Goal: Task Accomplishment & Management: Complete application form

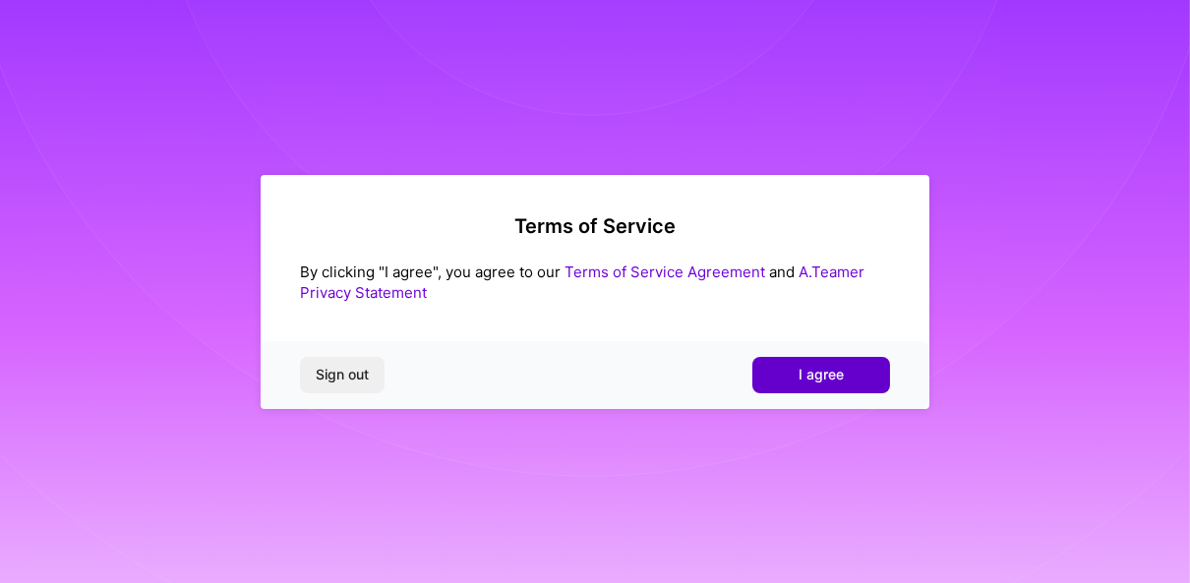
click at [795, 384] on button "I agree" at bounding box center [821, 374] width 138 height 35
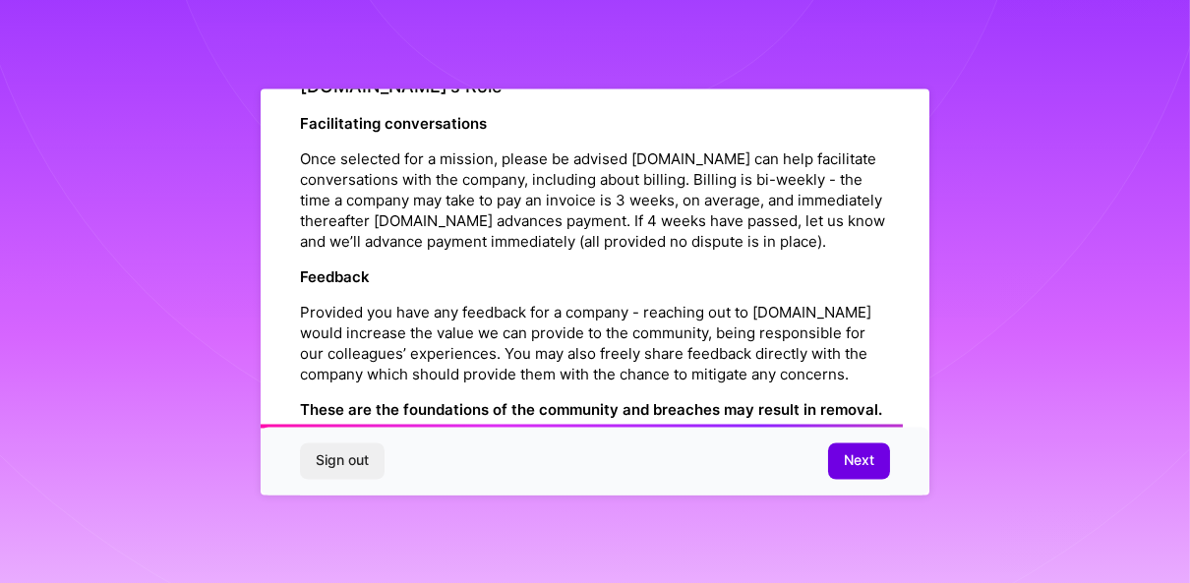
scroll to position [2380, 0]
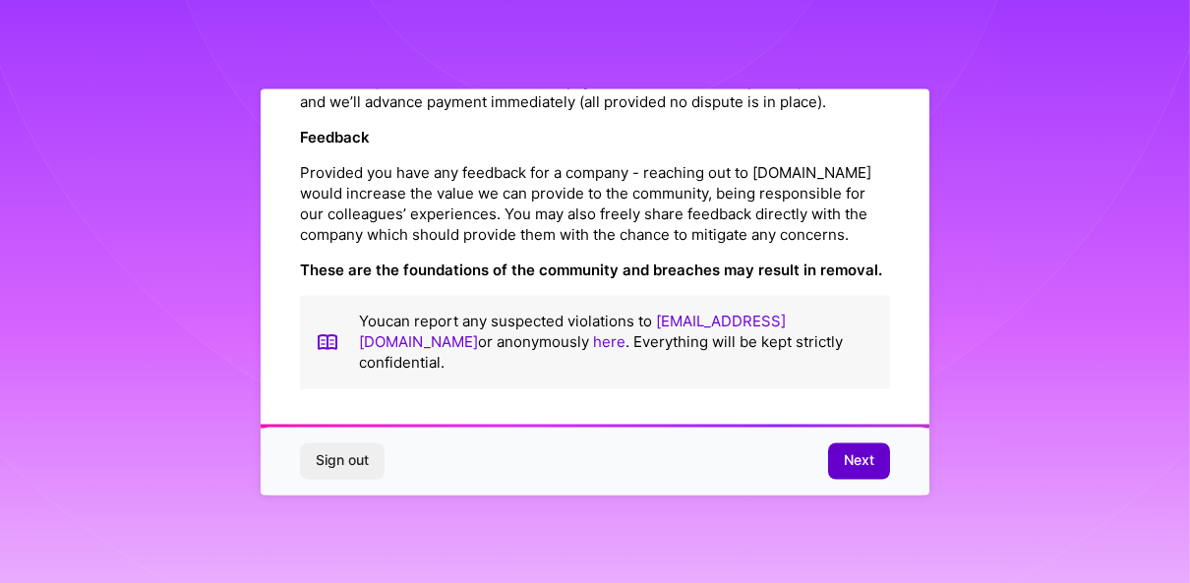
click at [860, 469] on span "Next" at bounding box center [859, 461] width 30 height 20
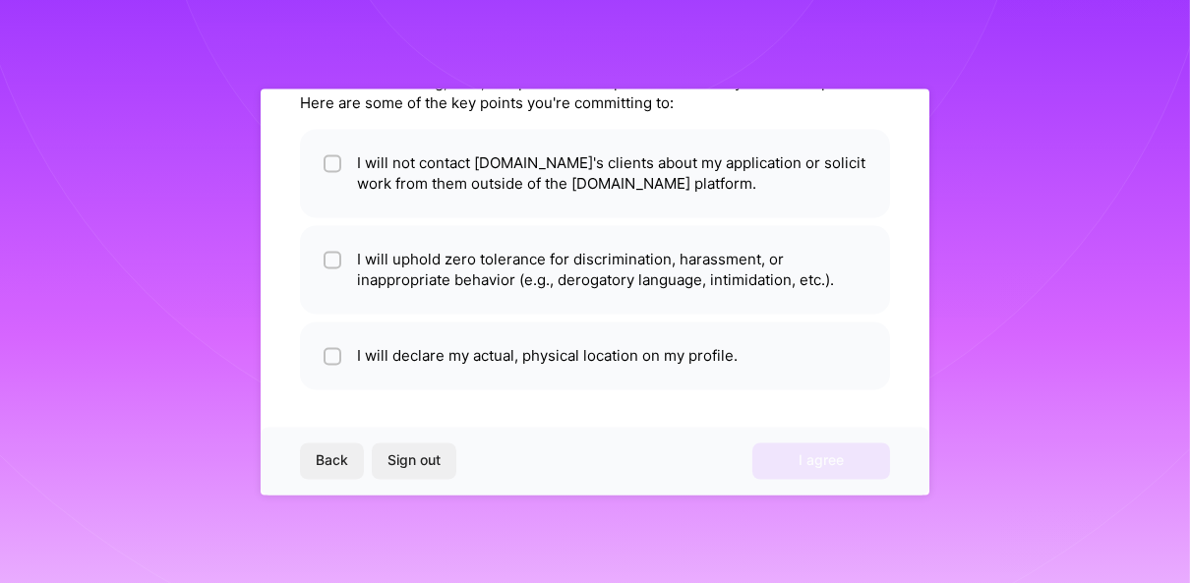
scroll to position [0, 0]
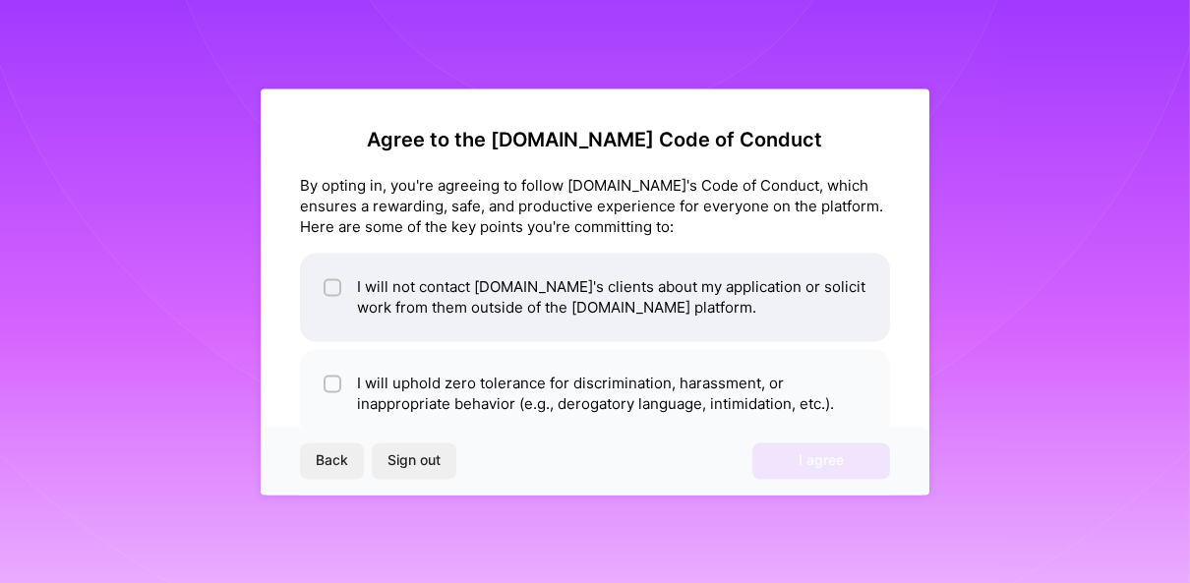
click at [357, 280] on li "I will not contact A.Team's clients about my application or solicit work from t…" at bounding box center [595, 297] width 590 height 88
checkbox input "true"
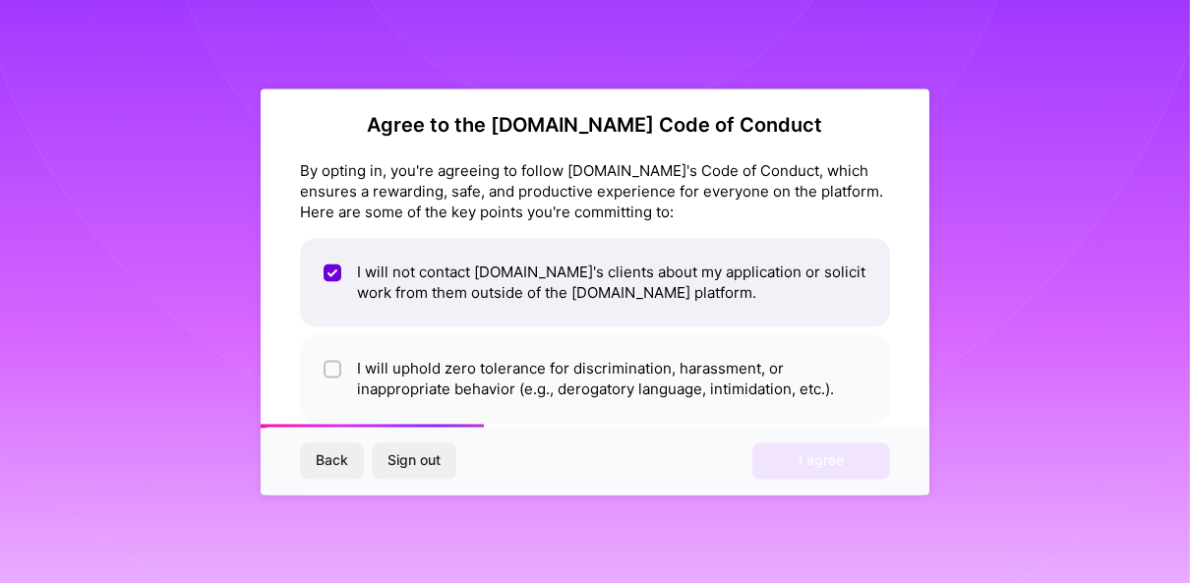
scroll to position [27, 0]
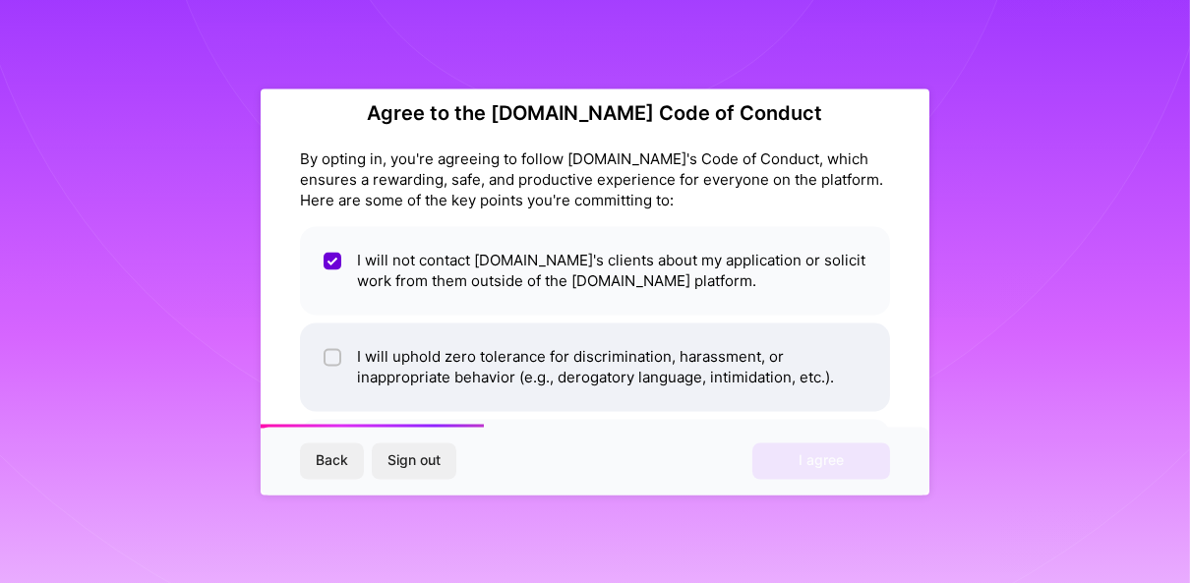
click at [356, 364] on li "I will uphold zero tolerance for discrimination, harassment, or inappropriate b…" at bounding box center [595, 367] width 590 height 88
checkbox input "true"
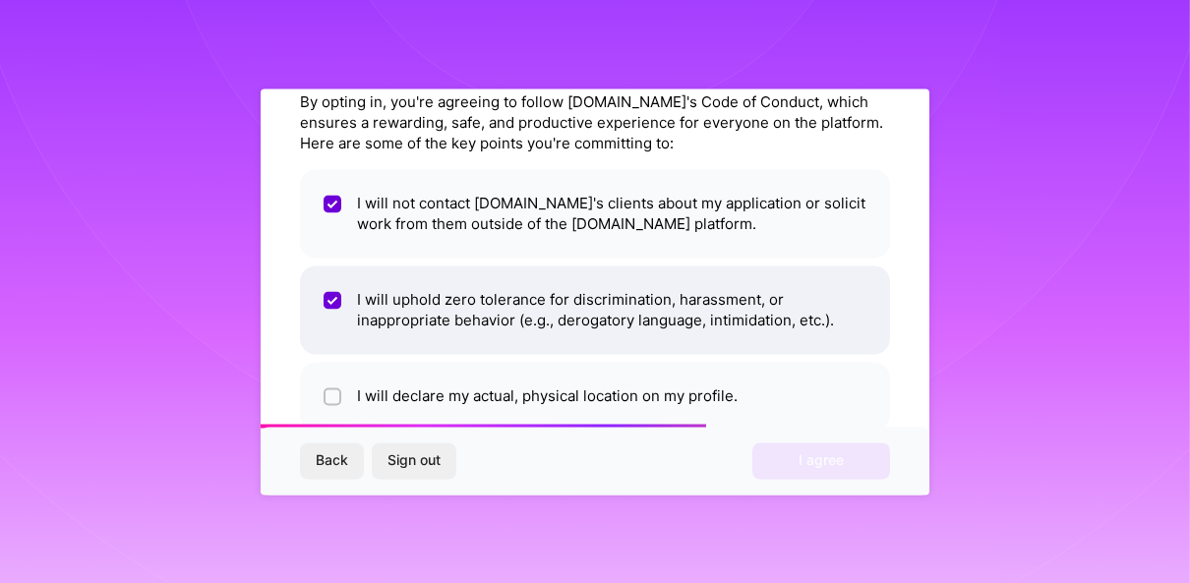
scroll to position [124, 0]
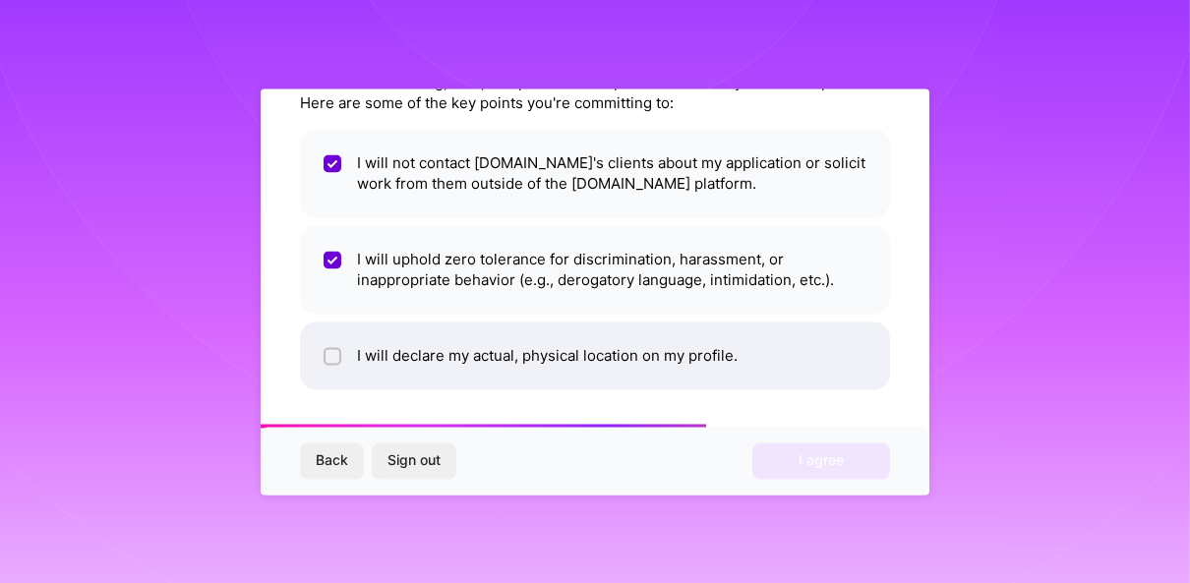
click at [392, 358] on li "I will declare my actual, physical location on my profile." at bounding box center [595, 356] width 590 height 68
checkbox input "true"
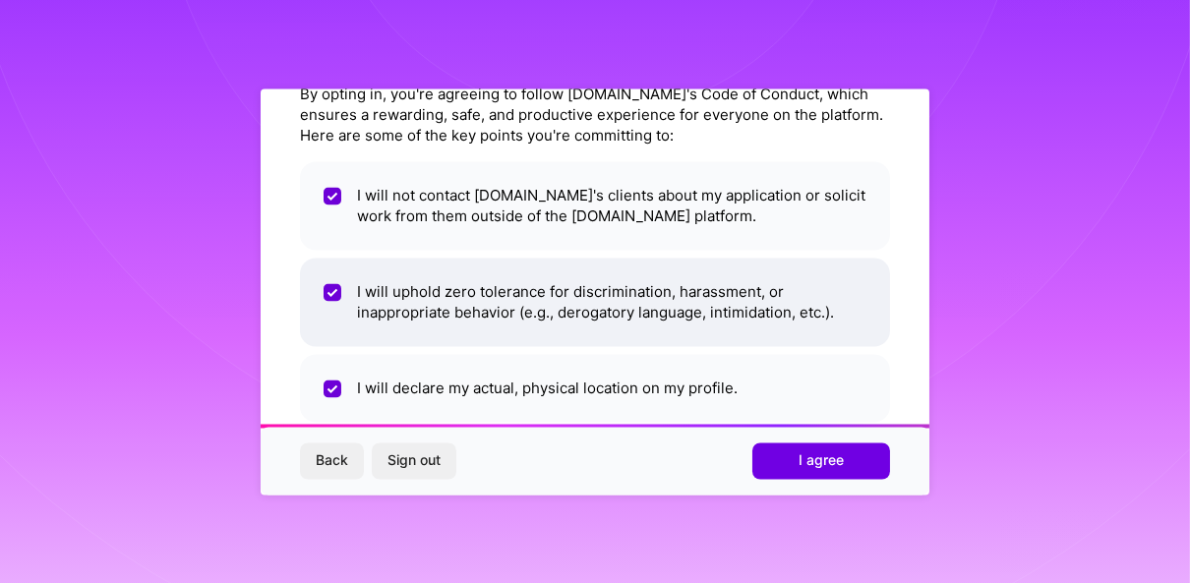
scroll to position [85, 0]
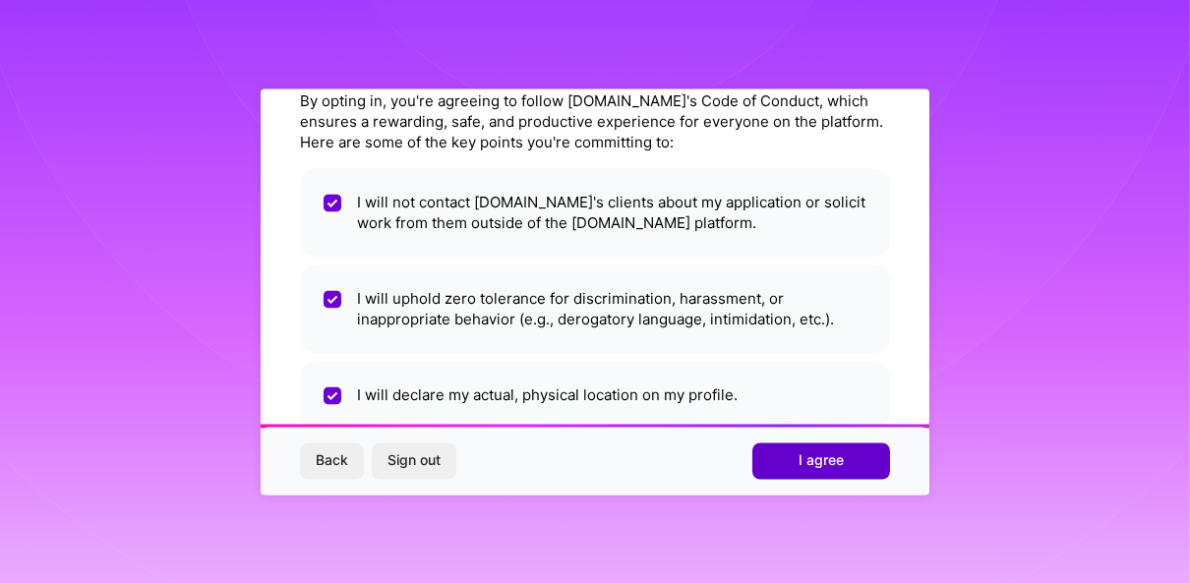
click at [833, 465] on span "I agree" at bounding box center [820, 461] width 45 height 20
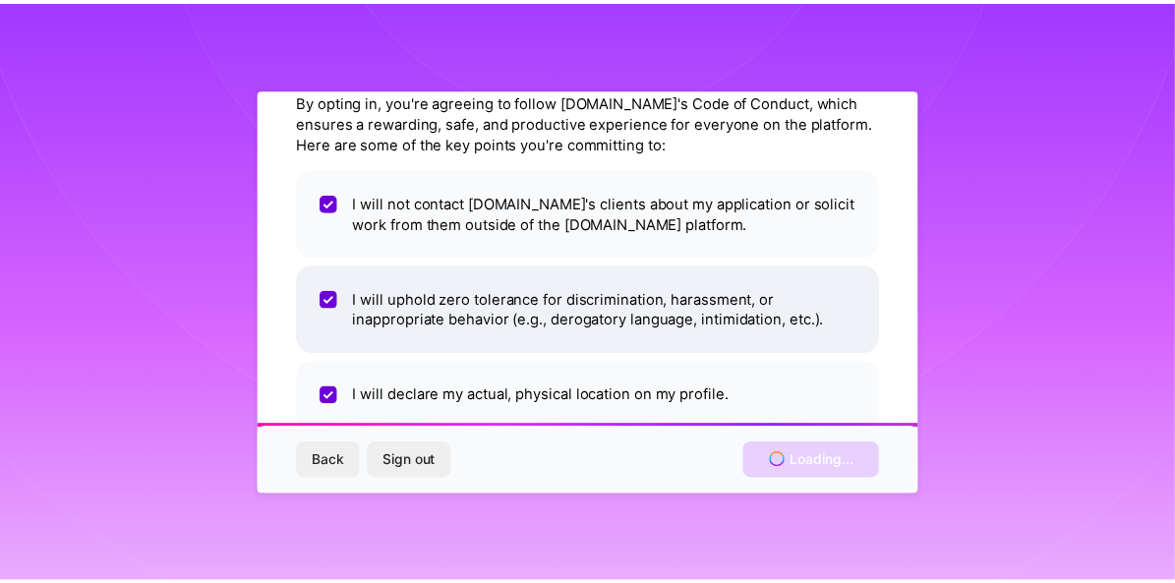
scroll to position [0, 0]
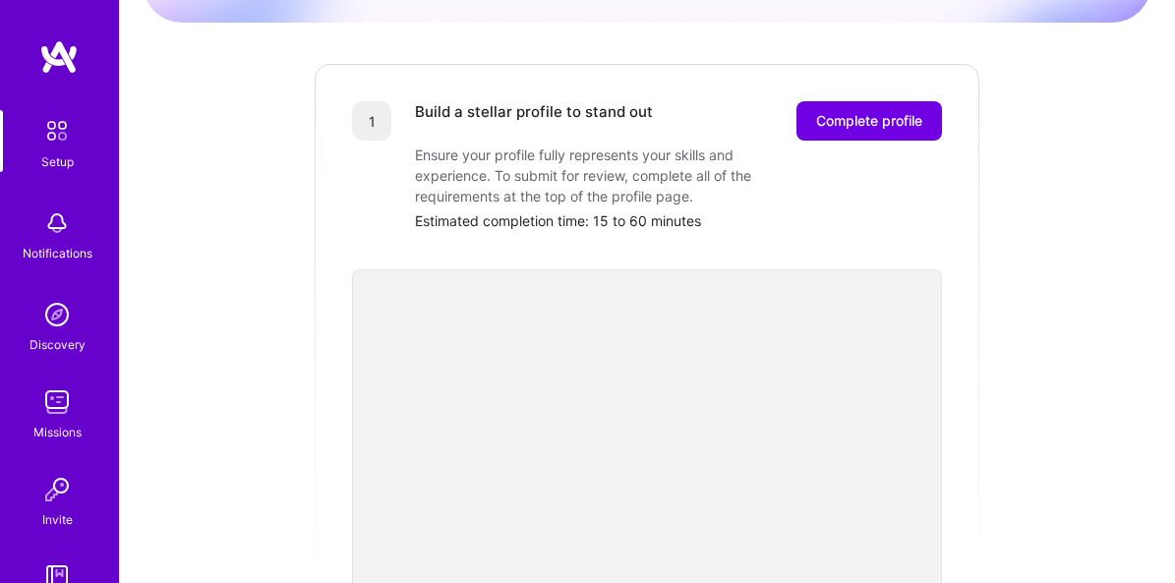
scroll to position [224, 0]
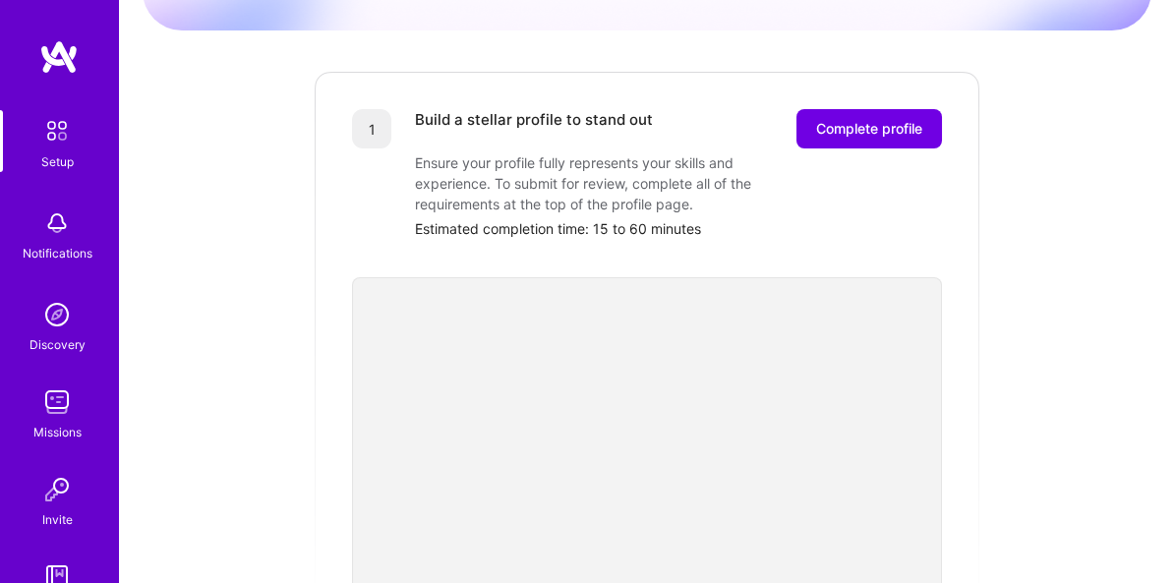
click at [547, 152] on div "Ensure your profile fully represents your skills and experience. To submit for …" at bounding box center [611, 183] width 393 height 62
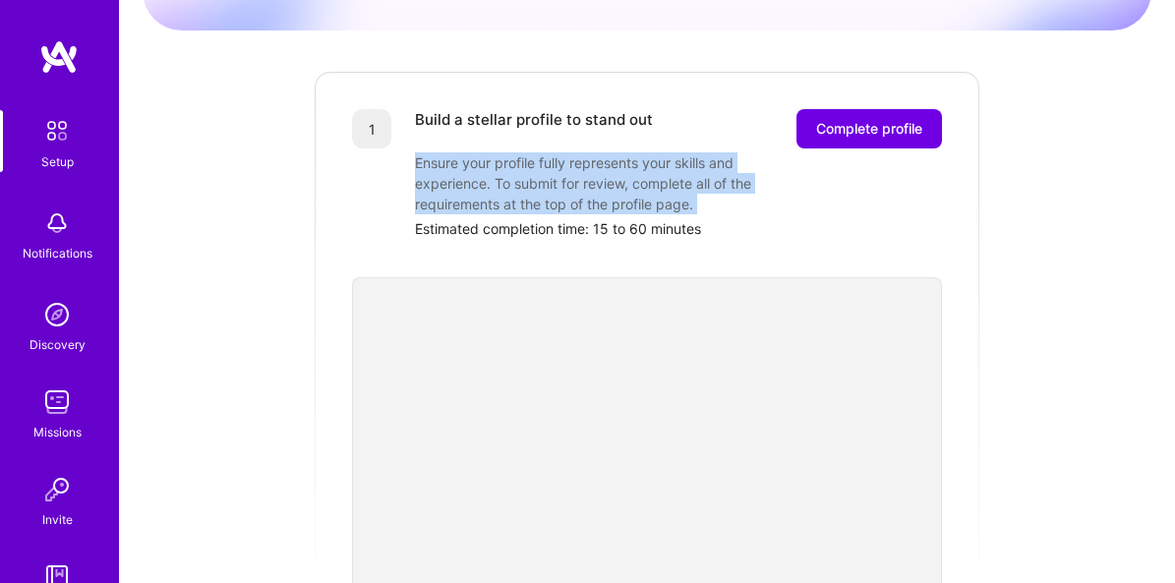
click at [547, 152] on div "Ensure your profile fully represents your skills and experience. To submit for …" at bounding box center [611, 183] width 393 height 62
click at [565, 177] on div "Ensure your profile fully represents your skills and experience. To submit for …" at bounding box center [611, 183] width 393 height 62
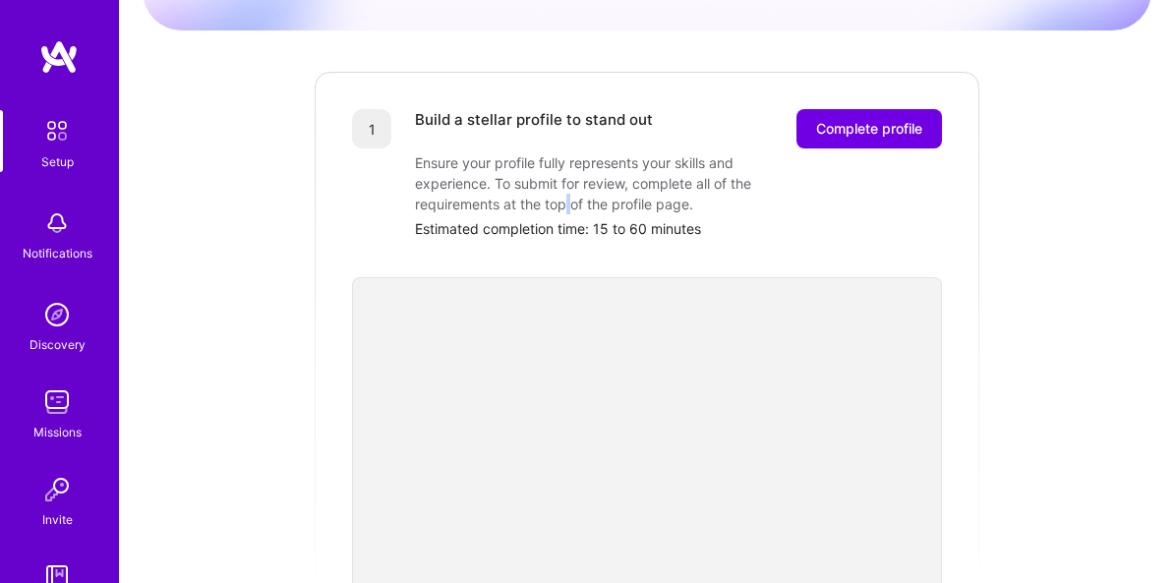
click at [565, 177] on div "Ensure your profile fully represents your skills and experience. To submit for …" at bounding box center [611, 183] width 393 height 62
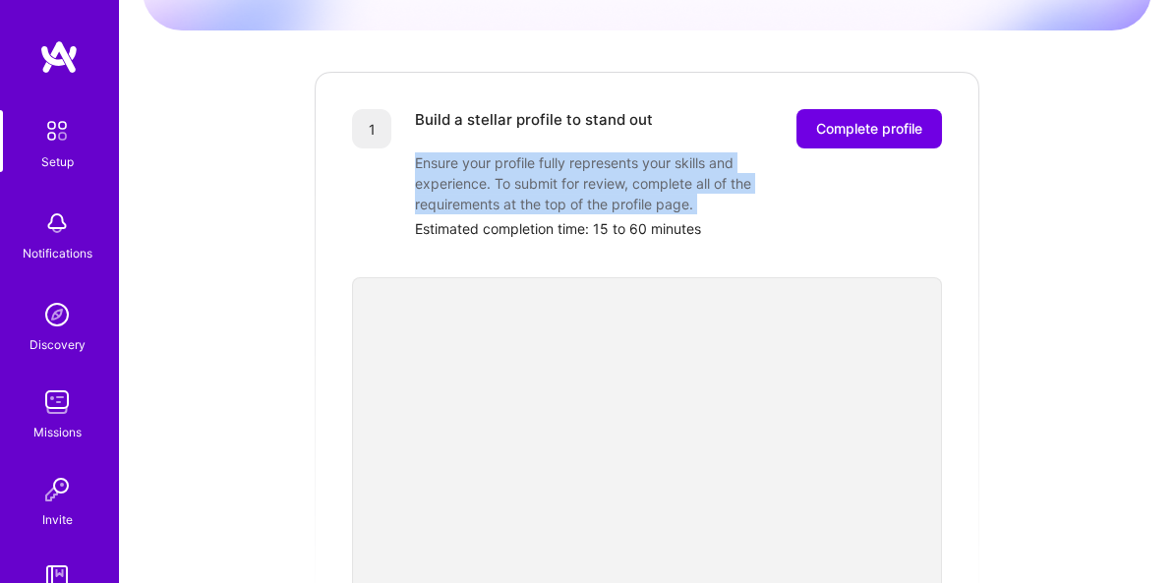
drag, startPoint x: 565, startPoint y: 177, endPoint x: 652, endPoint y: 173, distance: 86.6
click at [652, 173] on div "Ensure your profile fully represents your skills and experience. To submit for …" at bounding box center [611, 183] width 393 height 62
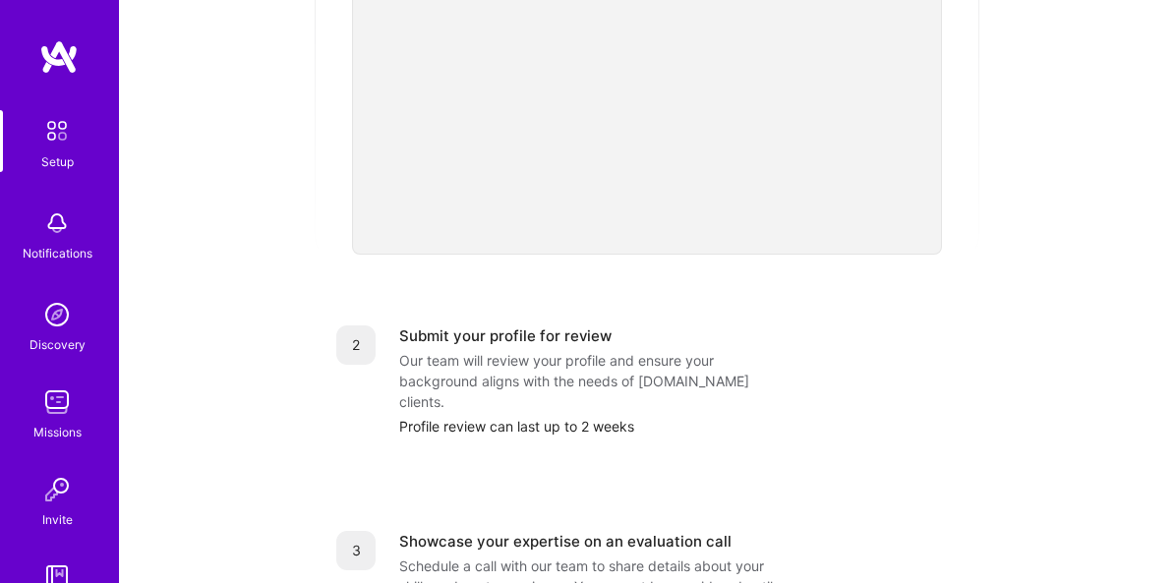
scroll to position [597, 0]
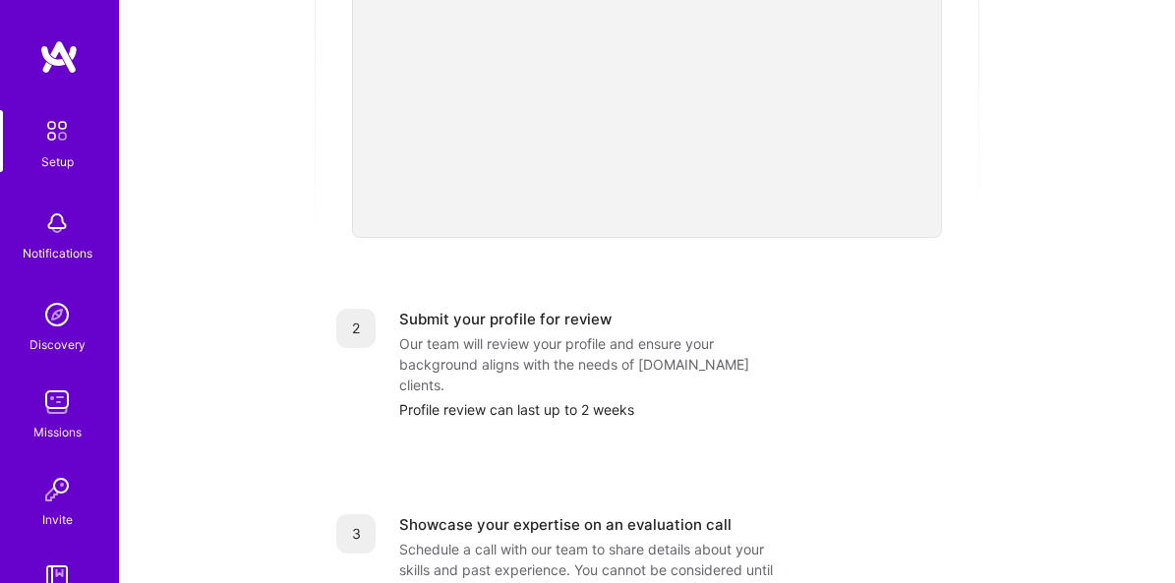
click at [513, 399] on div "Profile review can last up to 2 weeks" at bounding box center [678, 409] width 559 height 21
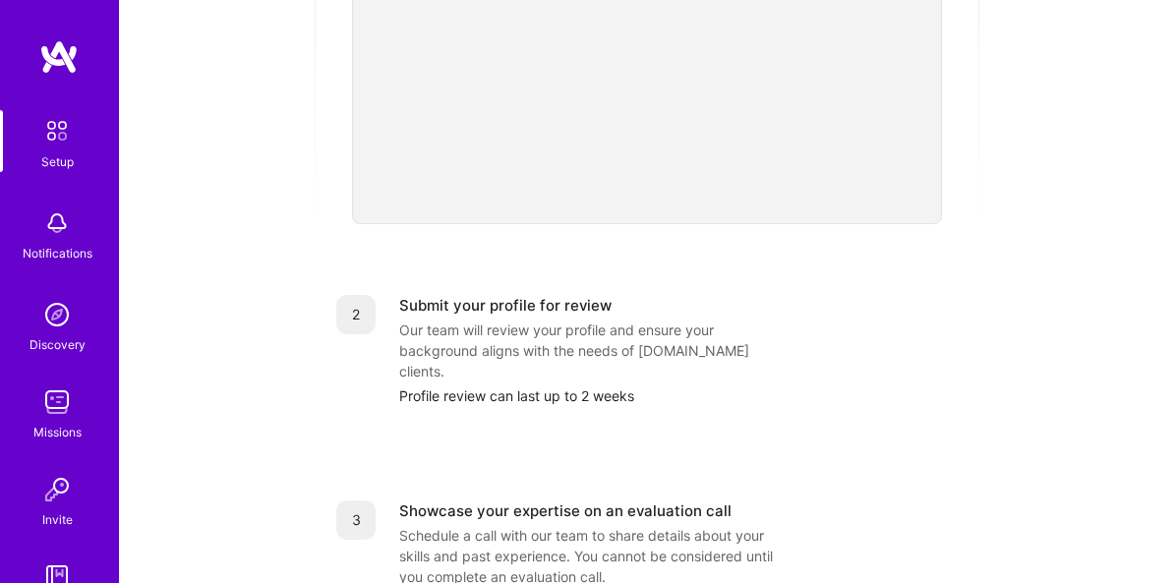
click at [478, 295] on div "Submit your profile for review" at bounding box center [505, 305] width 212 height 21
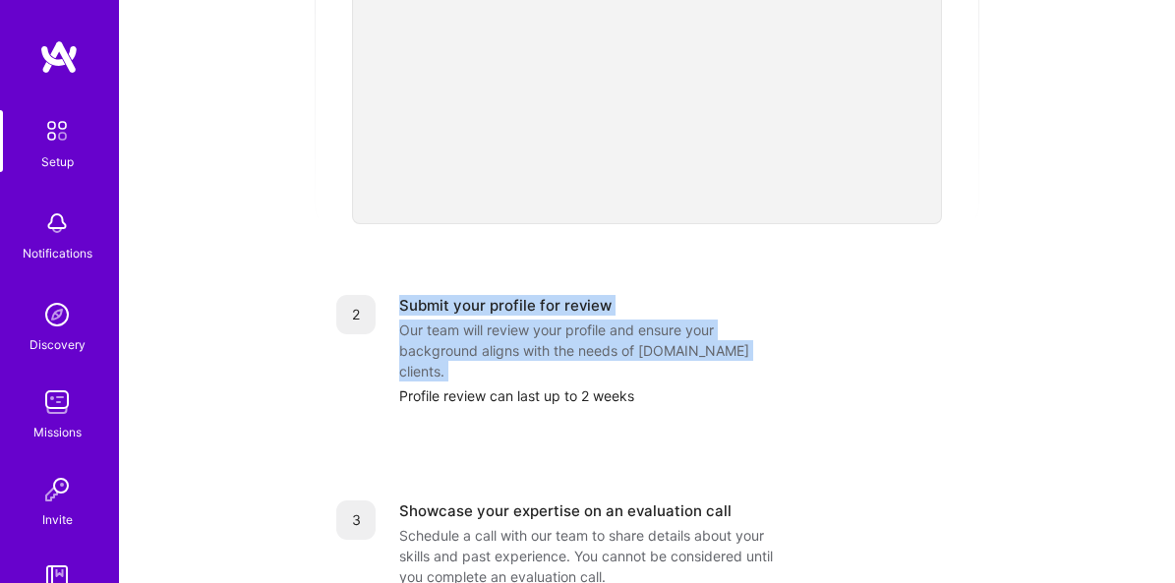
drag, startPoint x: 478, startPoint y: 284, endPoint x: 500, endPoint y: 316, distance: 38.7
click at [500, 316] on div "Submit your profile for review Our team will review your profile and ensure you…" at bounding box center [678, 350] width 559 height 111
click at [500, 320] on div "Our team will review your profile and ensure your background aligns with the ne…" at bounding box center [595, 351] width 393 height 62
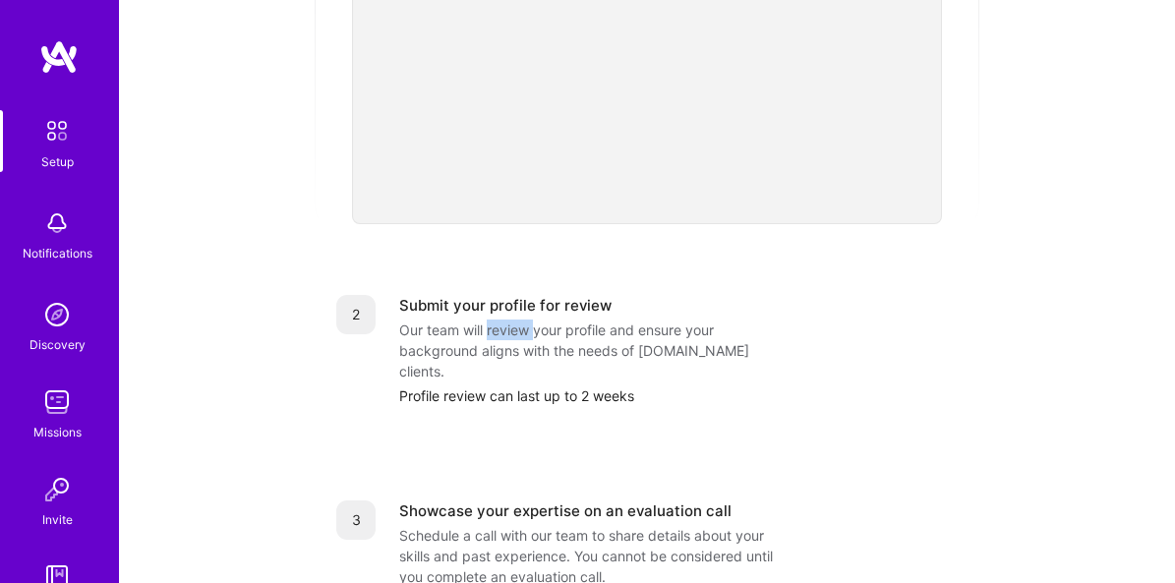
click at [500, 320] on div "Our team will review your profile and ensure your background aligns with the ne…" at bounding box center [595, 351] width 393 height 62
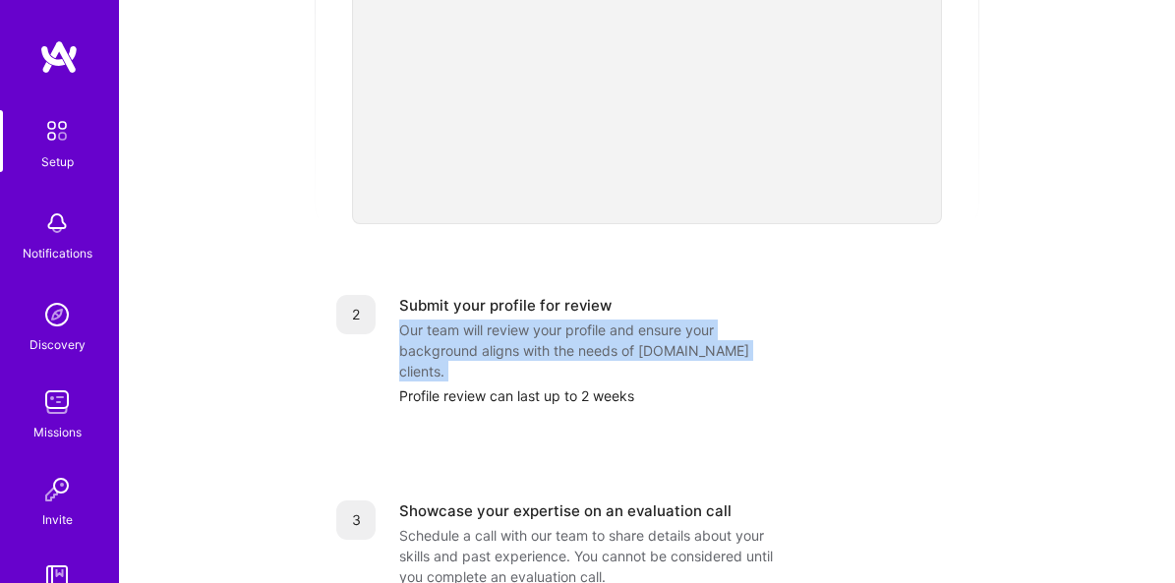
click at [497, 320] on div "Our team will review your profile and ensure your background aligns with the ne…" at bounding box center [595, 351] width 393 height 62
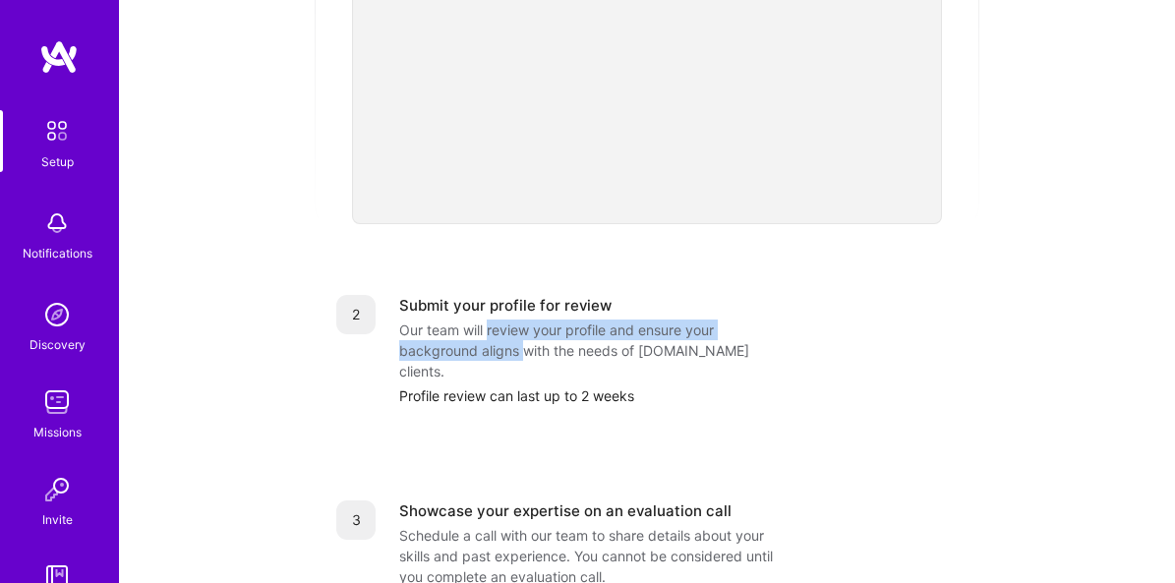
drag, startPoint x: 497, startPoint y: 311, endPoint x: 517, endPoint y: 325, distance: 25.4
click at [517, 325] on div "Our team will review your profile and ensure your background aligns with the ne…" at bounding box center [595, 351] width 393 height 62
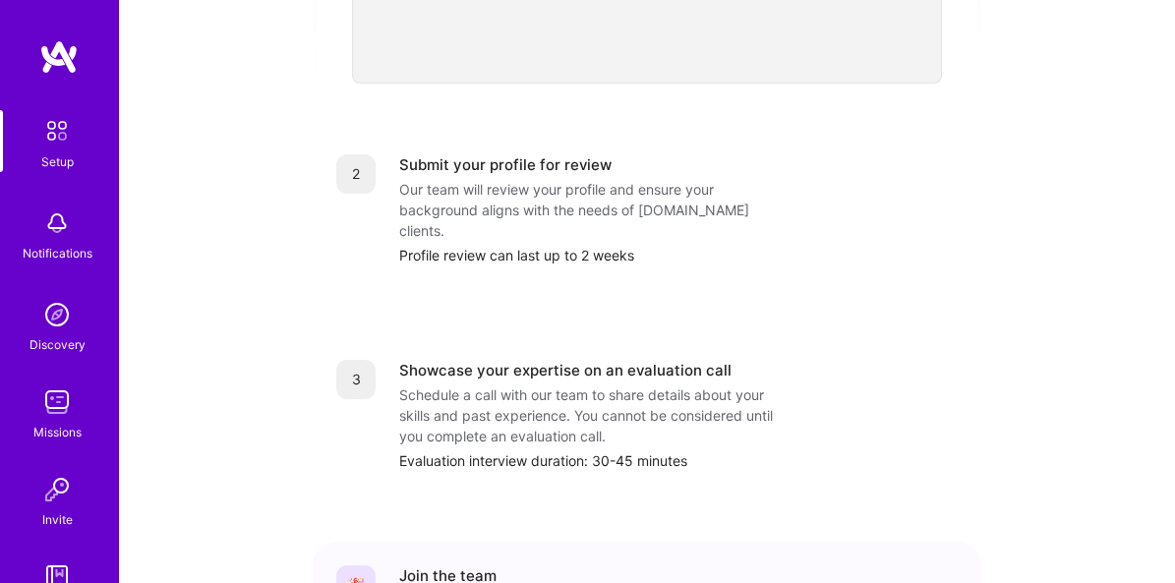
scroll to position [752, 0]
click at [530, 383] on div "Schedule a call with our team to share details about your skills and past exper…" at bounding box center [595, 414] width 393 height 62
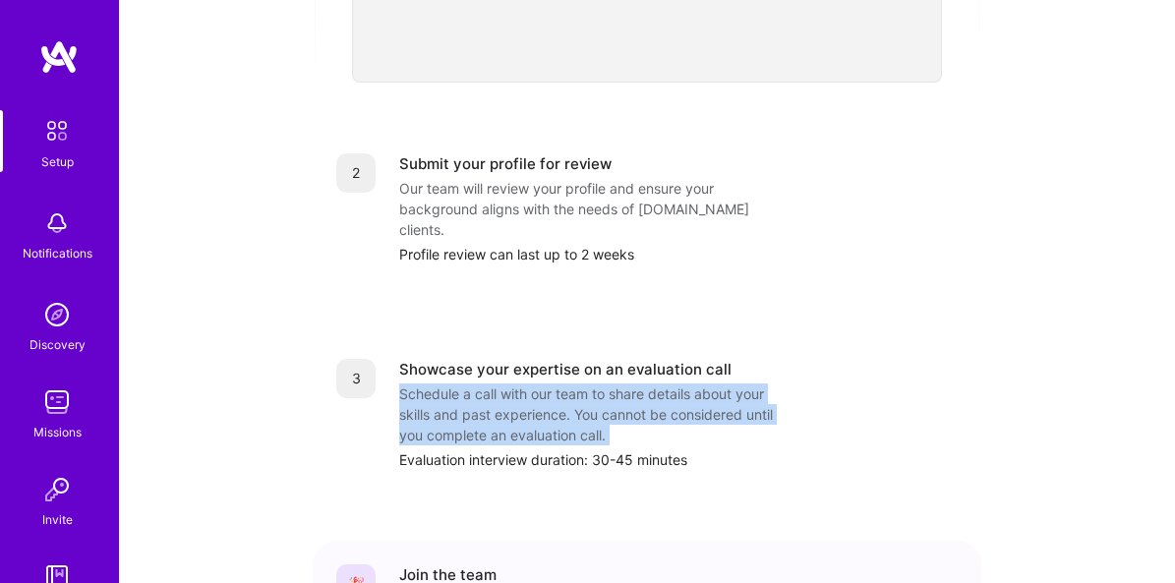
click at [530, 383] on div "Schedule a call with our team to share details about your skills and past exper…" at bounding box center [595, 414] width 393 height 62
click at [608, 383] on div "Schedule a call with our team to share details about your skills and past exper…" at bounding box center [595, 414] width 393 height 62
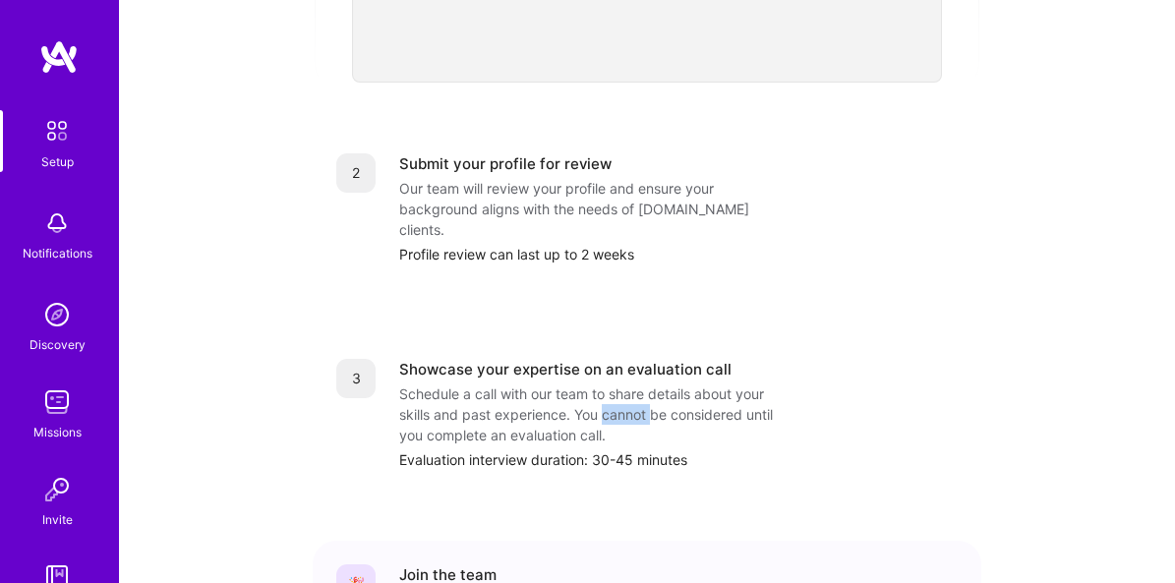
click at [608, 383] on div "Schedule a call with our team to share details about your skills and past exper…" at bounding box center [595, 414] width 393 height 62
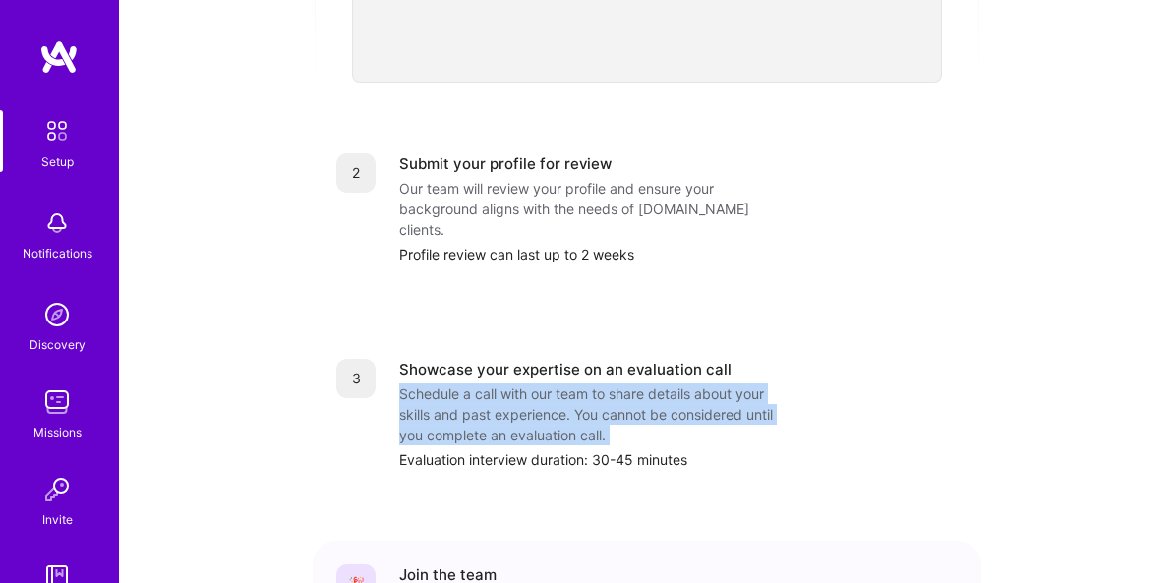
click at [608, 383] on div "Schedule a call with our team to share details about your skills and past exper…" at bounding box center [595, 414] width 393 height 62
click at [682, 383] on div "Schedule a call with our team to share details about your skills and past exper…" at bounding box center [595, 414] width 393 height 62
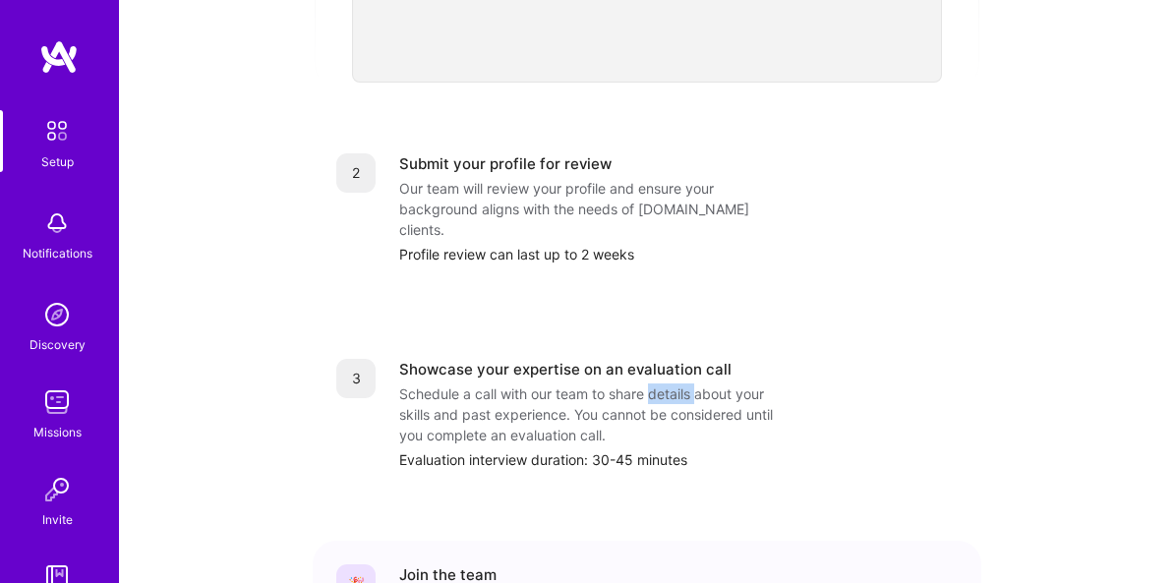
click at [682, 383] on div "Schedule a call with our team to share details about your skills and past exper…" at bounding box center [595, 414] width 393 height 62
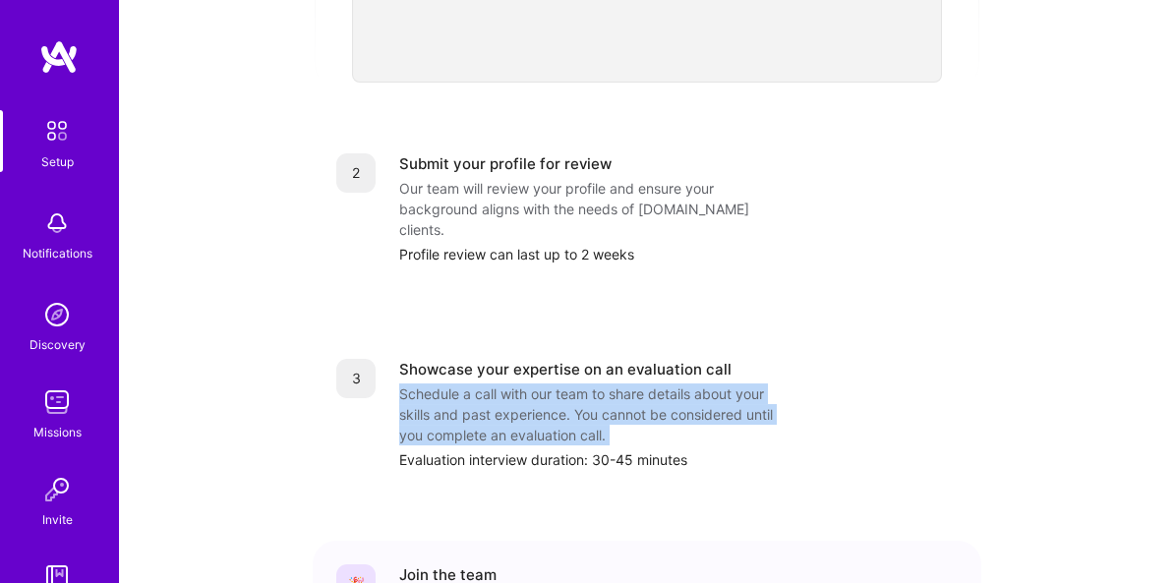
click at [682, 383] on div "Schedule a call with our team to share details about your skills and past exper…" at bounding box center [595, 414] width 393 height 62
click at [499, 383] on div "Schedule a call with our team to share details about your skills and past exper…" at bounding box center [595, 414] width 393 height 62
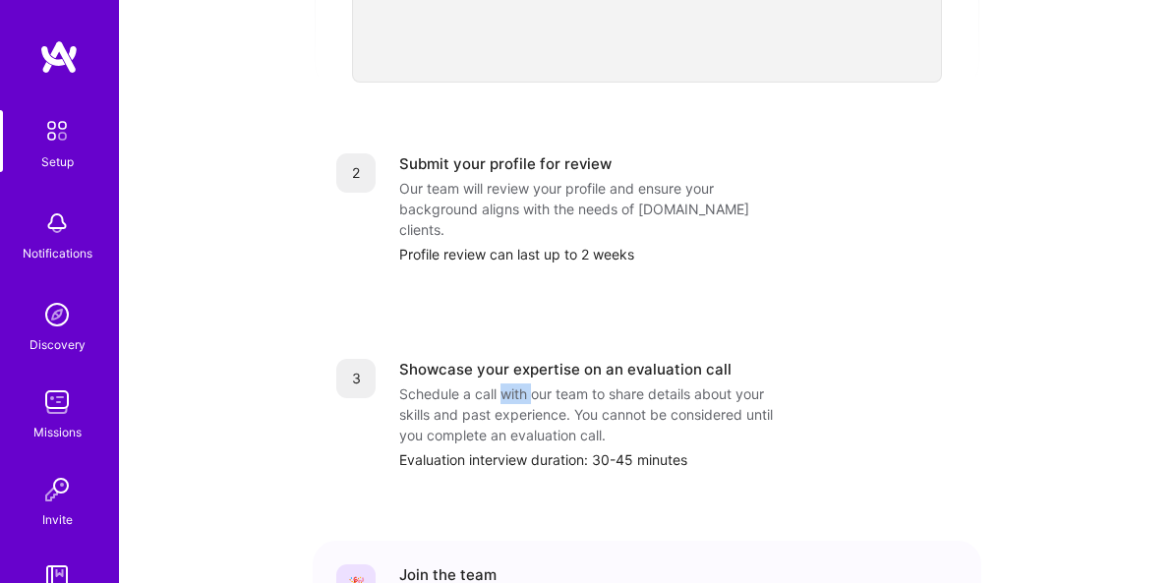
click at [499, 383] on div "Schedule a call with our team to share details about your skills and past exper…" at bounding box center [595, 414] width 393 height 62
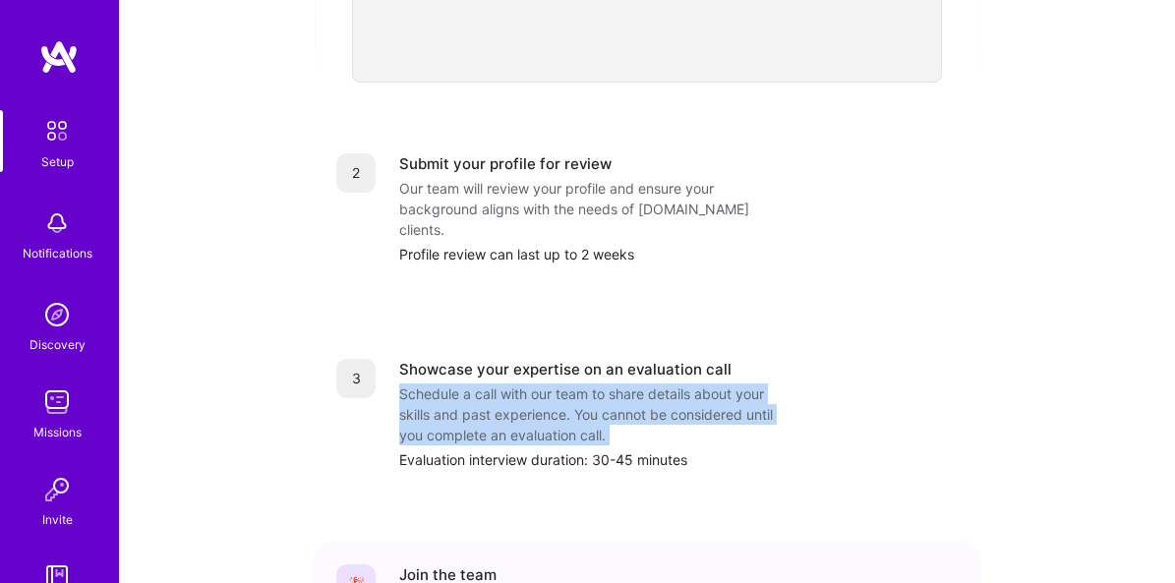
click at [499, 383] on div "Schedule a call with our team to share details about your skills and past exper…" at bounding box center [595, 414] width 393 height 62
click at [676, 383] on div "Schedule a call with our team to share details about your skills and past exper…" at bounding box center [595, 414] width 393 height 62
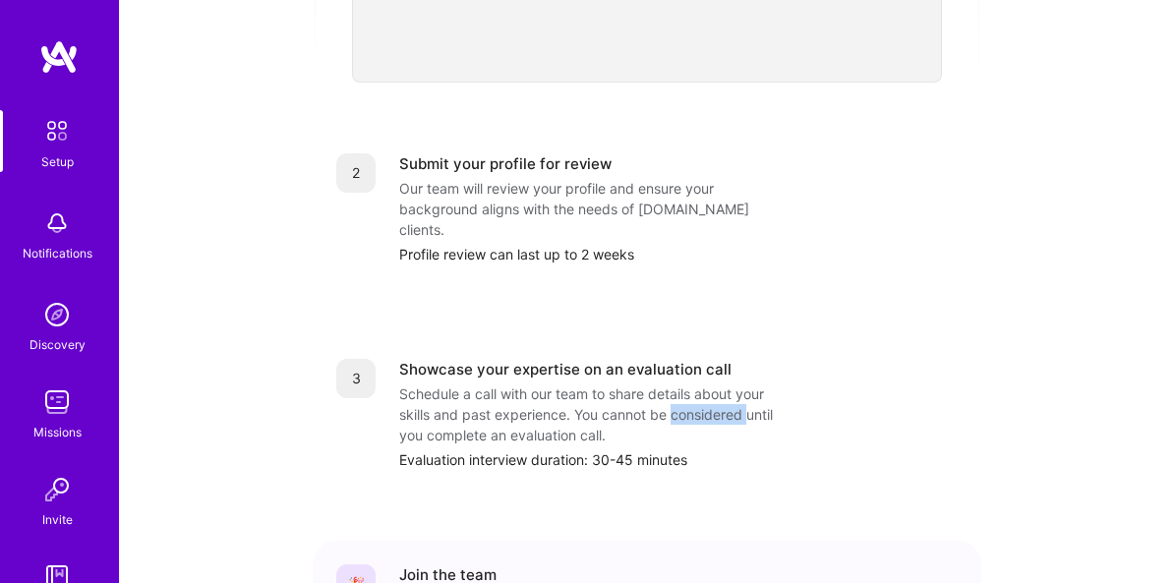
click at [676, 383] on div "Schedule a call with our team to share details about your skills and past exper…" at bounding box center [595, 414] width 393 height 62
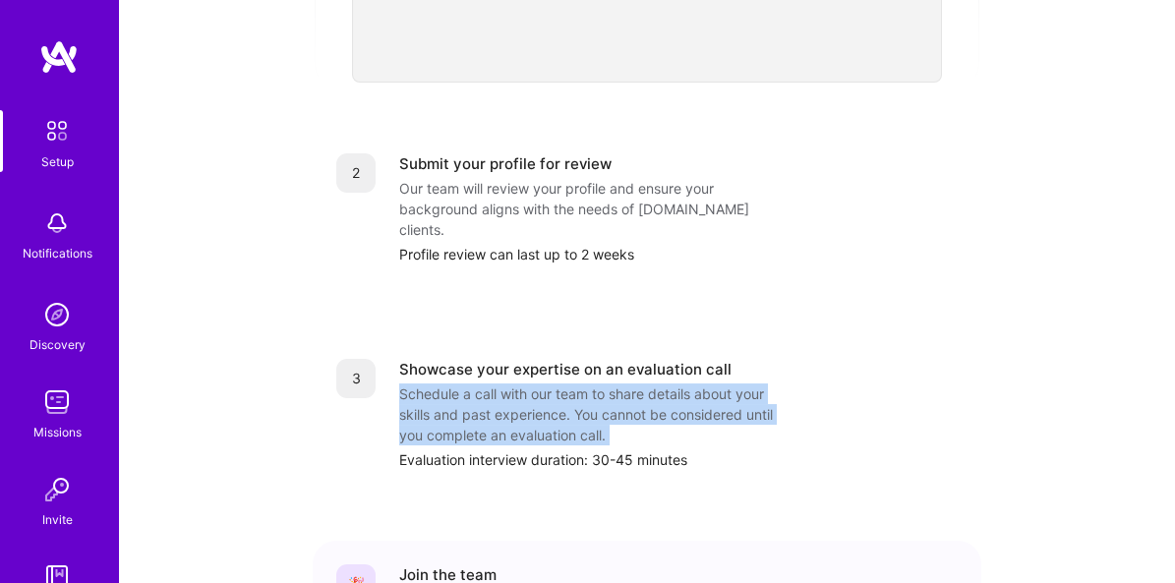
click at [676, 383] on div "Schedule a call with our team to share details about your skills and past exper…" at bounding box center [595, 414] width 393 height 62
click at [543, 399] on div "Schedule a call with our team to share details about your skills and past exper…" at bounding box center [595, 414] width 393 height 62
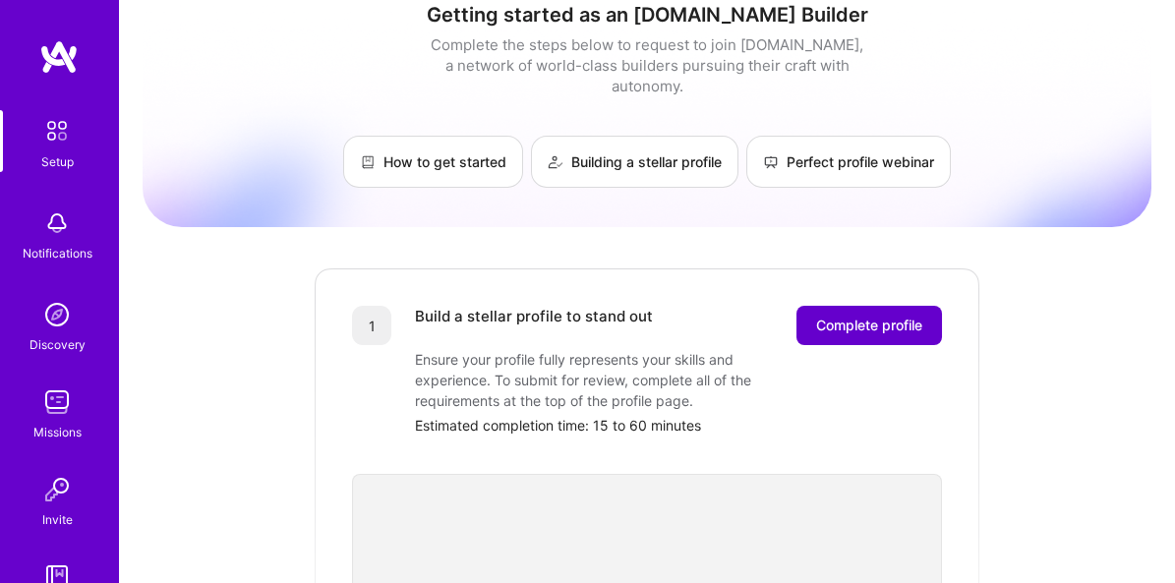
scroll to position [0, 0]
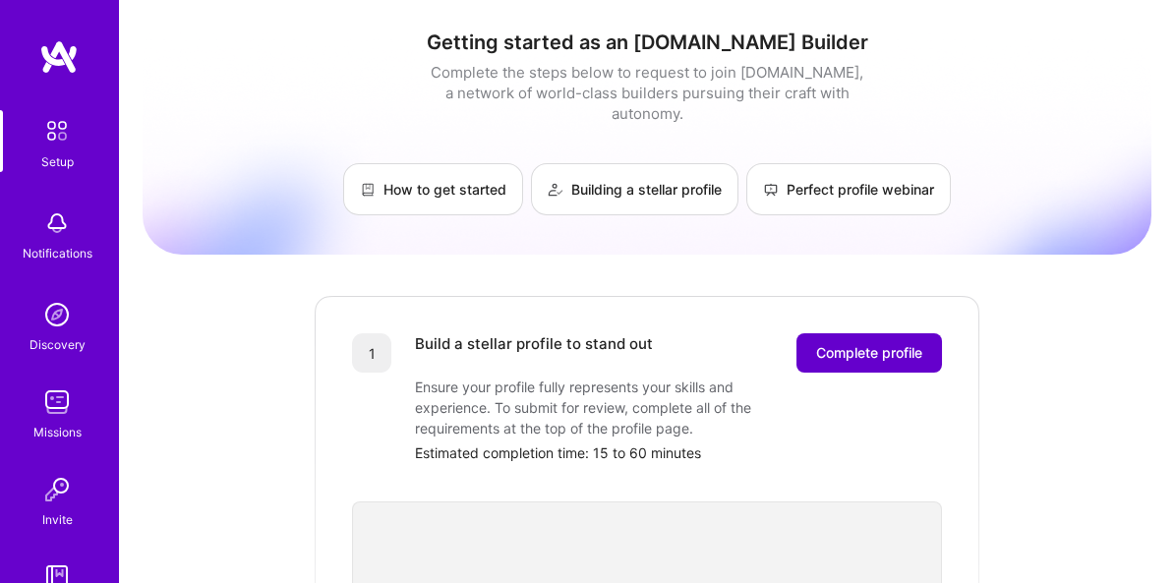
click at [904, 343] on span "Complete profile" at bounding box center [869, 353] width 106 height 20
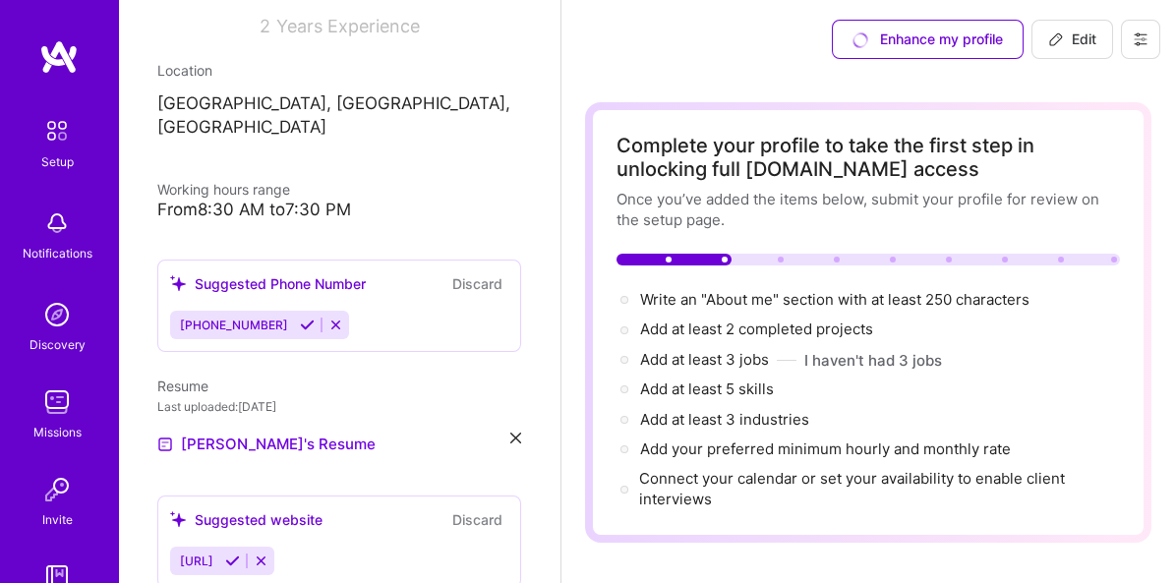
scroll to position [309, 0]
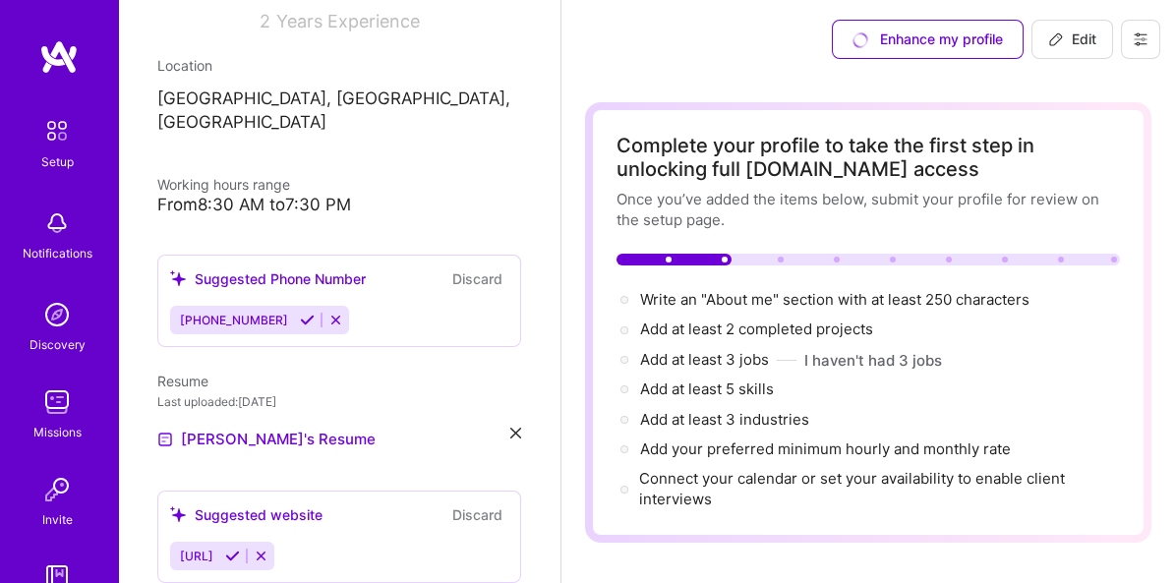
click at [408, 371] on div "Resume" at bounding box center [339, 381] width 364 height 21
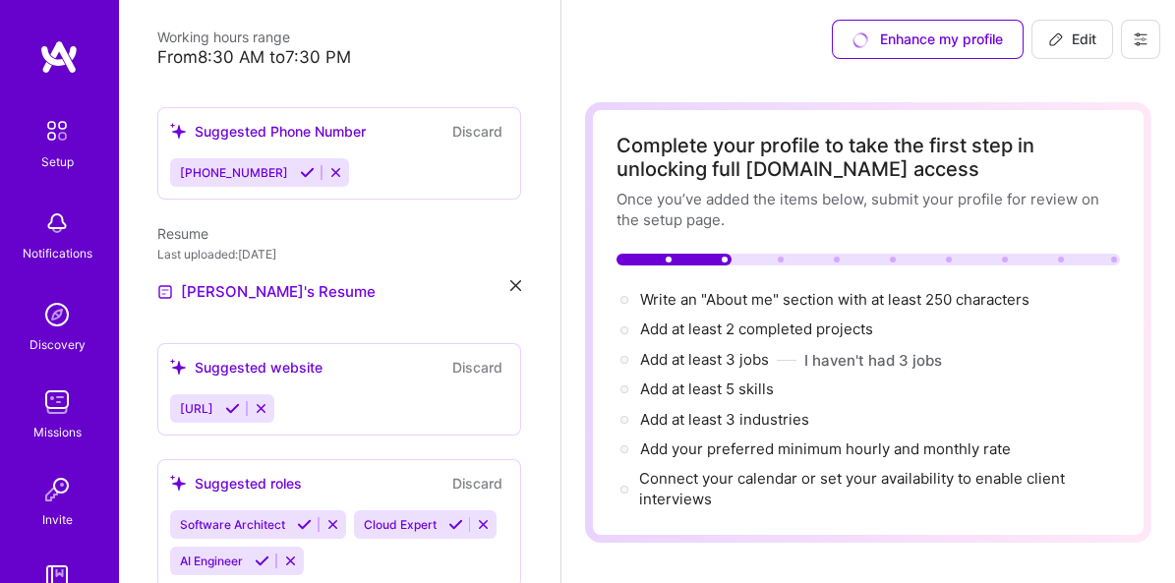
scroll to position [487, 0]
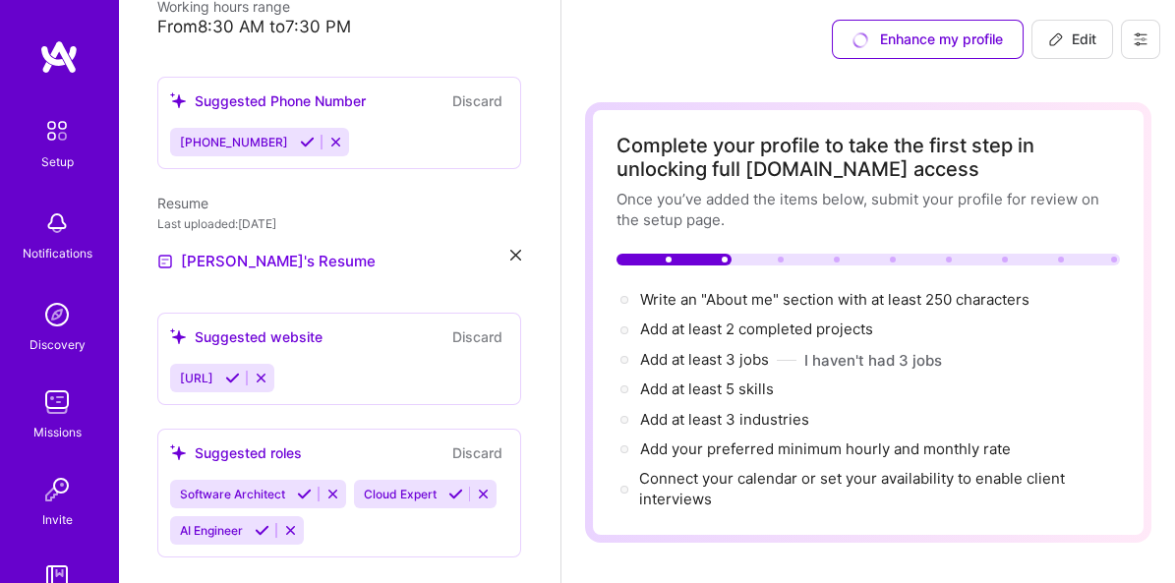
click at [213, 371] on span "[URL]" at bounding box center [196, 378] width 33 height 15
click at [268, 371] on icon at bounding box center [261, 378] width 15 height 15
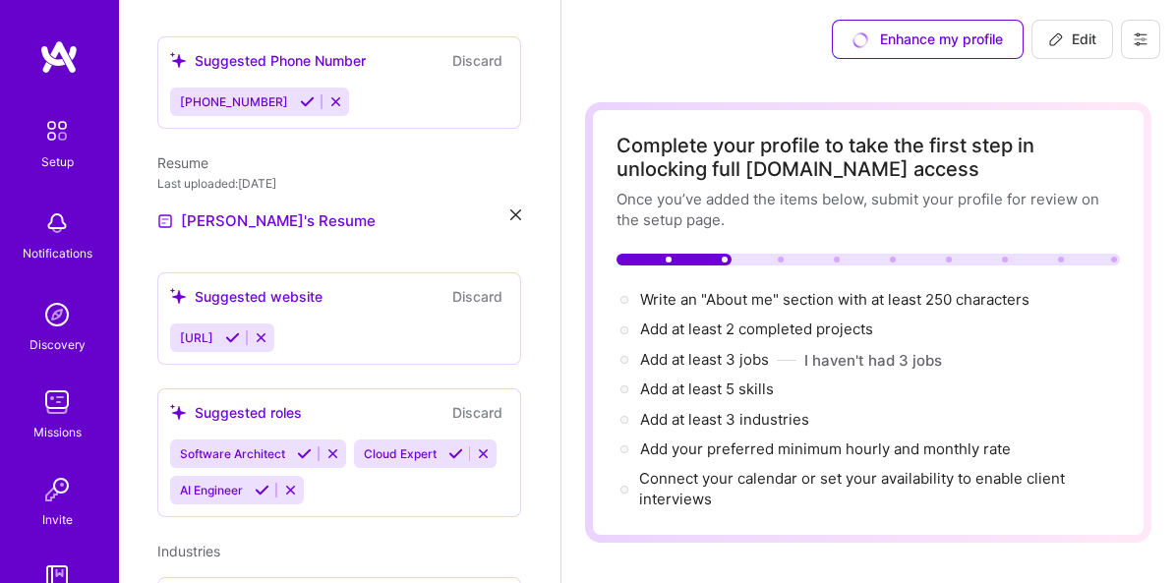
scroll to position [527, 0]
click at [213, 330] on span "[URL]" at bounding box center [196, 337] width 33 height 15
click at [279, 286] on div "Suggested website" at bounding box center [246, 296] width 152 height 21
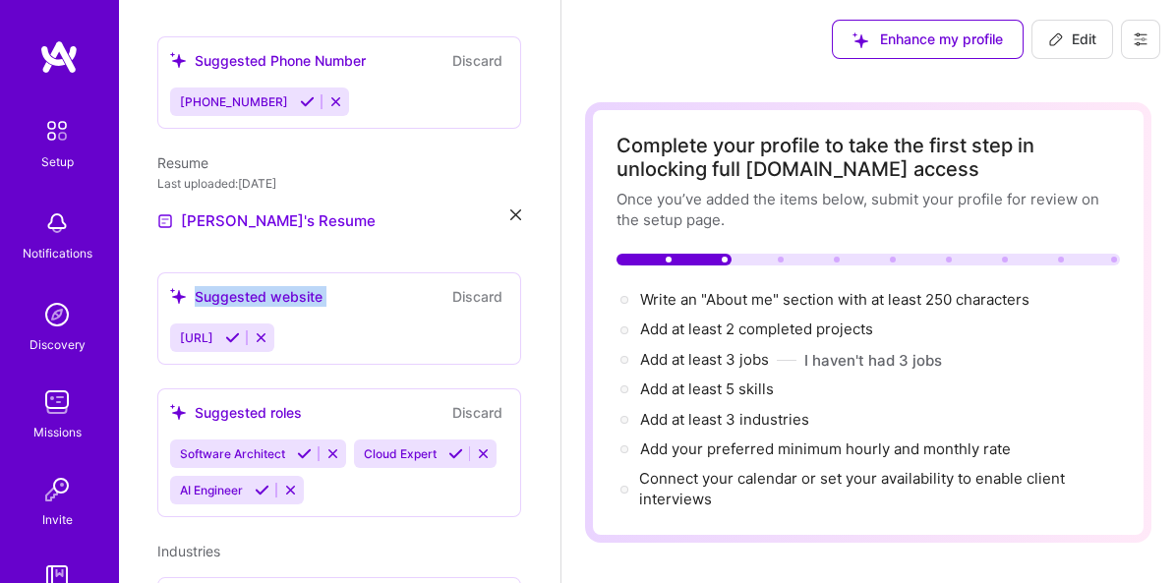
click at [279, 286] on div "Suggested website" at bounding box center [246, 296] width 152 height 21
click at [313, 286] on div "Suggested website" at bounding box center [246, 296] width 152 height 21
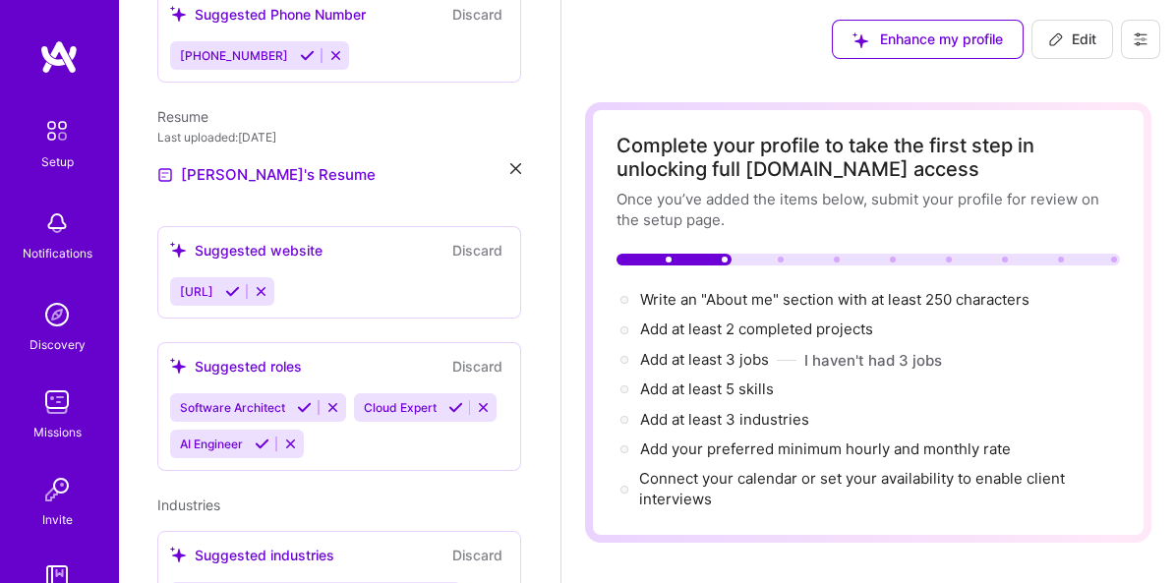
scroll to position [1, 0]
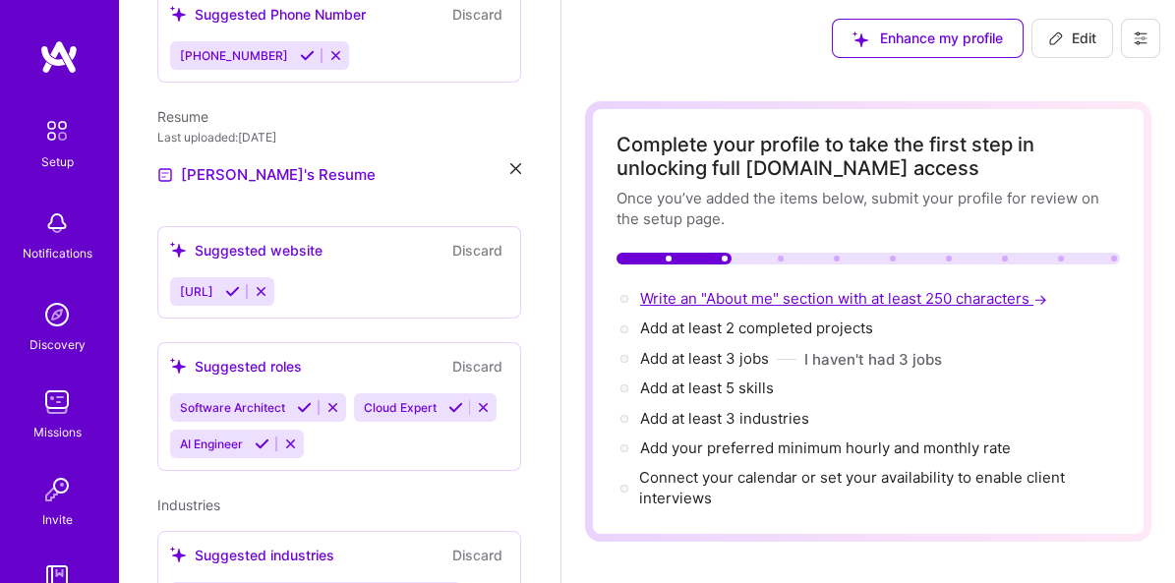
click at [684, 299] on span "Write an "About me" section with at least 250 characters →" at bounding box center [845, 298] width 411 height 19
select select "US"
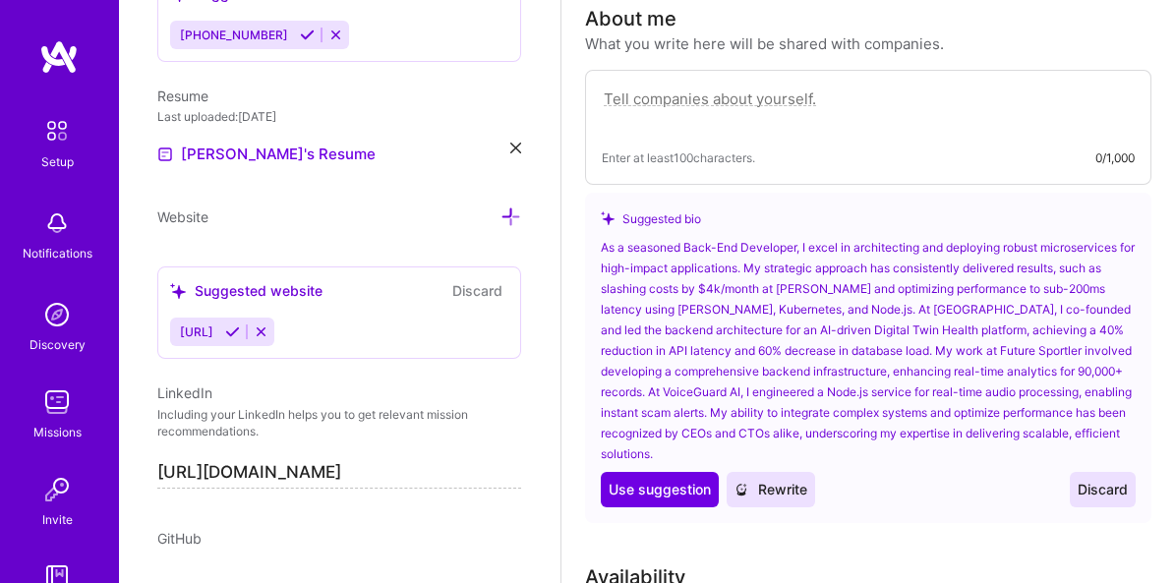
scroll to position [602, 0]
click at [713, 284] on div "As a seasoned Back-End Developer, I excel in architecting and deploying robust …" at bounding box center [868, 350] width 535 height 227
click at [660, 480] on span "Use suggestion" at bounding box center [660, 490] width 102 height 20
type textarea "As a seasoned Back-End Developer, I excel in architecting and deploying robust …"
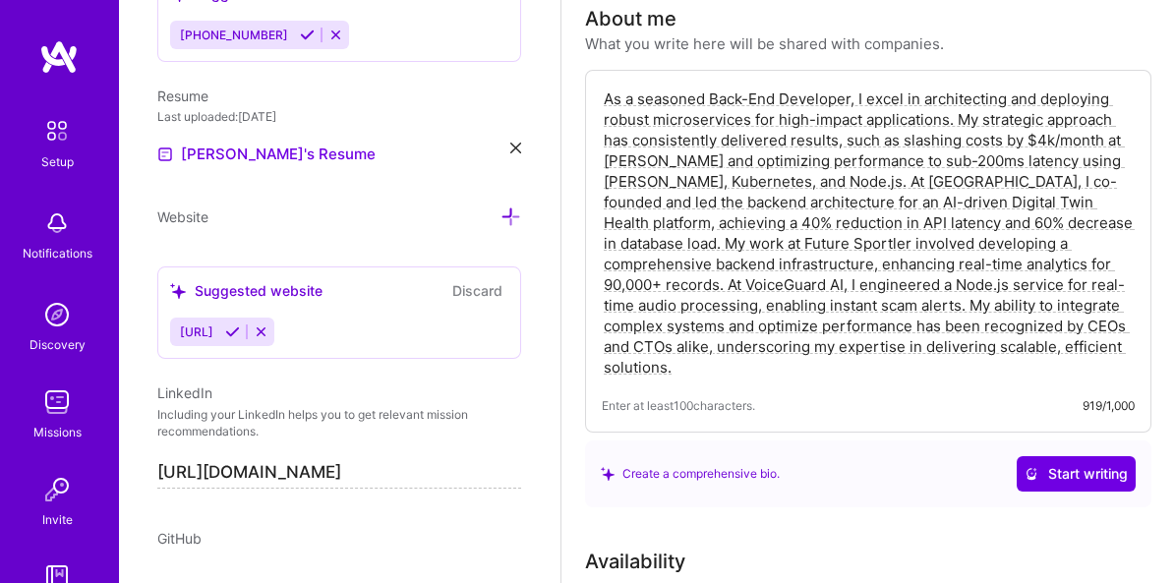
scroll to position [584, 0]
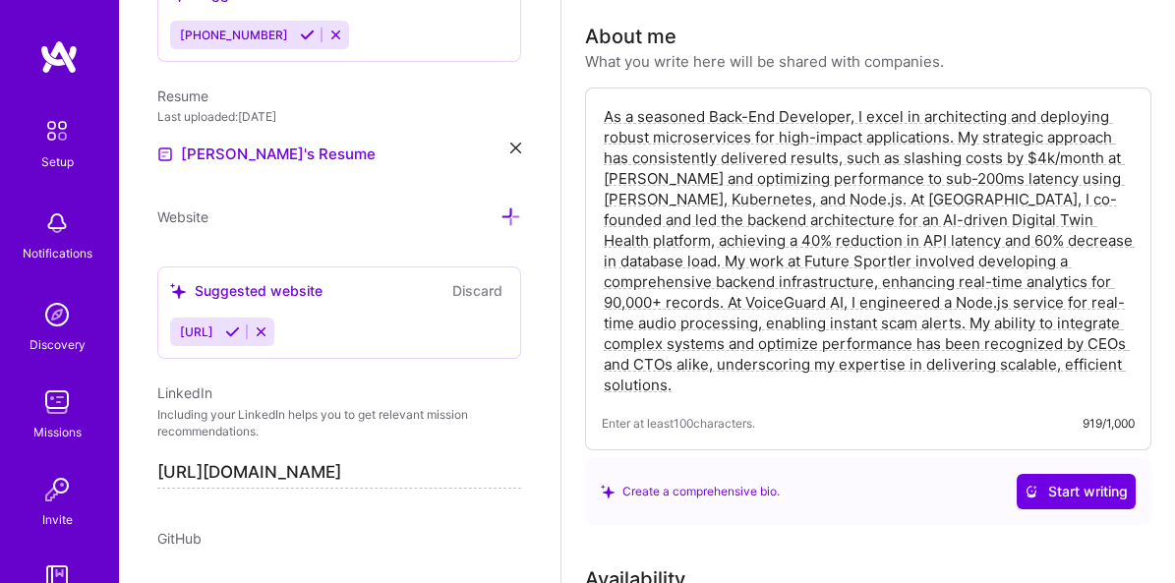
click at [978, 120] on textarea "As a seasoned Back-End Developer, I excel in architecting and deploying robust …" at bounding box center [868, 250] width 533 height 293
click at [813, 149] on textarea "As a seasoned Back-End Developer, I excel in architecting and deploying robust …" at bounding box center [868, 250] width 533 height 293
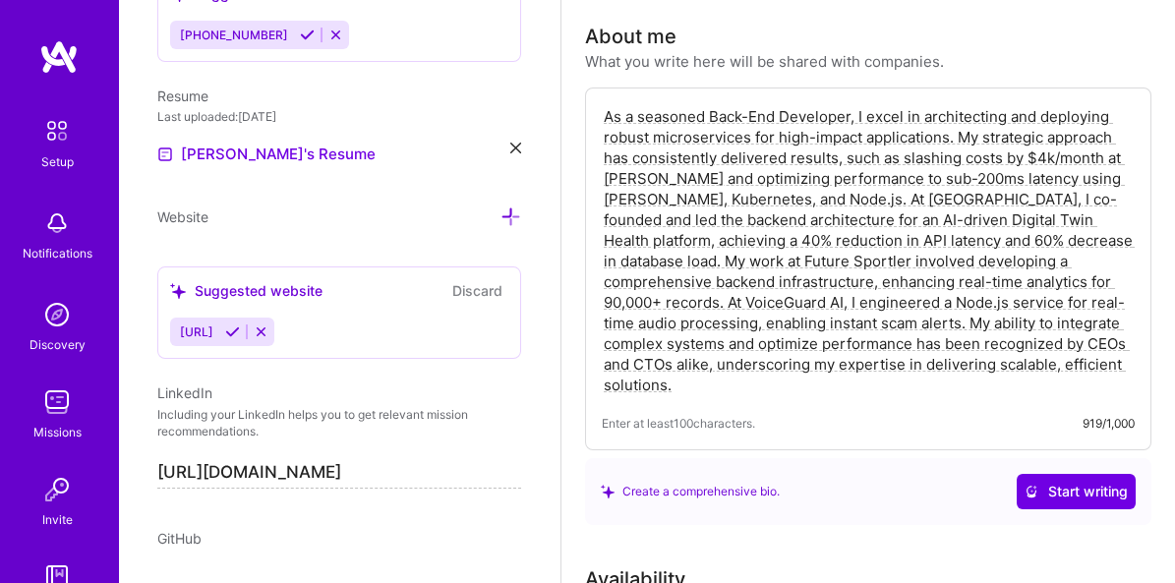
click at [837, 274] on textarea "As a seasoned Back-End Developer, I excel in architecting and deploying robust …" at bounding box center [868, 250] width 533 height 293
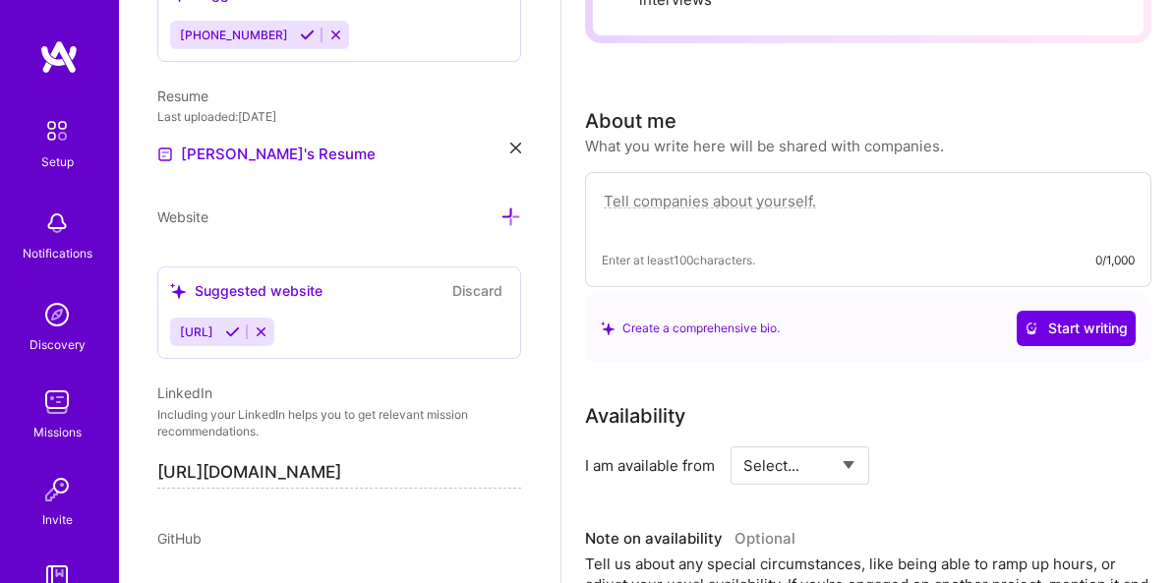
scroll to position [485, 0]
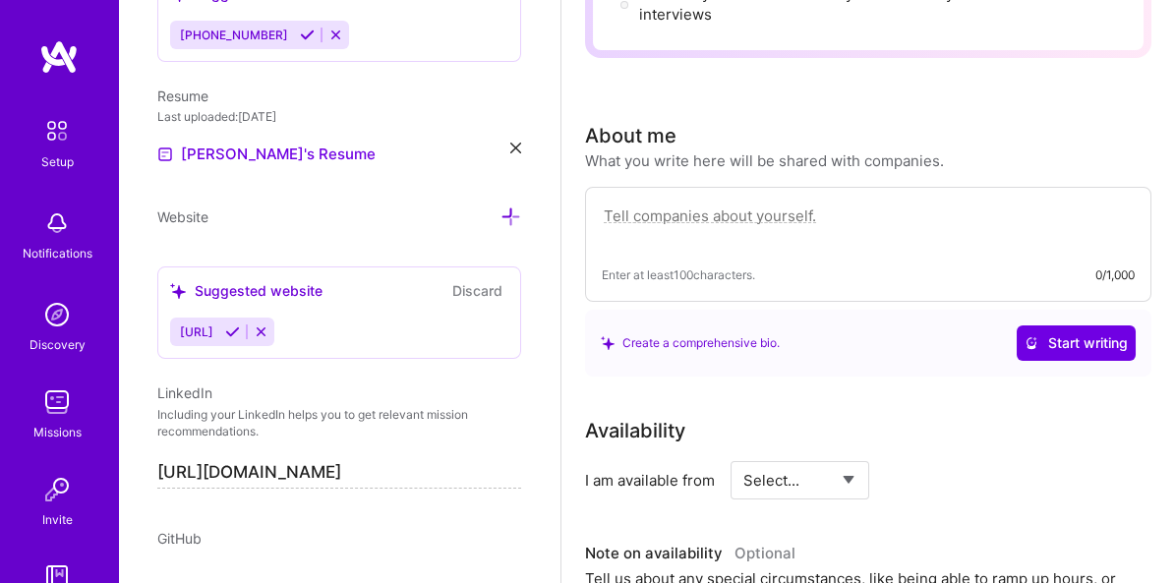
click at [694, 170] on div "About me What you write here will be shared with companies. Enter at least 100 …" at bounding box center [868, 249] width 566 height 256
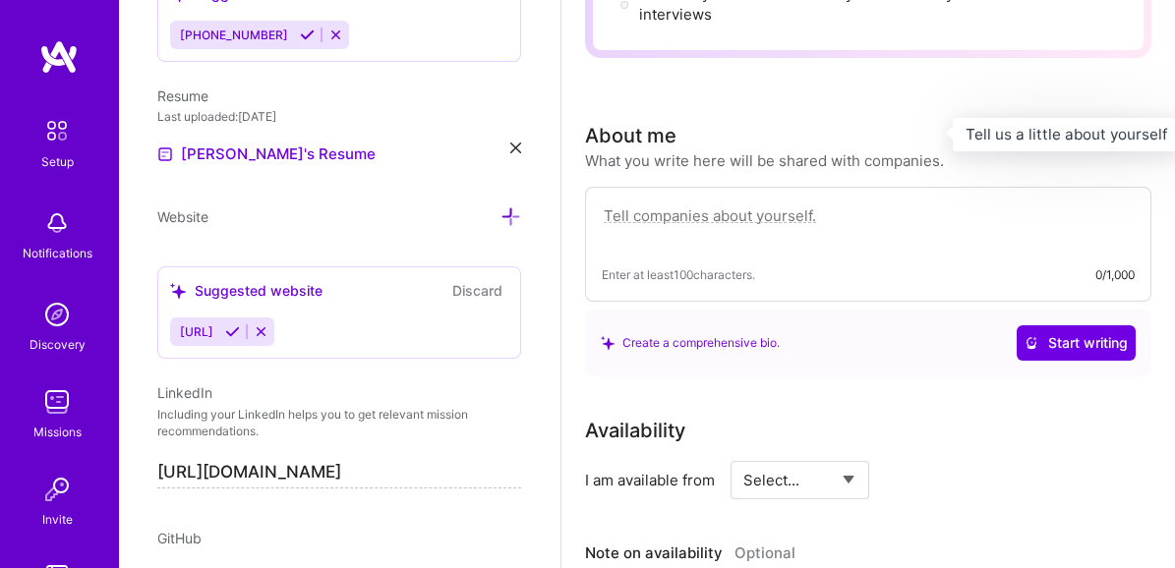
click at [640, 138] on div "About me" at bounding box center [630, 135] width 91 height 29
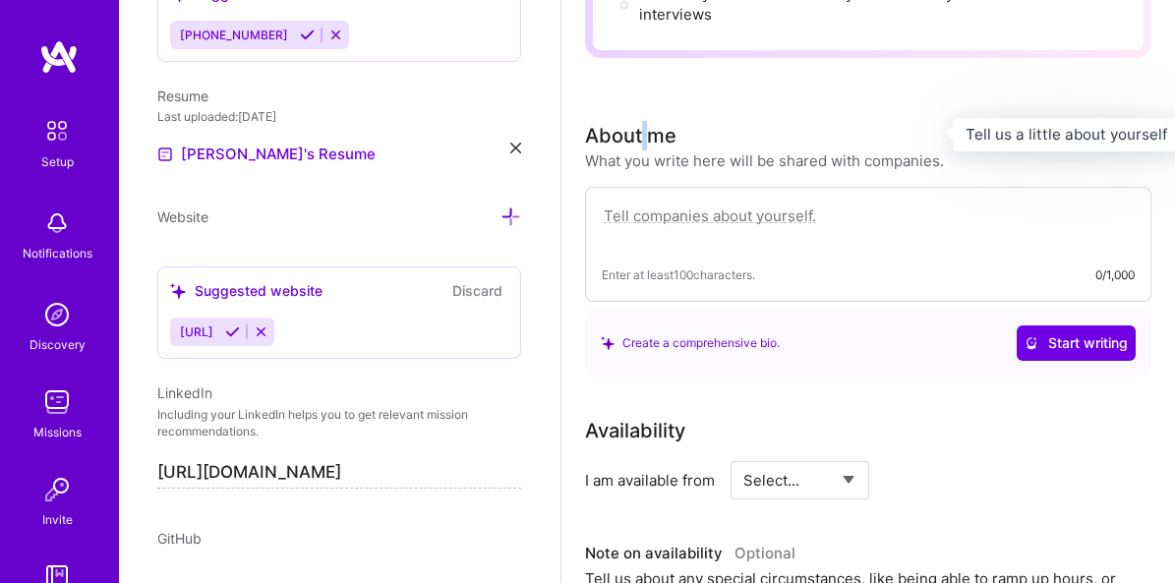
click at [640, 138] on div "About me" at bounding box center [630, 135] width 91 height 29
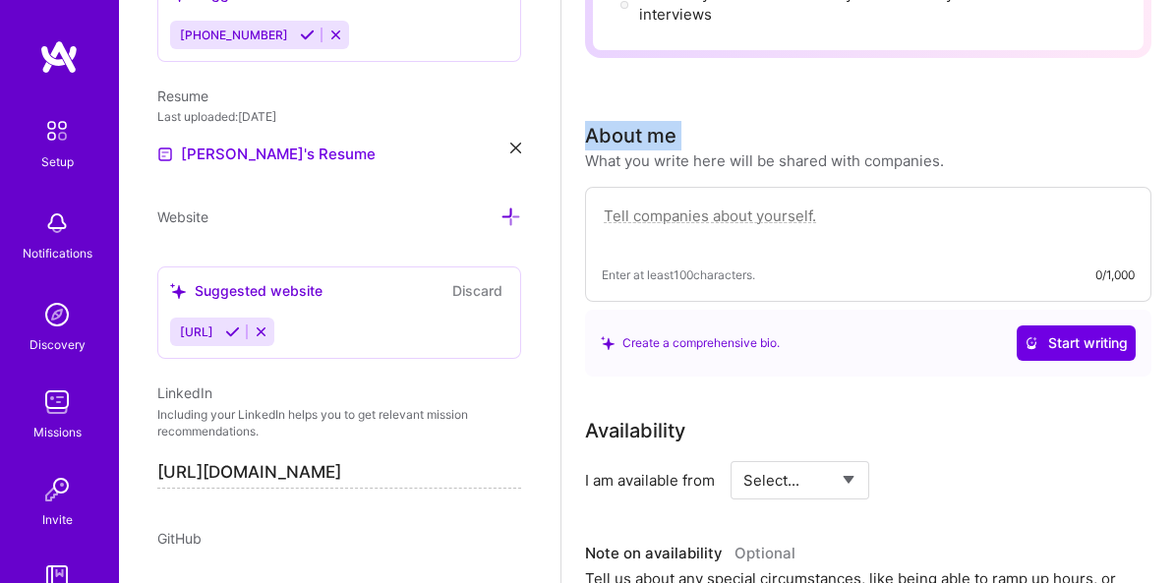
click at [640, 138] on div "About me" at bounding box center [630, 135] width 91 height 29
copy div "About me"
click at [746, 230] on textarea at bounding box center [868, 226] width 533 height 45
paste textarea "I'm the kind of engineer who loves to rip things apart to see how they tick, th…"
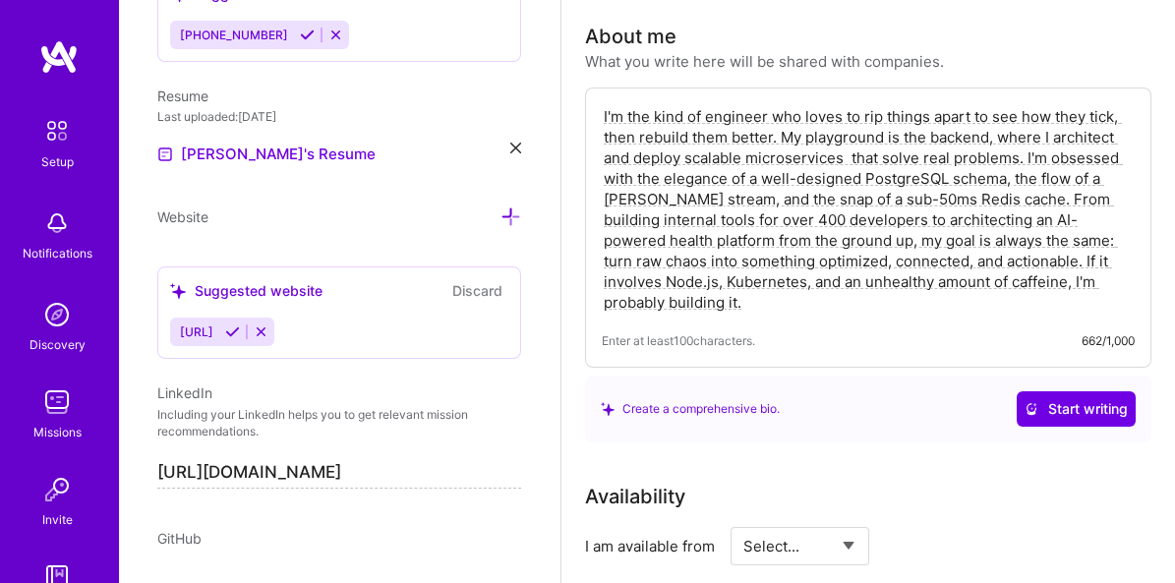
scroll to position [585, 0]
type textarea "I'm the kind of engineer who loves to rip things apart to see how they tick, th…"
click at [890, 391] on div "Create a comprehensive bio. Start writing" at bounding box center [868, 407] width 535 height 35
click at [895, 392] on div "Create a comprehensive bio. Start writing" at bounding box center [868, 407] width 535 height 35
click at [813, 380] on div "Create a comprehensive bio. Start writing" at bounding box center [868, 408] width 566 height 67
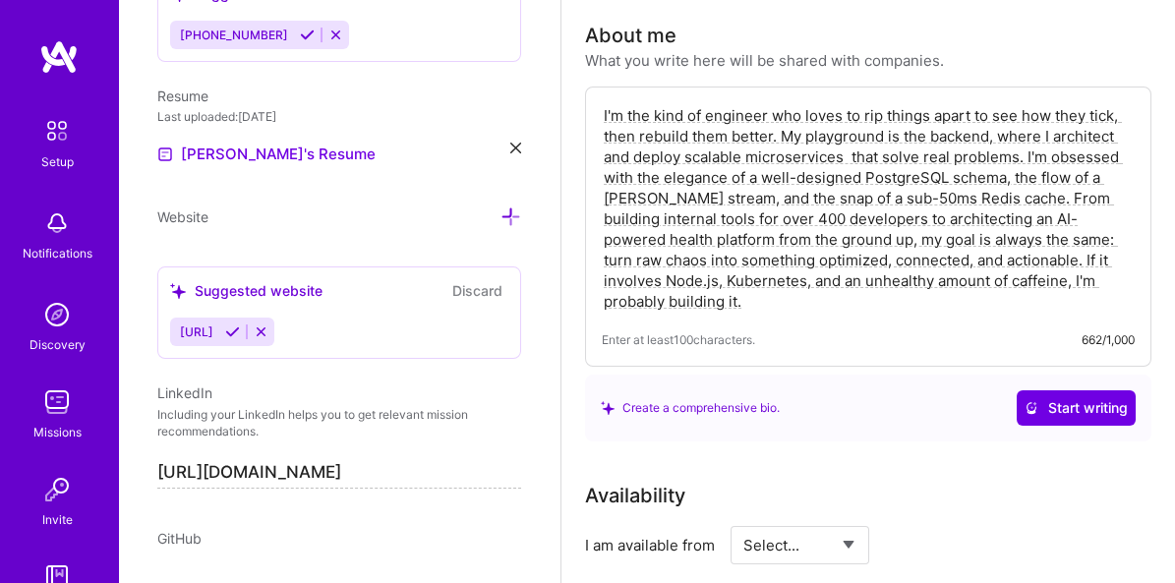
scroll to position [578, 0]
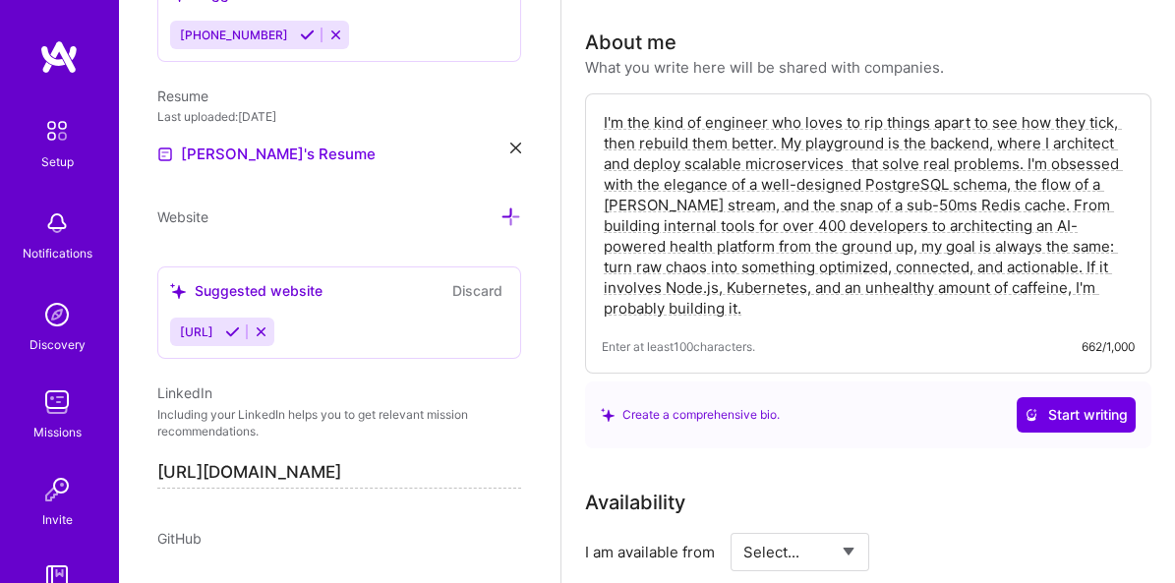
click at [807, 280] on textarea "I'm the kind of engineer who loves to rip things apart to see how they tick, th…" at bounding box center [868, 215] width 533 height 210
click at [868, 423] on div "Create a comprehensive bio. Start writing" at bounding box center [868, 414] width 535 height 35
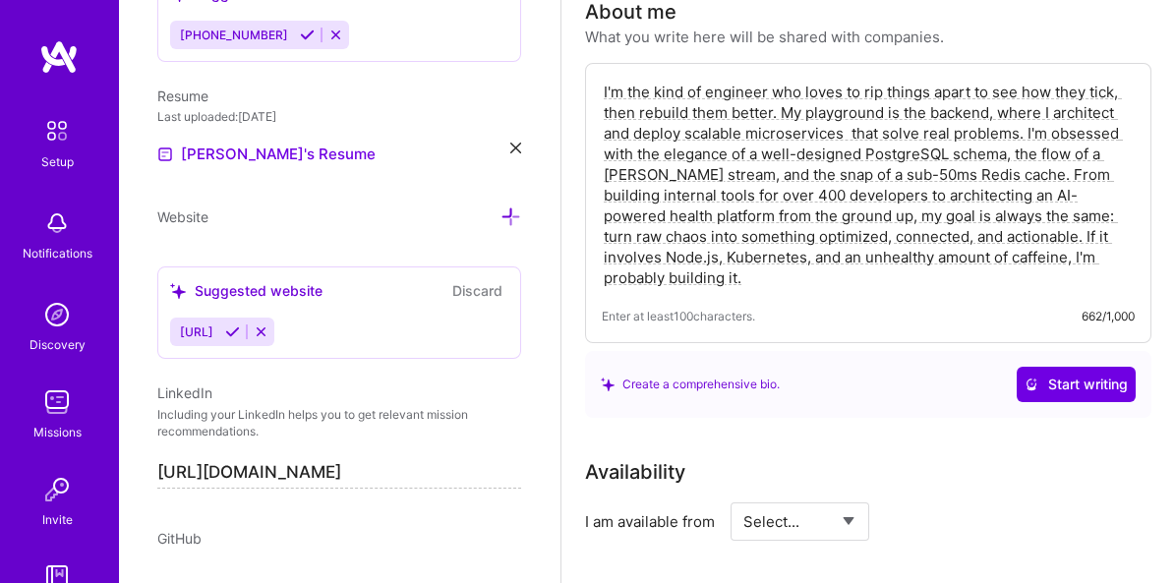
scroll to position [617, 0]
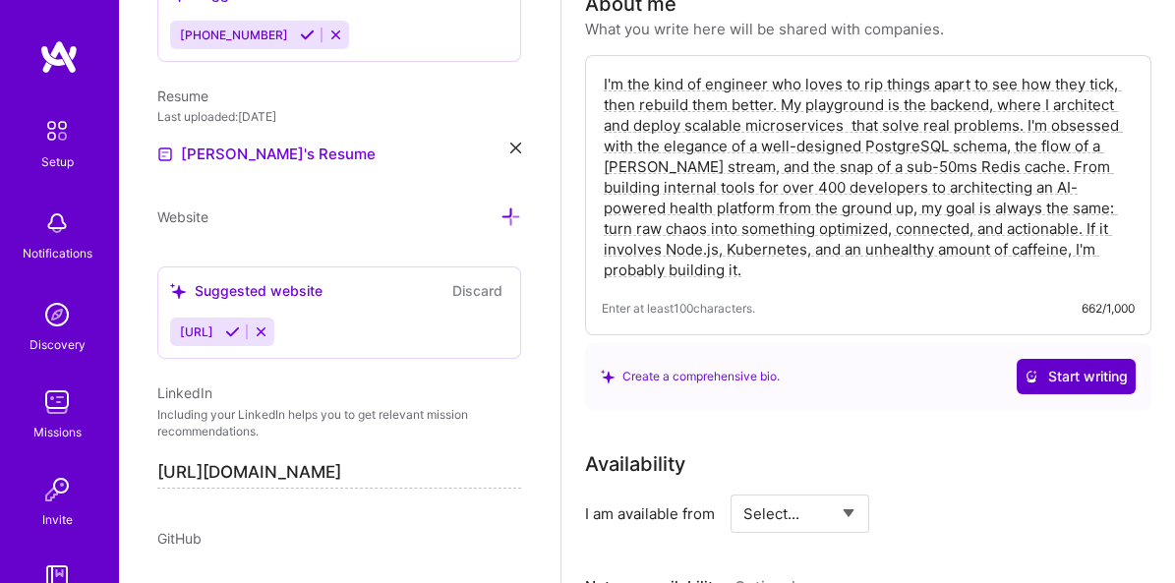
click at [1074, 378] on span "Start writing" at bounding box center [1076, 377] width 103 height 20
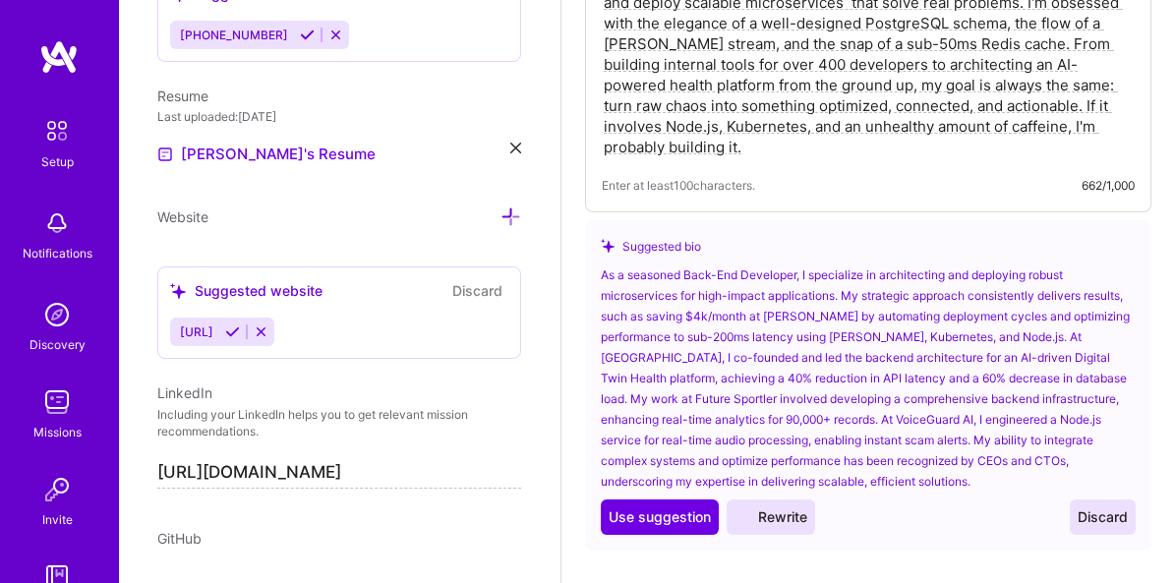
scroll to position [758, 0]
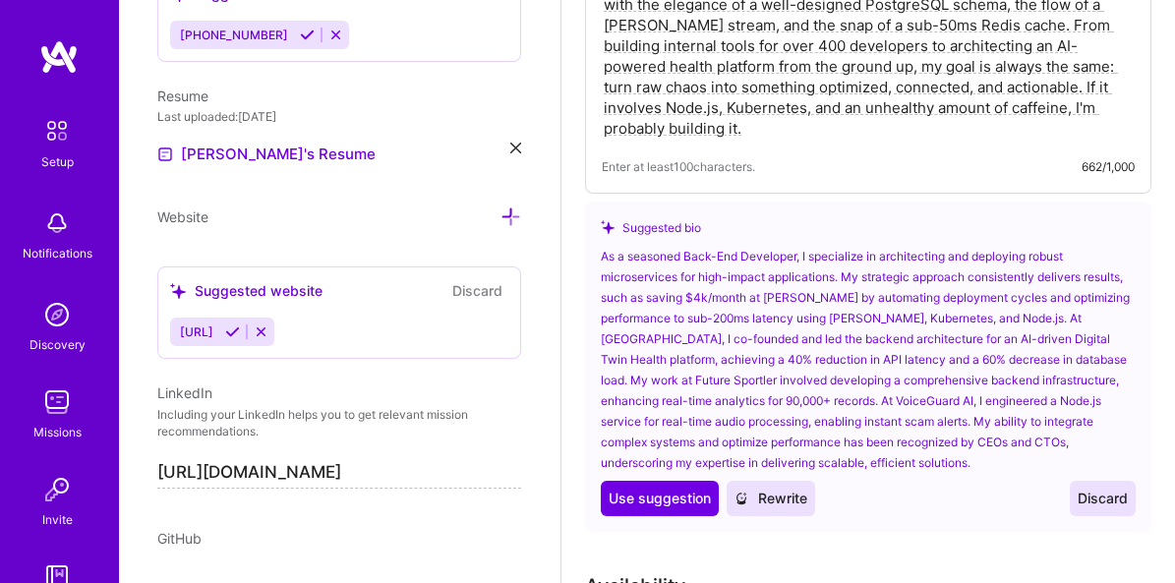
click at [1109, 484] on button "Discard" at bounding box center [1103, 498] width 66 height 35
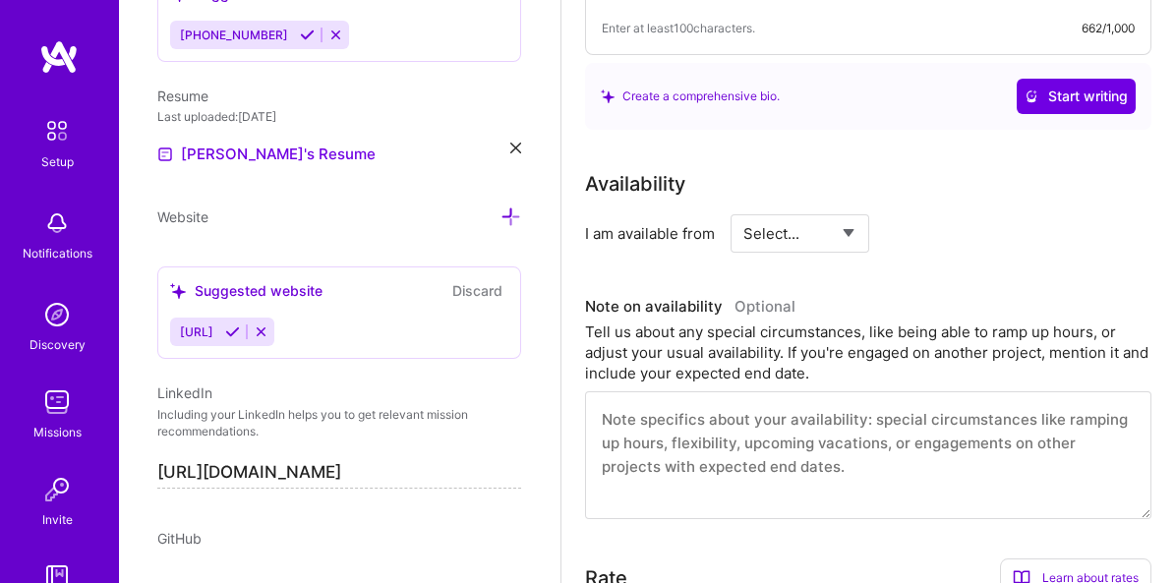
scroll to position [898, 0]
click at [810, 231] on select "Select... Right Now Future Date Not Available" at bounding box center [799, 232] width 113 height 50
select select "Right Now"
click at [743, 207] on select "Select... Right Now Future Date Not Available" at bounding box center [799, 232] width 113 height 50
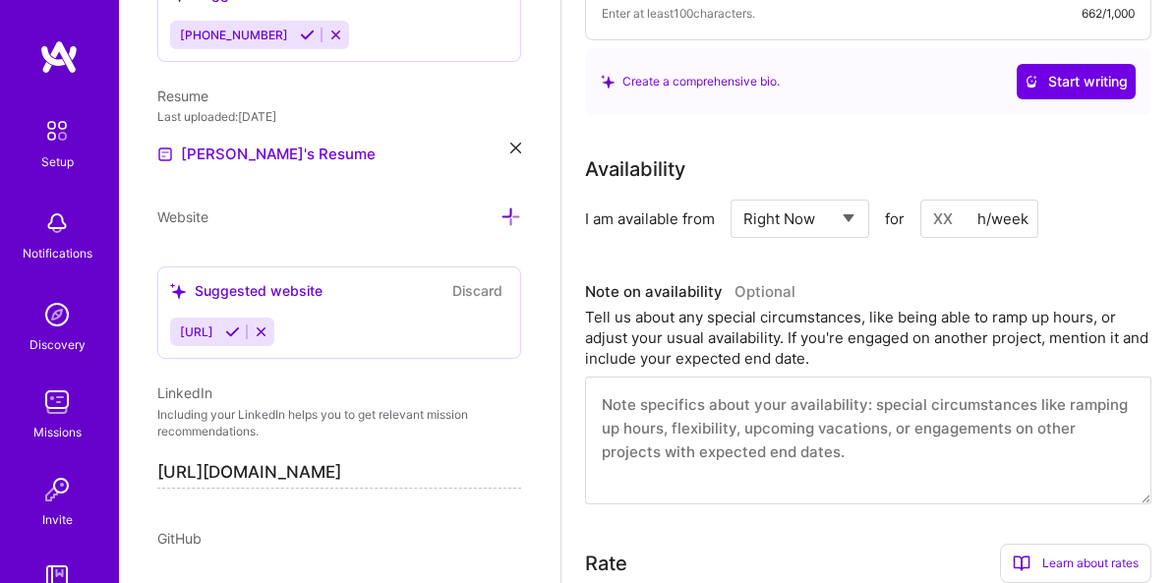
click at [943, 213] on input at bounding box center [979, 219] width 118 height 38
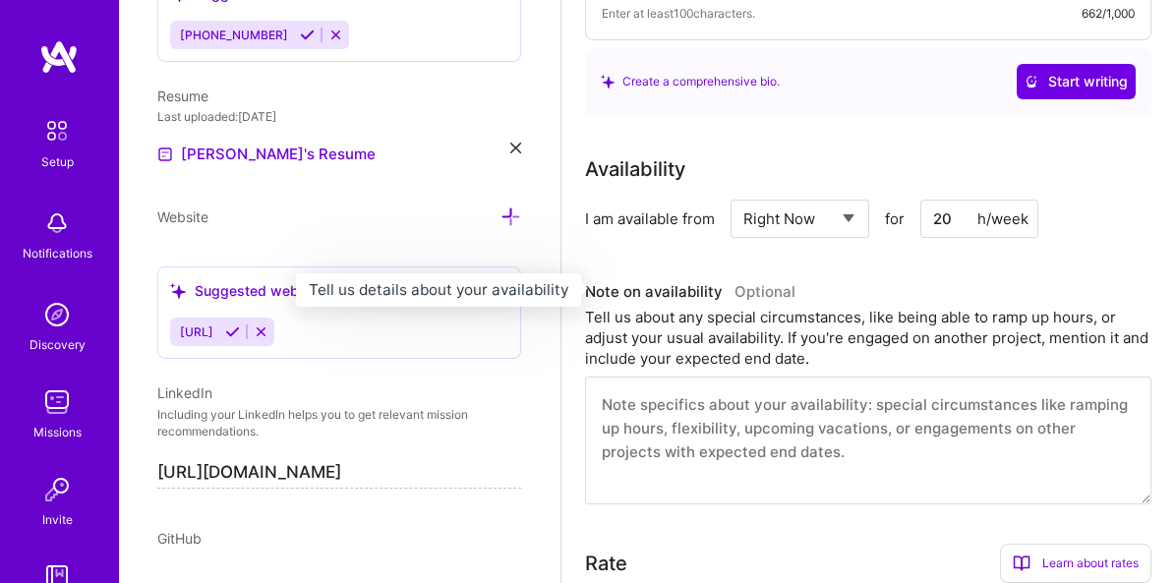
type input "20"
click at [850, 277] on h3 "Note on availability Optional" at bounding box center [868, 291] width 566 height 29
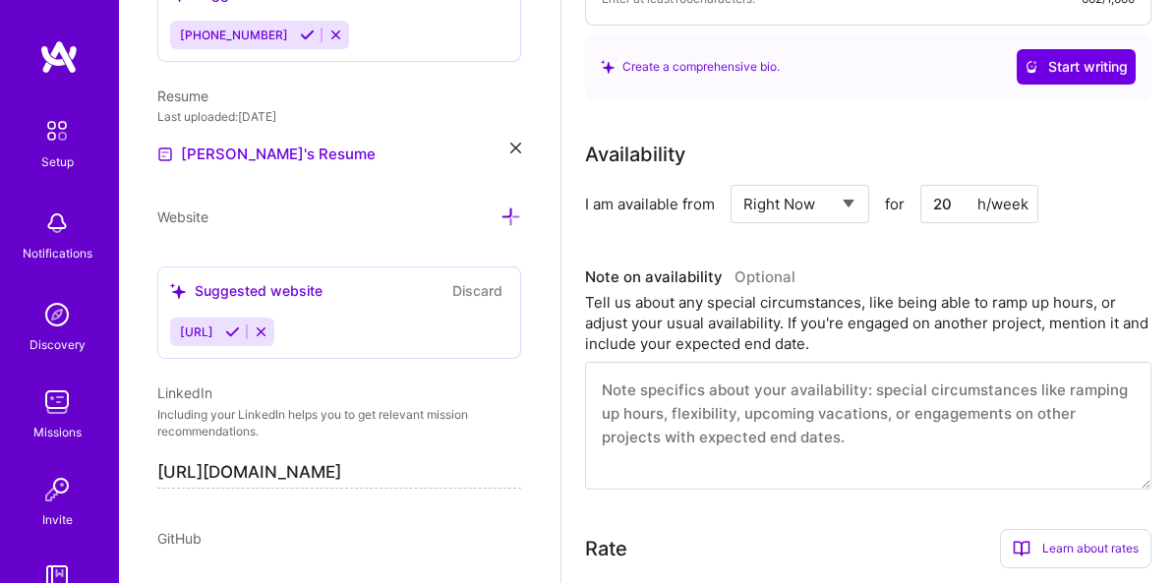
scroll to position [957, 0]
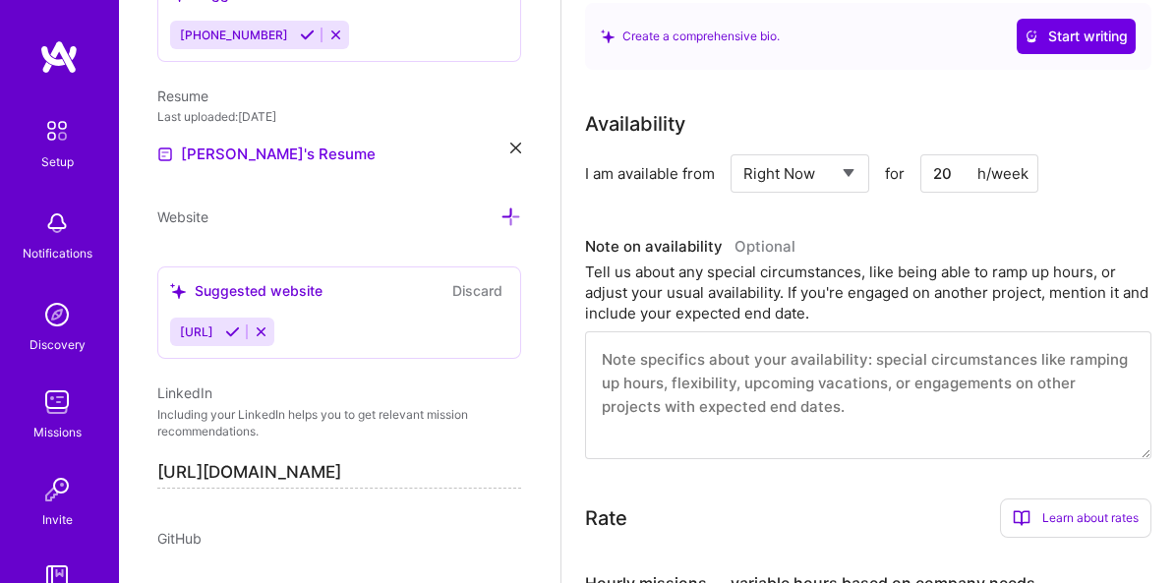
click at [742, 266] on div "Tell us about any special circumstances, like being able to ramp up hours, or a…" at bounding box center [868, 293] width 566 height 62
click at [993, 262] on div "Tell us about any special circumstances, like being able to ramp up hours, or a…" at bounding box center [868, 293] width 566 height 62
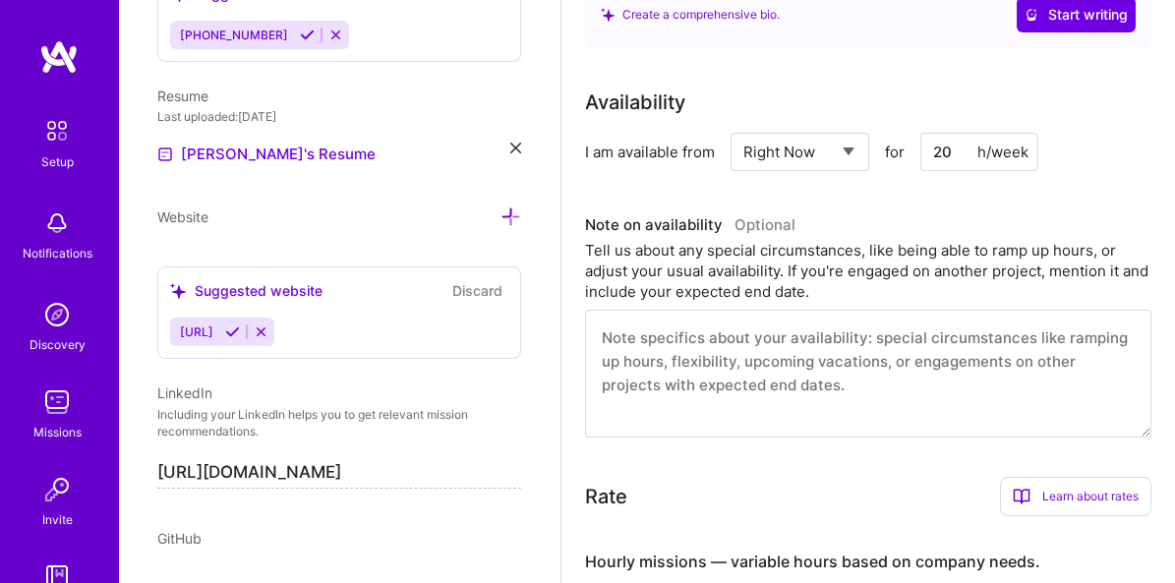
click at [688, 289] on div "Tell us about any special circumstances, like being able to ramp up hours, or a…" at bounding box center [868, 271] width 566 height 62
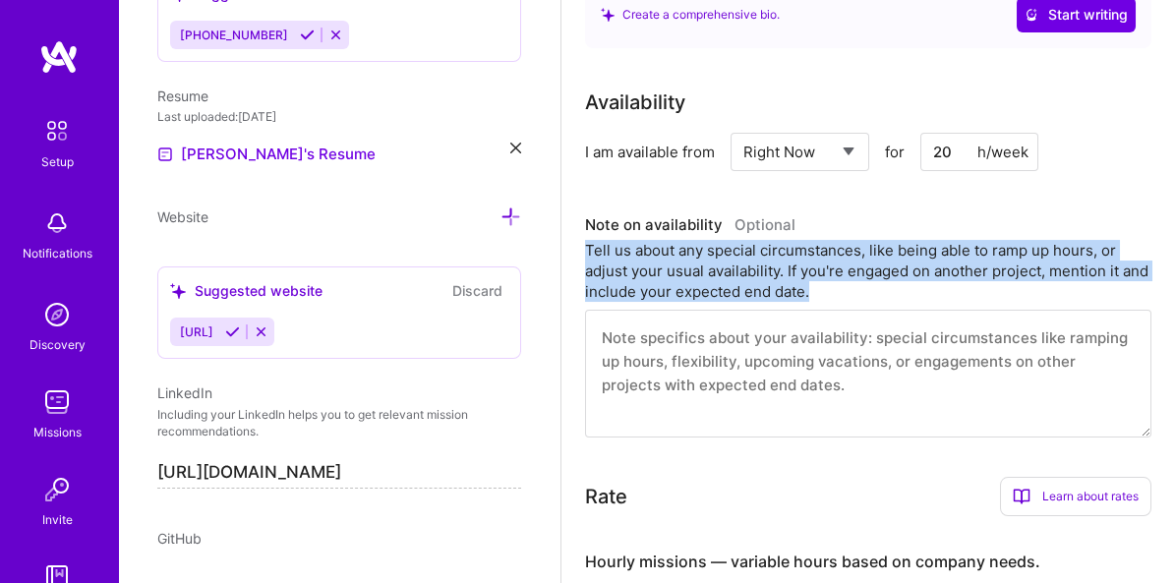
click at [688, 289] on div "Tell us about any special circumstances, like being able to ramp up hours, or a…" at bounding box center [868, 271] width 566 height 62
click at [923, 251] on div "Tell us about any special circumstances, like being able to ramp up hours, or a…" at bounding box center [868, 271] width 566 height 62
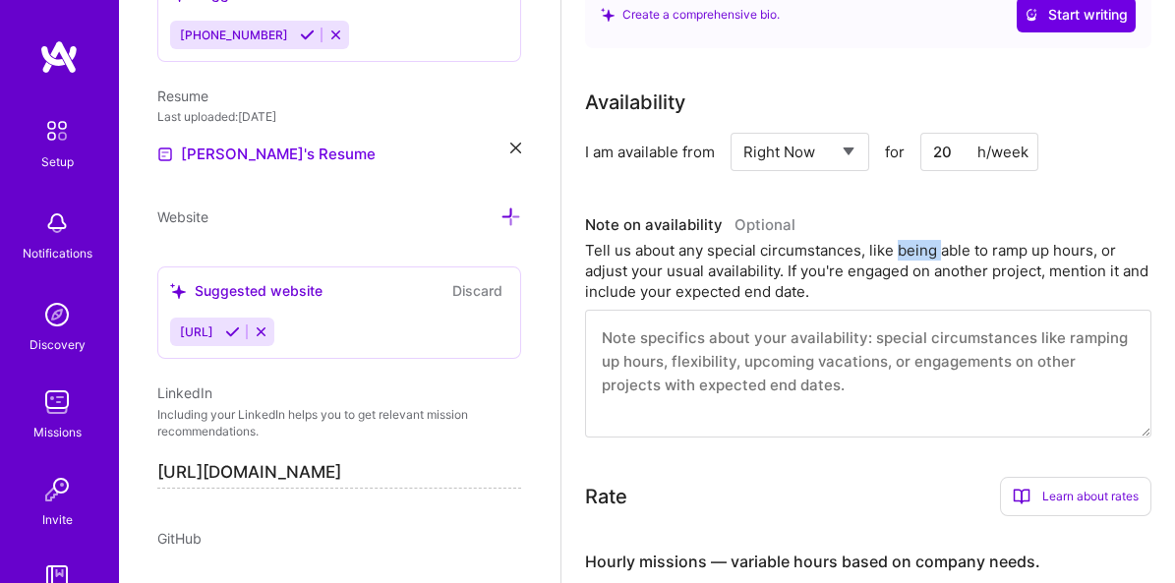
click at [923, 251] on div "Tell us about any special circumstances, like being able to ramp up hours, or a…" at bounding box center [868, 271] width 566 height 62
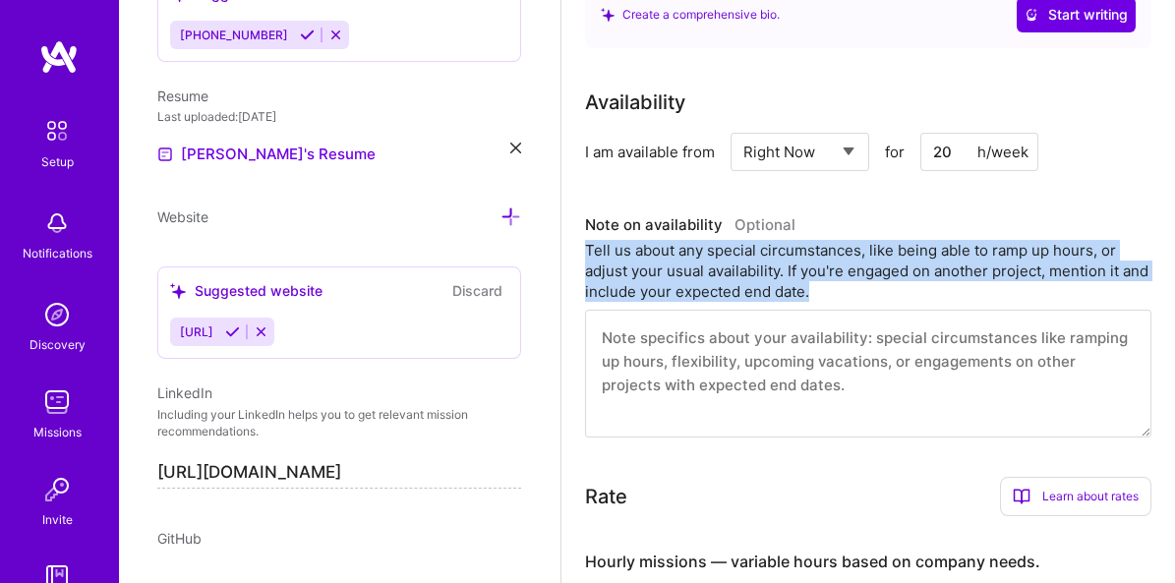
click at [923, 251] on div "Tell us about any special circumstances, like being able to ramp up hours, or a…" at bounding box center [868, 271] width 566 height 62
click at [636, 259] on div "Tell us about any special circumstances, like being able to ramp up hours, or a…" at bounding box center [868, 271] width 566 height 62
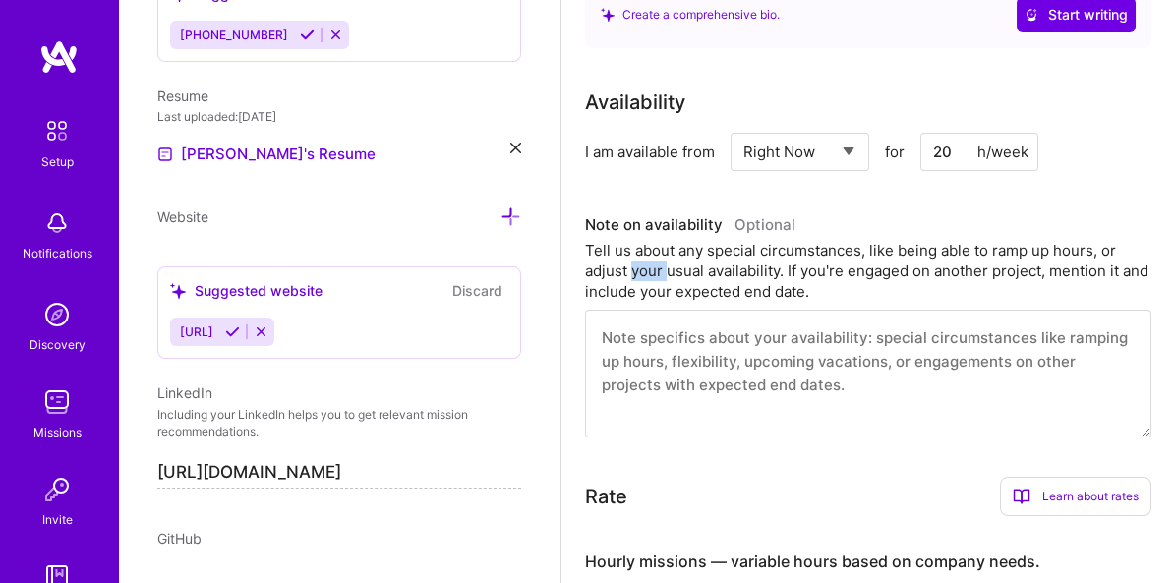
click at [636, 259] on div "Tell us about any special circumstances, like being able to ramp up hours, or a…" at bounding box center [868, 271] width 566 height 62
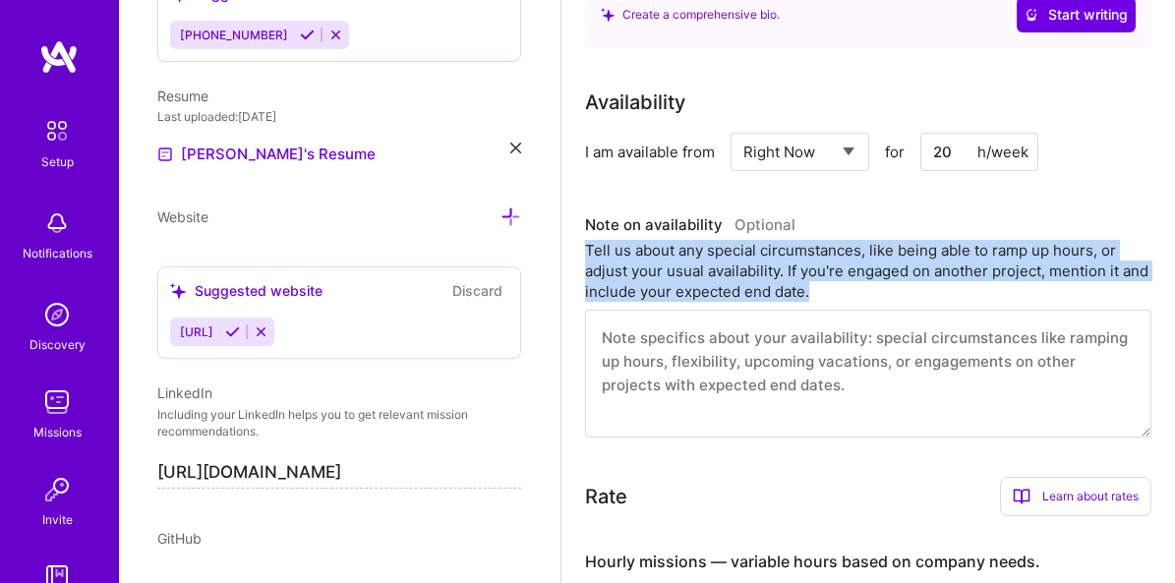
drag, startPoint x: 636, startPoint y: 259, endPoint x: 813, endPoint y: 265, distance: 177.1
click at [813, 265] on div "Tell us about any special circumstances, like being able to ramp up hours, or a…" at bounding box center [868, 271] width 566 height 62
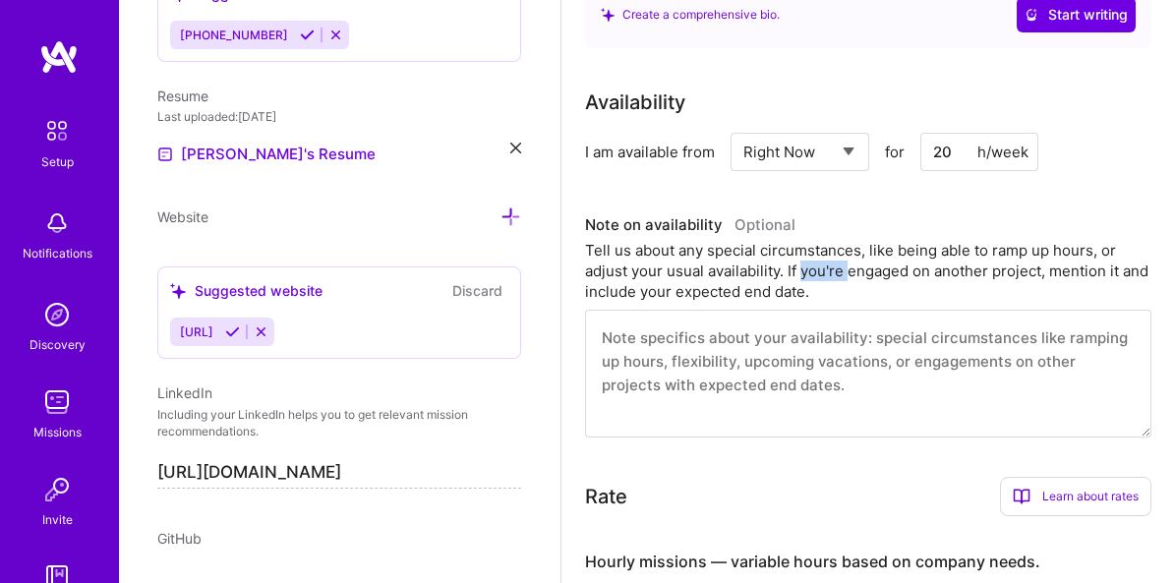
click at [813, 265] on div "Tell us about any special circumstances, like being able to ramp up hours, or a…" at bounding box center [868, 271] width 566 height 62
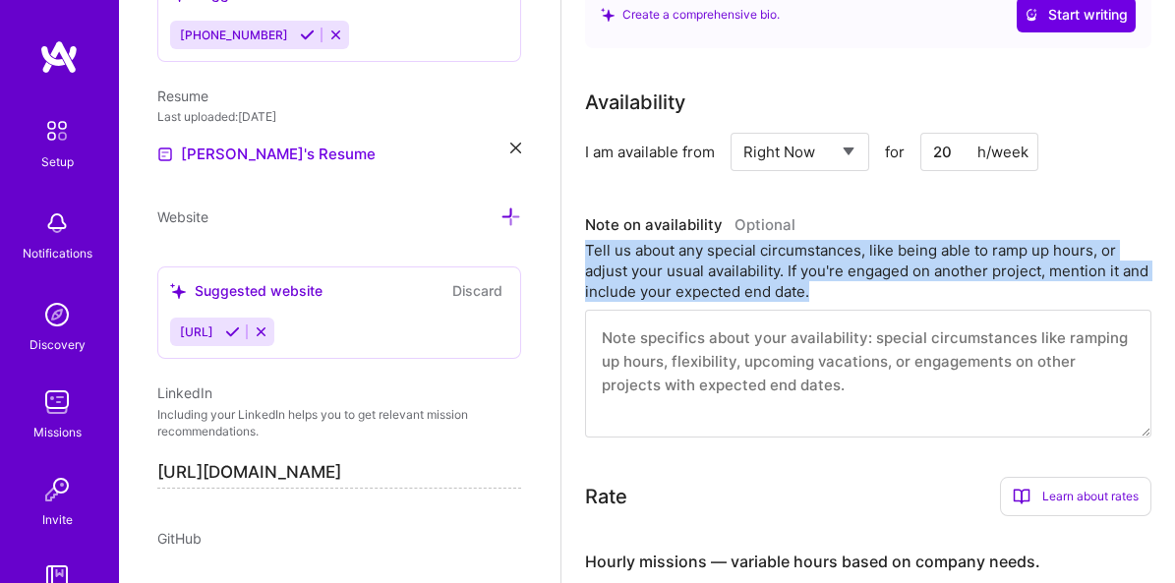
click at [813, 265] on div "Tell us about any special circumstances, like being able to ramp up hours, or a…" at bounding box center [868, 271] width 566 height 62
click at [848, 272] on div "Tell us about any special circumstances, like being able to ramp up hours, or a…" at bounding box center [868, 271] width 566 height 62
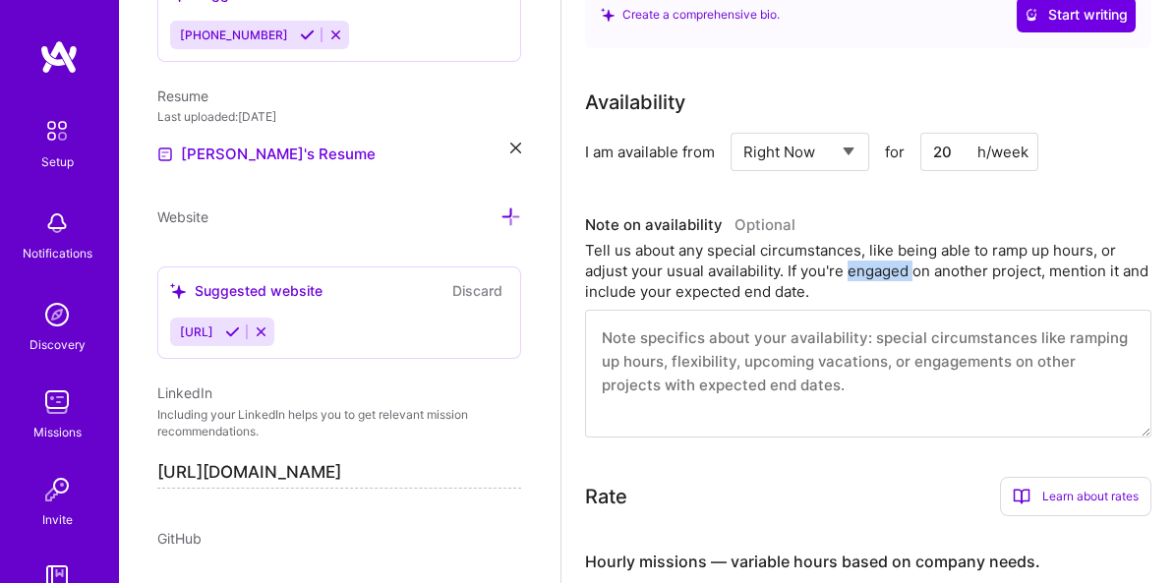
click at [848, 272] on div "Tell us about any special circumstances, like being able to ramp up hours, or a…" at bounding box center [868, 271] width 566 height 62
click at [765, 274] on div "Tell us about any special circumstances, like being able to ramp up hours, or a…" at bounding box center [868, 271] width 566 height 62
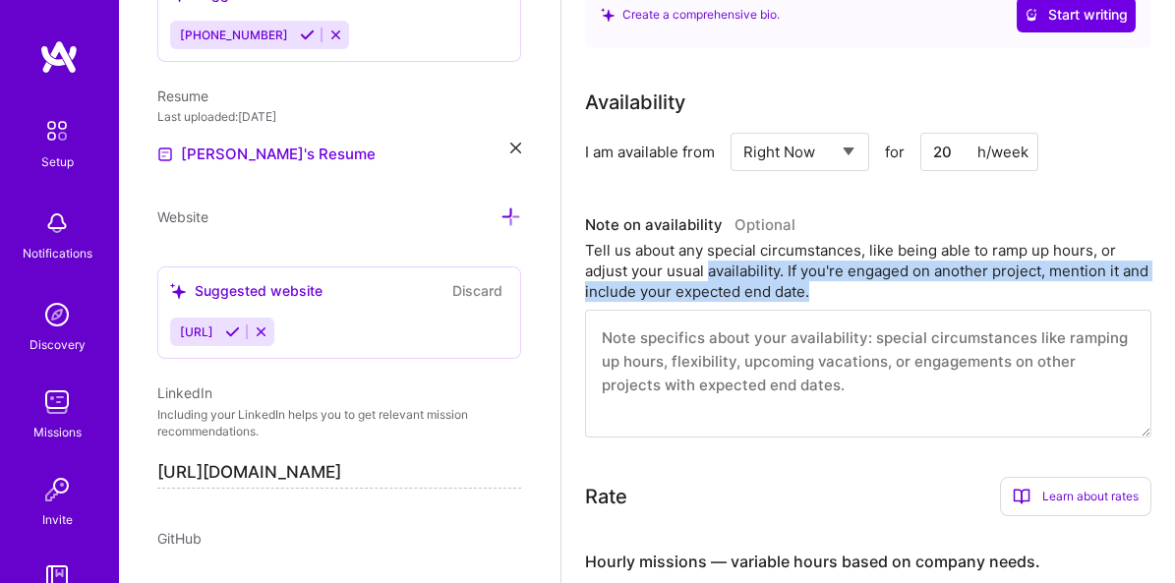
drag, startPoint x: 765, startPoint y: 274, endPoint x: 967, endPoint y: 289, distance: 202.1
click at [967, 289] on div "Tell us about any special circumstances, like being able to ramp up hours, or a…" at bounding box center [868, 271] width 566 height 62
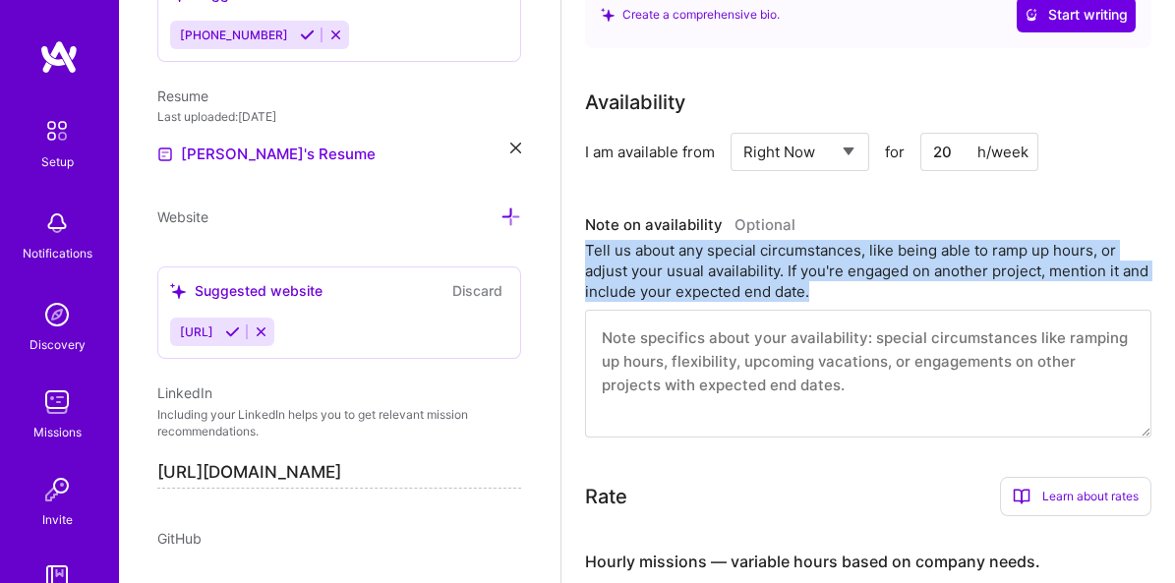
drag, startPoint x: 967, startPoint y: 289, endPoint x: 603, endPoint y: 247, distance: 366.3
click at [603, 247] on div "Tell us about any special circumstances, like being able to ramp up hours, or a…" at bounding box center [868, 271] width 566 height 62
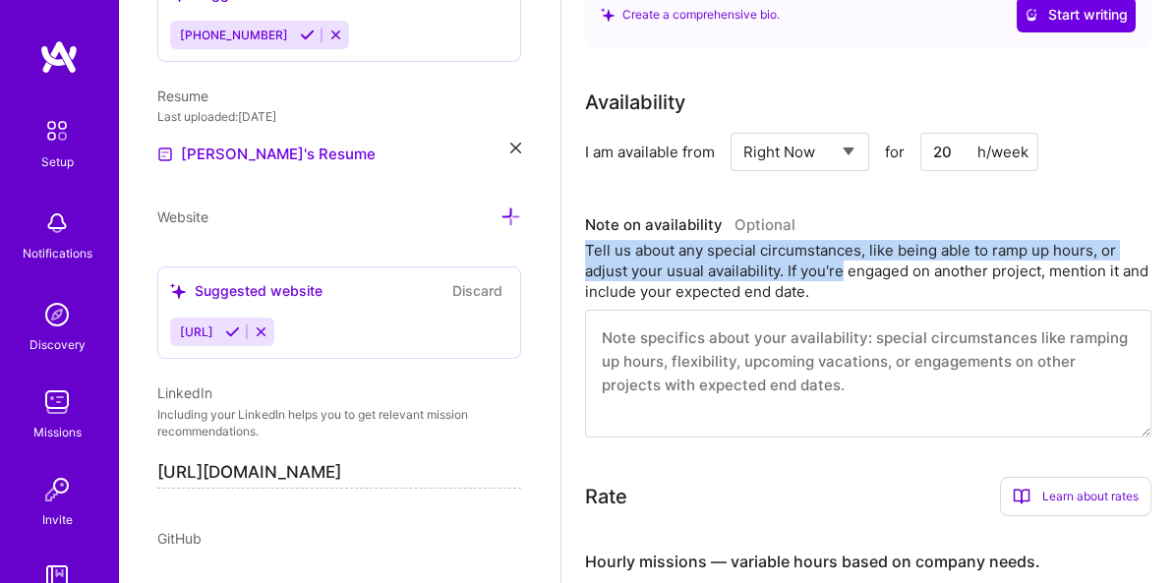
drag, startPoint x: 603, startPoint y: 247, endPoint x: 799, endPoint y: 272, distance: 198.3
click at [799, 272] on div "Tell us about any special circumstances, like being able to ramp up hours, or a…" at bounding box center [868, 271] width 566 height 62
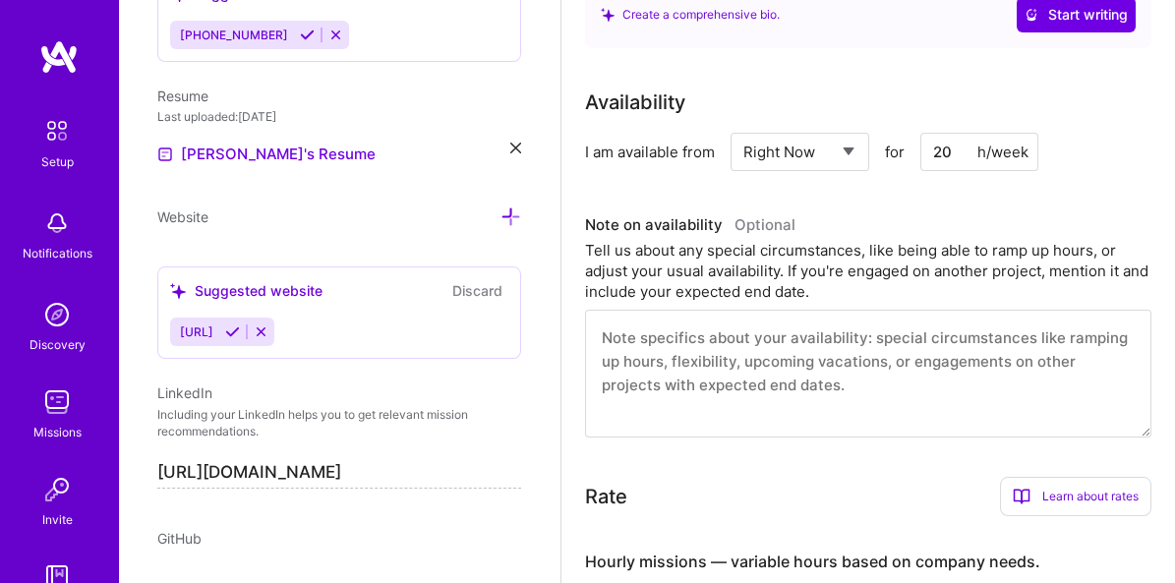
scroll to position [982, 0]
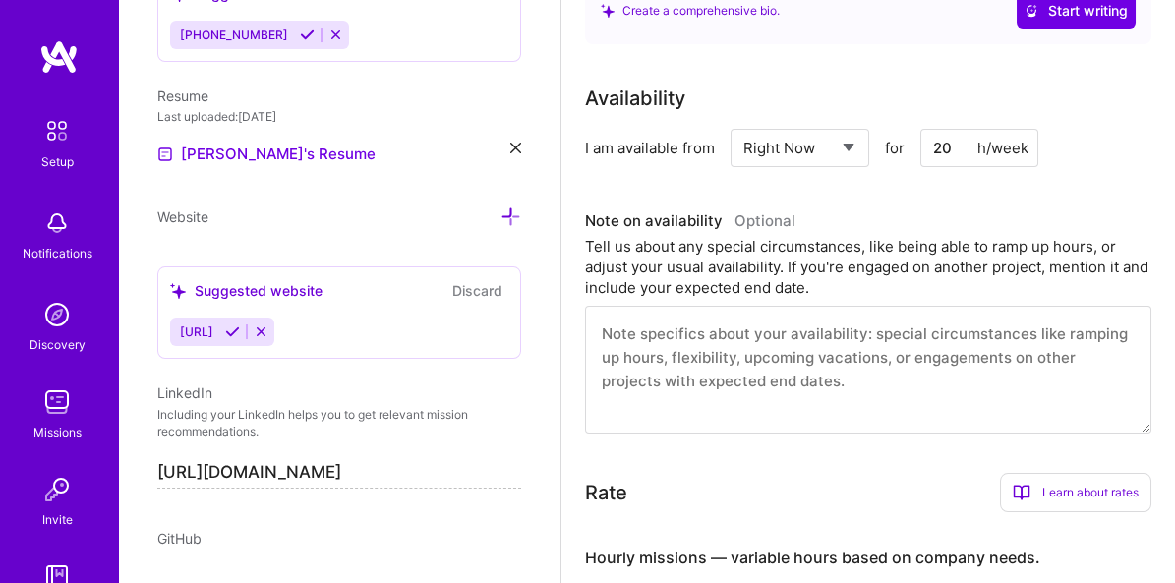
click at [859, 275] on div "Tell us about any special circumstances, like being able to ramp up hours, or a…" at bounding box center [868, 267] width 566 height 62
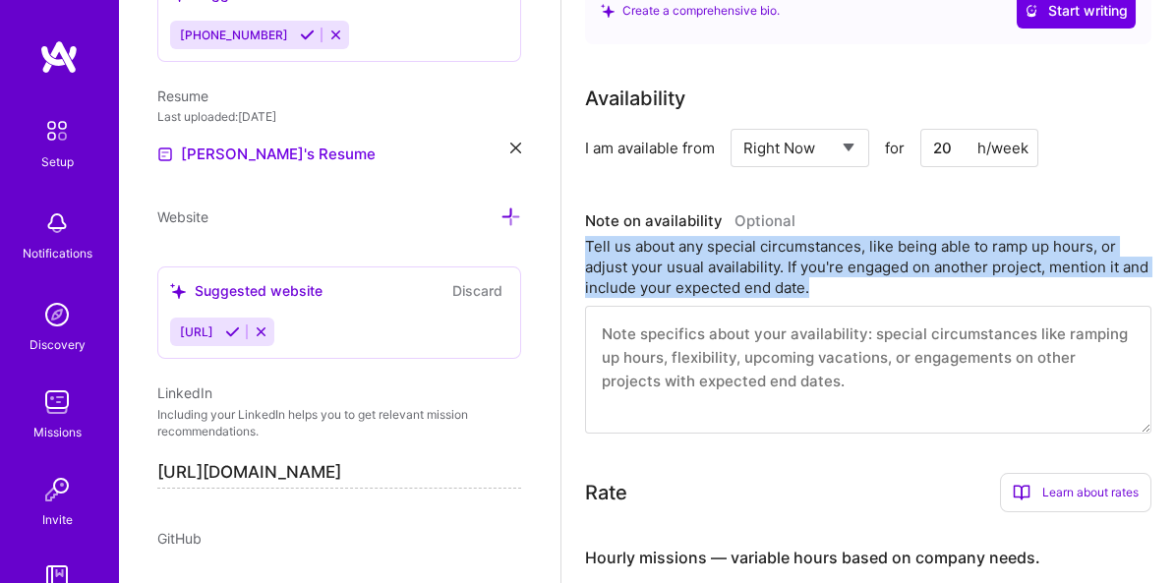
click at [859, 275] on div "Tell us about any special circumstances, like being able to ramp up hours, or a…" at bounding box center [868, 267] width 566 height 62
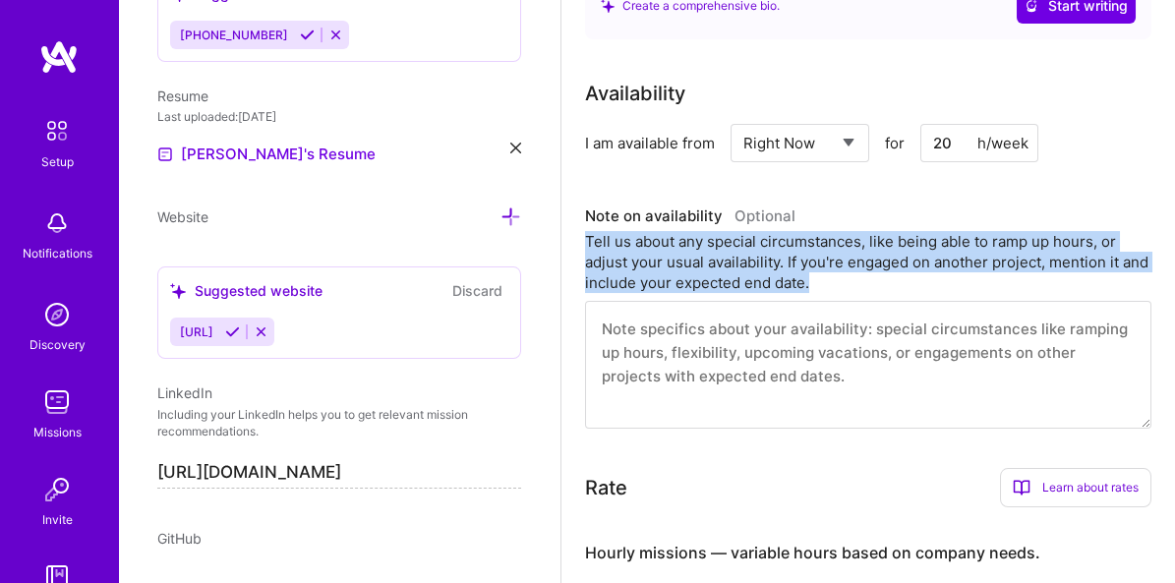
scroll to position [995, 0]
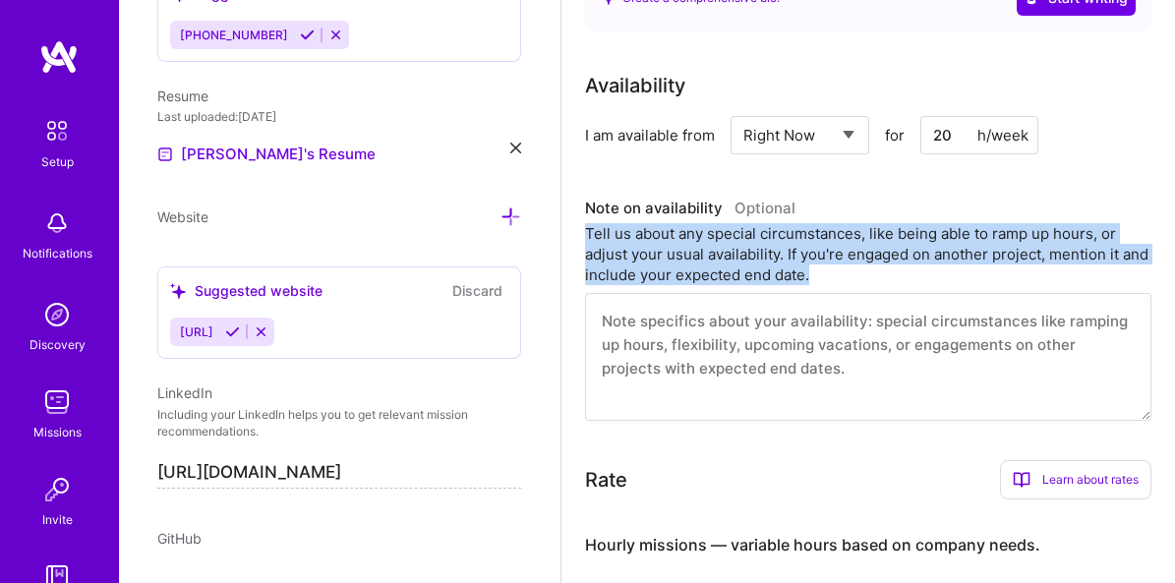
click at [828, 260] on div "Tell us about any special circumstances, like being able to ramp up hours, or a…" at bounding box center [868, 254] width 566 height 62
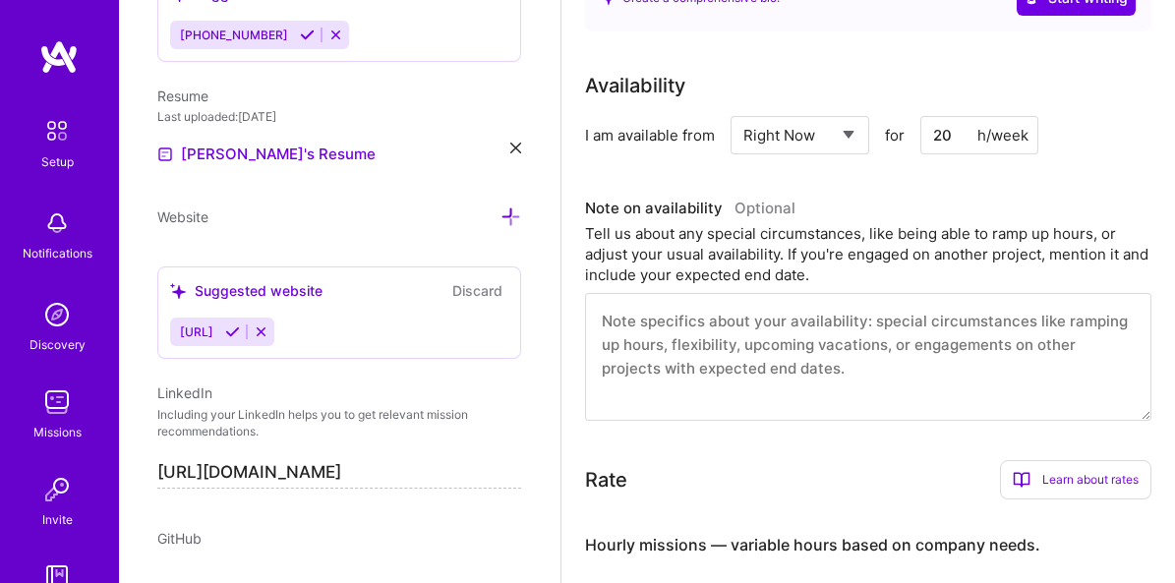
click at [818, 340] on textarea at bounding box center [868, 357] width 566 height 128
click at [938, 316] on textarea at bounding box center [868, 357] width 566 height 128
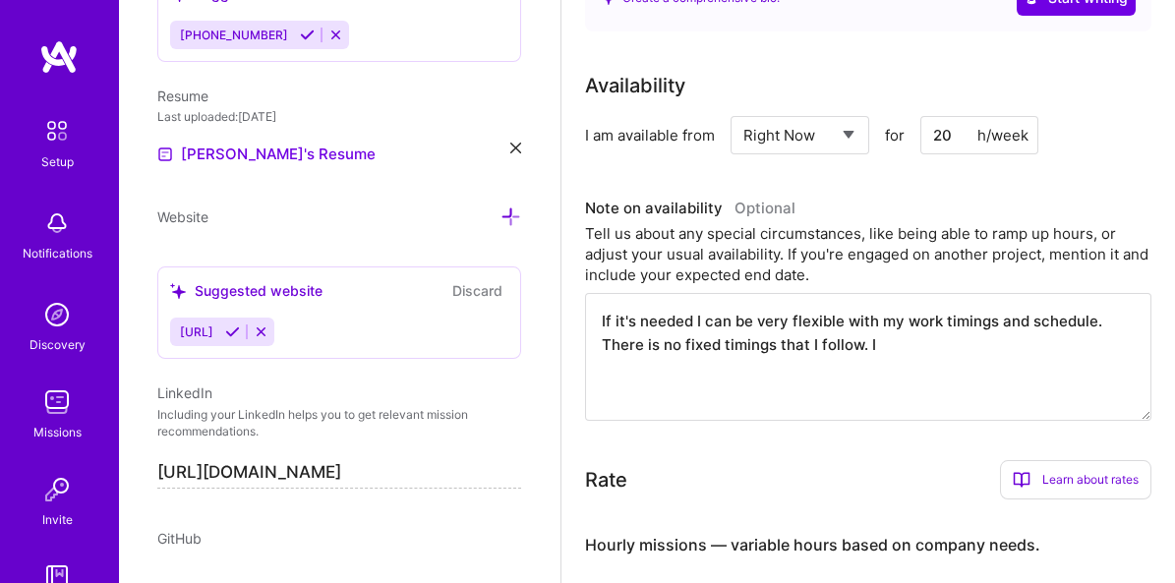
type textarea "If it's needed I can be very flexible with my work timings and schedule. There …"
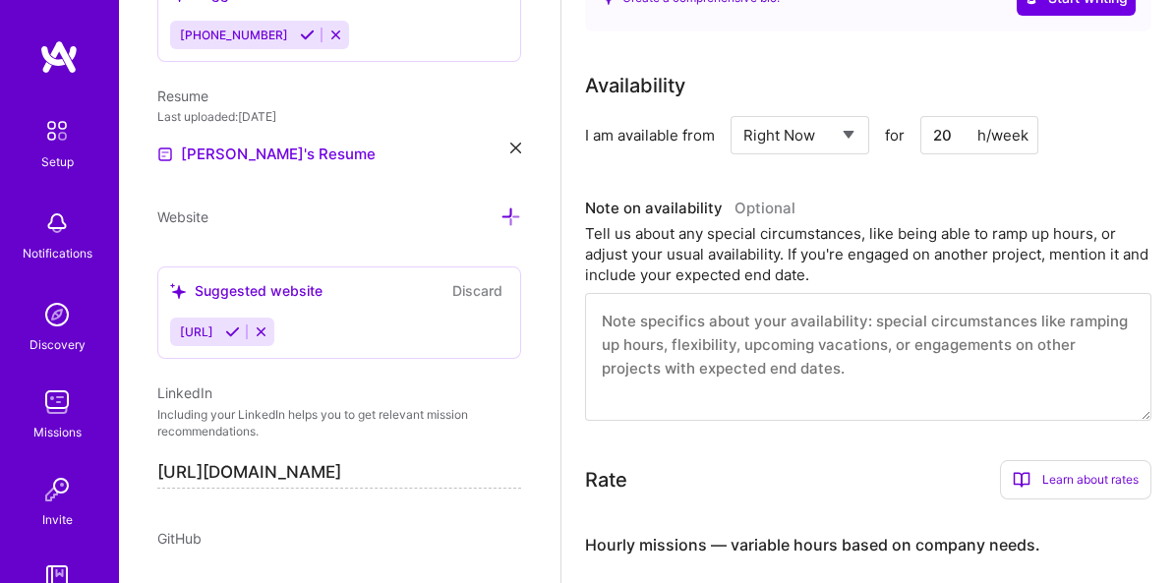
paste textarea "I’m very flexible with my work schedule and can adjust my timings as needed, as…"
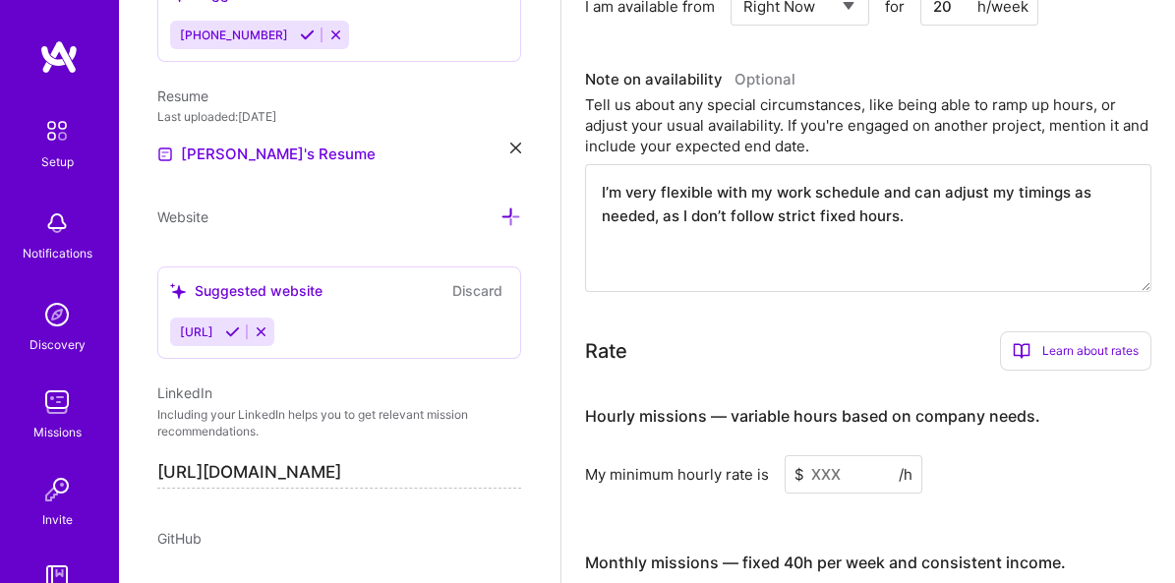
type textarea "I’m very flexible with my work schedule and can adjust my timings as needed, as…"
click at [771, 334] on div "Rate Learn about rates Hourly Rate What is hourly rate? This model involves pay…" at bounding box center [868, 350] width 566 height 39
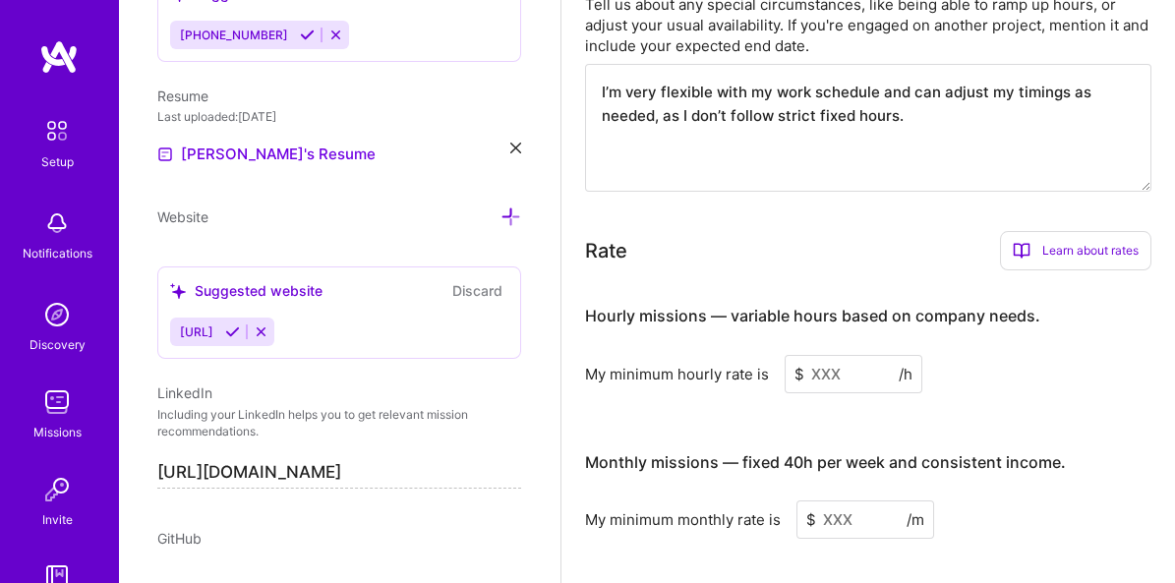
scroll to position [1231, 0]
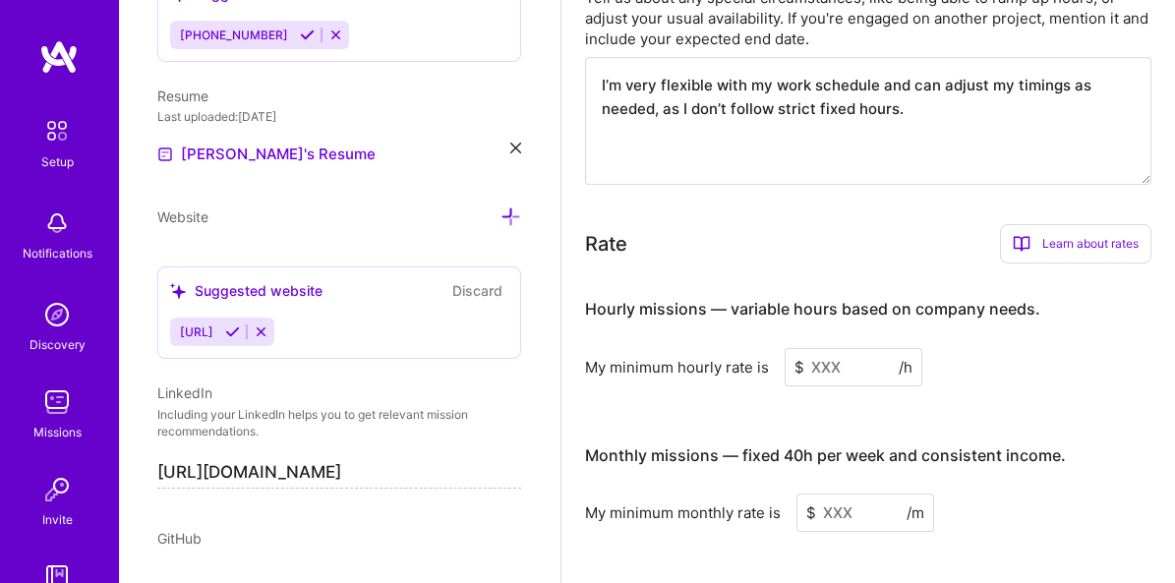
click at [833, 353] on input at bounding box center [854, 367] width 138 height 38
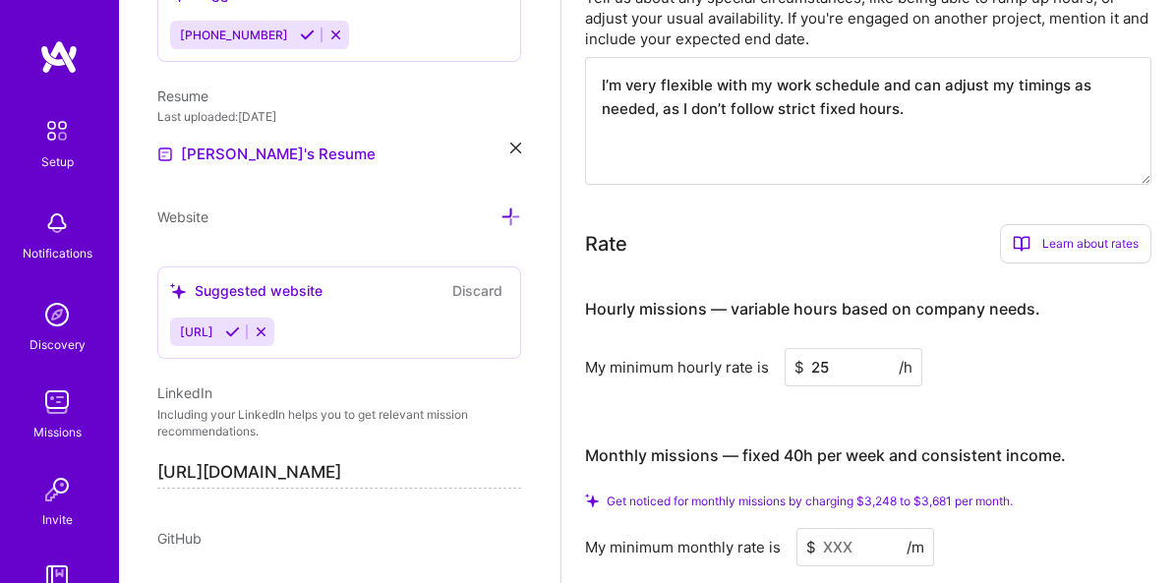
type input "25"
click at [929, 329] on div "Hourly missions — variable hours based on company needs." at bounding box center [812, 309] width 455 height 61
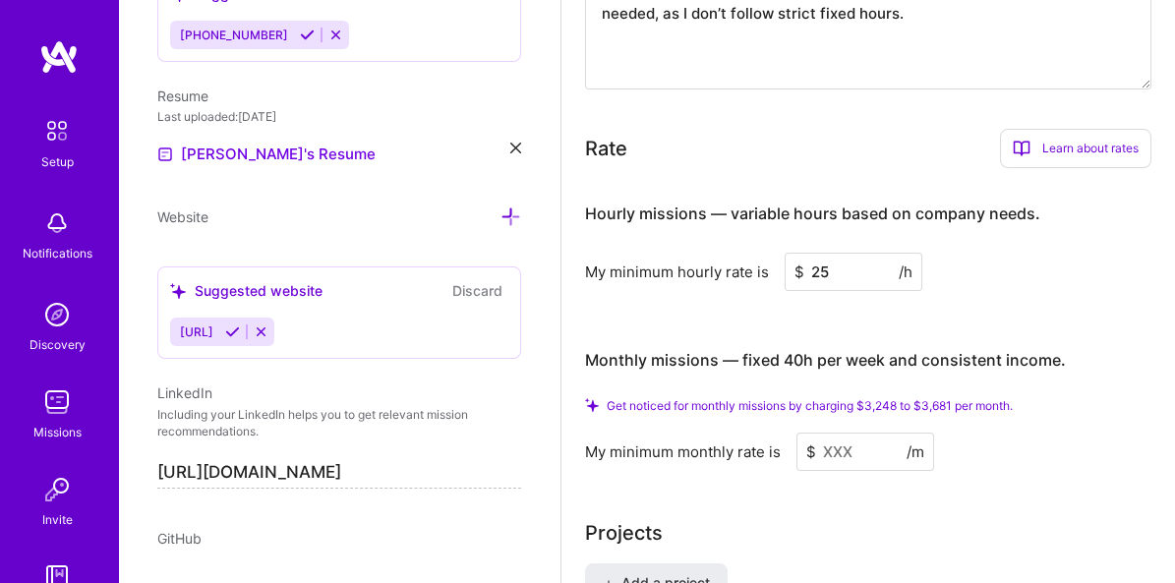
scroll to position [1326, 0]
click at [769, 351] on h4 "Monthly missions — fixed 40h per week and consistent income." at bounding box center [825, 360] width 481 height 19
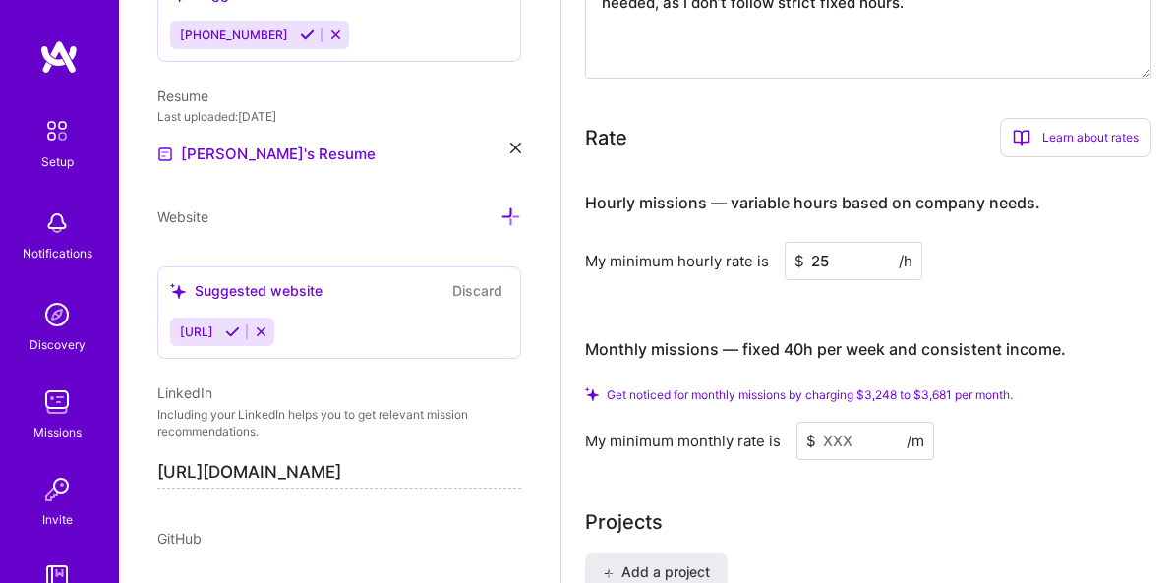
click at [773, 387] on span "Get noticed for monthly missions by charging $3,248 to $3,681 per month." at bounding box center [810, 394] width 406 height 15
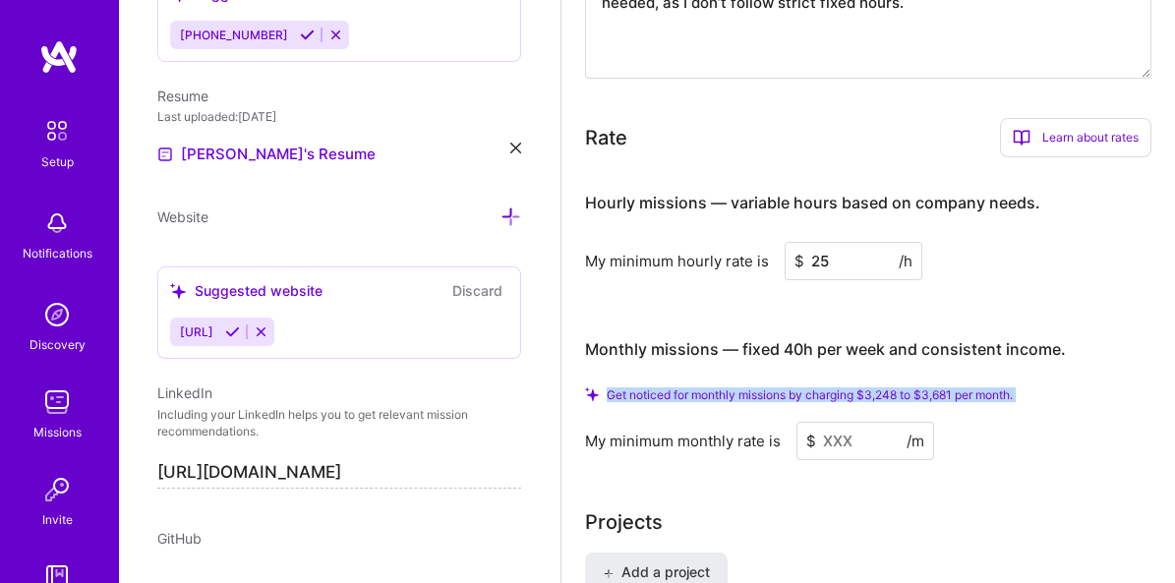
click at [773, 387] on span "Get noticed for monthly missions by charging $3,248 to $3,681 per month." at bounding box center [810, 394] width 406 height 15
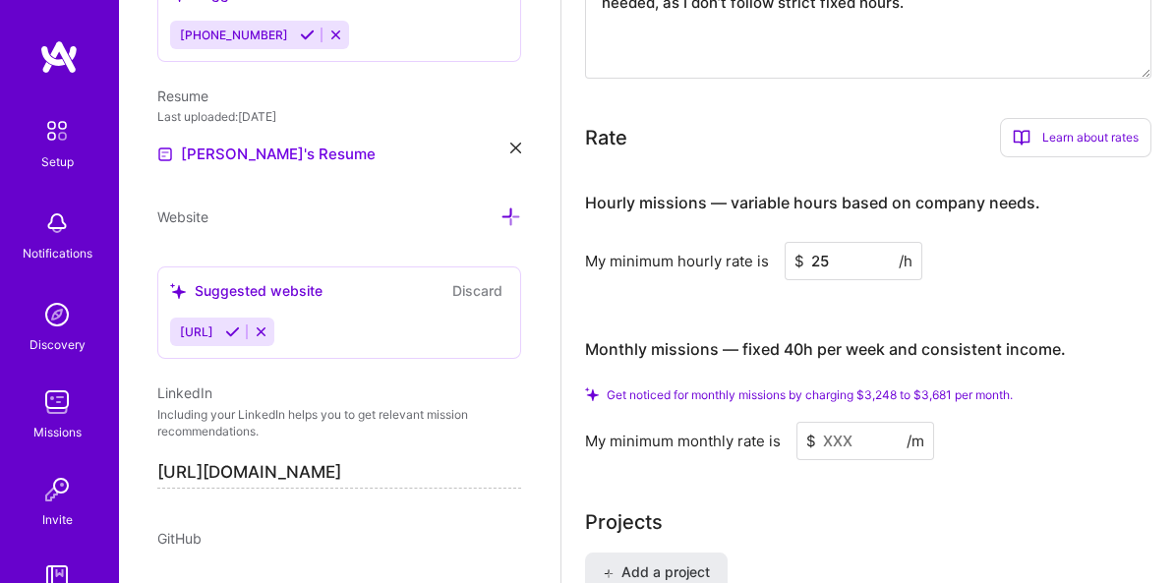
click at [887, 373] on div "Monthly missions — fixed 40h per week and consistent income." at bounding box center [825, 350] width 481 height 61
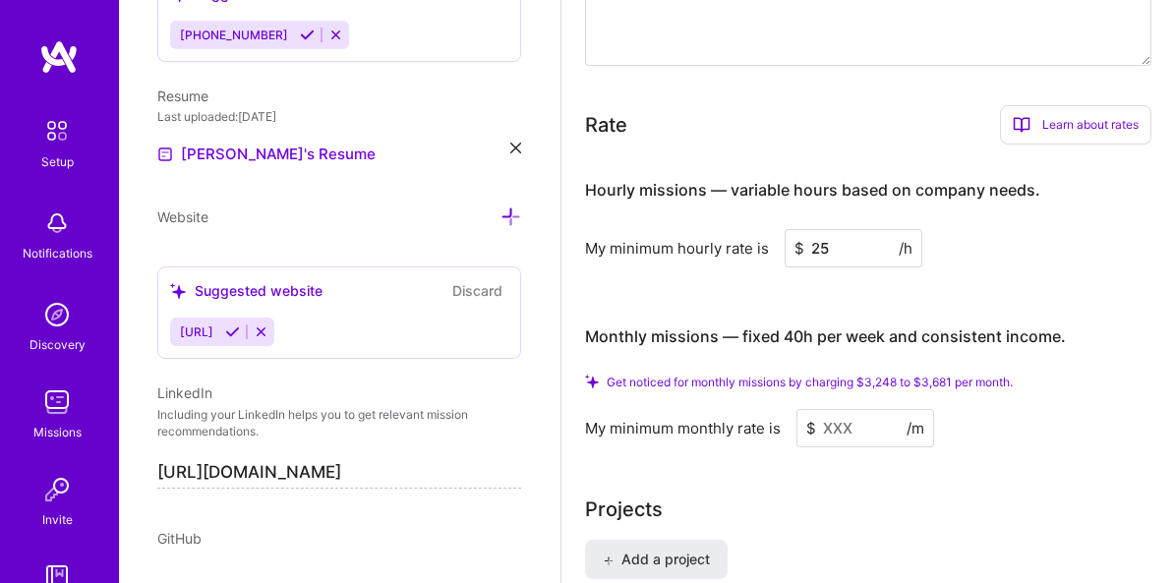
click at [922, 315] on div "Monthly missions — fixed 40h per week and consistent income." at bounding box center [825, 337] width 481 height 61
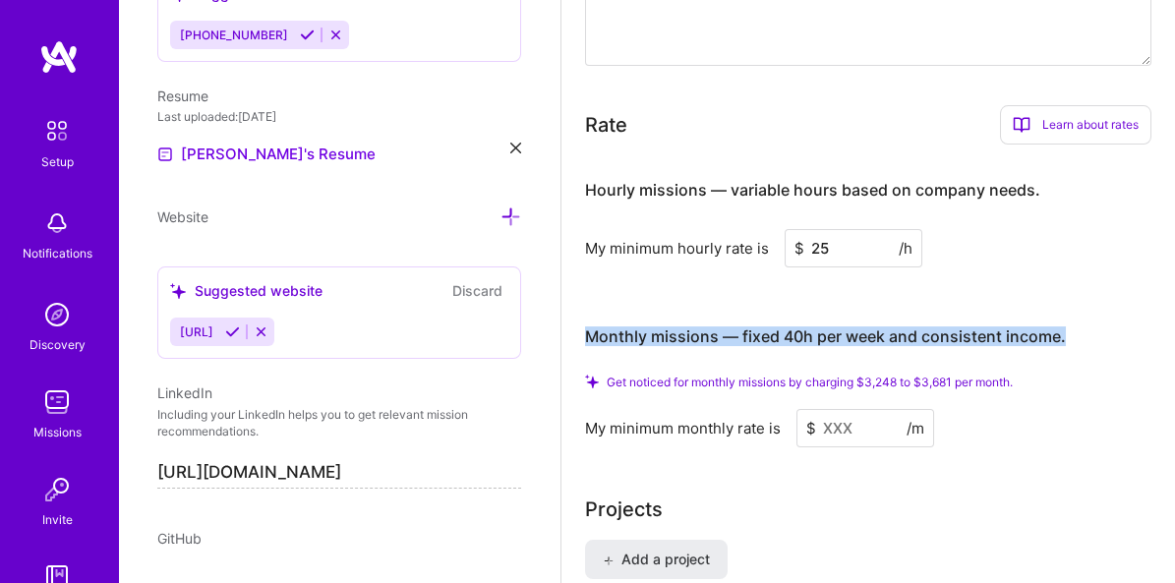
click at [922, 315] on div "Monthly missions — fixed 40h per week and consistent income." at bounding box center [825, 337] width 481 height 61
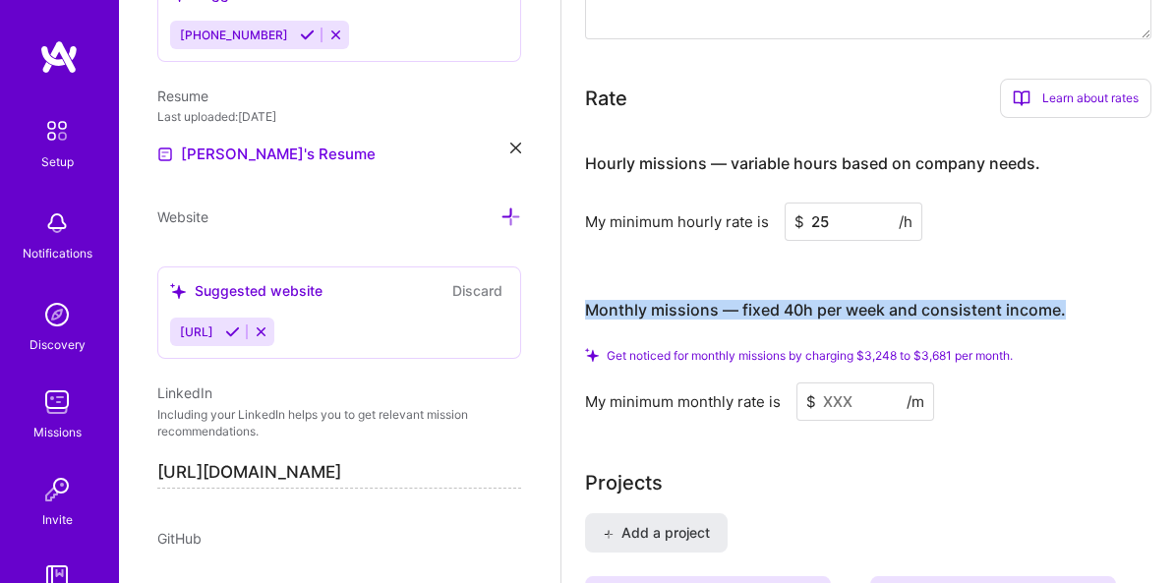
scroll to position [1377, 0]
click at [830, 288] on div "Monthly missions — fixed 40h per week and consistent income." at bounding box center [825, 310] width 481 height 61
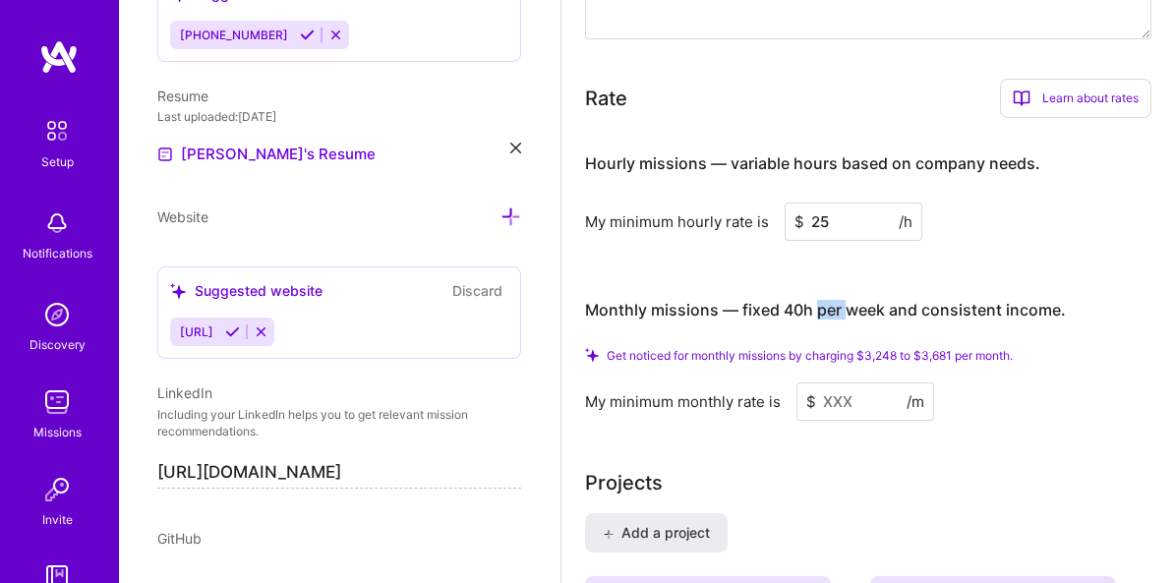
click at [830, 288] on div "Monthly missions — fixed 40h per week and consistent income." at bounding box center [825, 310] width 481 height 61
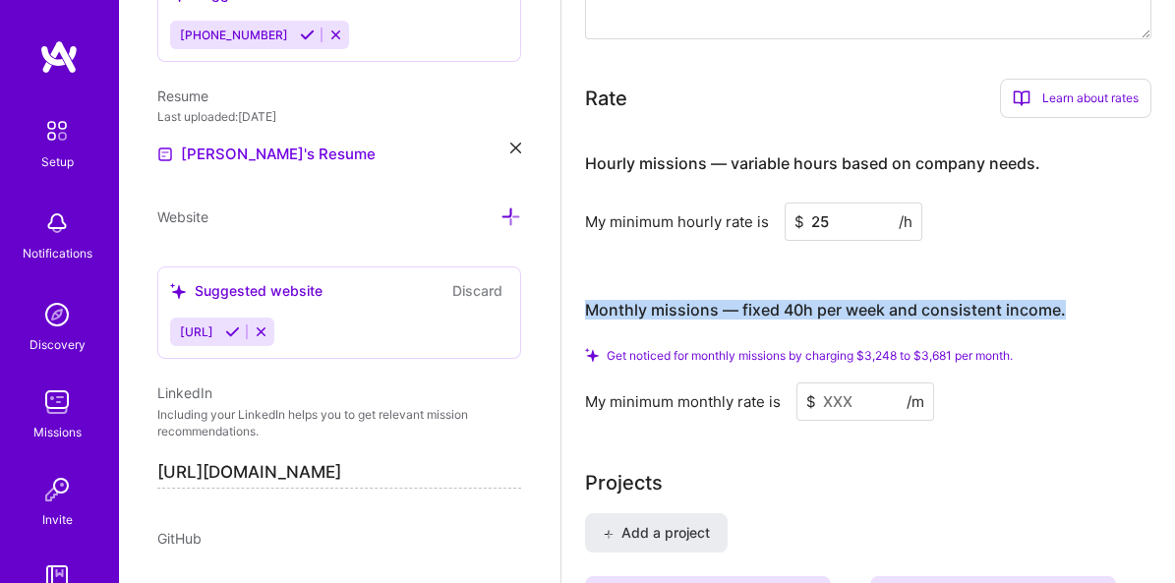
click at [830, 288] on div "Monthly missions — fixed 40h per week and consistent income." at bounding box center [825, 310] width 481 height 61
click at [736, 285] on div "Monthly missions — fixed 40h per week and consistent income." at bounding box center [825, 310] width 481 height 61
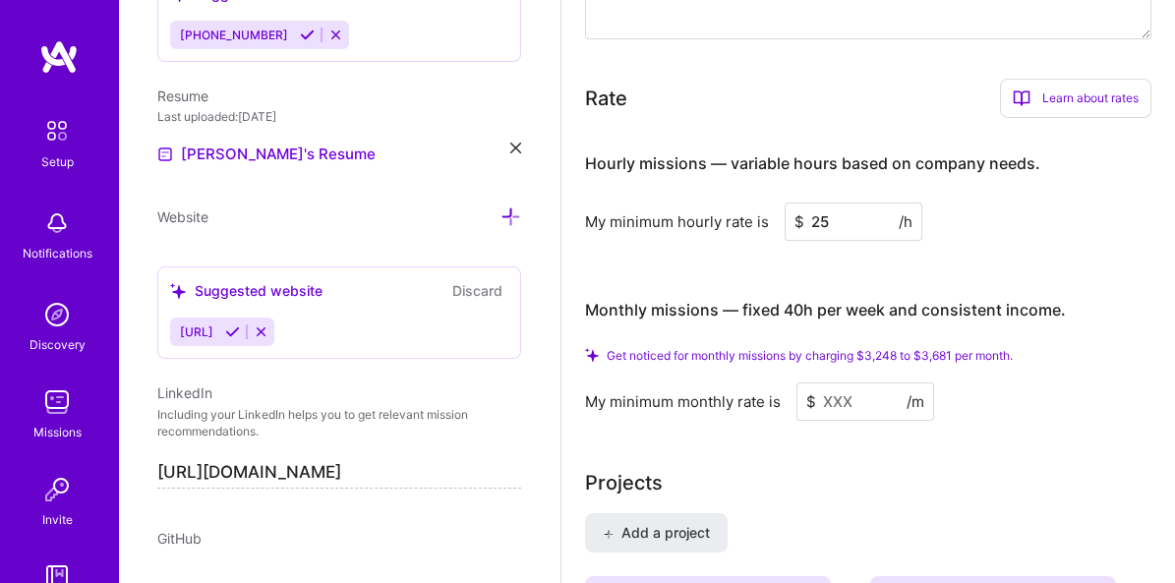
click at [769, 292] on div "Monthly missions — fixed 40h per week and consistent income." at bounding box center [825, 310] width 481 height 61
click at [792, 301] on h4 "Monthly missions — fixed 40h per week and consistent income." at bounding box center [825, 310] width 481 height 19
click at [865, 287] on div "Monthly missions — fixed 40h per week and consistent income." at bounding box center [825, 310] width 481 height 61
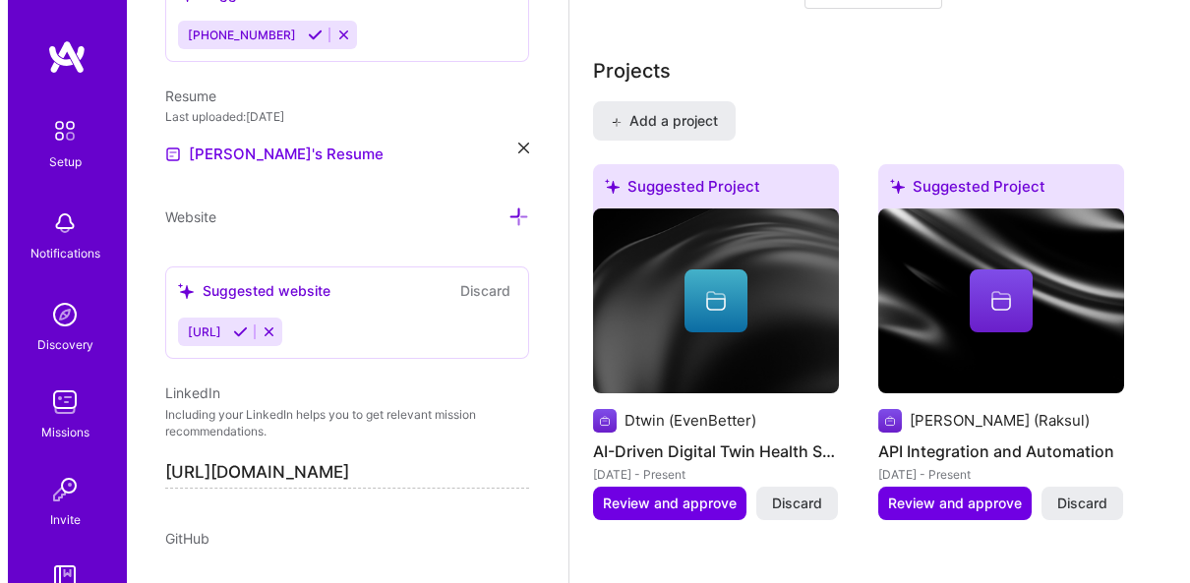
scroll to position [1789, 0]
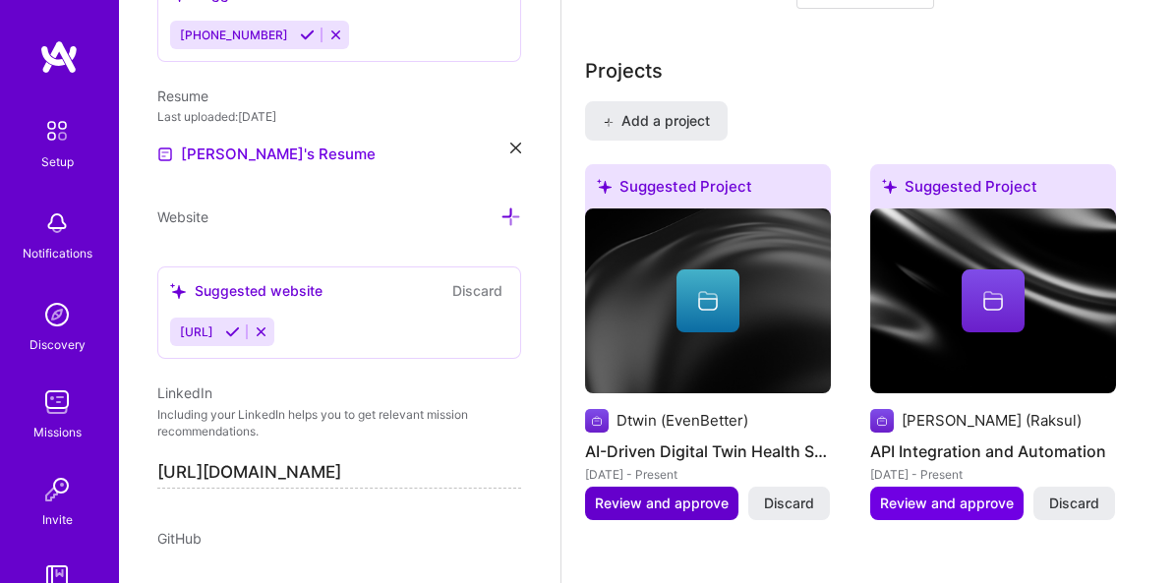
click at [692, 494] on span "Review and approve" at bounding box center [662, 504] width 134 height 20
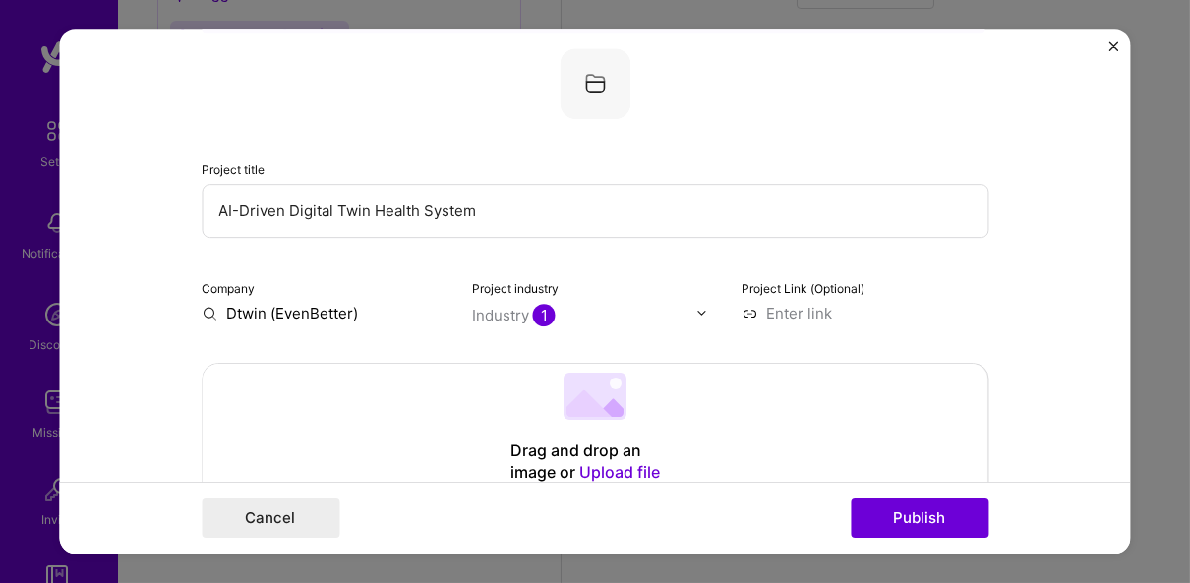
scroll to position [123, 0]
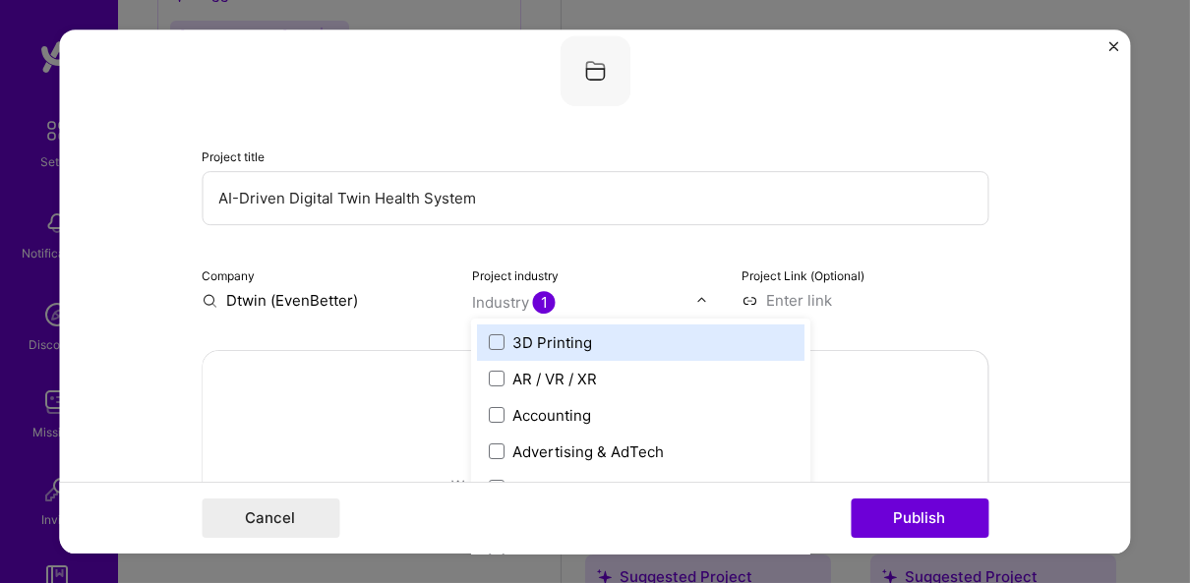
click at [519, 302] on div "Industry 1" at bounding box center [514, 302] width 84 height 21
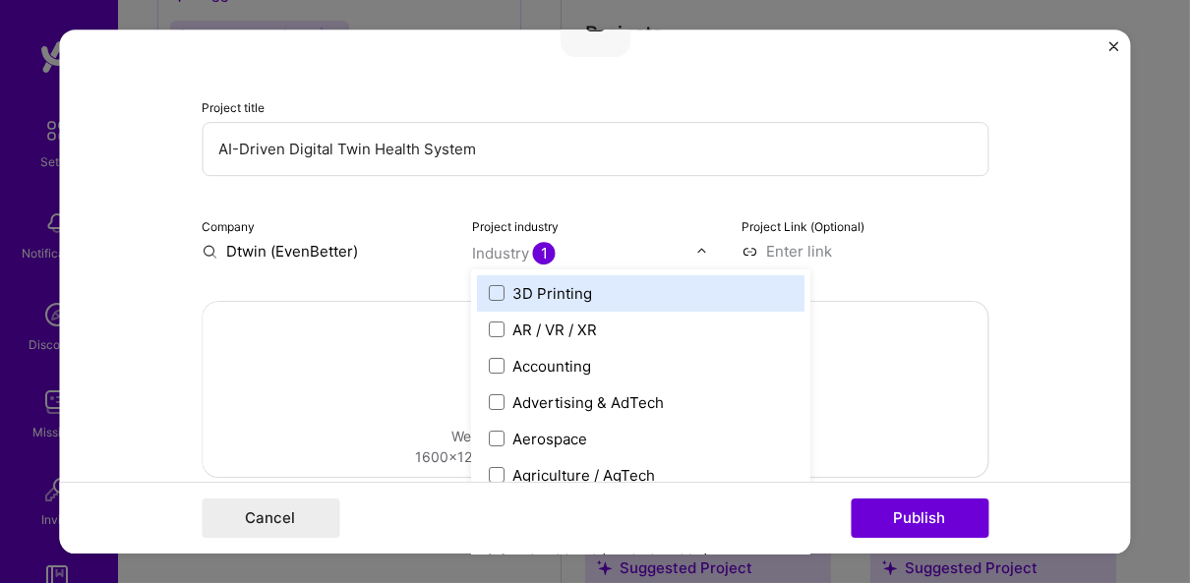
scroll to position [179, 0]
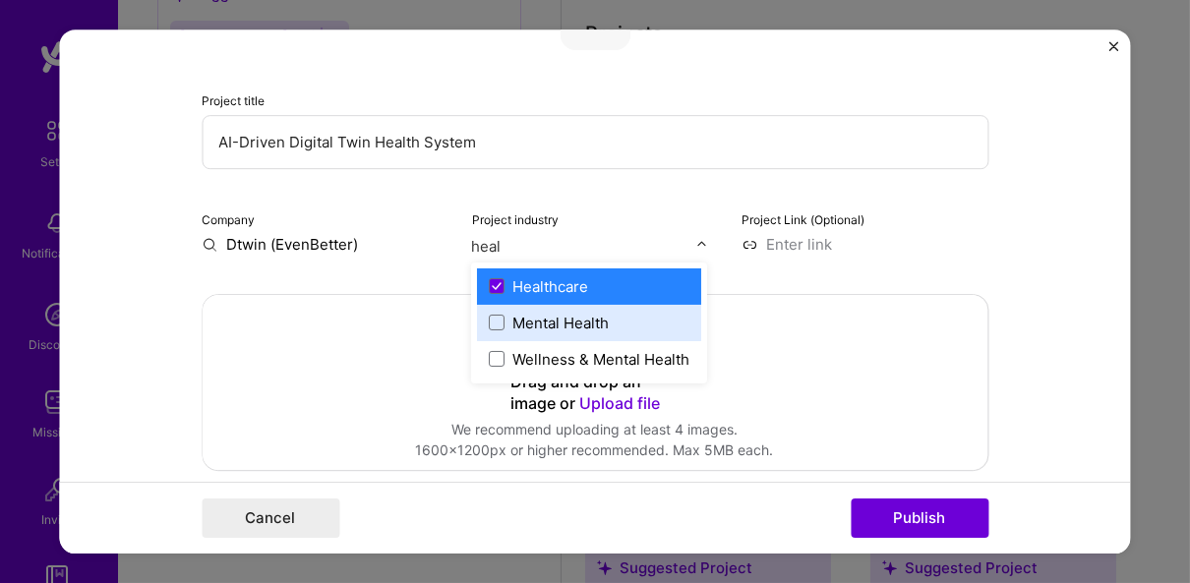
type input "heal"
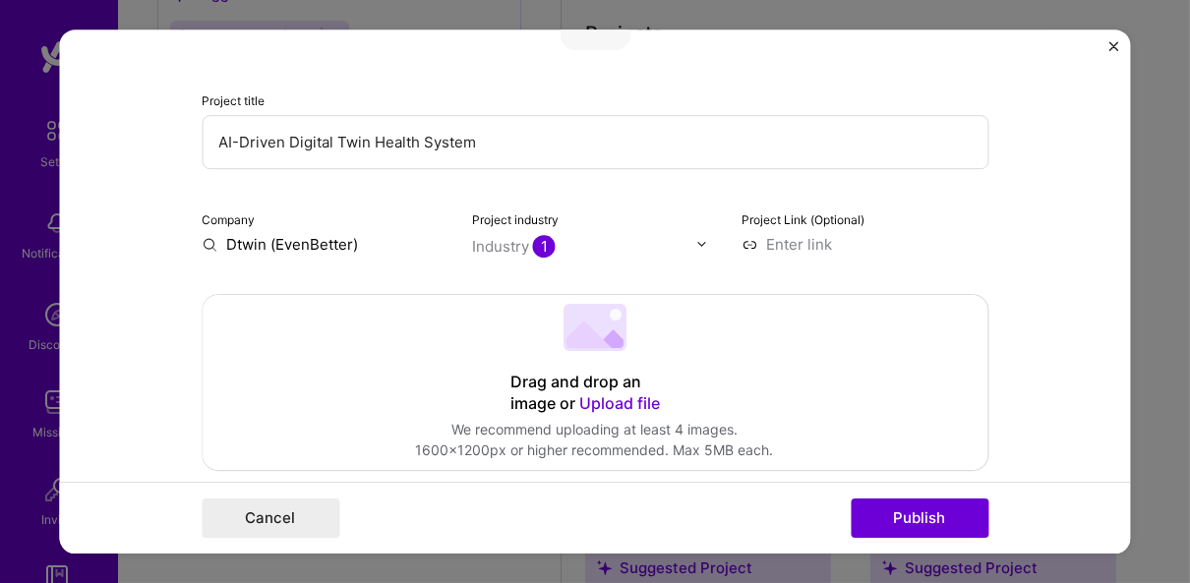
click at [790, 249] on input at bounding box center [864, 244] width 247 height 21
type input "dtwin"
click at [785, 239] on input at bounding box center [864, 244] width 247 height 21
paste input "[URL][DOMAIN_NAME]"
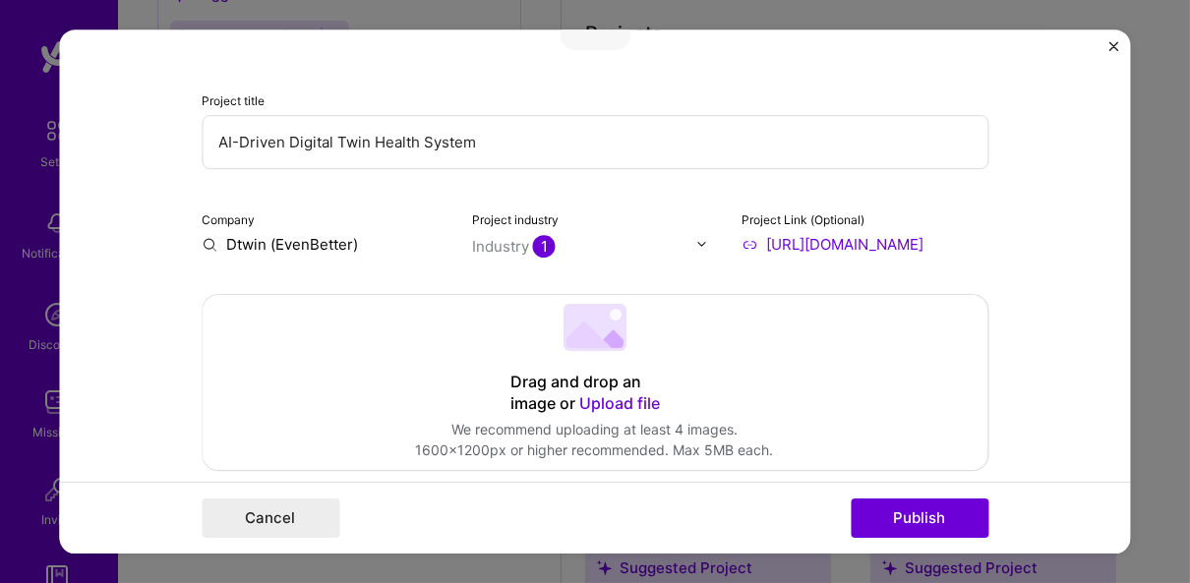
type input "[URL][DOMAIN_NAME]"
click at [487, 170] on div "Project title AI-Driven Digital Twin Health System Company Dtwin (EvenBetter) P…" at bounding box center [595, 116] width 787 height 275
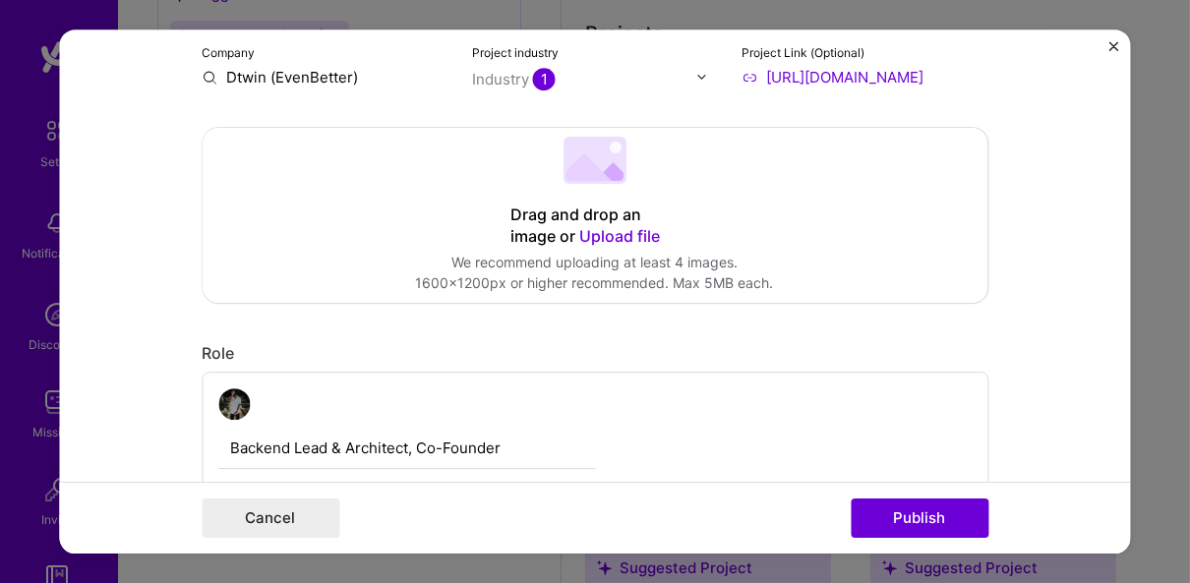
scroll to position [341, 0]
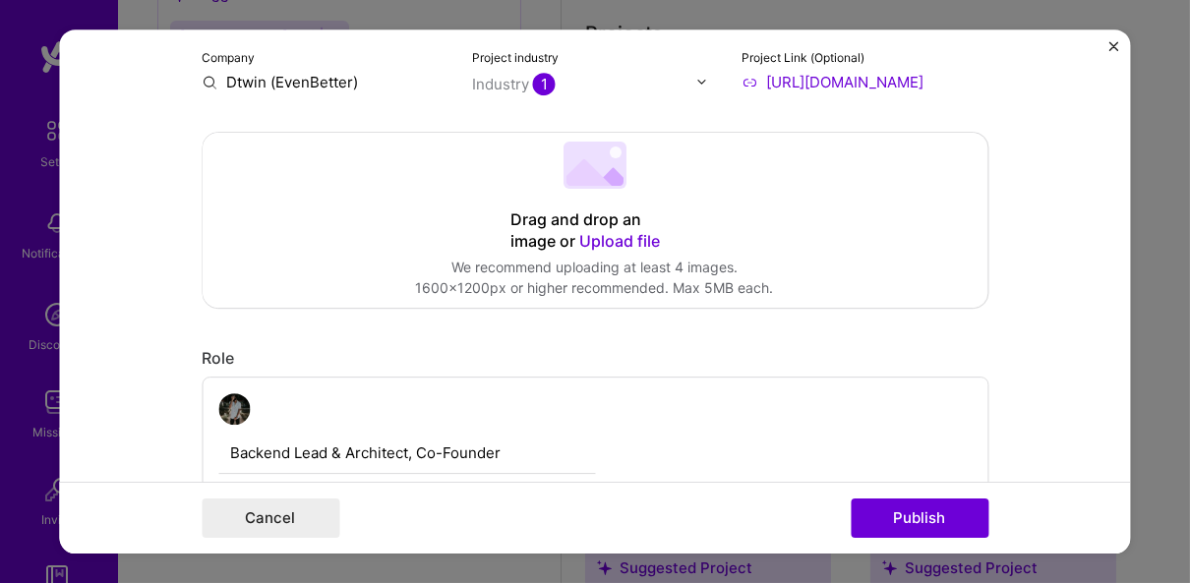
click at [599, 242] on span "Upload file" at bounding box center [620, 241] width 81 height 20
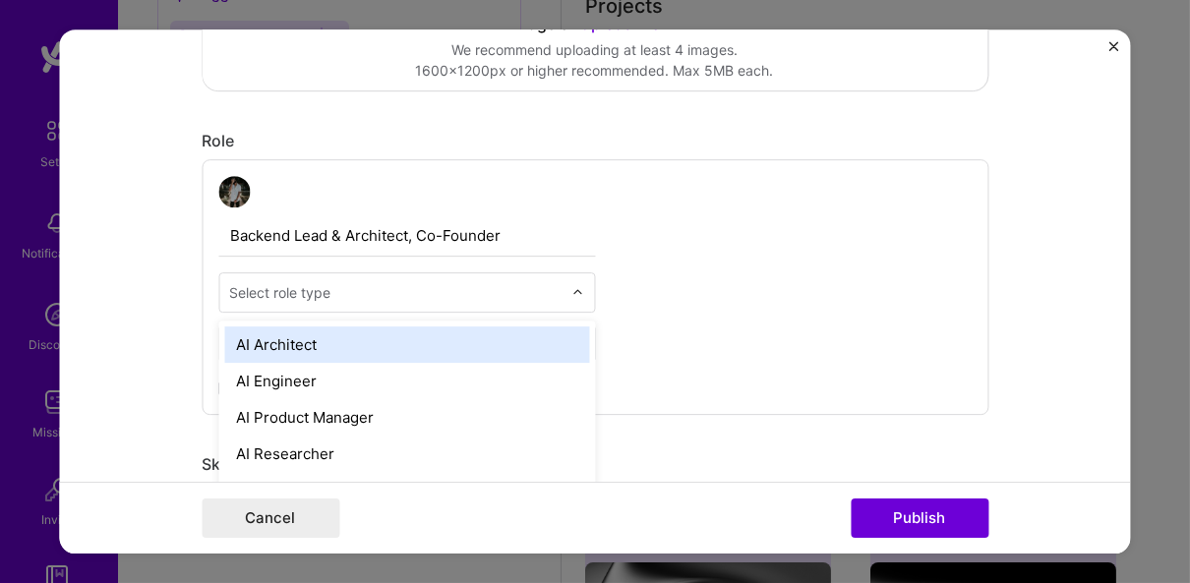
scroll to position [1863, 0]
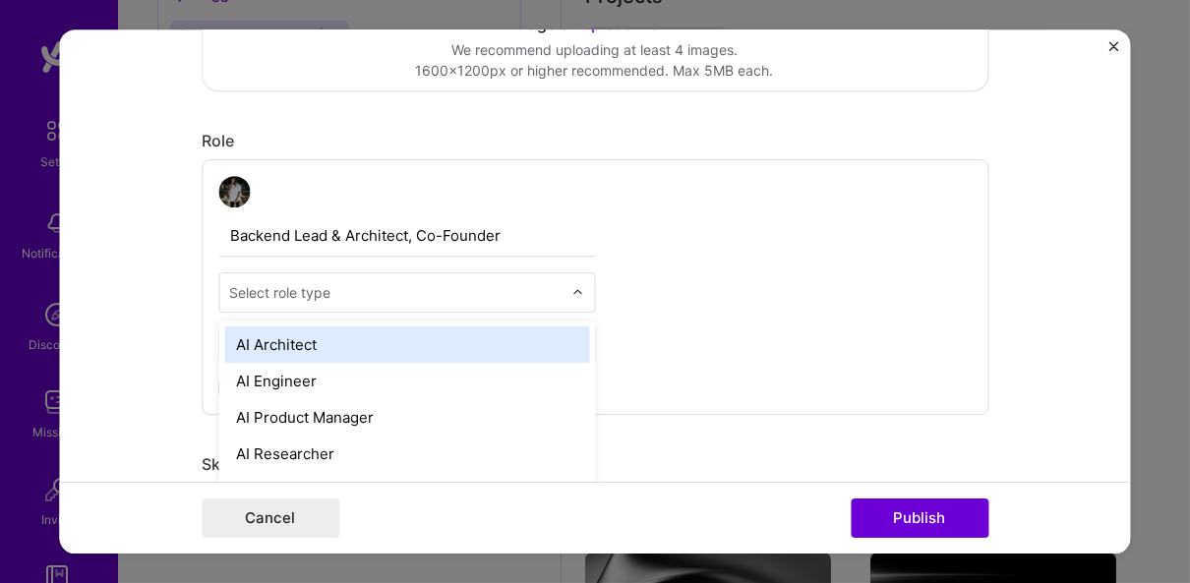
click at [416, 289] on input "text" at bounding box center [395, 292] width 332 height 21
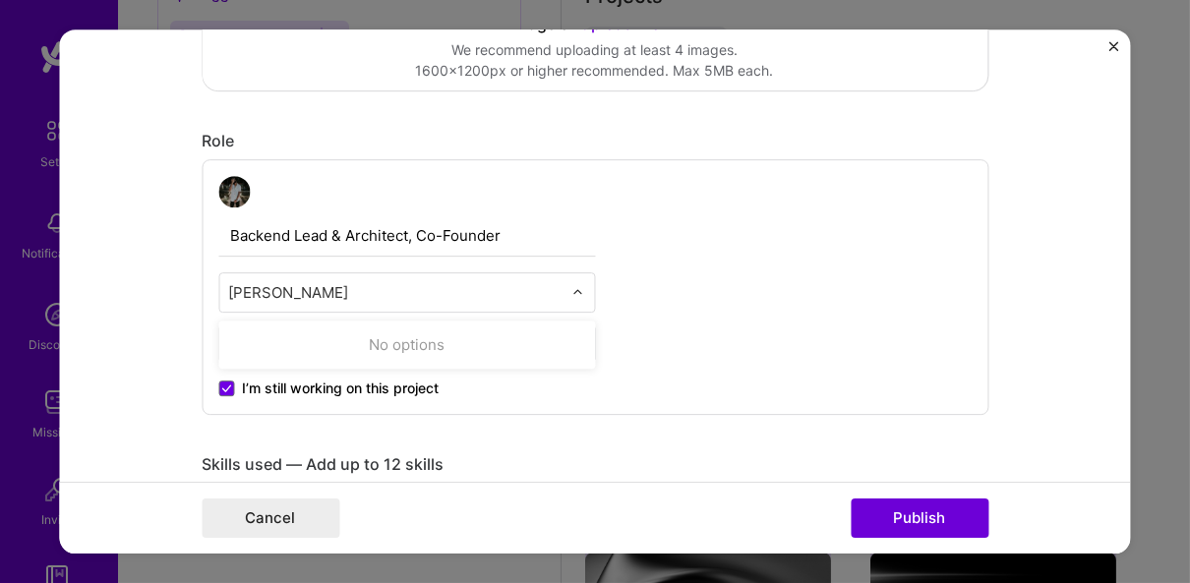
type input "back"
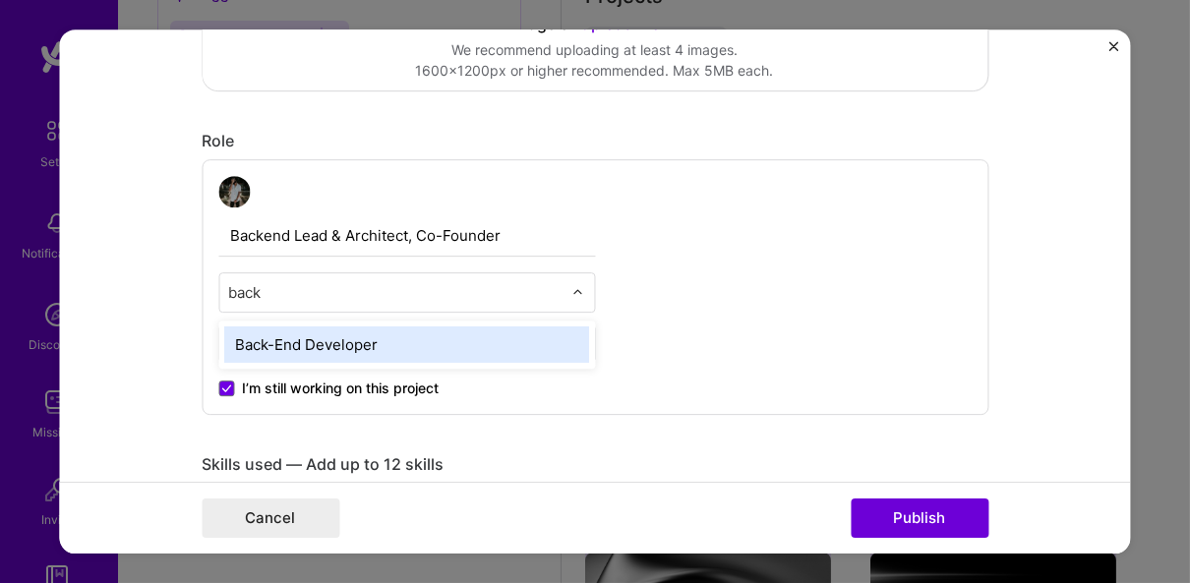
click at [371, 327] on div "Back-End Developer" at bounding box center [406, 344] width 365 height 36
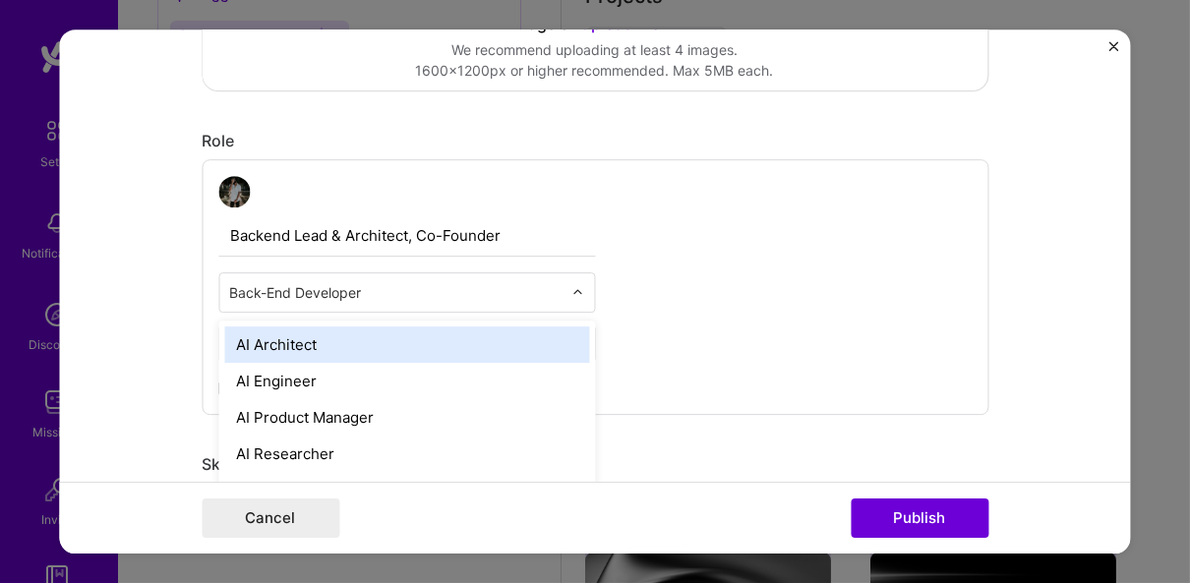
scroll to position [1901, 0]
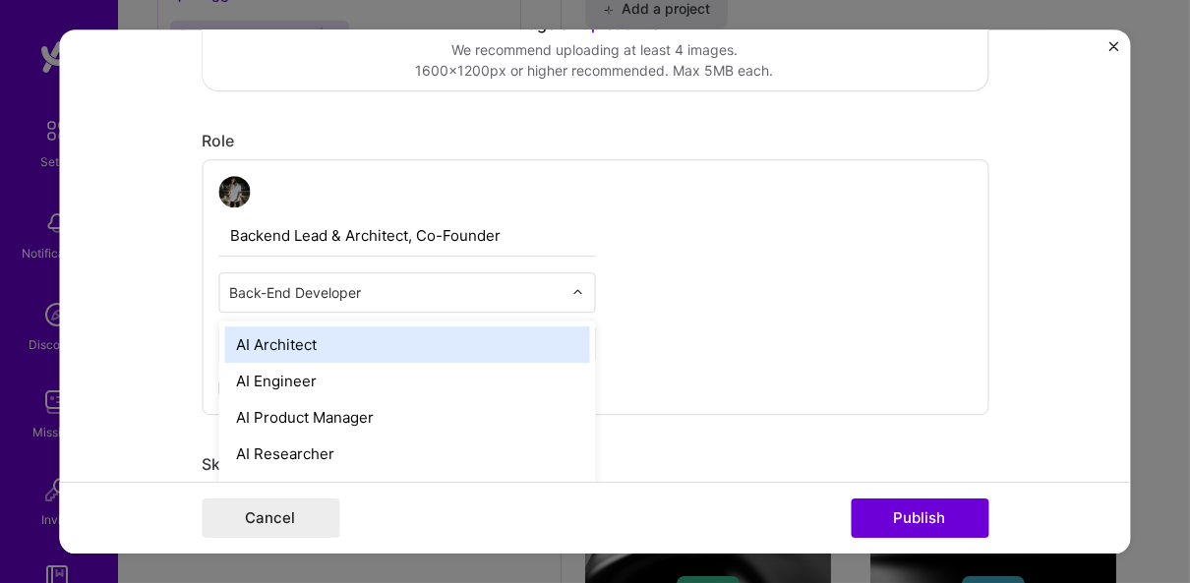
click at [433, 302] on div at bounding box center [395, 292] width 332 height 25
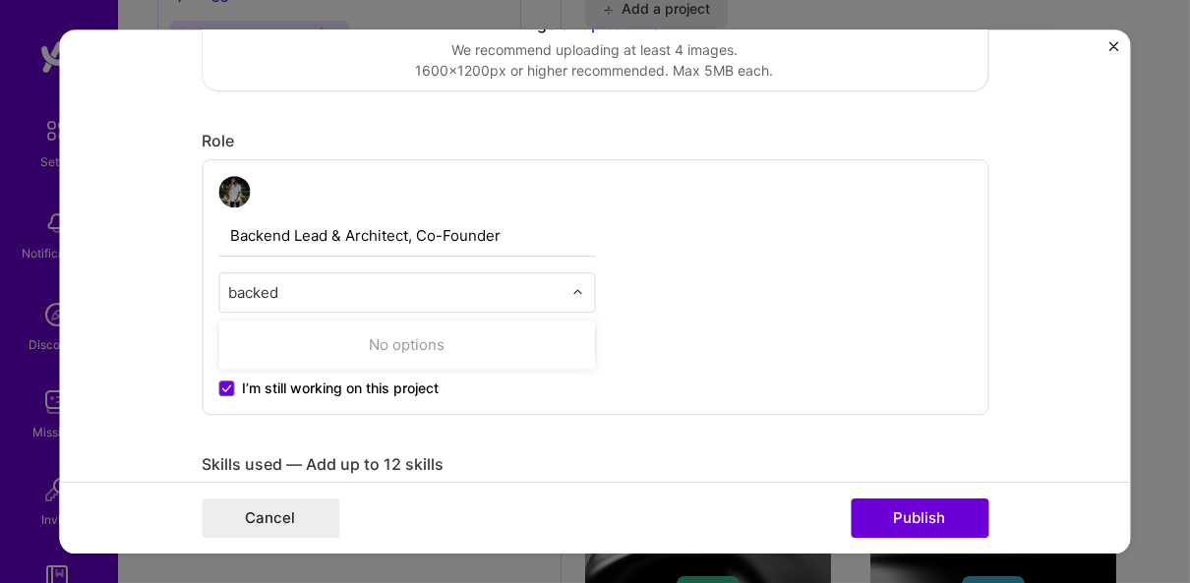
type input "backedn"
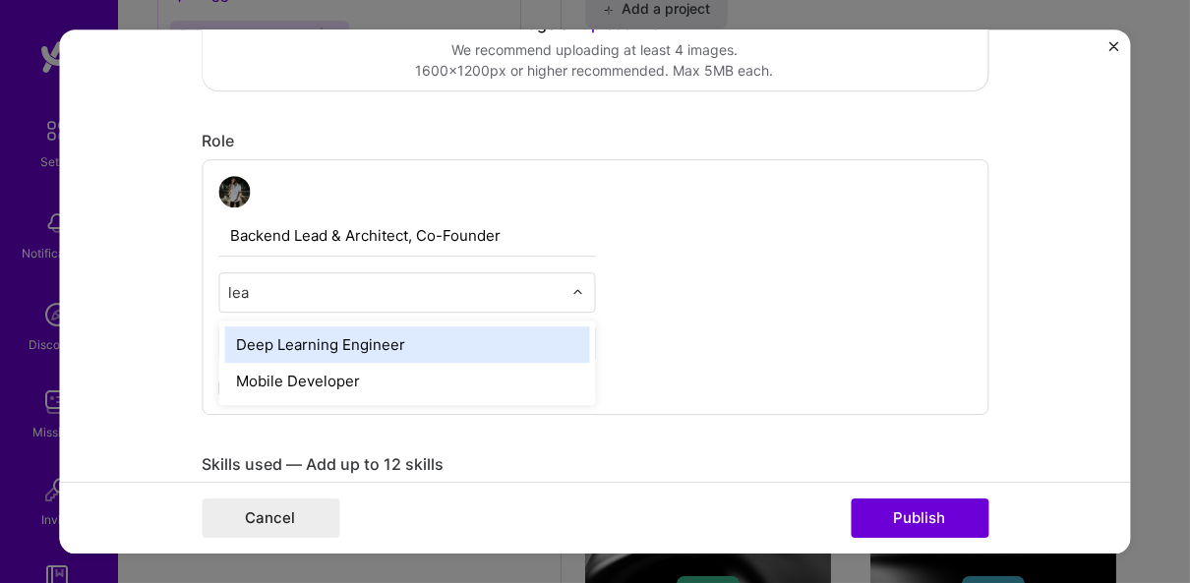
type input "lead"
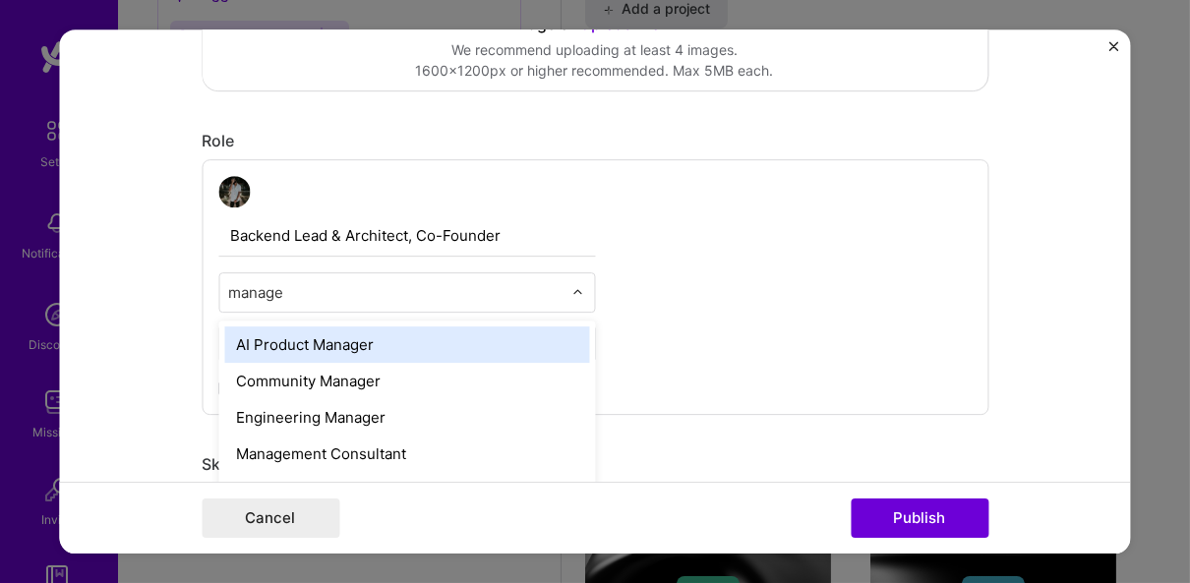
type input "manager"
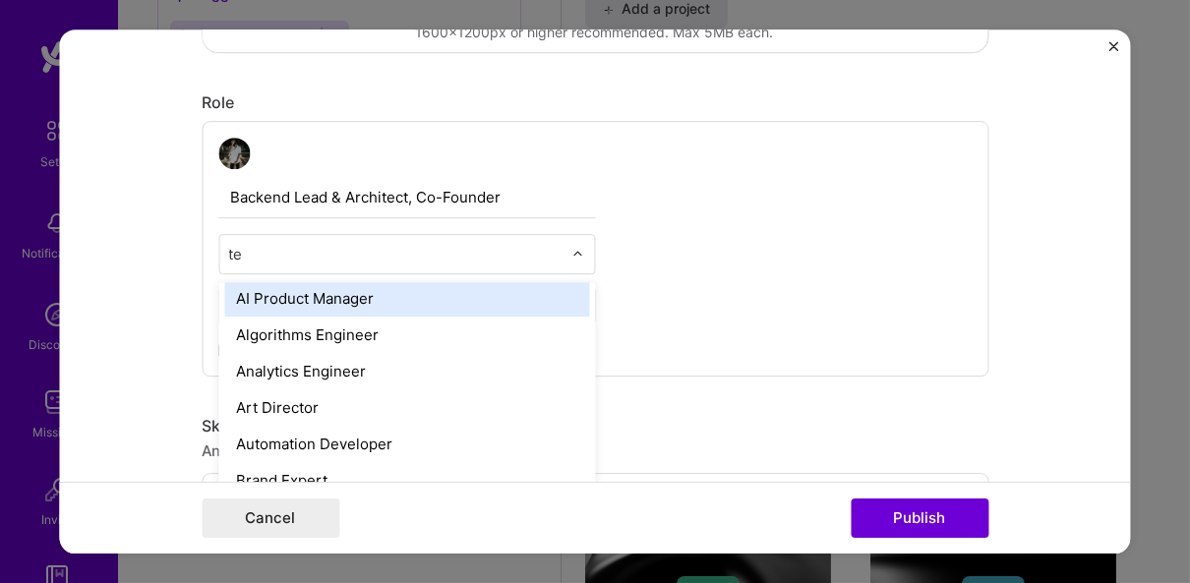
scroll to position [0, 0]
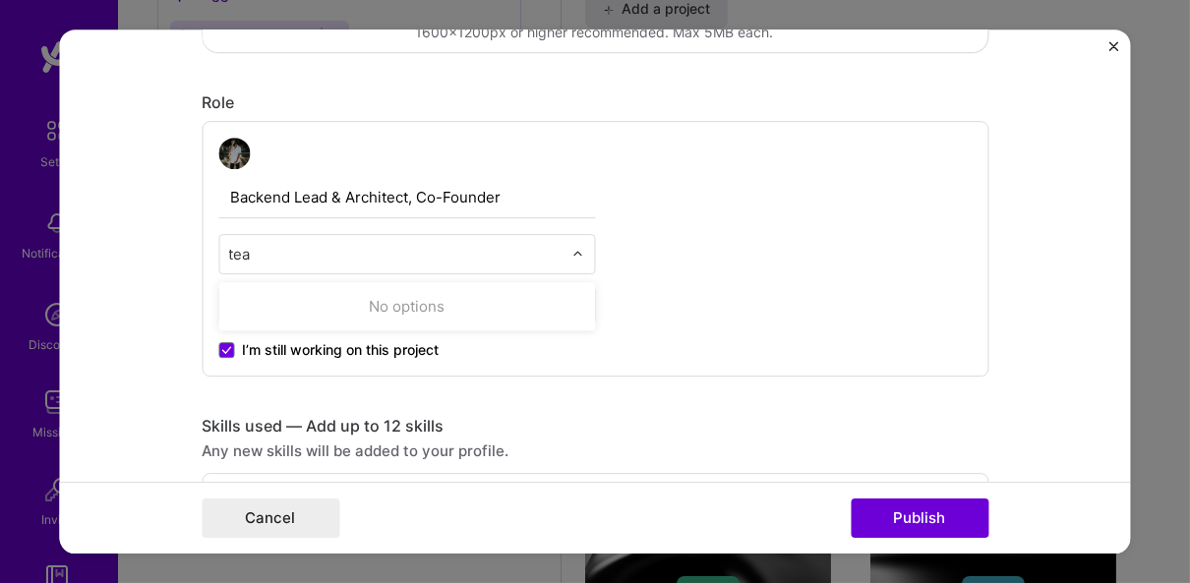
type input "team"
click at [672, 232] on div "Backend Lead & Architect, Co-Founder Back-End Developer Feb, 2025 to I’m still …" at bounding box center [595, 249] width 787 height 256
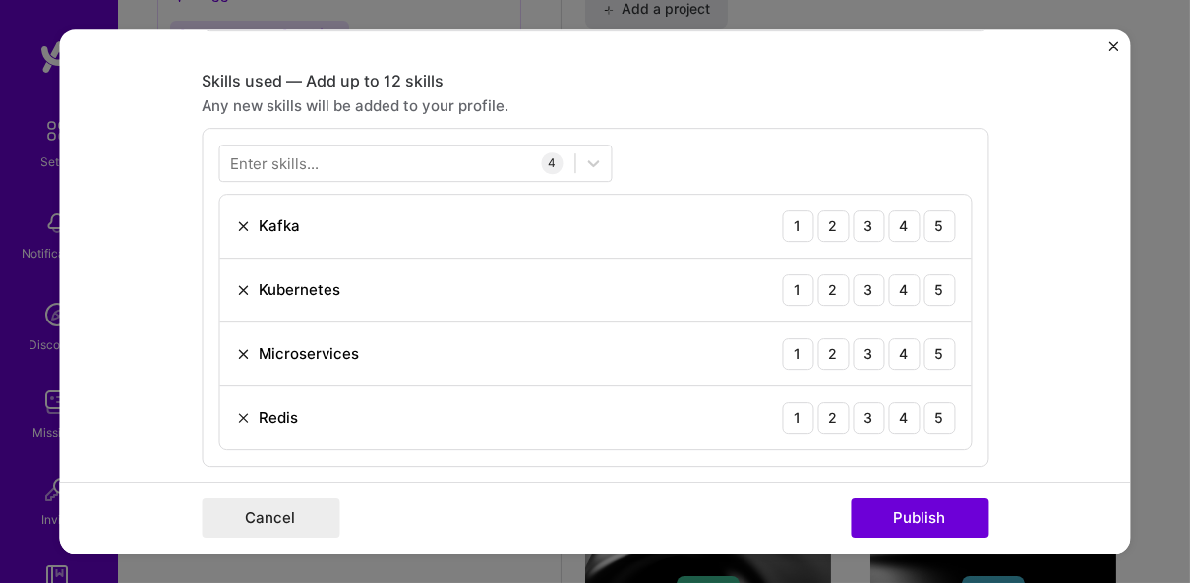
scroll to position [962, 0]
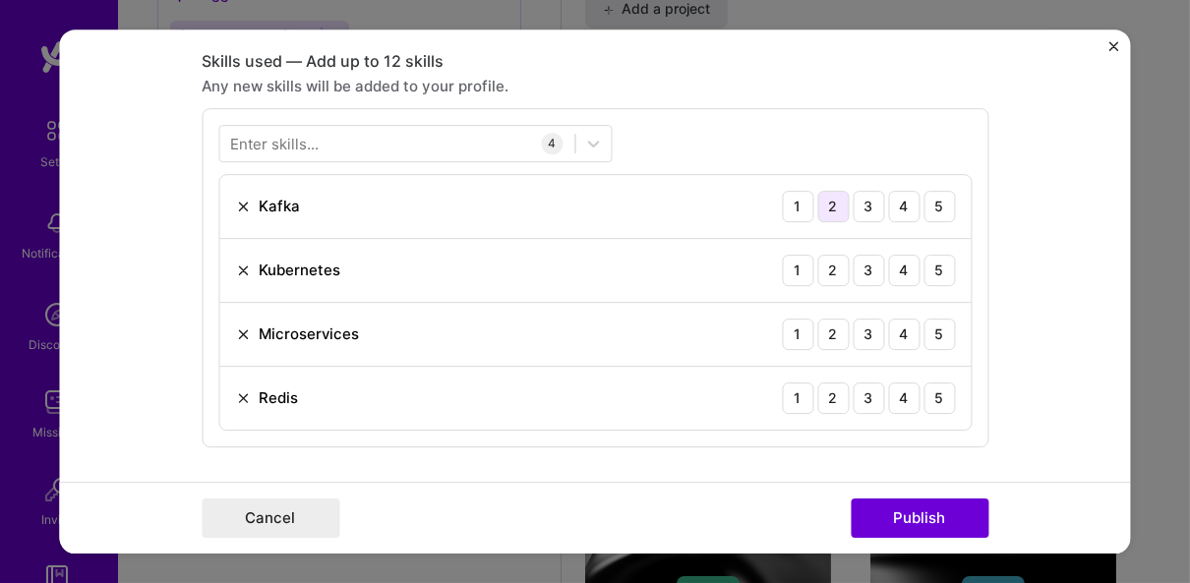
click at [833, 202] on div "2" at bounding box center [832, 206] width 31 height 31
click at [888, 200] on div "4" at bounding box center [903, 206] width 31 height 31
click at [868, 198] on div "3" at bounding box center [868, 206] width 31 height 31
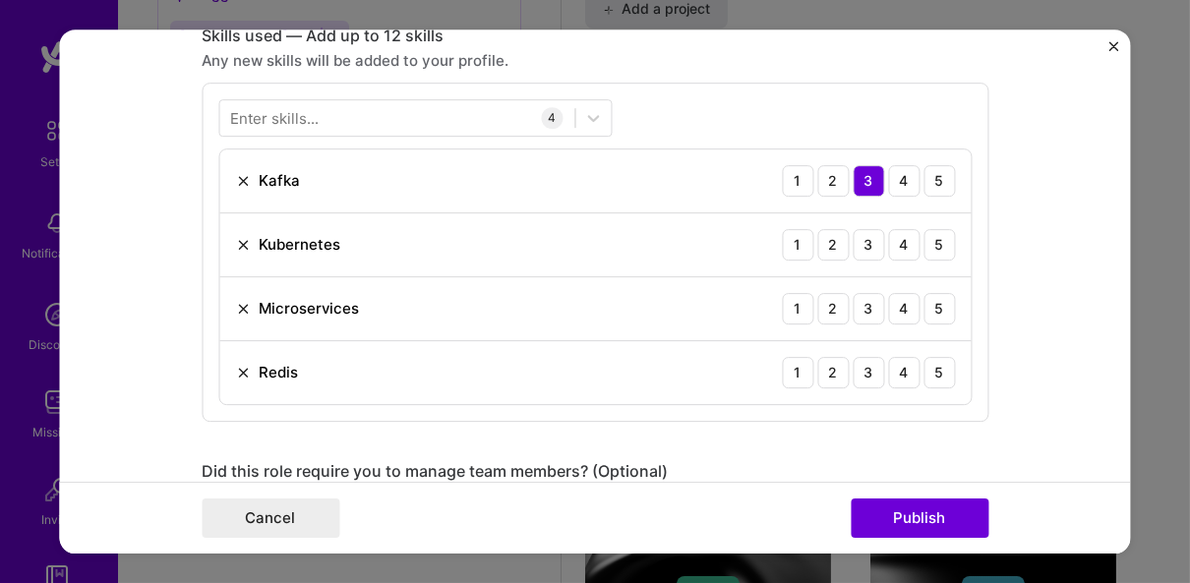
scroll to position [988, 0]
click at [871, 234] on div "3" at bounding box center [868, 243] width 31 height 31
click at [859, 295] on div "3" at bounding box center [868, 307] width 31 height 31
click at [935, 363] on div "5" at bounding box center [938, 371] width 31 height 31
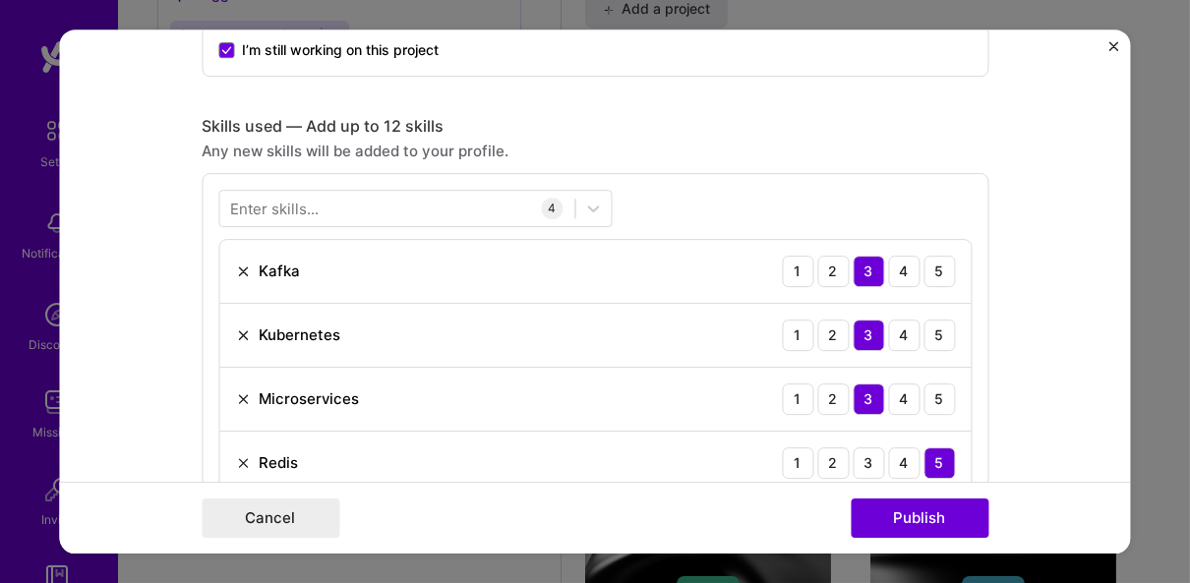
scroll to position [895, 0]
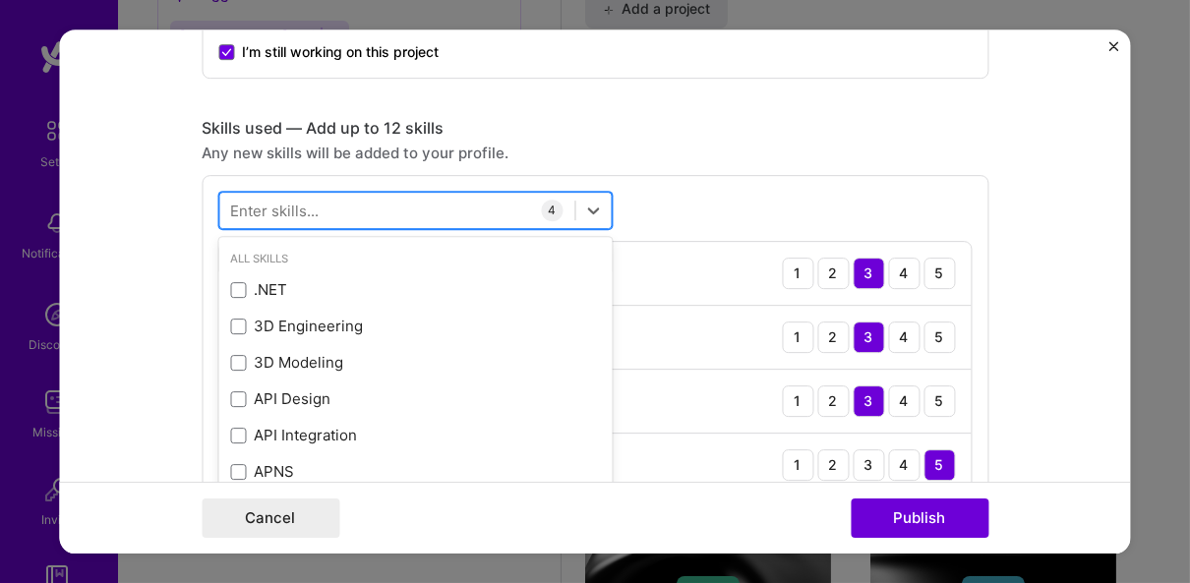
click at [396, 198] on div at bounding box center [396, 210] width 355 height 32
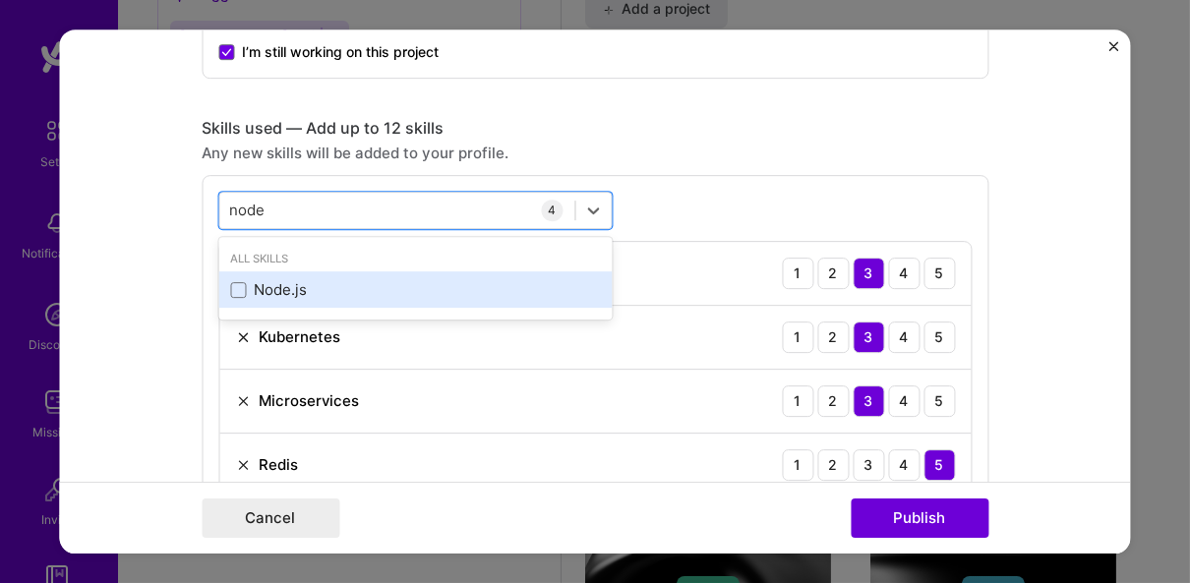
click at [374, 279] on div "Node.js" at bounding box center [415, 289] width 370 height 21
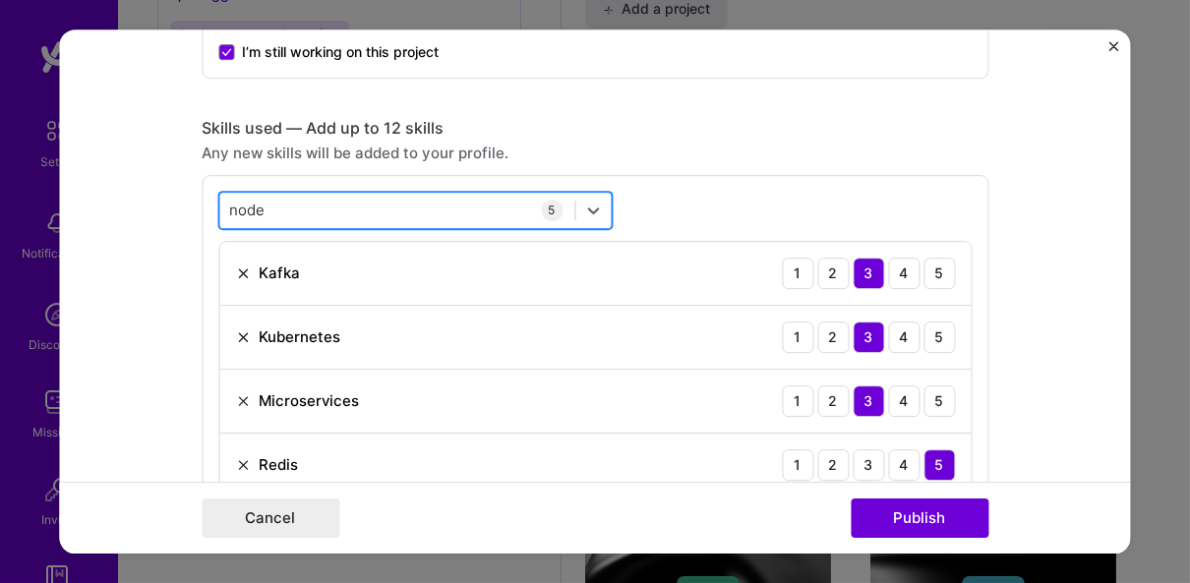
click at [466, 210] on div "node node" at bounding box center [396, 210] width 355 height 32
type input "nod"
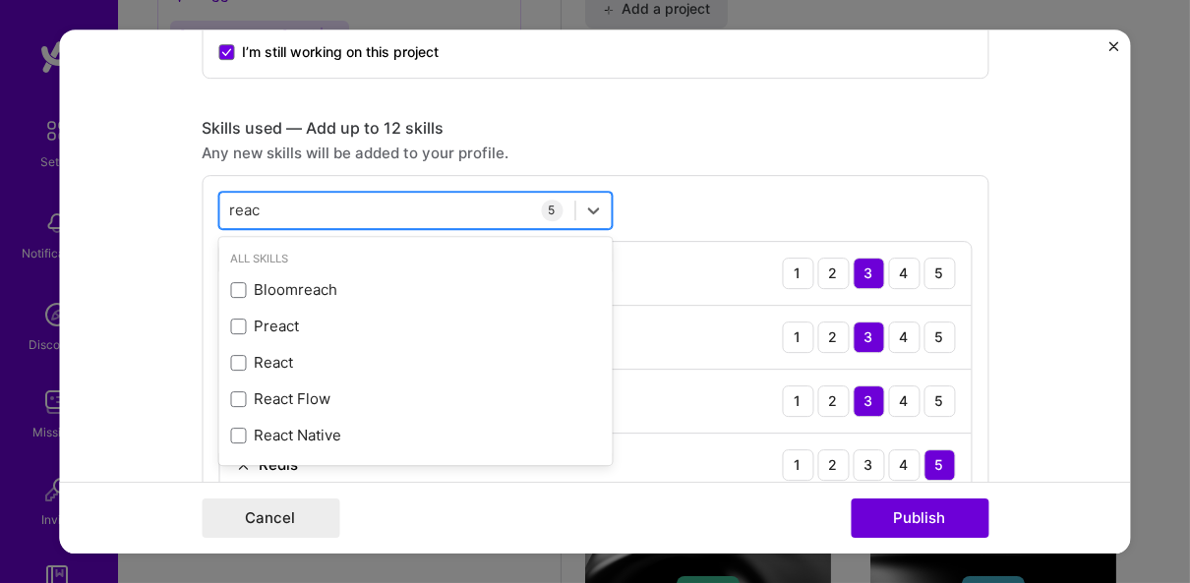
type input "react"
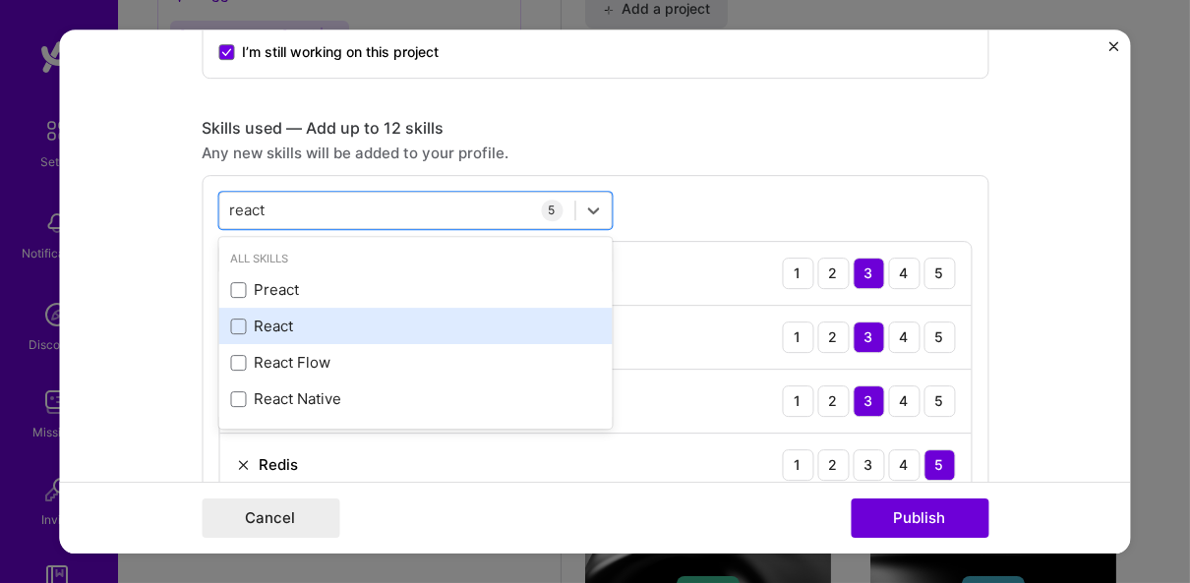
click at [341, 320] on div "React" at bounding box center [415, 326] width 370 height 21
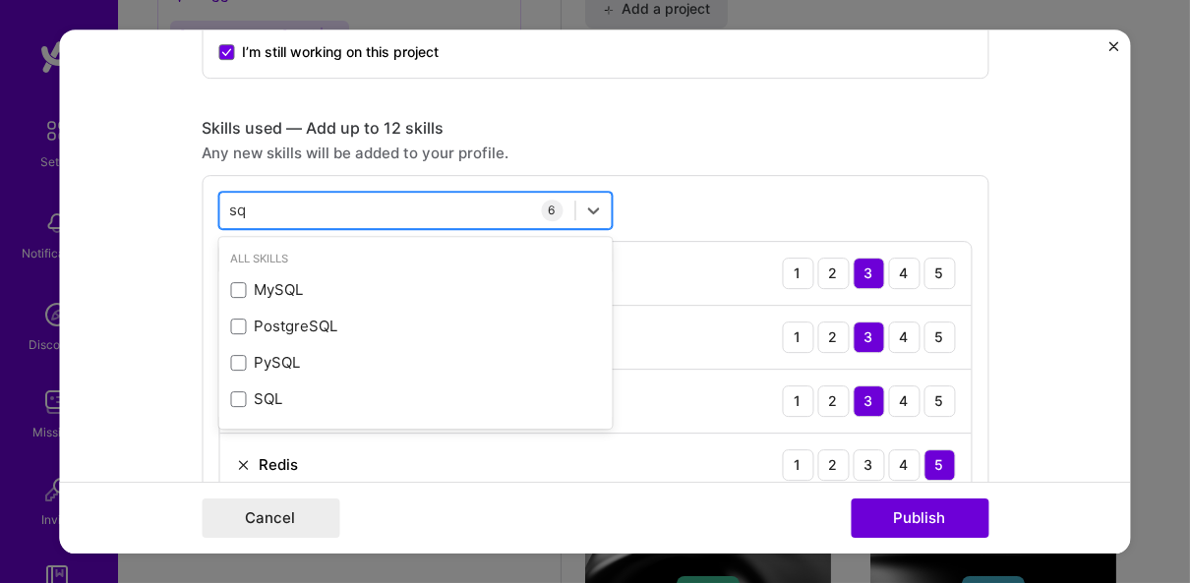
type input "sql"
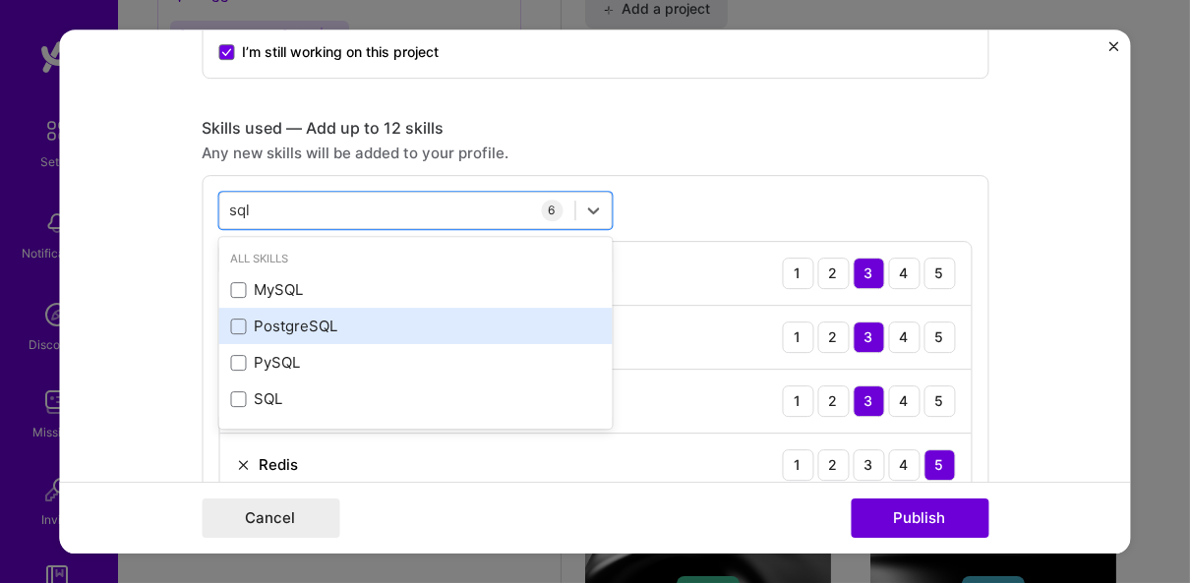
click at [304, 323] on div "PostgreSQL" at bounding box center [415, 326] width 370 height 21
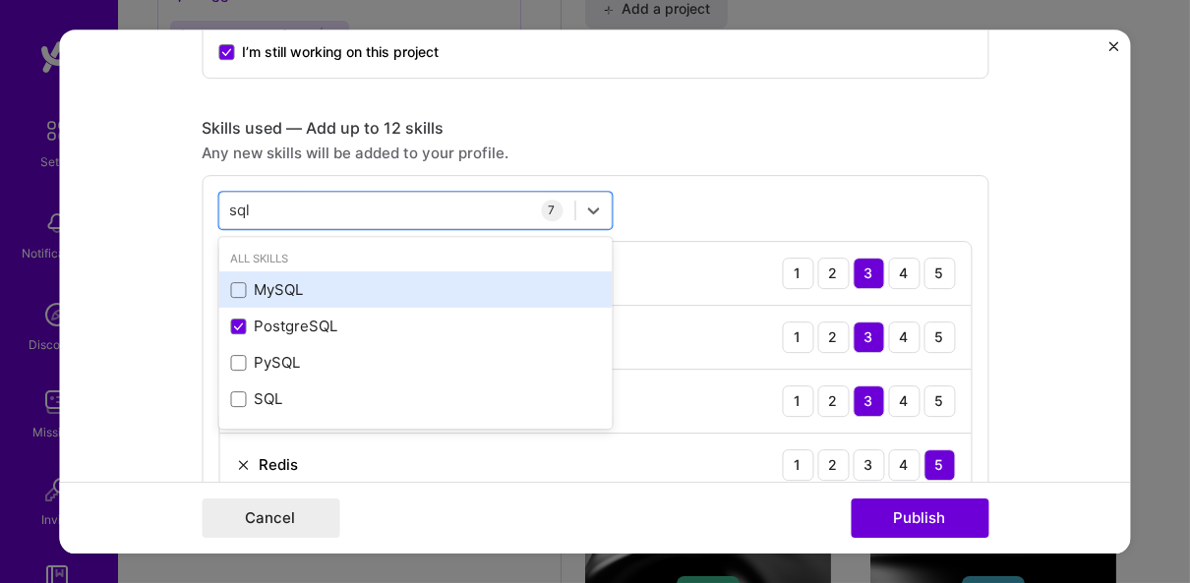
click at [331, 289] on div "MySQL" at bounding box center [415, 289] width 370 height 21
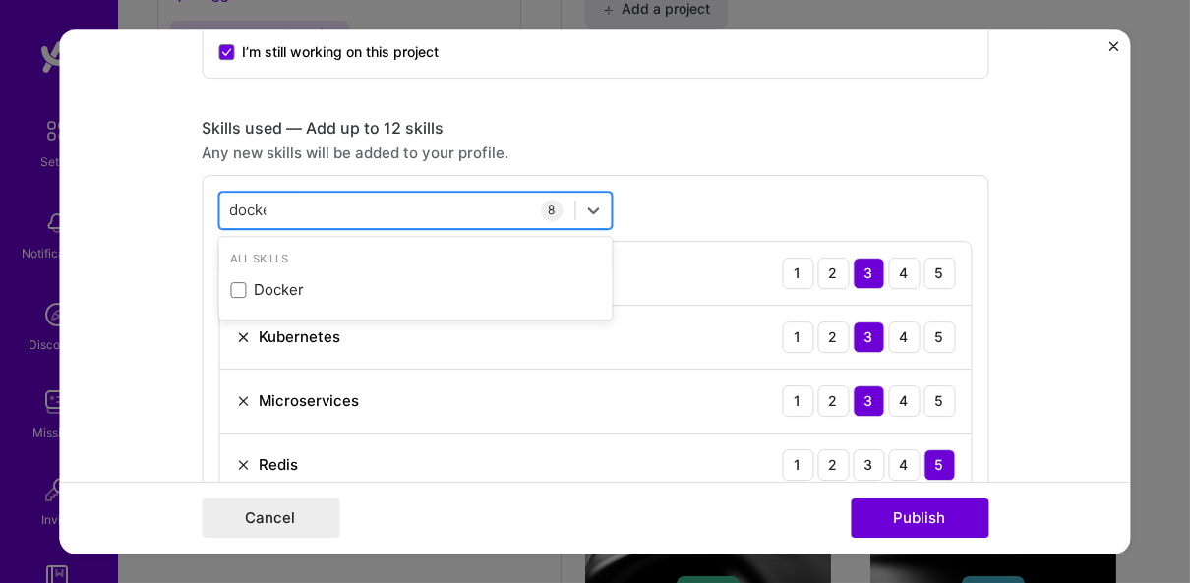
type input "docker"
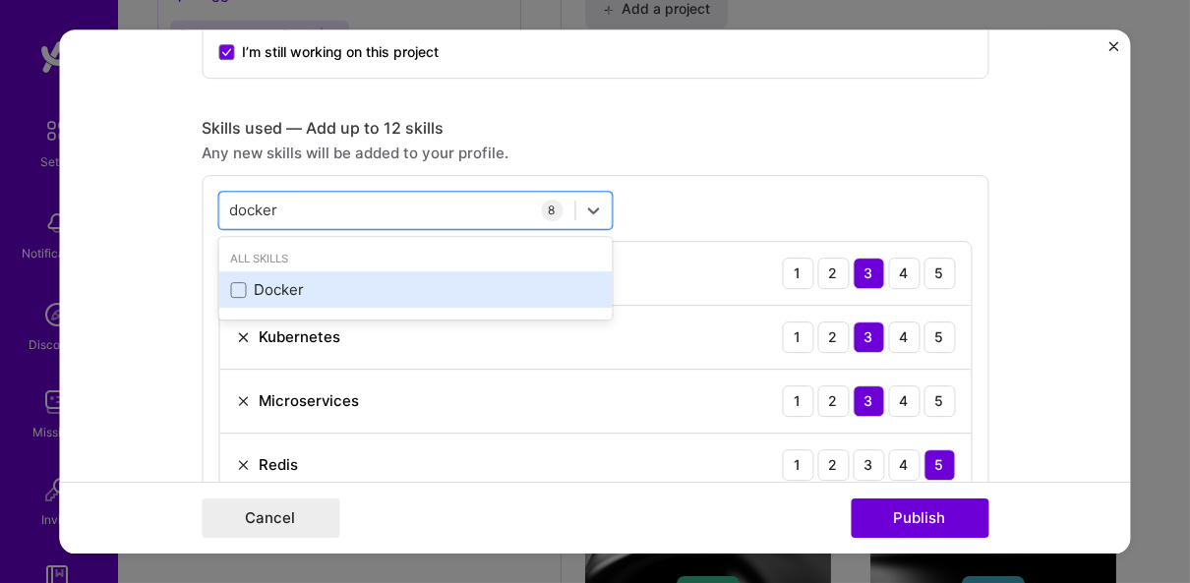
click at [425, 286] on div "Docker" at bounding box center [415, 289] width 370 height 21
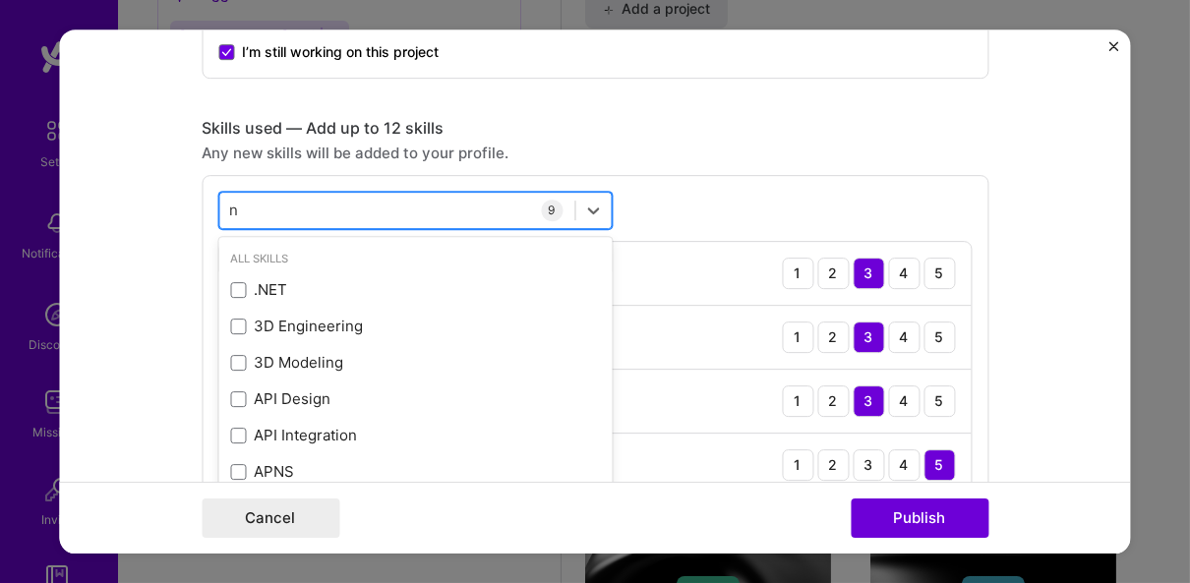
type input "n8"
type input "cron"
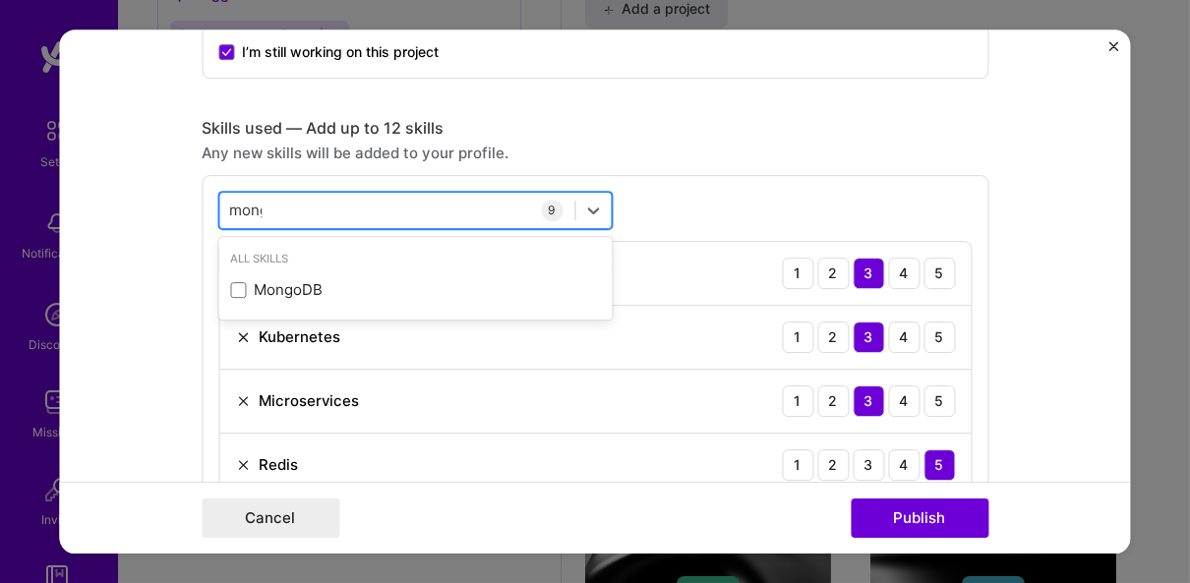
type input "mongo"
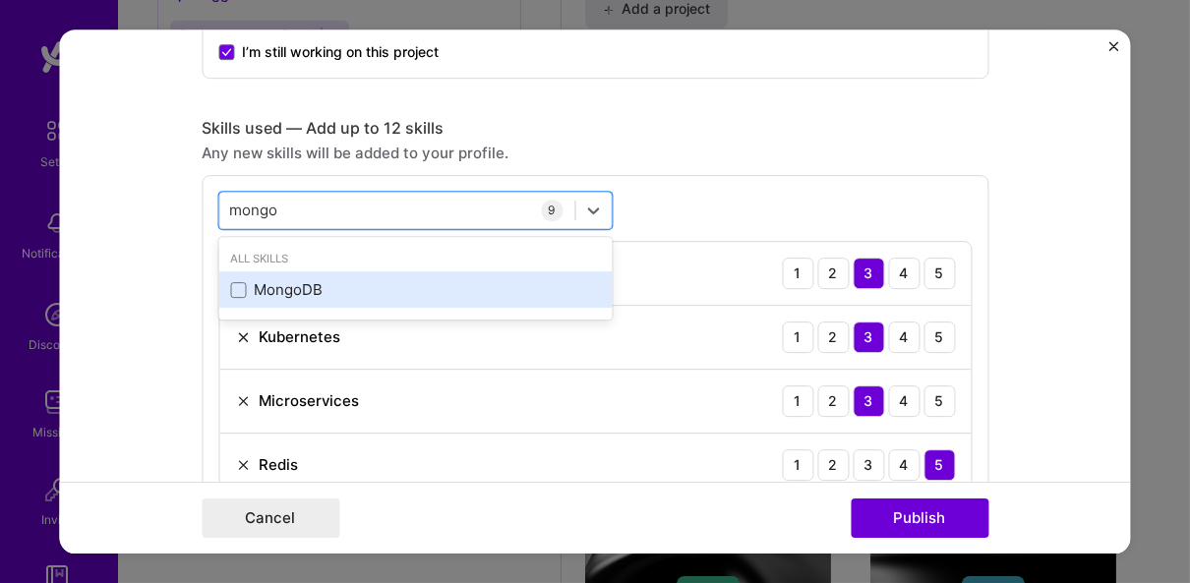
click at [383, 286] on div "MongoDB" at bounding box center [415, 289] width 370 height 21
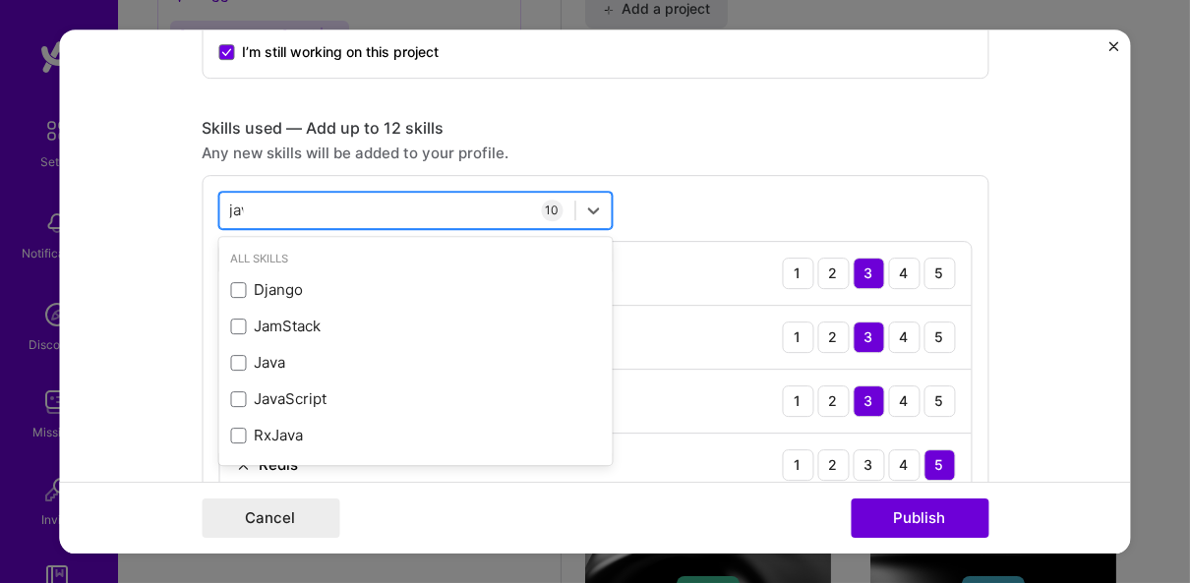
type input "java"
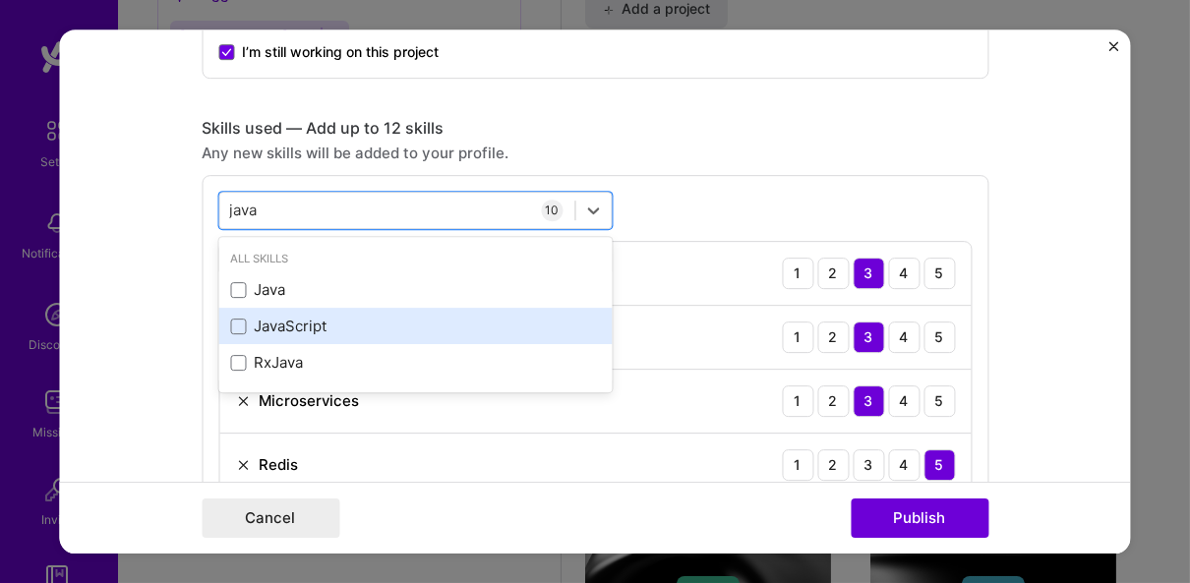
click at [364, 332] on div "JavaScript" at bounding box center [415, 326] width 370 height 21
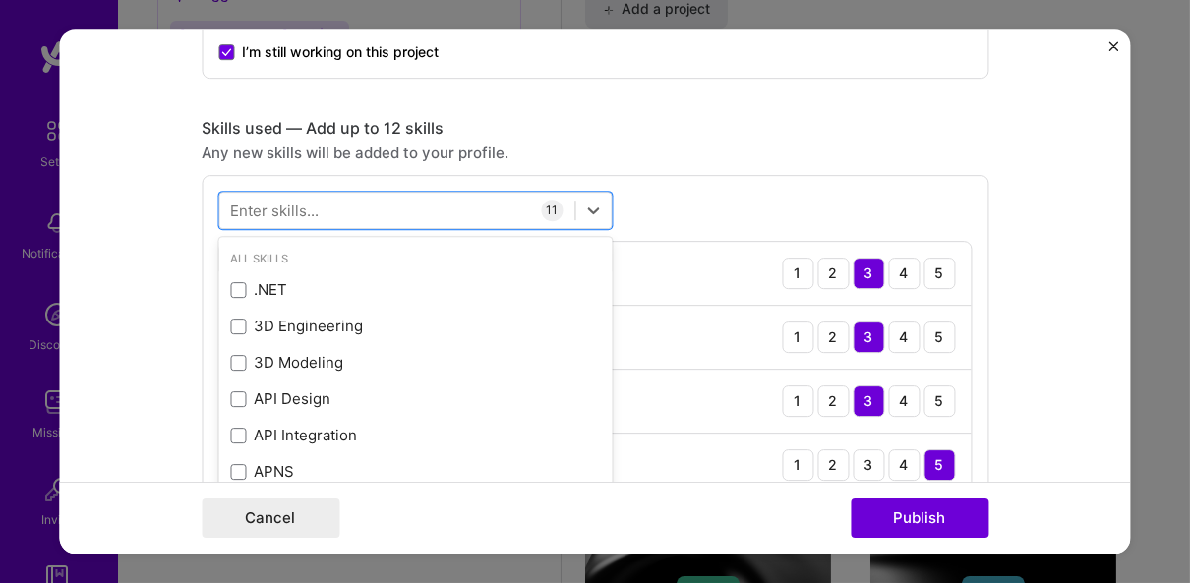
type input "r"
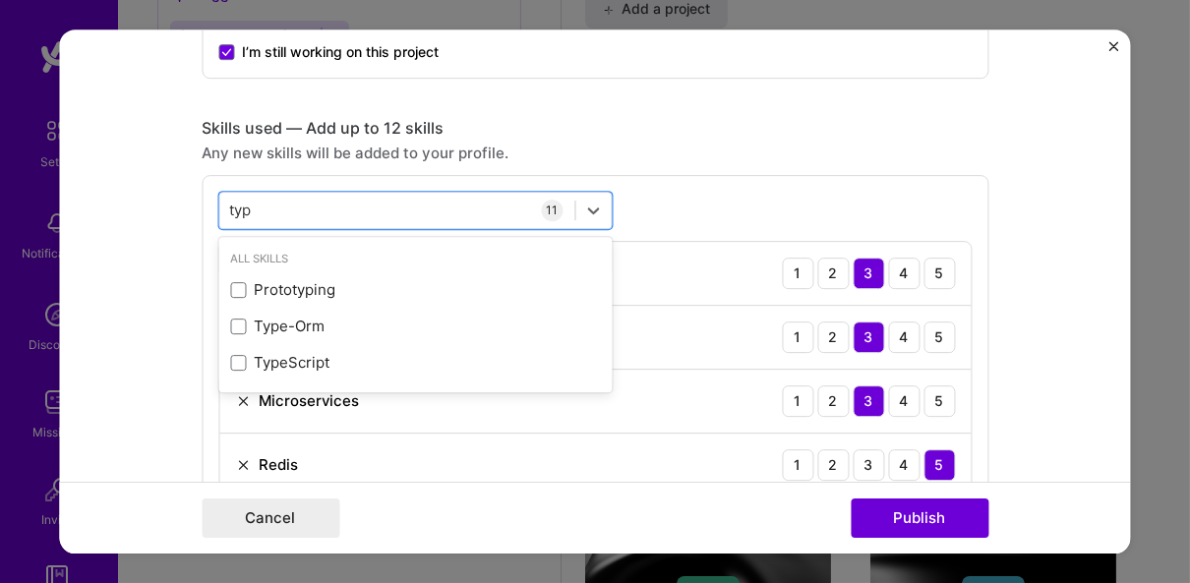
type input "type"
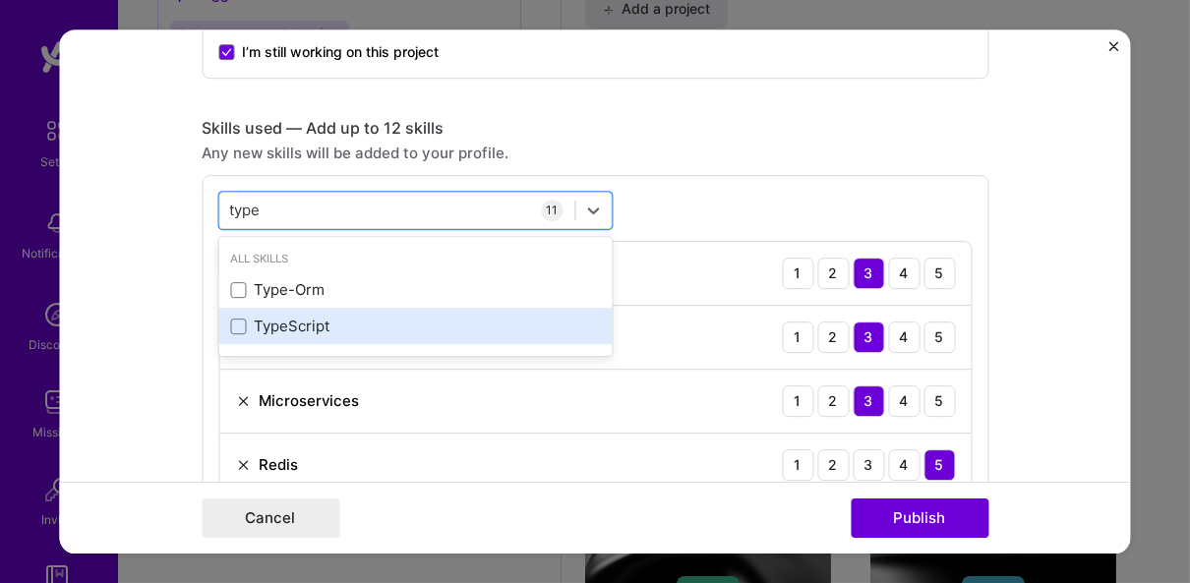
click at [342, 329] on div "TypeScript" at bounding box center [415, 326] width 370 height 21
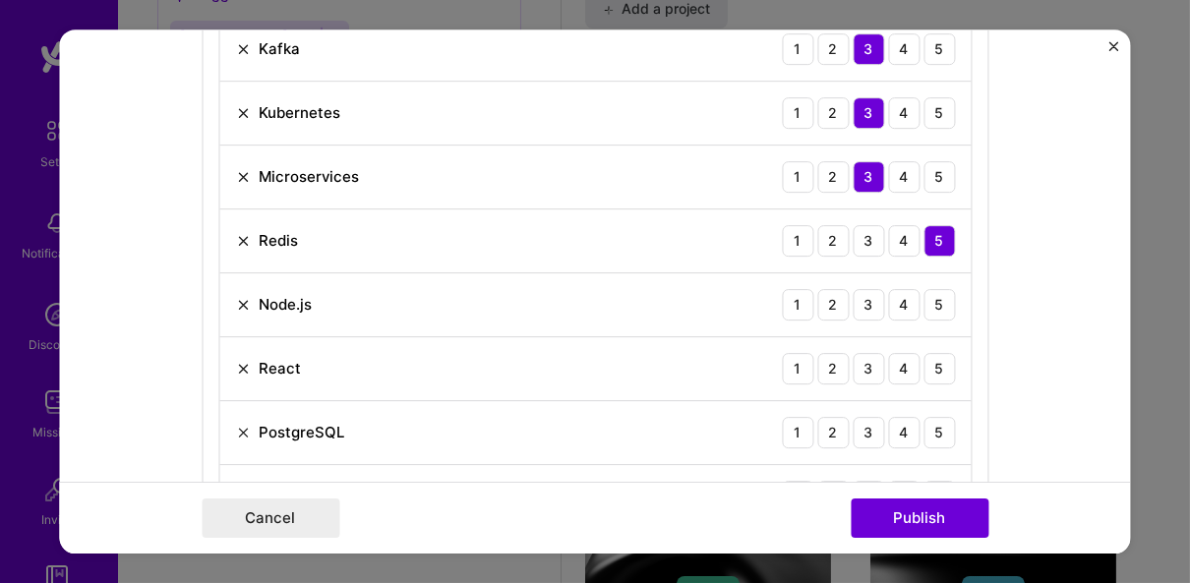
scroll to position [1124, 0]
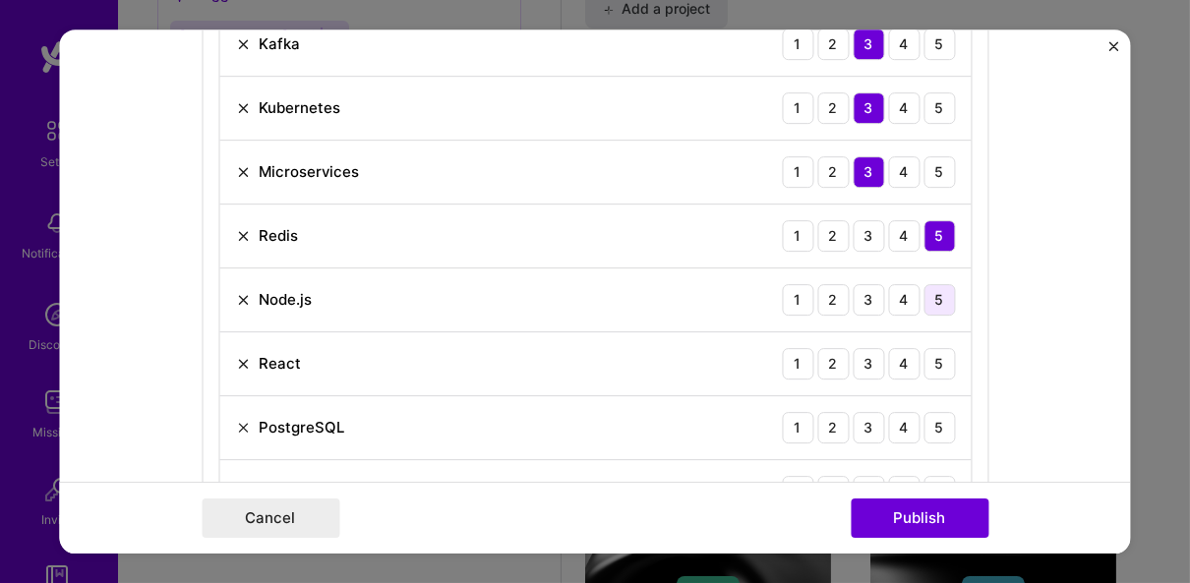
click at [934, 293] on div "5" at bounding box center [938, 299] width 31 height 31
click at [936, 358] on div "5" at bounding box center [938, 363] width 31 height 31
click at [897, 416] on div "4" at bounding box center [903, 427] width 31 height 31
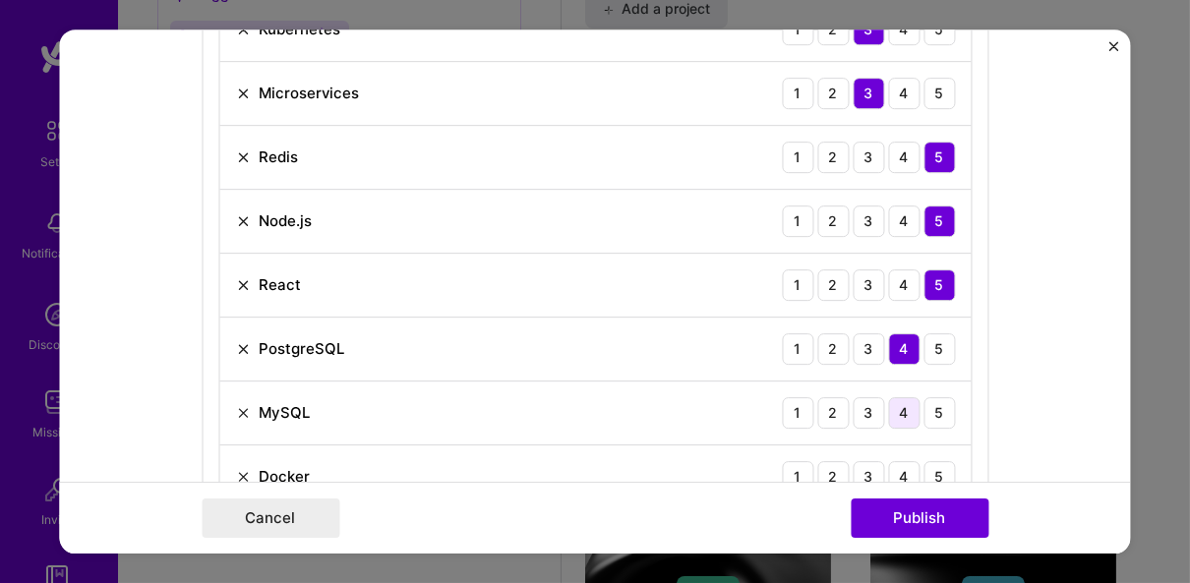
click at [892, 409] on div "4" at bounding box center [903, 412] width 31 height 31
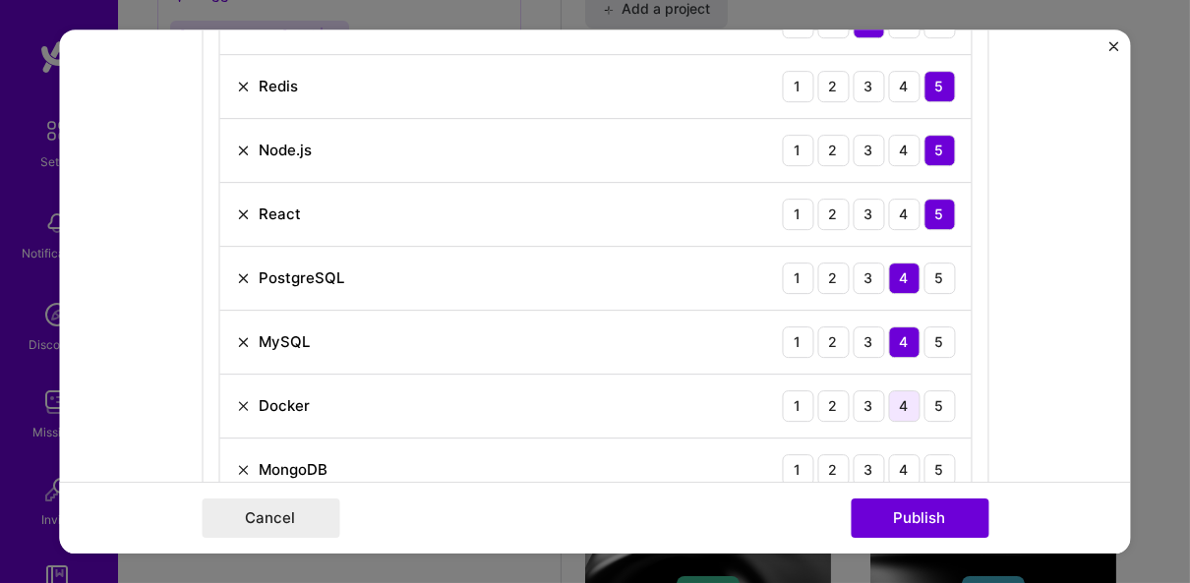
click at [890, 399] on div "4" at bounding box center [903, 405] width 31 height 31
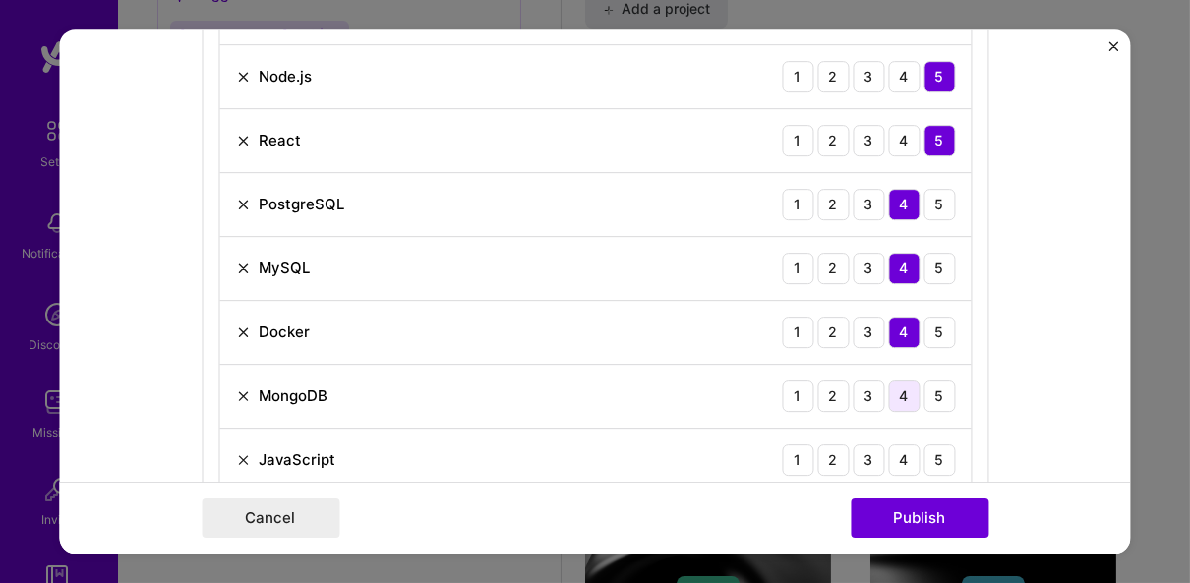
click at [895, 391] on div "4" at bounding box center [903, 396] width 31 height 31
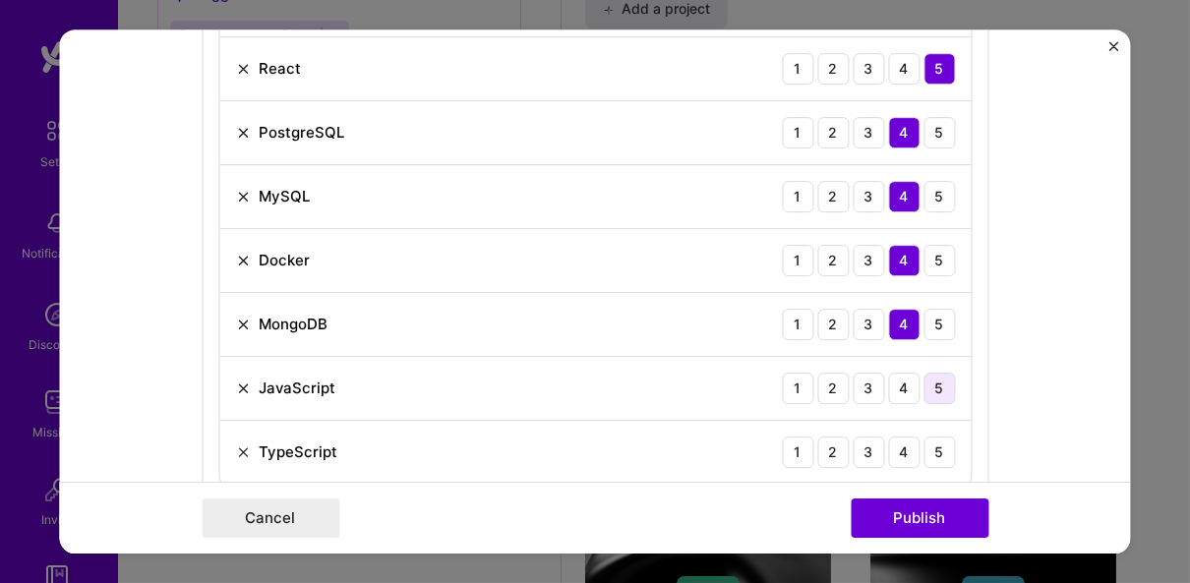
click at [923, 375] on div "5" at bounding box center [938, 388] width 31 height 31
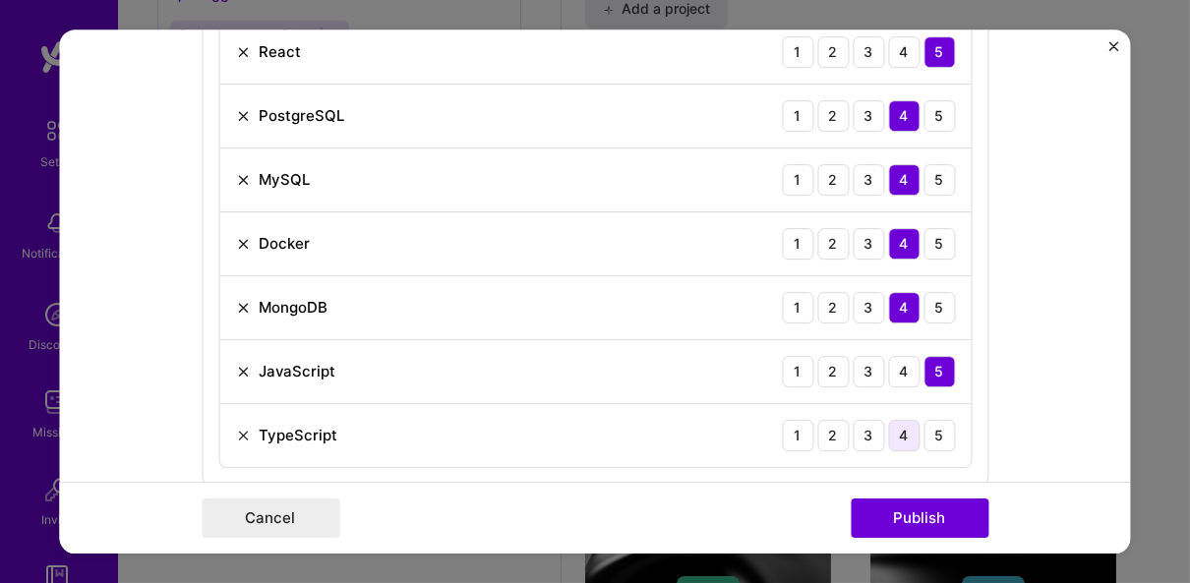
click at [897, 424] on div "4" at bounding box center [903, 435] width 31 height 31
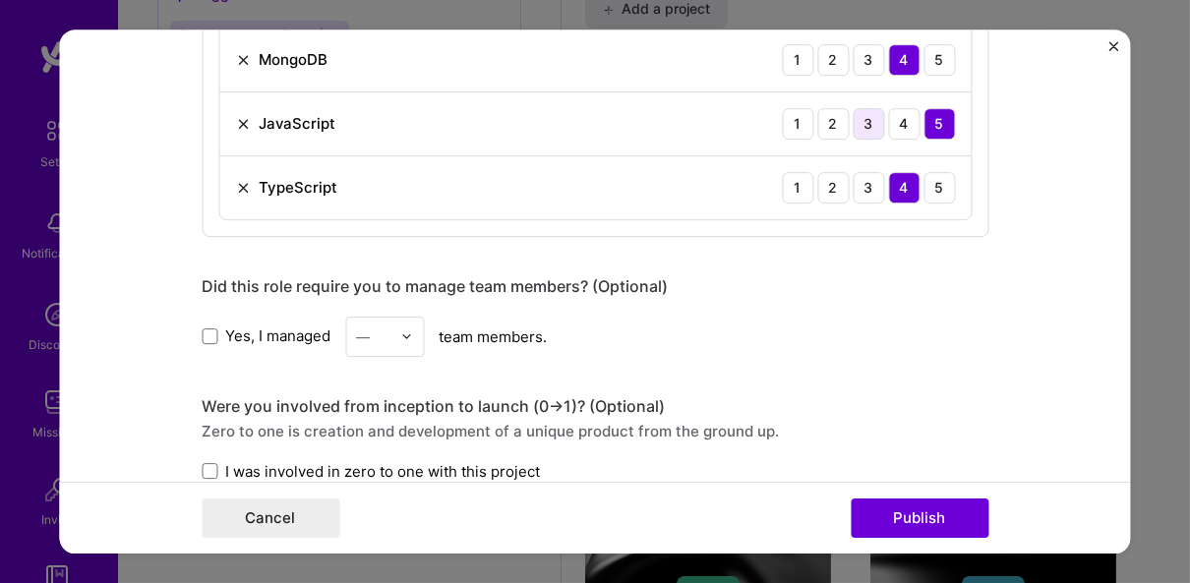
scroll to position [1674, 0]
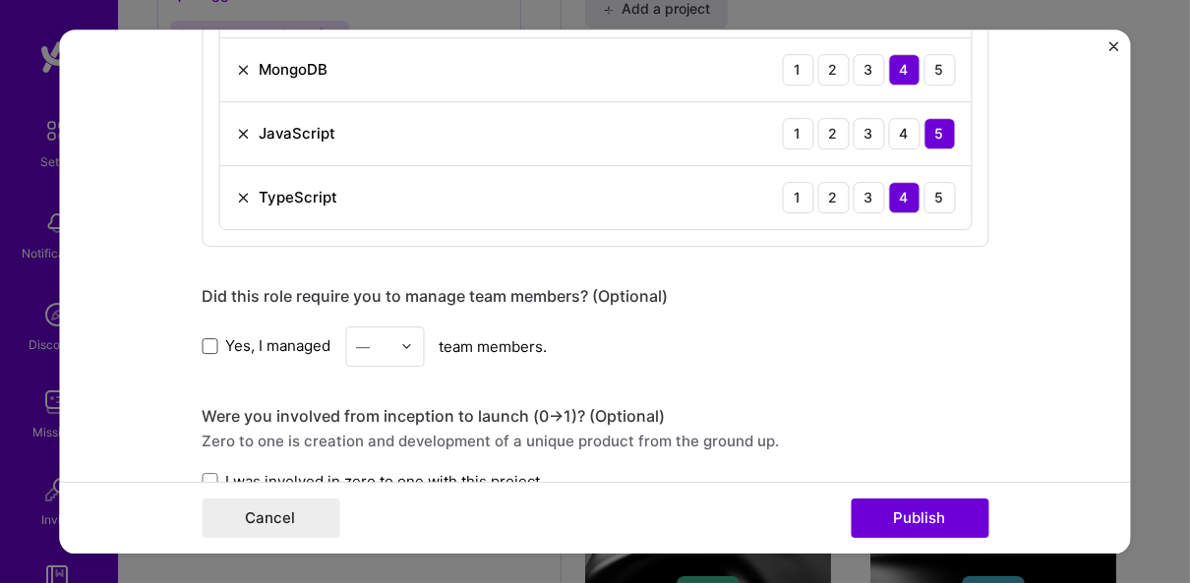
click at [202, 341] on span at bounding box center [210, 346] width 16 height 16
click at [0, 0] on input "Yes, I managed" at bounding box center [0, 0] width 0 height 0
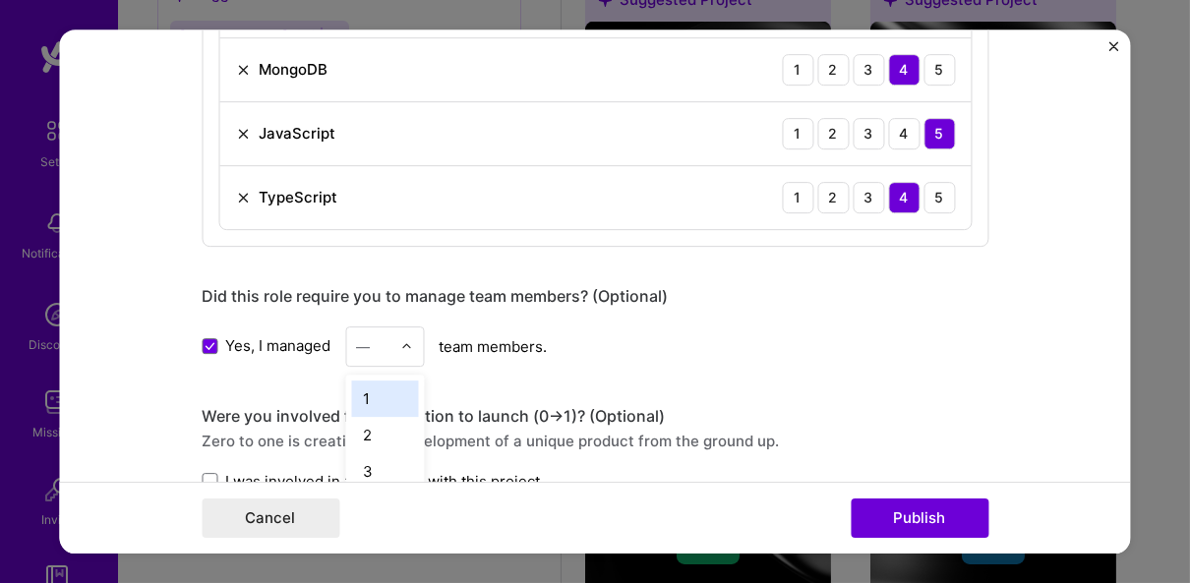
scroll to position [1986, 0]
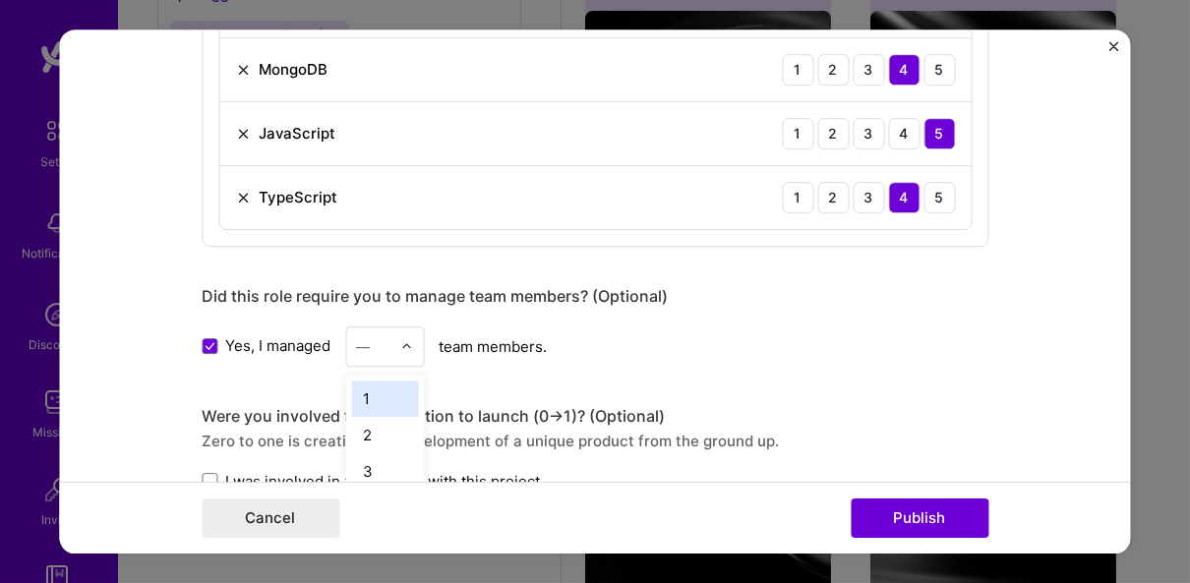
click at [356, 346] on div "—" at bounding box center [363, 346] width 14 height 21
click at [369, 465] on div "3" at bounding box center [384, 471] width 67 height 36
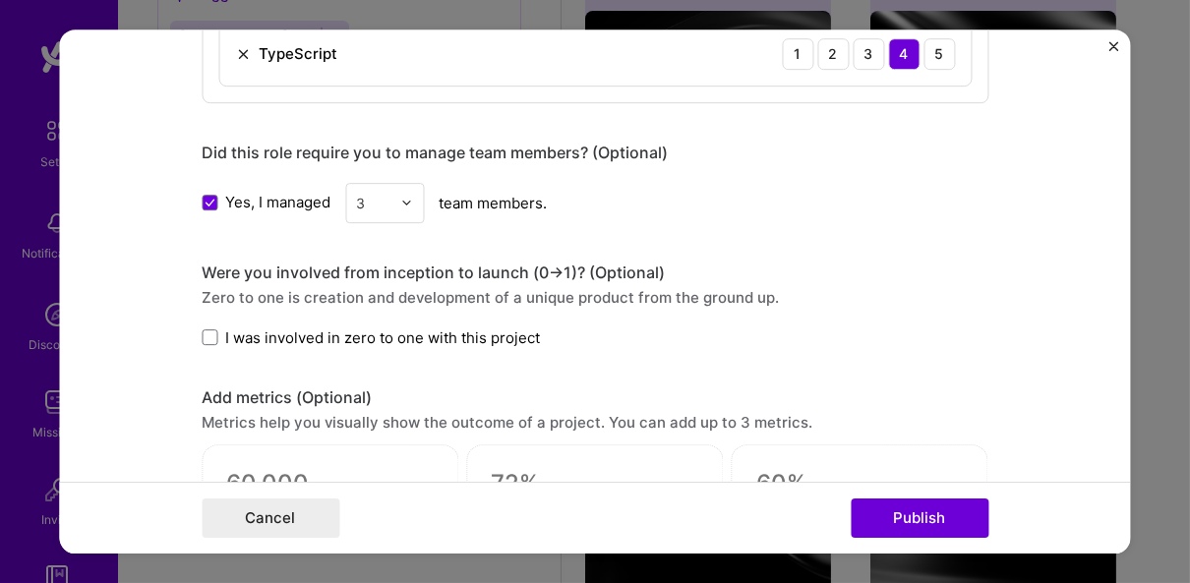
scroll to position [1819, 0]
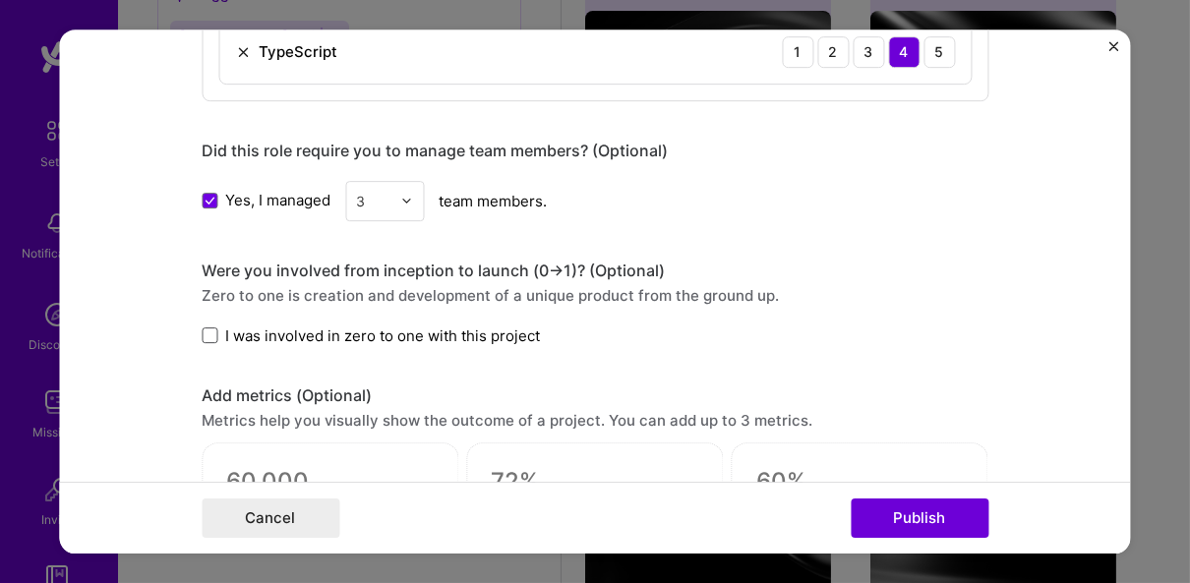
click at [202, 327] on span at bounding box center [210, 335] width 16 height 16
click at [0, 0] on input "I was involved in zero to one with this project" at bounding box center [0, 0] width 0 height 0
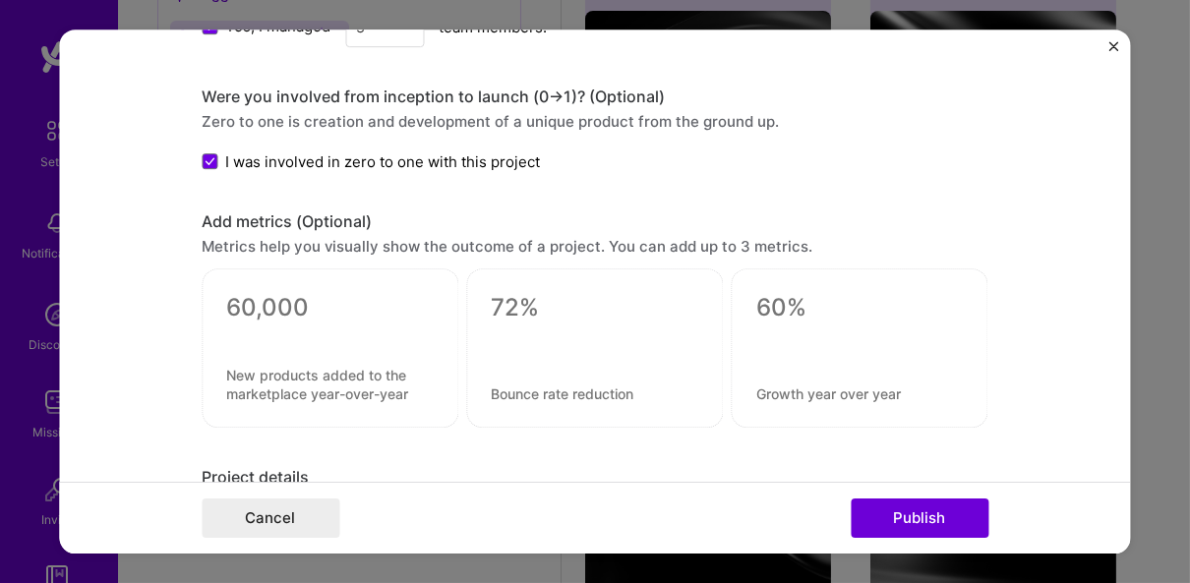
scroll to position [1996, 0]
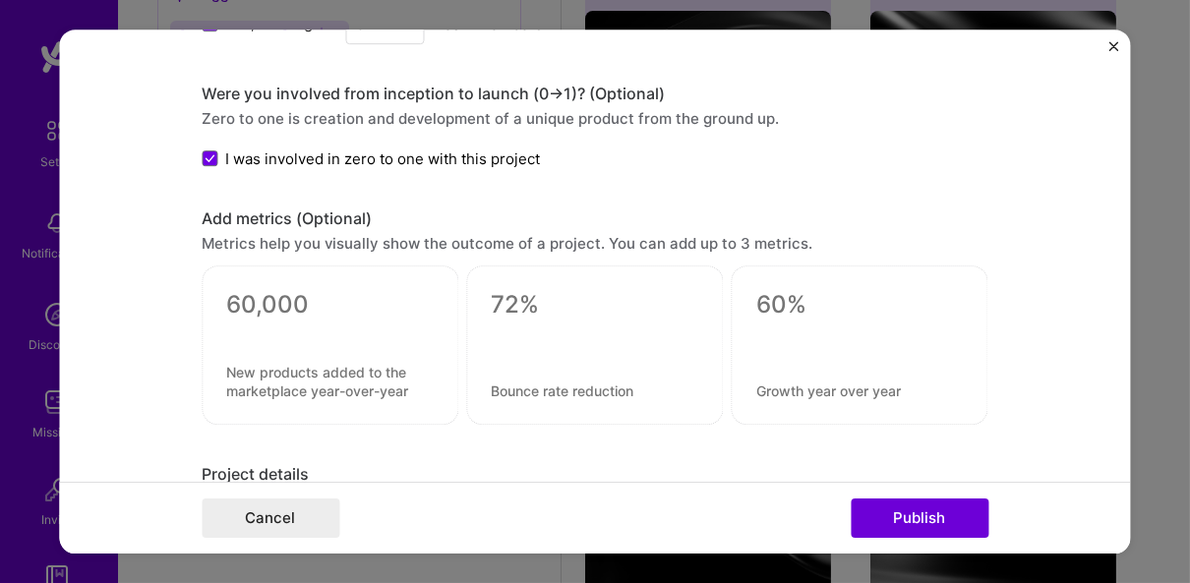
click at [275, 241] on div "Metrics help you visually show the outcome of a project. You can add up to 3 me…" at bounding box center [595, 243] width 787 height 21
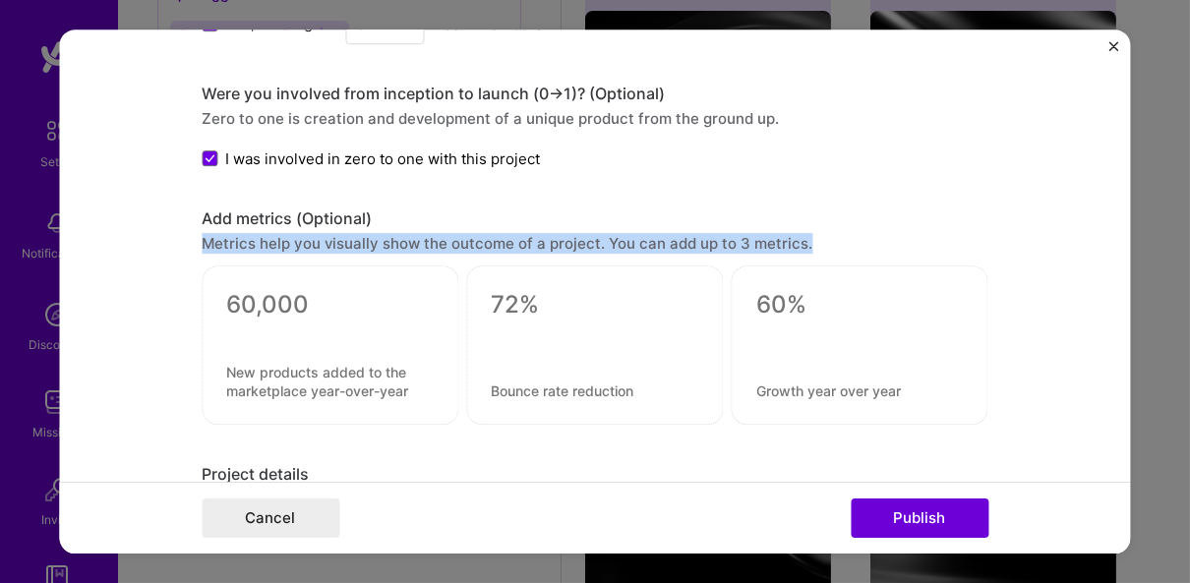
click at [275, 241] on div "Metrics help you visually show the outcome of a project. You can add up to 3 me…" at bounding box center [595, 243] width 787 height 21
click at [406, 233] on div "Metrics help you visually show the outcome of a project. You can add up to 3 me…" at bounding box center [595, 243] width 787 height 21
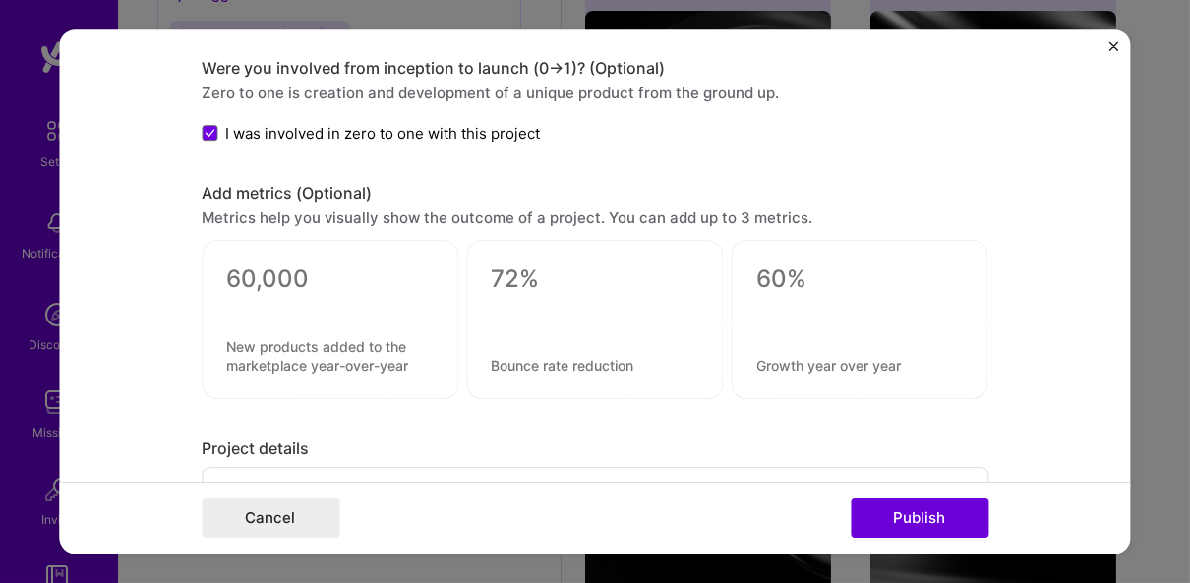
scroll to position [2023, 0]
click at [338, 296] on div at bounding box center [329, 303] width 207 height 21
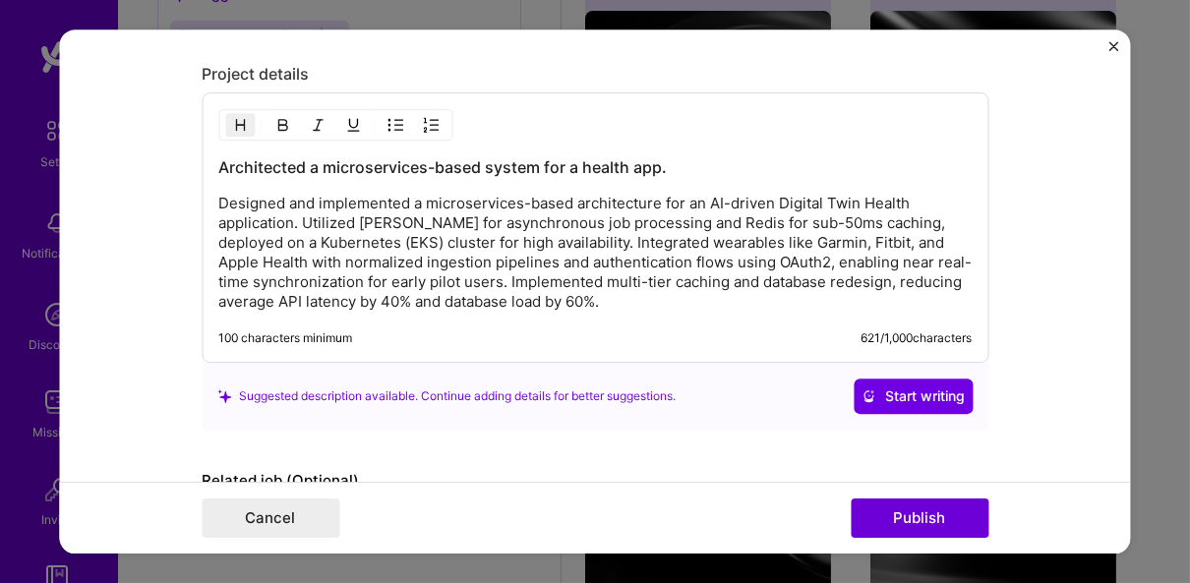
scroll to position [2394, 0]
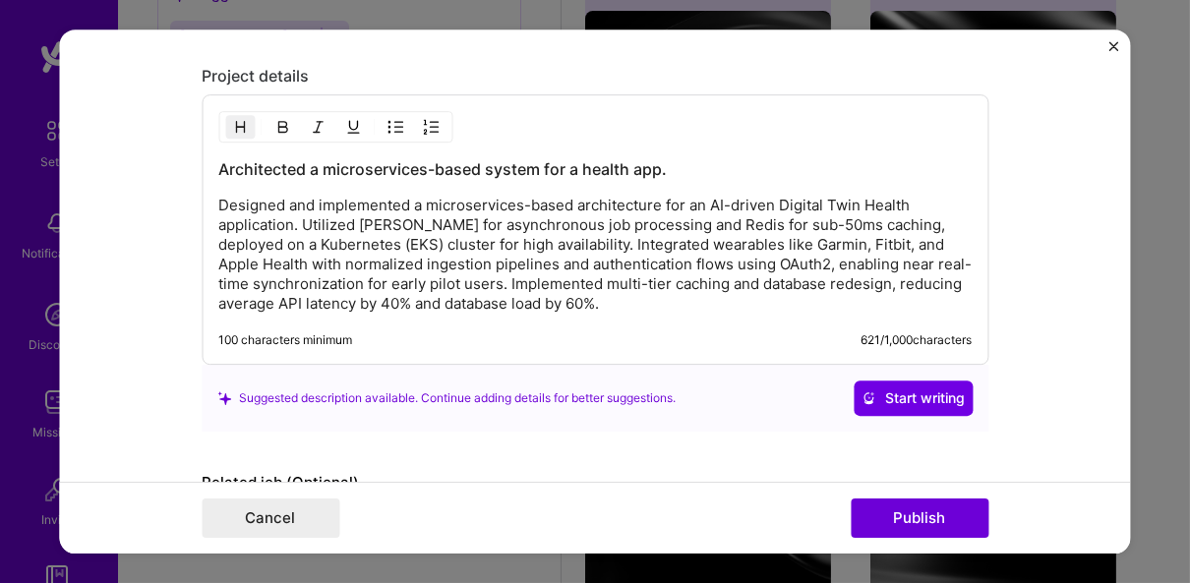
click at [469, 160] on h3 "Architected a microservices-based system for a health app." at bounding box center [594, 169] width 753 height 22
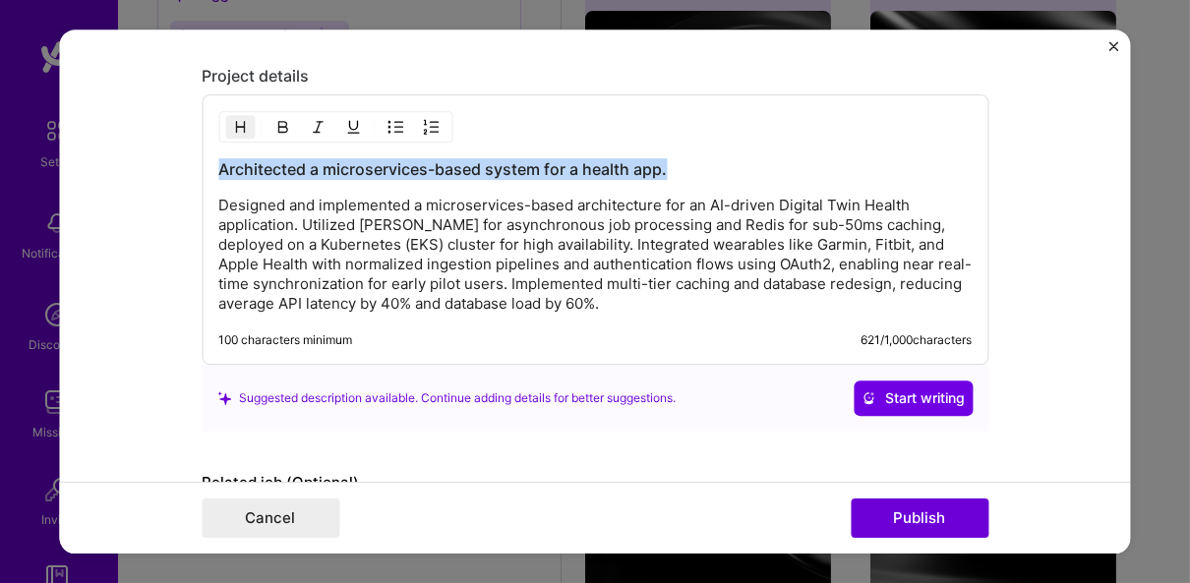
click at [469, 160] on h3 "Architected a microservices-based system for a health app." at bounding box center [594, 169] width 753 height 22
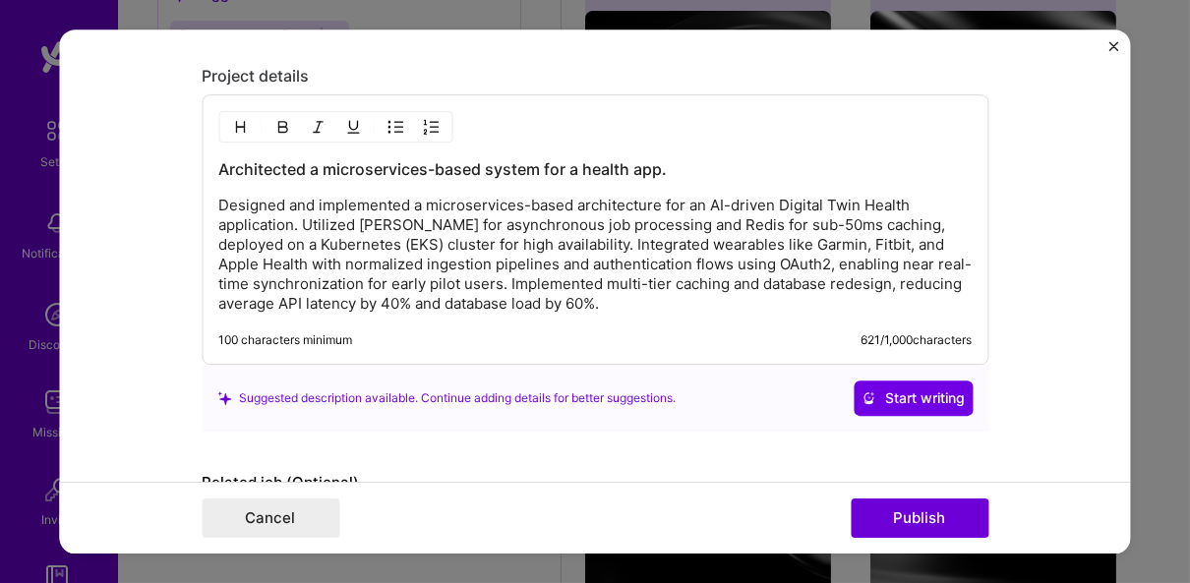
click at [350, 230] on p "Designed and implemented a microservices-based architecture for an AI-driven Di…" at bounding box center [594, 255] width 753 height 118
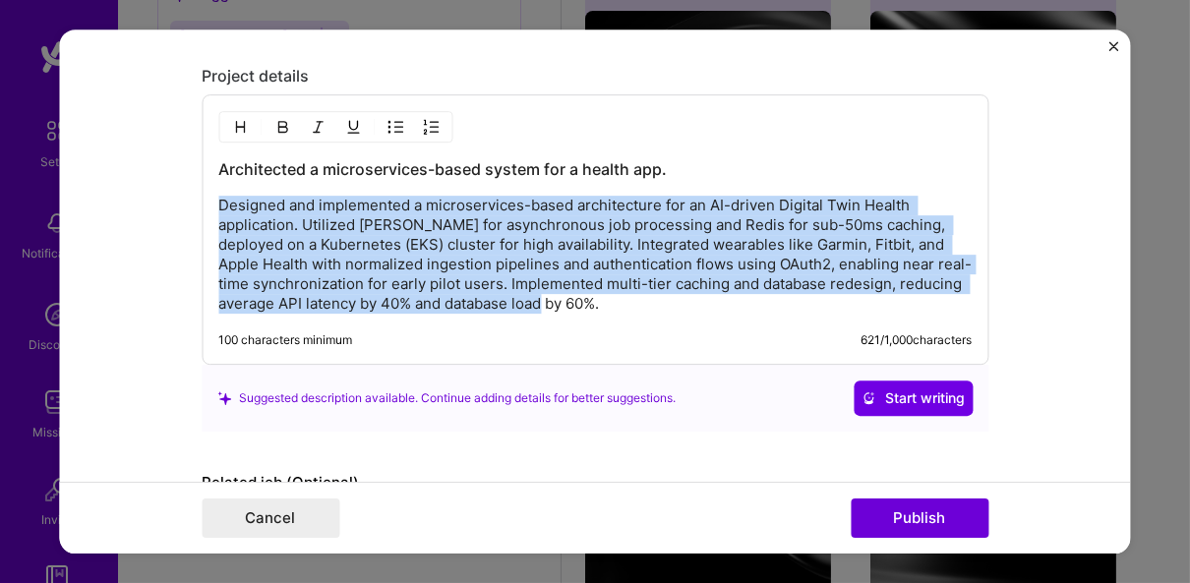
click at [350, 230] on p "Designed and implemented a microservices-based architecture for an AI-driven Di…" at bounding box center [594, 255] width 753 height 118
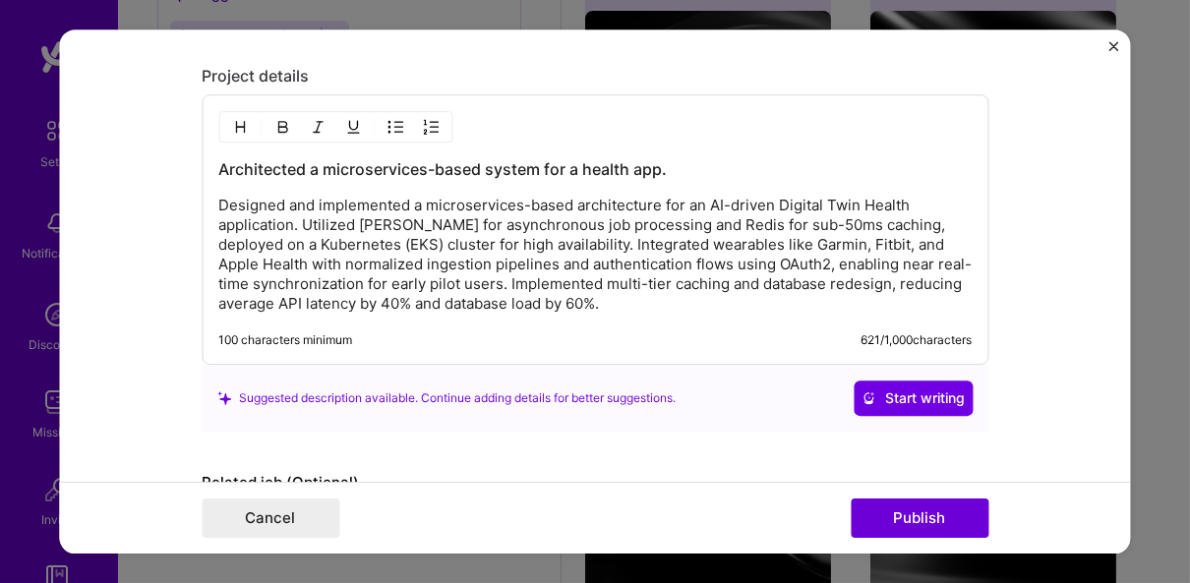
click at [711, 304] on div "Architected a microservices-based system for a health app. Designed and impleme…" at bounding box center [595, 229] width 787 height 270
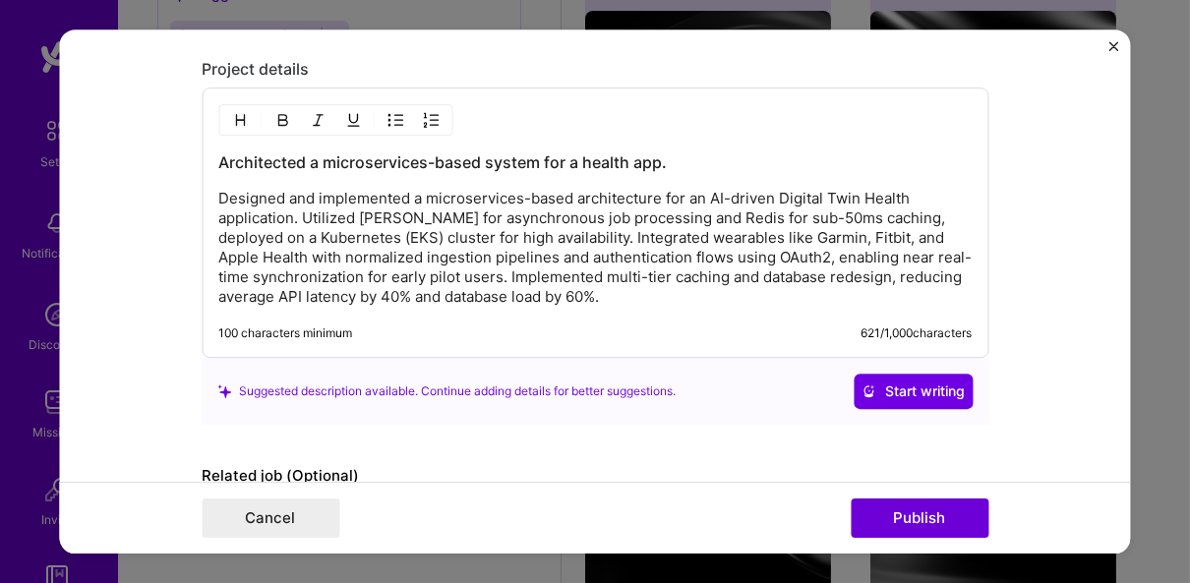
click at [766, 399] on div "Suggested description available. Continue adding details for better suggestions…" at bounding box center [595, 391] width 787 height 67
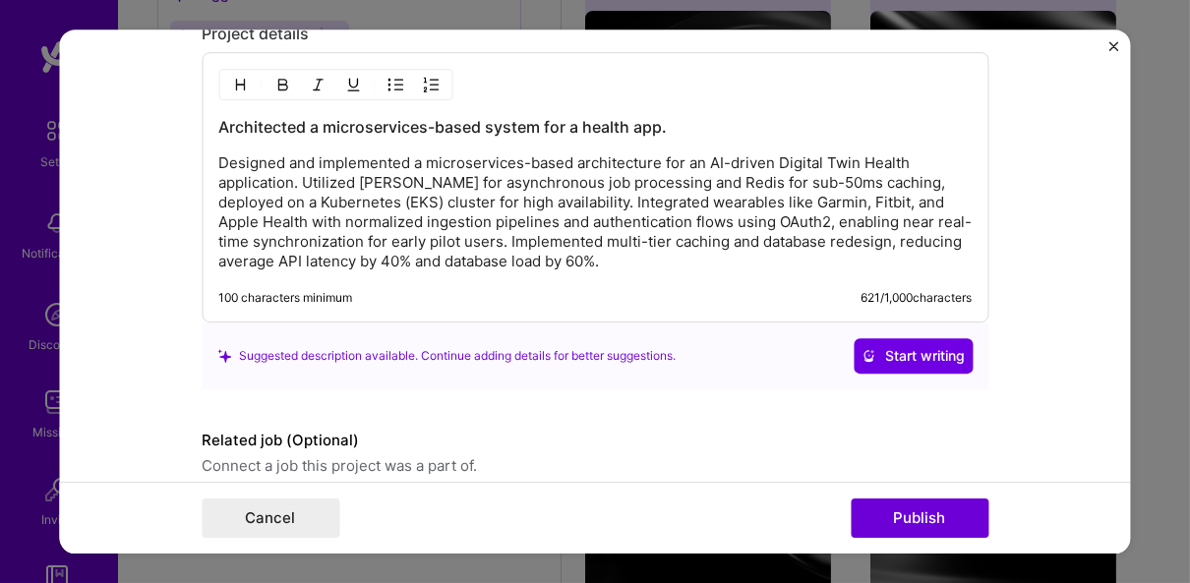
click at [642, 354] on div "Suggested description available. Continue adding details for better suggestions…" at bounding box center [594, 355] width 755 height 35
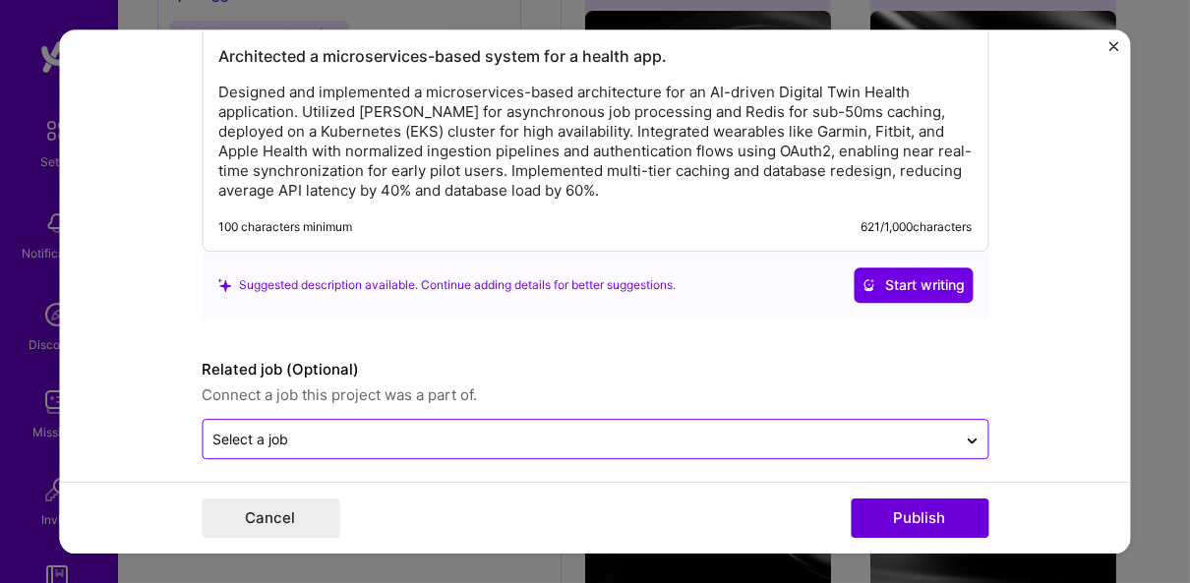
click at [313, 429] on input "text" at bounding box center [579, 439] width 734 height 21
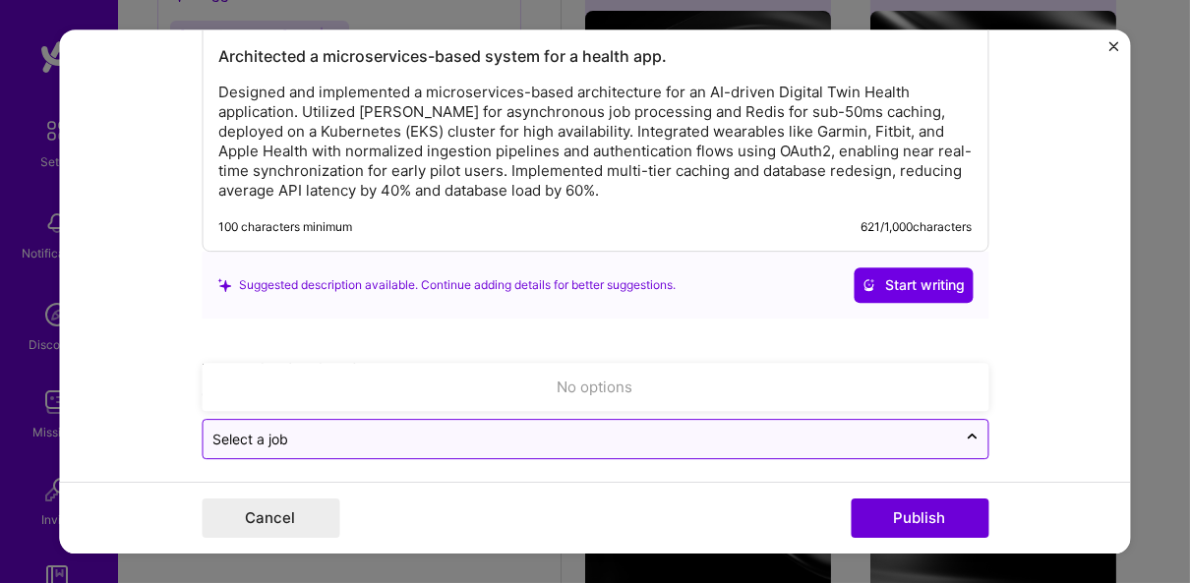
click at [313, 429] on input "text" at bounding box center [579, 439] width 734 height 21
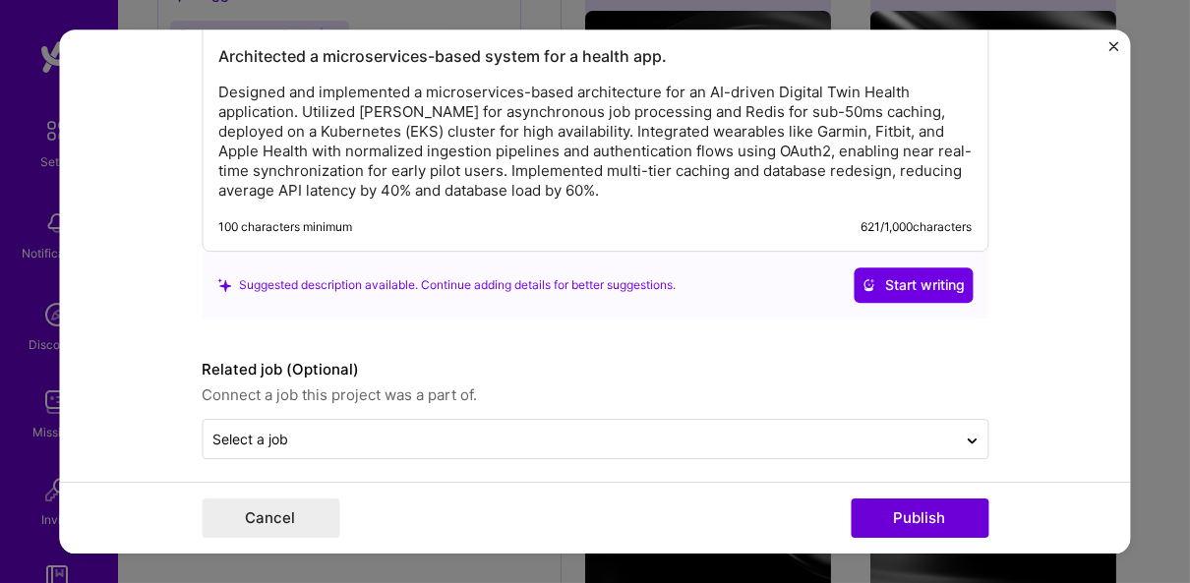
click at [165, 412] on form "Editing suggested project This project is suggested based on your LinkedIn, res…" at bounding box center [595, 291] width 1071 height 525
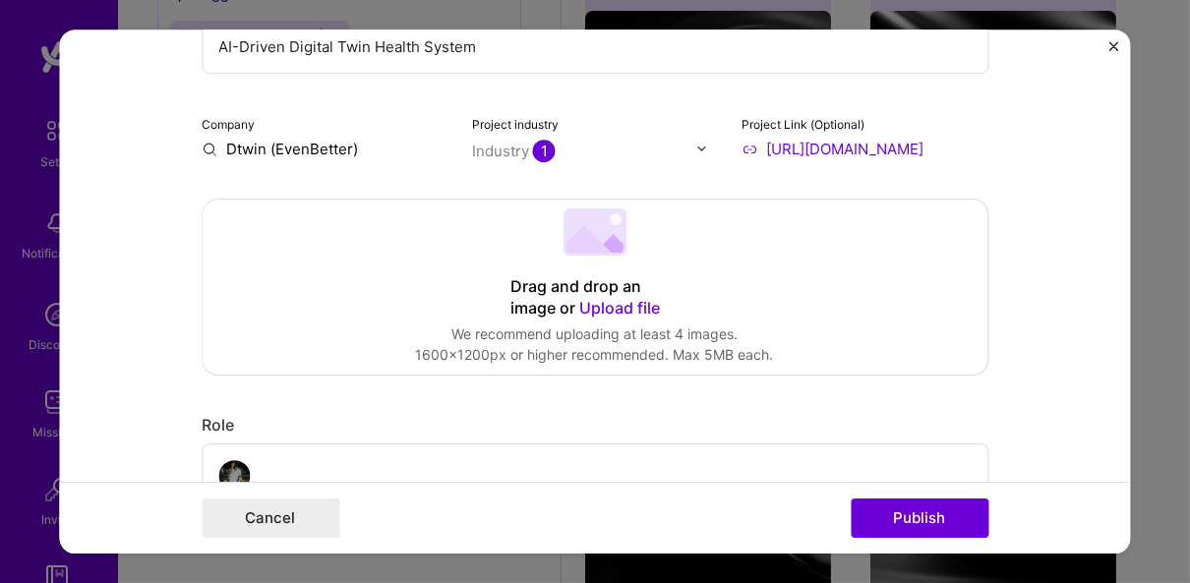
scroll to position [272, 0]
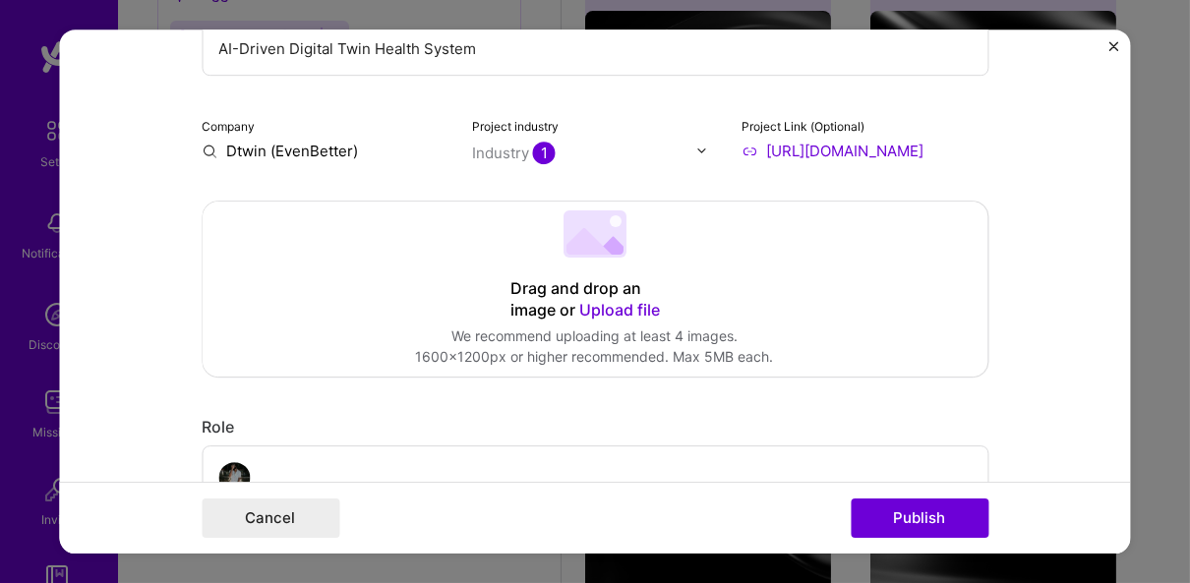
click at [592, 302] on span "Upload file" at bounding box center [620, 310] width 81 height 20
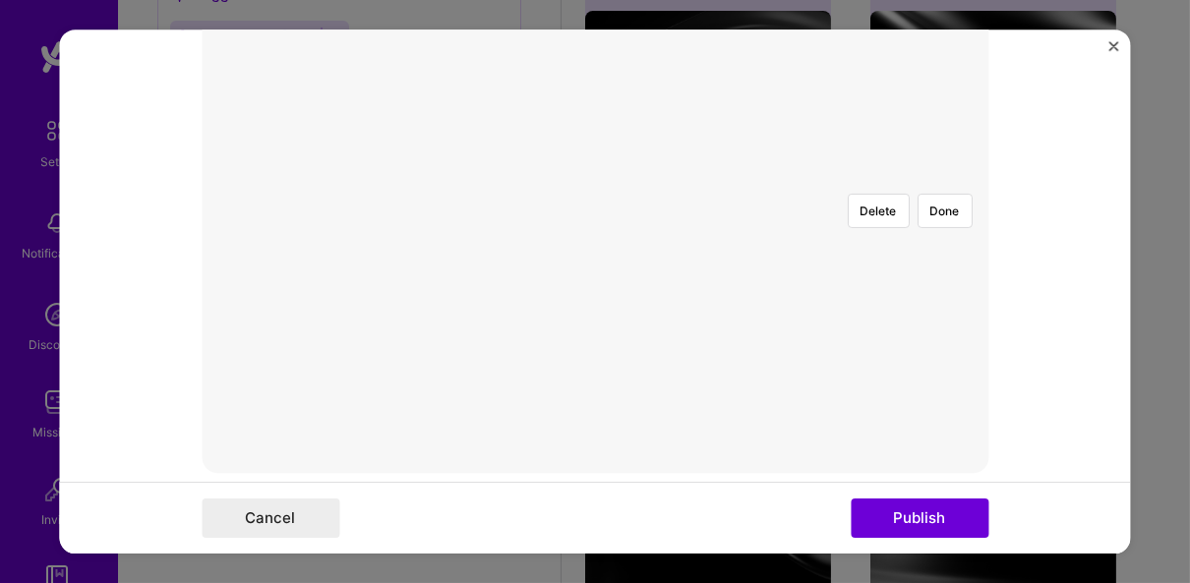
scroll to position [766, 0]
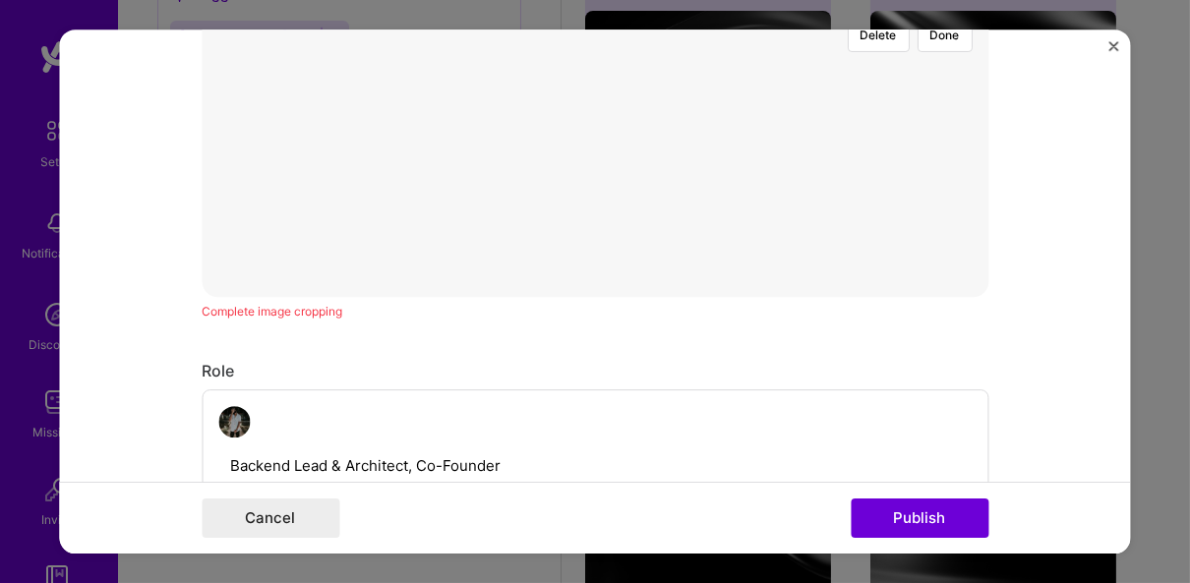
click at [315, 304] on div "Complete image cropping" at bounding box center [595, 311] width 787 height 21
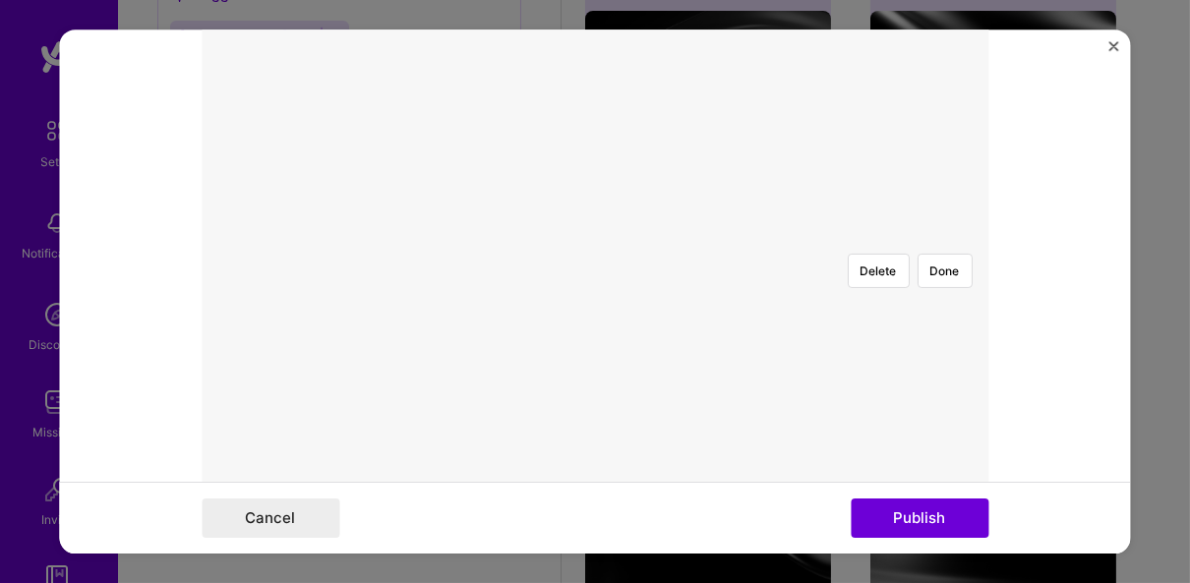
scroll to position [542, 0]
click at [769, 275] on div at bounding box center [1000, 413] width 499 height 375
click at [600, 280] on div at bounding box center [844, 413] width 499 height 375
click at [939, 242] on button "Done" at bounding box center [944, 259] width 55 height 34
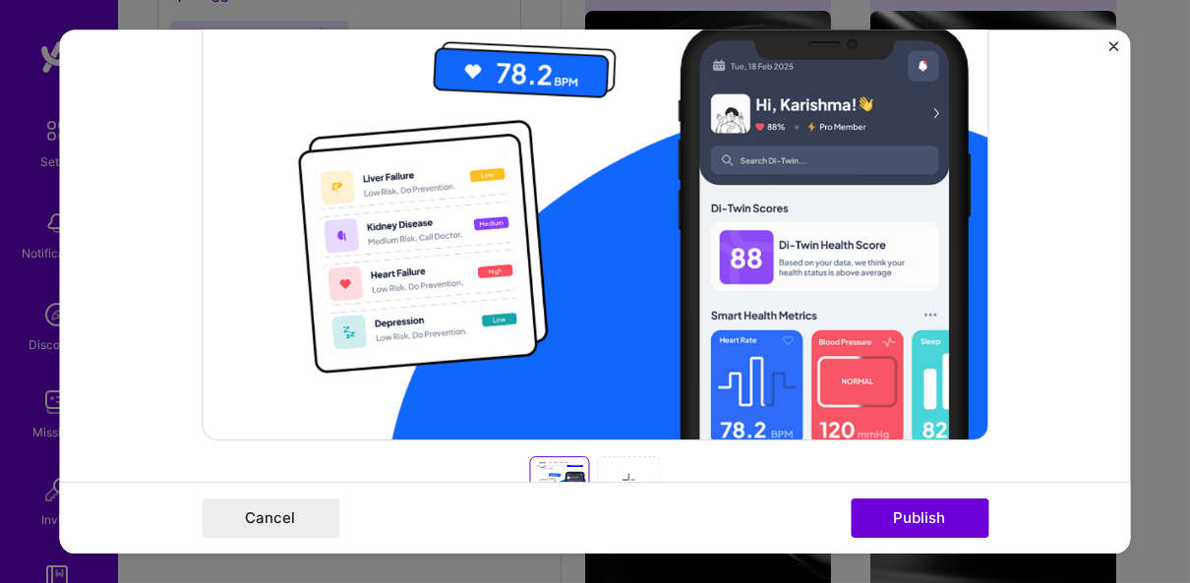
scroll to position [704, 0]
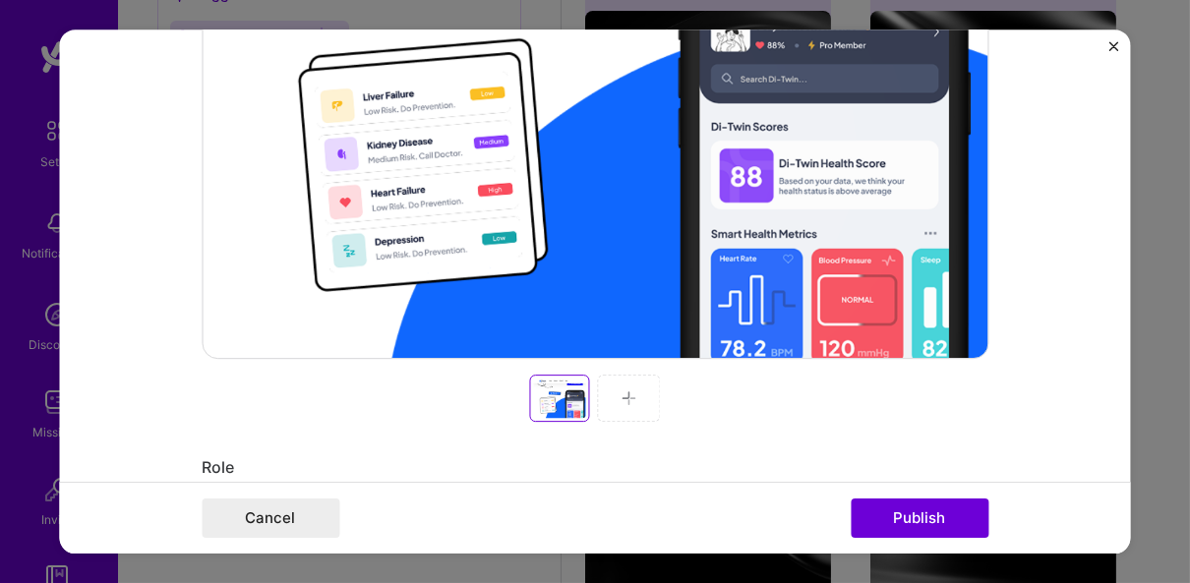
click at [623, 399] on img at bounding box center [629, 398] width 16 height 16
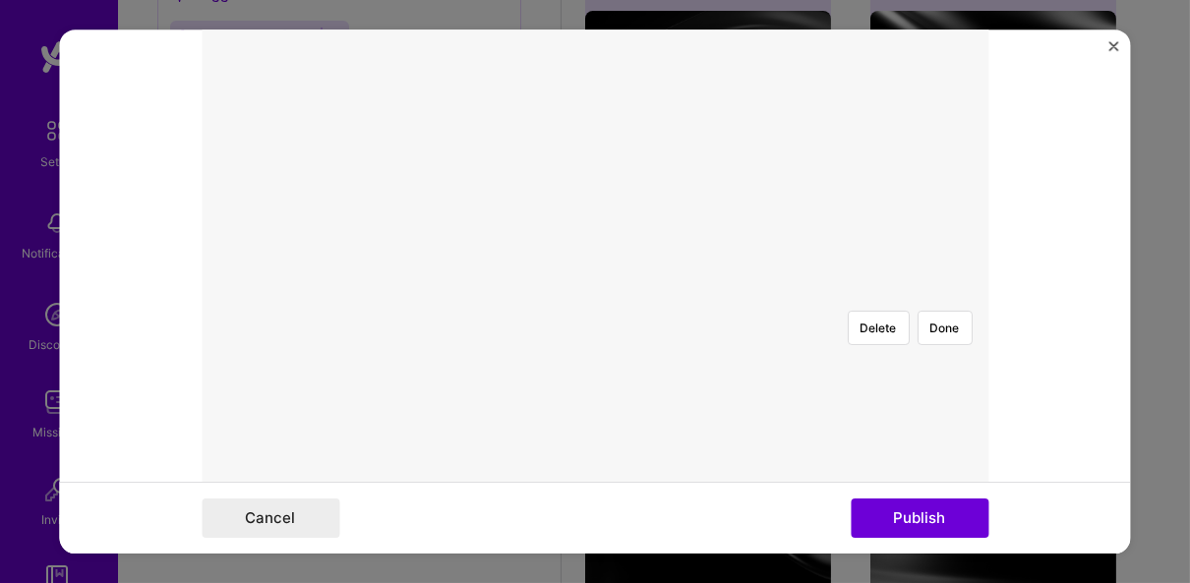
scroll to position [446, 0]
click at [821, 322] on div at bounding box center [992, 517] width 519 height 390
click at [941, 325] on button "Done" at bounding box center [944, 342] width 55 height 34
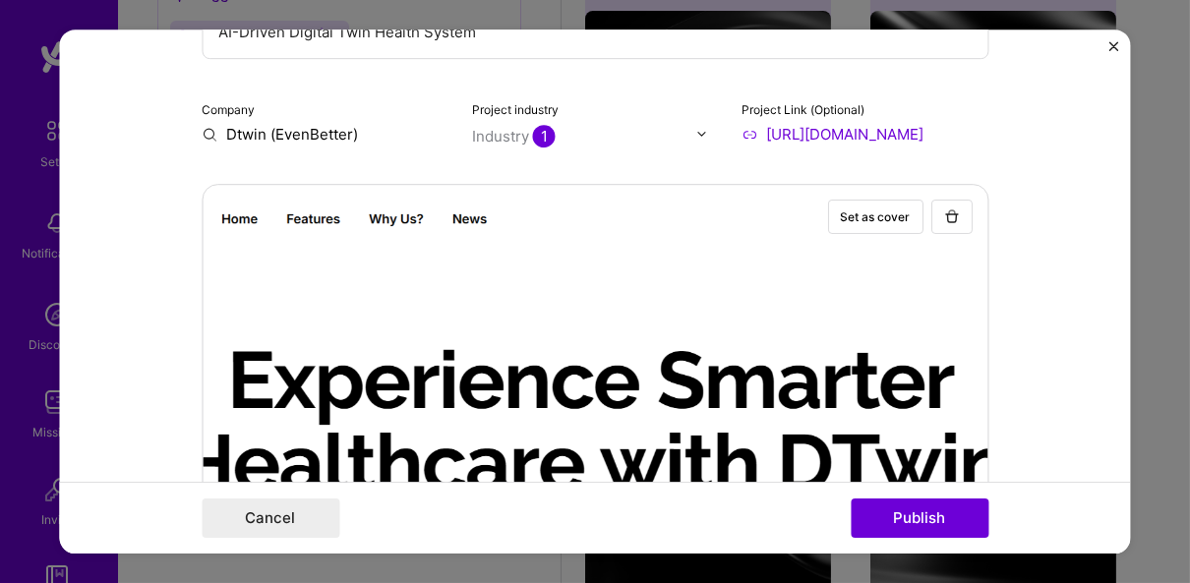
scroll to position [341, 0]
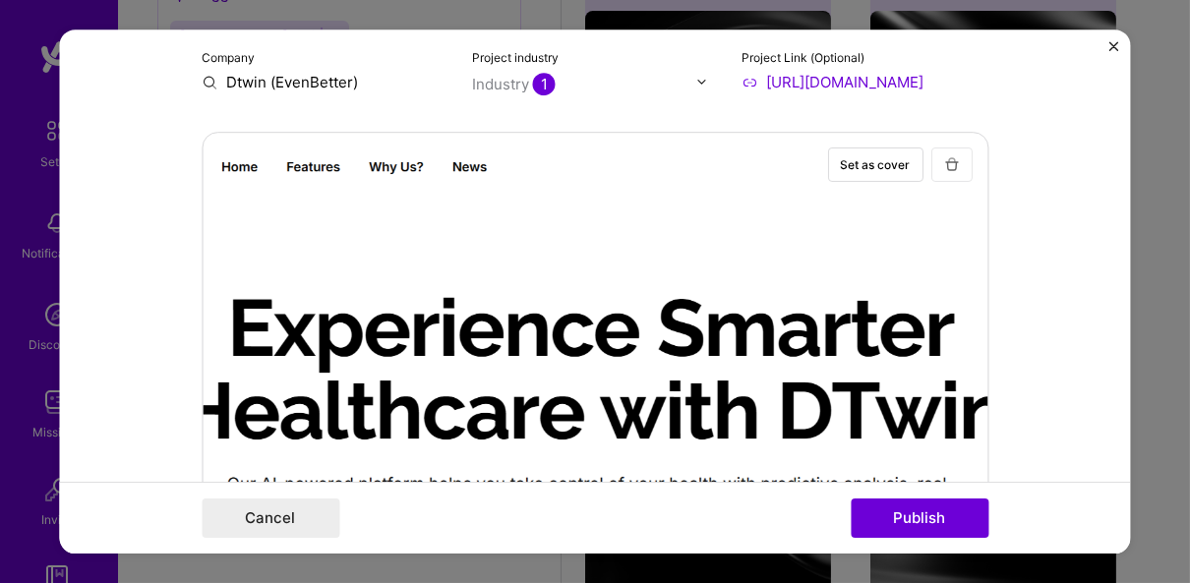
click at [944, 158] on img "button" at bounding box center [952, 164] width 16 height 16
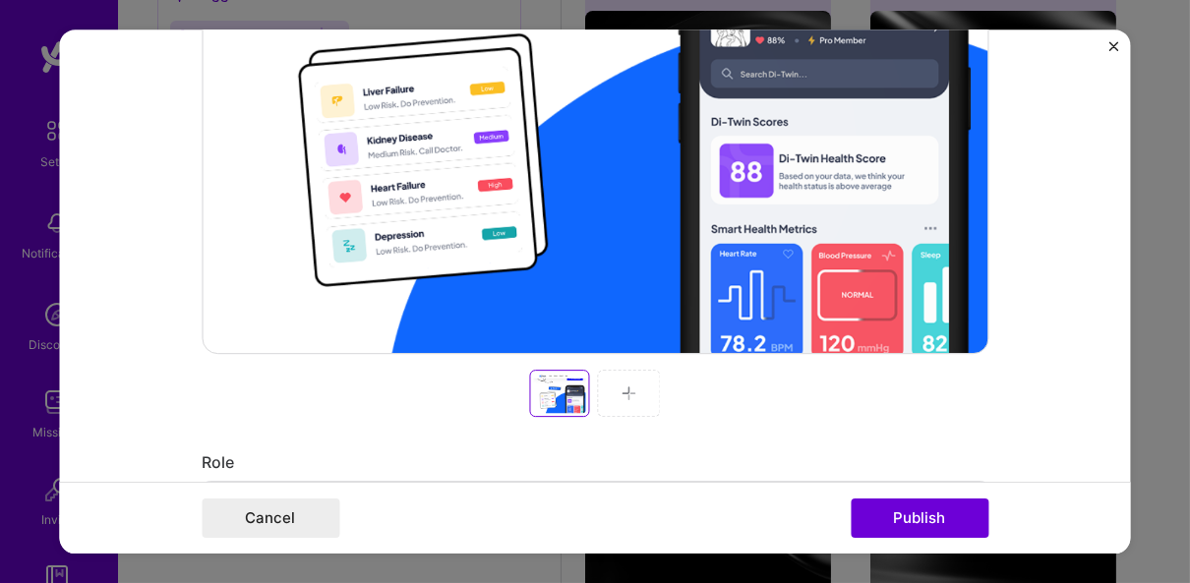
scroll to position [711, 0]
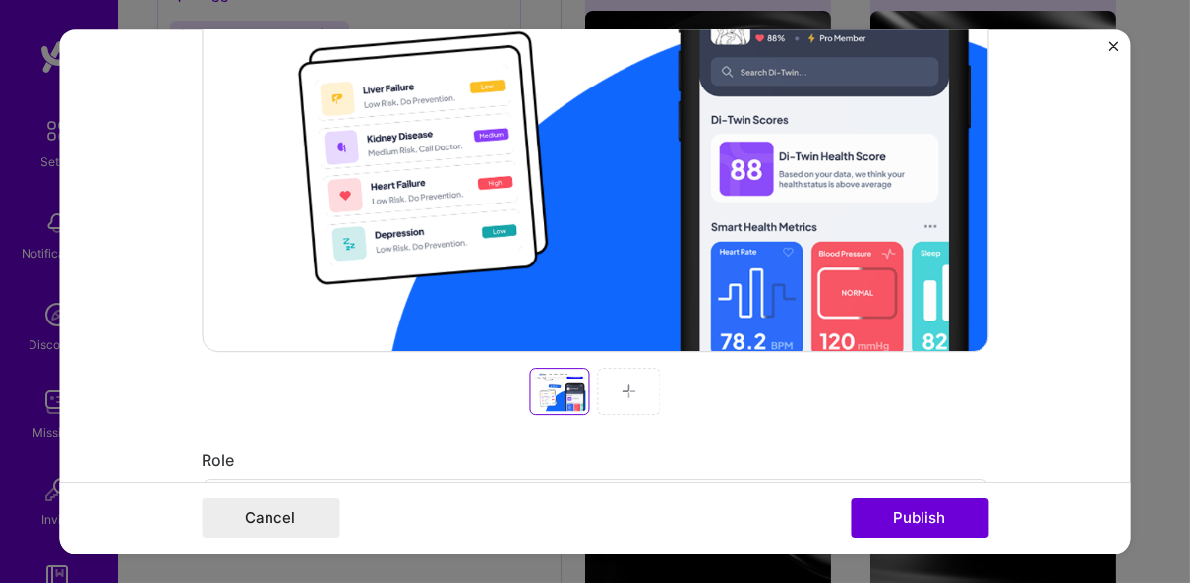
click at [609, 396] on div at bounding box center [629, 391] width 63 height 47
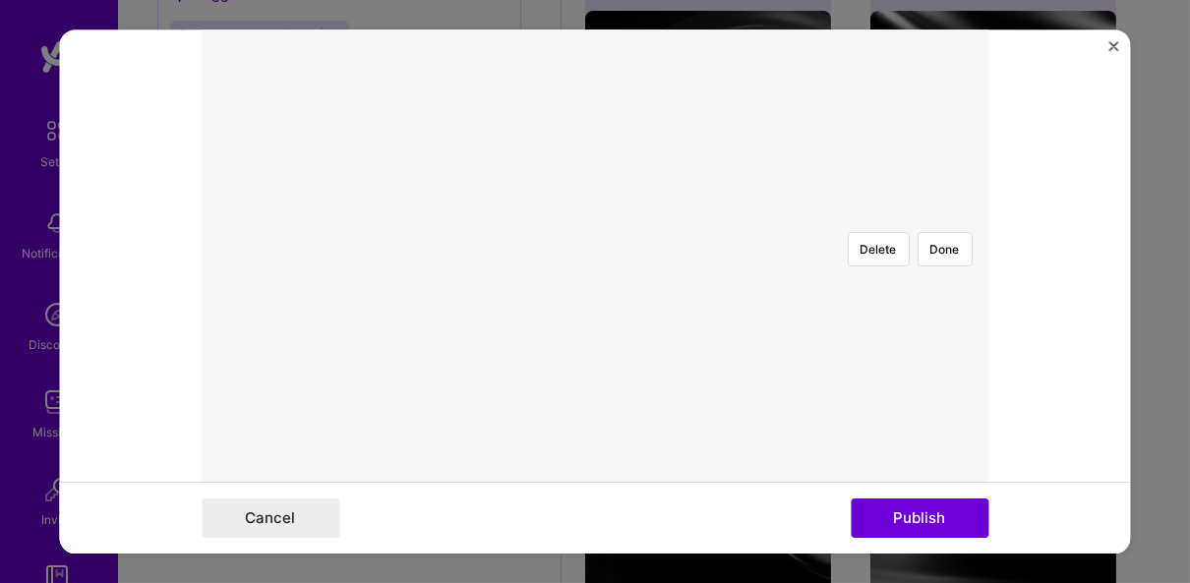
scroll to position [540, 0]
click at [865, 236] on div at bounding box center [1123, 422] width 516 height 388
click at [803, 240] on div at bounding box center [1061, 422] width 516 height 388
click at [942, 244] on button "Done" at bounding box center [944, 261] width 55 height 34
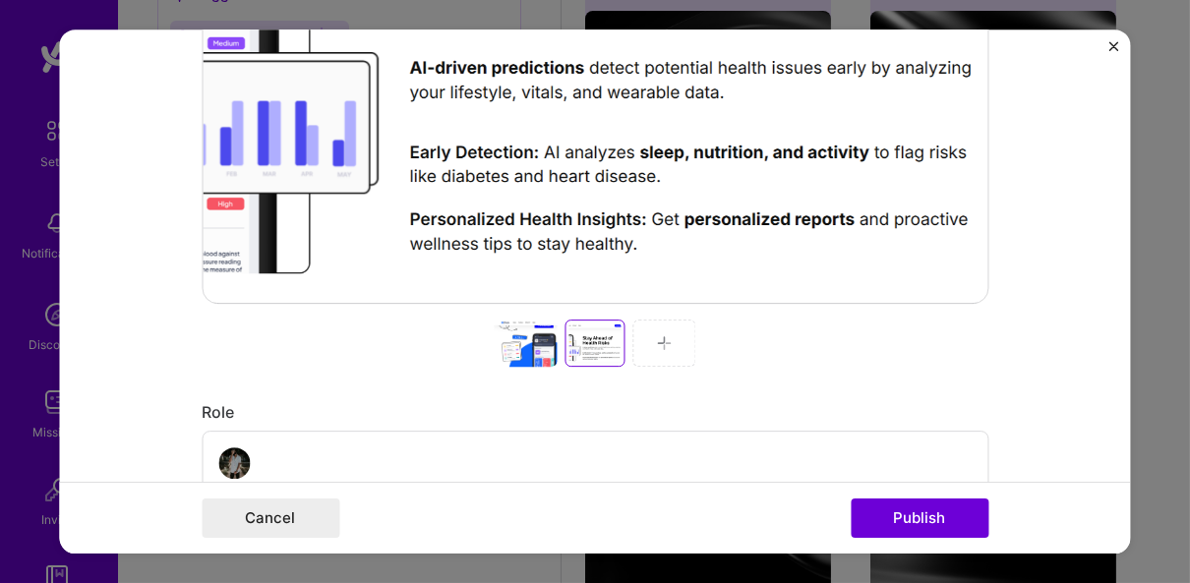
scroll to position [759, 0]
click at [506, 358] on div at bounding box center [526, 343] width 63 height 47
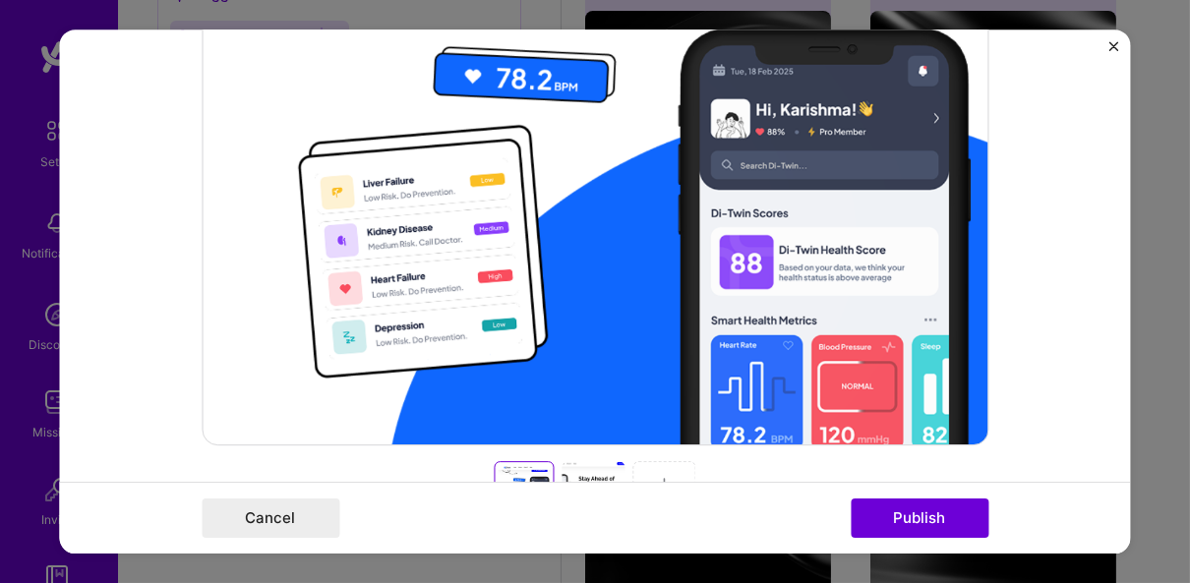
scroll to position [618, 0]
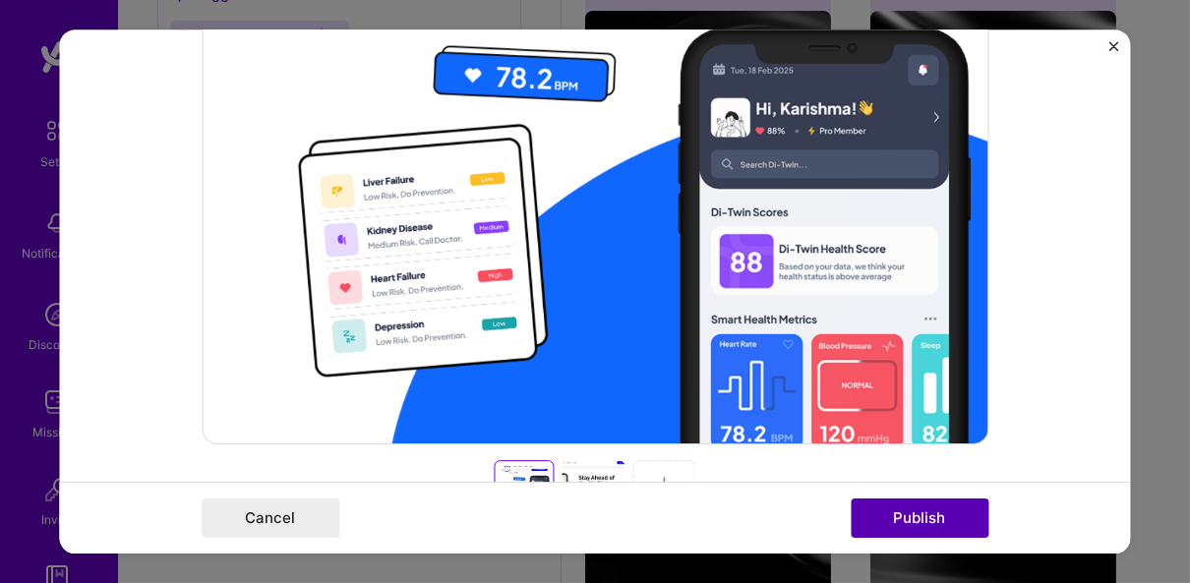
click at [917, 528] on button "Publish" at bounding box center [920, 518] width 138 height 39
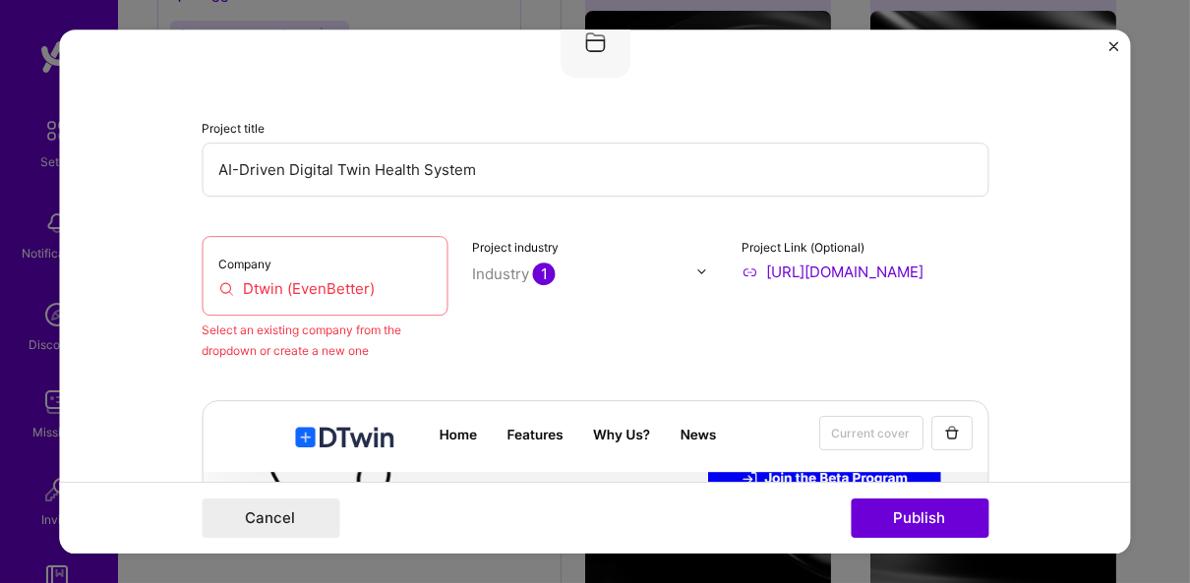
scroll to position [129, 0]
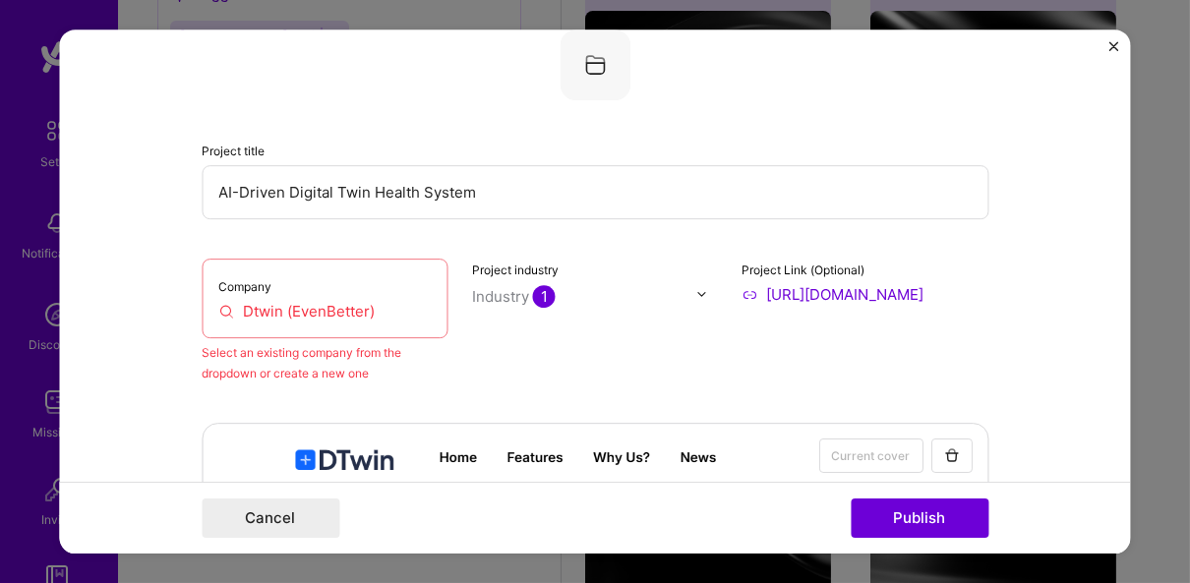
click at [341, 308] on input "Dtwin (EvenBetter)" at bounding box center [324, 311] width 213 height 21
click at [376, 309] on input "Dtwin (EvenBetter)" at bounding box center [324, 311] width 213 height 21
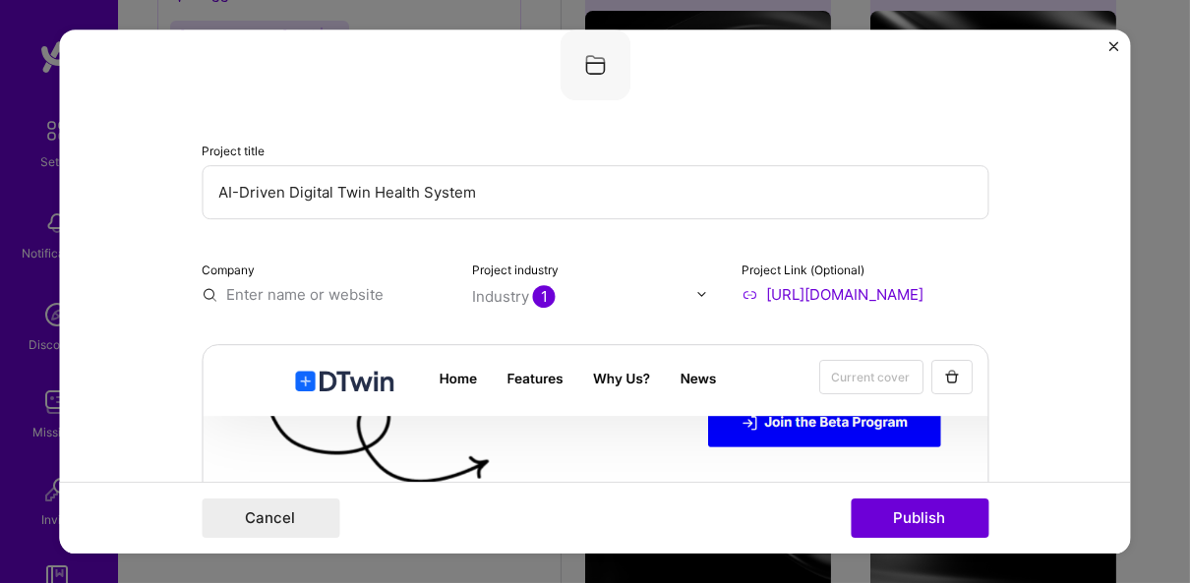
click at [352, 287] on input "text" at bounding box center [325, 294] width 247 height 21
click at [876, 284] on input "[URL][DOMAIN_NAME]" at bounding box center [864, 294] width 247 height 21
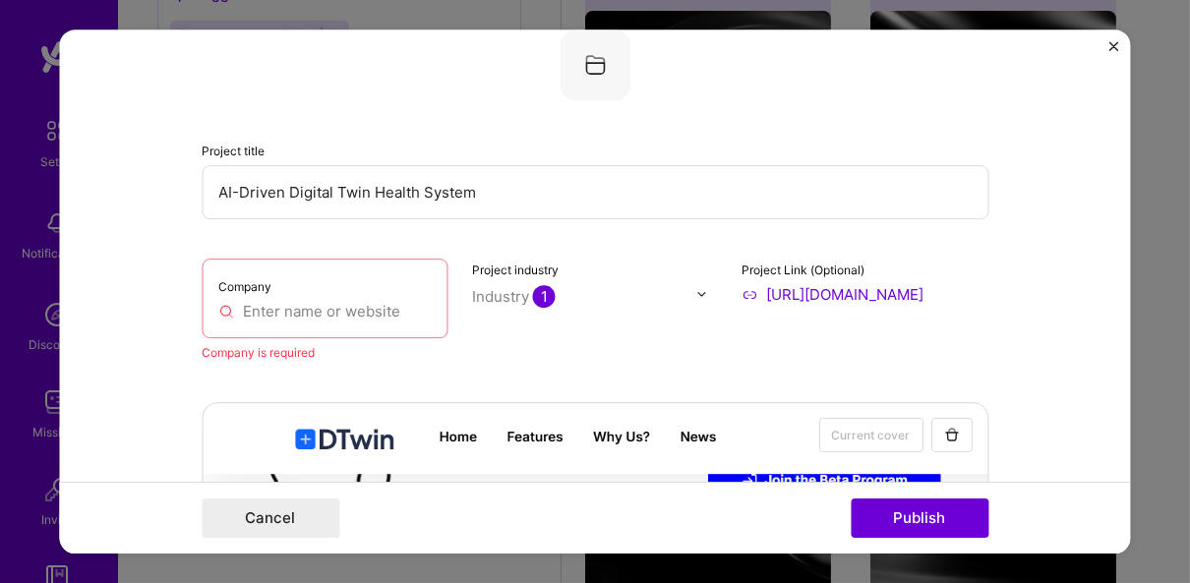
click at [876, 284] on input "[URL][DOMAIN_NAME]" at bounding box center [864, 294] width 247 height 21
click at [366, 321] on div "Company" at bounding box center [325, 299] width 247 height 80
click at [356, 314] on input "text" at bounding box center [324, 311] width 213 height 21
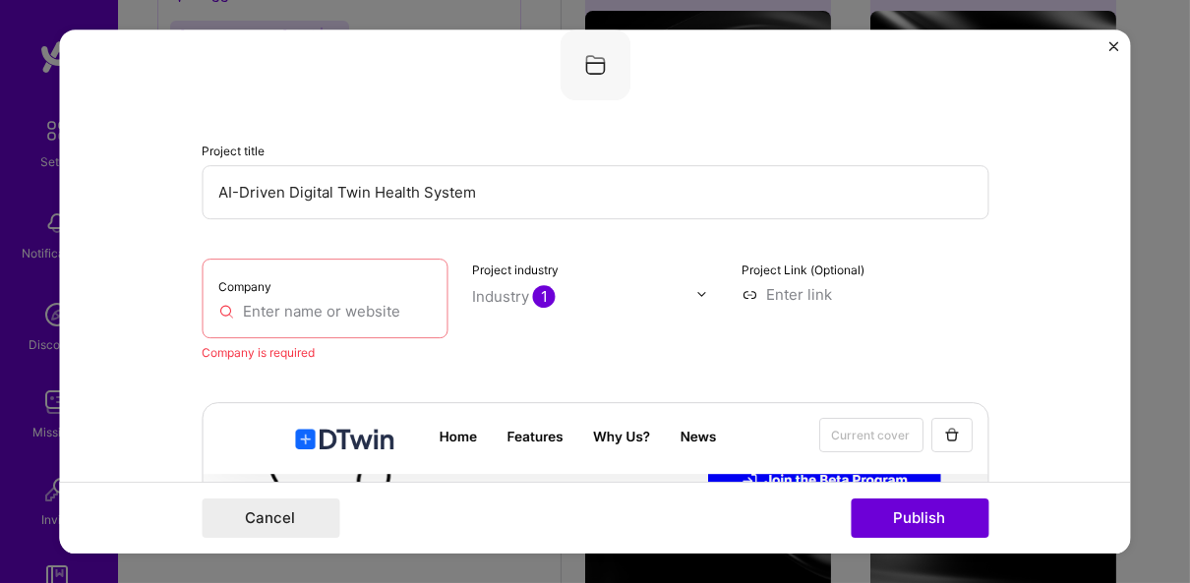
paste input "[URL][DOMAIN_NAME]"
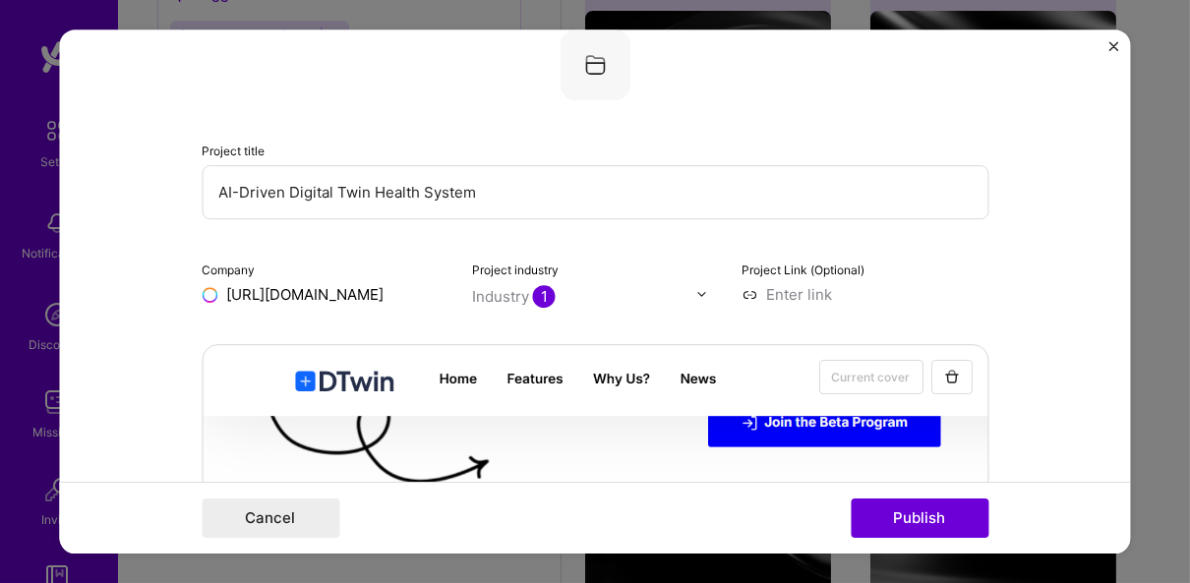
type input "[URL][DOMAIN_NAME]"
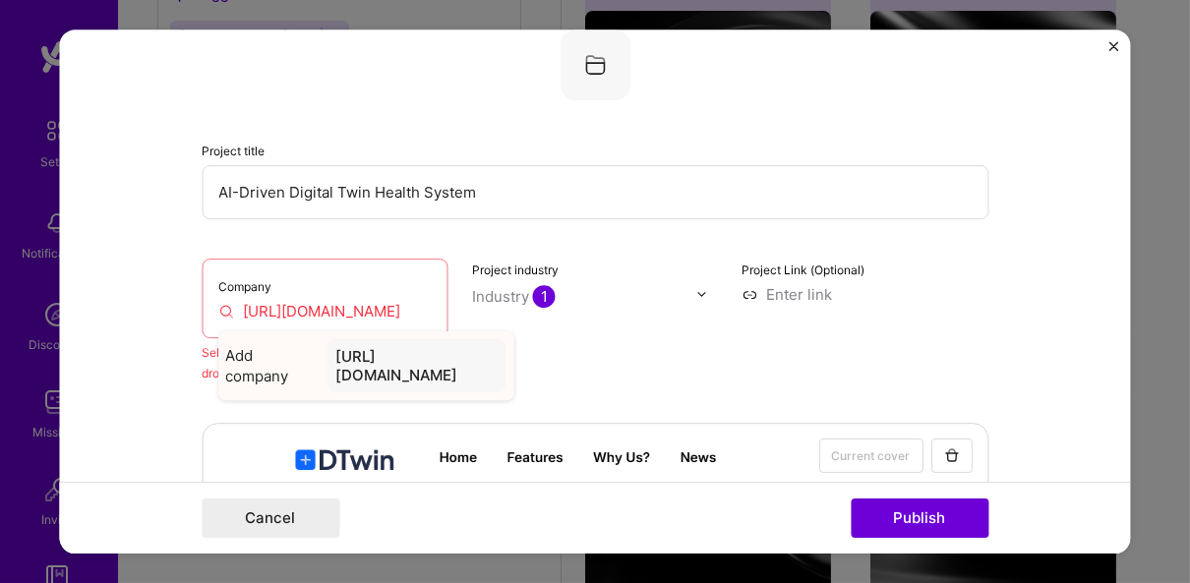
click at [437, 377] on div "Add company https://dtwin.evenbetter.in/" at bounding box center [365, 365] width 295 height 69
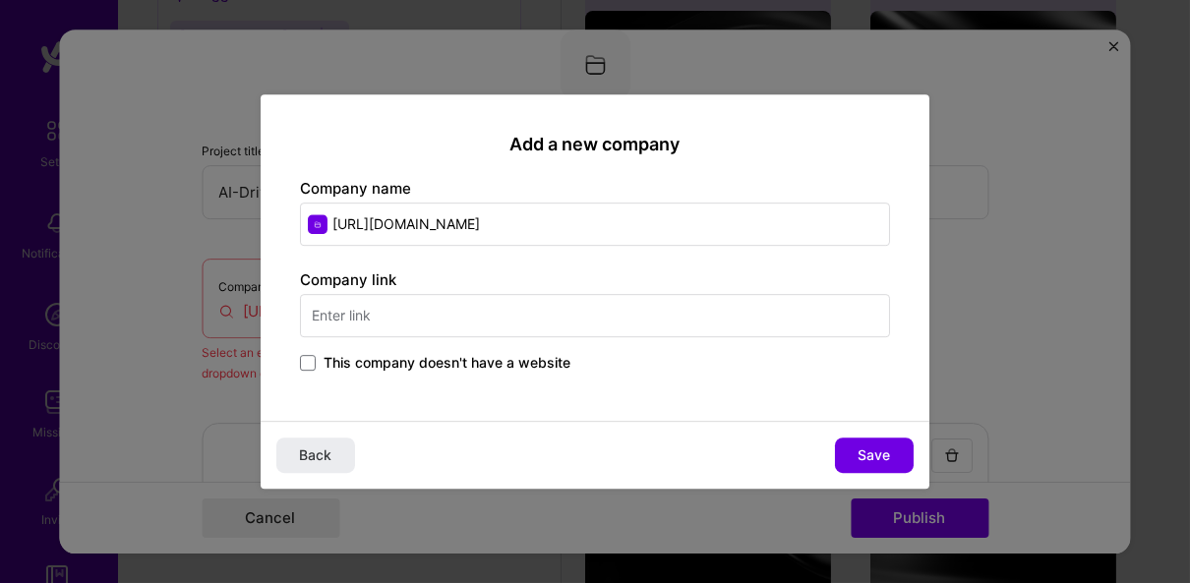
click at [487, 327] on input "text" at bounding box center [595, 315] width 590 height 43
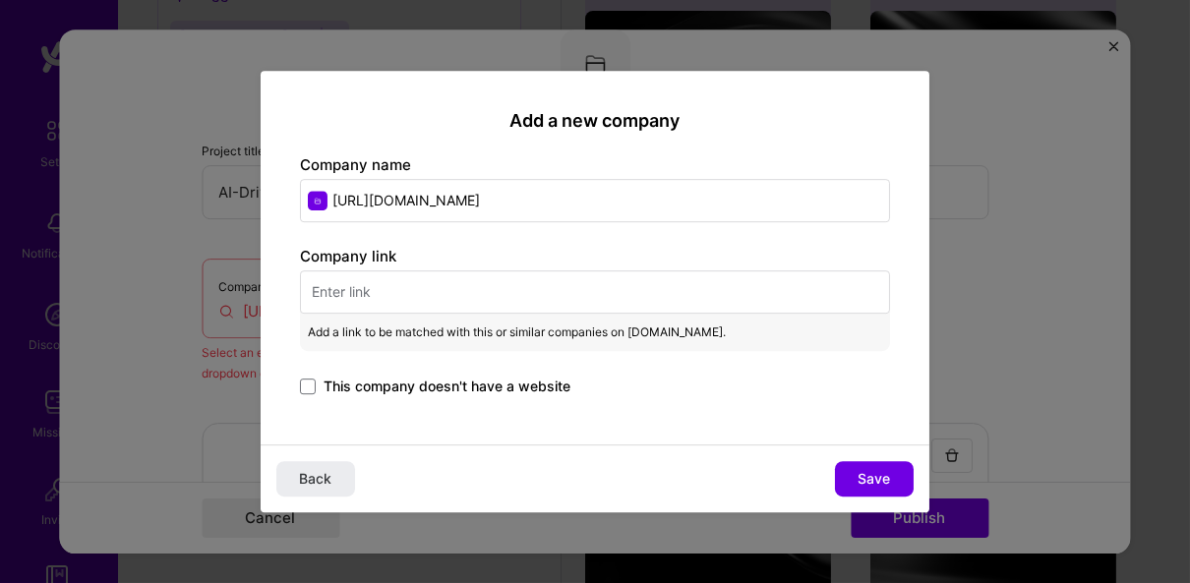
click at [496, 202] on input "[URL][DOMAIN_NAME]" at bounding box center [595, 200] width 590 height 43
type input "Eve"
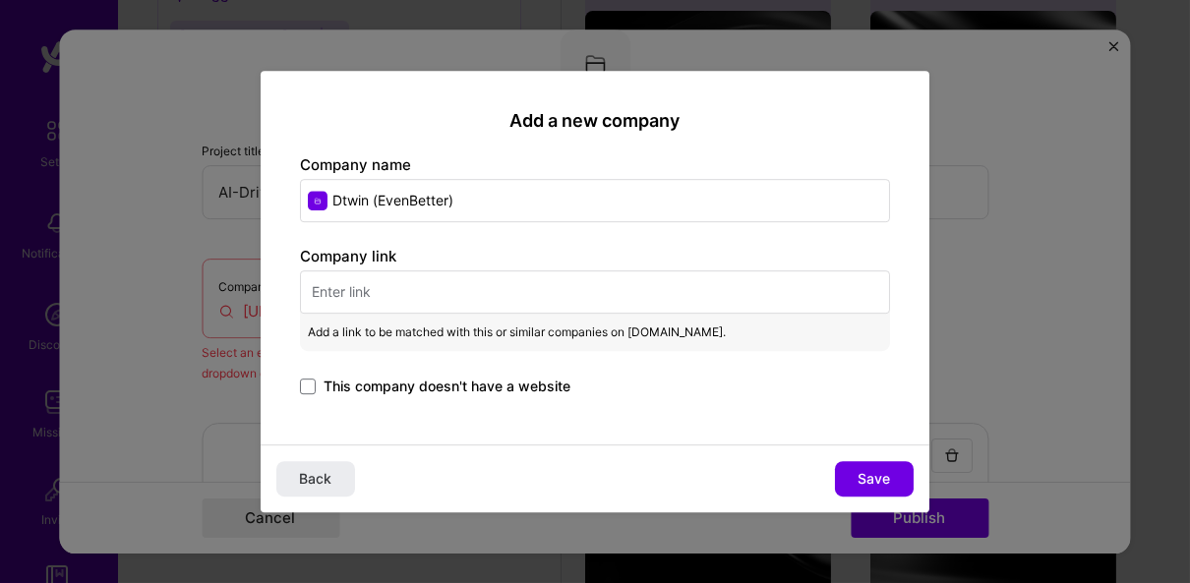
type input "Dtwin (EvenBetter)"
click at [386, 300] on input "text" at bounding box center [595, 291] width 590 height 43
paste input "[URL][DOMAIN_NAME]"
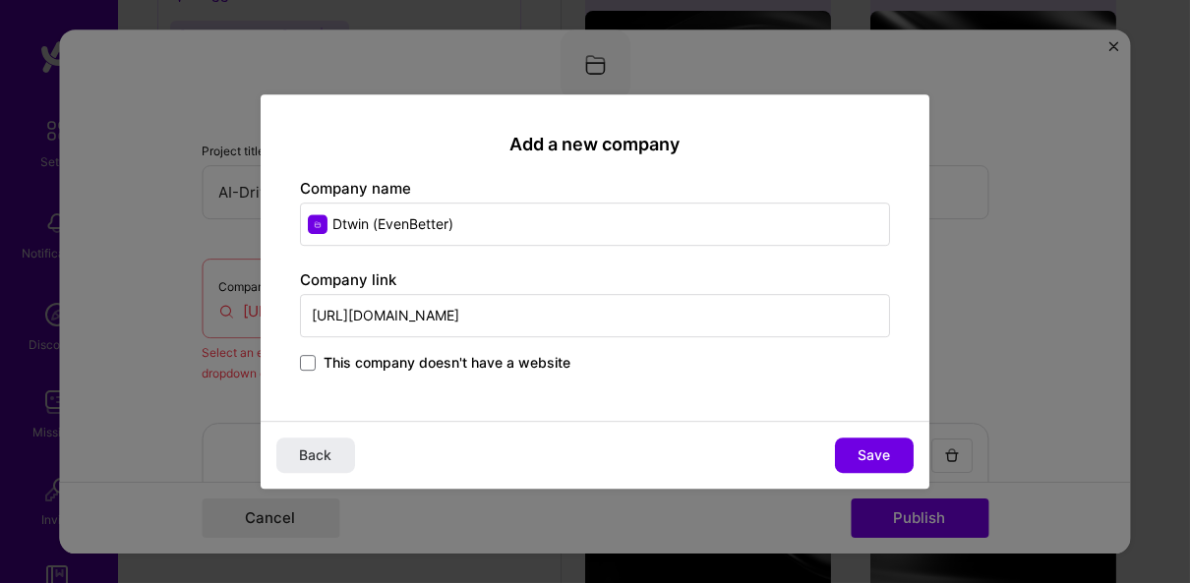
type input "[URL][DOMAIN_NAME]"
click at [332, 362] on span "This company doesn't have a website" at bounding box center [447, 363] width 247 height 20
click at [0, 0] on input "This company doesn't have a website" at bounding box center [0, 0] width 0 height 0
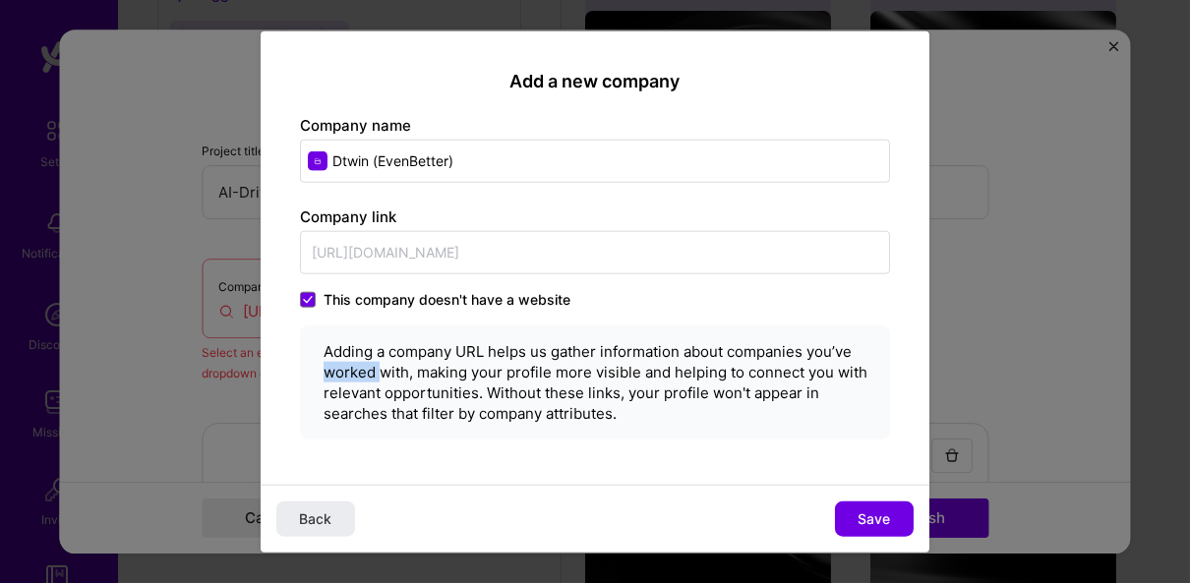
click at [332, 362] on div "Adding a company URL helps us gather information about companies you’ve worked …" at bounding box center [599, 382] width 551 height 83
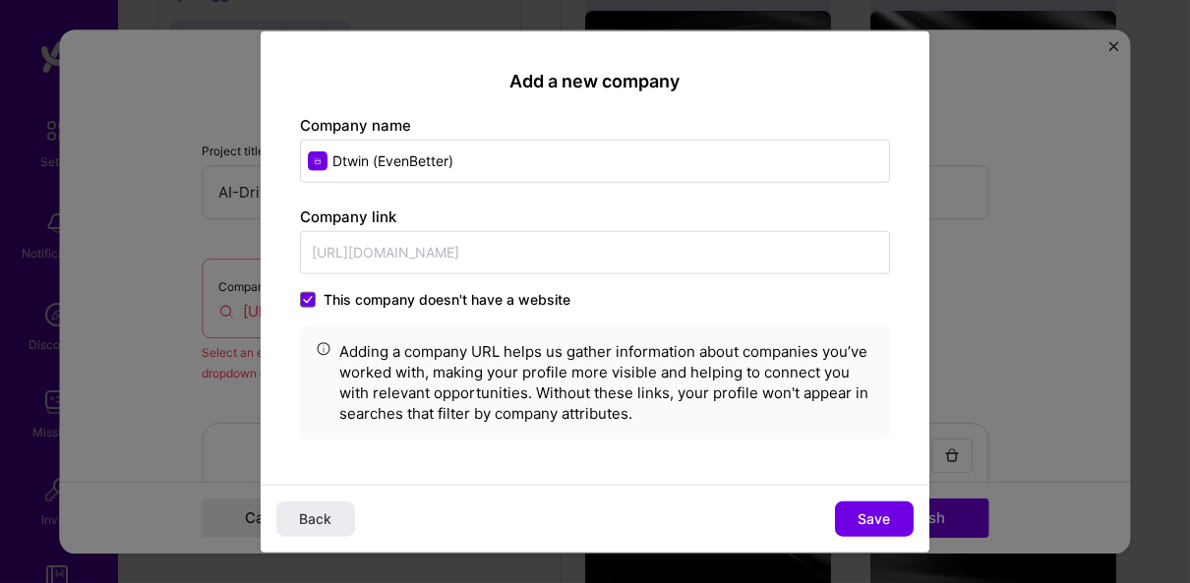
click at [334, 297] on span "This company doesn't have a website" at bounding box center [447, 300] width 247 height 20
click at [0, 0] on input "This company doesn't have a website" at bounding box center [0, 0] width 0 height 0
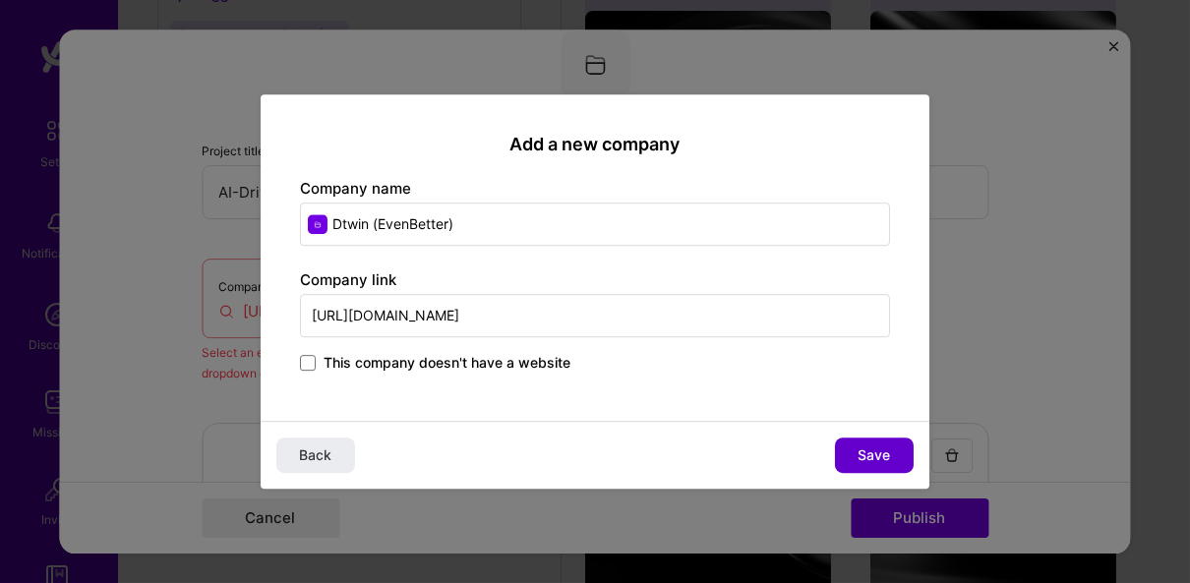
click at [890, 445] on button "Save" at bounding box center [874, 455] width 79 height 35
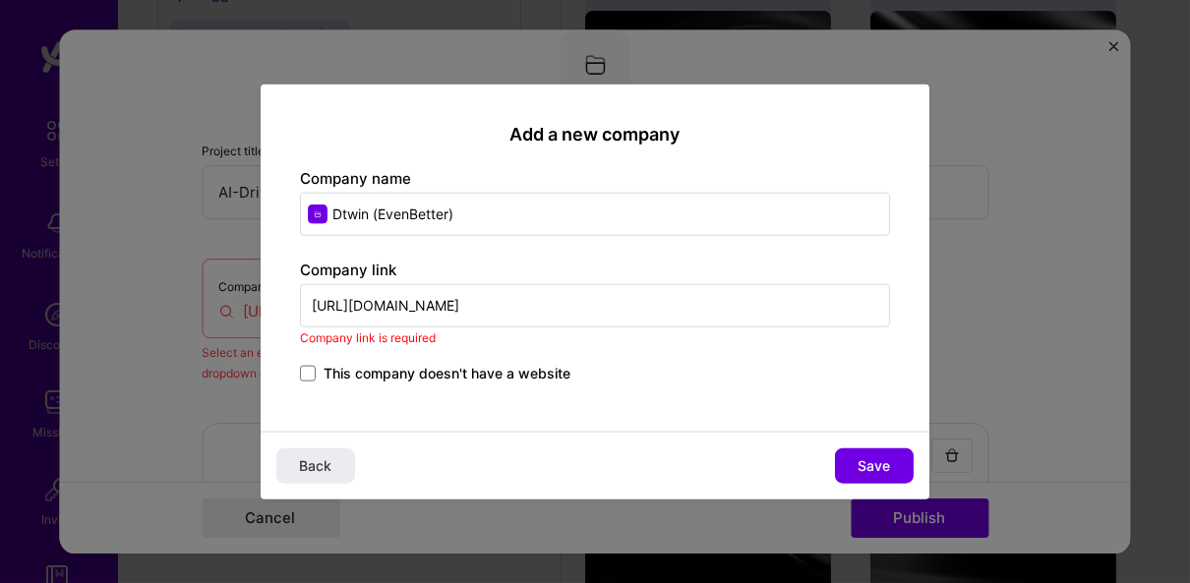
click at [515, 300] on input "[URL][DOMAIN_NAME]" at bounding box center [595, 305] width 590 height 43
click at [854, 466] on button "Save" at bounding box center [874, 465] width 79 height 35
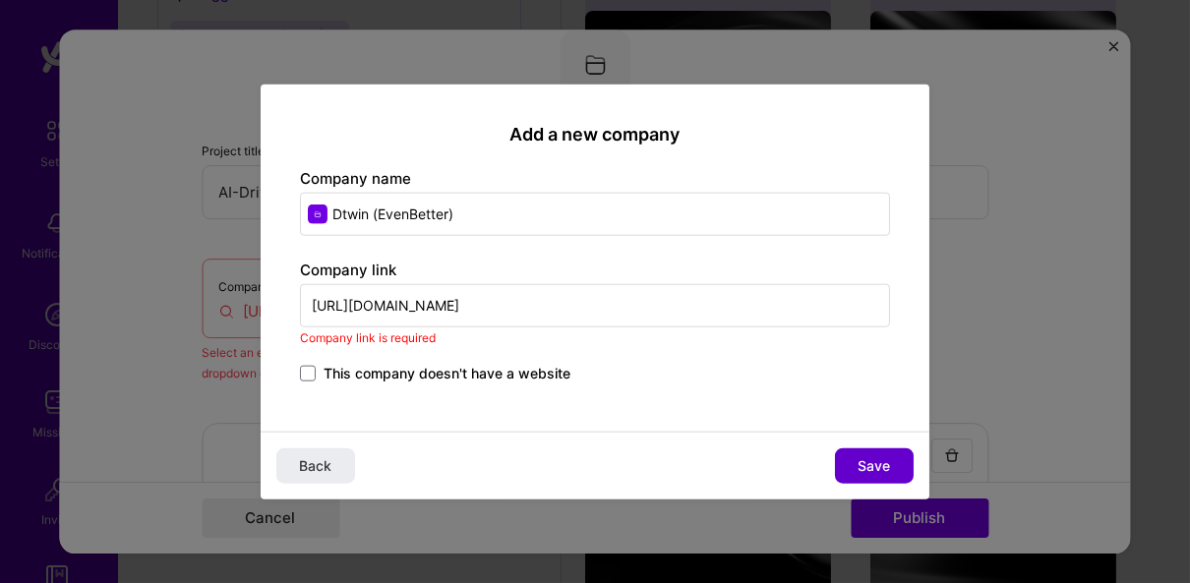
click at [854, 466] on button "Save" at bounding box center [874, 465] width 79 height 35
click at [318, 219] on input "Dtwin (EvenBetter)" at bounding box center [595, 214] width 590 height 43
click at [311, 375] on span at bounding box center [308, 374] width 16 height 16
click at [0, 0] on input "This company doesn't have a website" at bounding box center [0, 0] width 0 height 0
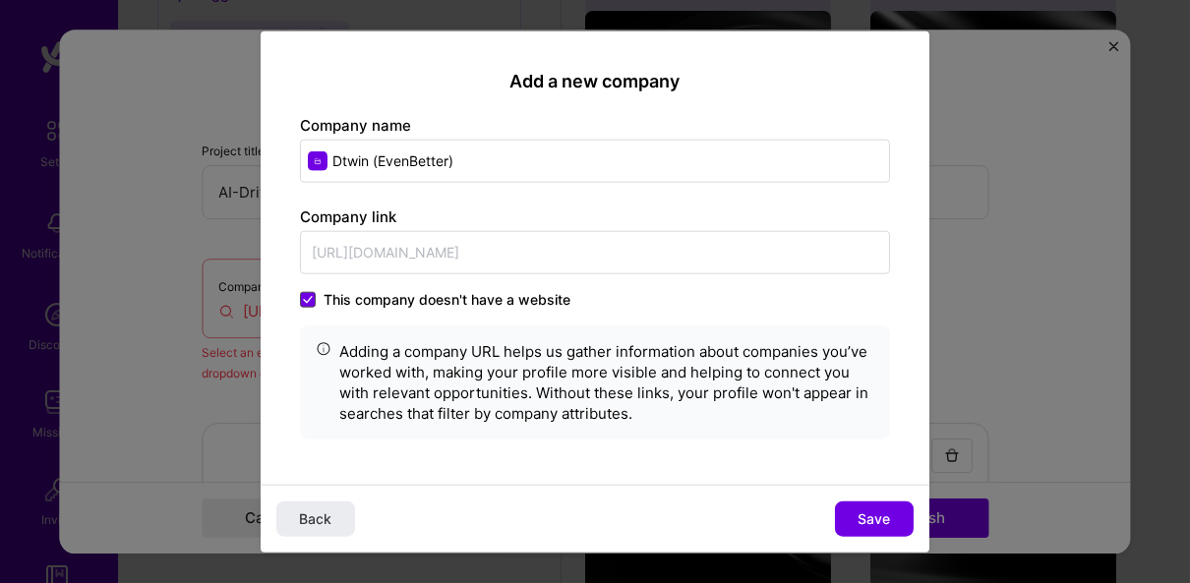
click at [300, 294] on span at bounding box center [308, 300] width 16 height 16
click at [0, 0] on input "This company doesn't have a website" at bounding box center [0, 0] width 0 height 0
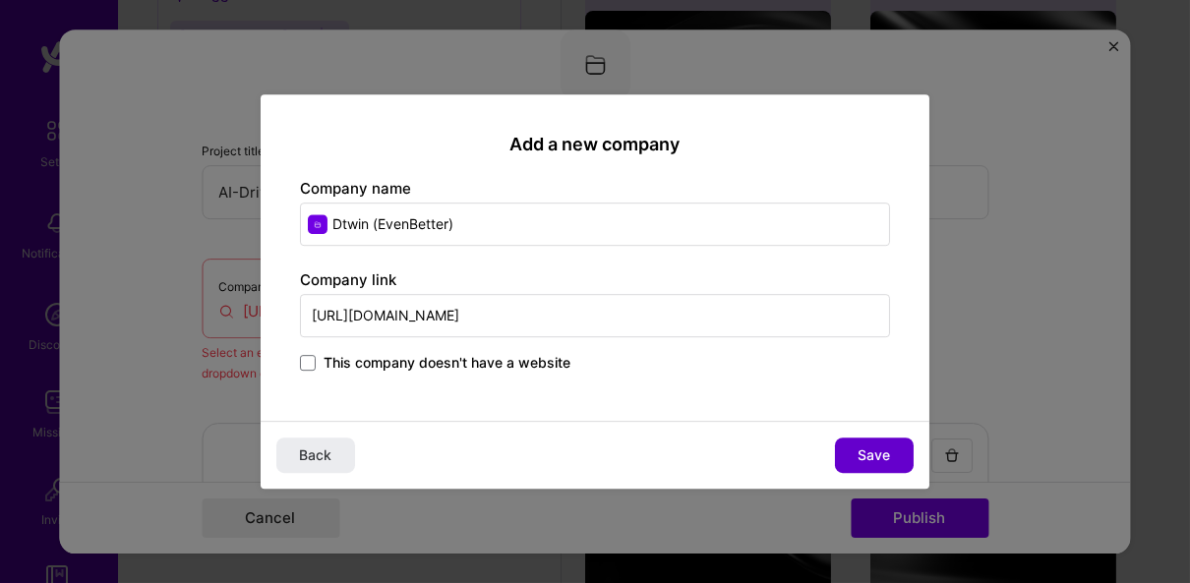
click at [865, 440] on button "Save" at bounding box center [874, 455] width 79 height 35
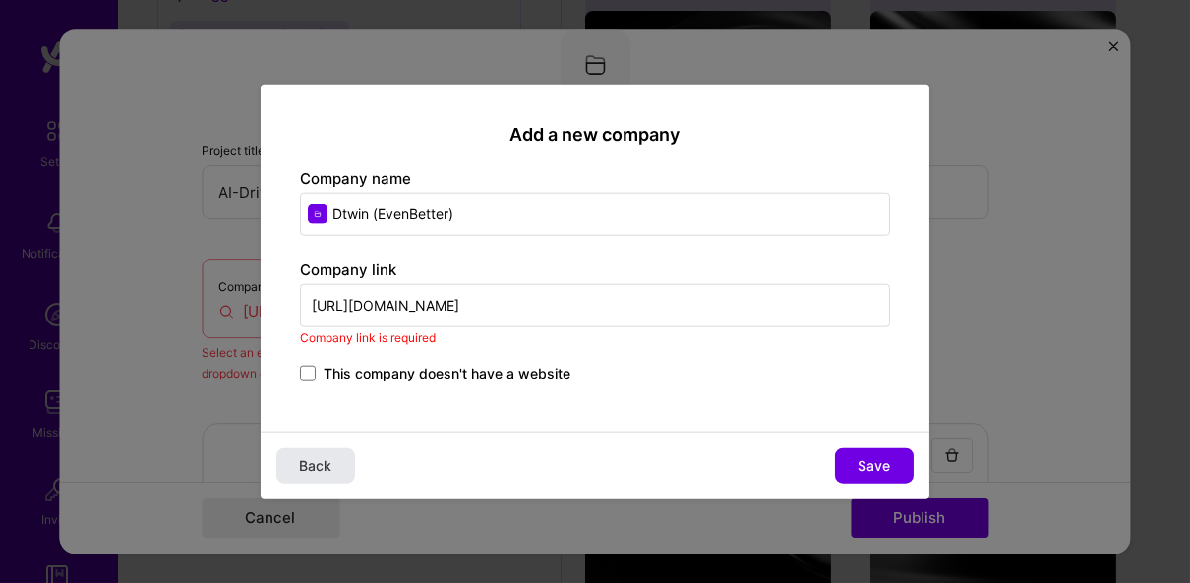
click at [313, 460] on span "Back" at bounding box center [316, 466] width 32 height 20
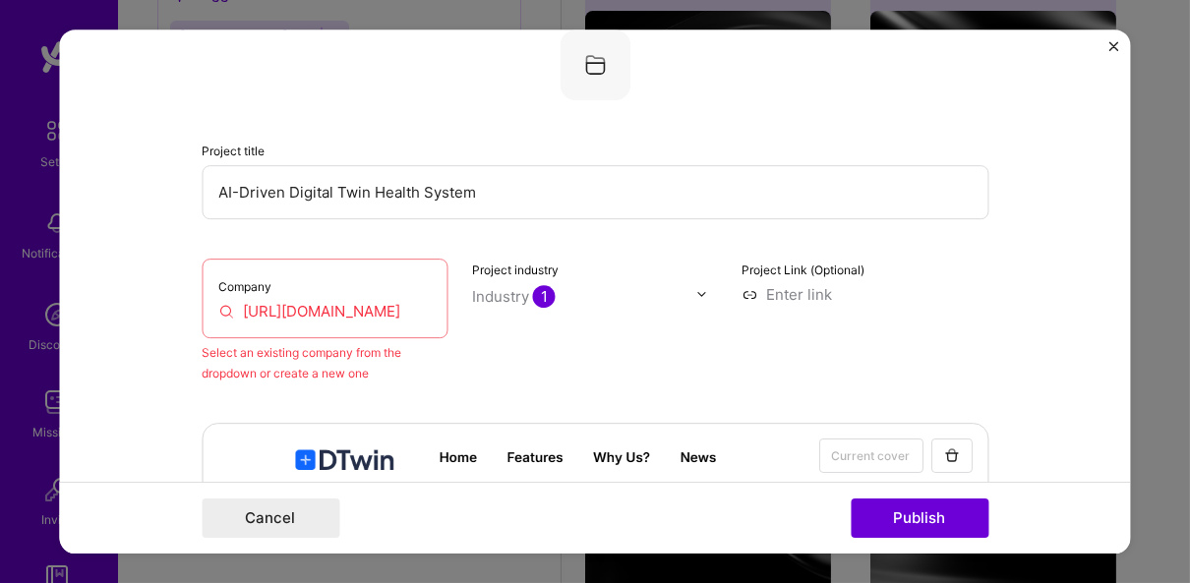
click at [330, 297] on div "Company https://dtwin.evenbetter.in/" at bounding box center [325, 299] width 247 height 80
click at [332, 305] on input "[URL][DOMAIN_NAME]" at bounding box center [324, 311] width 213 height 21
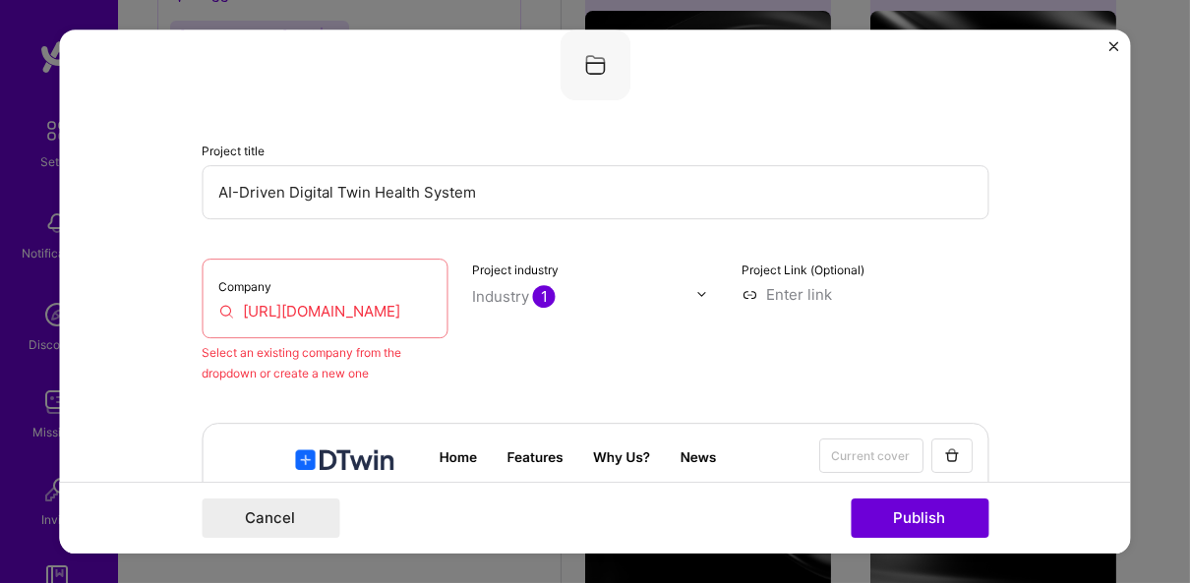
click at [332, 305] on input "[URL][DOMAIN_NAME]" at bounding box center [324, 311] width 213 height 21
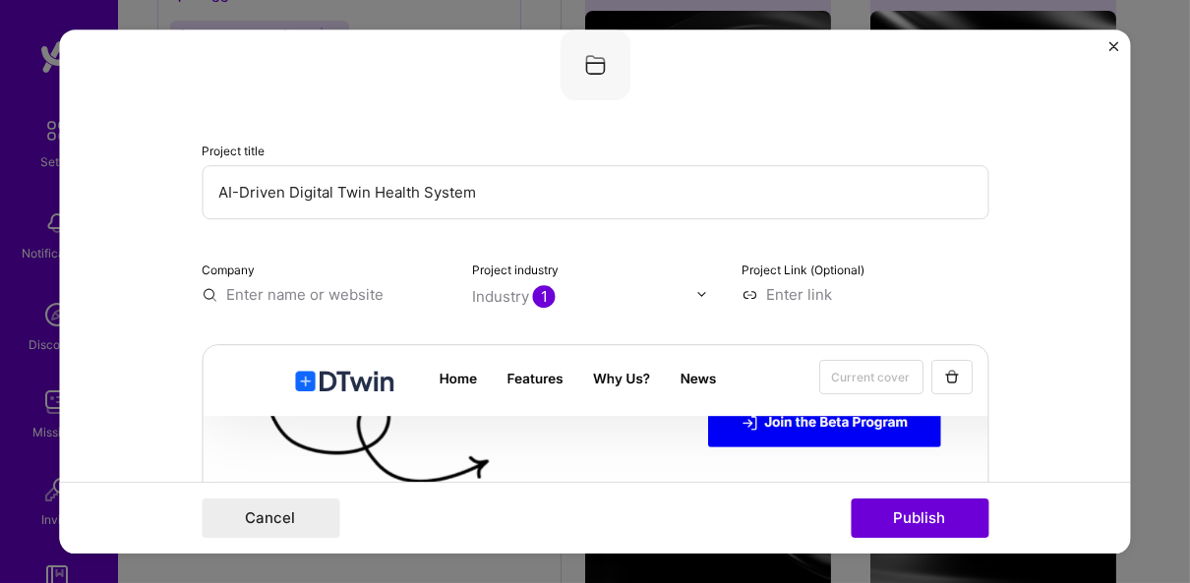
click at [348, 293] on input "text" at bounding box center [325, 294] width 247 height 21
paste input "[URL][DOMAIN_NAME]"
type input "[URL][DOMAIN_NAME]"
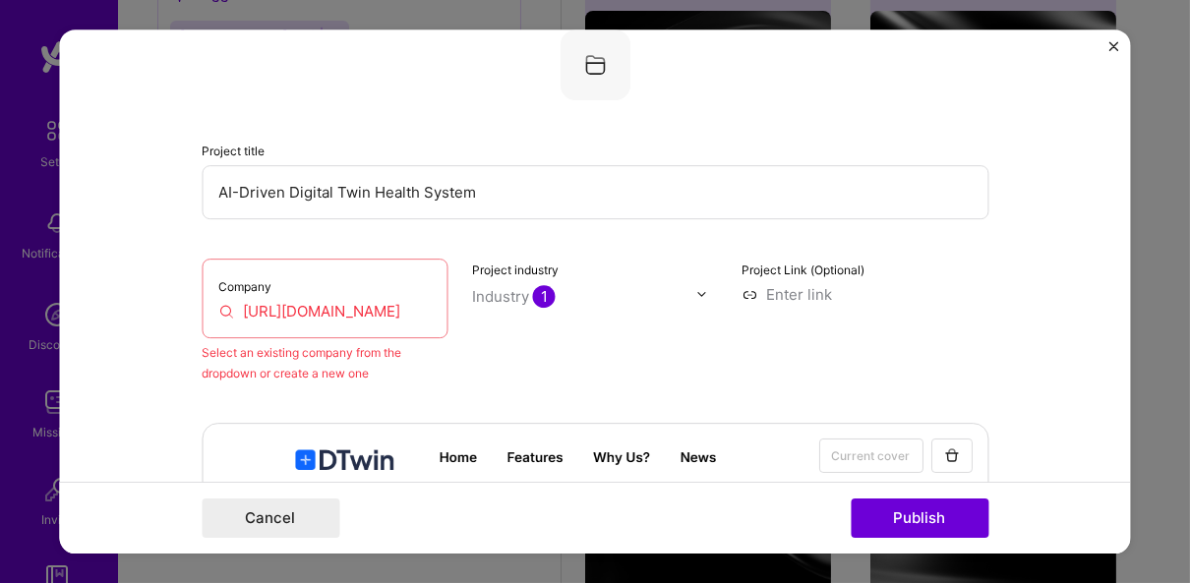
click at [295, 321] on div "Company https://dtwin.evenbetter.in/" at bounding box center [325, 299] width 247 height 80
click at [320, 312] on input "[URL][DOMAIN_NAME]" at bounding box center [324, 311] width 213 height 21
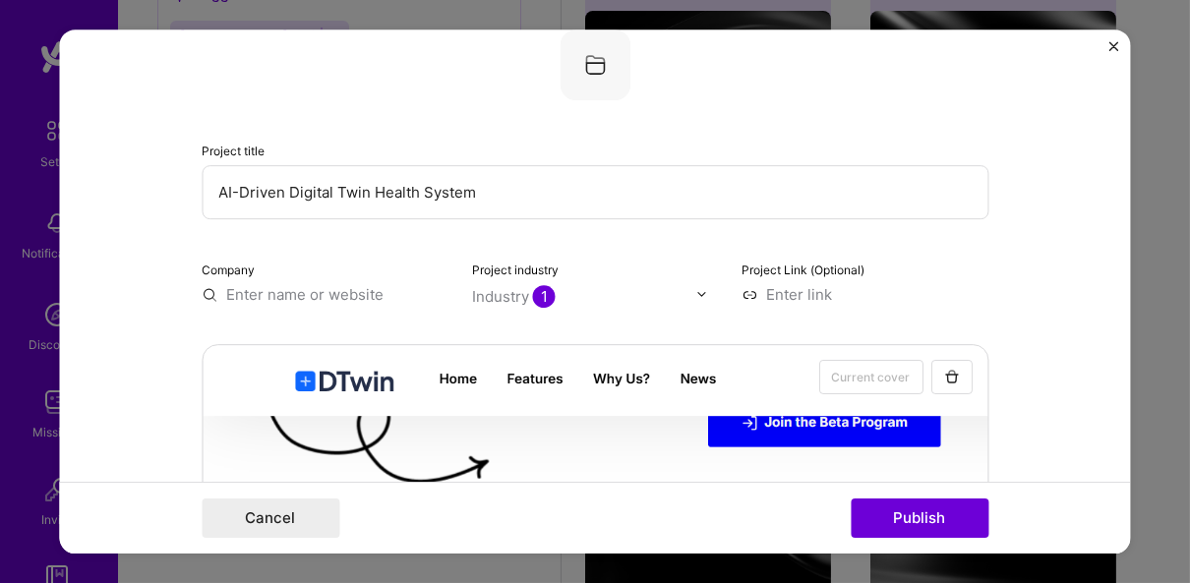
click at [254, 286] on input "text" at bounding box center [325, 294] width 247 height 21
type input "dtwin"
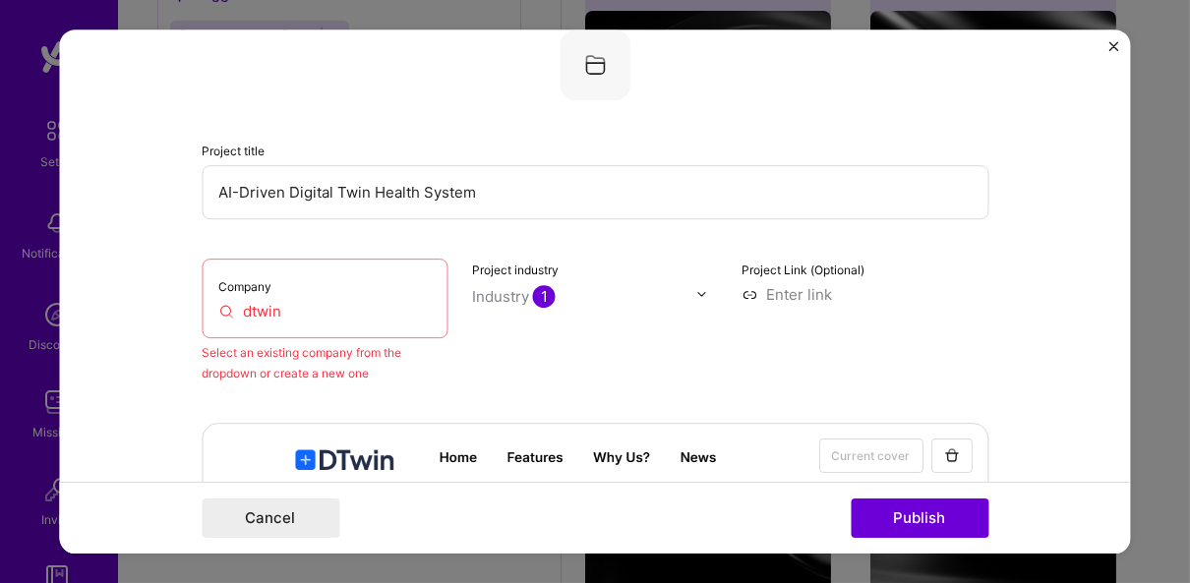
click at [265, 306] on input "dtwin" at bounding box center [324, 311] width 213 height 21
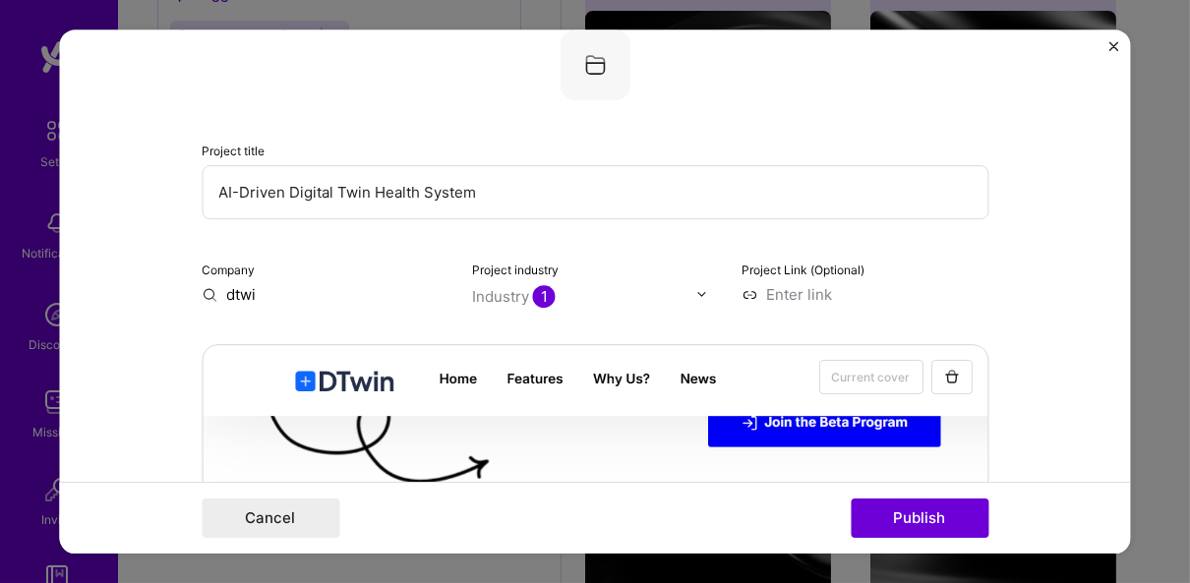
type input "dtwin"
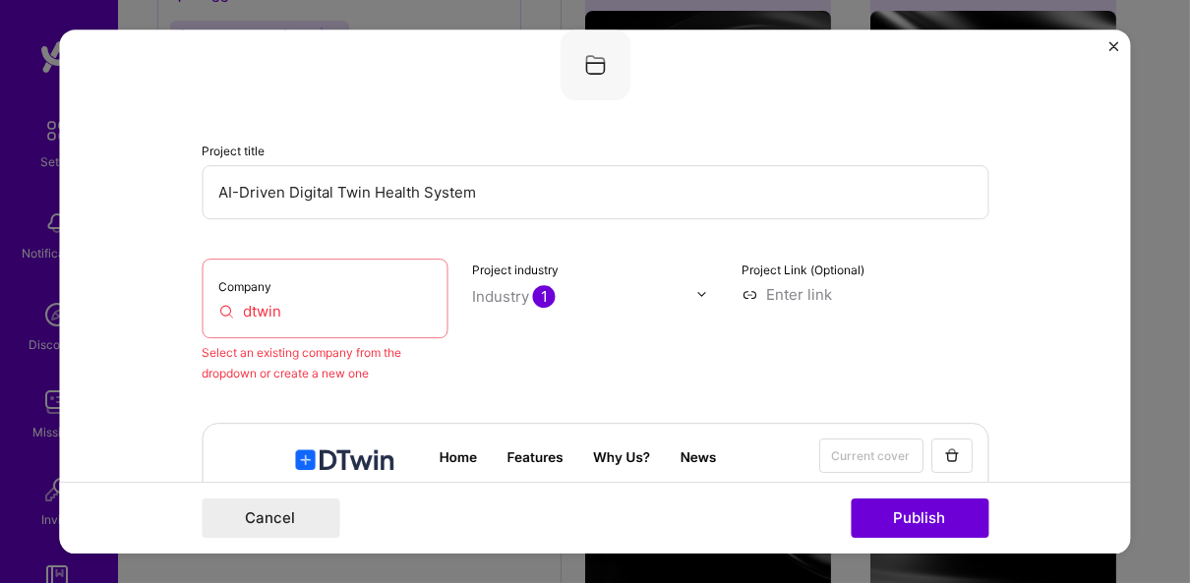
click at [321, 324] on div "Company dtwin" at bounding box center [325, 299] width 247 height 80
click at [279, 314] on input "dtwin" at bounding box center [324, 311] width 213 height 21
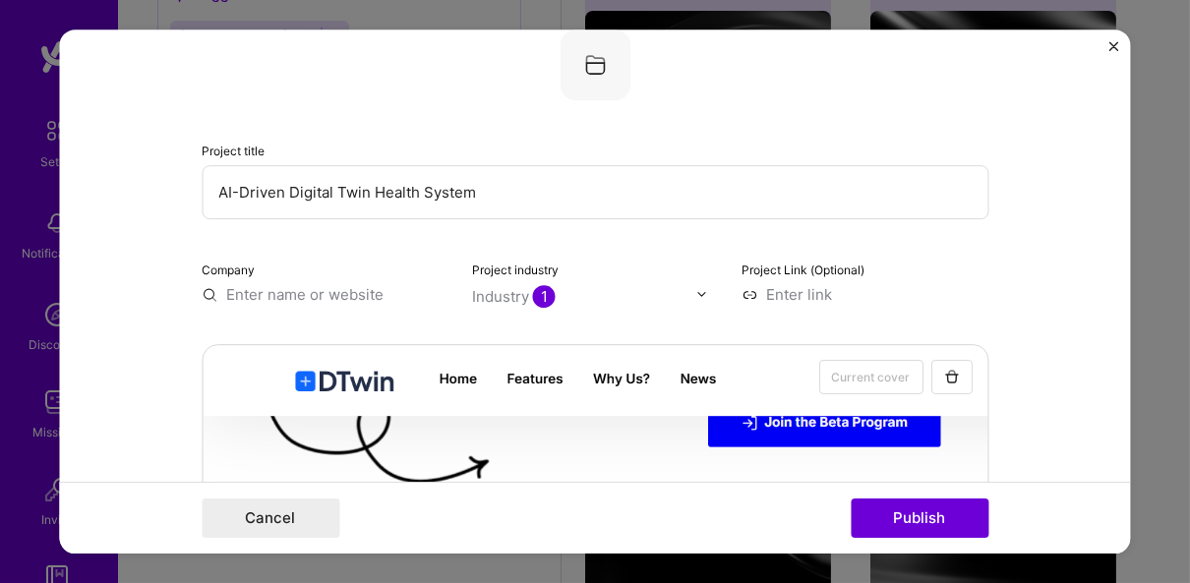
click at [378, 292] on input "text" at bounding box center [325, 294] width 247 height 21
paste input "[URL][DOMAIN_NAME]"
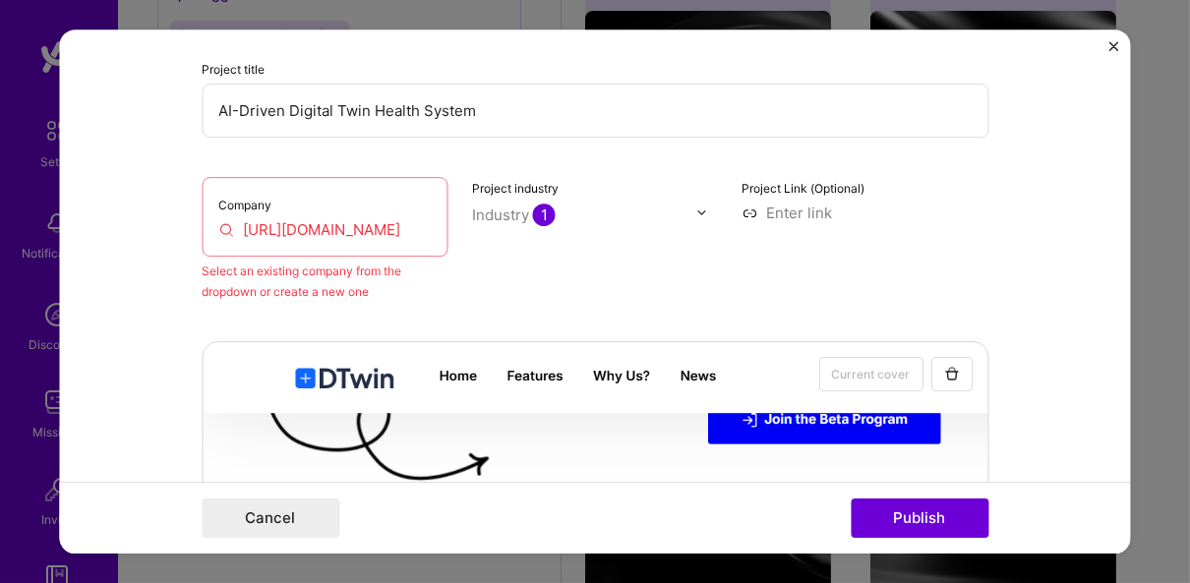
scroll to position [217, 0]
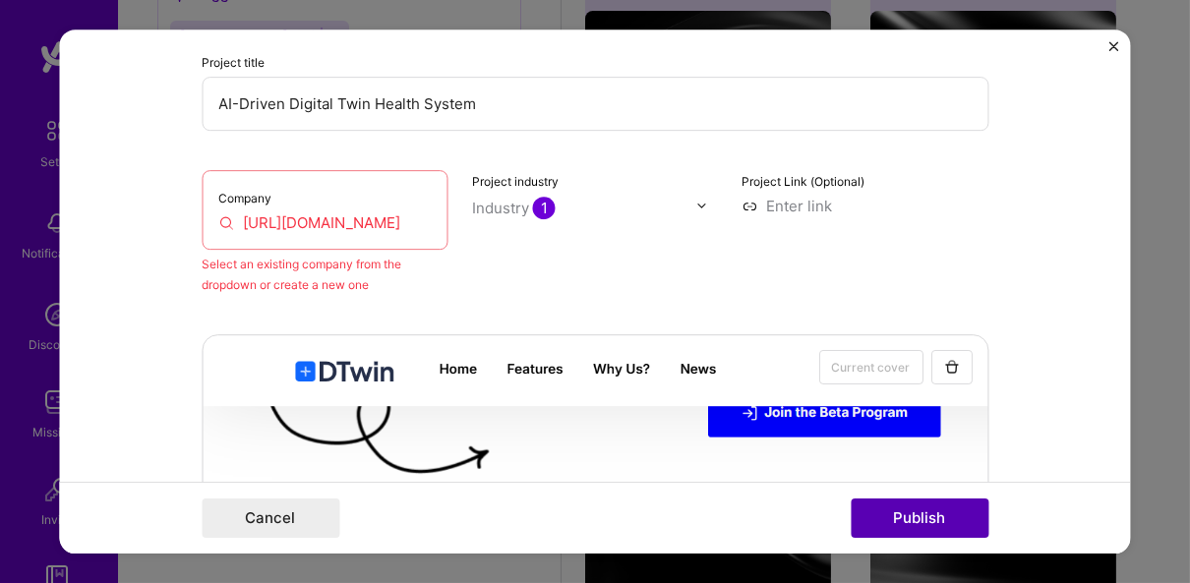
click at [899, 503] on button "Publish" at bounding box center [920, 518] width 138 height 39
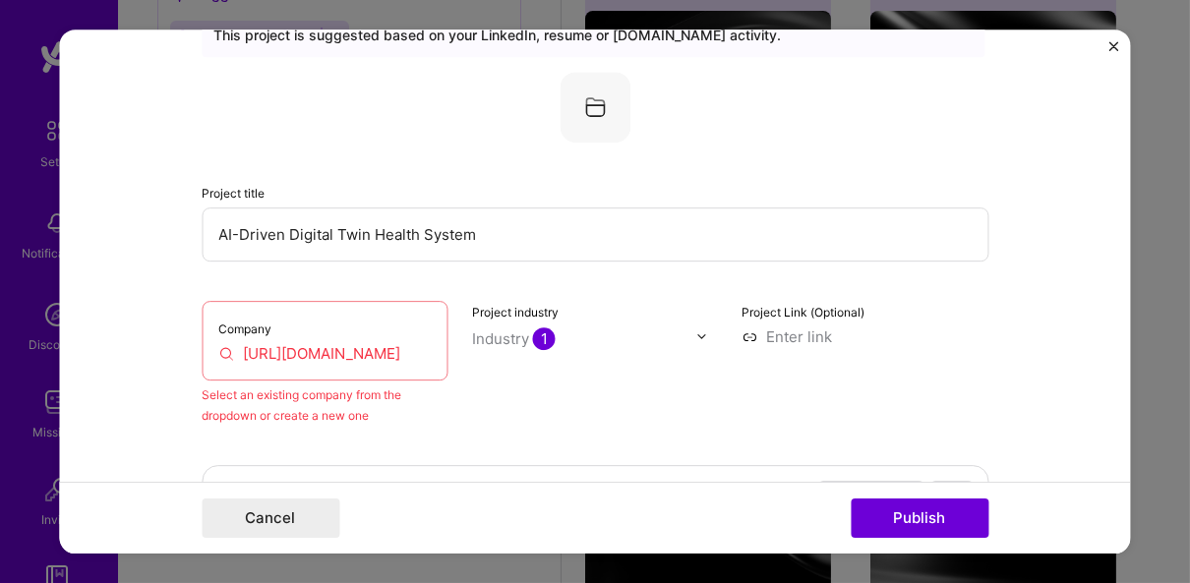
scroll to position [88, 0]
click at [308, 352] on input "[URL][DOMAIN_NAME]" at bounding box center [324, 351] width 213 height 21
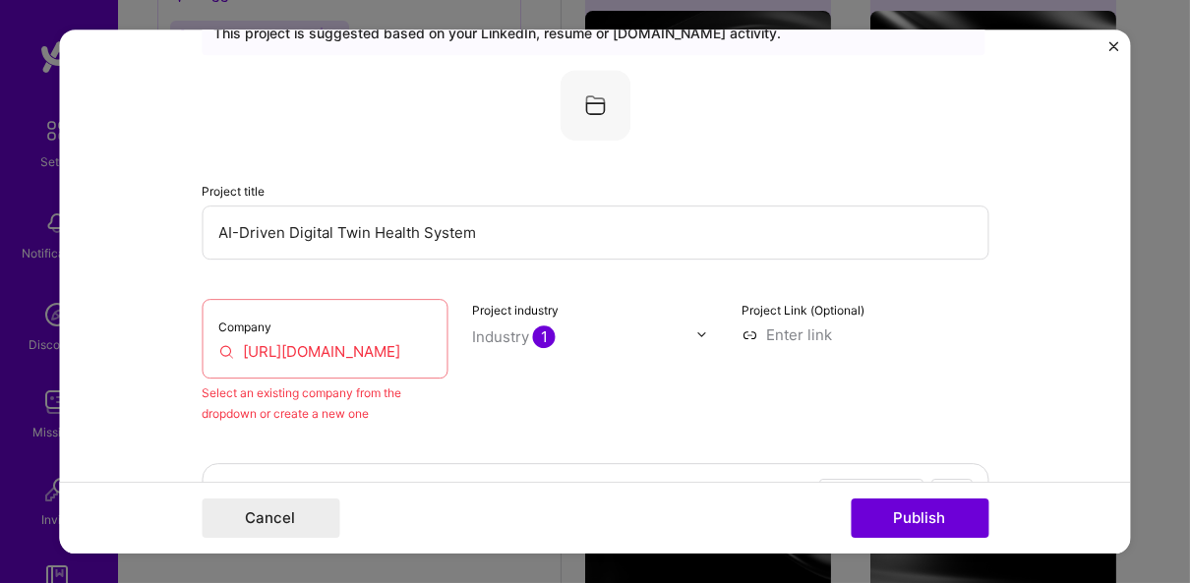
type input "\"
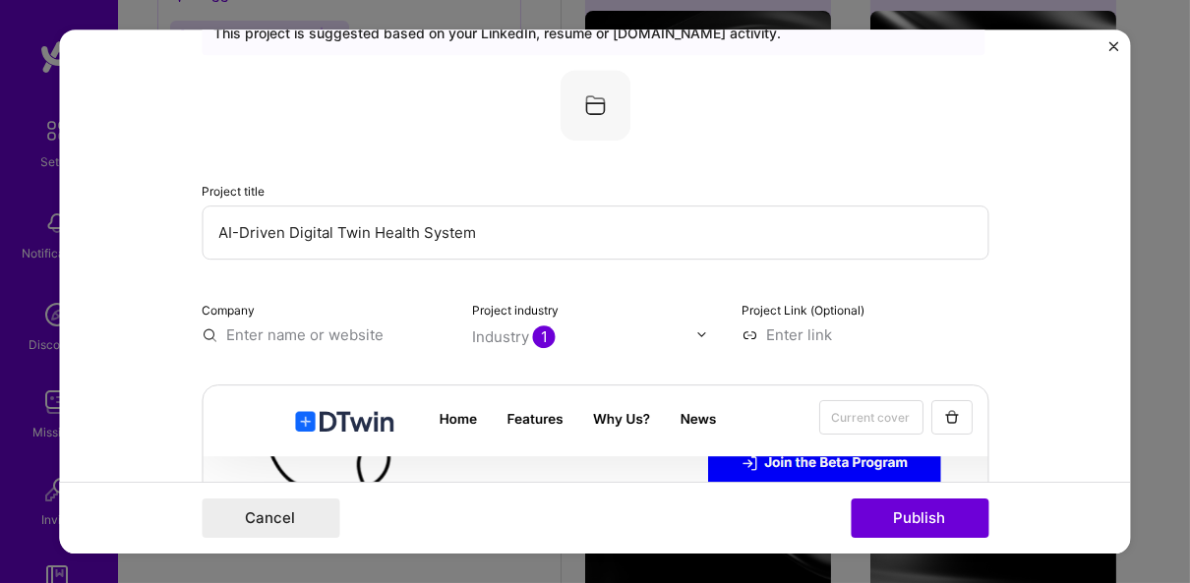
click at [243, 324] on input "text" at bounding box center [325, 334] width 247 height 21
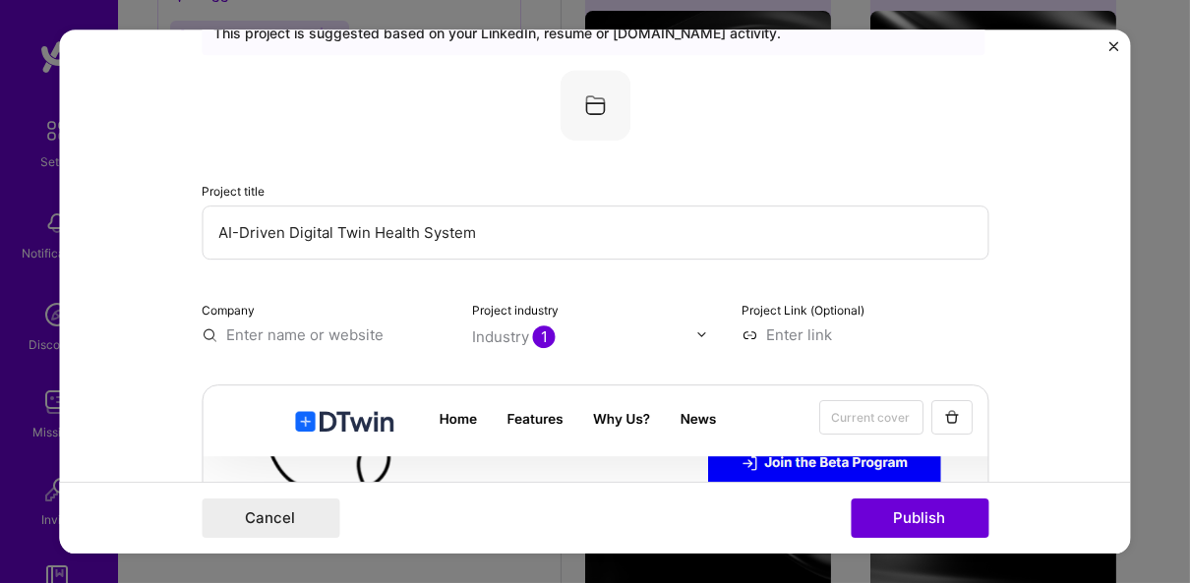
drag, startPoint x: 243, startPoint y: 324, endPoint x: 216, endPoint y: 300, distance: 35.5
click at [216, 300] on div "Company" at bounding box center [325, 322] width 247 height 46
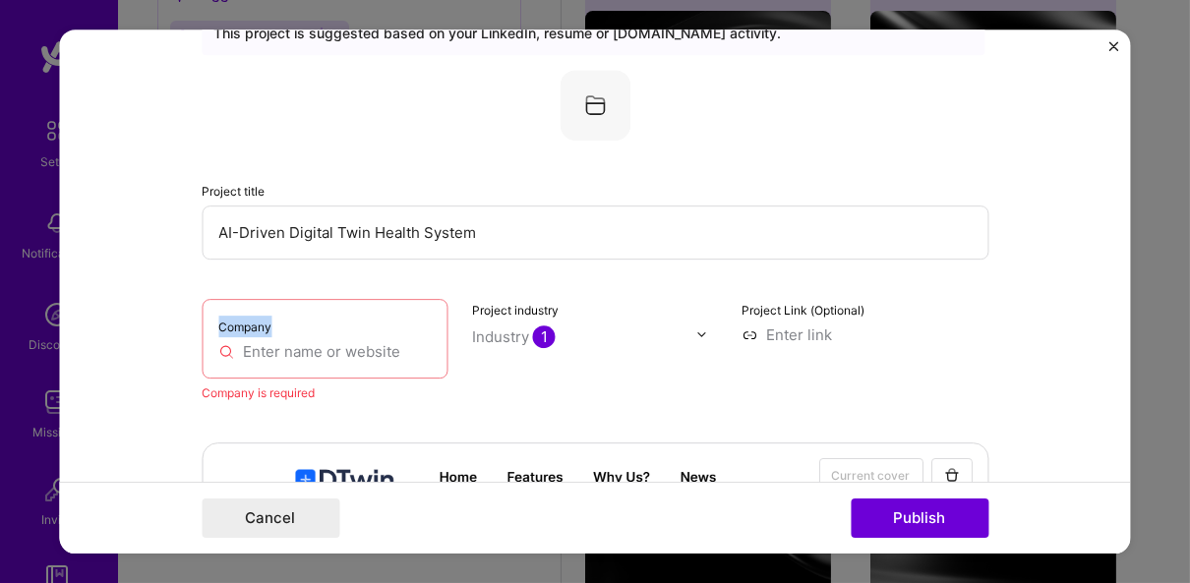
click at [216, 300] on div "Company" at bounding box center [325, 339] width 247 height 80
click at [219, 344] on input "text" at bounding box center [324, 351] width 213 height 21
click at [218, 354] on input "text" at bounding box center [324, 351] width 213 height 21
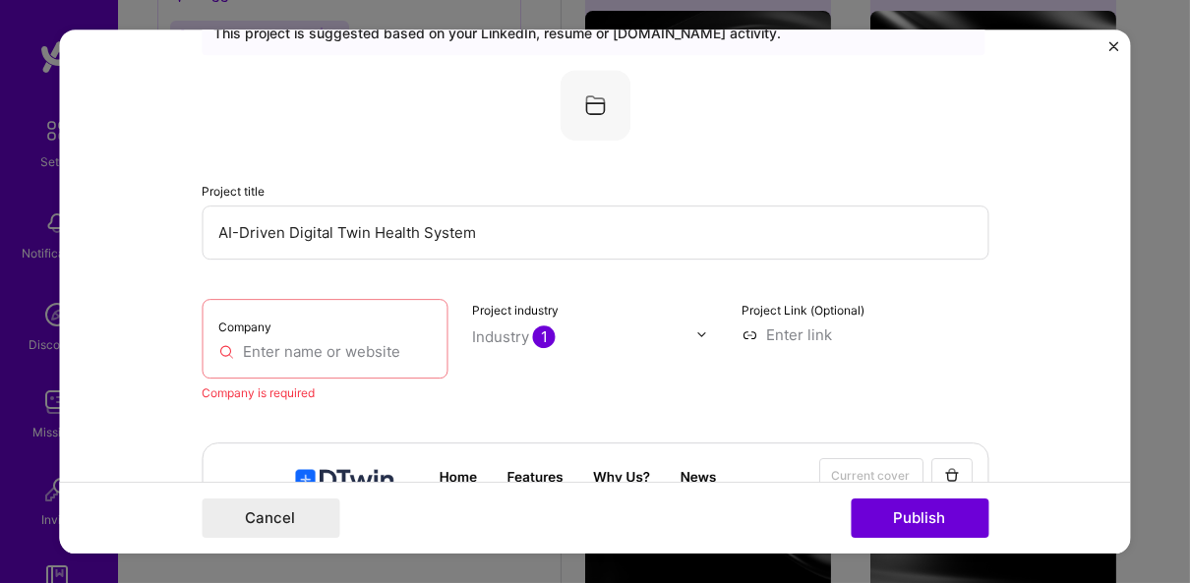
click at [218, 354] on input "text" at bounding box center [324, 351] width 213 height 21
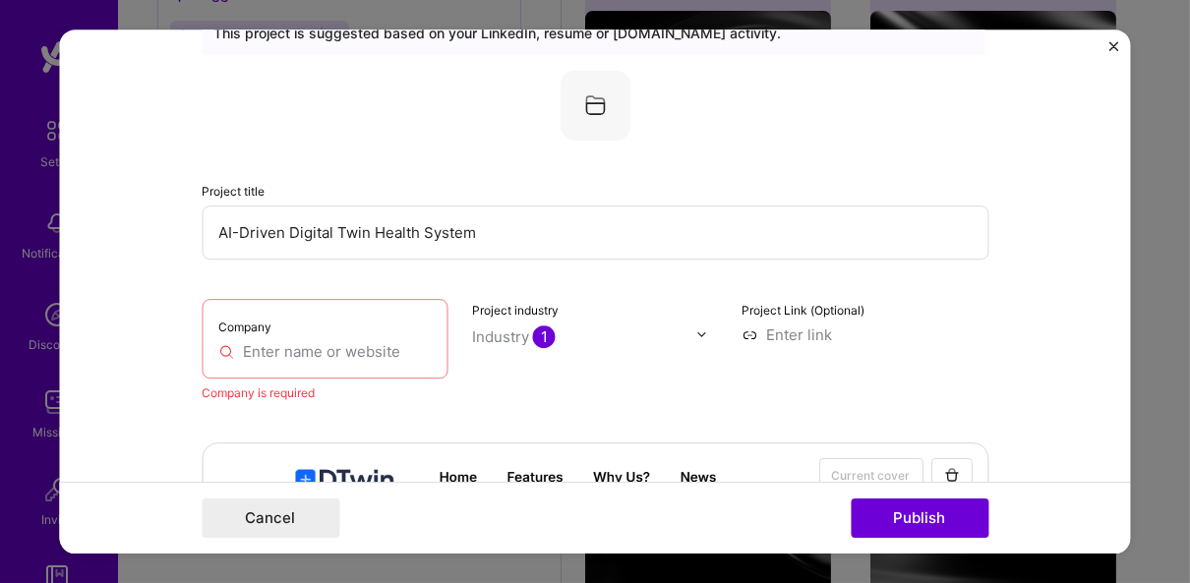
click at [218, 354] on input "text" at bounding box center [324, 351] width 213 height 21
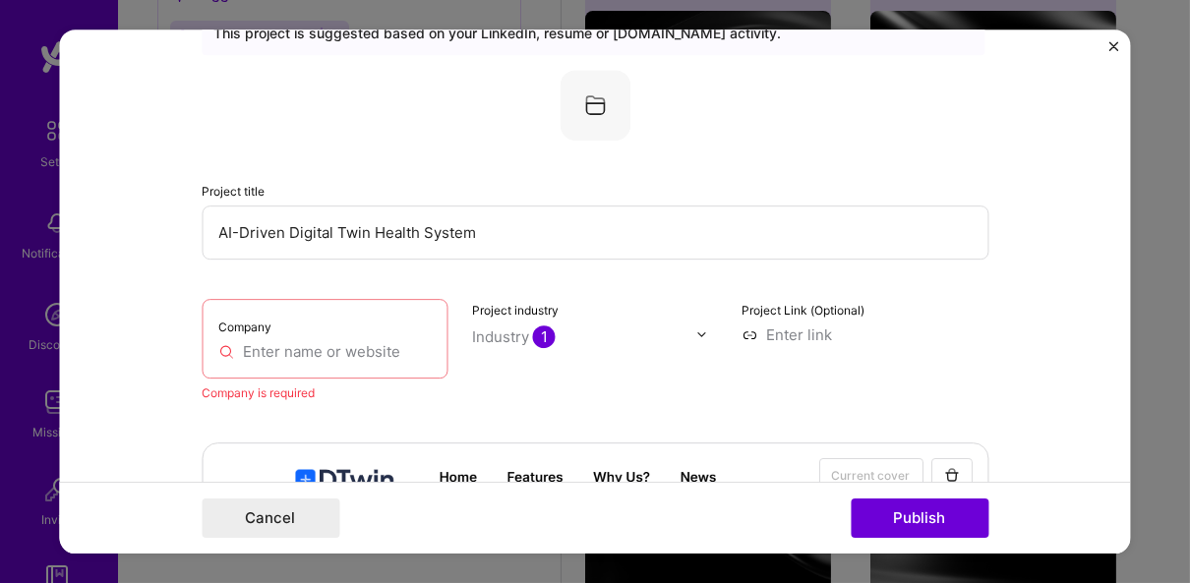
paste input "[URL][DOMAIN_NAME]"
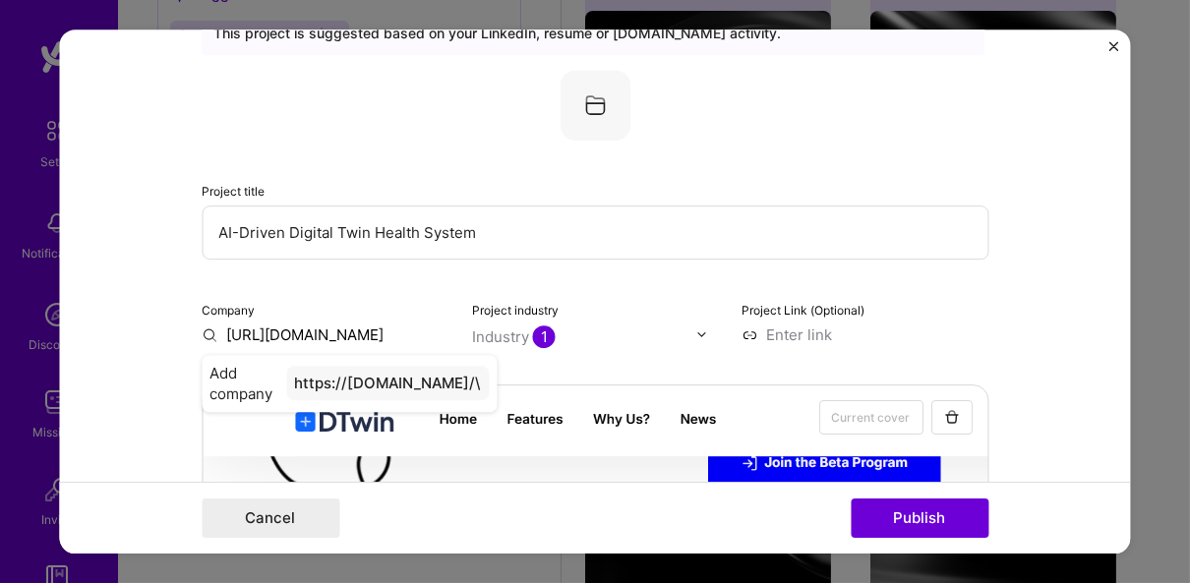
type input "[URL][DOMAIN_NAME]"
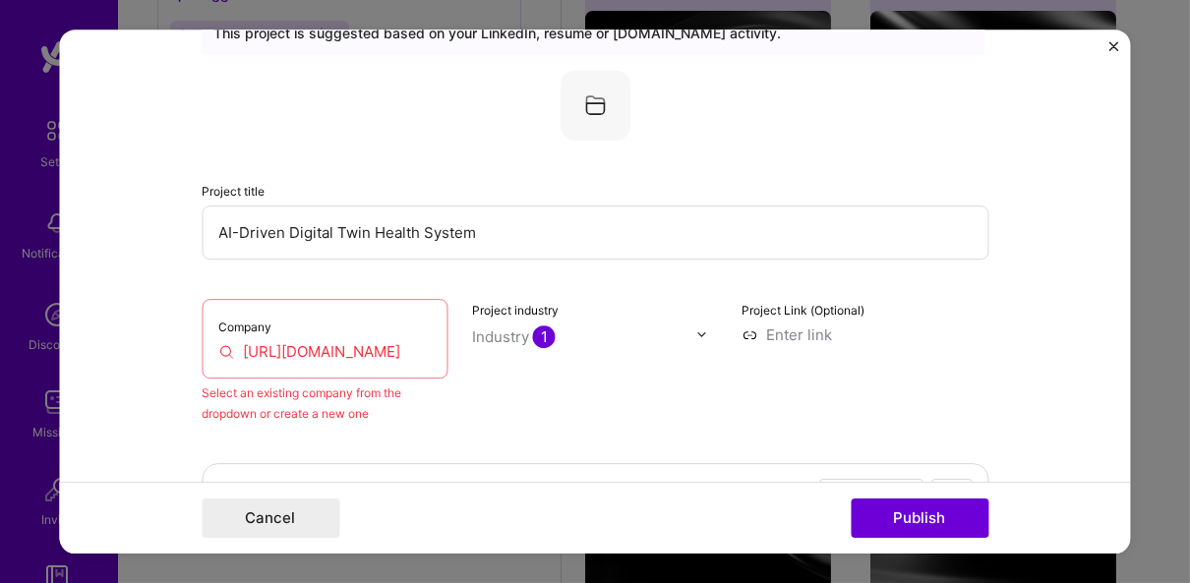
click at [792, 334] on input at bounding box center [864, 334] width 247 height 21
paste input "[URL][DOMAIN_NAME]"
type input "[URL][DOMAIN_NAME]"
click at [728, 378] on div "Company https://dtwin.evenbetter.in/ Select an existing company from the dropdo…" at bounding box center [595, 361] width 787 height 125
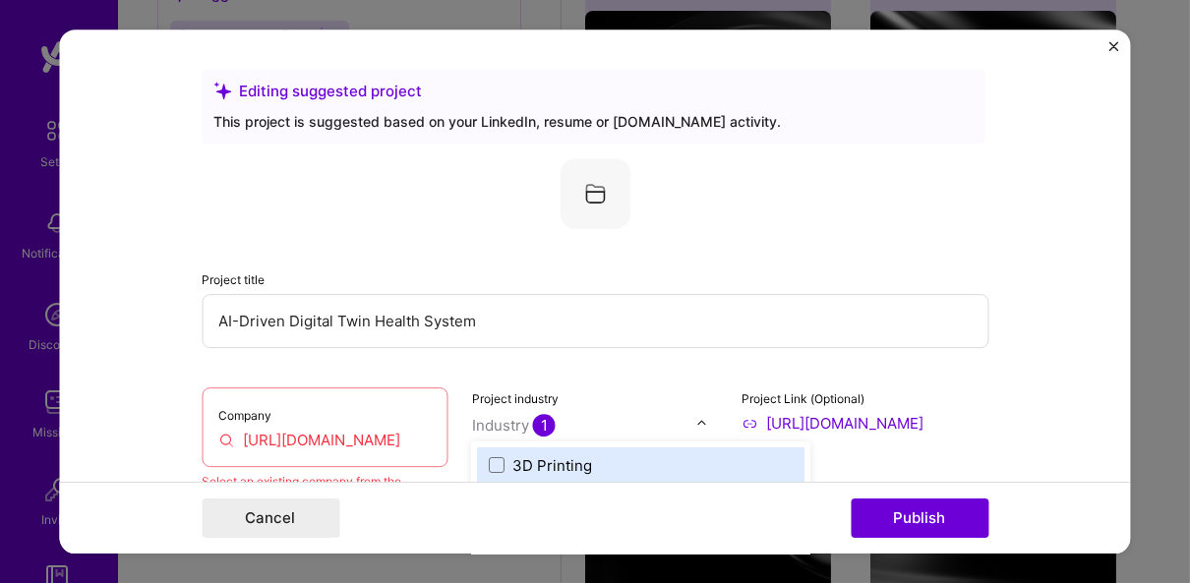
scroll to position [2147, 0]
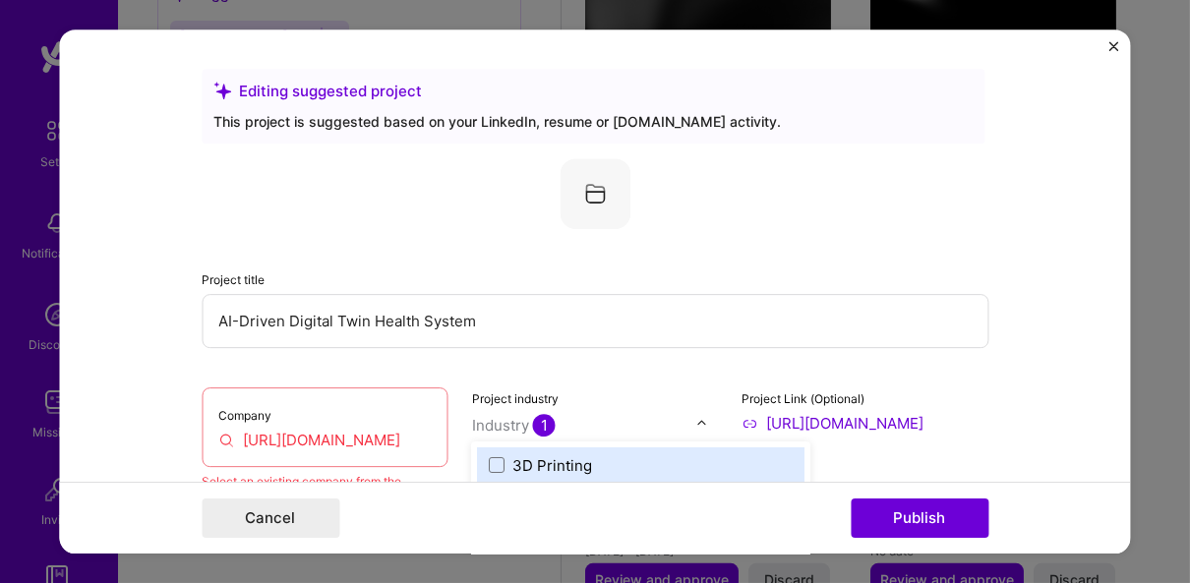
click at [590, 422] on input "text" at bounding box center [584, 425] width 224 height 21
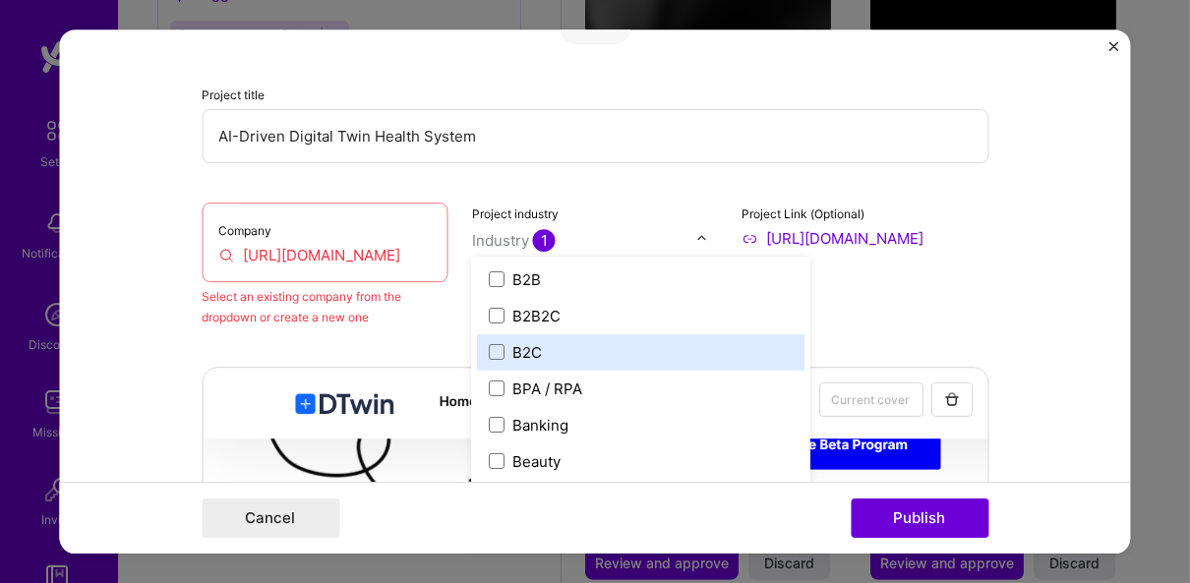
scroll to position [513, 0]
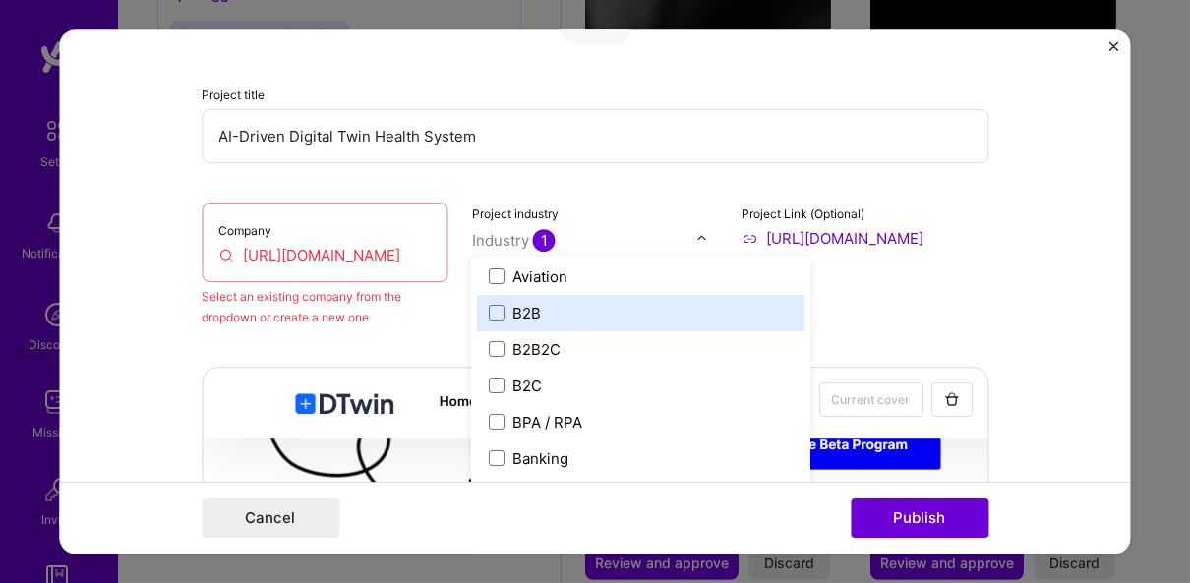
click at [606, 318] on label "B2B" at bounding box center [642, 313] width 304 height 21
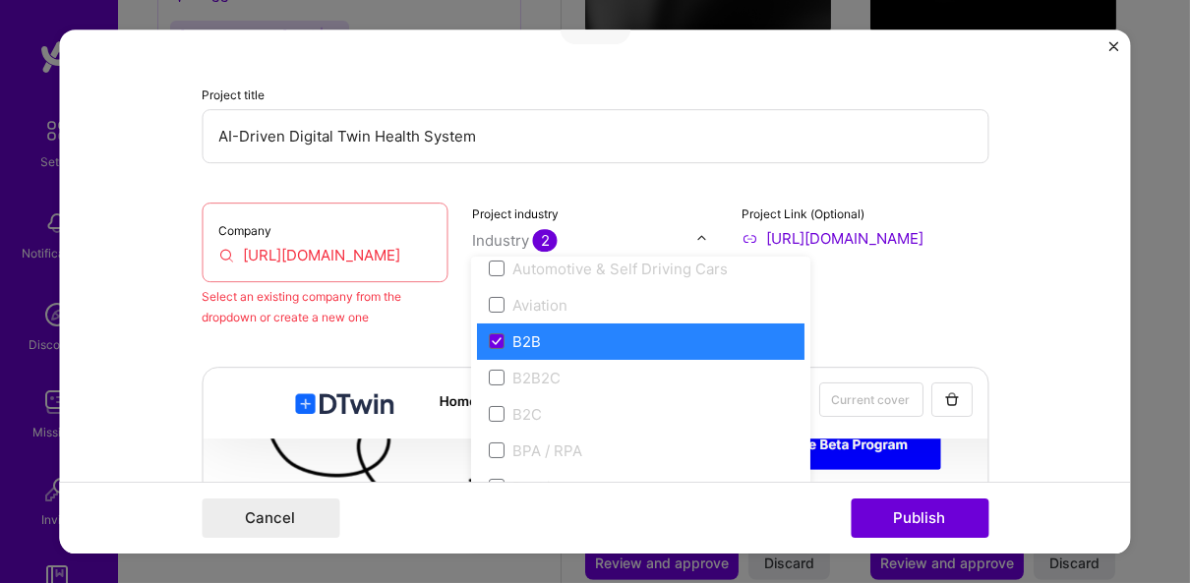
scroll to position [477, 0]
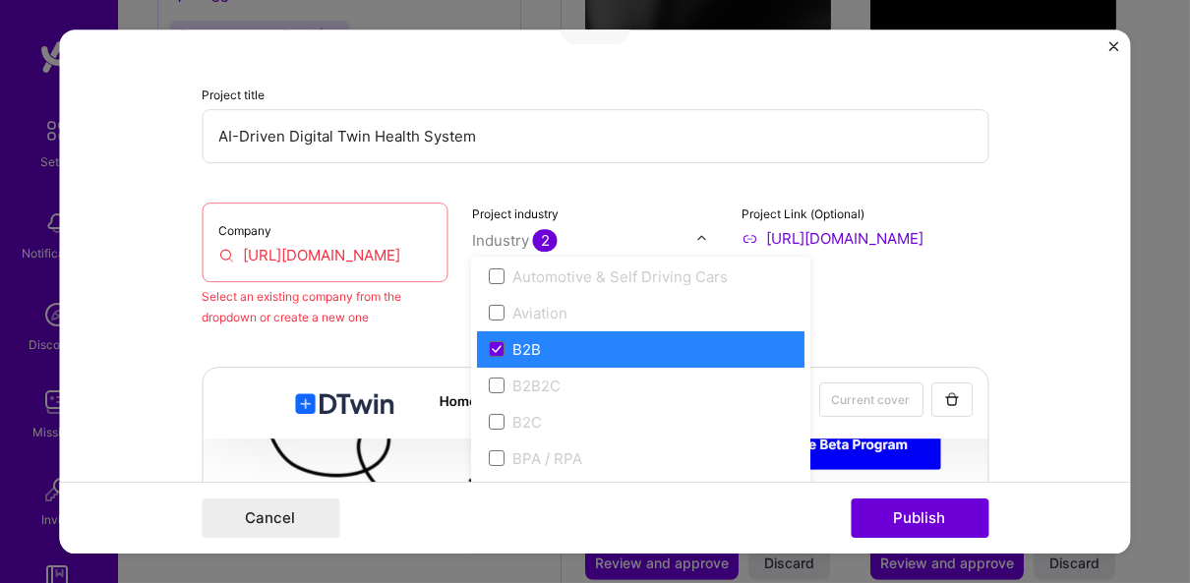
click at [497, 335] on div "B2B" at bounding box center [641, 349] width 327 height 36
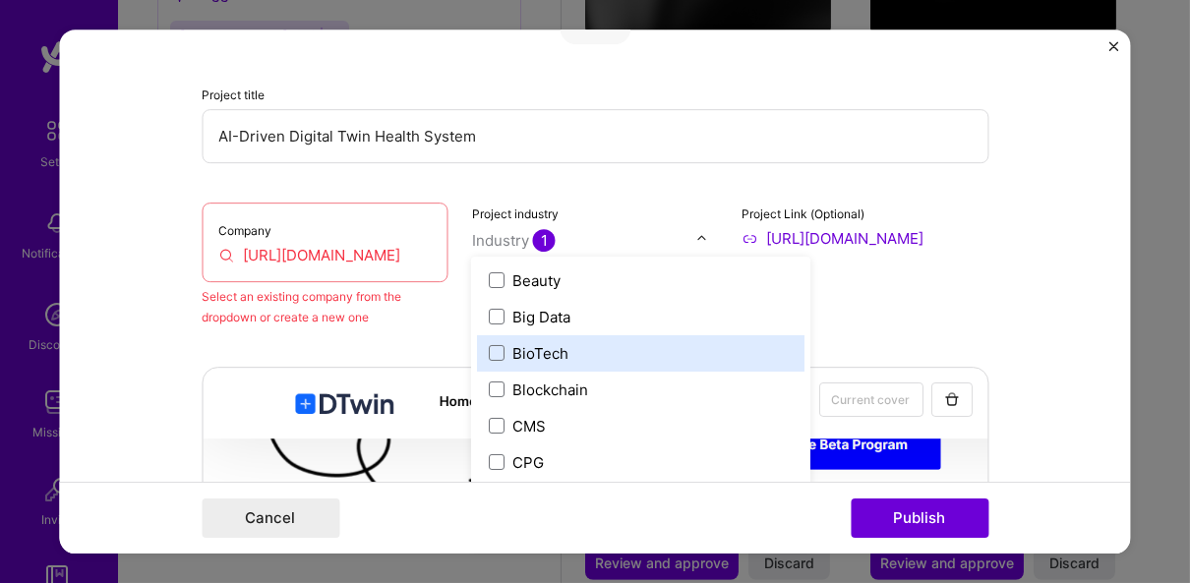
scroll to position [726, 0]
click at [553, 360] on div "BioTech" at bounding box center [541, 355] width 56 height 21
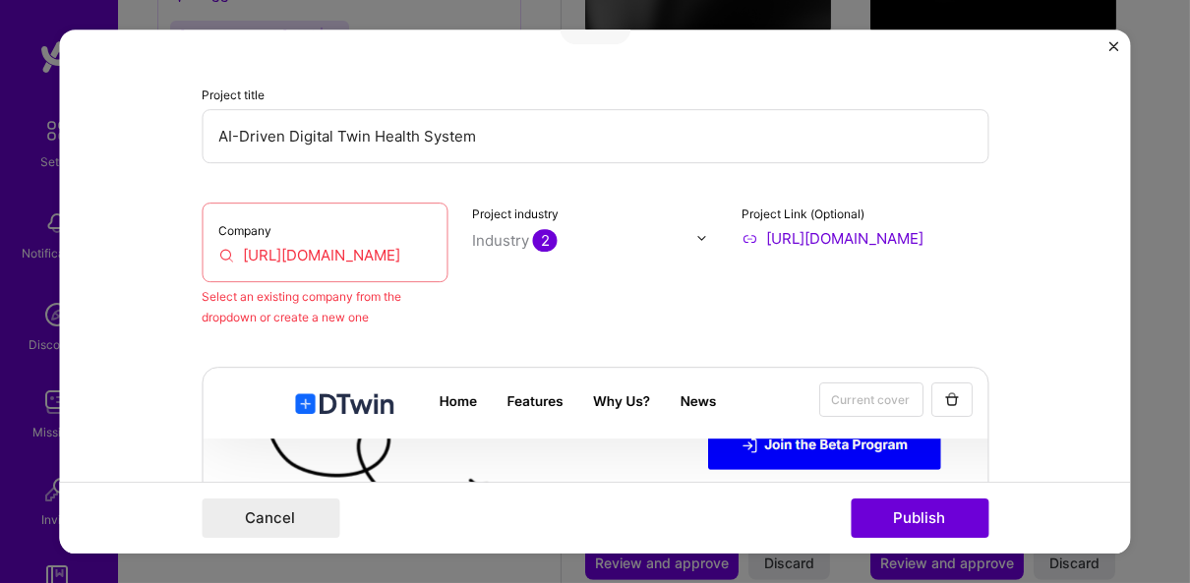
click at [633, 176] on div "Project title AI-Driven Digital Twin Health System Company https://dtwin.evenbe…" at bounding box center [595, 150] width 787 height 354
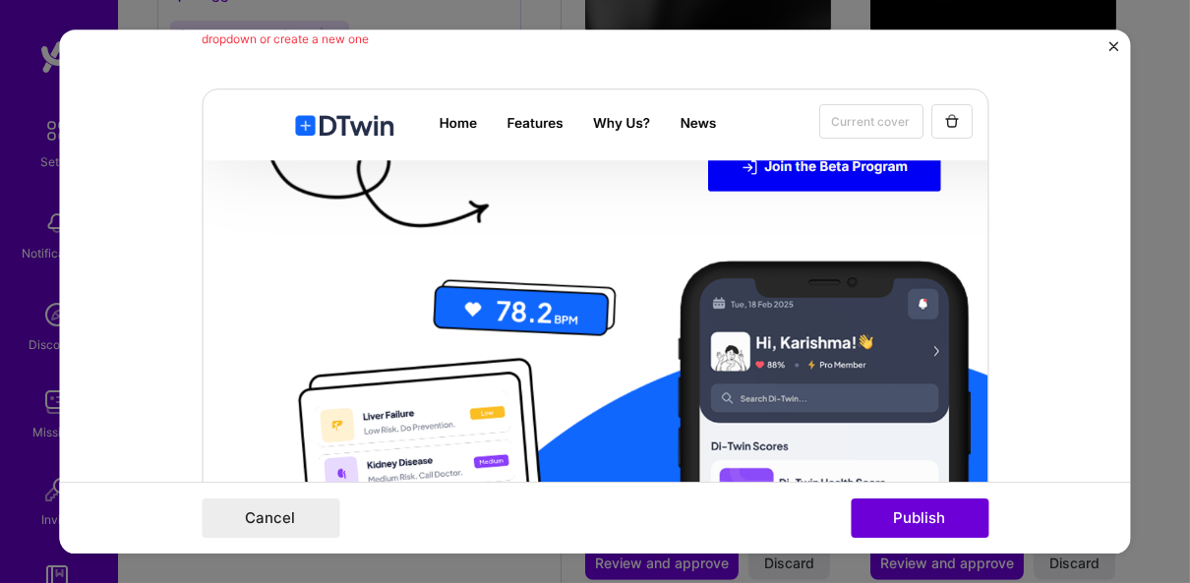
scroll to position [485, 0]
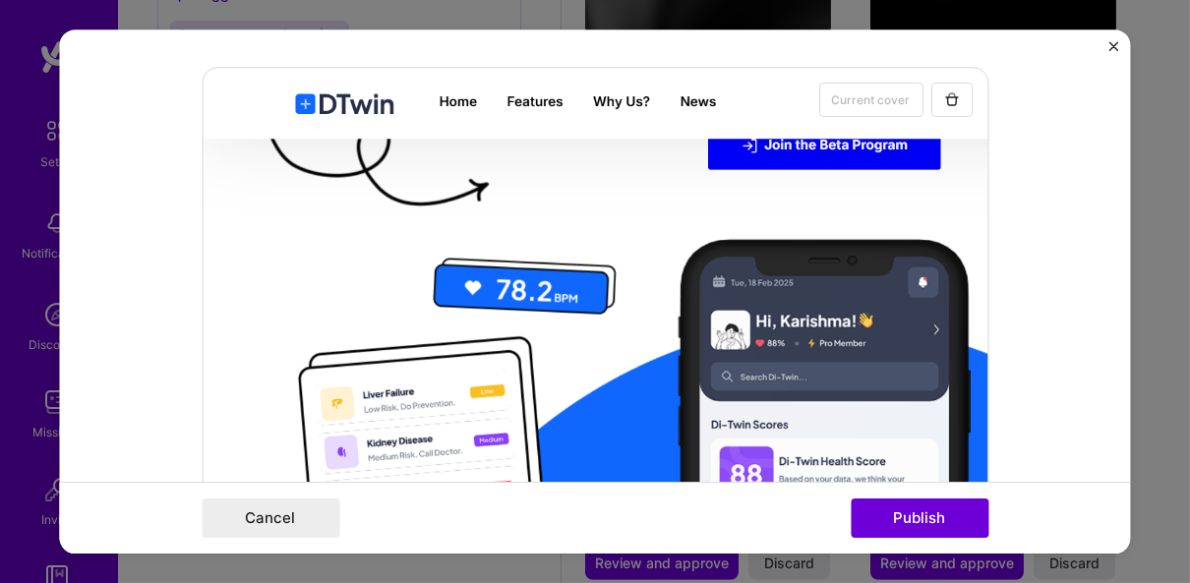
click at [916, 544] on div "Cancel Publish" at bounding box center [595, 518] width 1071 height 72
click at [905, 518] on button "Publish" at bounding box center [920, 518] width 138 height 39
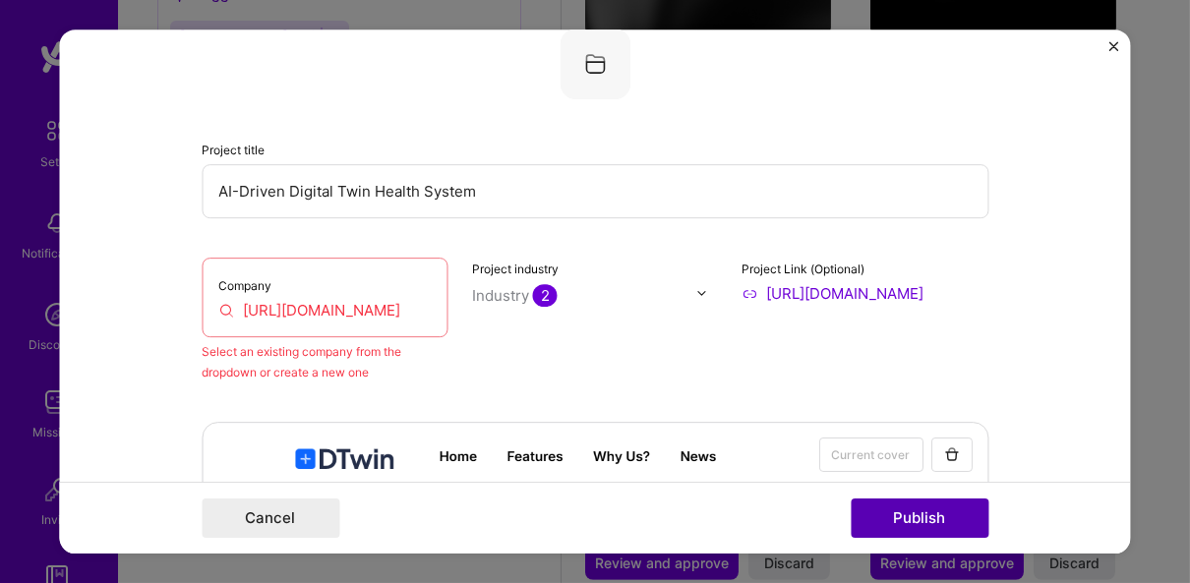
scroll to position [129, 0]
click at [349, 313] on input "[URL][DOMAIN_NAME]" at bounding box center [324, 311] width 213 height 21
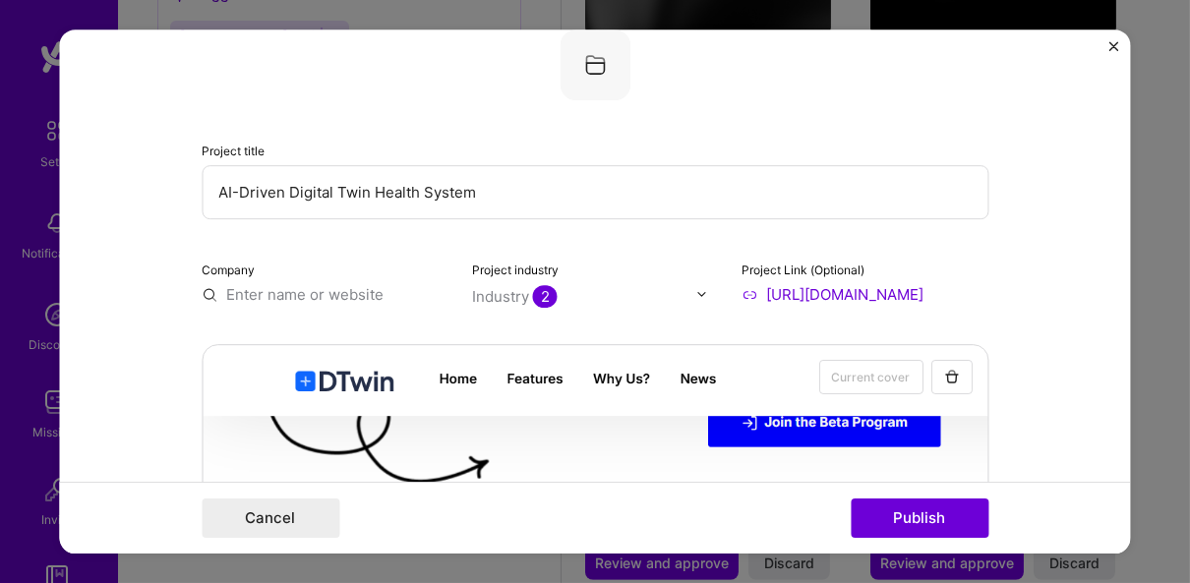
click at [297, 302] on input "text" at bounding box center [325, 294] width 247 height 21
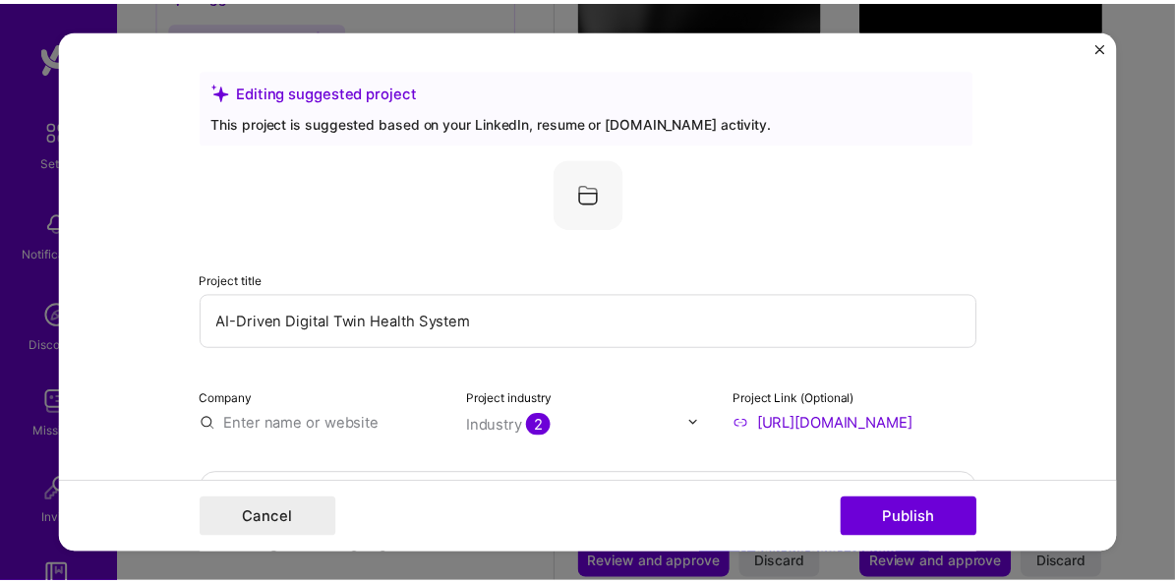
scroll to position [91, 0]
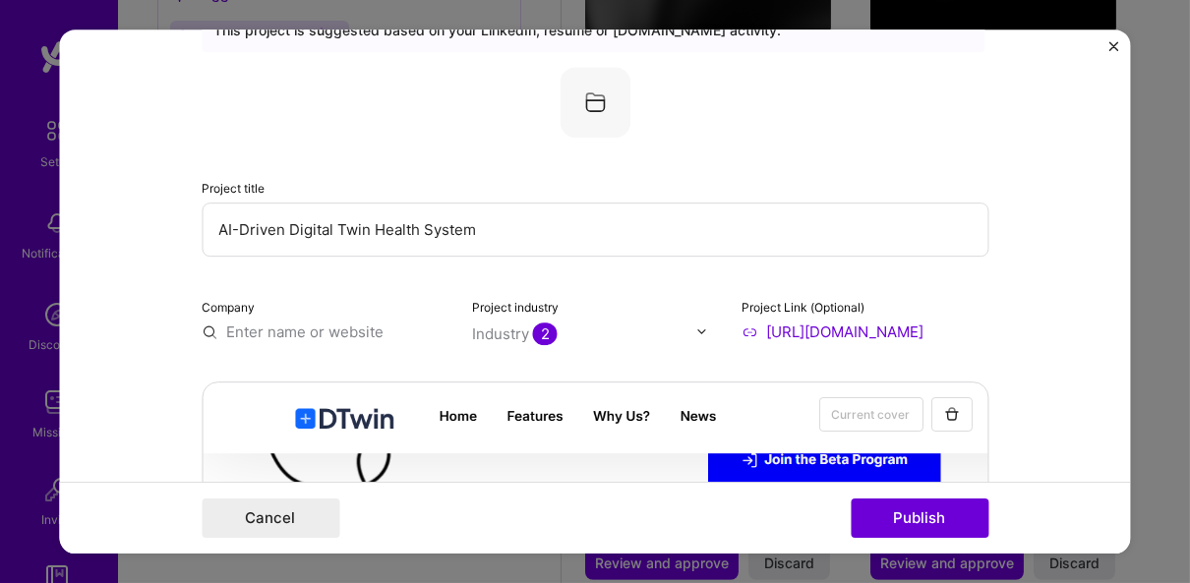
click at [311, 332] on input "text" at bounding box center [325, 332] width 247 height 21
type input "Dtwin"
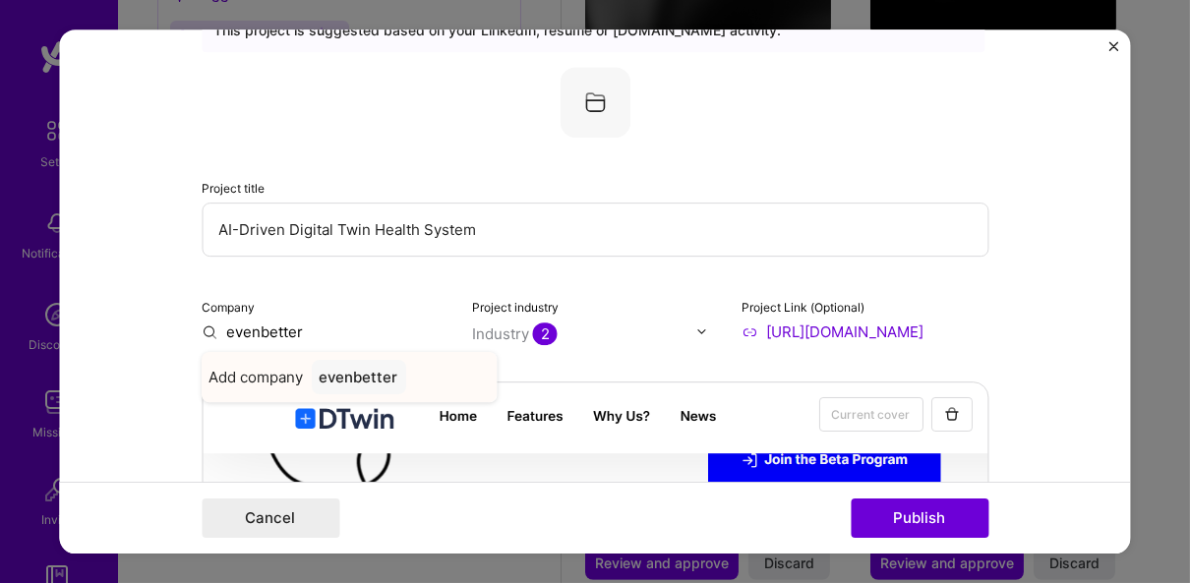
type input "evenbetter"
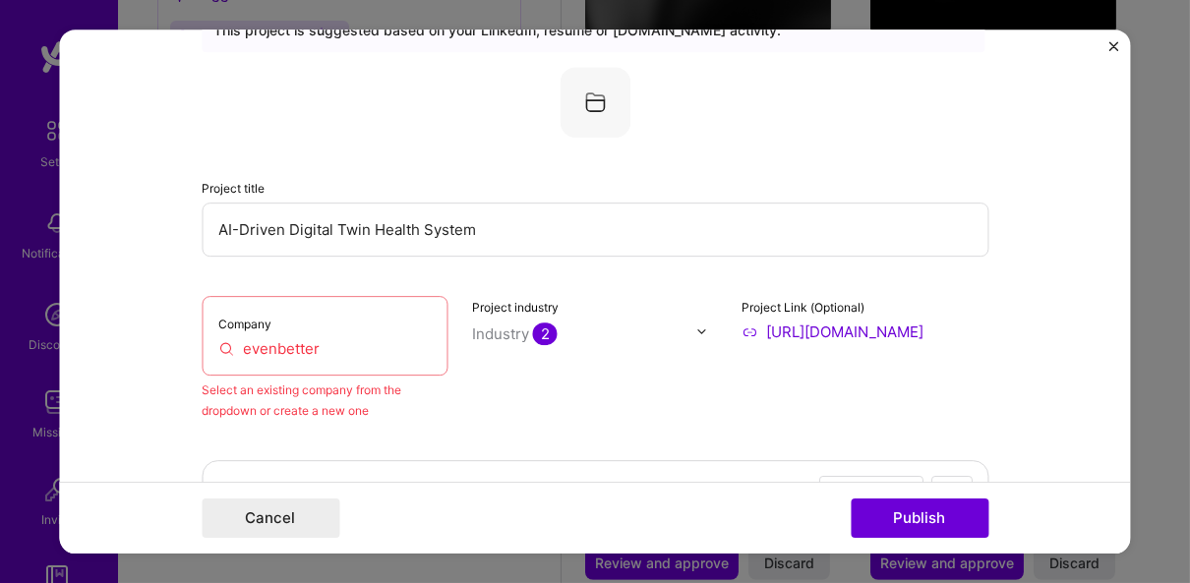
click at [332, 342] on input "evenbetter" at bounding box center [324, 348] width 213 height 21
click at [330, 506] on button "Cancel" at bounding box center [271, 518] width 138 height 39
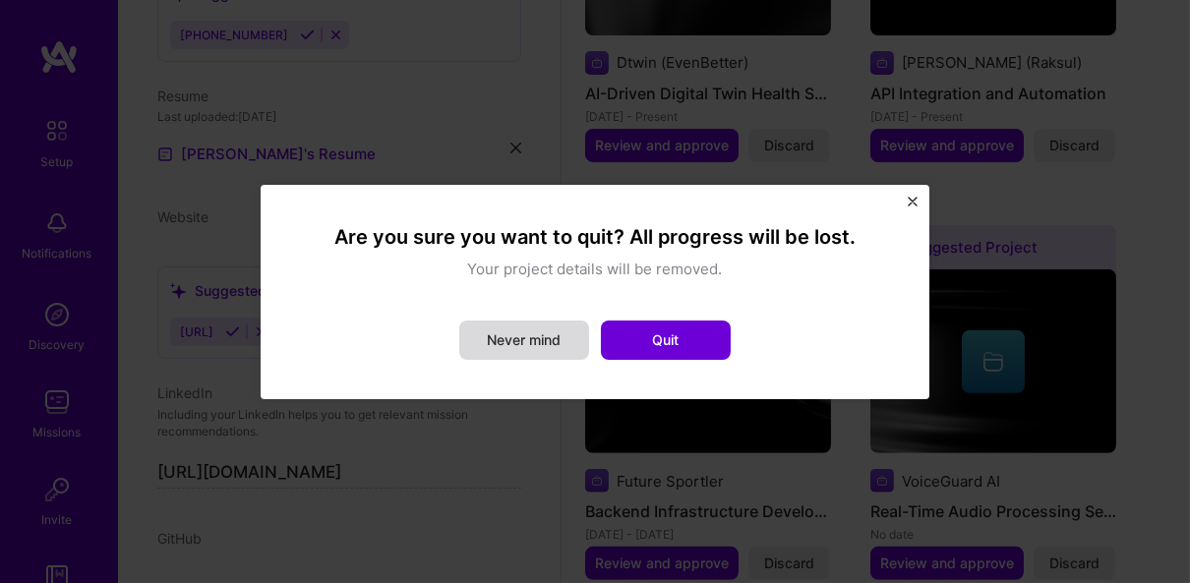
click at [527, 321] on button "Never mind" at bounding box center [524, 340] width 130 height 39
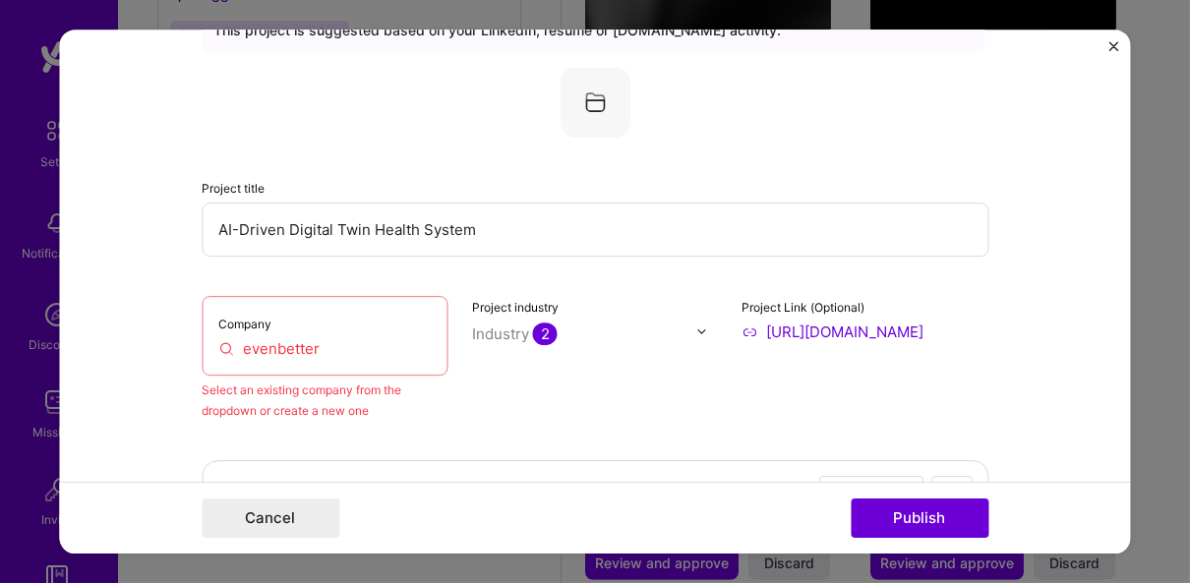
click at [396, 341] on input "evenbetter" at bounding box center [324, 348] width 213 height 21
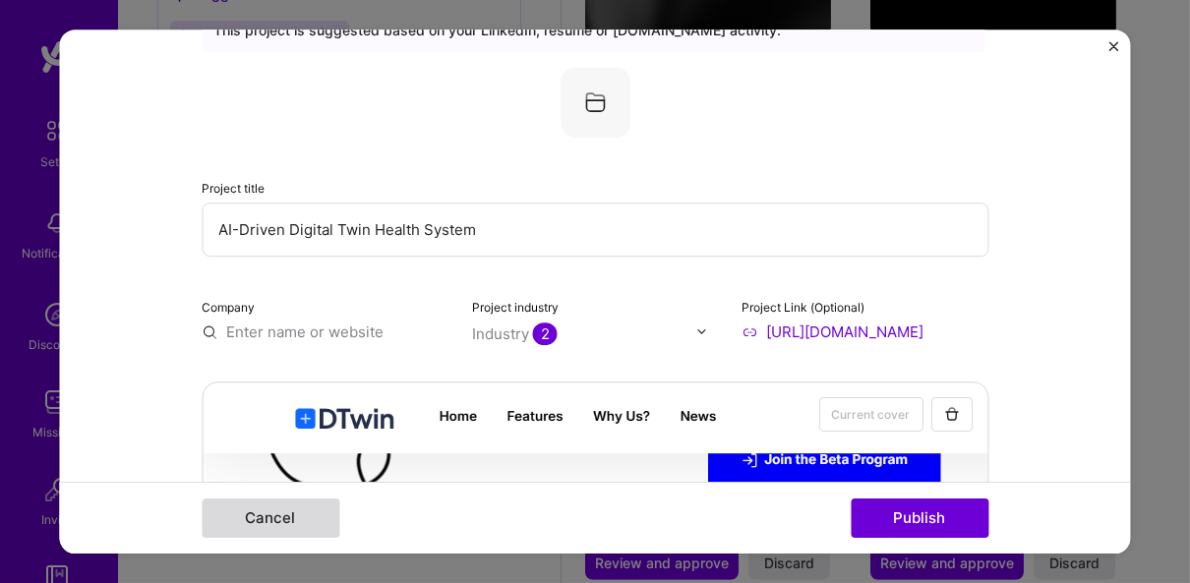
click at [307, 503] on button "Cancel" at bounding box center [271, 518] width 138 height 39
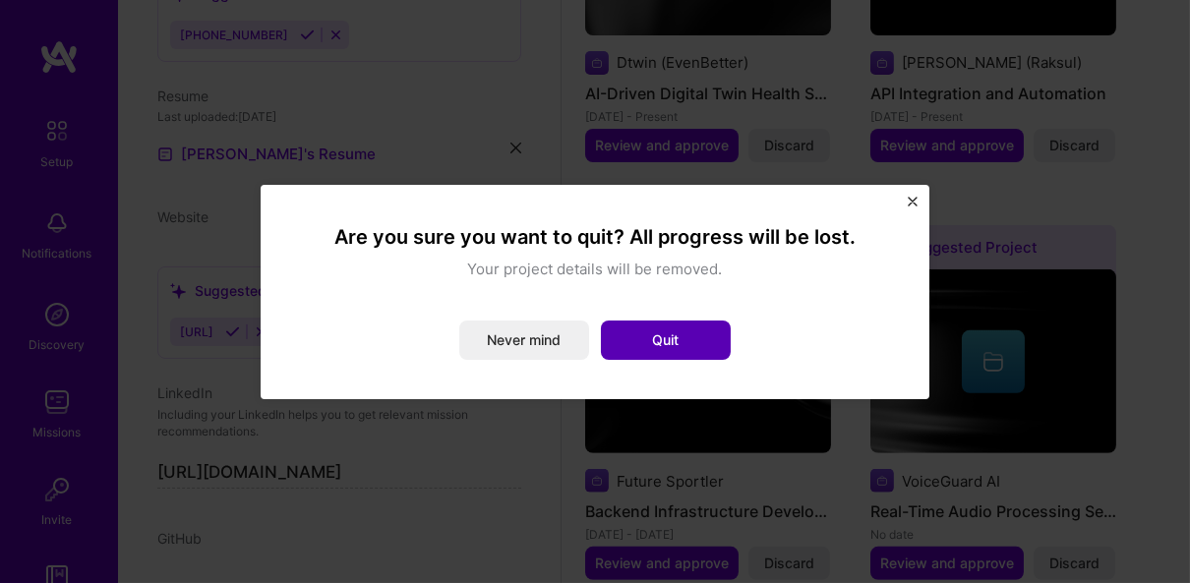
click at [664, 339] on button "Quit" at bounding box center [666, 340] width 130 height 39
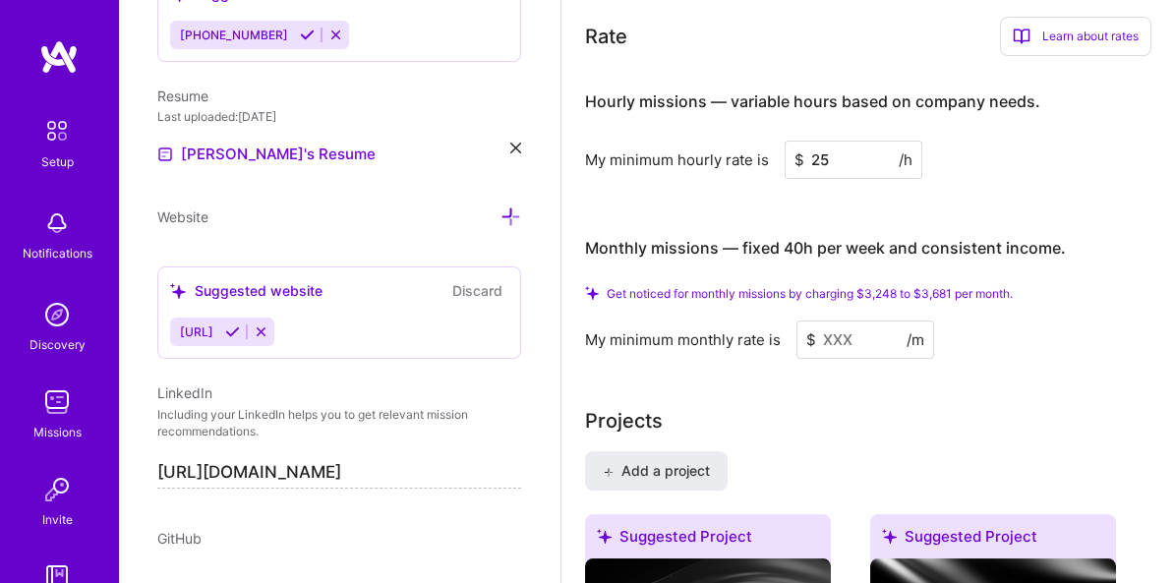
scroll to position [1432, 0]
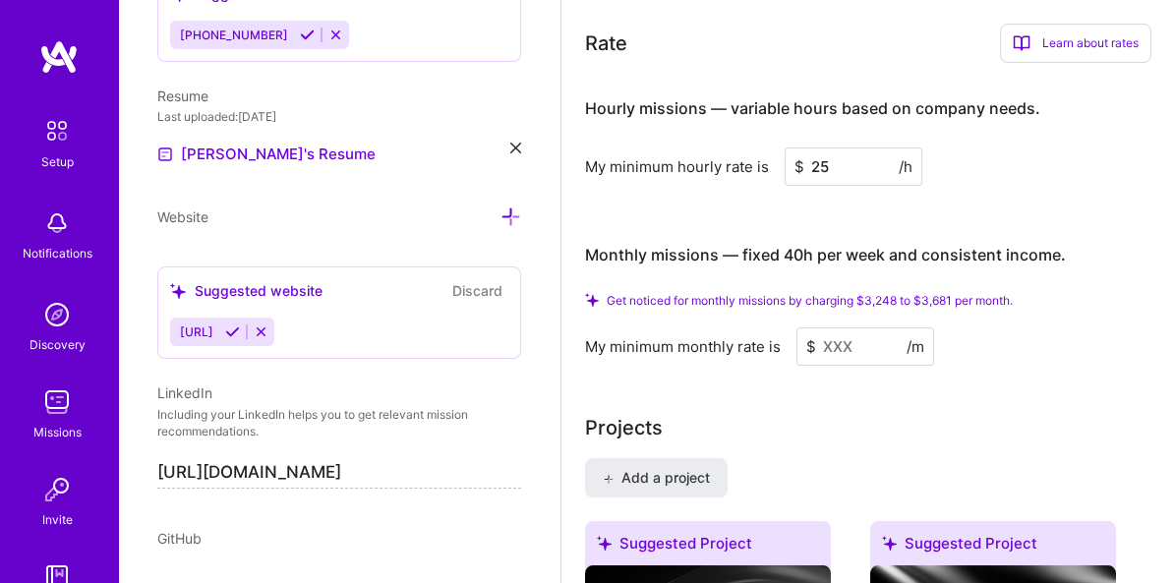
click at [840, 349] on input at bounding box center [865, 346] width 138 height 38
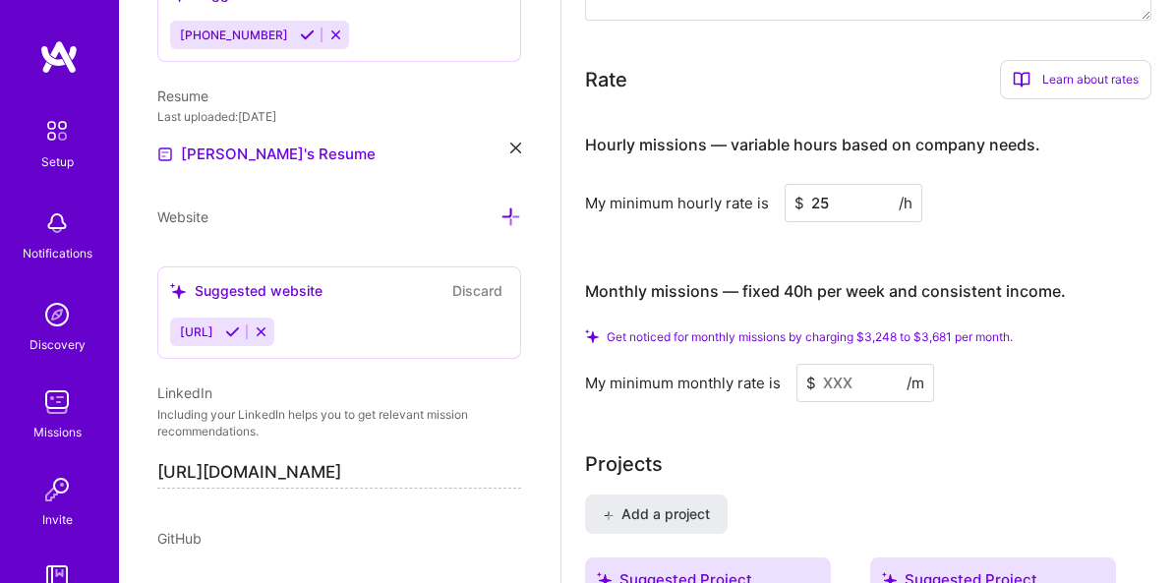
scroll to position [1413, 0]
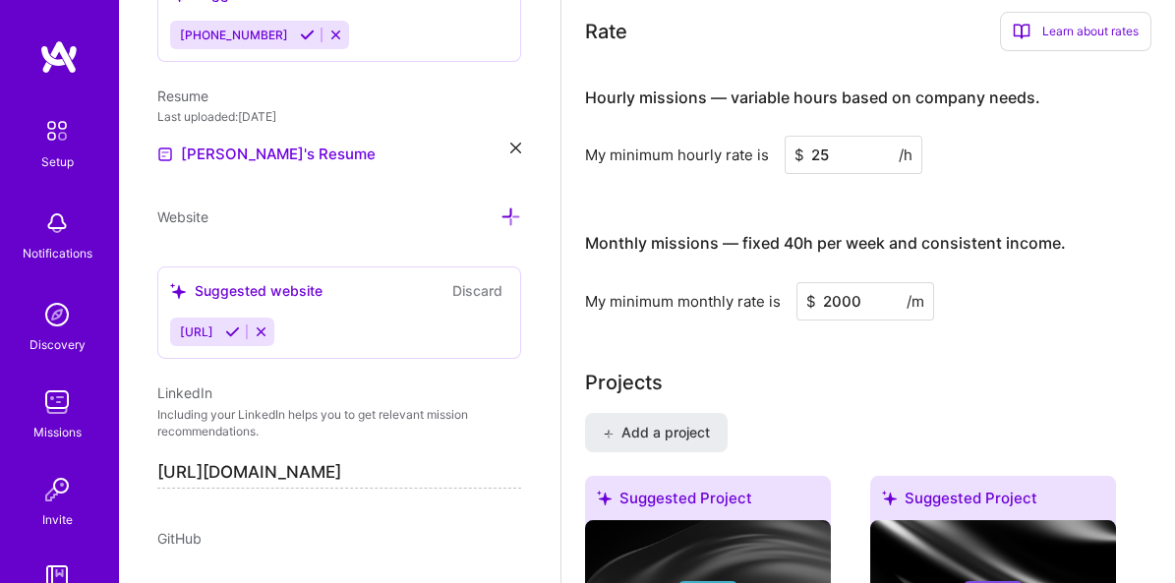
type input "2000"
click at [873, 368] on div "Projects" at bounding box center [868, 382] width 566 height 29
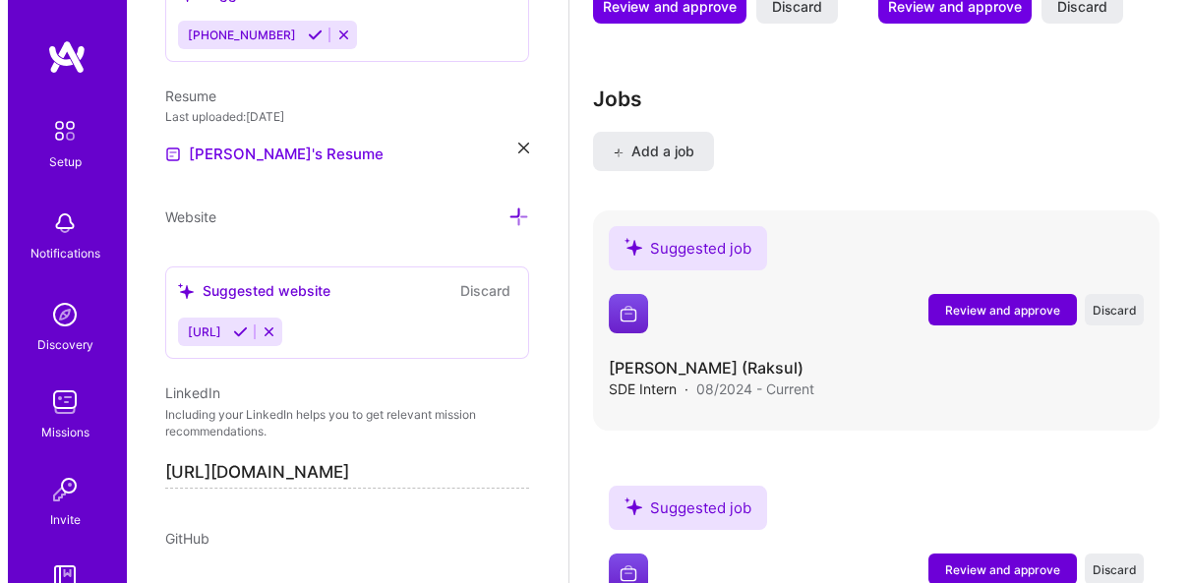
scroll to position [2645, 0]
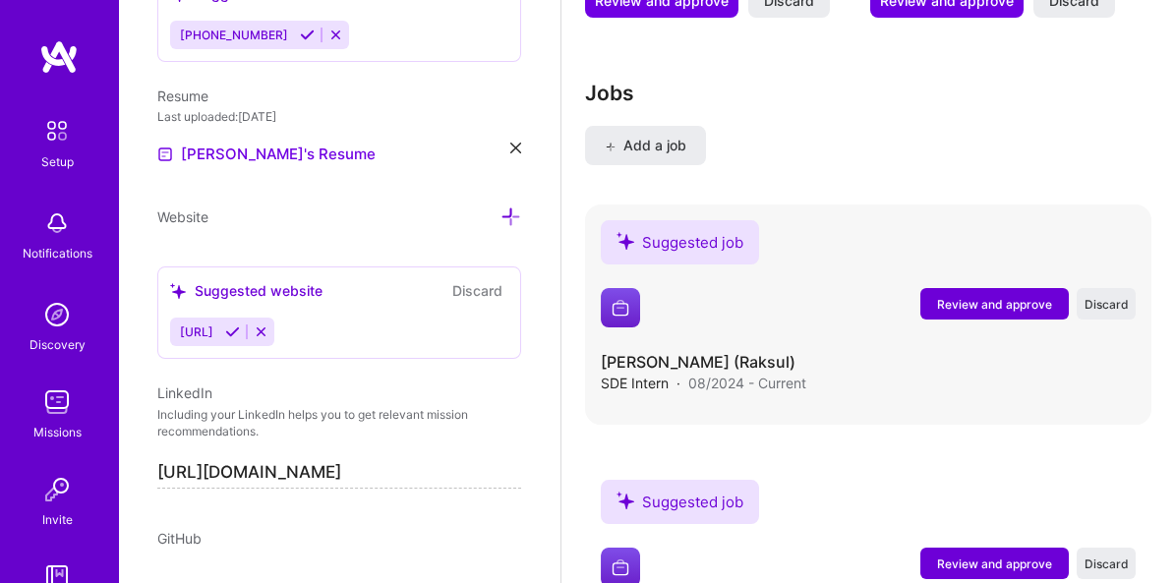
click at [0, 0] on button "Review and approve" at bounding box center [0, 0] width 0 height 0
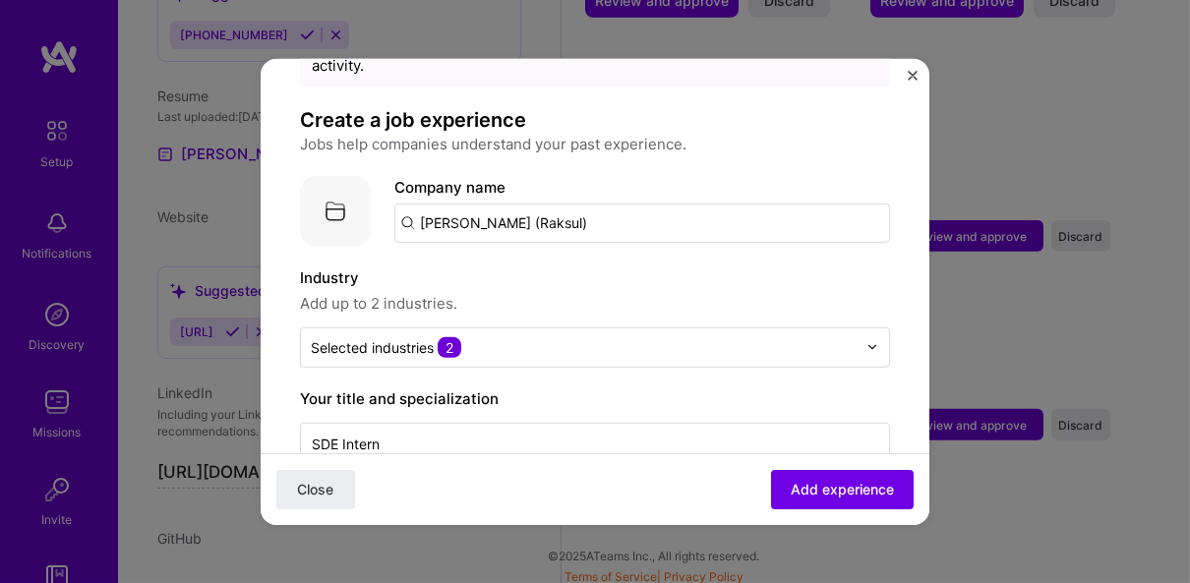
scroll to position [101, 0]
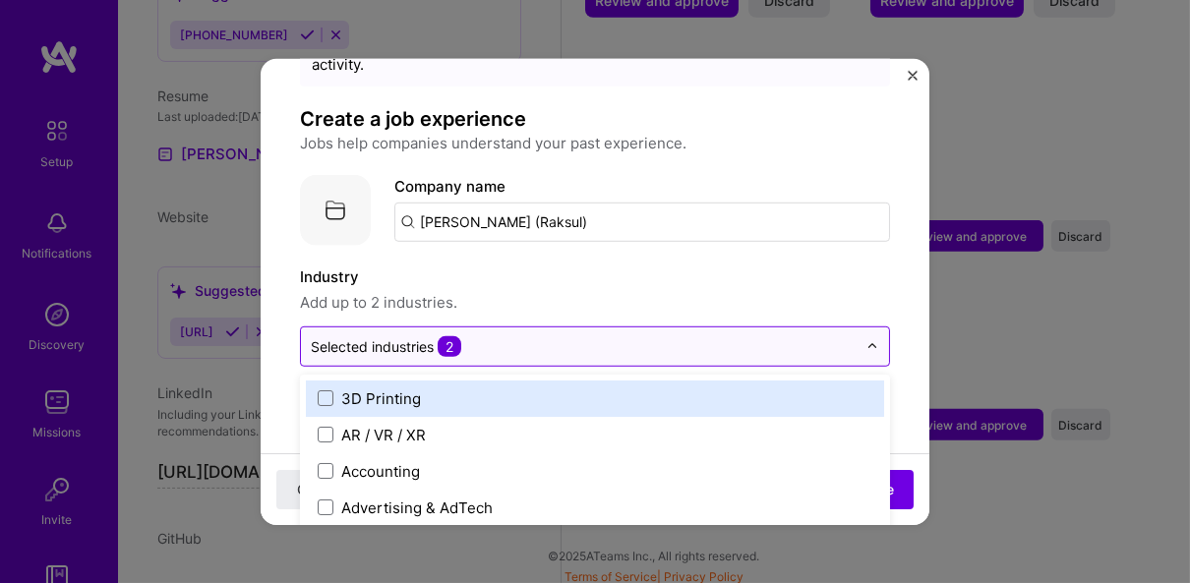
click at [466, 335] on input "text" at bounding box center [584, 345] width 546 height 21
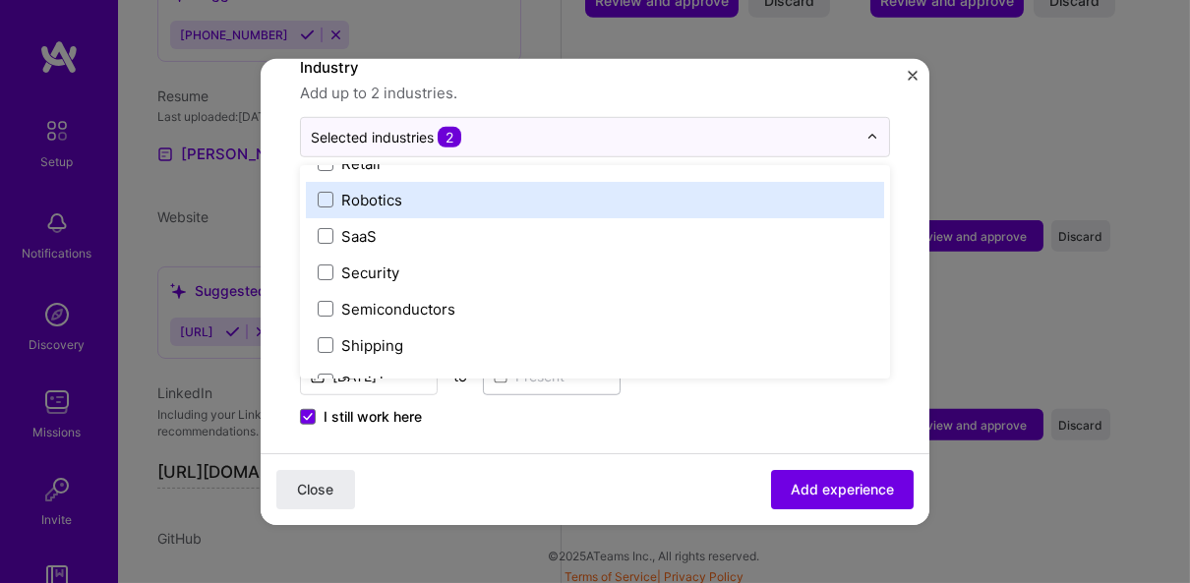
scroll to position [3884, 0]
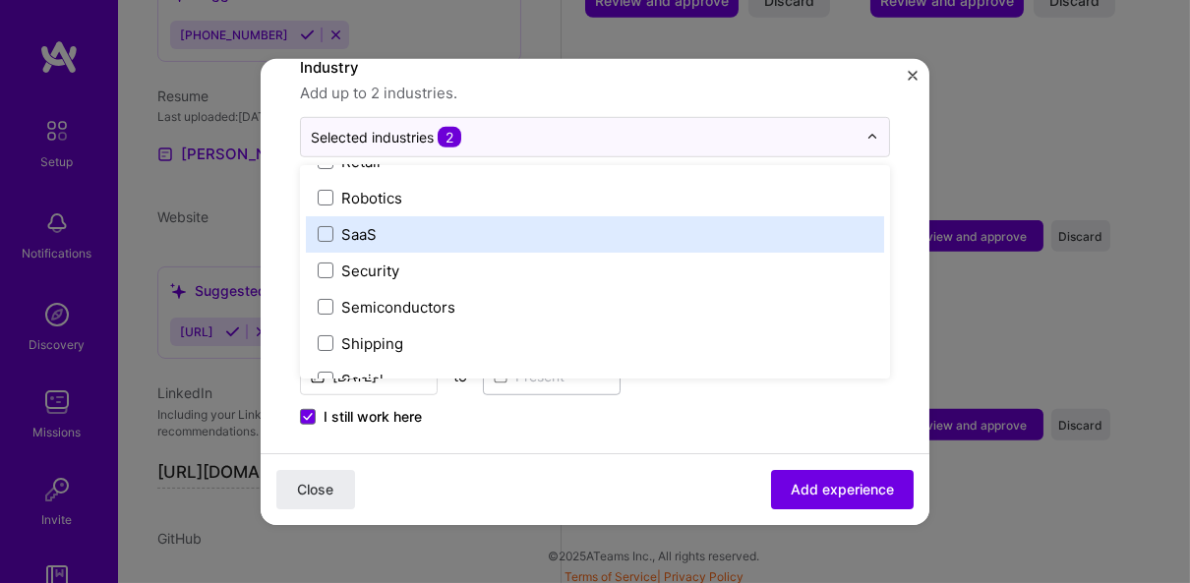
click at [412, 223] on label "SaaS" at bounding box center [595, 233] width 555 height 21
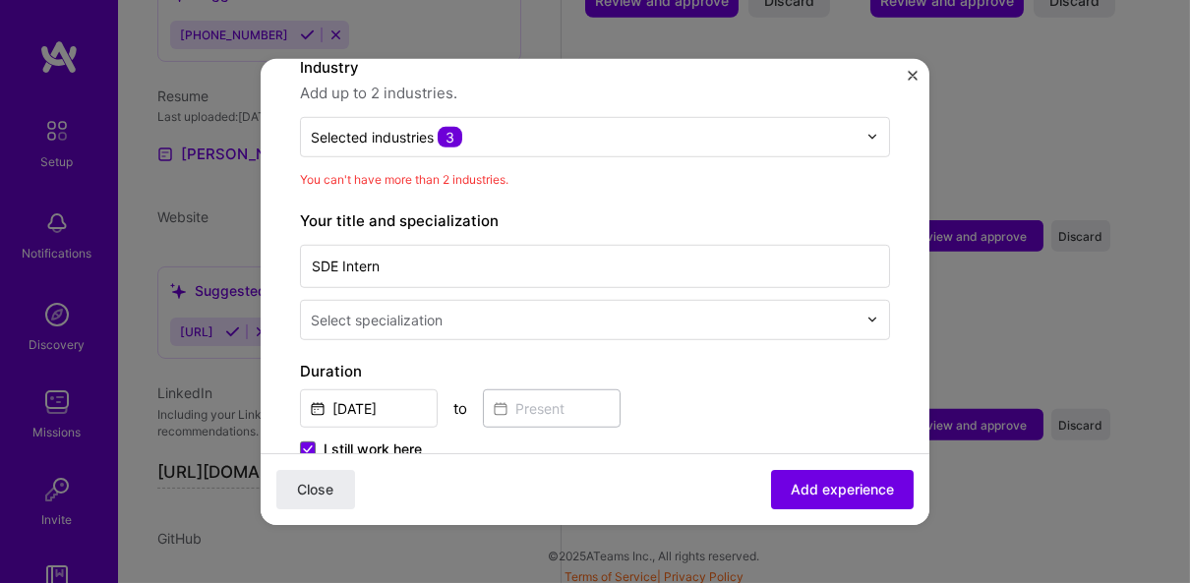
click at [689, 384] on div "Aug, 2024 to" at bounding box center [595, 405] width 590 height 42
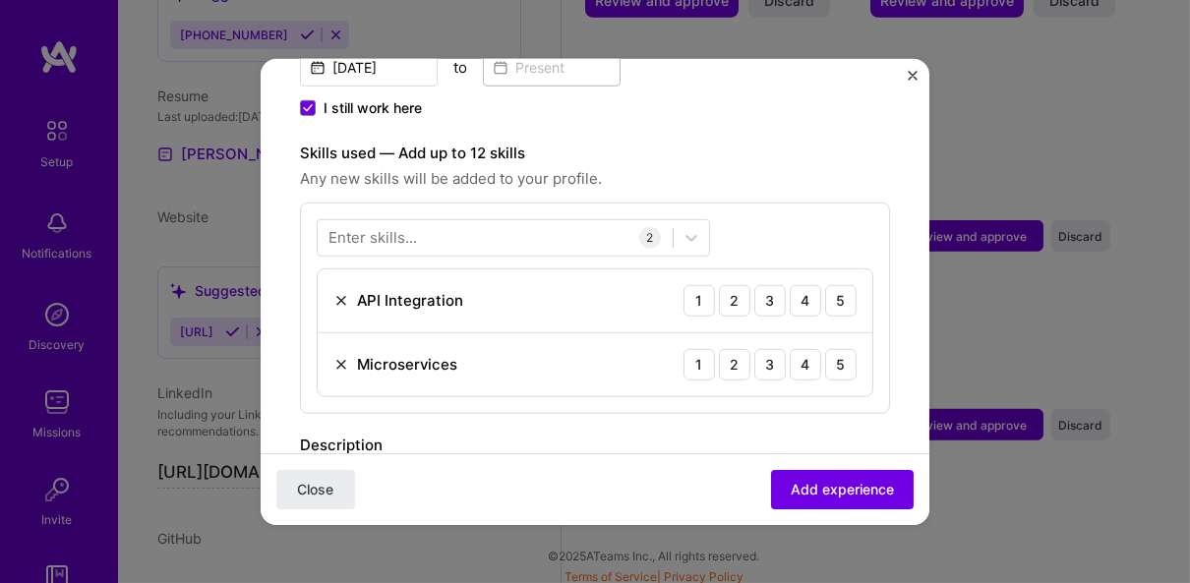
scroll to position [684, 0]
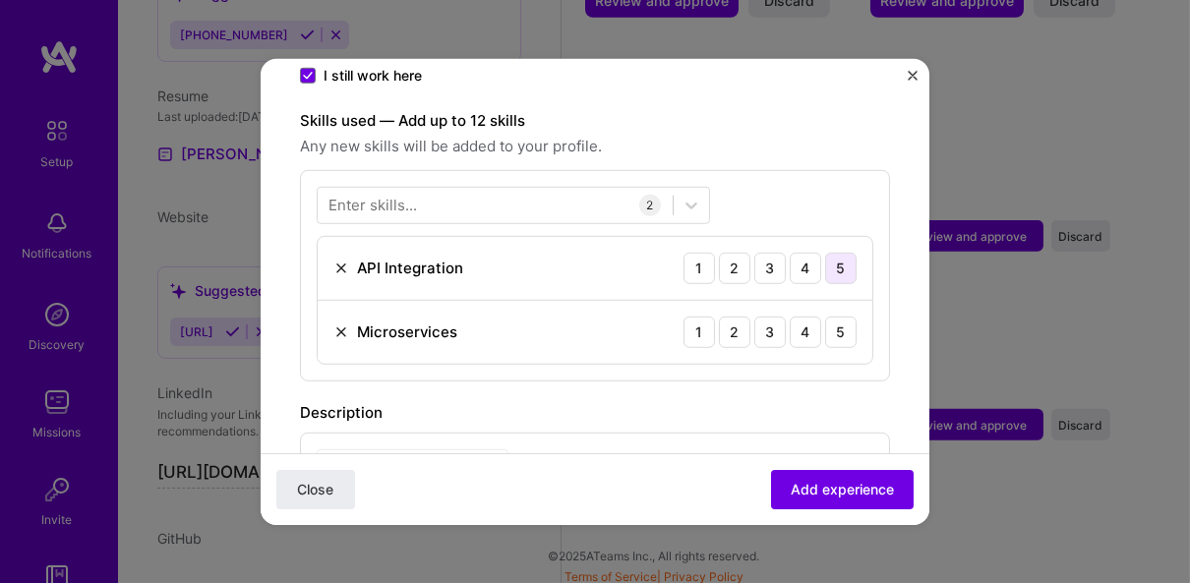
click at [825, 252] on div "5" at bounding box center [840, 267] width 31 height 31
click at [759, 316] on div "3" at bounding box center [769, 331] width 31 height 31
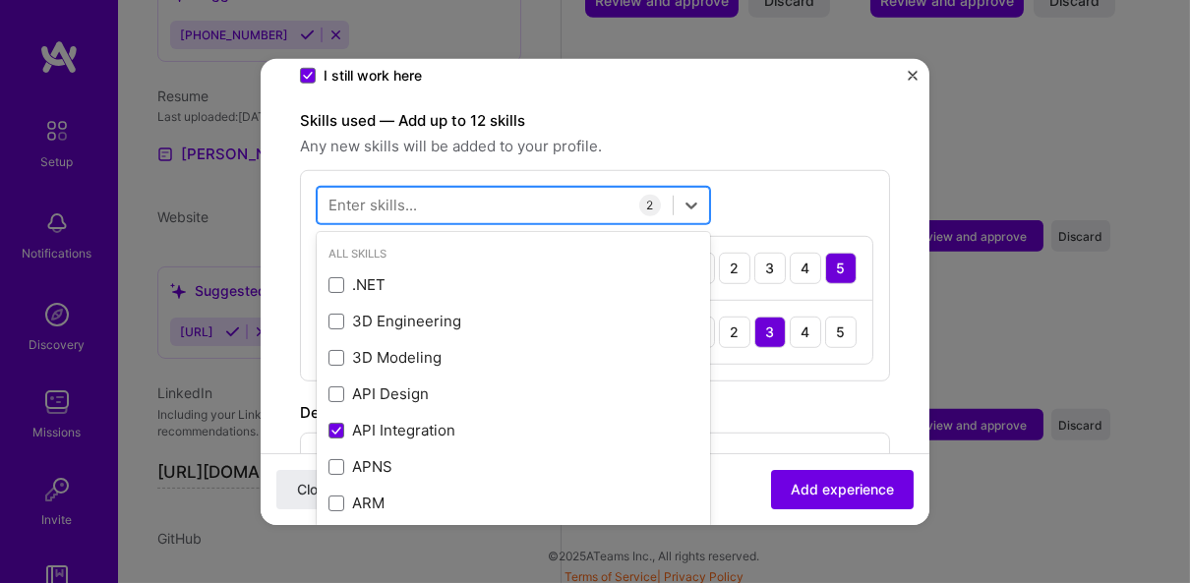
click at [472, 189] on div at bounding box center [495, 205] width 355 height 32
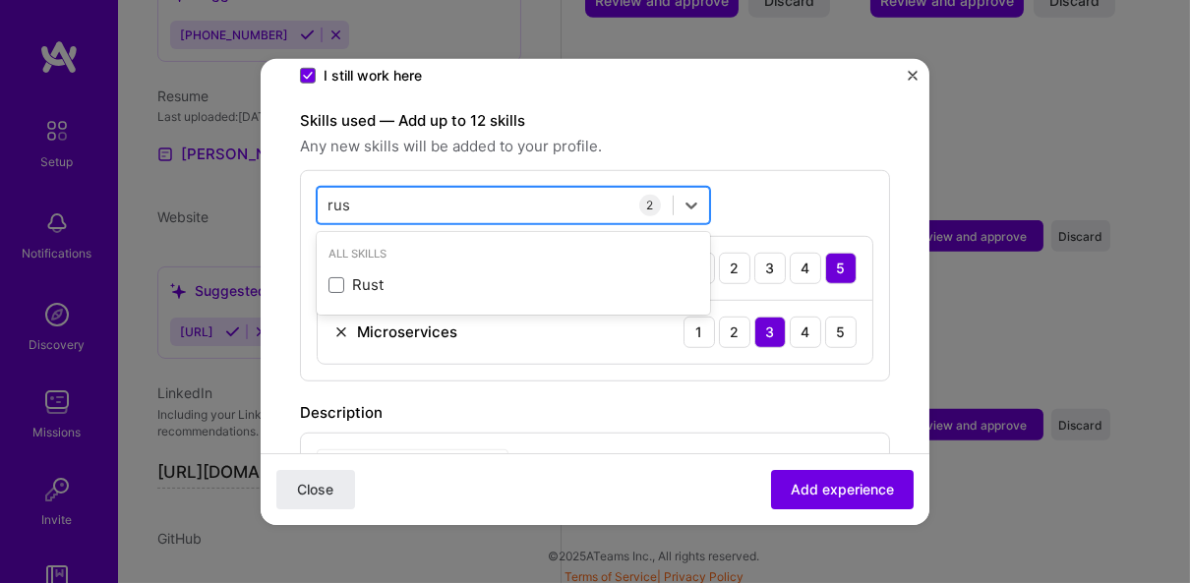
type input "rust"
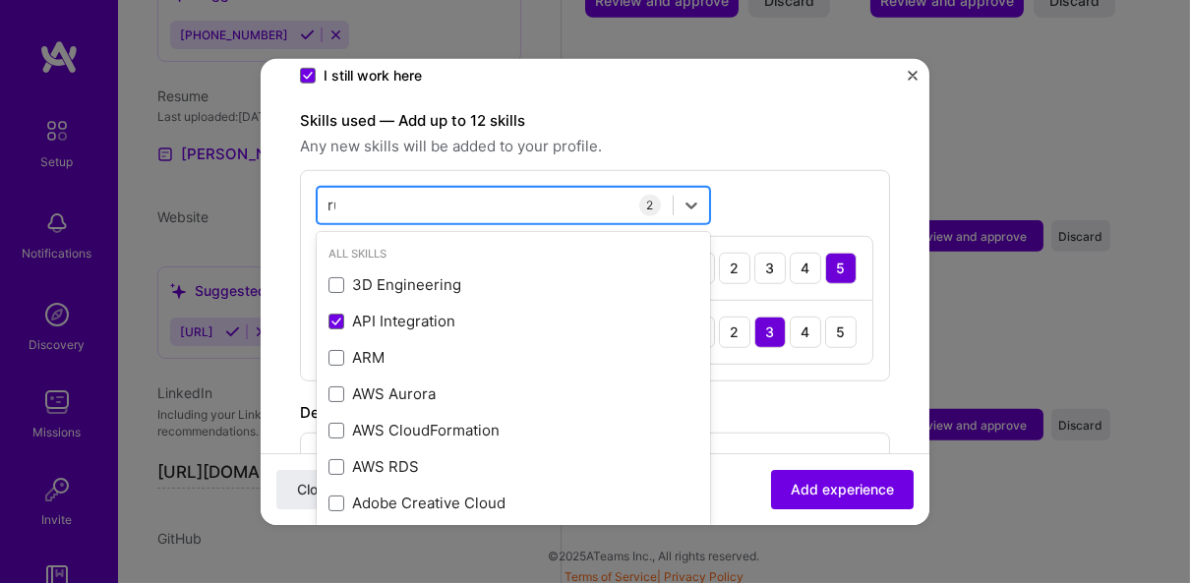
type input "rub"
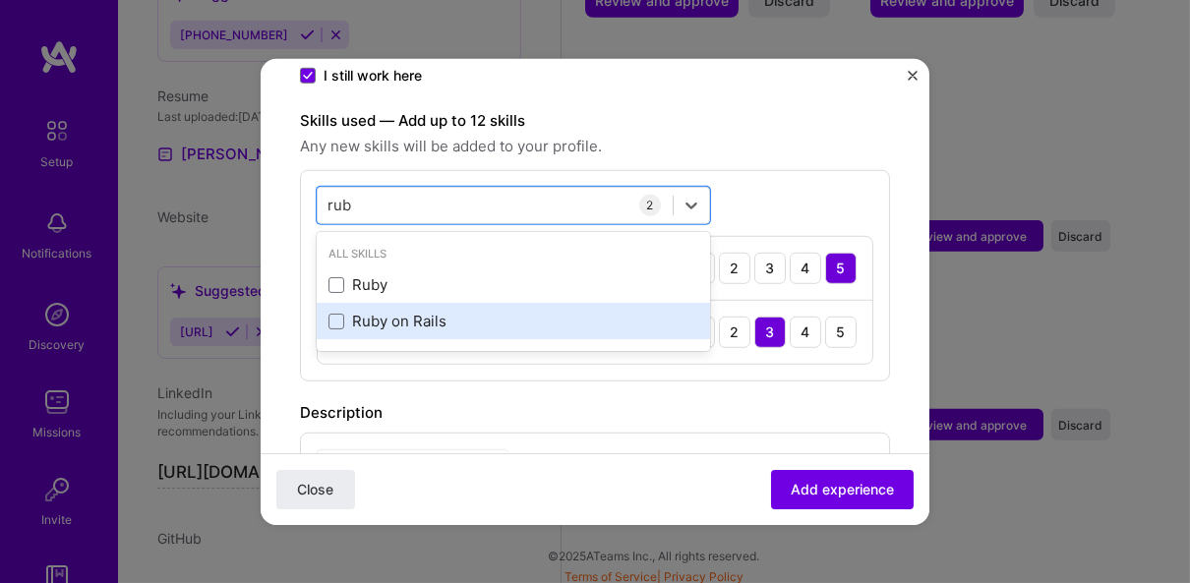
click at [437, 311] on div "Ruby on Rails" at bounding box center [513, 321] width 370 height 21
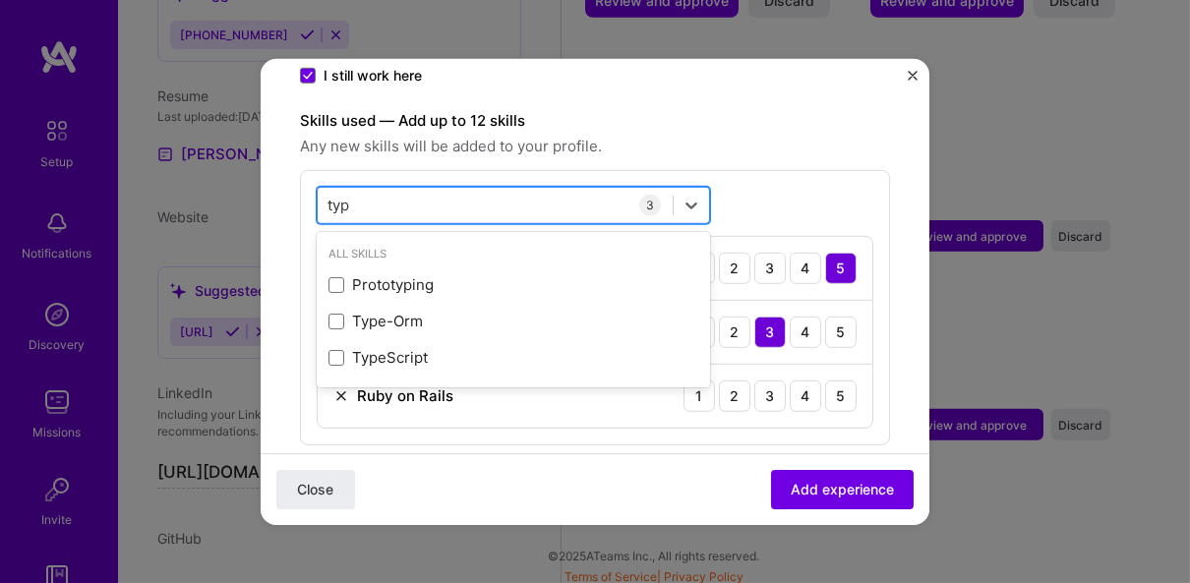
type input "type"
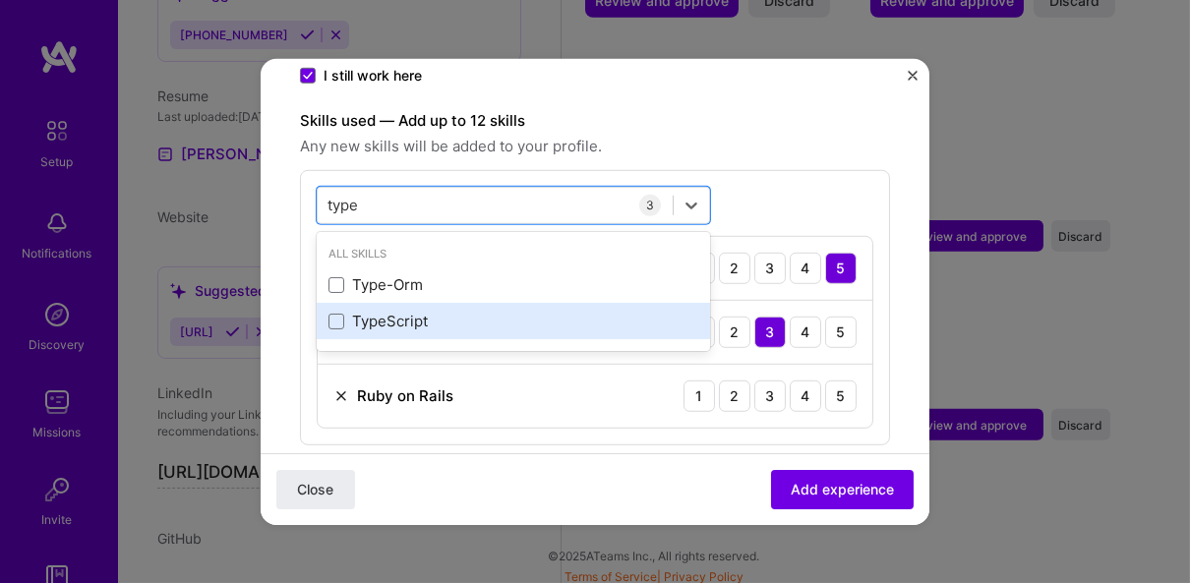
click at [454, 303] on div "TypeScript" at bounding box center [513, 321] width 393 height 36
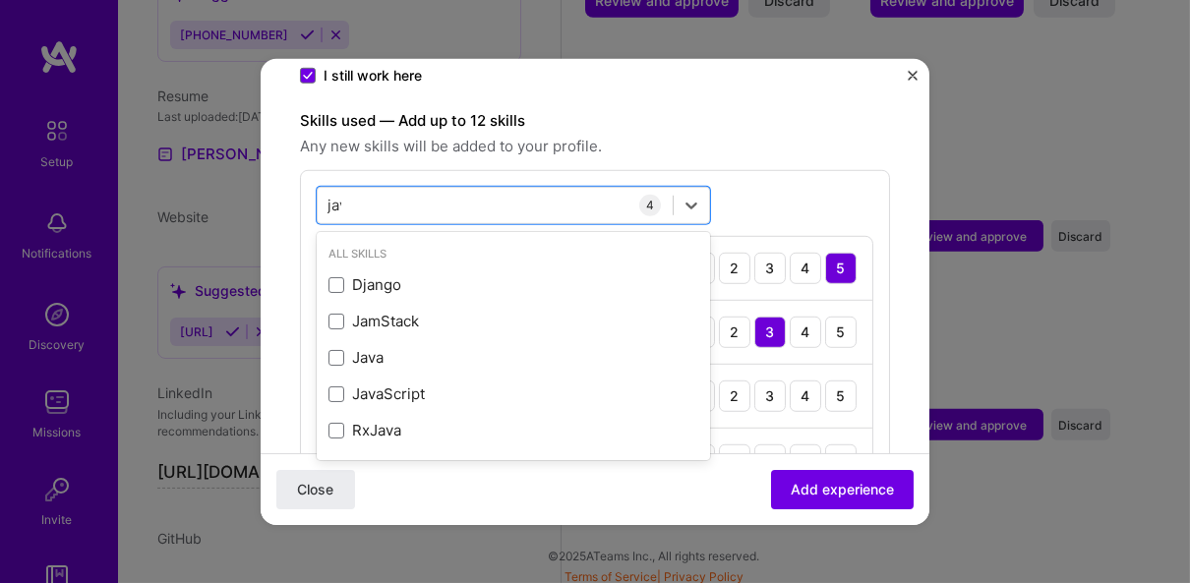
type input "java"
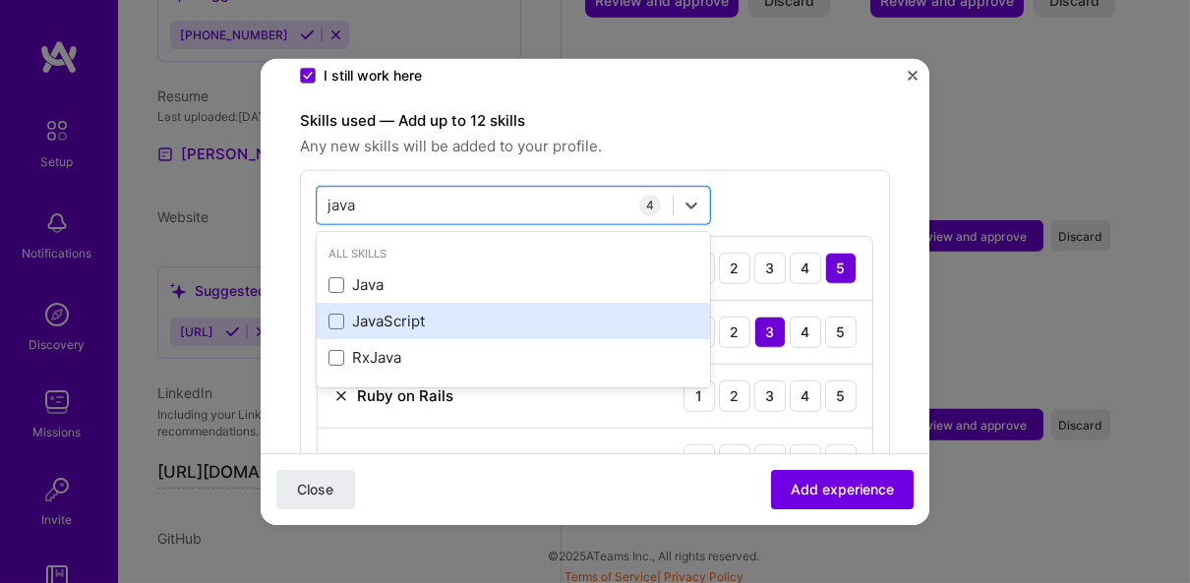
click at [439, 311] on div "JavaScript" at bounding box center [513, 321] width 370 height 21
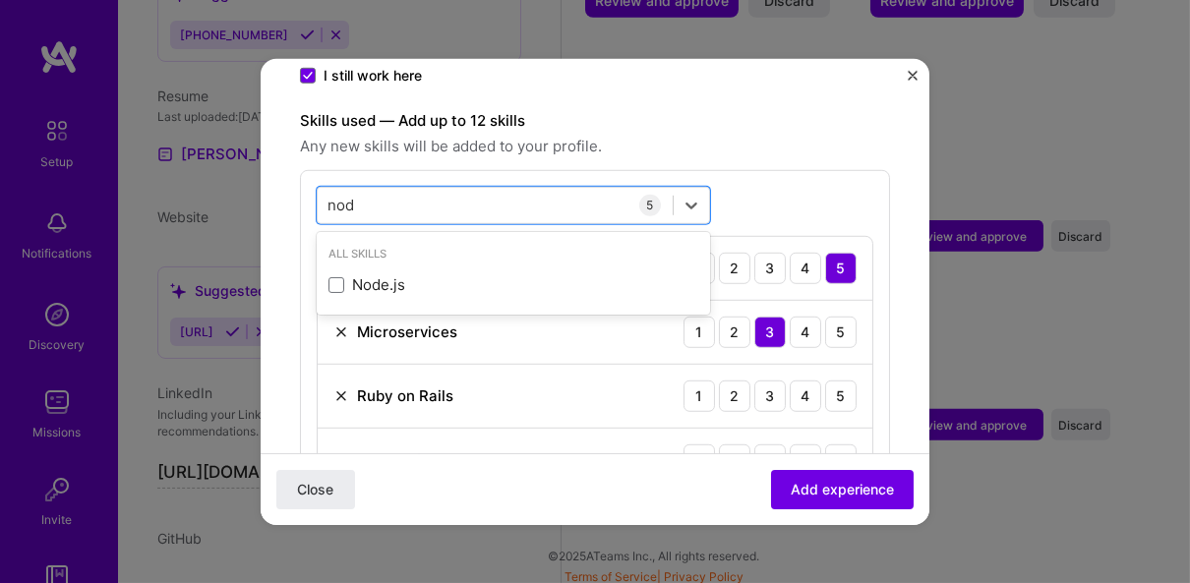
type input "node"
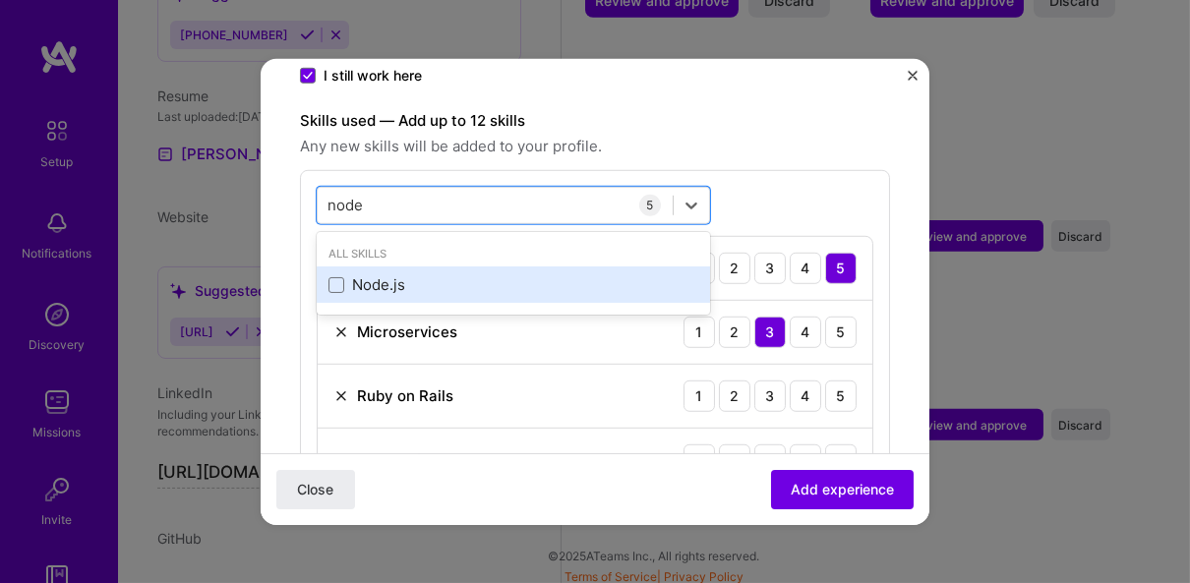
click at [497, 274] on div "Node.js" at bounding box center [513, 284] width 370 height 21
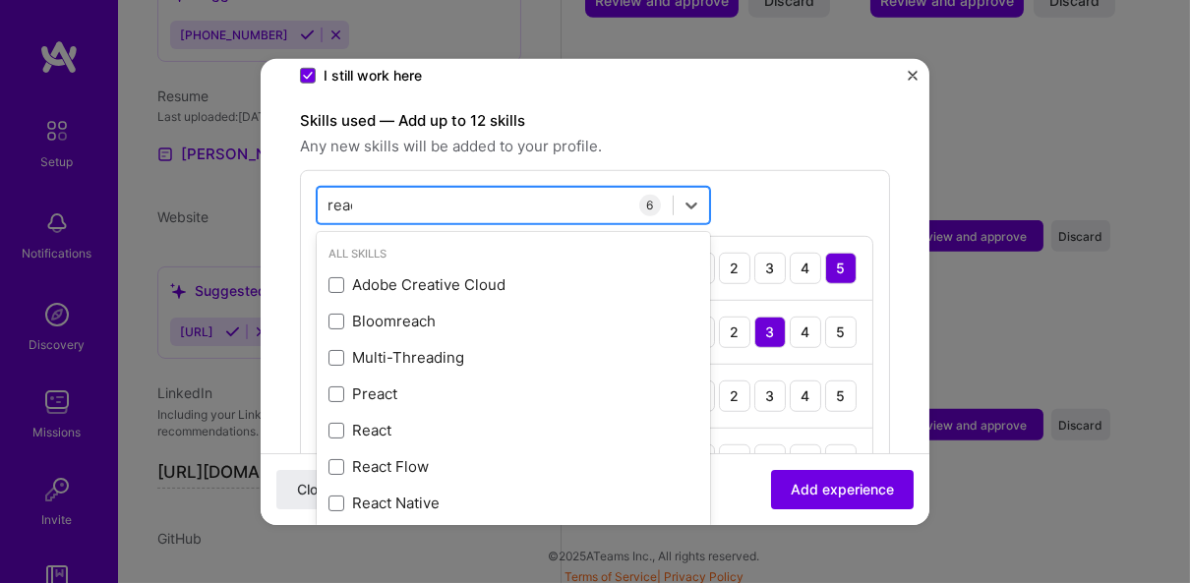
type input "react"
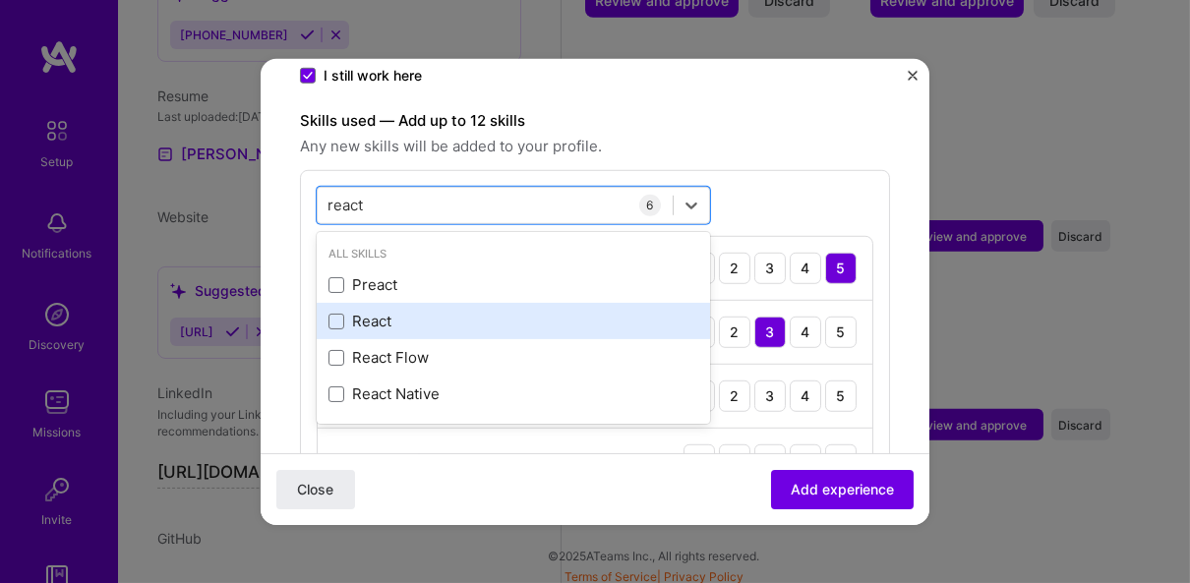
click at [461, 311] on div "React" at bounding box center [513, 321] width 370 height 21
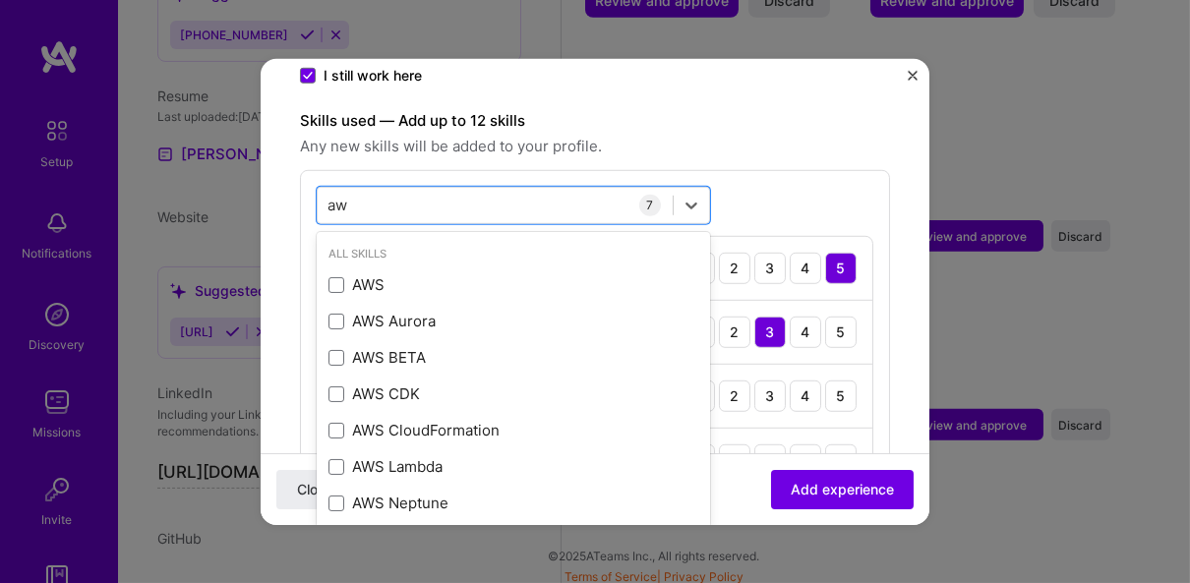
type input "aws"
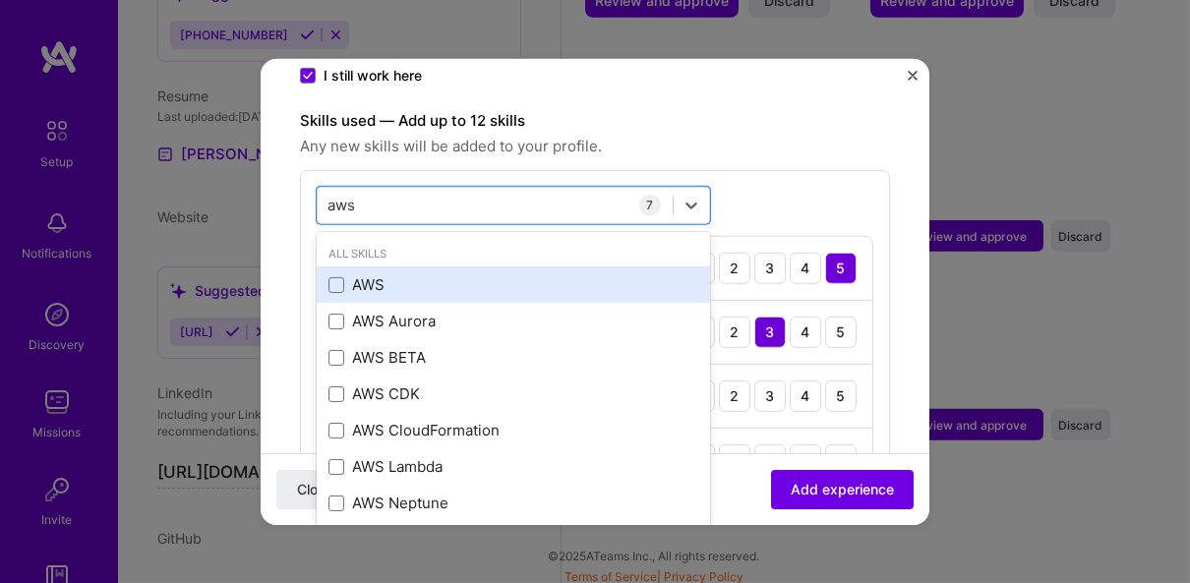
click at [419, 274] on div "AWS" at bounding box center [513, 284] width 370 height 21
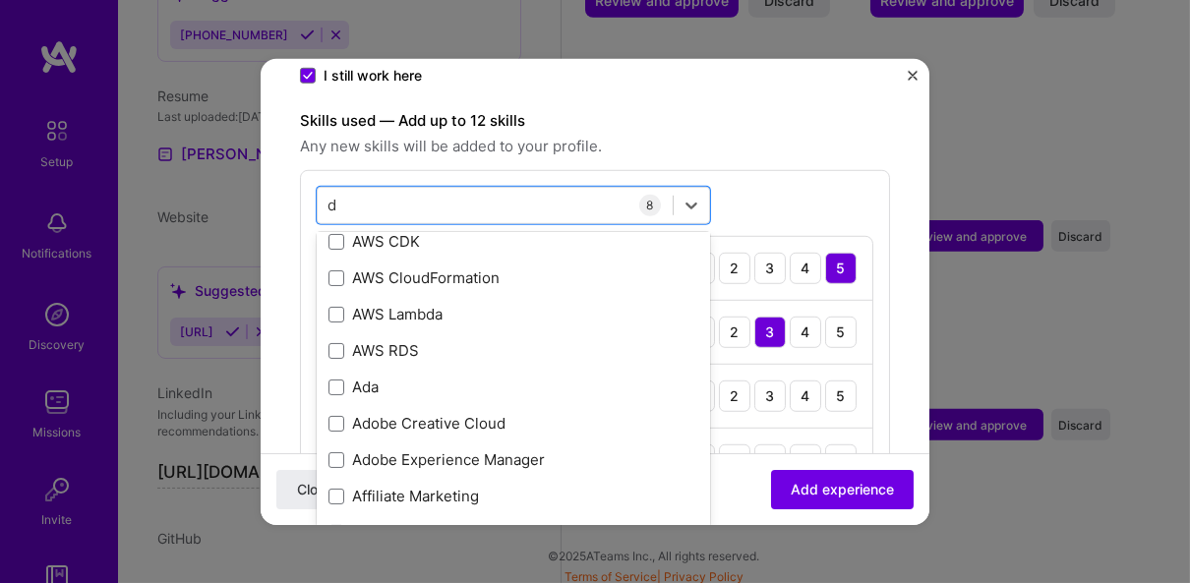
scroll to position [0, 0]
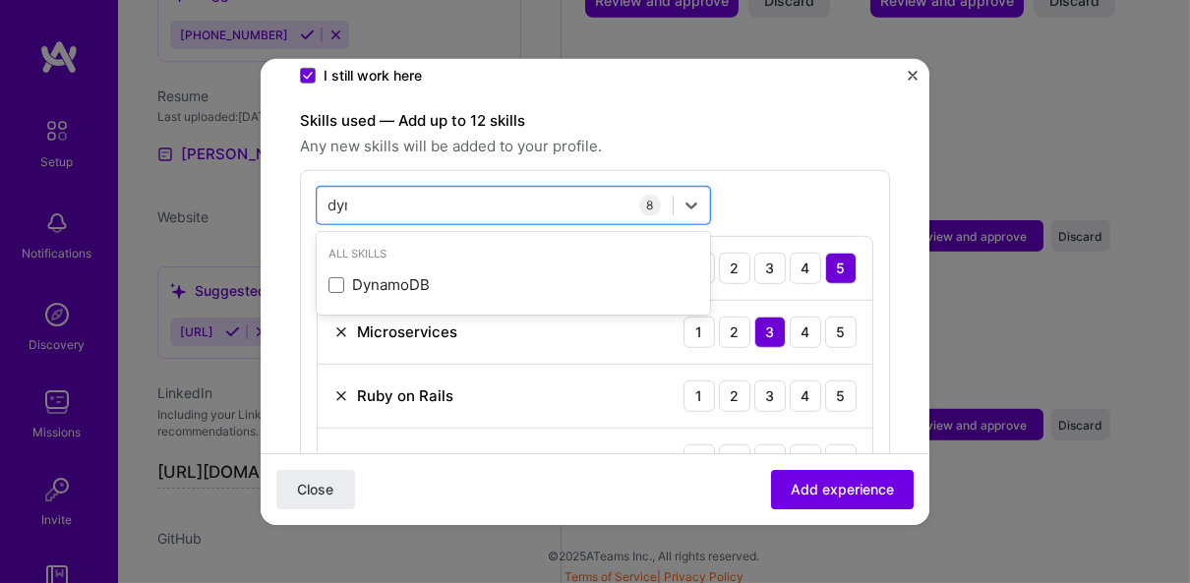
type input "dyna"
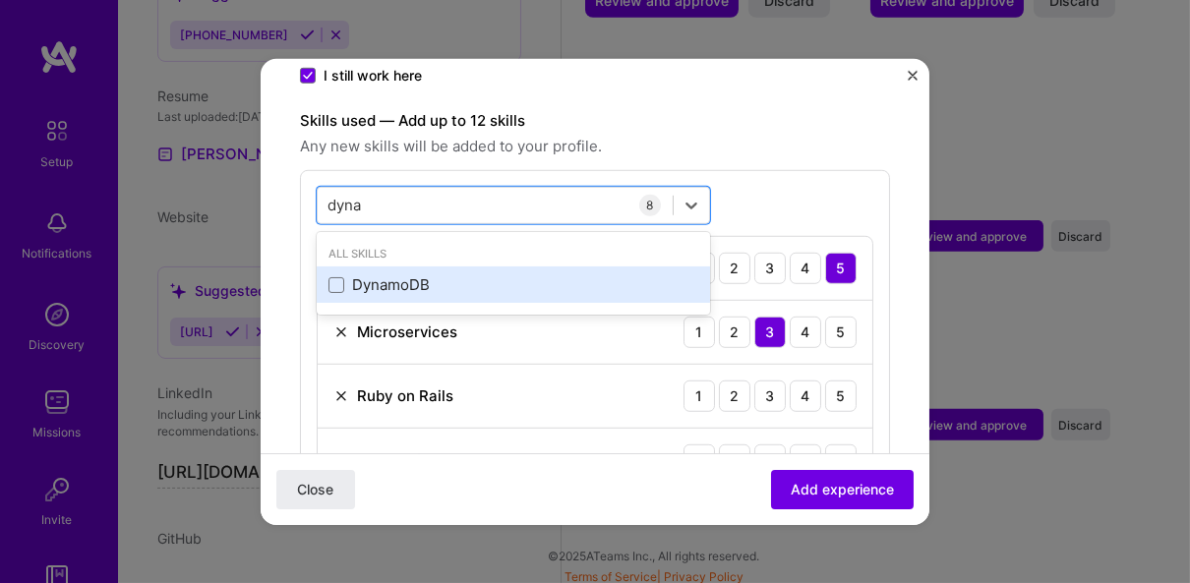
click at [435, 274] on div "DynamoDB" at bounding box center [513, 284] width 370 height 21
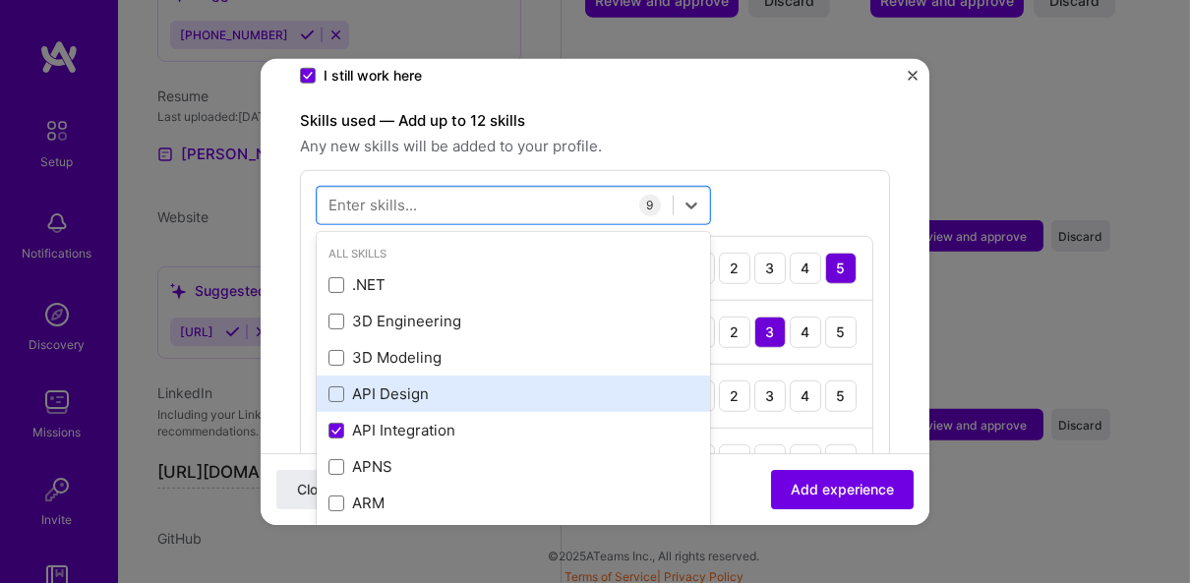
click at [415, 383] on div "API Design" at bounding box center [513, 393] width 370 height 21
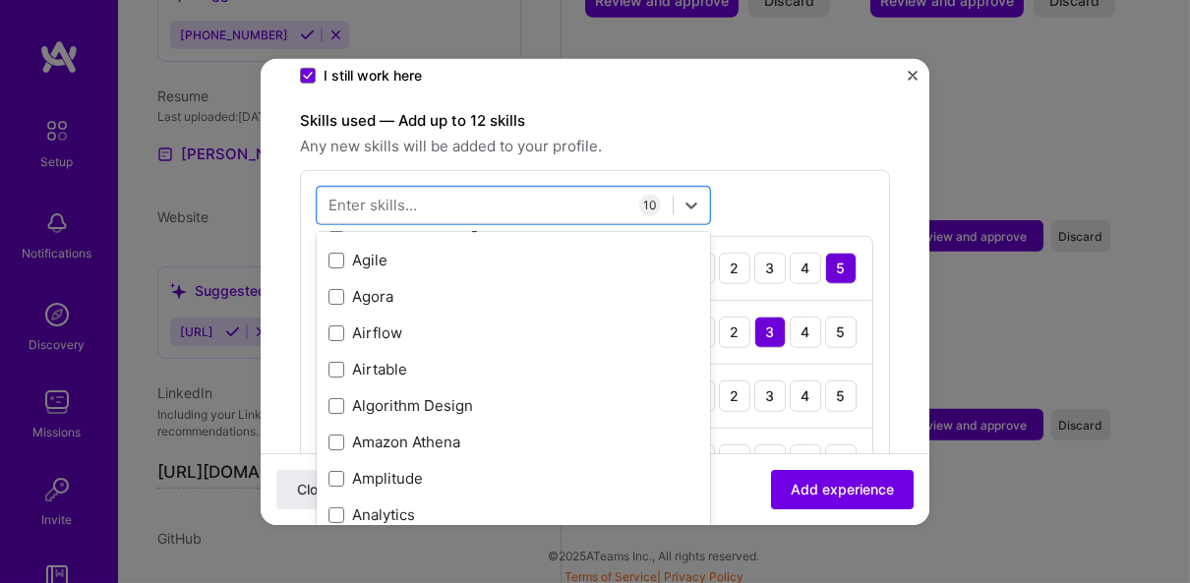
scroll to position [754, 0]
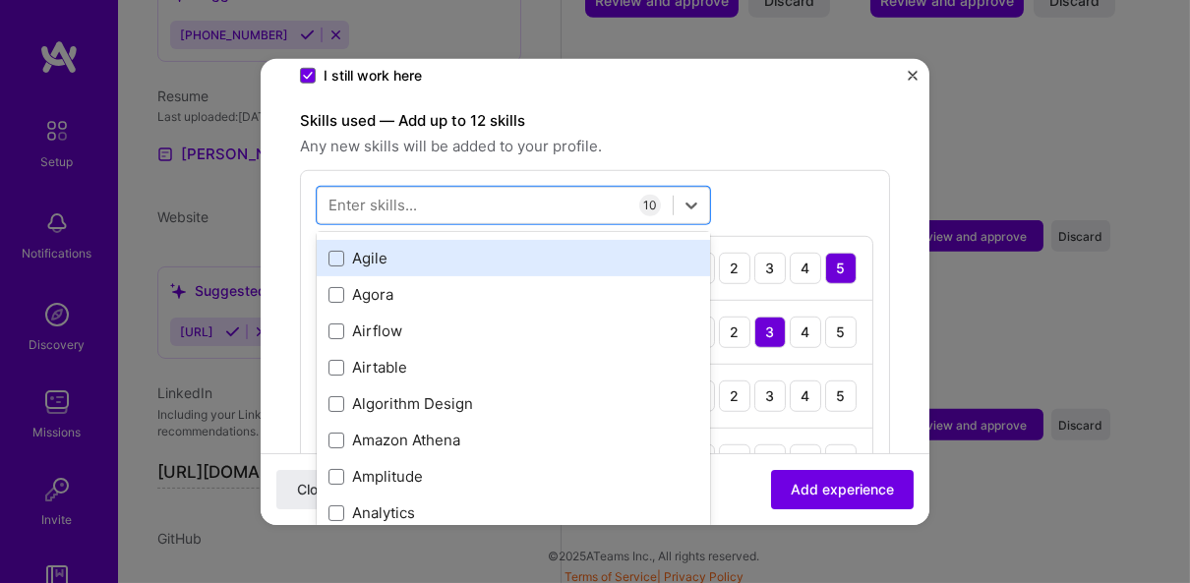
click at [377, 248] on div "Agile" at bounding box center [513, 258] width 370 height 21
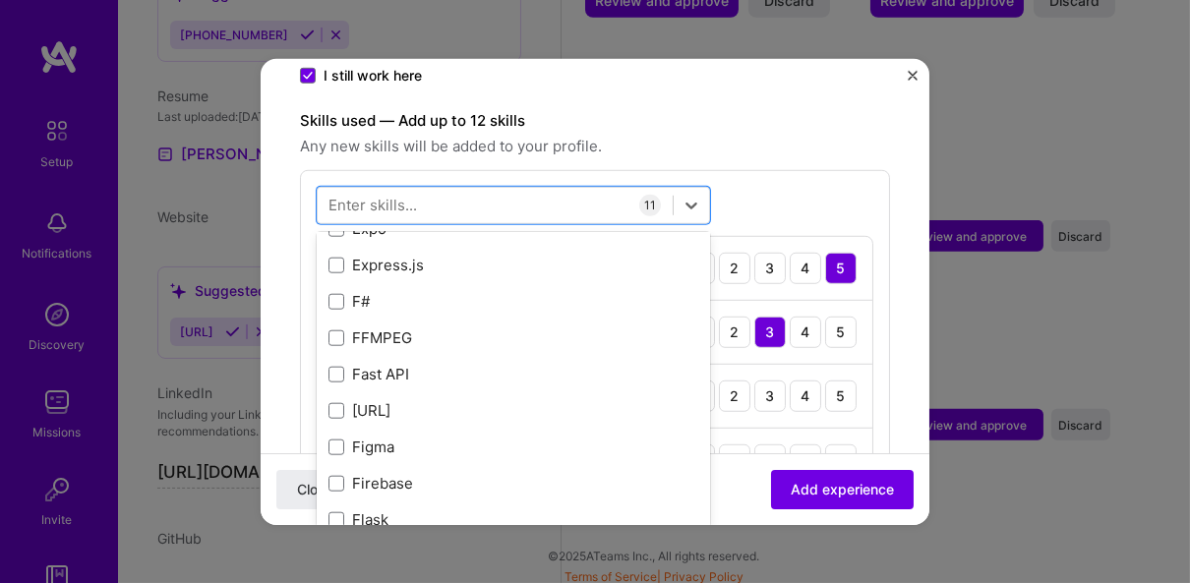
scroll to position [4575, 0]
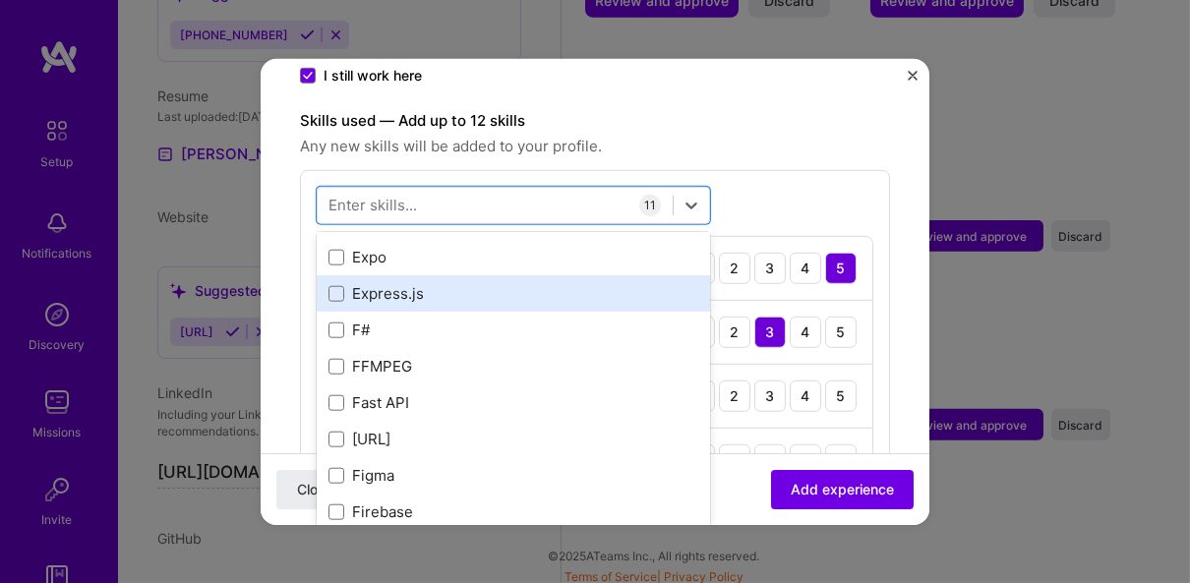
click at [401, 283] on div "Express.js" at bounding box center [513, 293] width 370 height 21
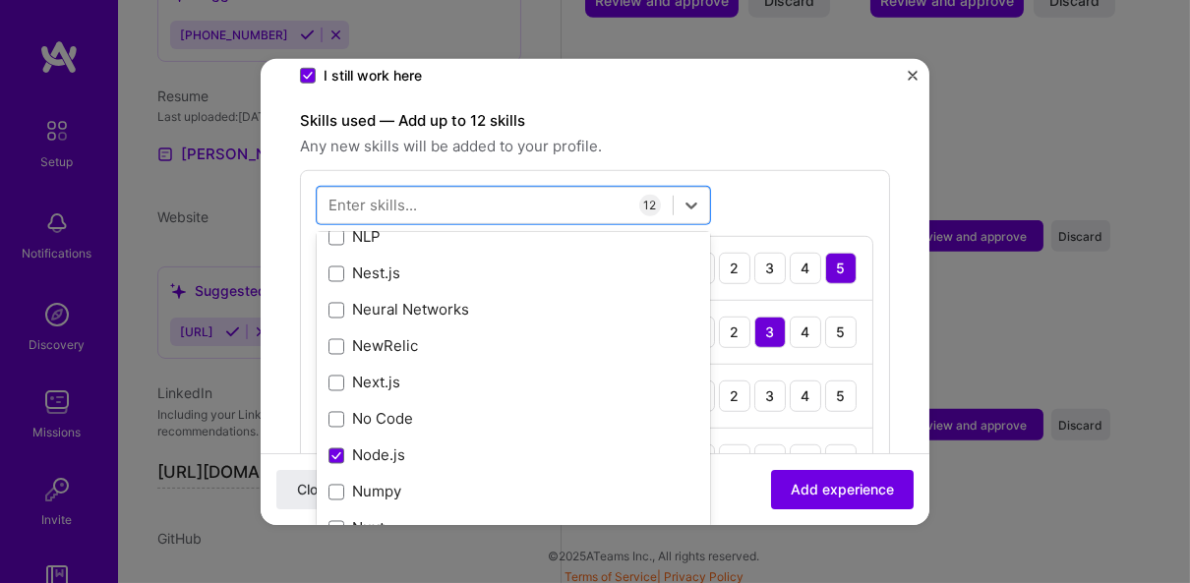
scroll to position [7958, 0]
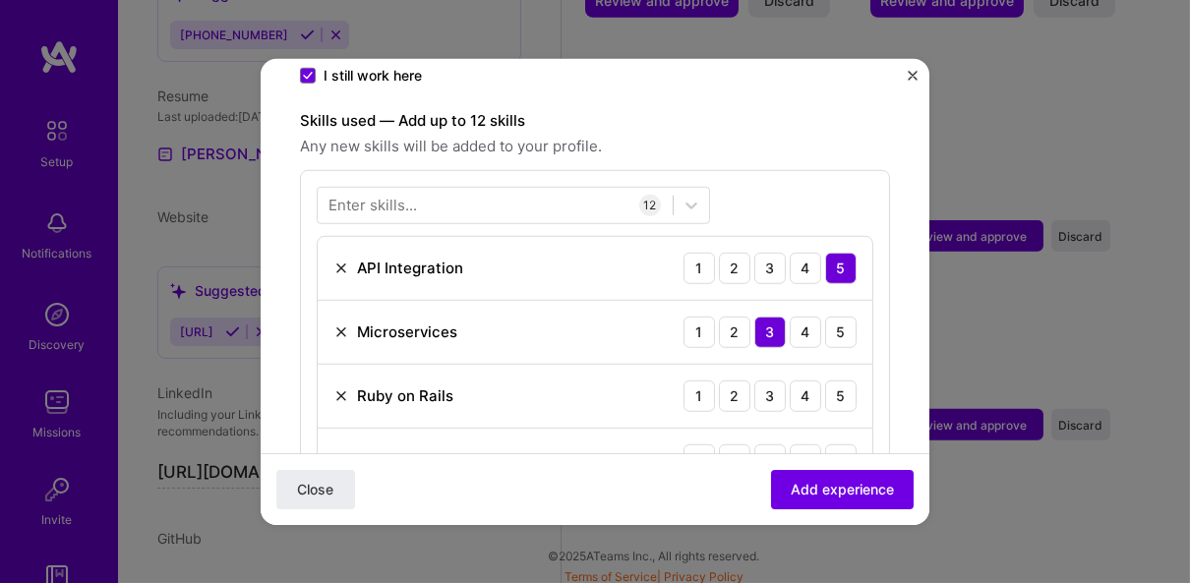
click at [776, 169] on div "Enter skills... 12 API Integration 1 2 3 4 5 Microservices 1 2 3 4 5 Ruby on Ra…" at bounding box center [595, 594] width 590 height 851
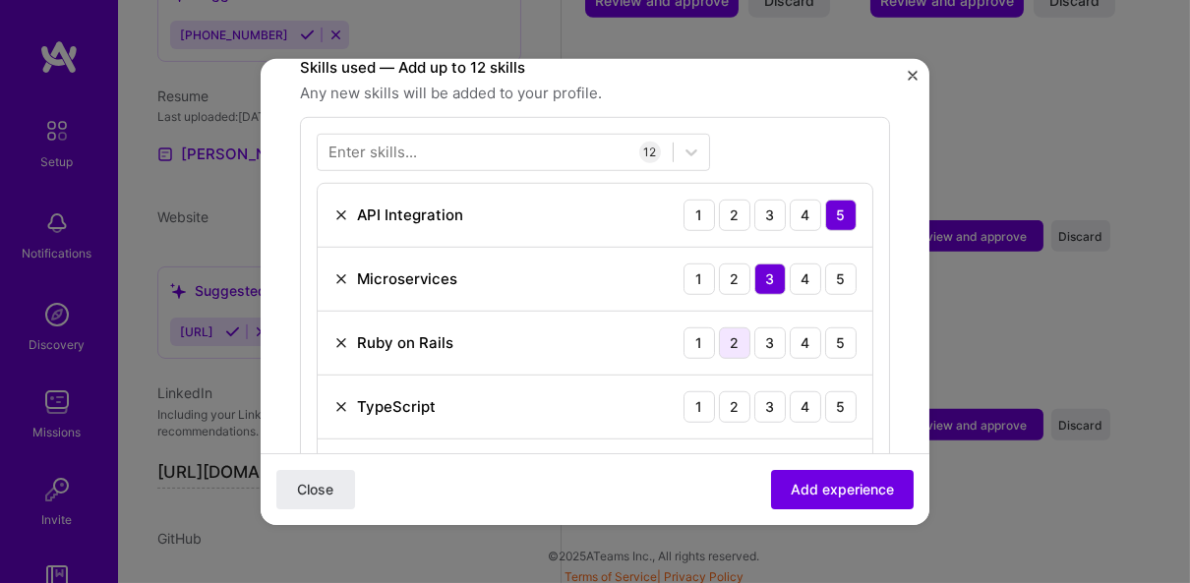
scroll to position [739, 0]
click at [692, 324] on div "1" at bounding box center [698, 339] width 31 height 31
click at [719, 324] on div "2" at bounding box center [734, 339] width 31 height 31
click at [790, 388] on div "4" at bounding box center [805, 403] width 31 height 31
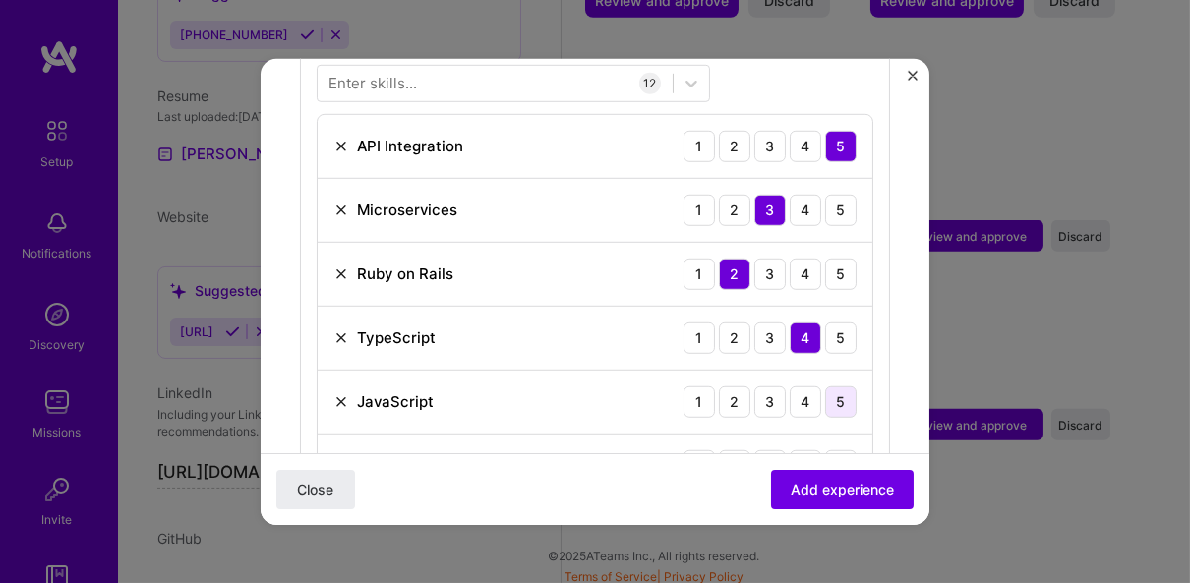
click at [831, 385] on div "5" at bounding box center [840, 400] width 31 height 31
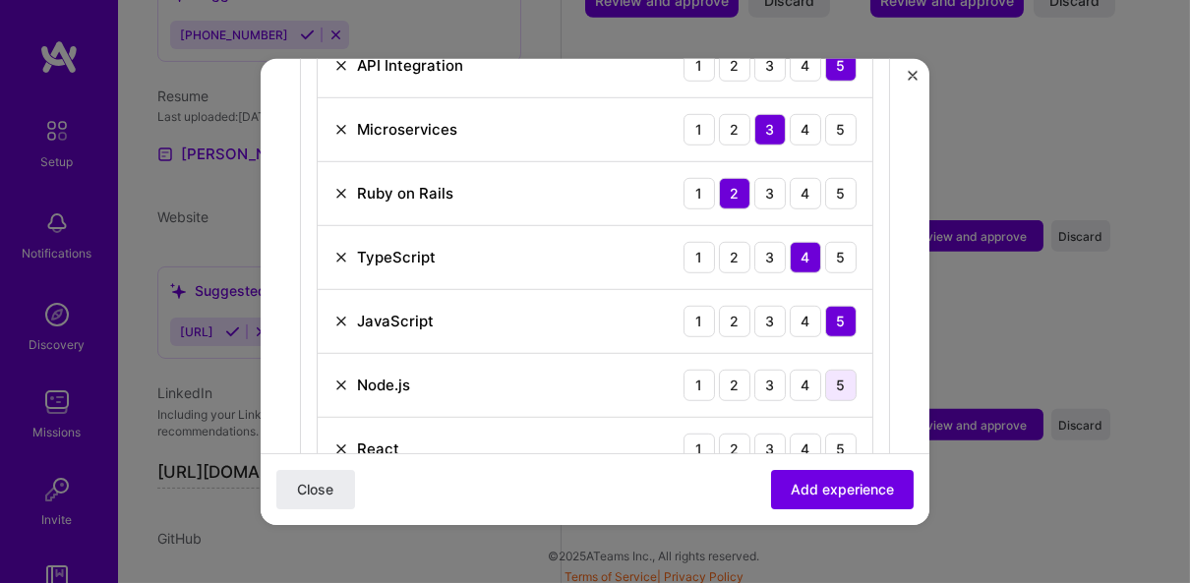
click at [830, 370] on div "5" at bounding box center [840, 384] width 31 height 31
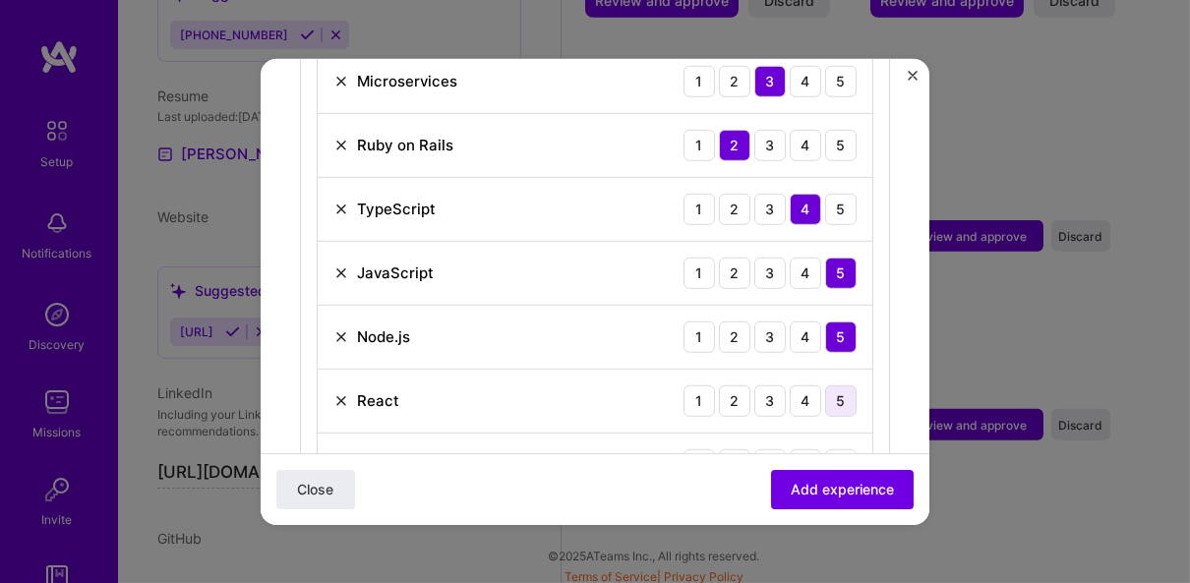
click at [825, 384] on div "5" at bounding box center [840, 399] width 31 height 31
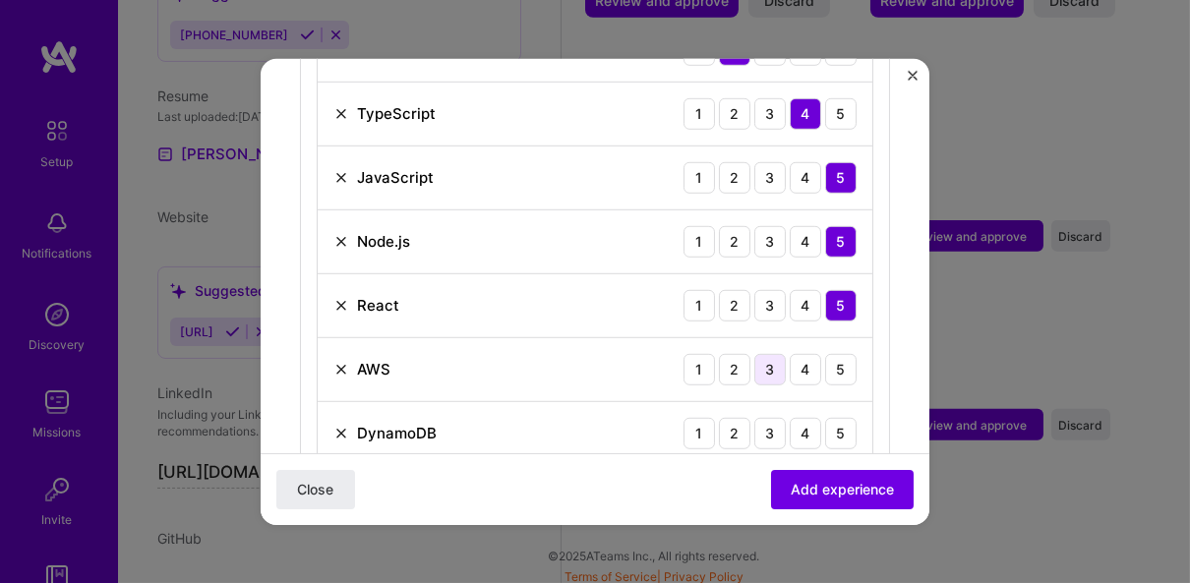
click at [760, 353] on div "3" at bounding box center [769, 368] width 31 height 31
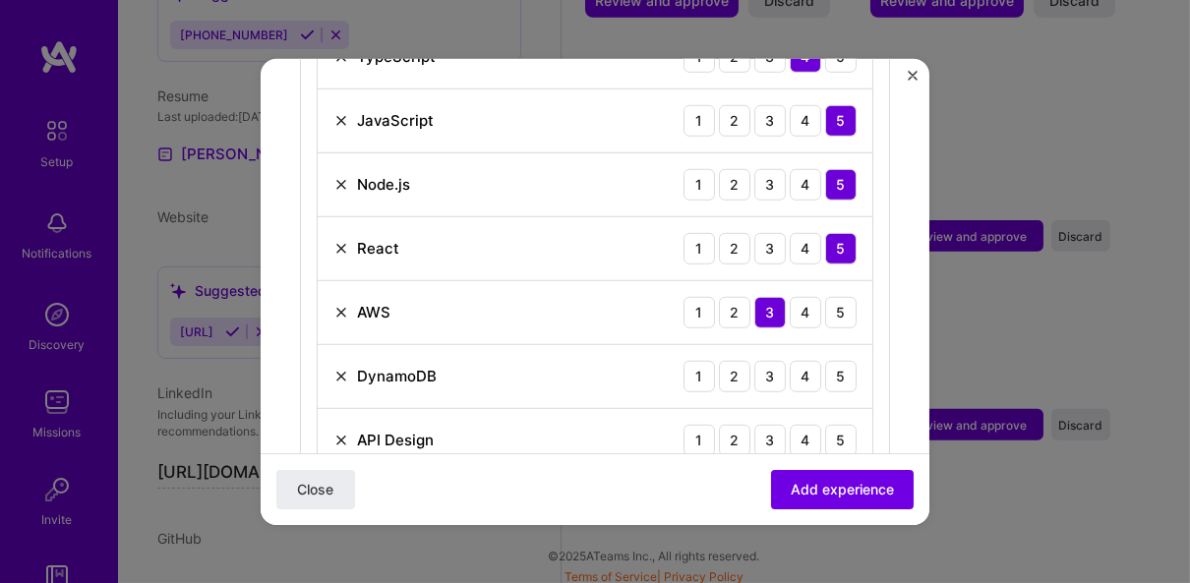
click at [760, 360] on div "3" at bounding box center [769, 375] width 31 height 31
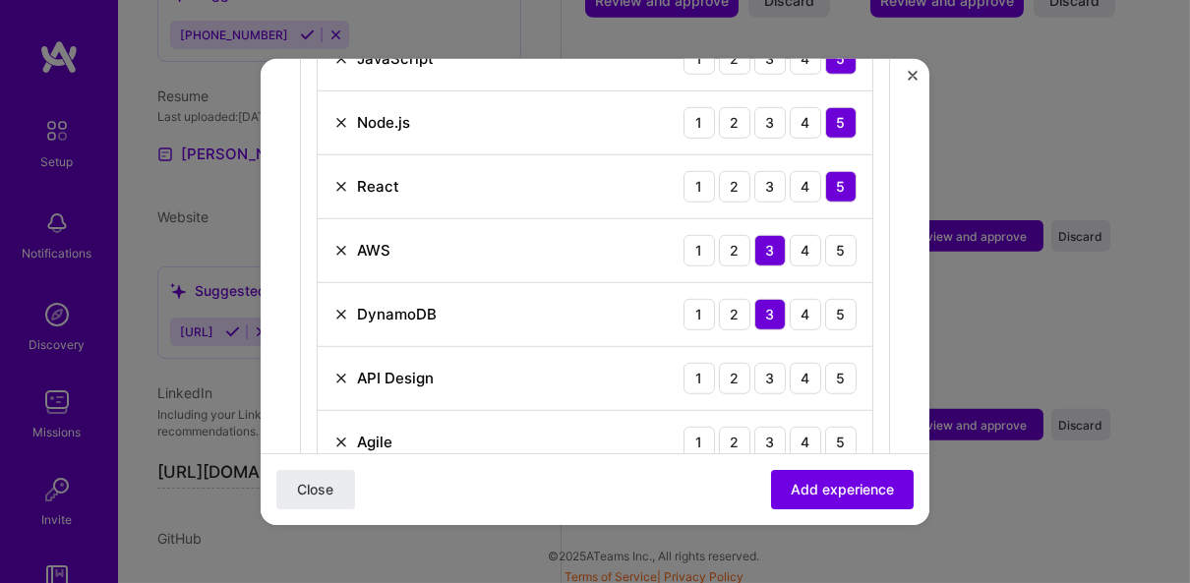
scroll to position [1154, 0]
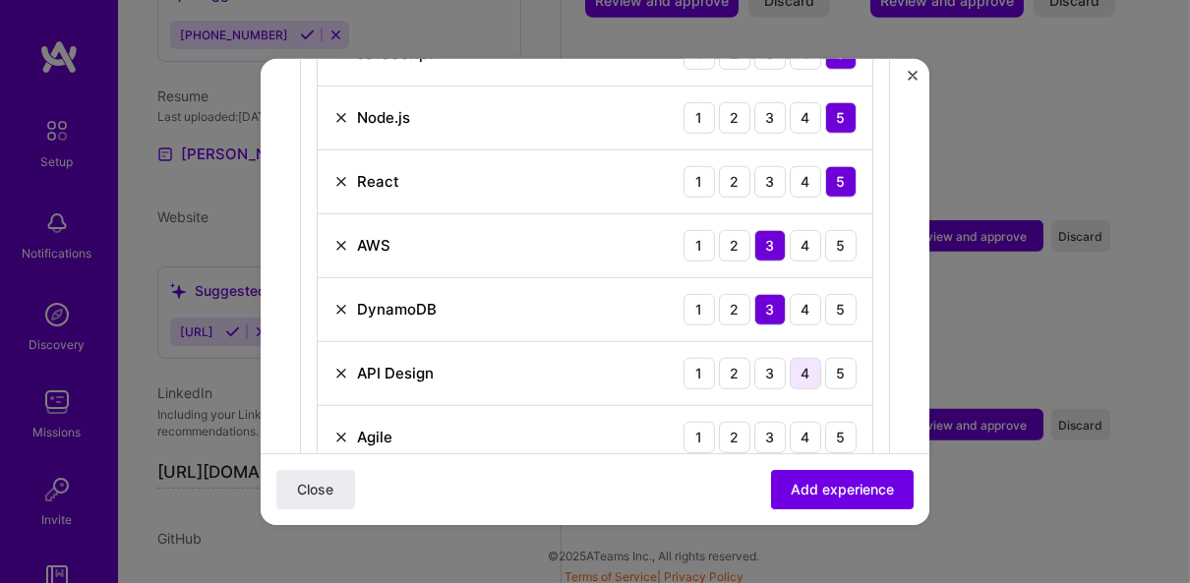
click at [804, 357] on div "4" at bounding box center [805, 372] width 31 height 31
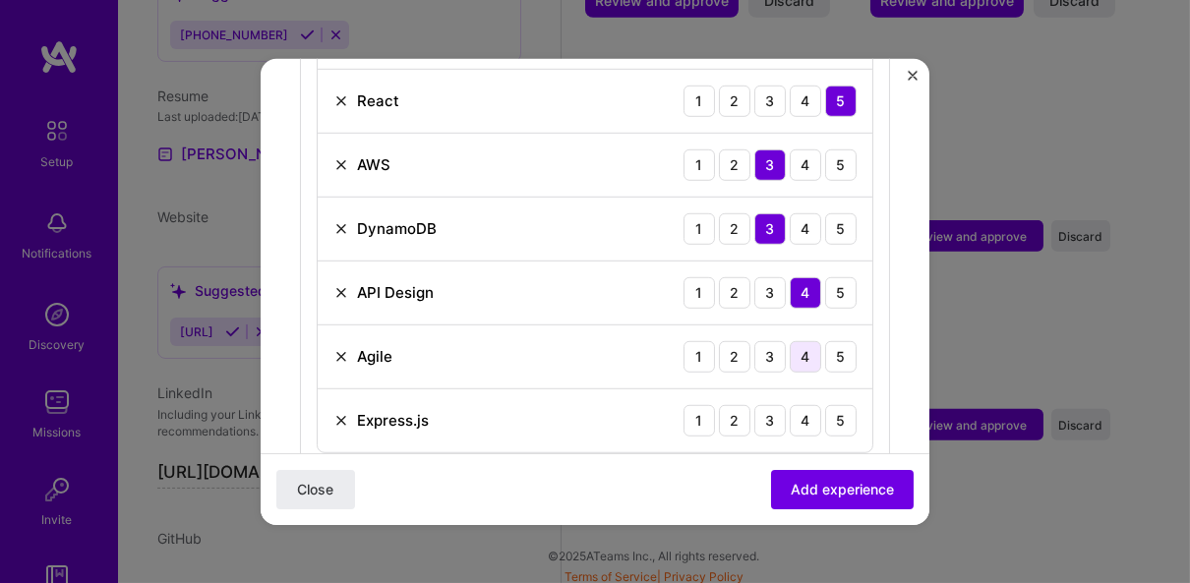
scroll to position [1236, 0]
click at [828, 339] on div "5" at bounding box center [840, 354] width 31 height 31
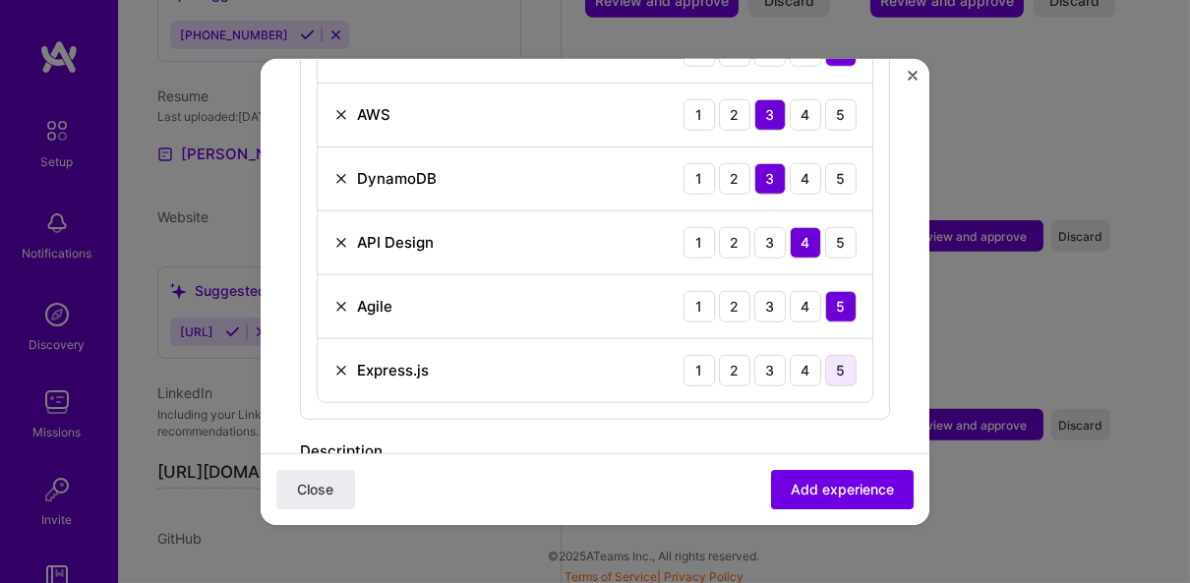
click at [832, 354] on div "5" at bounding box center [840, 369] width 31 height 31
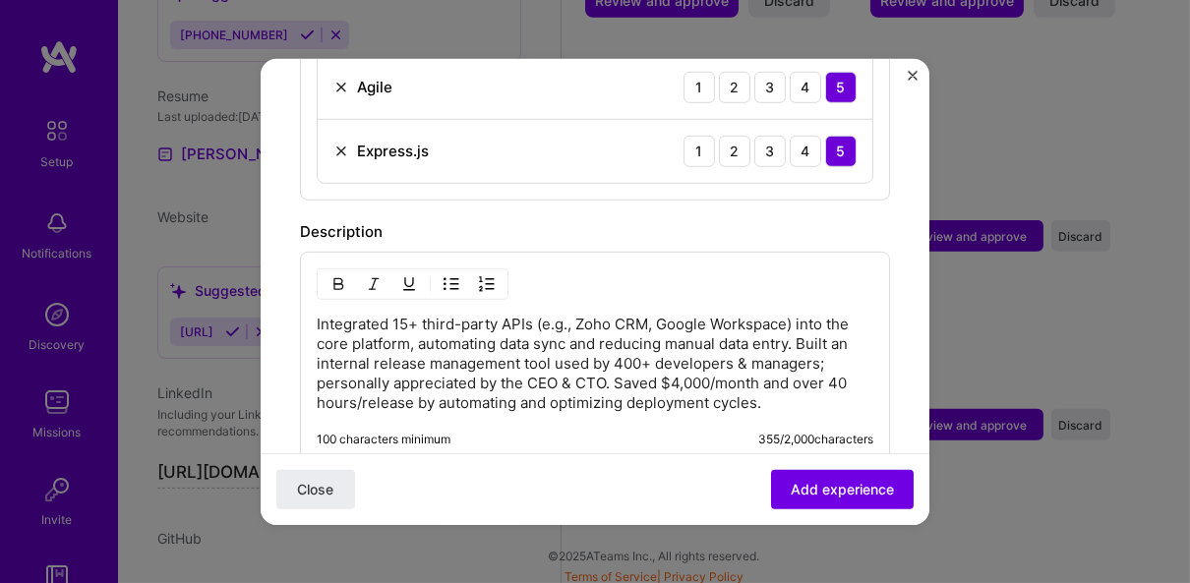
scroll to position [1558, 0]
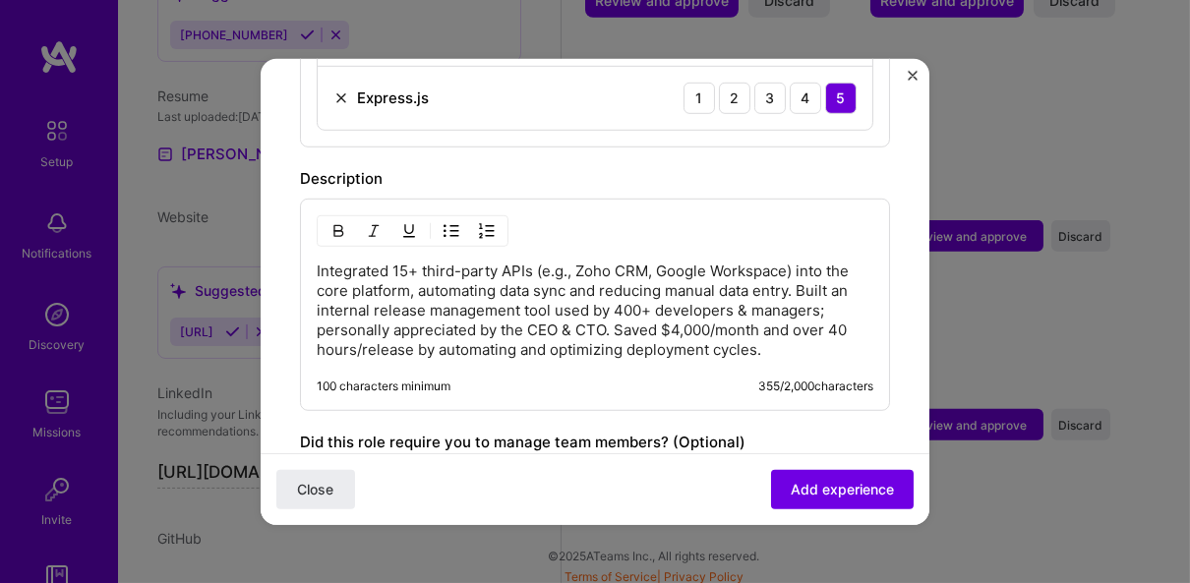
click at [510, 261] on p "Integrated 15+ third-party APIs (e.g., Zoho CRM, Google Workspace) into the cor…" at bounding box center [595, 310] width 557 height 98
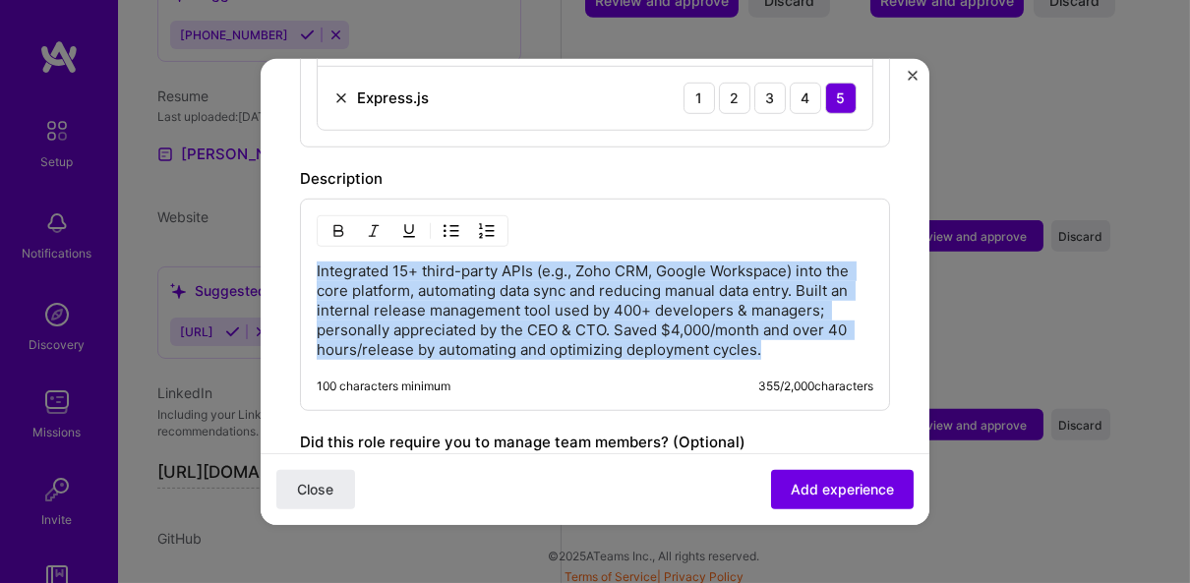
click at [510, 261] on p "Integrated 15+ third-party APIs (e.g., Zoho CRM, Google Workspace) into the cor…" at bounding box center [595, 310] width 557 height 98
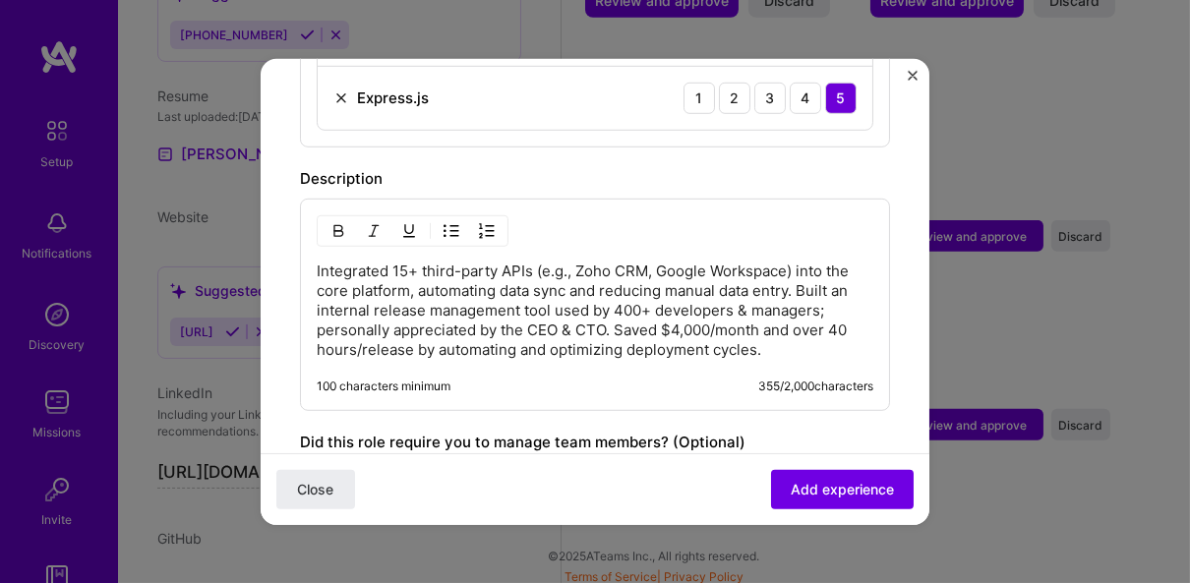
click at [505, 334] on div "Integrated 15+ third-party APIs (e.g., Zoho CRM, Google Workspace) into the cor…" at bounding box center [595, 304] width 590 height 212
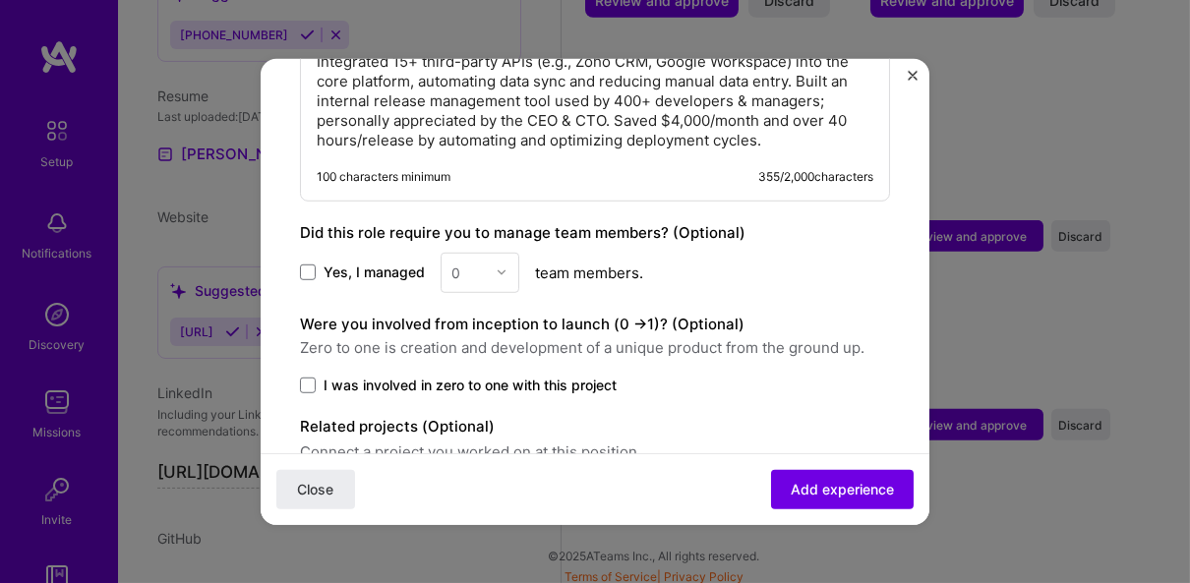
scroll to position [1791, 0]
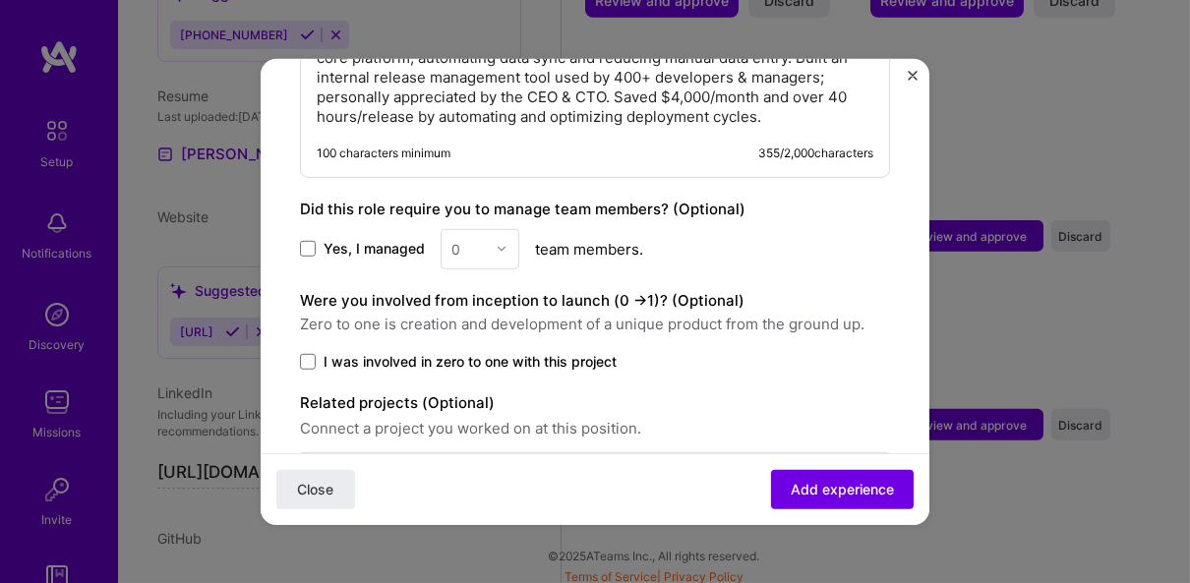
click at [323, 351] on label "I was involved in zero to one with this project" at bounding box center [595, 361] width 590 height 20
click at [0, 0] on input "I was involved in zero to one with this project" at bounding box center [0, 0] width 0 height 0
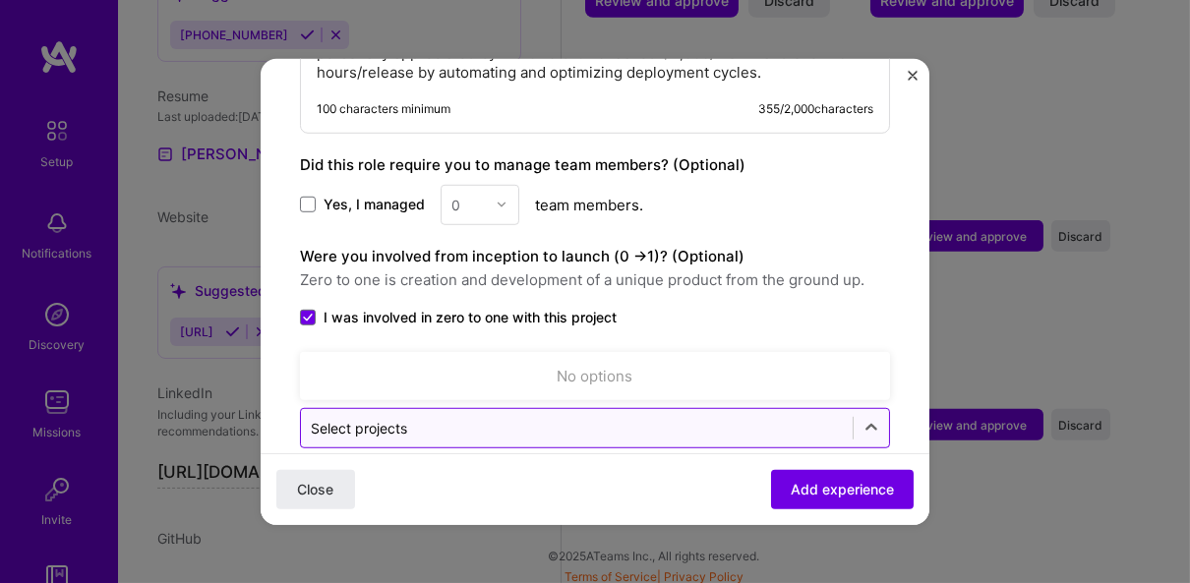
click at [453, 417] on input "text" at bounding box center [577, 427] width 532 height 21
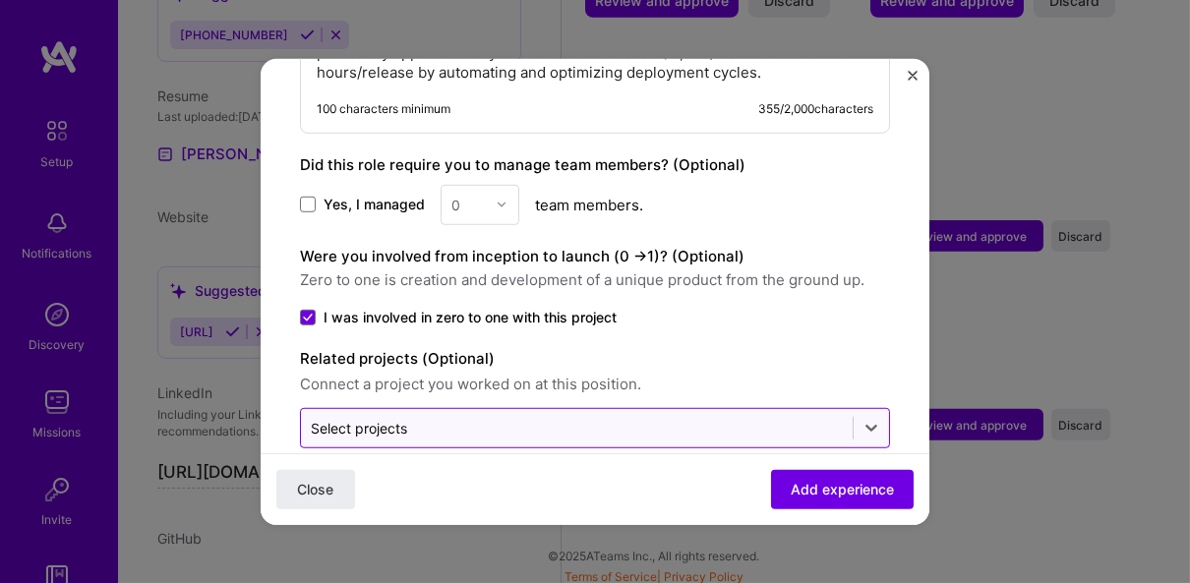
click at [484, 408] on div "Select projects" at bounding box center [577, 427] width 552 height 38
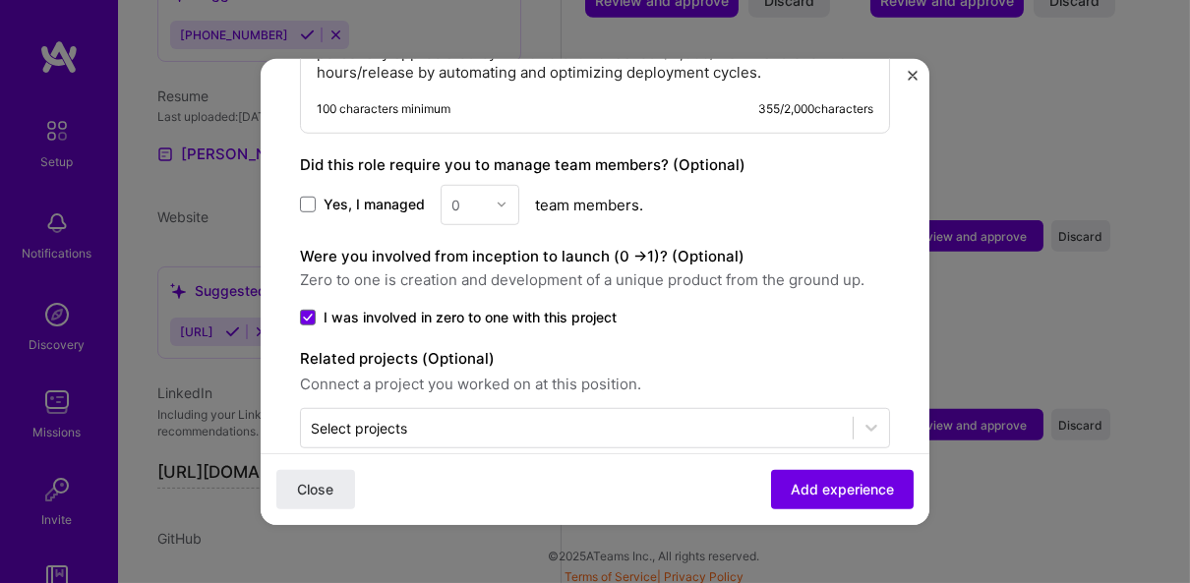
click at [771, 482] on button "Add experience" at bounding box center [842, 489] width 143 height 39
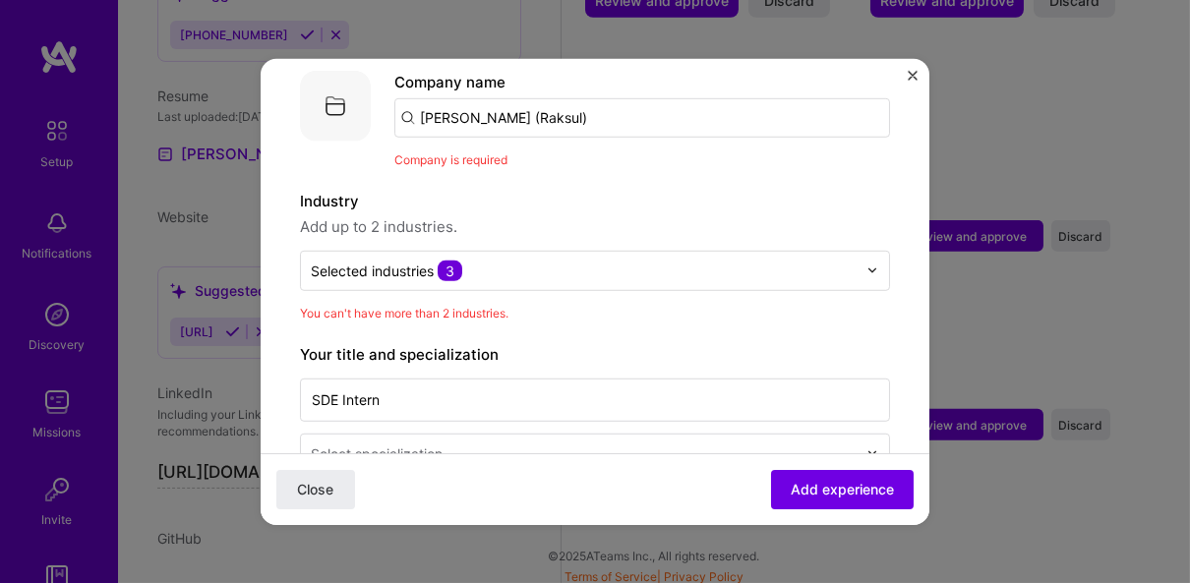
scroll to position [197, 0]
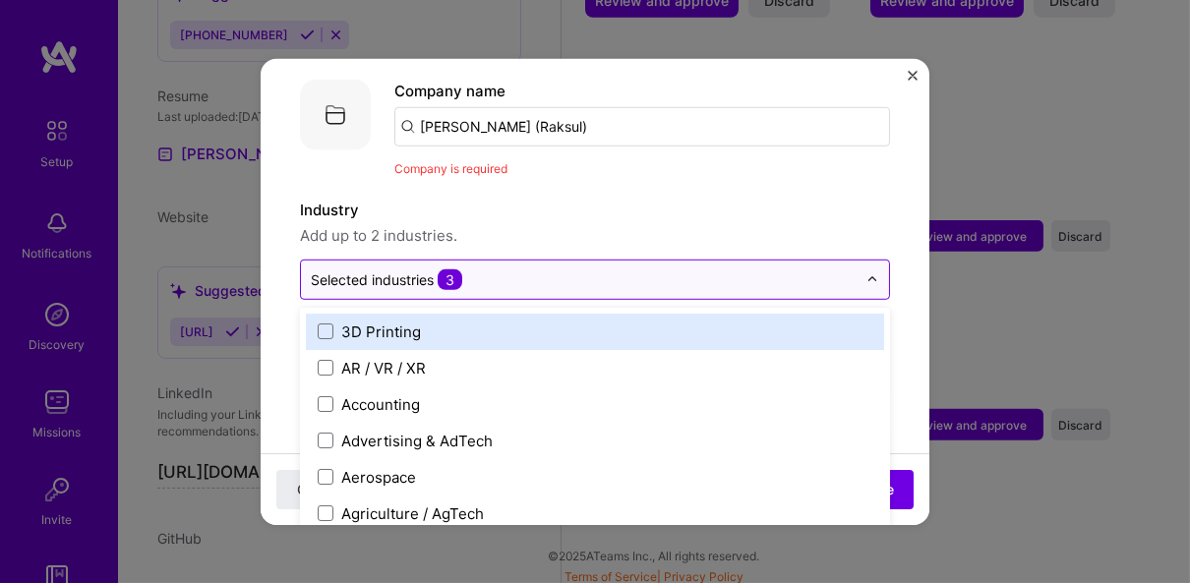
click at [505, 268] on input "text" at bounding box center [584, 278] width 546 height 21
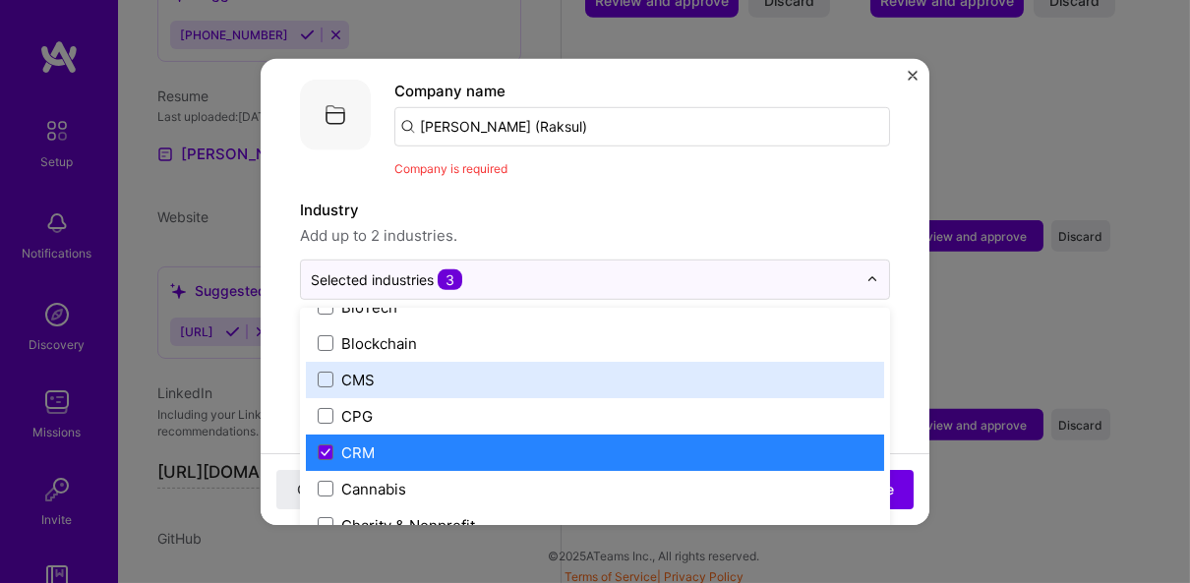
scroll to position [923, 0]
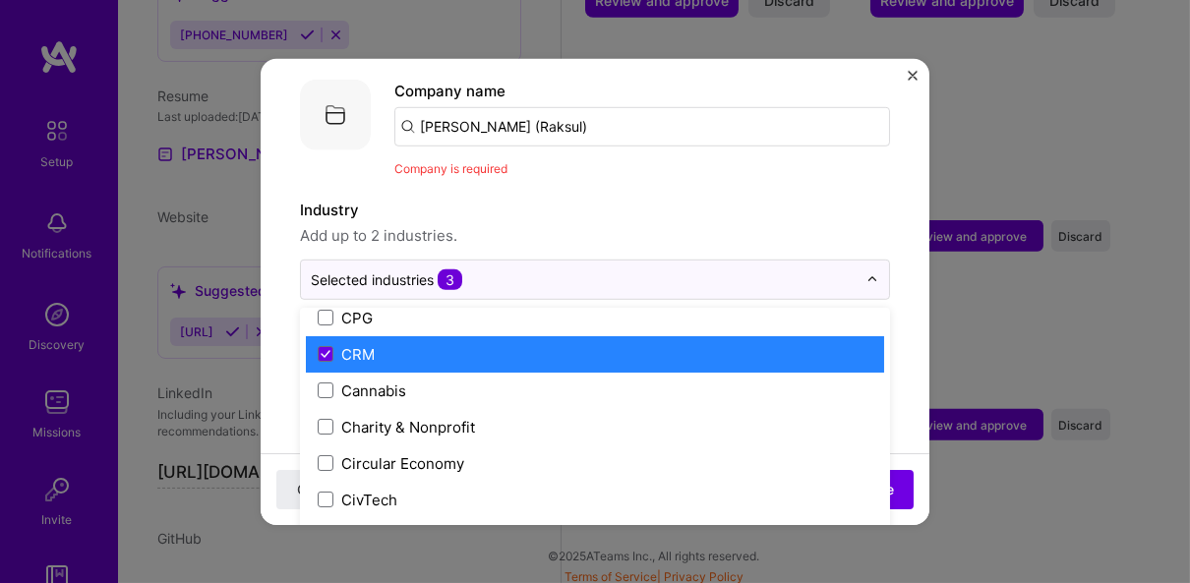
click at [433, 343] on label "CRM" at bounding box center [595, 353] width 555 height 21
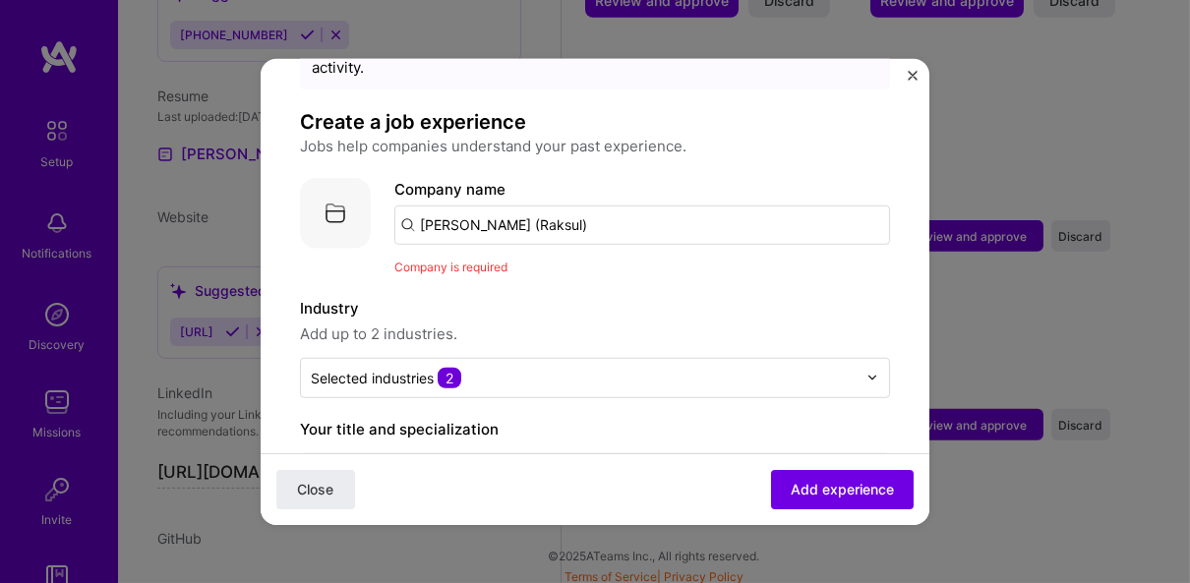
scroll to position [90, 0]
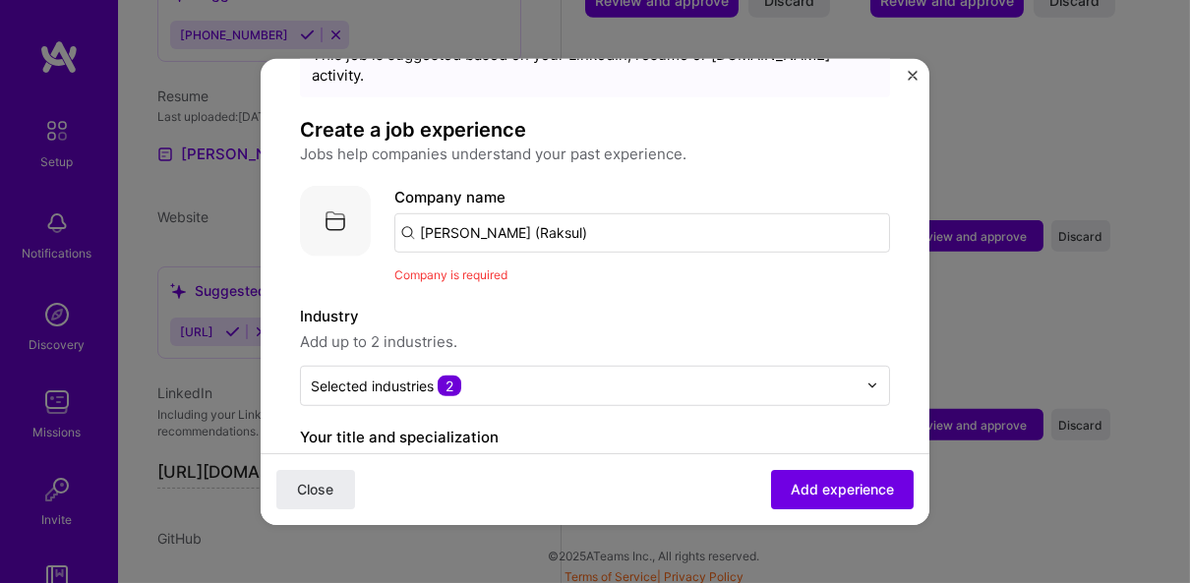
click at [527, 222] on input "Josys (Raksul)" at bounding box center [642, 231] width 496 height 39
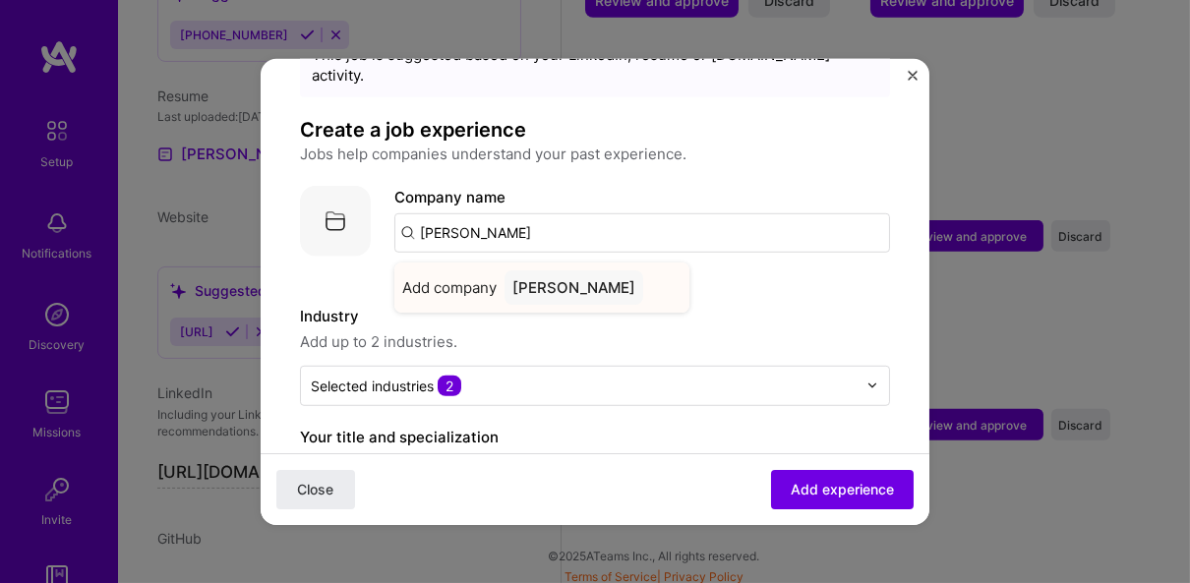
type input "josys"
click at [425, 276] on span "Add company" at bounding box center [449, 286] width 94 height 21
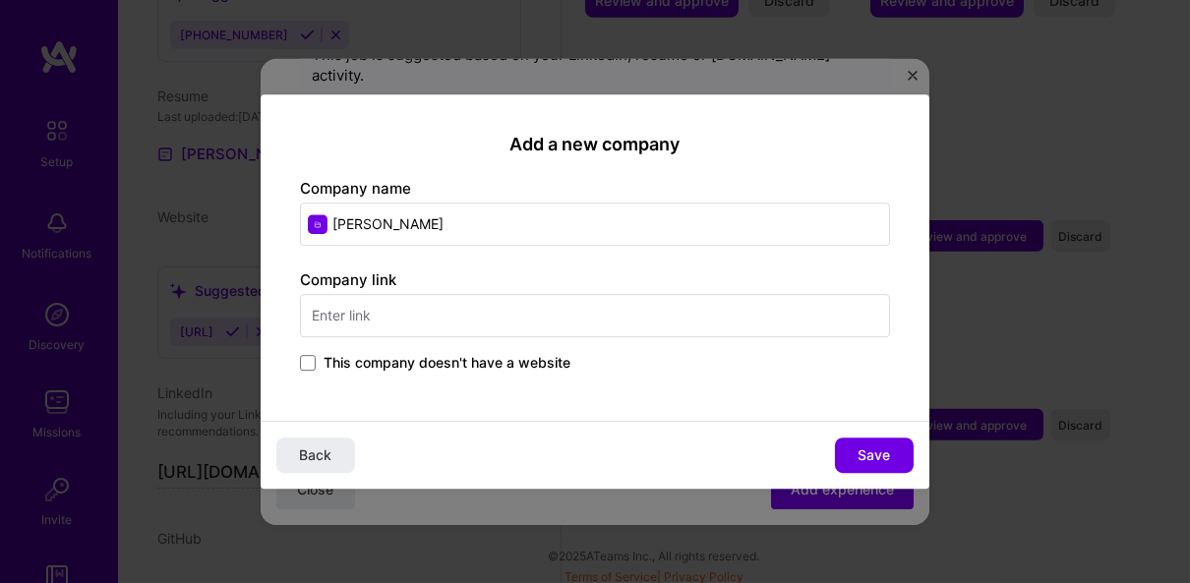
type input "[PERSON_NAME]"
click at [426, 334] on input "text" at bounding box center [595, 315] width 590 height 43
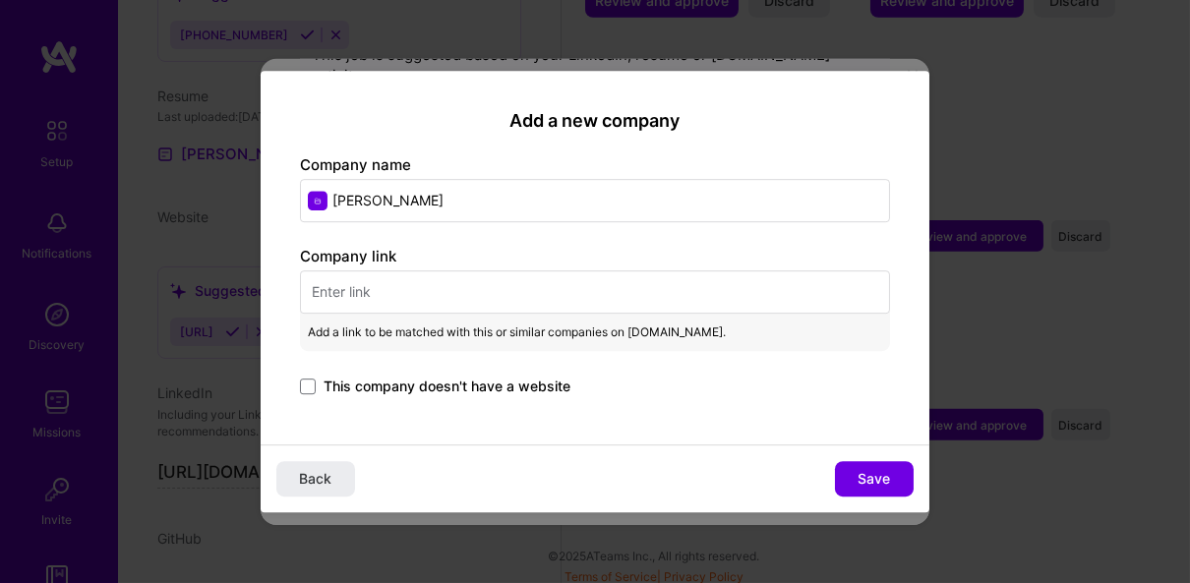
paste input "https://www.josys.com/"
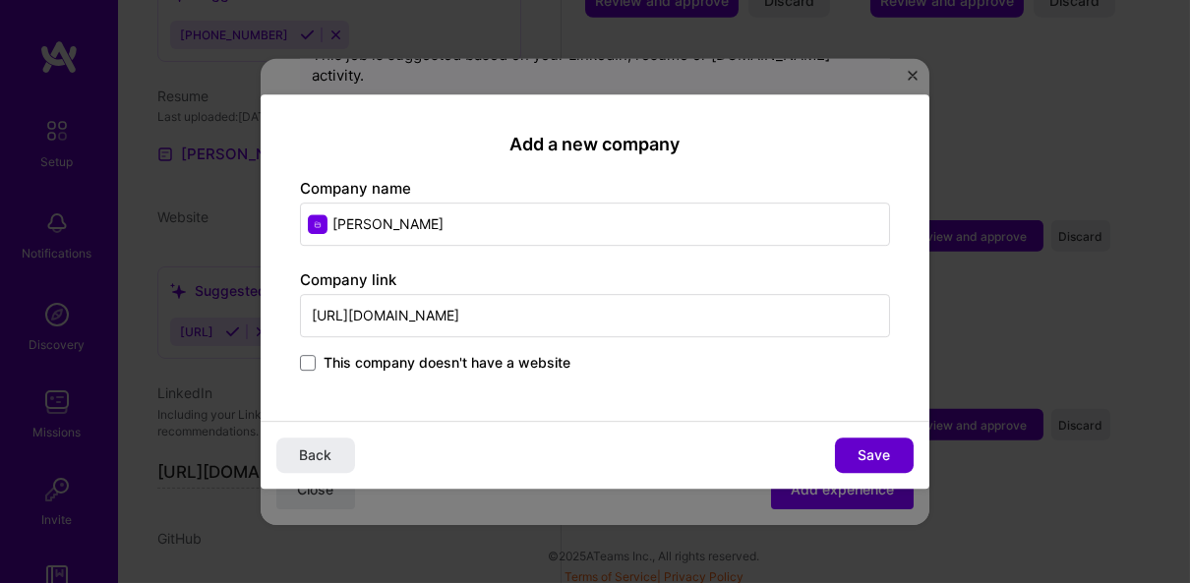
type input "https://www.josys.com/"
click at [866, 447] on span "Save" at bounding box center [874, 455] width 32 height 20
type input "[PERSON_NAME]"
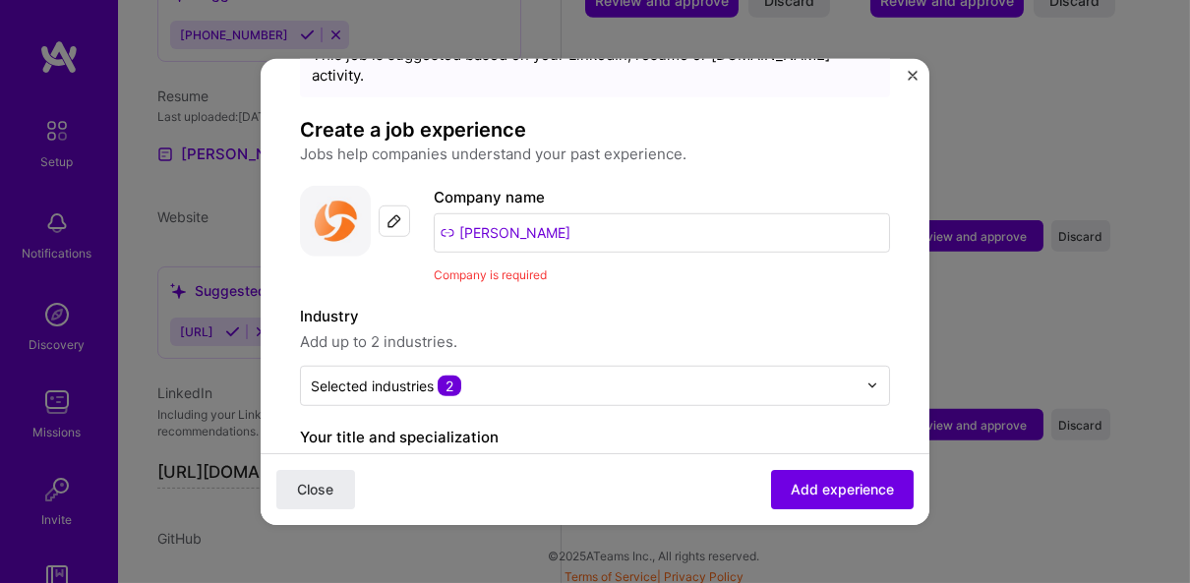
click at [531, 215] on input "[PERSON_NAME]" at bounding box center [662, 231] width 456 height 39
click at [545, 304] on label "Industry" at bounding box center [595, 316] width 590 height 24
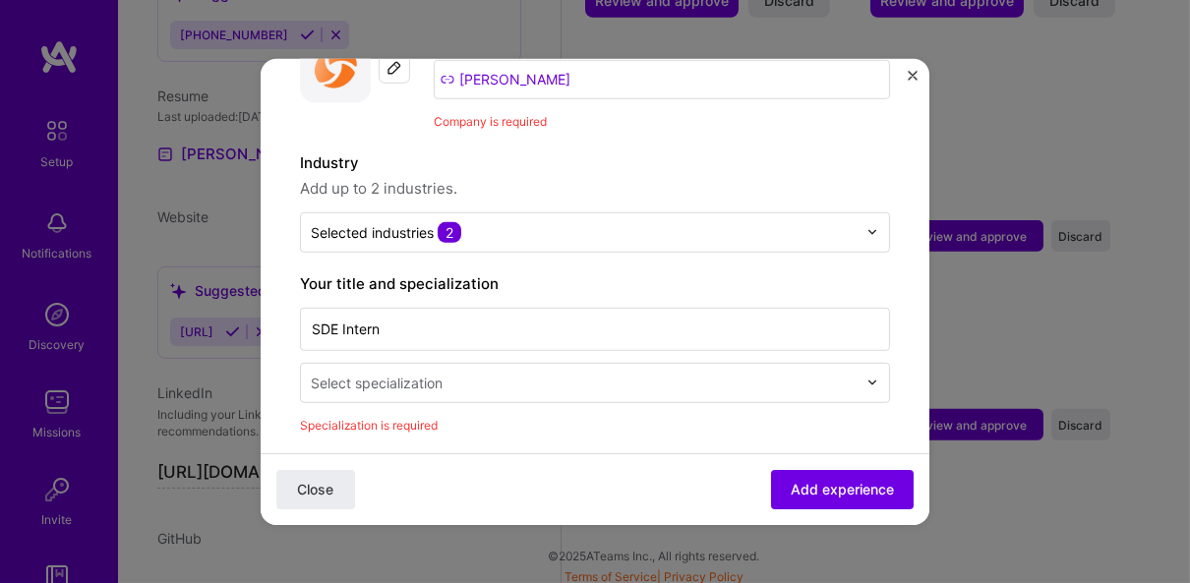
scroll to position [271, 0]
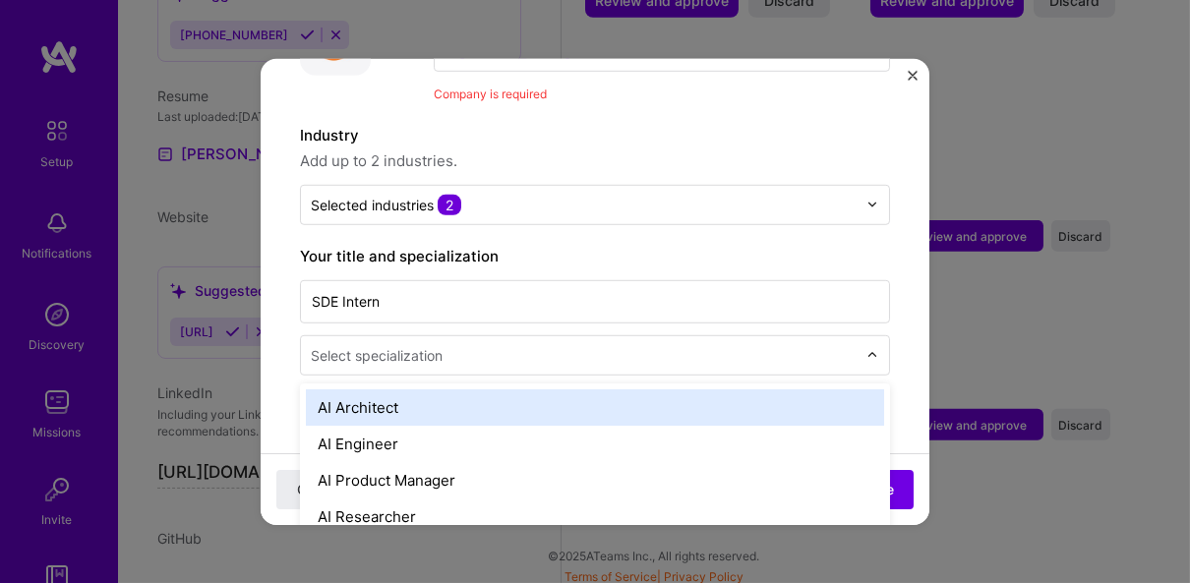
click at [541, 344] on input "text" at bounding box center [586, 354] width 550 height 21
type input "back"
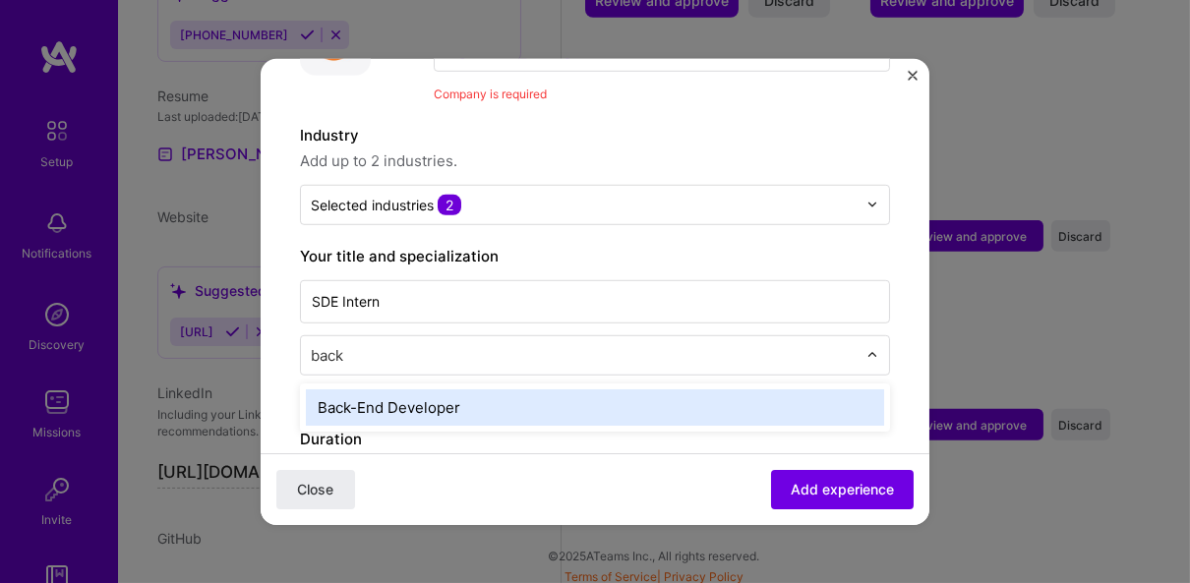
click at [490, 391] on div "Back-End Developer" at bounding box center [595, 406] width 578 height 36
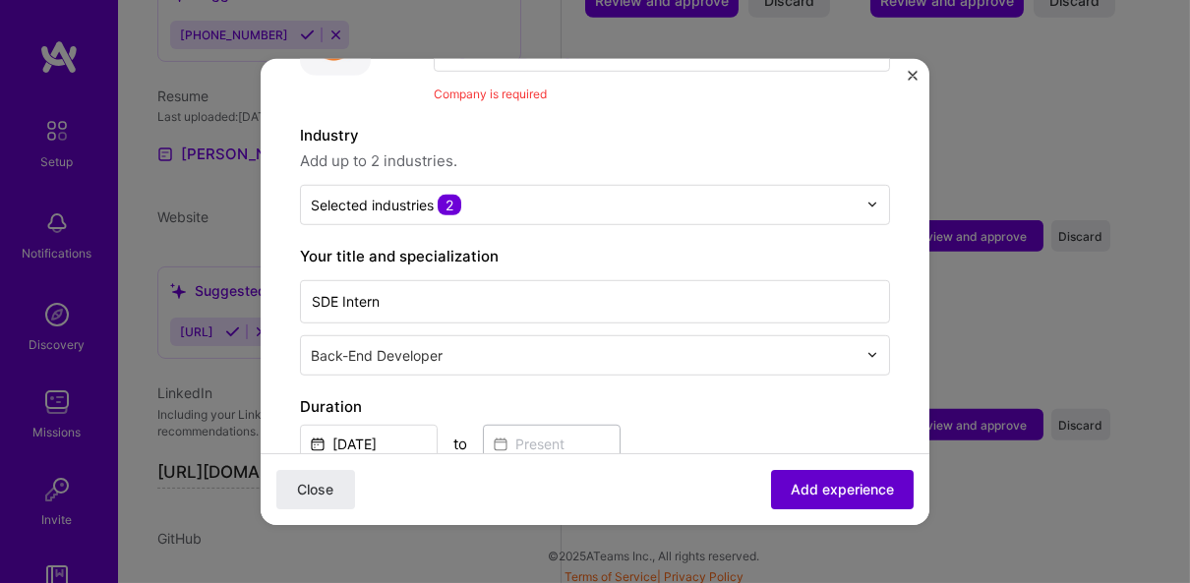
click at [791, 483] on span "Add experience" at bounding box center [842, 490] width 103 height 20
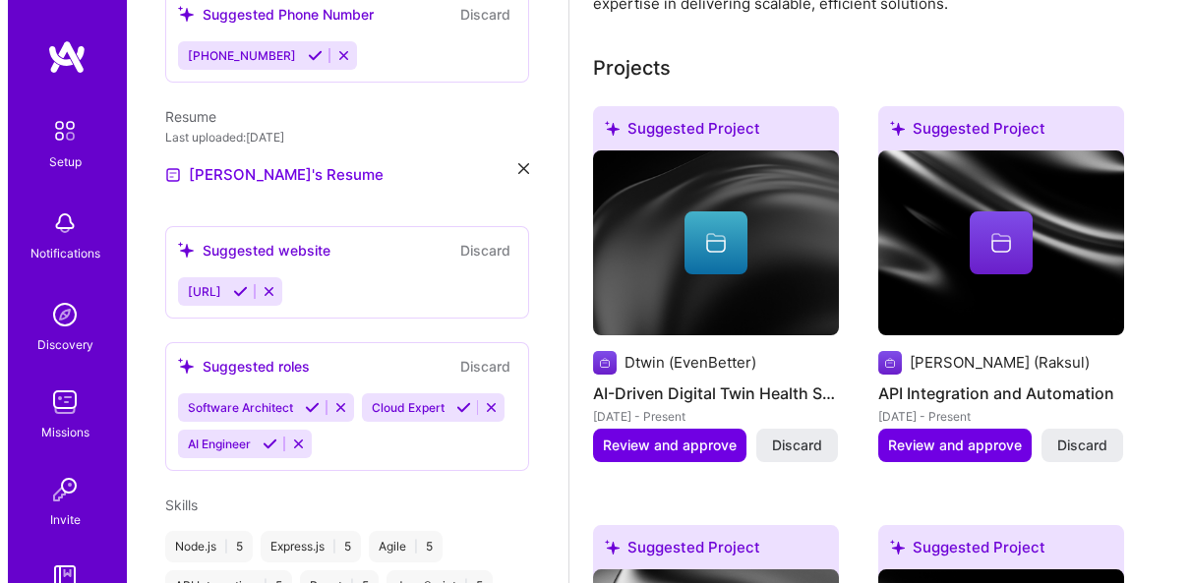
scroll to position [844, 0]
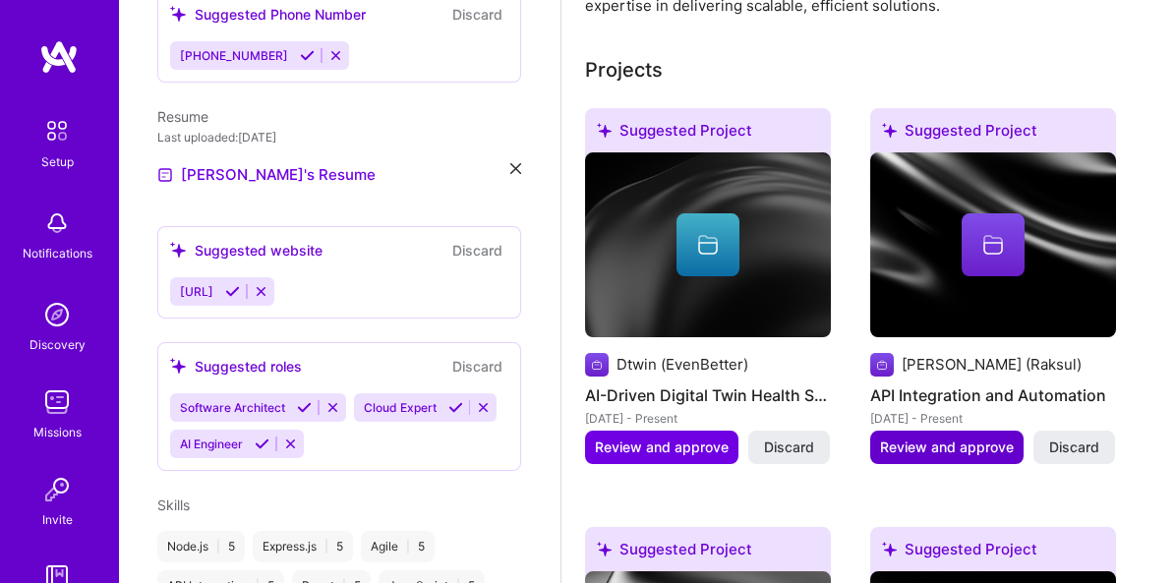
click at [957, 431] on button "Review and approve" at bounding box center [946, 447] width 153 height 33
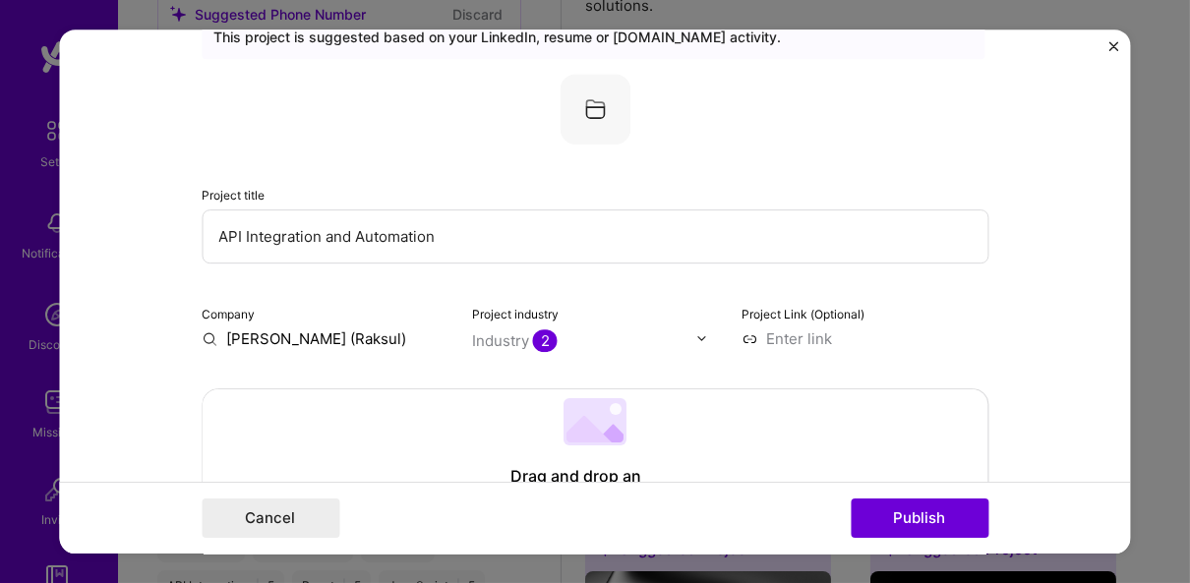
scroll to position [88, 0]
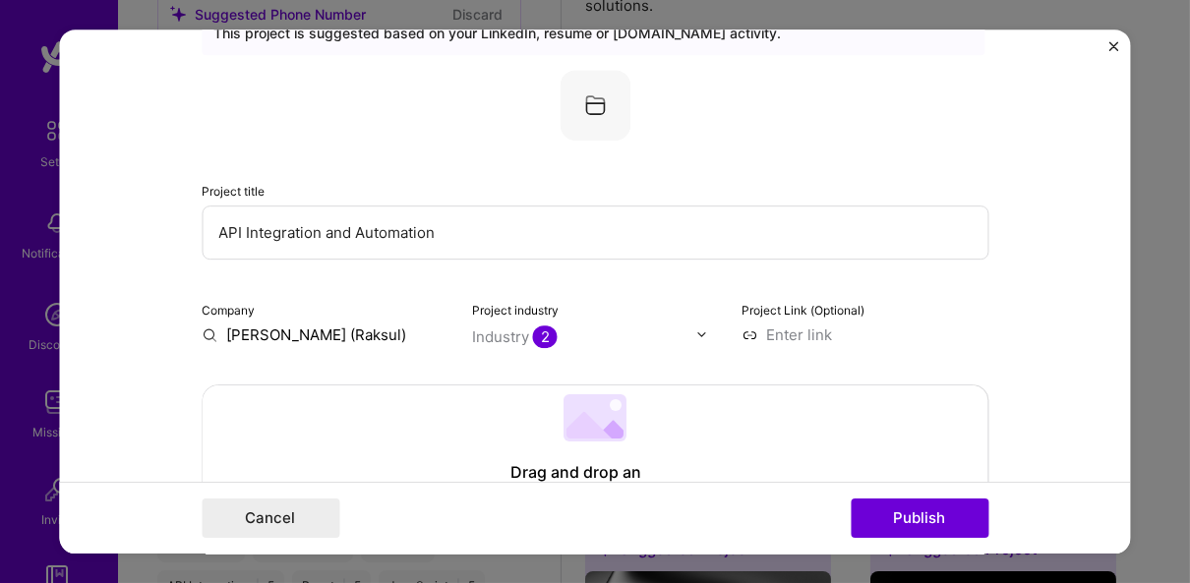
click at [345, 334] on input "Josys (Raksul)" at bounding box center [325, 334] width 247 height 21
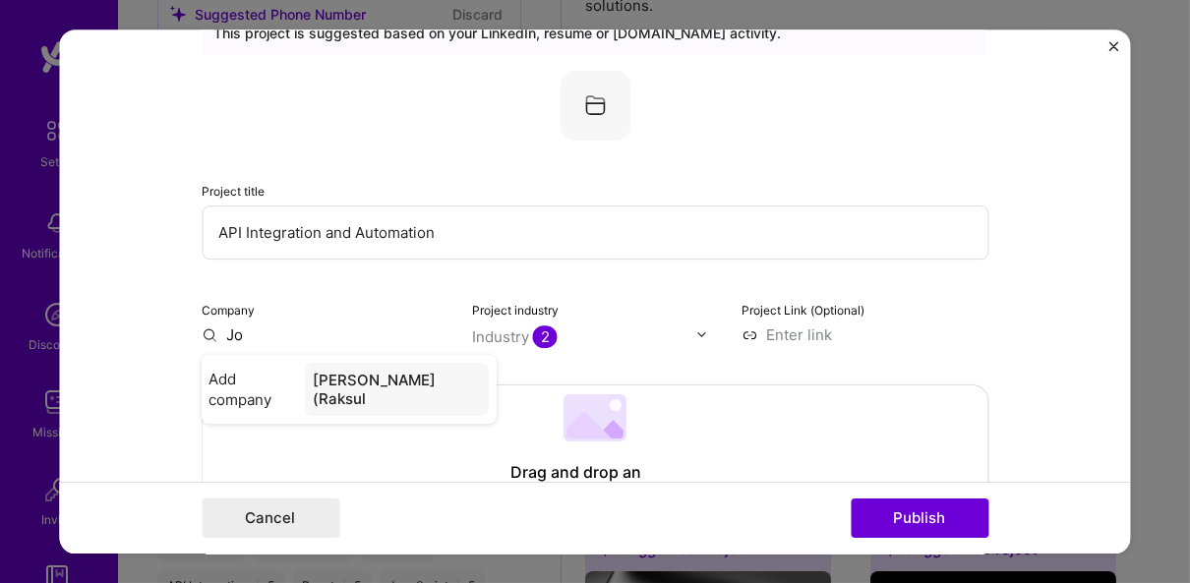
type input "J"
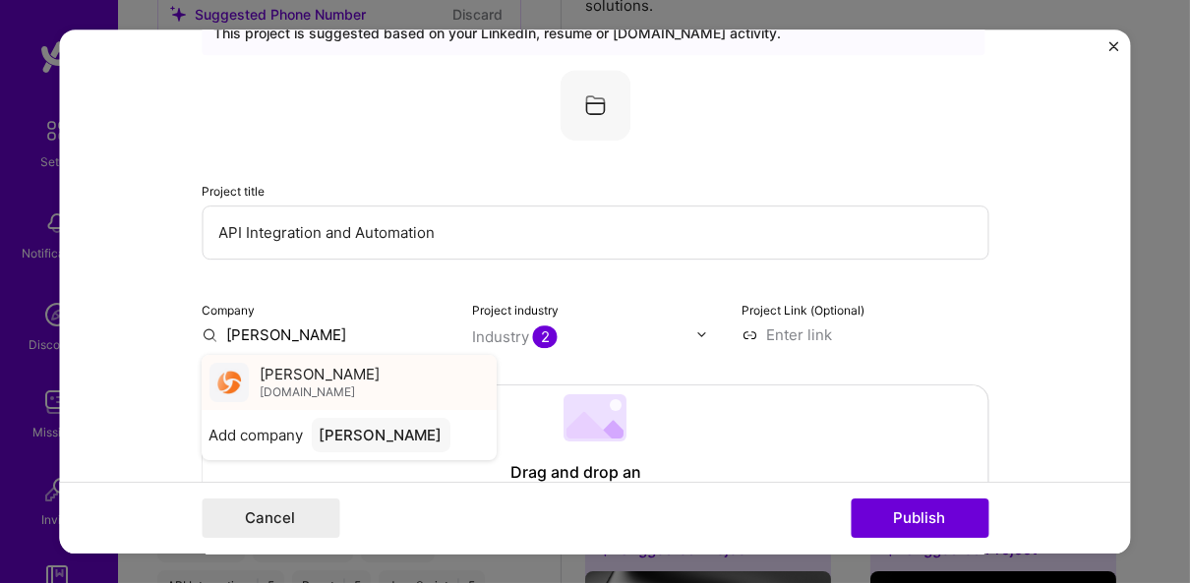
type input "josys"
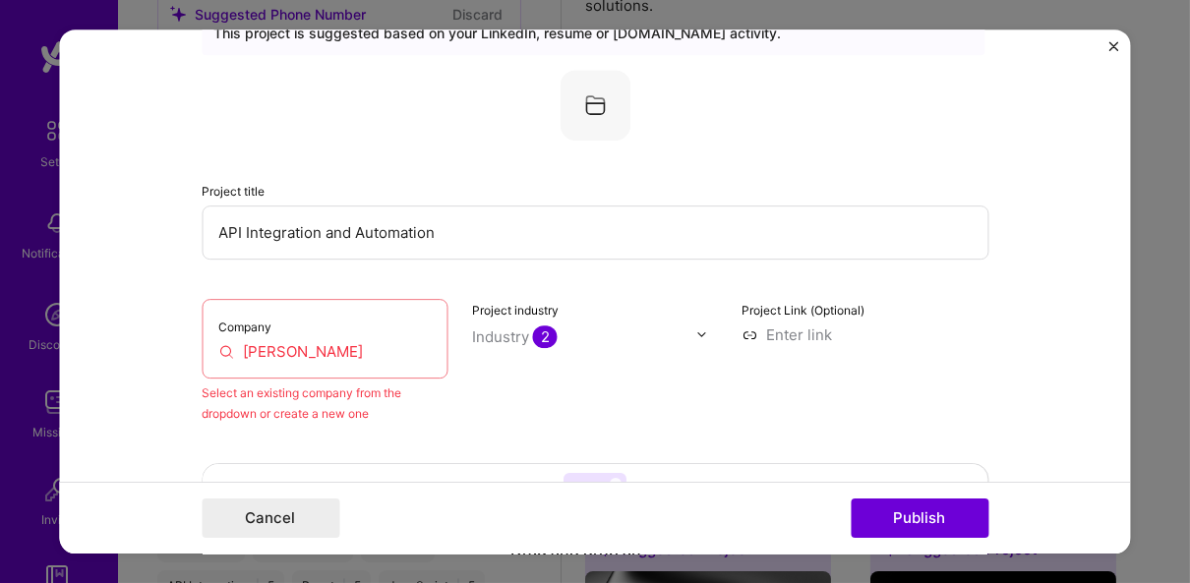
click at [379, 413] on div "Select an existing company from the dropdown or create a new one" at bounding box center [325, 402] width 247 height 41
click at [349, 336] on div "Company josys" at bounding box center [325, 339] width 247 height 80
drag, startPoint x: 349, startPoint y: 336, endPoint x: 349, endPoint y: 352, distance: 15.7
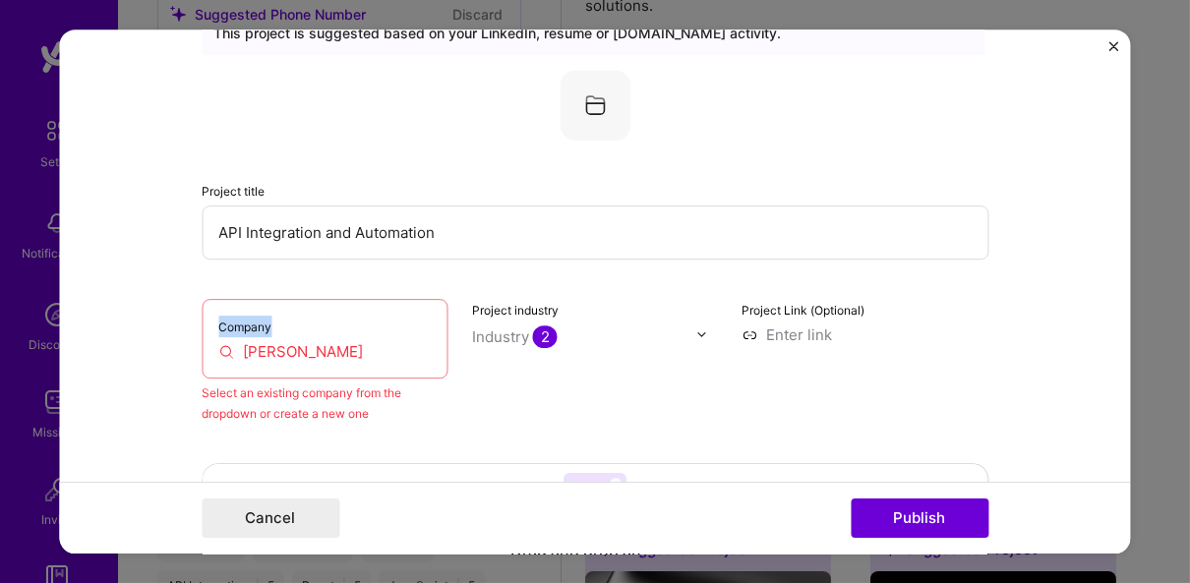
click at [349, 352] on div "Company josys" at bounding box center [325, 339] width 247 height 80
click at [349, 352] on input "josys" at bounding box center [324, 351] width 213 height 21
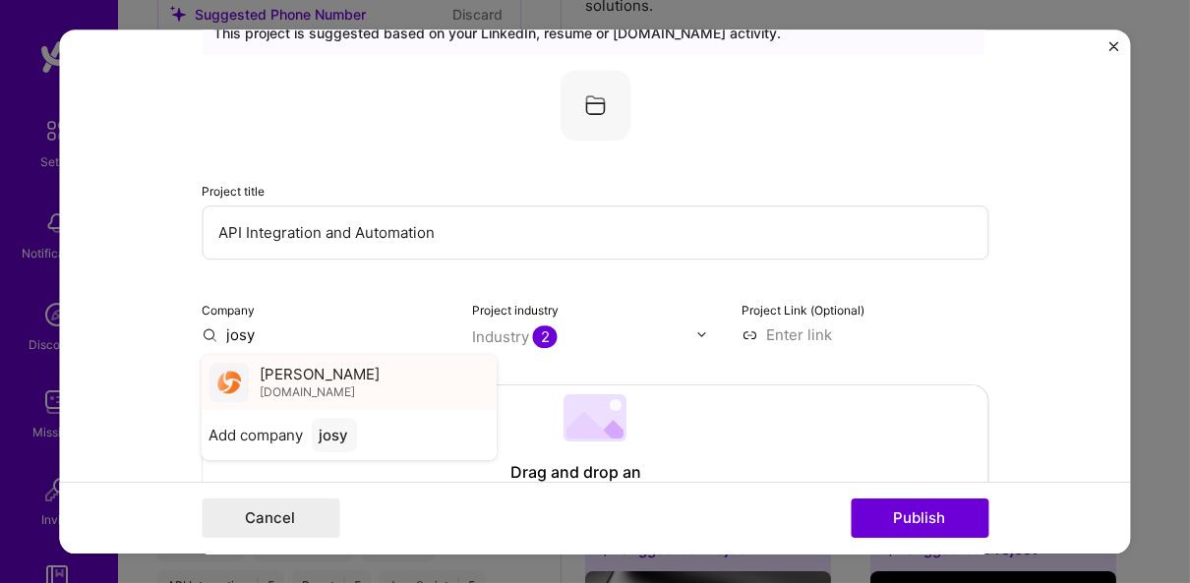
type input "josy"
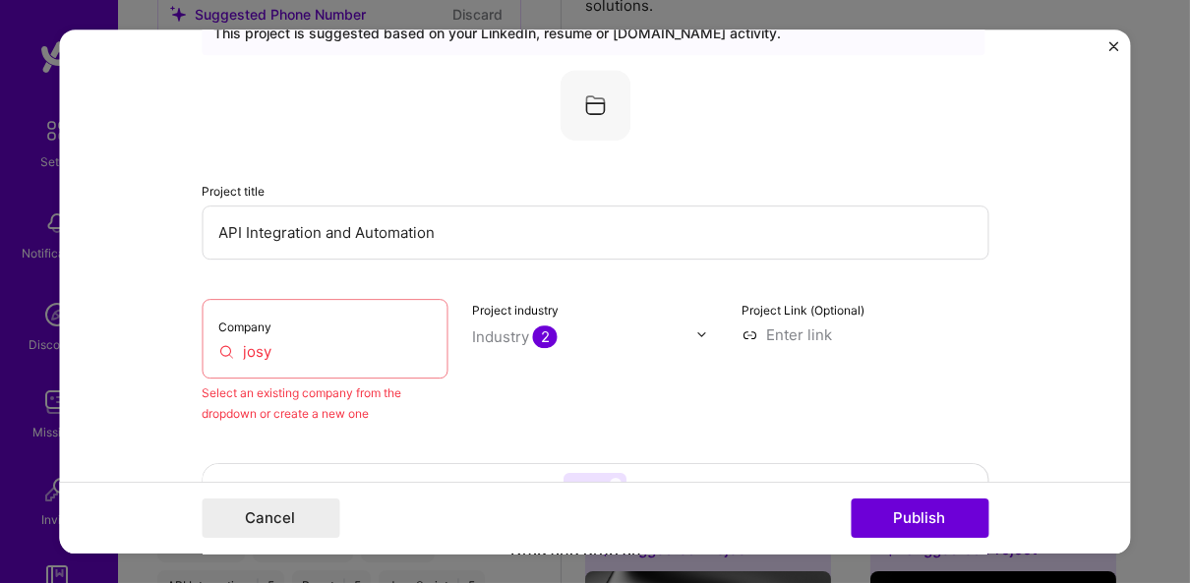
click at [782, 331] on input at bounding box center [864, 334] width 247 height 21
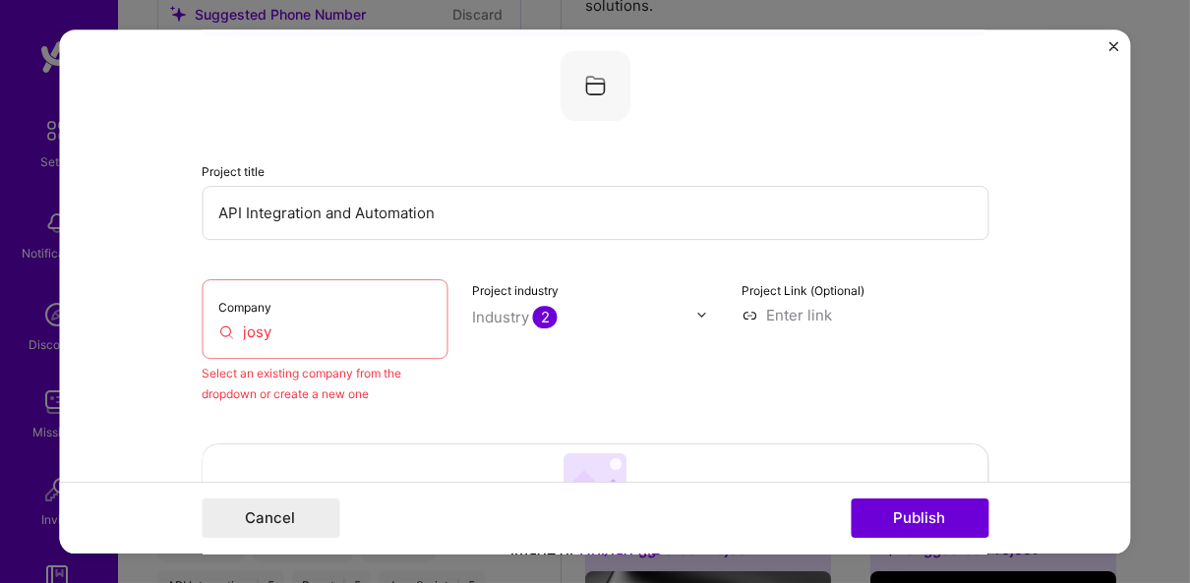
click at [719, 387] on div "Company josy Select an existing company from the dropdown or create a new one P…" at bounding box center [595, 341] width 787 height 125
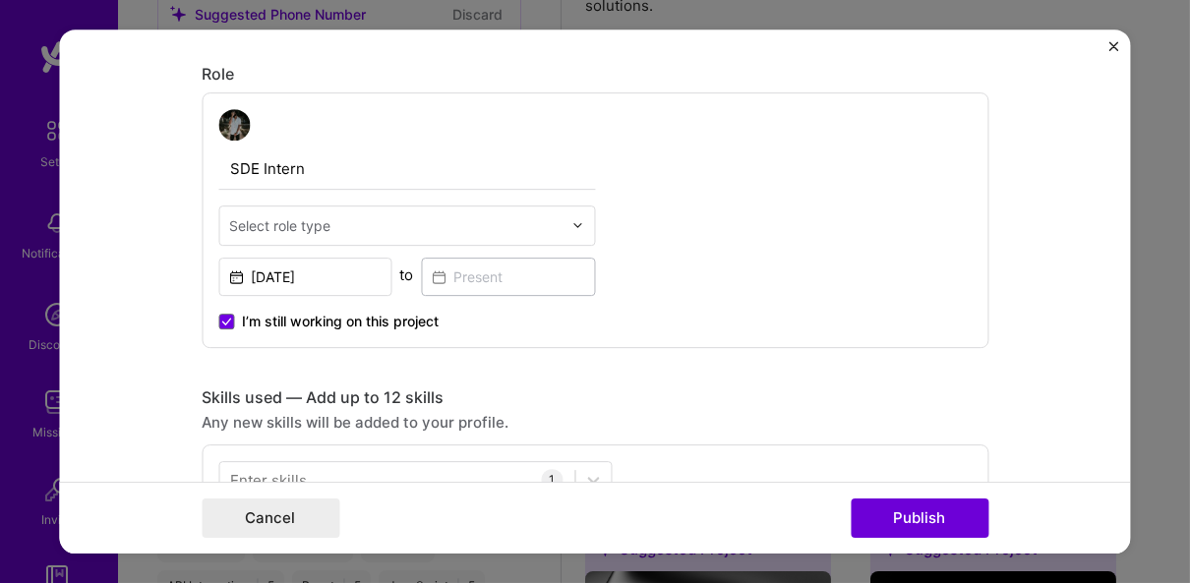
scroll to position [706, 0]
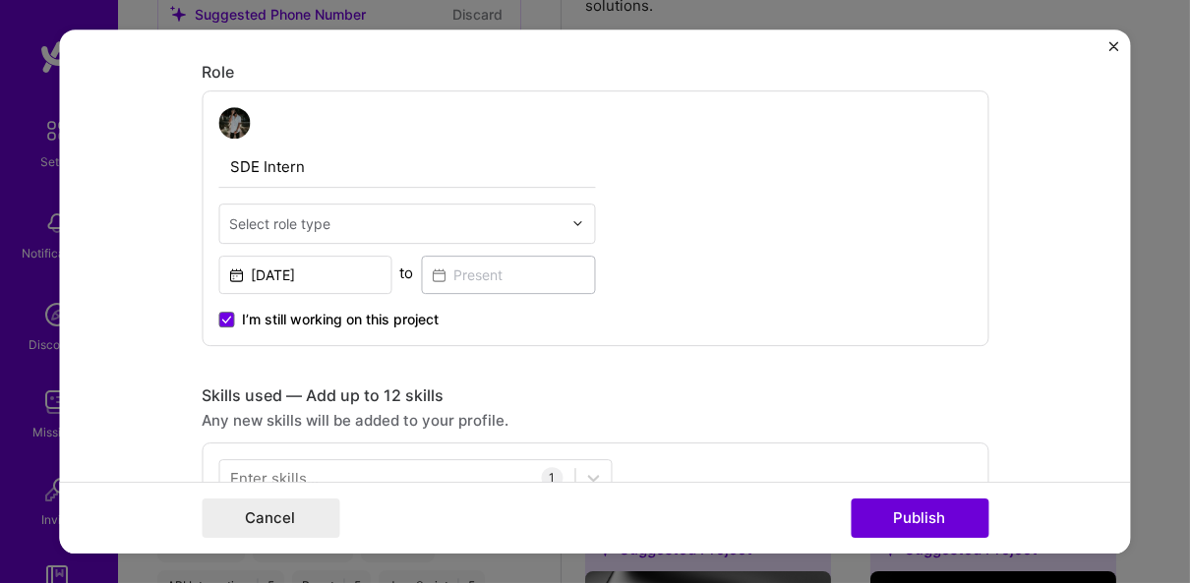
click at [350, 222] on input "text" at bounding box center [395, 223] width 332 height 21
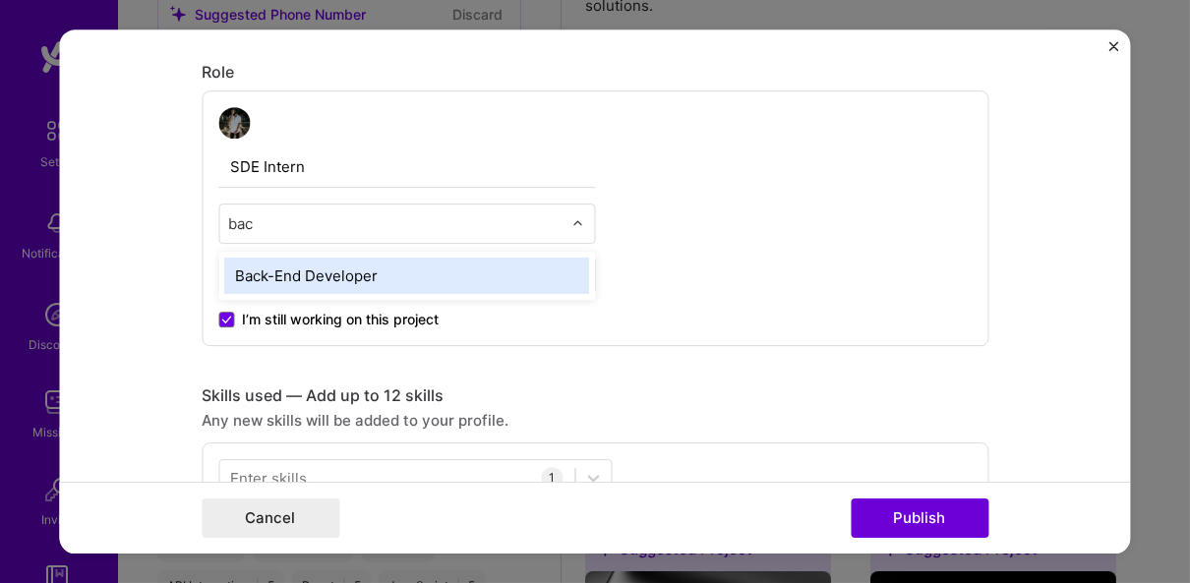
type input "back"
click at [358, 265] on div "Back-End Developer" at bounding box center [406, 276] width 365 height 36
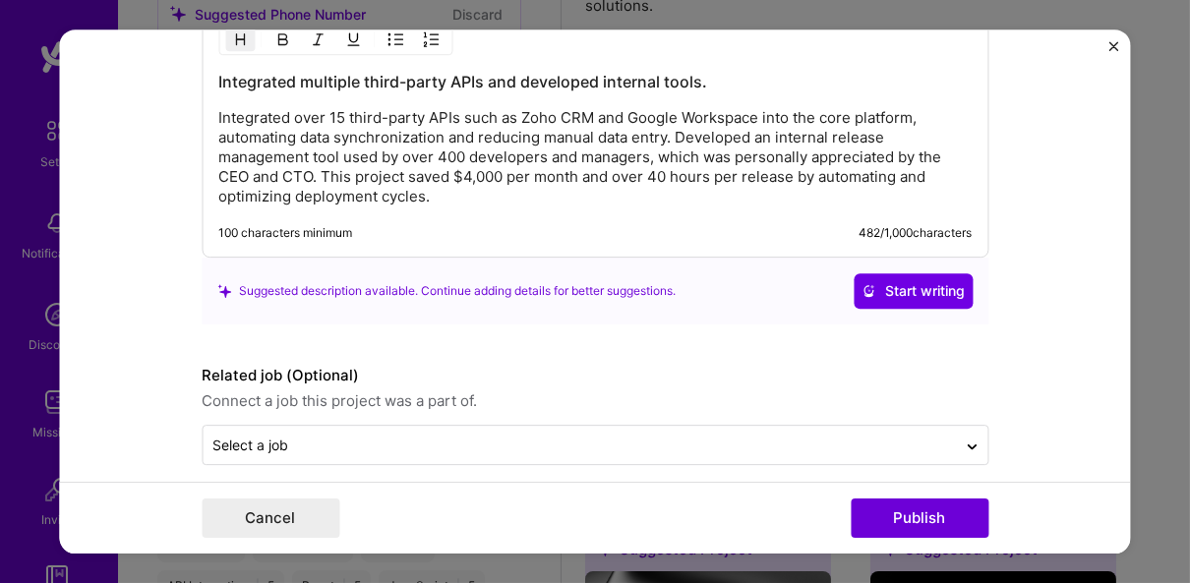
scroll to position [1867, 0]
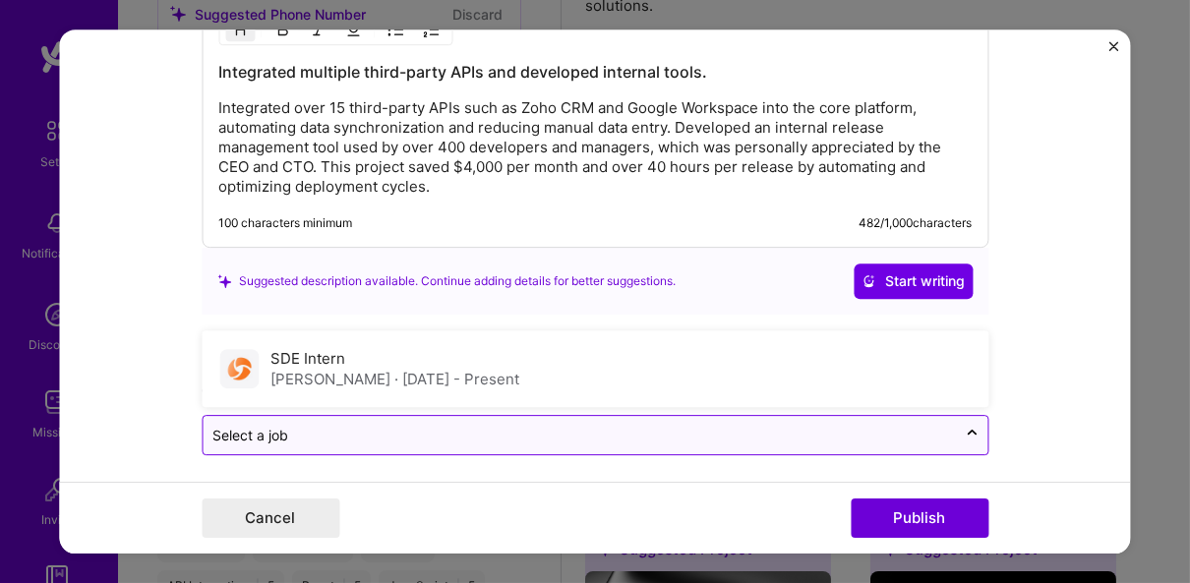
click at [725, 425] on input "text" at bounding box center [579, 435] width 734 height 21
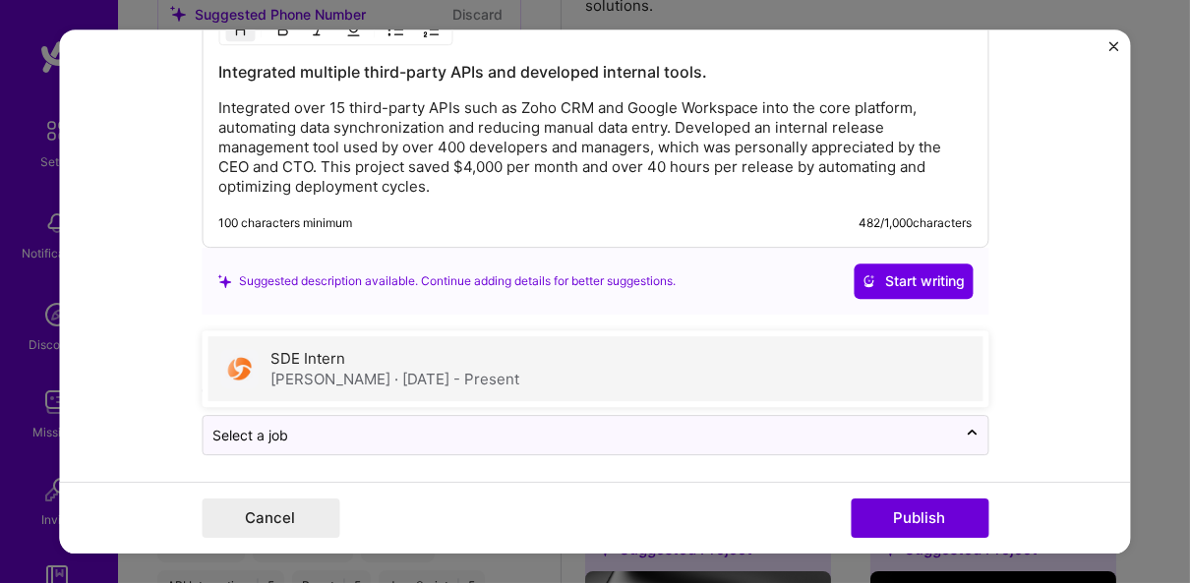
click at [489, 362] on div "SDE Intern Josys · Aug 2024 - Present" at bounding box center [594, 368] width 775 height 65
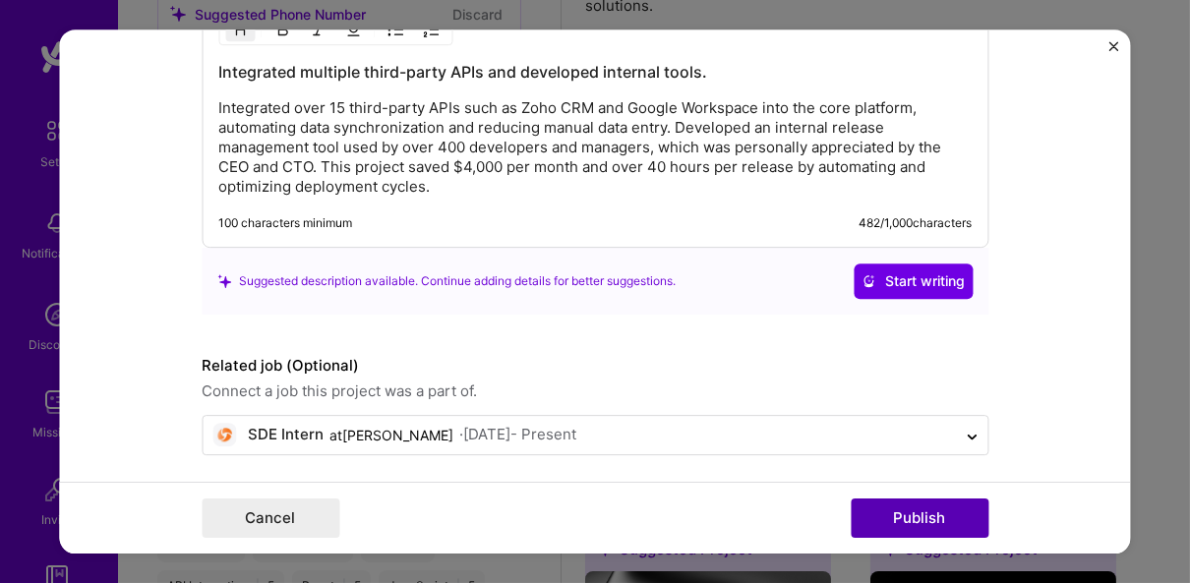
click at [909, 527] on button "Publish" at bounding box center [920, 518] width 138 height 39
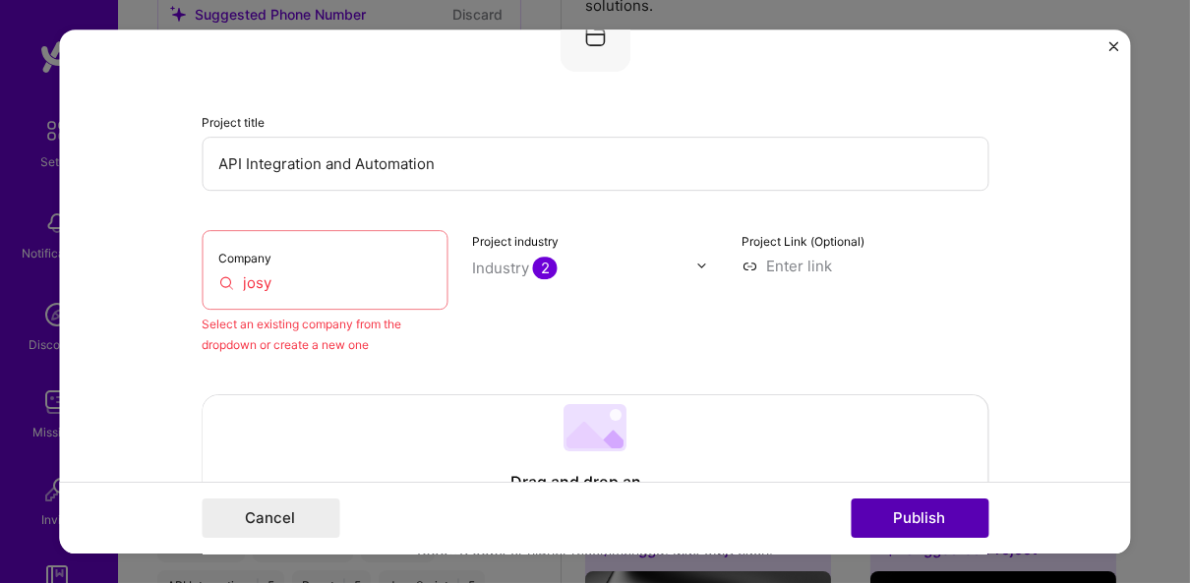
scroll to position [129, 0]
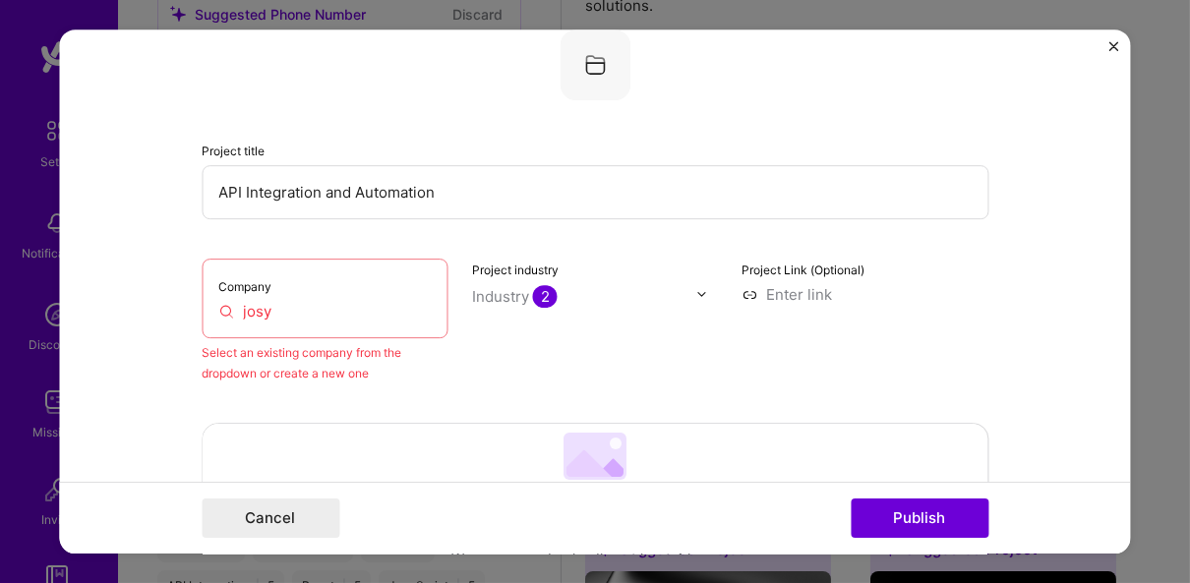
click at [284, 296] on div "Company josy" at bounding box center [325, 299] width 247 height 80
click at [284, 306] on div "Company josy" at bounding box center [325, 299] width 247 height 80
click at [284, 306] on input "josy" at bounding box center [324, 311] width 213 height 21
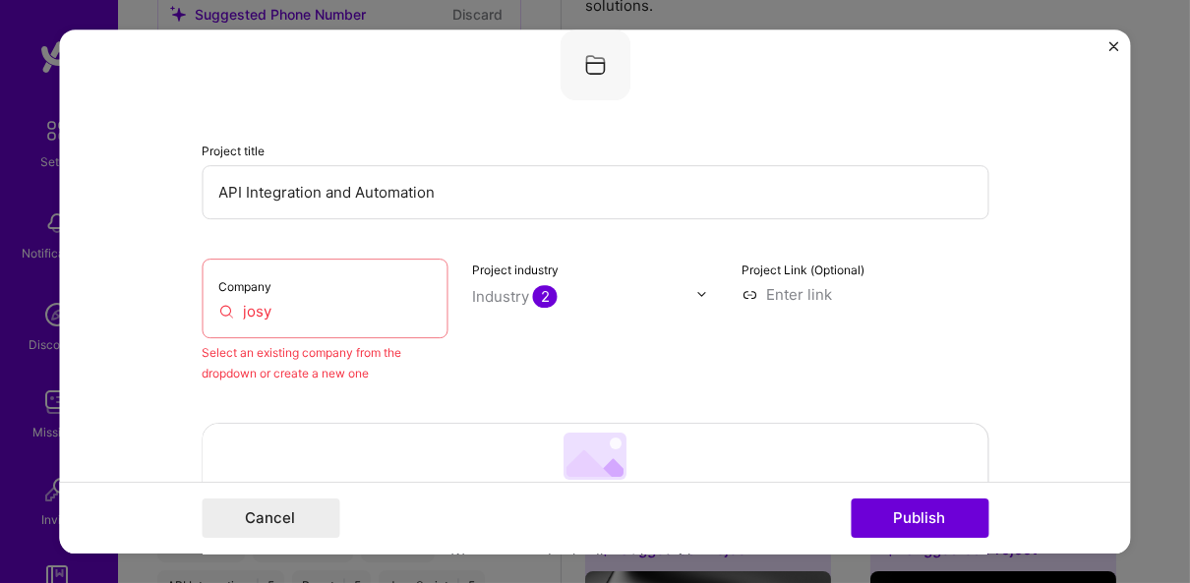
click at [284, 306] on input "josy" at bounding box center [324, 311] width 213 height 21
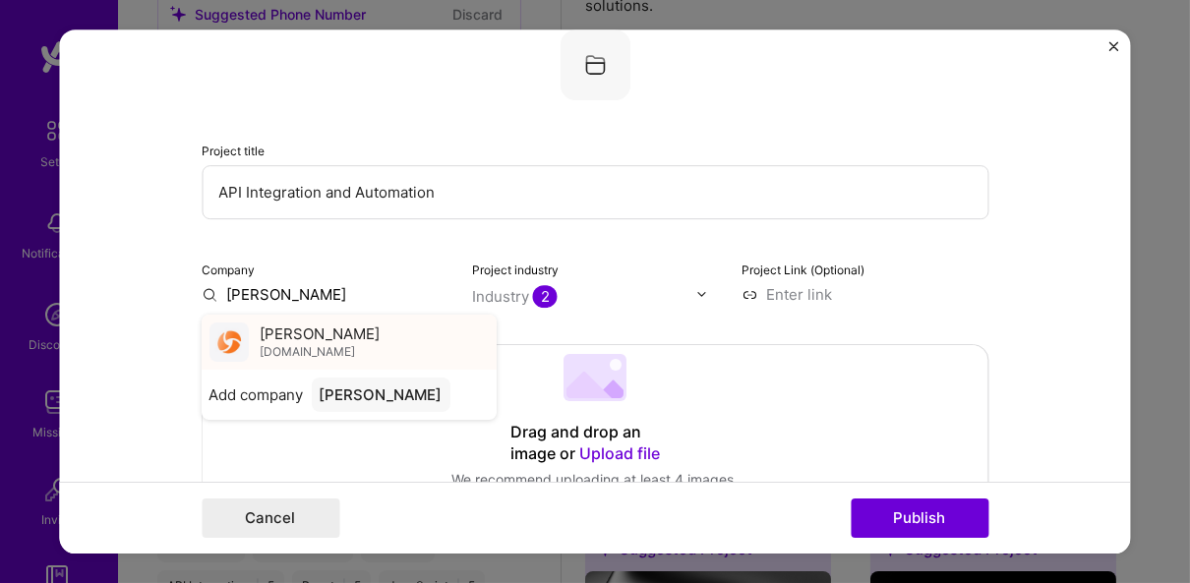
type input "josys"
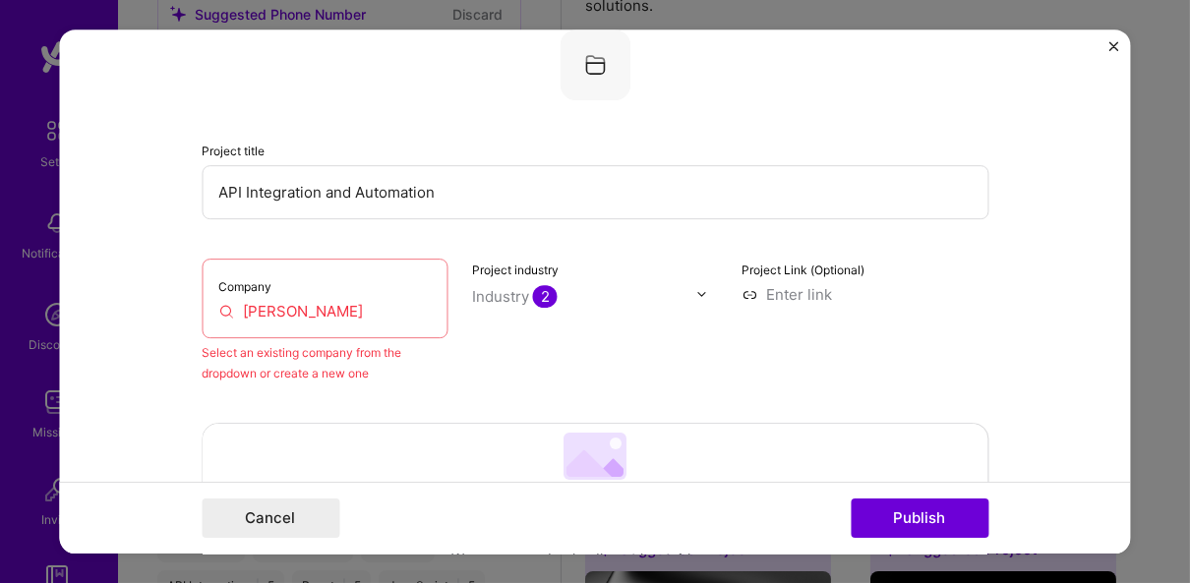
click at [325, 333] on div "Company josys" at bounding box center [325, 299] width 247 height 80
drag, startPoint x: 325, startPoint y: 333, endPoint x: 323, endPoint y: 315, distance: 18.9
click at [323, 315] on div "Company josys" at bounding box center [325, 299] width 247 height 80
click at [323, 315] on input "josys" at bounding box center [324, 311] width 213 height 21
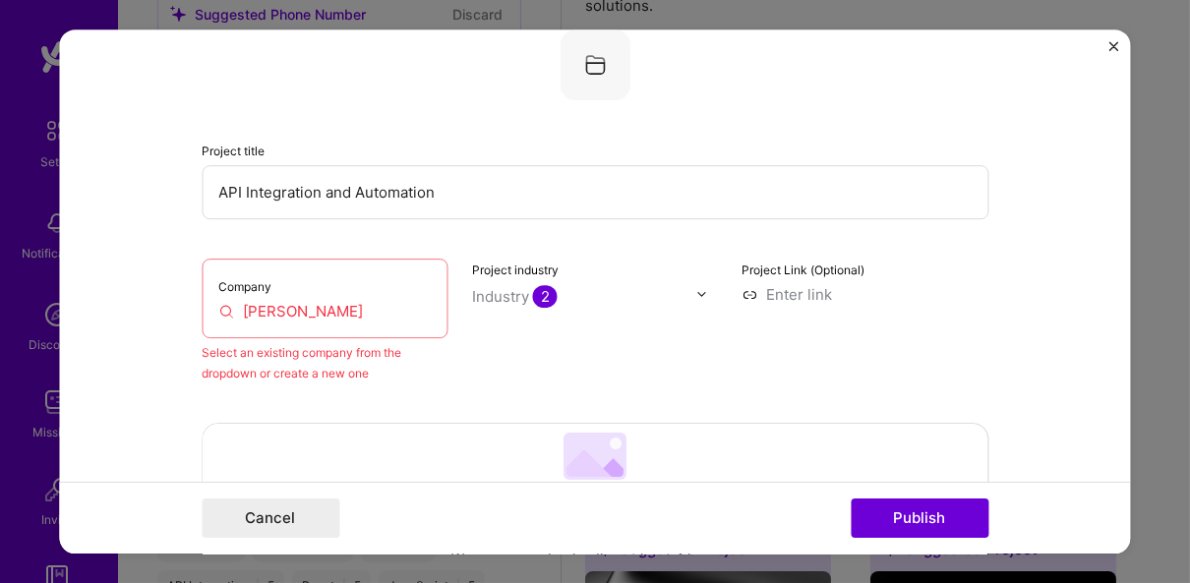
click at [323, 315] on input "josys" at bounding box center [324, 311] width 213 height 21
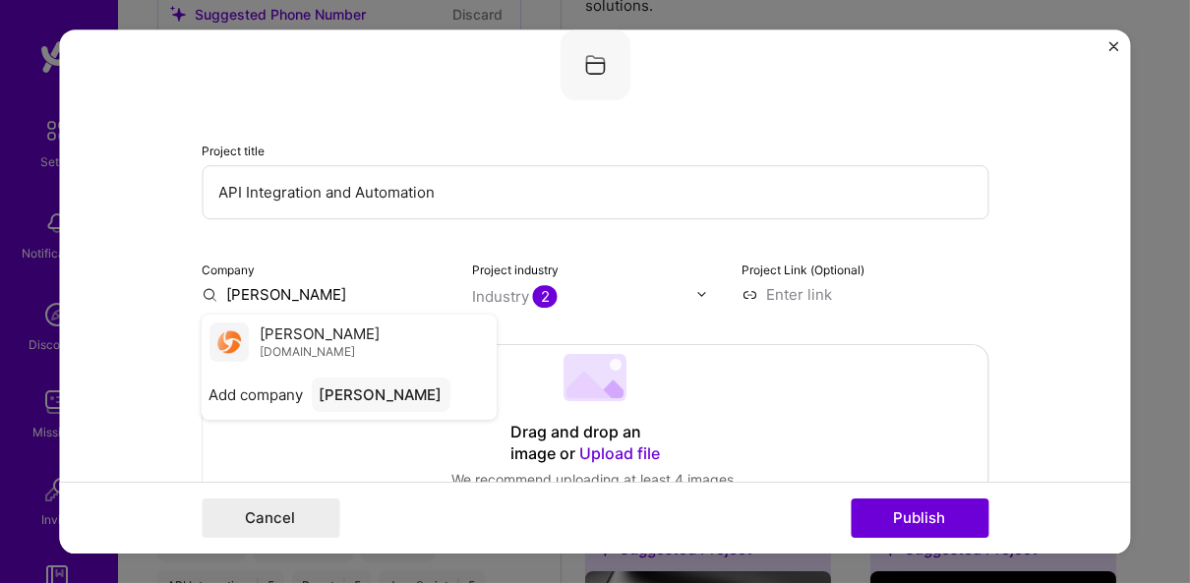
type input "[PERSON_NAME]"
click at [247, 348] on div "Josys josys.com" at bounding box center [349, 342] width 295 height 55
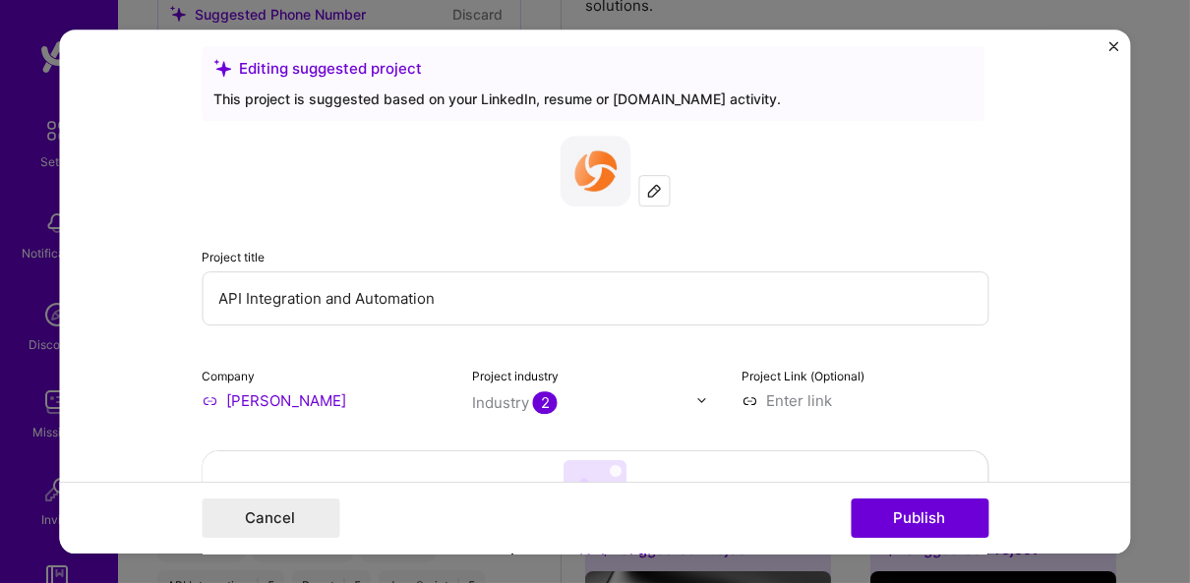
scroll to position [23, 0]
click at [502, 323] on input "API Integration and Automation" at bounding box center [595, 298] width 787 height 54
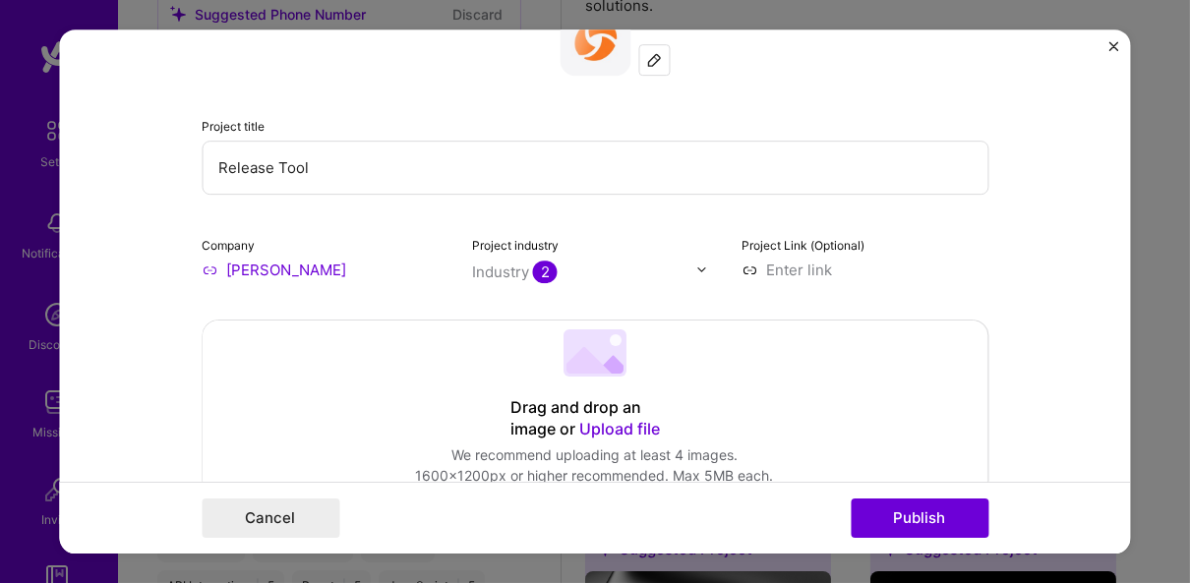
type input "Release Tool"
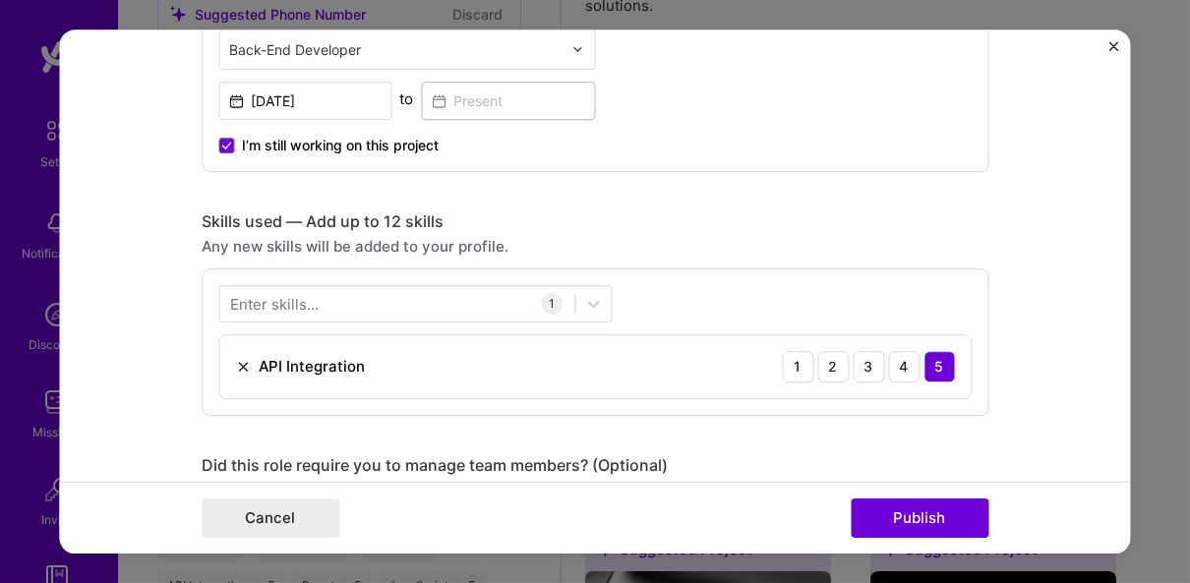
scroll to position [804, 0]
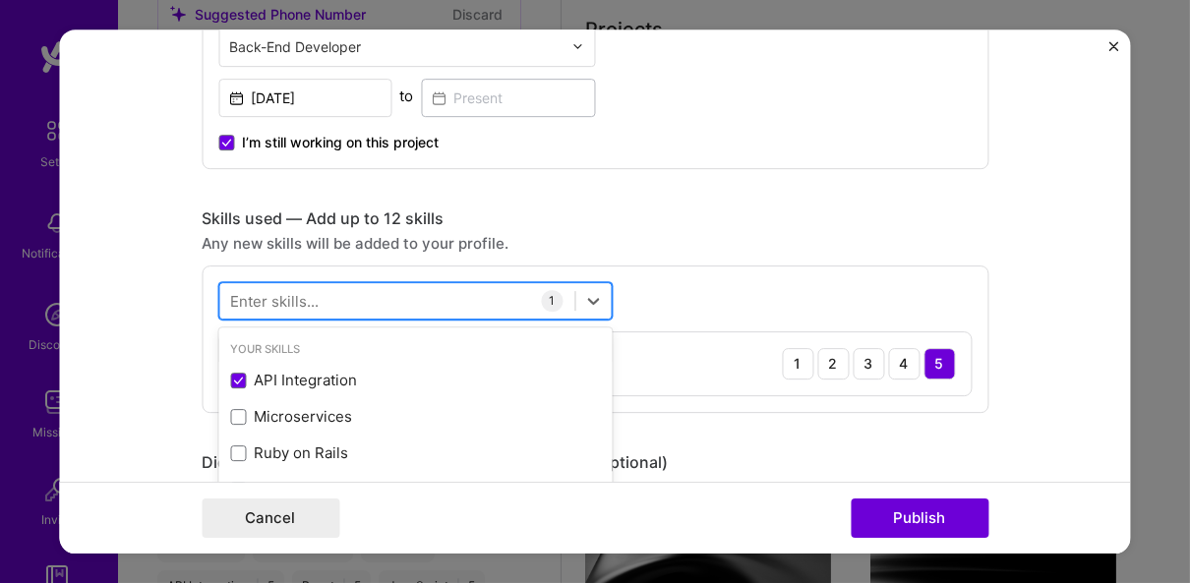
click at [445, 282] on div at bounding box center [414, 300] width 393 height 37
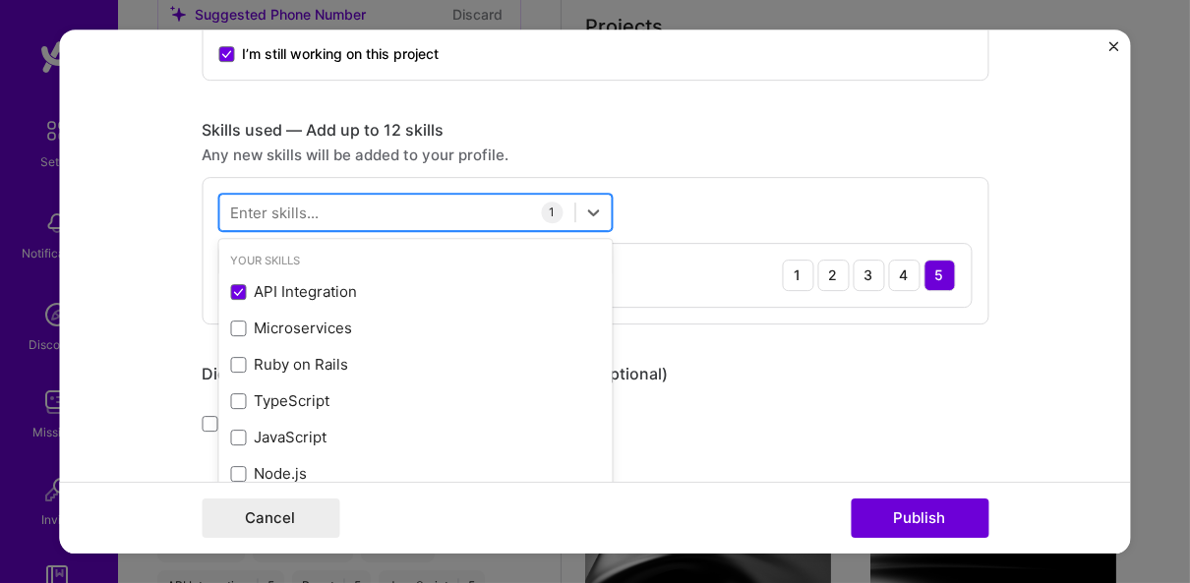
scroll to position [909, 0]
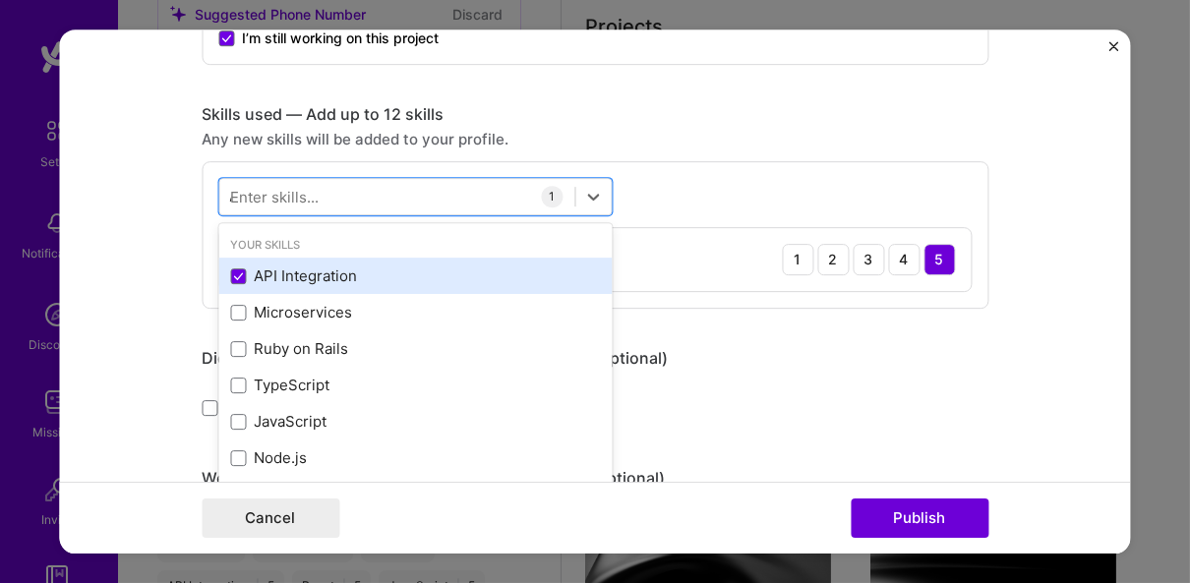
type input "API"
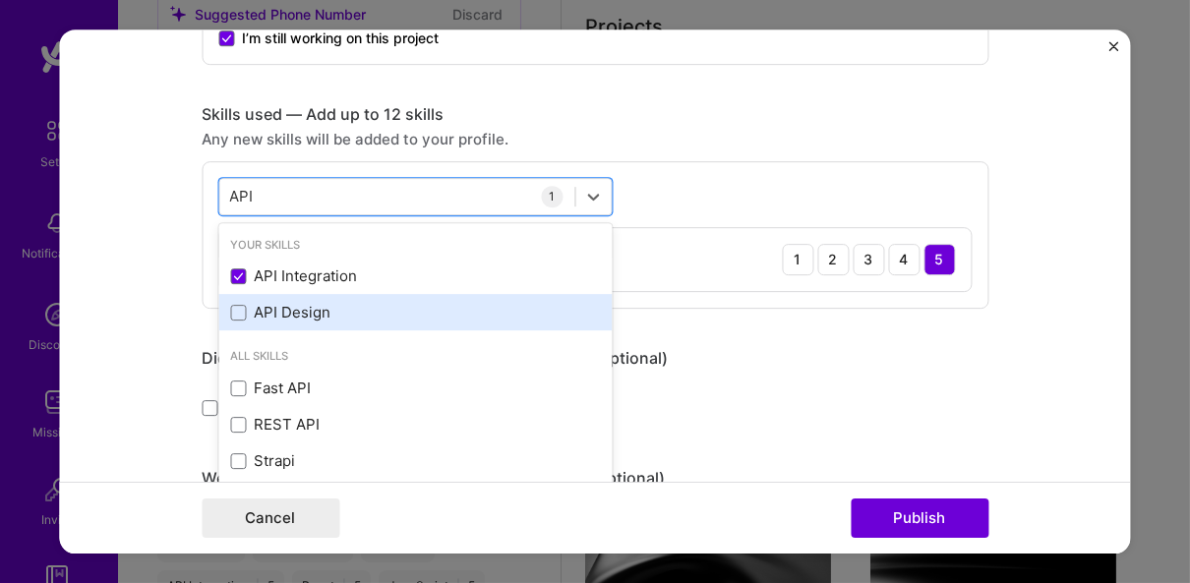
click at [309, 305] on div "API Design" at bounding box center [415, 312] width 370 height 21
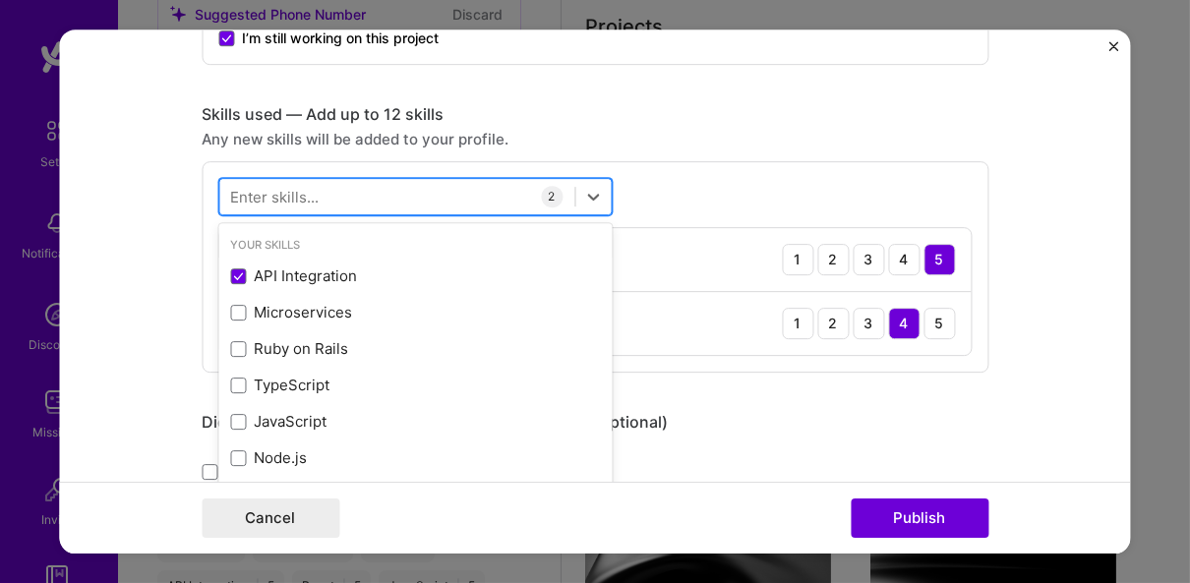
type input "W"
type input "AWS"
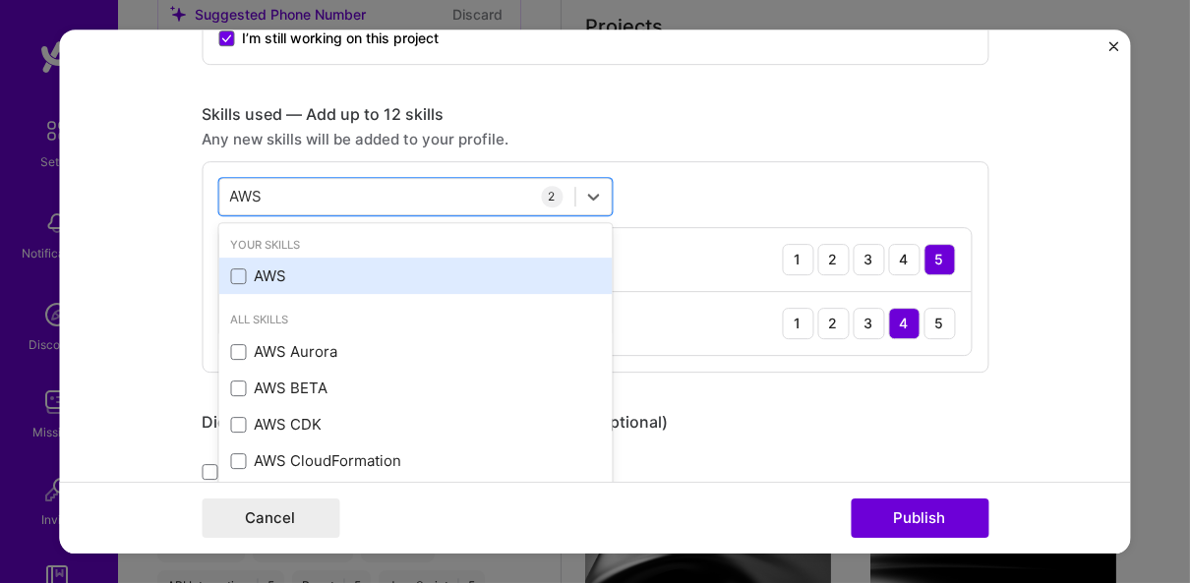
click at [344, 270] on div "AWS" at bounding box center [415, 275] width 370 height 21
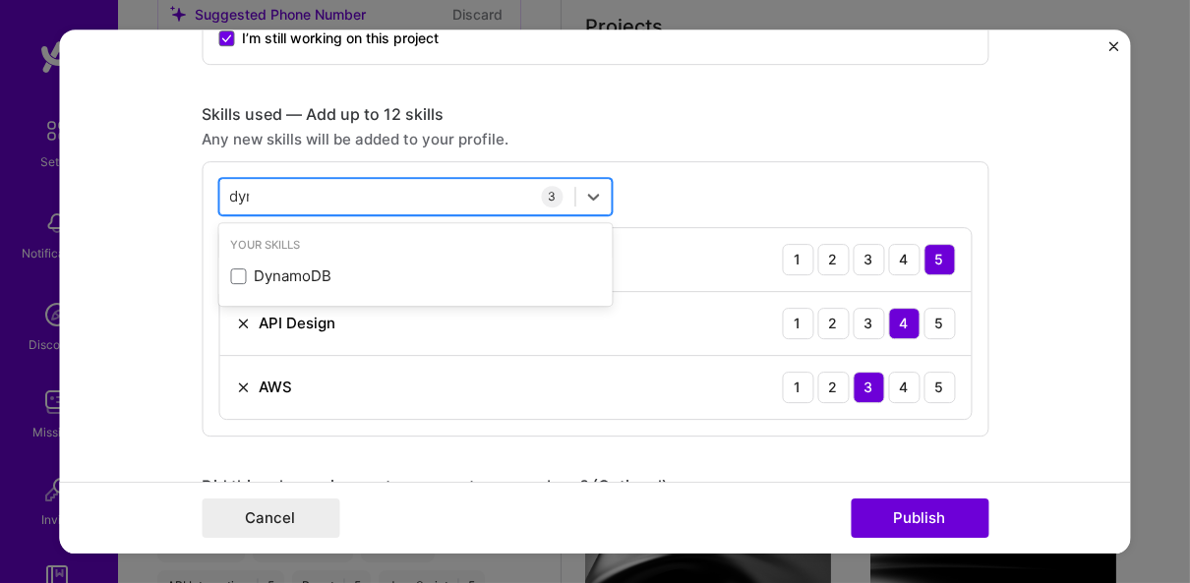
type input "dyna"
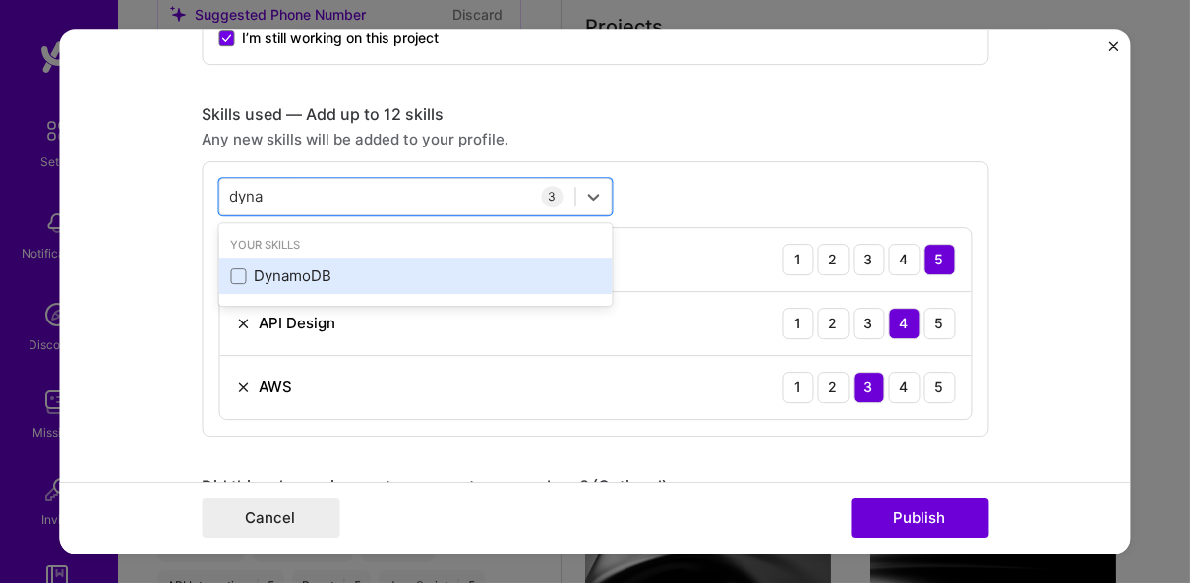
click at [382, 260] on div "DynamoDB" at bounding box center [414, 276] width 393 height 36
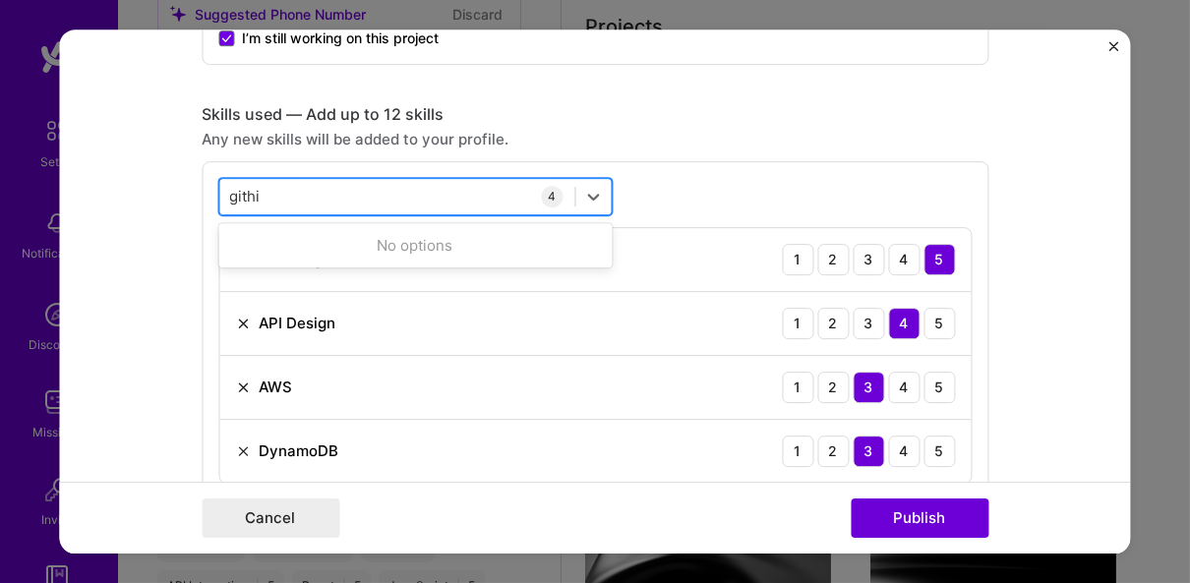
type input "gith"
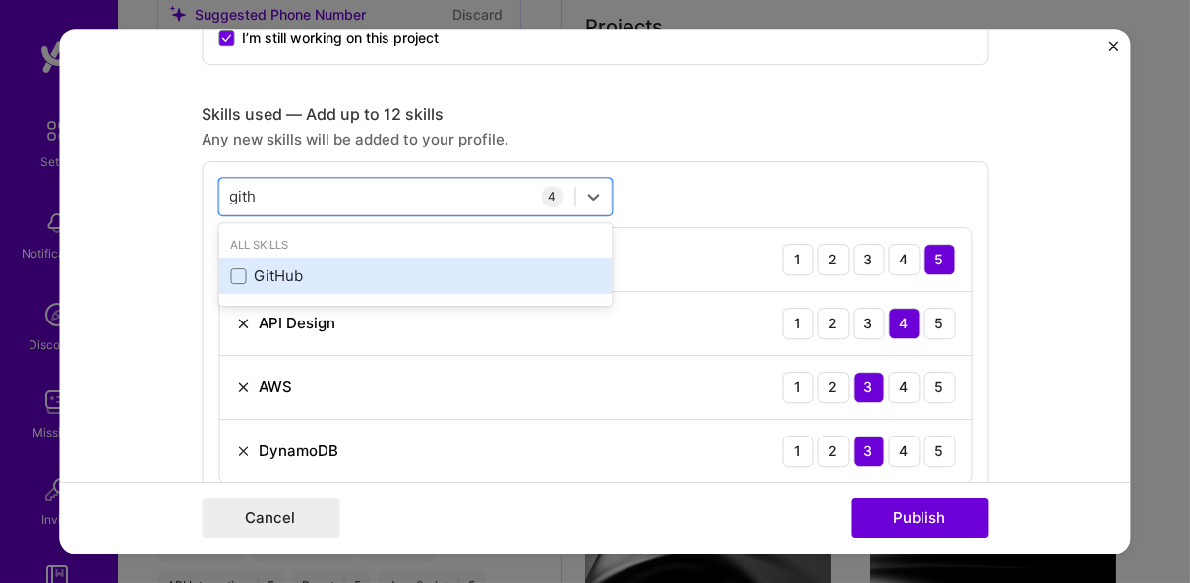
click at [332, 269] on div "GitHub" at bounding box center [415, 275] width 370 height 21
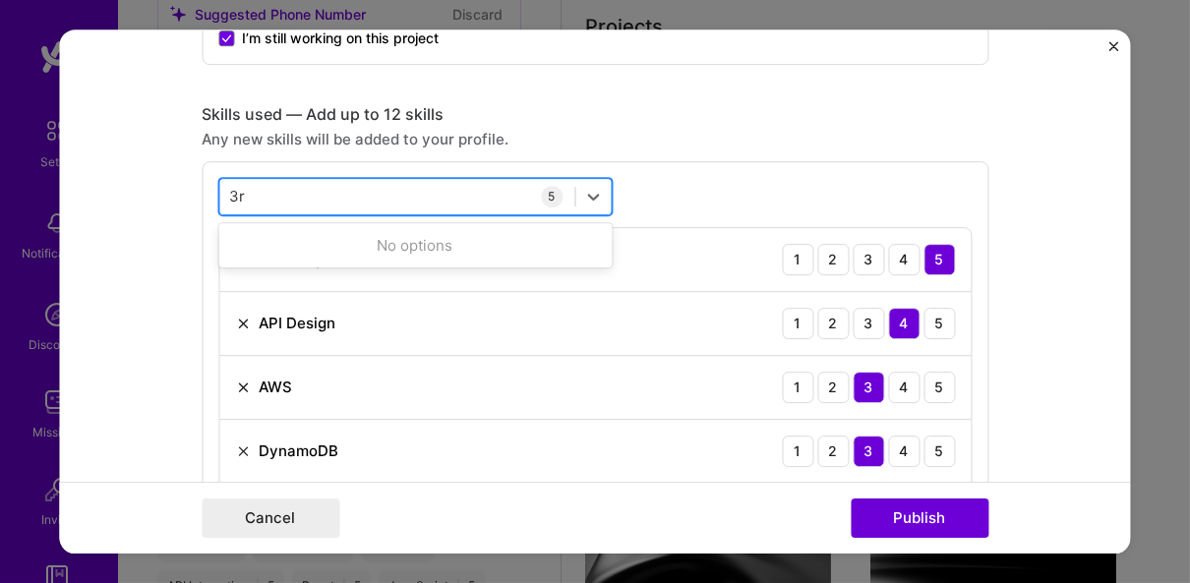
type input "3rd"
type input "type"
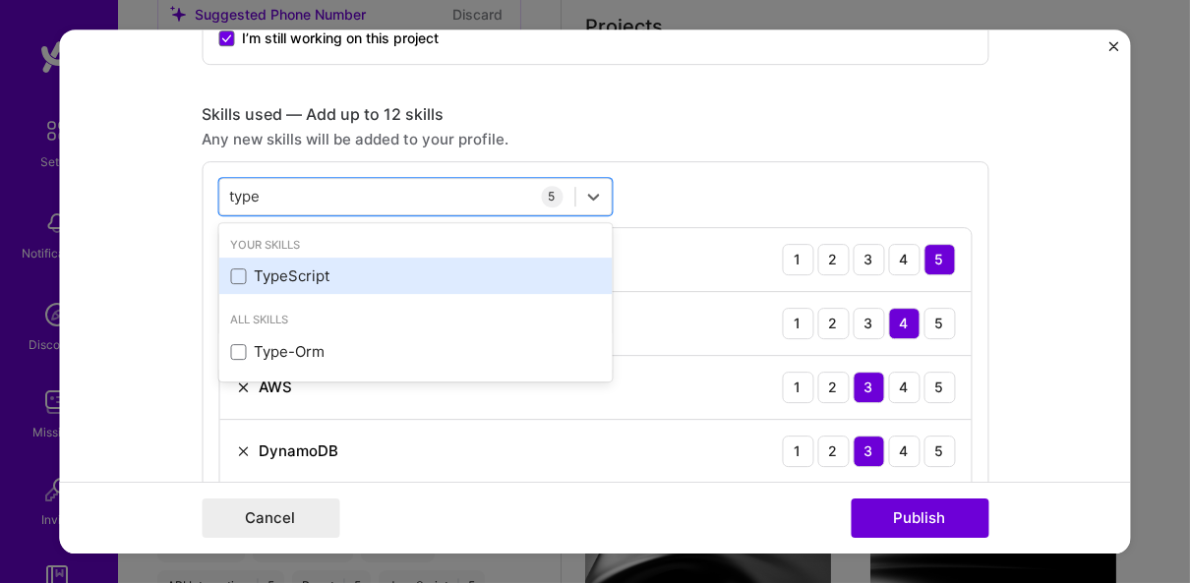
click at [336, 262] on div "TypeScript" at bounding box center [414, 276] width 393 height 36
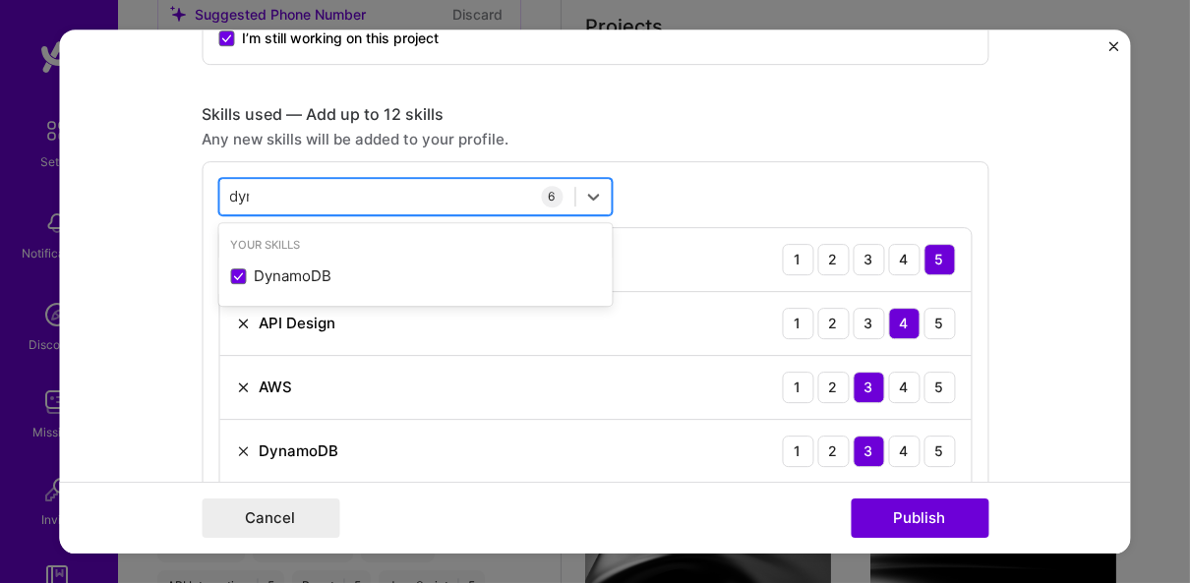
type input "dyna"
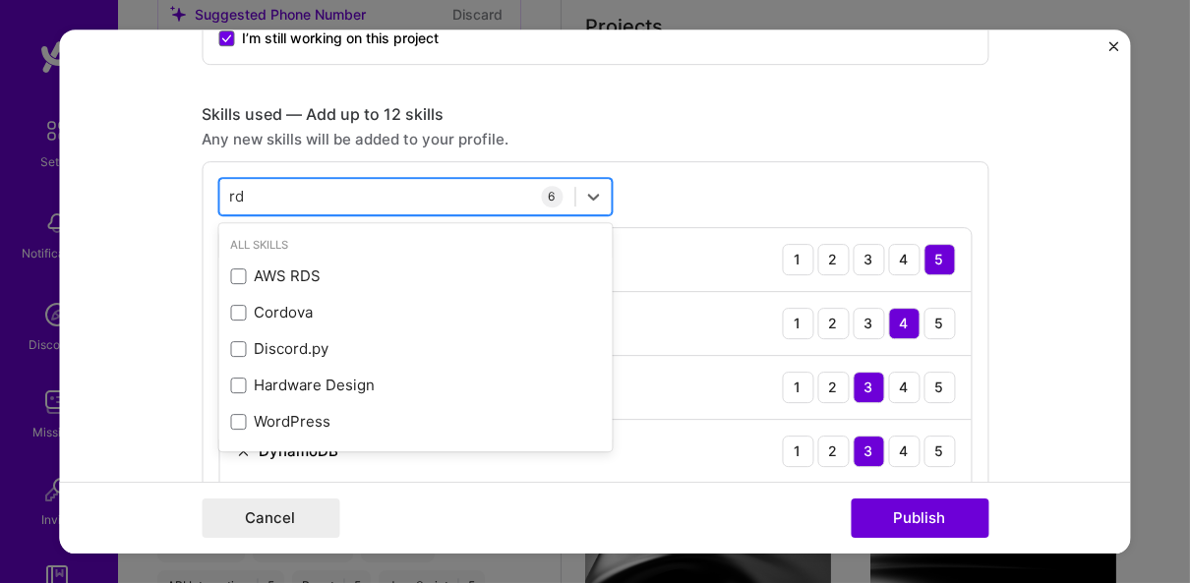
type input "rds"
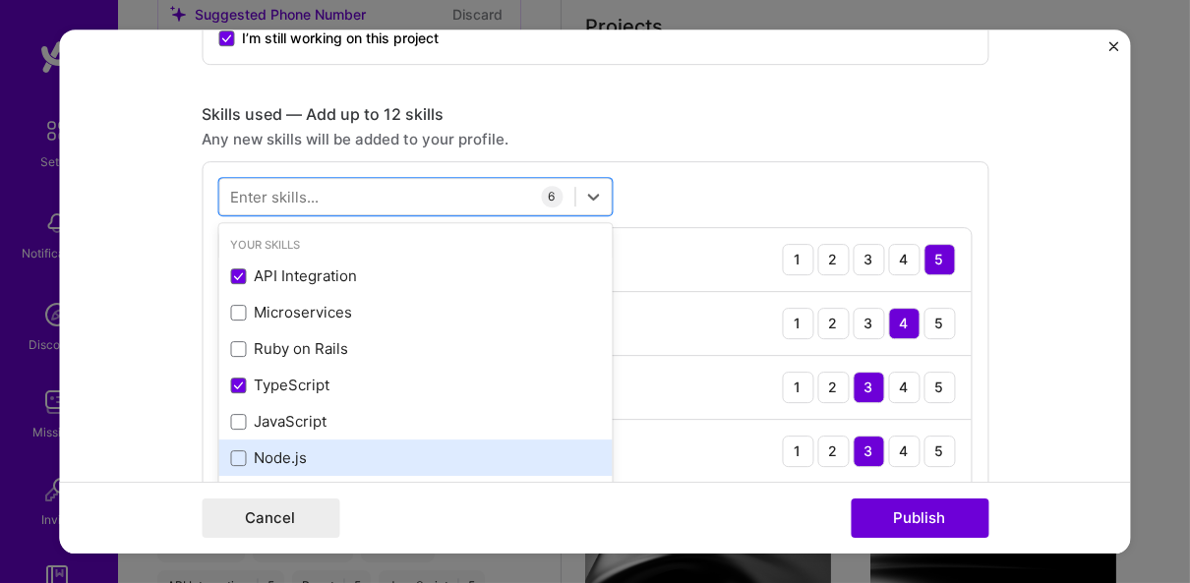
click at [242, 453] on div "Node.js" at bounding box center [415, 457] width 370 height 21
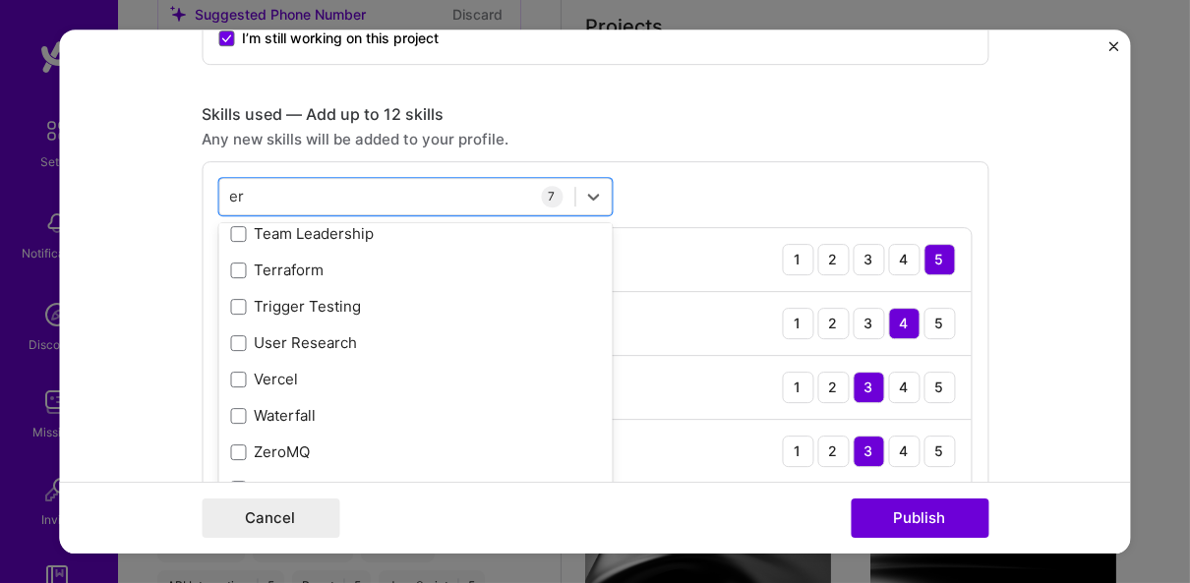
type input "e"
type input "t"
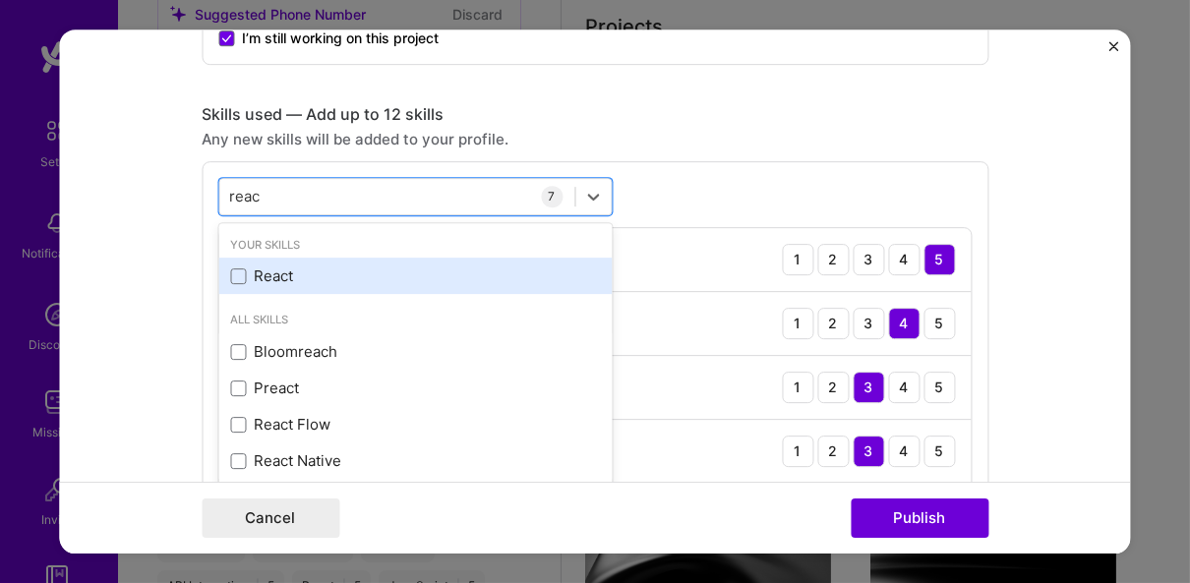
click at [292, 278] on div "React" at bounding box center [415, 275] width 370 height 21
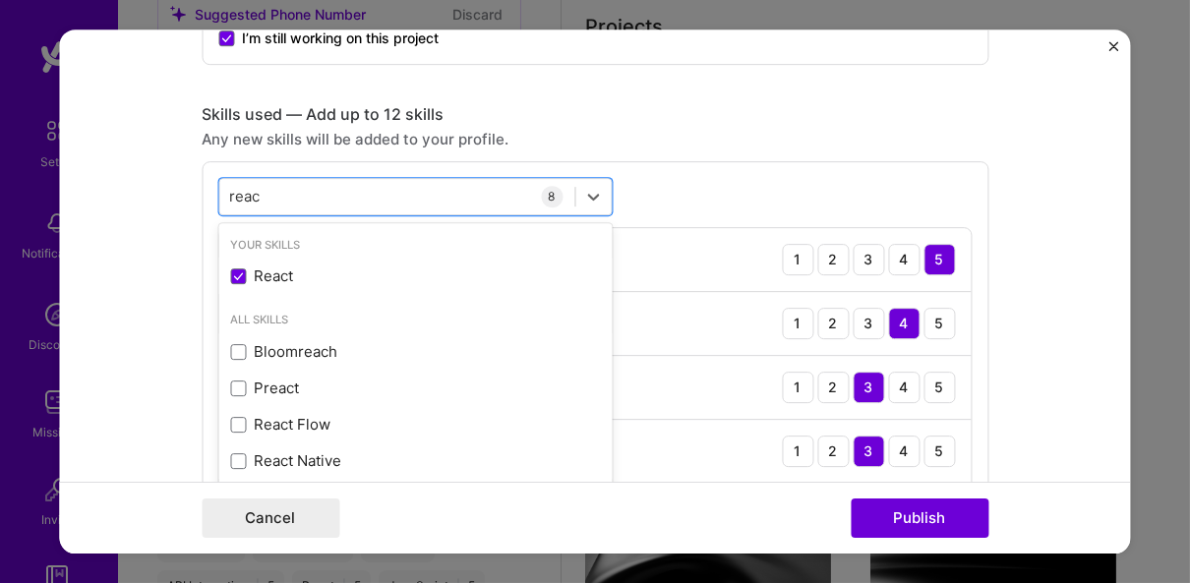
type input "reac"
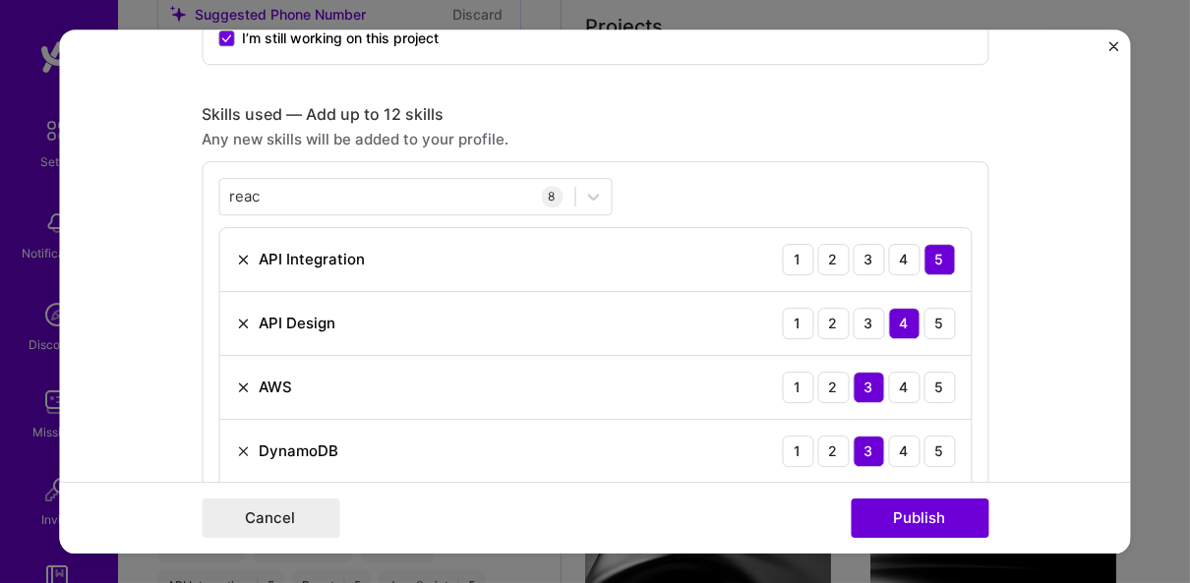
click at [680, 175] on div "reac reac 8 API Integration 1 2 3 4 5 API Design 1 2 3 4 5 AWS 1 2 3 4 5 Dynamo…" at bounding box center [595, 458] width 787 height 595
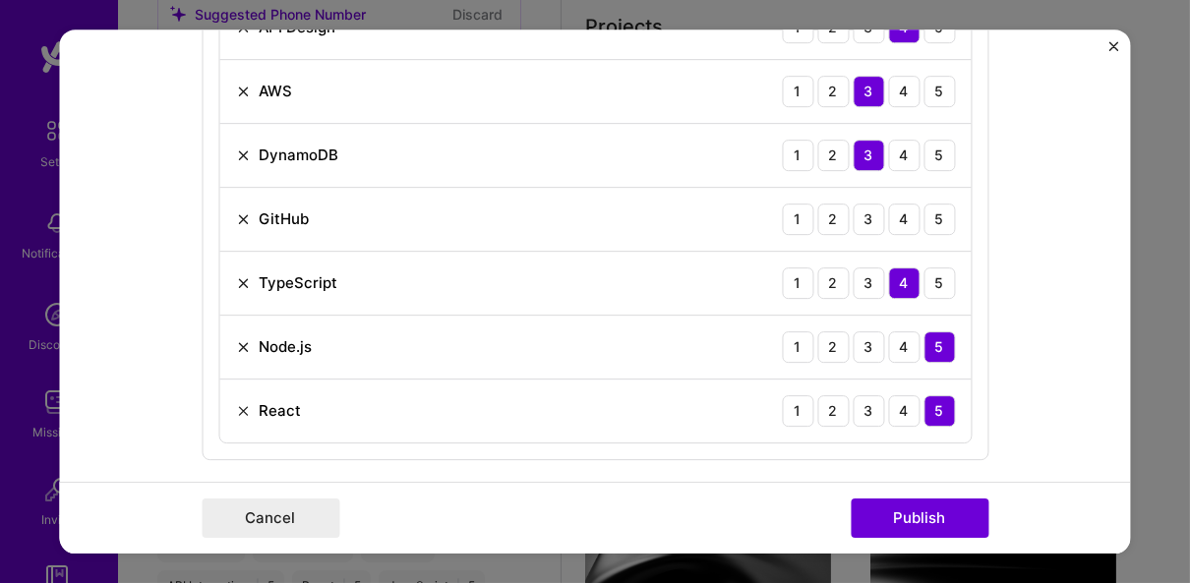
scroll to position [1219, 0]
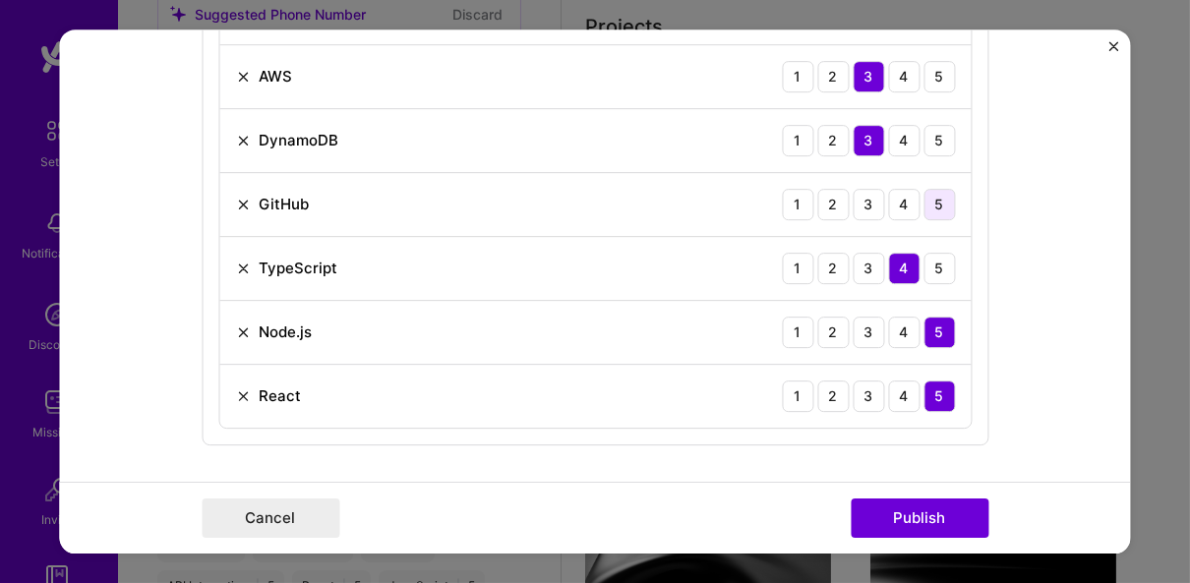
click at [928, 198] on div "5" at bounding box center [938, 204] width 31 height 31
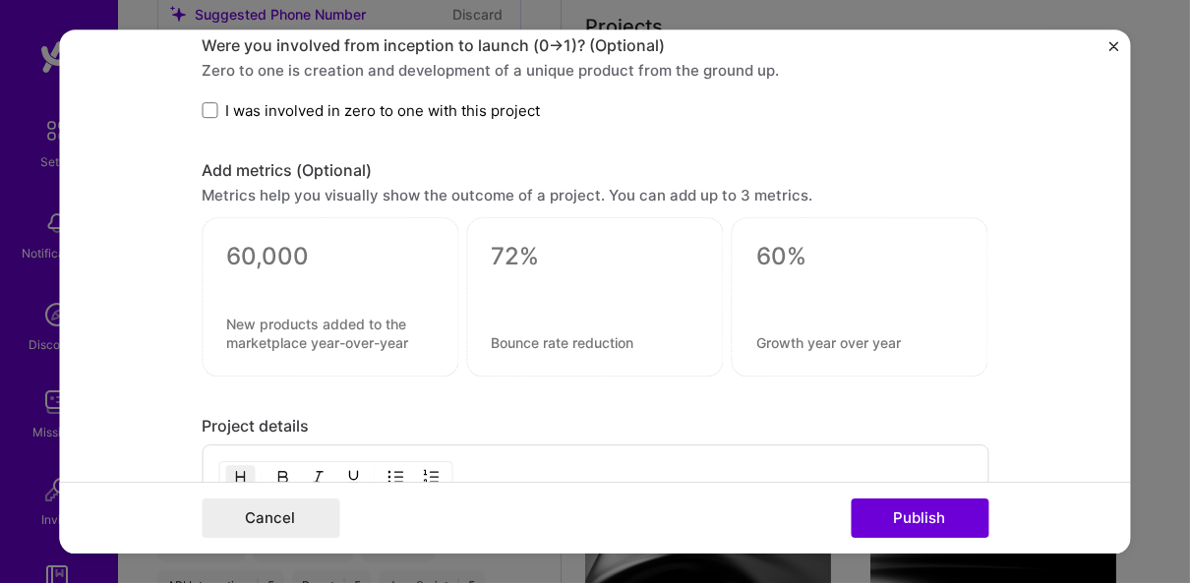
scroll to position [1724, 0]
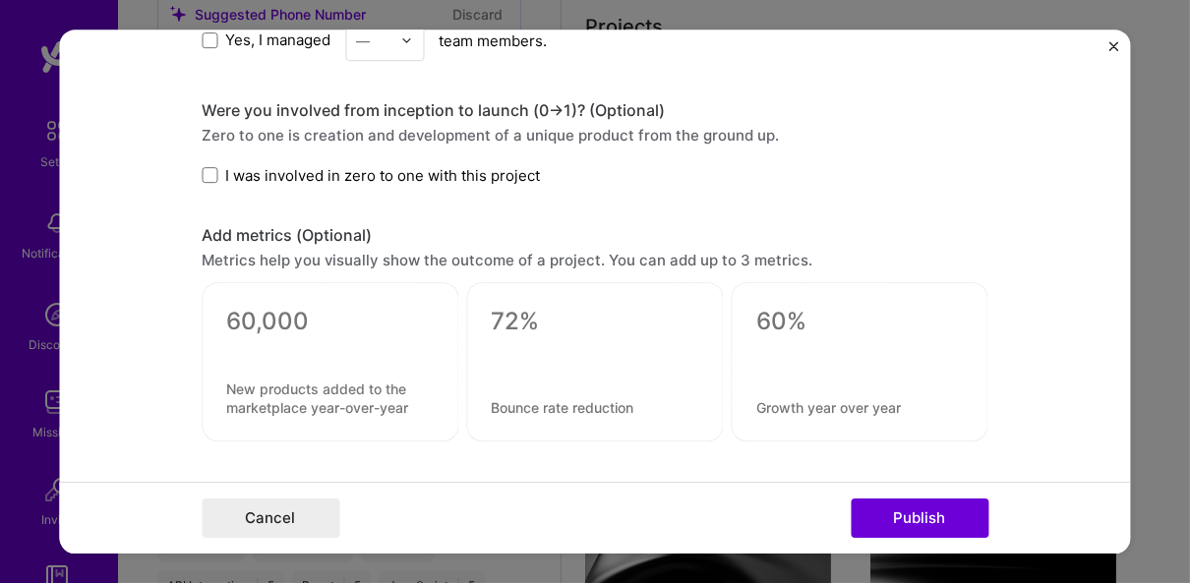
click at [420, 170] on span "I was involved in zero to one with this project" at bounding box center [382, 175] width 315 height 21
click at [0, 0] on input "I was involved in zero to one with this project" at bounding box center [0, 0] width 0 height 0
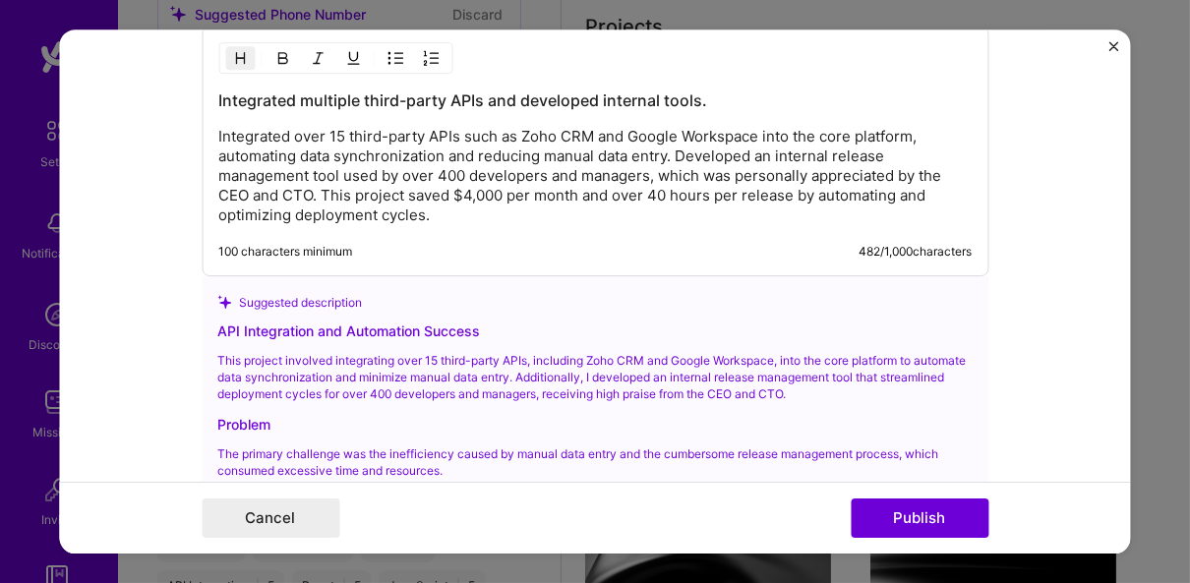
scroll to position [2208, 0]
click at [457, 212] on p "Integrated over 15 third-party APIs such as Zoho CRM and Google Workspace into …" at bounding box center [594, 175] width 753 height 98
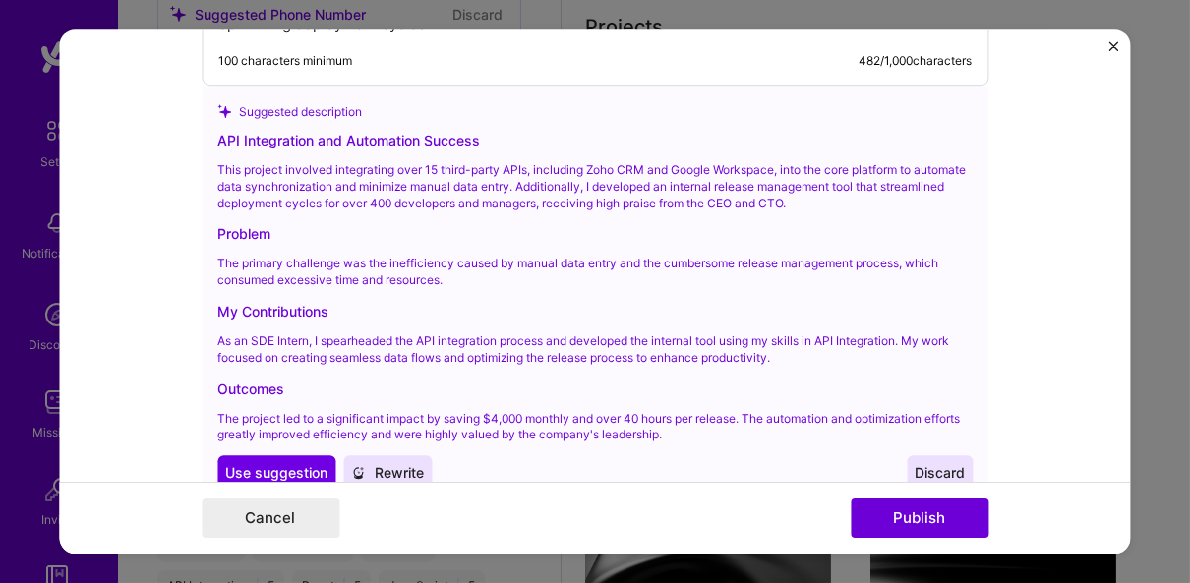
scroll to position [2420, 0]
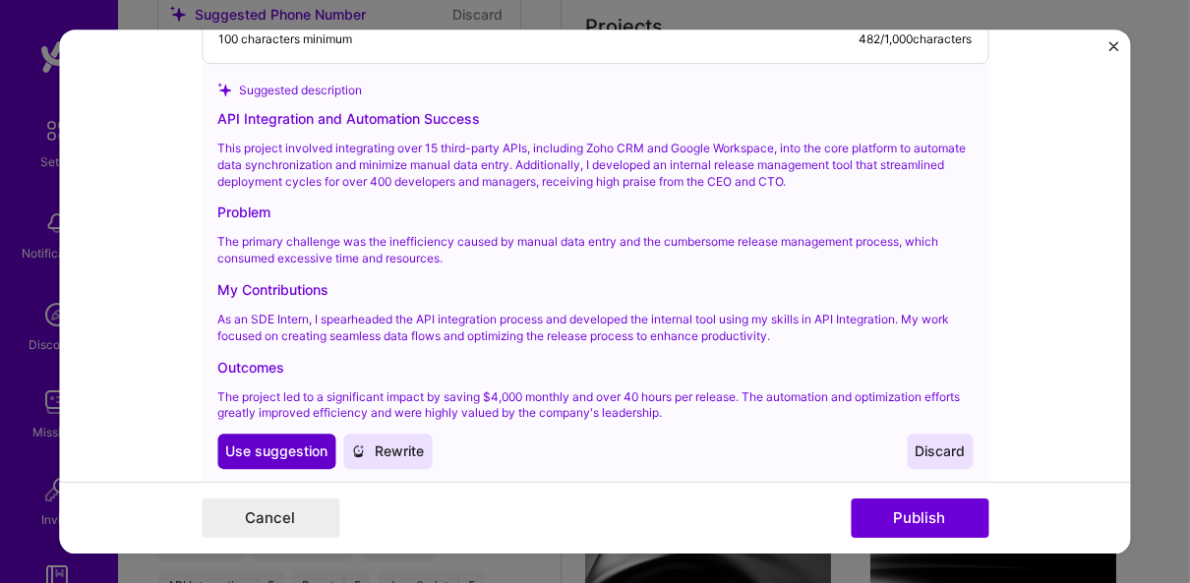
click at [313, 442] on span "Use suggestion" at bounding box center [276, 451] width 102 height 20
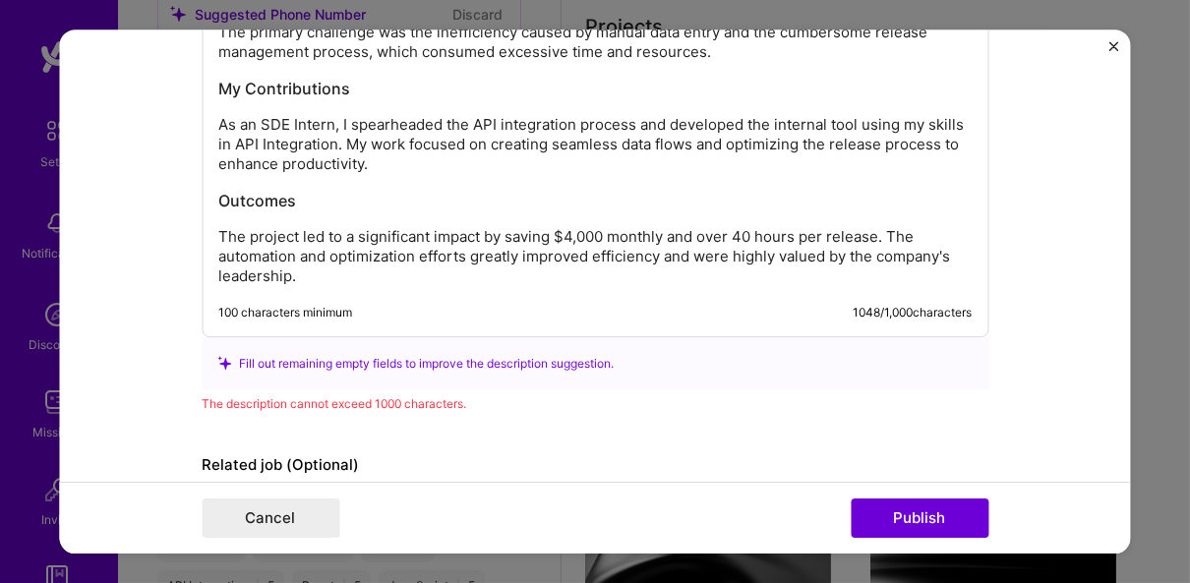
scroll to position [2443, 0]
click at [525, 259] on p "The project led to a significant impact by saving $4,000 monthly and over 40 ho…" at bounding box center [594, 256] width 753 height 59
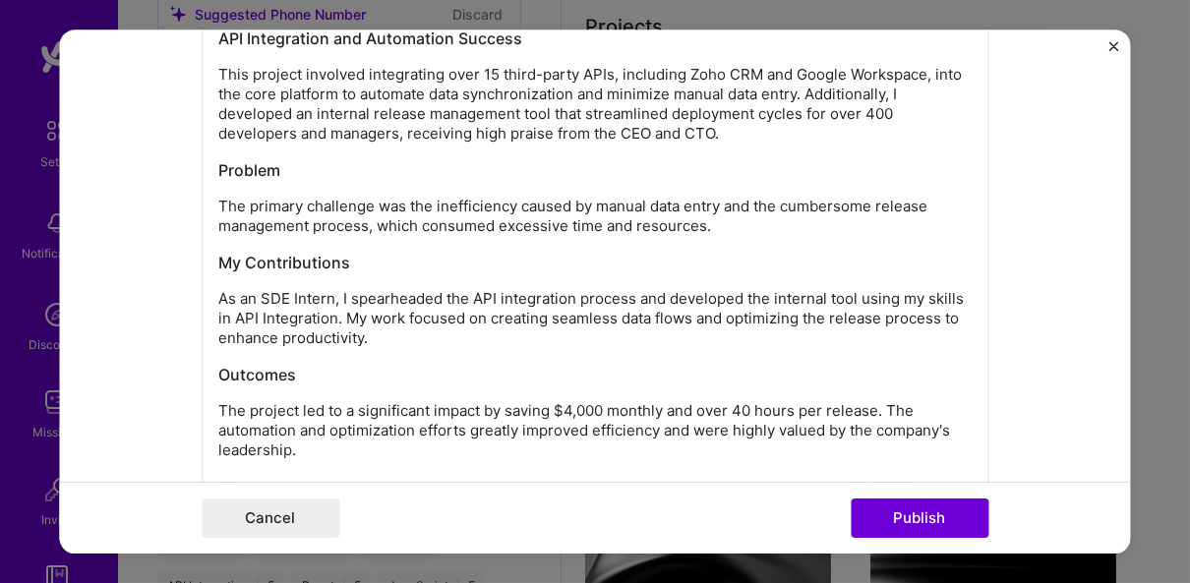
scroll to position [2265, 0]
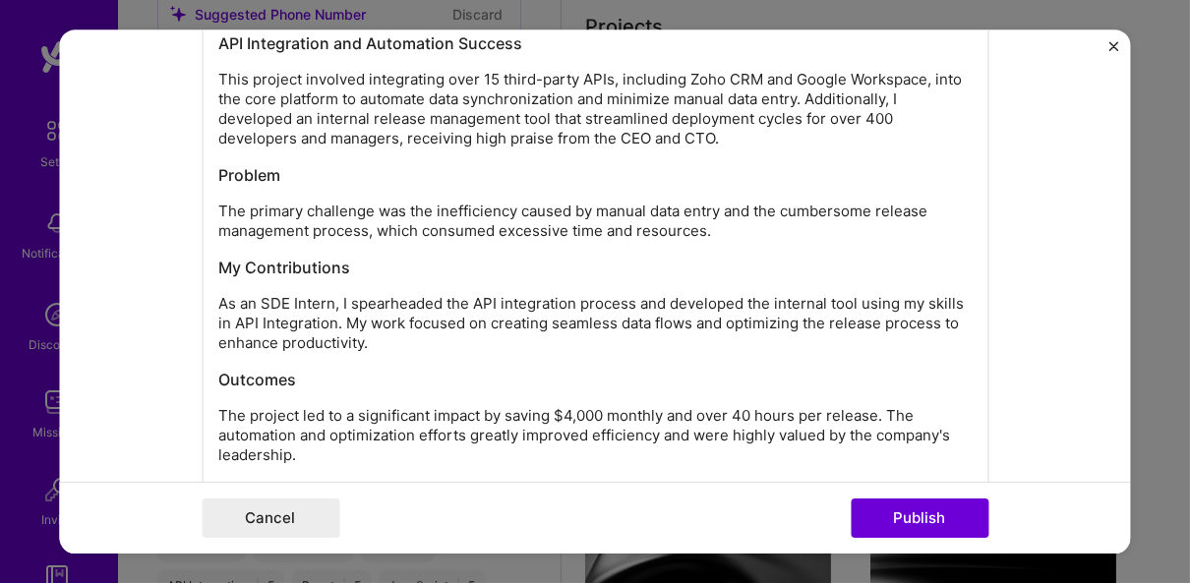
click at [407, 257] on h3 "My Contributions" at bounding box center [594, 268] width 753 height 22
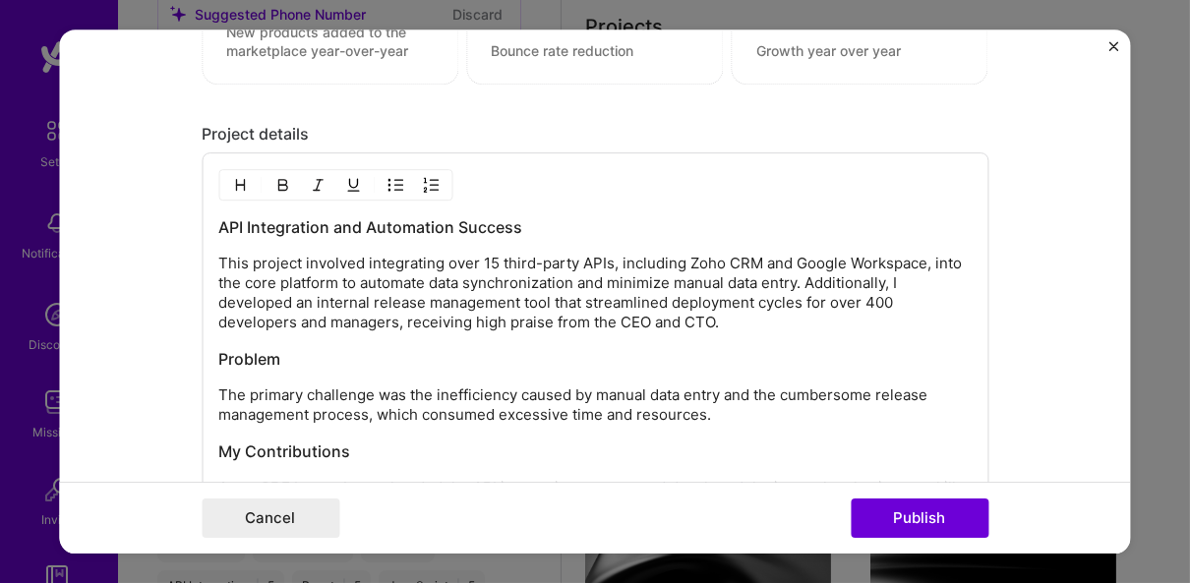
click at [451, 254] on p "This project involved integrating over 15 third-party APIs, including Zoho CRM …" at bounding box center [594, 293] width 753 height 79
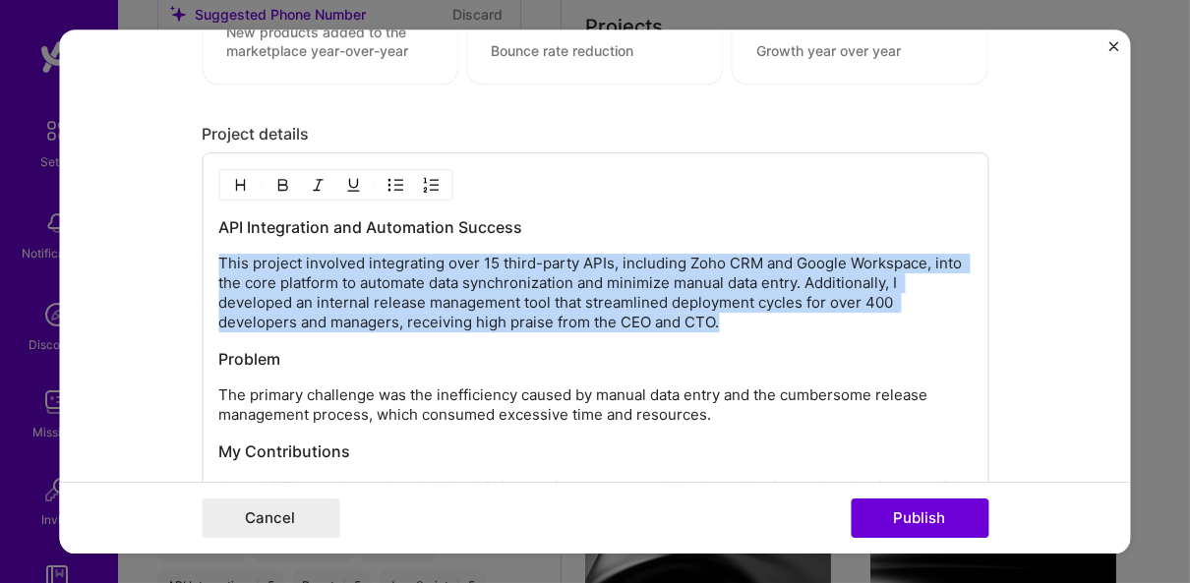
click at [451, 254] on p "This project involved integrating over 15 third-party APIs, including Zoho CRM …" at bounding box center [594, 293] width 753 height 79
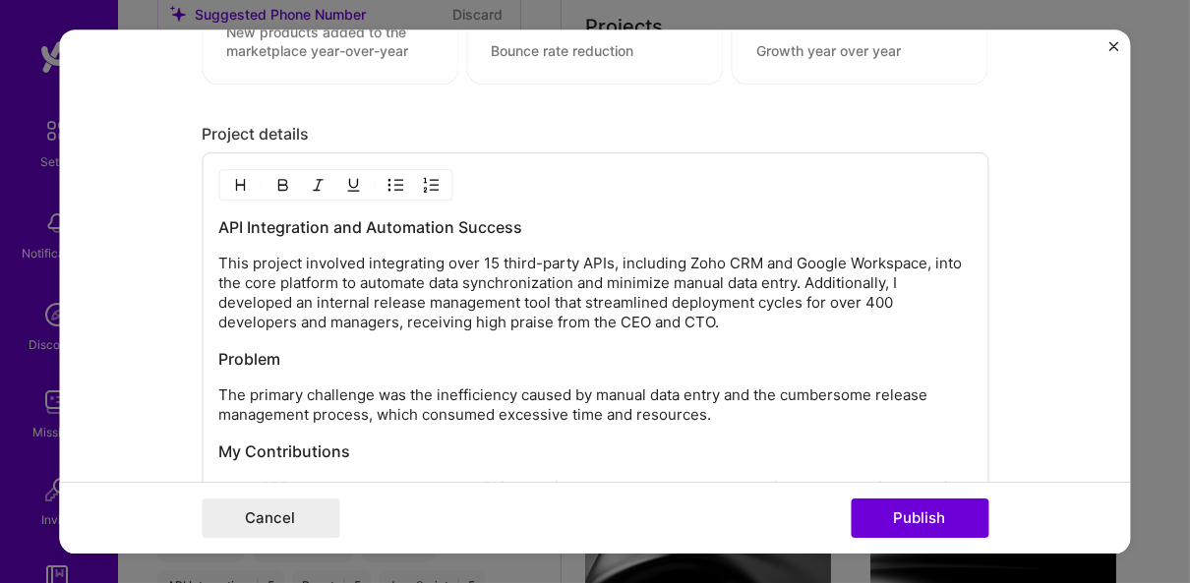
click at [554, 216] on h3 "API Integration and Automation Success" at bounding box center [594, 227] width 753 height 22
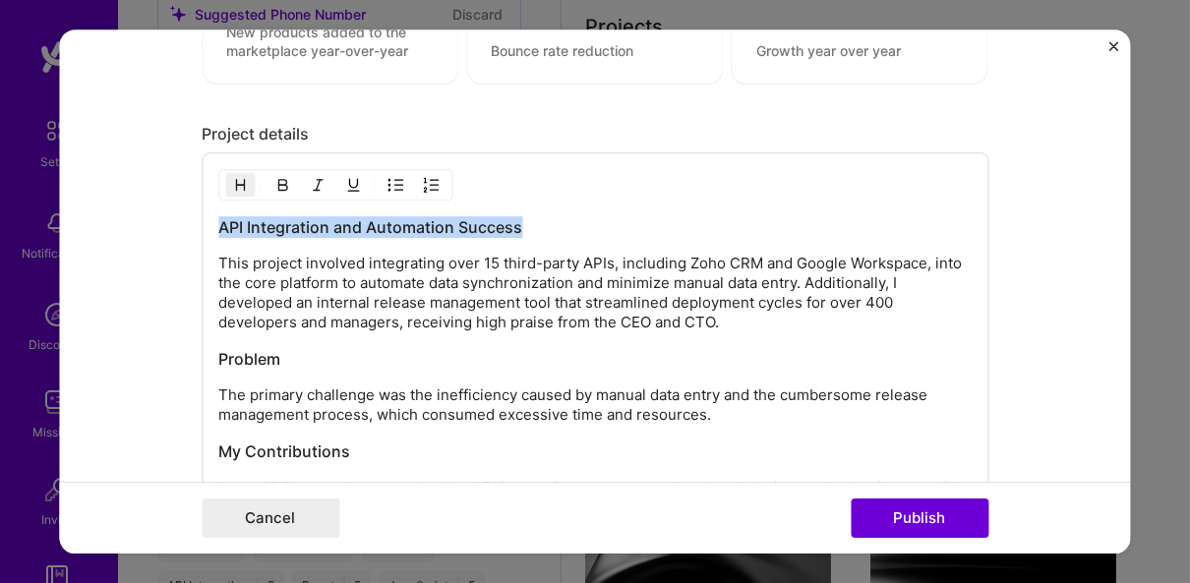
click at [554, 216] on h3 "API Integration and Automation Success" at bounding box center [594, 227] width 753 height 22
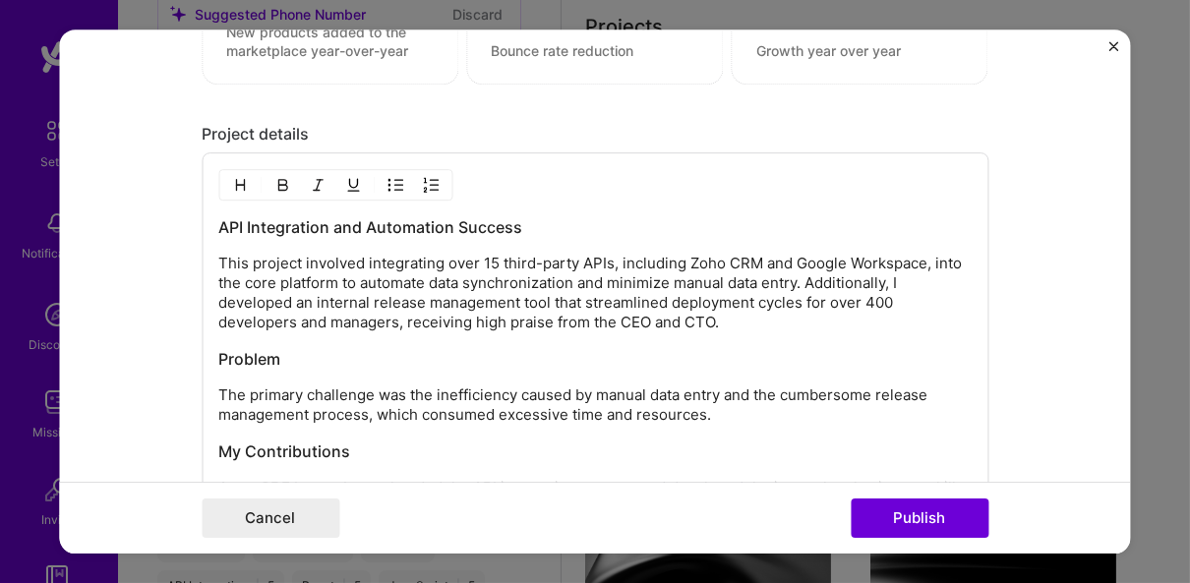
click at [680, 284] on p "This project involved integrating over 15 third-party APIs, including Zoho CRM …" at bounding box center [594, 293] width 753 height 79
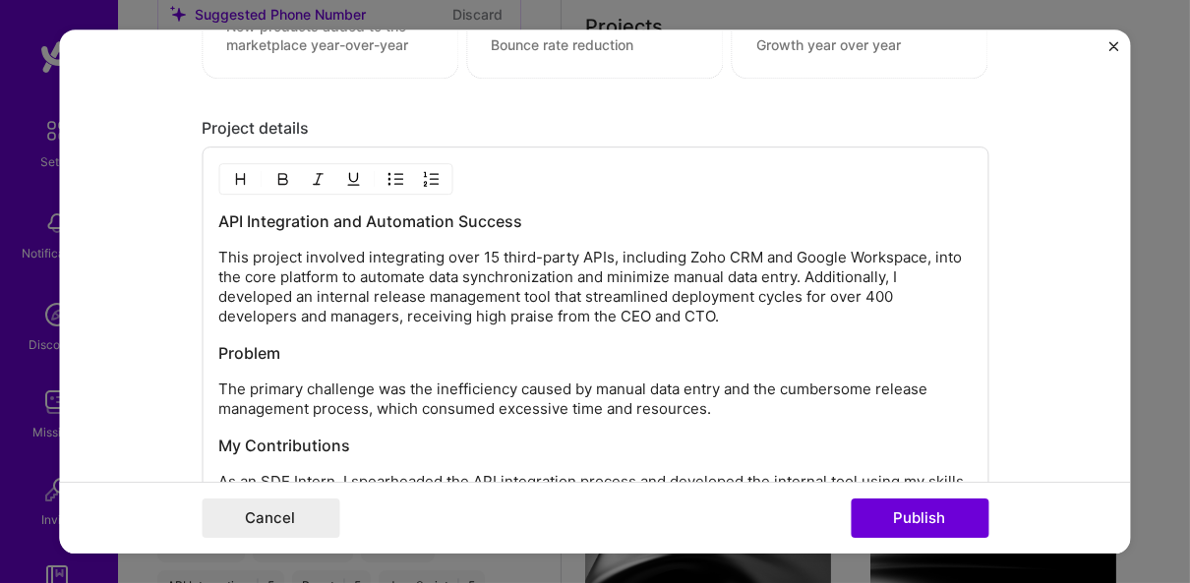
click at [821, 266] on p "This project involved integrating over 15 third-party APIs, including Zoho CRM …" at bounding box center [594, 287] width 753 height 79
click at [820, 268] on p "This project involved integrating over 15 third-party APIs, including Zoho CRM …" at bounding box center [594, 287] width 753 height 79
click at [398, 309] on p "This project involved integrating over 15 third-party APIs, including Zoho CRM …" at bounding box center [594, 287] width 753 height 79
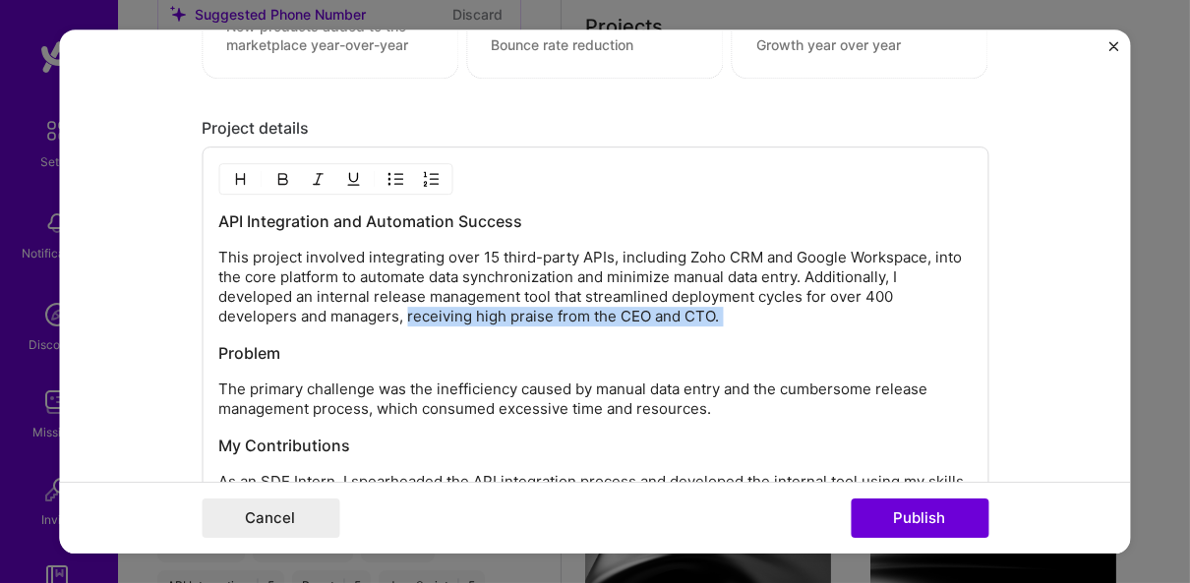
drag, startPoint x: 398, startPoint y: 309, endPoint x: 732, endPoint y: 299, distance: 333.5
click at [732, 299] on p "This project involved integrating over 15 third-party APIs, including Zoho CRM …" at bounding box center [594, 287] width 753 height 79
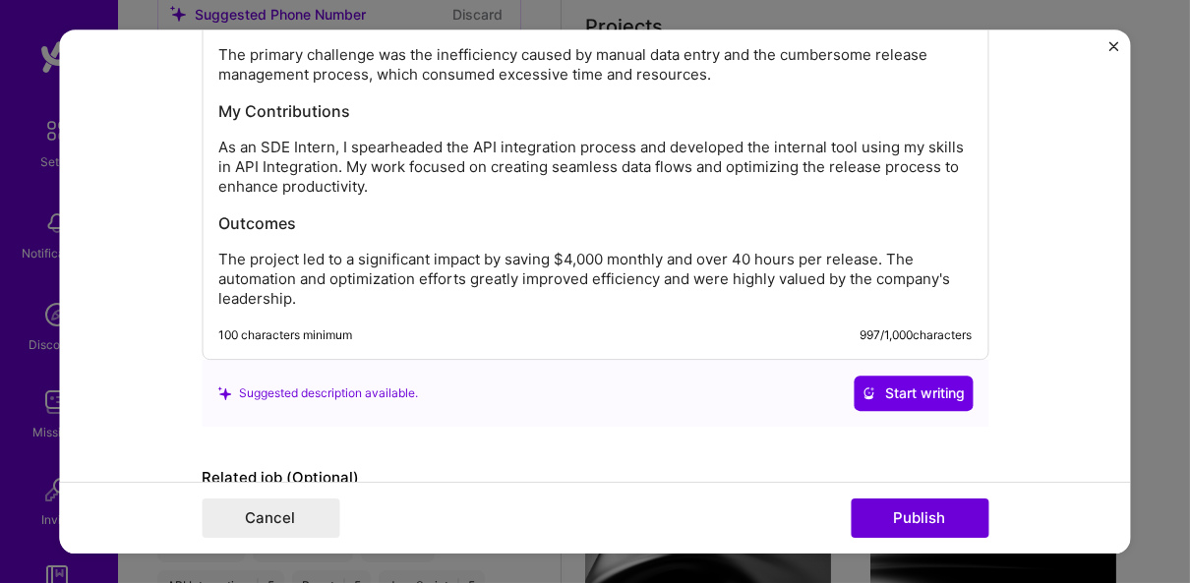
scroll to position [2390, 0]
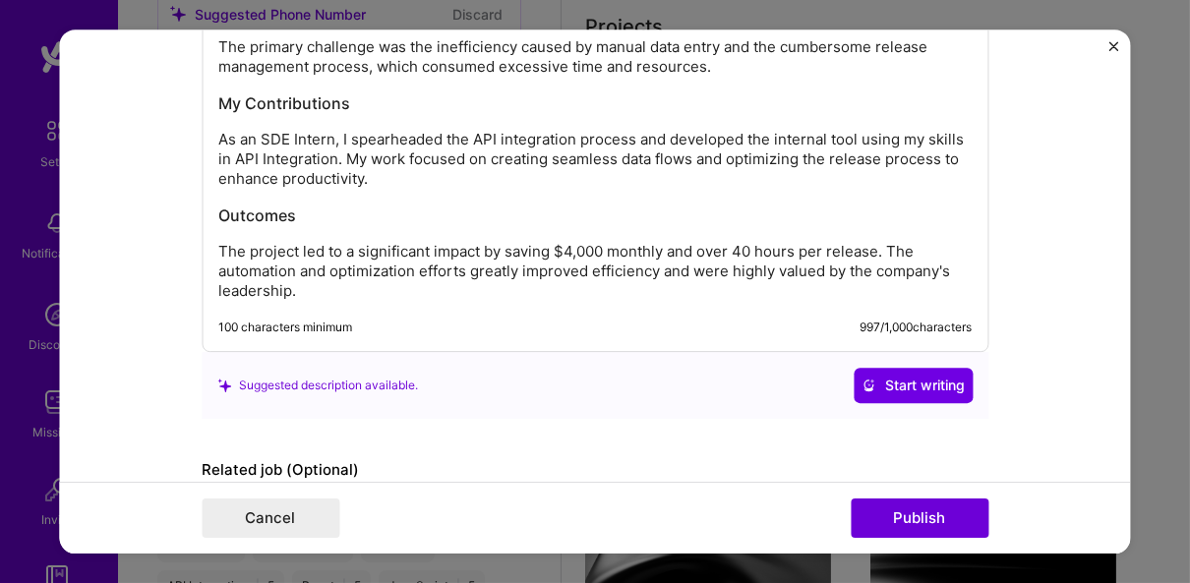
click at [640, 368] on div "Suggested description available. Start writing" at bounding box center [594, 385] width 755 height 35
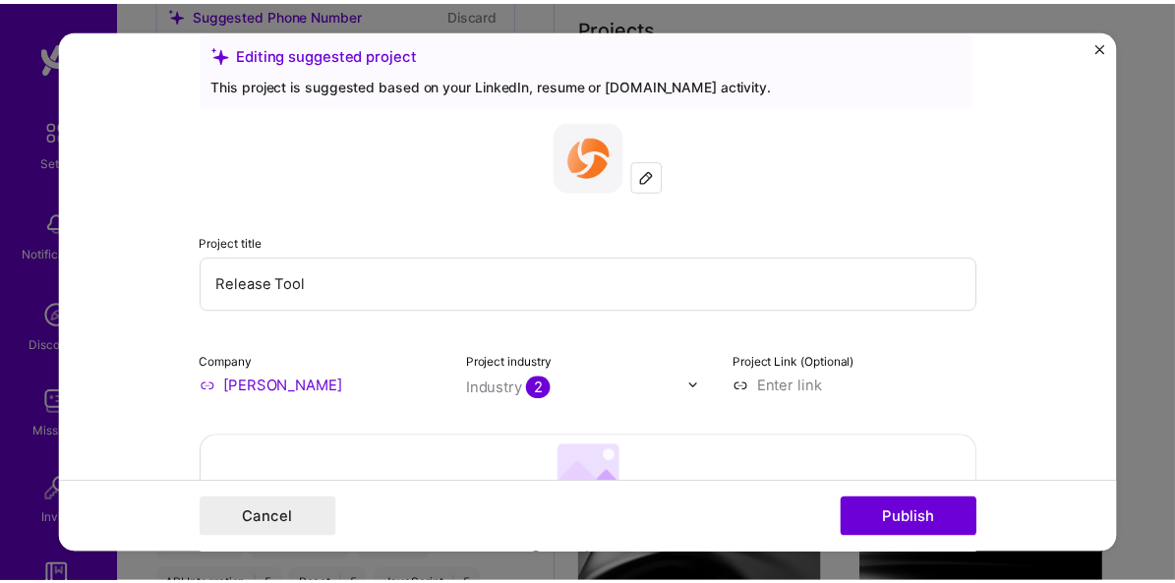
scroll to position [0, 0]
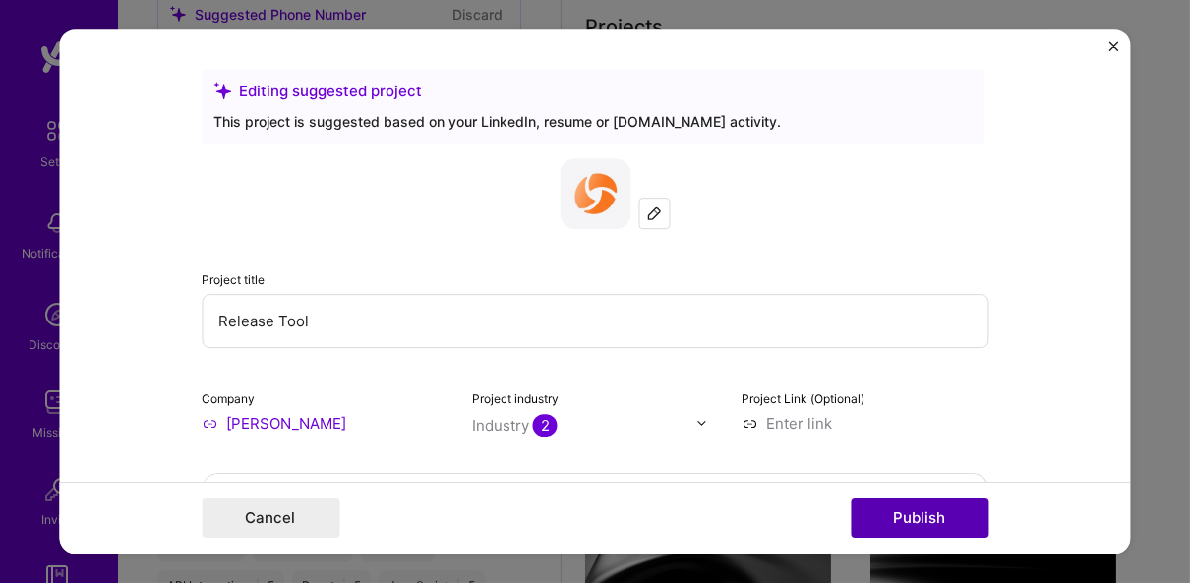
click at [904, 517] on button "Publish" at bounding box center [920, 518] width 138 height 39
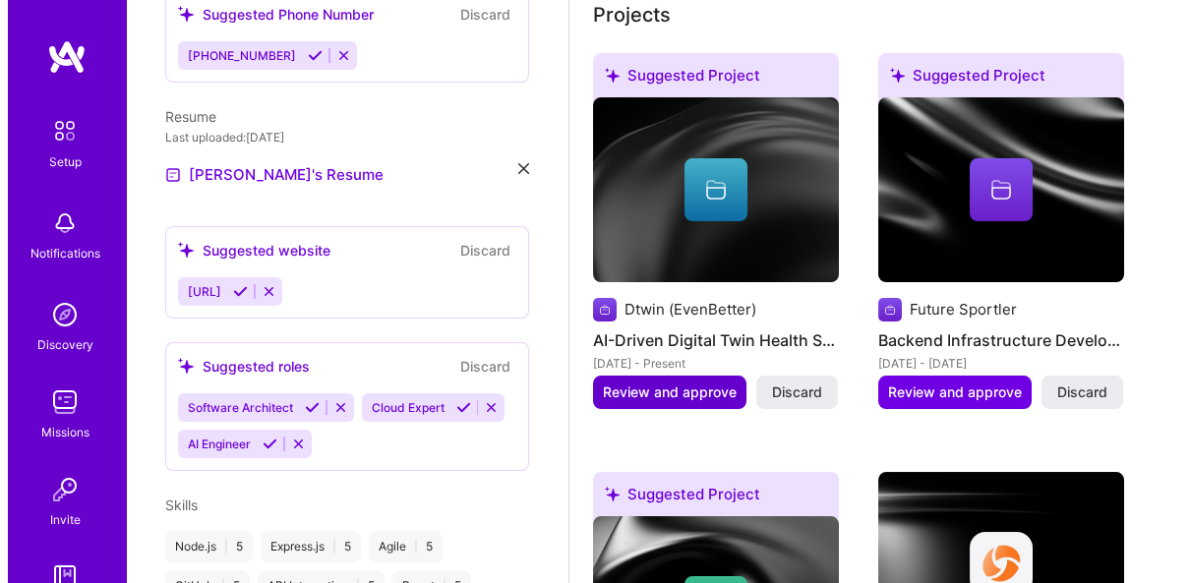
scroll to position [900, 0]
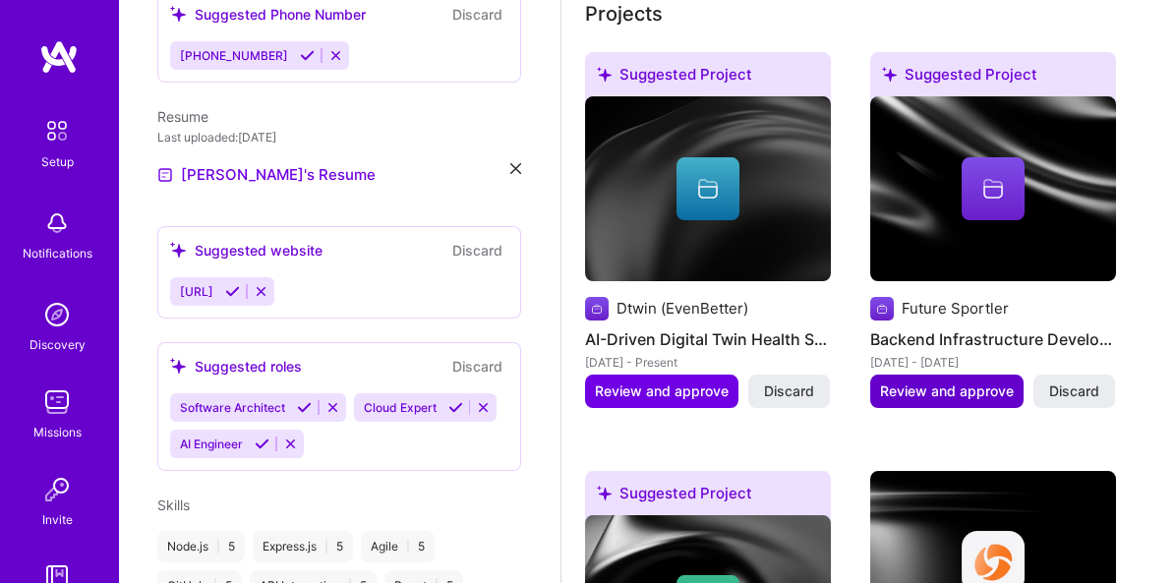
click at [958, 382] on span "Review and approve" at bounding box center [947, 392] width 134 height 20
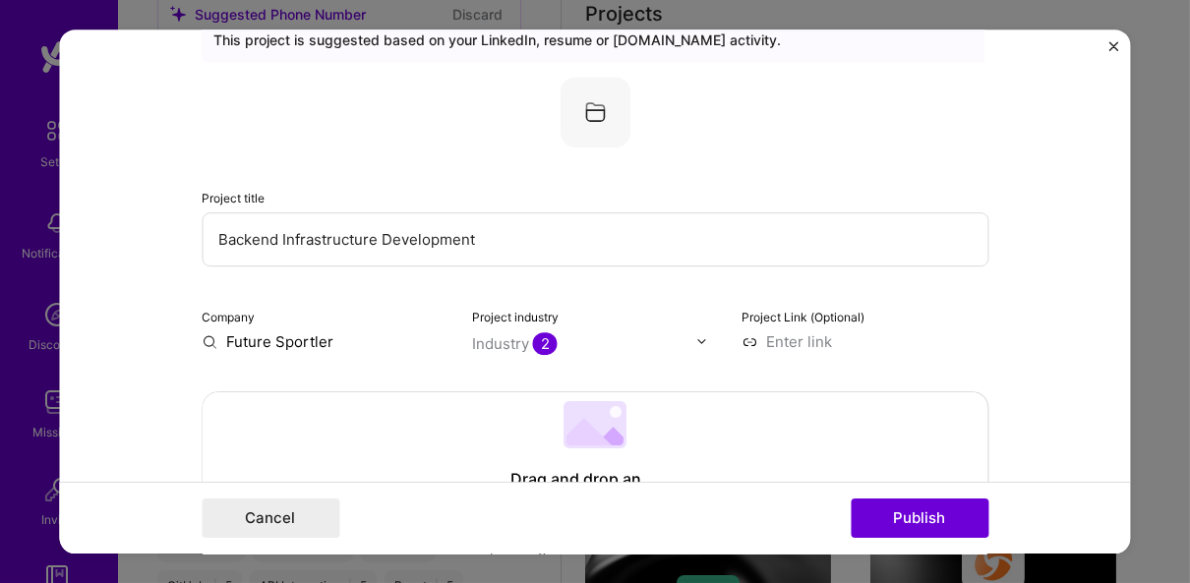
scroll to position [84, 0]
click at [385, 345] on input "Future Sportler" at bounding box center [325, 339] width 247 height 21
type input "Future"
type input "Future Sportler"
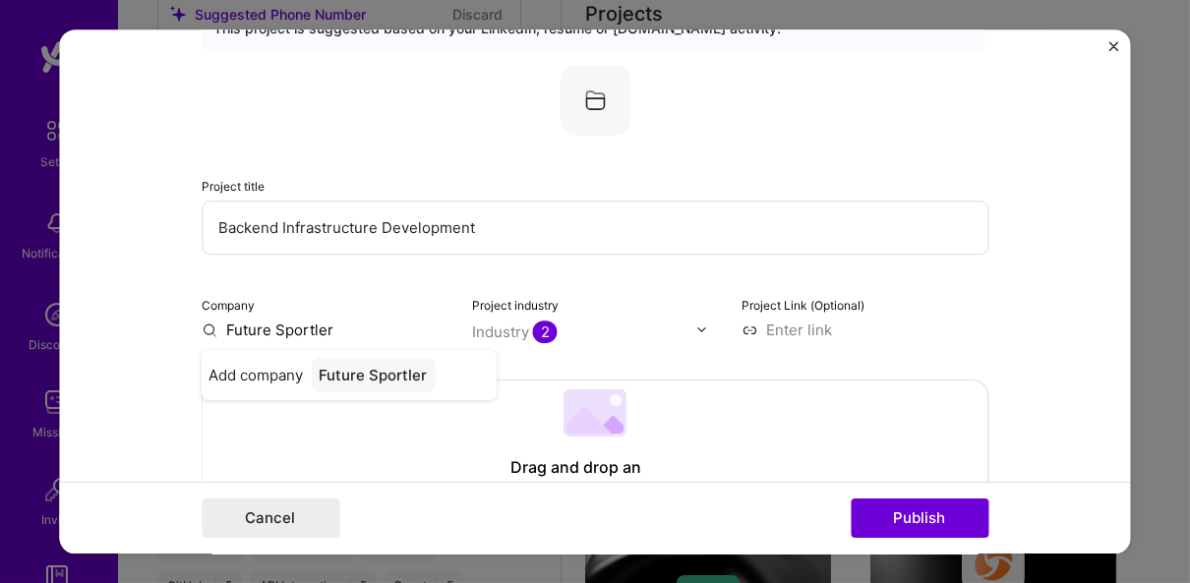
scroll to position [96, 0]
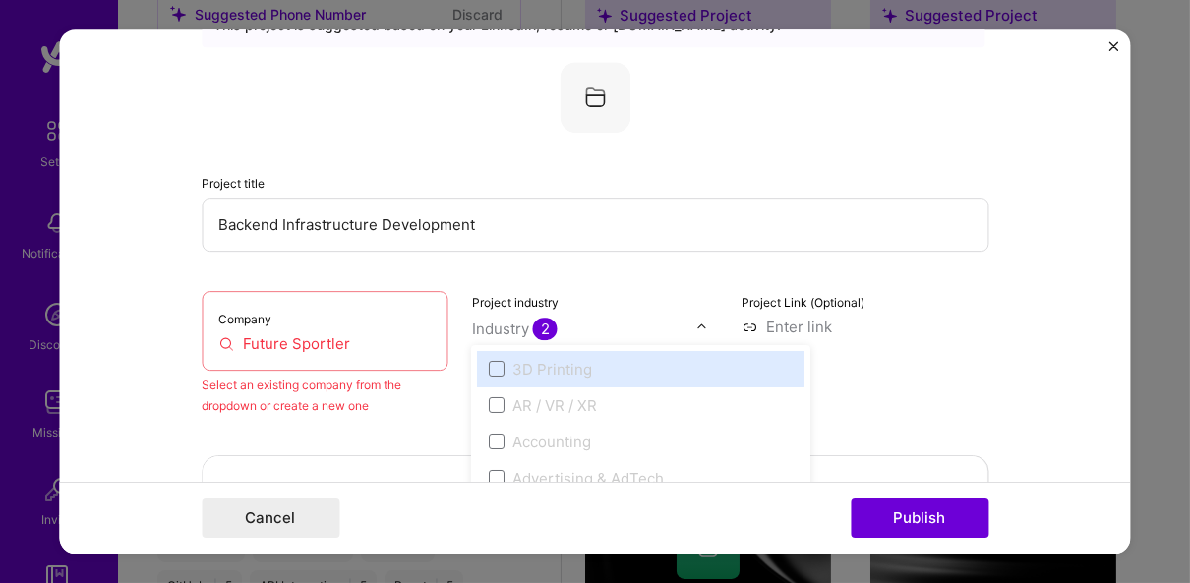
click at [565, 329] on input "text" at bounding box center [584, 329] width 224 height 21
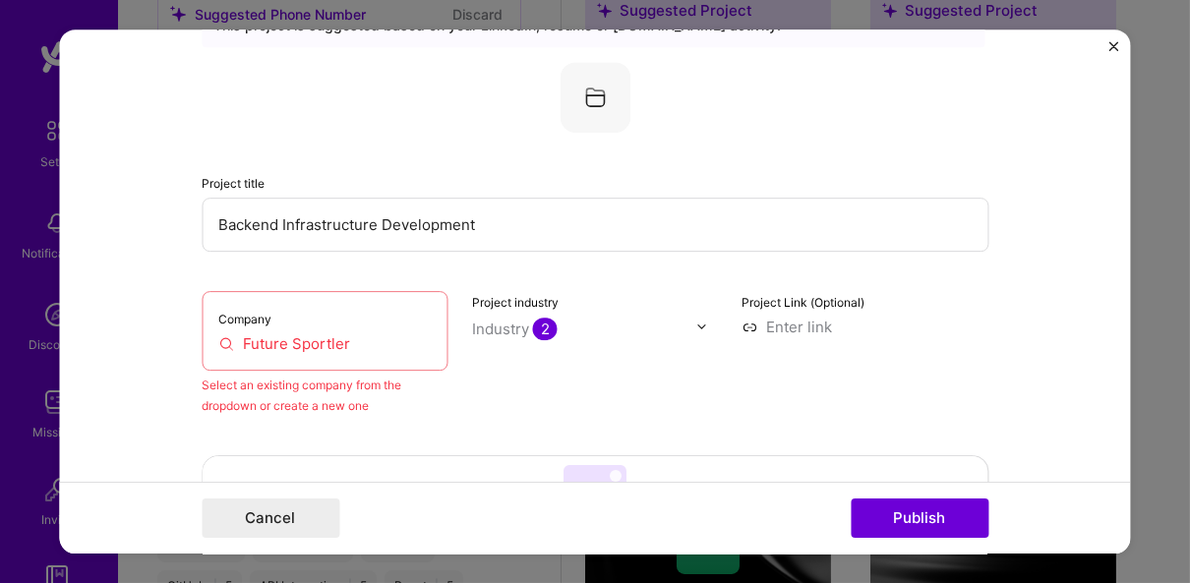
click at [814, 313] on div "Project Link (Optional)" at bounding box center [864, 353] width 247 height 125
click at [809, 338] on div "Project Link (Optional)" at bounding box center [864, 353] width 247 height 125
click at [809, 336] on div "Project Link (Optional)" at bounding box center [864, 353] width 247 height 125
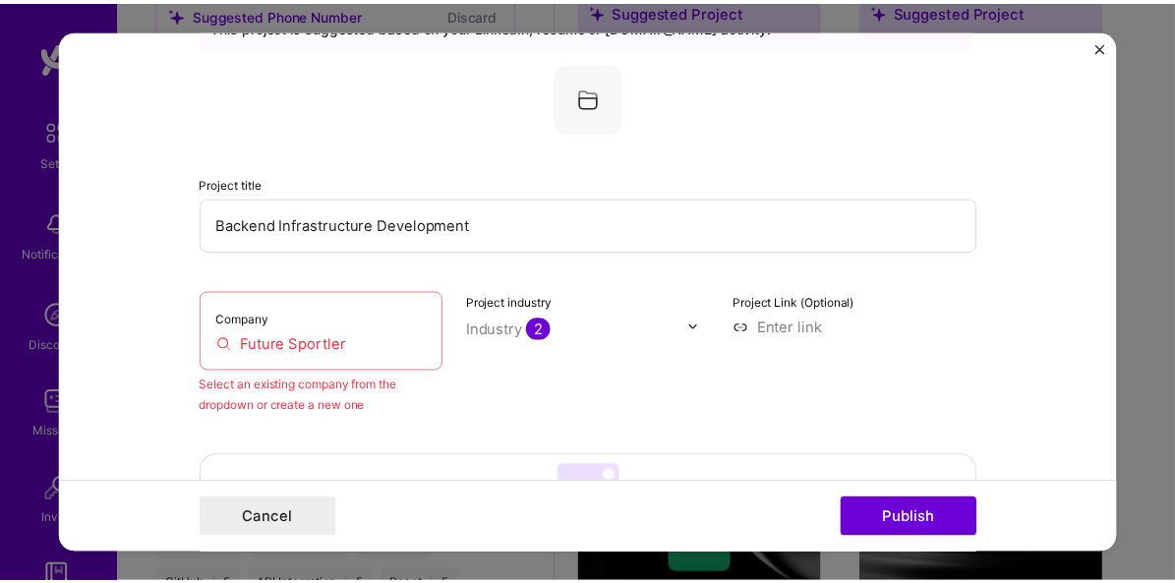
scroll to position [191, 0]
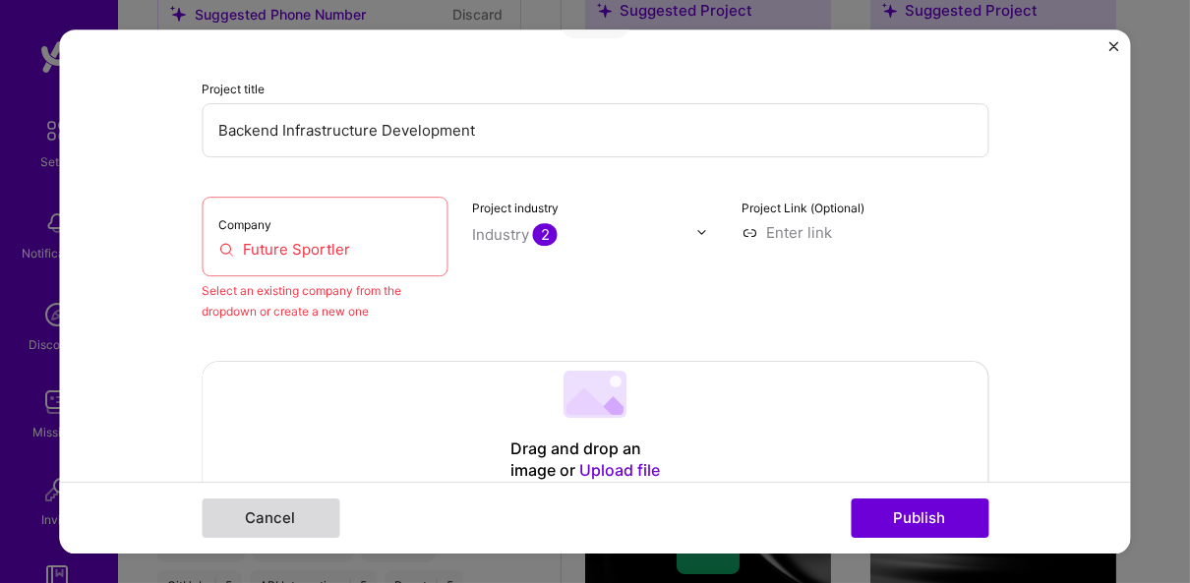
click at [264, 524] on button "Cancel" at bounding box center [271, 518] width 138 height 39
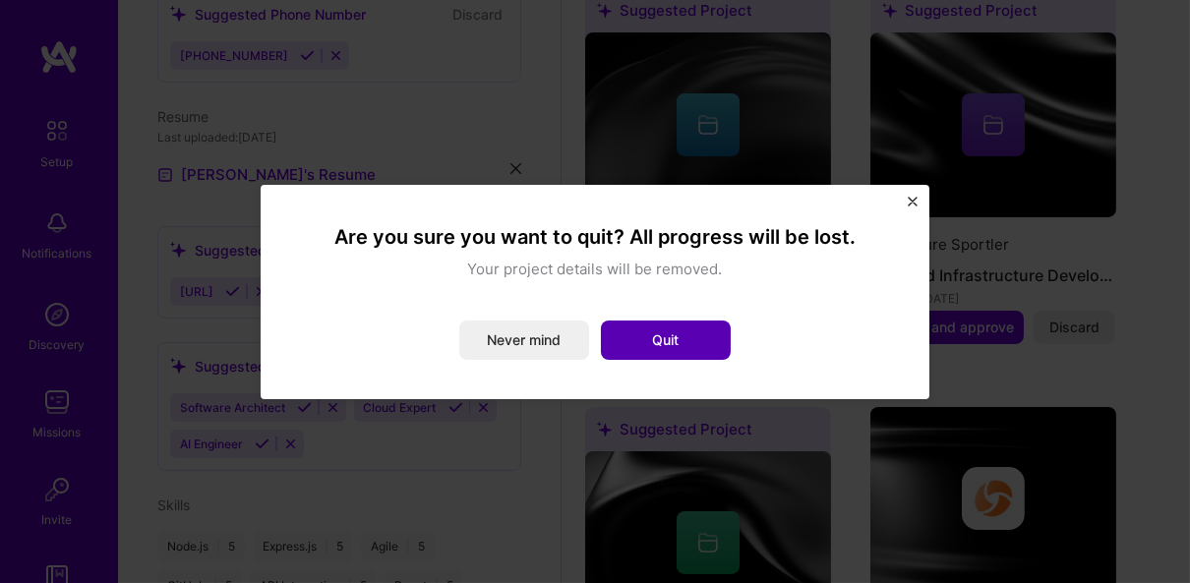
click at [618, 349] on button "Quit" at bounding box center [666, 340] width 130 height 39
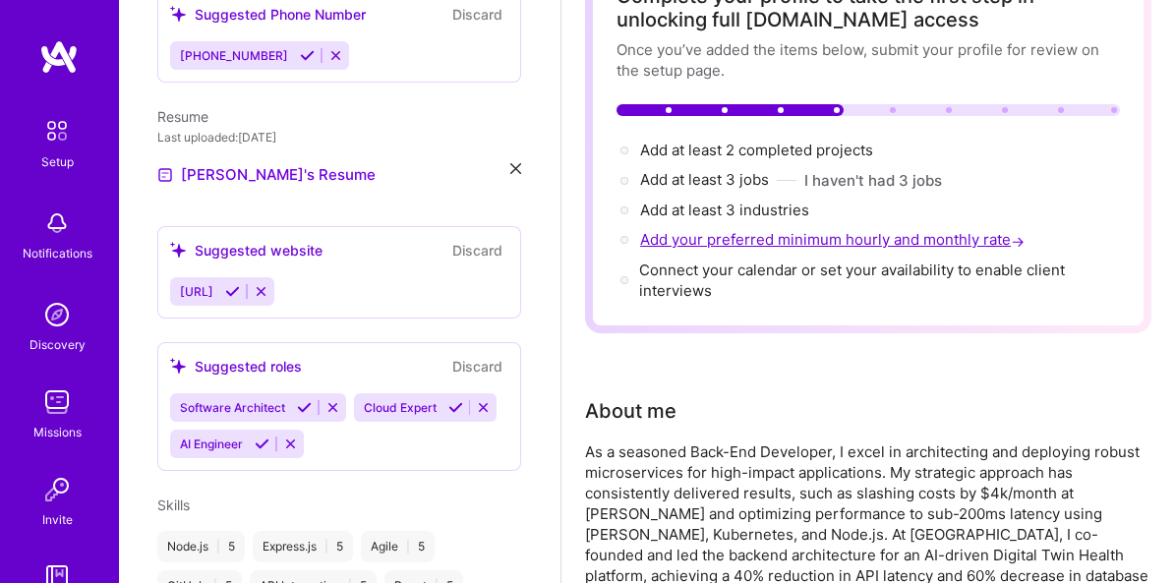
scroll to position [0, 0]
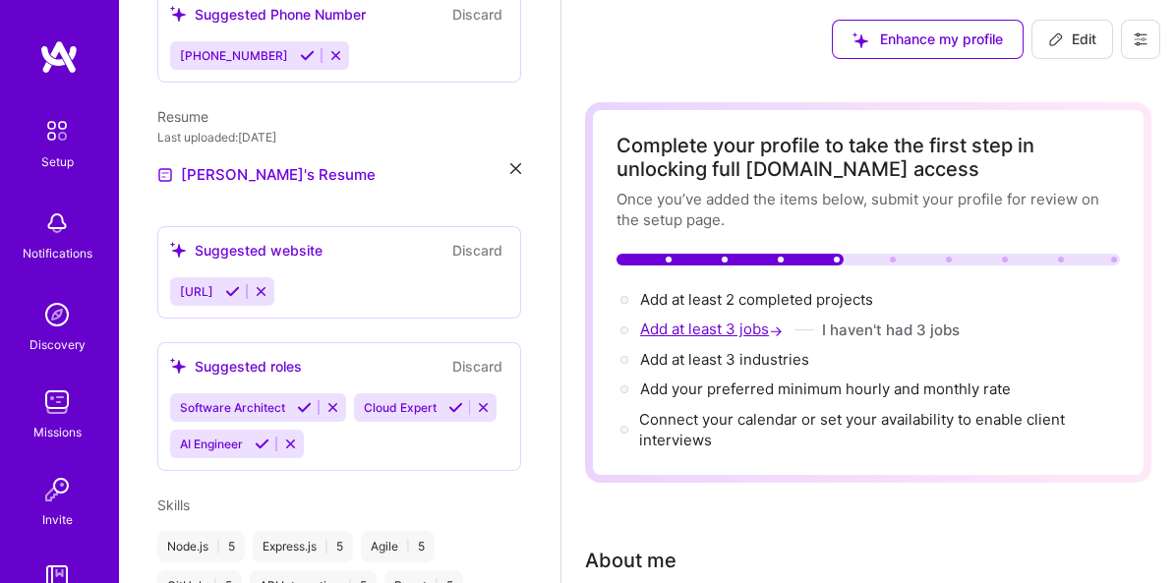
click at [705, 321] on span "Add at least 3 jobs →" at bounding box center [713, 329] width 147 height 19
select select "US"
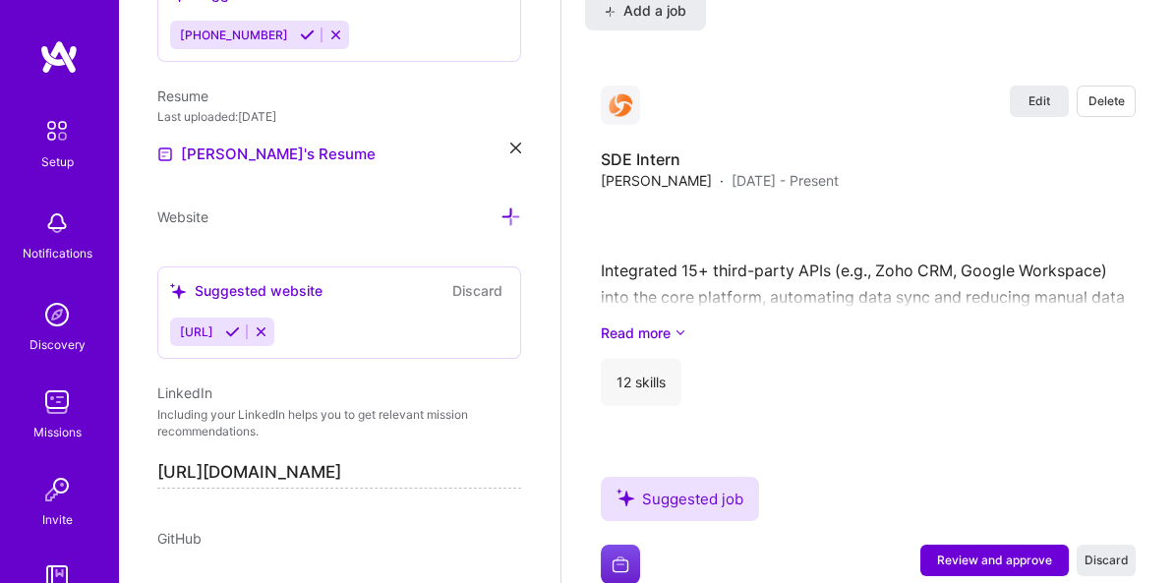
scroll to position [2838, 0]
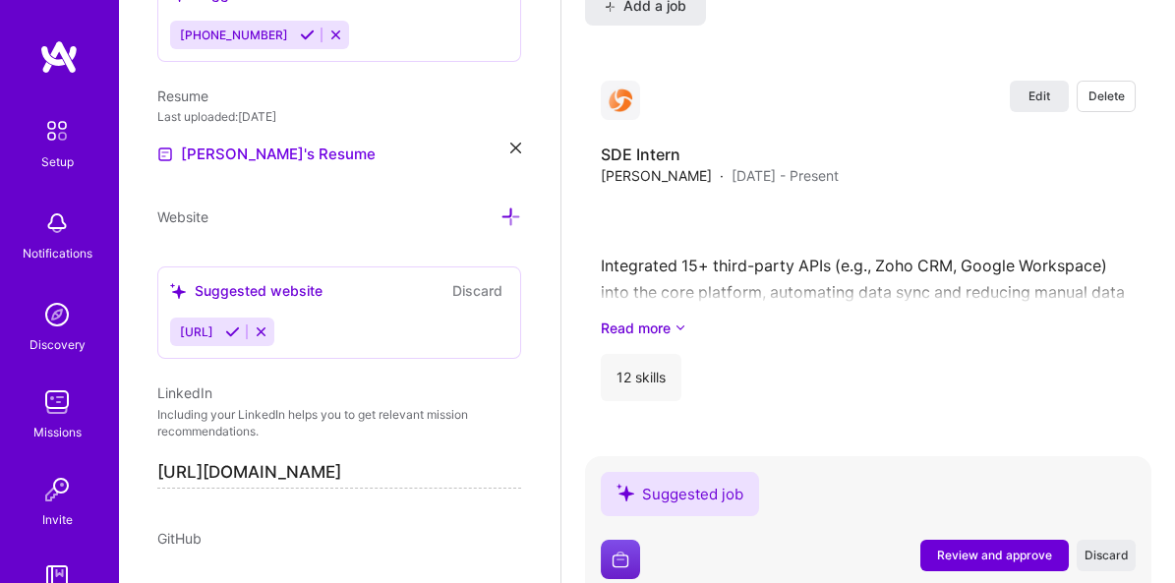
click at [0, 0] on span "Review and approve" at bounding box center [0, 0] width 0 height 0
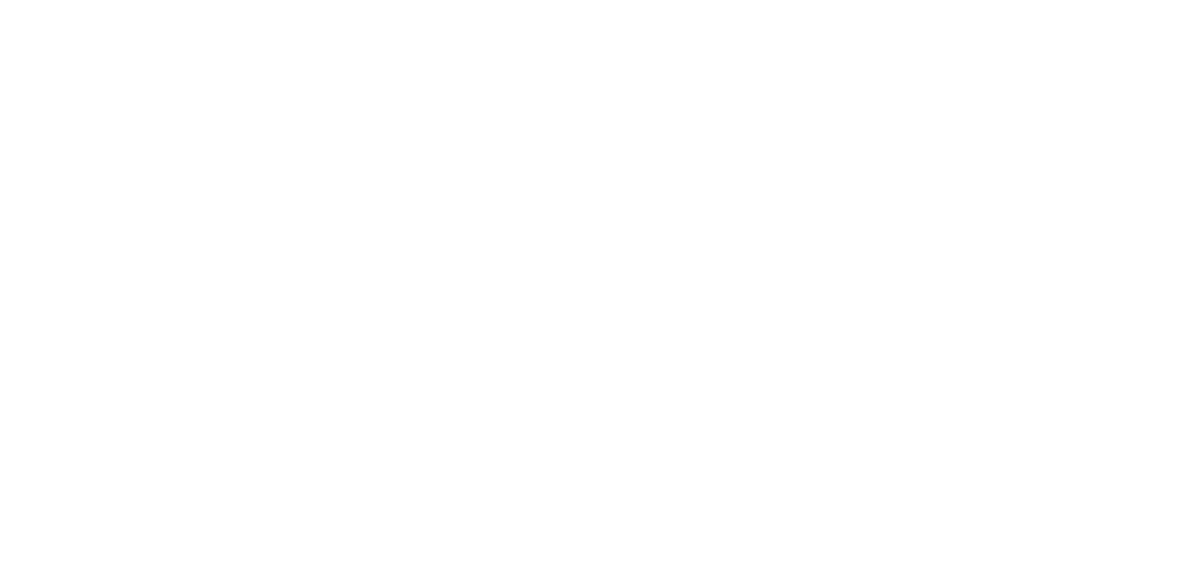
scroll to position [0, 0]
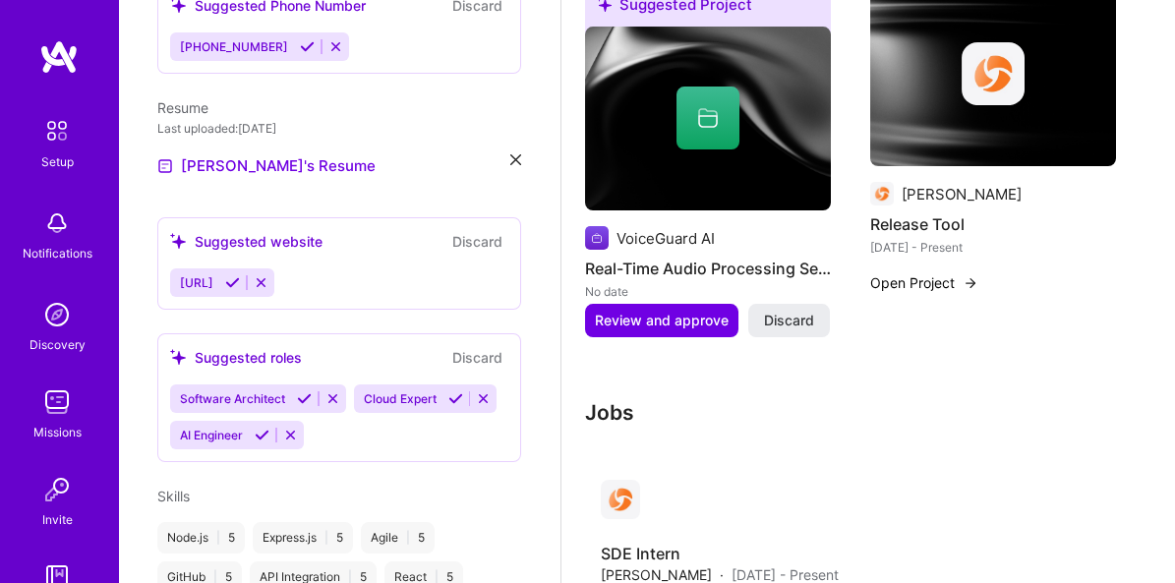
scroll to position [584, 0]
click at [246, 272] on button at bounding box center [232, 280] width 27 height 17
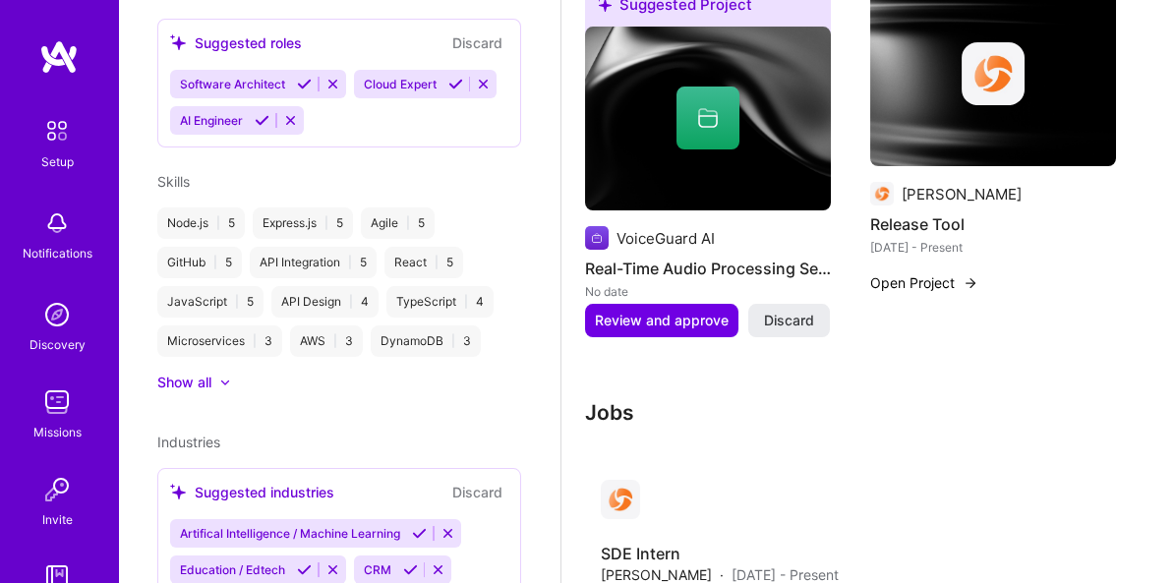
click at [227, 373] on div "Show all" at bounding box center [339, 383] width 364 height 20
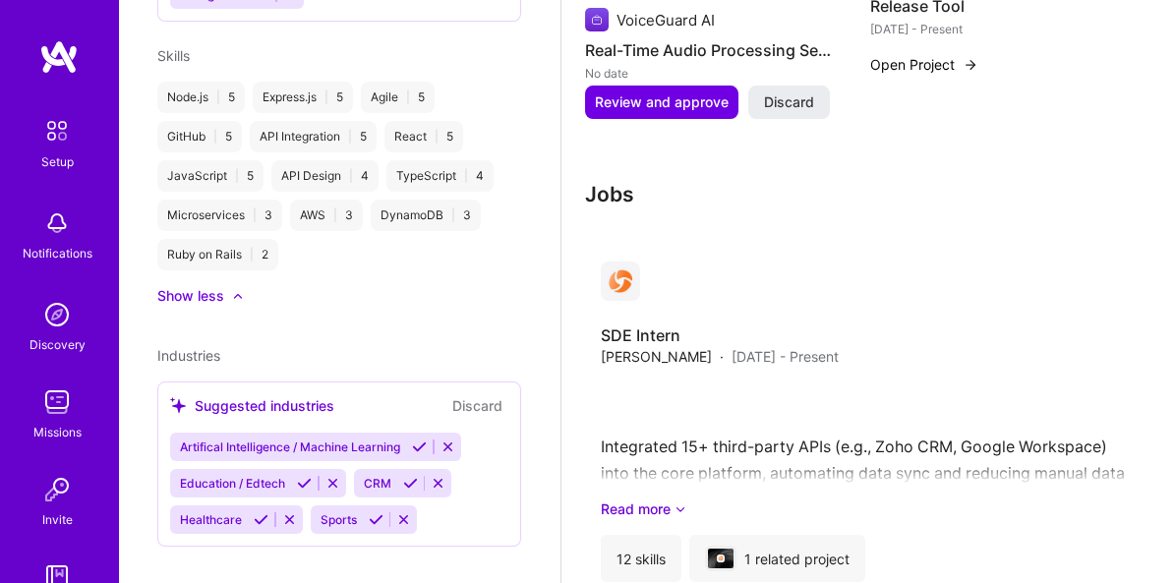
scroll to position [1610, 0]
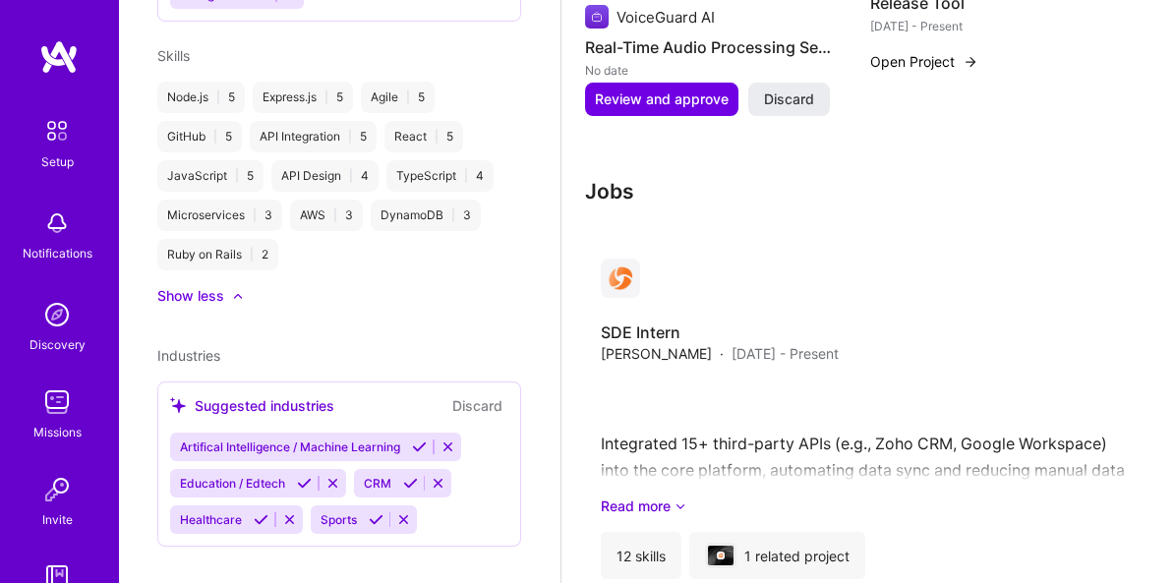
click at [438, 476] on icon at bounding box center [438, 483] width 15 height 15
click at [267, 512] on icon at bounding box center [264, 519] width 15 height 15
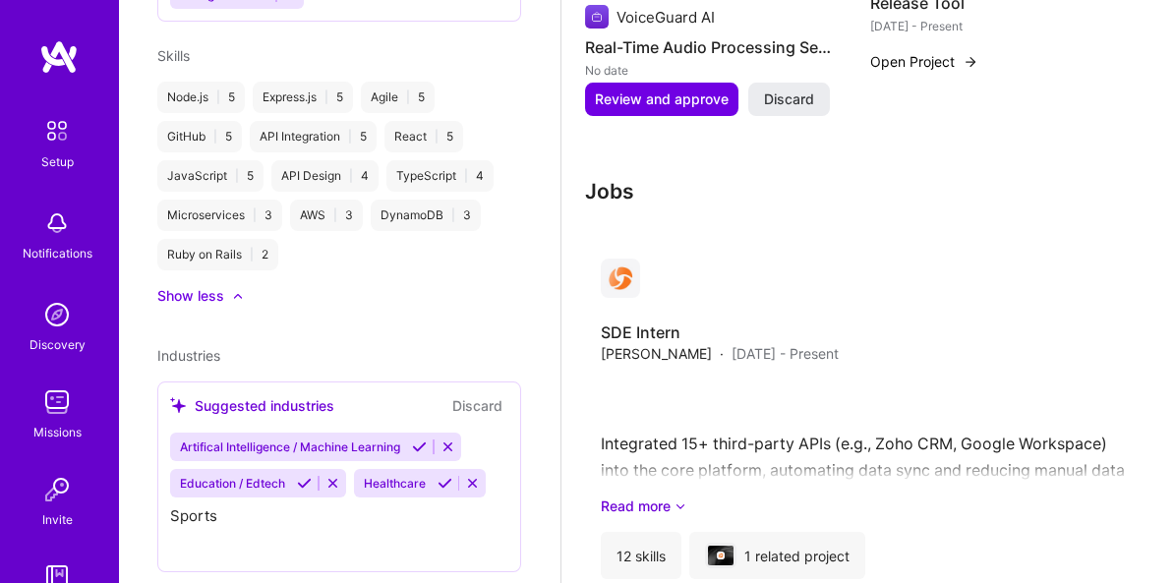
scroll to position [963, 0]
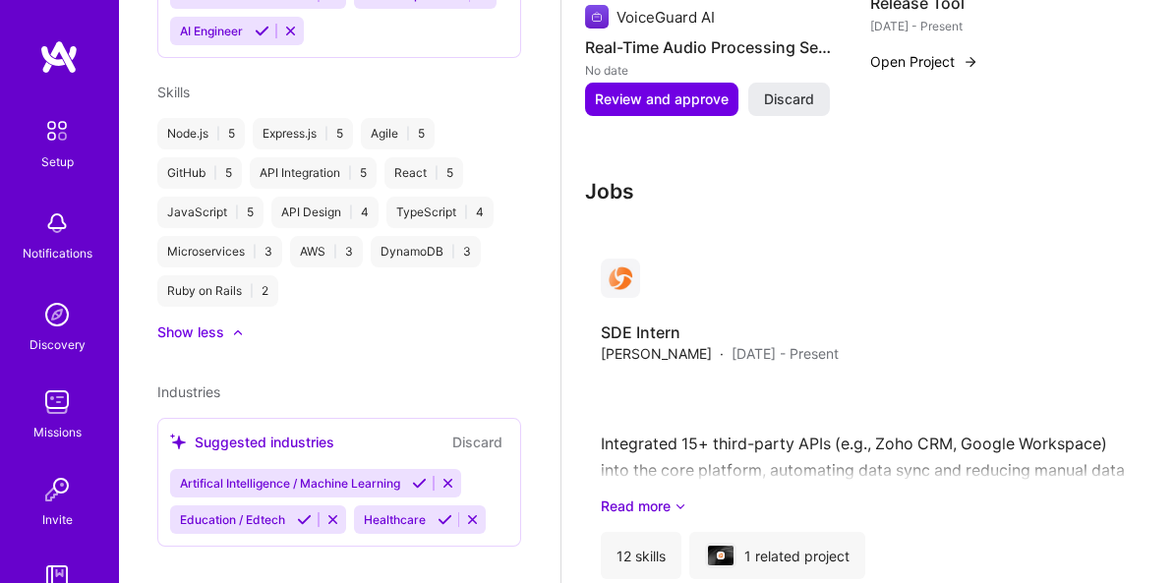
click at [329, 505] on div "Education / Edtech" at bounding box center [258, 519] width 176 height 29
click at [330, 512] on icon at bounding box center [332, 519] width 15 height 15
click at [475, 431] on button "Discard" at bounding box center [477, 442] width 62 height 23
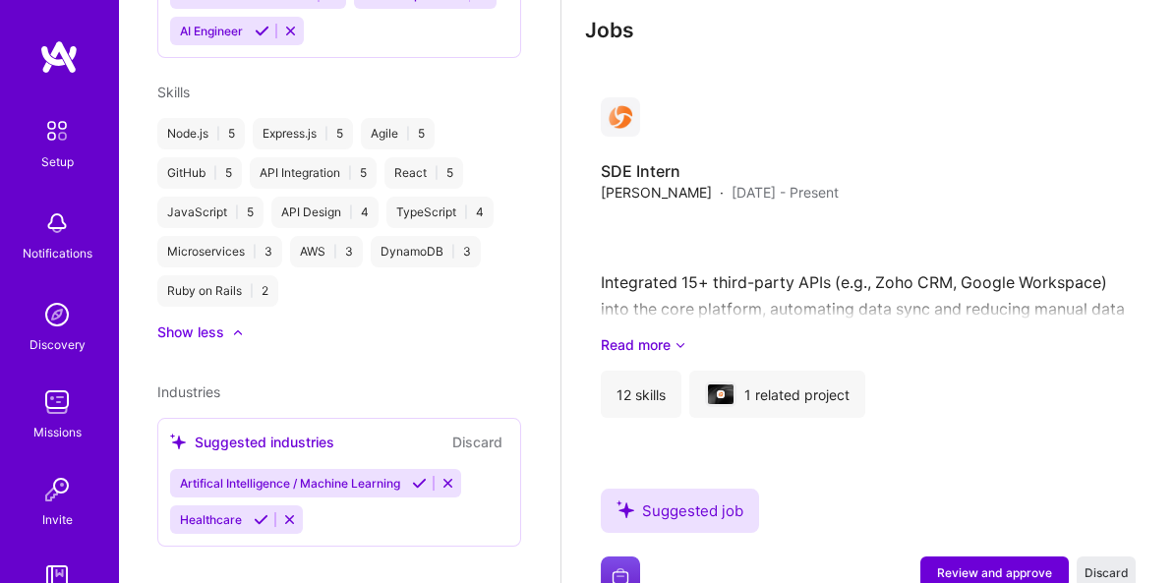
click at [470, 431] on button "Discard" at bounding box center [477, 442] width 62 height 23
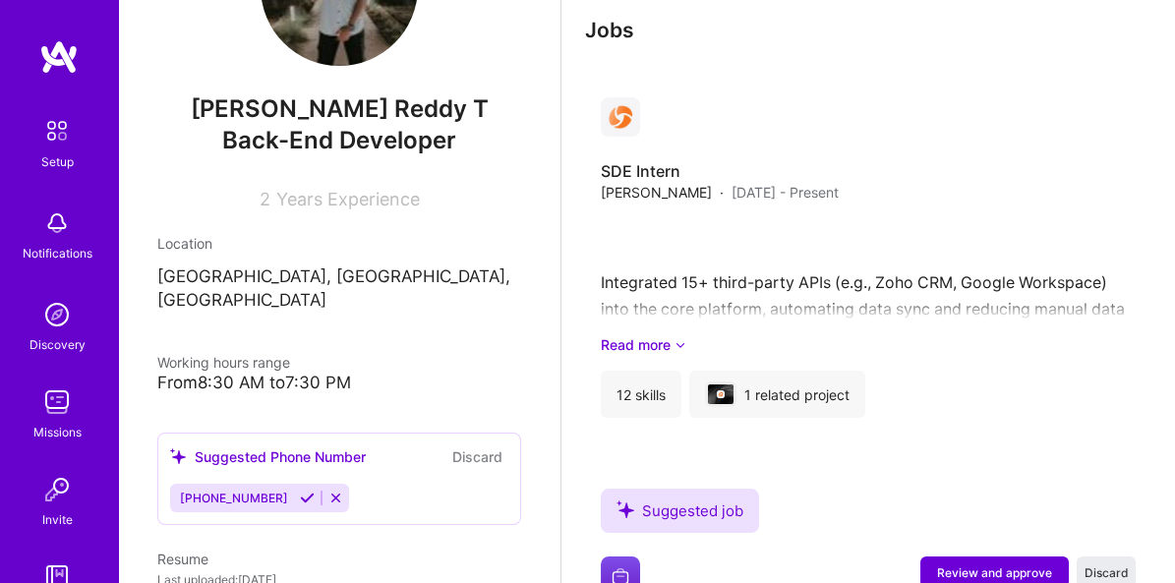
scroll to position [132, 0]
click at [272, 483] on div "[PHONE_NUMBER]" at bounding box center [232, 497] width 124 height 29
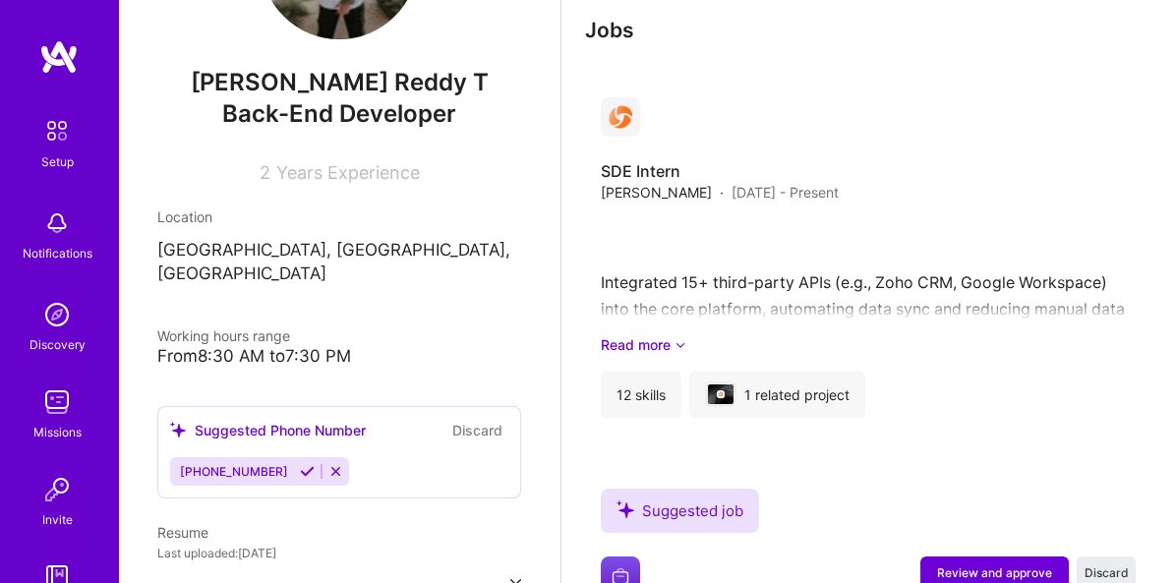
click at [201, 325] on div "Working hours range" at bounding box center [223, 335] width 133 height 21
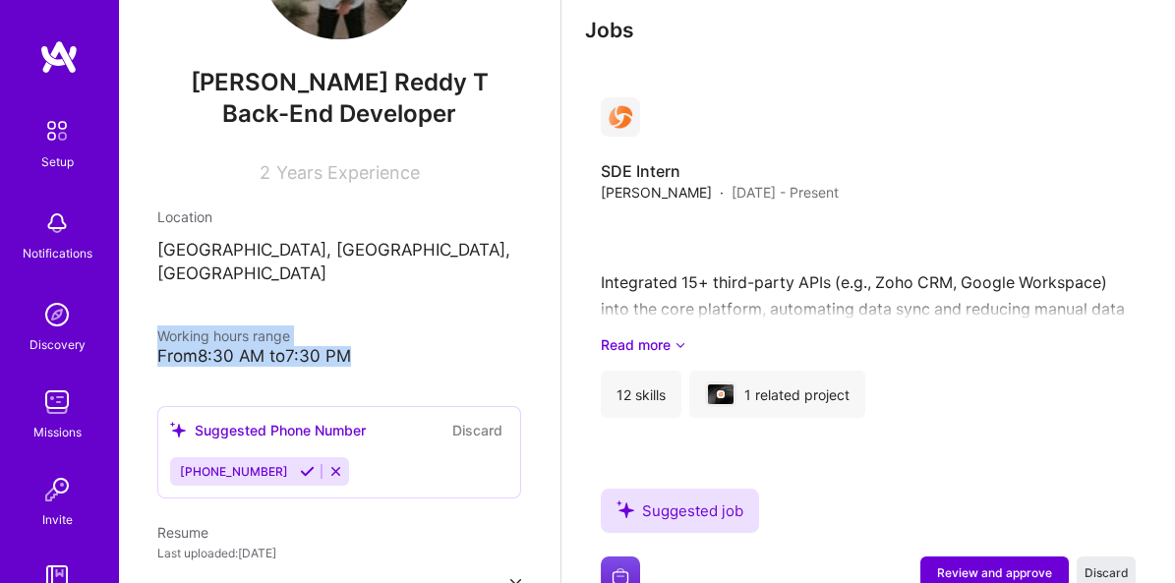
click at [206, 327] on div "Working hours range From 8:30 AM to 7:30 PM" at bounding box center [339, 345] width 364 height 41
click at [206, 346] on div "From 8:30 AM to 7:30 PM" at bounding box center [339, 356] width 364 height 21
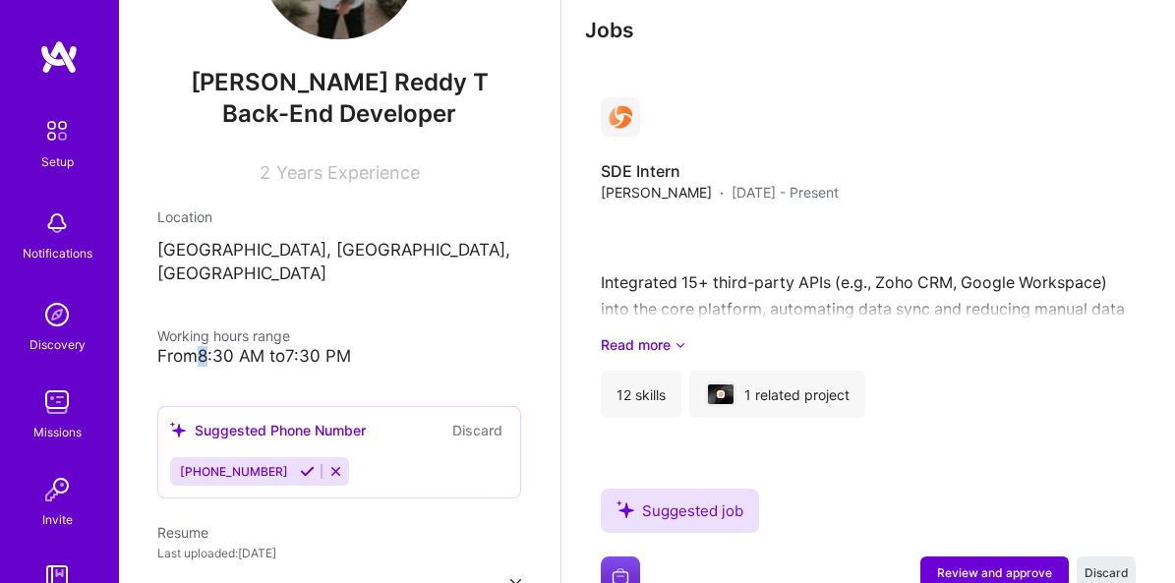
click at [206, 346] on div "From 8:30 AM to 7:30 PM" at bounding box center [339, 356] width 364 height 21
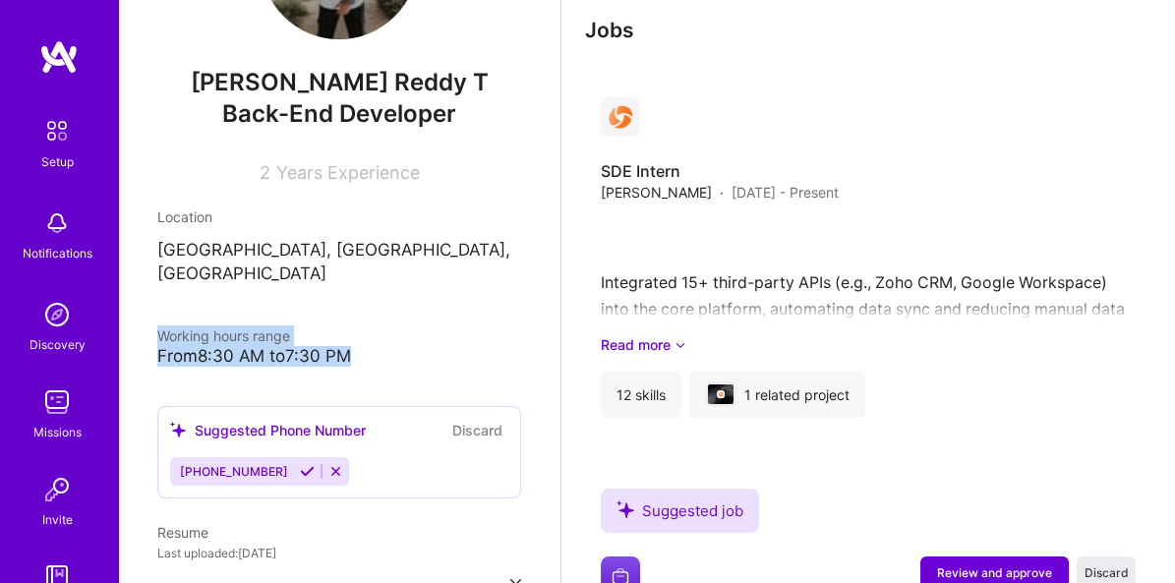
drag, startPoint x: 206, startPoint y: 327, endPoint x: 327, endPoint y: 308, distance: 122.5
click at [327, 325] on div "Working hours range From 8:30 AM to 7:30 PM" at bounding box center [339, 345] width 364 height 41
click at [327, 325] on div "Working hours range" at bounding box center [339, 335] width 364 height 21
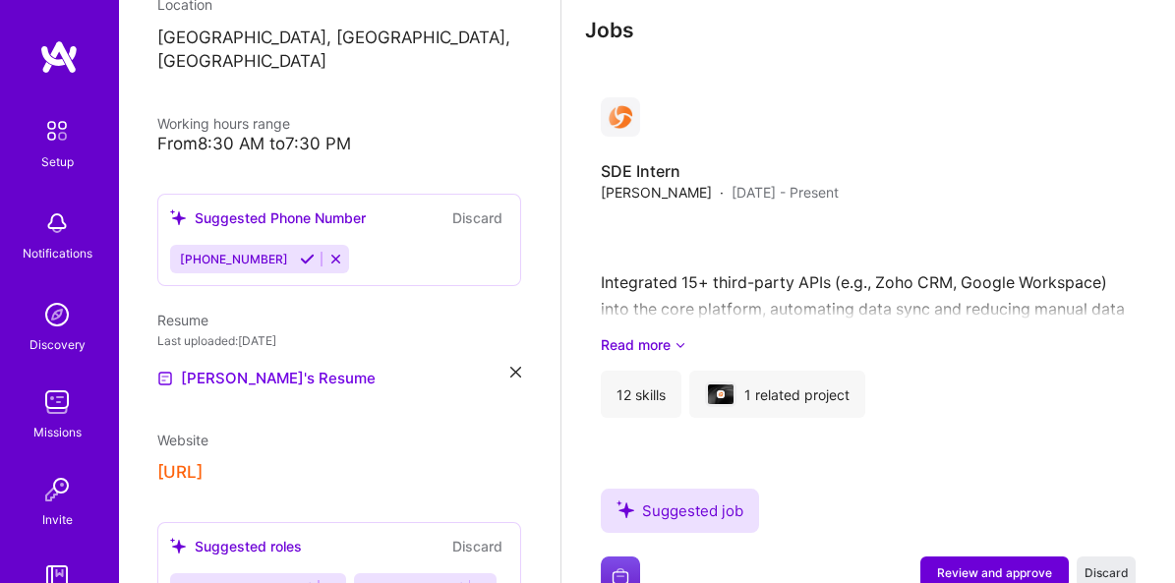
scroll to position [0, 0]
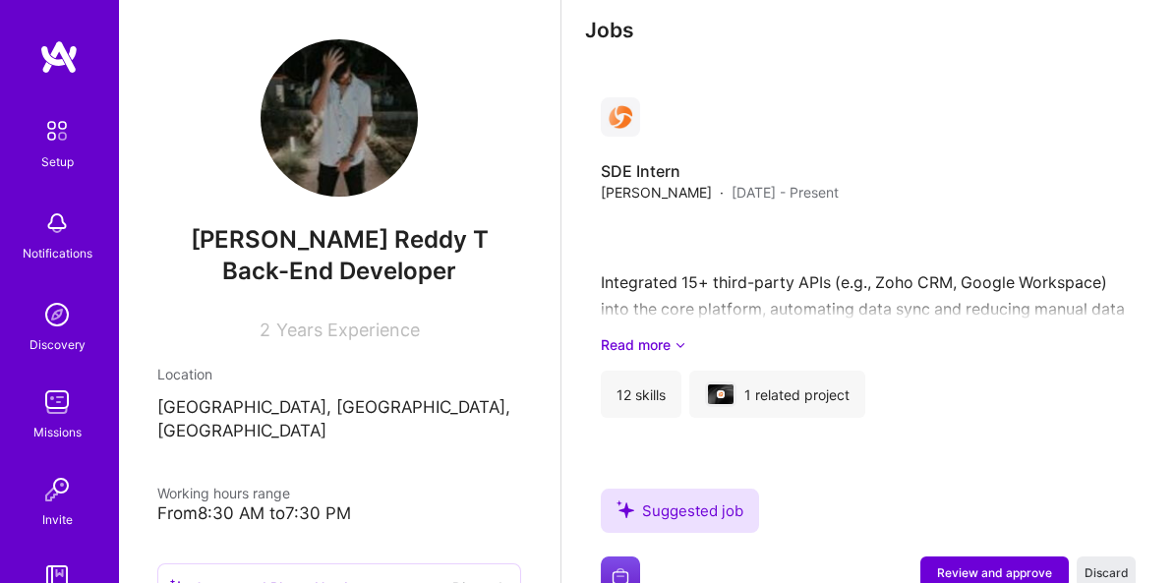
click at [291, 326] on span "Years Experience" at bounding box center [348, 330] width 144 height 21
click at [413, 308] on div "Ram Badrinath Reddy T Back-End Developer 2 Years Experience" at bounding box center [339, 189] width 364 height 301
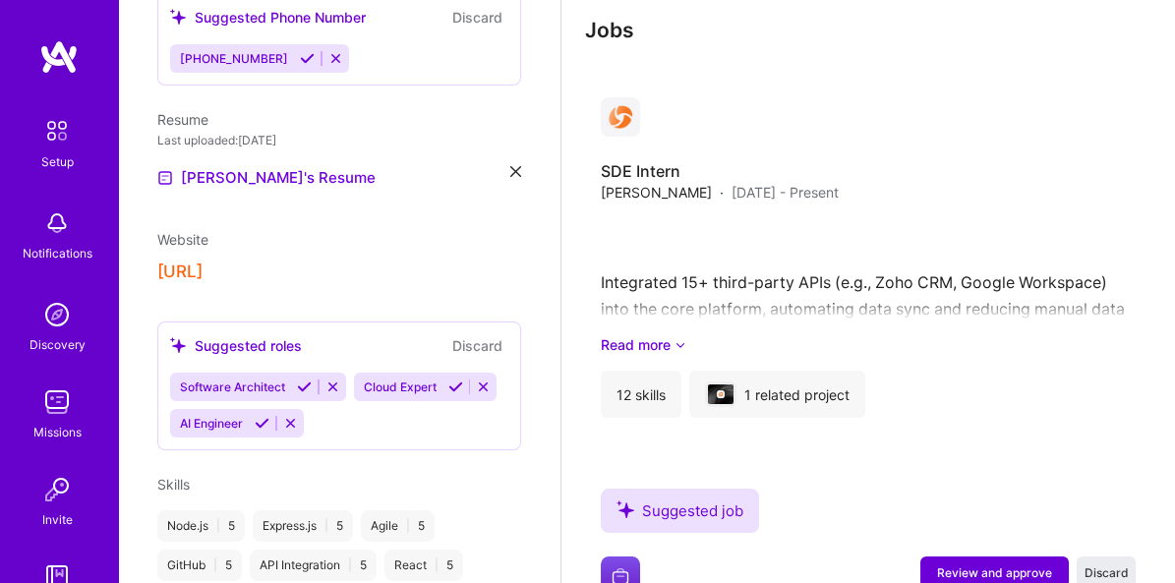
scroll to position [570, 0]
click at [299, 257] on div "Ram Badrinath Reddy T Back-End Developer 2 Years Experience Location Chennai, T…" at bounding box center [339, 291] width 442 height 583
click at [203, 262] on button "[URL]" at bounding box center [179, 272] width 45 height 21
click at [190, 262] on button "[URL]" at bounding box center [179, 272] width 45 height 21
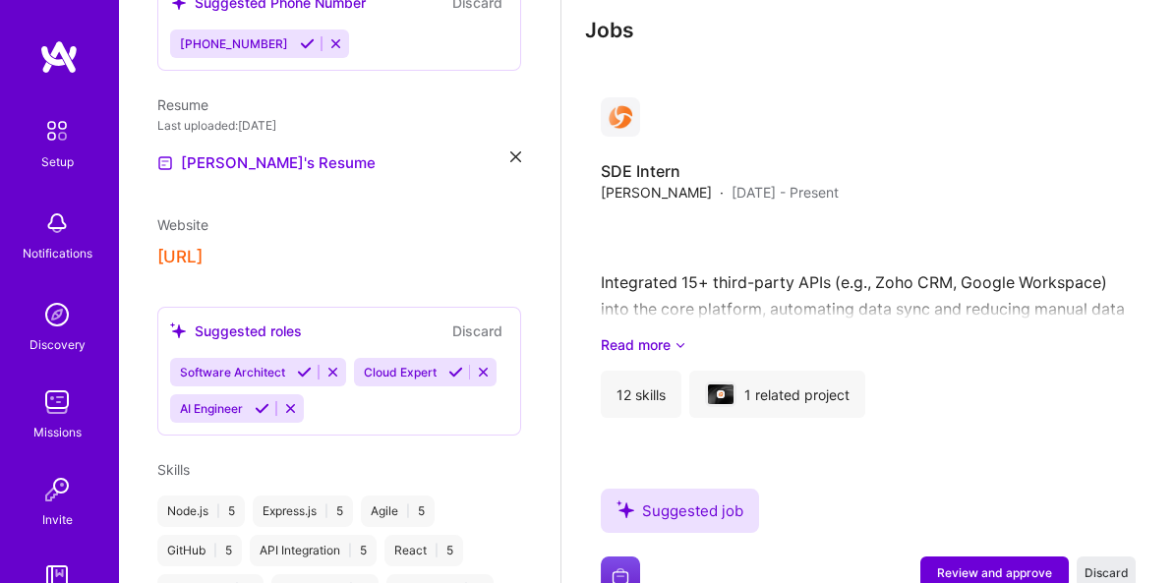
click at [177, 216] on span "Website" at bounding box center [182, 224] width 51 height 17
click at [220, 214] on div "Website https://portfolio" at bounding box center [339, 240] width 364 height 53
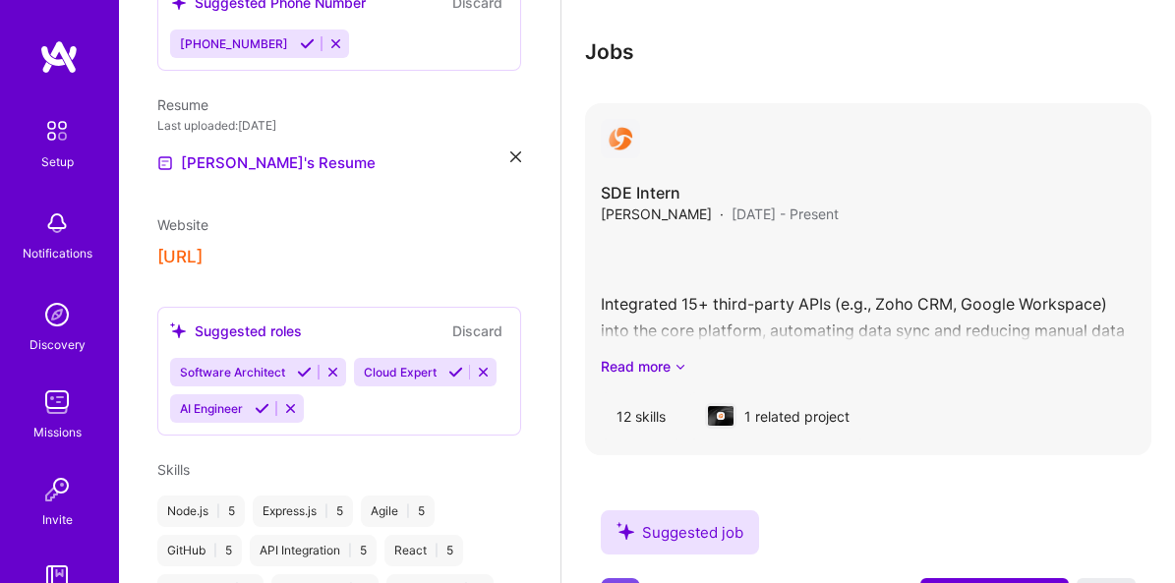
scroll to position [1771, 0]
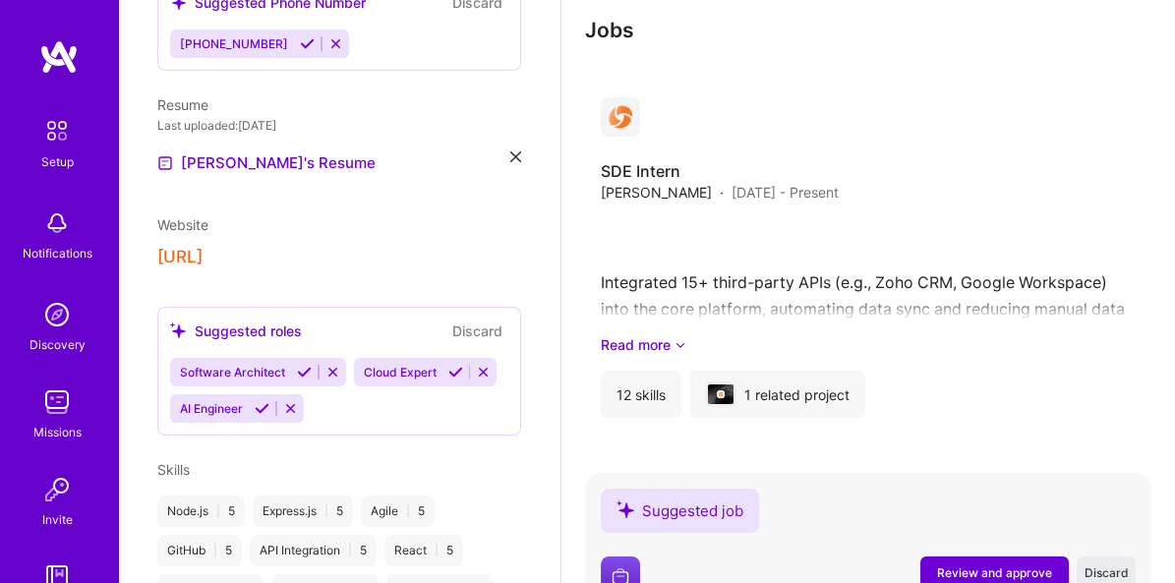
click at [0, 0] on span "Review and approve" at bounding box center [0, 0] width 0 height 0
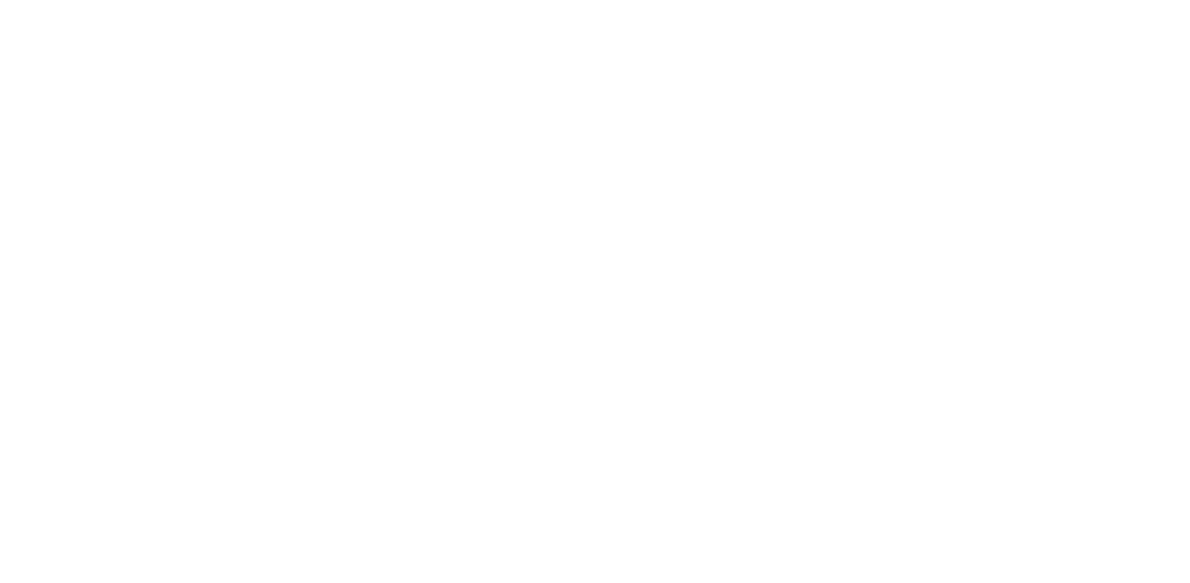
scroll to position [0, 0]
click at [264, 0] on html at bounding box center [595, 0] width 1190 height 0
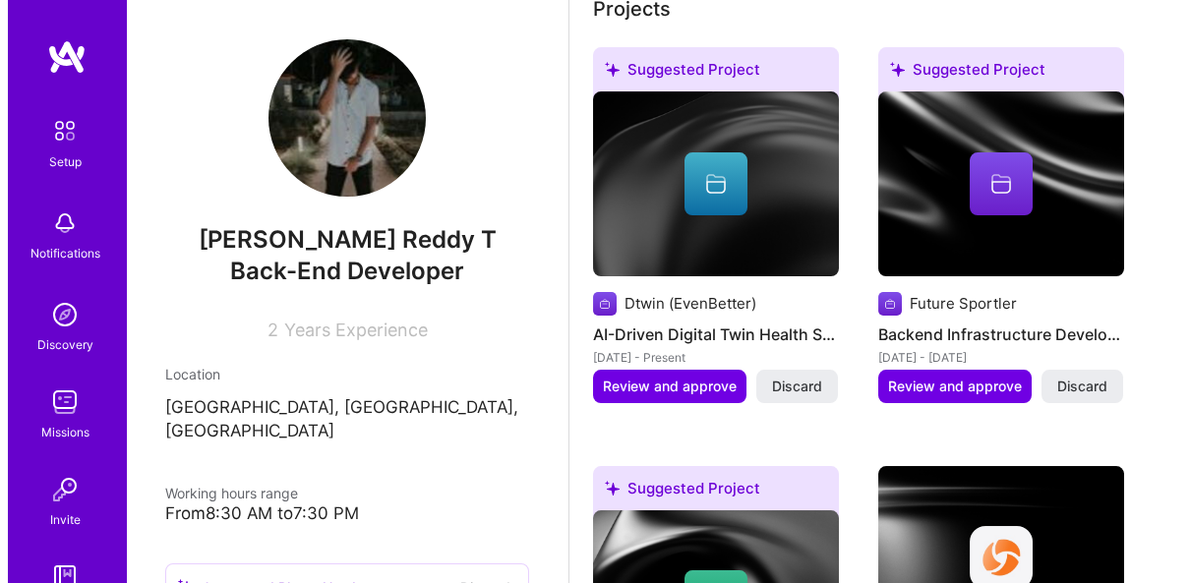
scroll to position [920, 0]
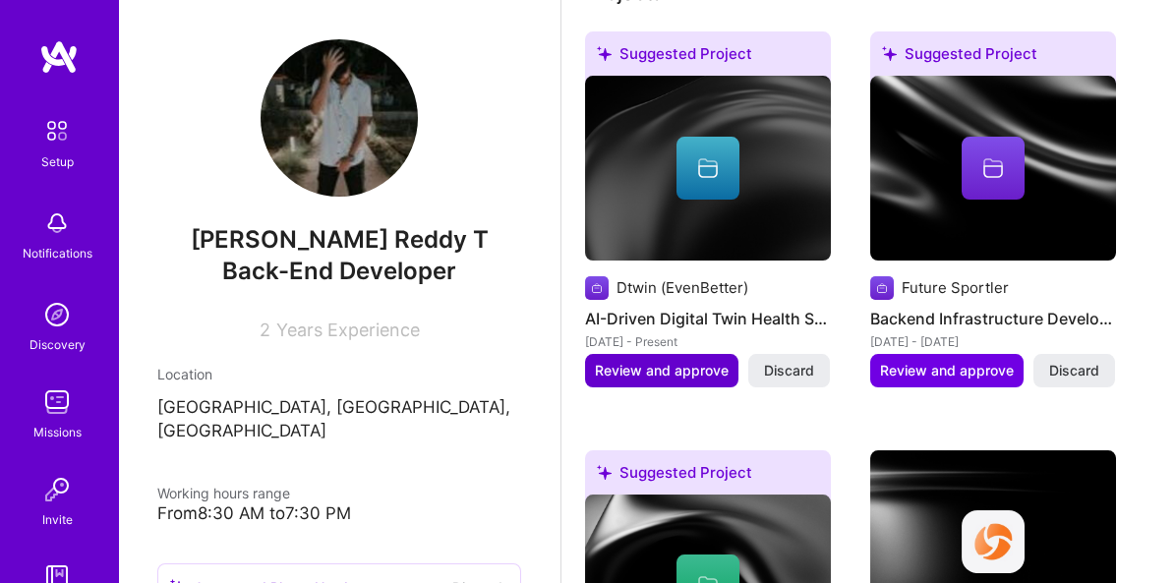
click at [653, 361] on span "Review and approve" at bounding box center [662, 371] width 134 height 20
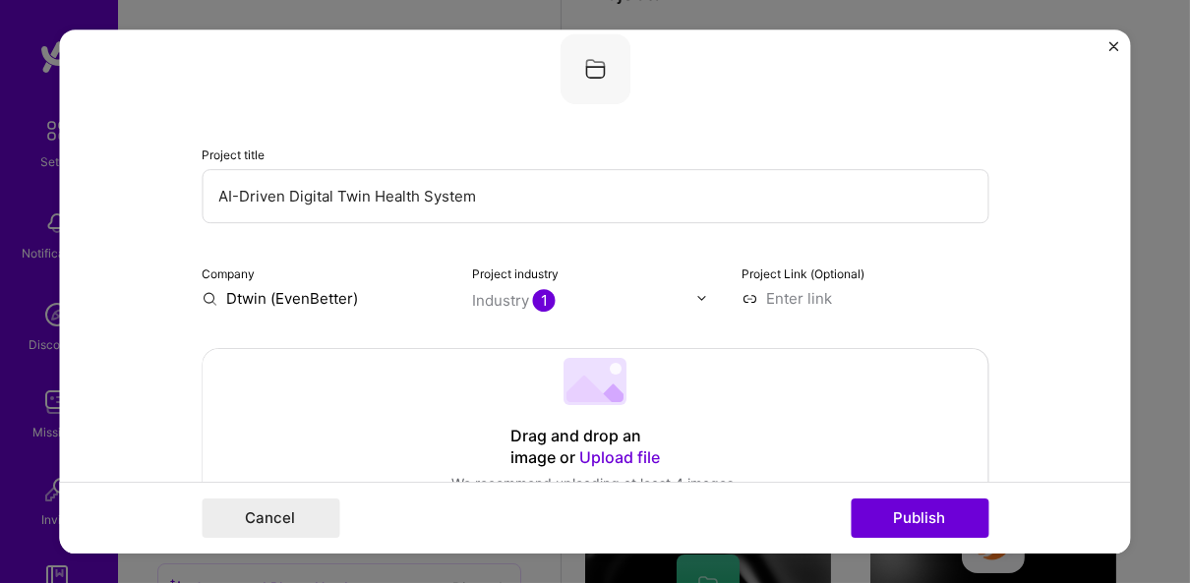
scroll to position [125, 0]
click at [359, 301] on input "Dtwin (EvenBetter)" at bounding box center [325, 298] width 247 height 21
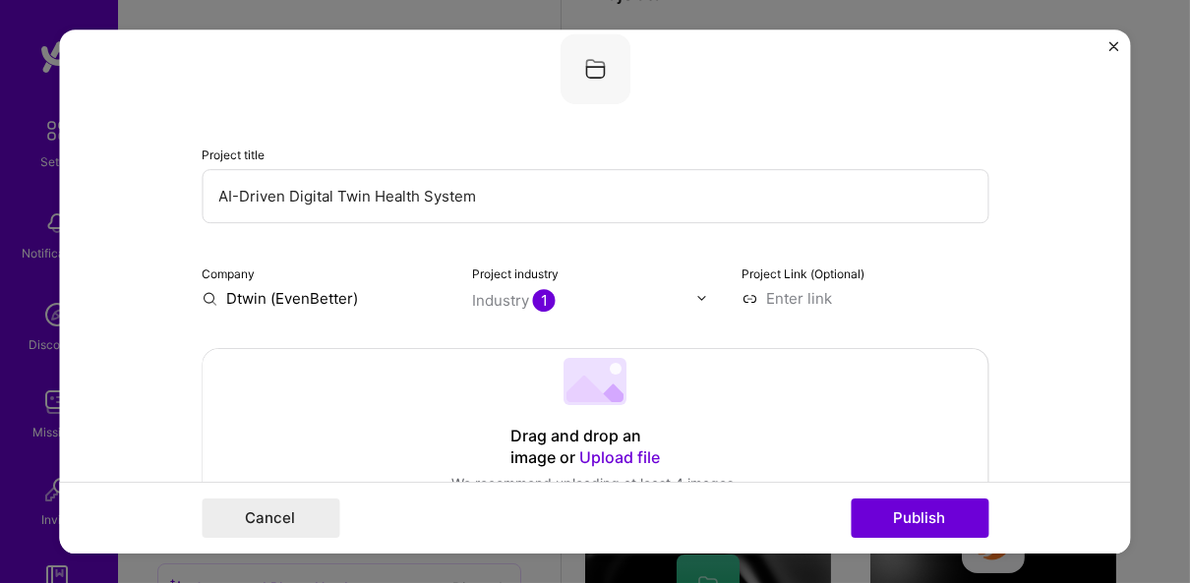
click at [359, 301] on input "Dtwin (EvenBetter)" at bounding box center [325, 298] width 247 height 21
type input "Dtwin (EvenBetter)"
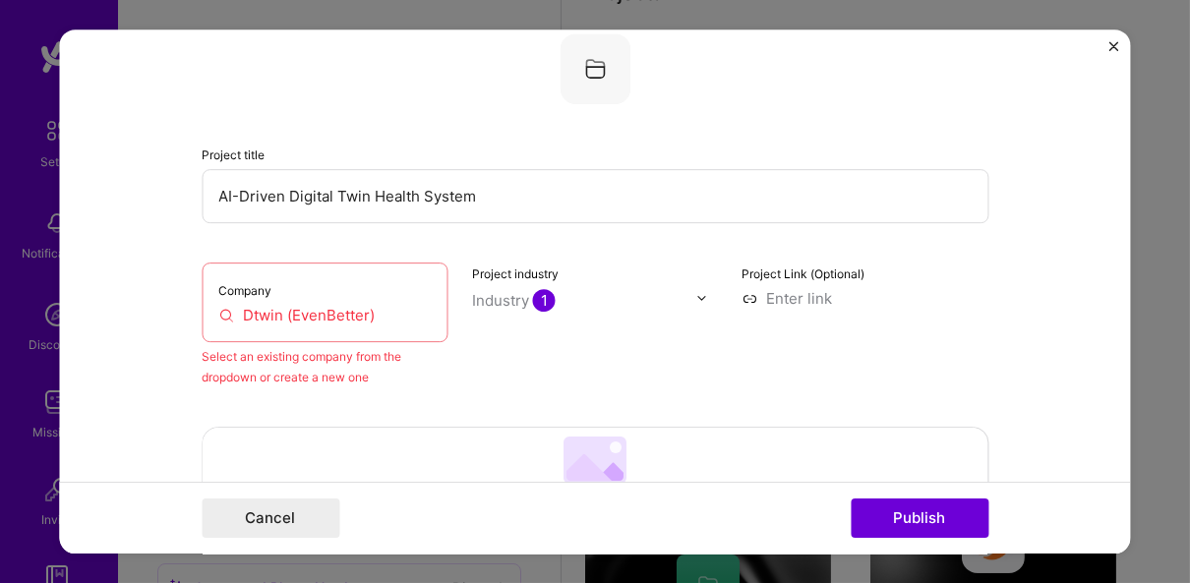
click at [356, 316] on input "Dtwin (EvenBetter)" at bounding box center [324, 315] width 213 height 21
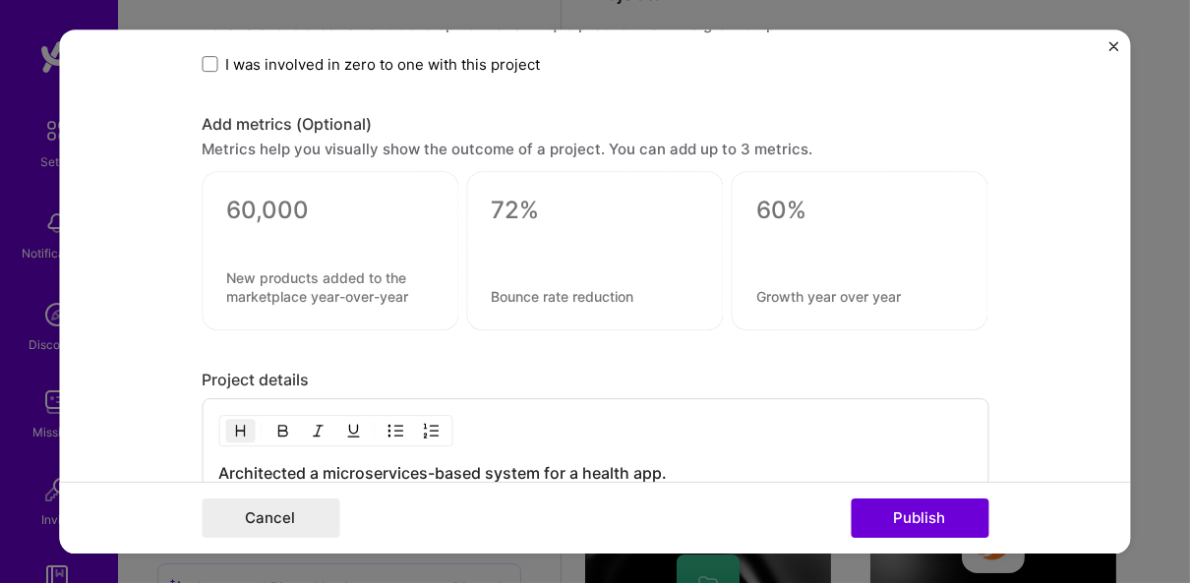
scroll to position [1574, 0]
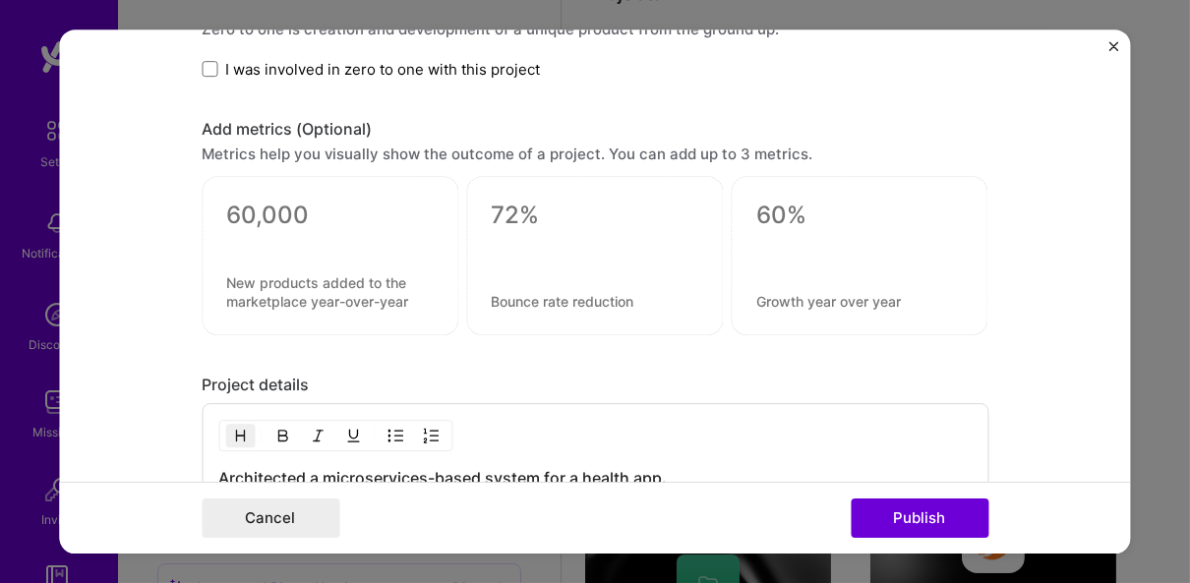
click at [304, 63] on span "I was involved in zero to one with this project" at bounding box center [382, 69] width 315 height 21
click at [0, 0] on input "I was involved in zero to one with this project" at bounding box center [0, 0] width 0 height 0
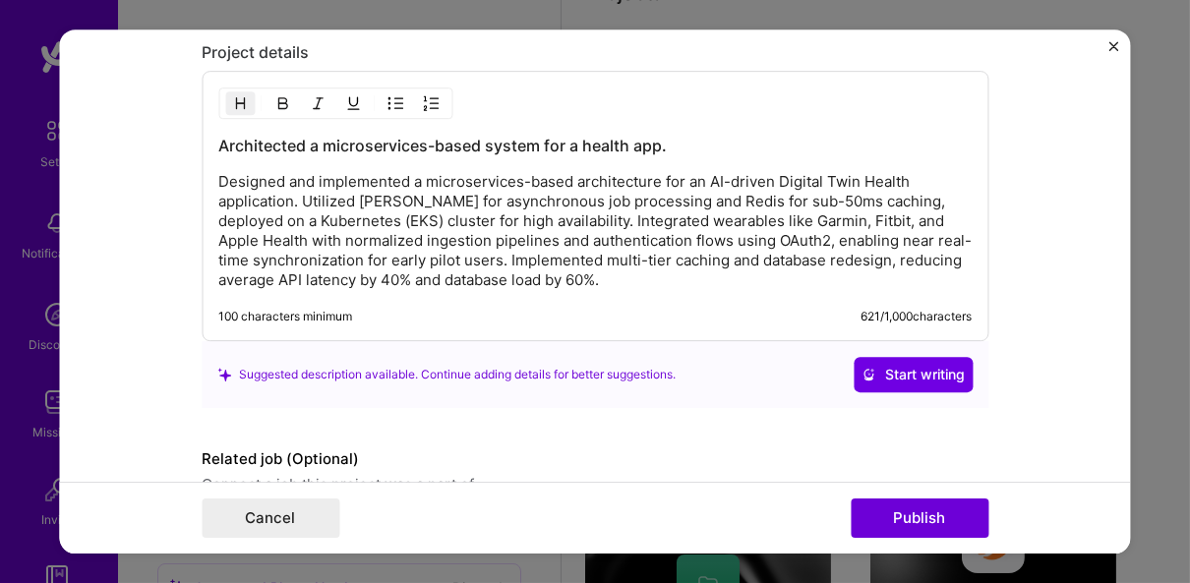
scroll to position [2056, 0]
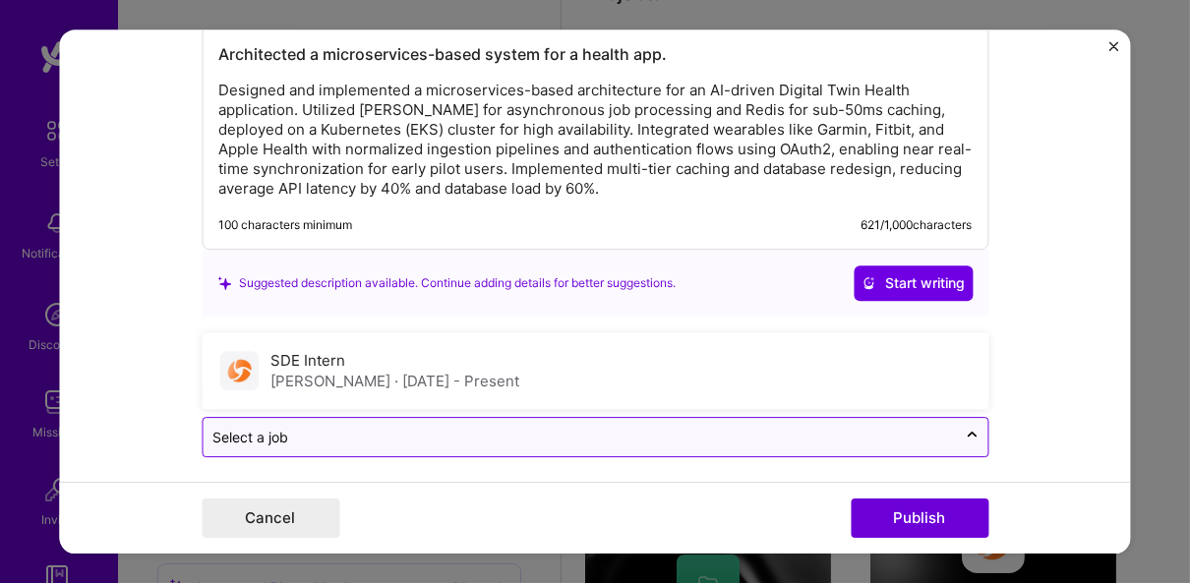
click at [335, 428] on input "text" at bounding box center [579, 437] width 734 height 21
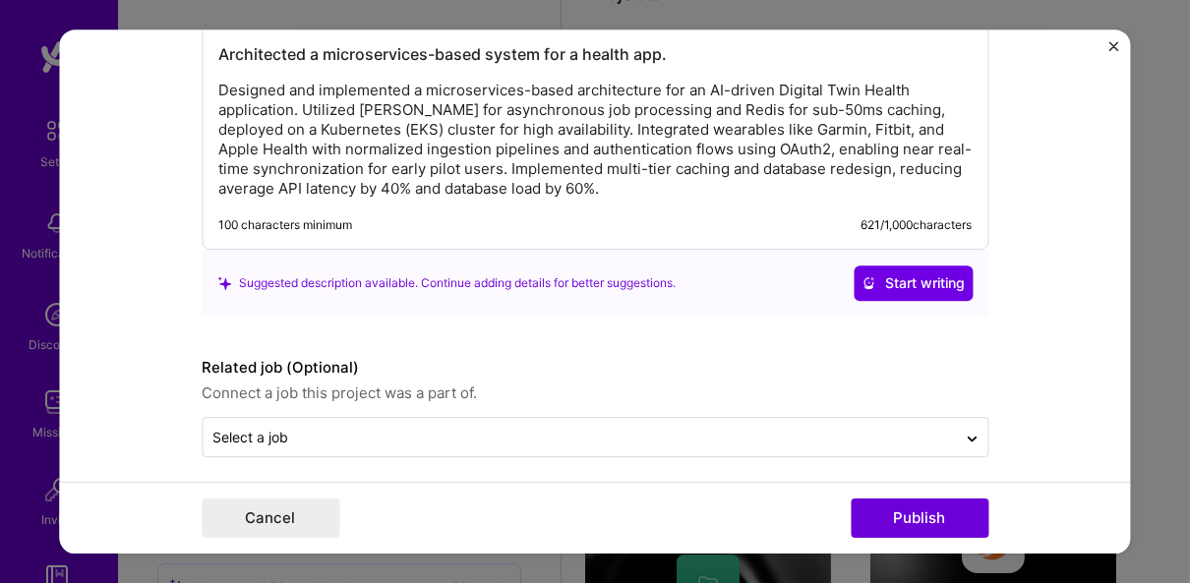
click at [444, 299] on div "Suggested description available. Continue adding details for better suggestions…" at bounding box center [595, 283] width 787 height 67
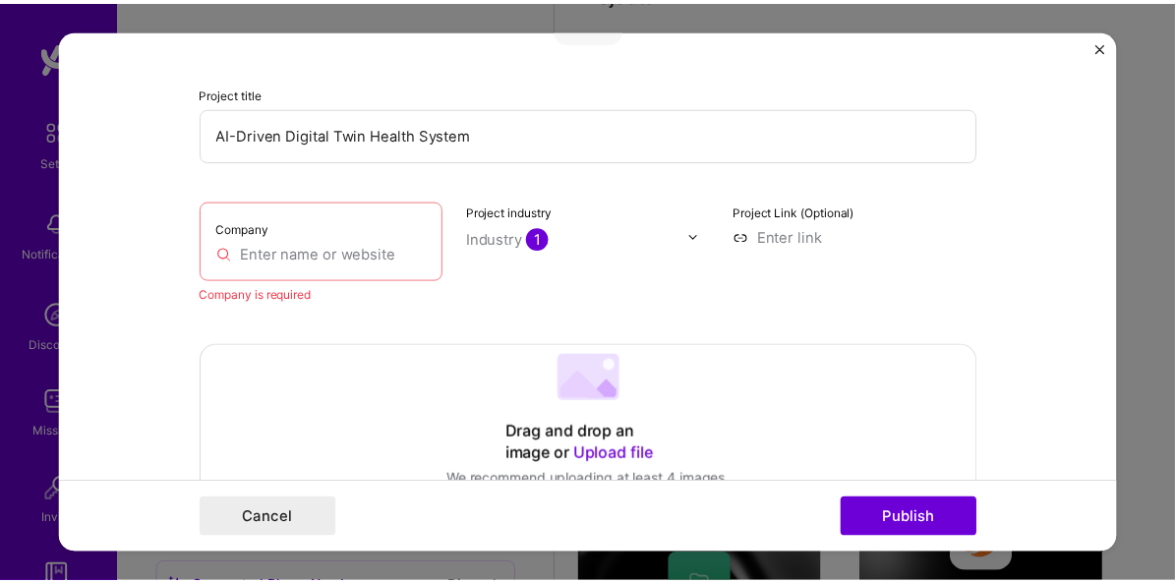
scroll to position [177, 0]
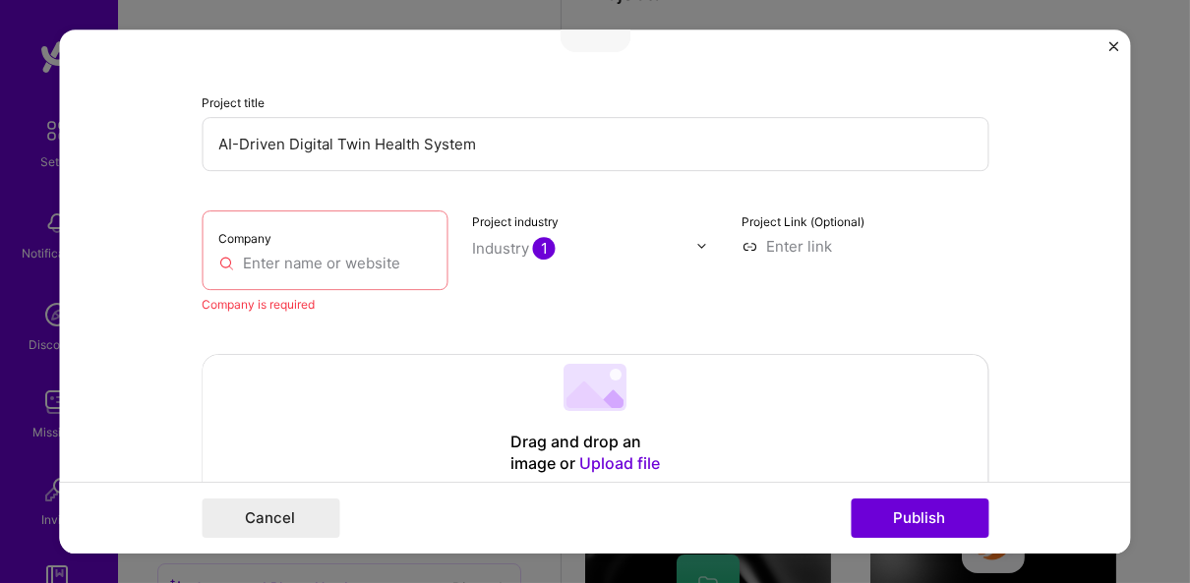
click at [331, 263] on input "text" at bounding box center [324, 263] width 213 height 21
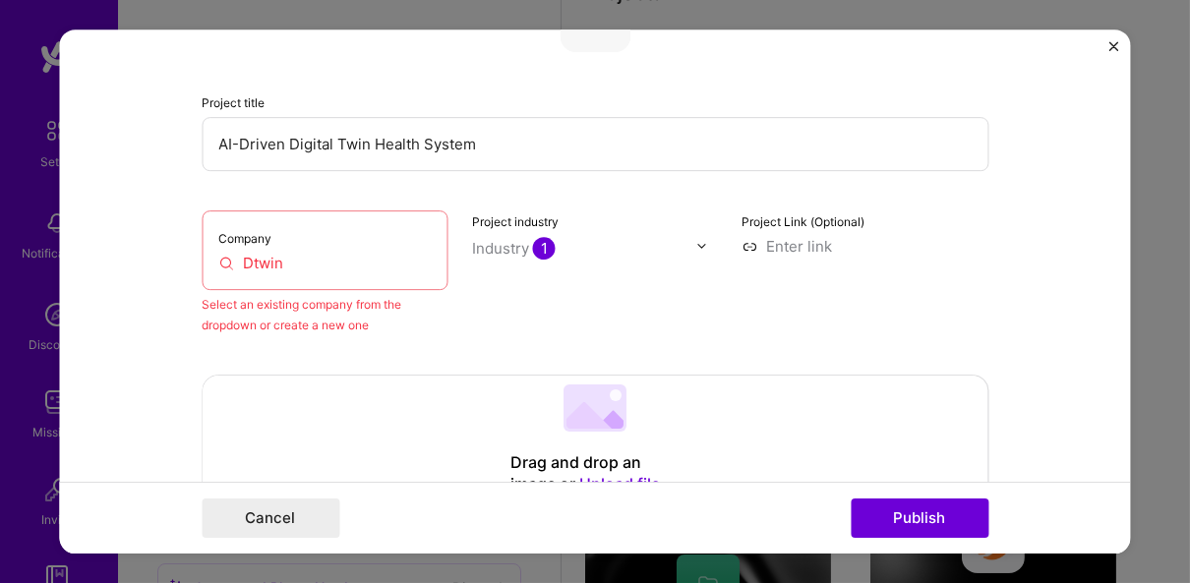
click at [289, 268] on input "Dtwin" at bounding box center [324, 263] width 213 height 21
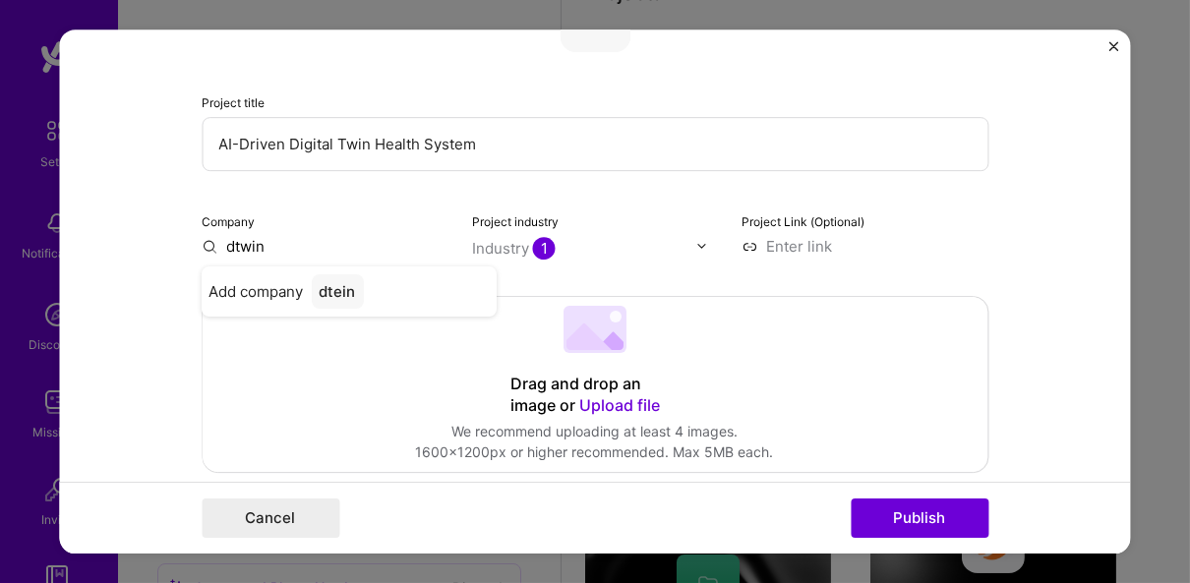
type input "dtwin"
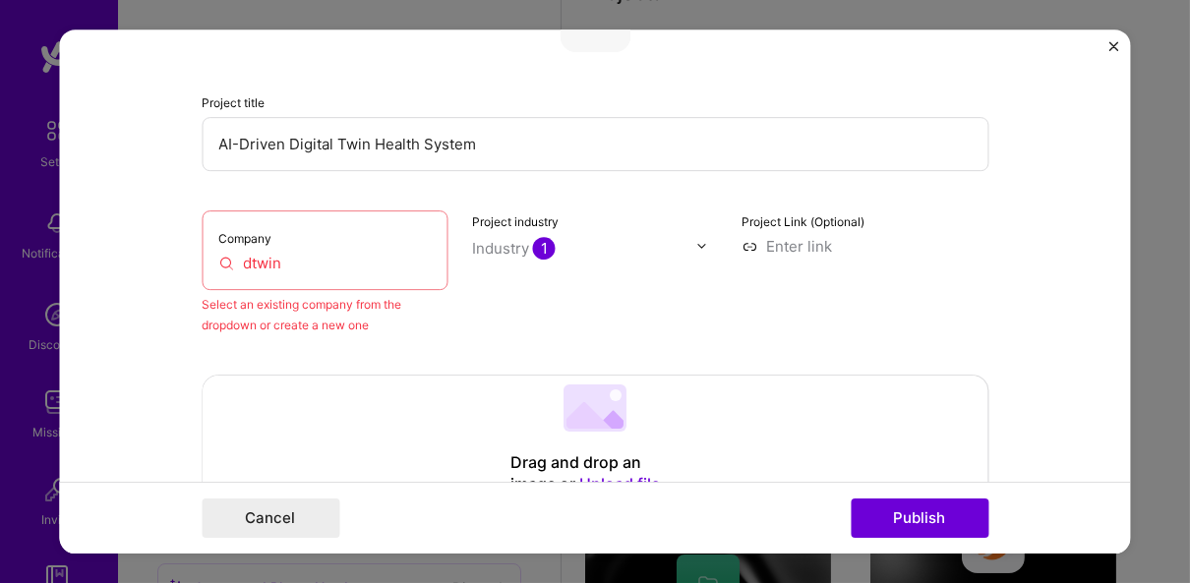
click at [340, 270] on input "dtwin" at bounding box center [324, 263] width 213 height 21
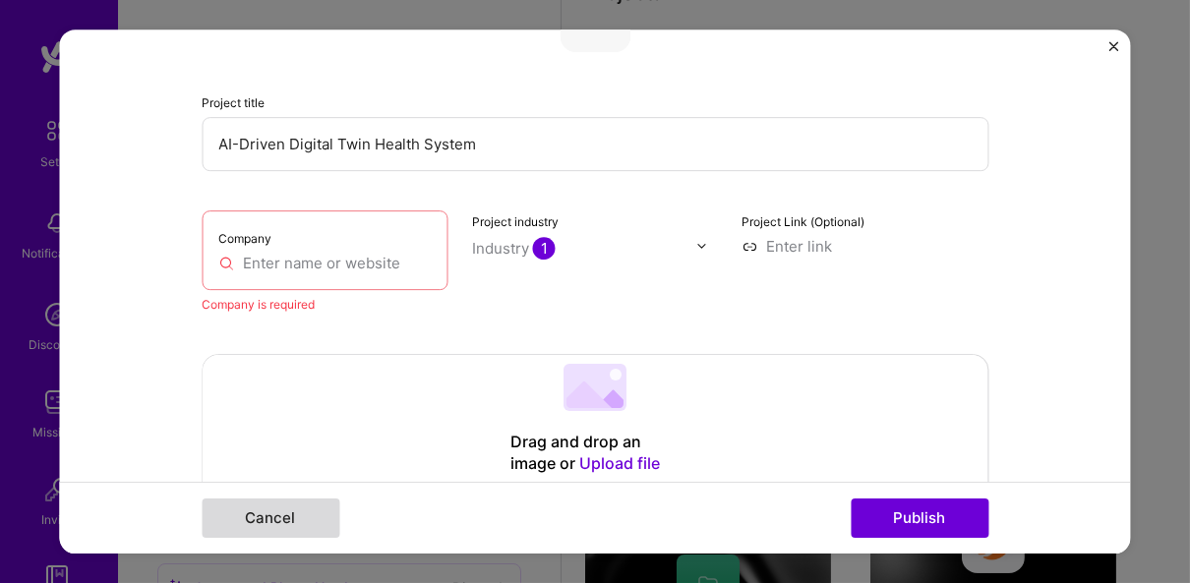
click at [286, 513] on button "Cancel" at bounding box center [271, 518] width 138 height 39
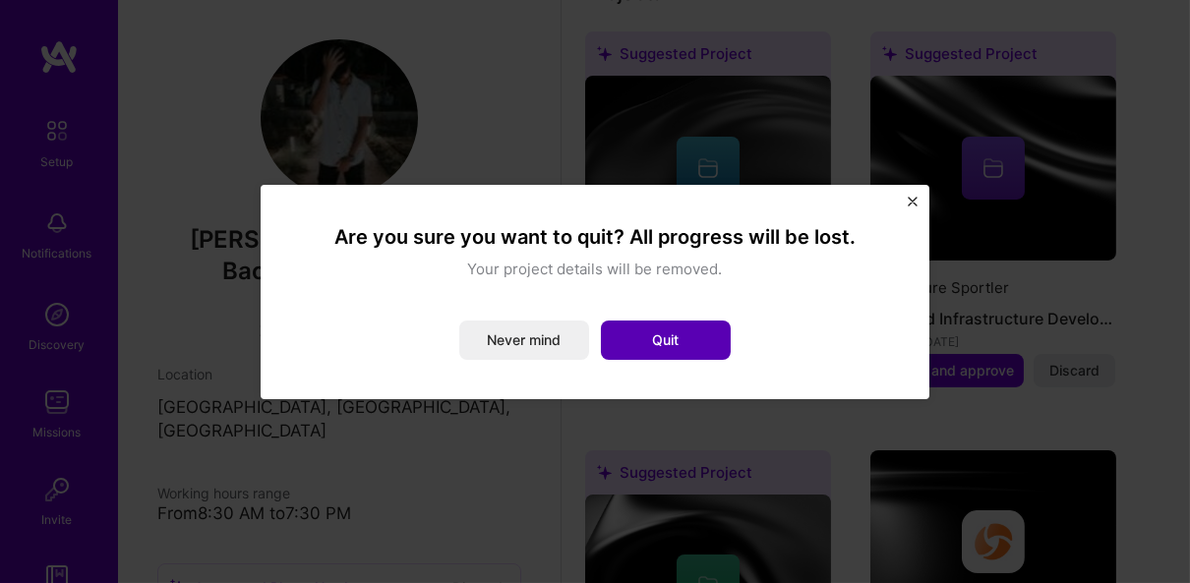
click at [637, 335] on button "Quit" at bounding box center [666, 340] width 130 height 39
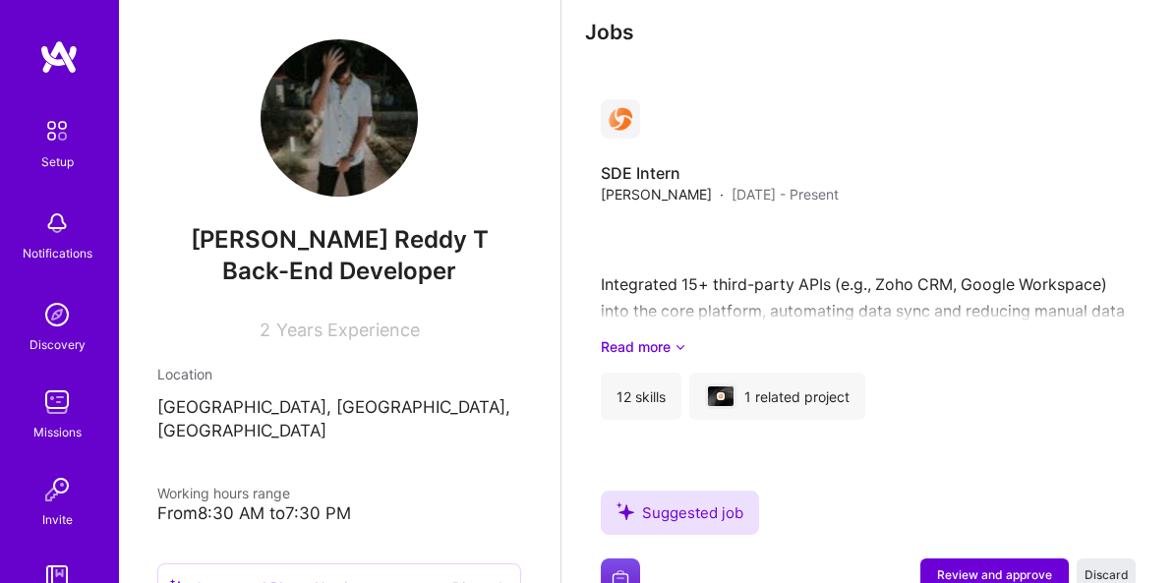
scroll to position [1771, 0]
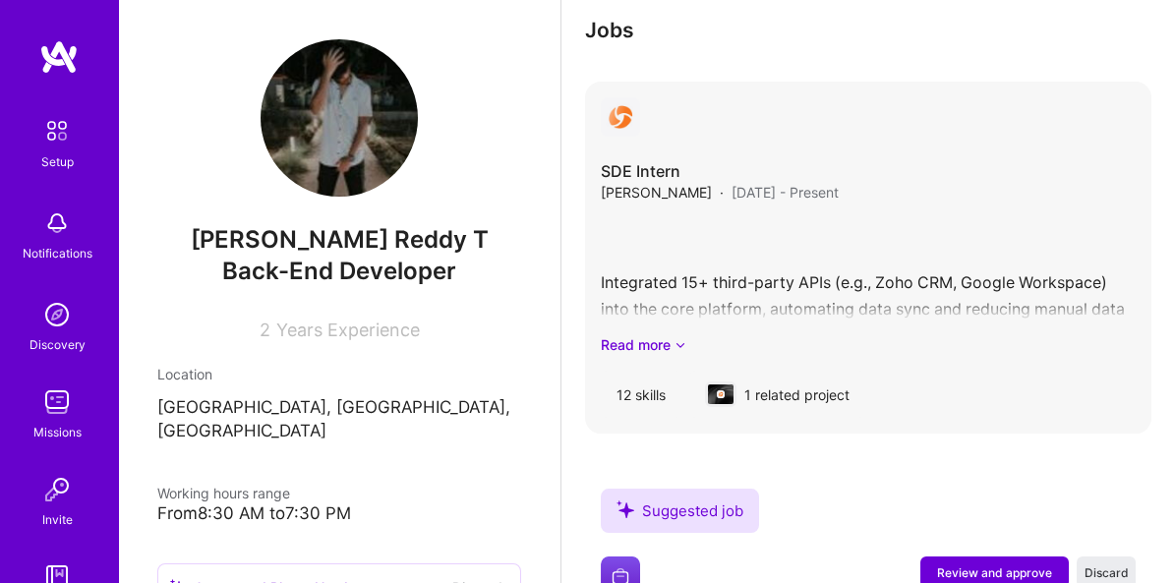
click at [854, 218] on div "Integrated 15+ third-party APIs (e.g., Zoho CRM, Google Workspace) into the cor…" at bounding box center [868, 286] width 535 height 137
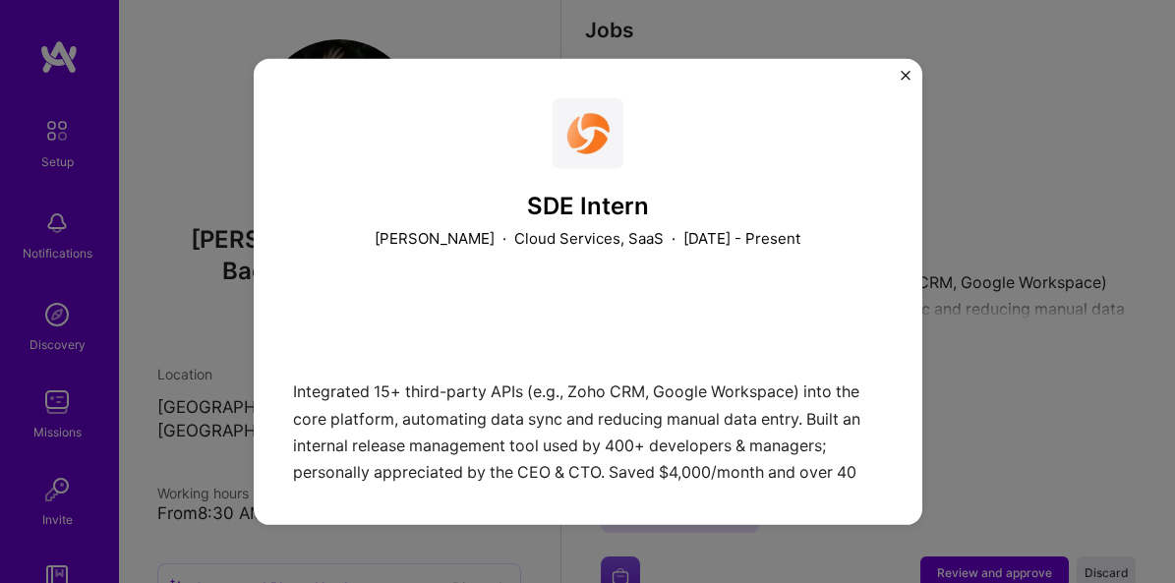
scroll to position [497, 0]
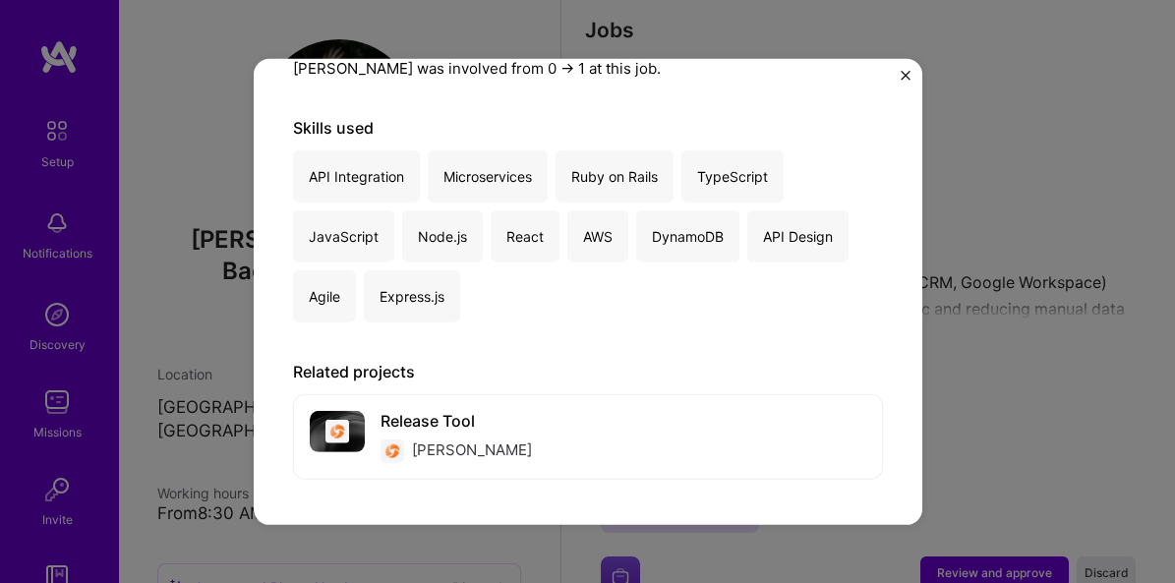
click at [921, 68] on div "SDE Intern Josys · Cloud Services, SaaS · [DATE] - Present Integrated 15+ third…" at bounding box center [587, 291] width 1175 height 583
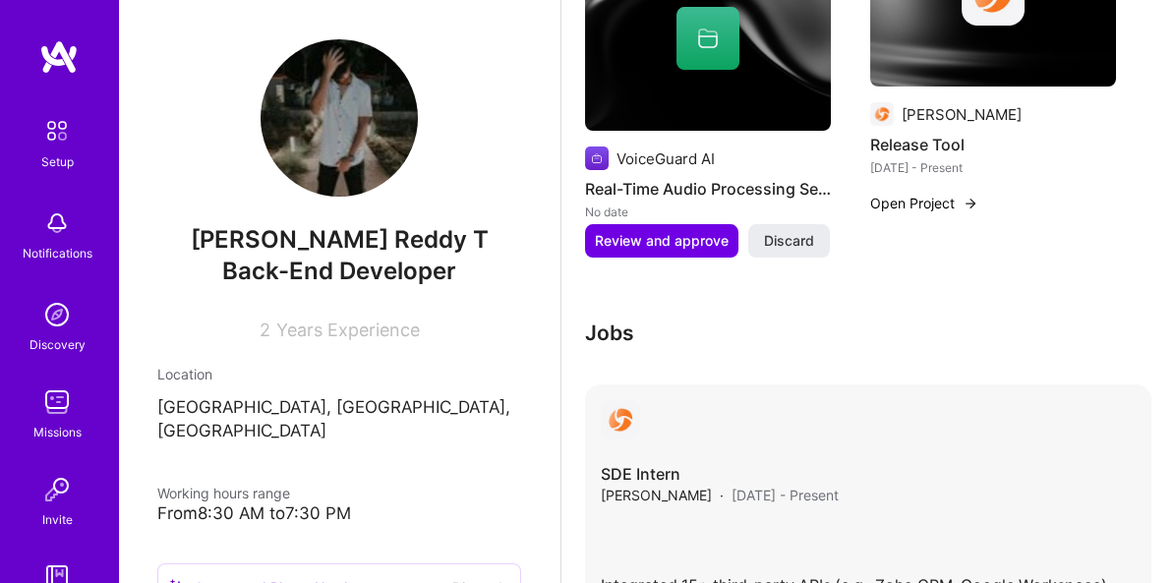
scroll to position [1466, 0]
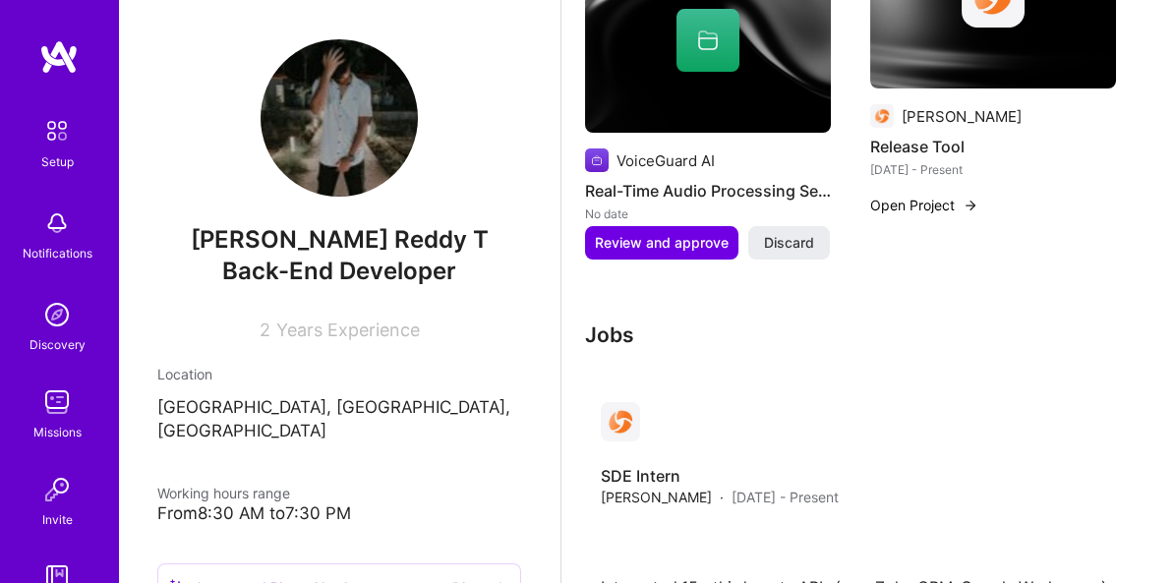
click at [611, 323] on h3 "Jobs" at bounding box center [868, 335] width 566 height 25
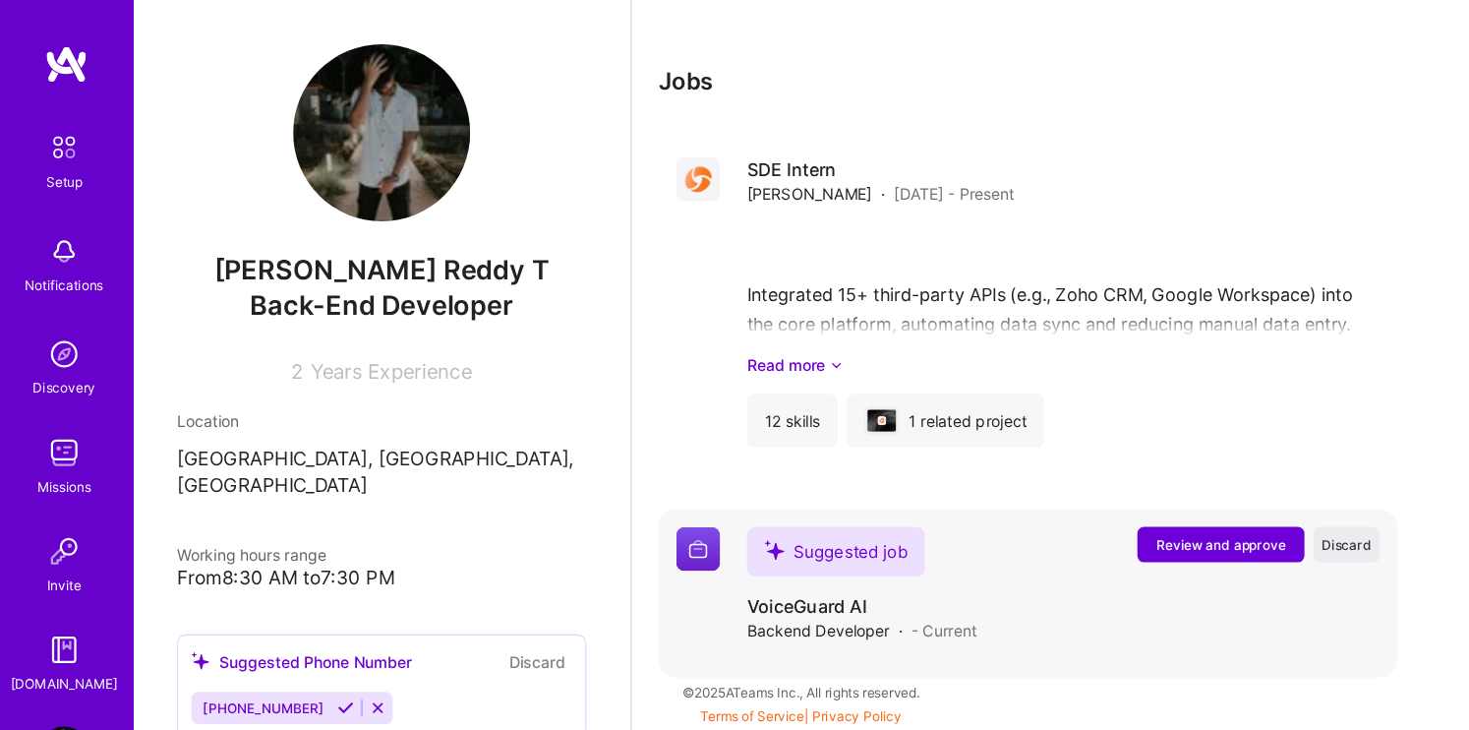
scroll to position [1450, 0]
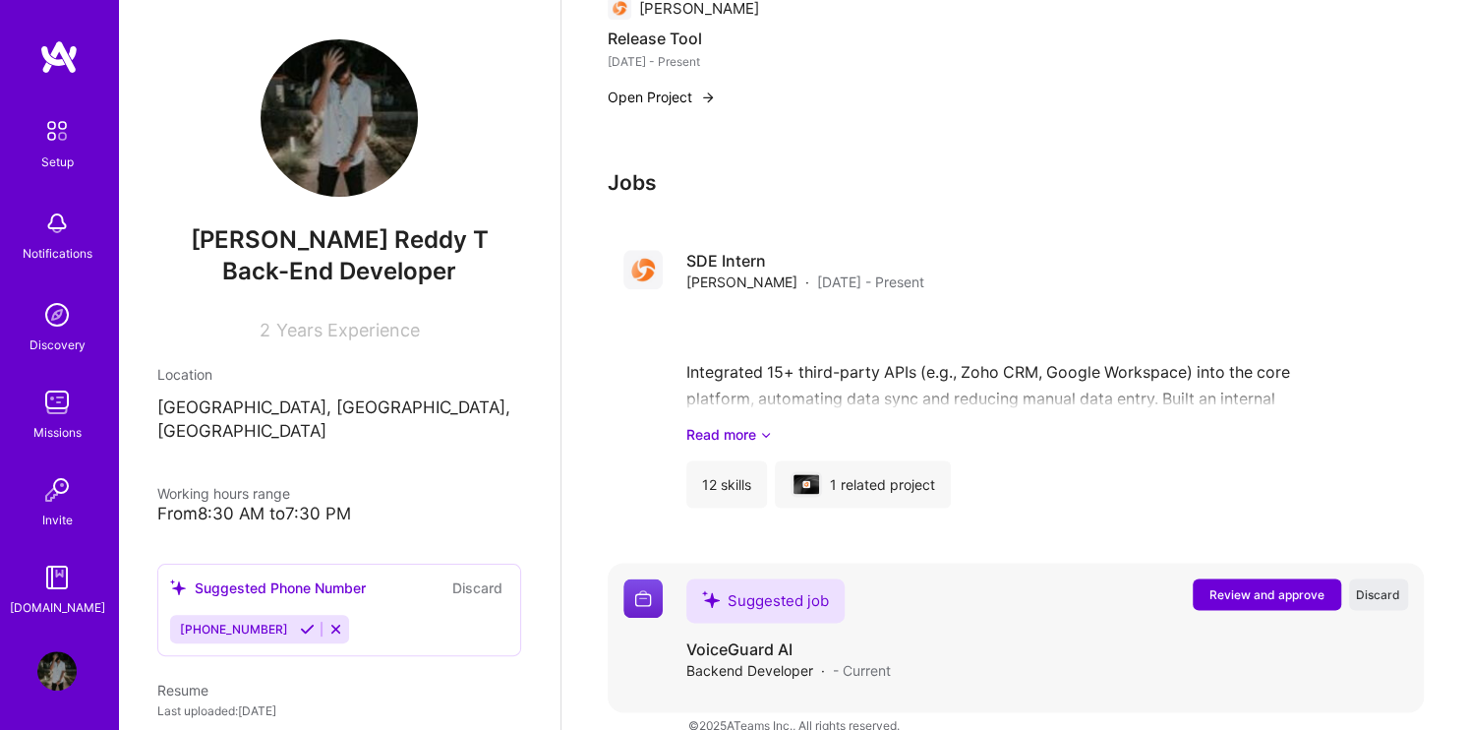
click at [1174, 582] on span "Review and approve" at bounding box center [1266, 594] width 115 height 17
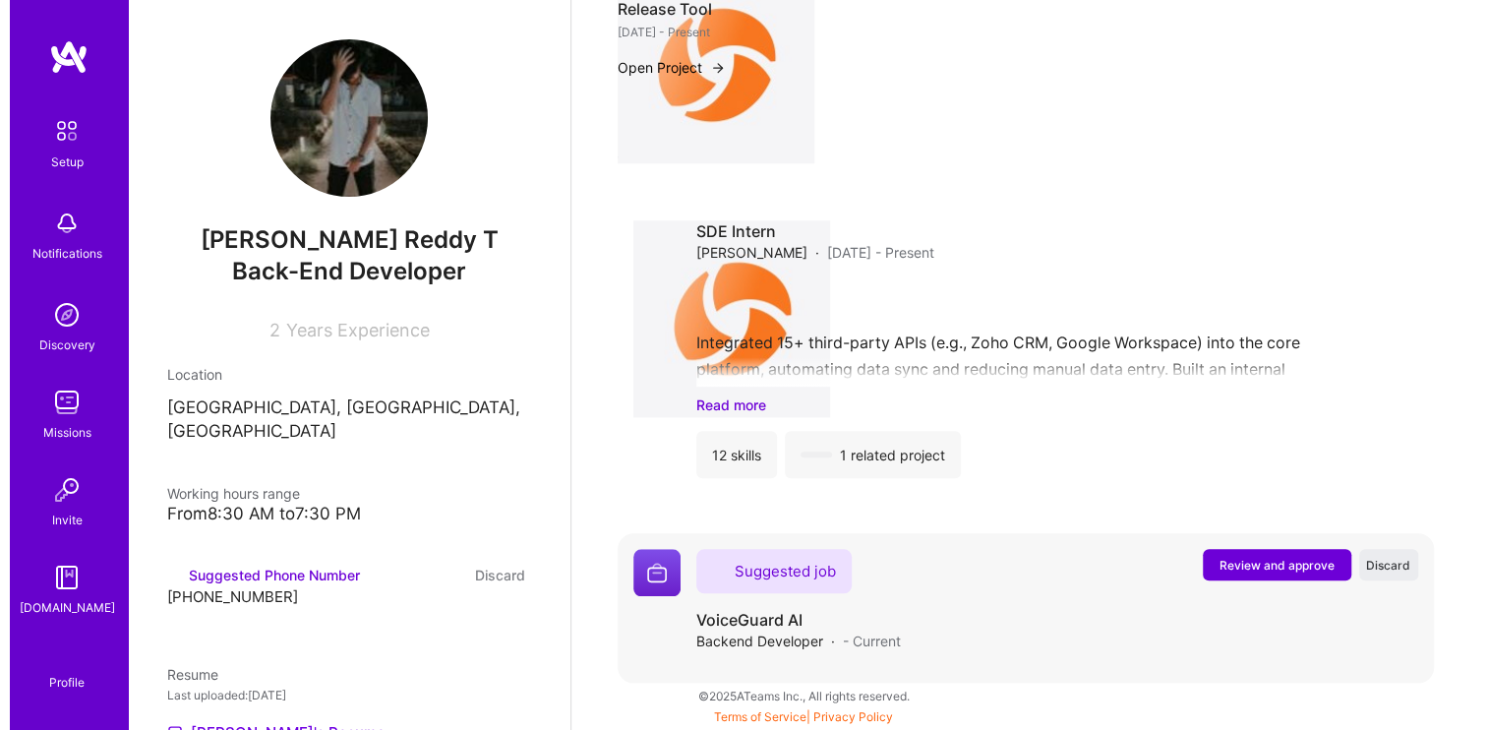
scroll to position [0, 0]
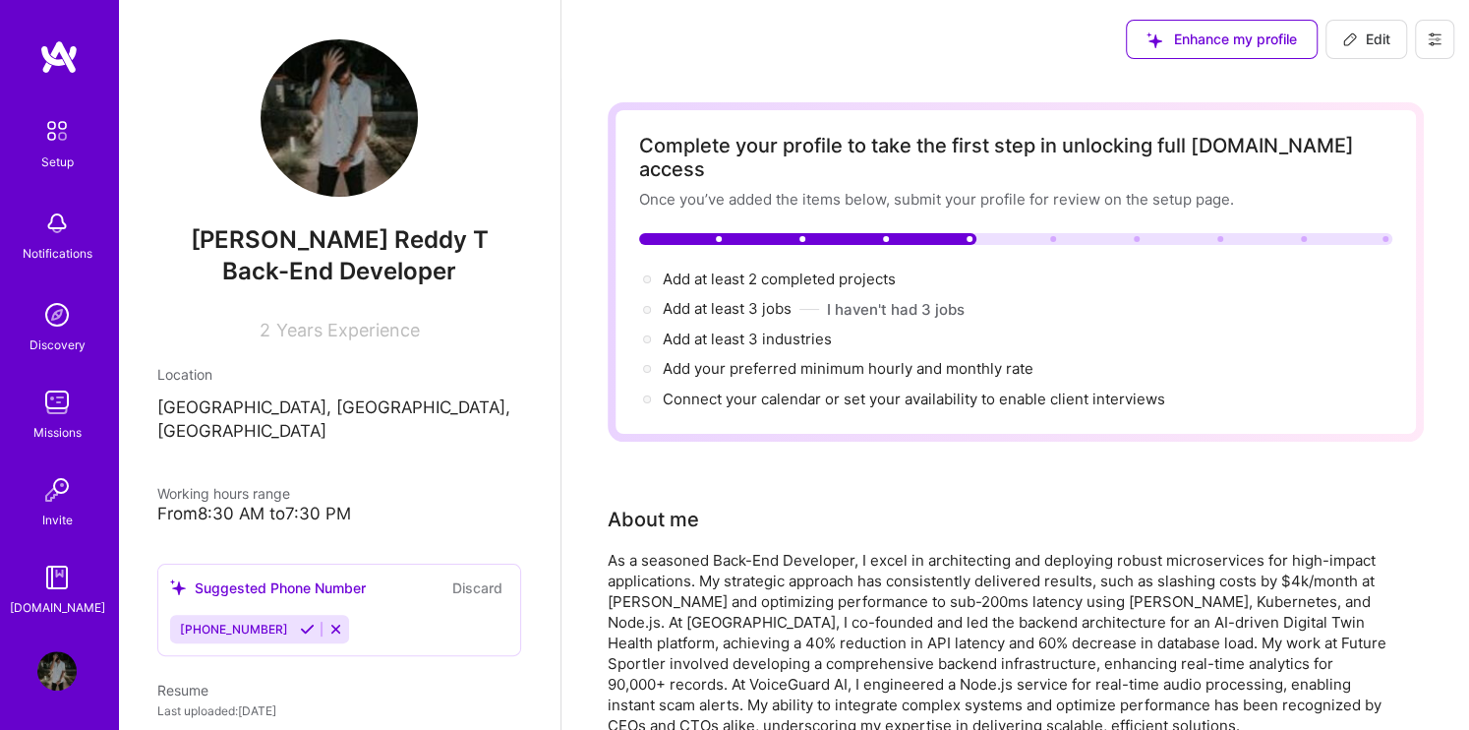
click at [1388, 39] on span "Edit" at bounding box center [1366, 39] width 48 height 20
select select "US"
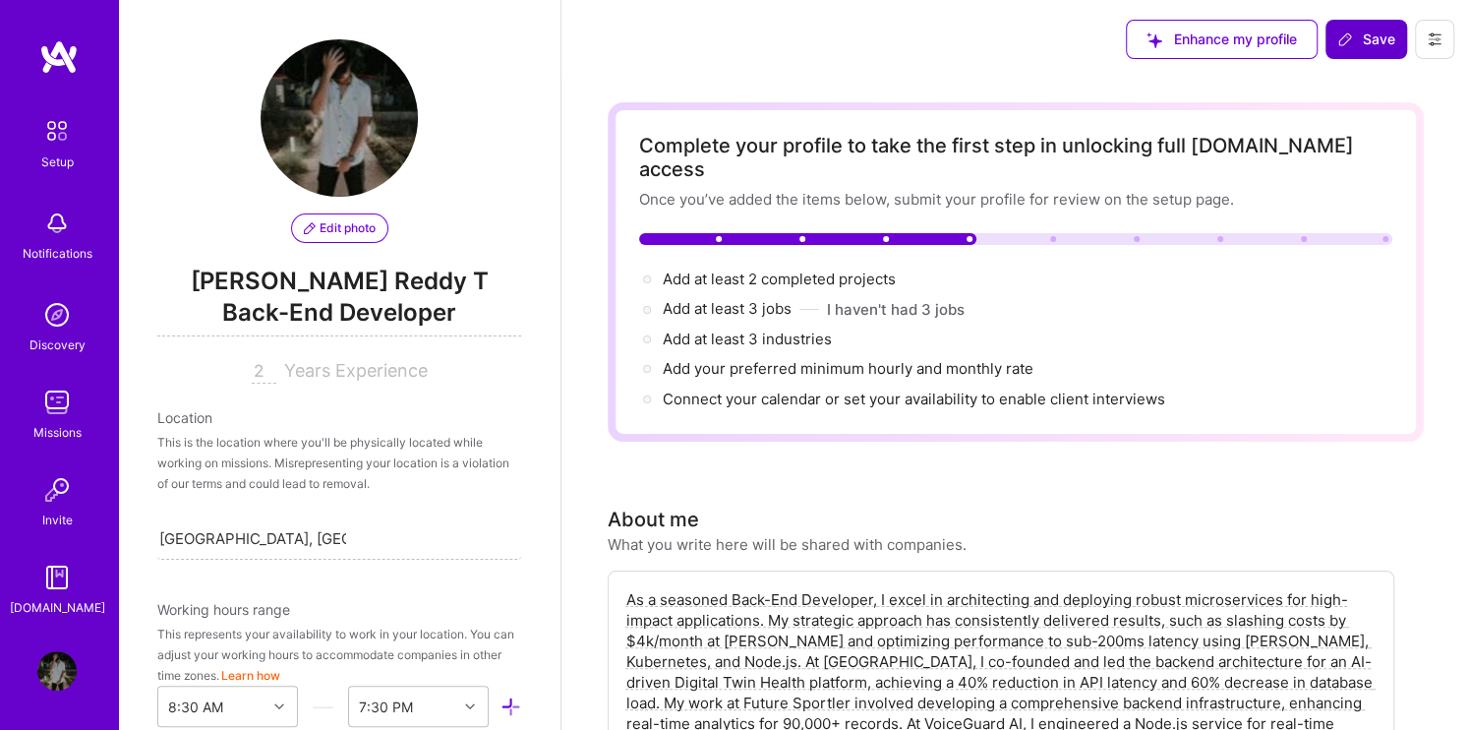
scroll to position [936, 0]
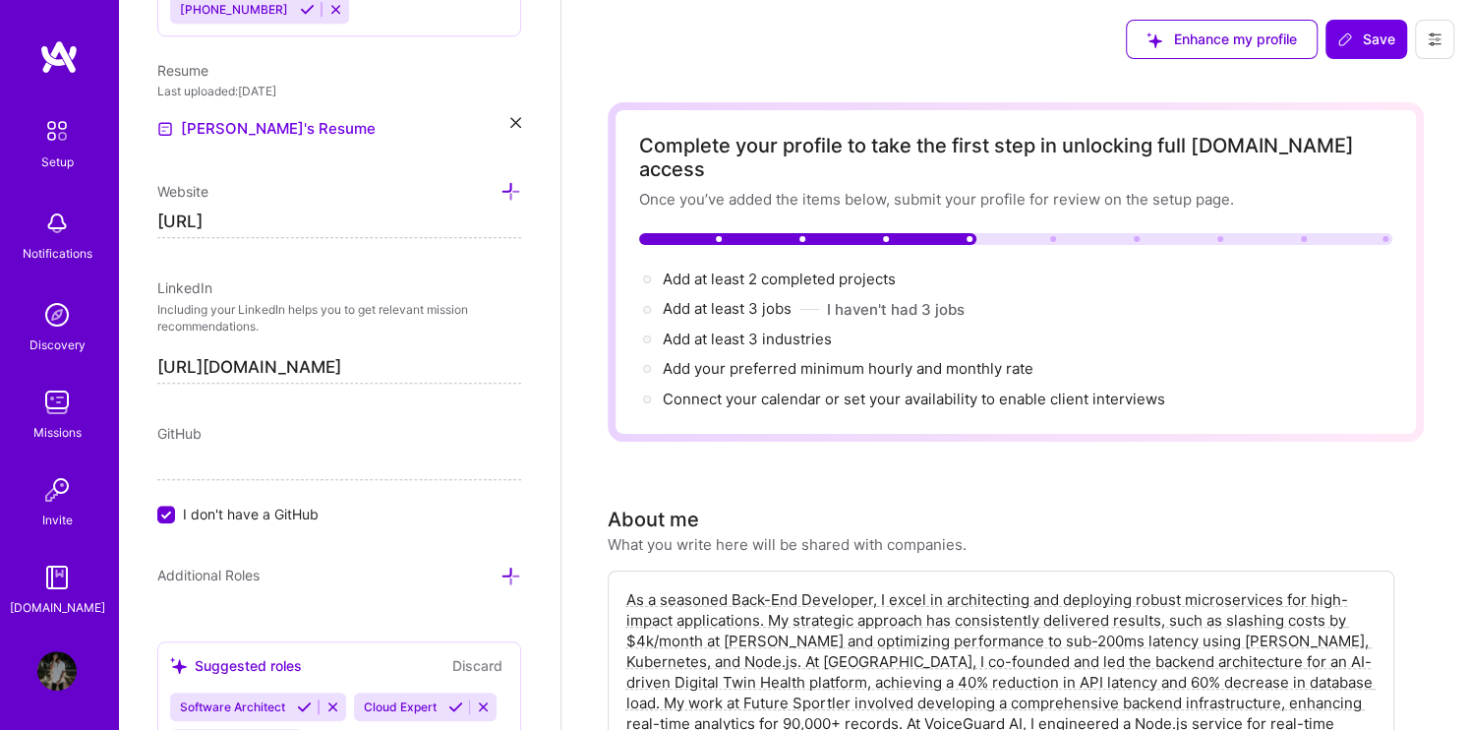
click at [293, 226] on input "[URL]" at bounding box center [339, 221] width 364 height 31
paste input "[DOMAIN_NAME]/"
type input "[URL][DOMAIN_NAME]"
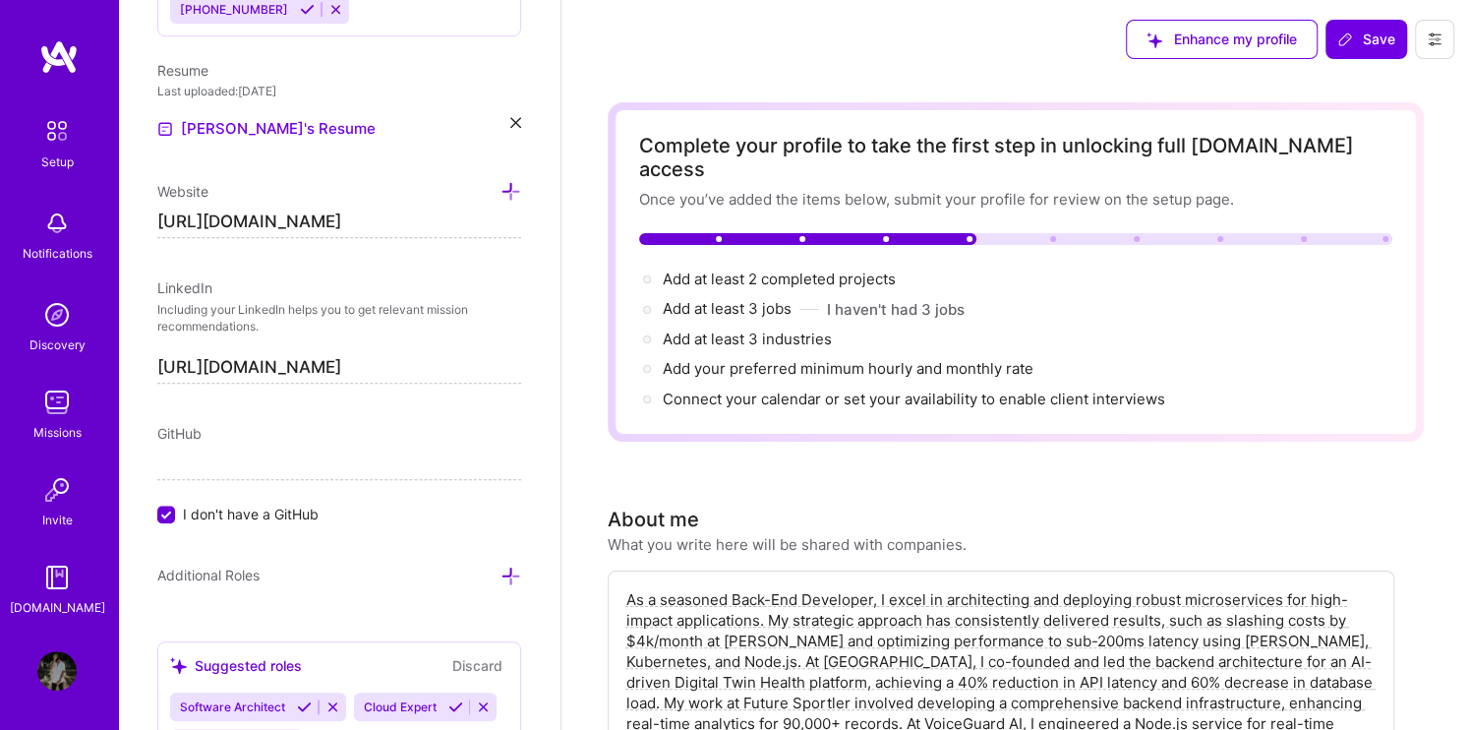
click at [362, 302] on p "Including your LinkedIn helps you to get relevant mission recommendations." at bounding box center [339, 318] width 364 height 33
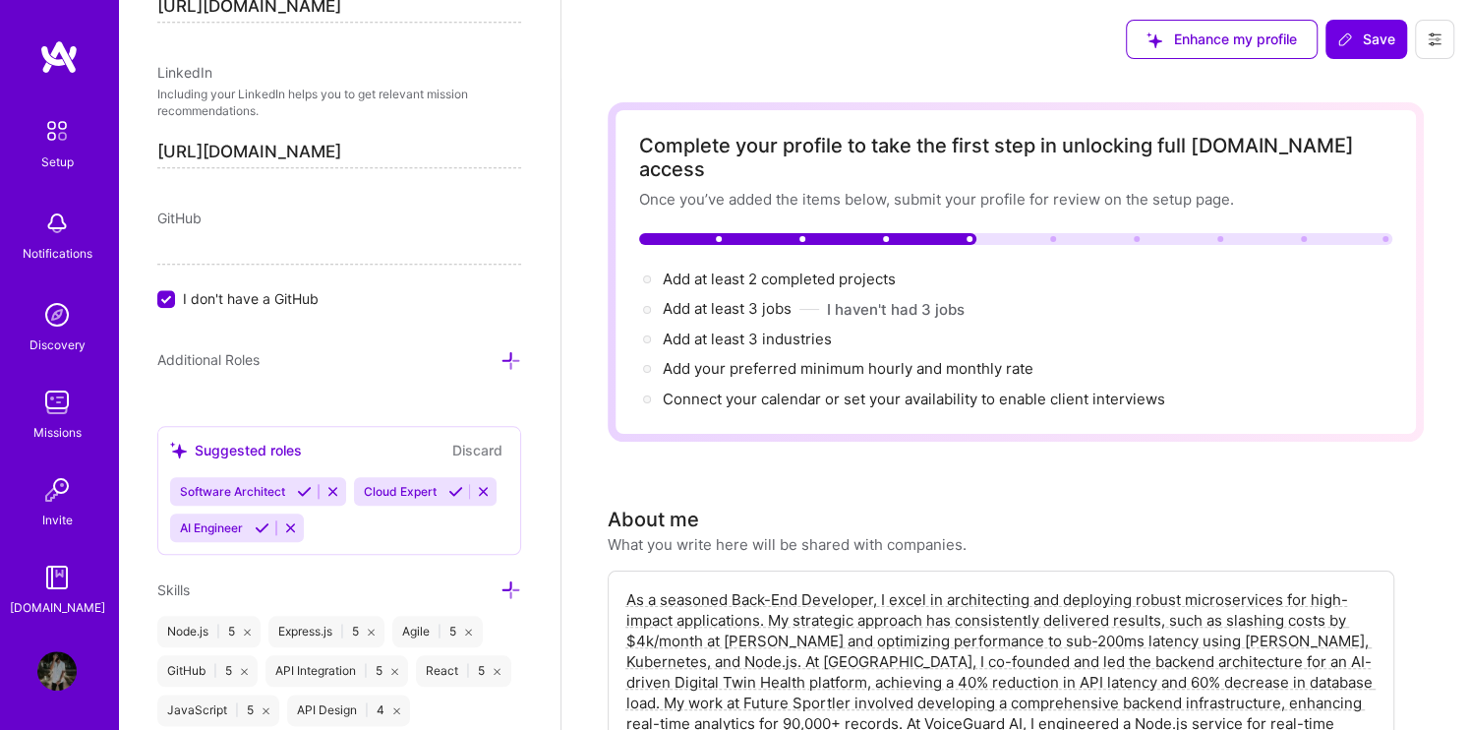
scroll to position [1155, 0]
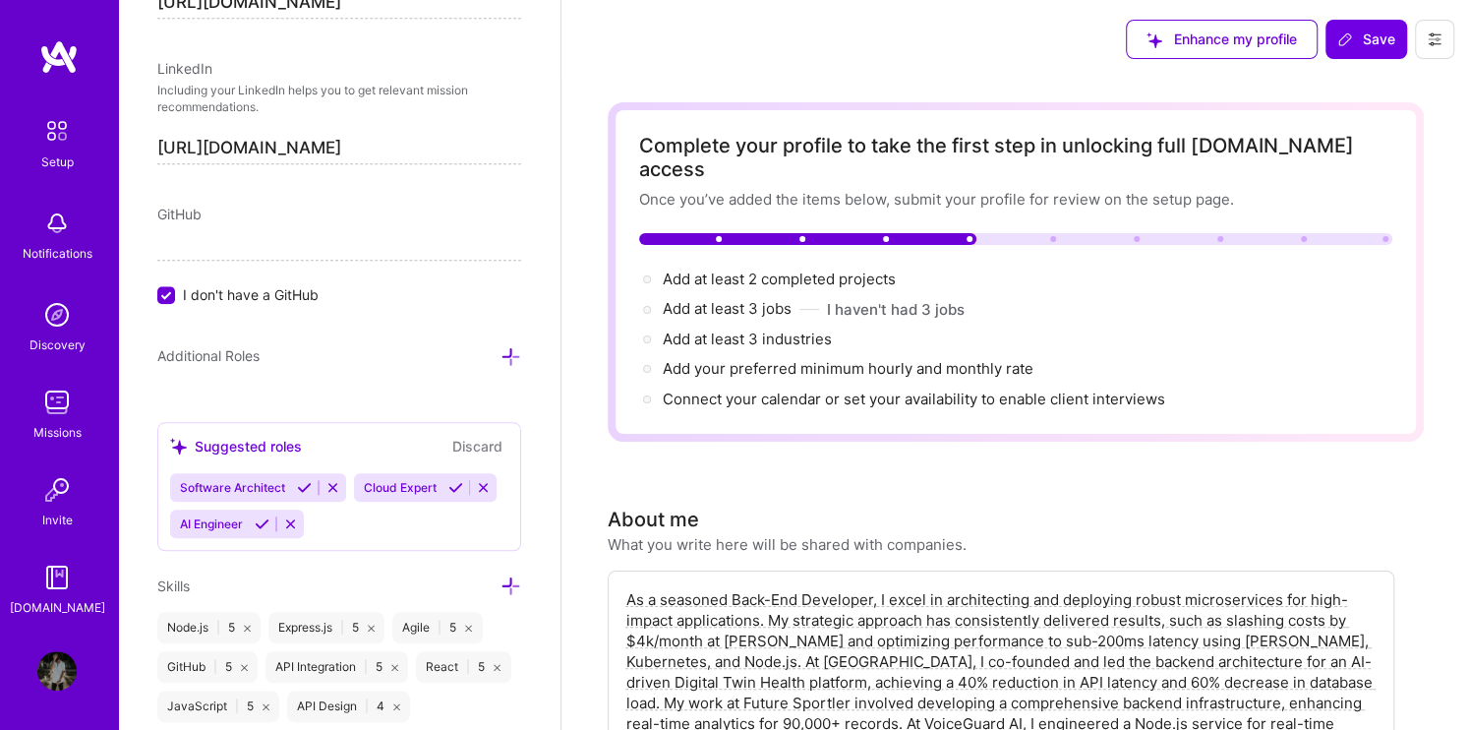
click at [165, 296] on input "I don't have a GitHub" at bounding box center [168, 296] width 18 height 18
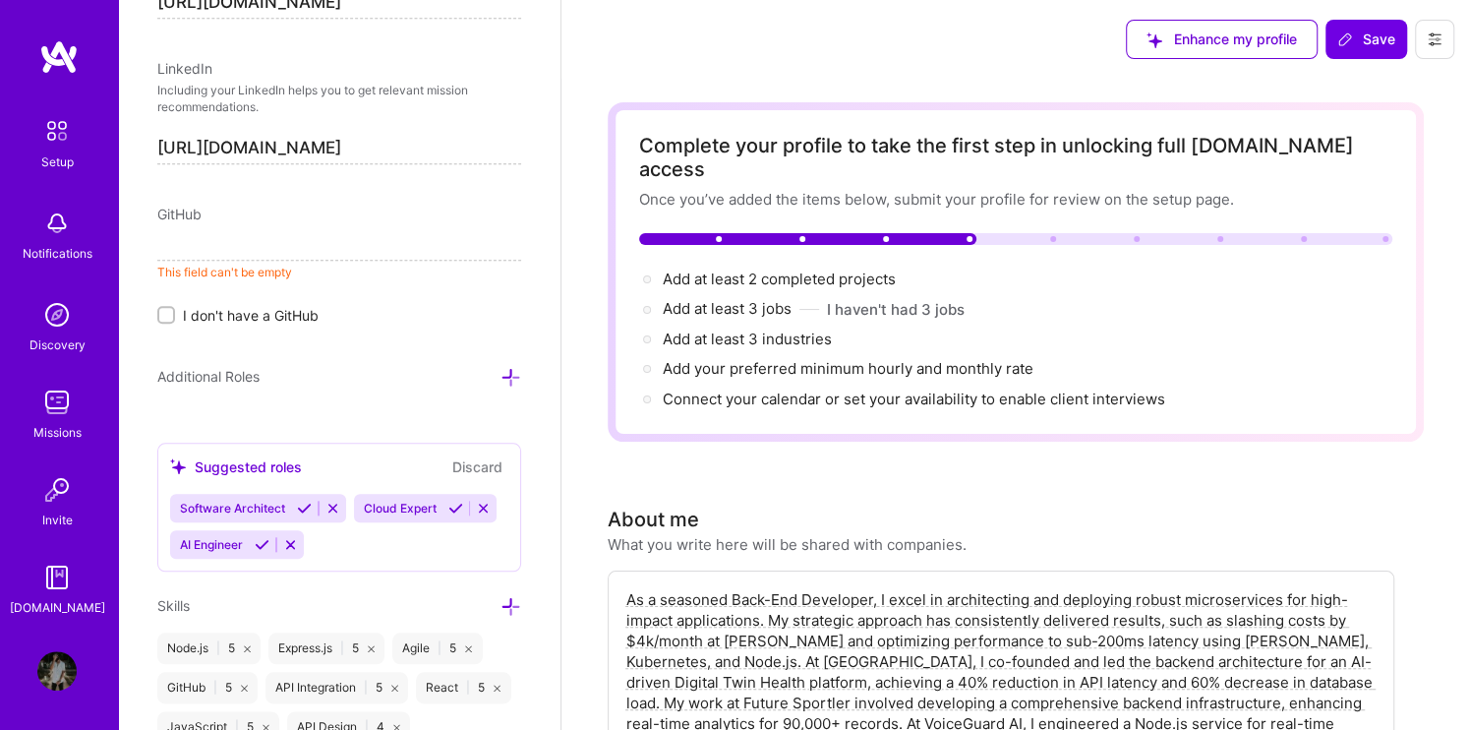
paste input "[URL][DOMAIN_NAME]"
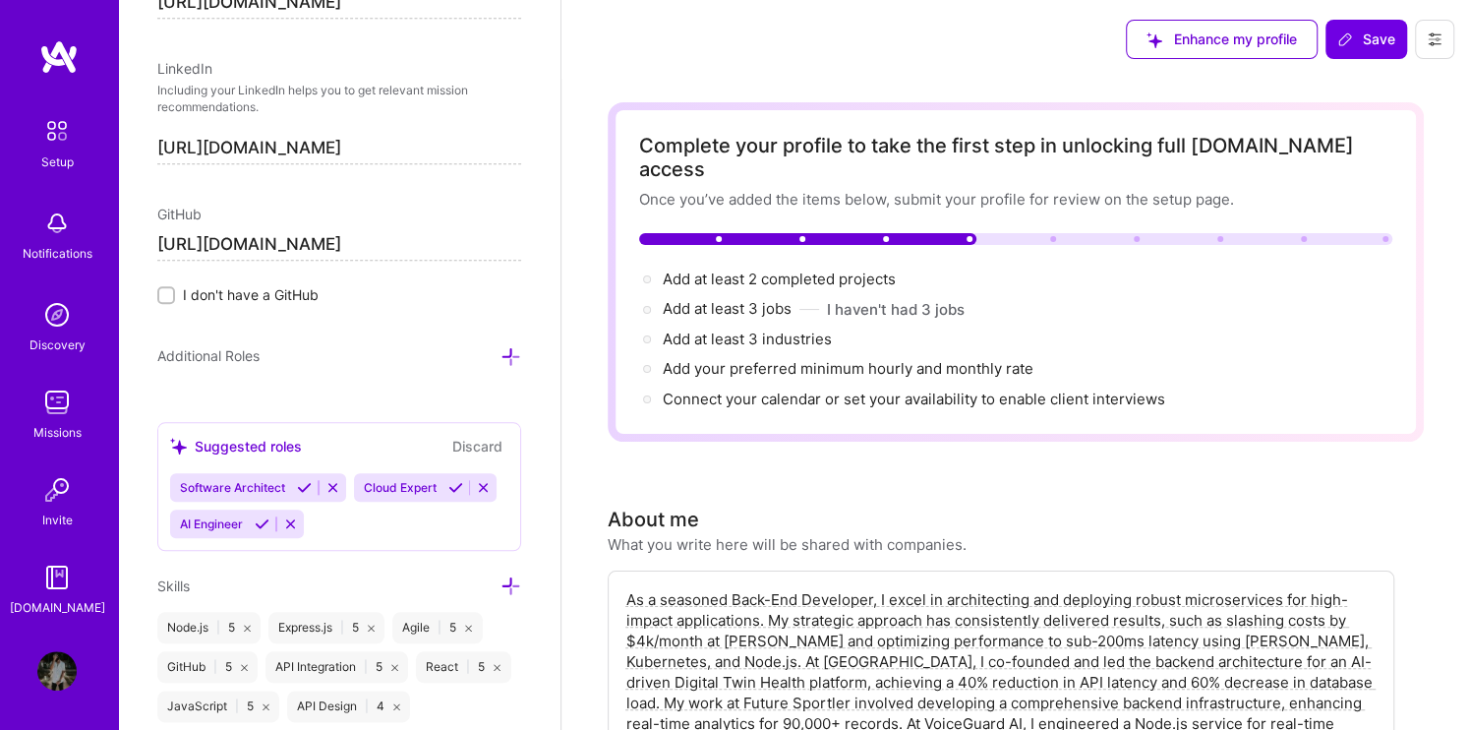
type input "[URL][DOMAIN_NAME]"
click at [331, 338] on div "Edit photo [PERSON_NAME] Reddy T Back-End Developer 2 Years Experience Location…" at bounding box center [339, 365] width 442 height 730
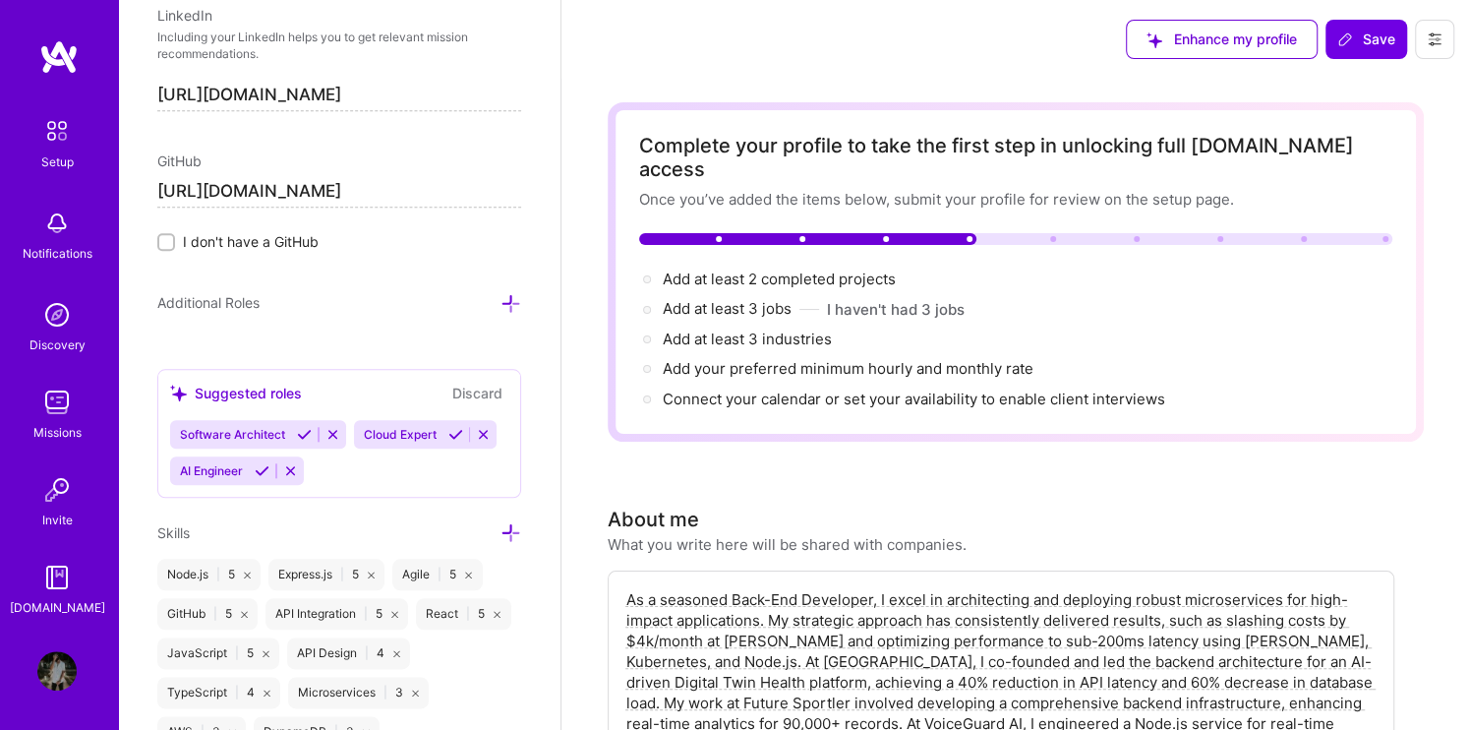
scroll to position [1212, 0]
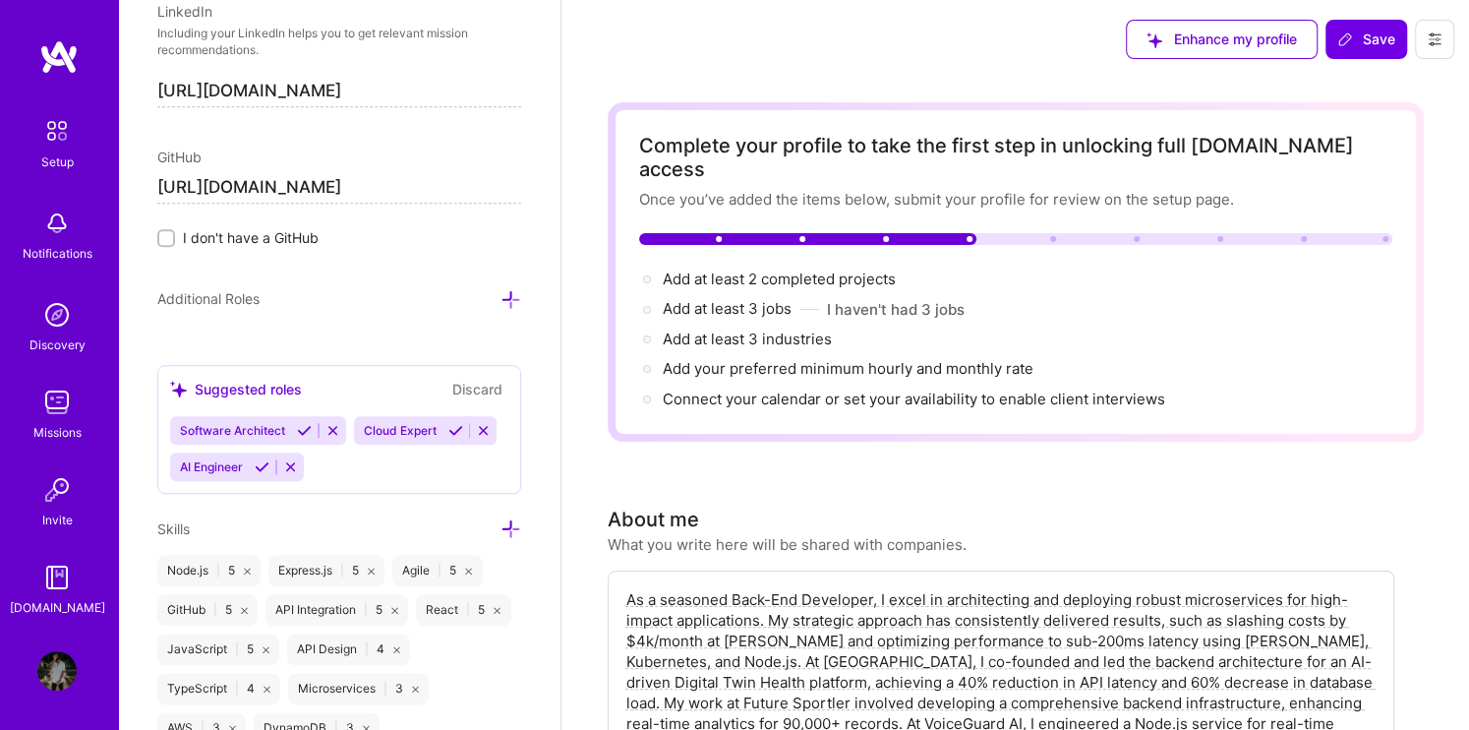
click at [500, 293] on icon at bounding box center [510, 299] width 21 height 21
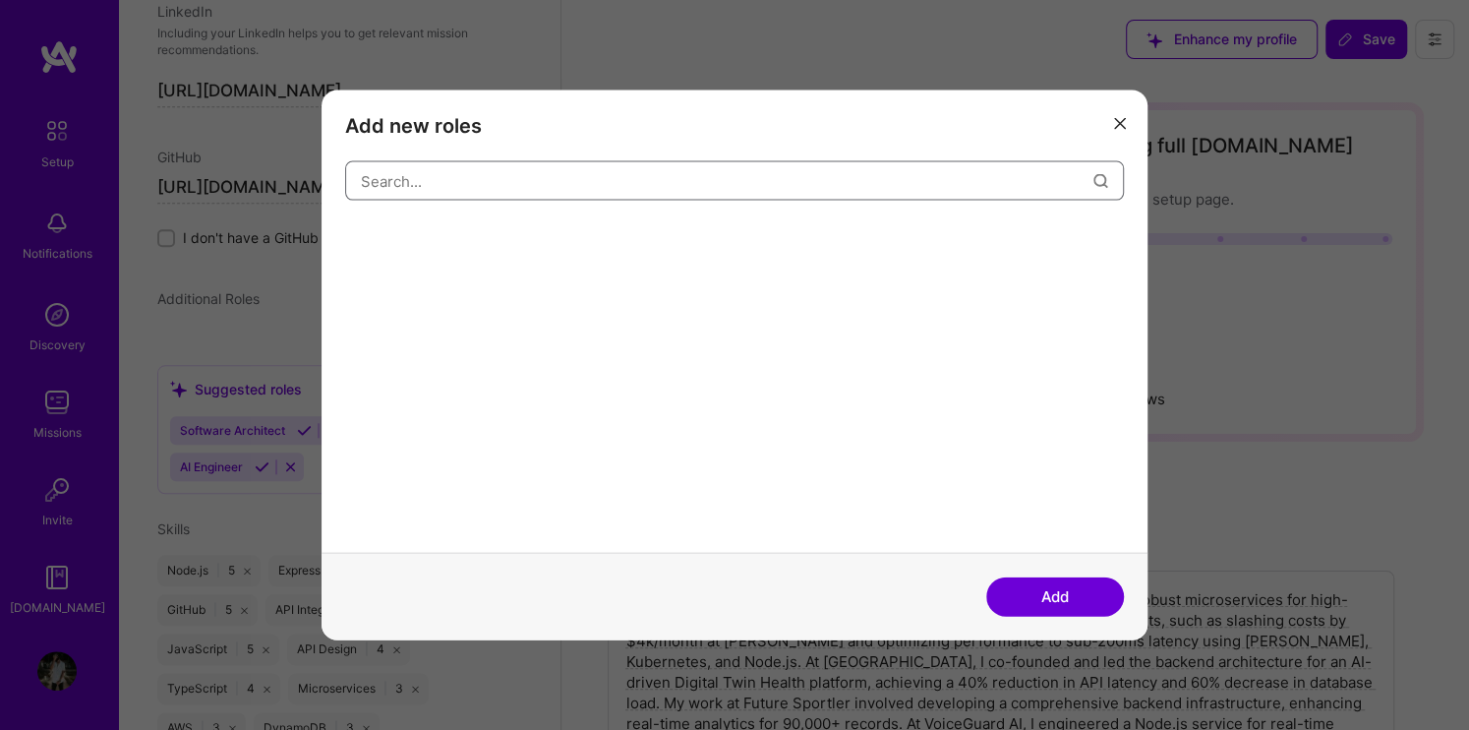
click at [540, 181] on input "modal" at bounding box center [727, 180] width 733 height 50
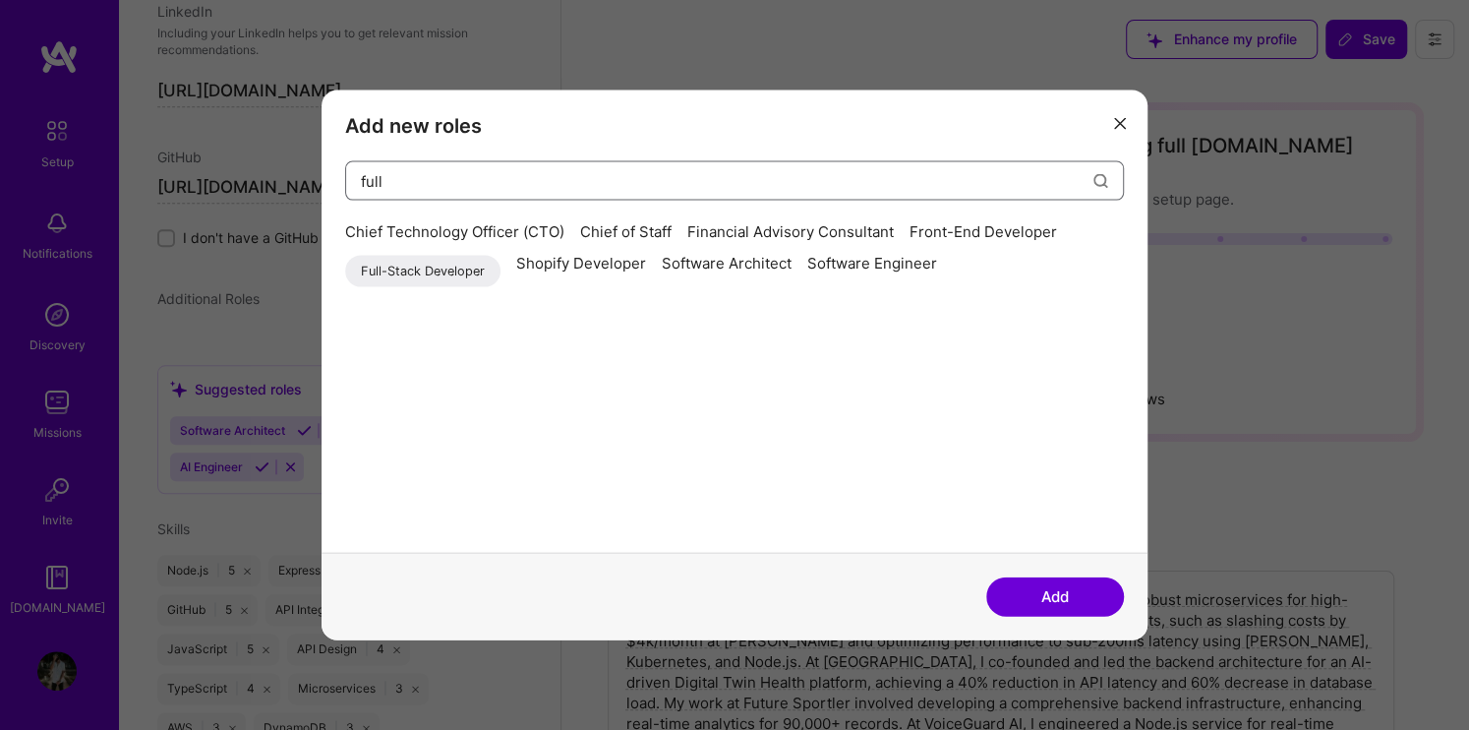
type input "full"
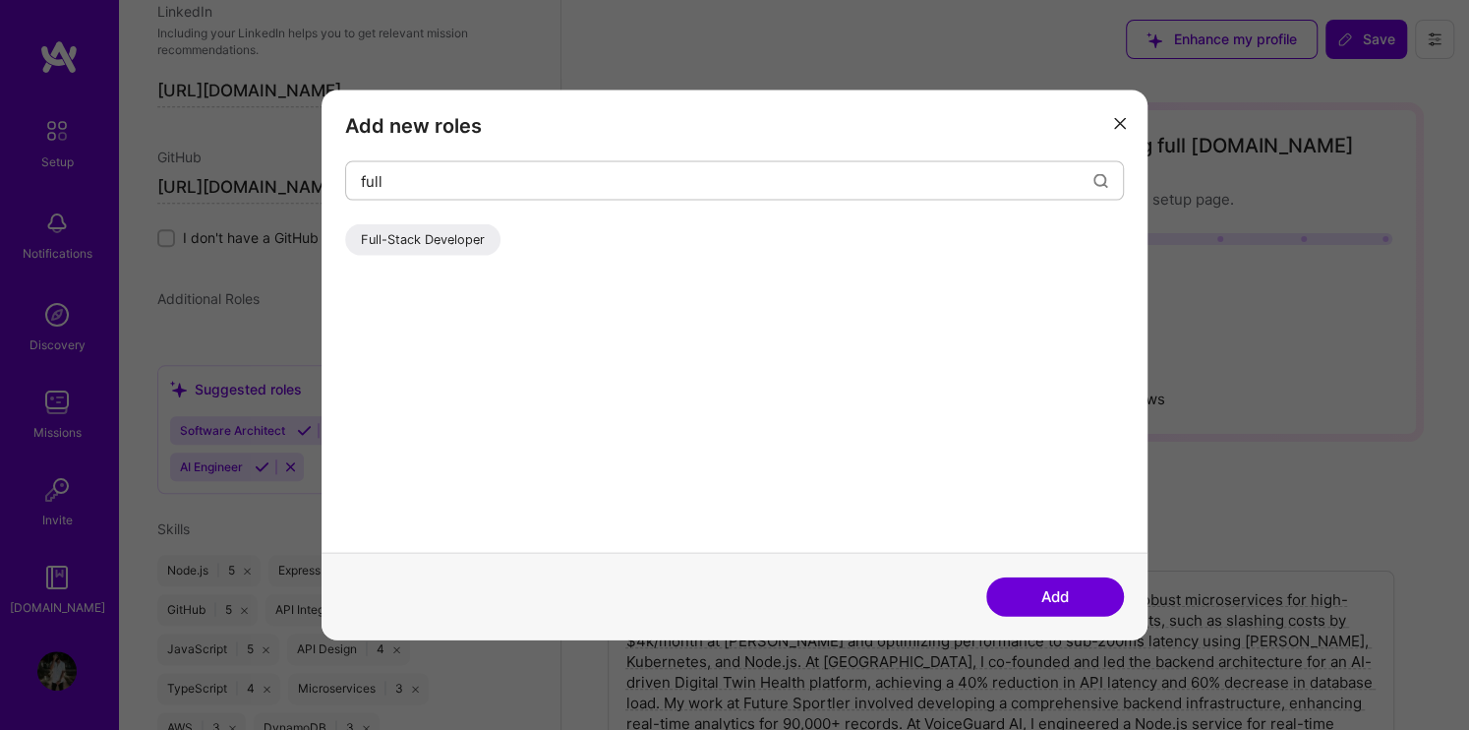
click at [436, 288] on div "Full-Stack Developer" at bounding box center [734, 388] width 779 height 328
click at [437, 229] on div "Full-Stack Developer" at bounding box center [422, 239] width 155 height 31
click at [1018, 584] on button "Add" at bounding box center [1055, 595] width 138 height 39
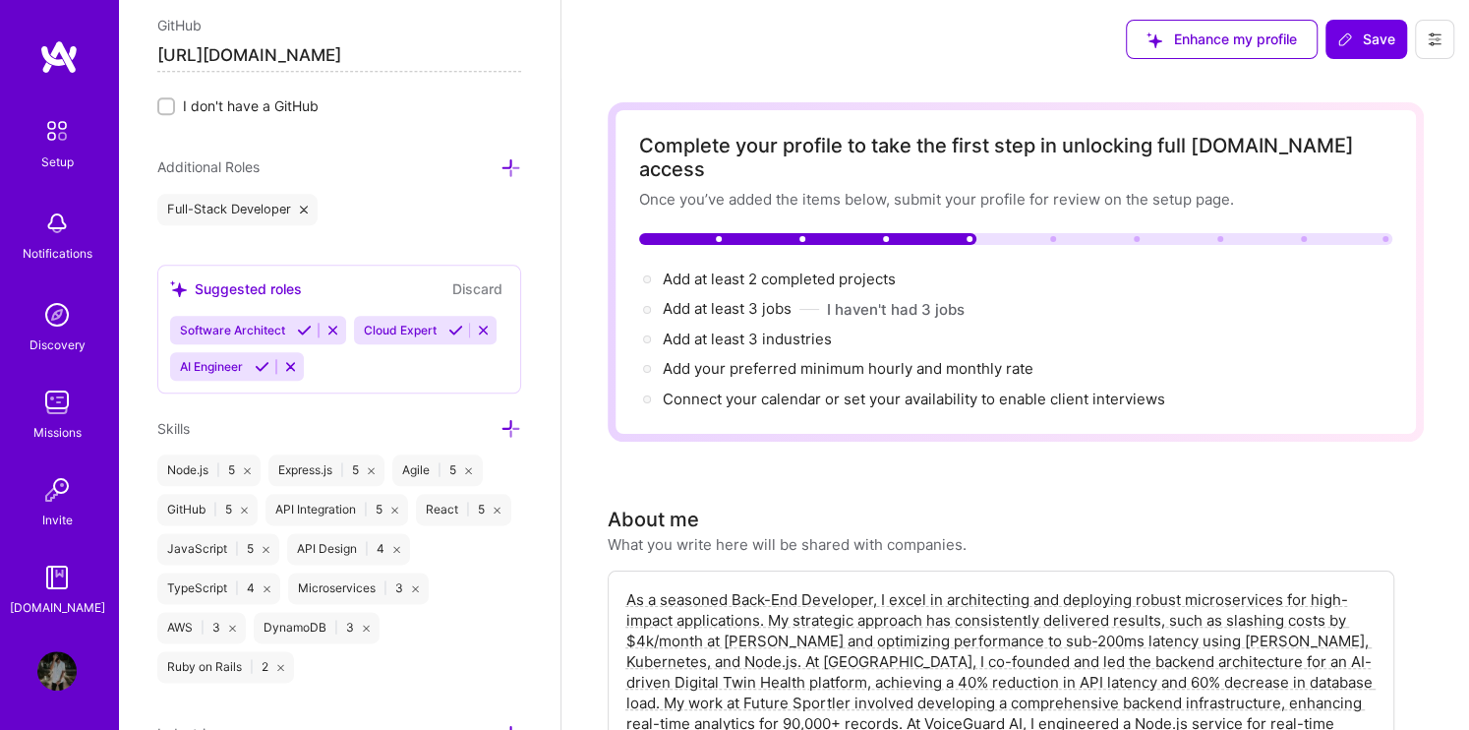
scroll to position [1416, 0]
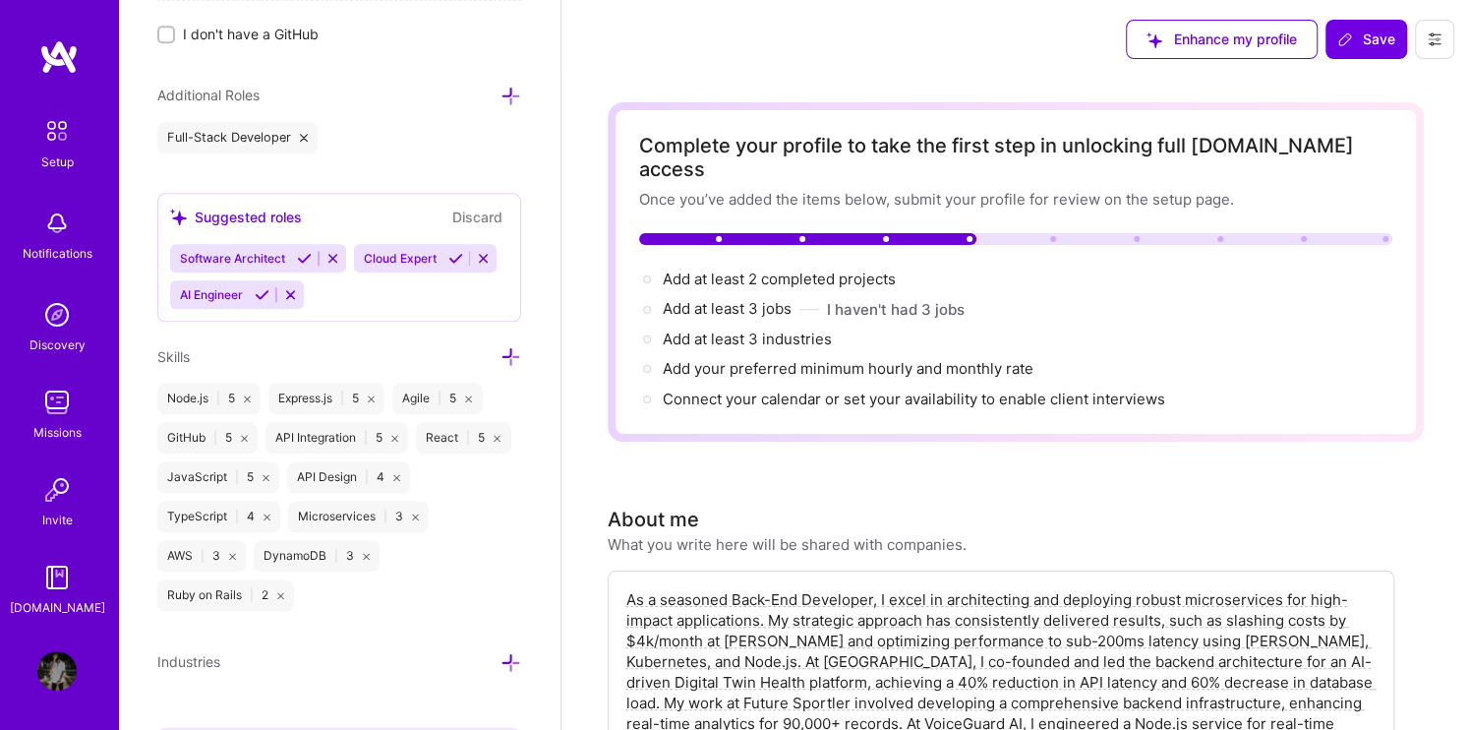
click at [304, 299] on div "AI Engineer" at bounding box center [237, 294] width 134 height 29
click at [298, 287] on icon at bounding box center [290, 294] width 15 height 15
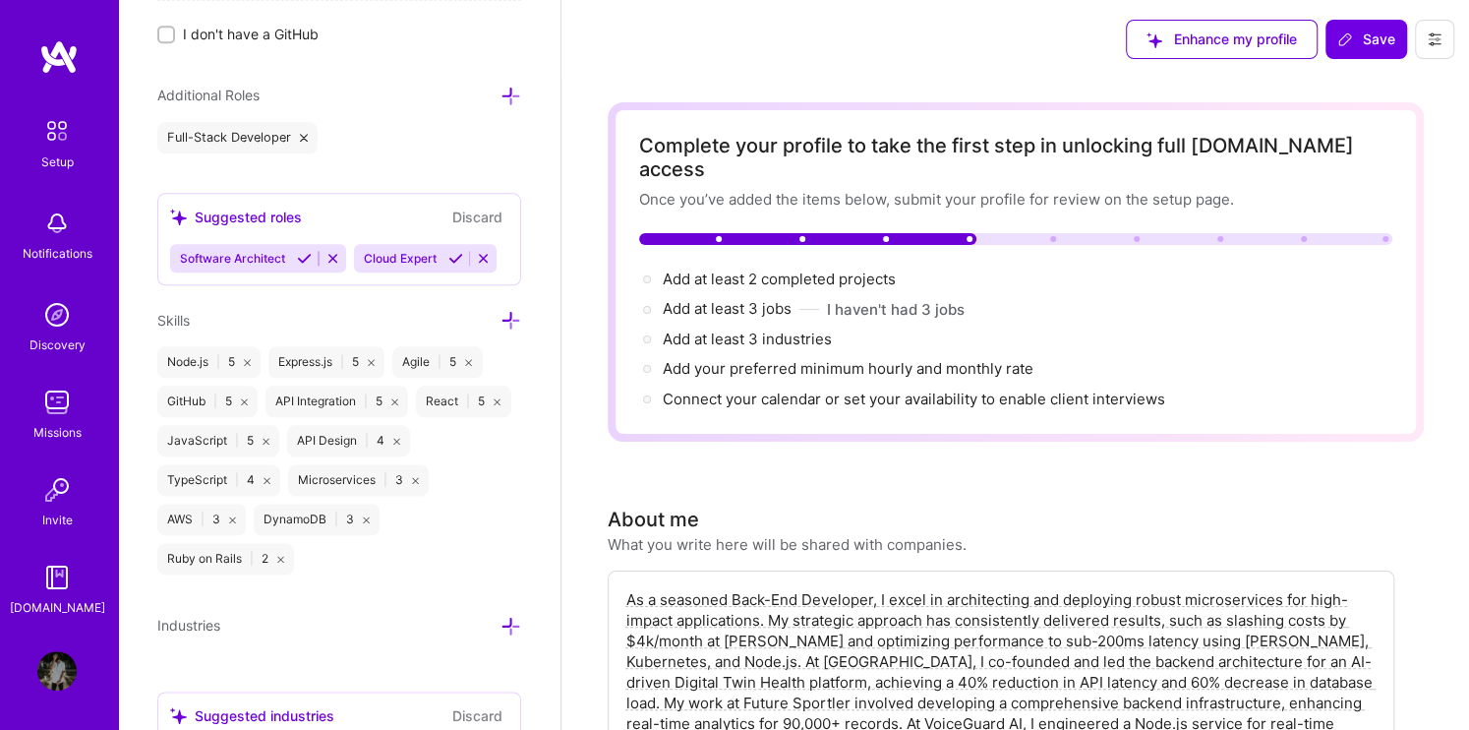
click at [476, 265] on icon at bounding box center [483, 258] width 15 height 15
click at [271, 258] on span "Software Architect" at bounding box center [232, 258] width 105 height 15
click at [302, 256] on icon at bounding box center [304, 258] width 15 height 15
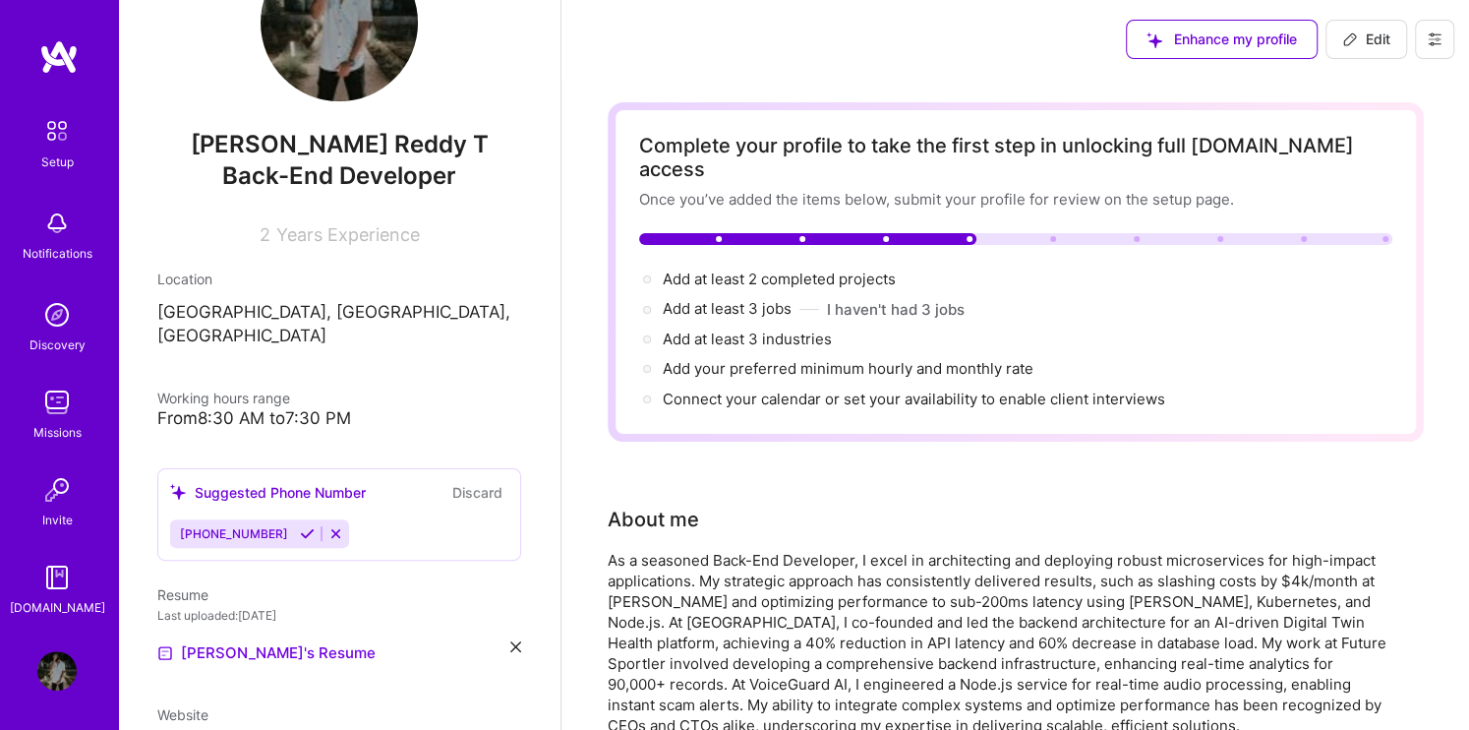
scroll to position [0, 0]
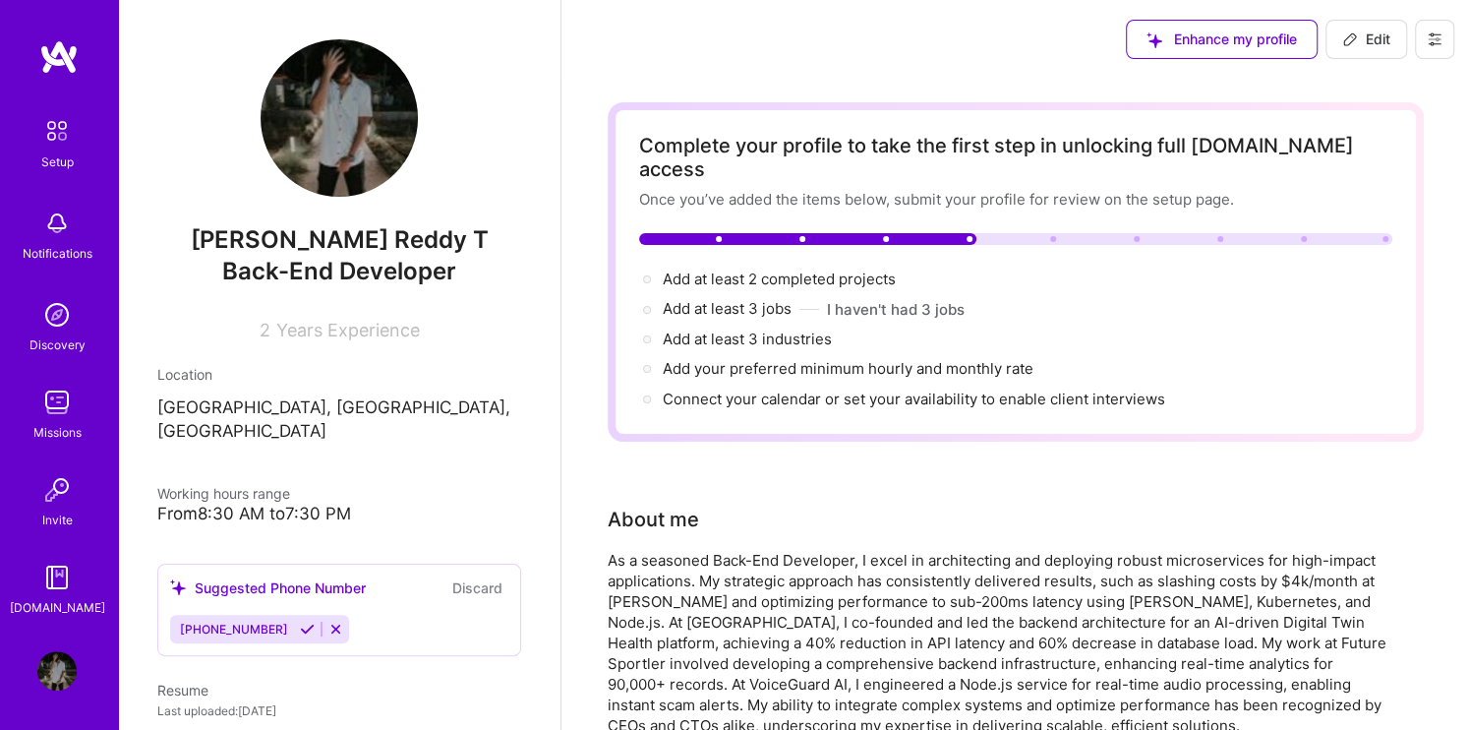
click at [1375, 50] on button "Edit" at bounding box center [1366, 39] width 82 height 39
select select "US"
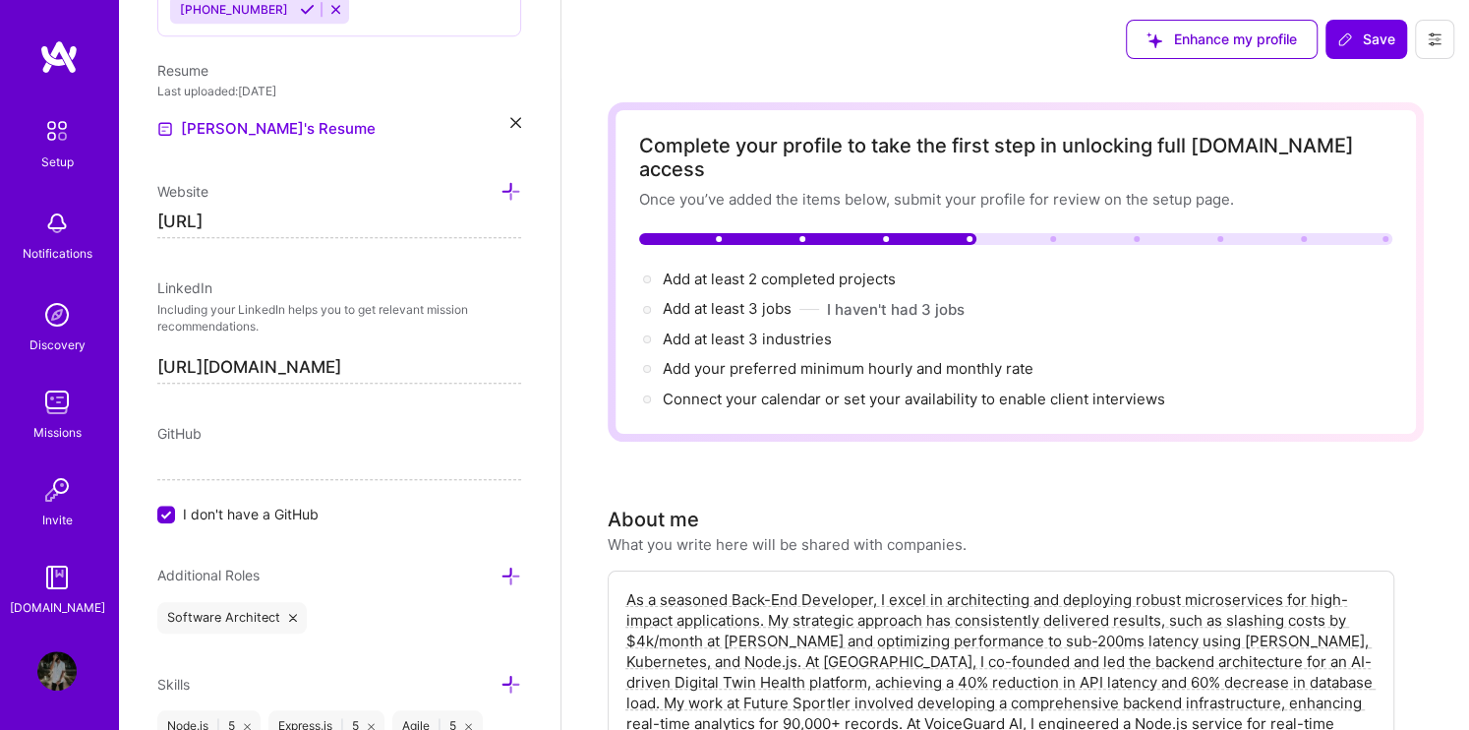
scroll to position [29, 0]
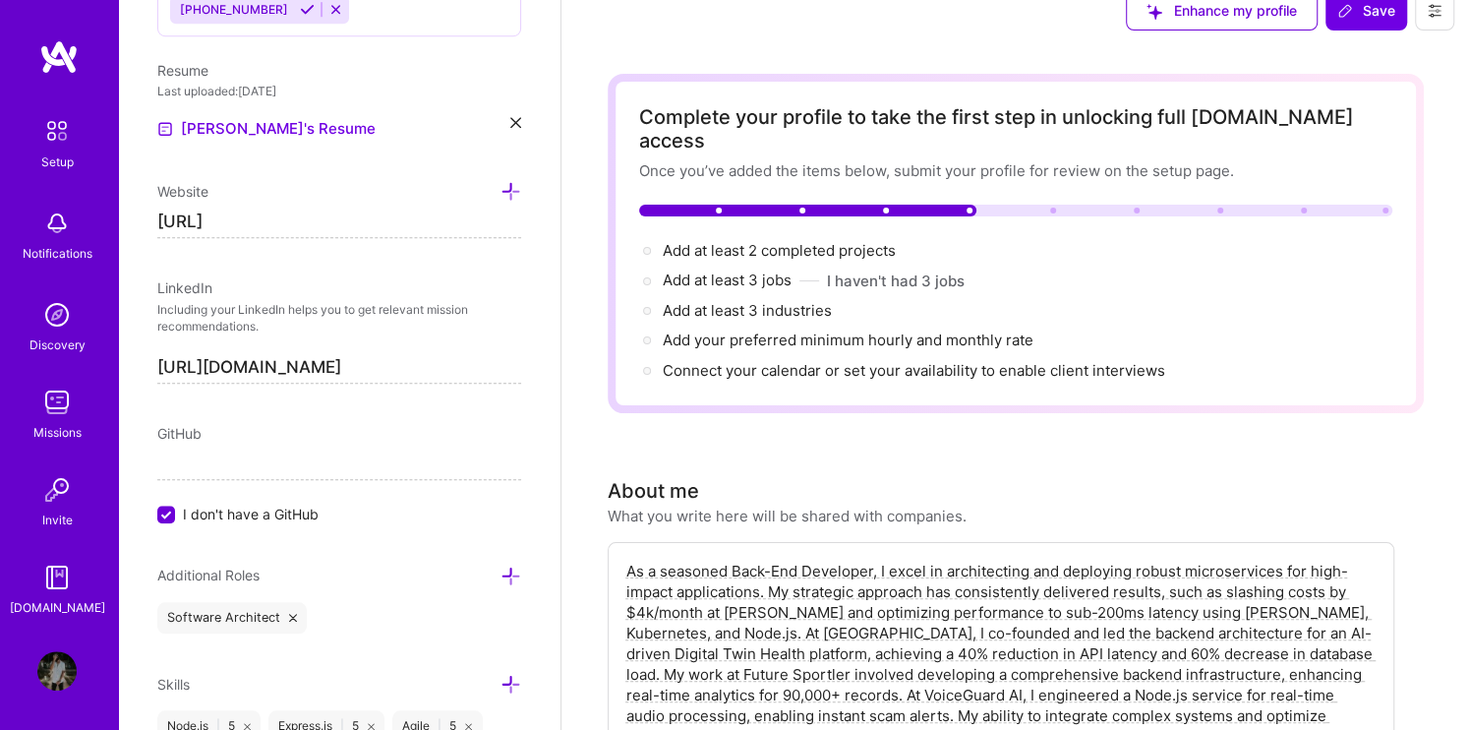
click at [395, 210] on input "[URL]" at bounding box center [339, 221] width 364 height 31
paste input "heybadrinath.framer.website/"
type input "https://heybadrinath.framer.website/"
click at [244, 498] on div "GitHub I don't have a GitHub" at bounding box center [339, 473] width 364 height 101
click at [173, 506] on input "I don't have a GitHub" at bounding box center [168, 515] width 18 height 18
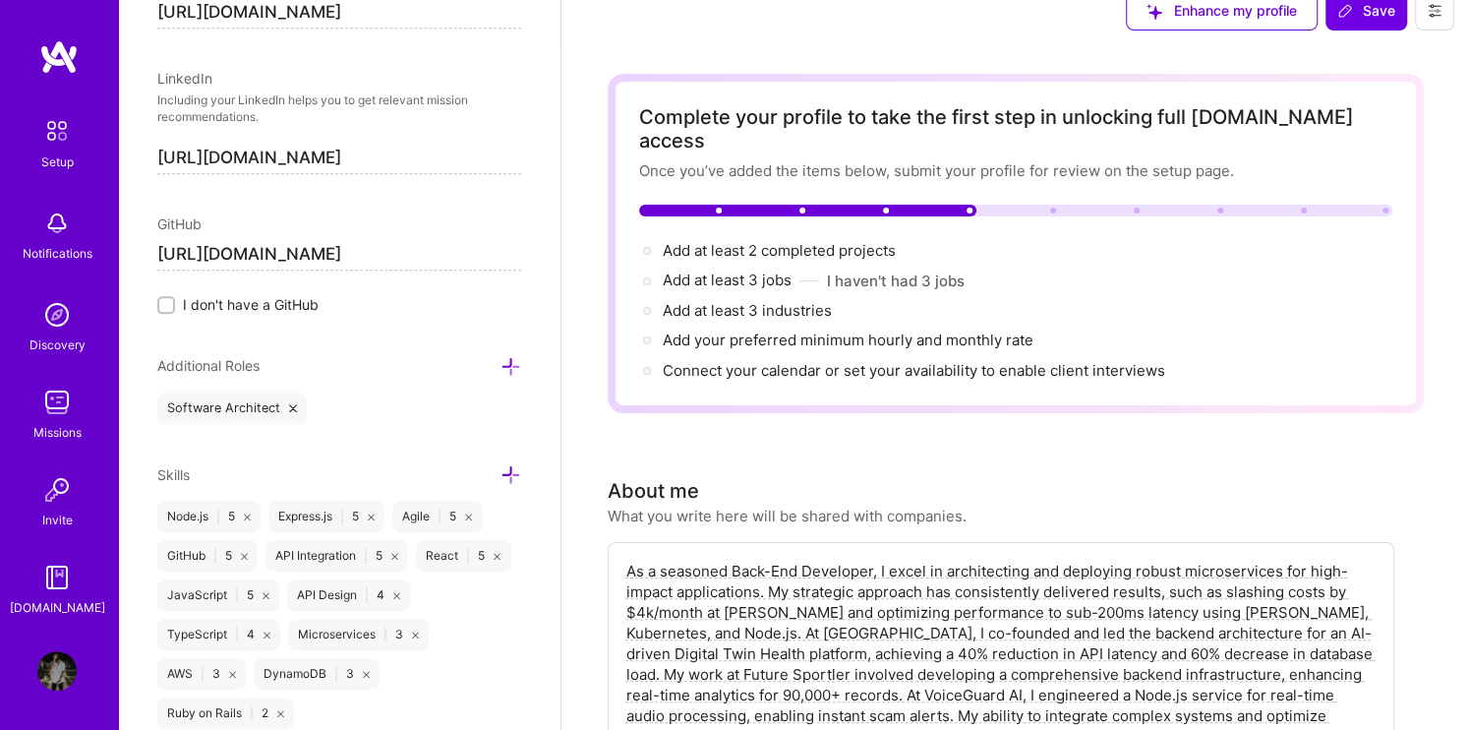
scroll to position [1155, 0]
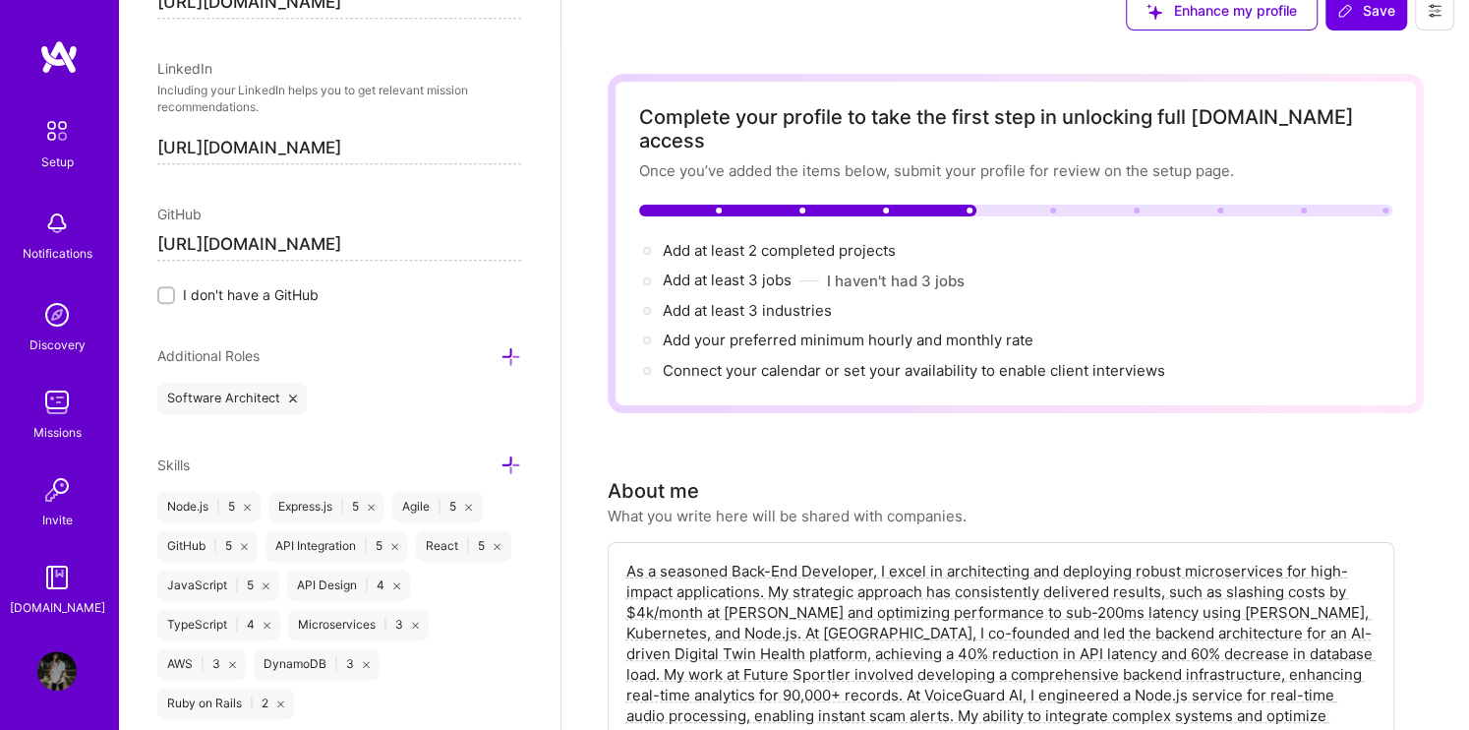
type input "https://github.com/heybadrinath"
click at [500, 353] on icon at bounding box center [510, 356] width 21 height 21
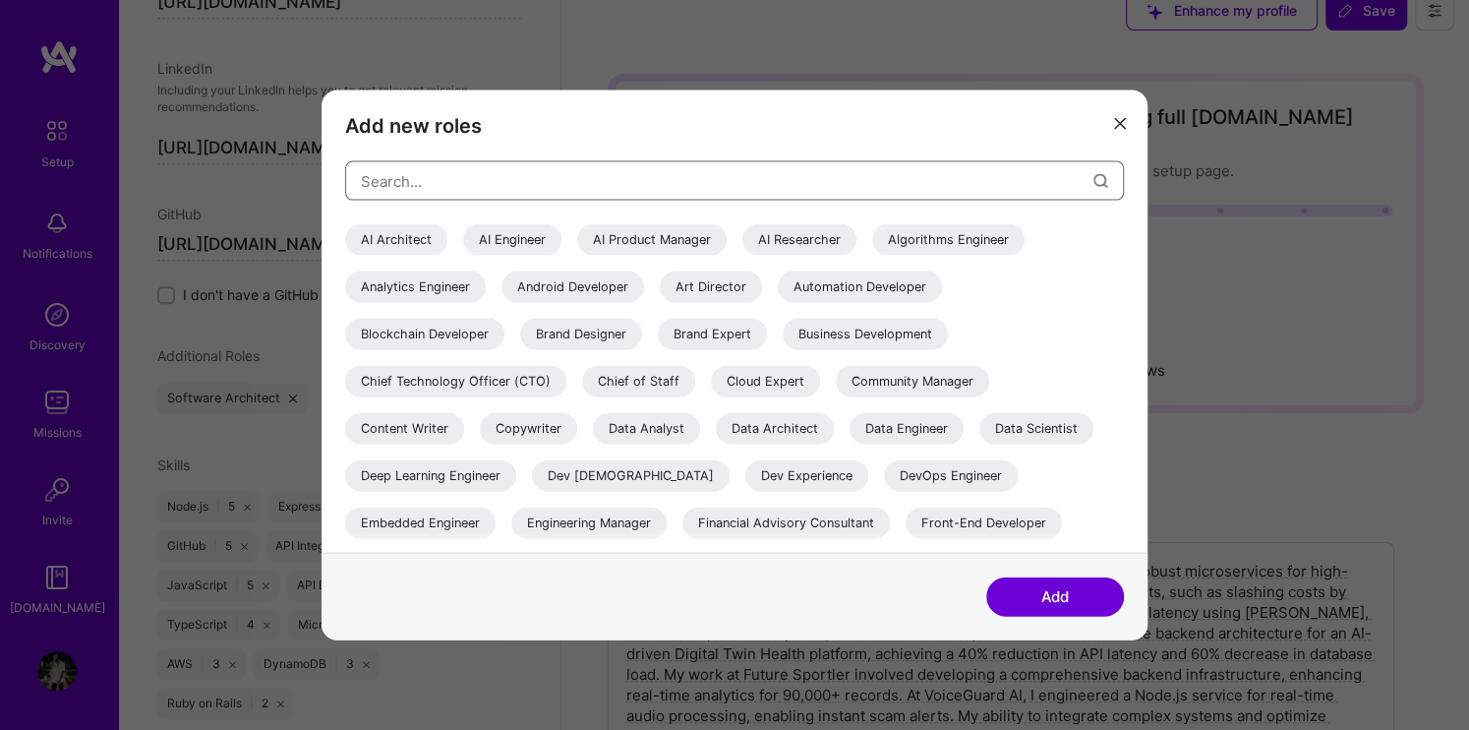
click at [590, 183] on input "modal" at bounding box center [727, 180] width 733 height 50
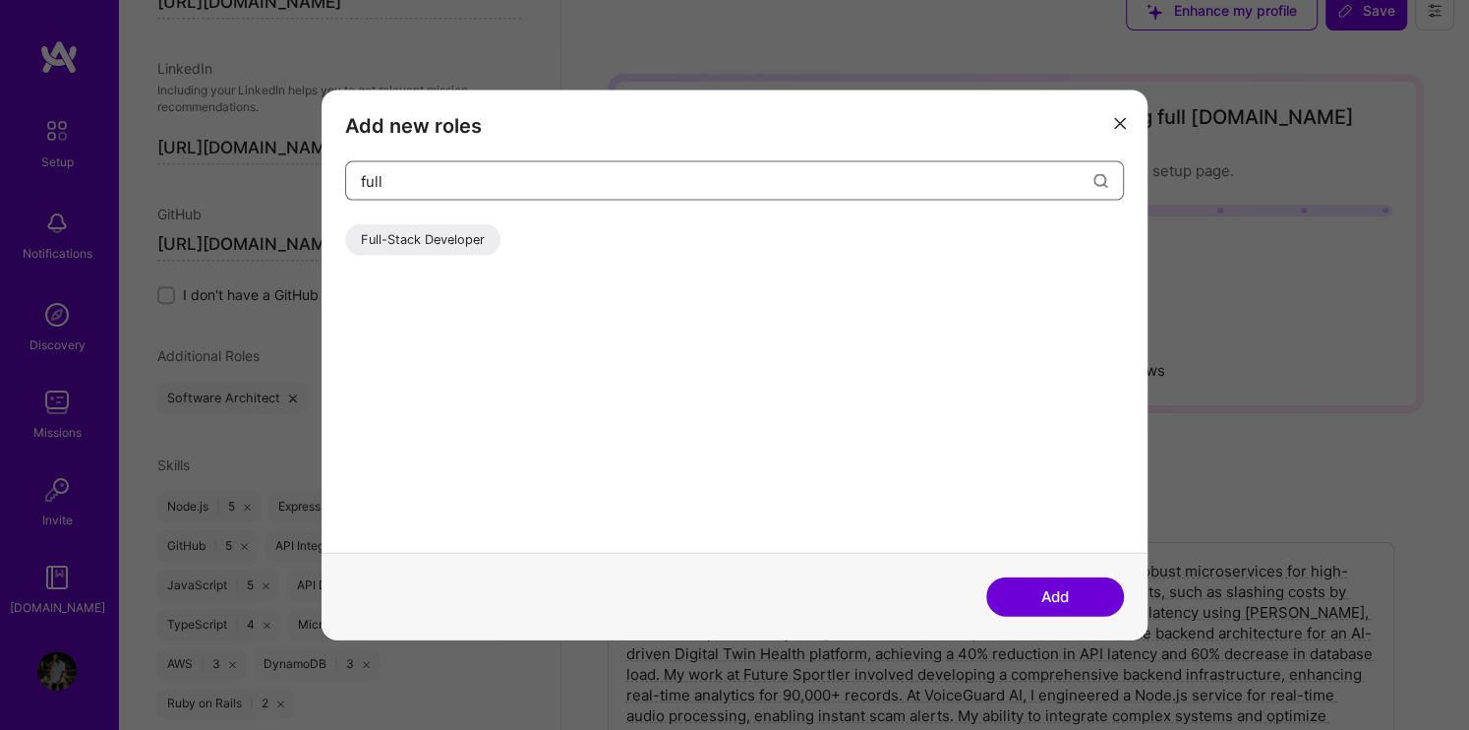
type input "full"
click at [469, 240] on div "Full-Stack Developer" at bounding box center [422, 239] width 155 height 31
click at [1051, 581] on button "Add" at bounding box center [1055, 595] width 138 height 39
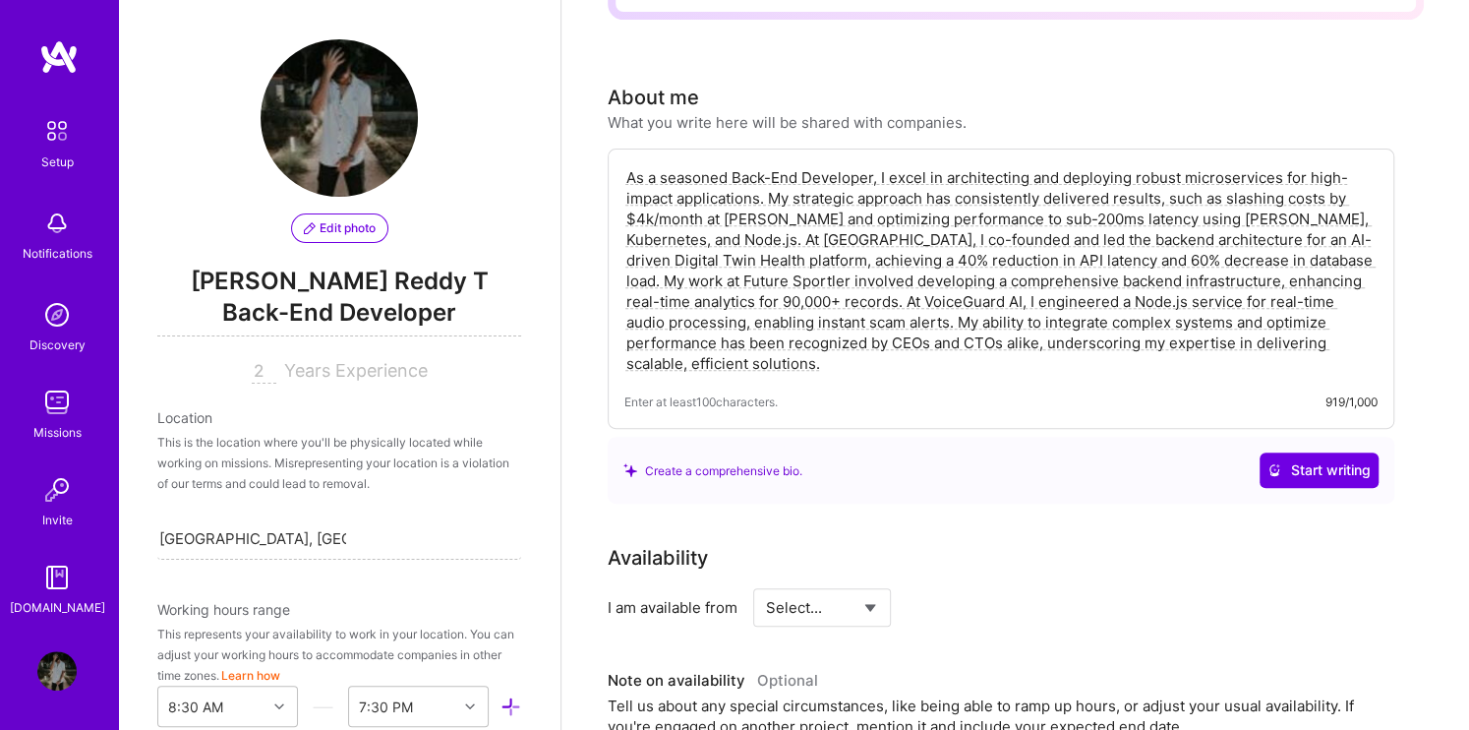
scroll to position [0, 0]
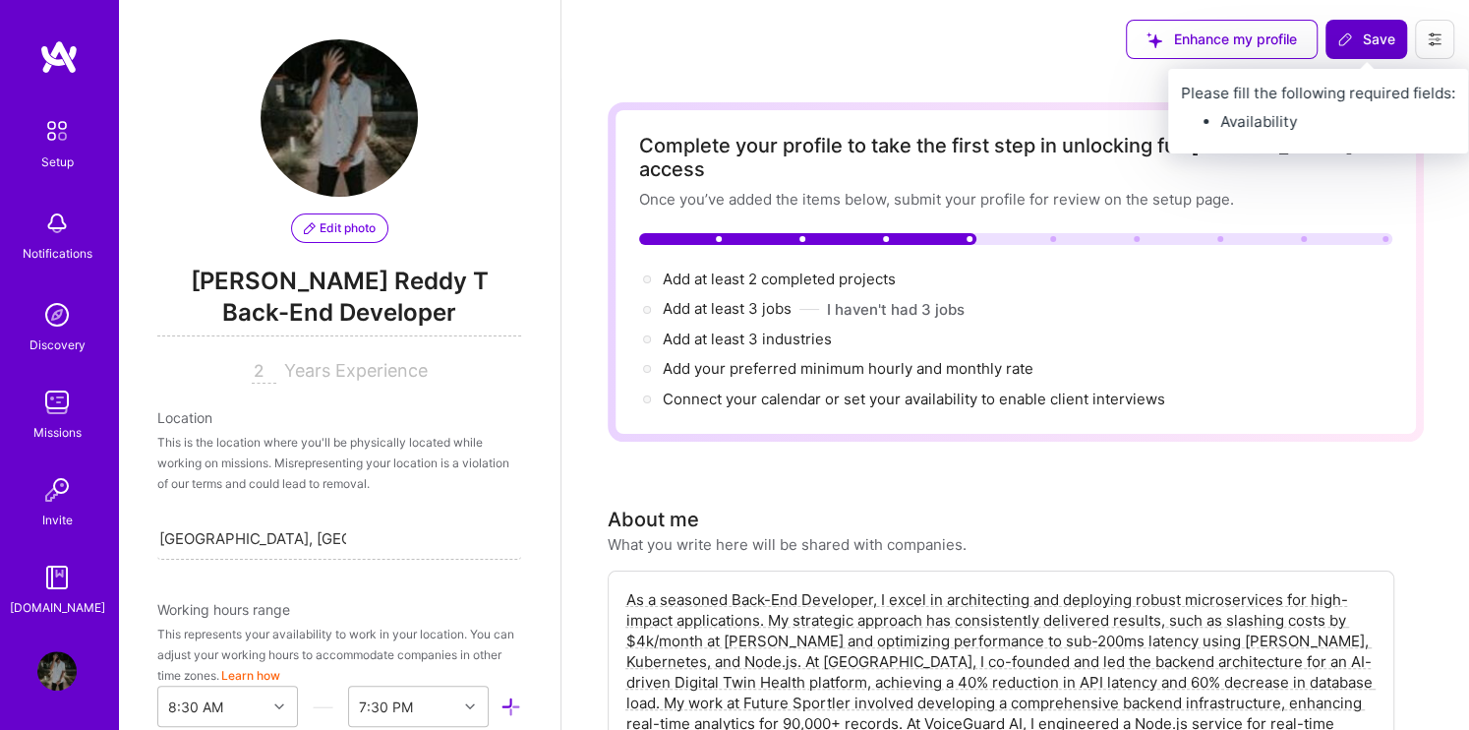
click at [1370, 48] on span "Save" at bounding box center [1366, 39] width 58 height 20
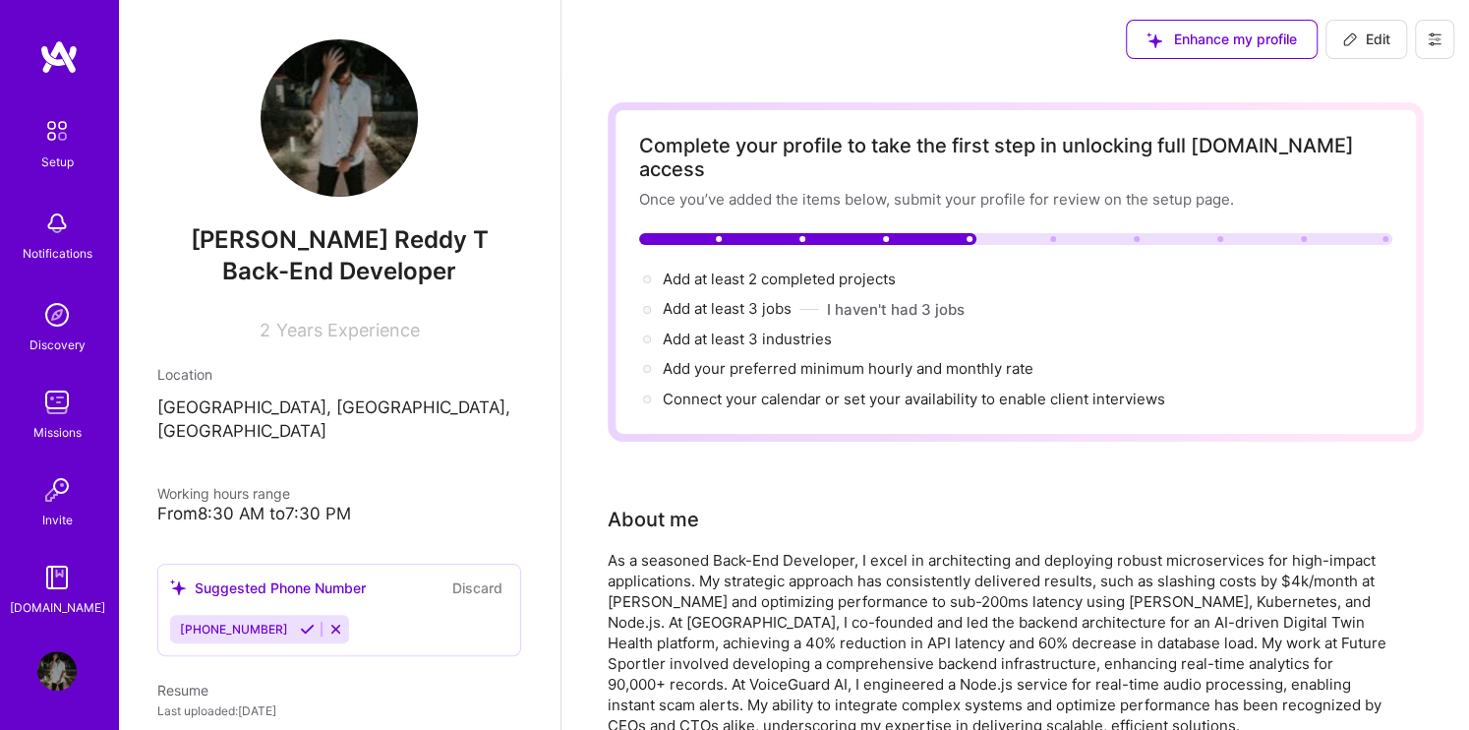
click at [1362, 35] on span "Edit" at bounding box center [1366, 39] width 48 height 20
select select "US"
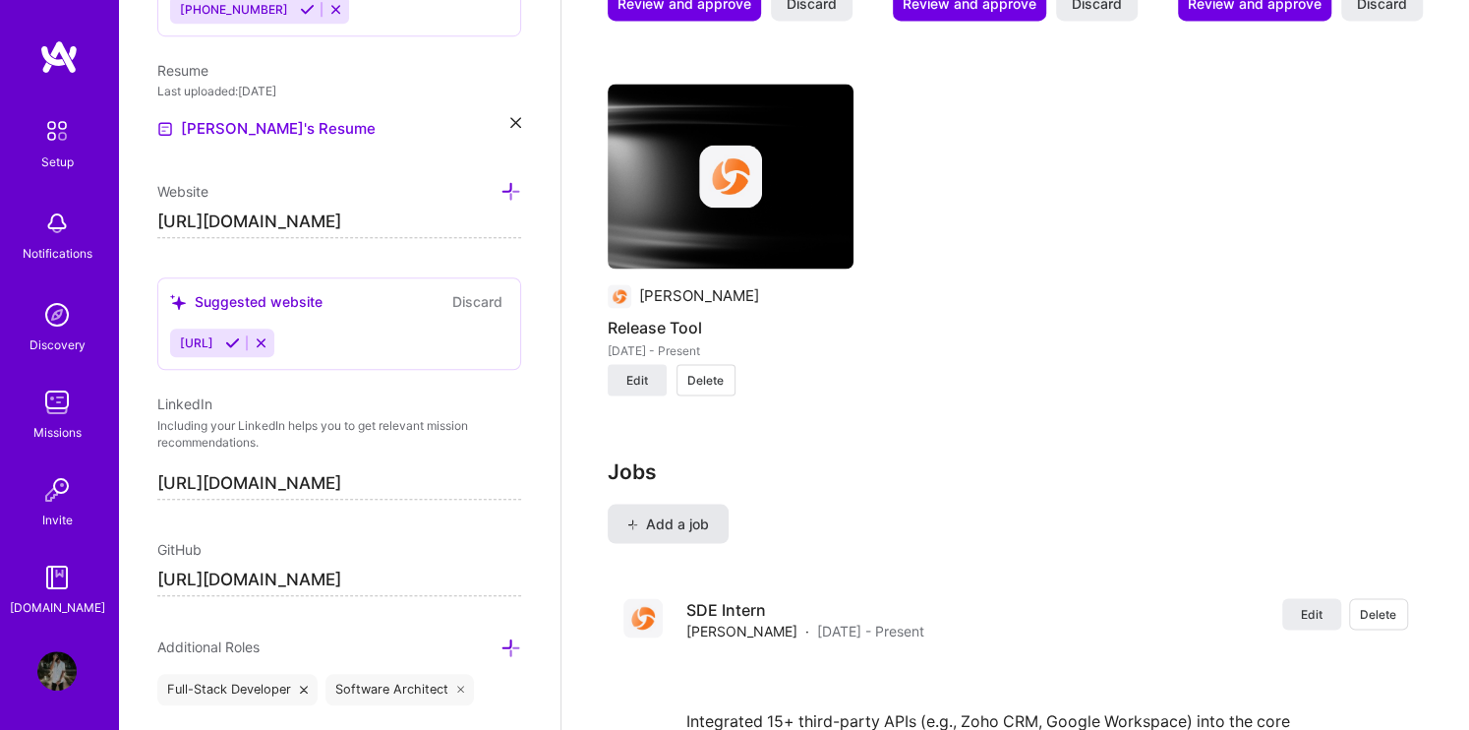
scroll to position [2145, 0]
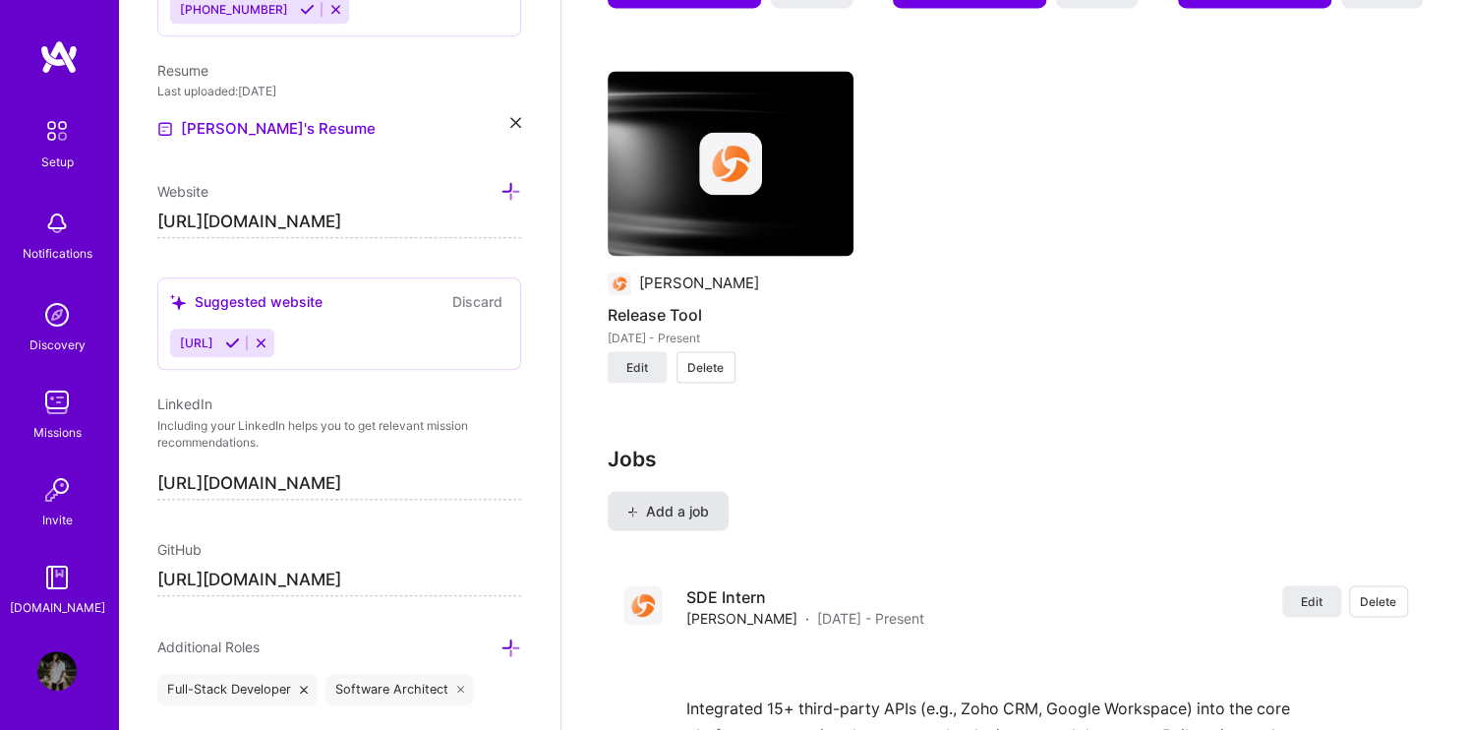
click at [660, 491] on button "Add a job" at bounding box center [668, 510] width 121 height 39
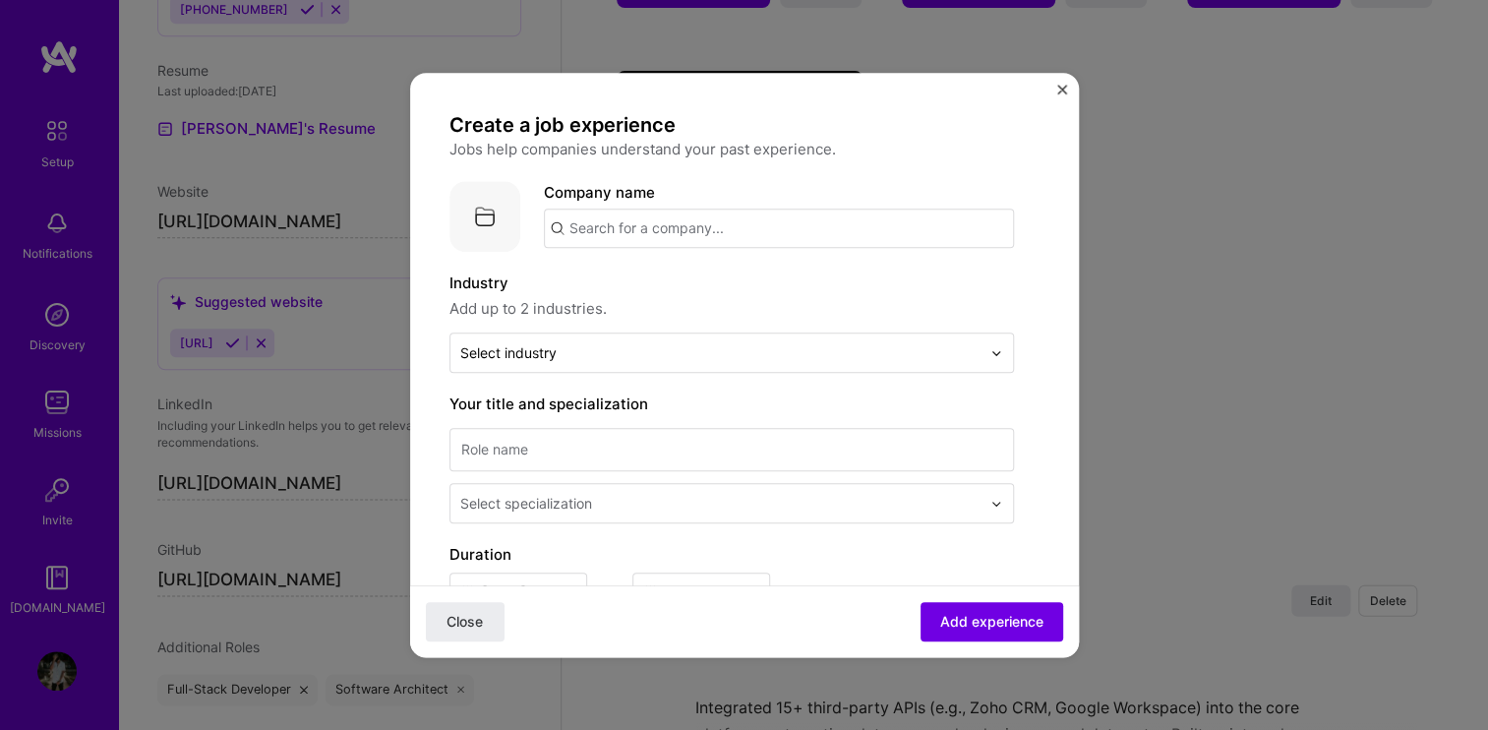
click at [666, 250] on div "Company name" at bounding box center [779, 216] width 470 height 71
click at [660, 235] on input "text" at bounding box center [779, 227] width 470 height 39
type input "dtwin"
click button "Close" at bounding box center [465, 621] width 79 height 39
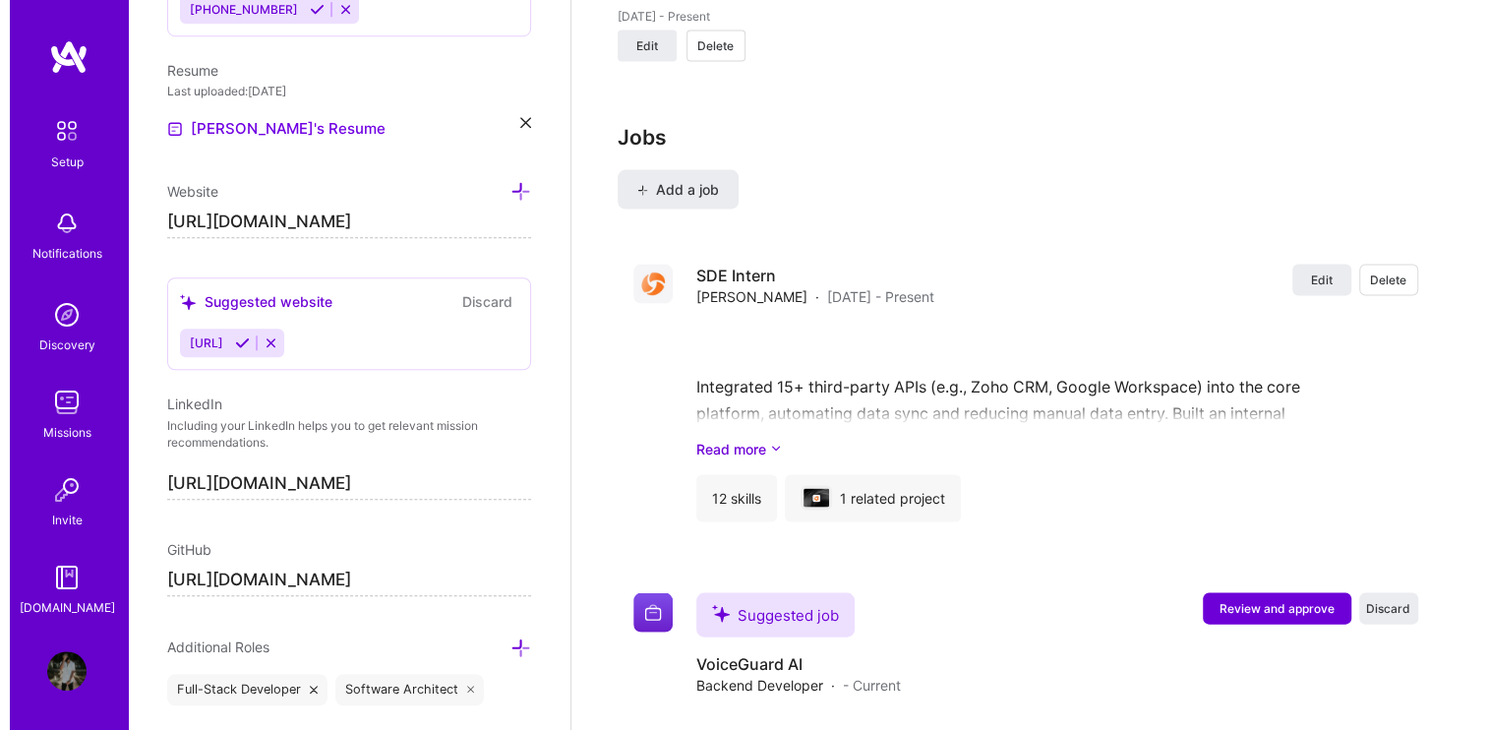
scroll to position [2477, 0]
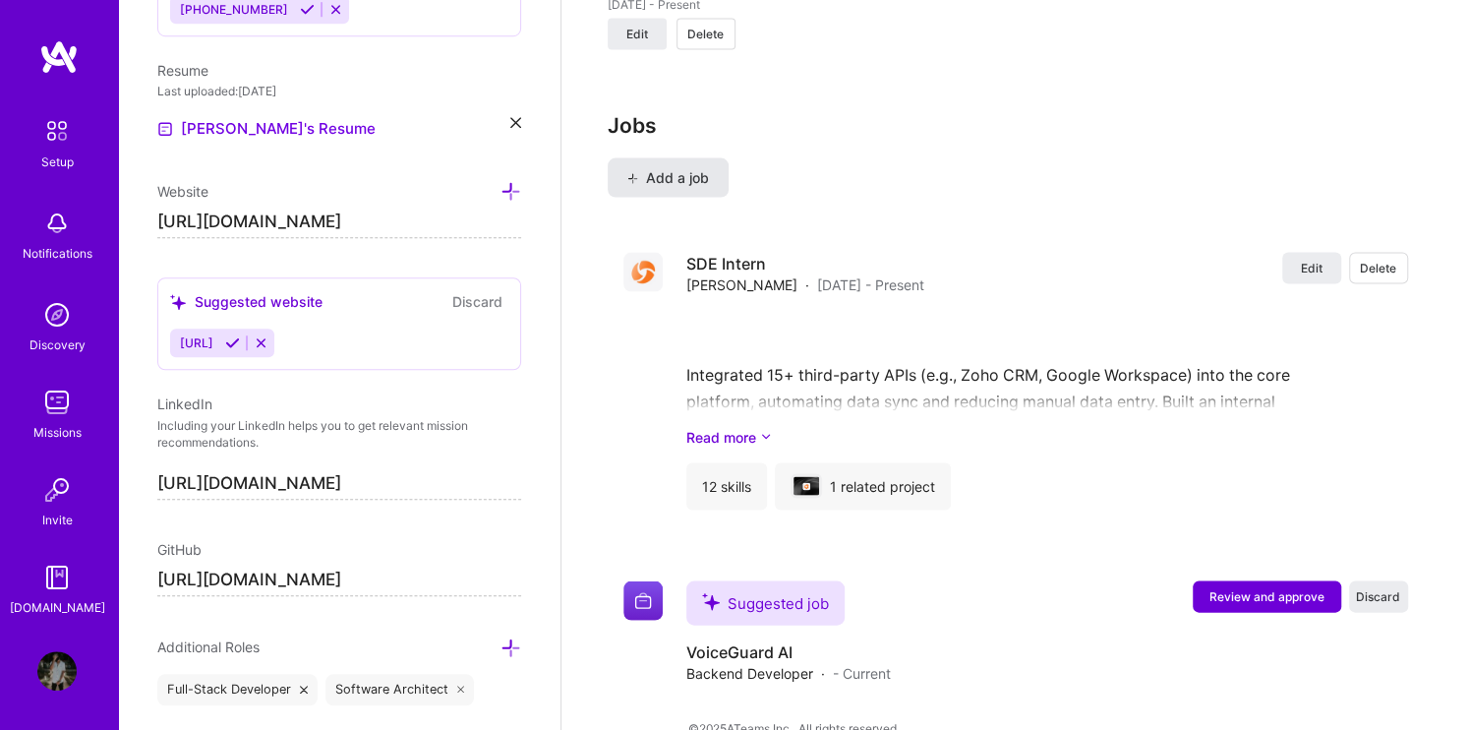
click at [676, 158] on button "Add a job" at bounding box center [668, 177] width 121 height 39
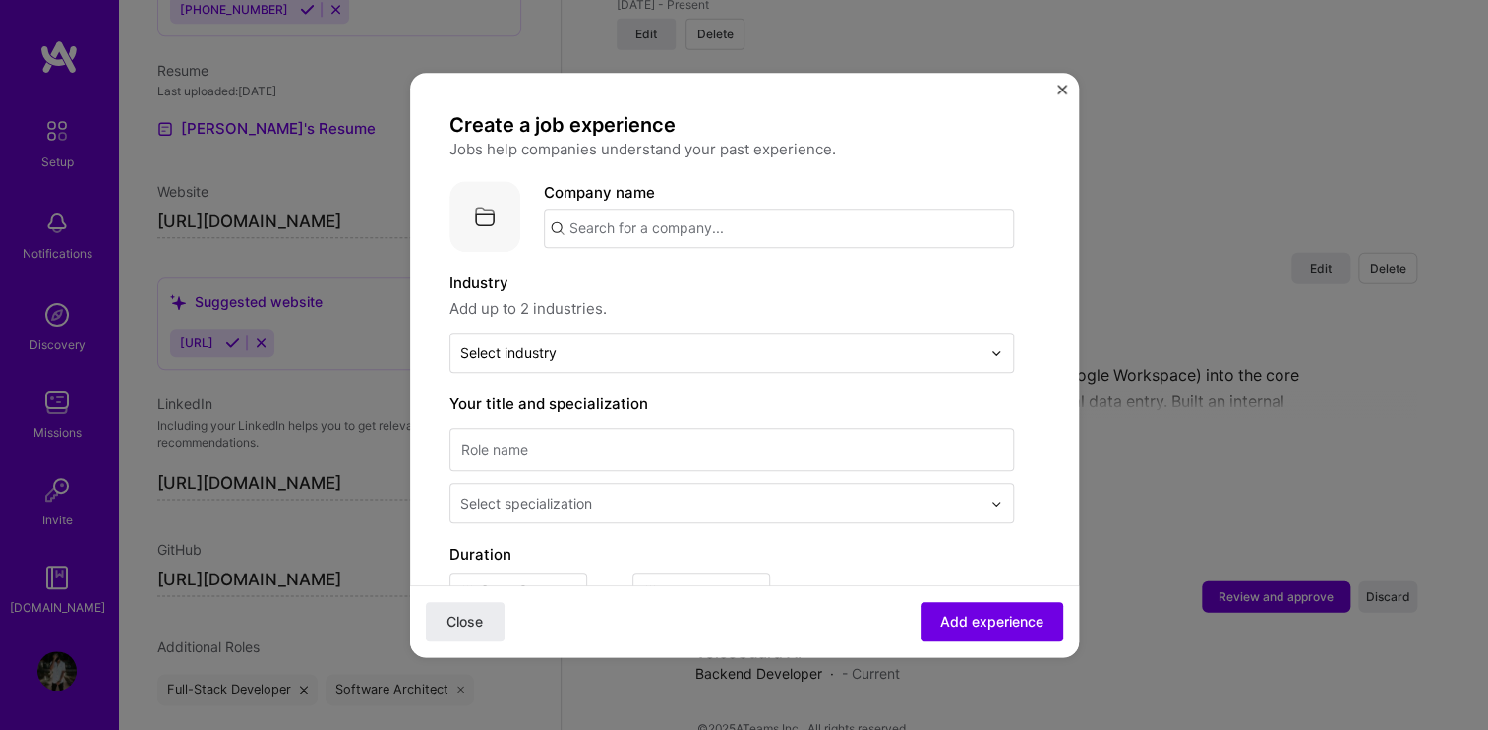
click at [635, 223] on input "text" at bounding box center [779, 227] width 470 height 39
click at [687, 234] on input "text" at bounding box center [779, 227] width 470 height 39
type input "Dtwin (EvenBetter)"
click at [571, 287] on span "Add company" at bounding box center [599, 282] width 94 height 21
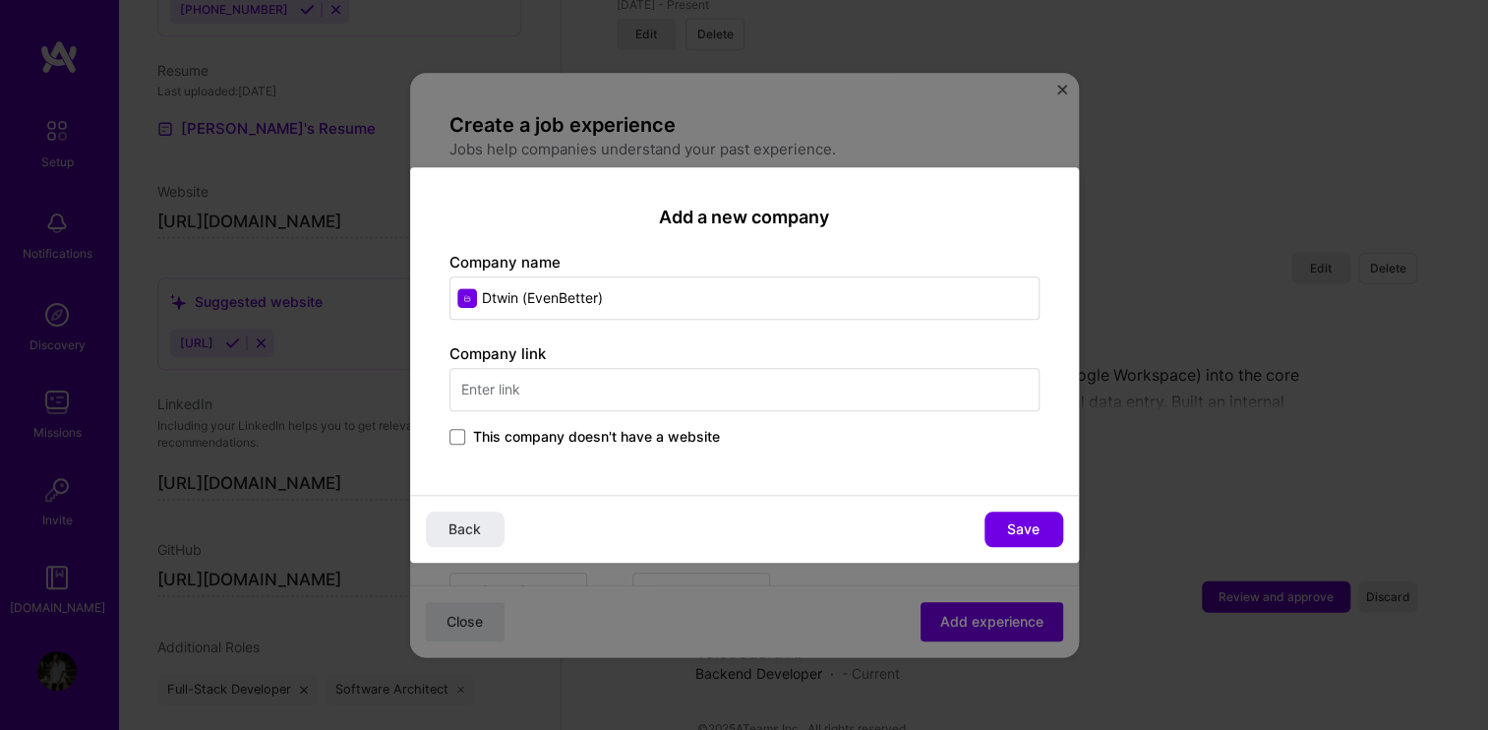
click at [567, 387] on div "Company link This company doesn't have a website" at bounding box center [744, 396] width 590 height 106
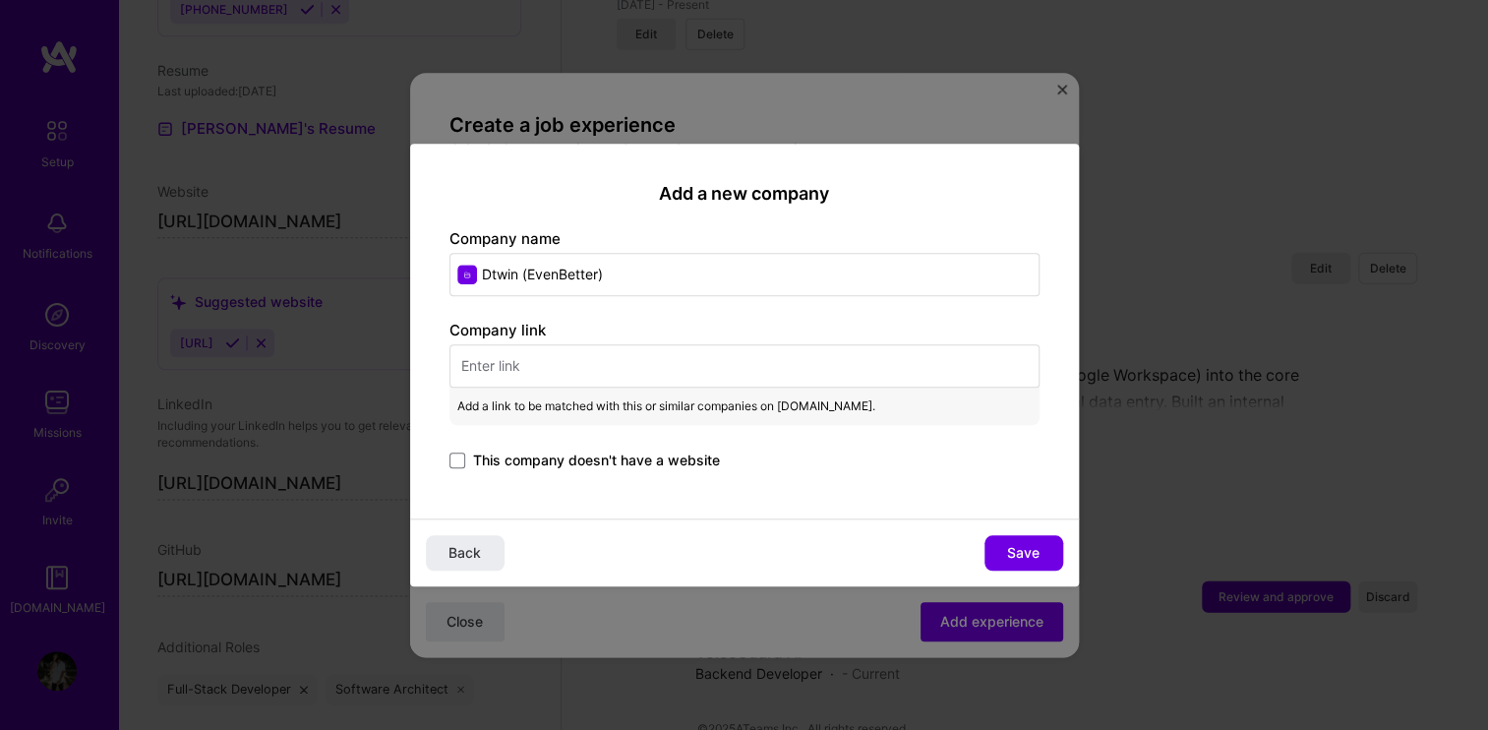
paste input "[URL][DOMAIN_NAME]"
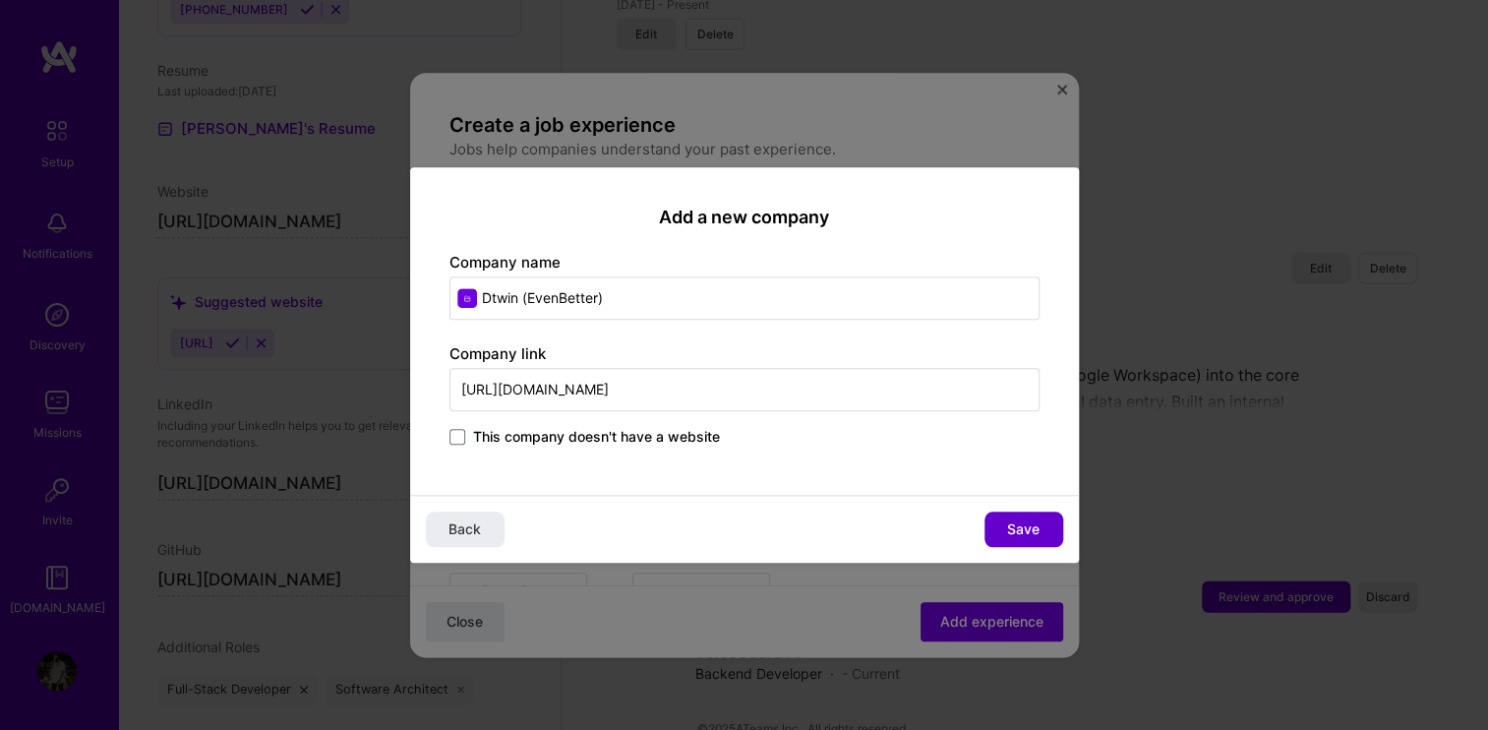
type input "[URL][DOMAIN_NAME]"
click at [1014, 523] on span "Save" at bounding box center [1023, 529] width 32 height 20
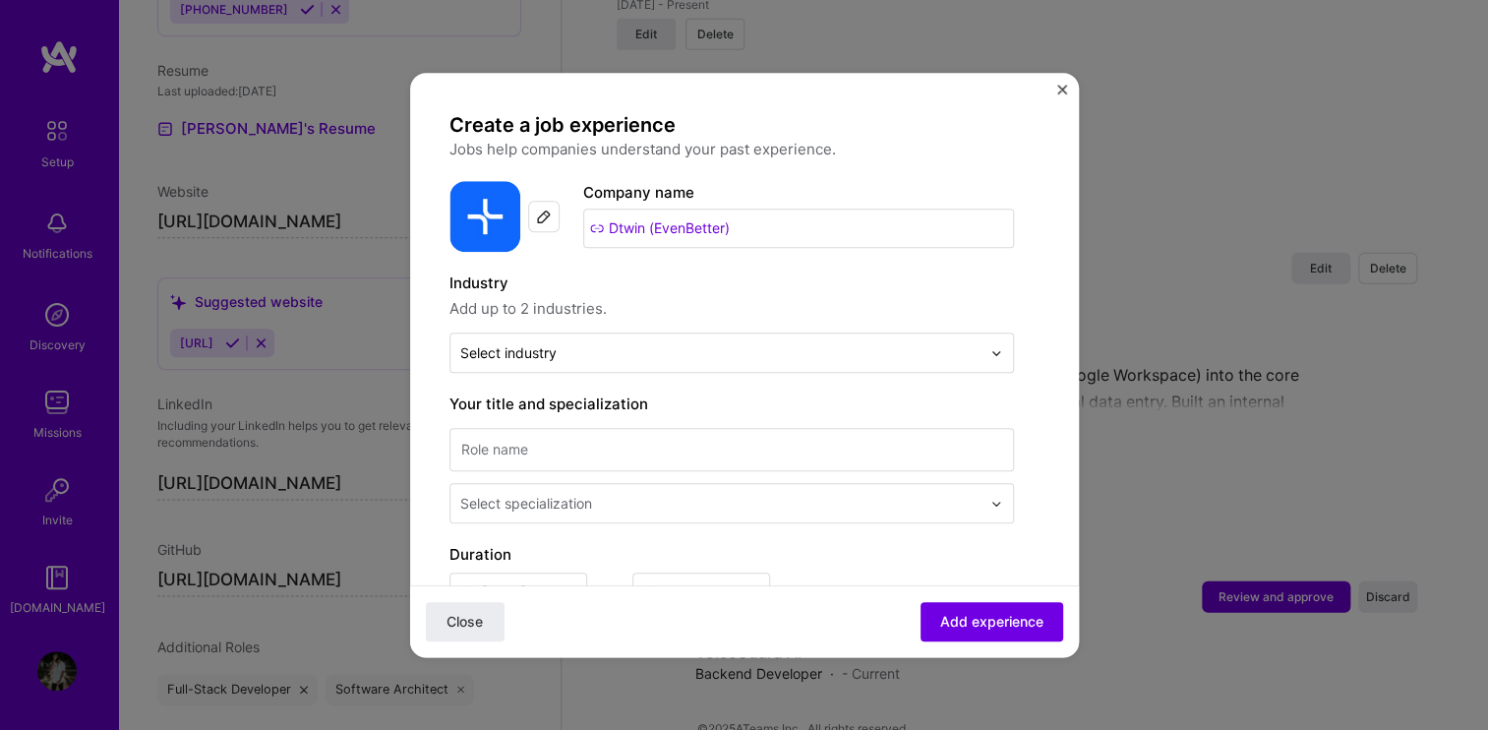
click at [753, 236] on input "Dtwin (EvenBetter)" at bounding box center [798, 227] width 431 height 39
type input "futuresportler"
click at [628, 284] on span "Add company" at bounding box center [599, 282] width 94 height 21
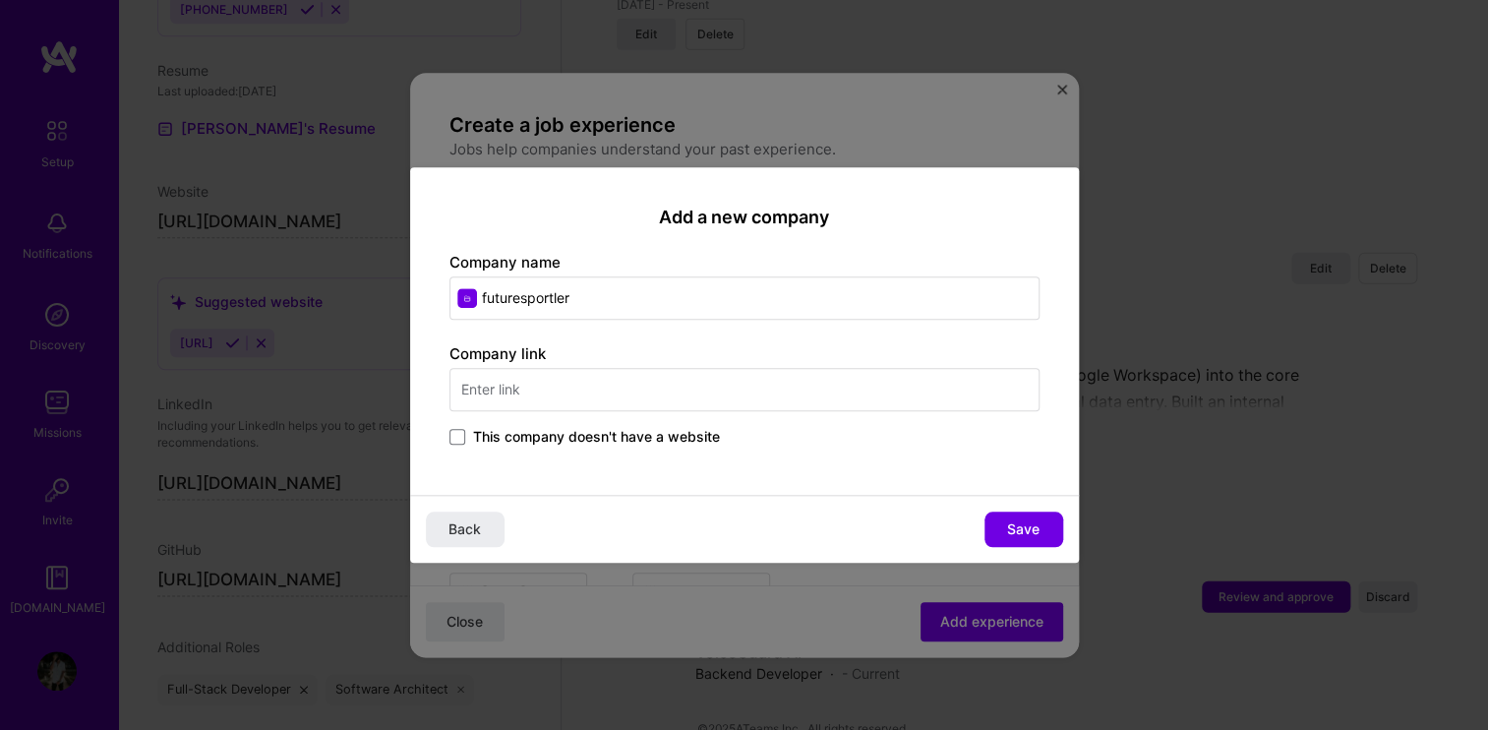
click at [644, 382] on input "text" at bounding box center [744, 389] width 590 height 43
click at [612, 305] on input "futuresportler" at bounding box center [744, 297] width 590 height 43
paste input "futuresportler"
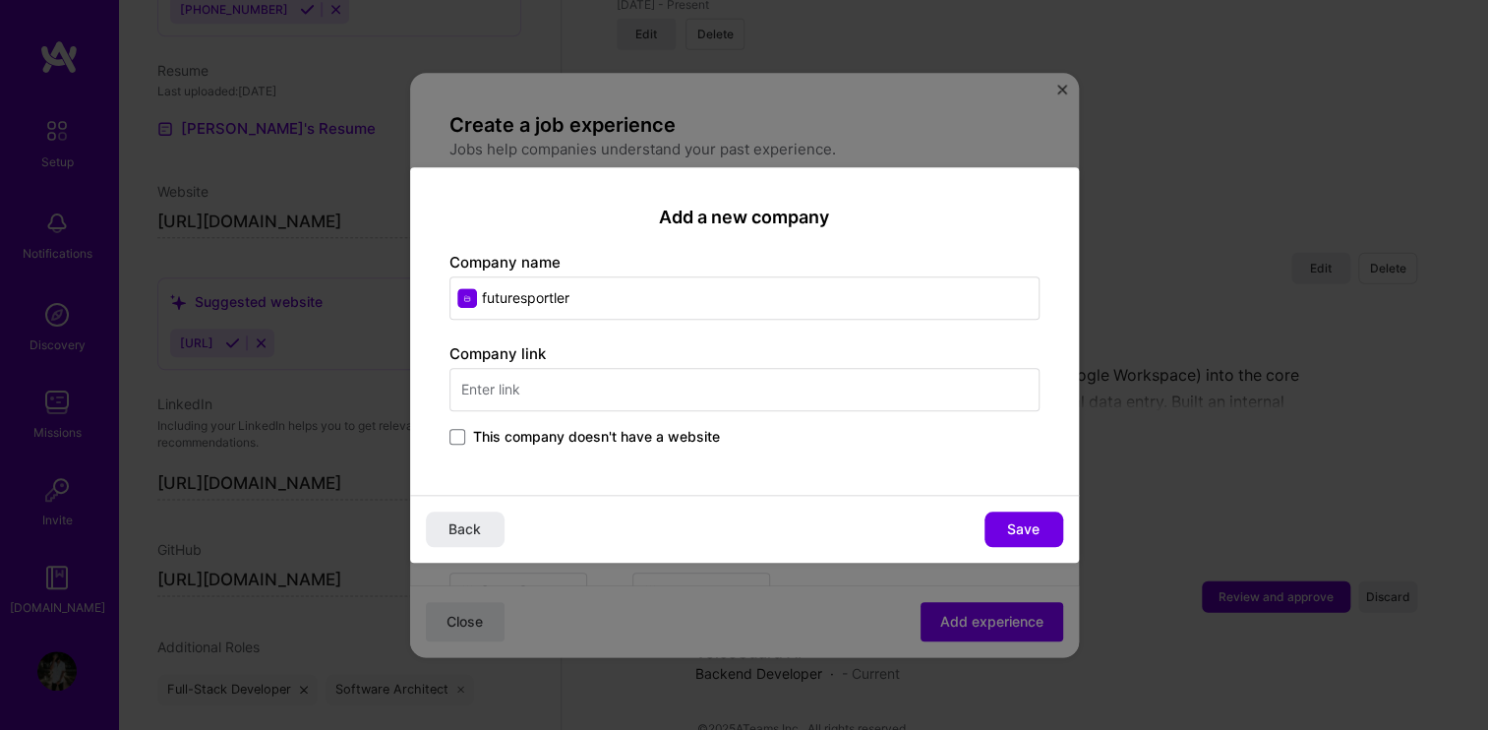
click at [544, 384] on input "text" at bounding box center [744, 389] width 590 height 43
type input "futuresportler.com"
click at [1004, 528] on button "Save" at bounding box center [1023, 528] width 79 height 35
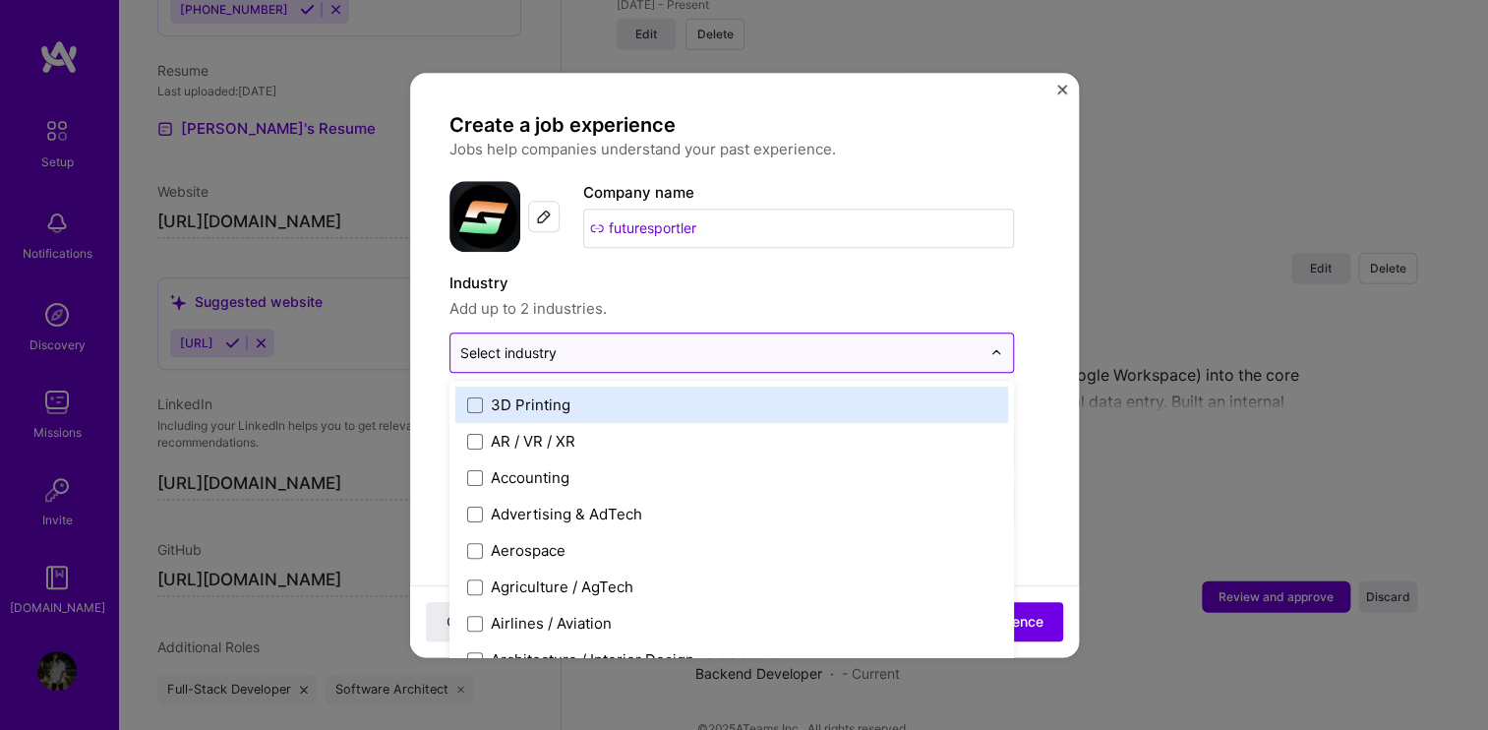
click at [654, 344] on input "text" at bounding box center [720, 352] width 520 height 21
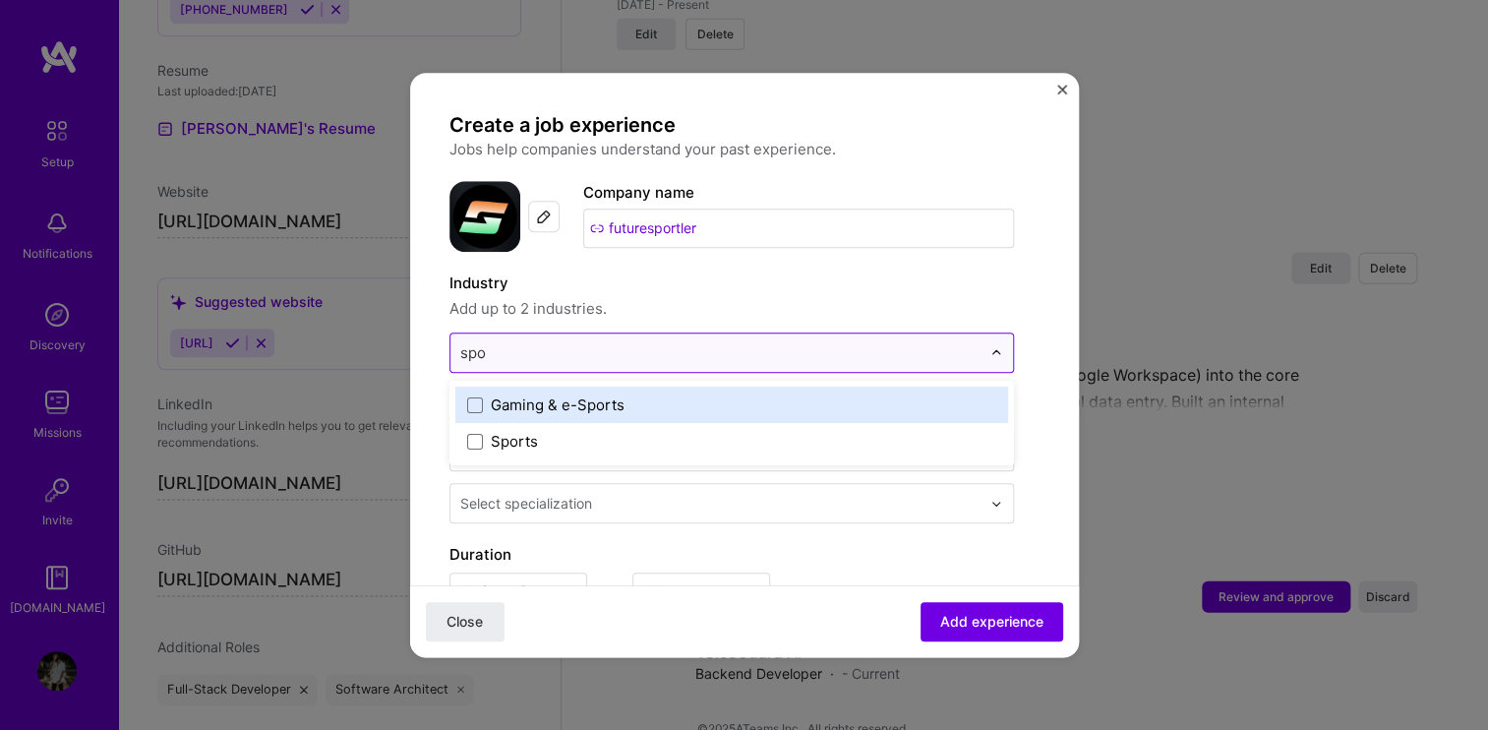
type input "spor"
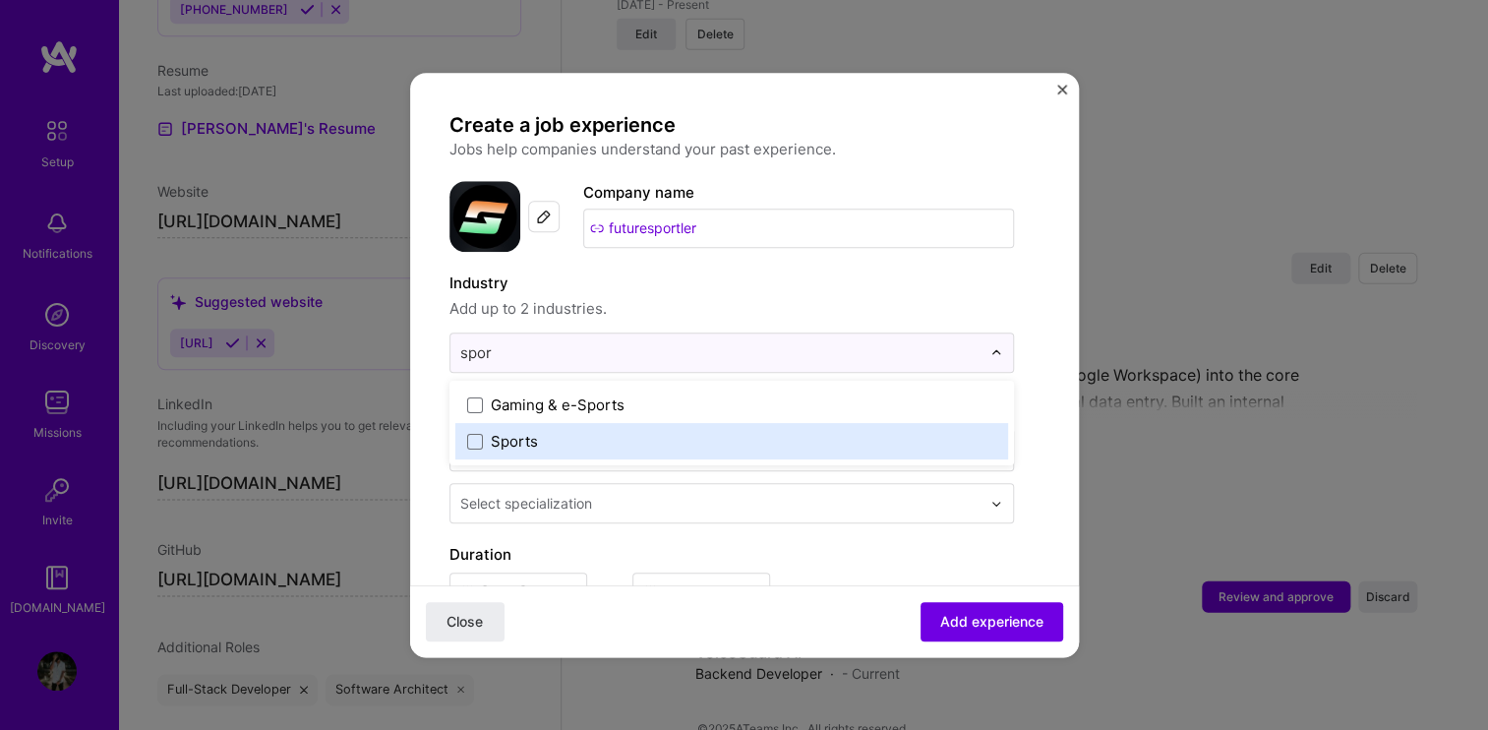
click at [560, 431] on label "Sports" at bounding box center [731, 441] width 529 height 21
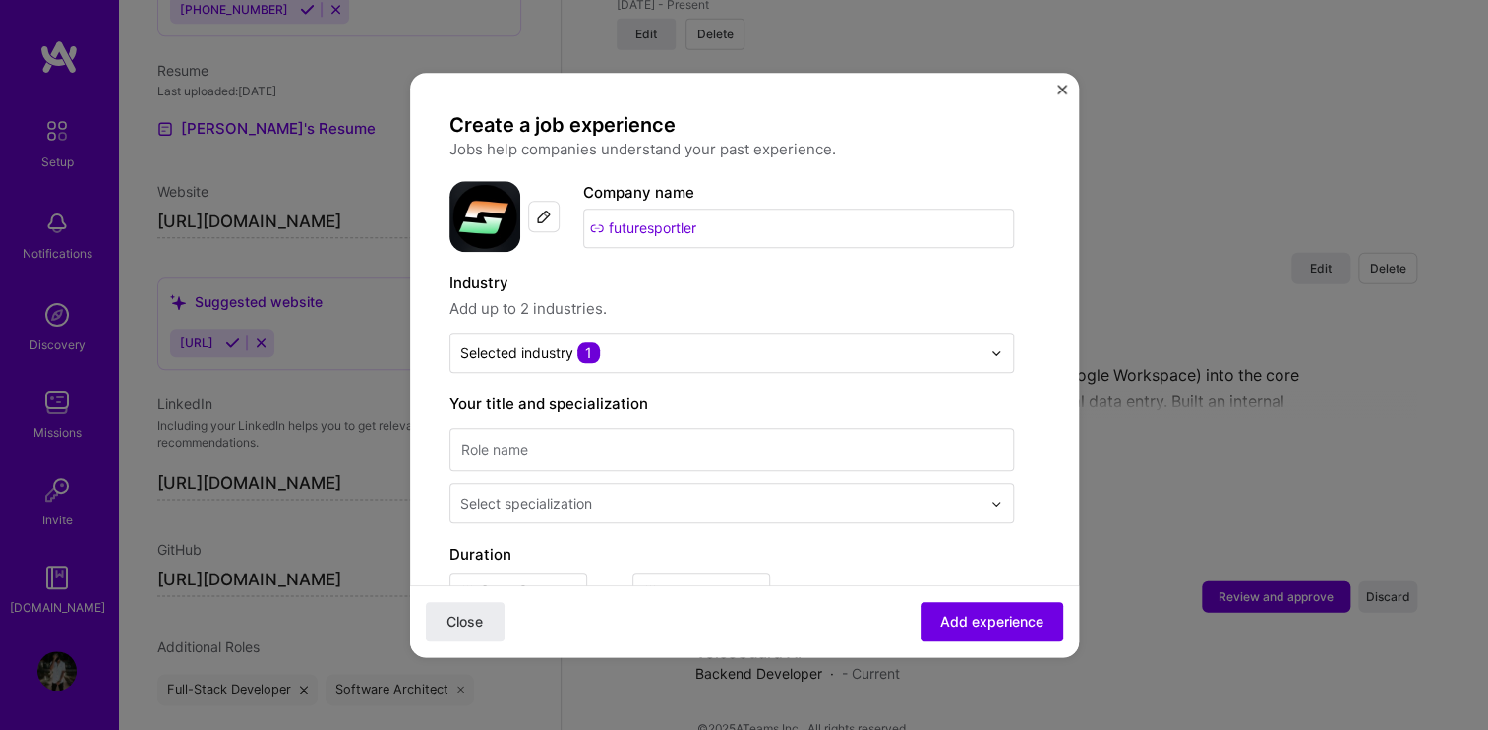
click at [890, 310] on span "Add up to 2 industries." at bounding box center [731, 309] width 564 height 24
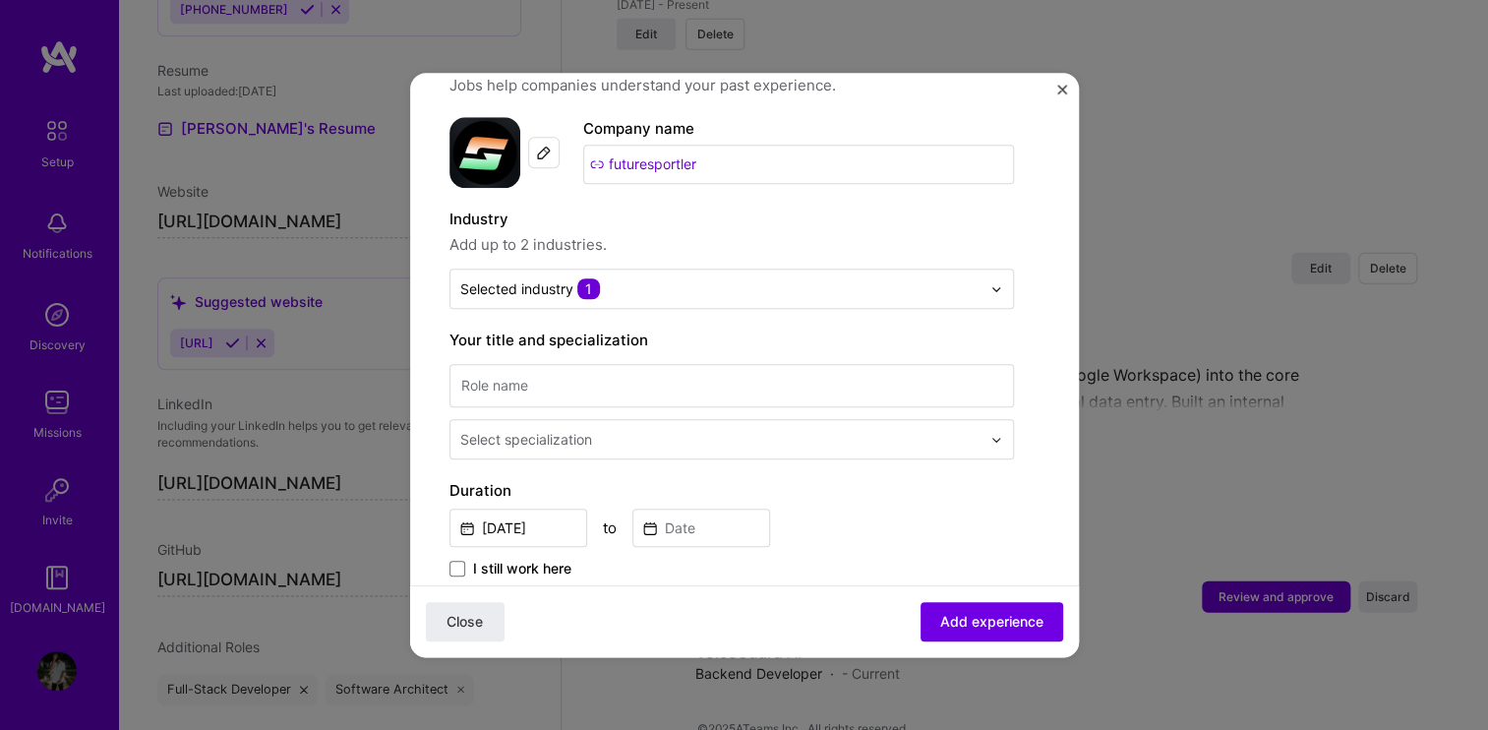
scroll to position [75, 0]
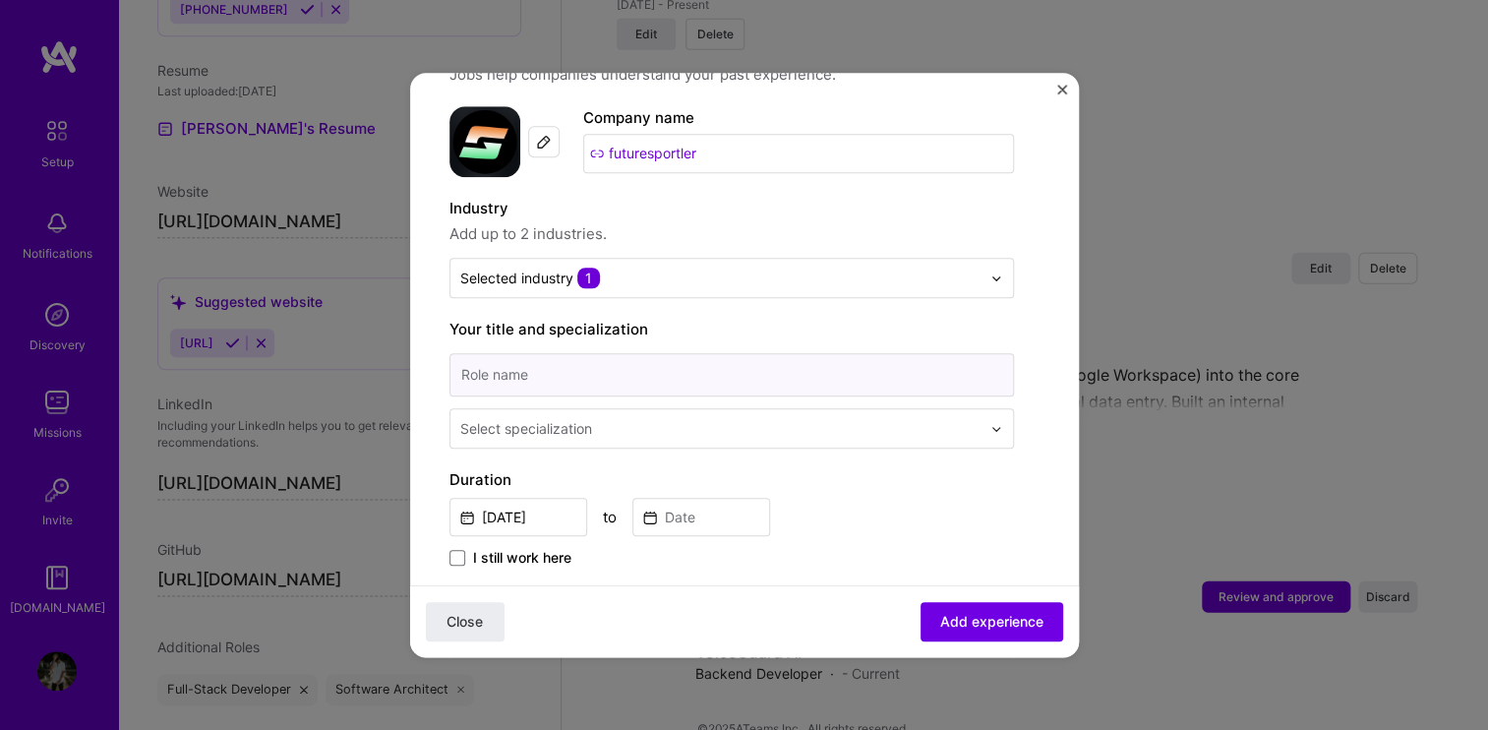
click at [618, 387] on input at bounding box center [731, 374] width 564 height 43
type input "Backend Lead"
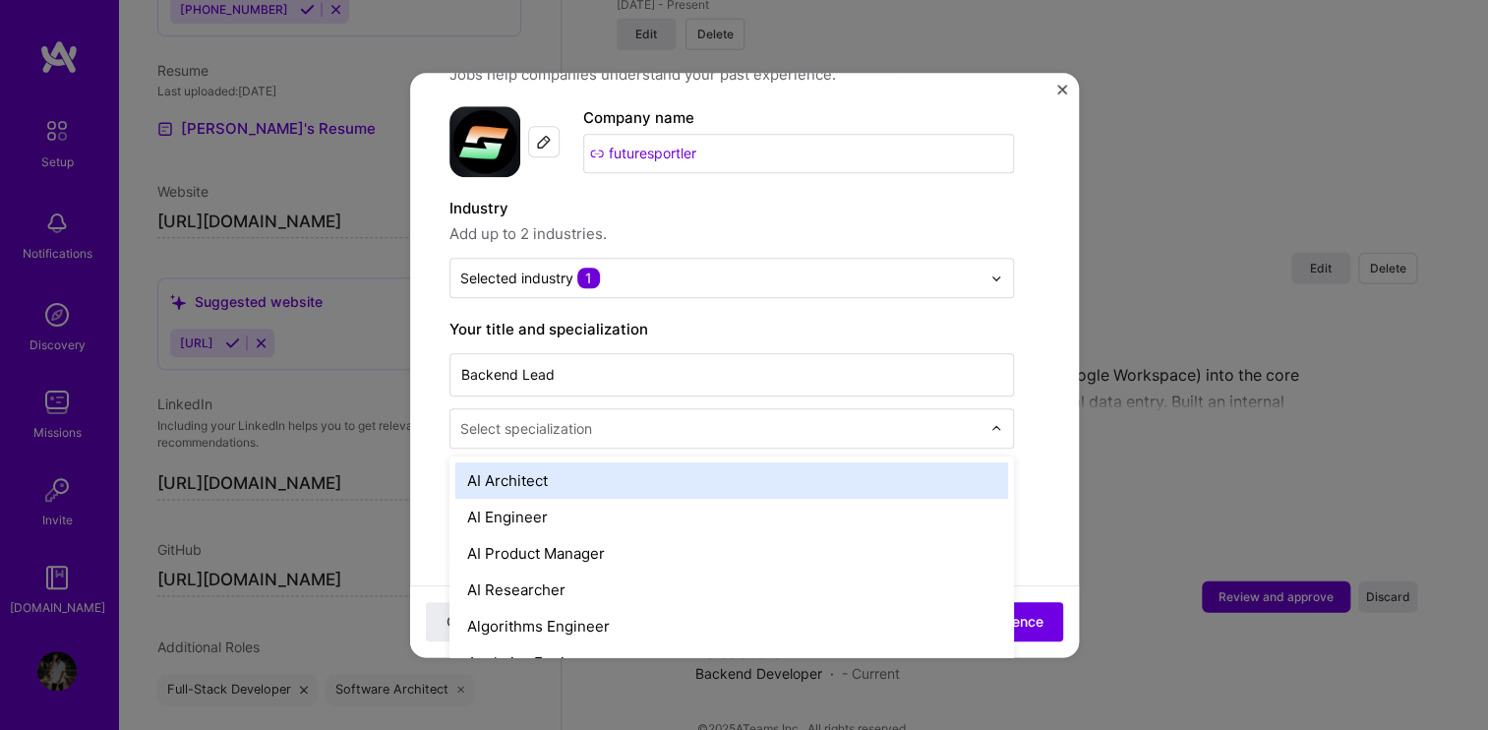
drag, startPoint x: 606, startPoint y: 446, endPoint x: 598, endPoint y: 433, distance: 15.9
click at [598, 433] on div "Select specialization" at bounding box center [731, 428] width 564 height 40
click at [598, 433] on input "text" at bounding box center [722, 428] width 524 height 21
type input "back"
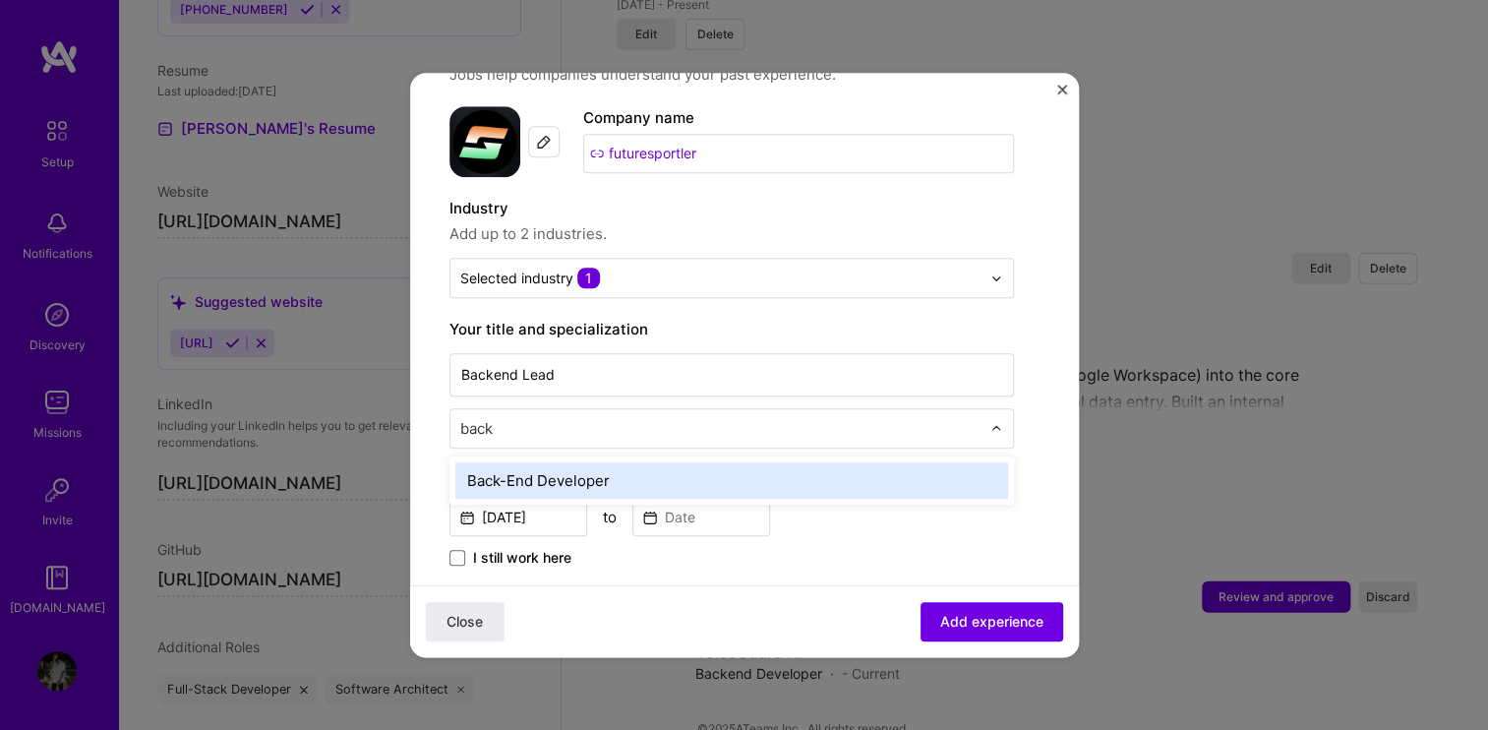
click at [617, 469] on div "Back-End Developer" at bounding box center [731, 480] width 553 height 36
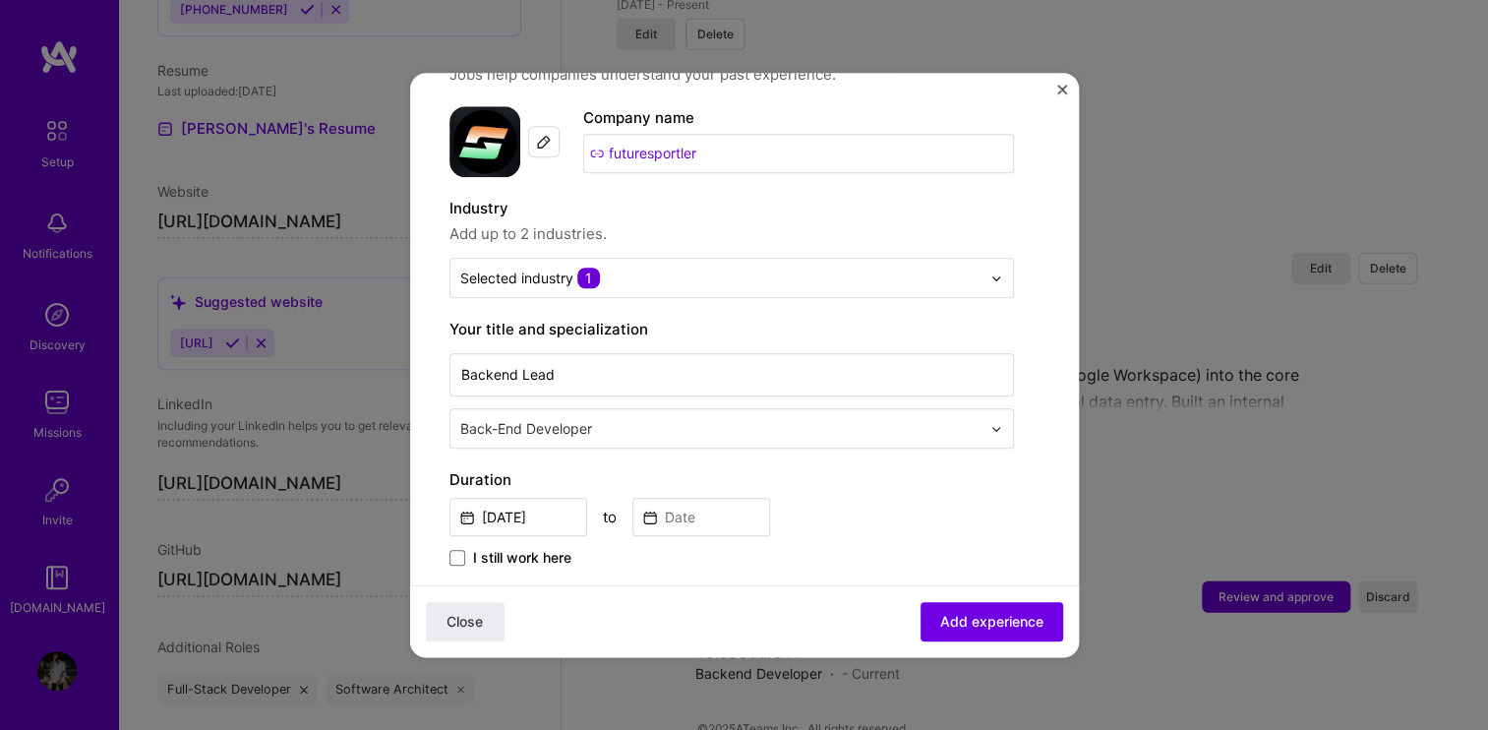
scroll to position [117, 0]
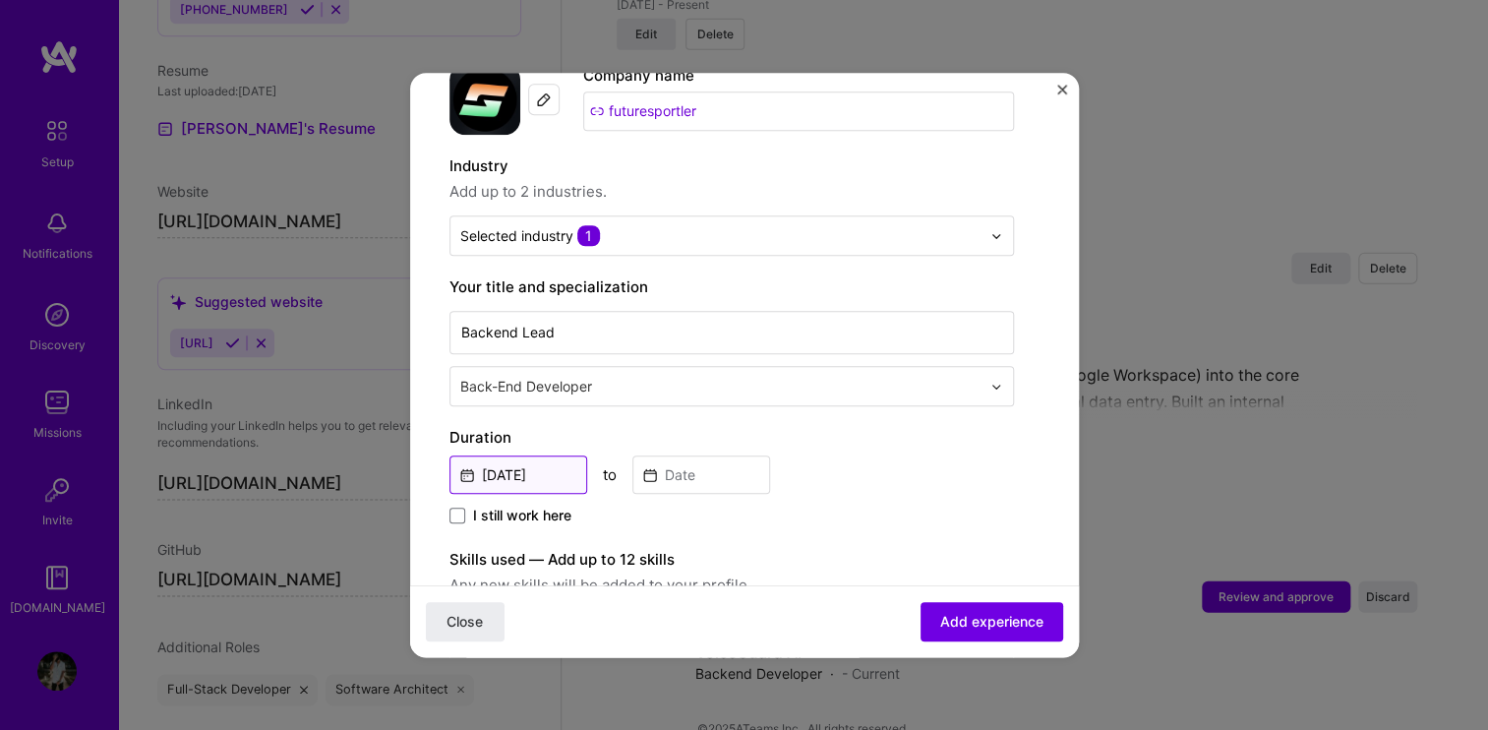
click at [494, 479] on input "Sep, 2025" at bounding box center [518, 474] width 138 height 38
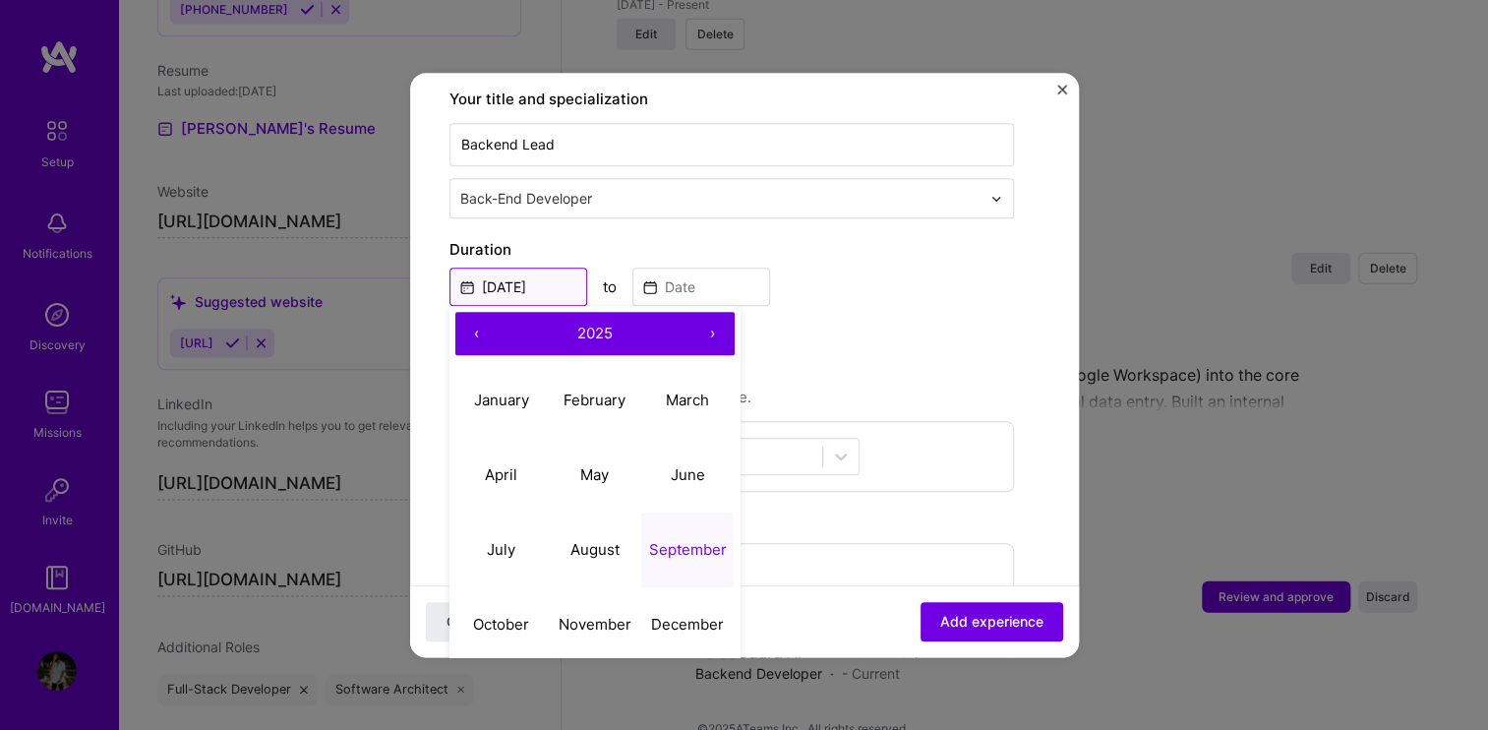
scroll to position [306, 0]
click at [677, 396] on abbr "March" at bounding box center [687, 398] width 43 height 19
type input "[DATE]"
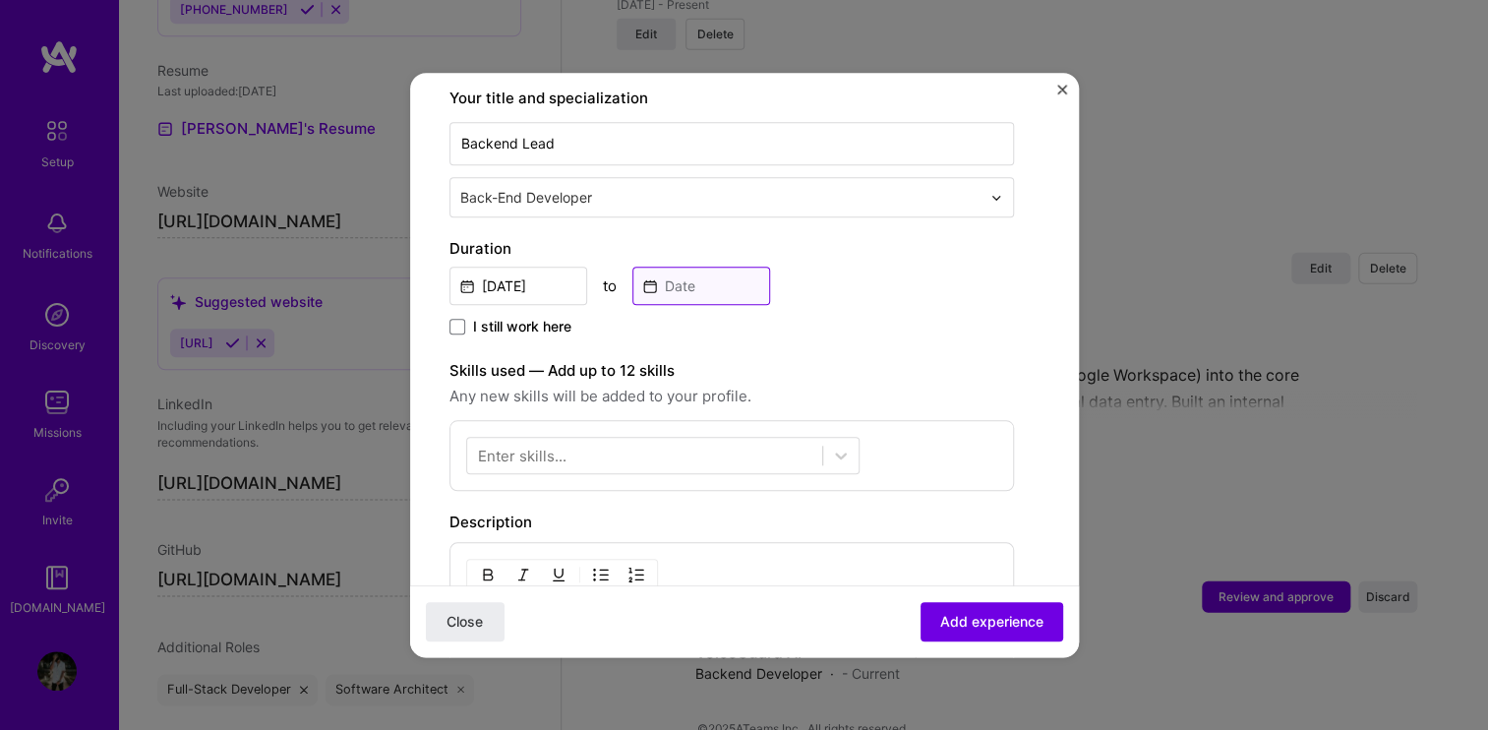
click at [694, 269] on input at bounding box center [701, 285] width 138 height 38
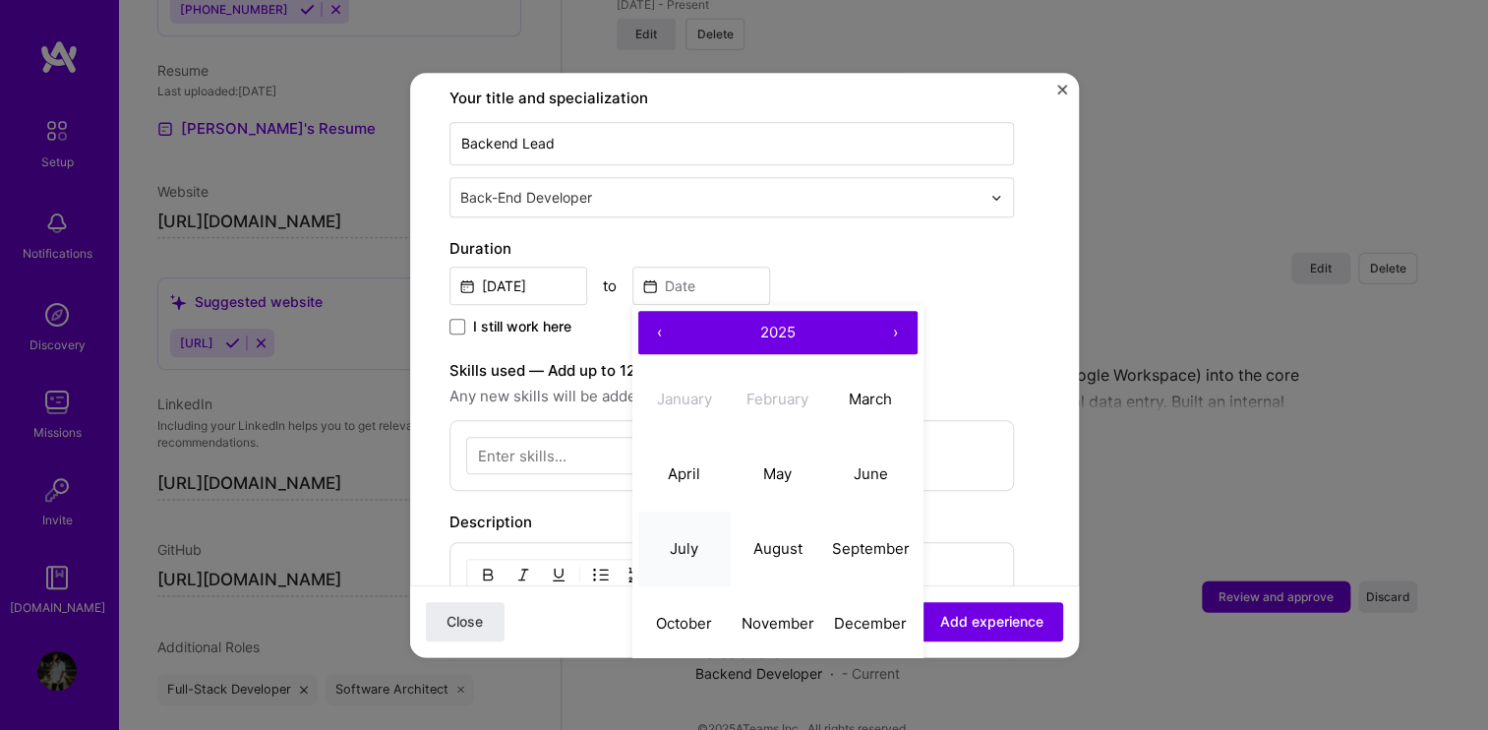
click at [683, 535] on button "July" at bounding box center [684, 548] width 93 height 75
type input "[DATE]"
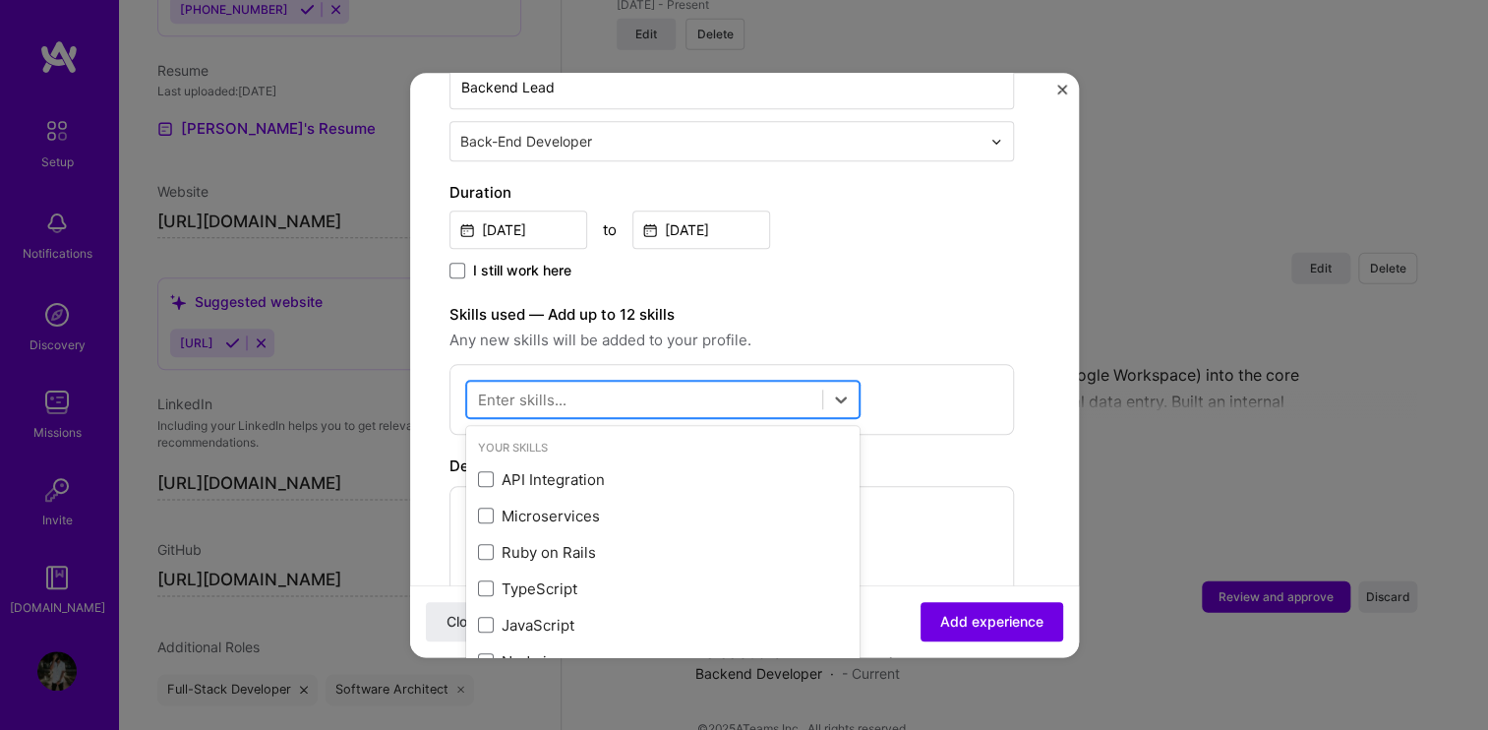
click at [593, 397] on div at bounding box center [644, 399] width 355 height 32
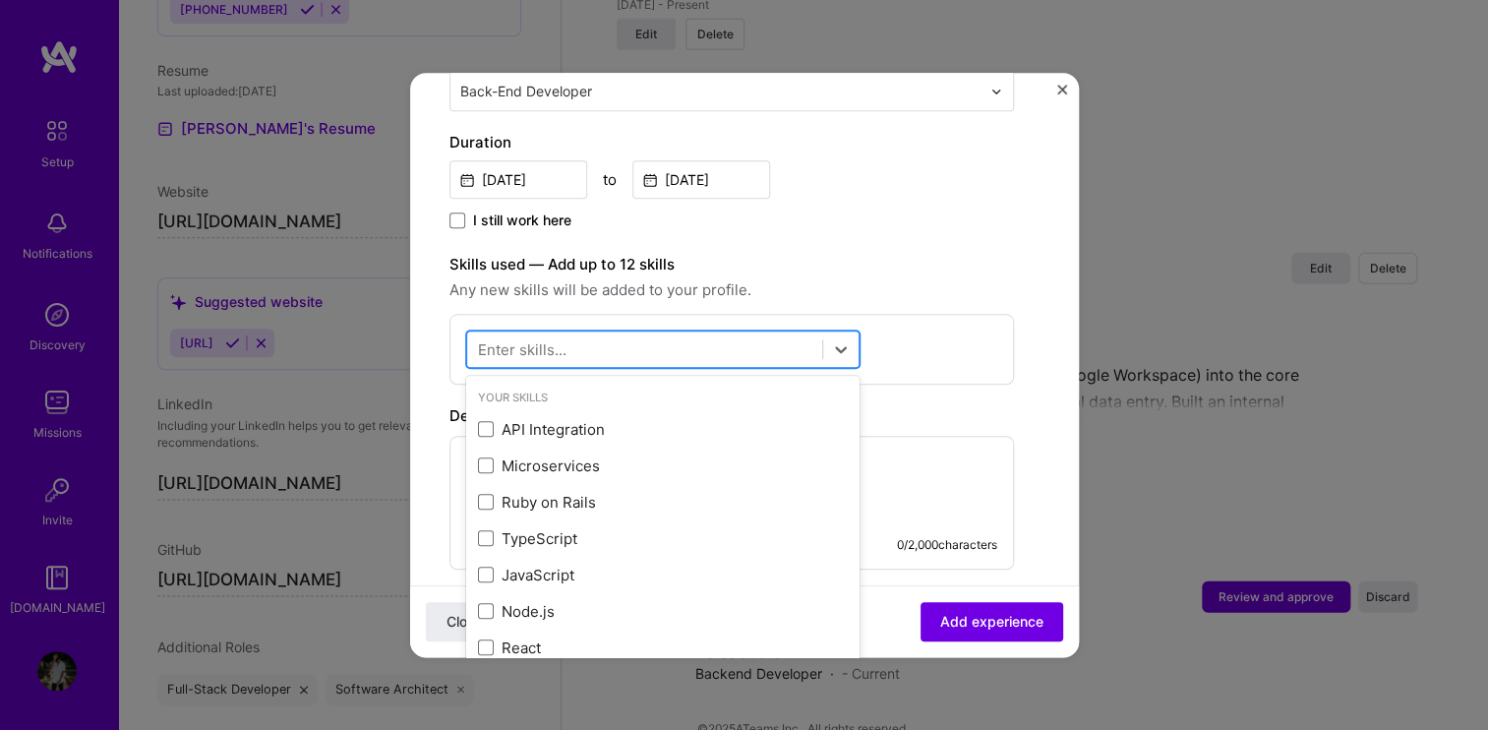
scroll to position [414, 0]
type input "node"
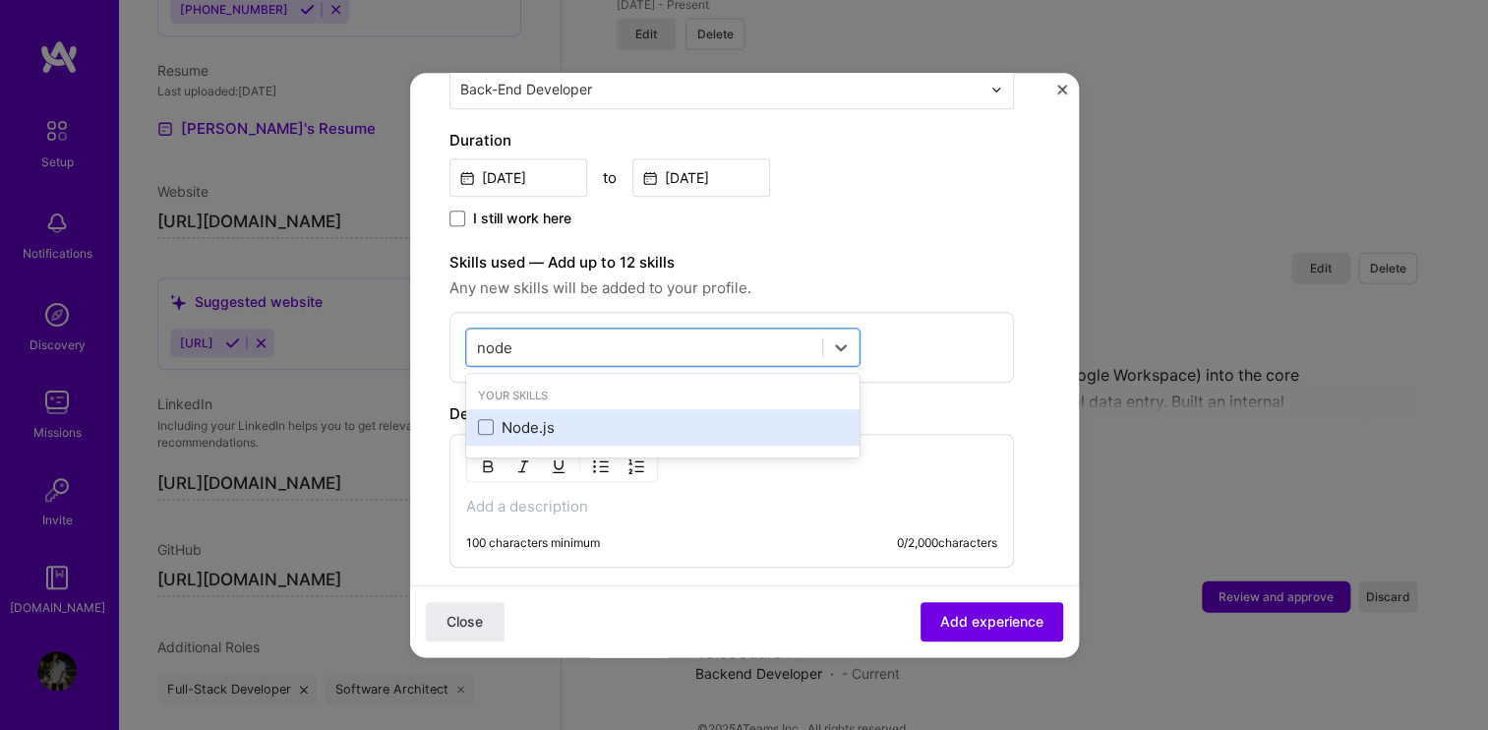
click at [586, 421] on div "Node.js" at bounding box center [663, 427] width 370 height 21
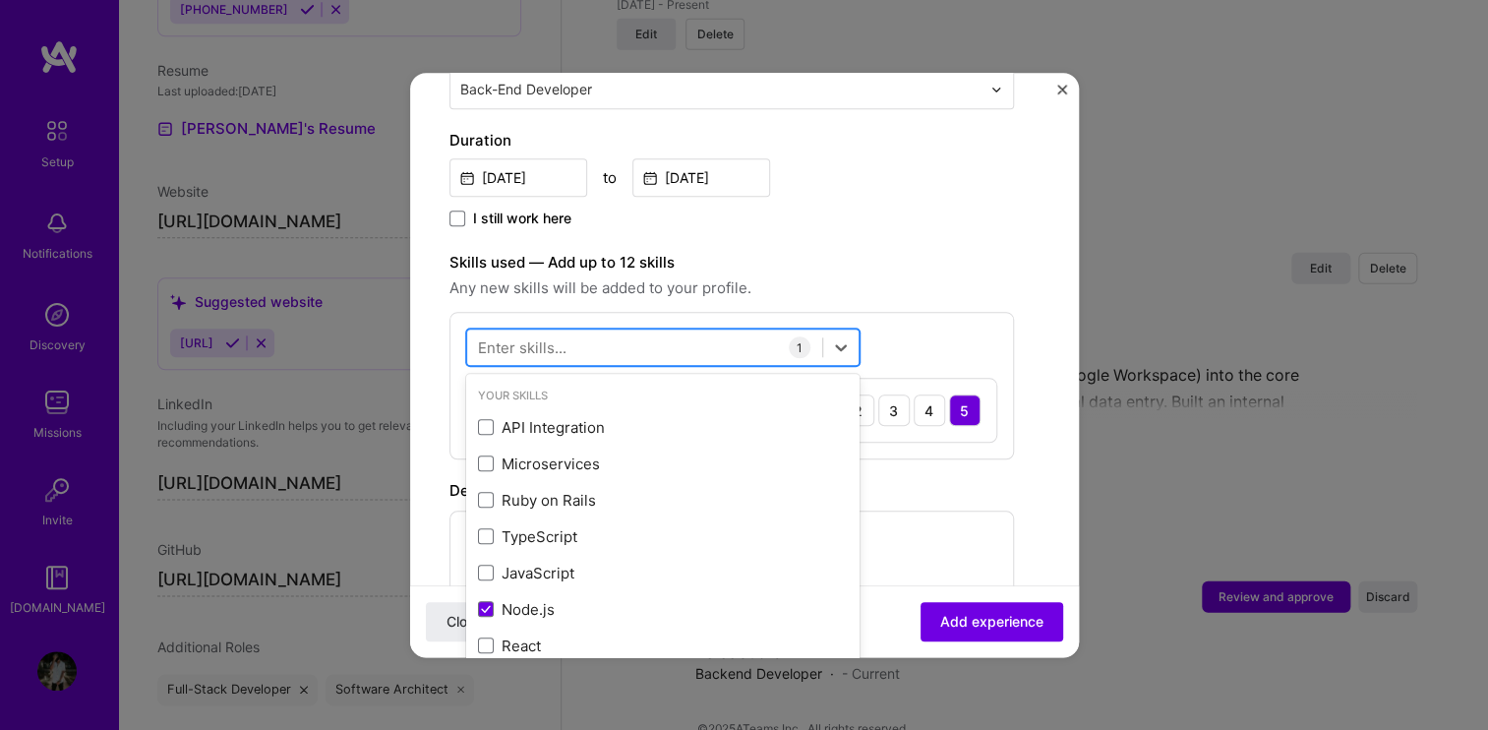
type input "o"
type input "post"
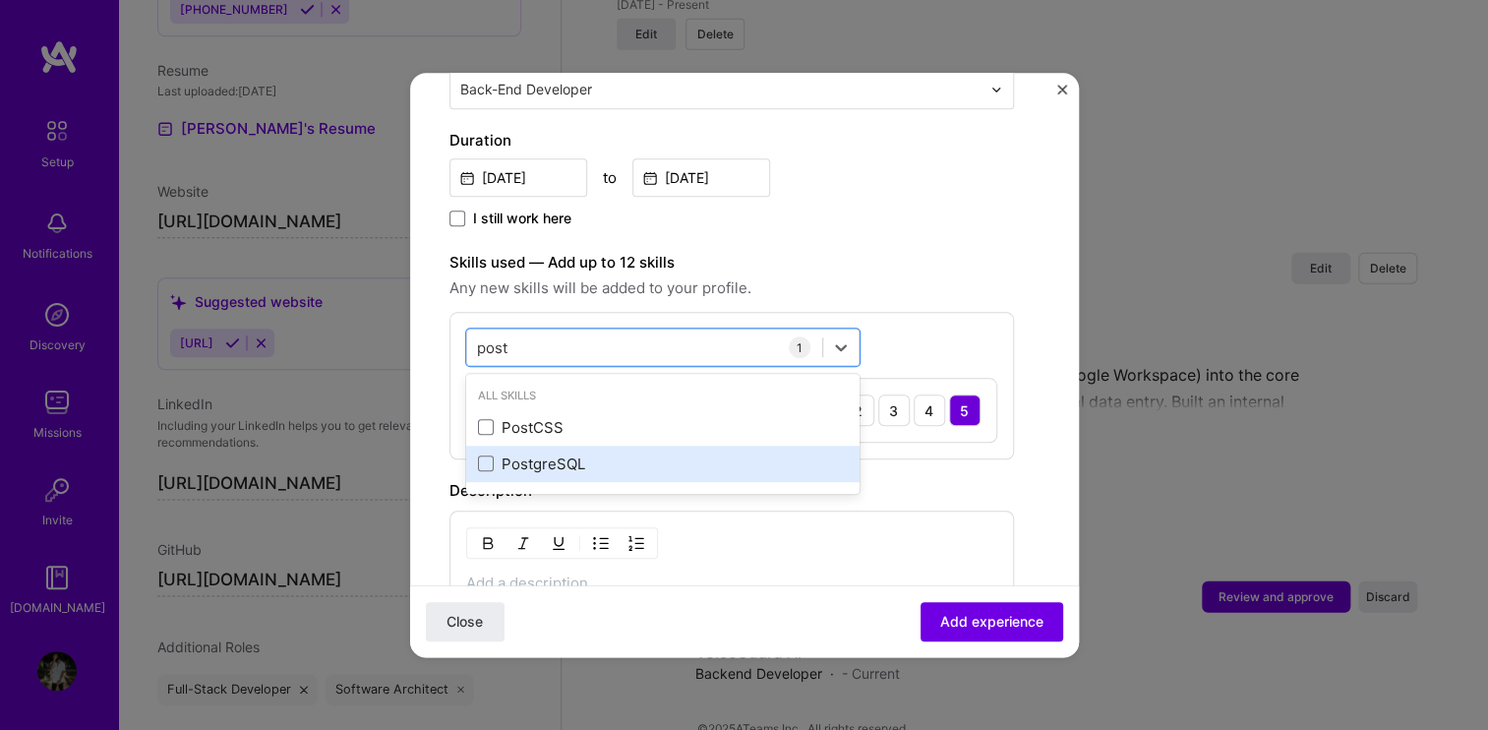
click at [622, 454] on div "PostgreSQL" at bounding box center [663, 463] width 370 height 21
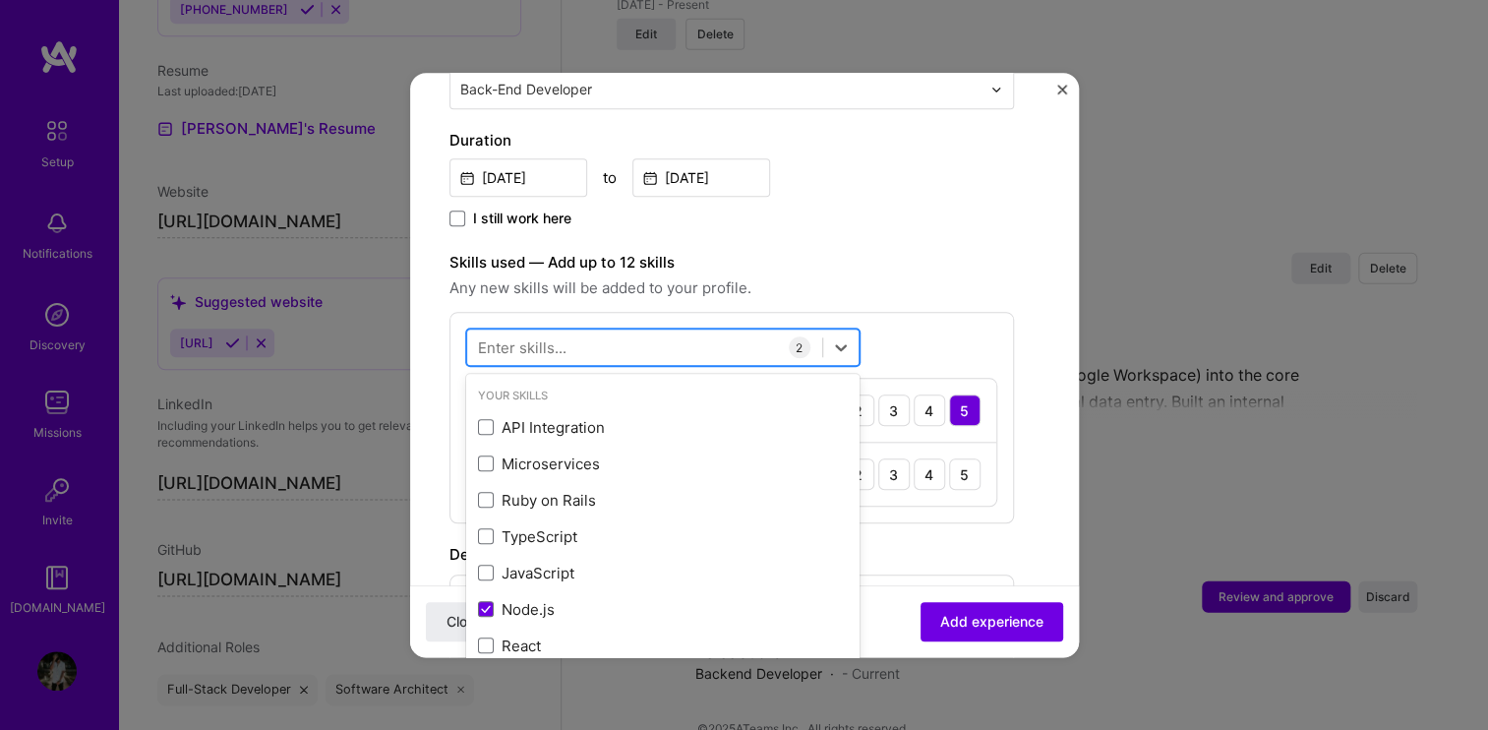
type input "x"
type input "ex"
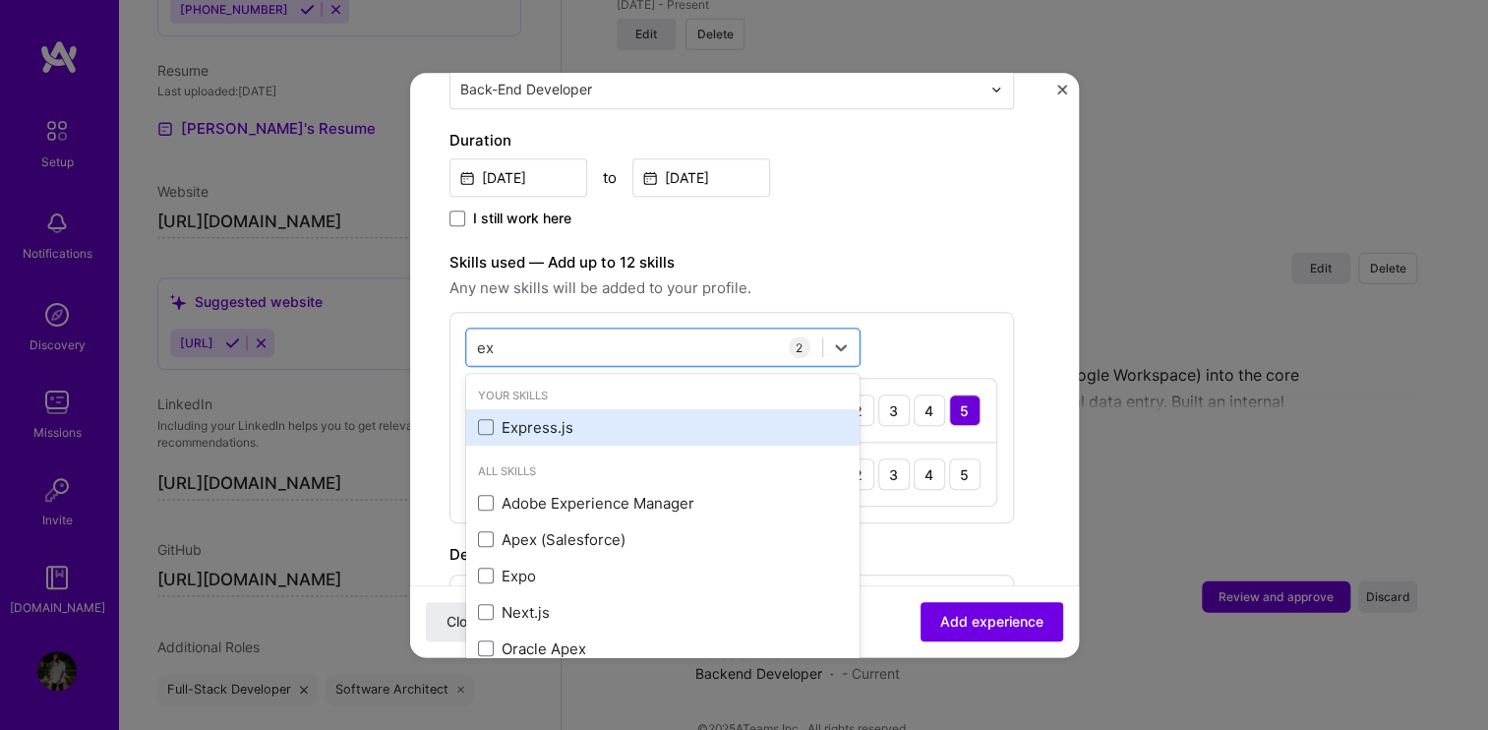
click at [601, 427] on div "Express.js" at bounding box center [663, 427] width 370 height 21
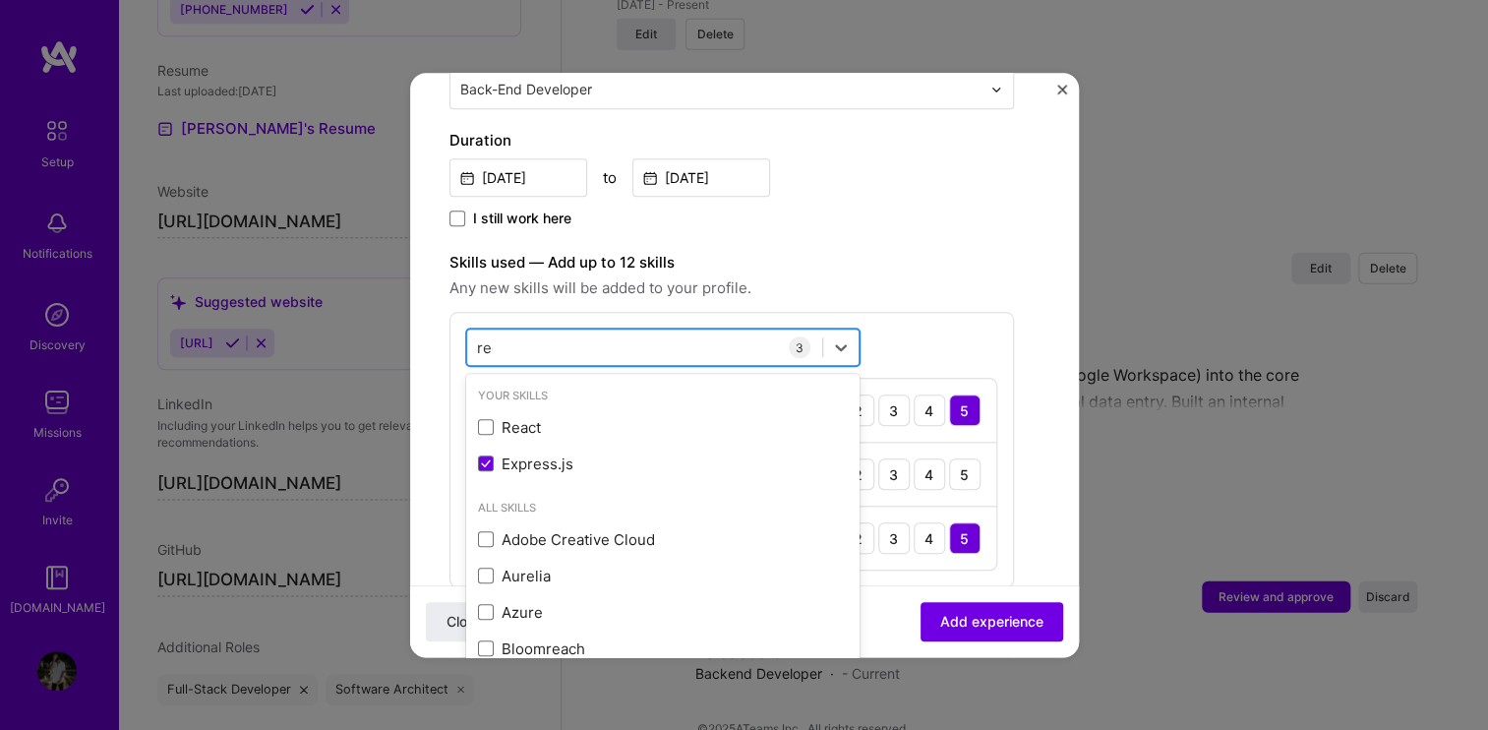
type input "redi"
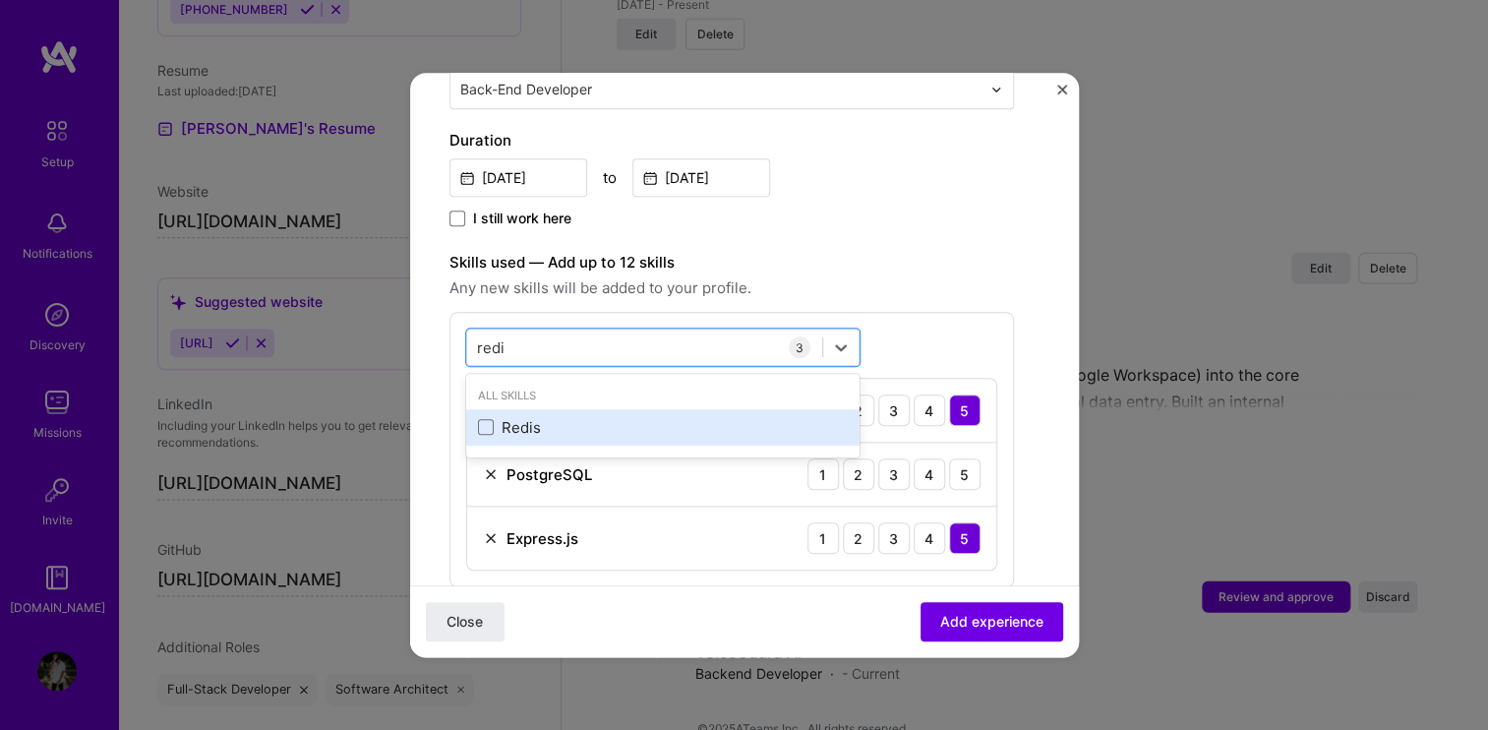
click at [585, 419] on div "Redis" at bounding box center [663, 427] width 370 height 21
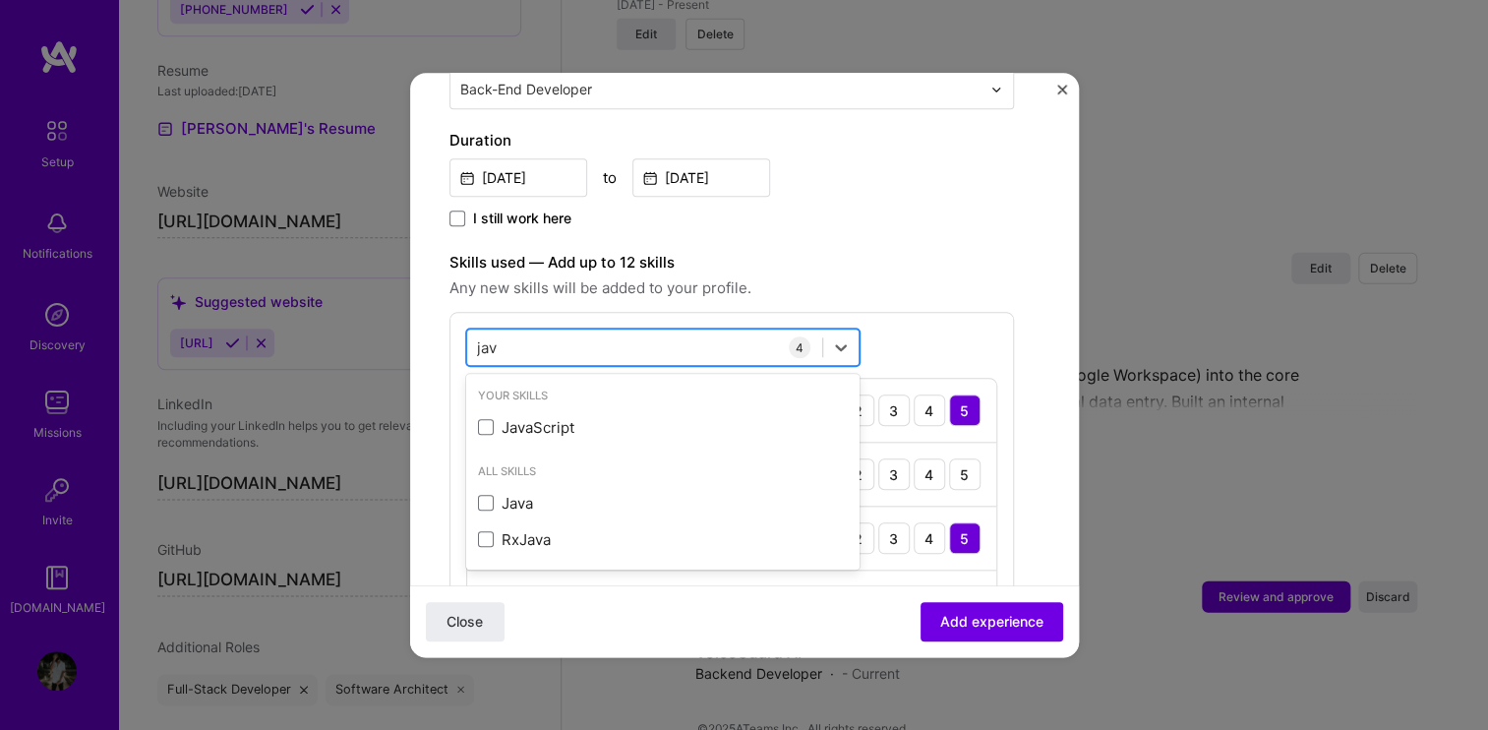
type input "java"
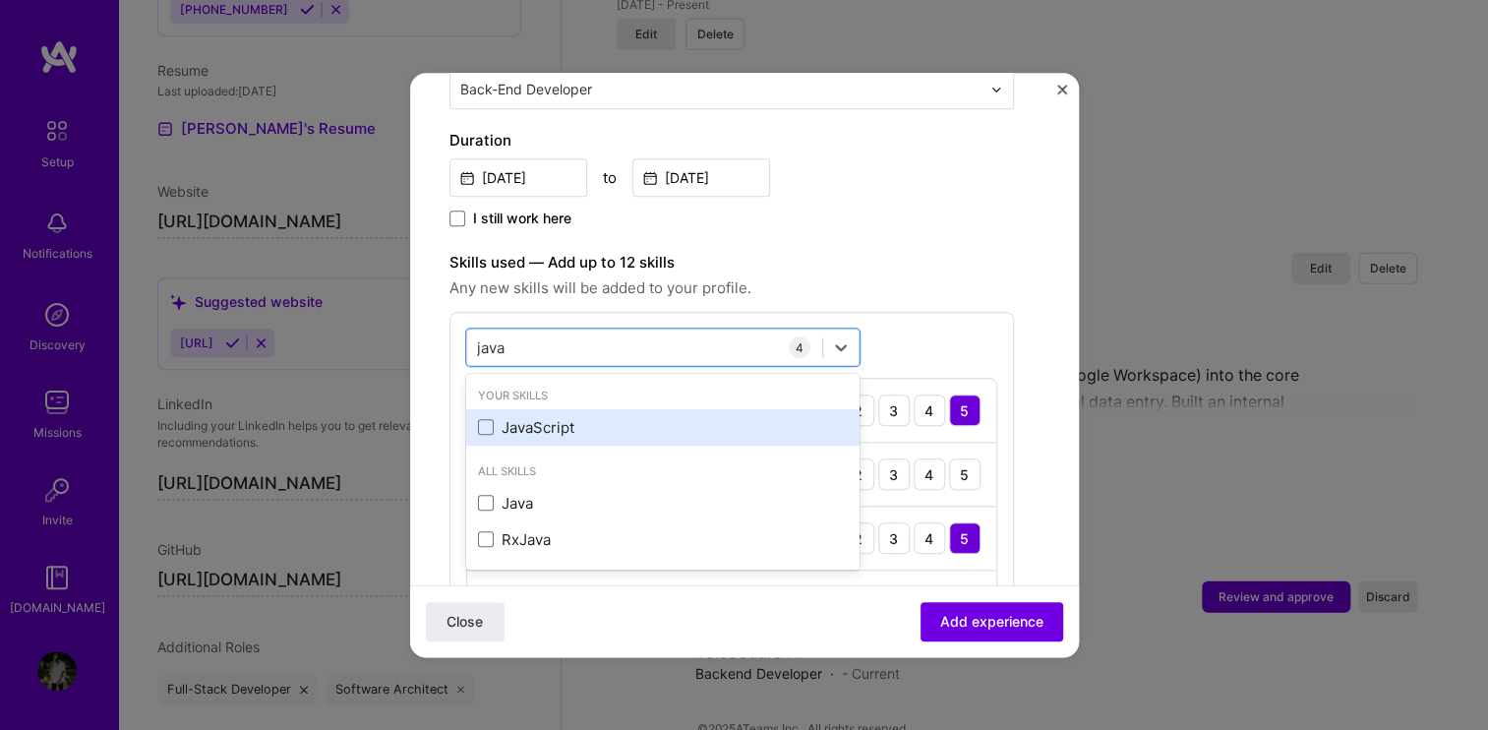
click at [657, 417] on div "JavaScript" at bounding box center [663, 427] width 370 height 21
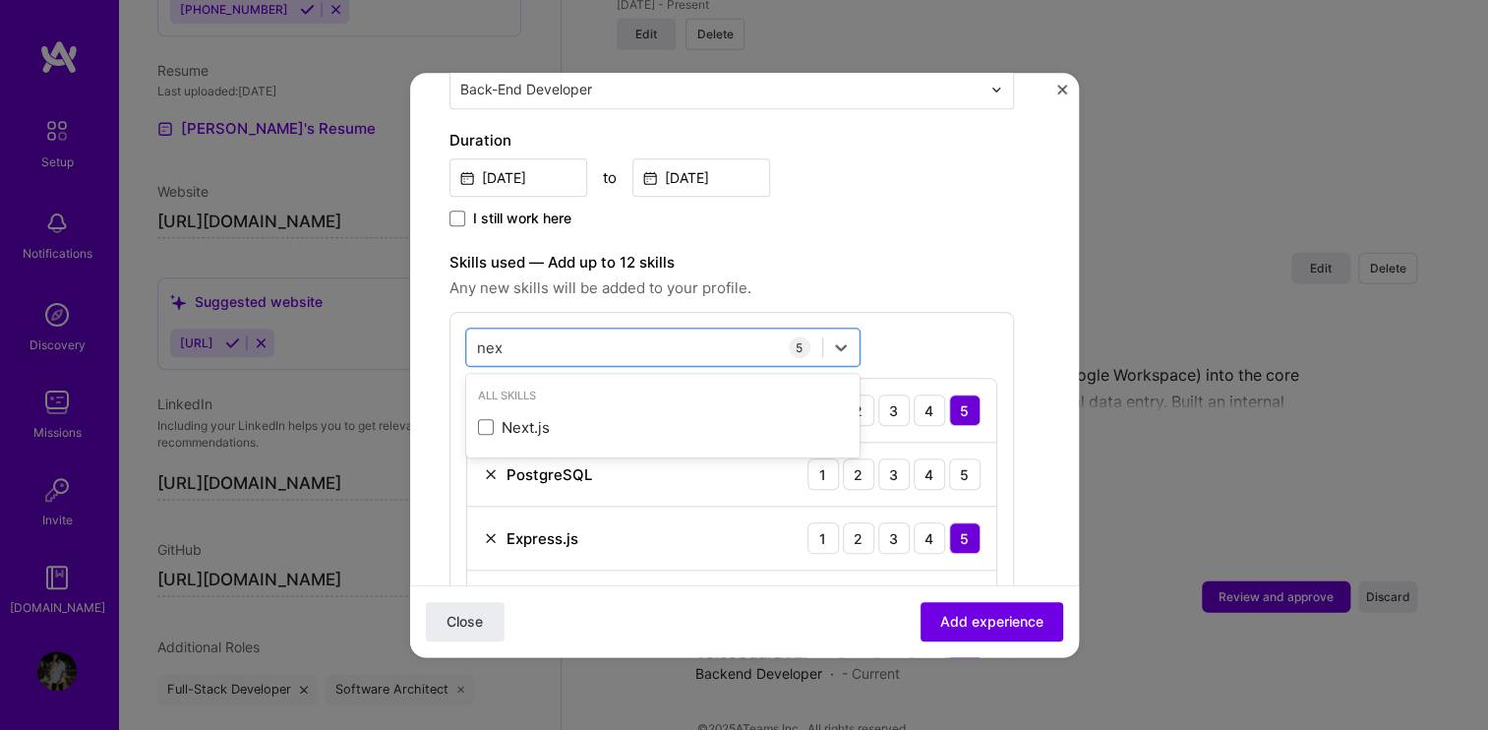
type input "next"
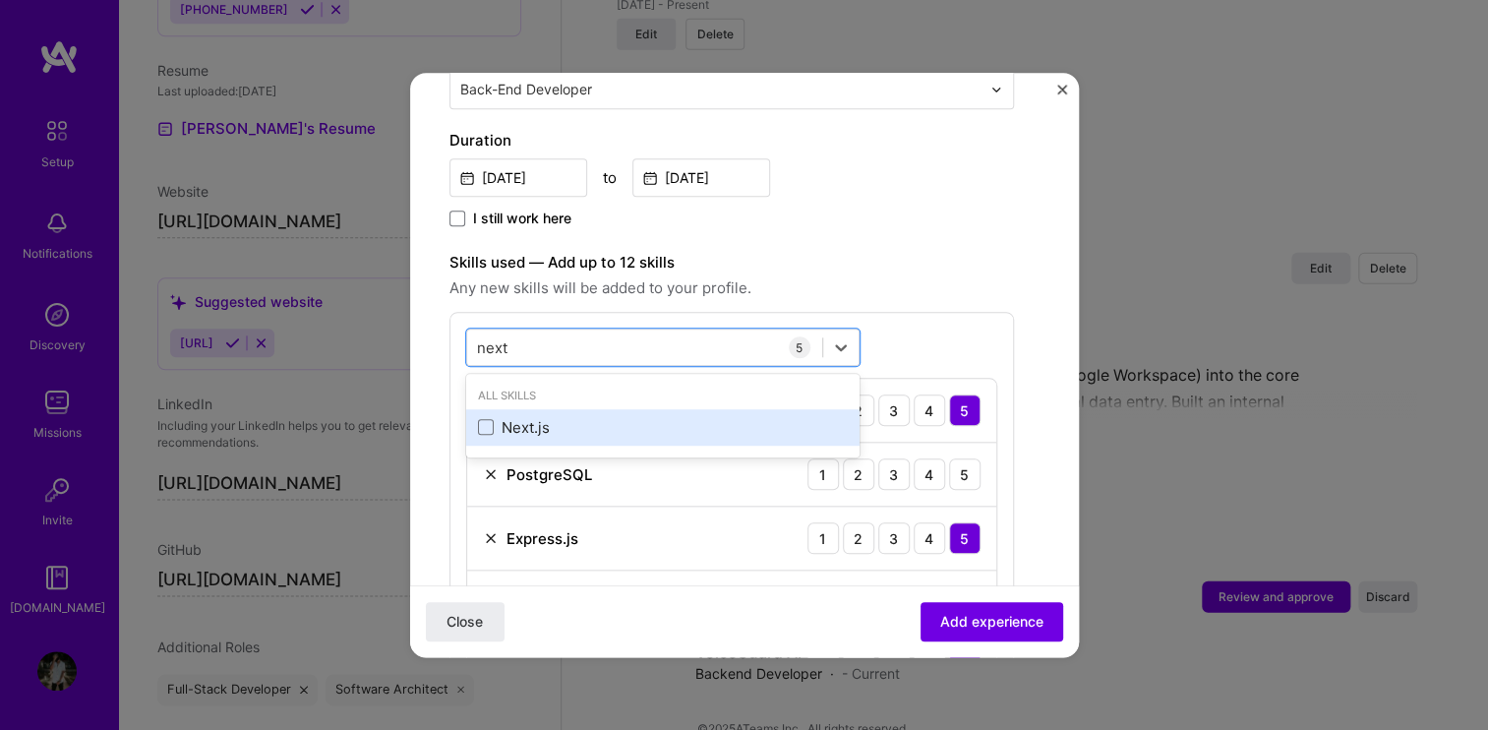
click at [659, 420] on div "Next.js" at bounding box center [663, 427] width 370 height 21
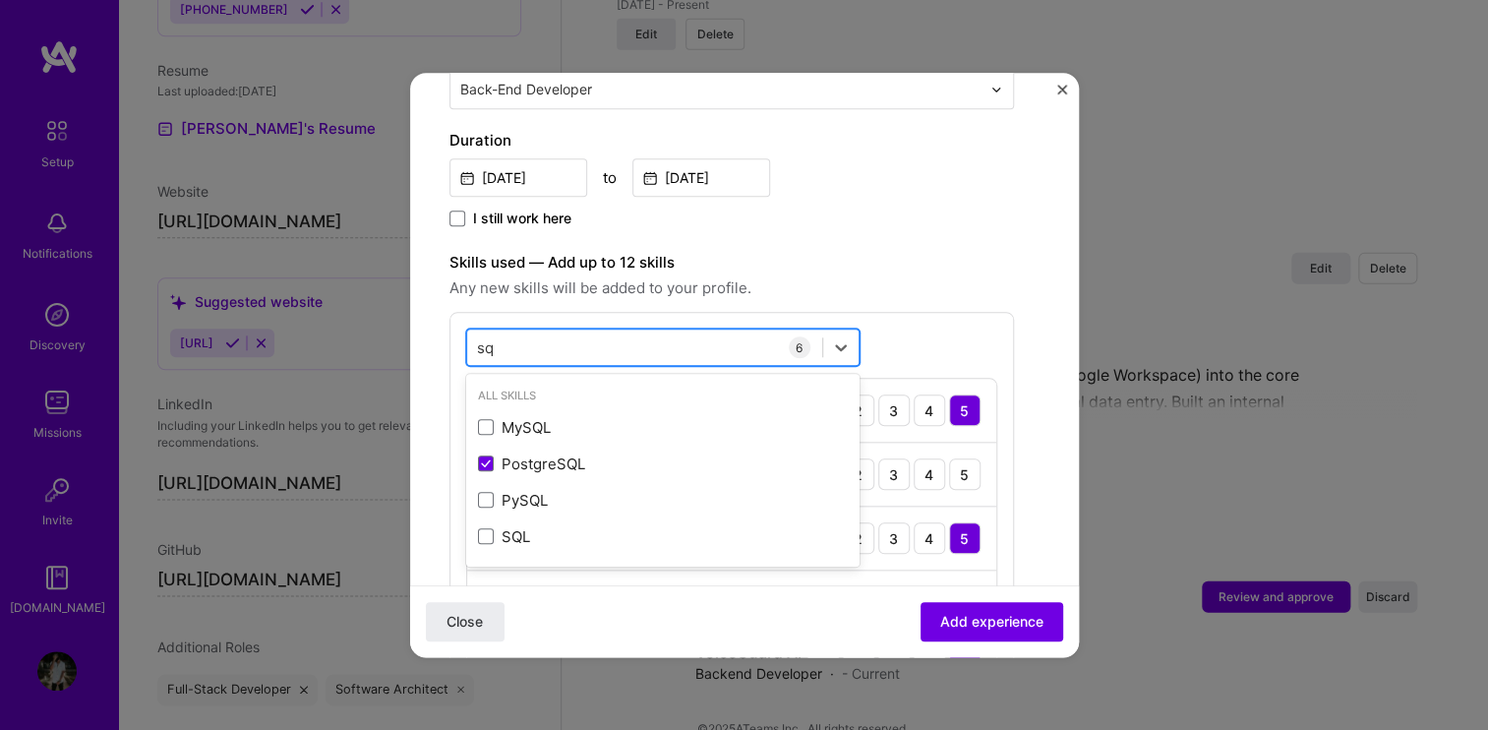
type input "sql"
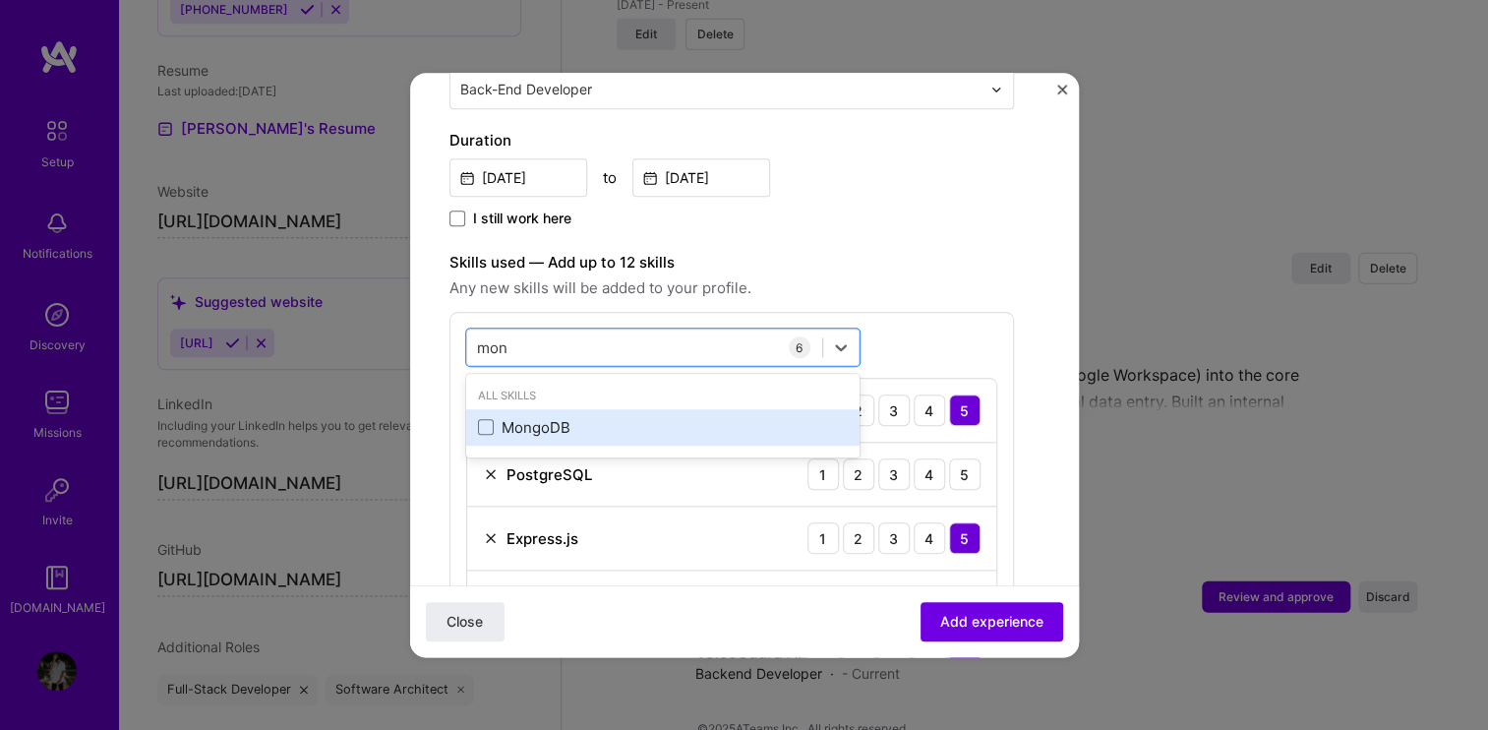
click at [659, 413] on div "MongoDB" at bounding box center [662, 427] width 393 height 36
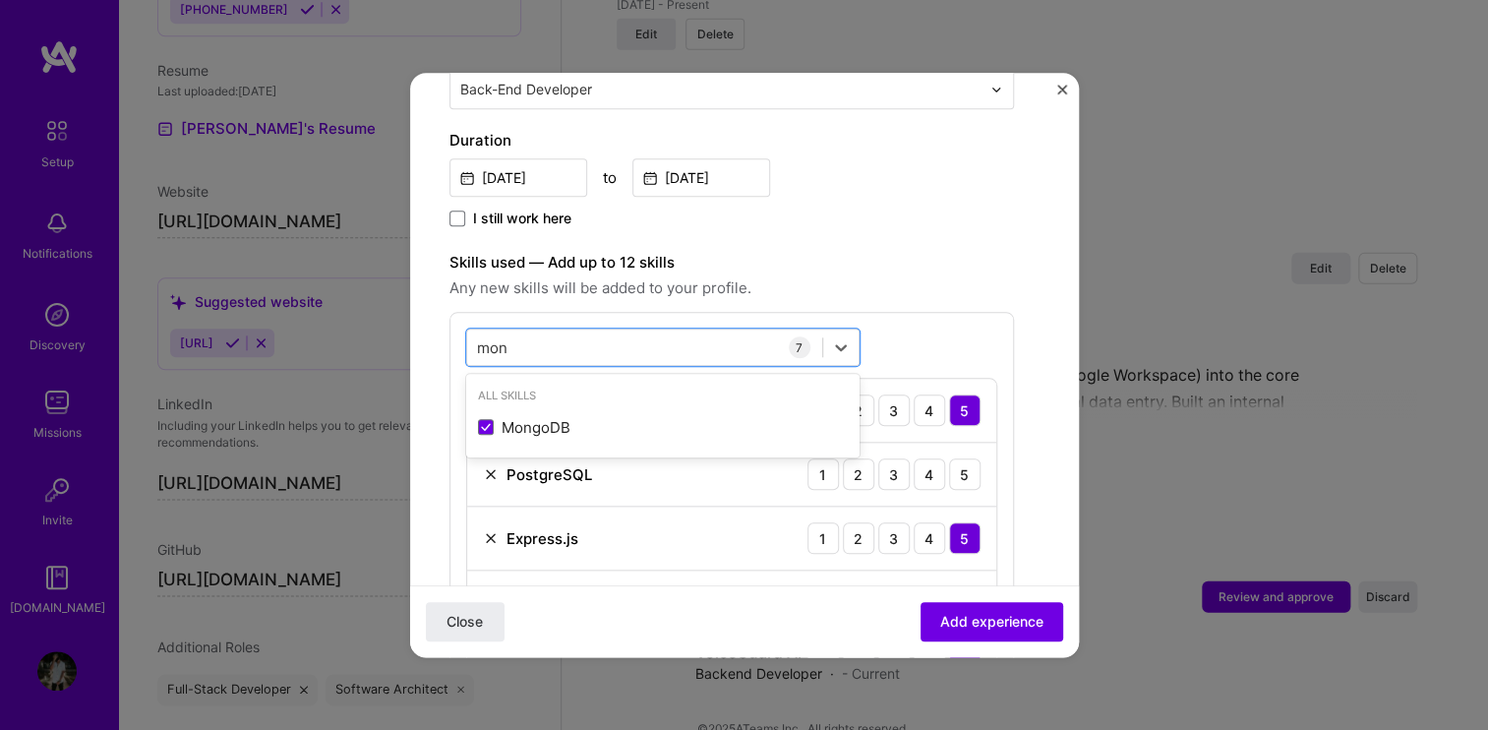
type input "mon"
click at [892, 338] on div "mon mon 7 Node.js 1 2 3 4 5 PostgreSQL 1 2 3 4 5 Express.js 1 2 3 4 5 Redis 1 2…" at bounding box center [731, 577] width 564 height 531
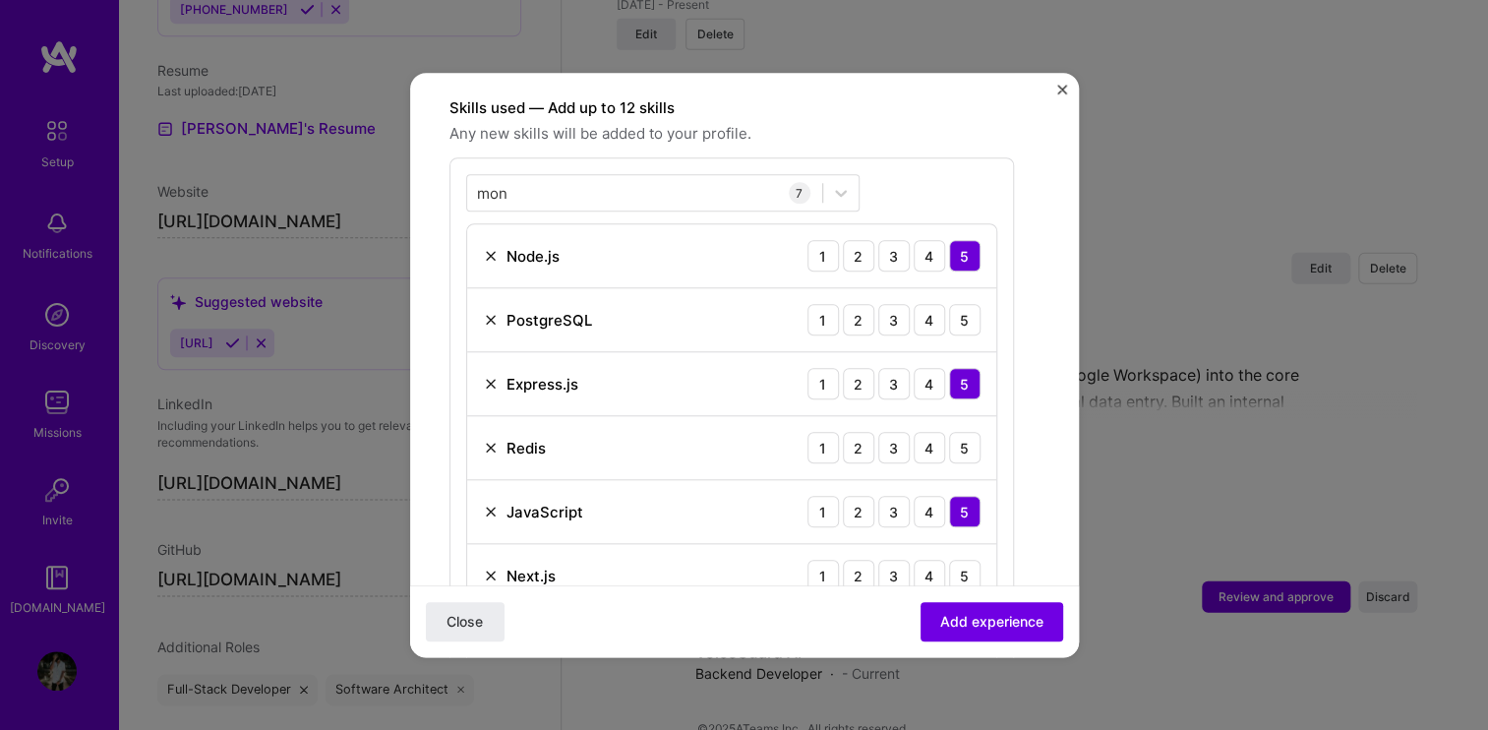
scroll to position [582, 0]
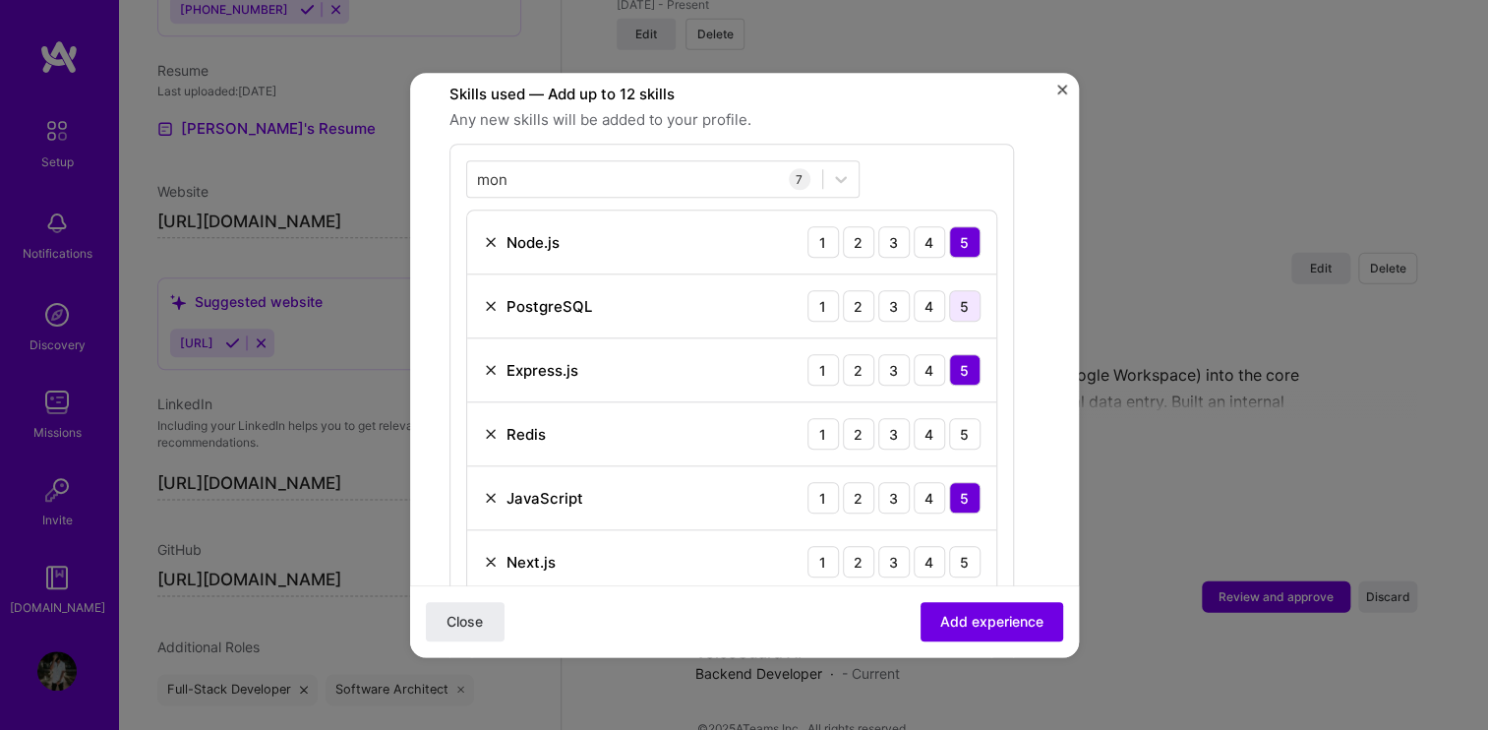
click at [956, 313] on div "5" at bounding box center [964, 305] width 31 height 31
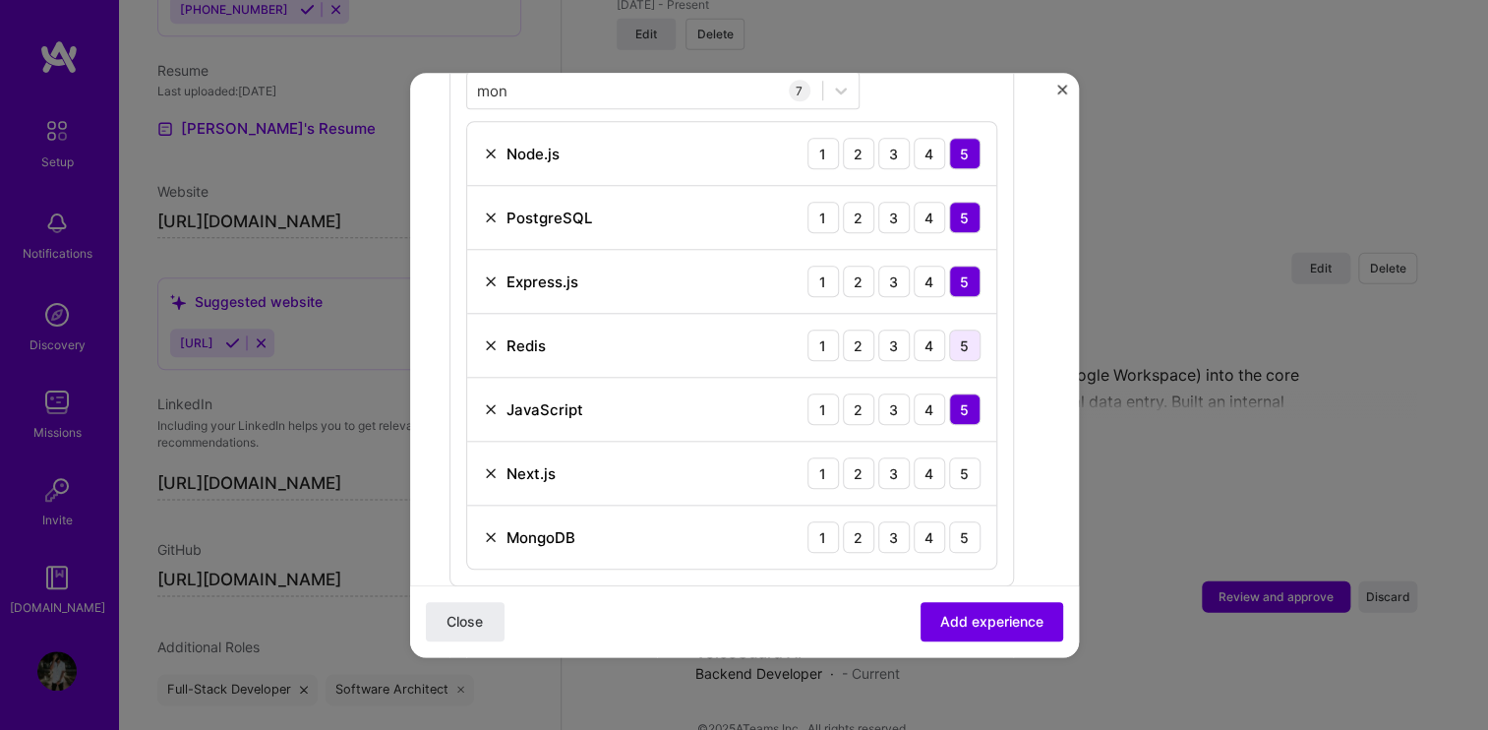
click at [965, 343] on div "5" at bounding box center [964, 344] width 31 height 31
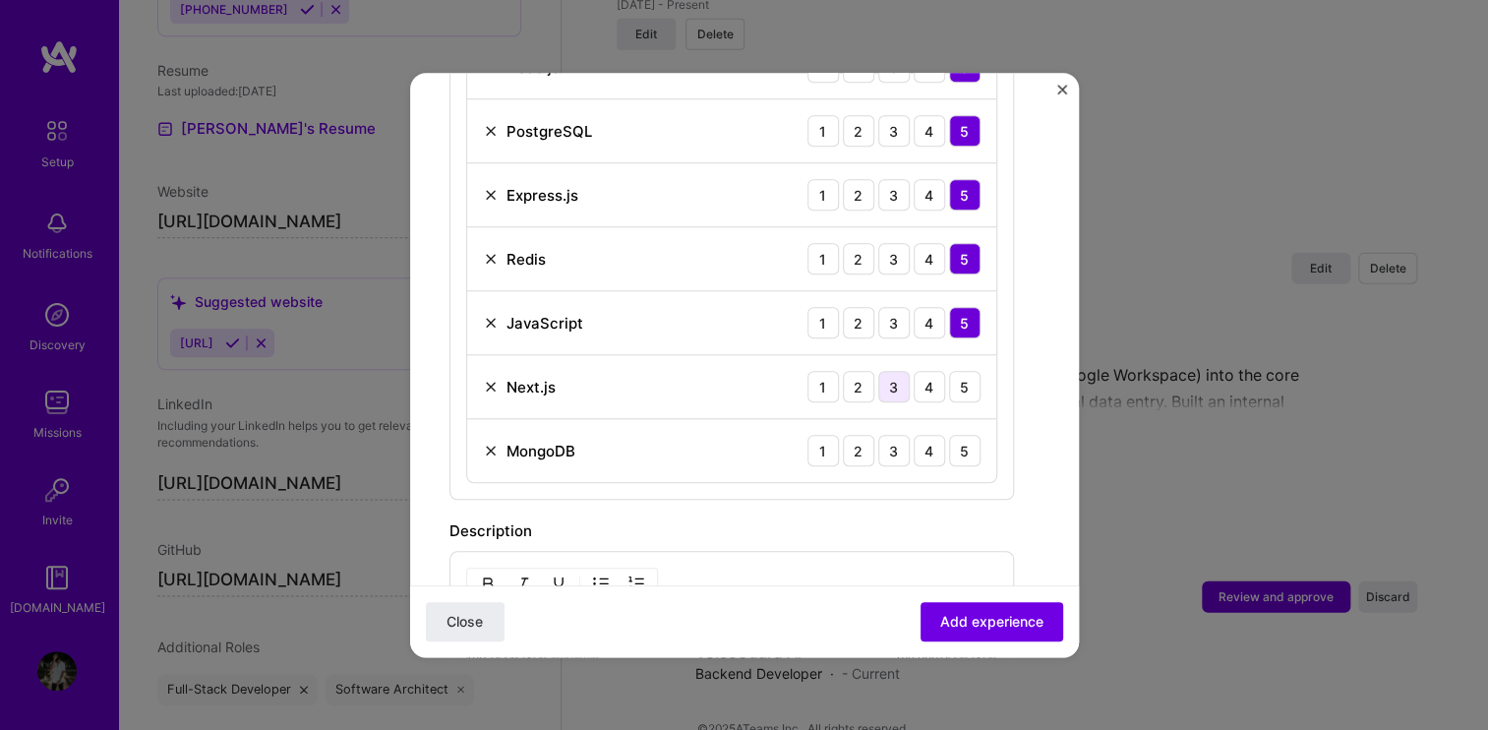
scroll to position [757, 0]
click at [917, 382] on div "4" at bounding box center [928, 386] width 31 height 31
click at [903, 378] on div "3" at bounding box center [893, 386] width 31 height 31
click at [935, 443] on div "4" at bounding box center [928, 450] width 31 height 31
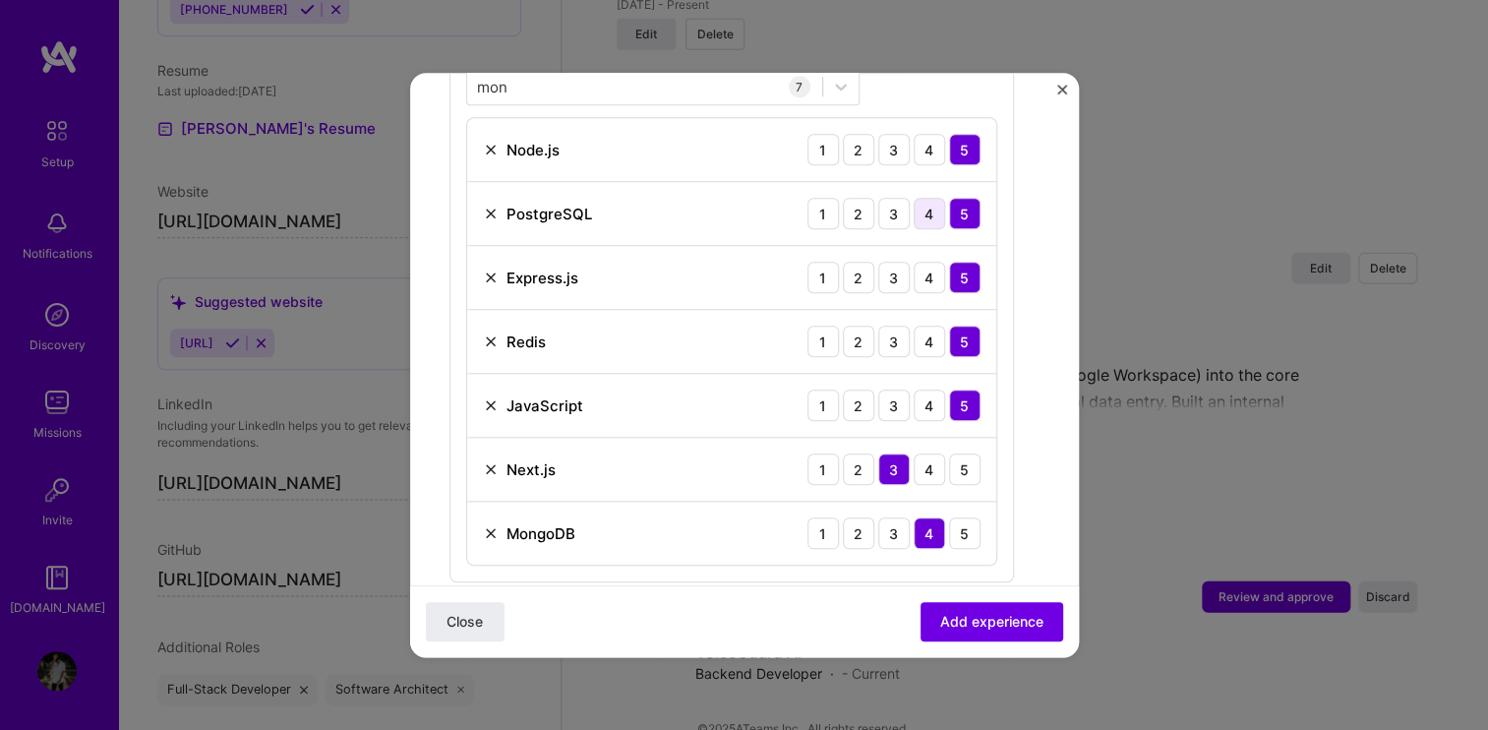
click at [928, 207] on div "4" at bounding box center [928, 213] width 31 height 31
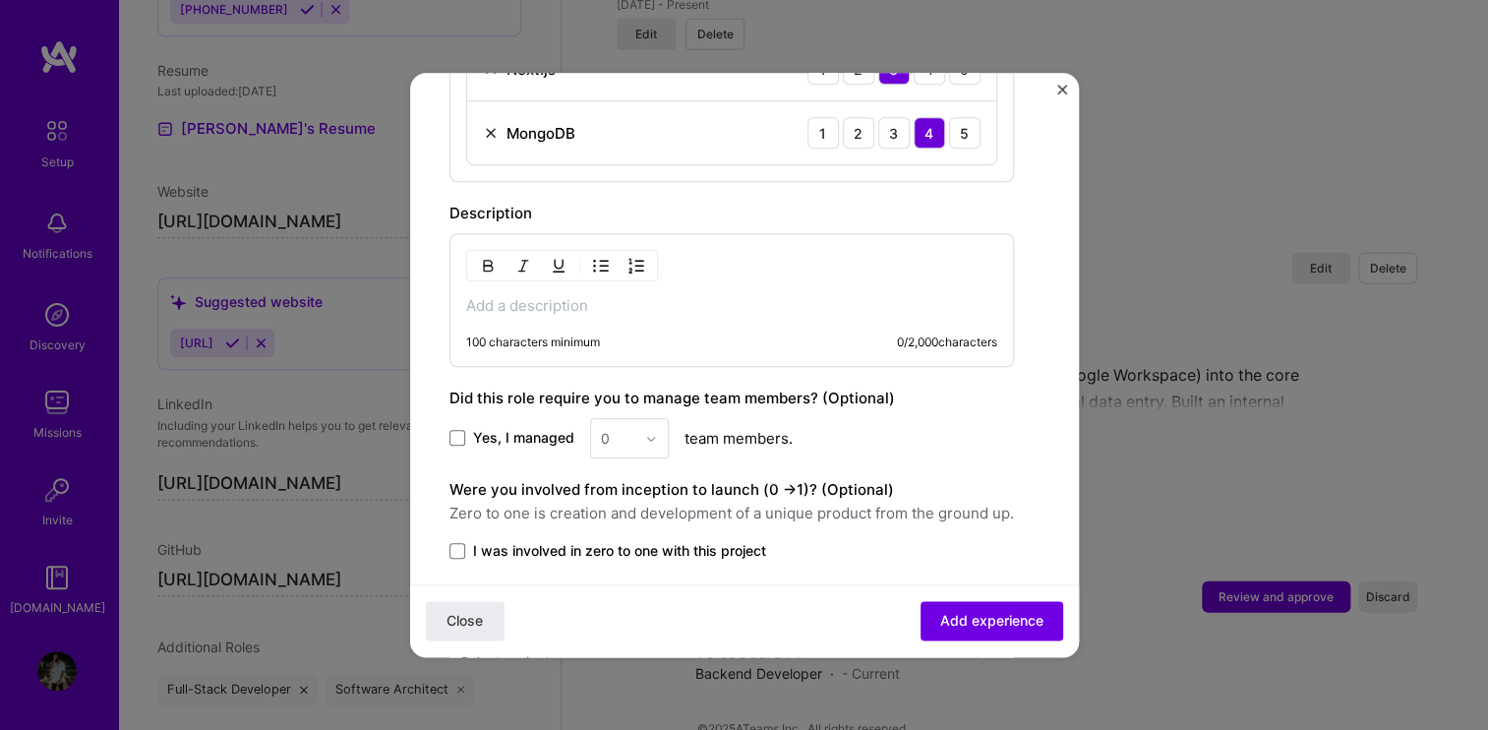
scroll to position [1077, 0]
click at [702, 319] on div "100 characters minimum 0 / 2,000 characters" at bounding box center [731, 298] width 564 height 134
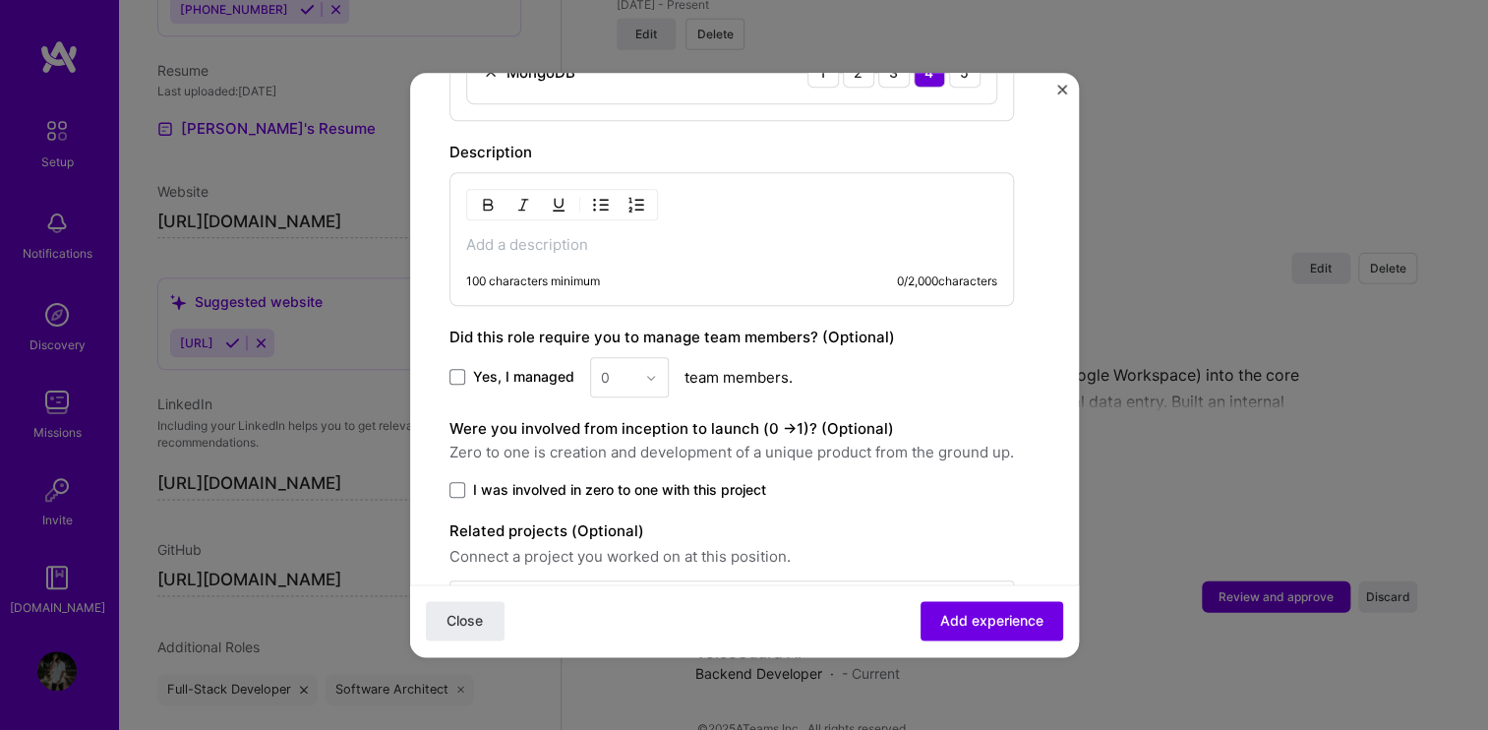
scroll to position [1140, 0]
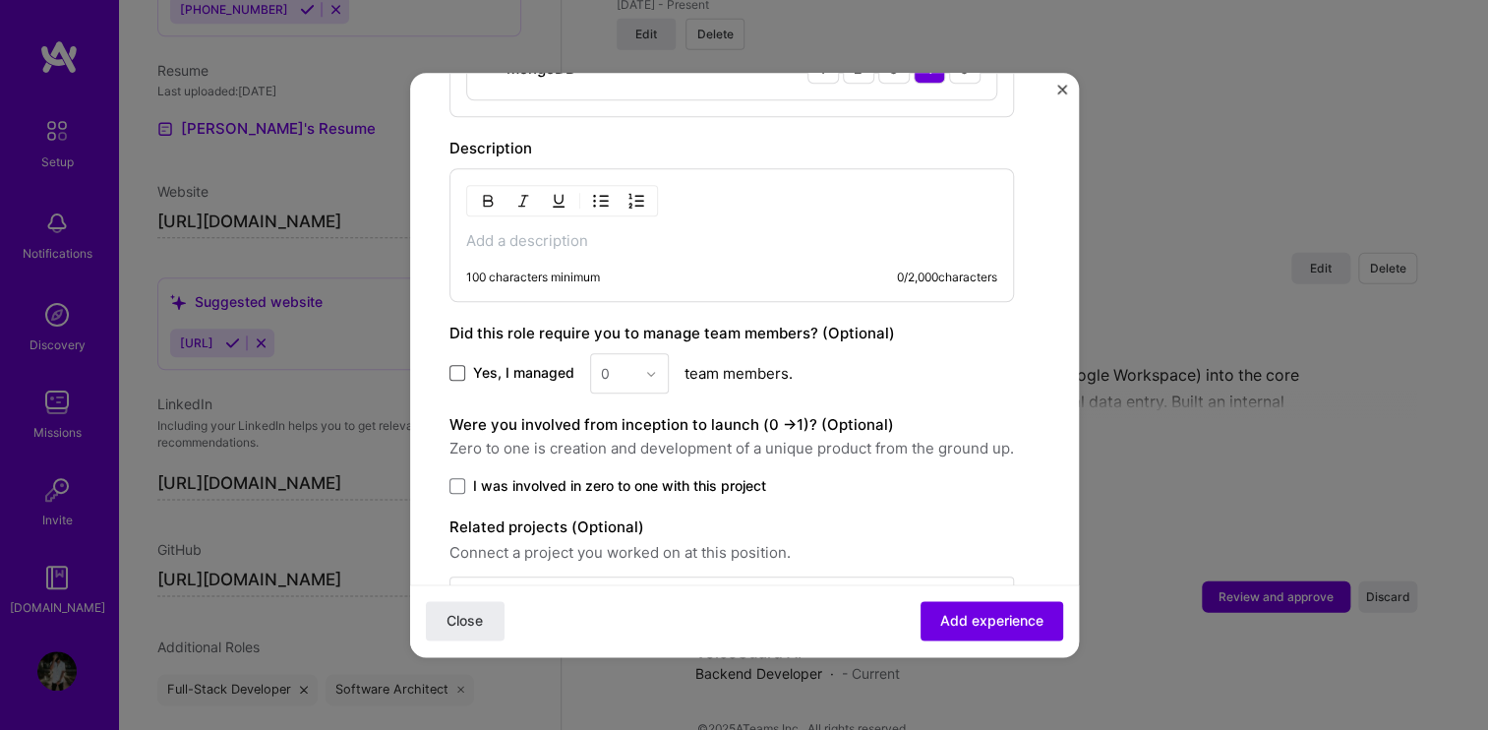
click at [455, 373] on span at bounding box center [457, 374] width 16 height 16
click at [0, 0] on input "Yes, I managed" at bounding box center [0, 0] width 0 height 0
click at [618, 374] on input "text" at bounding box center [618, 373] width 34 height 21
click at [623, 448] on div "2" at bounding box center [629, 461] width 67 height 36
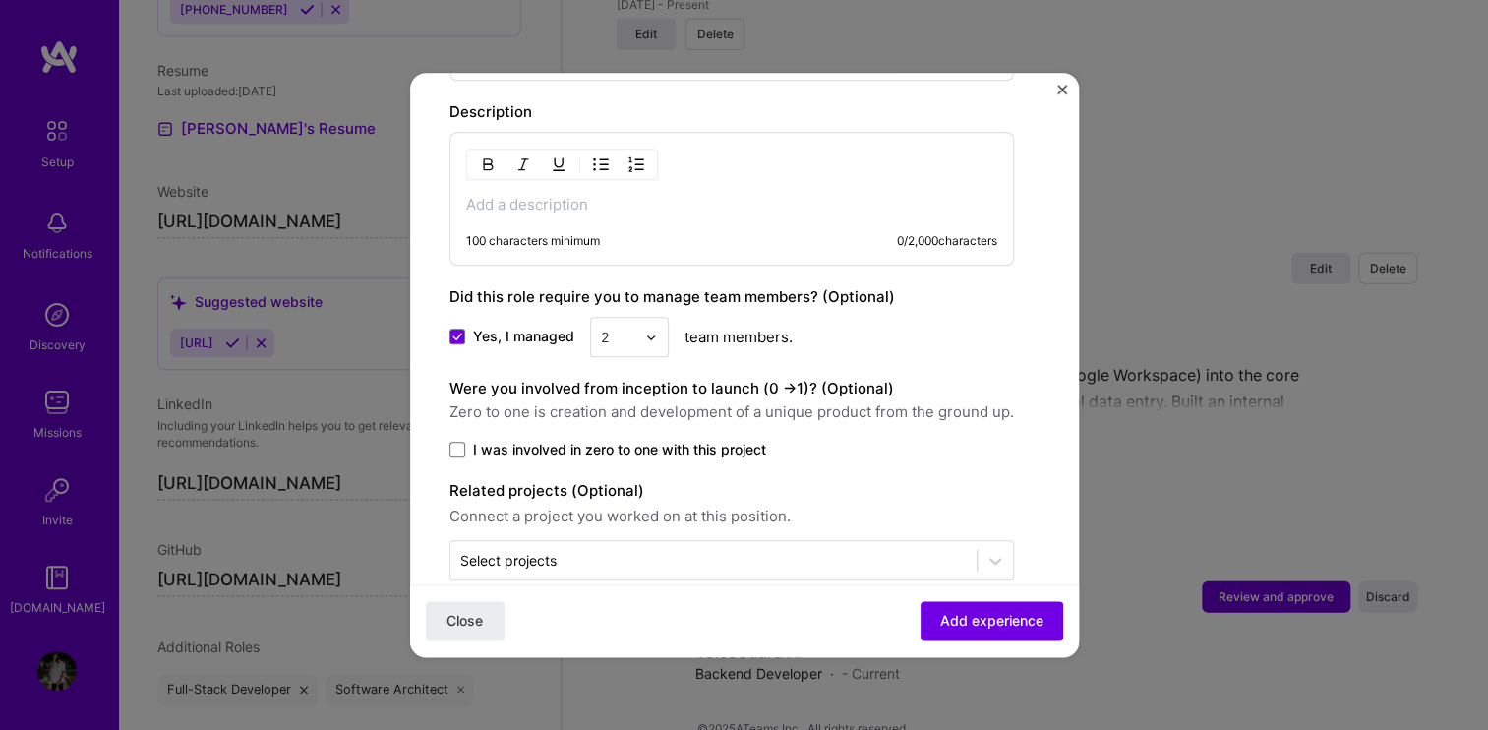
scroll to position [1177, 0]
click at [461, 441] on span at bounding box center [457, 449] width 16 height 16
click at [0, 0] on input "I was involved in zero to one with this project" at bounding box center [0, 0] width 0 height 0
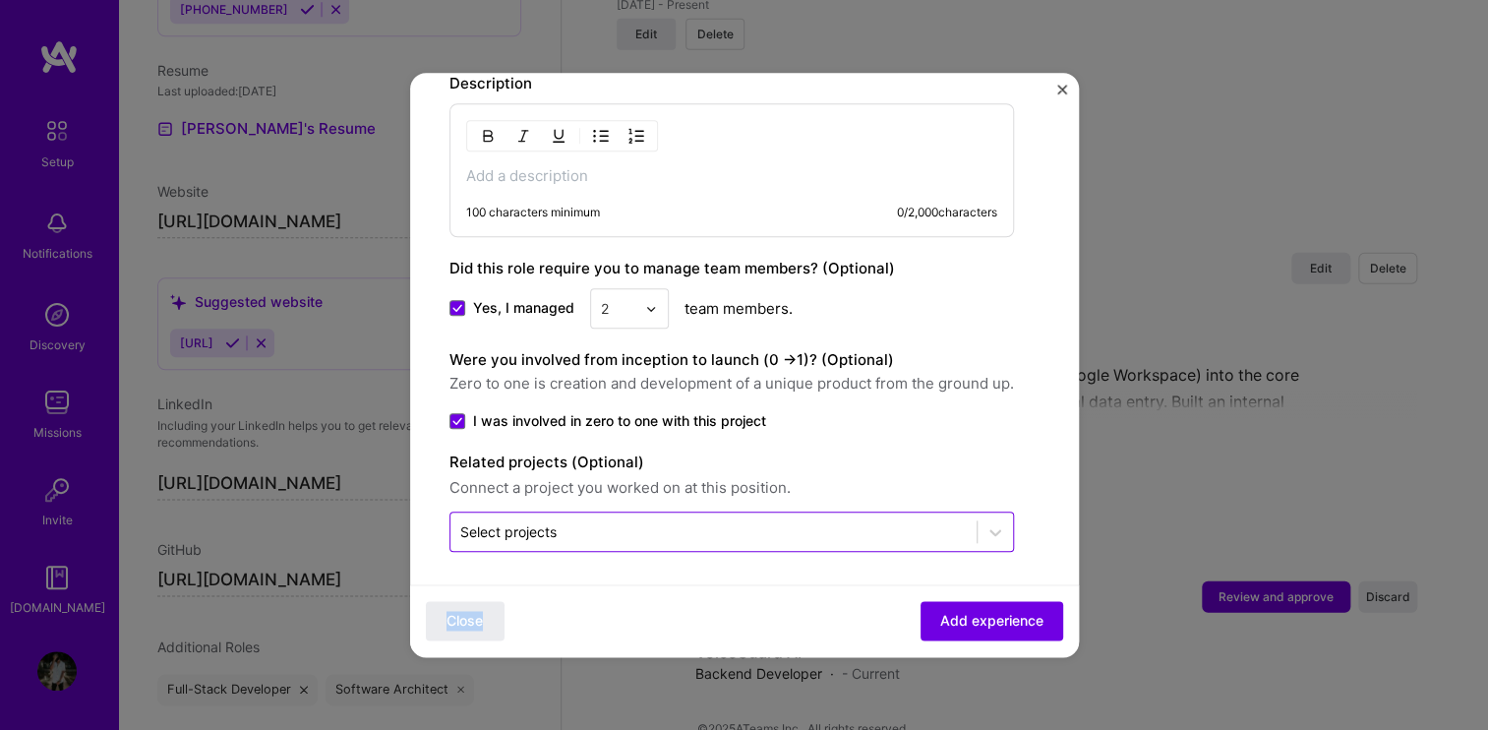
drag, startPoint x: 572, startPoint y: 549, endPoint x: 564, endPoint y: 526, distance: 23.9
click at [564, 526] on input "text" at bounding box center [713, 531] width 506 height 21
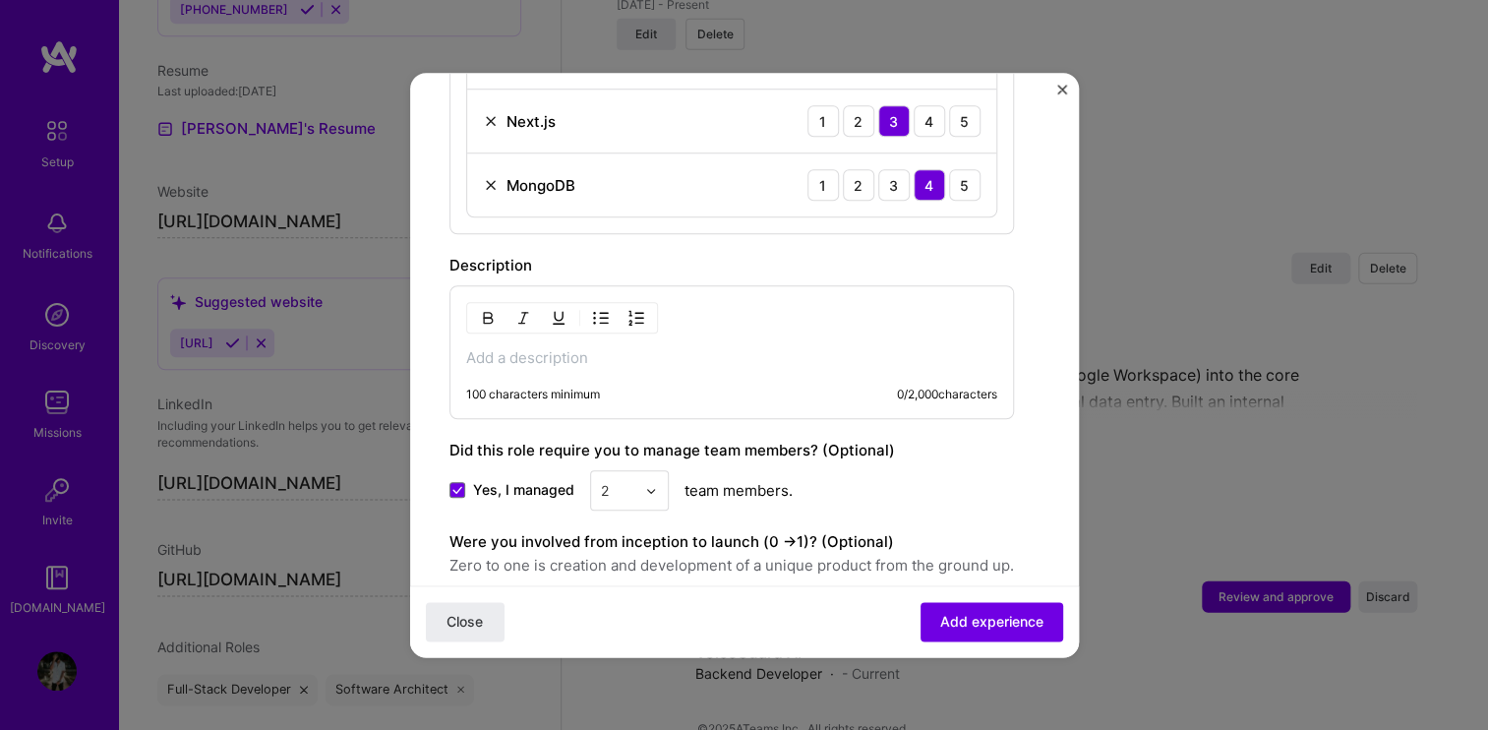
scroll to position [1021, 0]
click at [618, 356] on p at bounding box center [731, 360] width 531 height 20
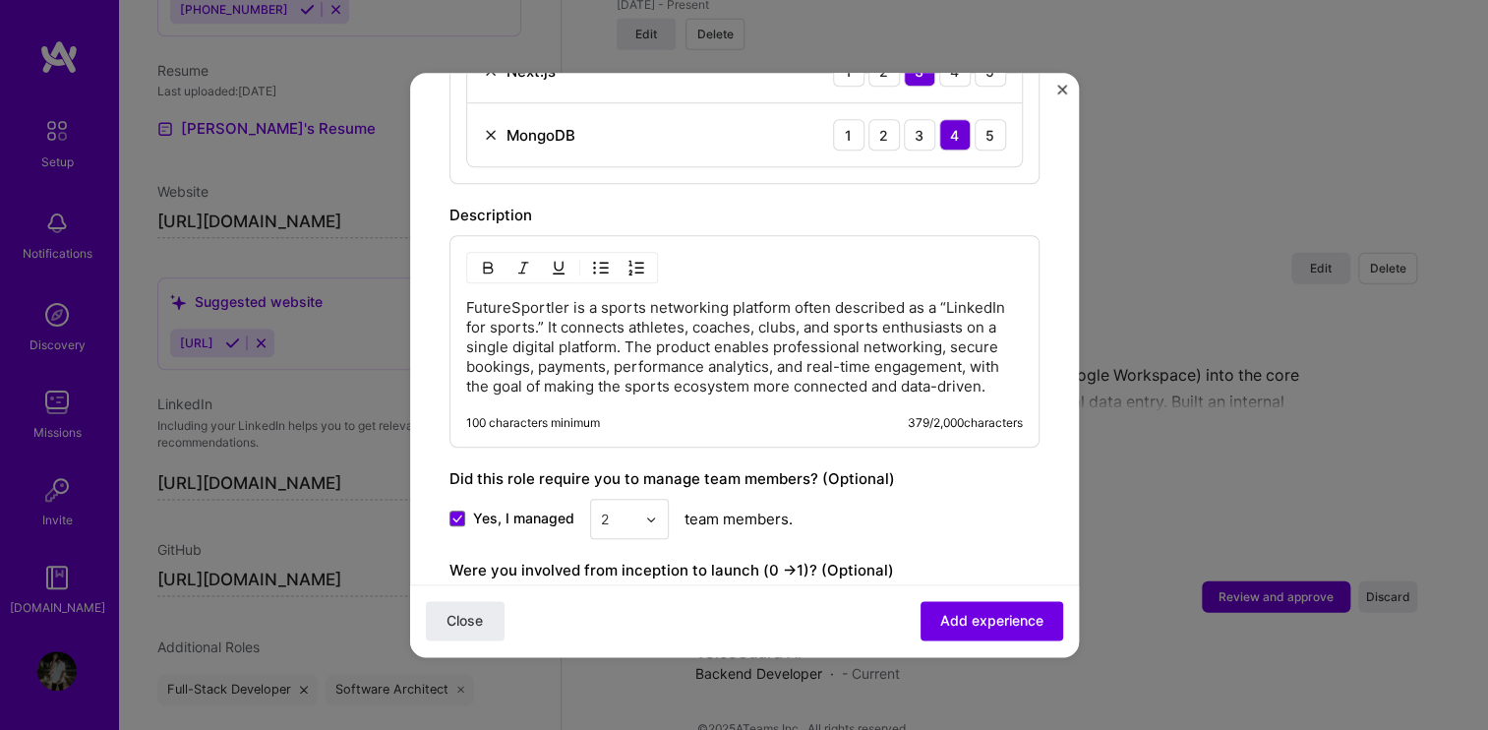
scroll to position [1303, 0]
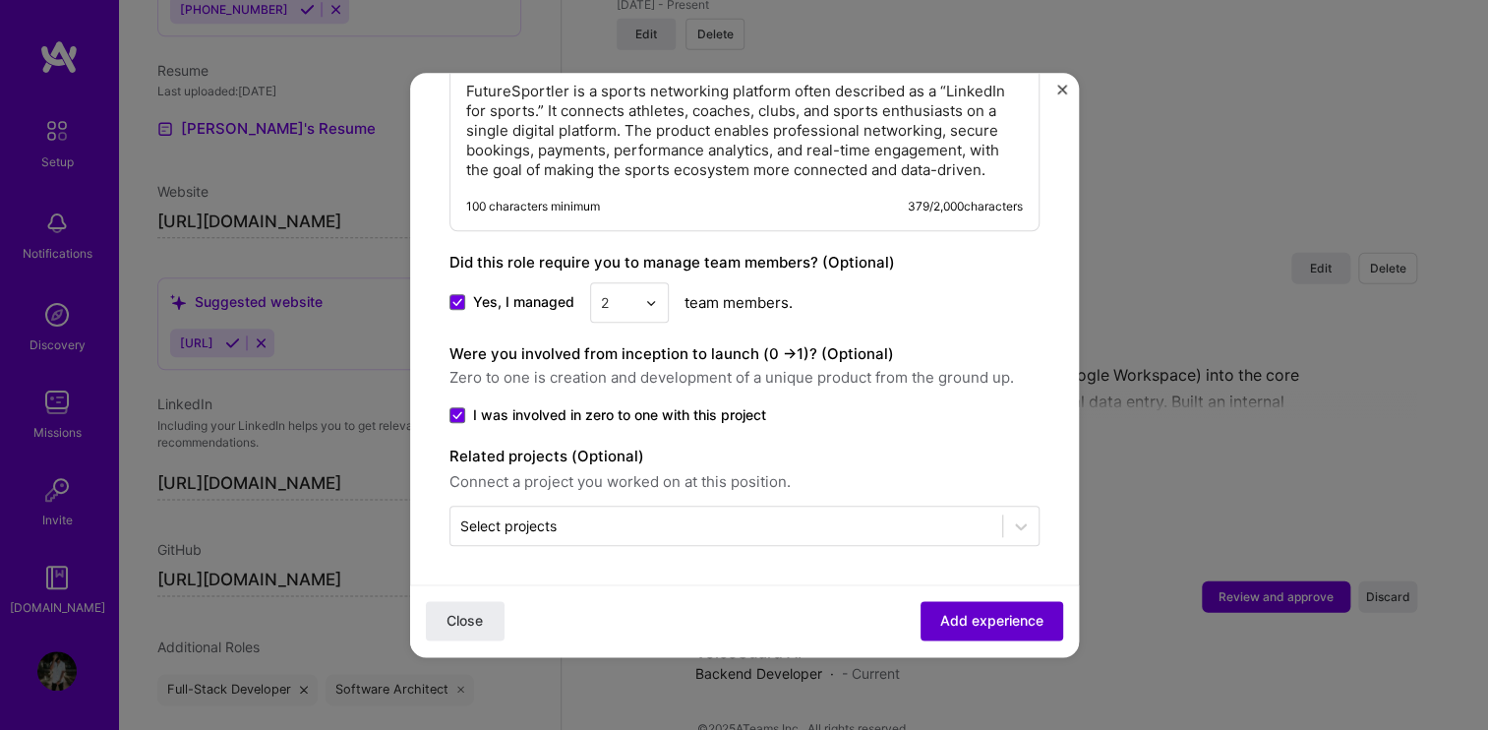
click at [961, 616] on span "Add experience" at bounding box center [991, 622] width 103 height 20
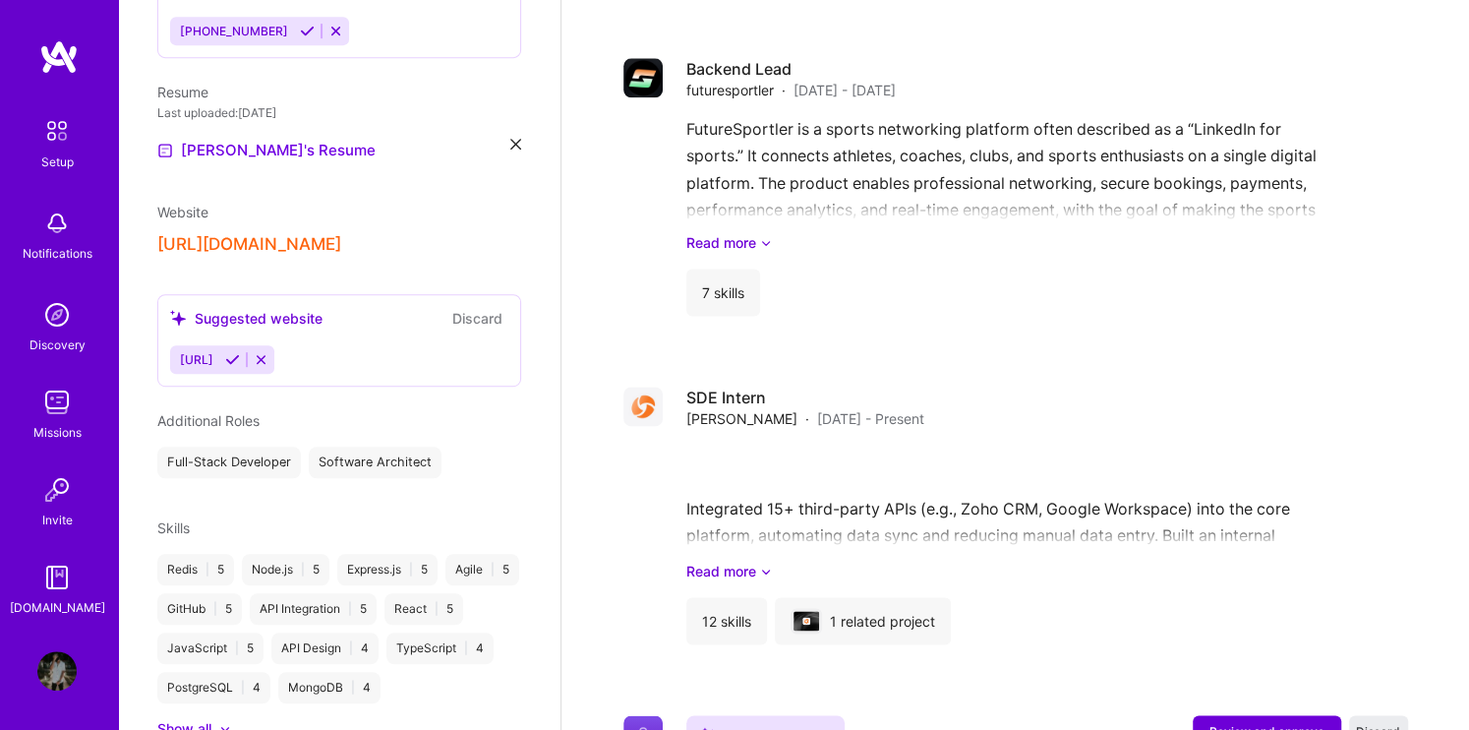
scroll to position [1779, 0]
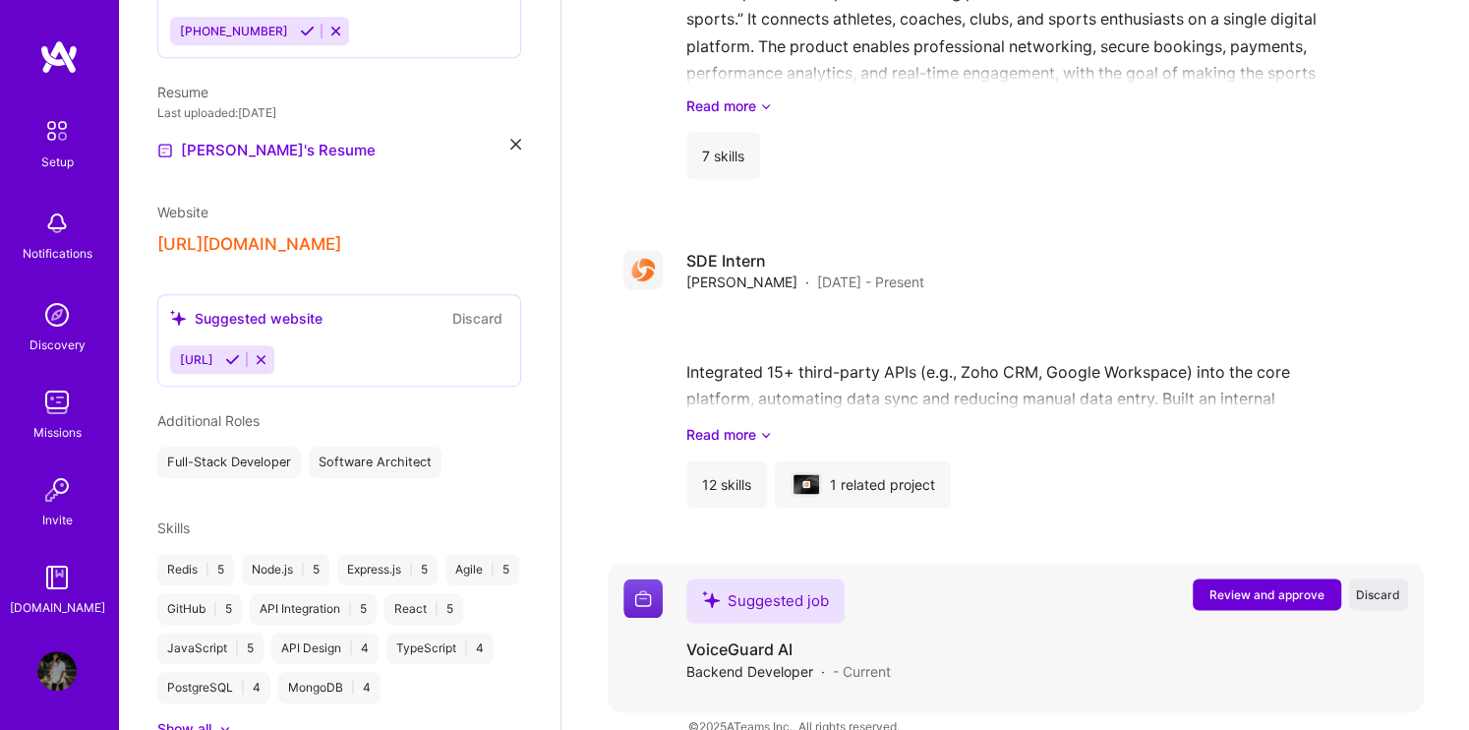
click at [1243, 586] on span "Review and approve" at bounding box center [1266, 594] width 115 height 17
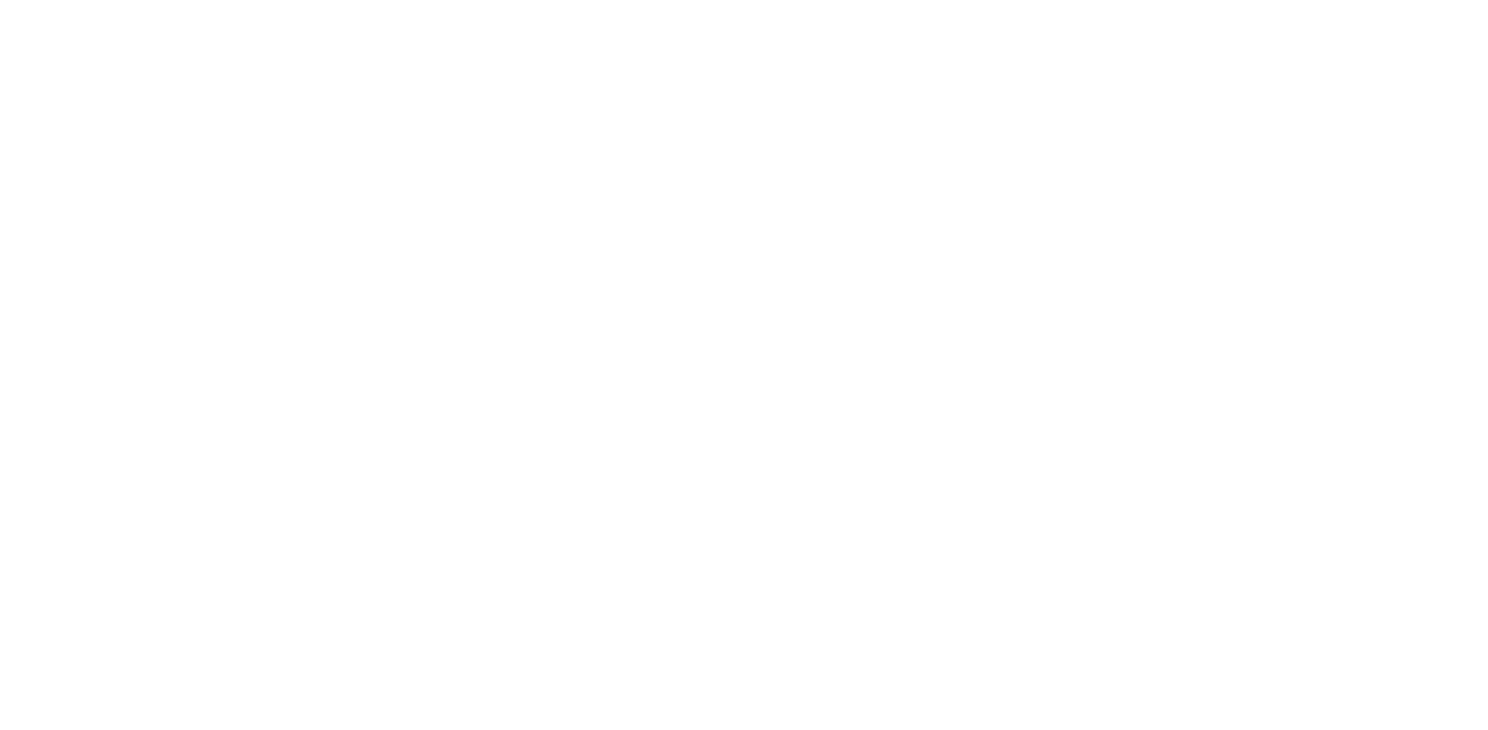
scroll to position [0, 0]
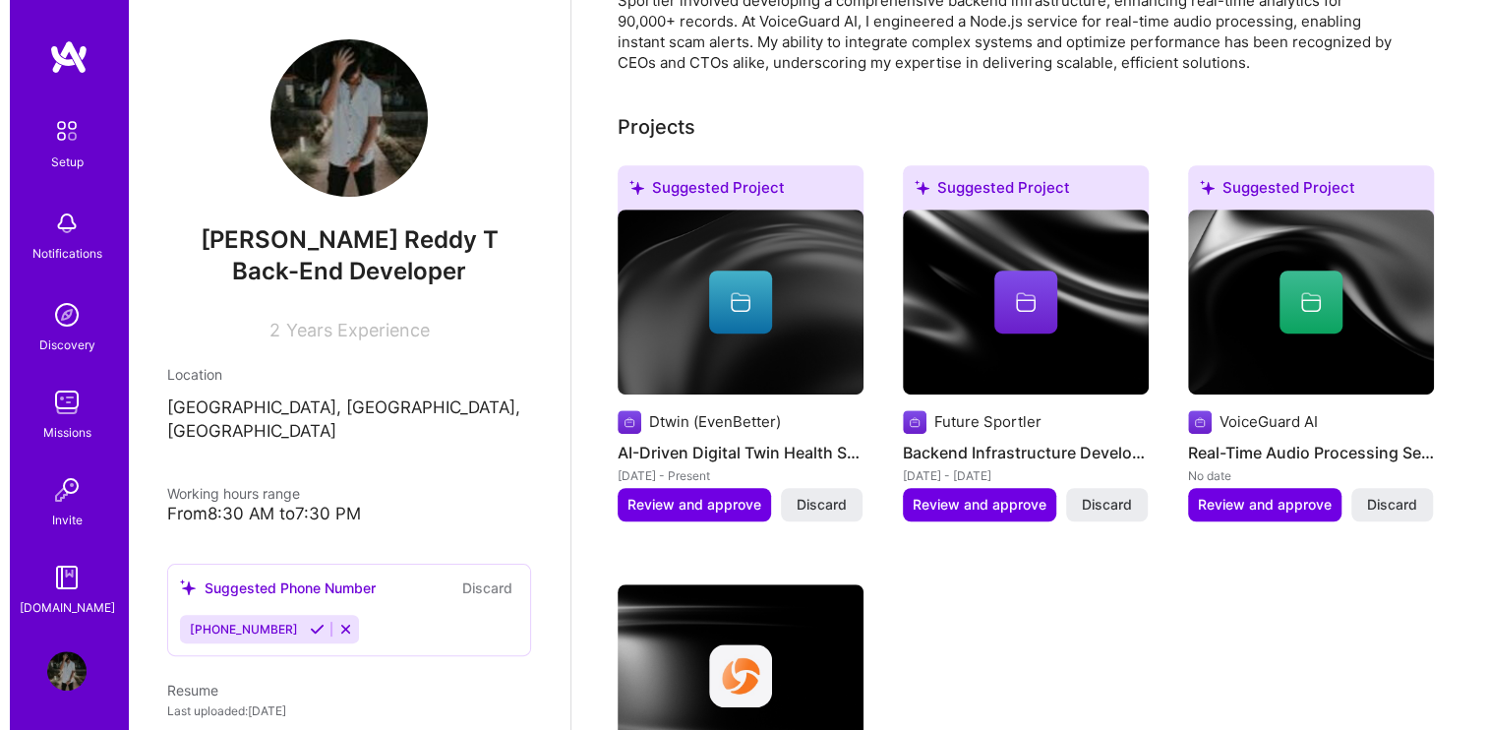
scroll to position [643, 0]
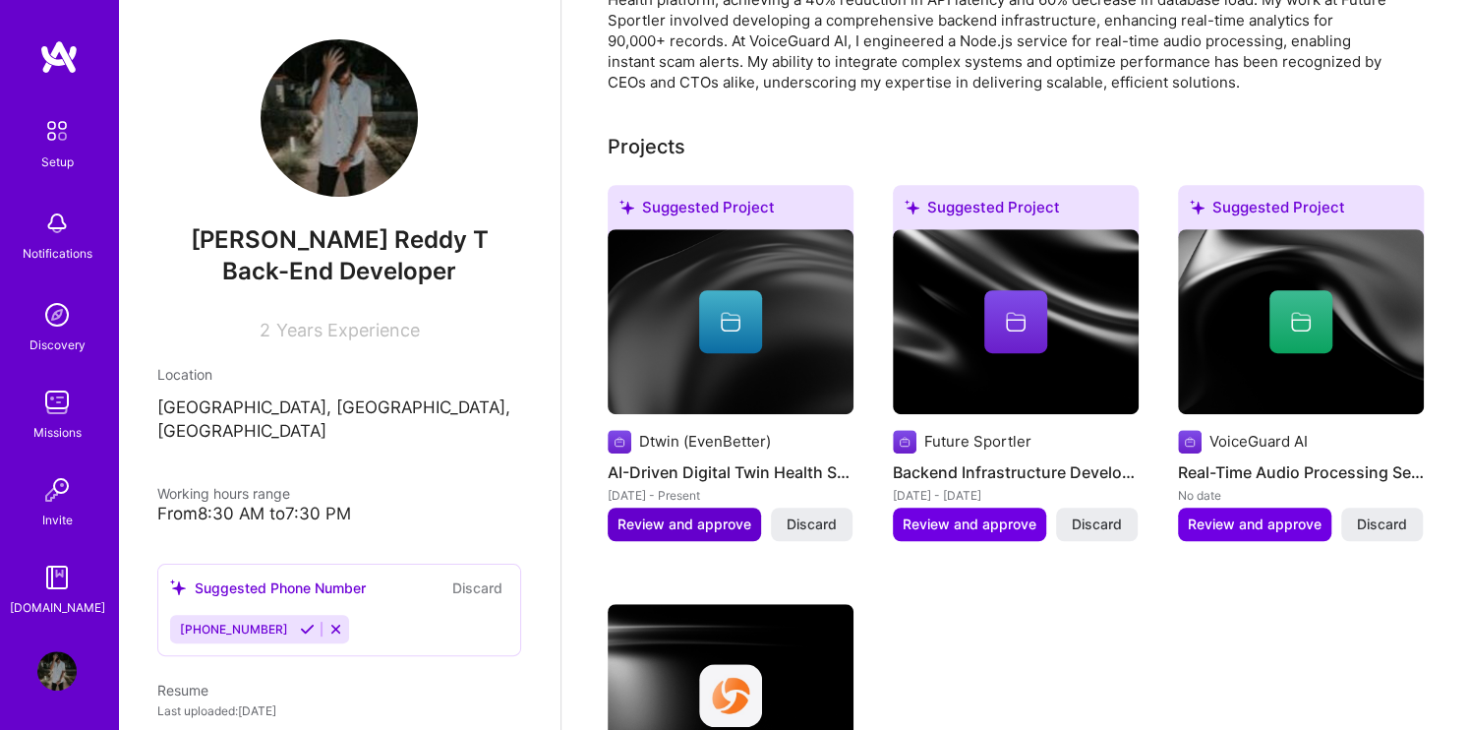
click at [645, 514] on span "Review and approve" at bounding box center [685, 524] width 134 height 20
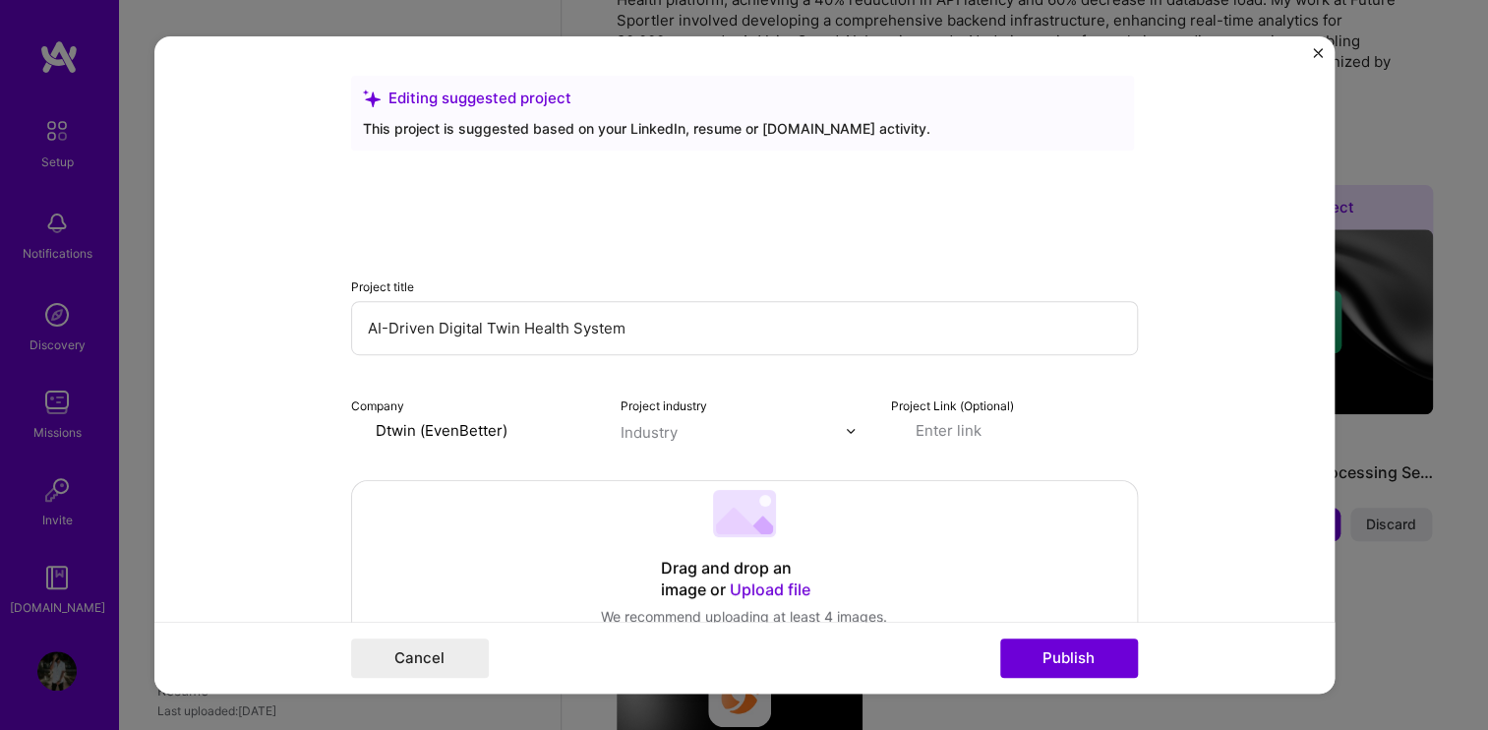
click at [459, 428] on input "Dtwin (EvenBetter)" at bounding box center [474, 430] width 247 height 21
click at [549, 408] on div "Company Dtwin (EvenBetter)" at bounding box center [474, 417] width 247 height 46
drag, startPoint x: 549, startPoint y: 408, endPoint x: 549, endPoint y: 423, distance: 14.7
click at [549, 423] on div "Company Dtwin (EvenBetter)" at bounding box center [474, 417] width 247 height 46
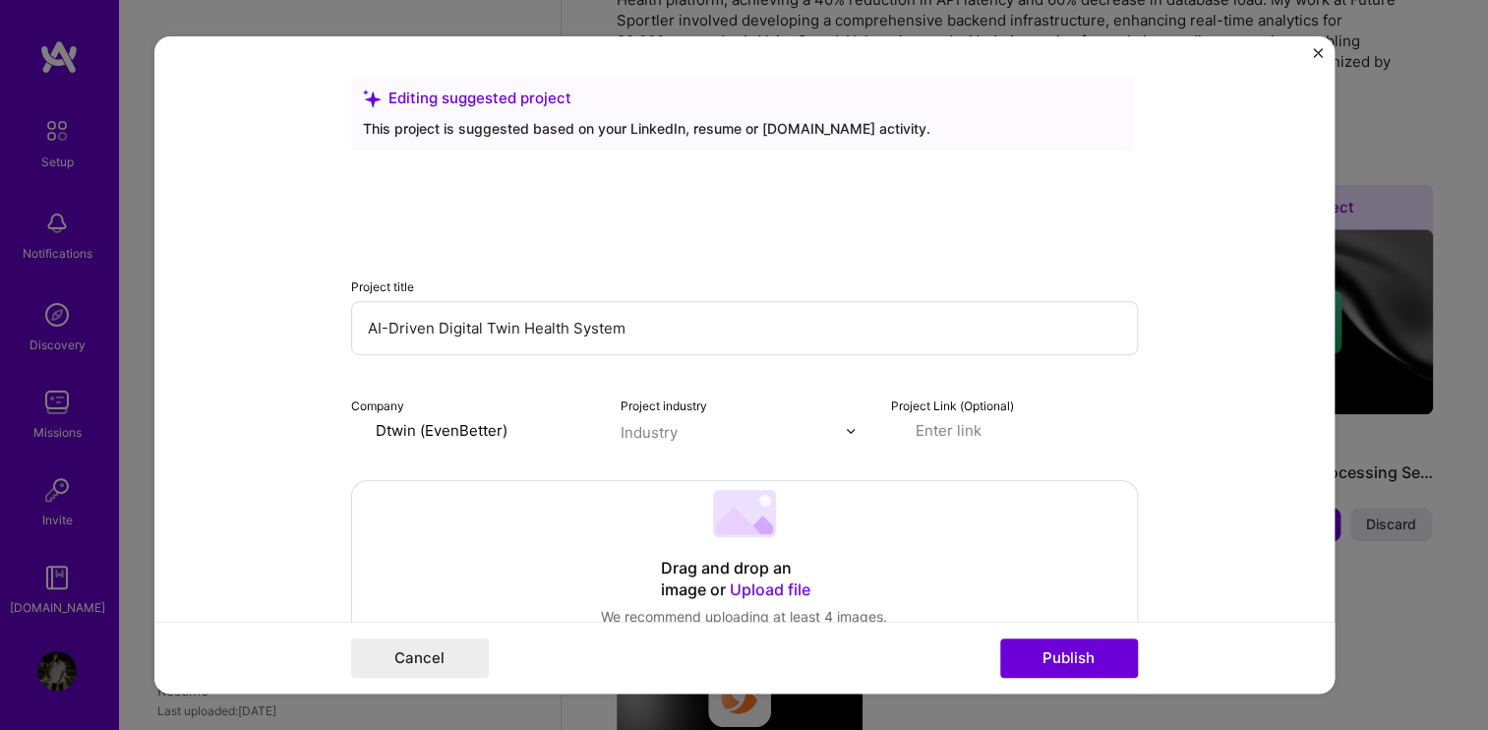
click at [549, 423] on input "Dtwin (EvenBetter)" at bounding box center [474, 430] width 247 height 21
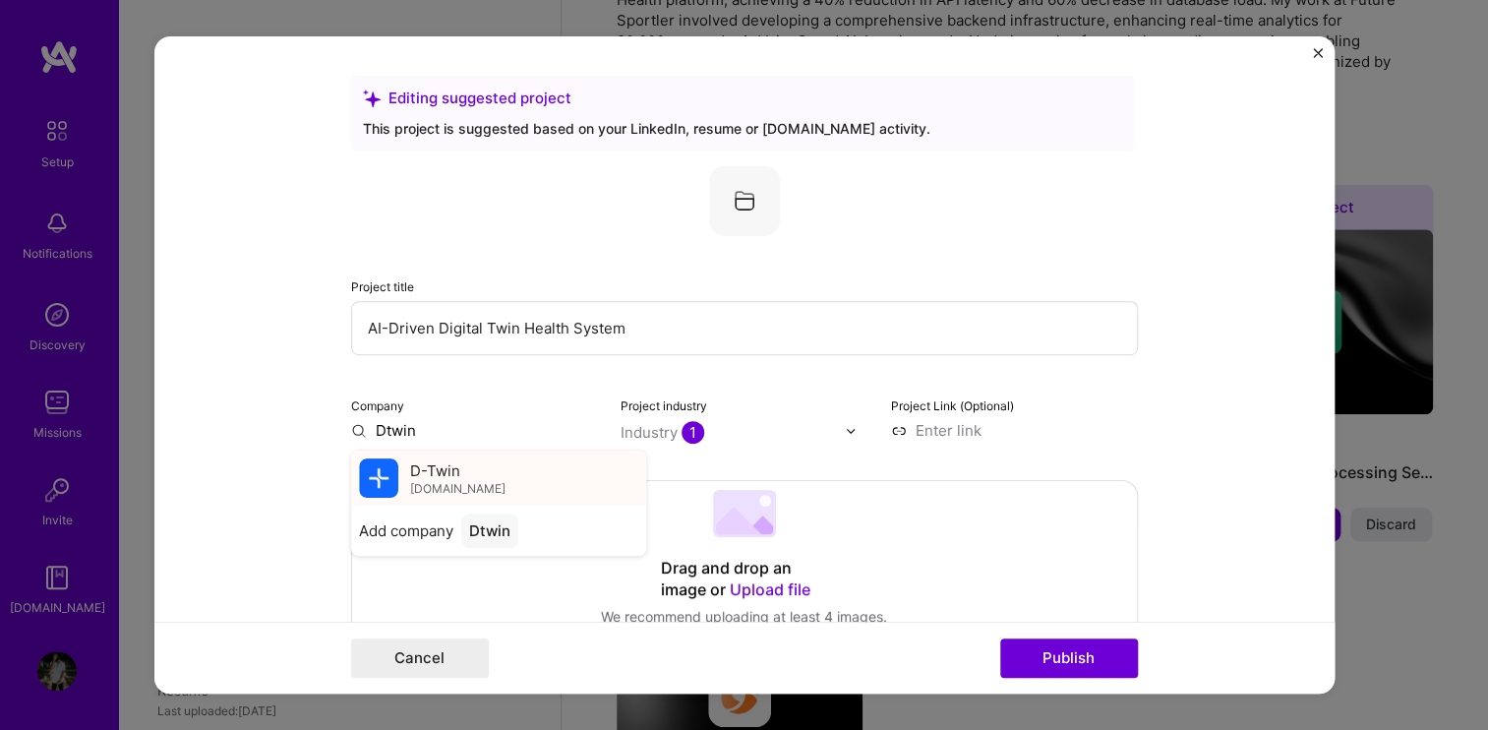
type input "Dtwin"
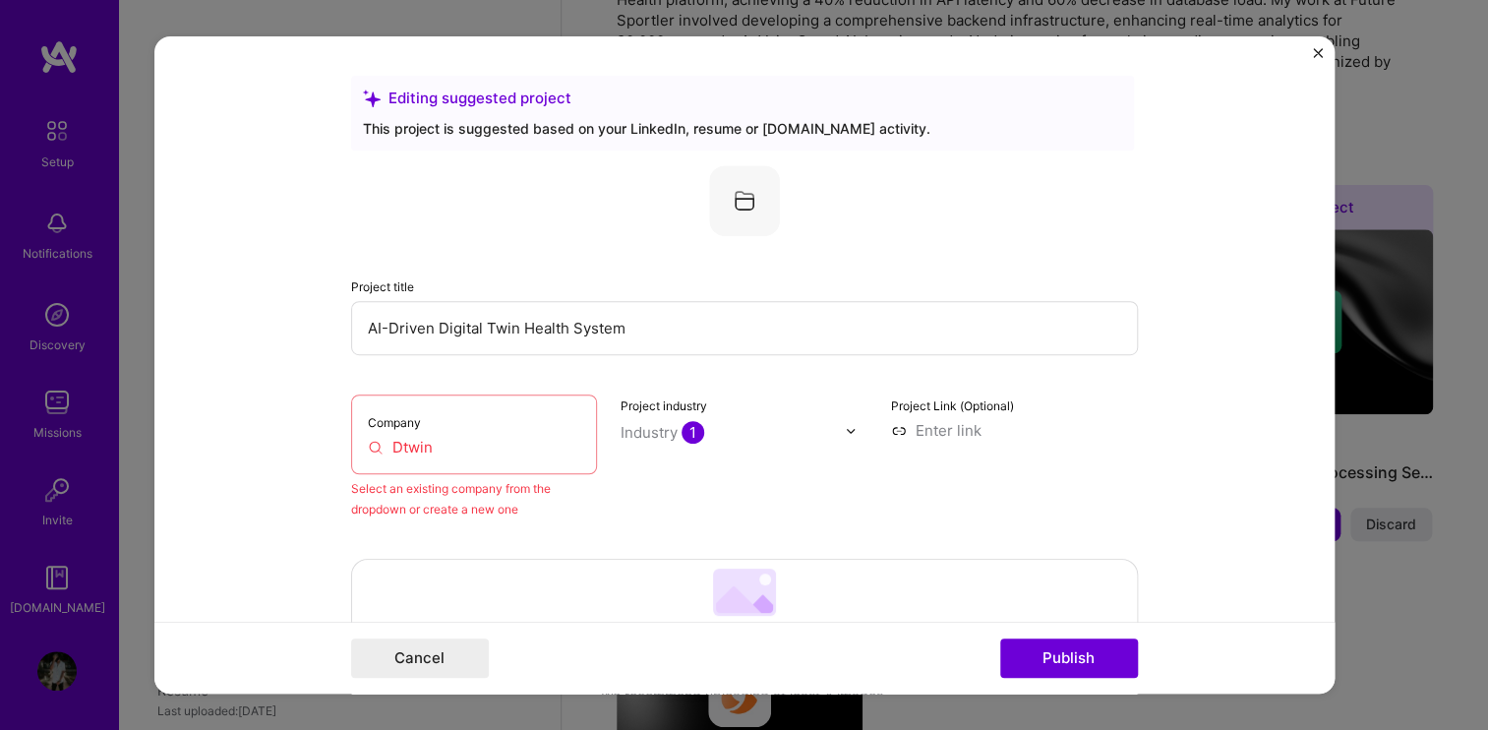
click at [445, 443] on input "Dtwin" at bounding box center [474, 447] width 213 height 21
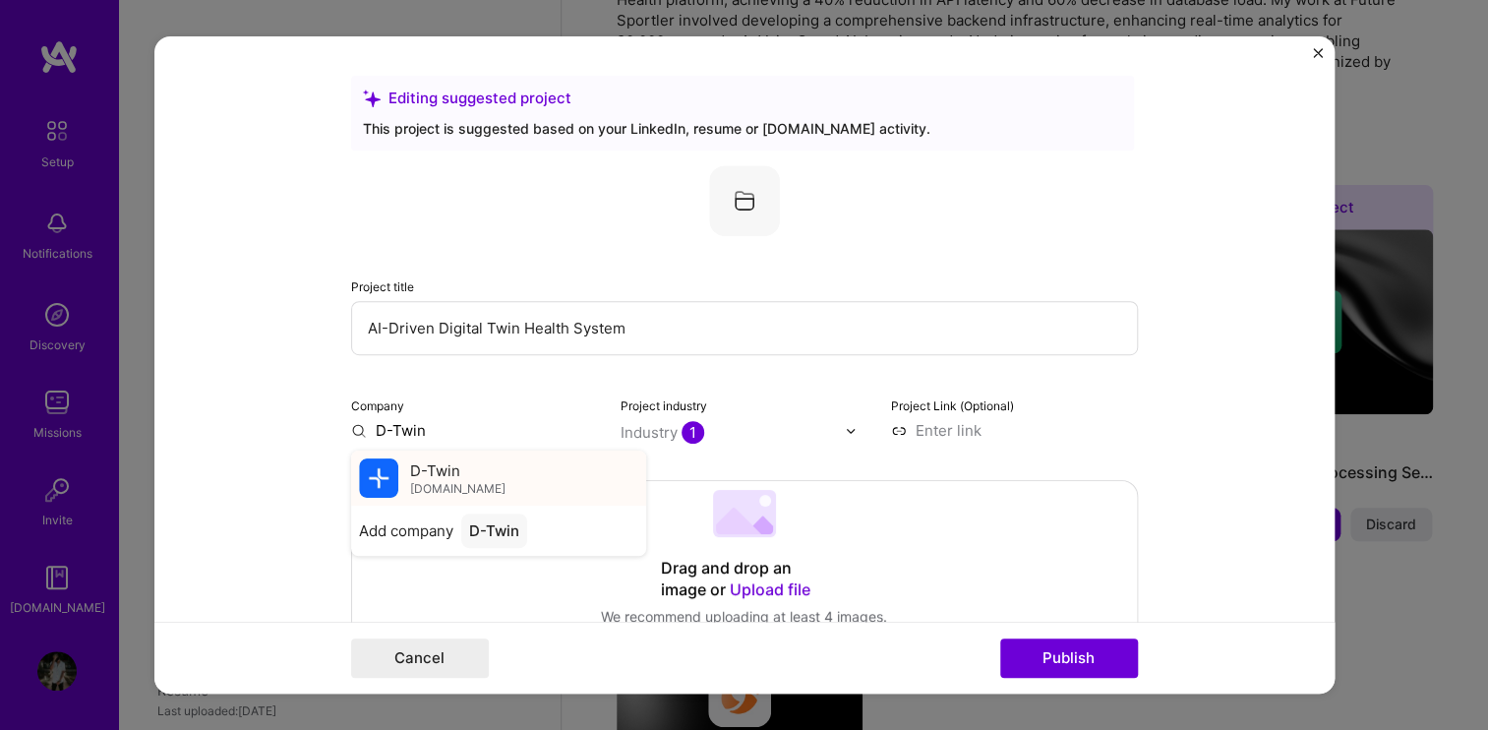
type input "D-Twin"
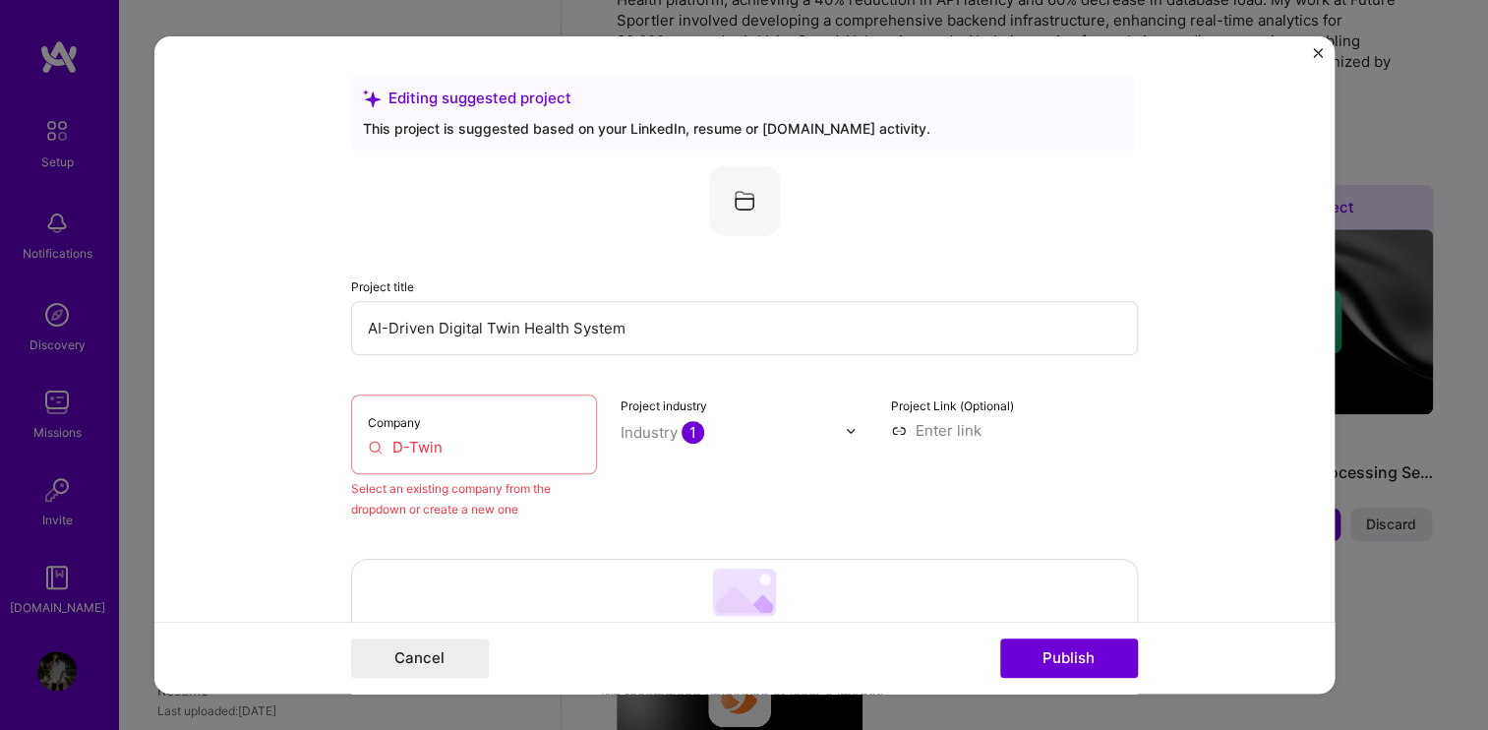
click at [483, 449] on input "D-Twin" at bounding box center [474, 447] width 213 height 21
click at [453, 441] on input "D-Twin" at bounding box center [474, 447] width 213 height 21
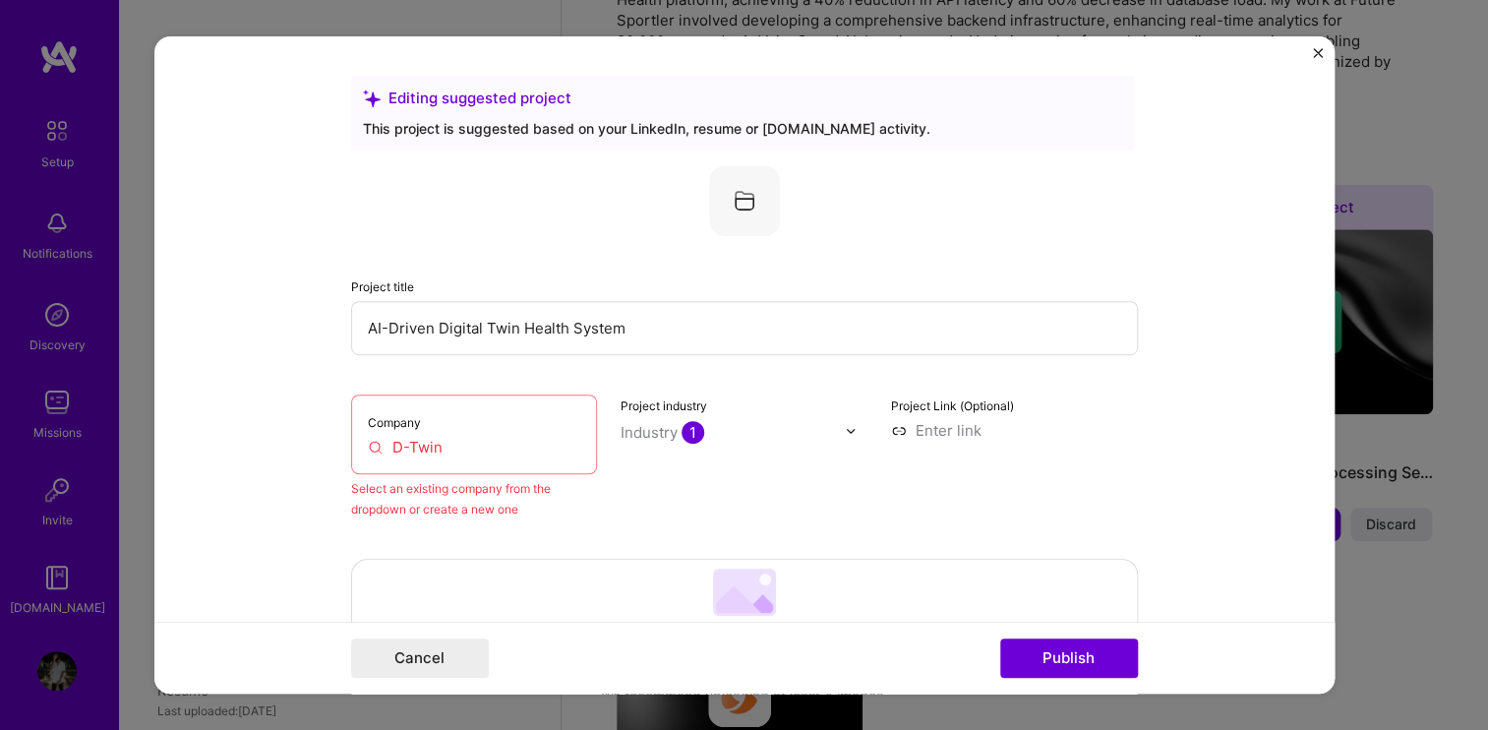
click at [453, 441] on input "D-Twin" at bounding box center [474, 447] width 213 height 21
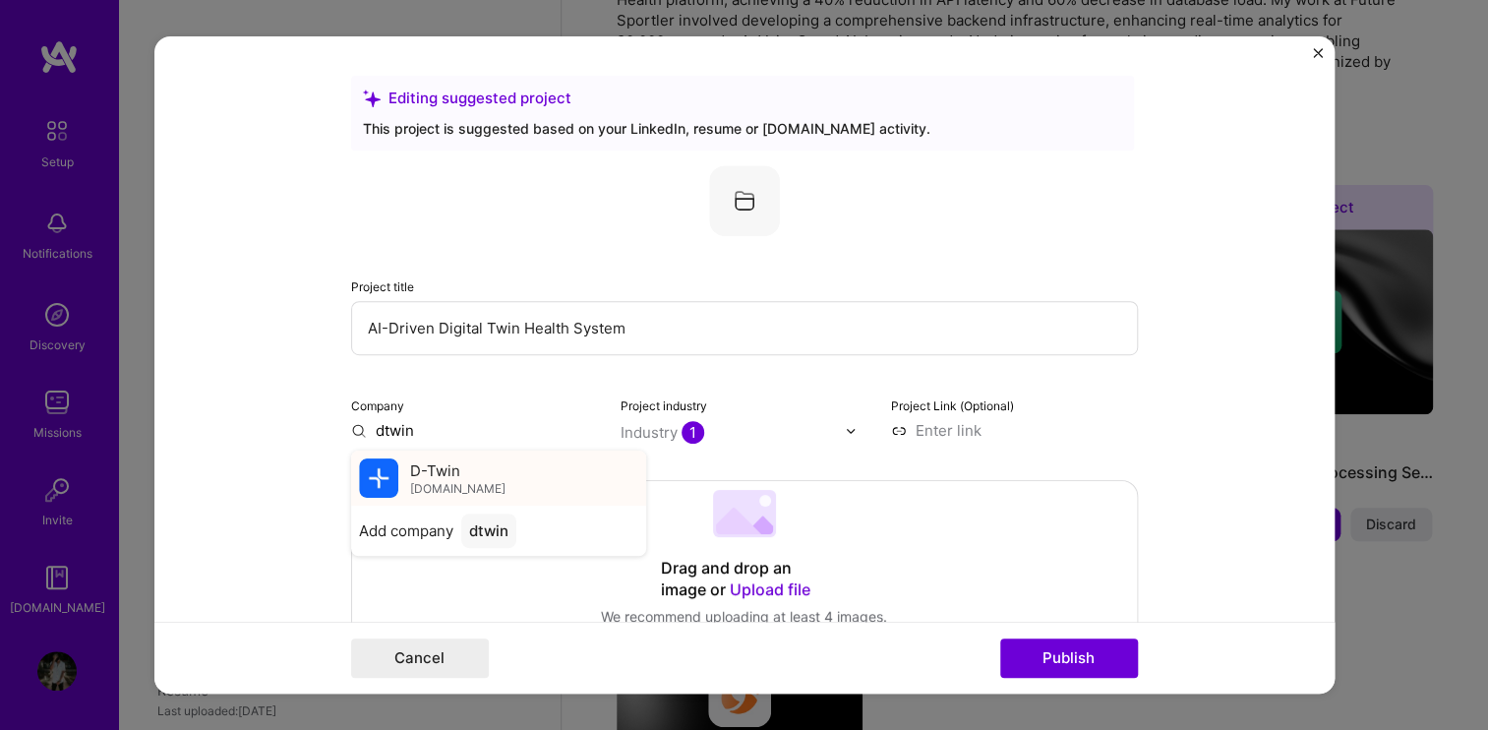
type input "dtwin"
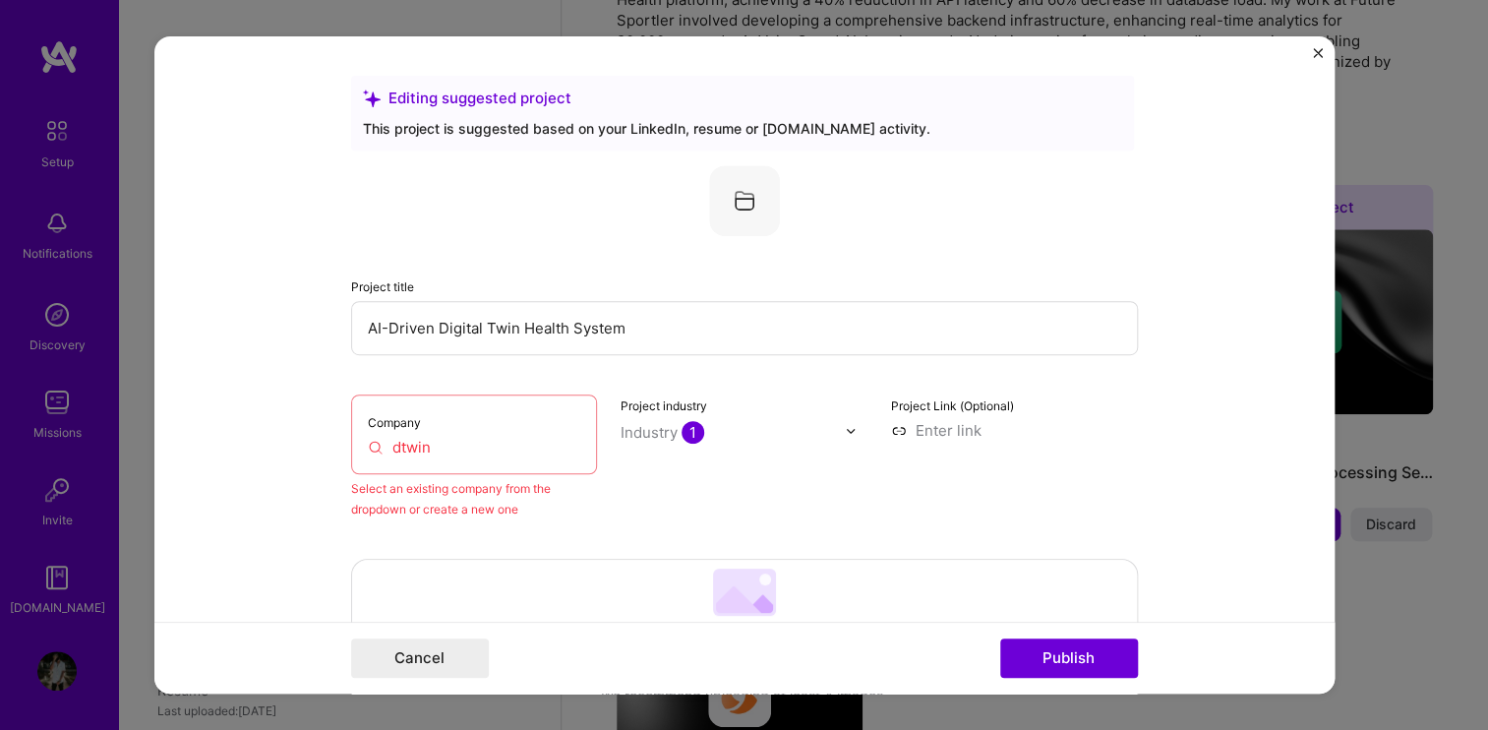
click at [467, 460] on div "Company dtwin" at bounding box center [474, 434] width 247 height 80
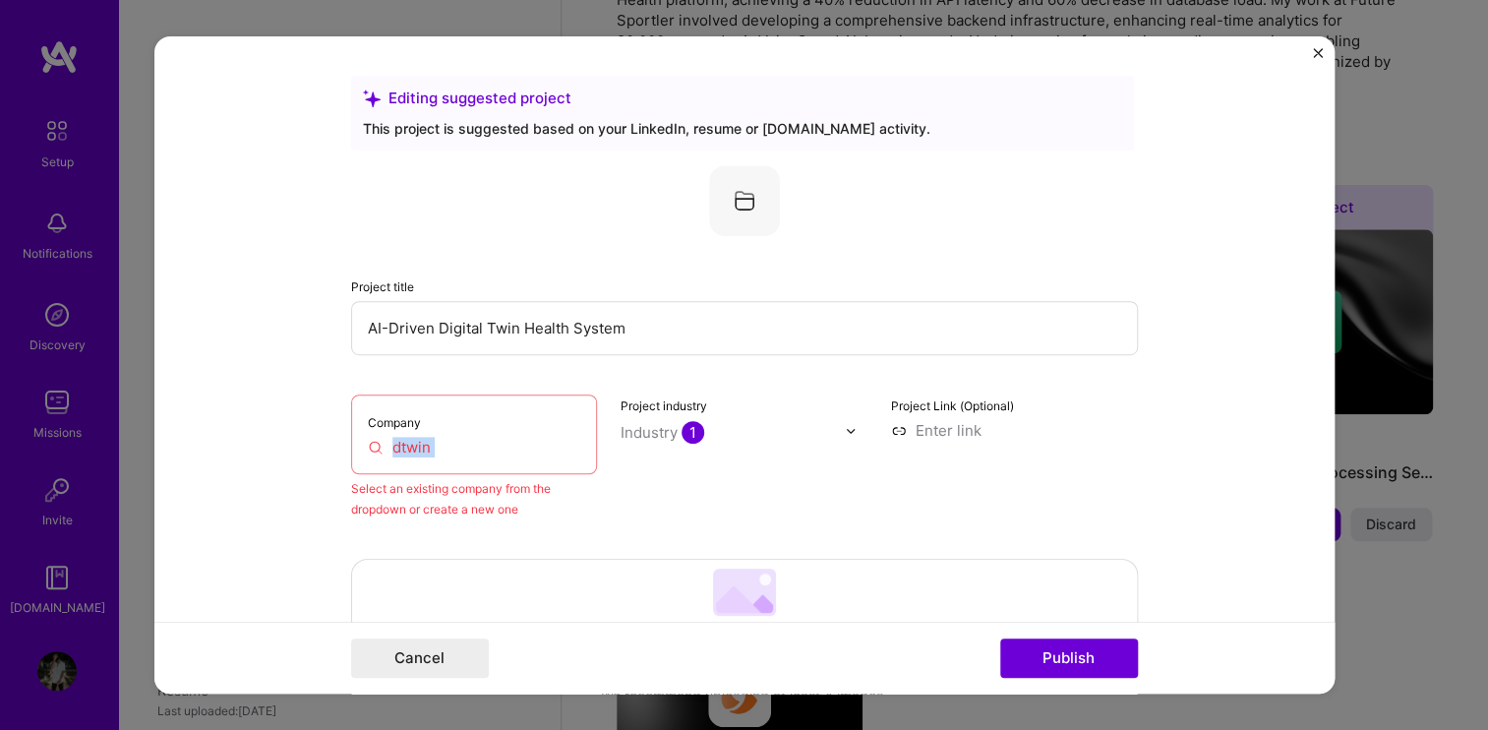
click at [467, 460] on div "Company dtwin" at bounding box center [474, 434] width 247 height 80
click at [986, 426] on input at bounding box center [1014, 430] width 247 height 21
type input "d"
click at [443, 320] on input "AI-Driven Digital Twin Health System" at bounding box center [744, 328] width 787 height 54
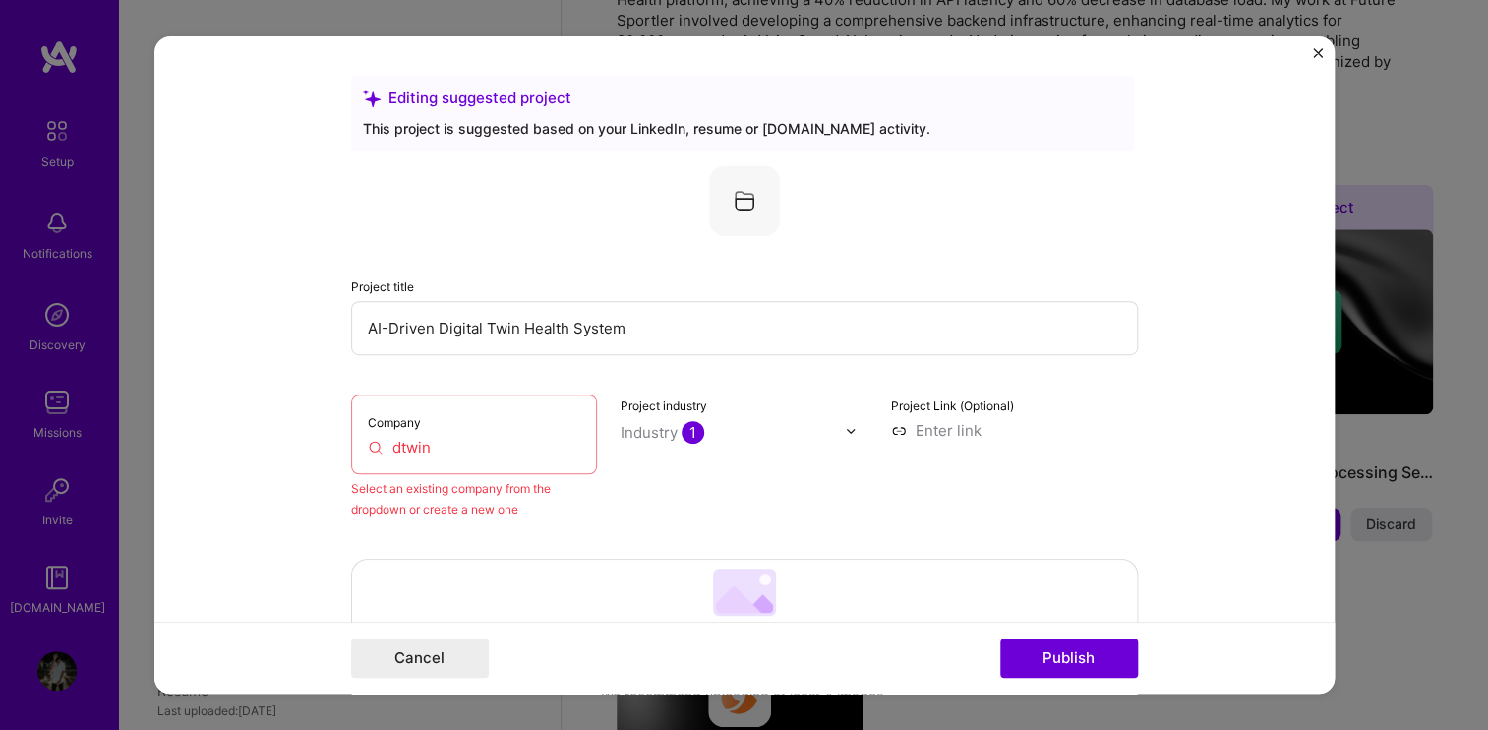
click at [443, 449] on input "dtwin" at bounding box center [474, 447] width 213 height 21
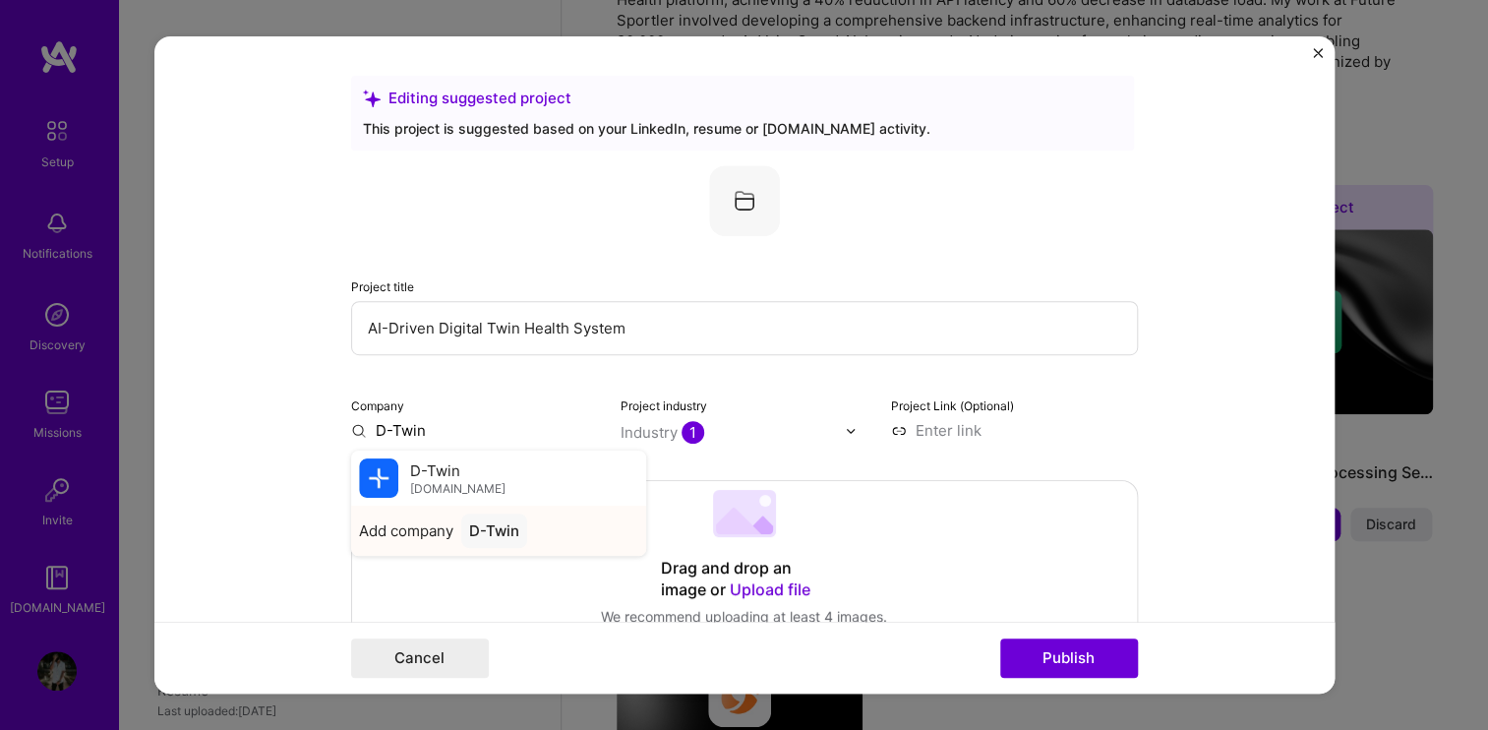
type input "D-Twin"
click at [391, 532] on span "Add company" at bounding box center [406, 530] width 94 height 21
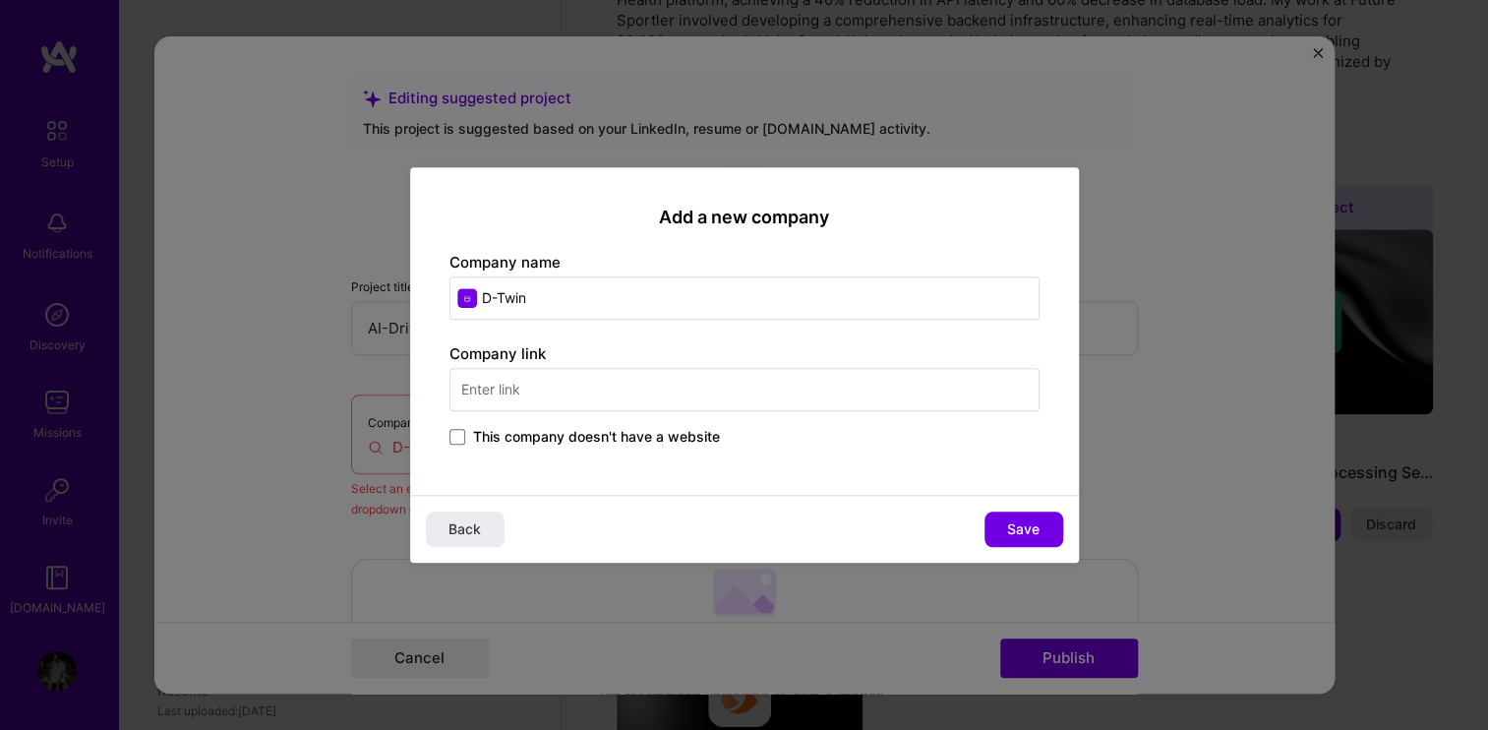
click at [578, 388] on div "Company link This company doesn't have a website" at bounding box center [744, 396] width 590 height 106
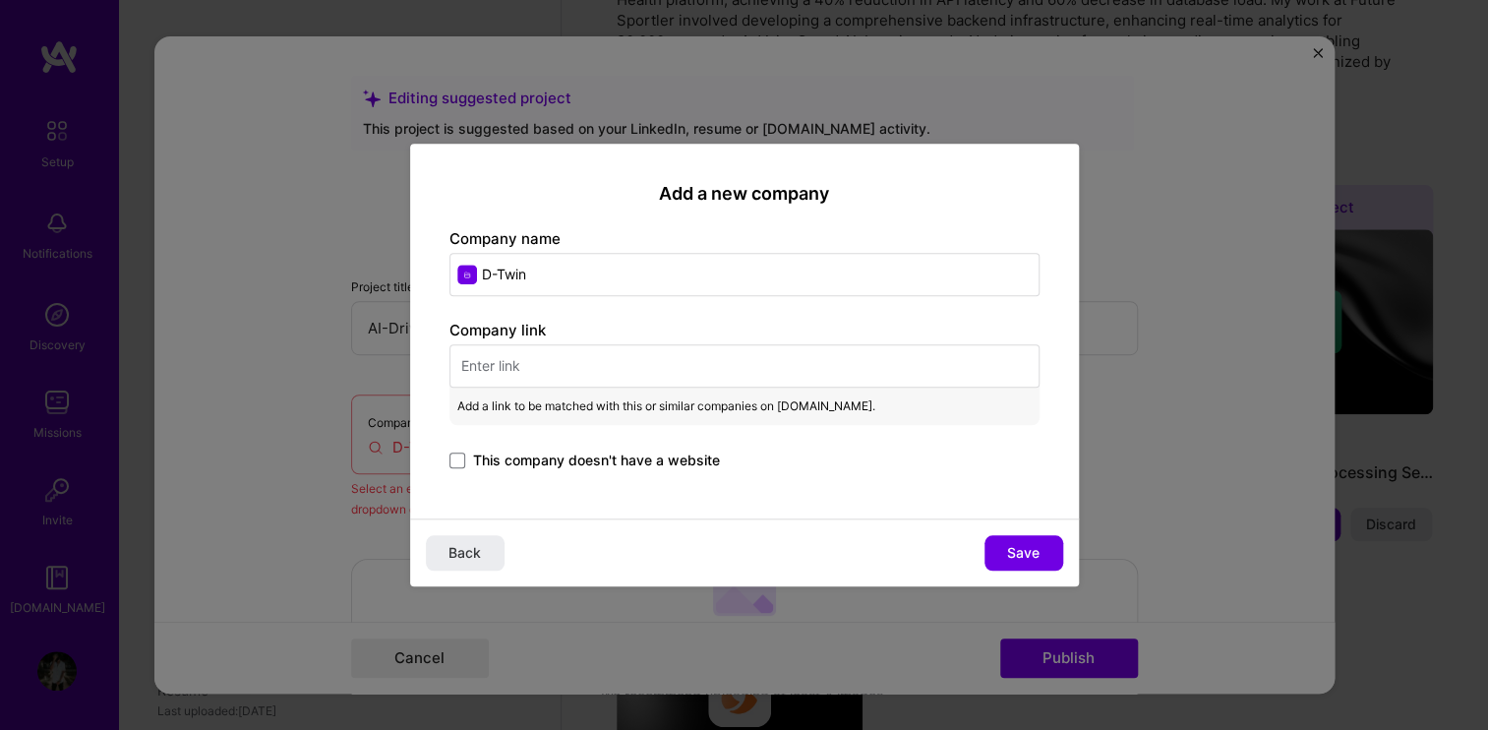
paste input "[URL][DOMAIN_NAME]"
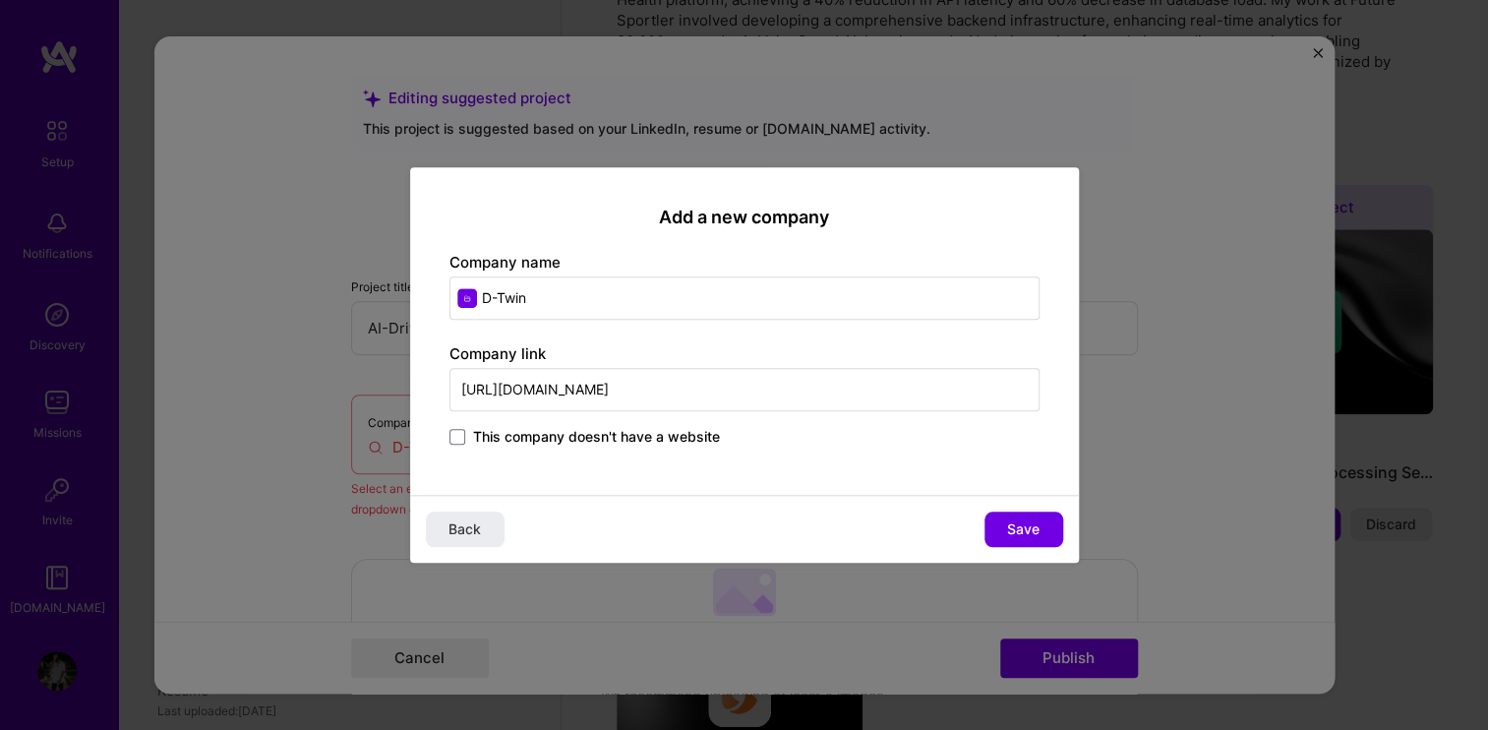
type input "[URL][DOMAIN_NAME]"
click at [538, 296] on input "D-Twin" at bounding box center [744, 297] width 590 height 43
type input "DTwin (EvenBetter)"
click at [666, 338] on div "Add a new company Company name DTwin (EvenBetter) Company link [URL][DOMAIN_NAM…" at bounding box center [744, 330] width 669 height 327
click at [1020, 531] on span "Save" at bounding box center [1023, 529] width 32 height 20
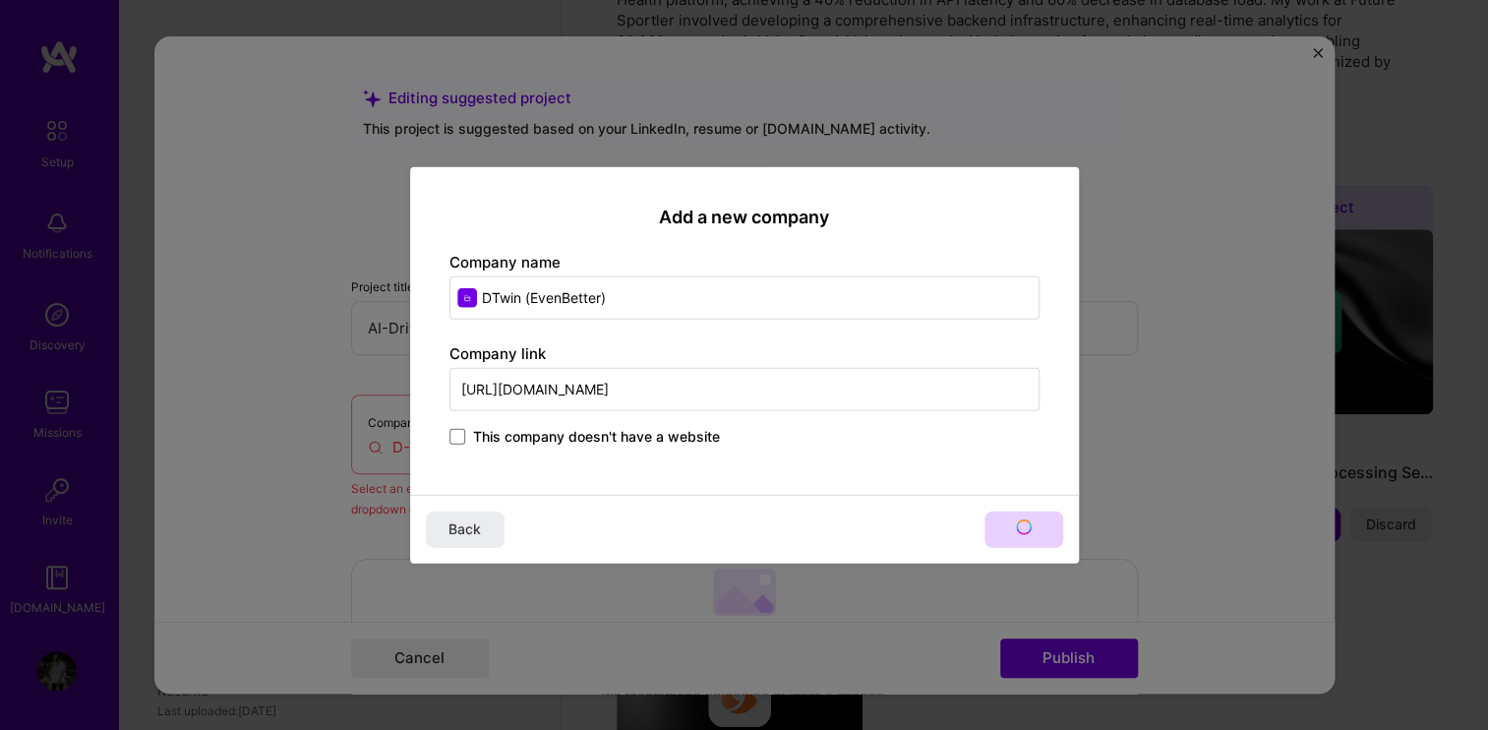
type input "DTwin (EvenBetter)"
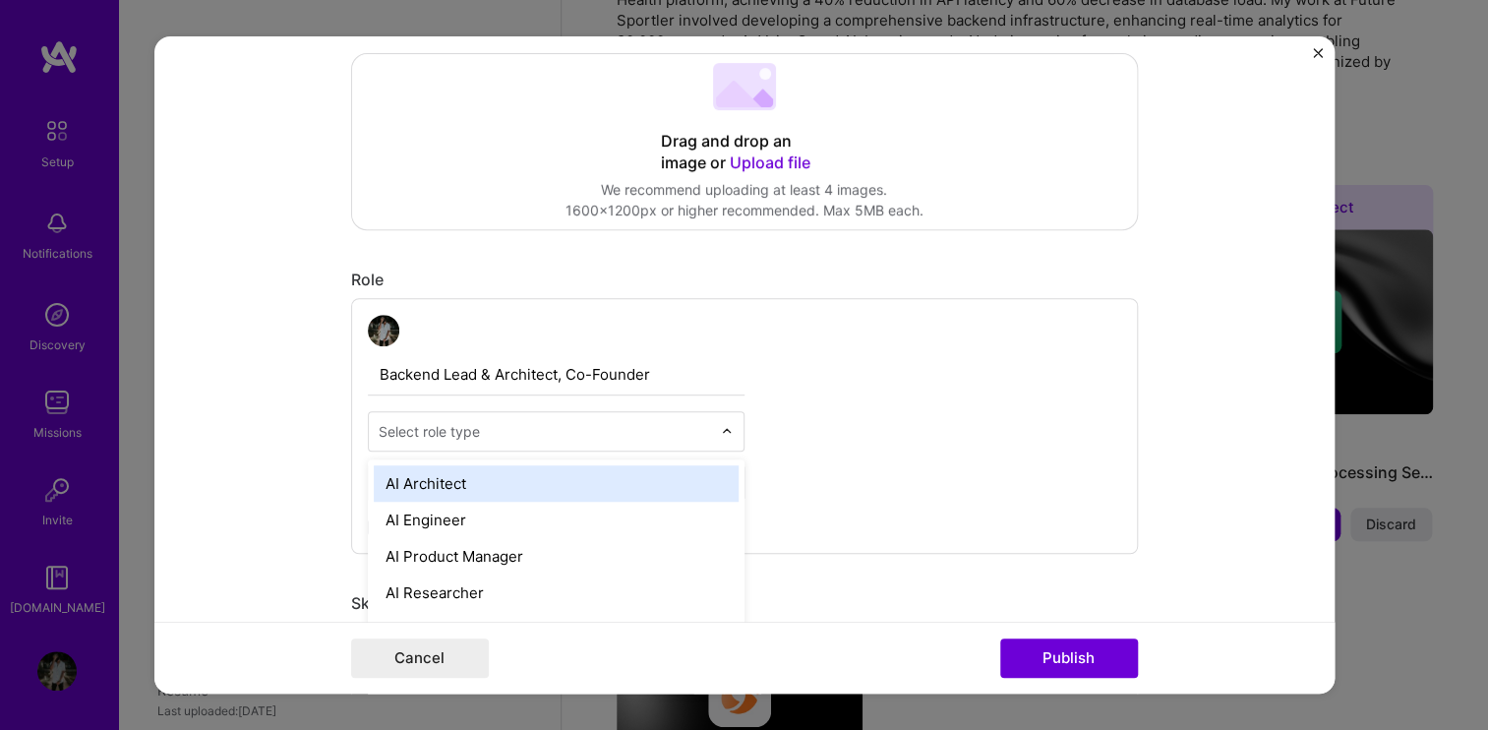
scroll to position [674, 0]
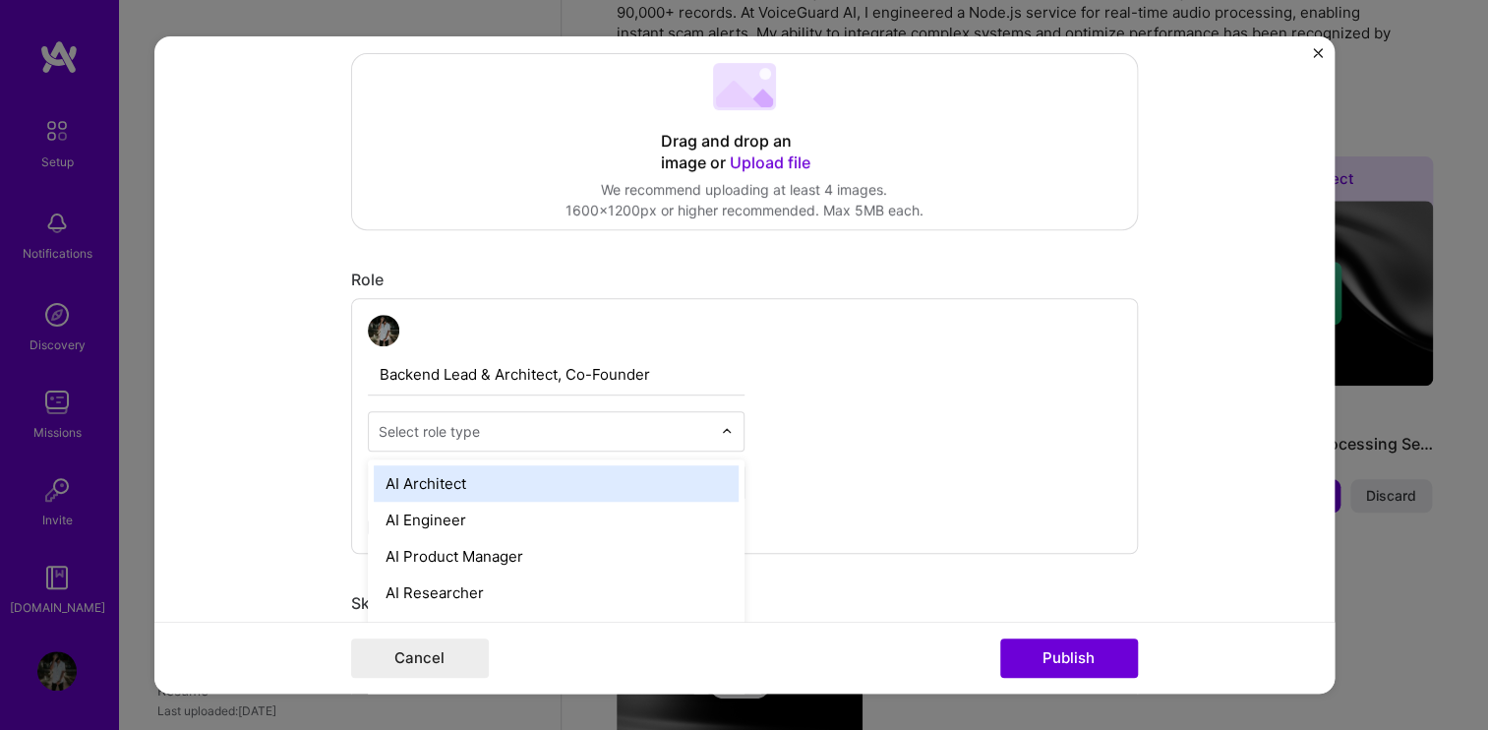
click at [546, 429] on input "text" at bounding box center [545, 431] width 332 height 21
type input "bac"
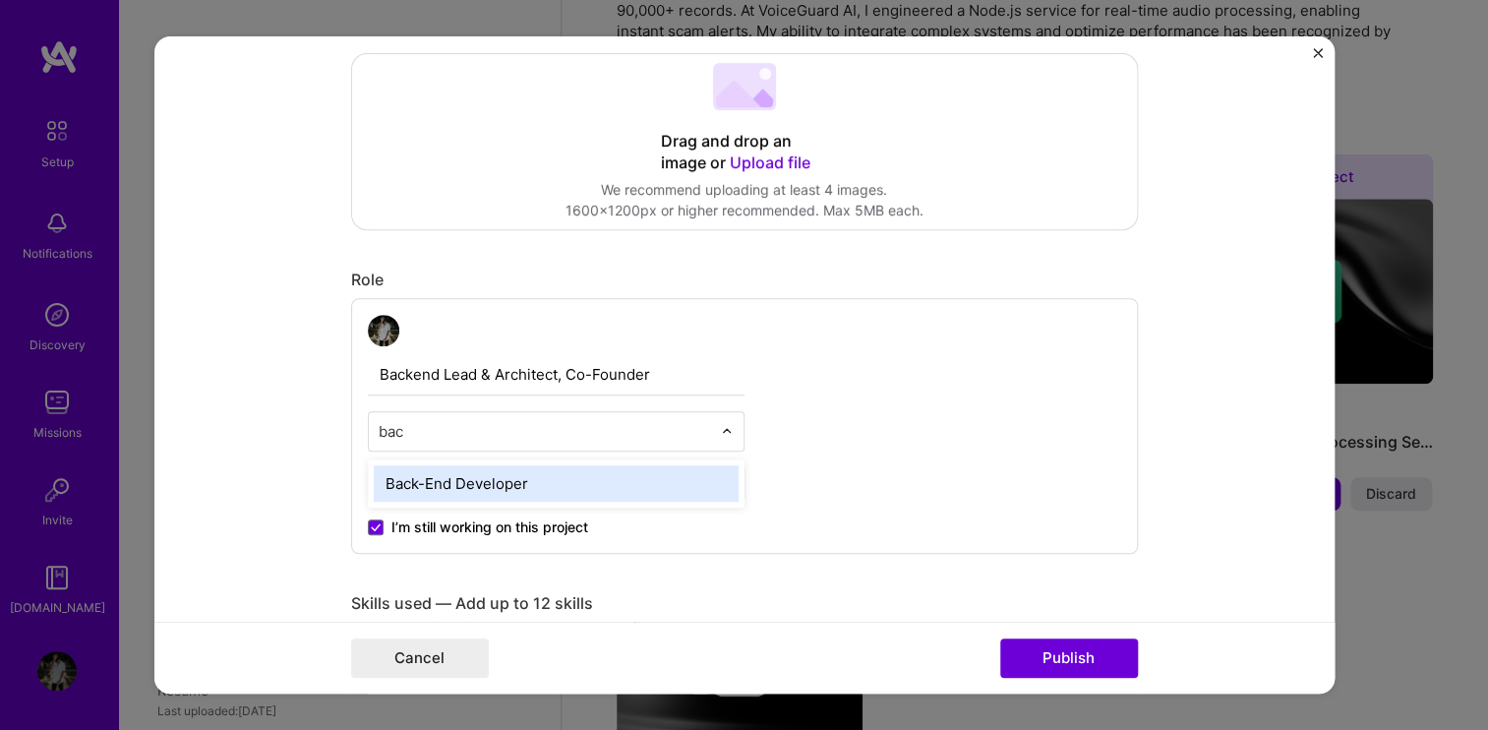
click at [481, 474] on div "Back-End Developer" at bounding box center [556, 483] width 365 height 36
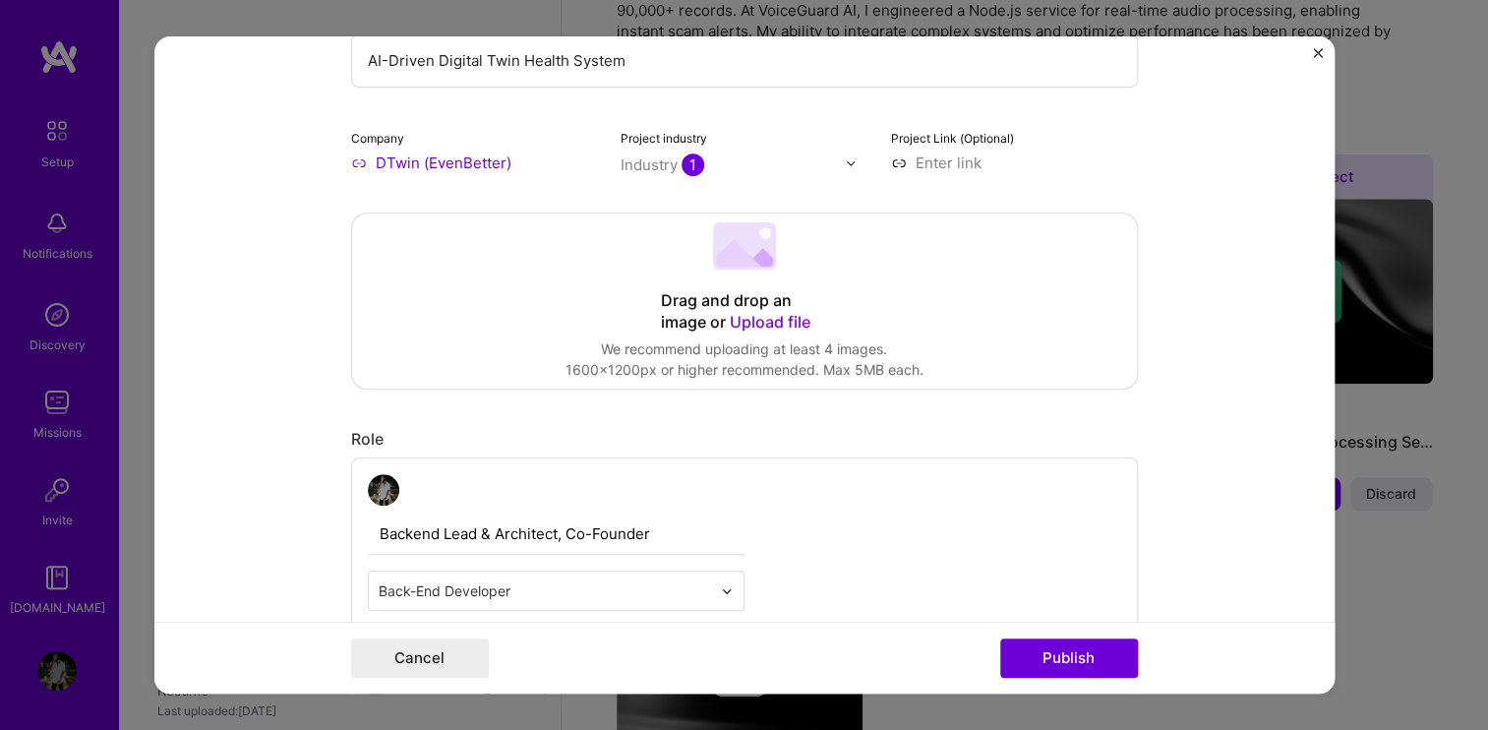
scroll to position [255, 0]
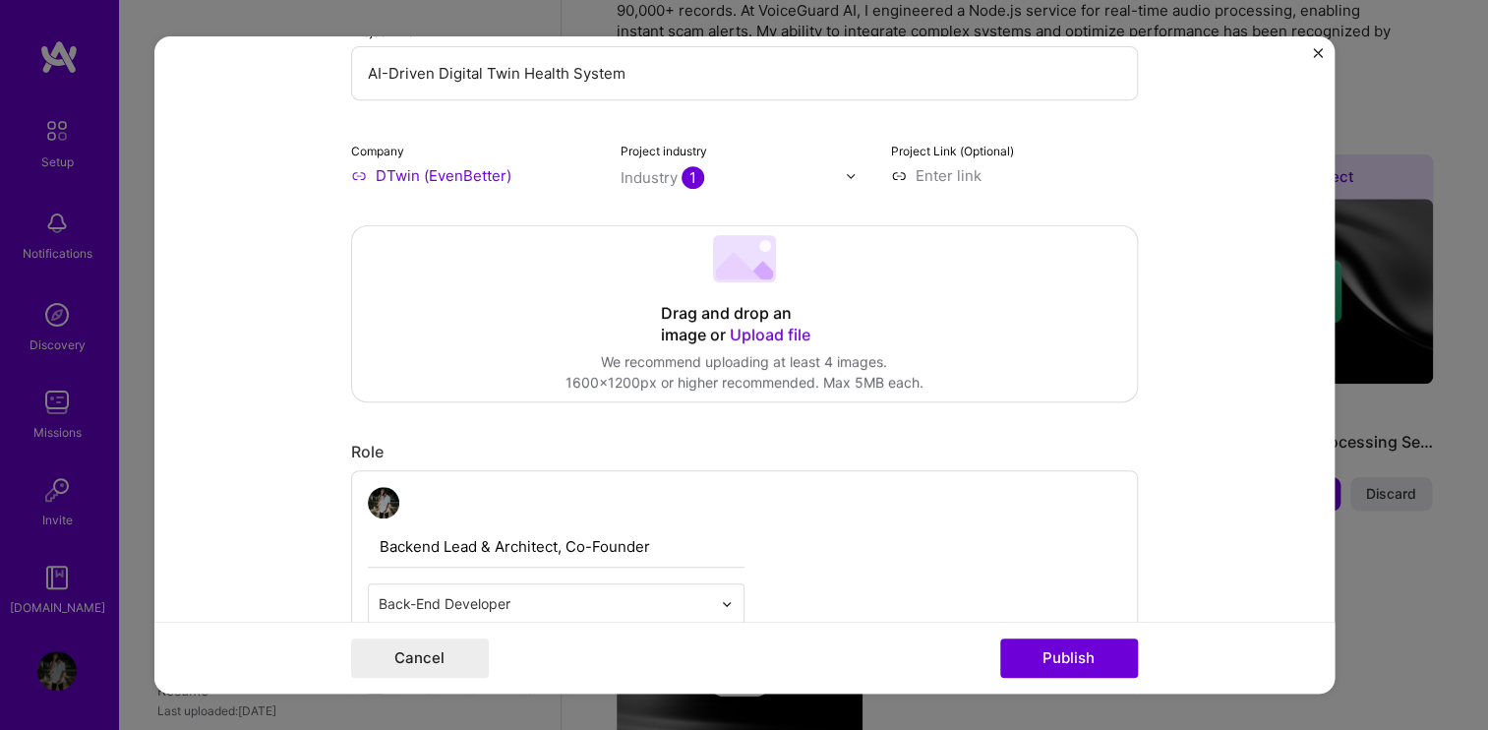
click at [738, 331] on span "Upload file" at bounding box center [770, 334] width 81 height 20
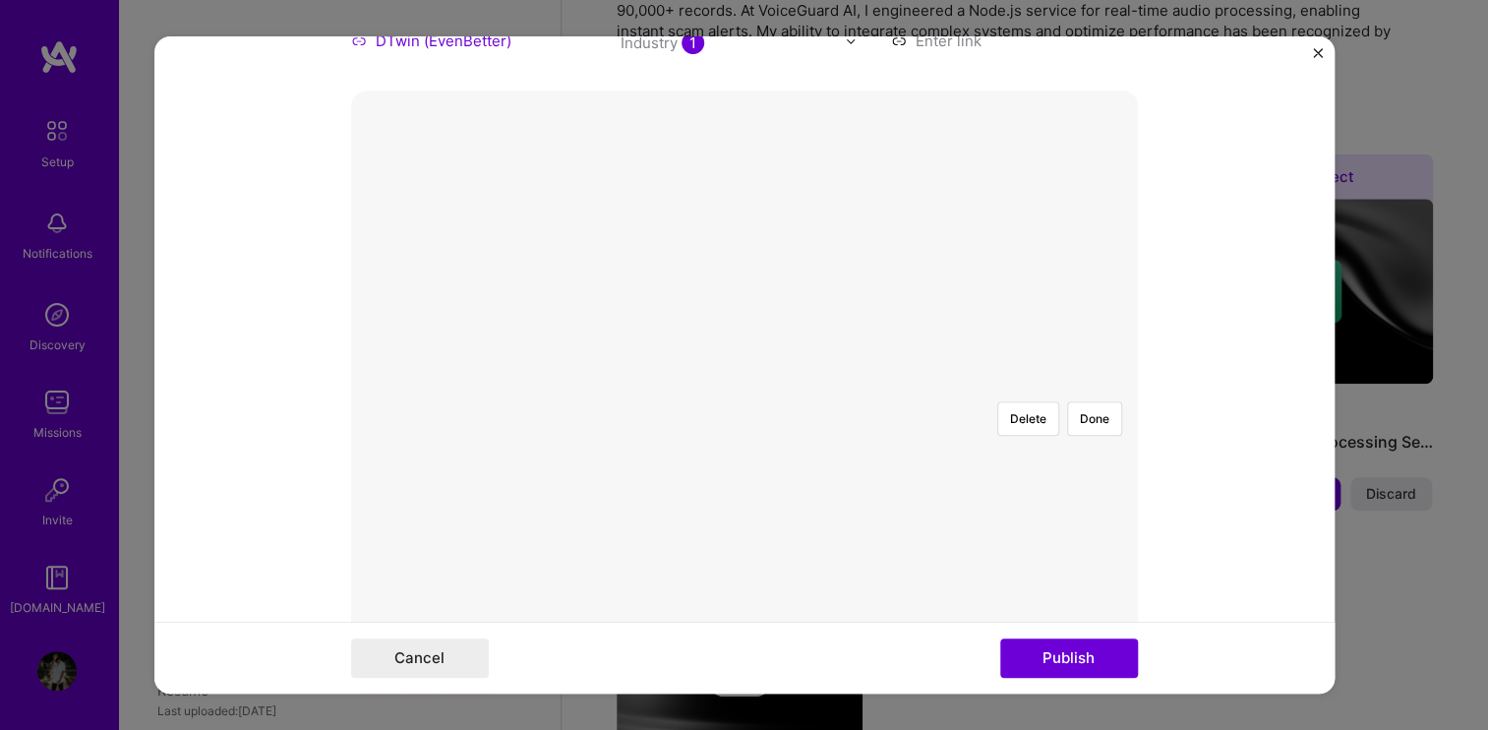
scroll to position [415, 0]
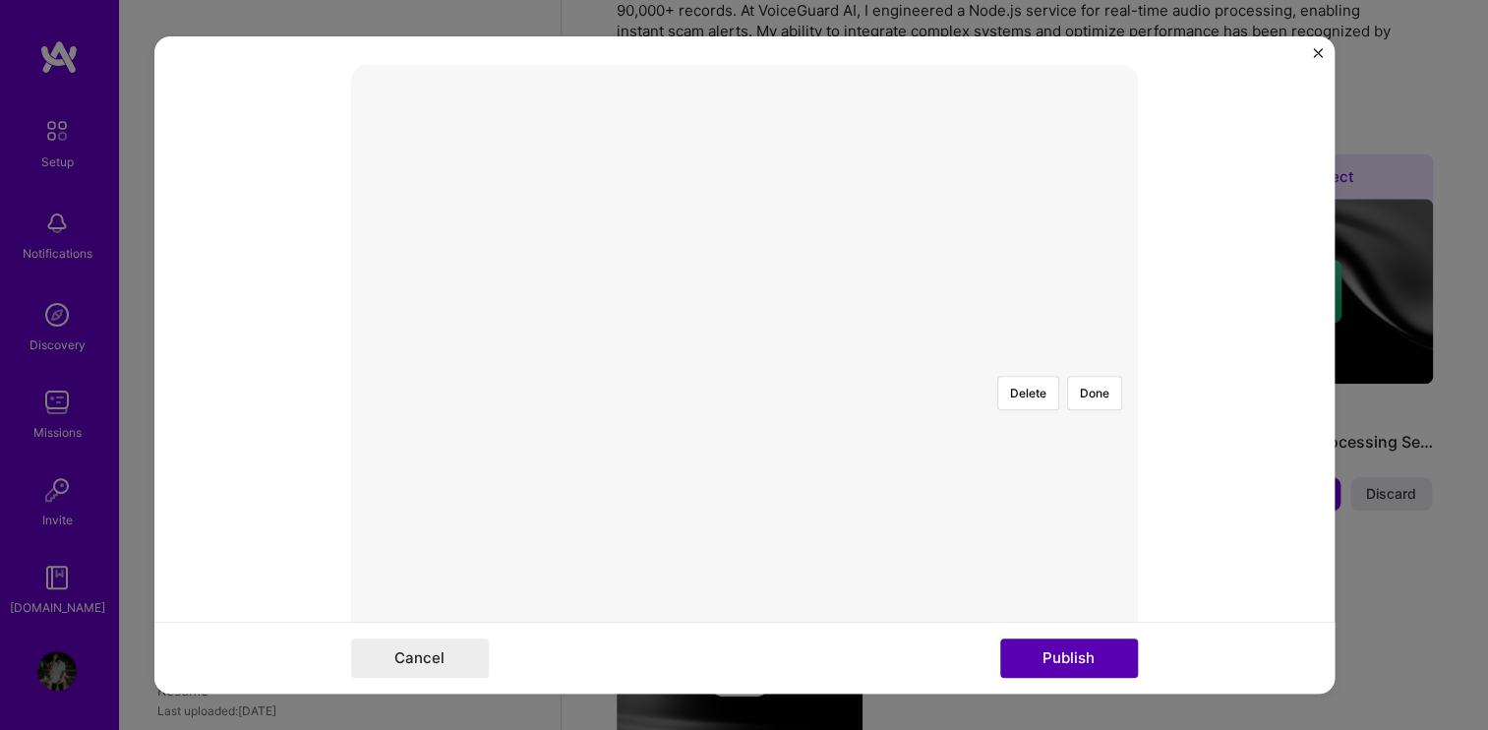
click at [1026, 655] on button "Publish" at bounding box center [1069, 657] width 138 height 39
click at [1077, 348] on button "Done" at bounding box center [1094, 365] width 55 height 34
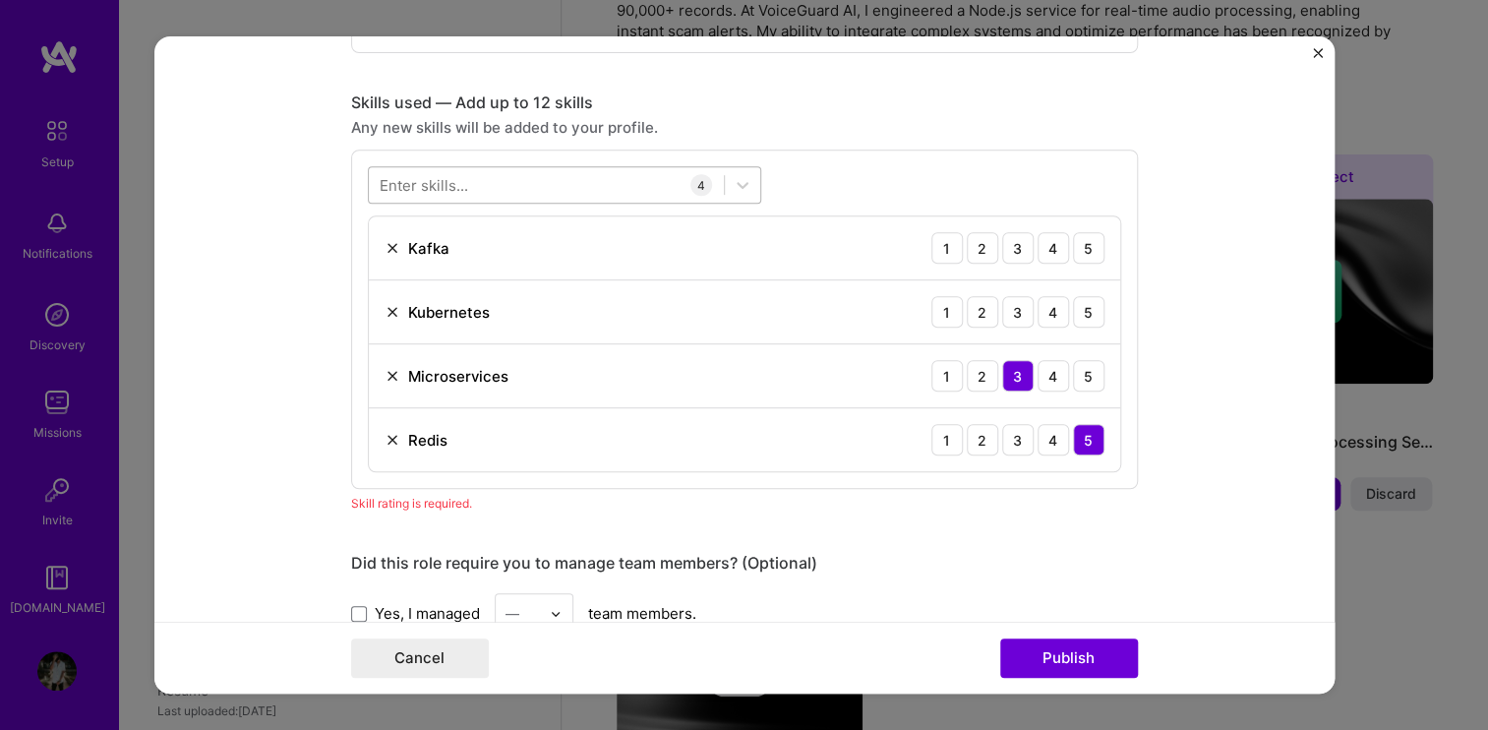
scroll to position [1368, 0]
click at [1012, 240] on div "3" at bounding box center [1017, 244] width 31 height 31
click at [1019, 315] on div "3" at bounding box center [1017, 308] width 31 height 31
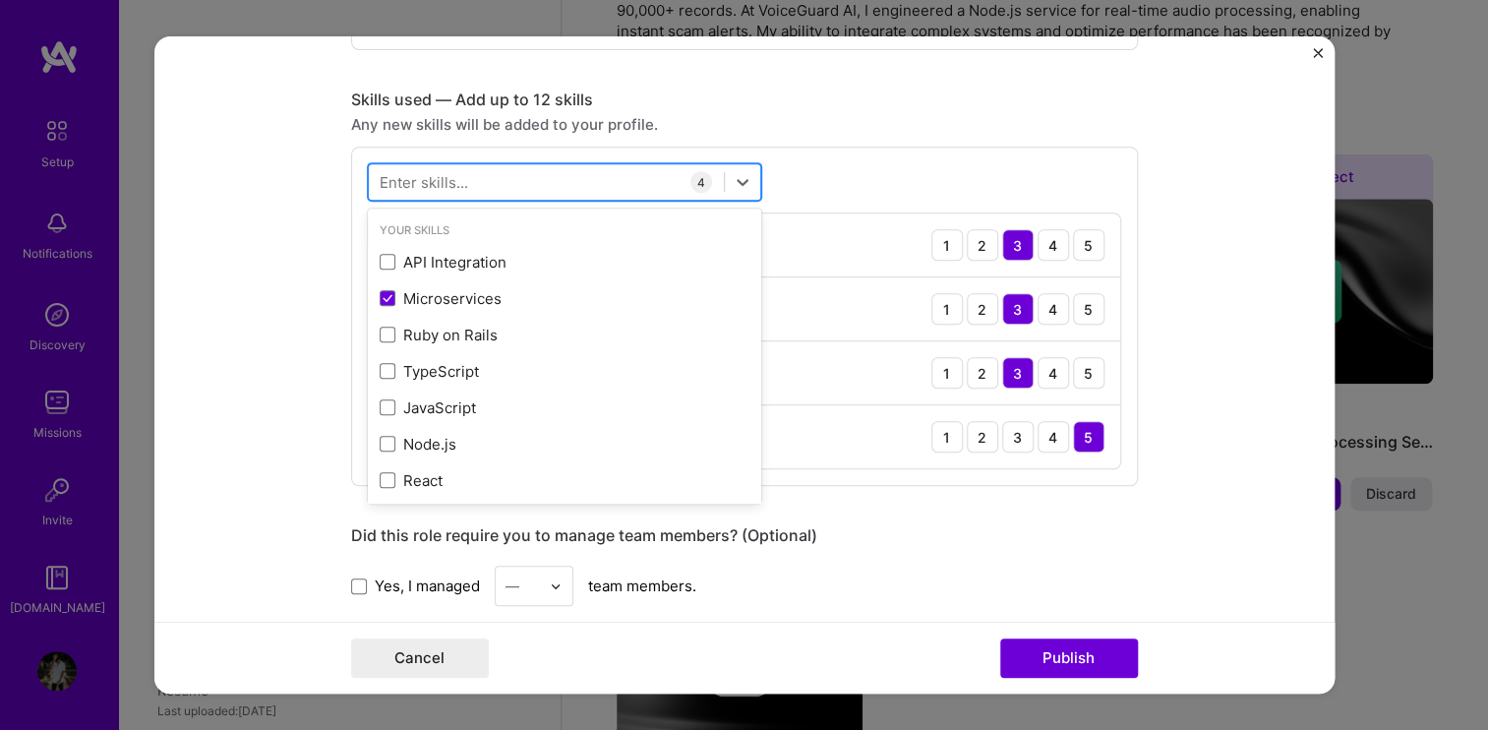
click at [574, 195] on div at bounding box center [546, 182] width 355 height 32
type input "node"
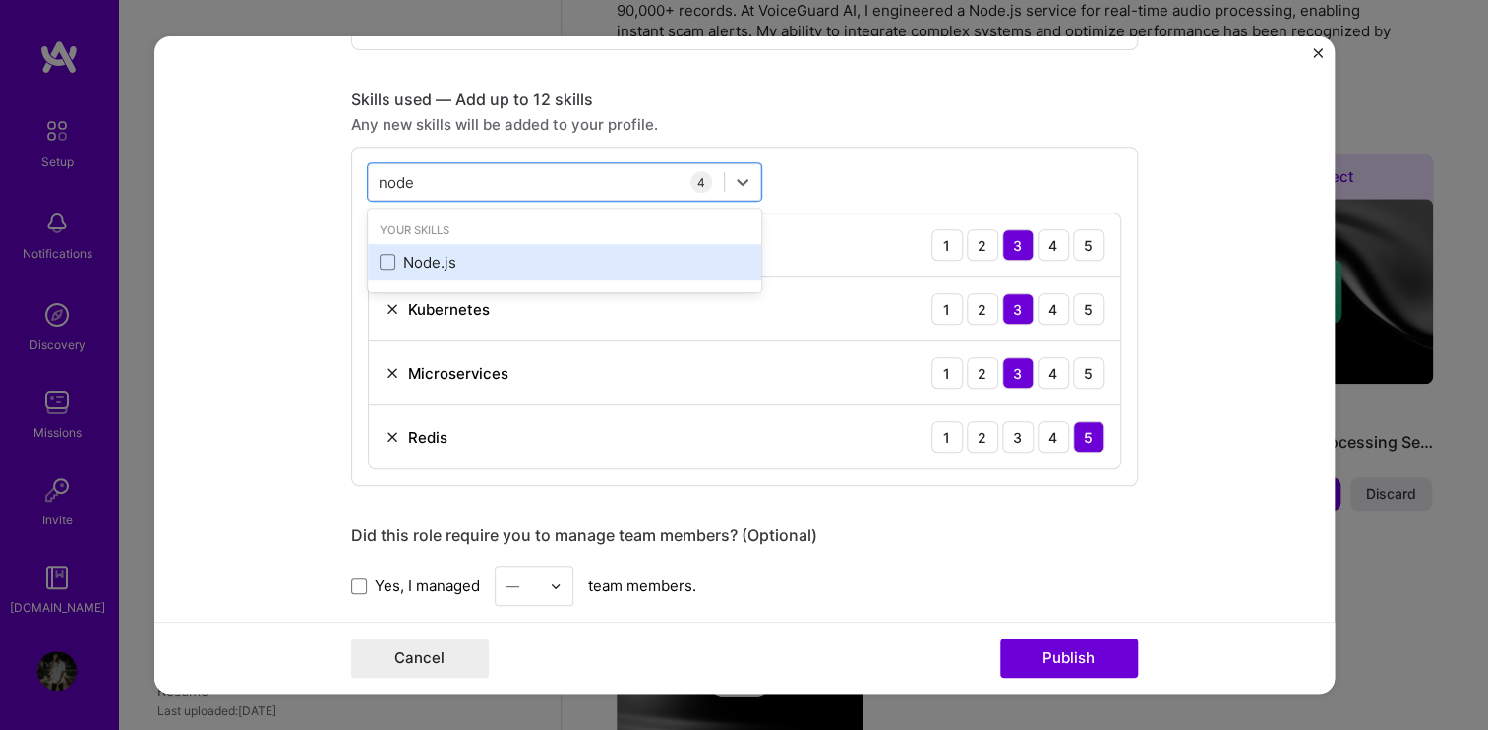
click at [507, 265] on div "Node.js" at bounding box center [565, 262] width 370 height 21
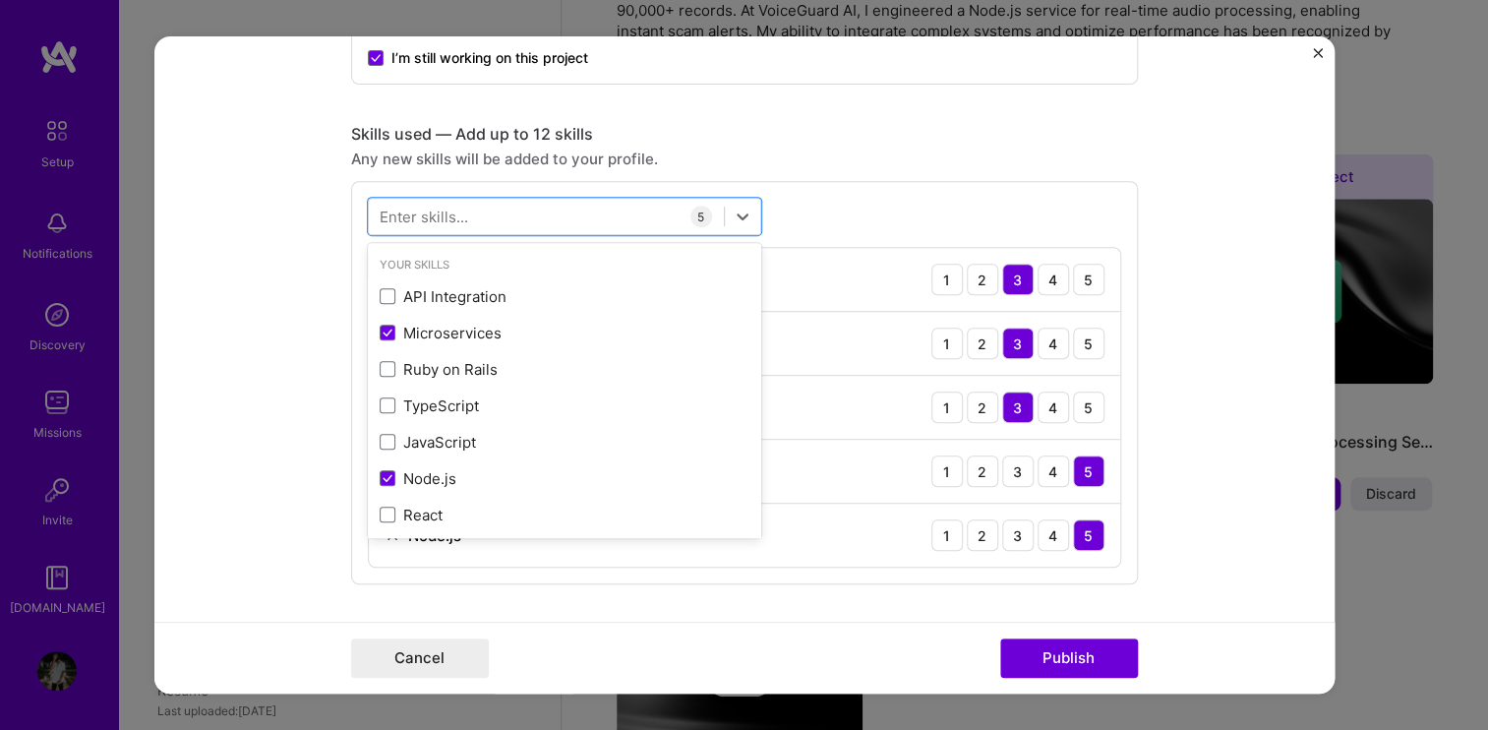
scroll to position [1401, 0]
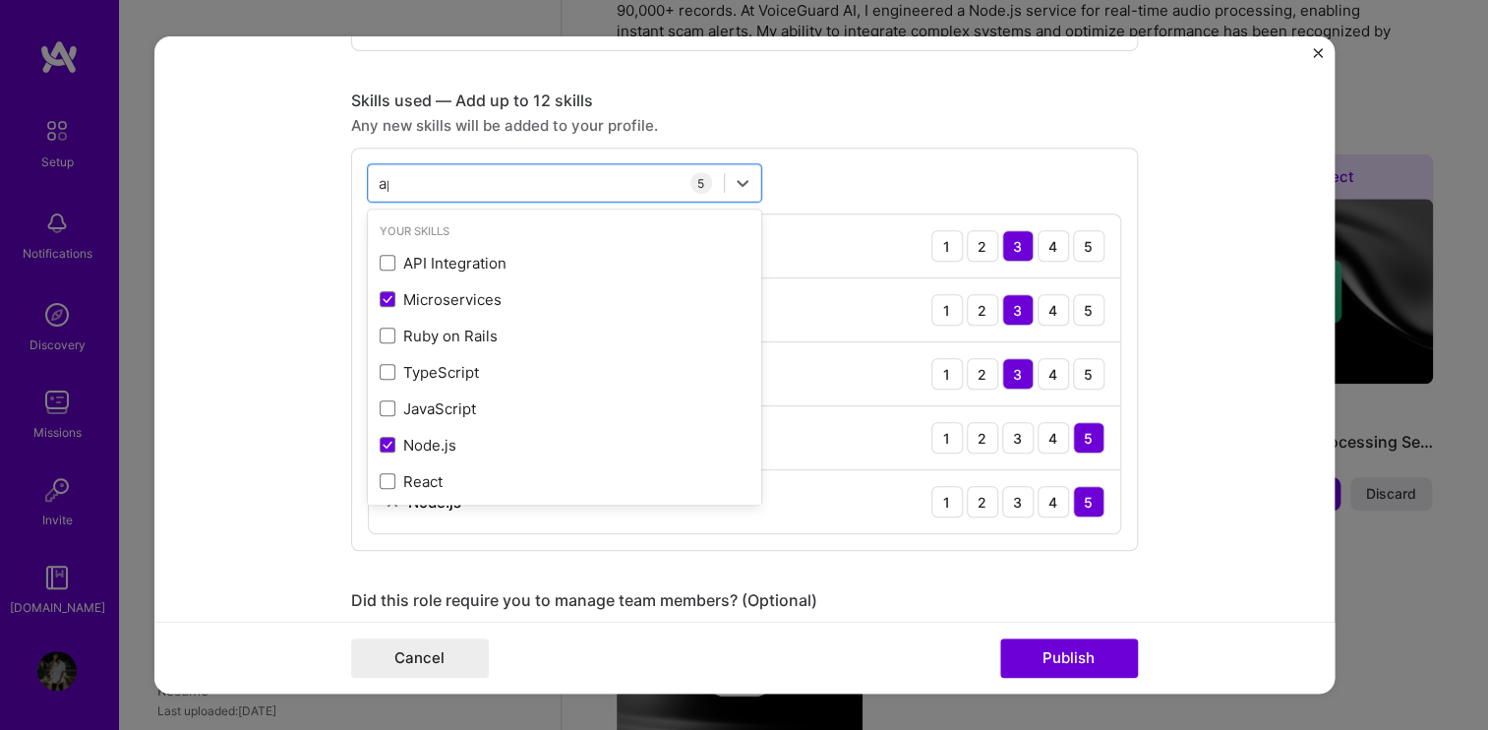
type input "api"
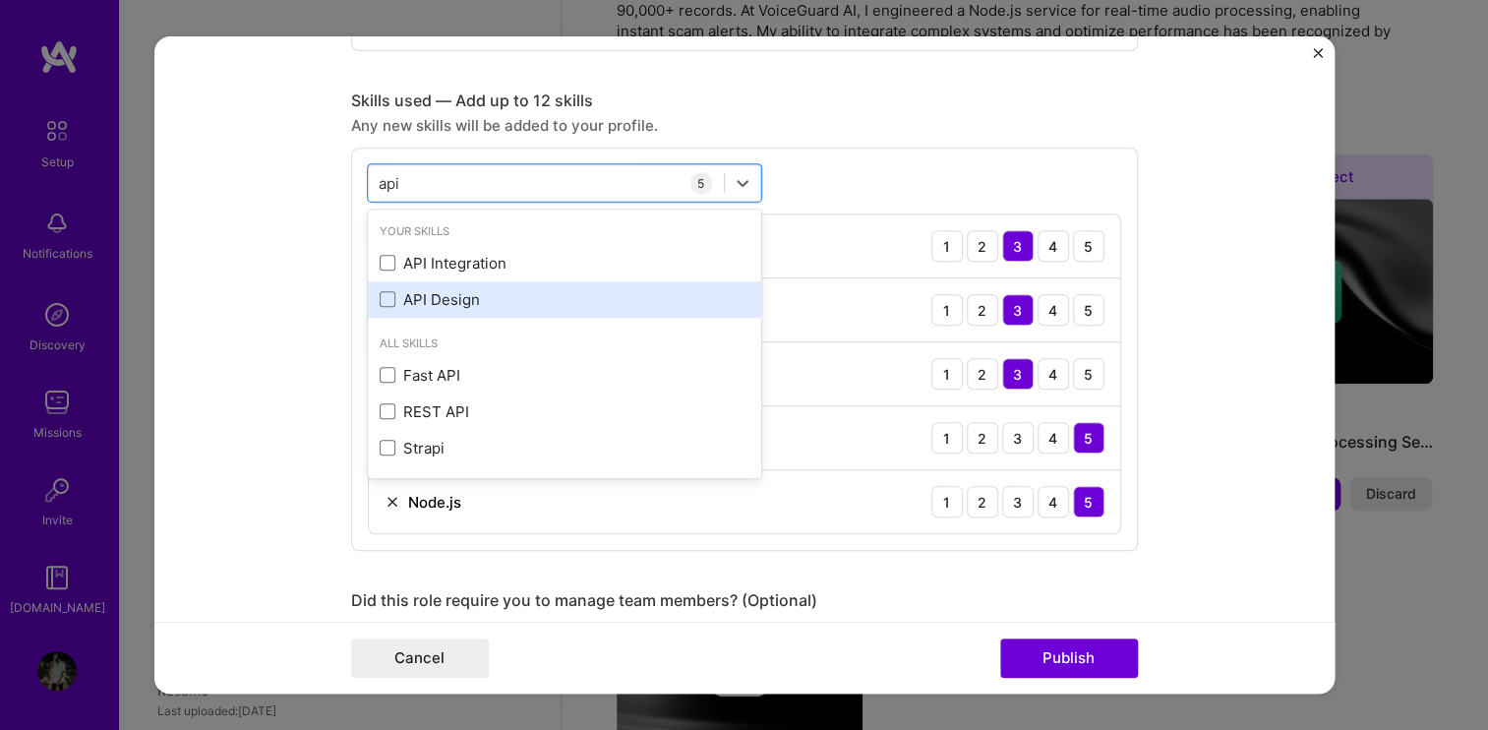
click at [546, 289] on div "API Design" at bounding box center [565, 299] width 370 height 21
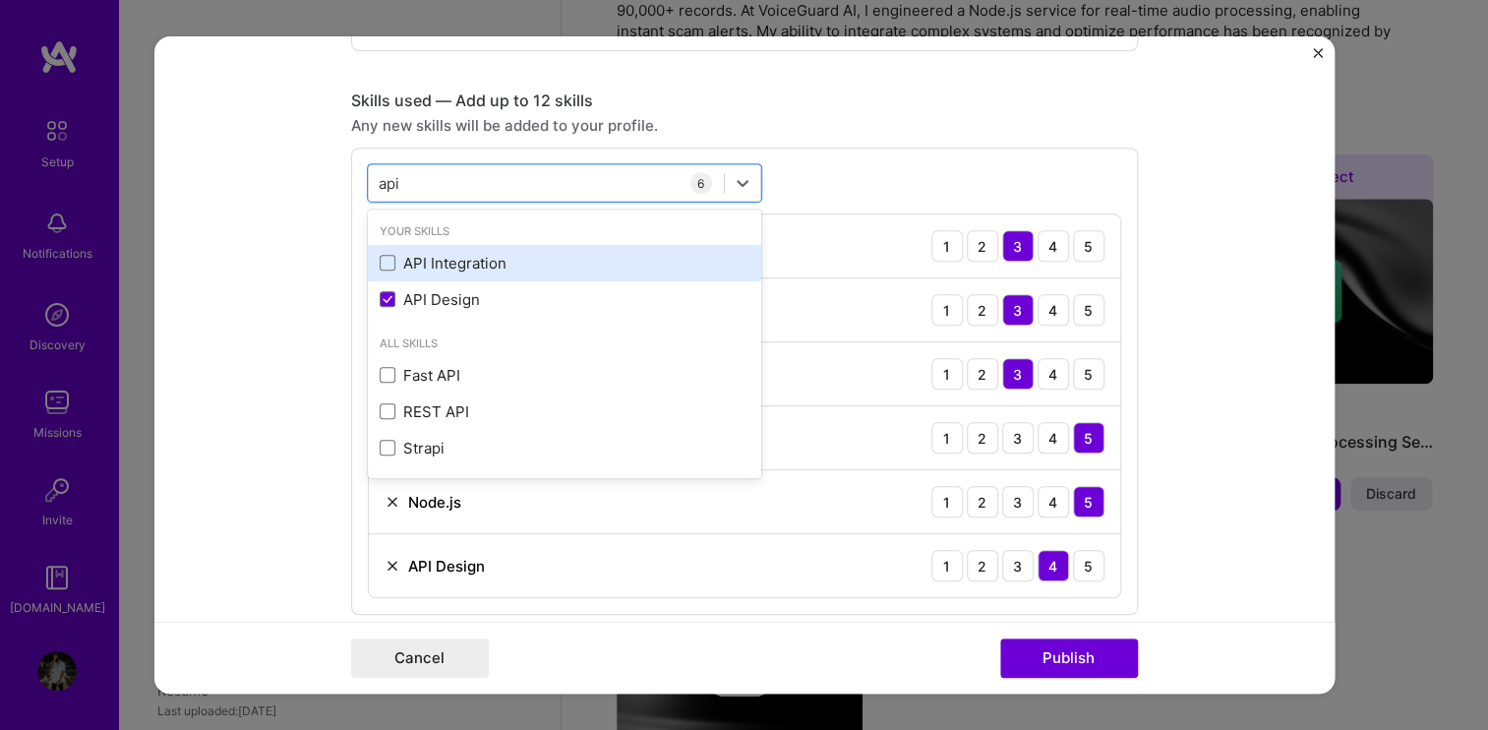
click at [521, 268] on div "API Integration" at bounding box center [565, 263] width 370 height 21
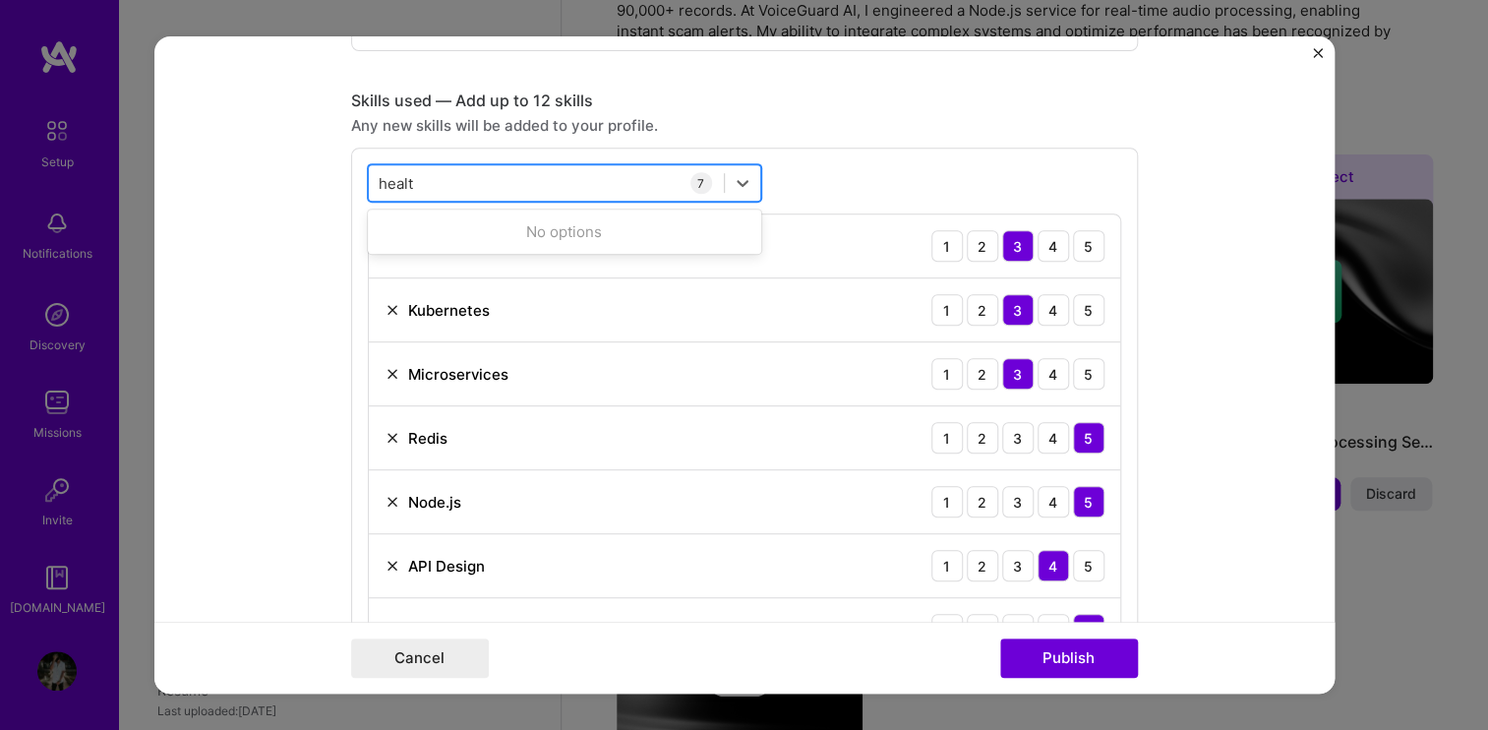
type input "health"
type input "red"
type input "post"
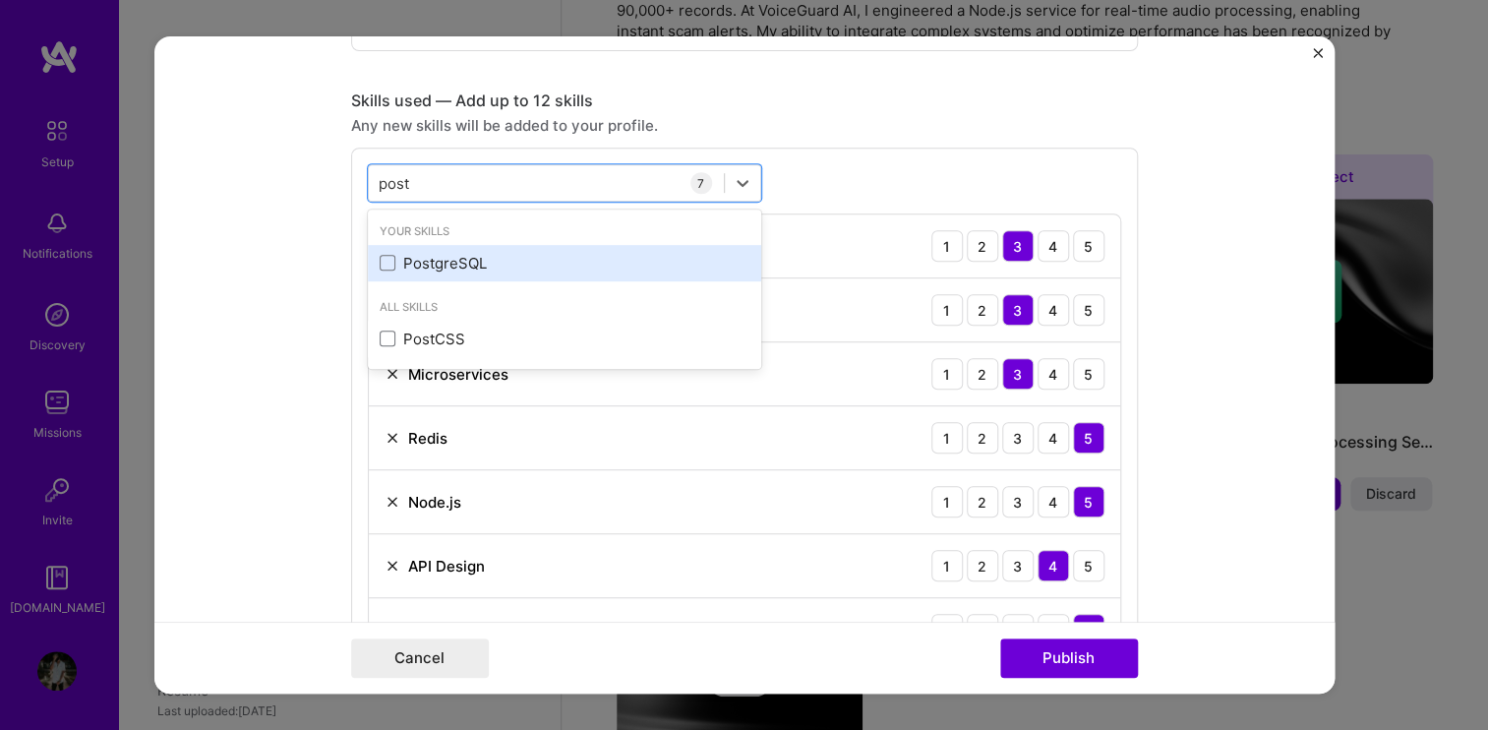
click at [509, 247] on div "PostgreSQL" at bounding box center [564, 263] width 393 height 36
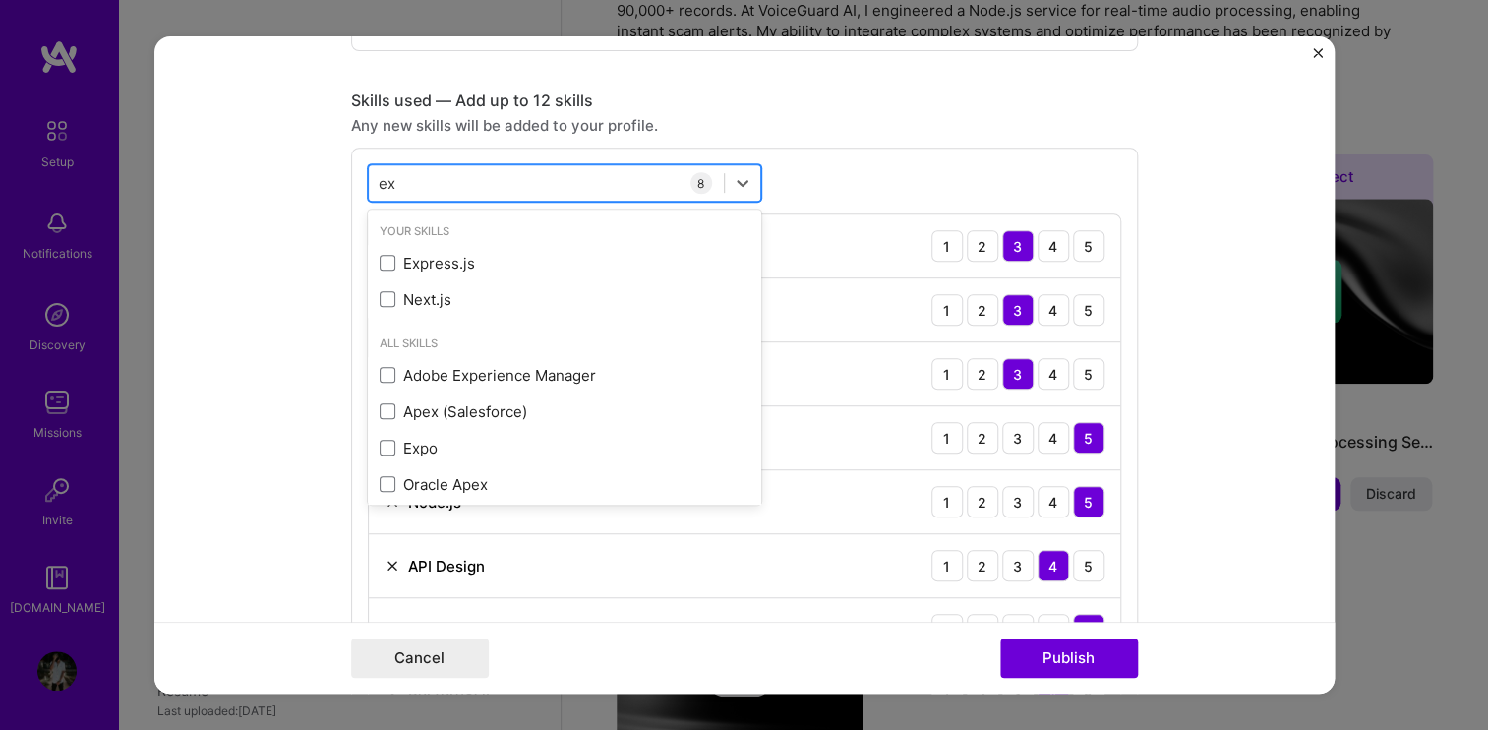
type input "exp"
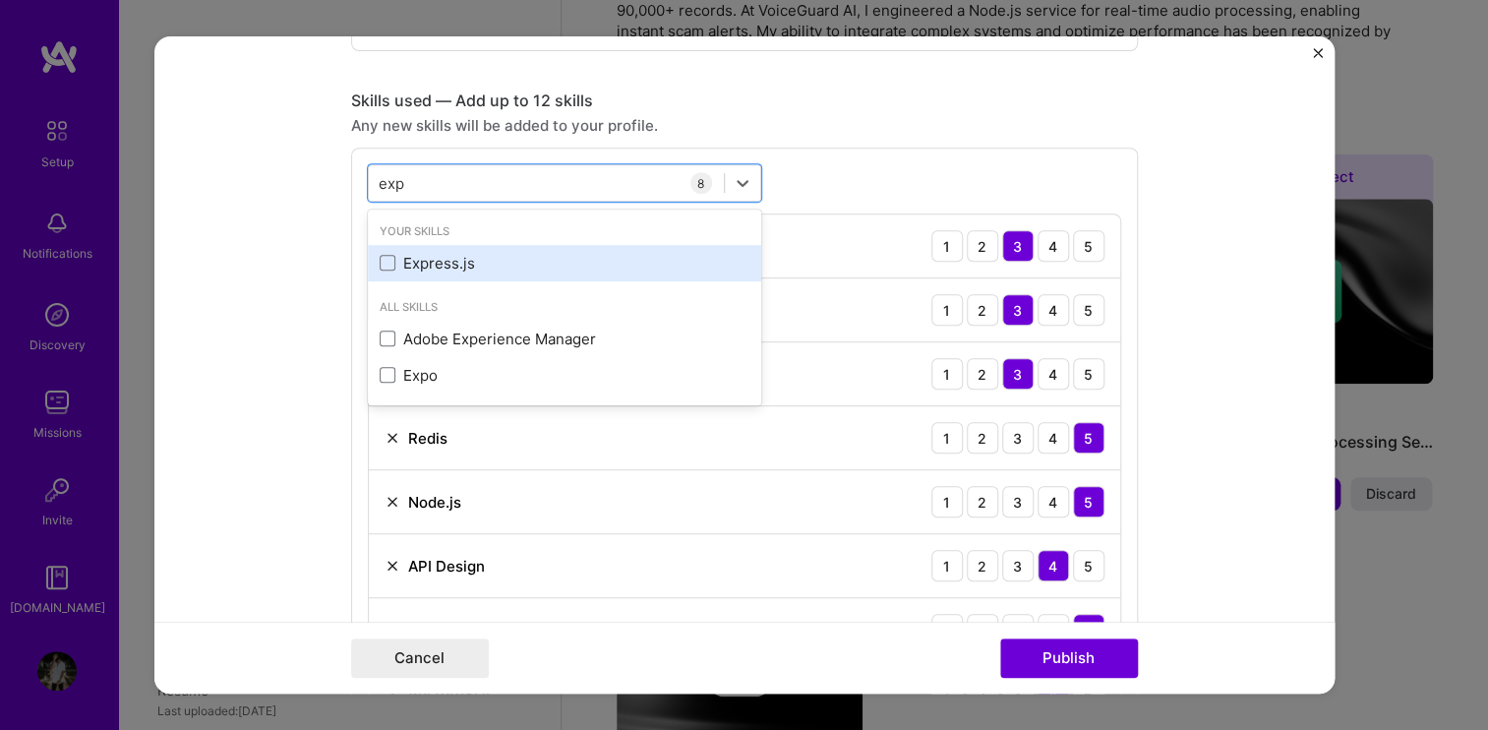
click at [480, 261] on div "Express.js" at bounding box center [565, 263] width 370 height 21
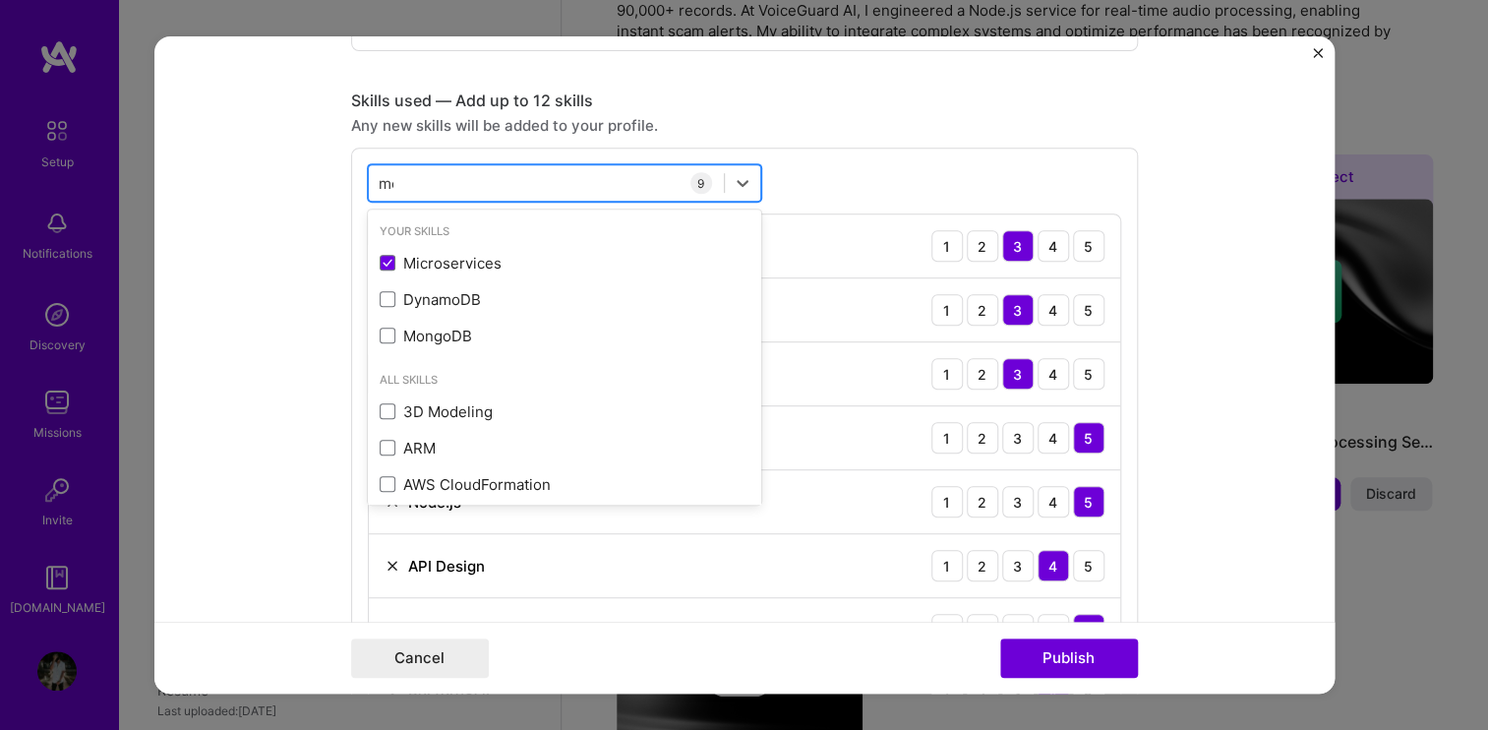
type input "mon"
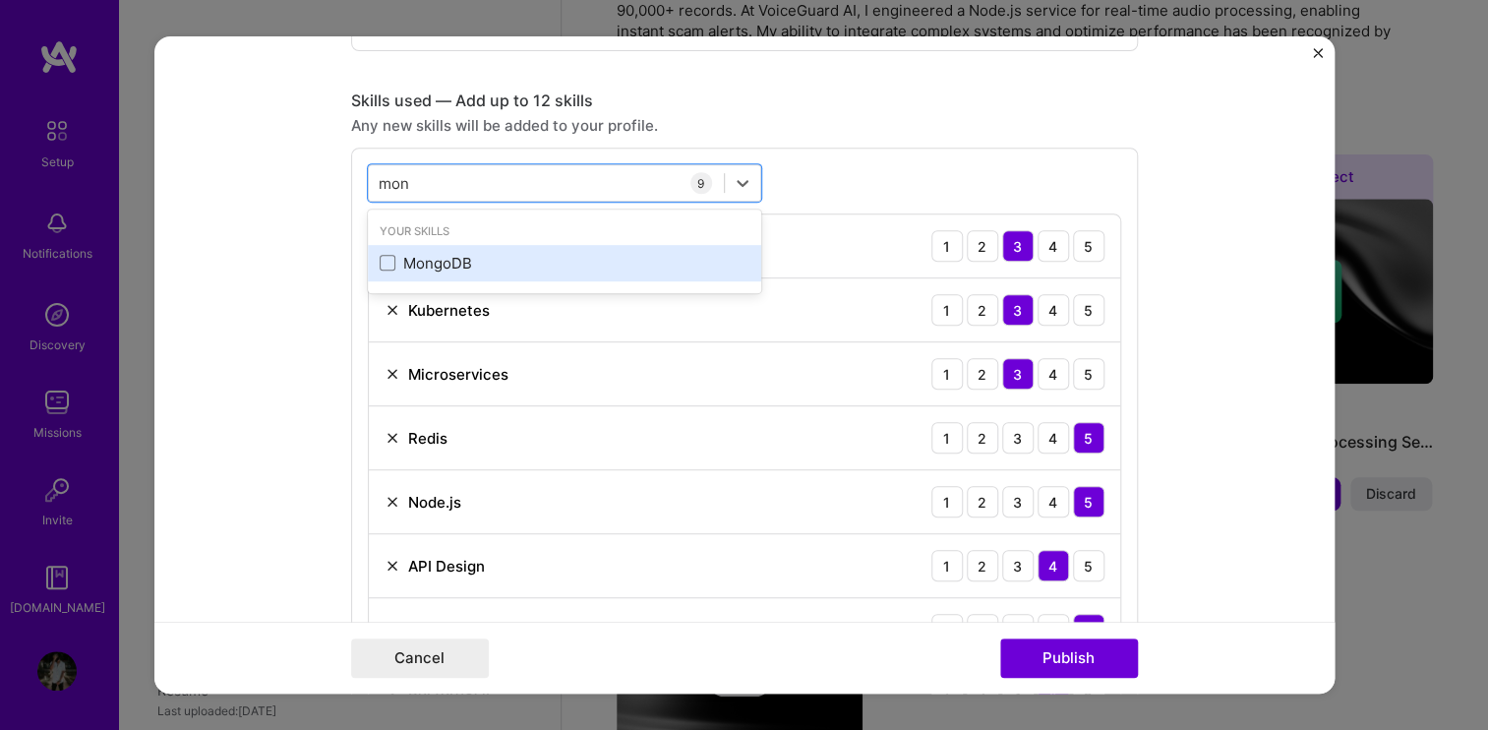
click at [472, 271] on div "MongoDB" at bounding box center [564, 263] width 393 height 36
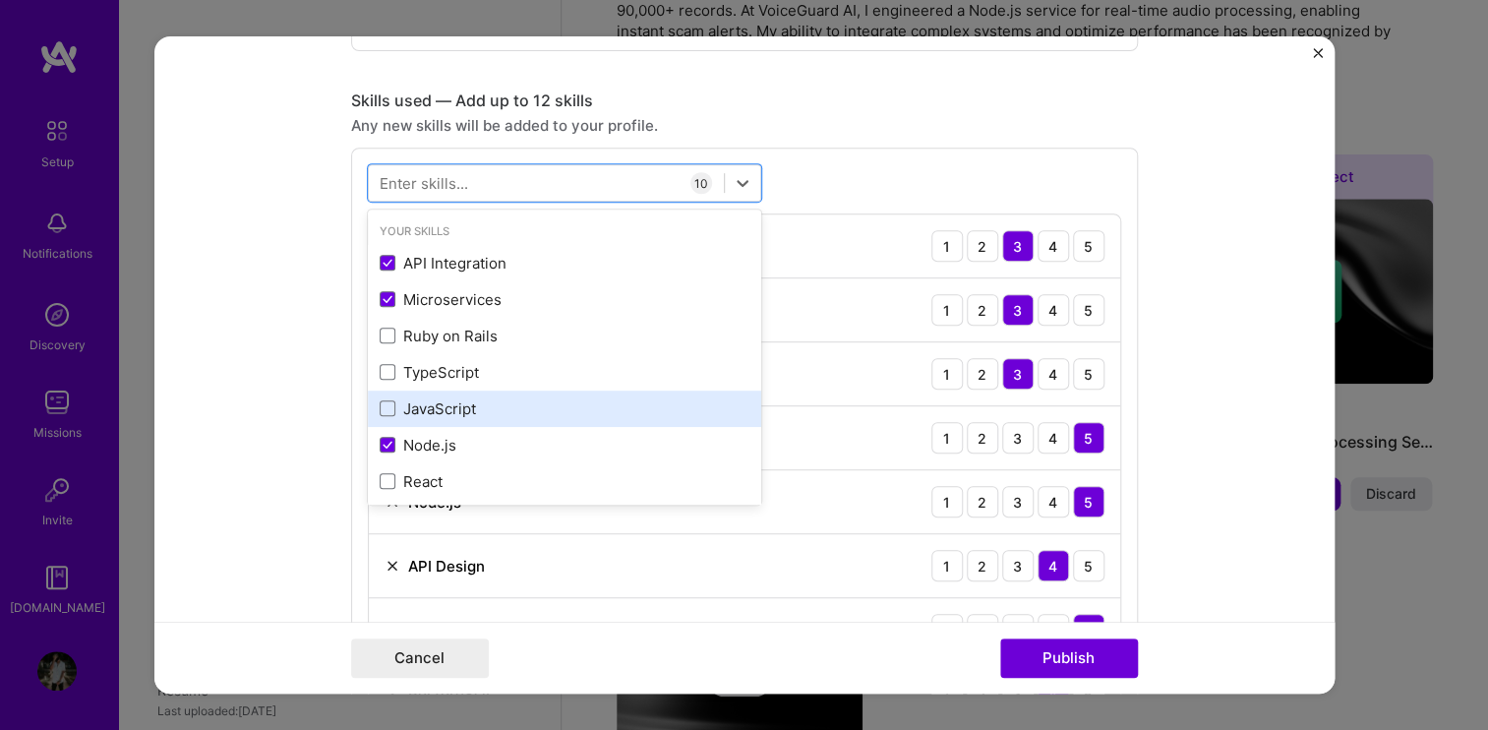
click at [509, 390] on div "JavaScript" at bounding box center [564, 408] width 393 height 36
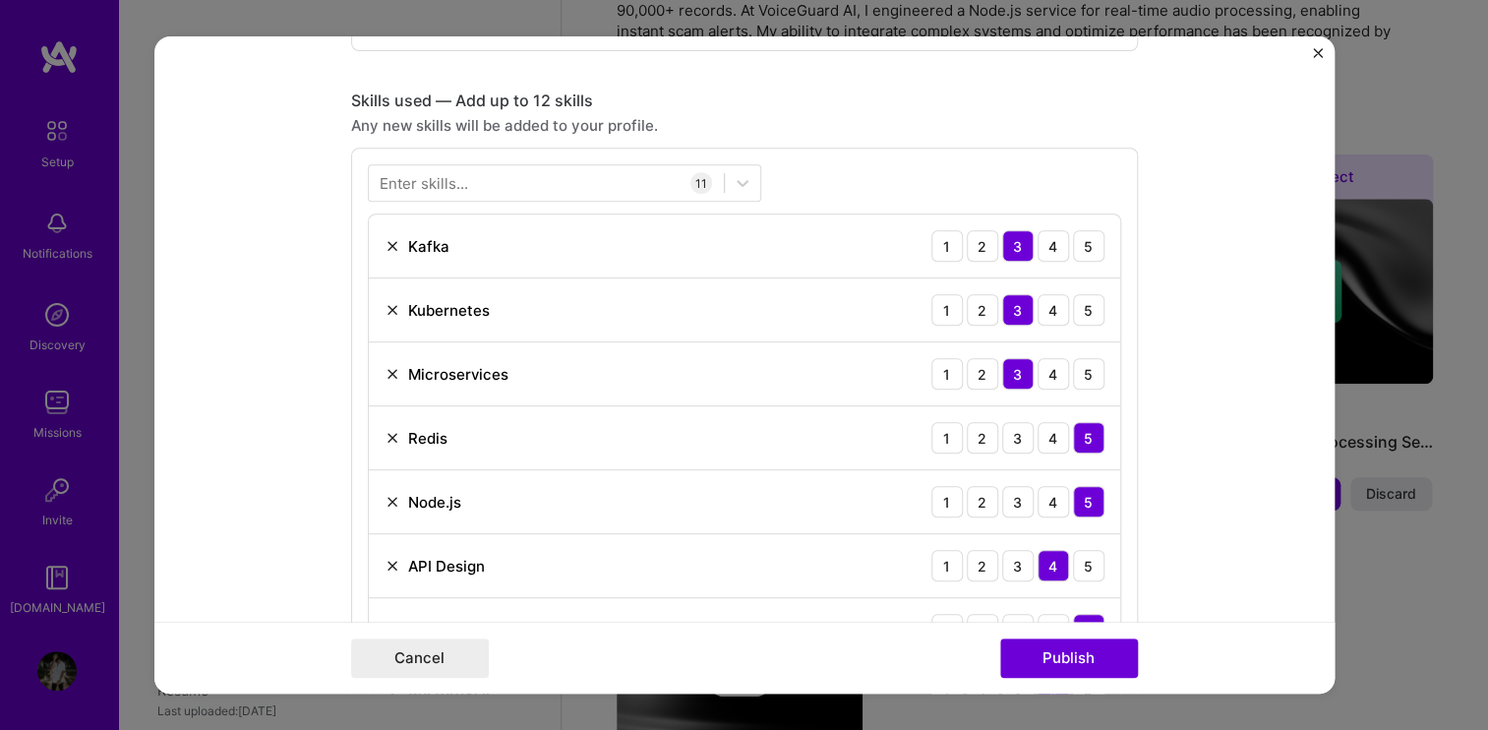
click at [832, 178] on div "Enter skills... 11 [PERSON_NAME] 1 2 3 4 5 Kubernetes 1 2 3 4 5 Microservices 1…" at bounding box center [744, 540] width 787 height 787
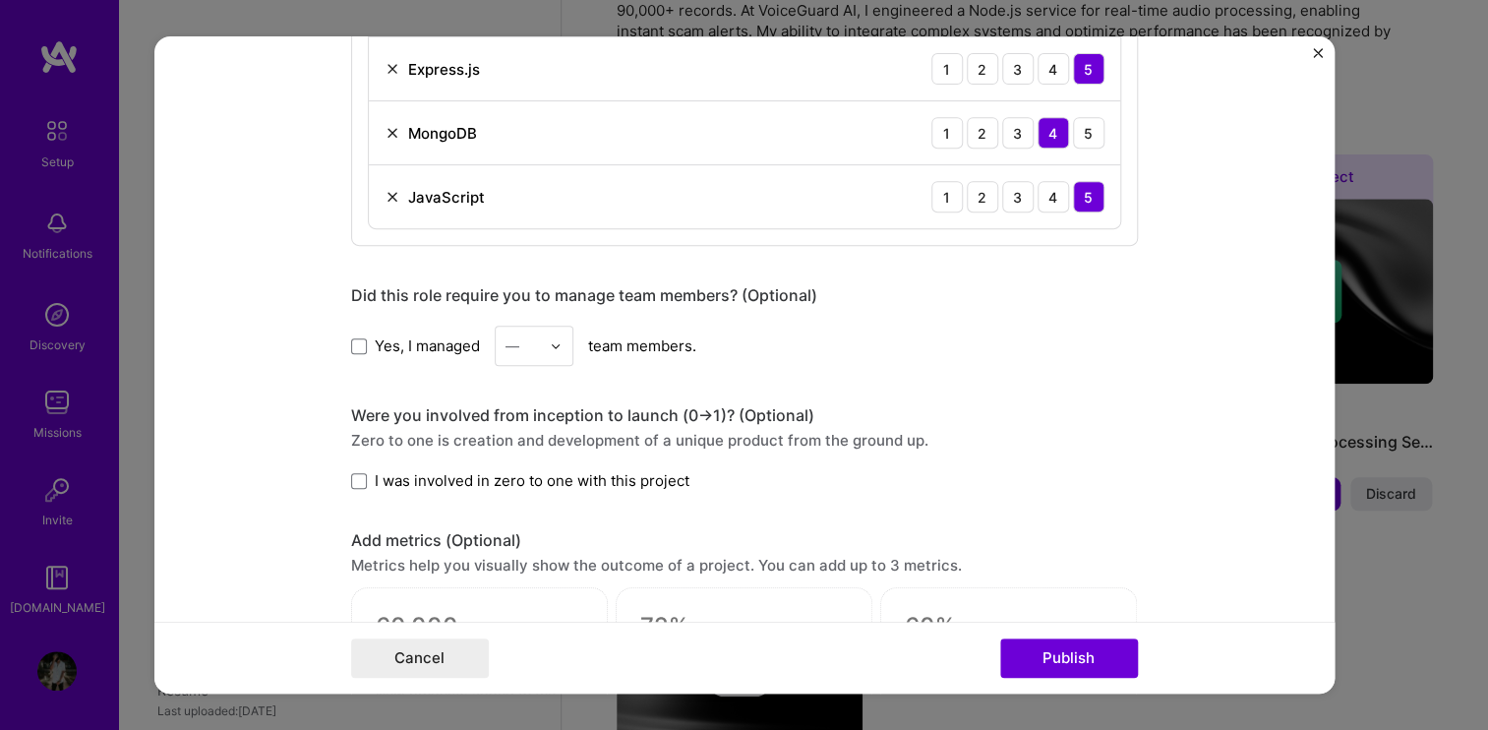
scroll to position [2093, 0]
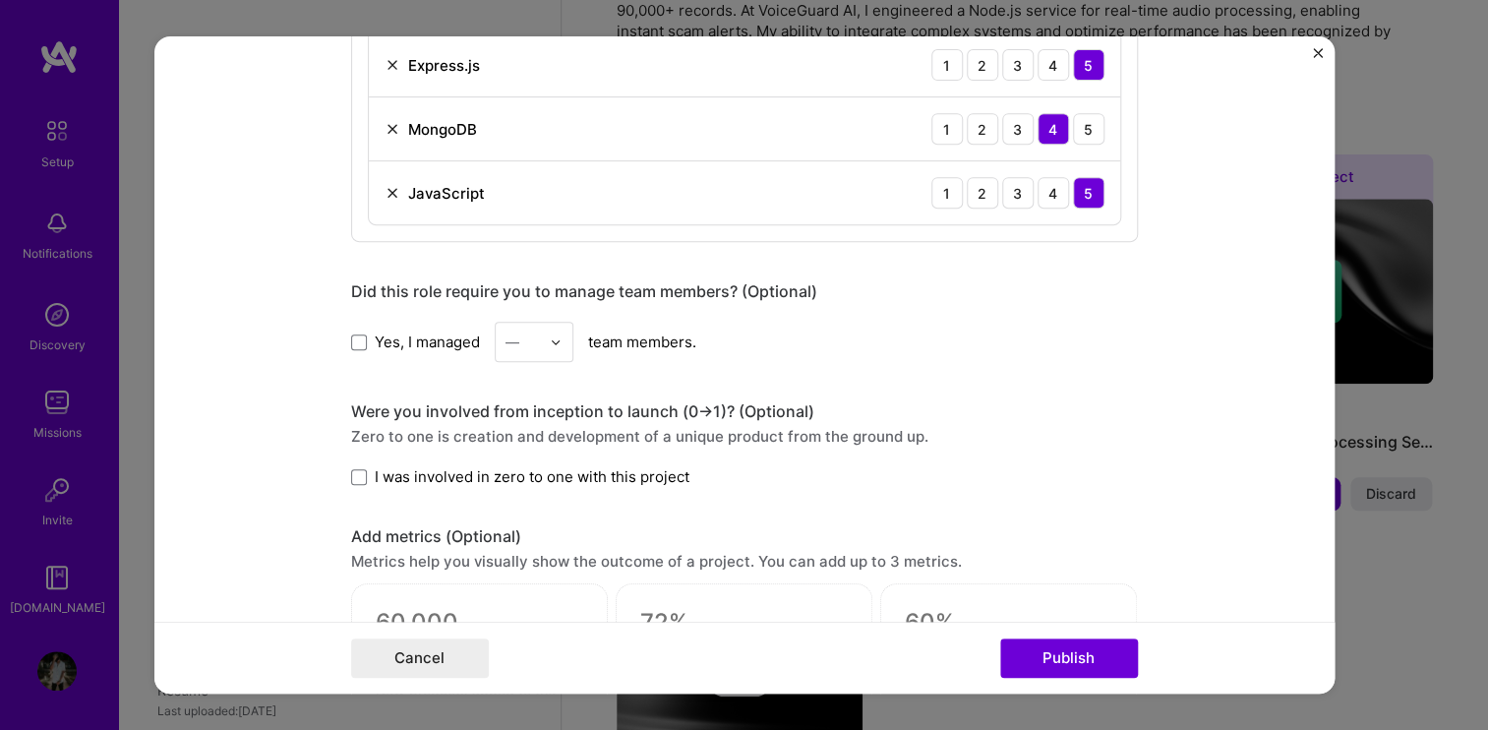
click at [361, 336] on label "Yes, I managed" at bounding box center [415, 341] width 129 height 21
click at [0, 0] on input "Yes, I managed" at bounding box center [0, 0] width 0 height 0
click at [522, 335] on input "text" at bounding box center [522, 341] width 34 height 21
click at [514, 458] on div "3" at bounding box center [533, 466] width 67 height 36
click at [480, 458] on div "Were you involved from inception to launch (0 -> 1)? (Optional) Zero to one is …" at bounding box center [744, 444] width 787 height 86
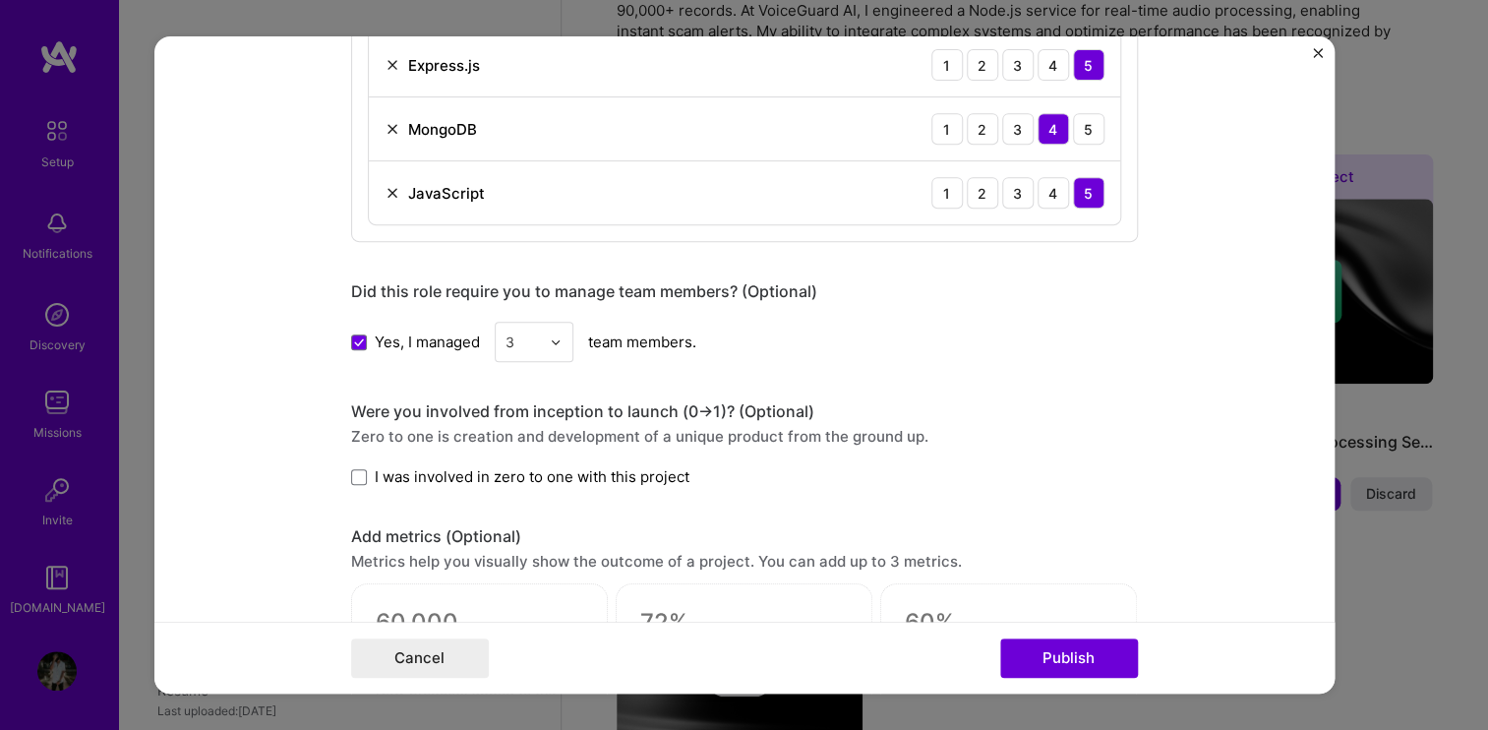
click at [469, 475] on span "I was involved in zero to one with this project" at bounding box center [532, 476] width 315 height 21
click at [0, 0] on input "I was involved in zero to one with this project" at bounding box center [0, 0] width 0 height 0
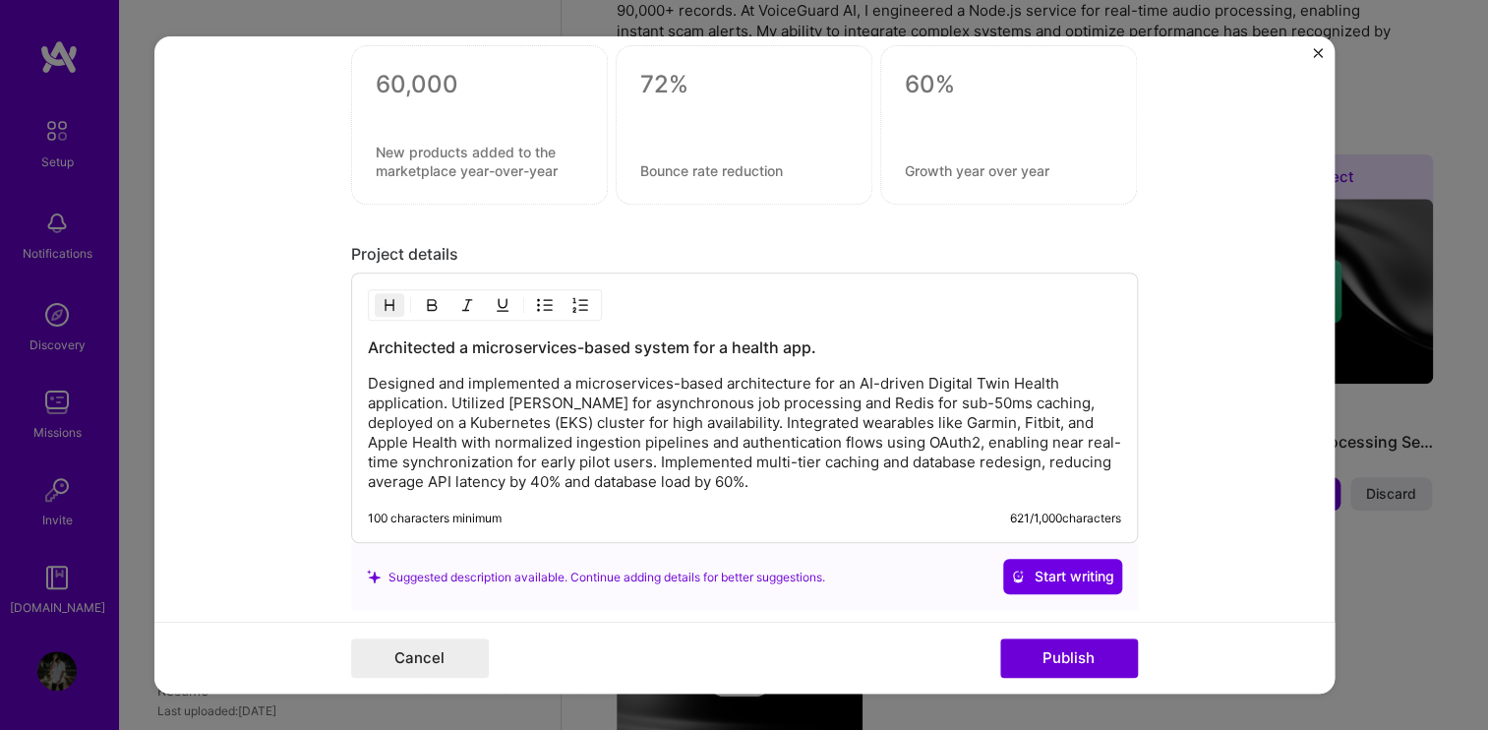
scroll to position [2632, 0]
click at [821, 475] on p "Designed and implemented a microservices-based architecture for an AI-driven Di…" at bounding box center [744, 433] width 753 height 118
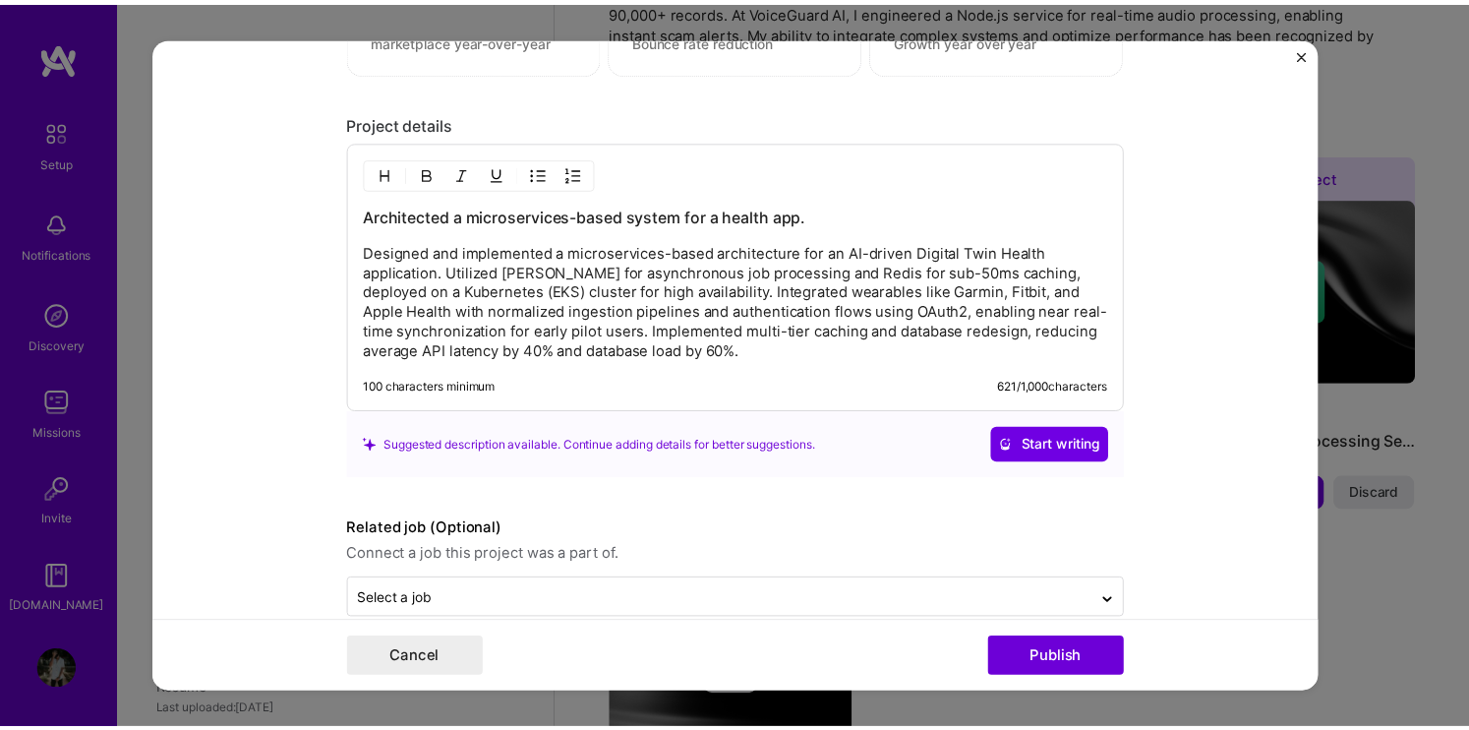
scroll to position [2789, 0]
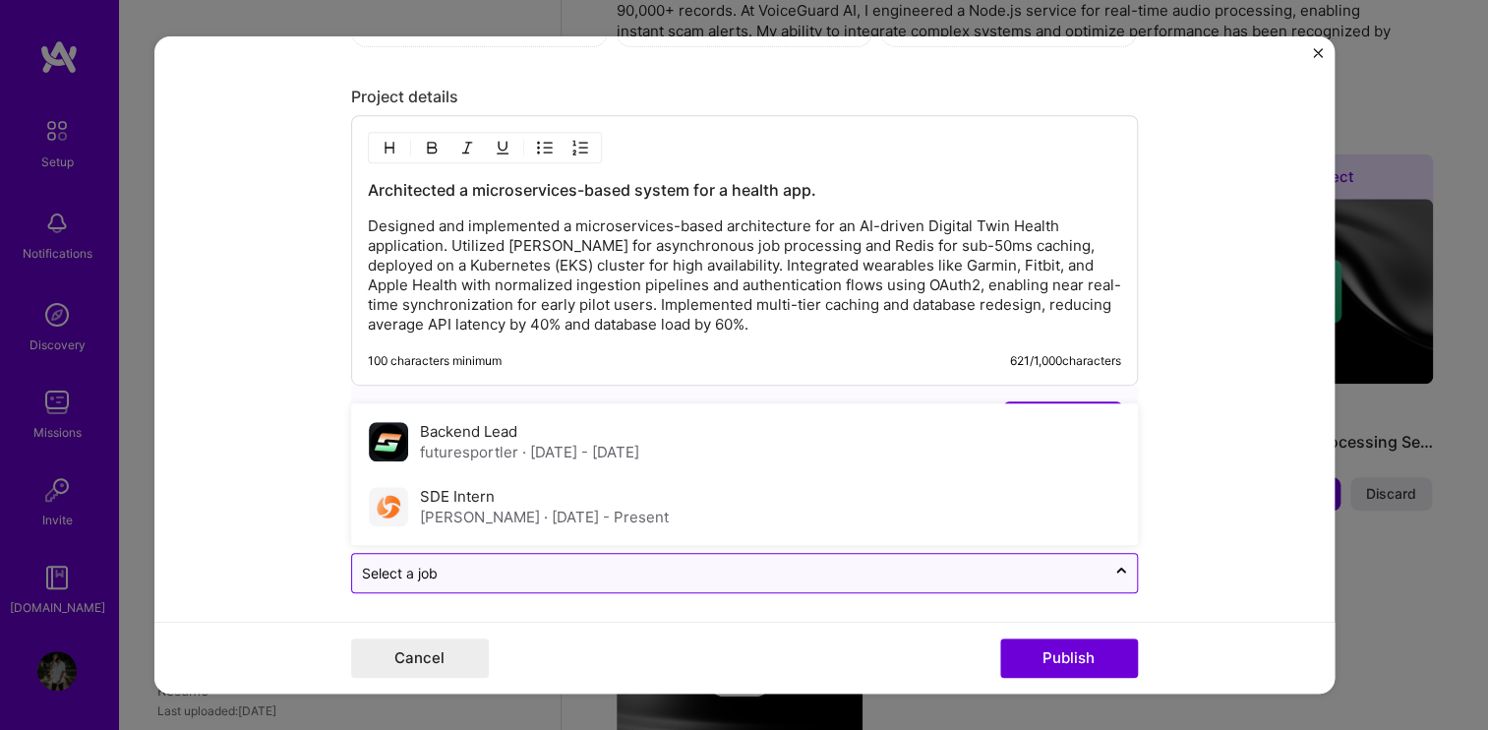
click at [553, 574] on input "text" at bounding box center [729, 573] width 734 height 21
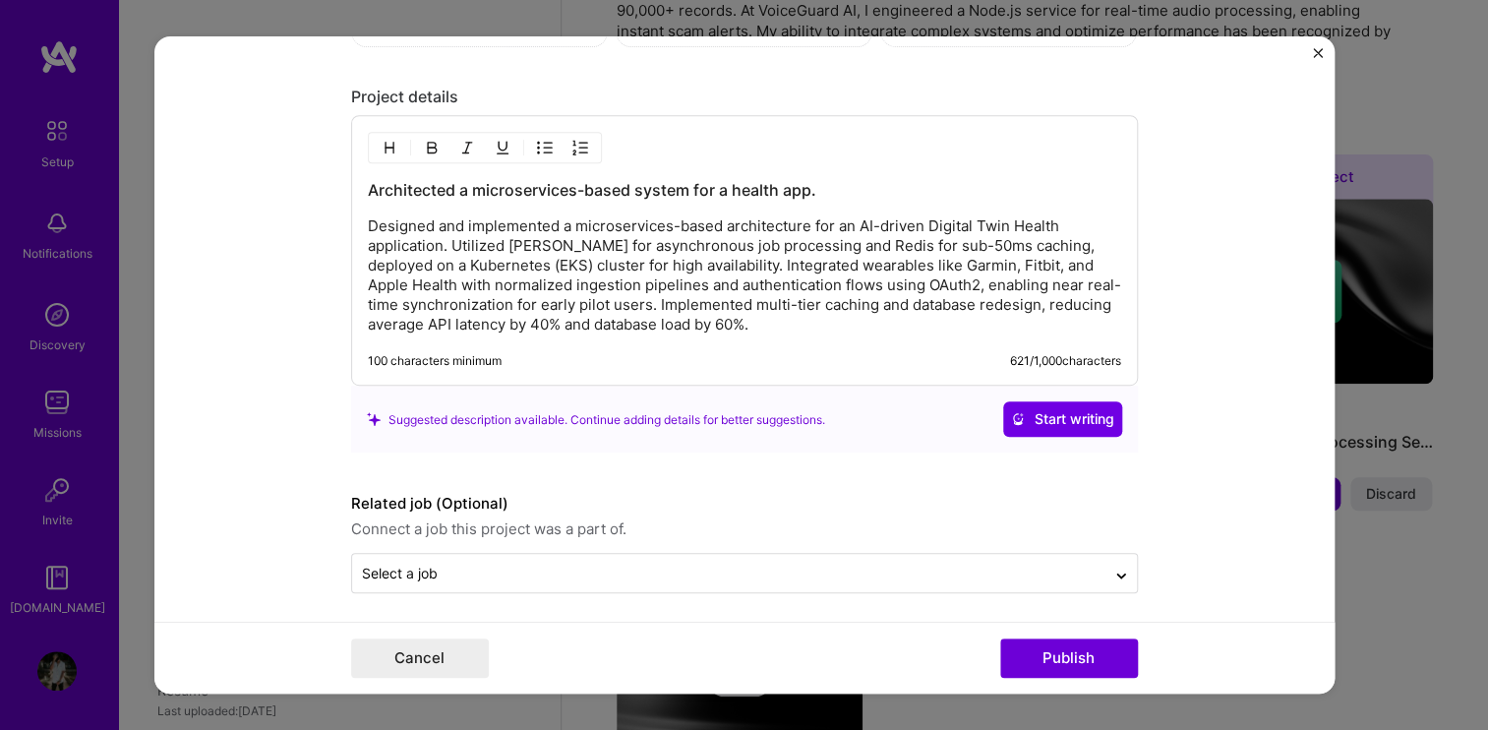
click at [288, 564] on form "Editing suggested project This project is suggested based on your LinkedIn, res…" at bounding box center [744, 364] width 1180 height 657
click at [1067, 650] on button "Publish" at bounding box center [1069, 657] width 138 height 39
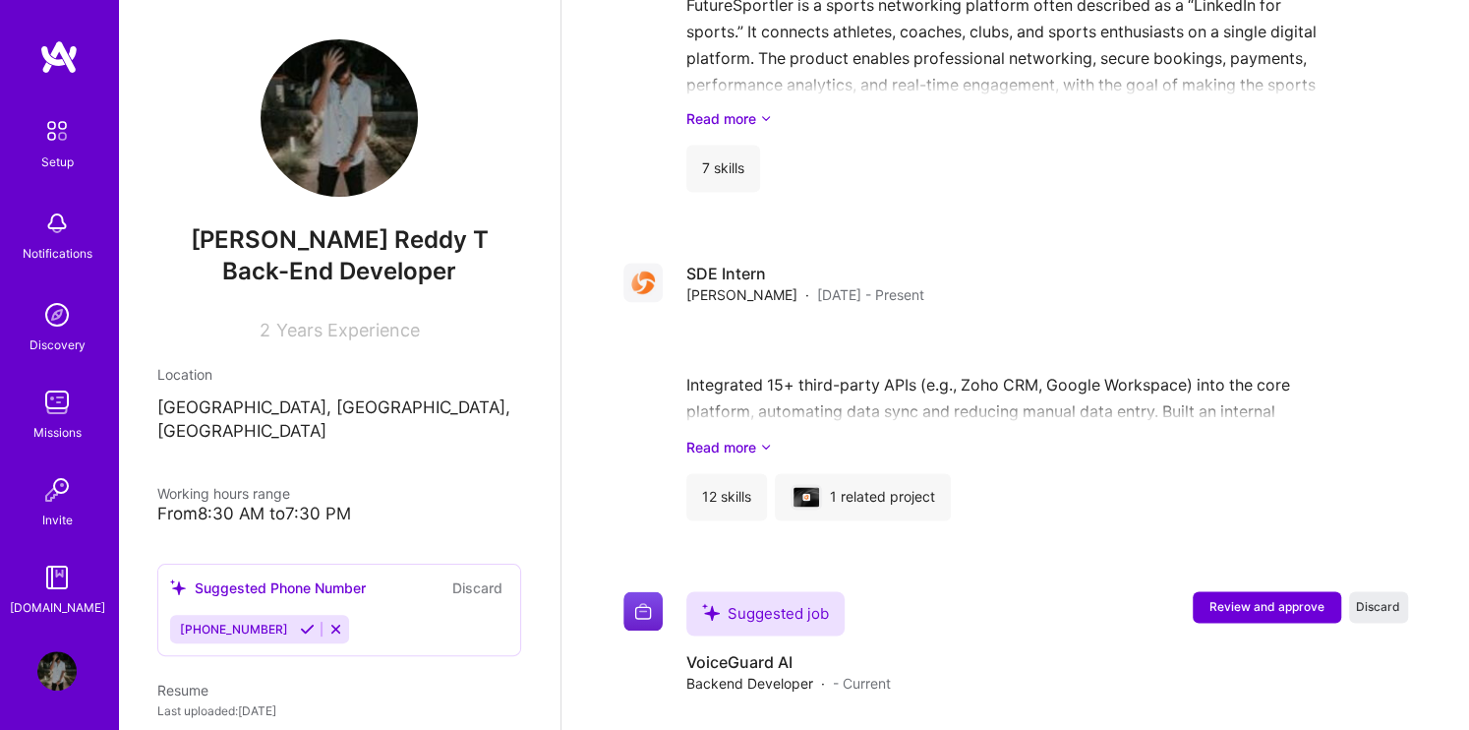
scroll to position [1737, 0]
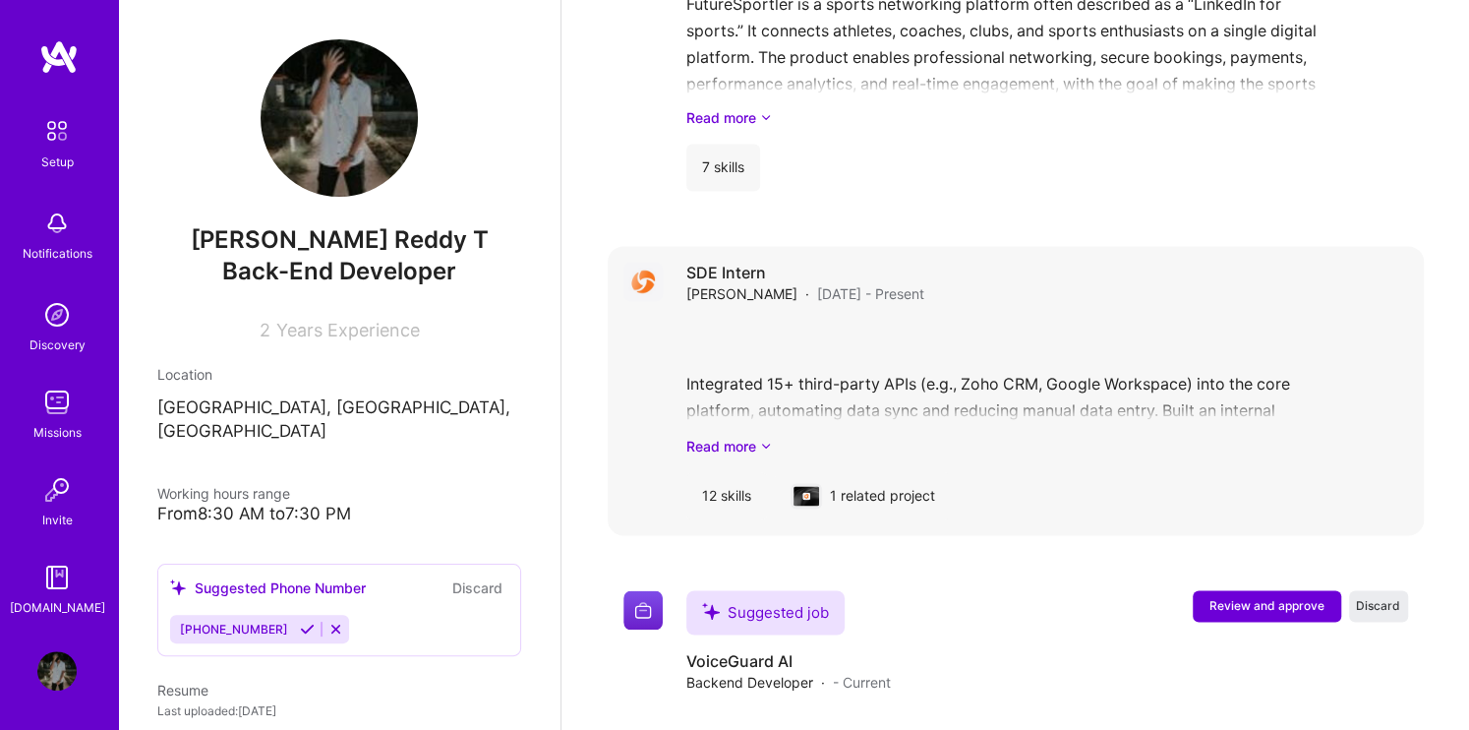
click at [892, 394] on div "Integrated 15+ third-party APIs (e.g., Zoho CRM, Google Workspace) into the cor…" at bounding box center [1047, 388] width 722 height 137
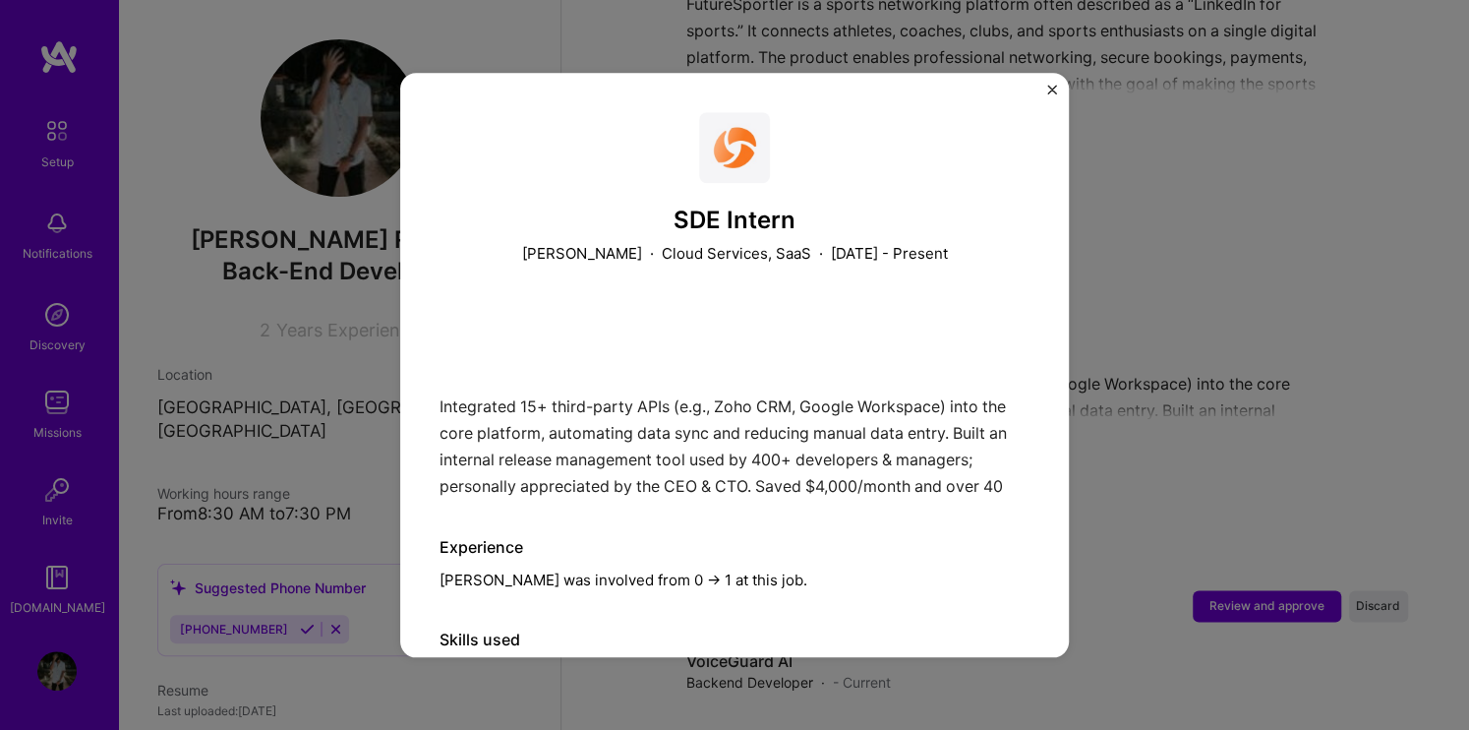
scroll to position [381, 0]
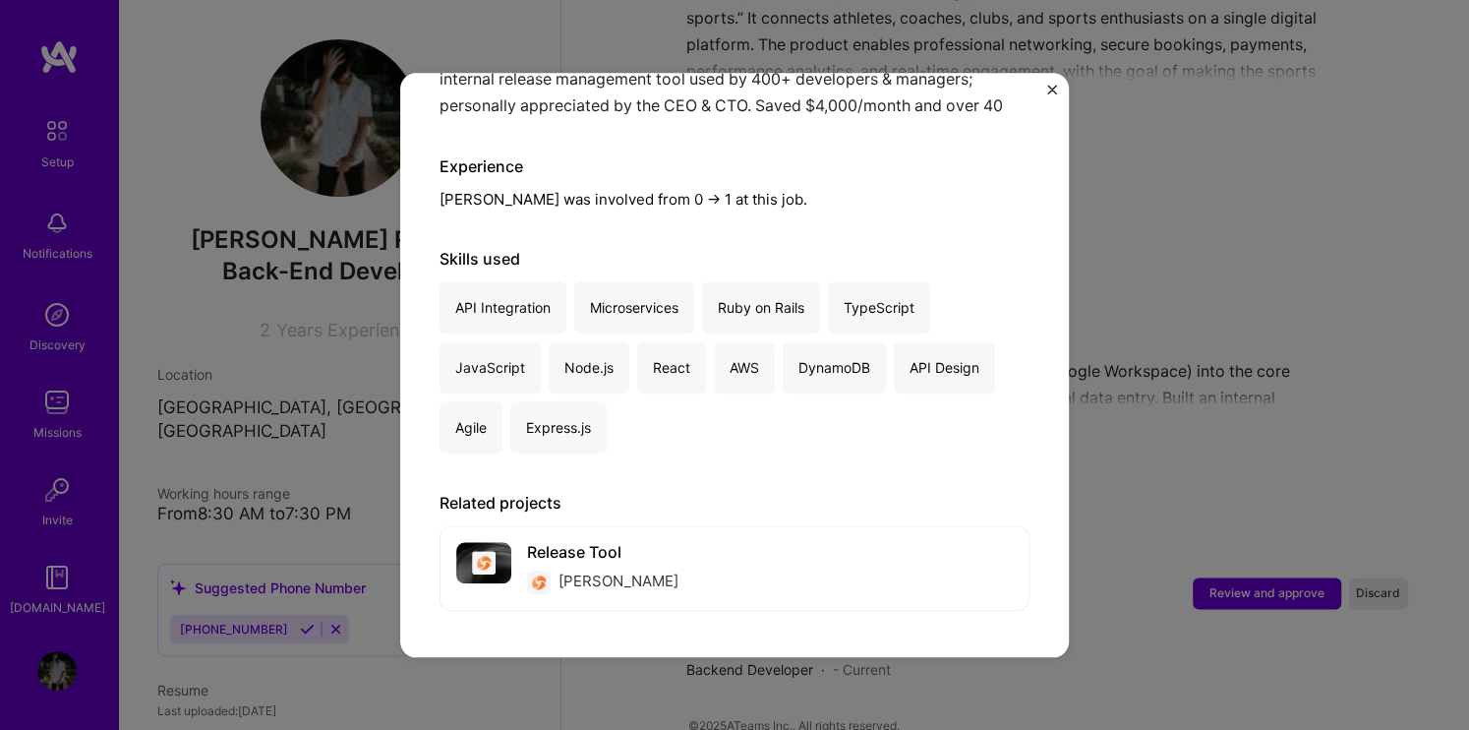
click at [1185, 164] on div "SDE Intern Josys · Cloud Services, SaaS · [DATE] - Present Integrated 15+ third…" at bounding box center [734, 365] width 1469 height 730
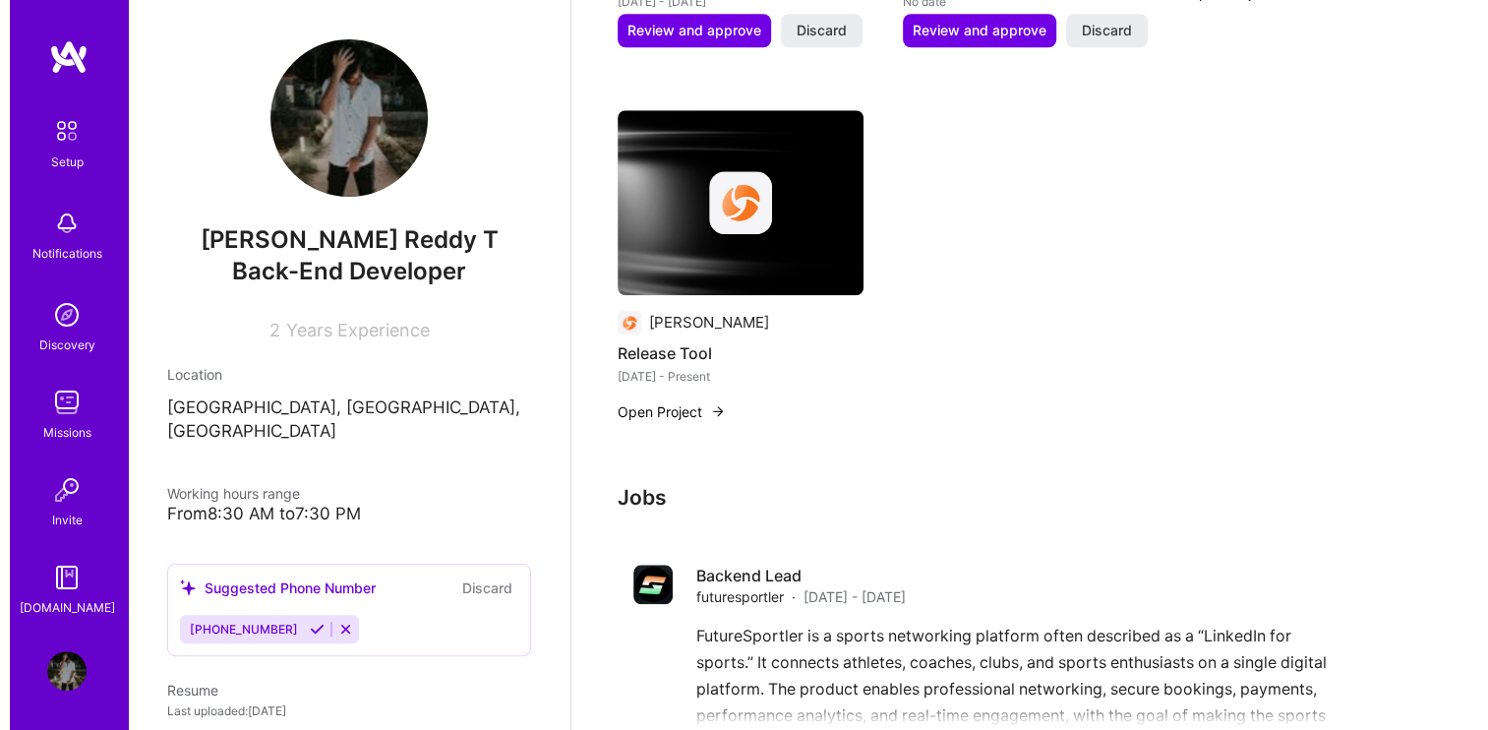
scroll to position [1105, 0]
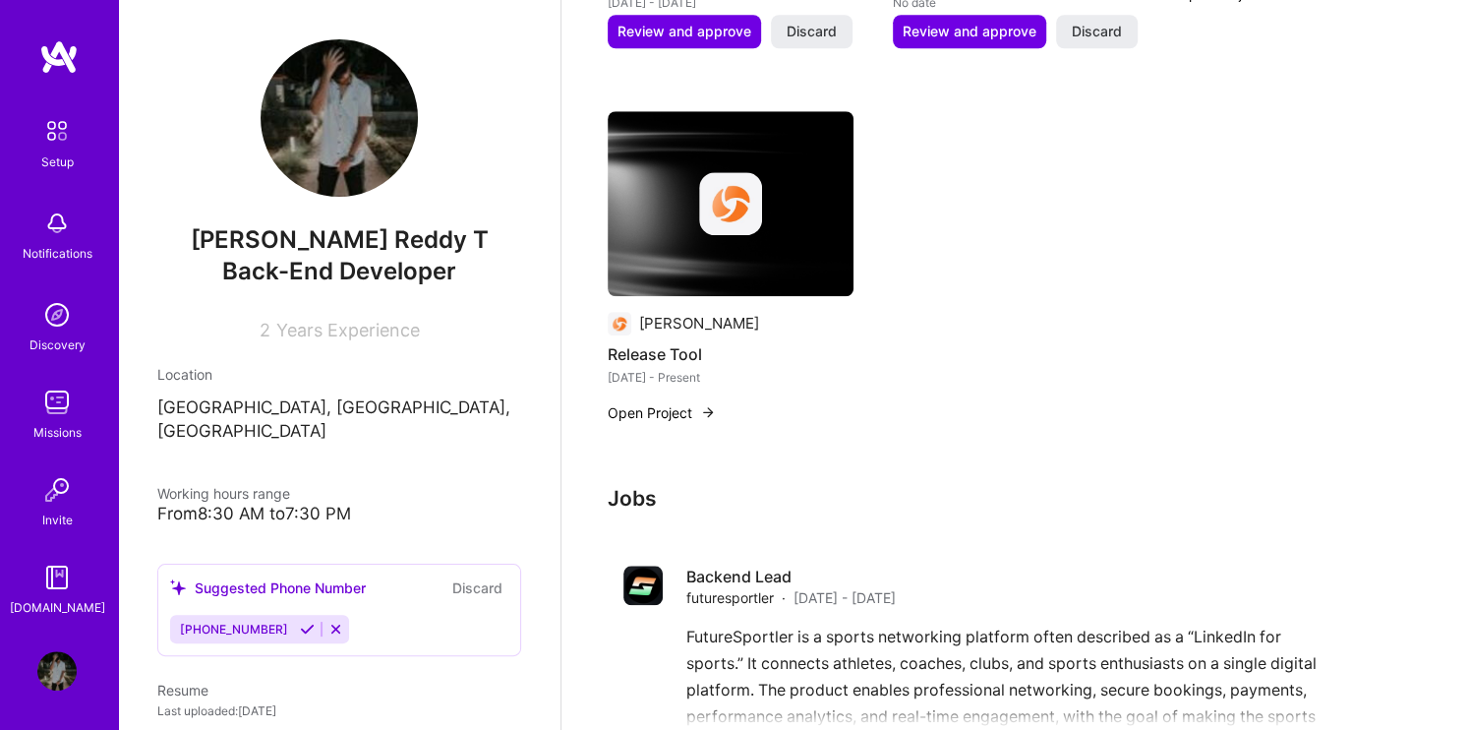
click at [783, 312] on div "[PERSON_NAME]" at bounding box center [731, 324] width 246 height 24
click at [699, 402] on button "Open Project" at bounding box center [662, 412] width 108 height 21
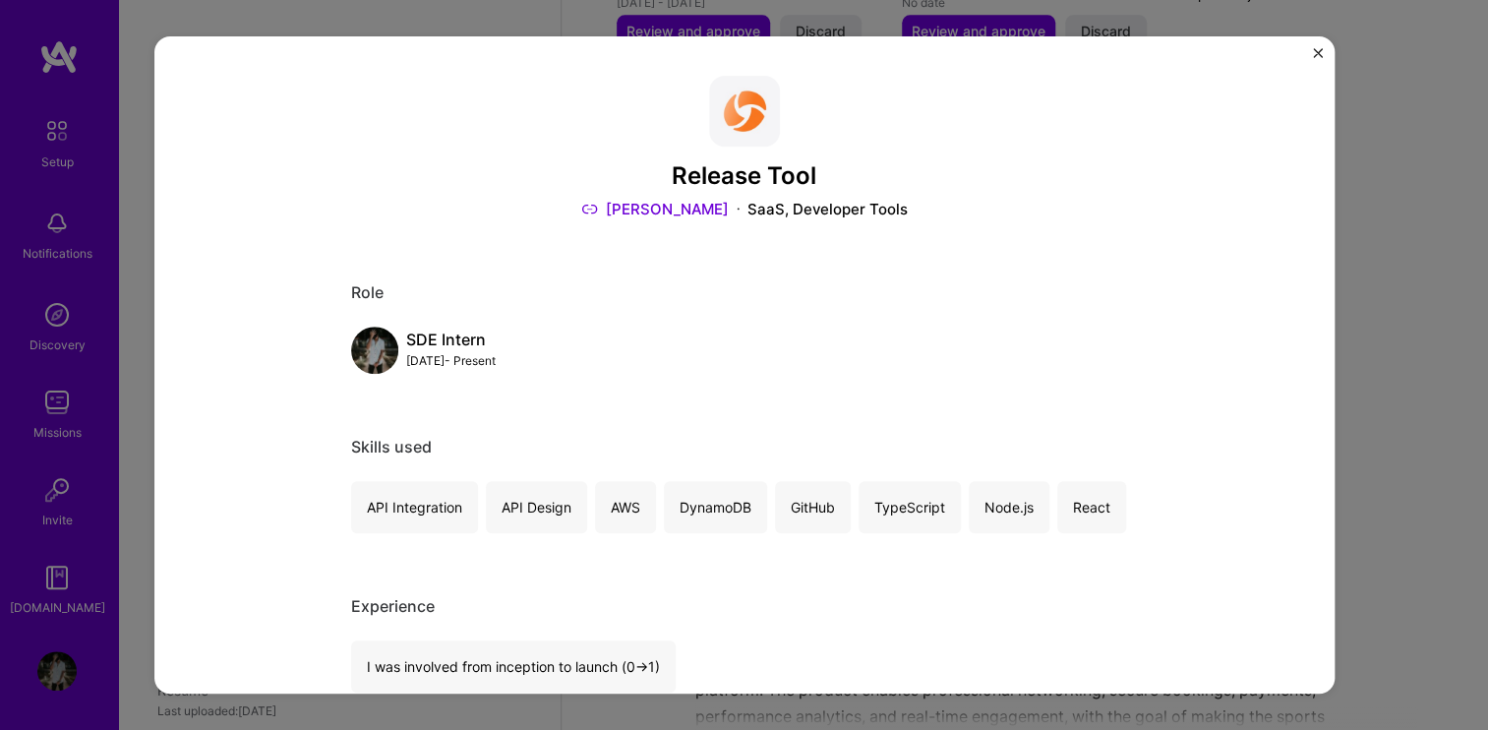
click at [1315, 56] on img "Close" at bounding box center [1318, 53] width 10 height 10
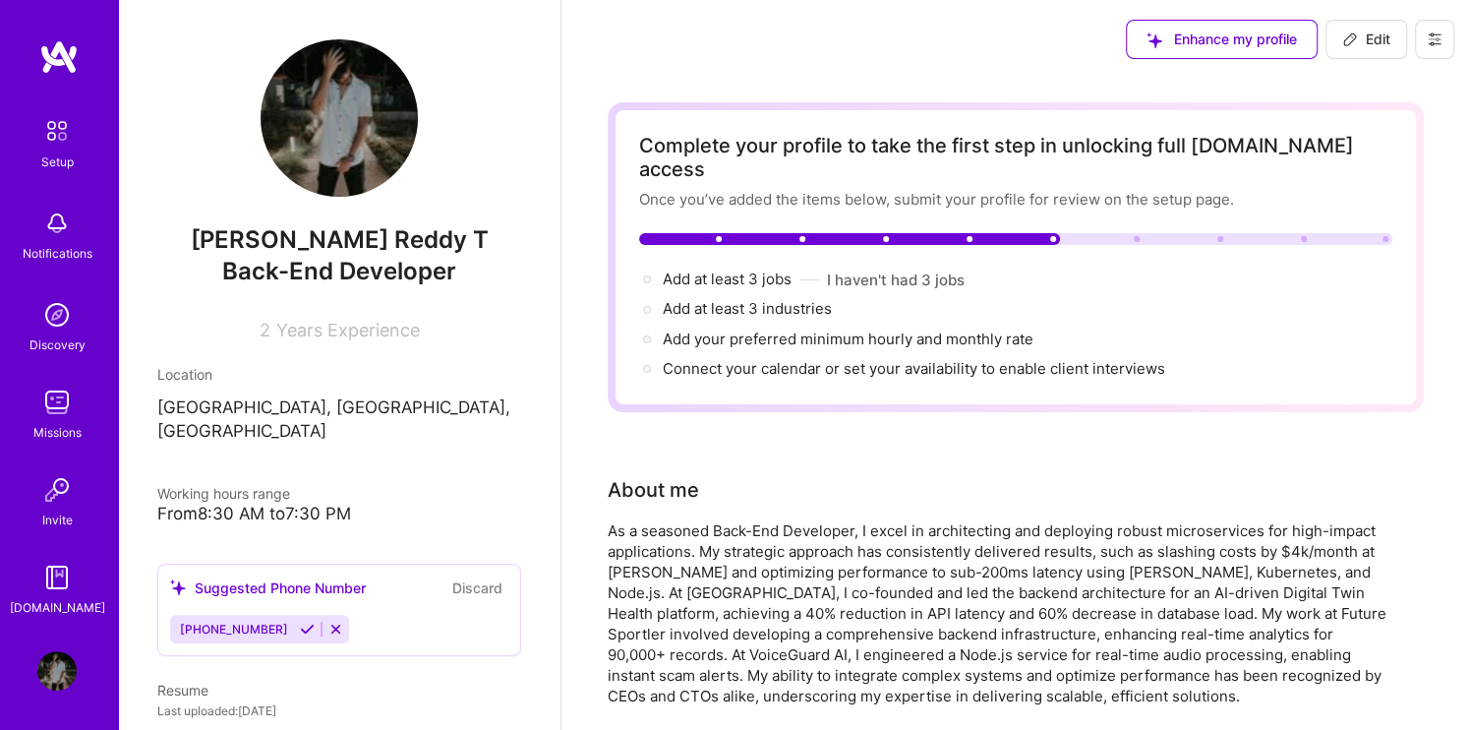
click at [1386, 41] on span "Edit" at bounding box center [1366, 39] width 48 height 20
select select "US"
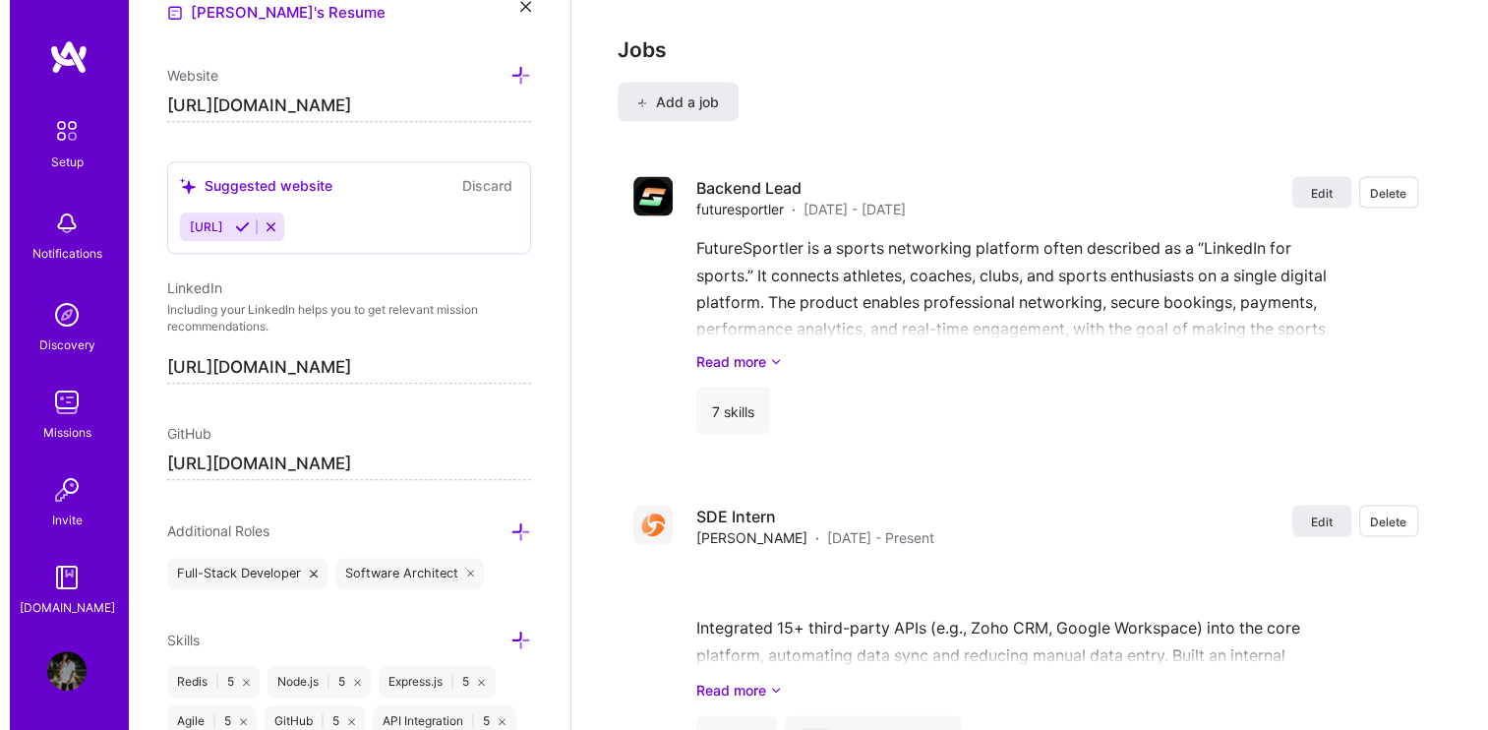
scroll to position [2513, 0]
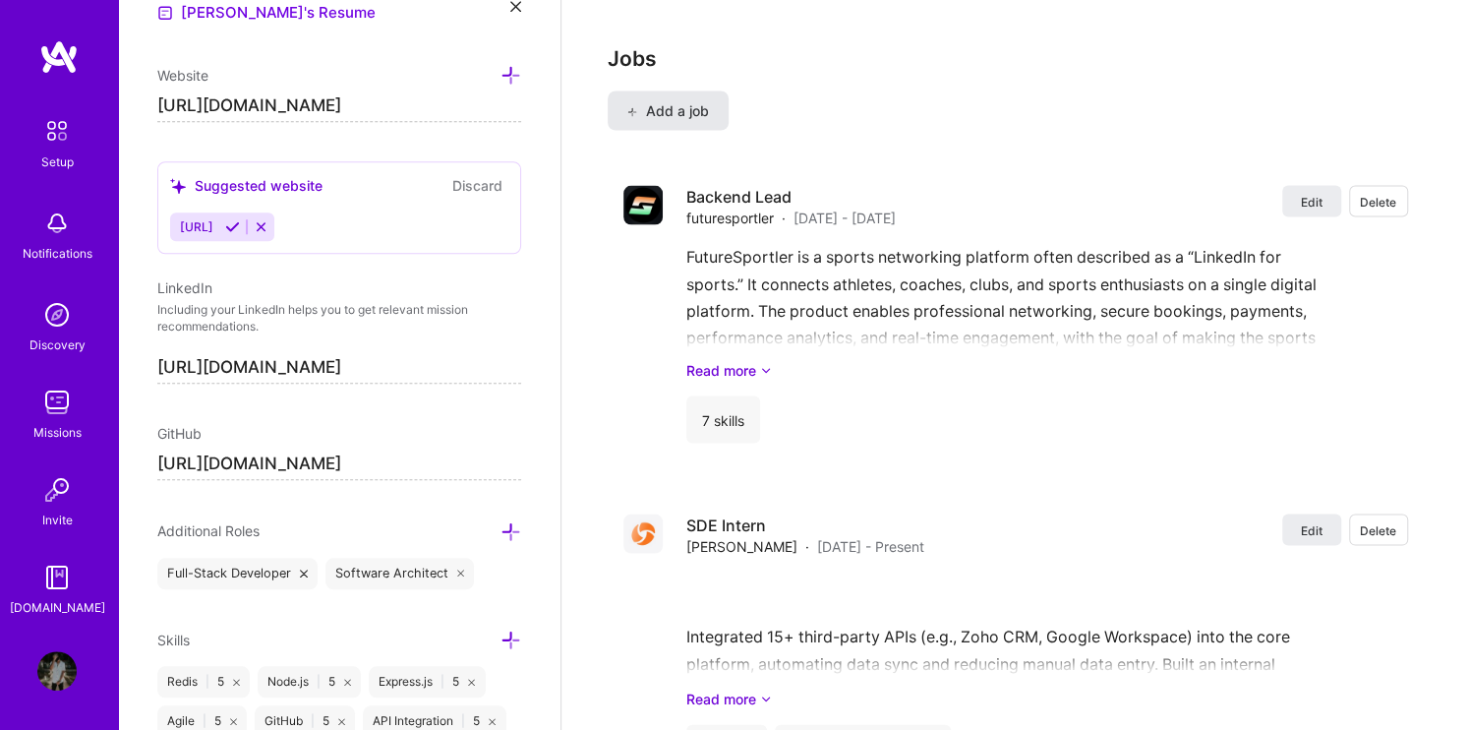
click at [659, 101] on span "Add a job" at bounding box center [668, 111] width 82 height 20
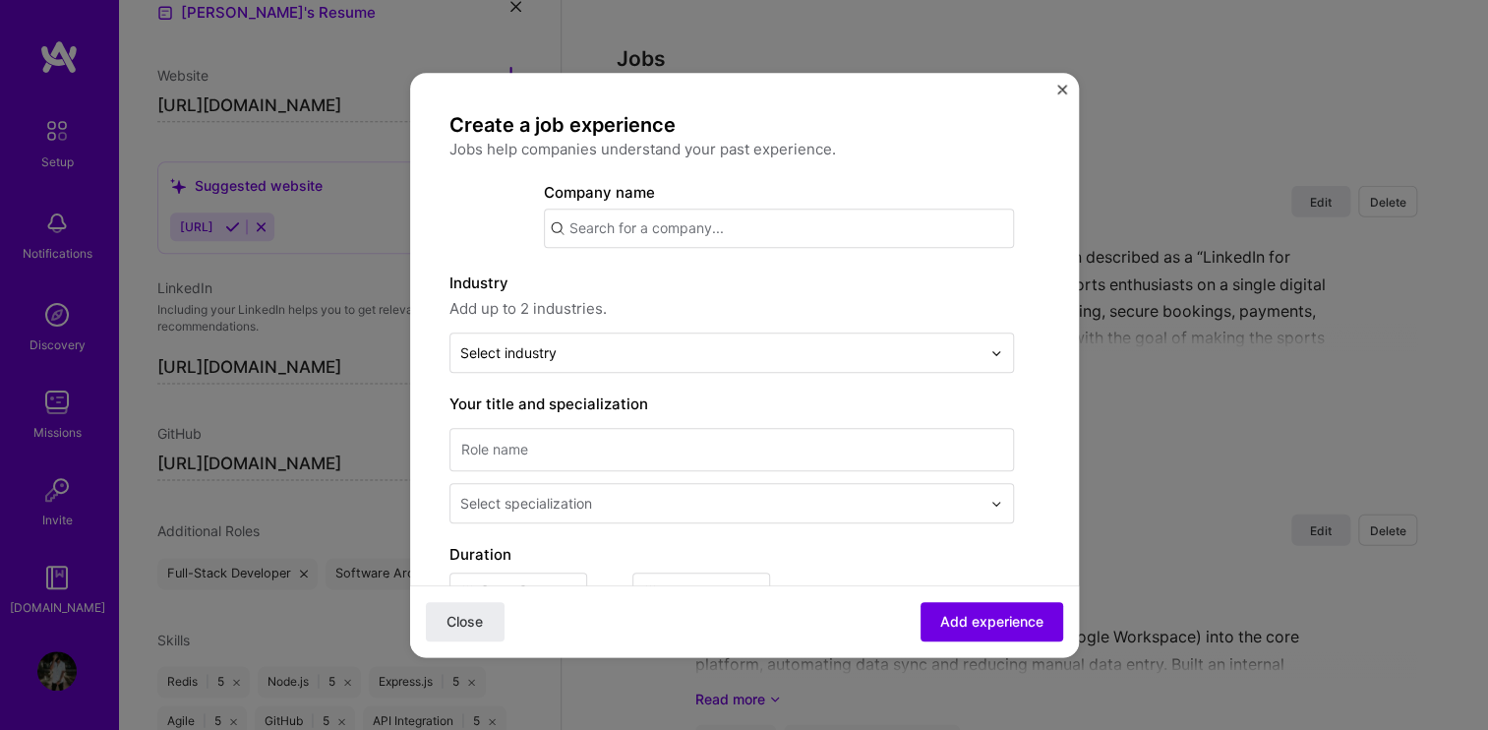
click at [639, 229] on input "text" at bounding box center [779, 227] width 470 height 39
type input "VoiceGuardAI"
click at [633, 283] on span "Add company" at bounding box center [599, 282] width 94 height 21
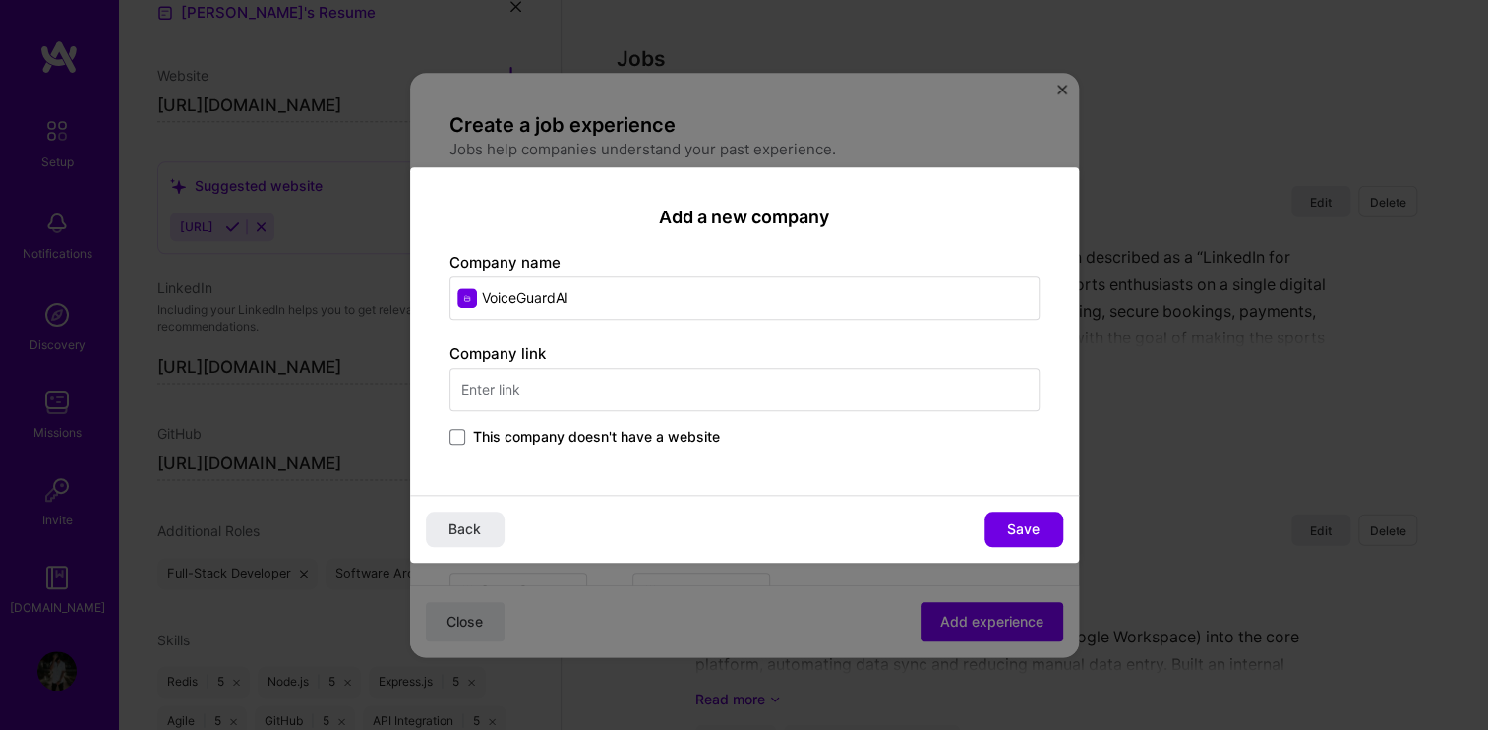
click at [637, 305] on input "VoiceGuardAI" at bounding box center [744, 297] width 590 height 43
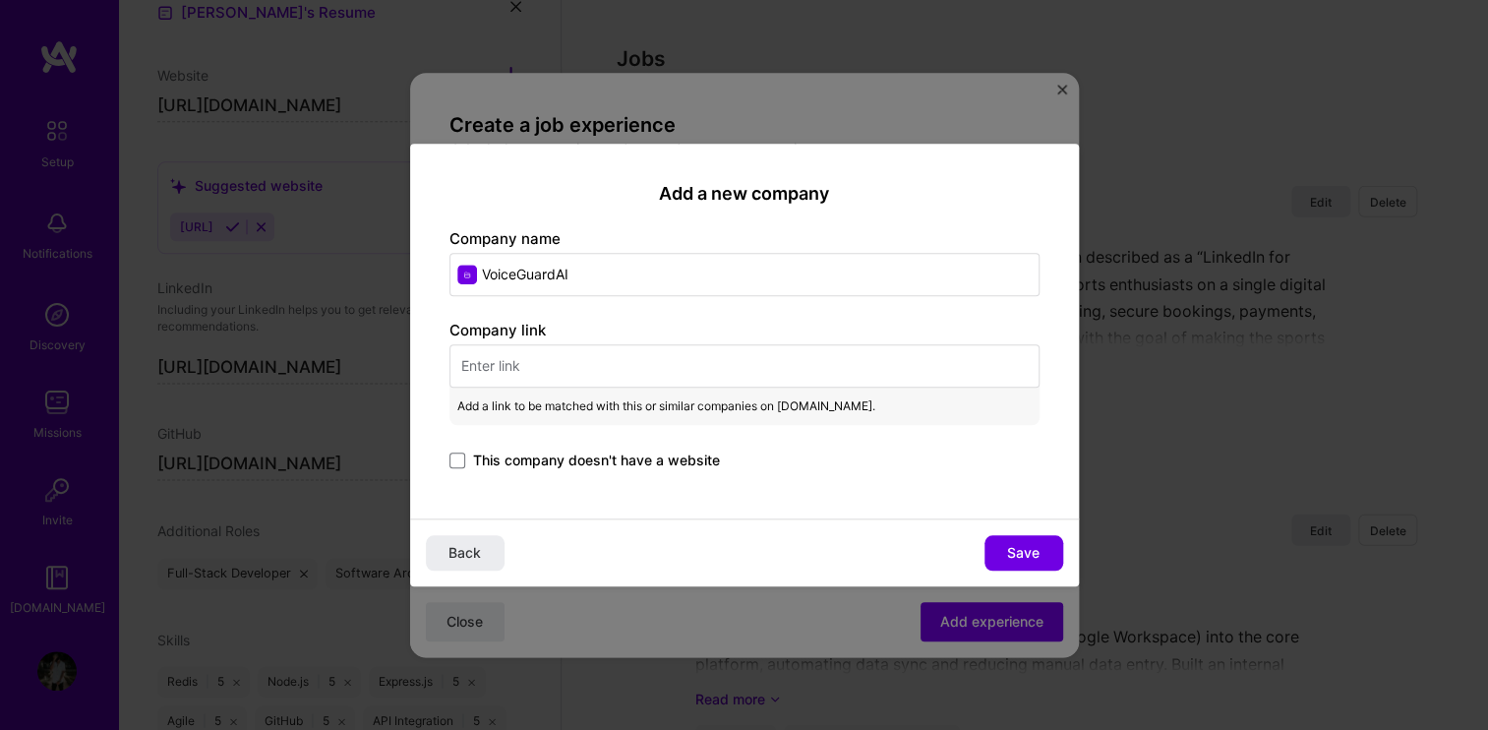
click at [596, 368] on input "text" at bounding box center [744, 365] width 590 height 43
paste input "[URL][DOMAIN_NAME]"
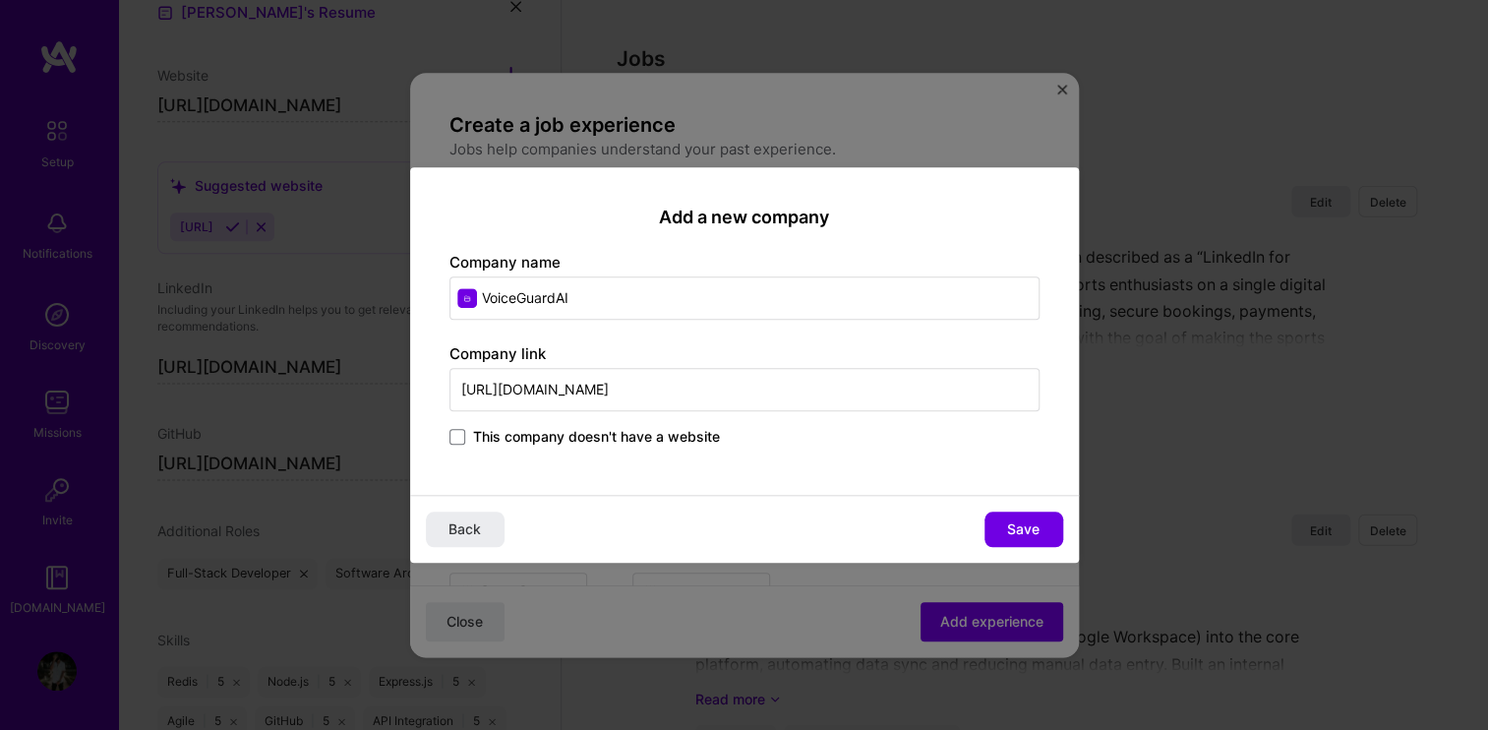
type input "[URL][DOMAIN_NAME]"
click at [519, 291] on input "Voice GuardAI" at bounding box center [744, 297] width 590 height 43
type input "Voice Guard AI"
click at [1009, 531] on span "Save" at bounding box center [1023, 529] width 32 height 20
type input "Voice Guard AI"
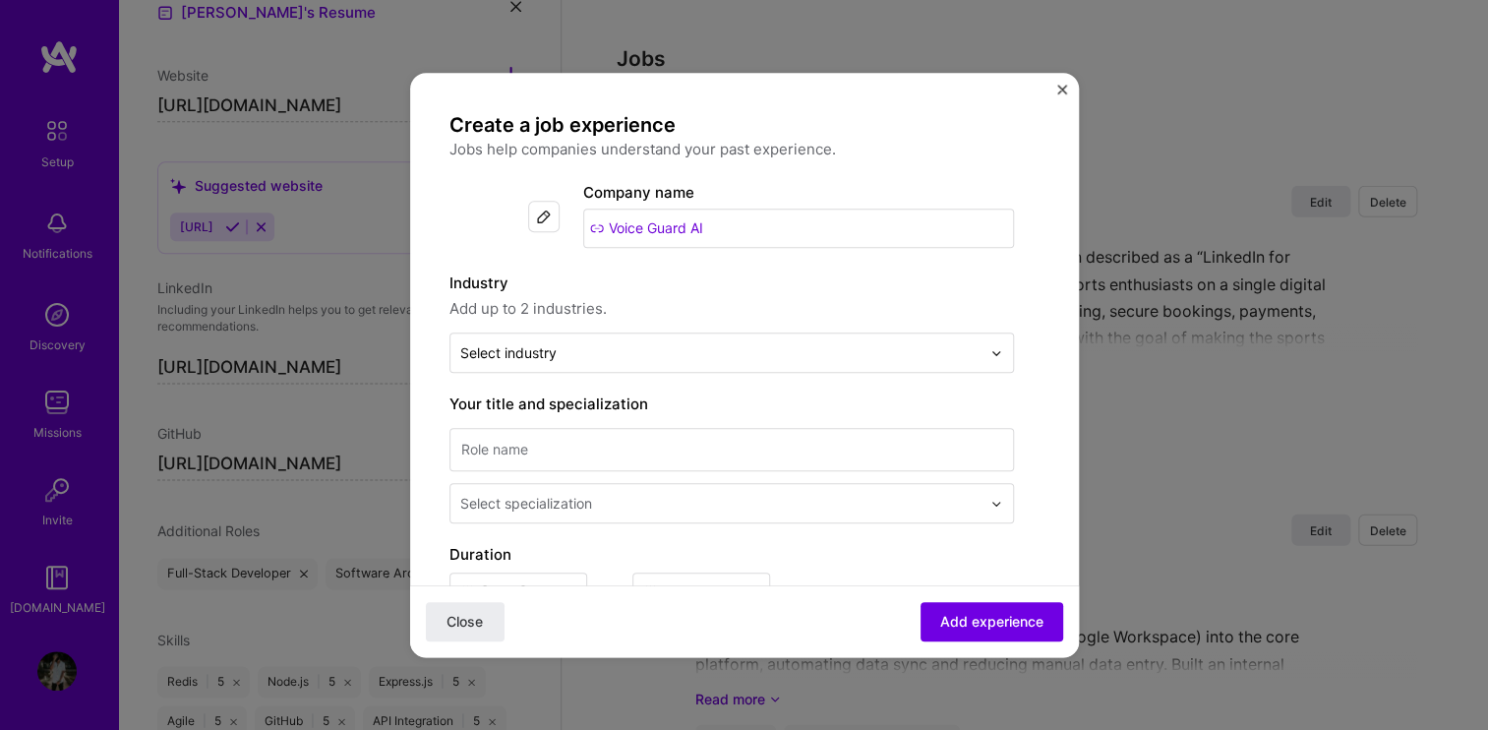
scroll to position [51, 0]
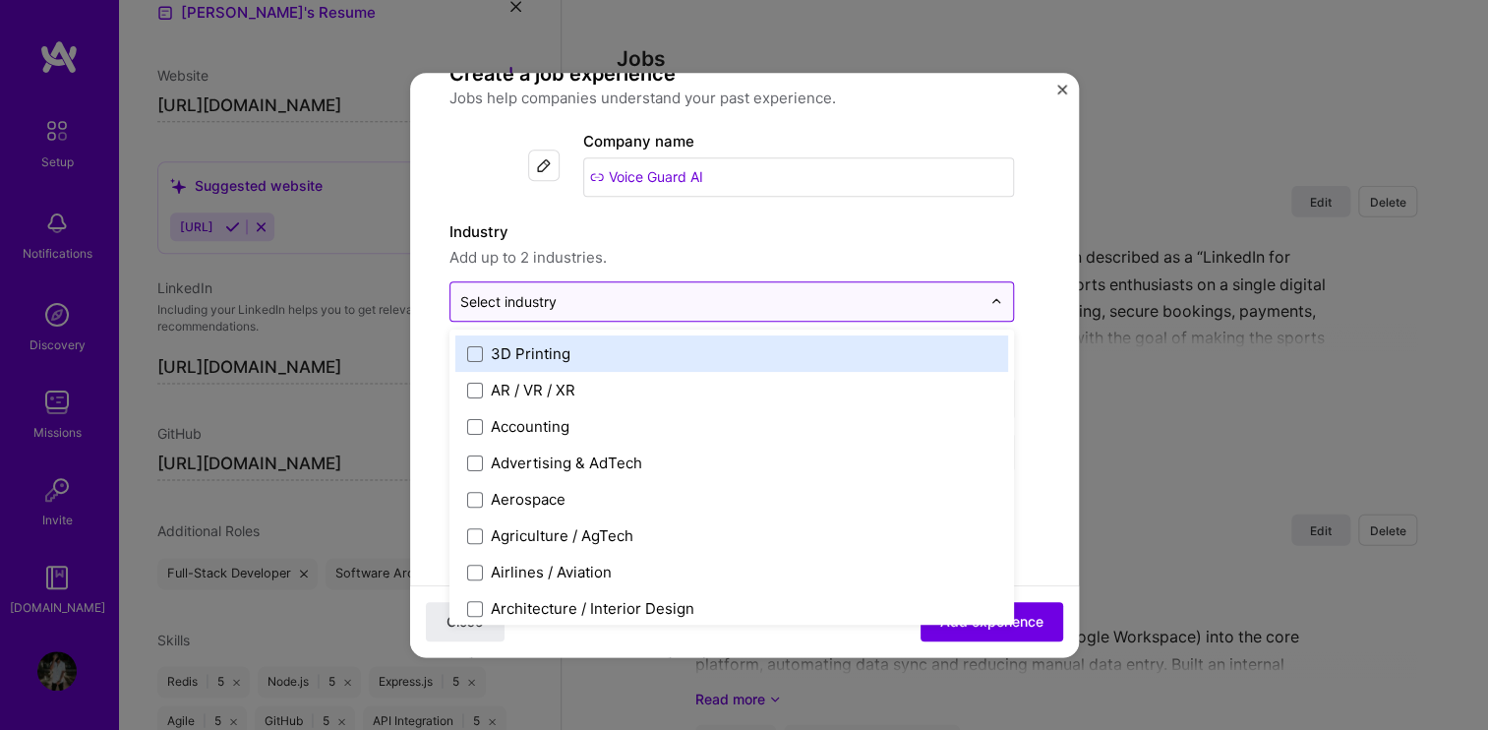
click at [622, 309] on input "text" at bounding box center [720, 301] width 520 height 21
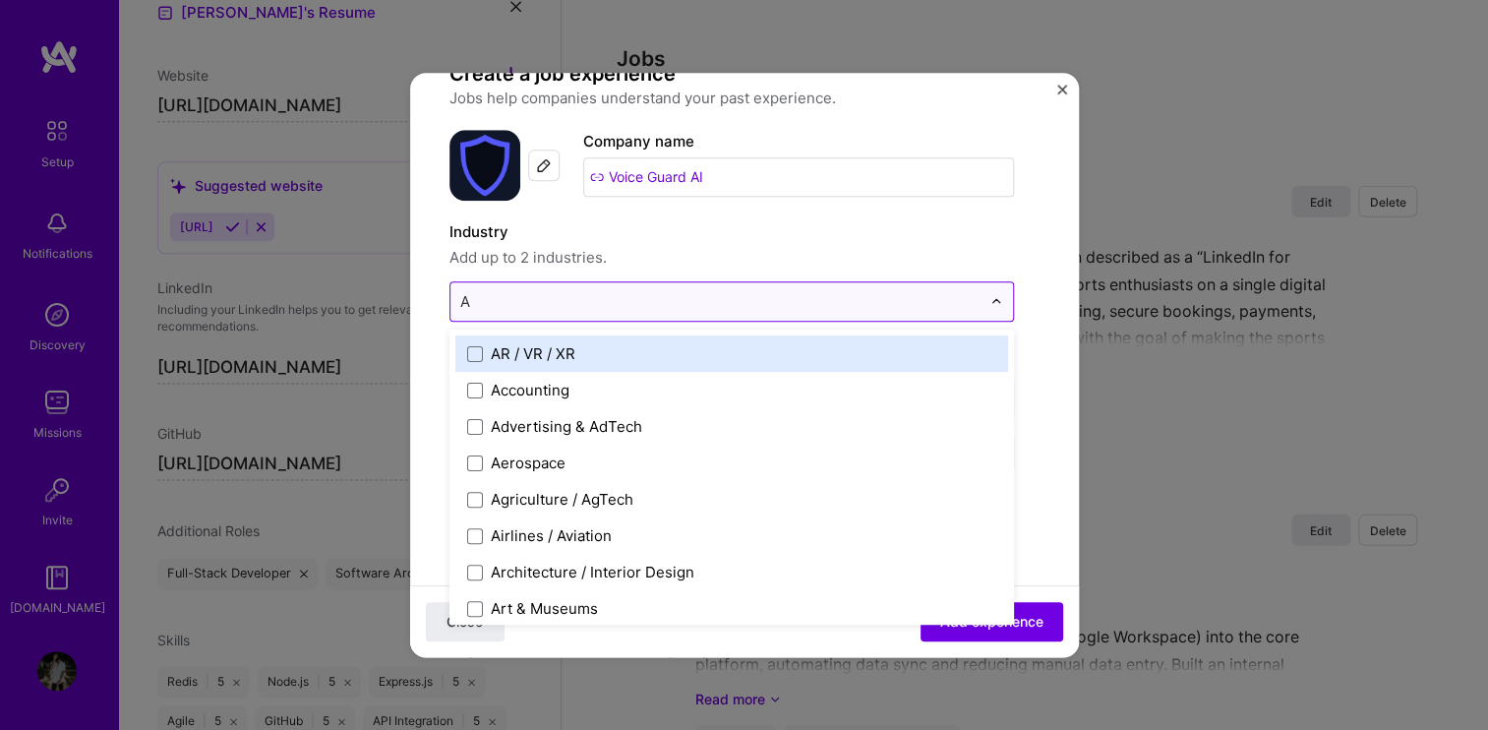
type input "Ai"
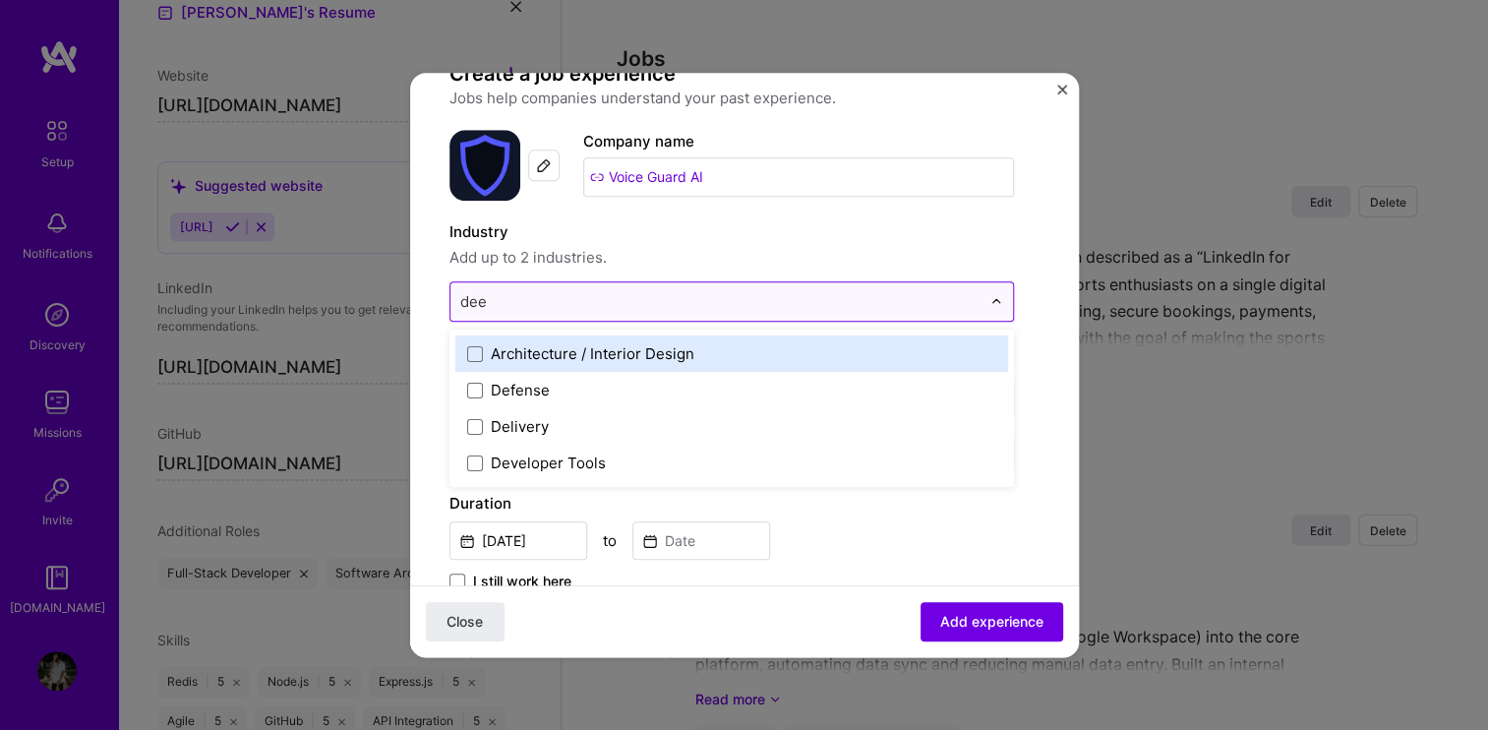
type input "deep"
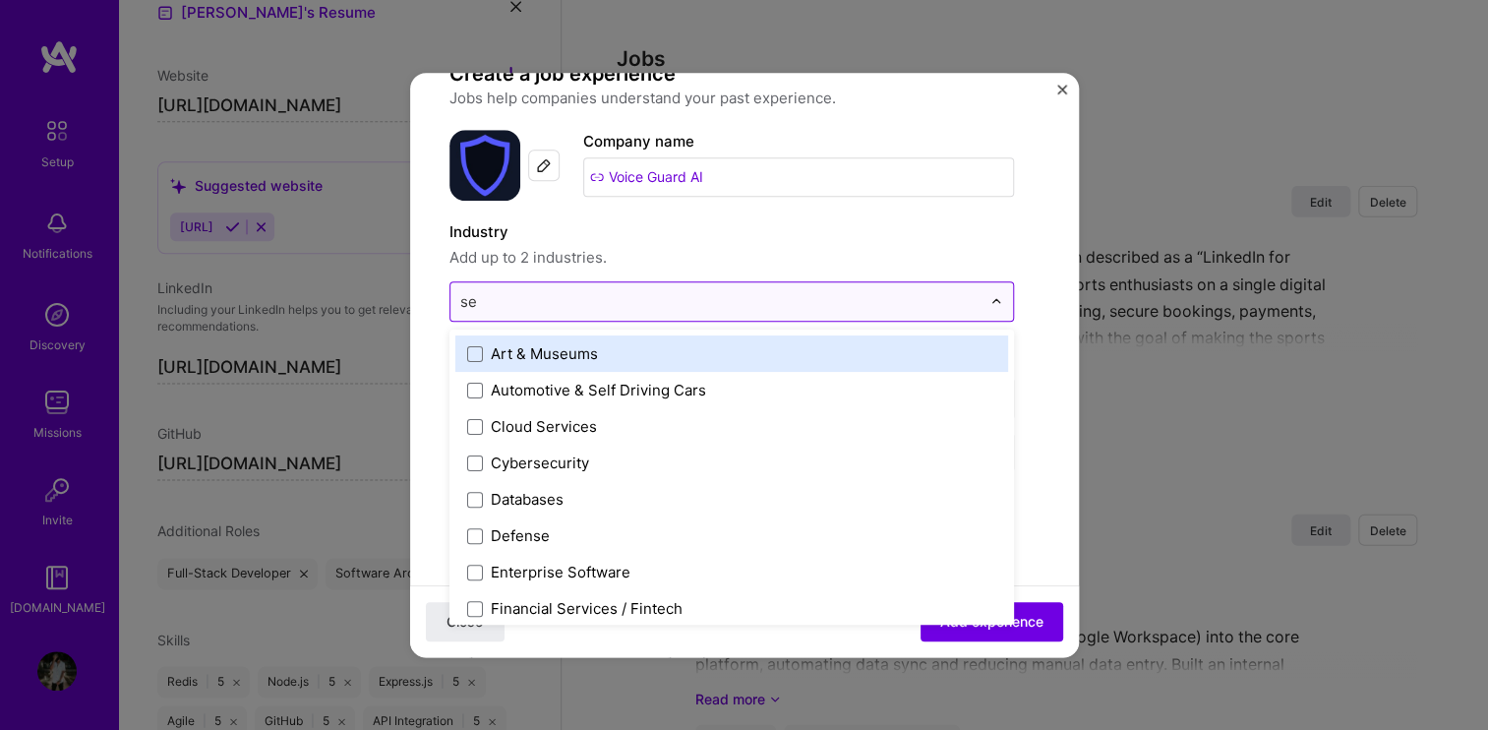
type input "seq"
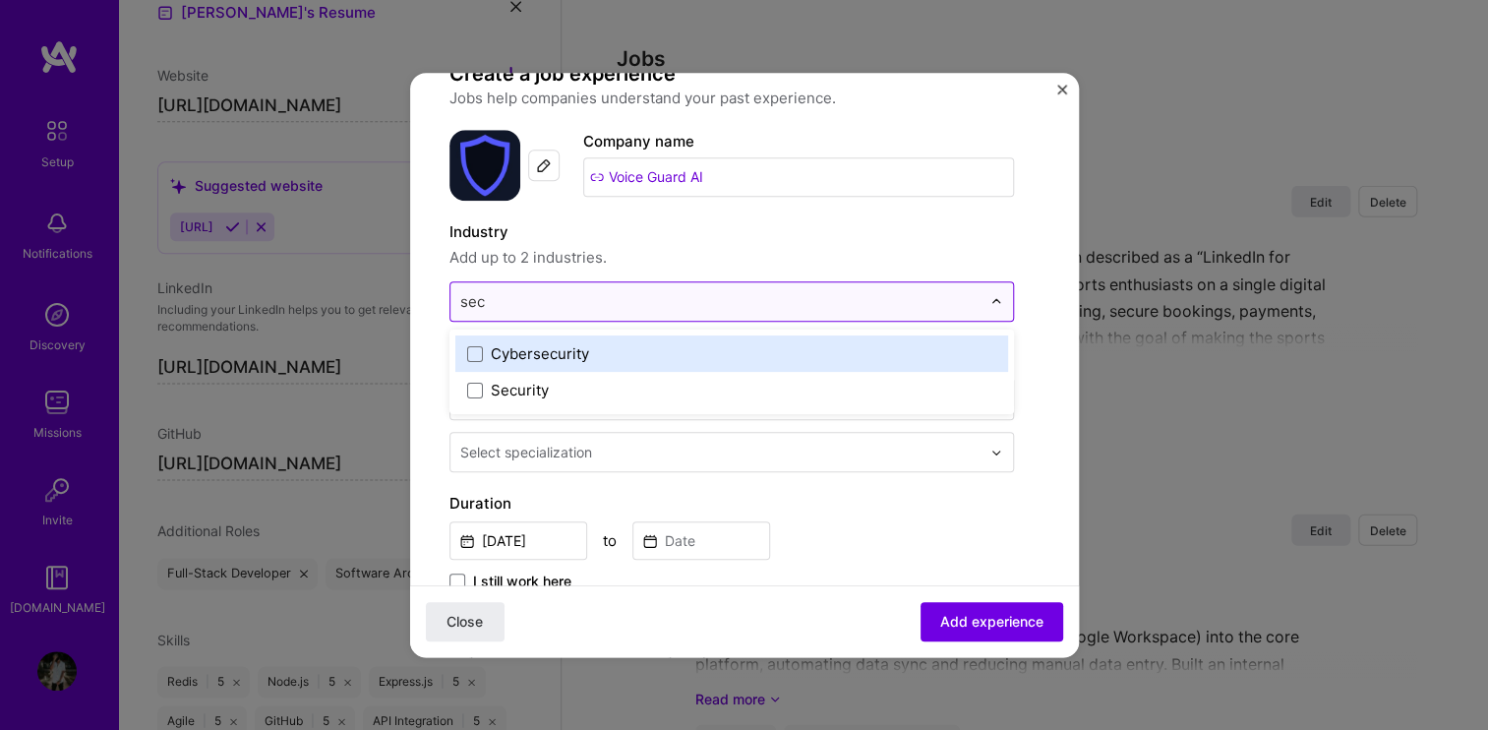
type input "secu"
click at [533, 348] on div "Cybersecurity" at bounding box center [540, 353] width 98 height 21
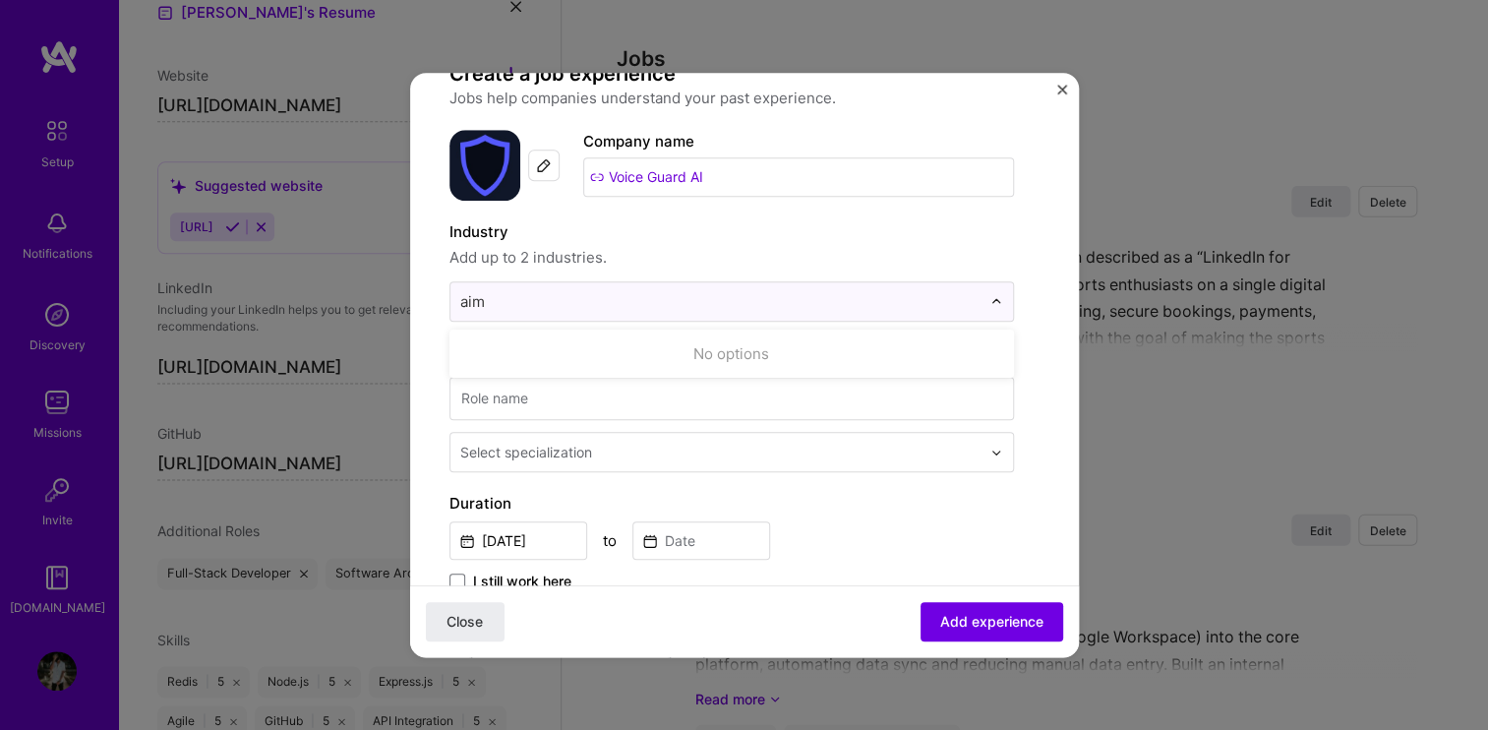
type input "aiml"
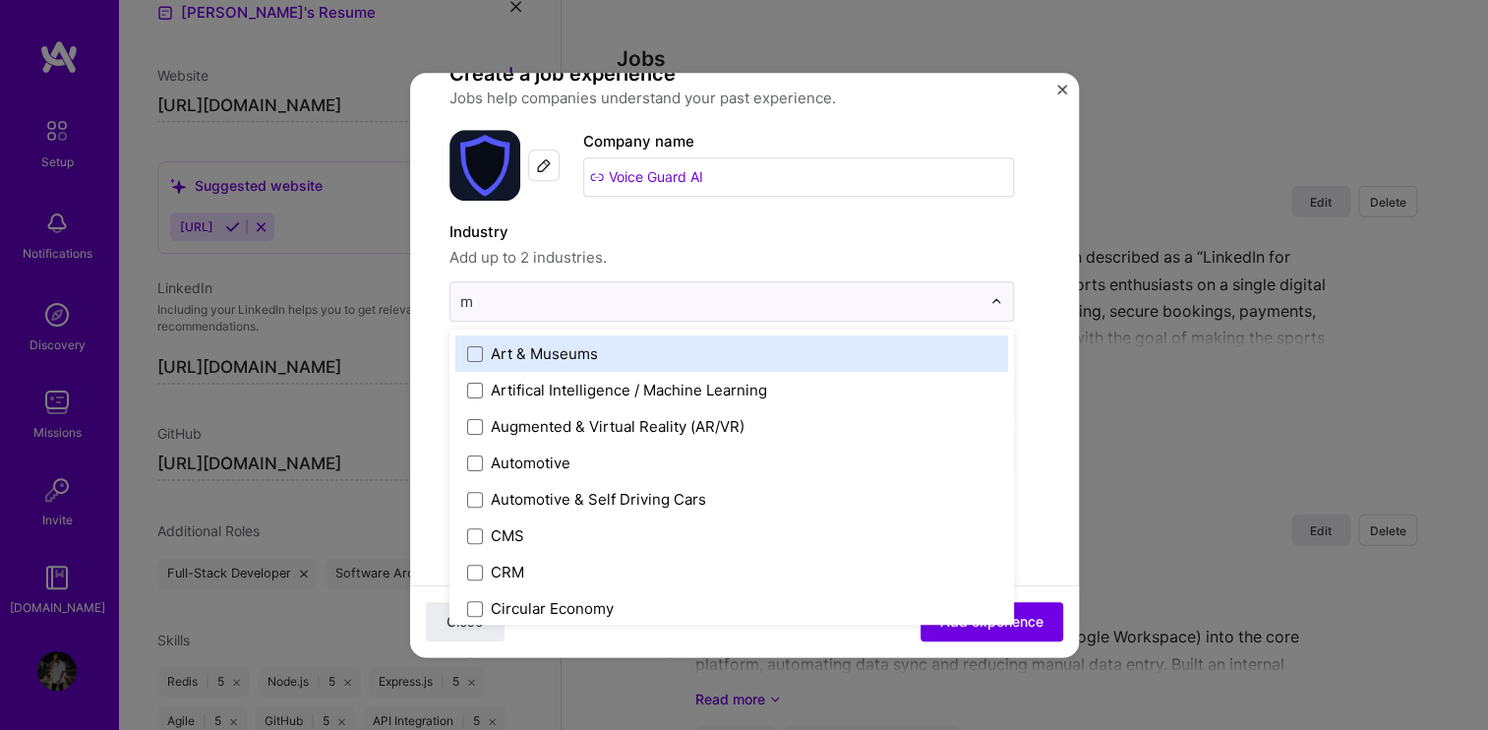
type input "ml"
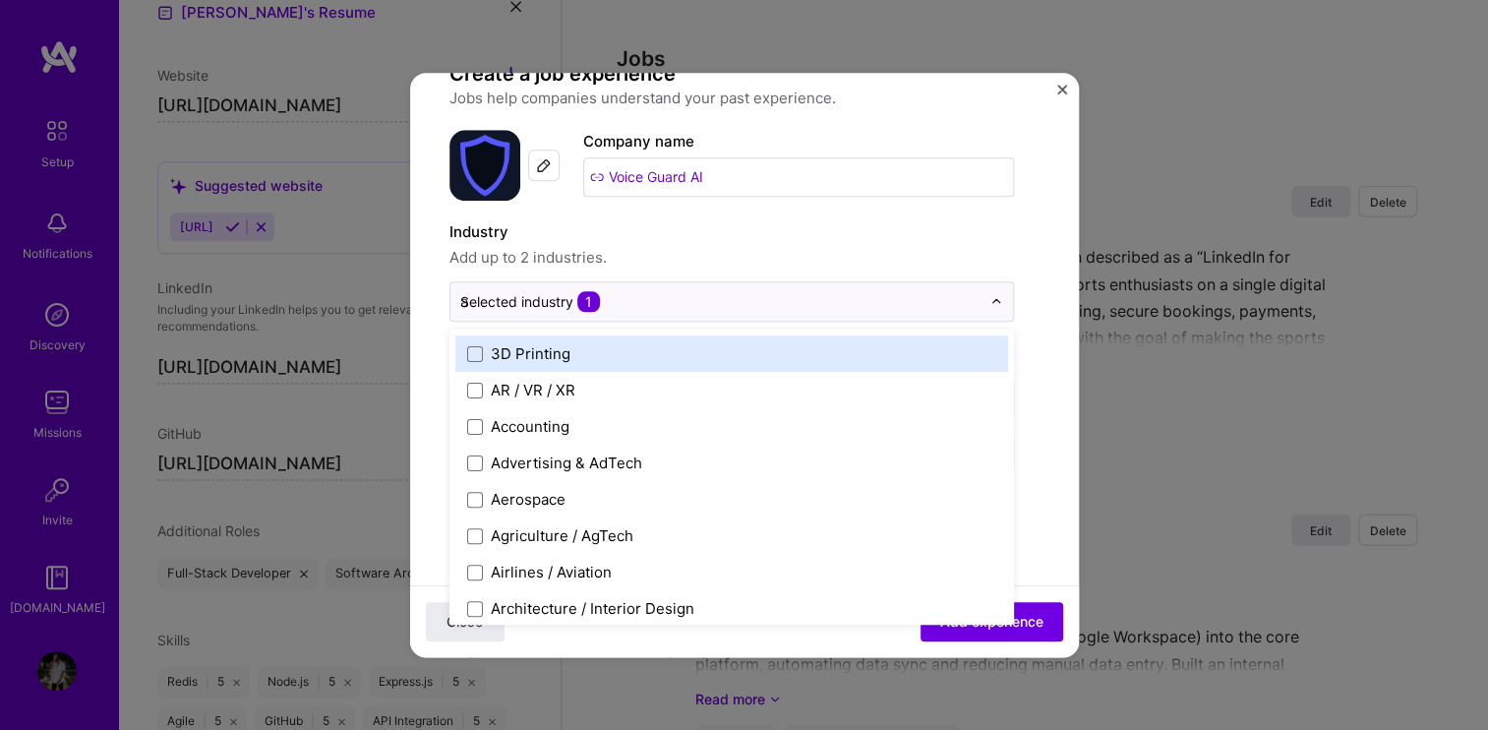
type input "ai"
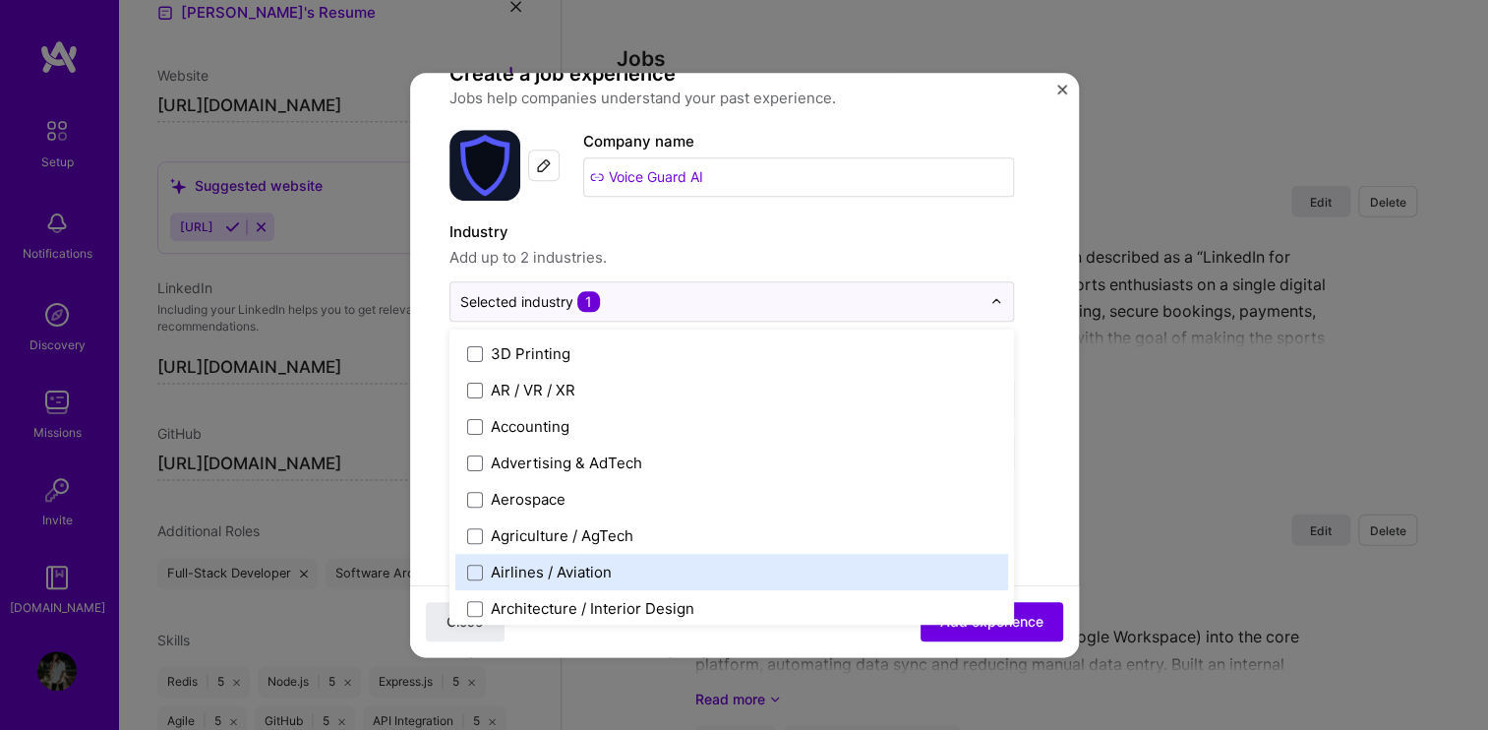
click at [738, 272] on div "Industry Add up to 2 industries. option Cybersecurity, selected. option Airline…" at bounding box center [731, 270] width 564 height 101
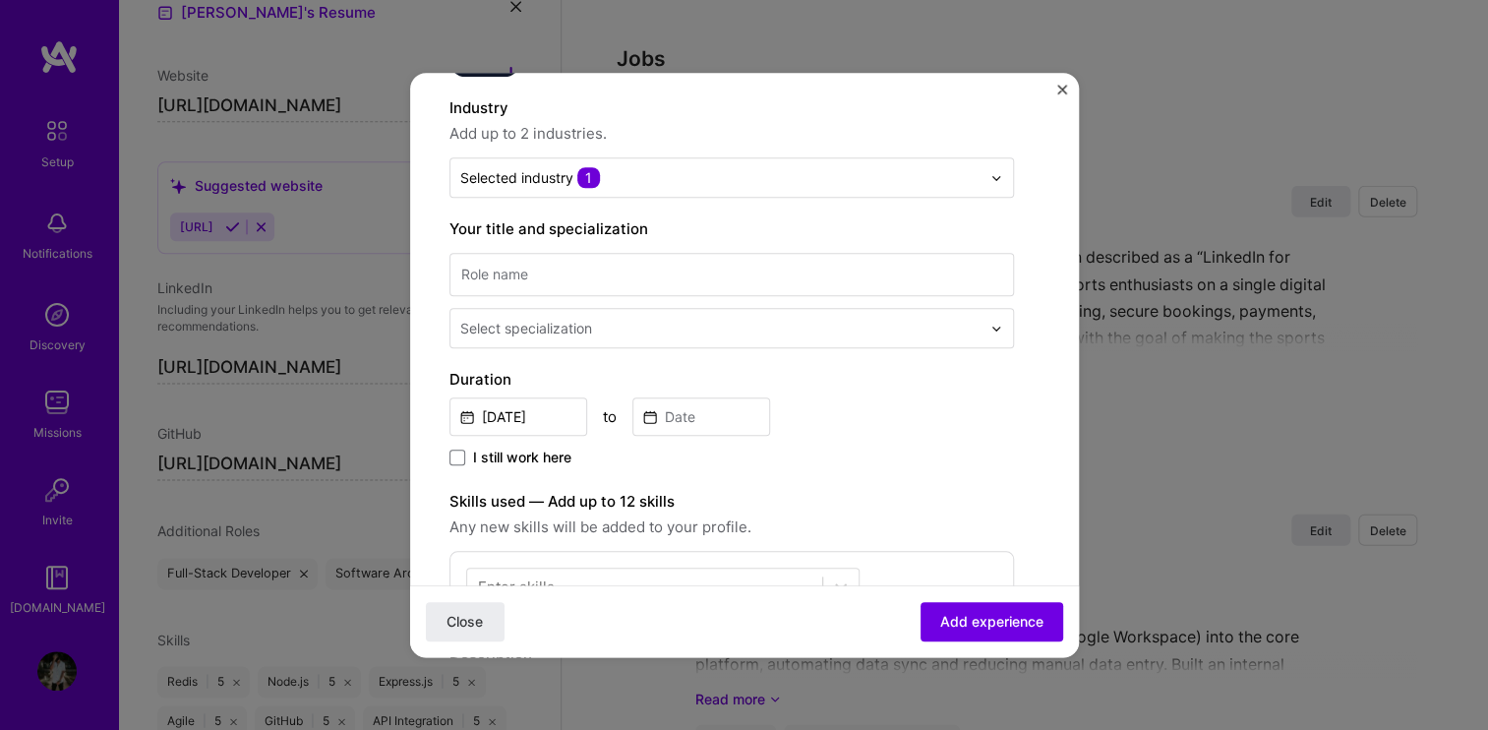
scroll to position [177, 0]
click at [633, 263] on input at bounding box center [731, 272] width 564 height 43
click at [575, 276] on input at bounding box center [731, 272] width 564 height 43
type input "SBAck"
type input "Backend Developer"
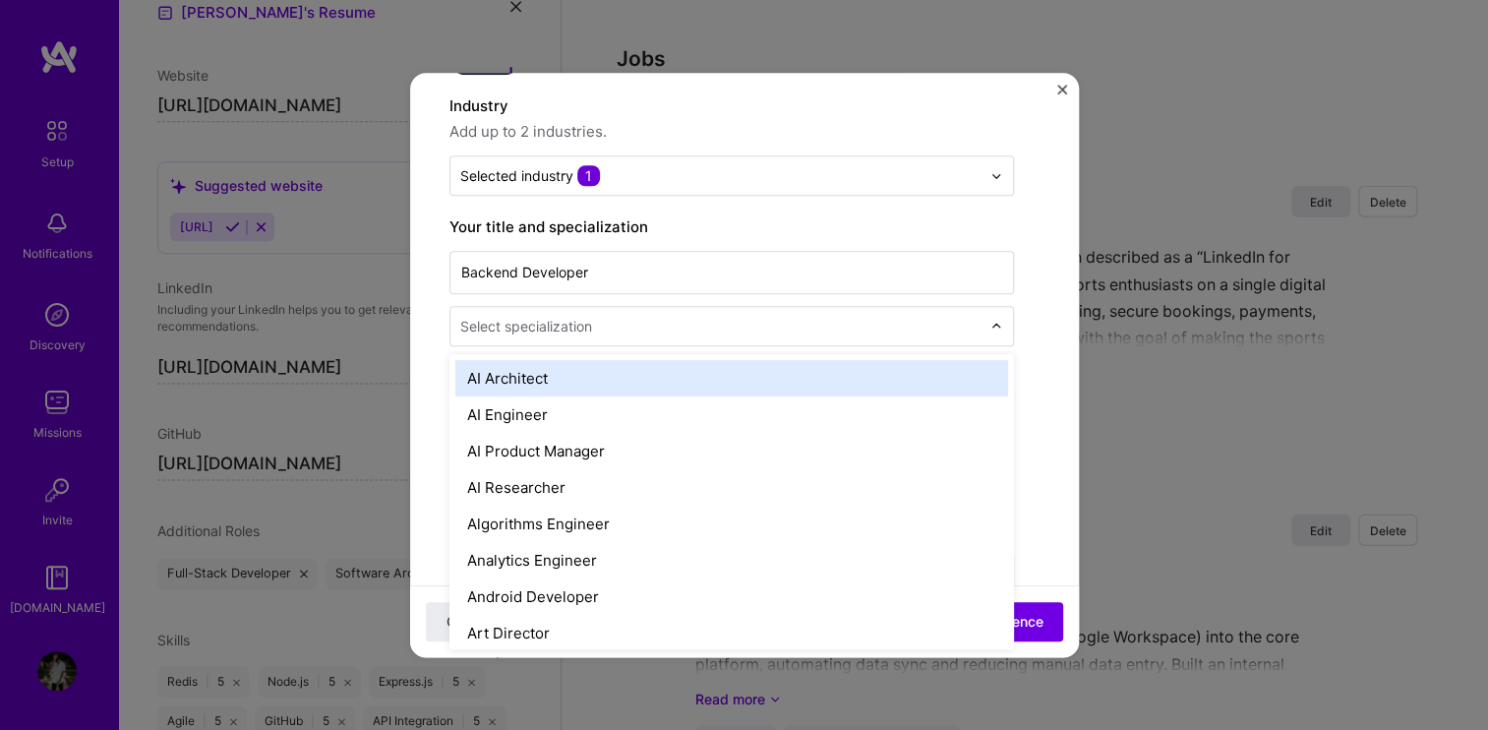
click at [612, 314] on div at bounding box center [722, 326] width 524 height 25
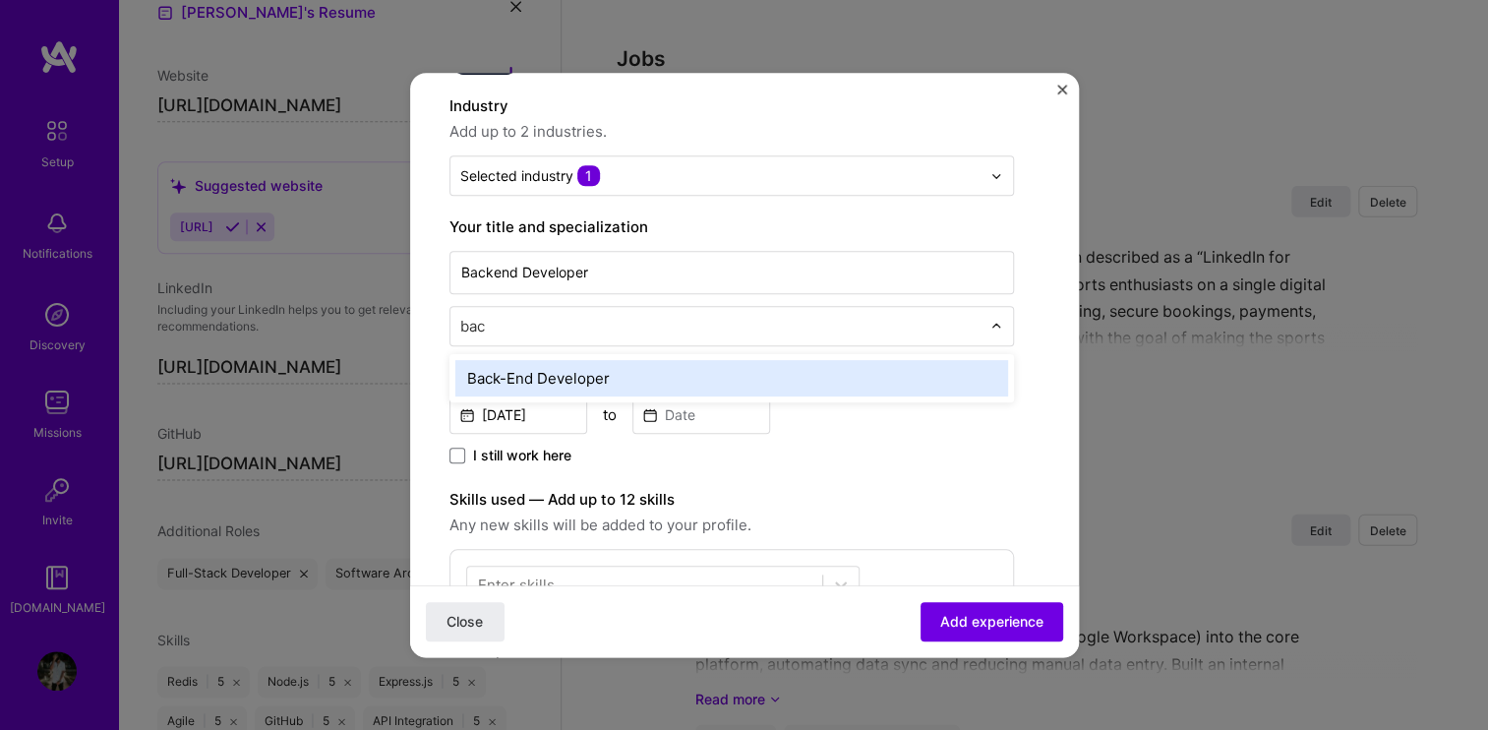
type input "back"
click at [571, 368] on div "Back-End Developer" at bounding box center [731, 378] width 553 height 36
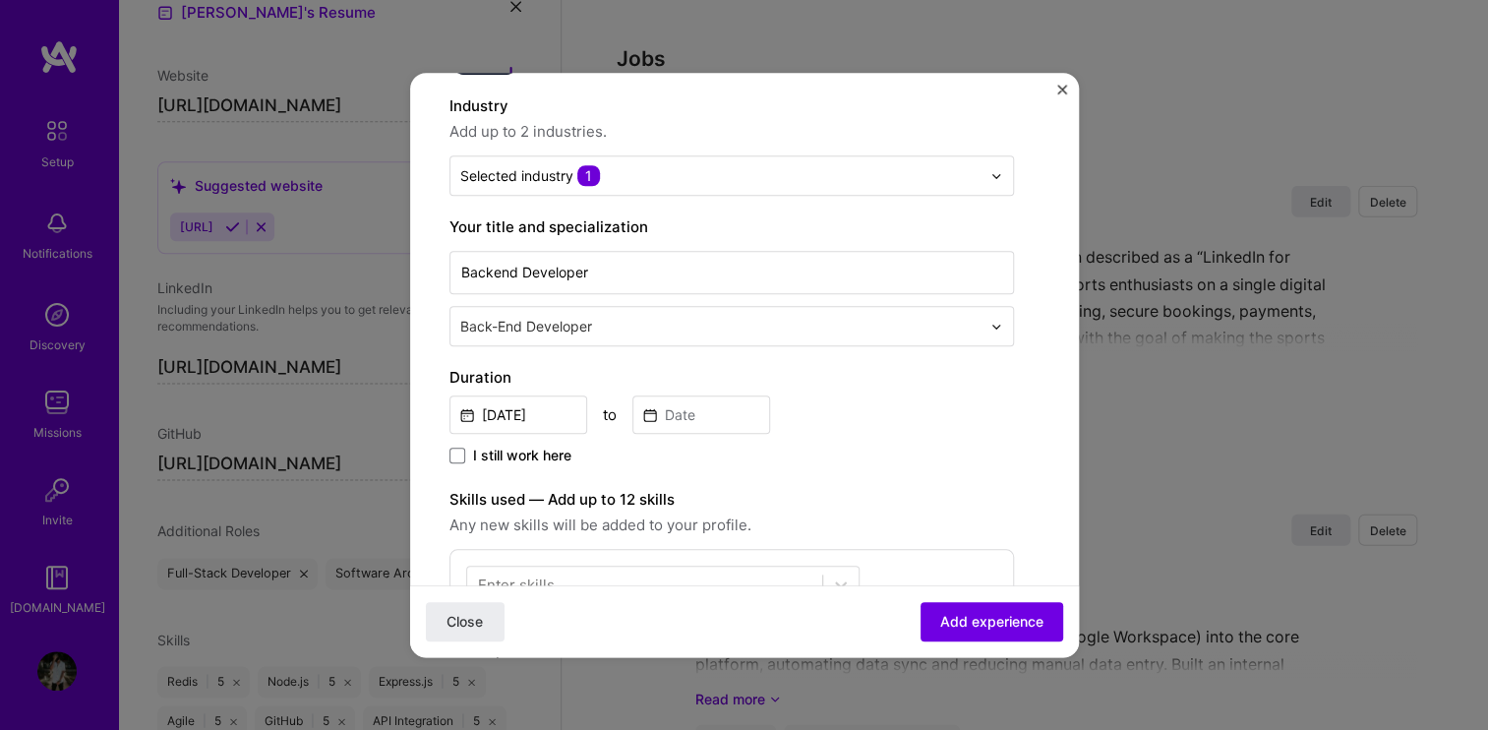
click at [722, 378] on label "Duration" at bounding box center [731, 378] width 564 height 24
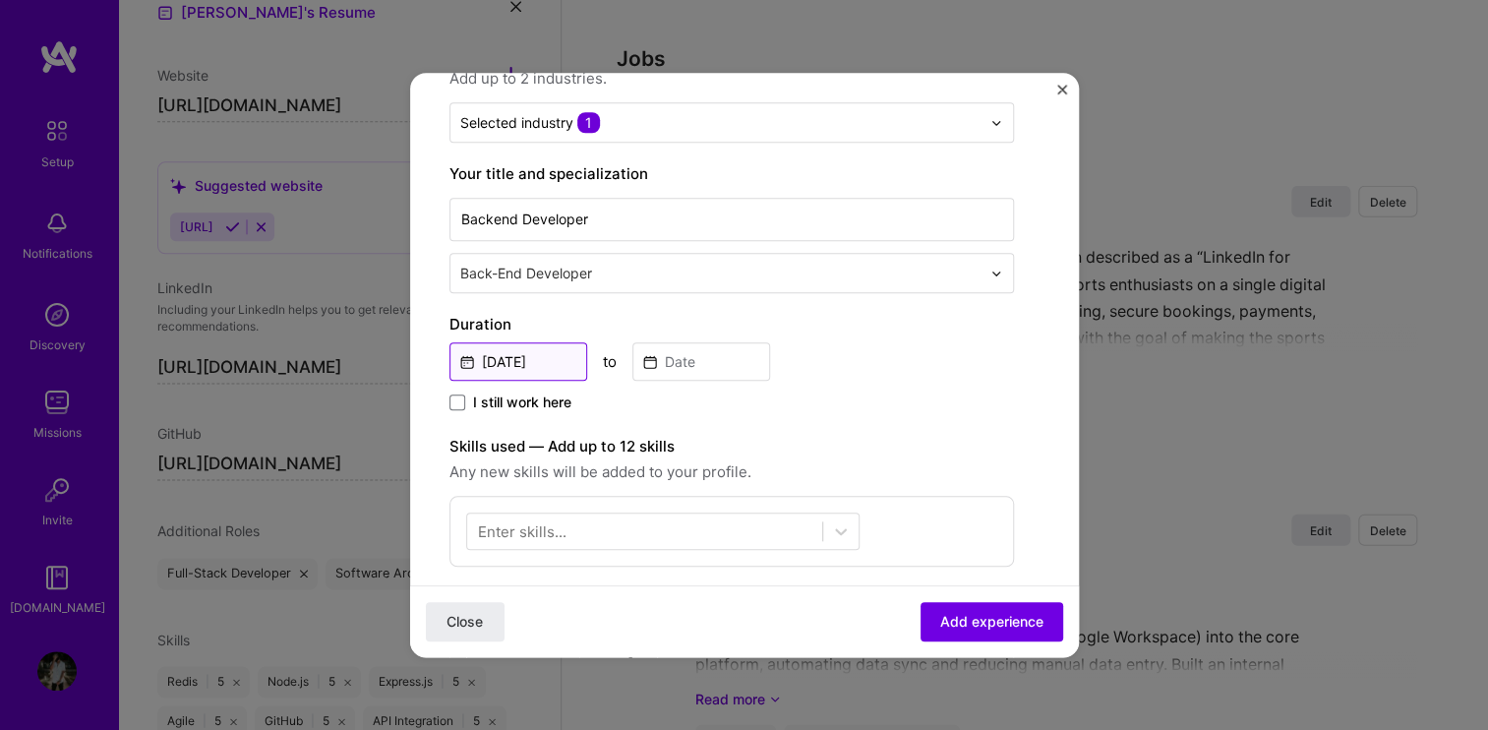
click at [485, 352] on input "[DATE]" at bounding box center [518, 361] width 138 height 38
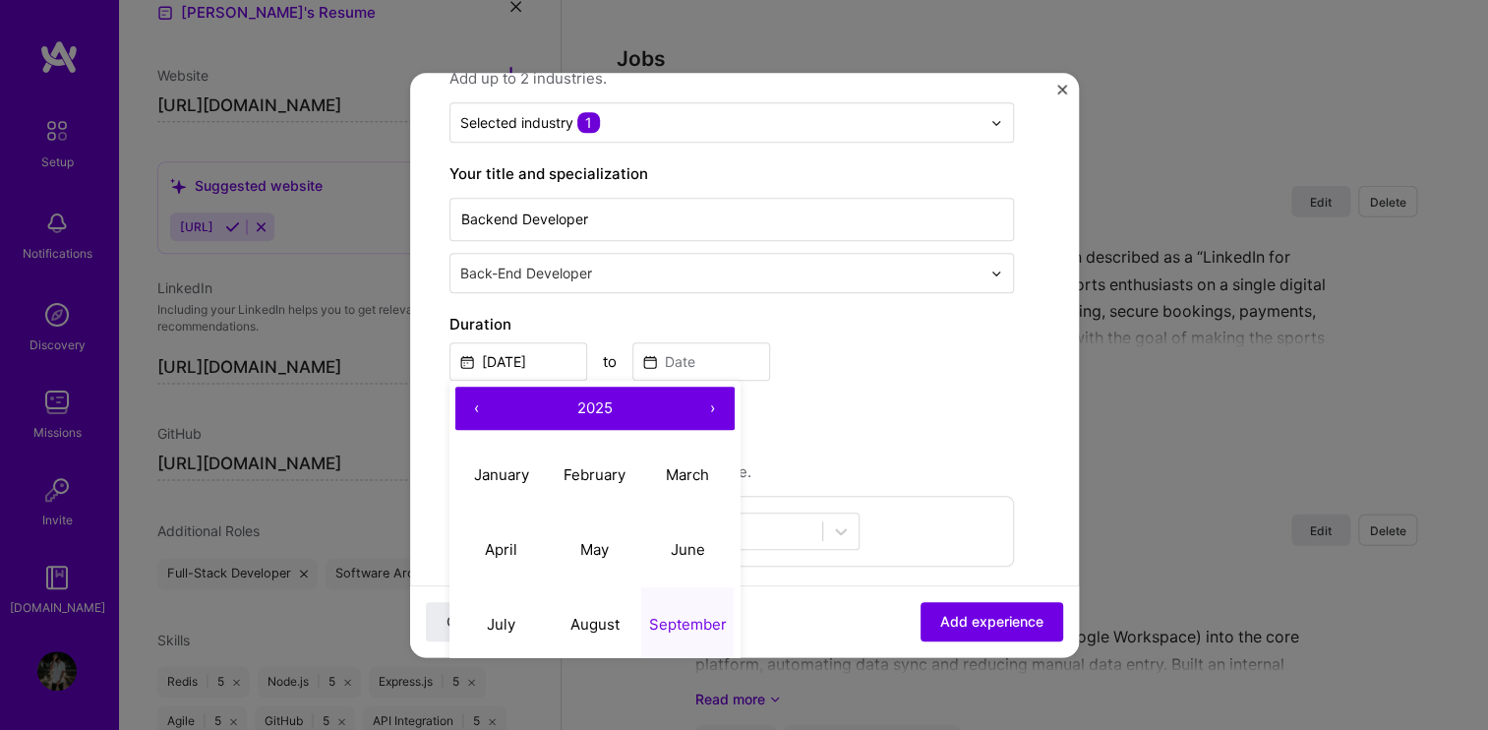
click at [468, 399] on button "‹" at bounding box center [476, 407] width 43 height 43
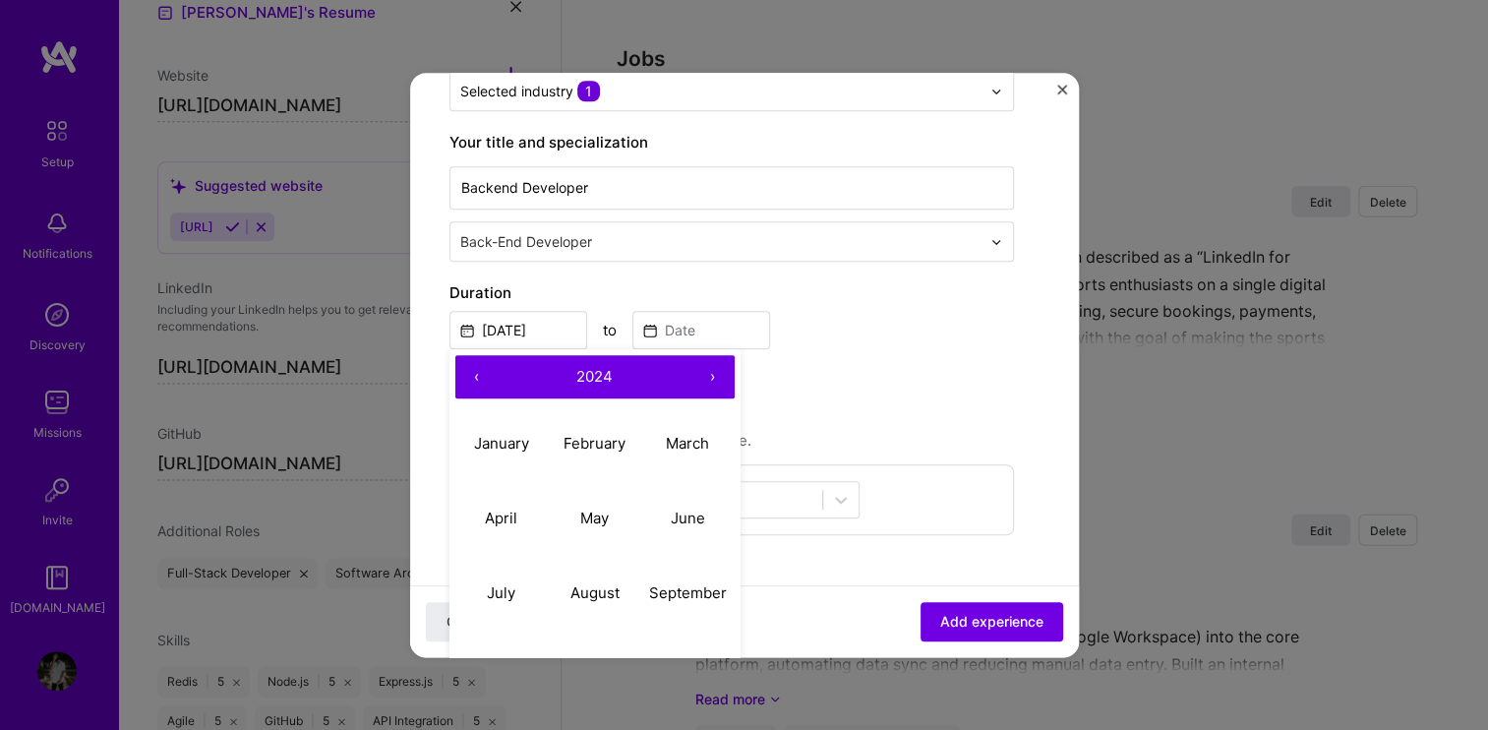
scroll to position [264, 0]
click at [505, 437] on abbr "January" at bounding box center [501, 441] width 55 height 19
type input "[DATE]"
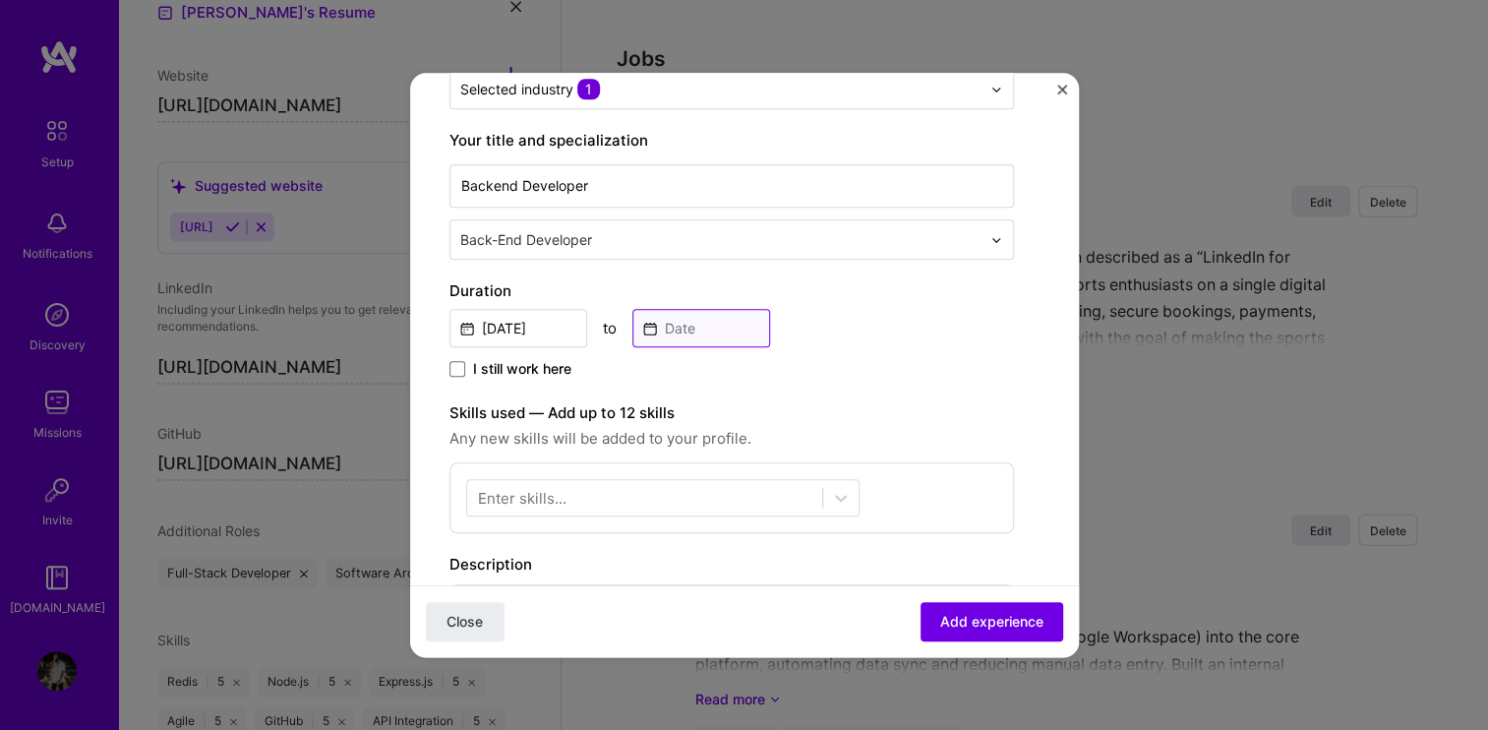
click at [670, 323] on input at bounding box center [701, 328] width 138 height 38
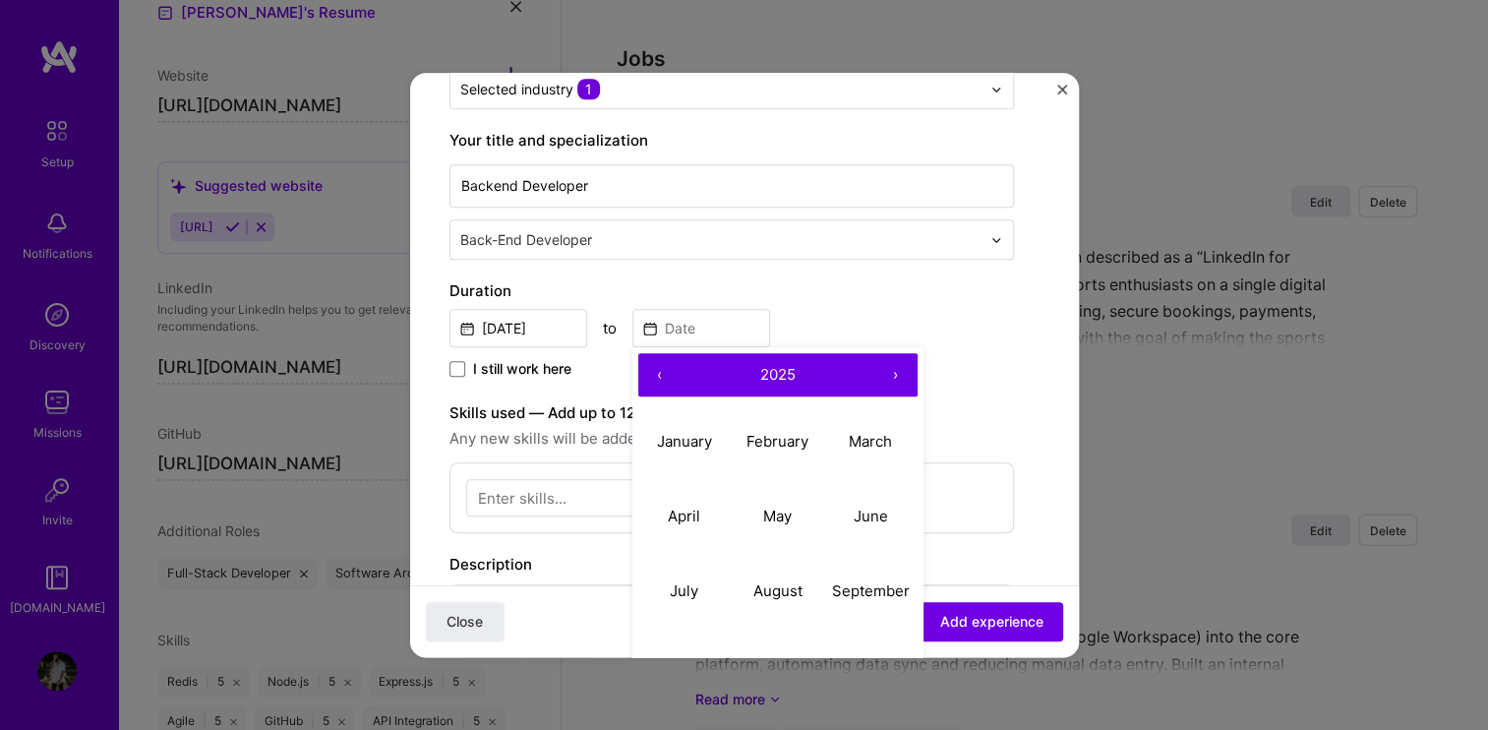
click at [662, 370] on button "‹" at bounding box center [659, 374] width 43 height 43
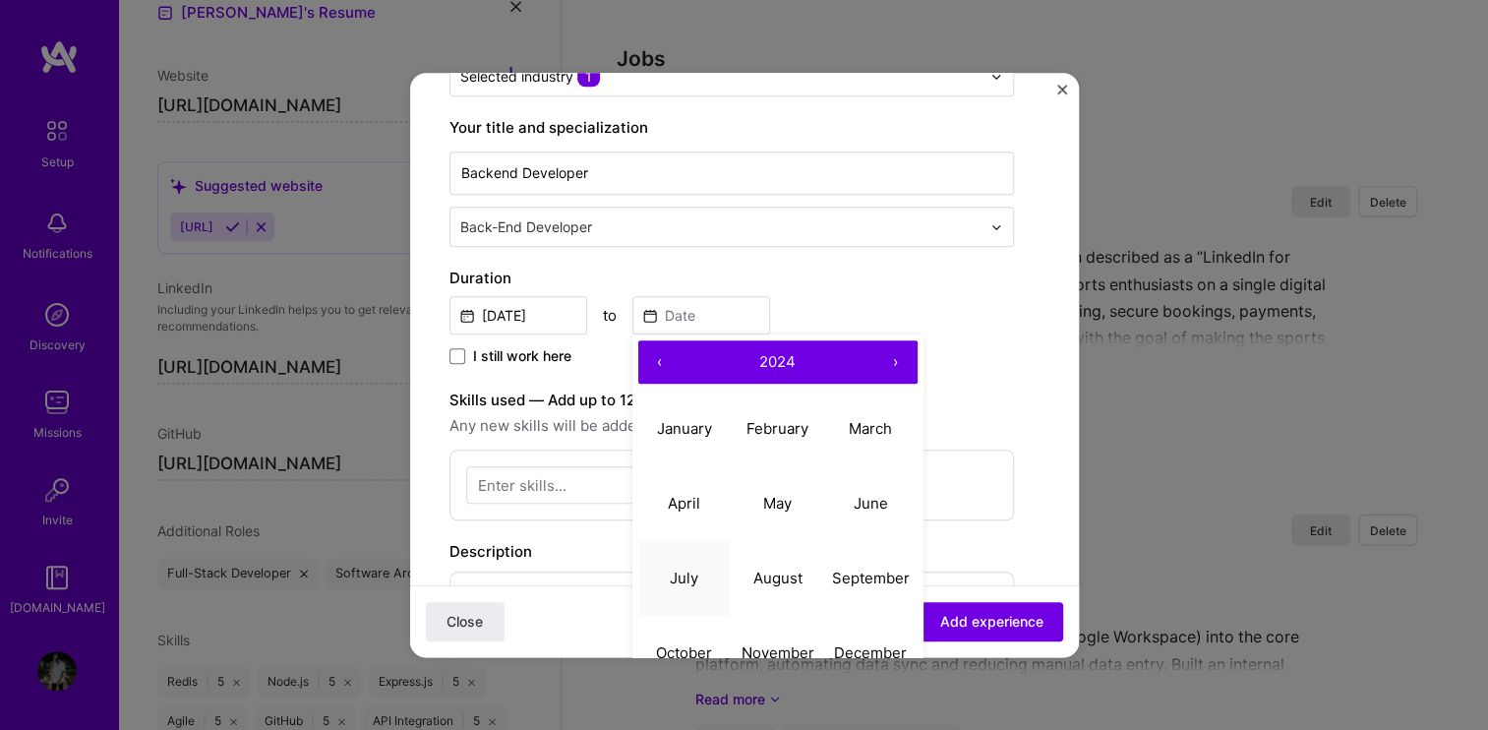
click at [688, 559] on button "July" at bounding box center [684, 578] width 93 height 75
type input "[DATE]"
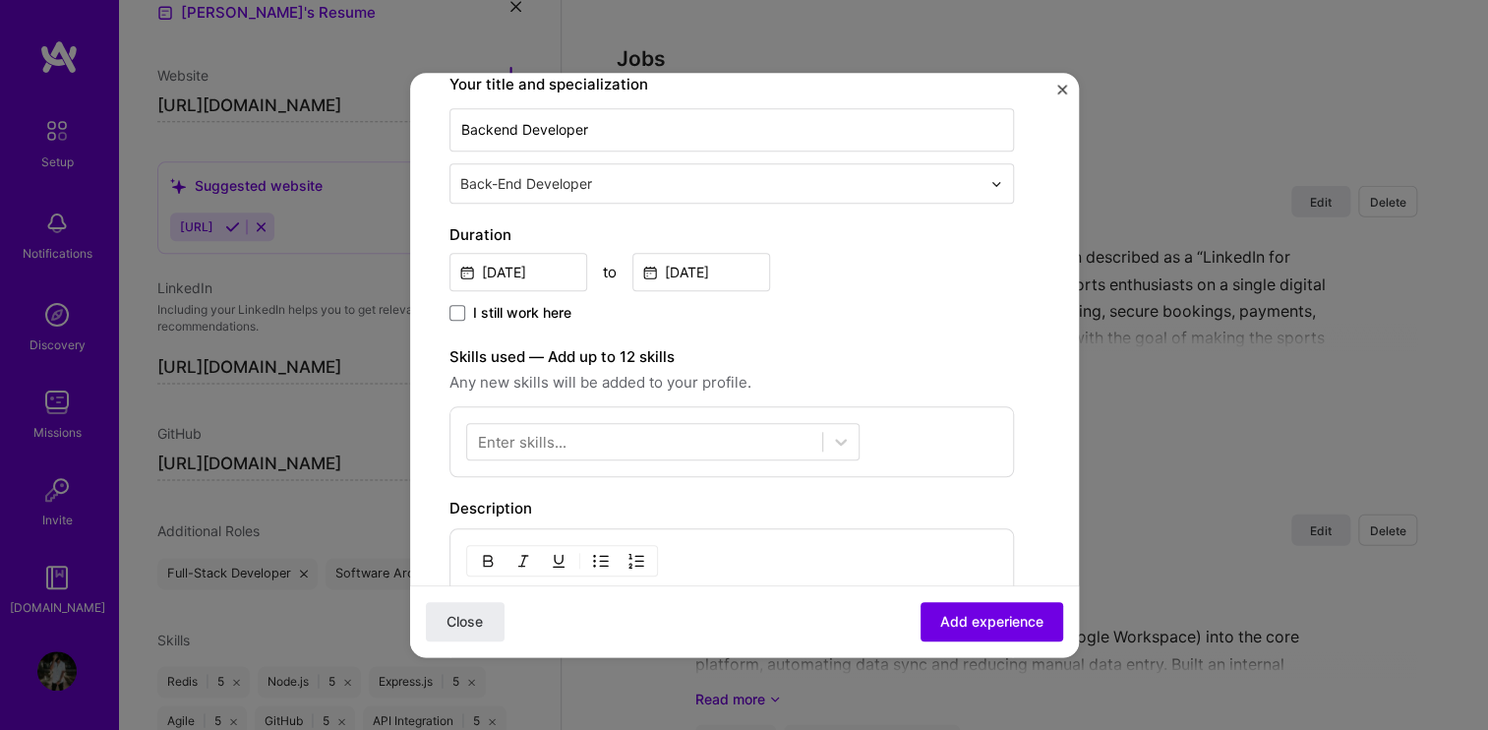
scroll to position [322, 0]
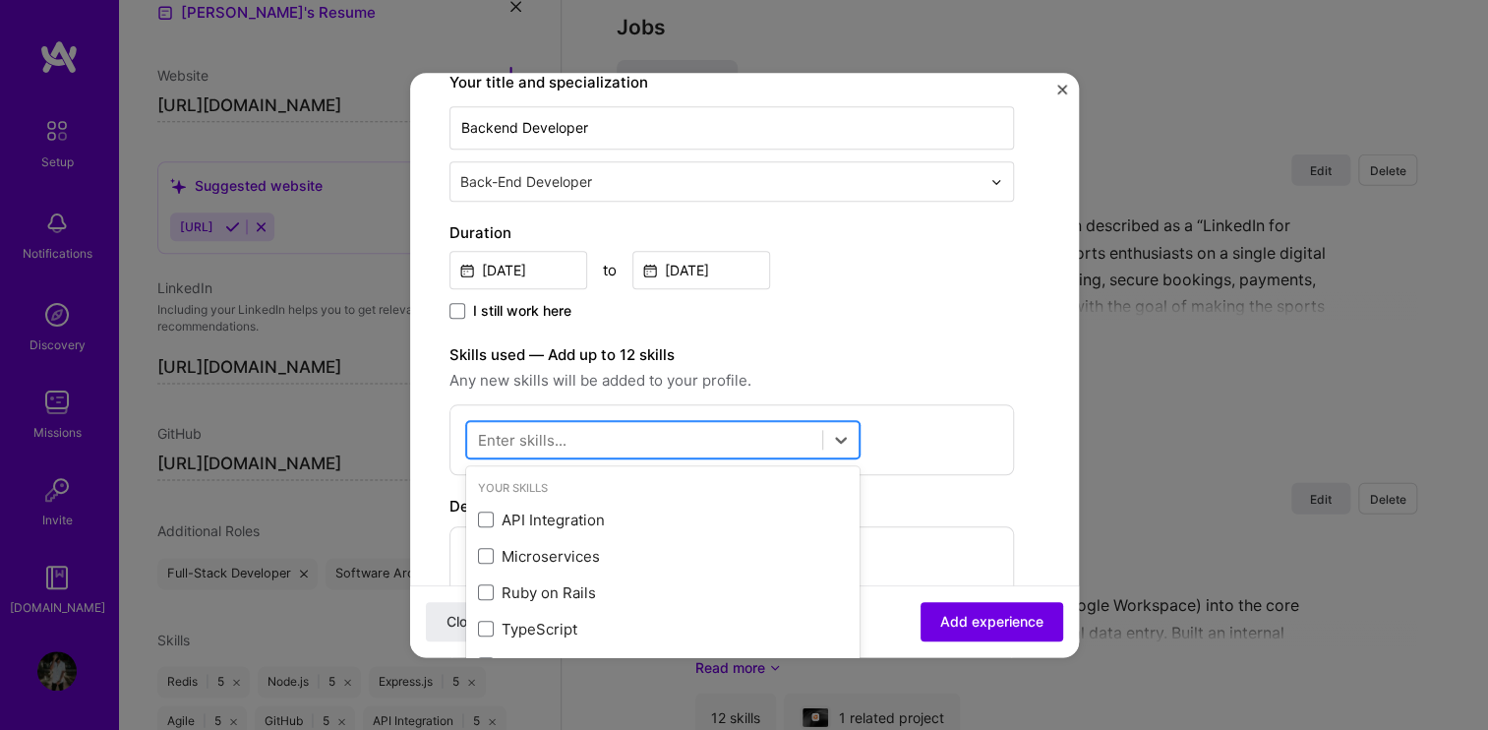
click at [620, 433] on div at bounding box center [644, 440] width 355 height 32
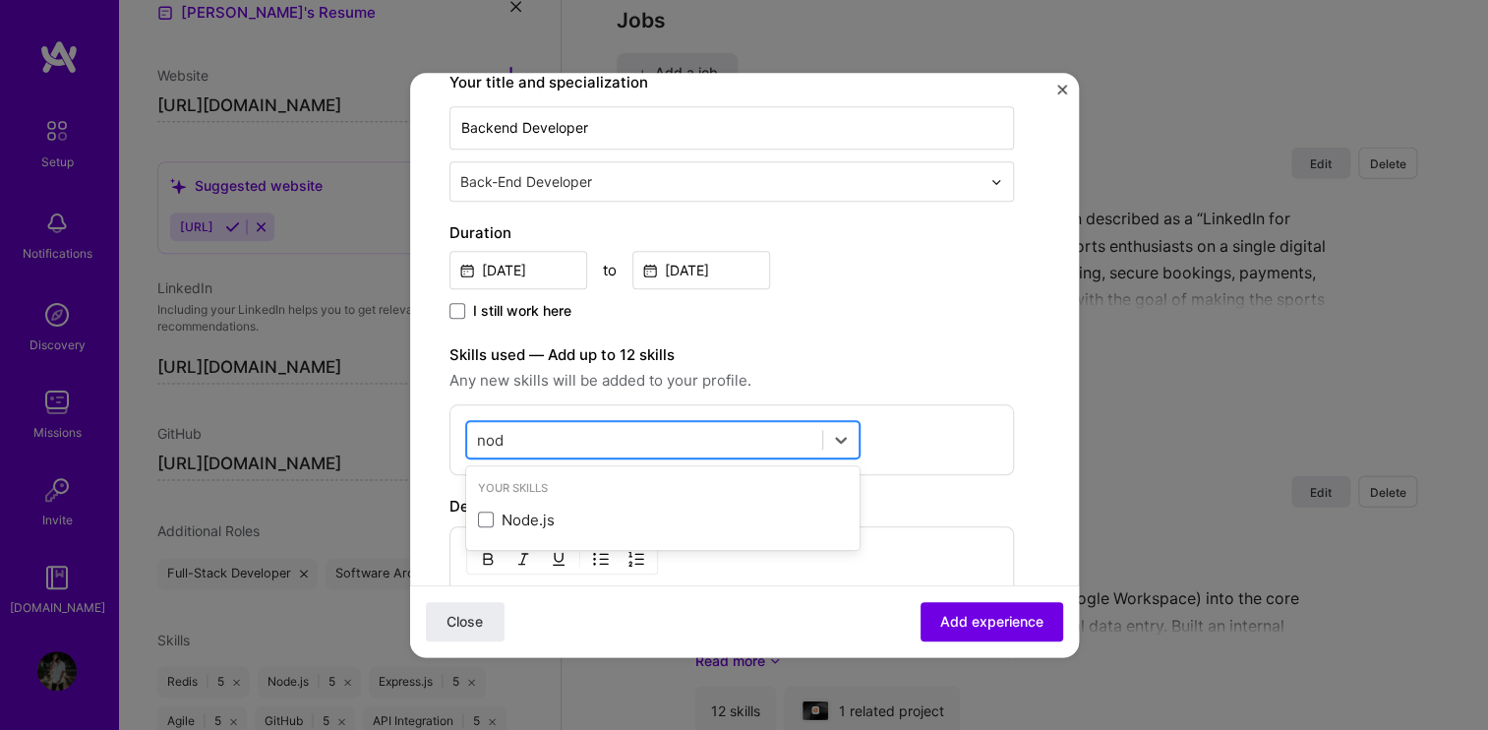
type input "node"
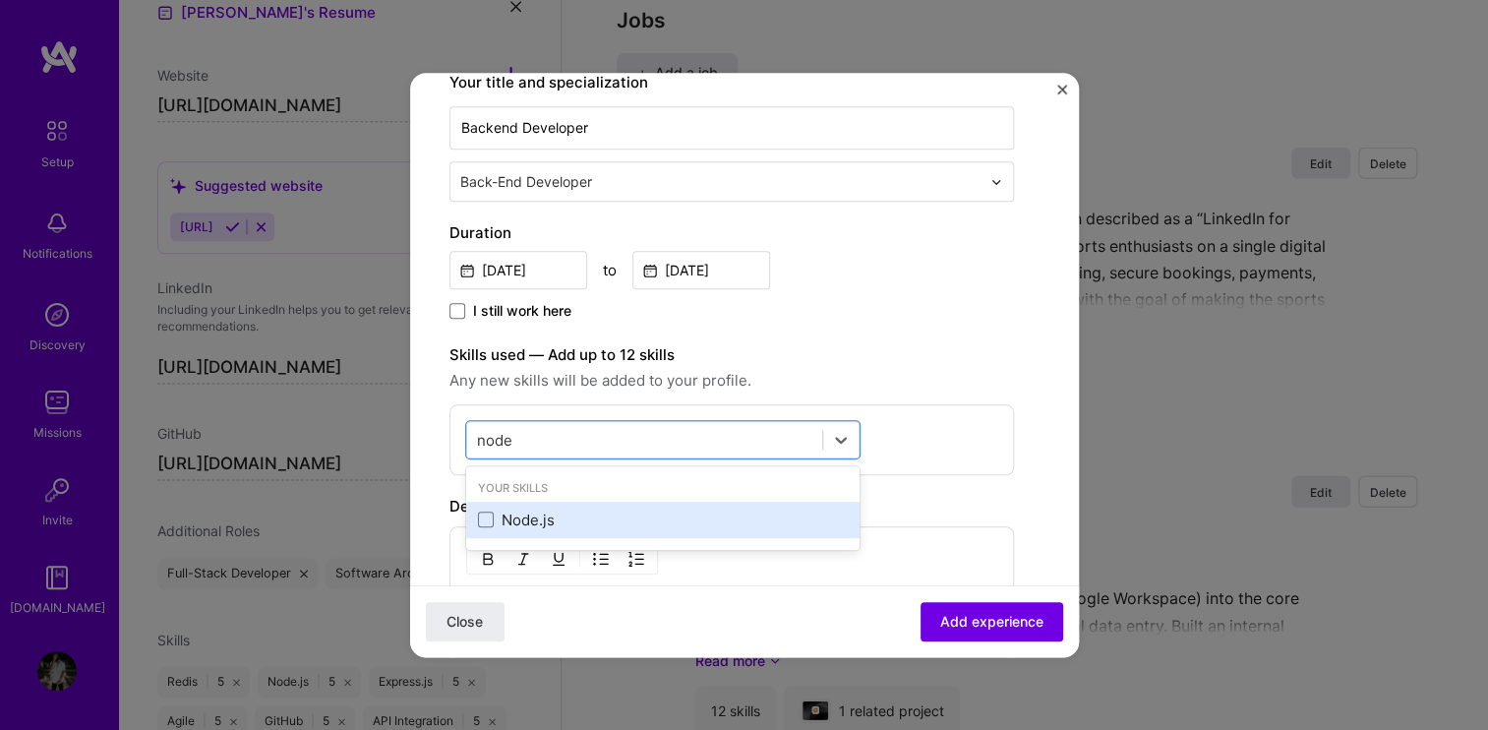
click at [571, 509] on div "Node.js" at bounding box center [663, 519] width 370 height 21
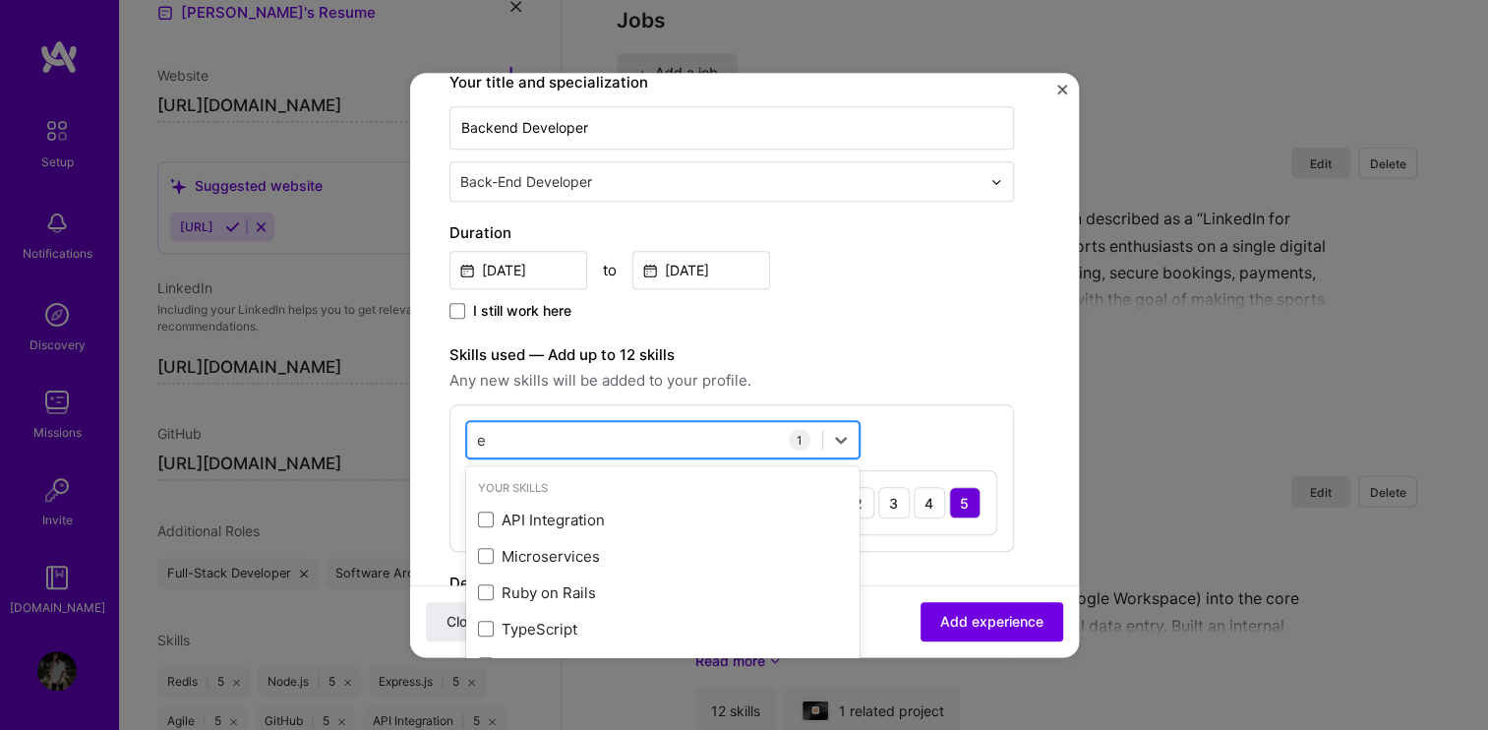
type input "ex"
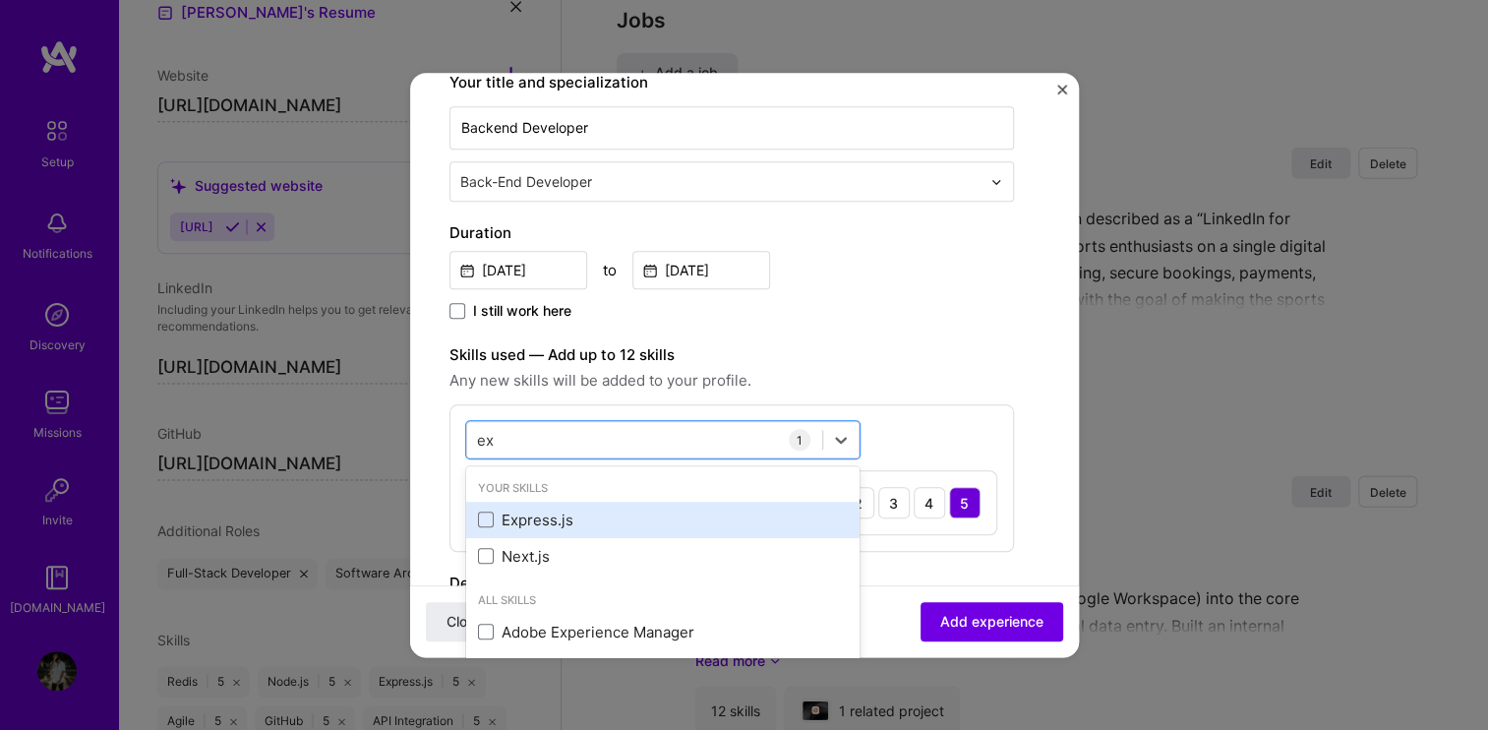
click at [627, 532] on div "Express.js" at bounding box center [662, 519] width 393 height 36
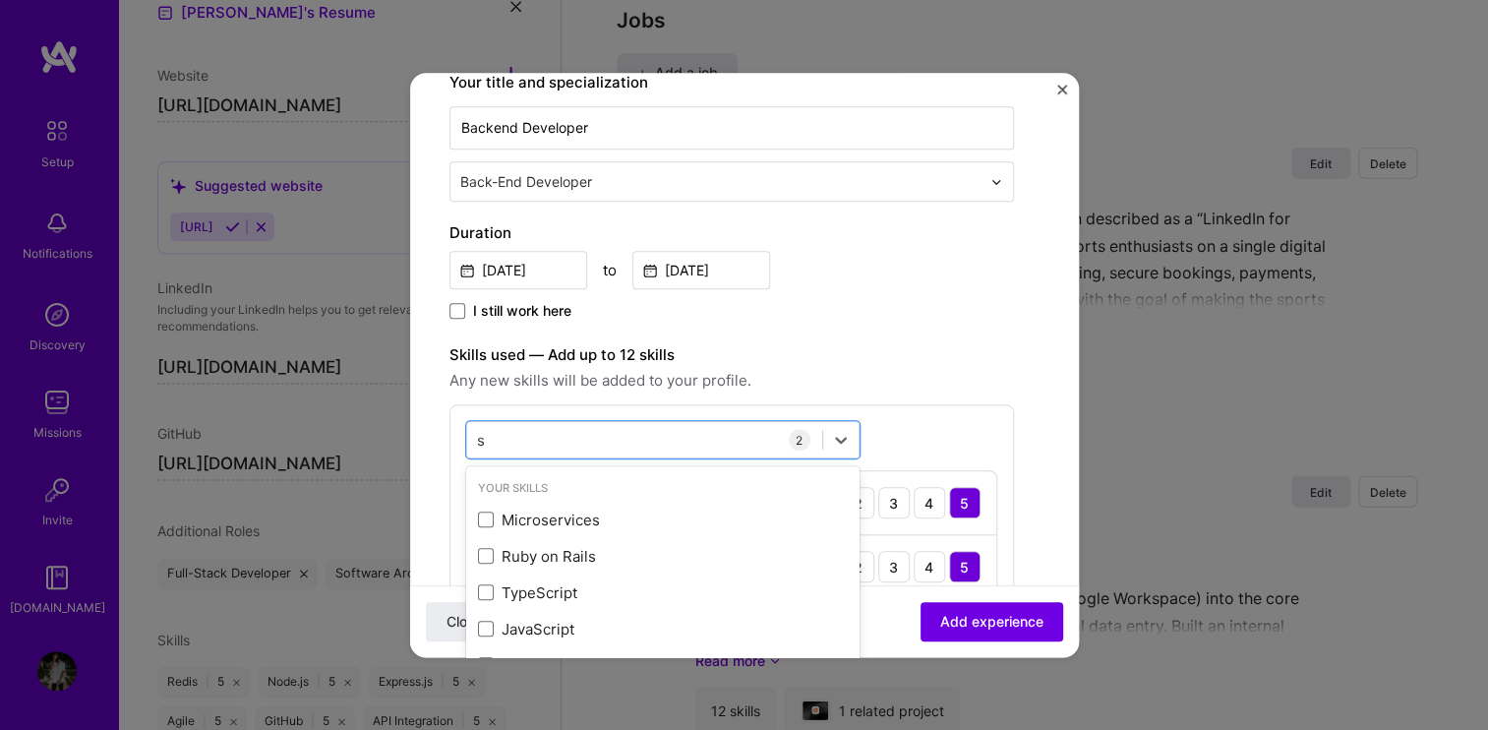
type input "sq"
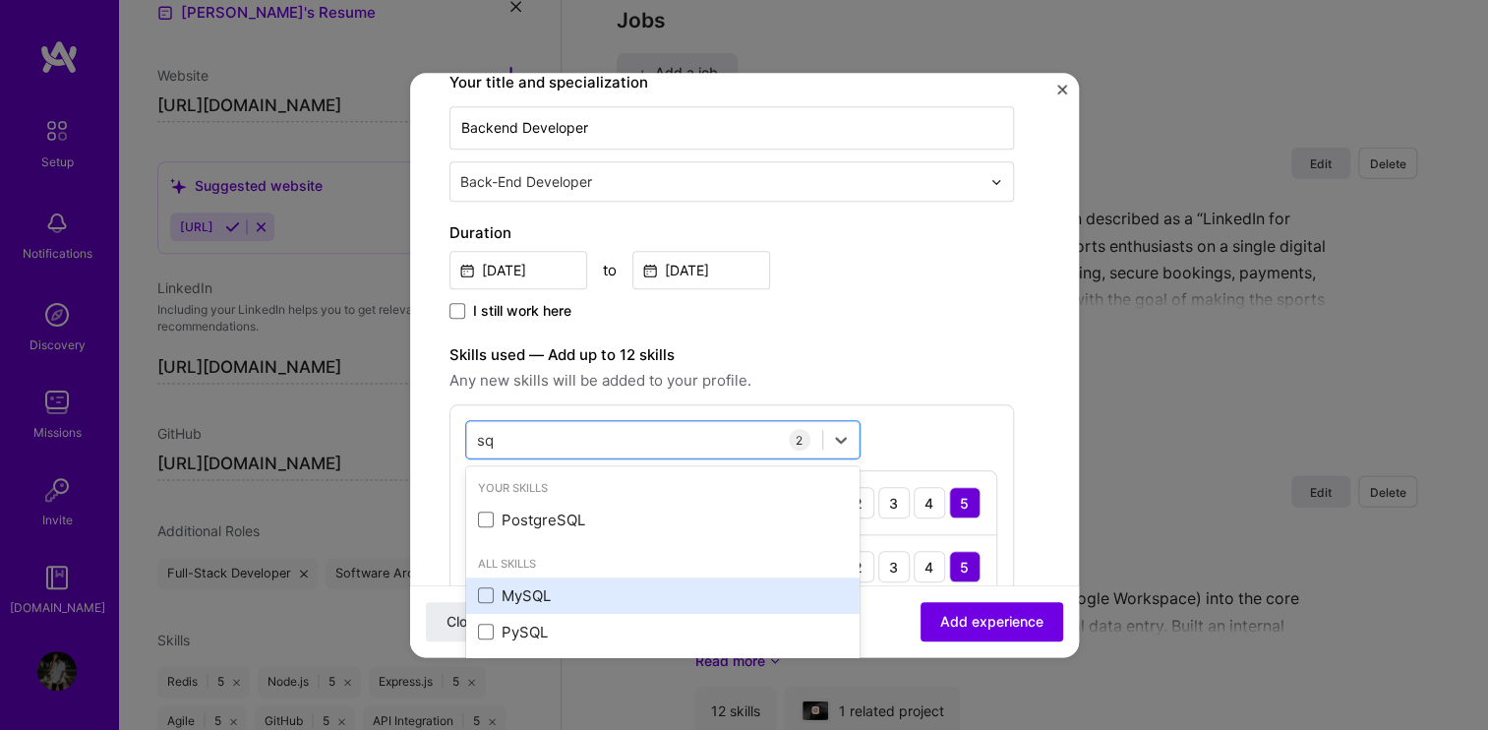
click at [553, 579] on div "MySQL" at bounding box center [662, 595] width 393 height 36
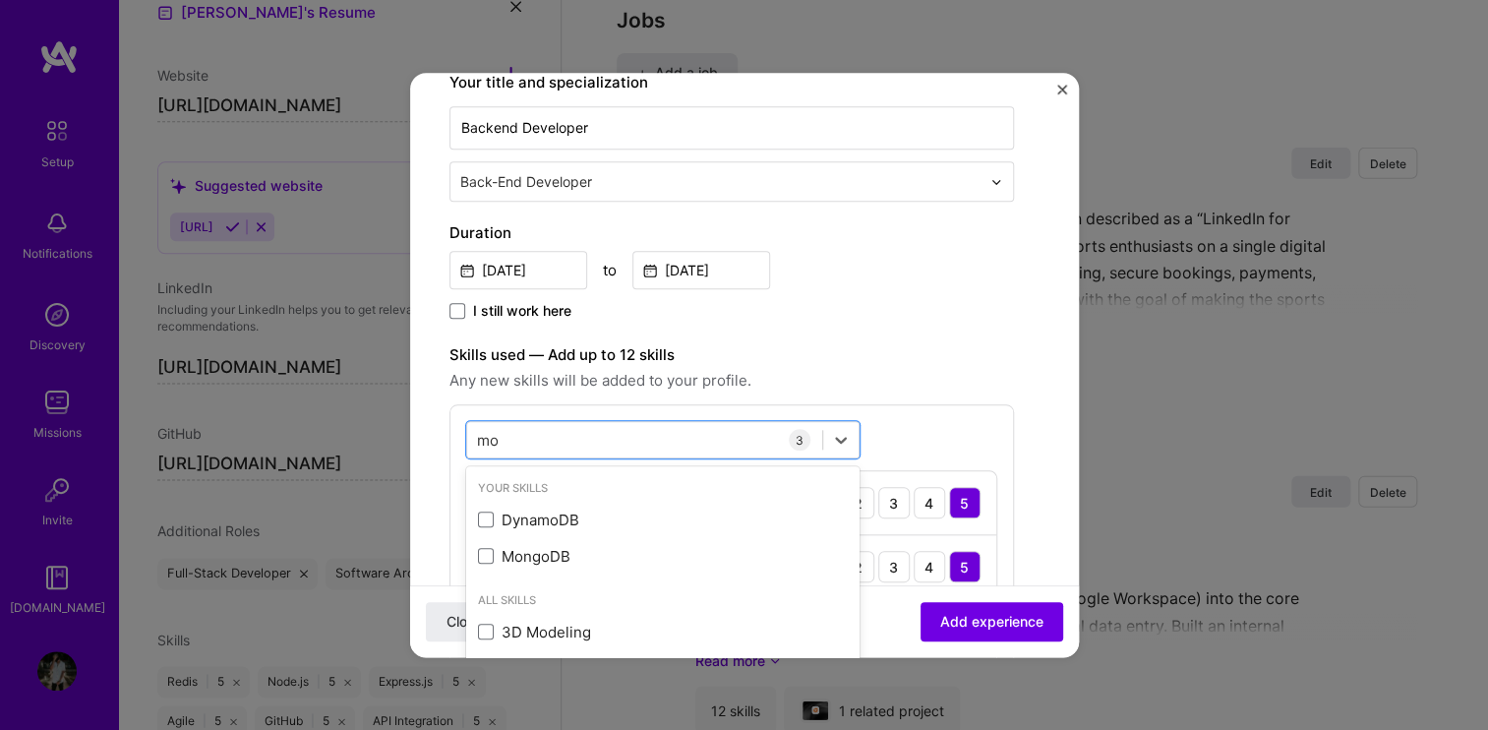
type input "mon"
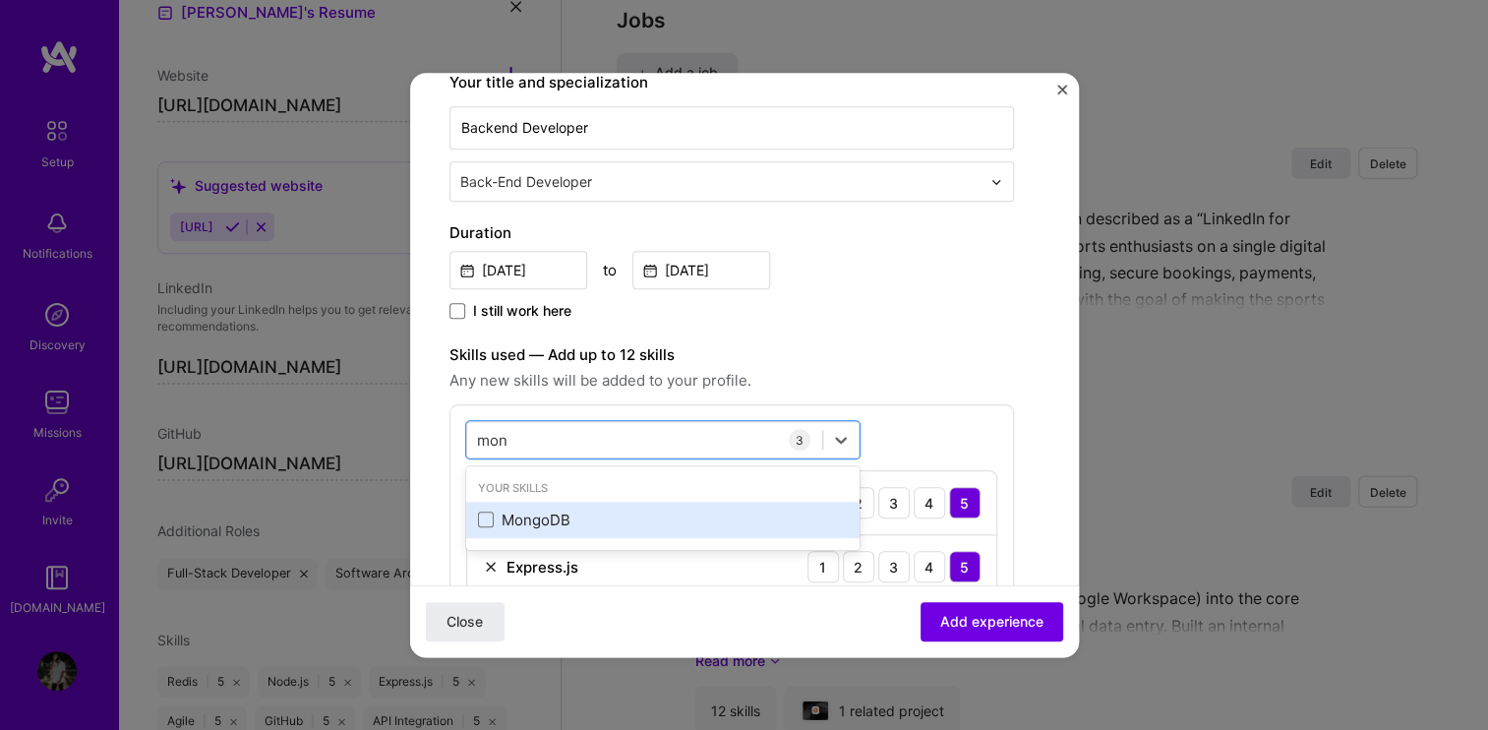
click at [530, 516] on div "MongoDB" at bounding box center [663, 519] width 370 height 21
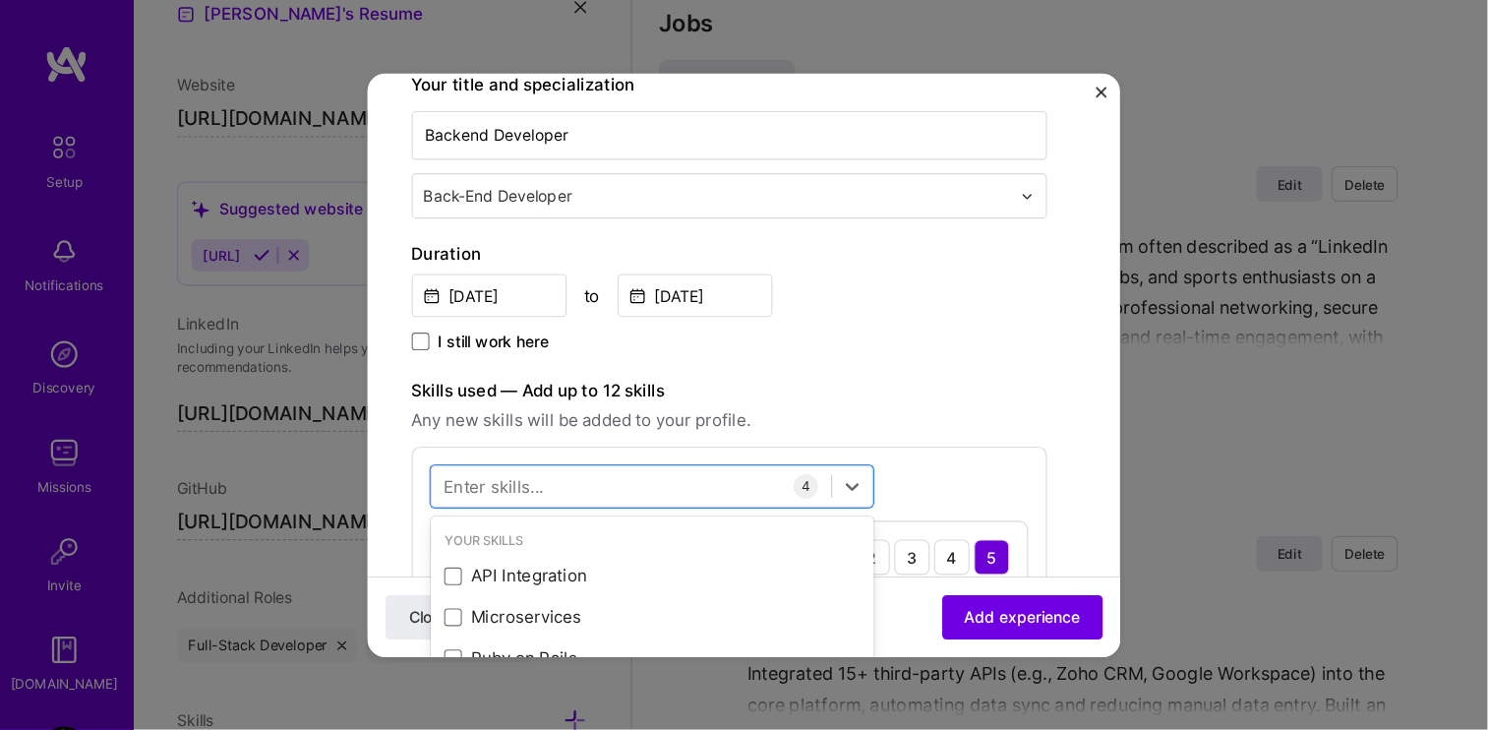
scroll to position [322, 0]
type input "doc"
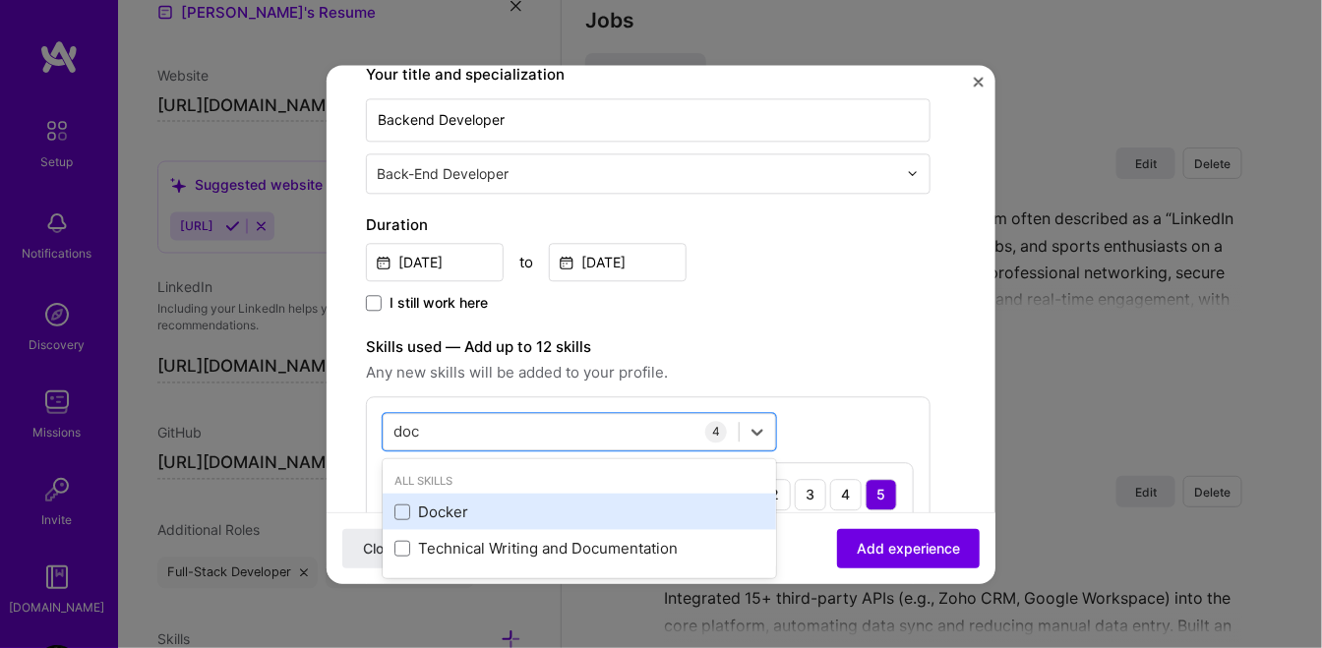
click at [473, 517] on div "Docker" at bounding box center [579, 511] width 370 height 21
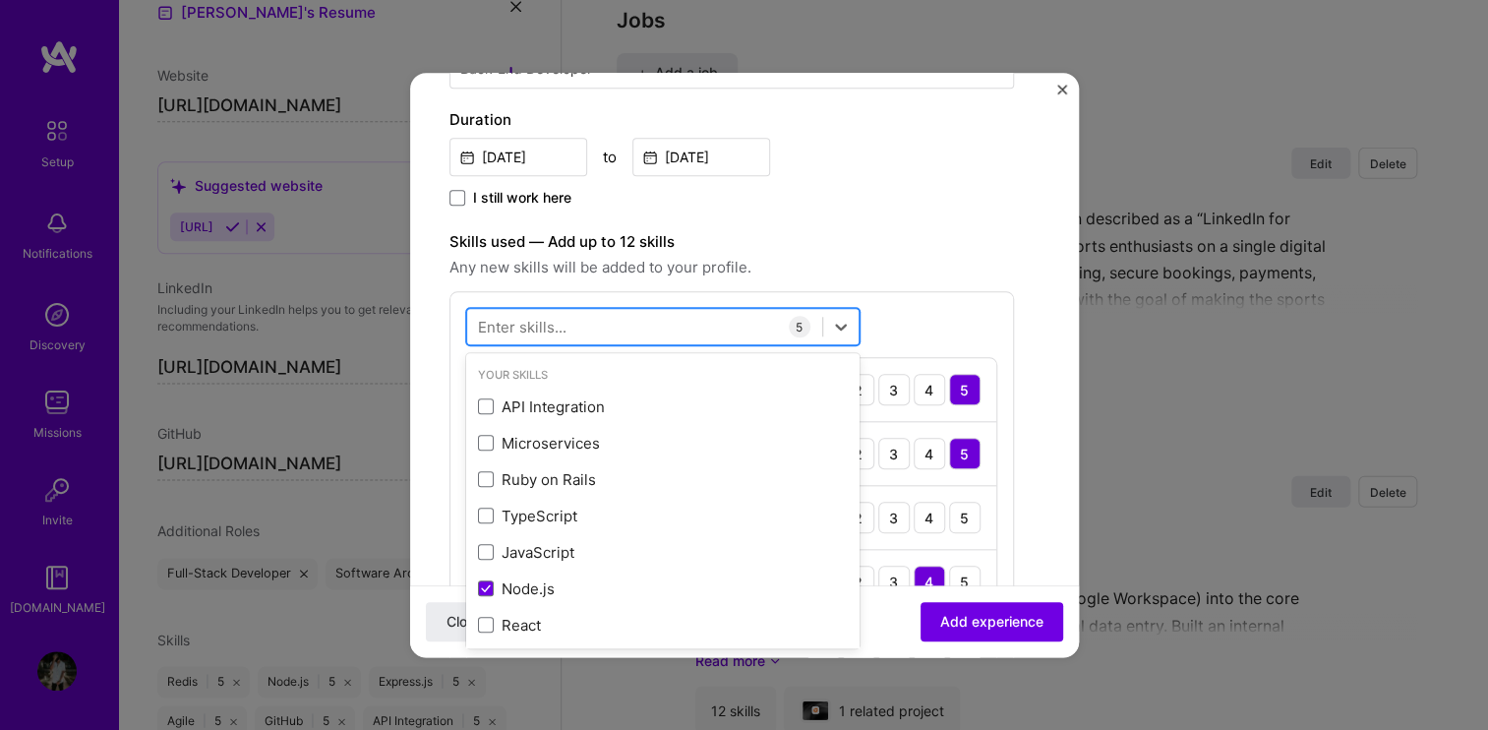
scroll to position [437, 0]
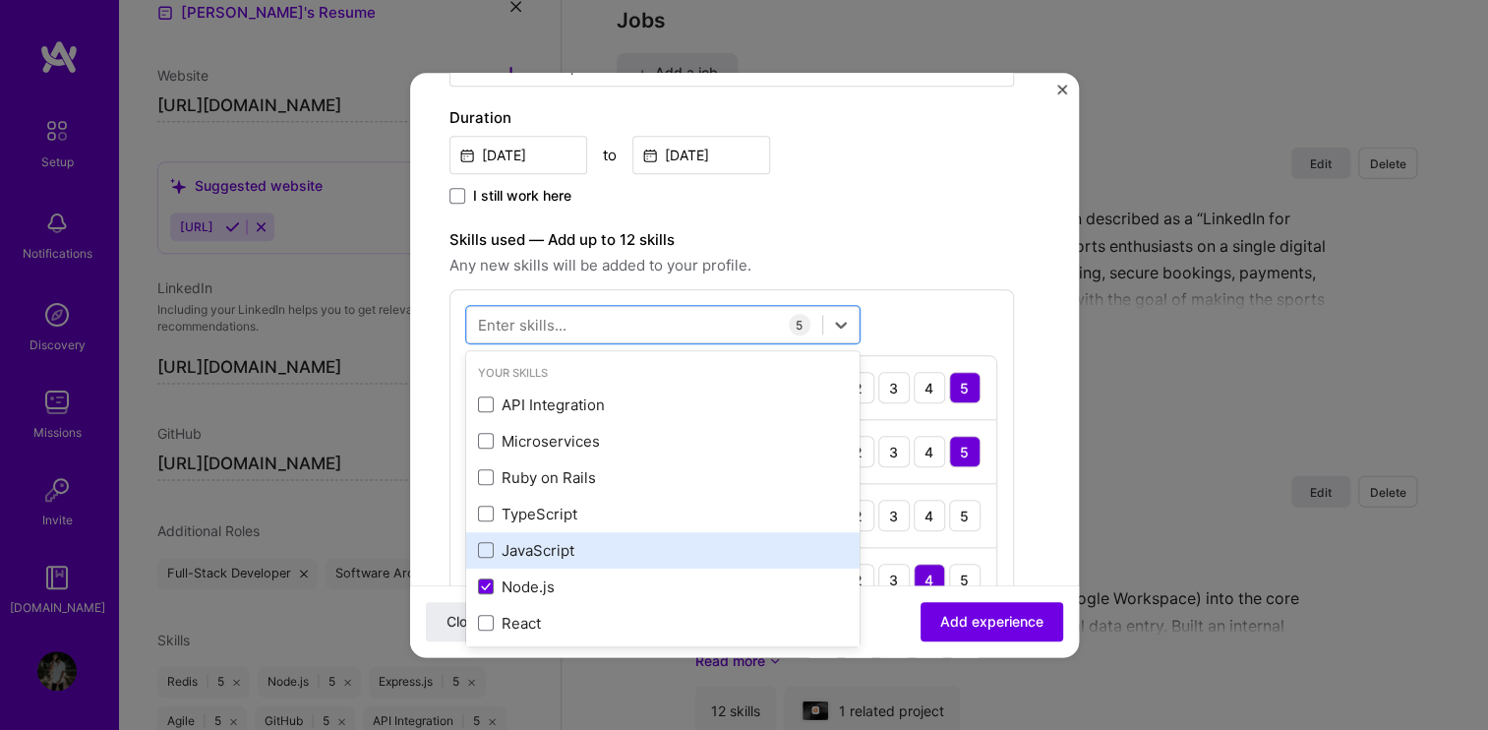
click at [553, 550] on div "JavaScript" at bounding box center [663, 550] width 370 height 21
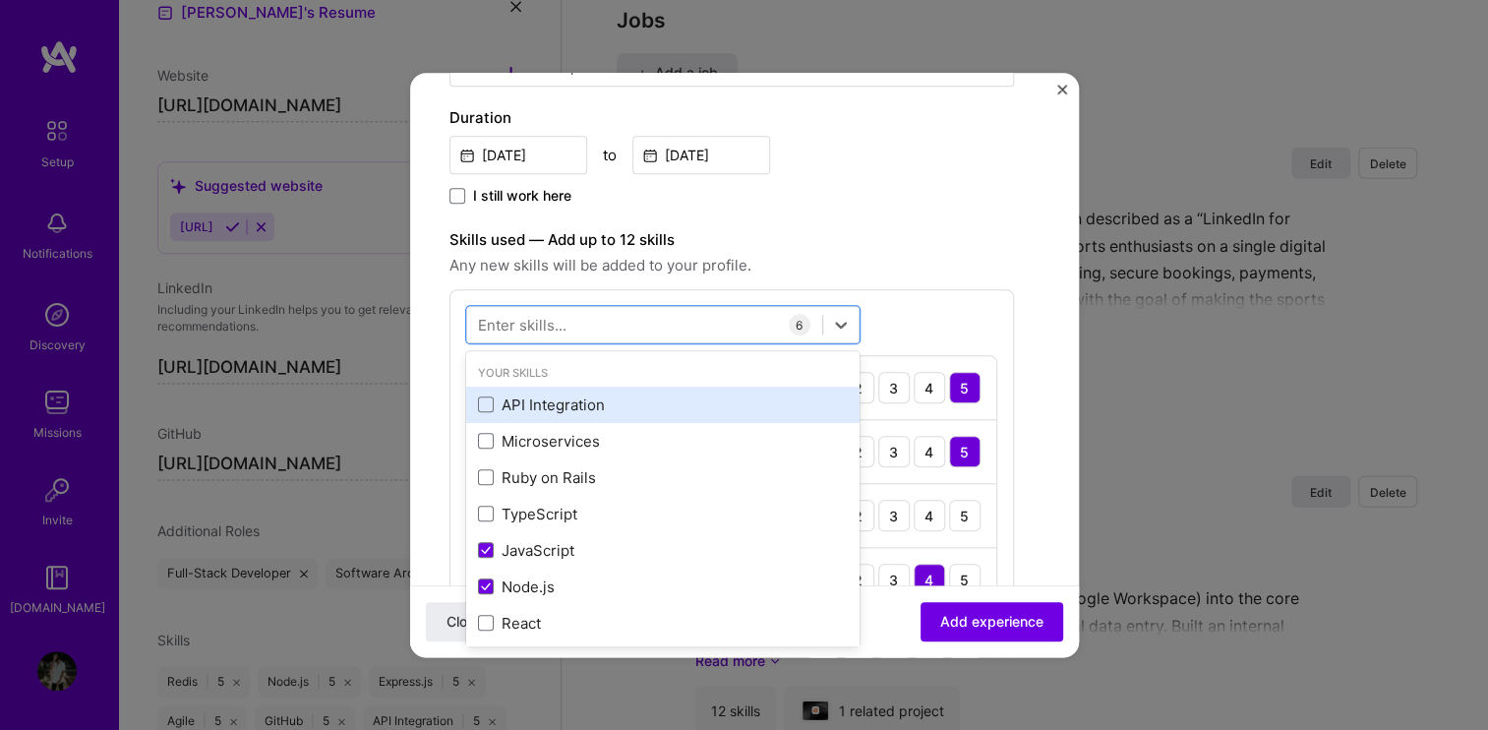
click at [644, 402] on div "API Integration" at bounding box center [663, 404] width 370 height 21
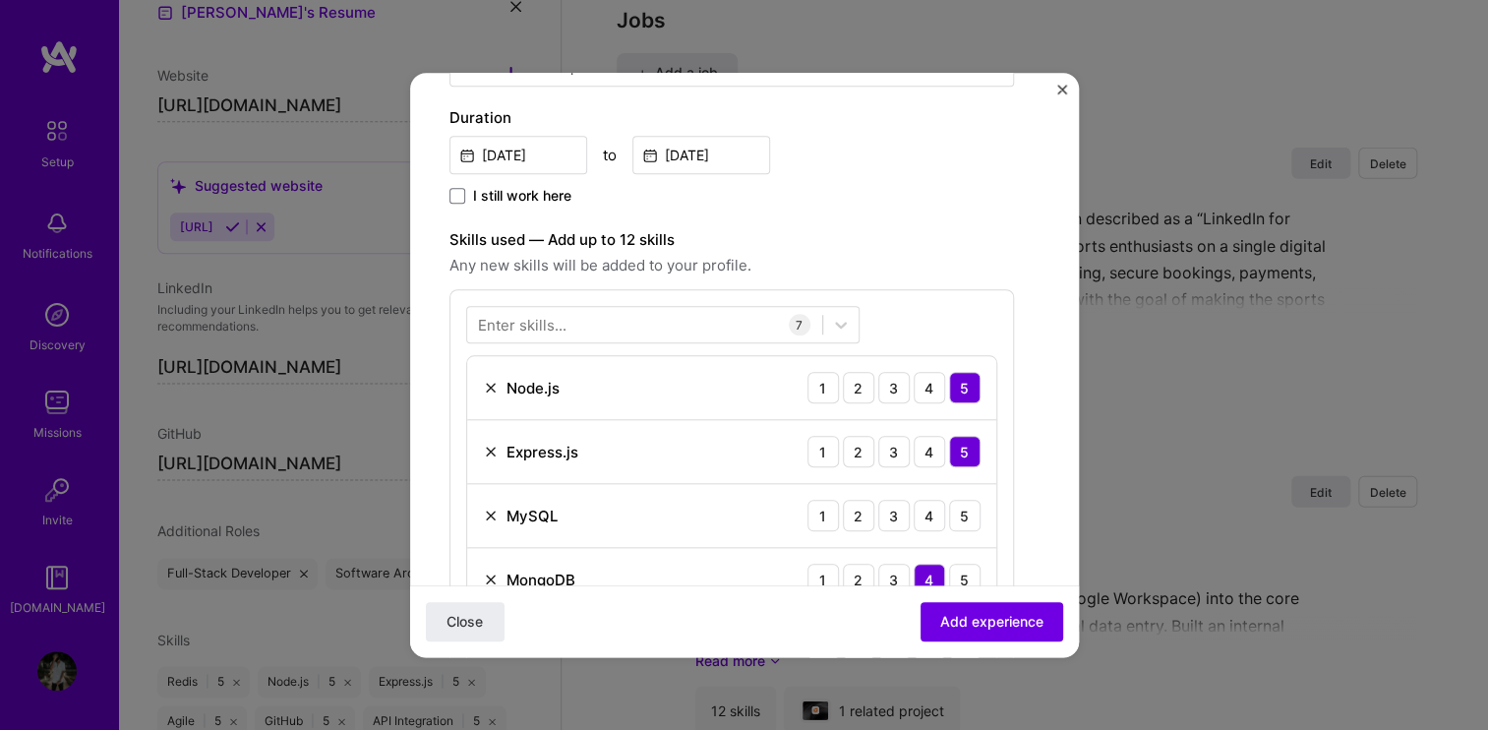
click at [912, 313] on div "Enter skills... 7 Node.js 1 2 3 4 5 Express.js 1 2 3 4 5 MySQL 1 2 3 4 5 MongoD…" at bounding box center [731, 554] width 564 height 531
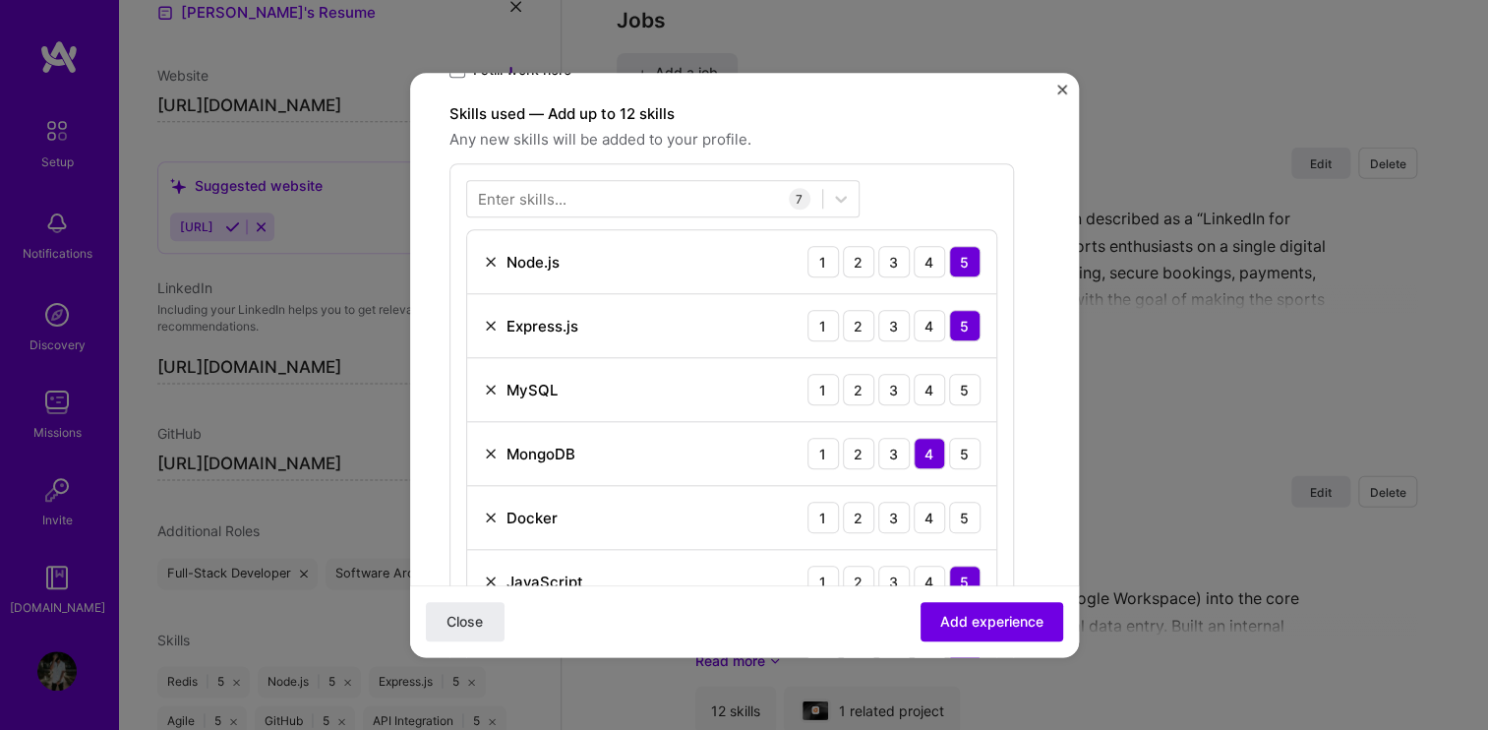
scroll to position [564, 0]
click at [935, 386] on div "4" at bounding box center [928, 387] width 31 height 31
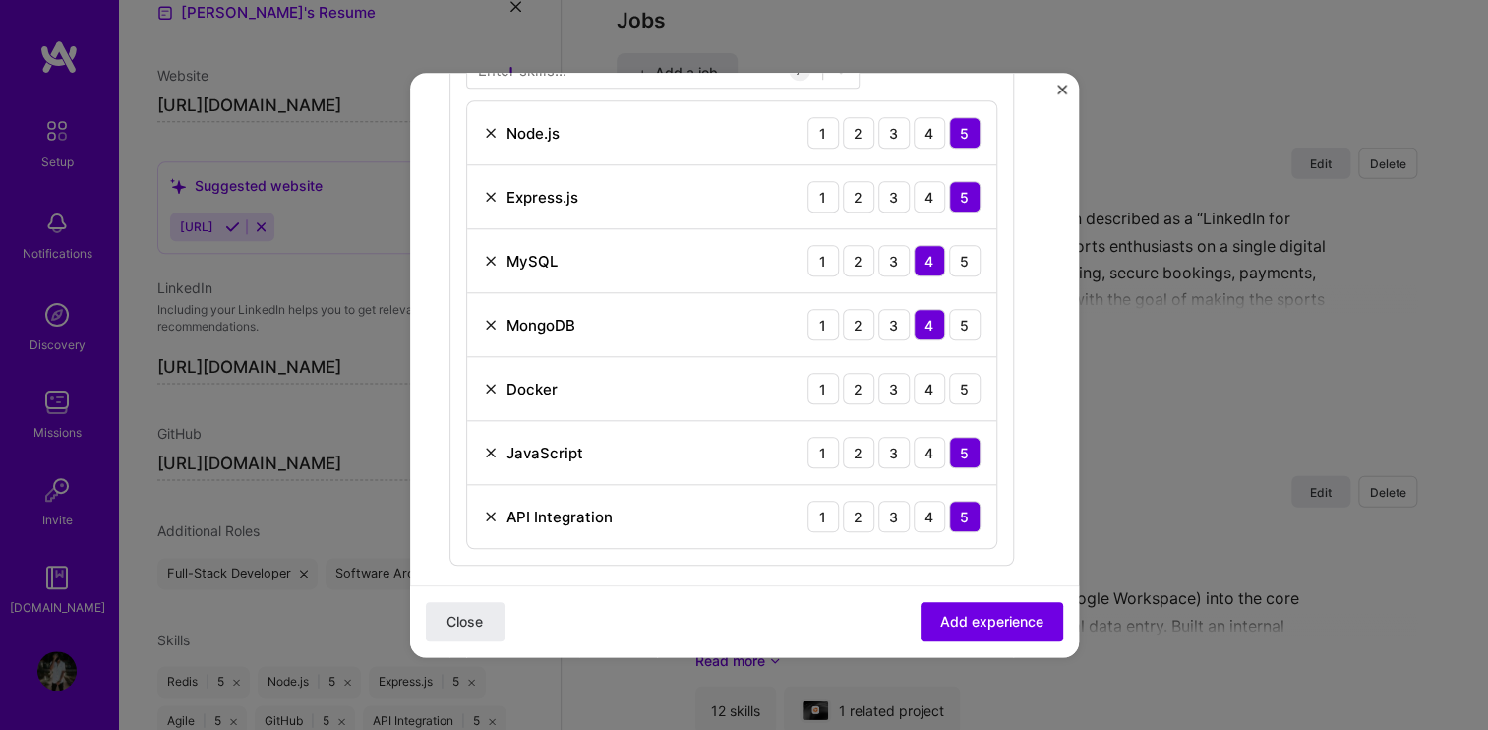
scroll to position [696, 0]
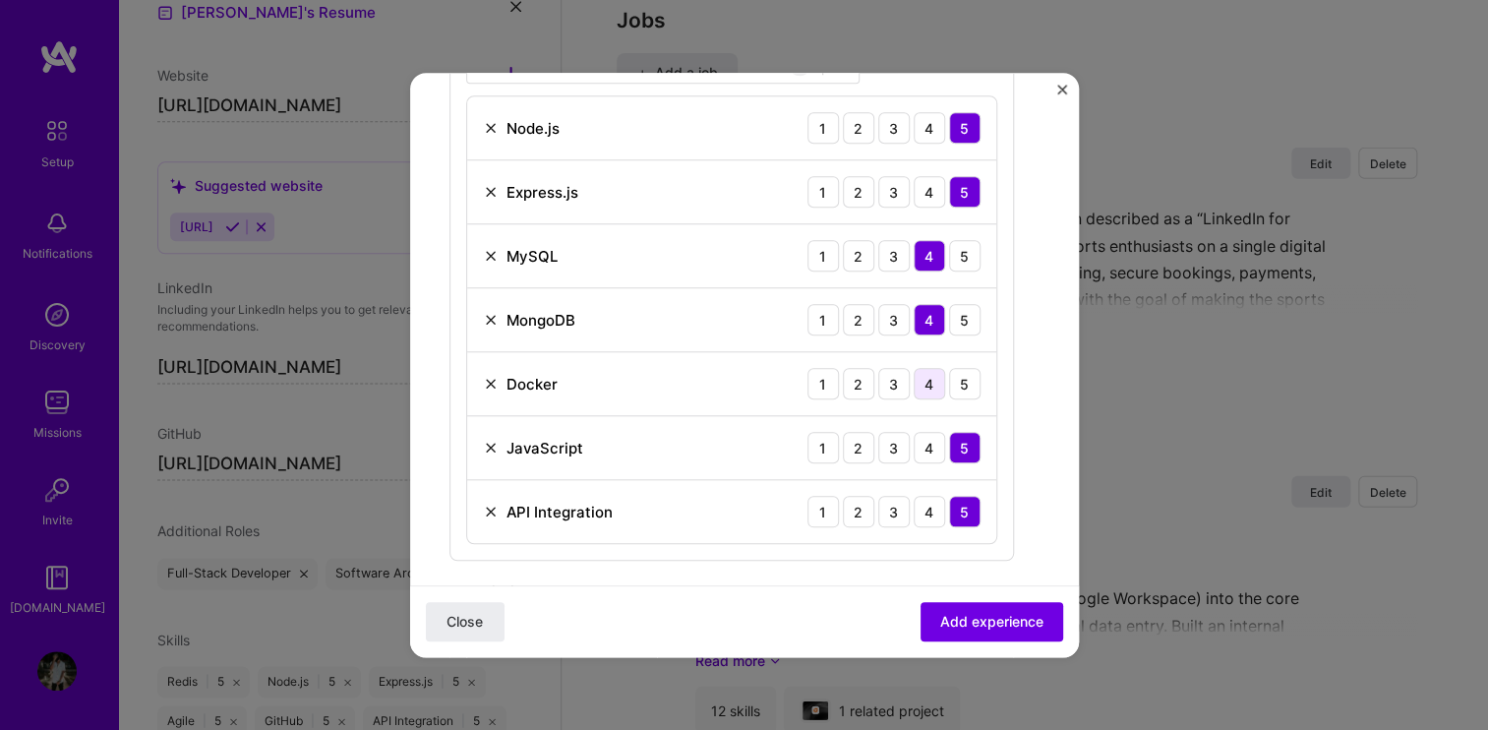
click at [936, 392] on div "4" at bounding box center [928, 383] width 31 height 31
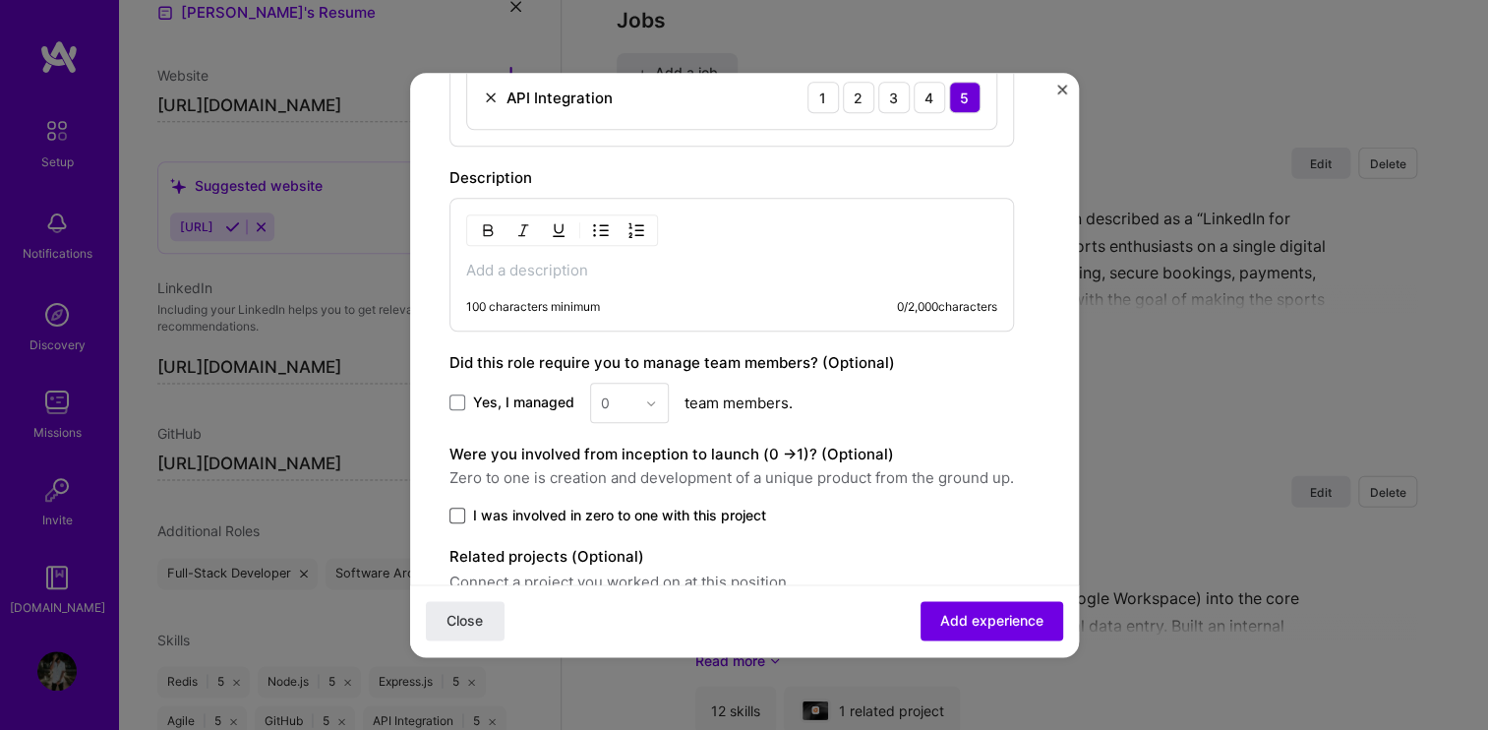
scroll to position [1205, 0]
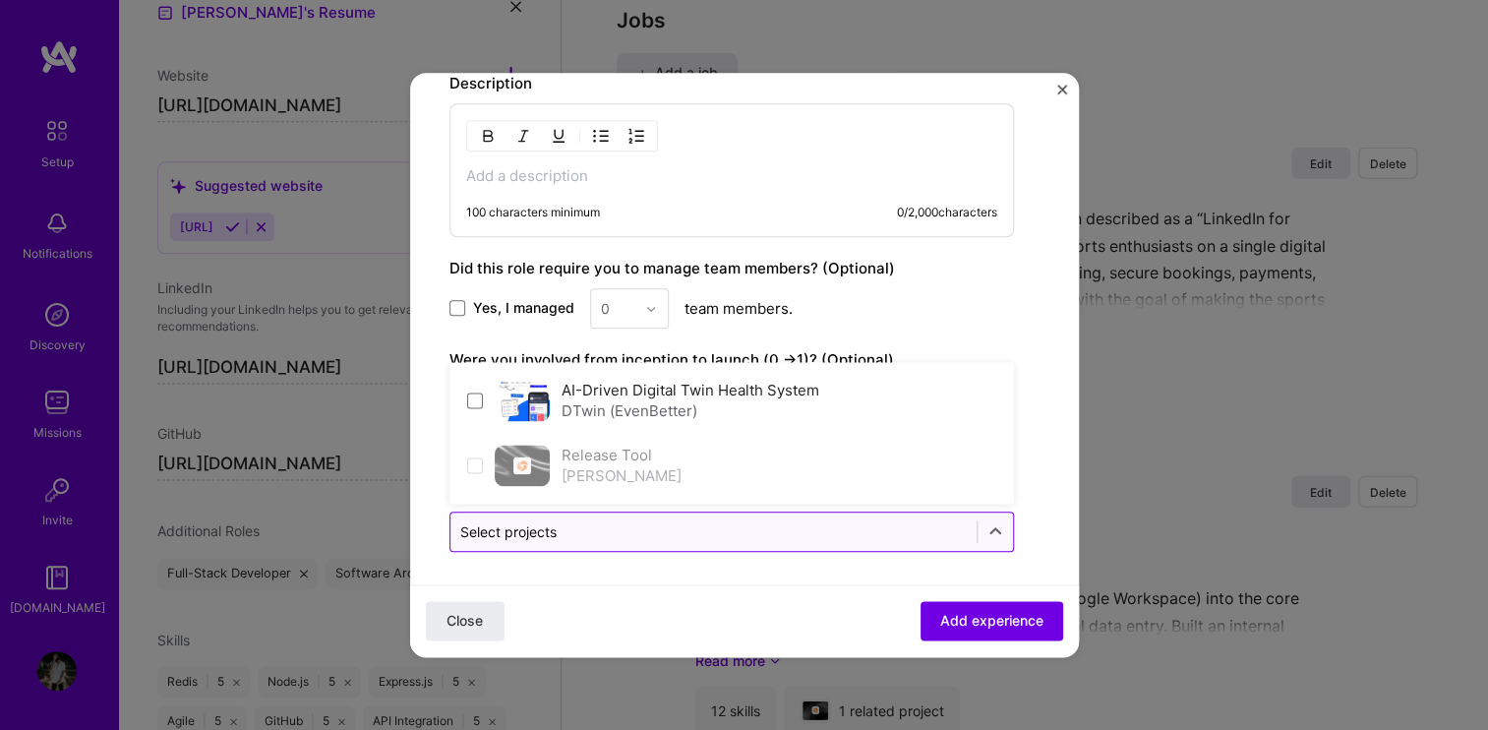
click at [565, 530] on input "text" at bounding box center [713, 531] width 506 height 21
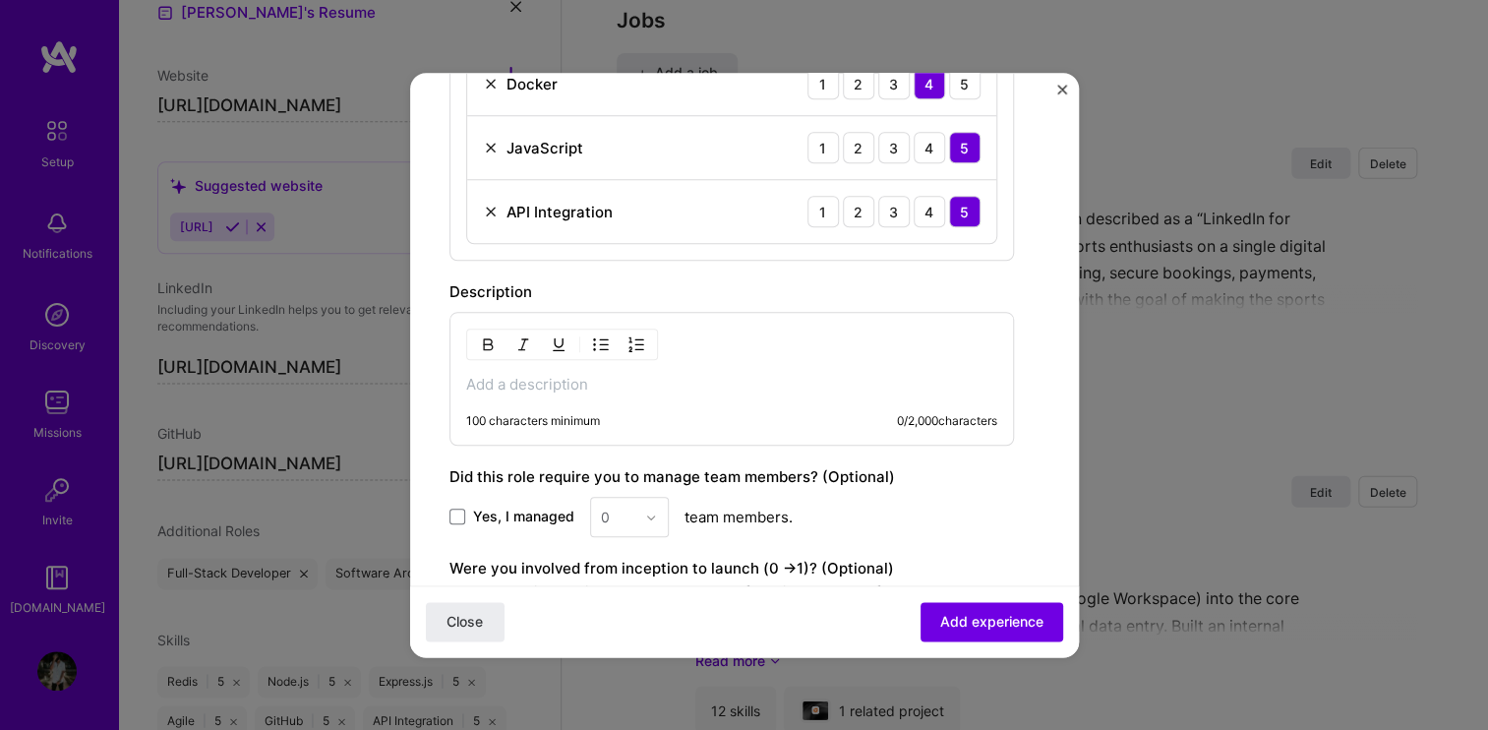
scroll to position [1006, 0]
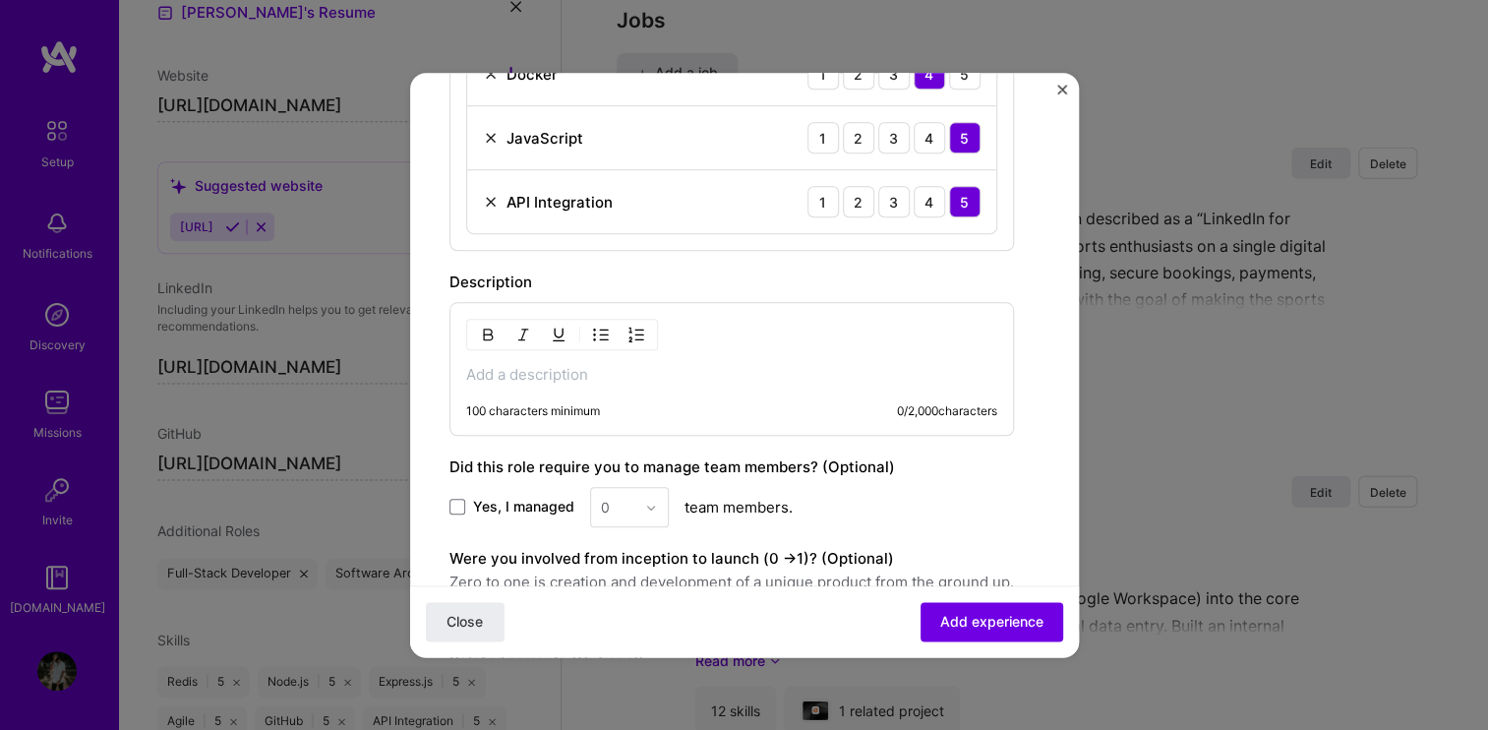
click at [519, 367] on p at bounding box center [731, 375] width 531 height 20
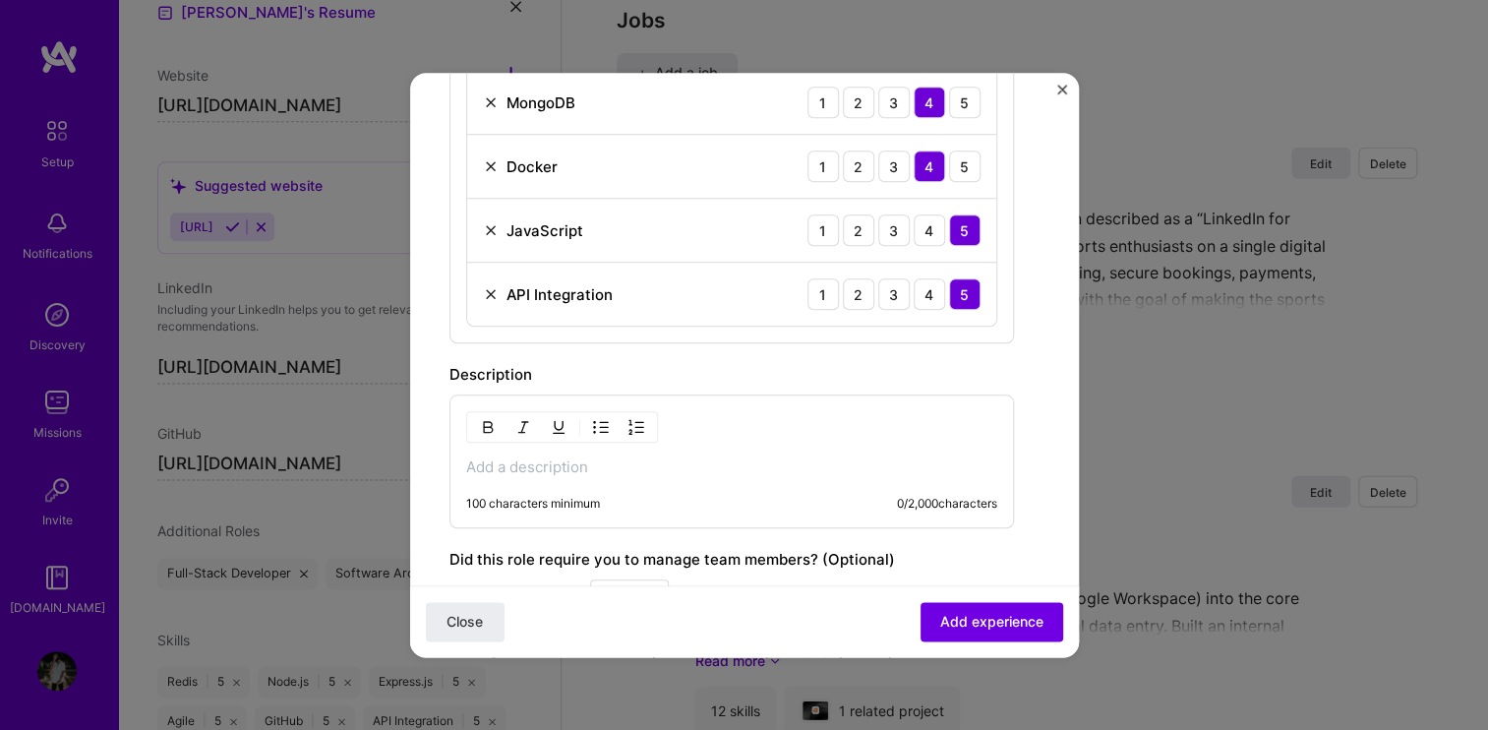
scroll to position [934, 0]
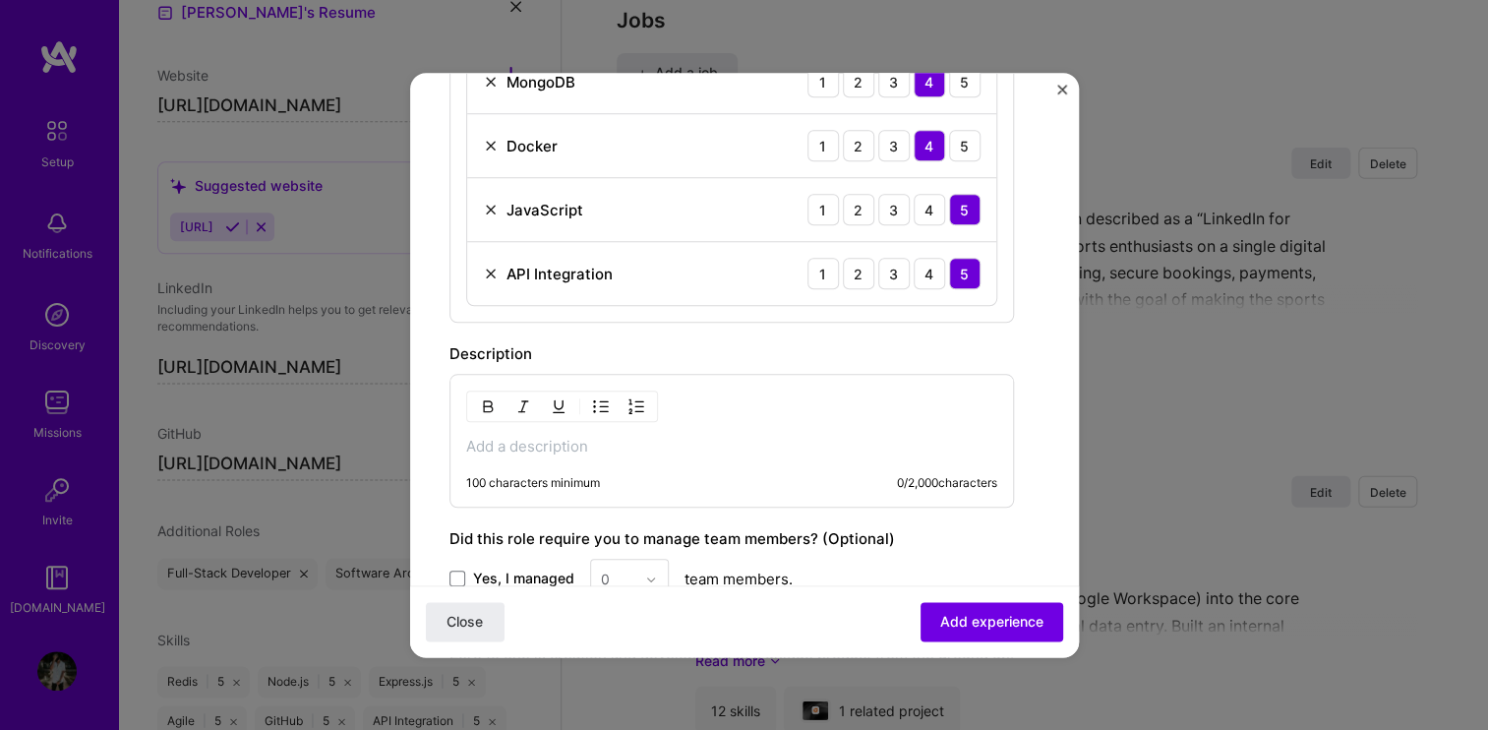
click at [604, 460] on div "100 characters minimum 0 / 2,000 characters" at bounding box center [731, 441] width 564 height 134
click at [582, 447] on p at bounding box center [731, 447] width 531 height 20
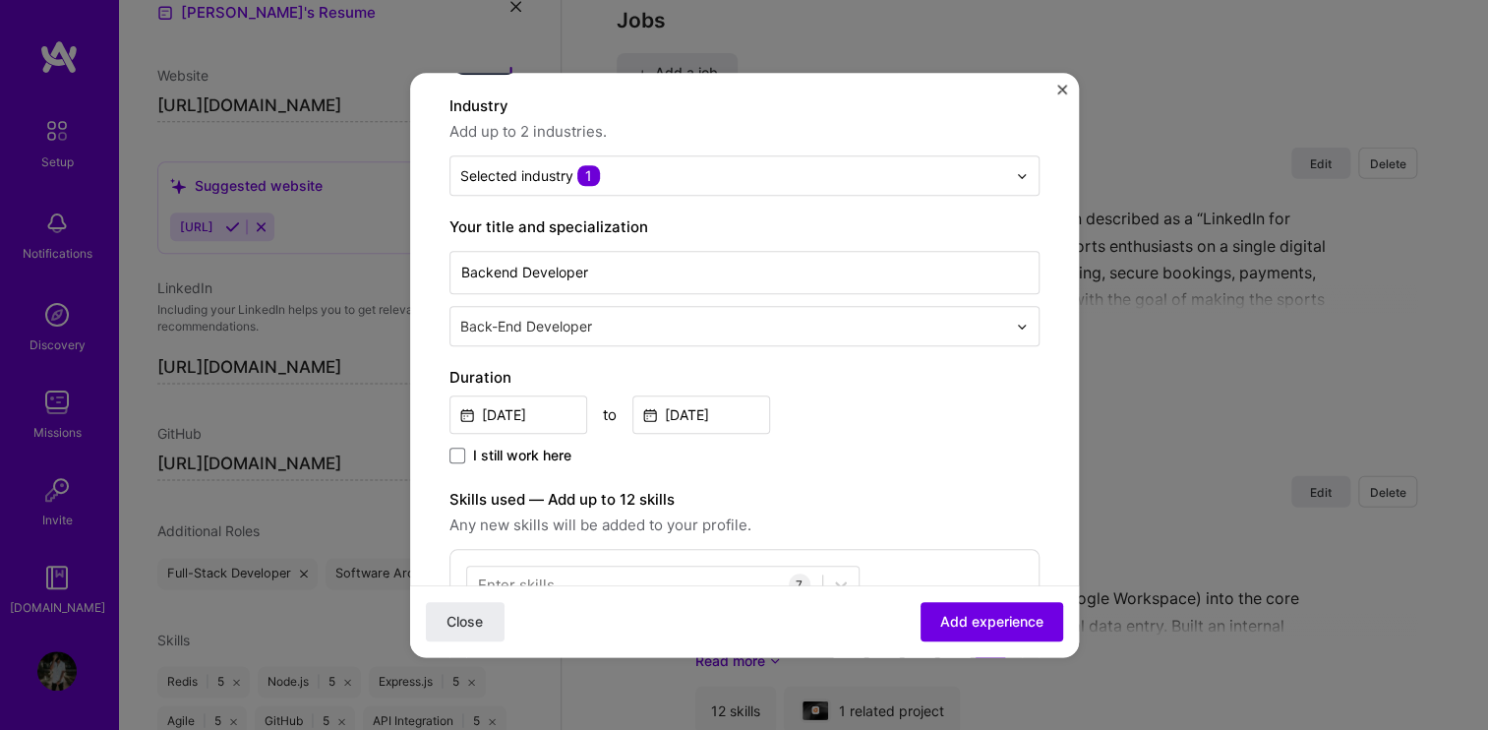
scroll to position [178, 0]
click at [673, 411] on input "[DATE]" at bounding box center [701, 413] width 138 height 38
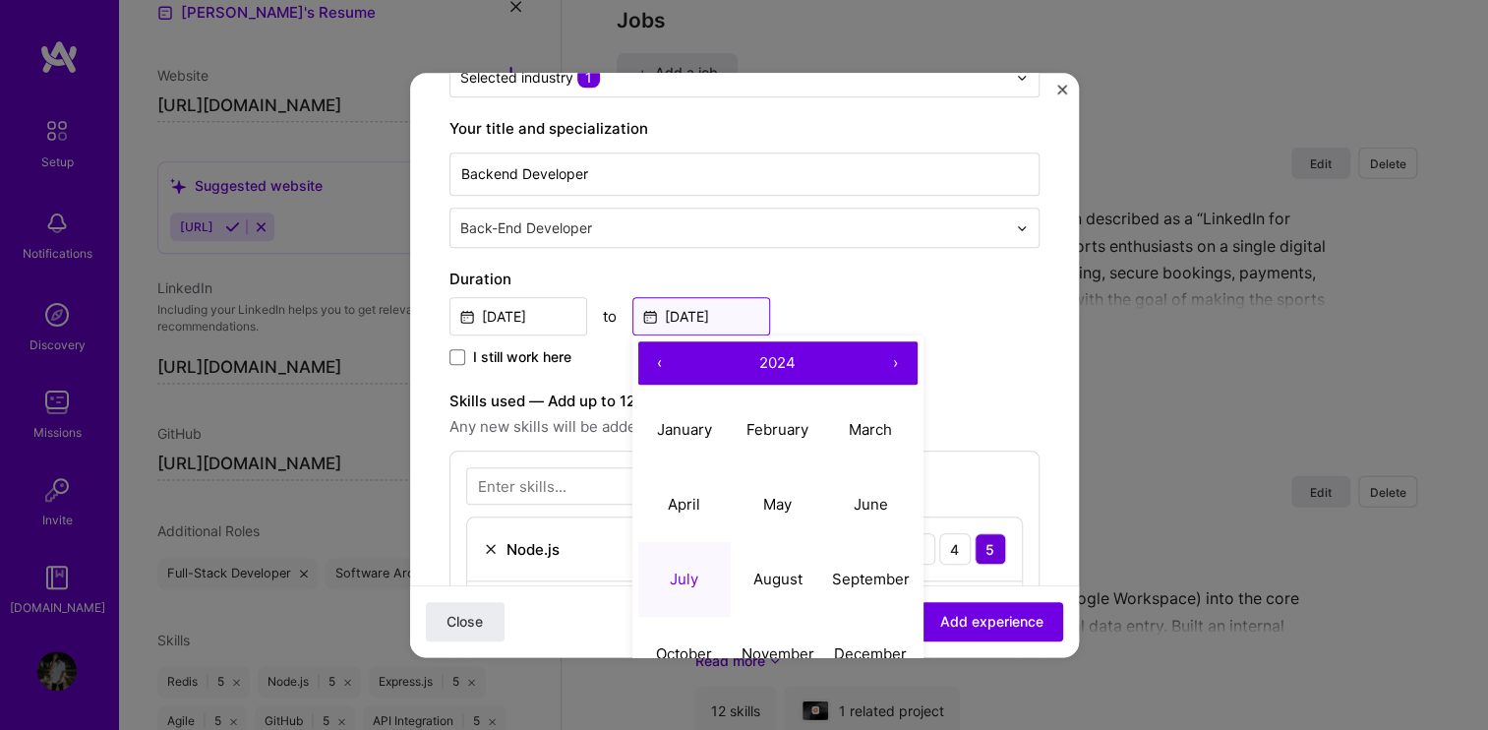
scroll to position [301, 0]
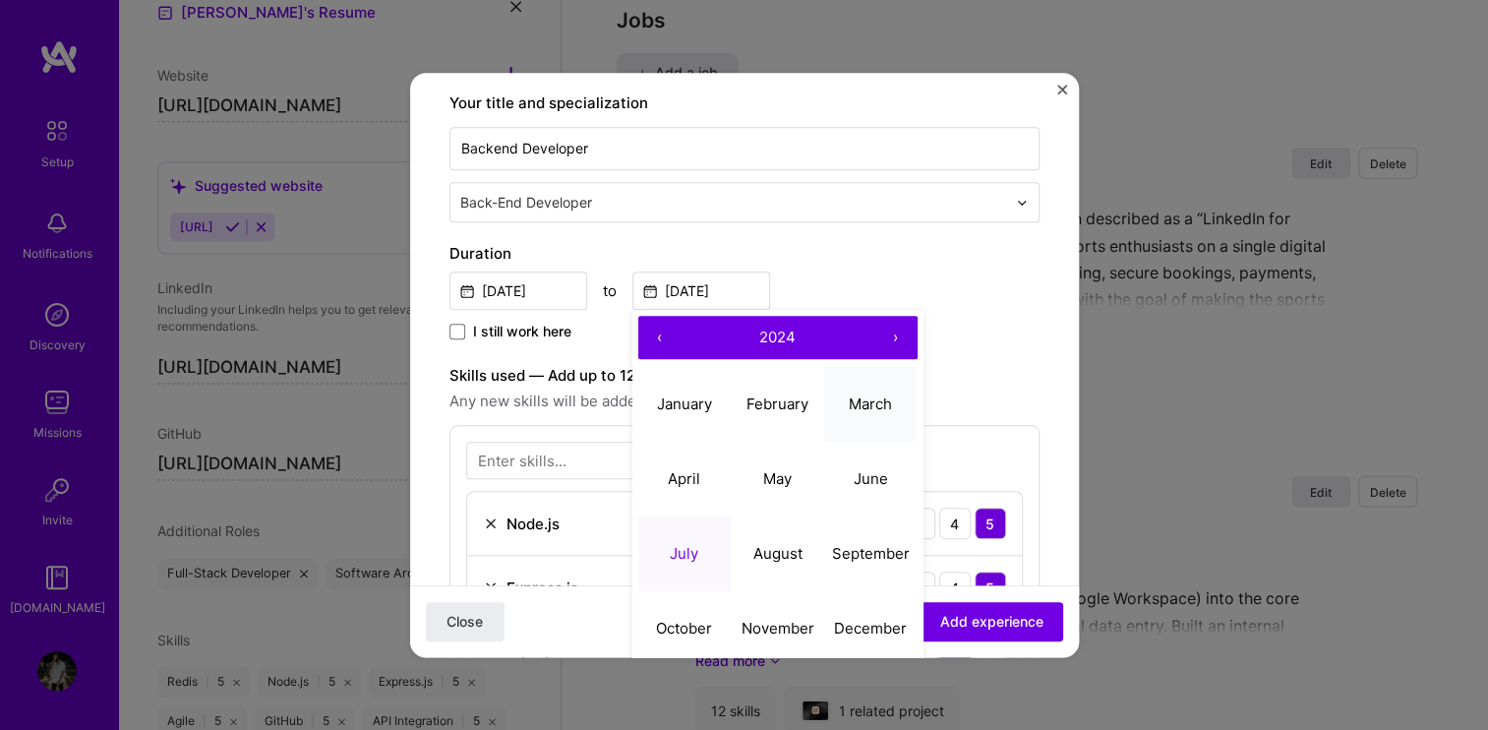
click at [862, 405] on abbr "March" at bounding box center [870, 403] width 43 height 19
type input "[DATE]"
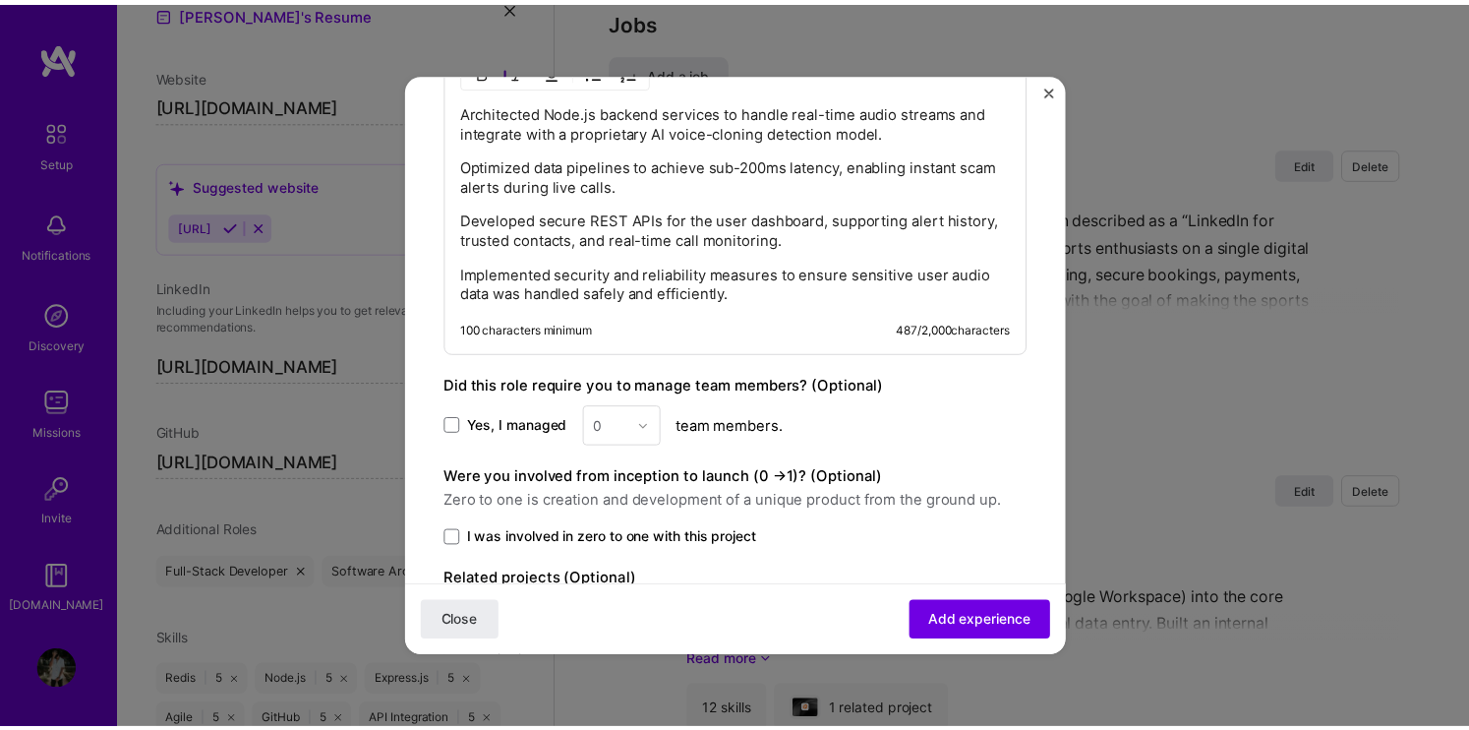
scroll to position [1387, 0]
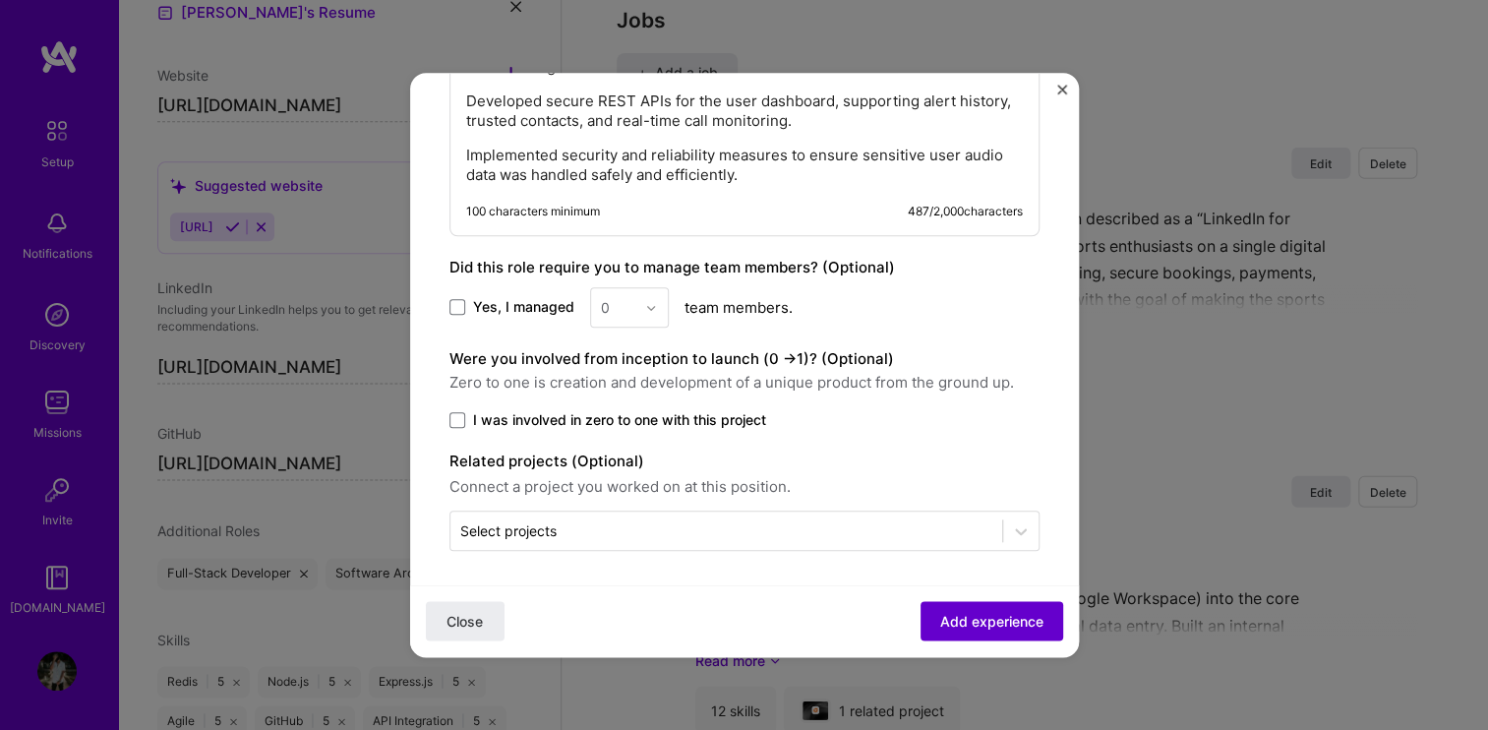
click at [940, 622] on span "Add experience" at bounding box center [991, 622] width 103 height 20
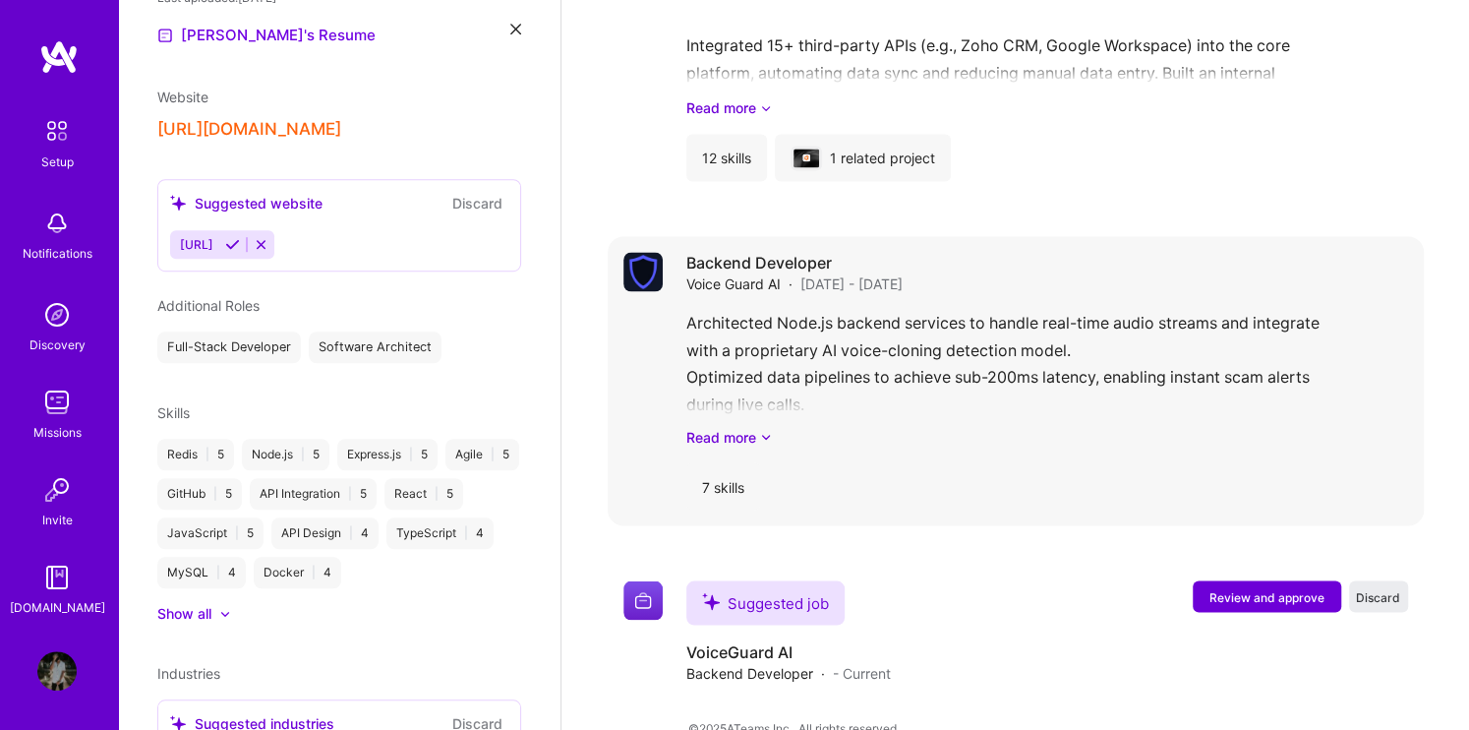
scroll to position [2050, 0]
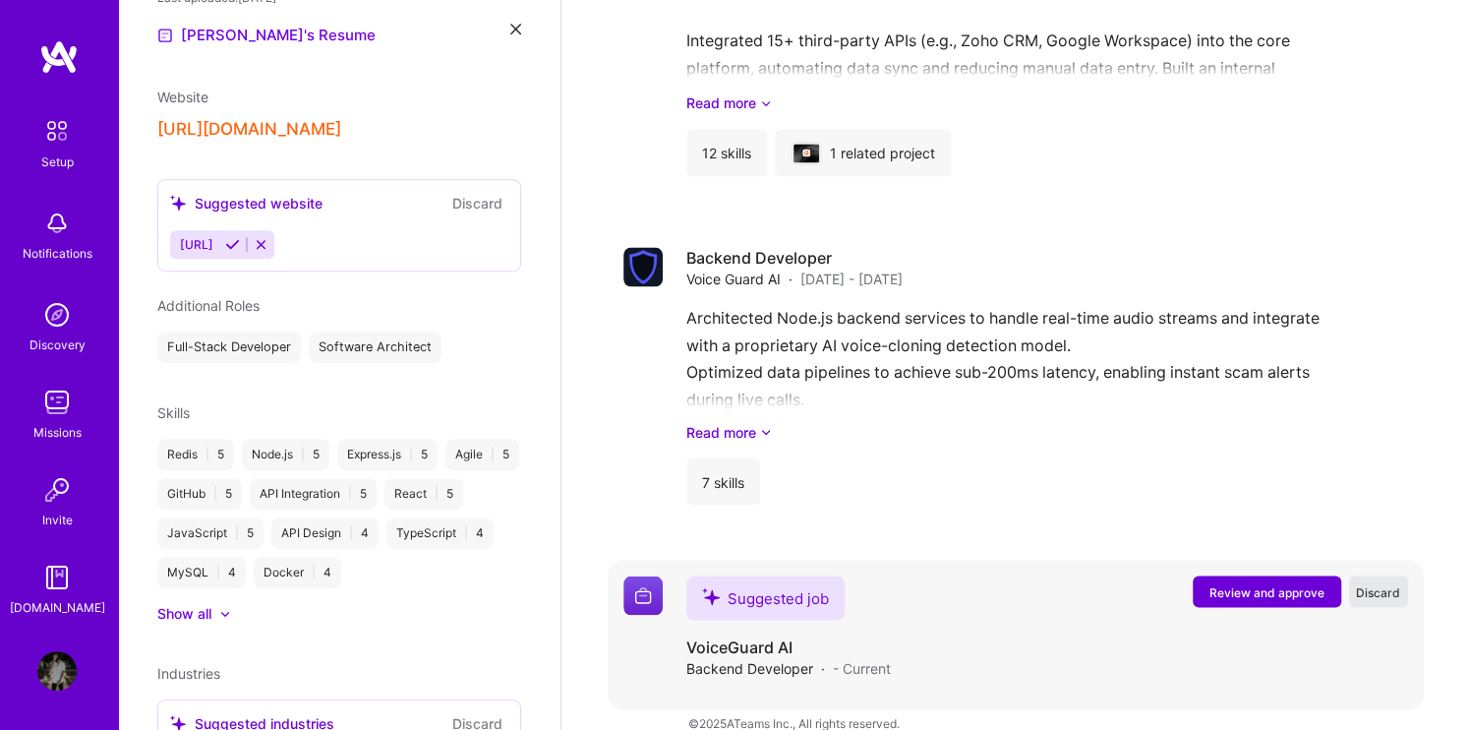
click at [1365, 583] on span "Discard" at bounding box center [1378, 591] width 44 height 17
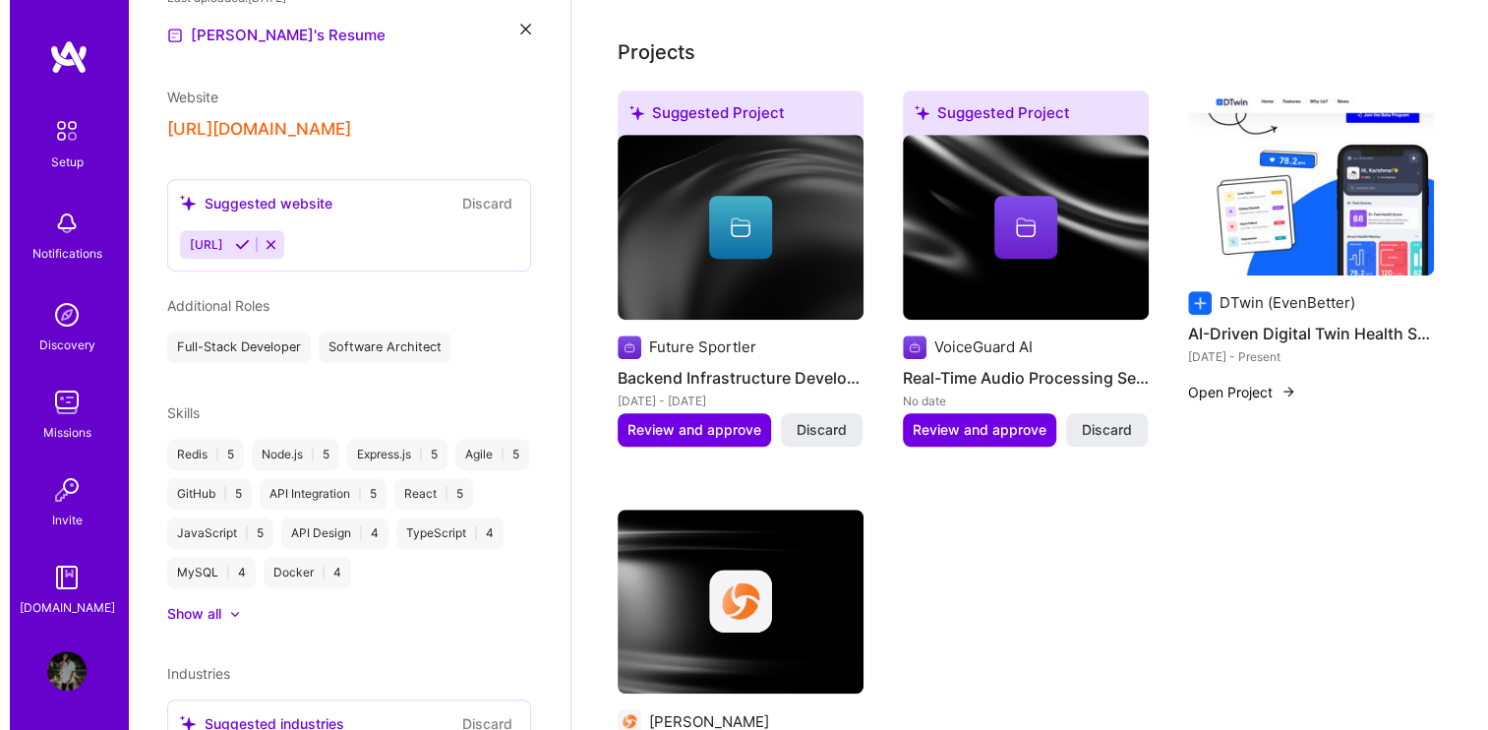
scroll to position [679, 0]
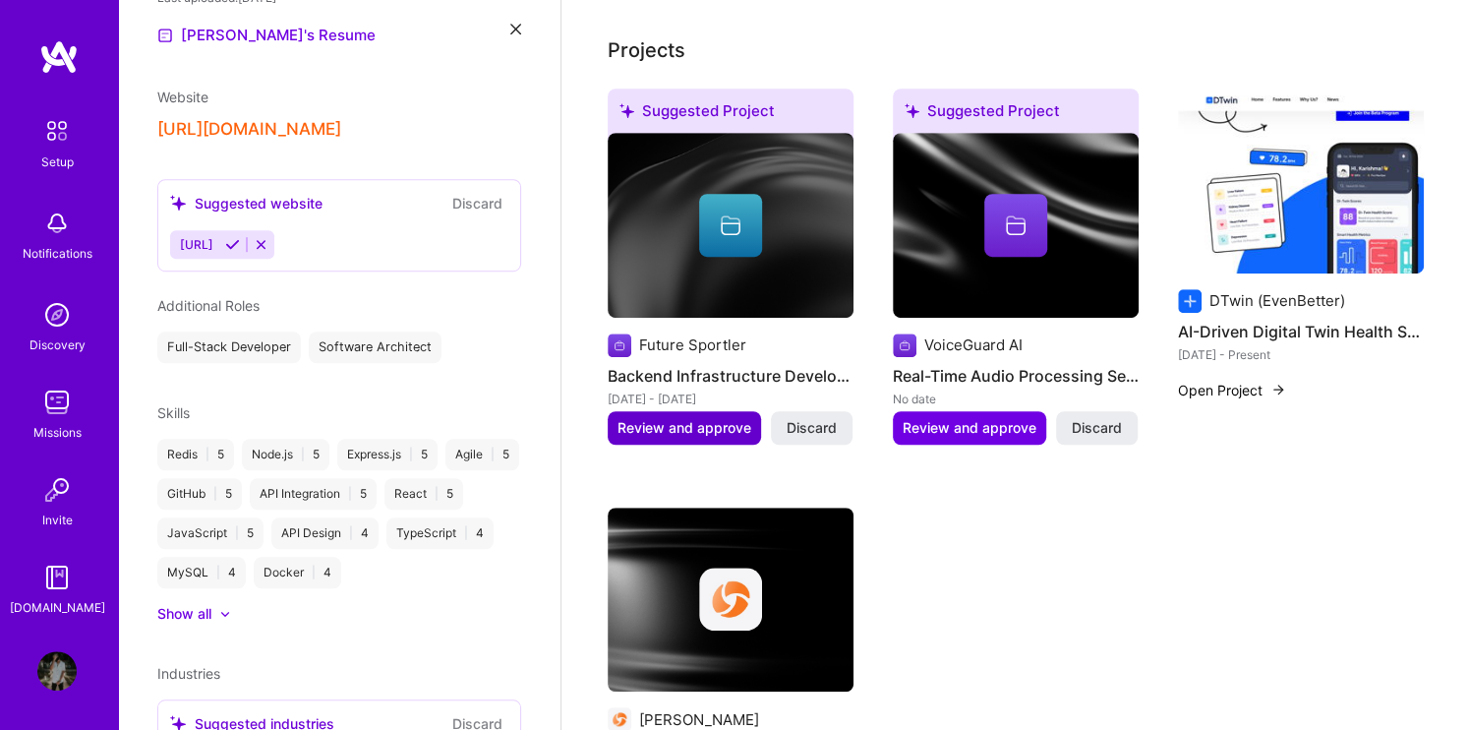
click at [676, 418] on span "Review and approve" at bounding box center [685, 428] width 134 height 20
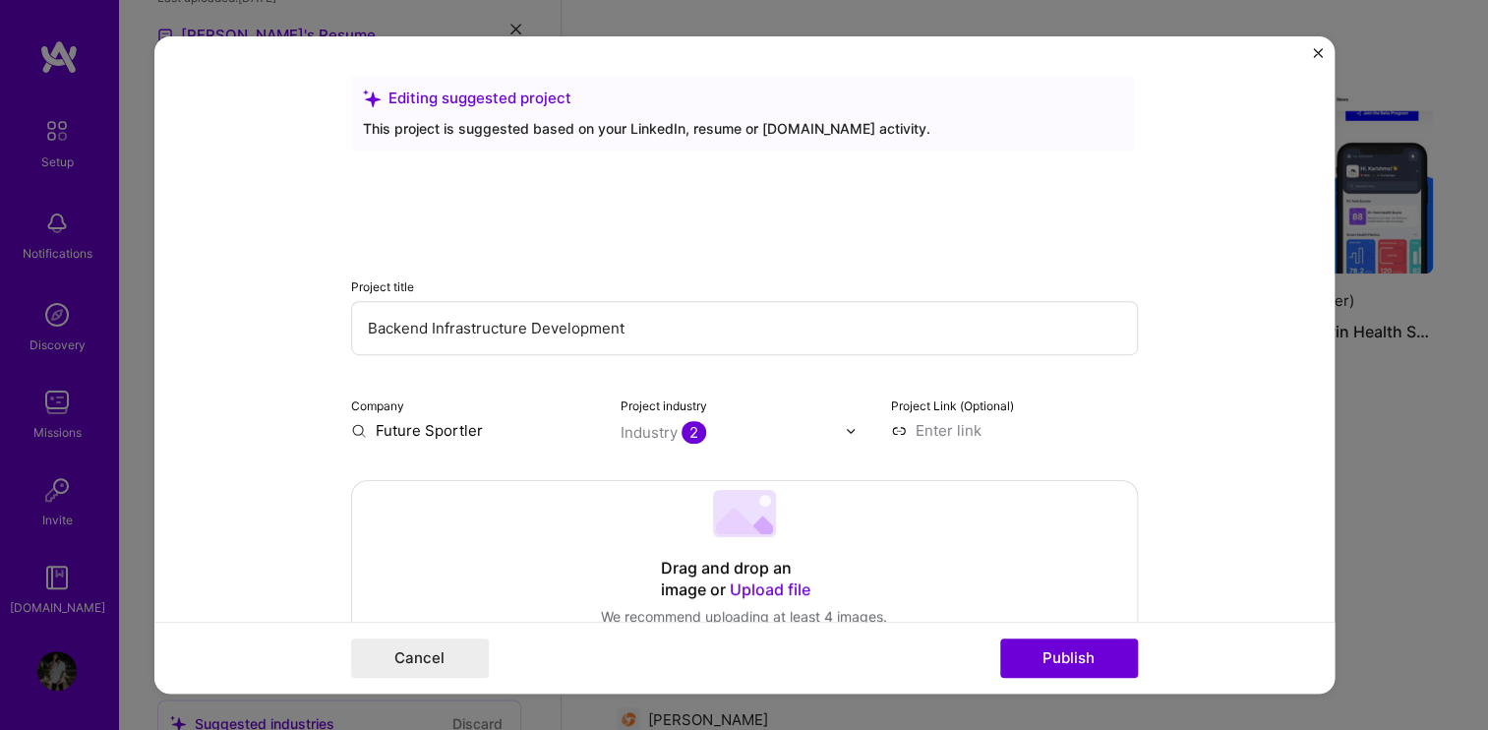
scroll to position [61, 0]
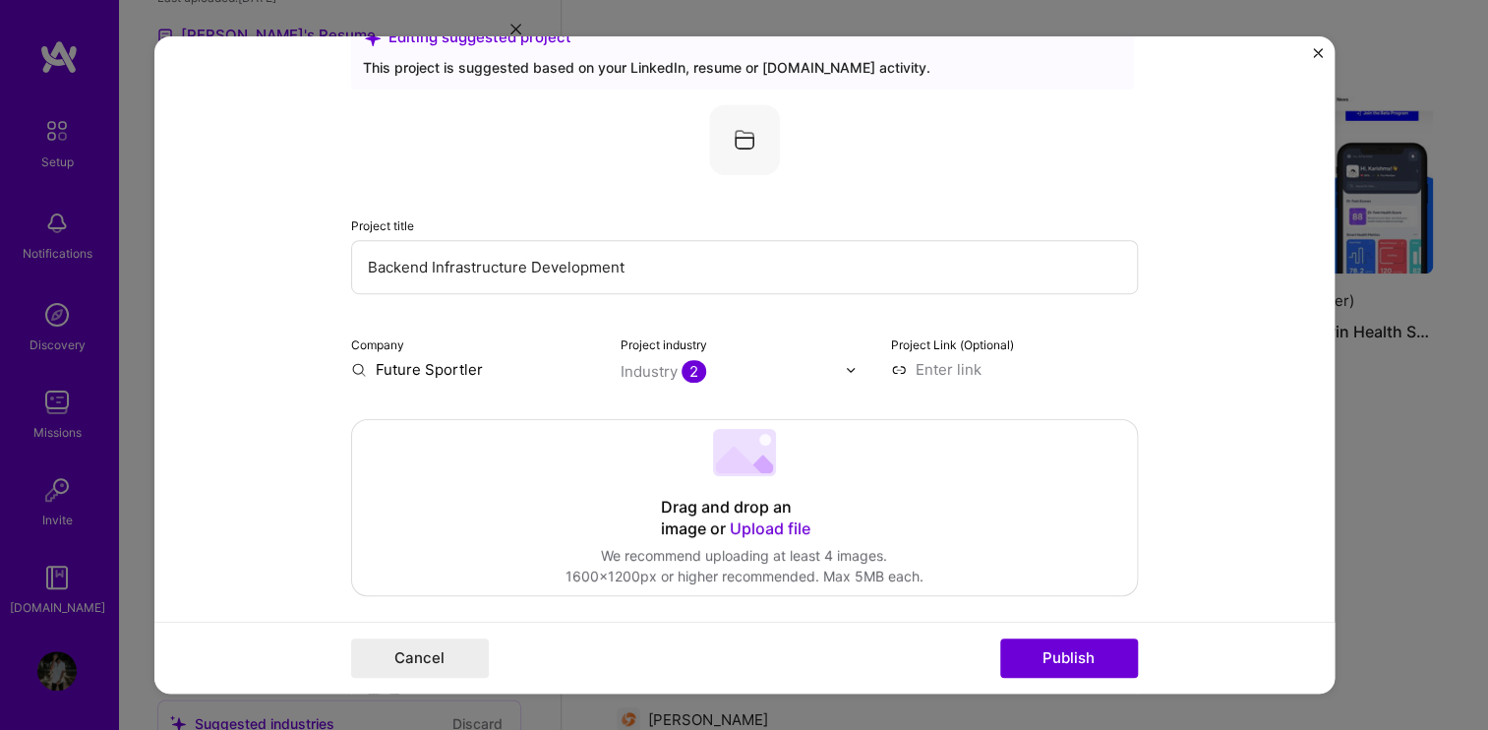
click at [502, 368] on input "Future Sportler" at bounding box center [474, 369] width 247 height 21
type input "Future"
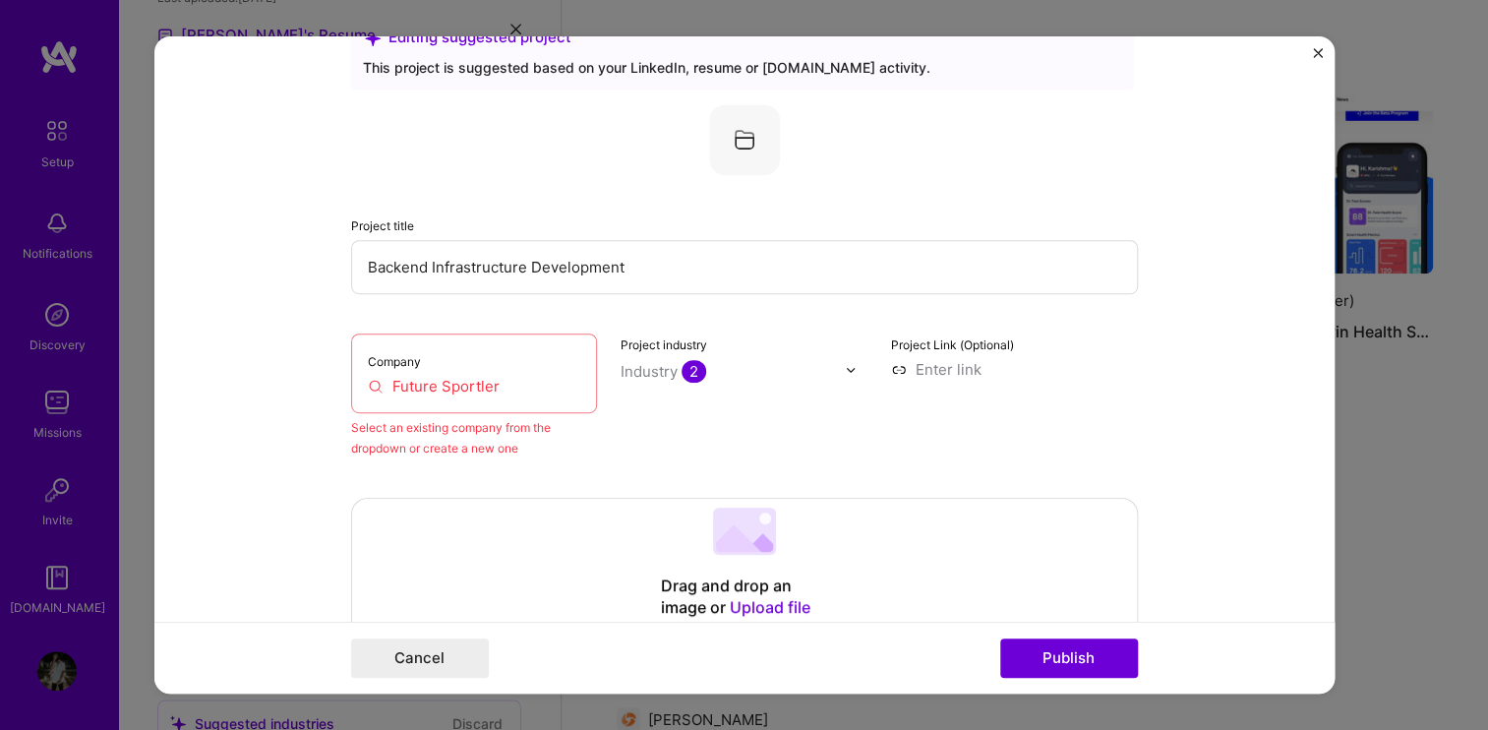
click at [525, 392] on input "Future Sportler" at bounding box center [474, 386] width 213 height 21
click at [520, 388] on input "Future Sportler" at bounding box center [474, 386] width 213 height 21
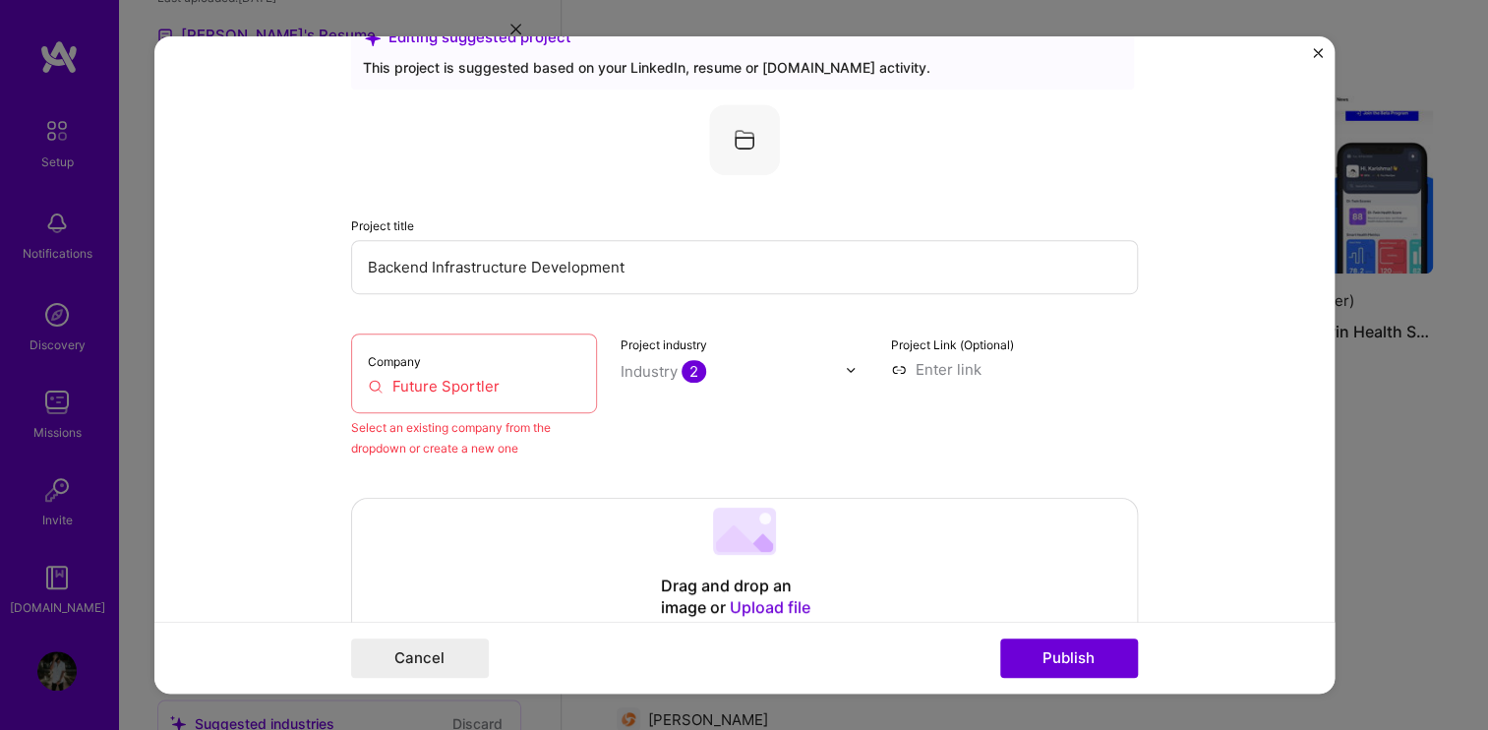
click at [520, 388] on input "Future Sportler" at bounding box center [474, 386] width 213 height 21
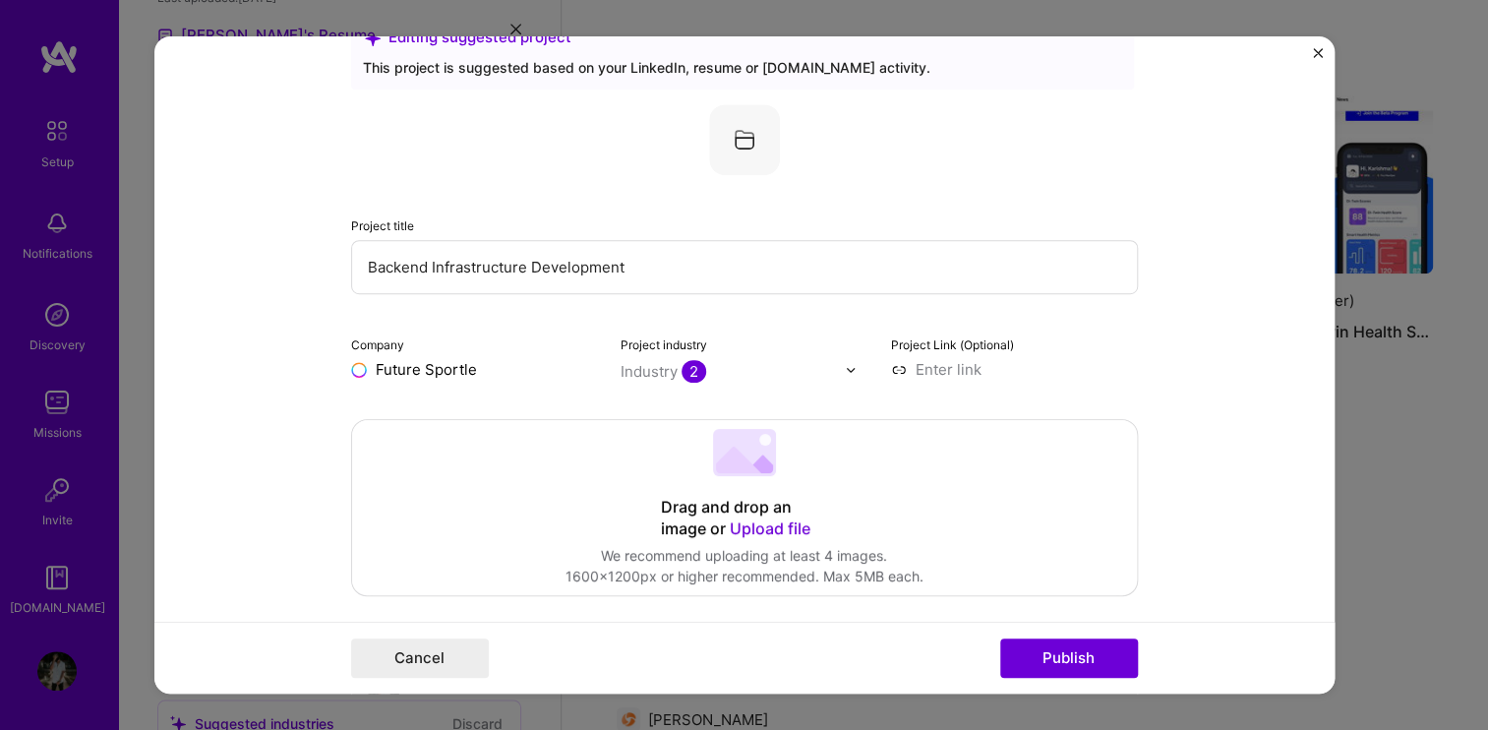
type input "Future Sportler"
click at [368, 414] on img at bounding box center [378, 416] width 39 height 39
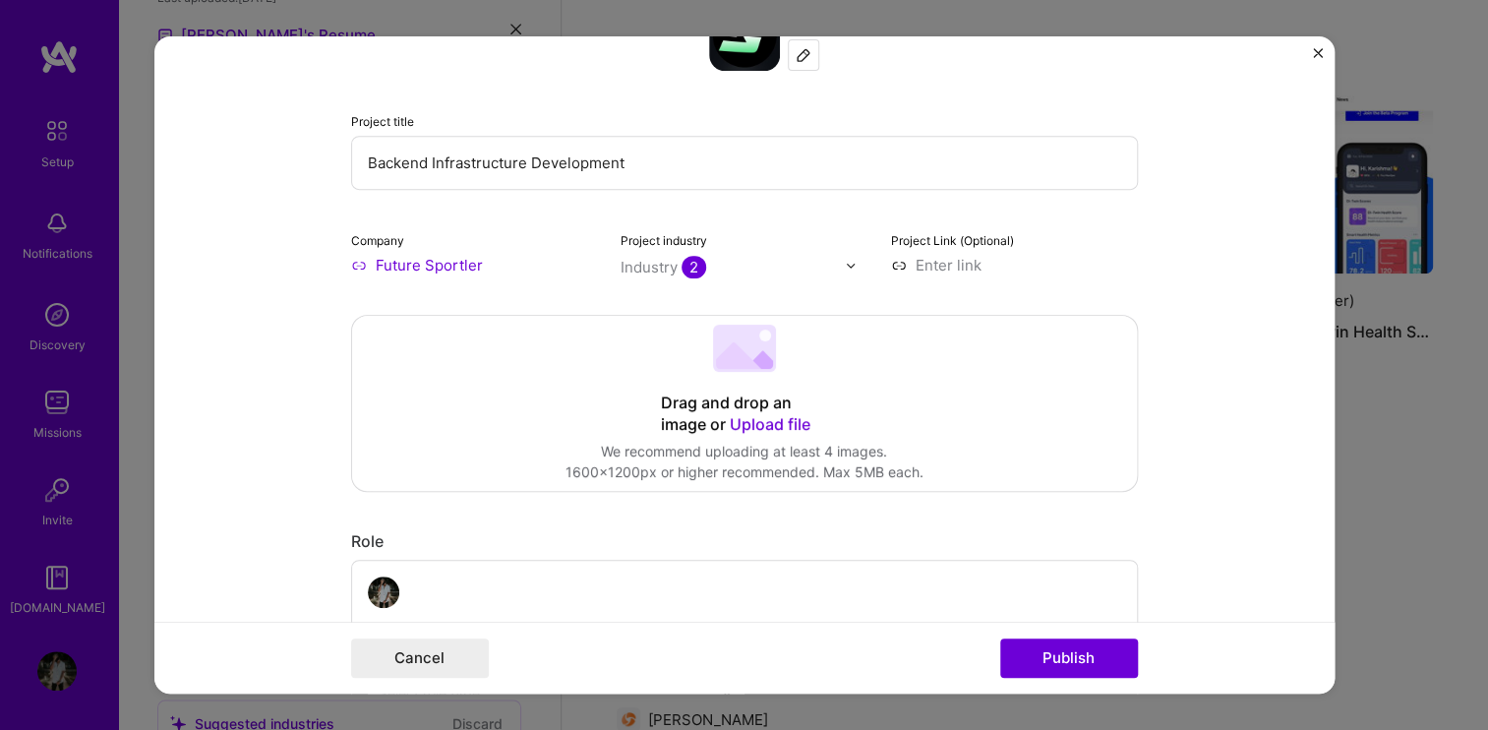
scroll to position [169, 0]
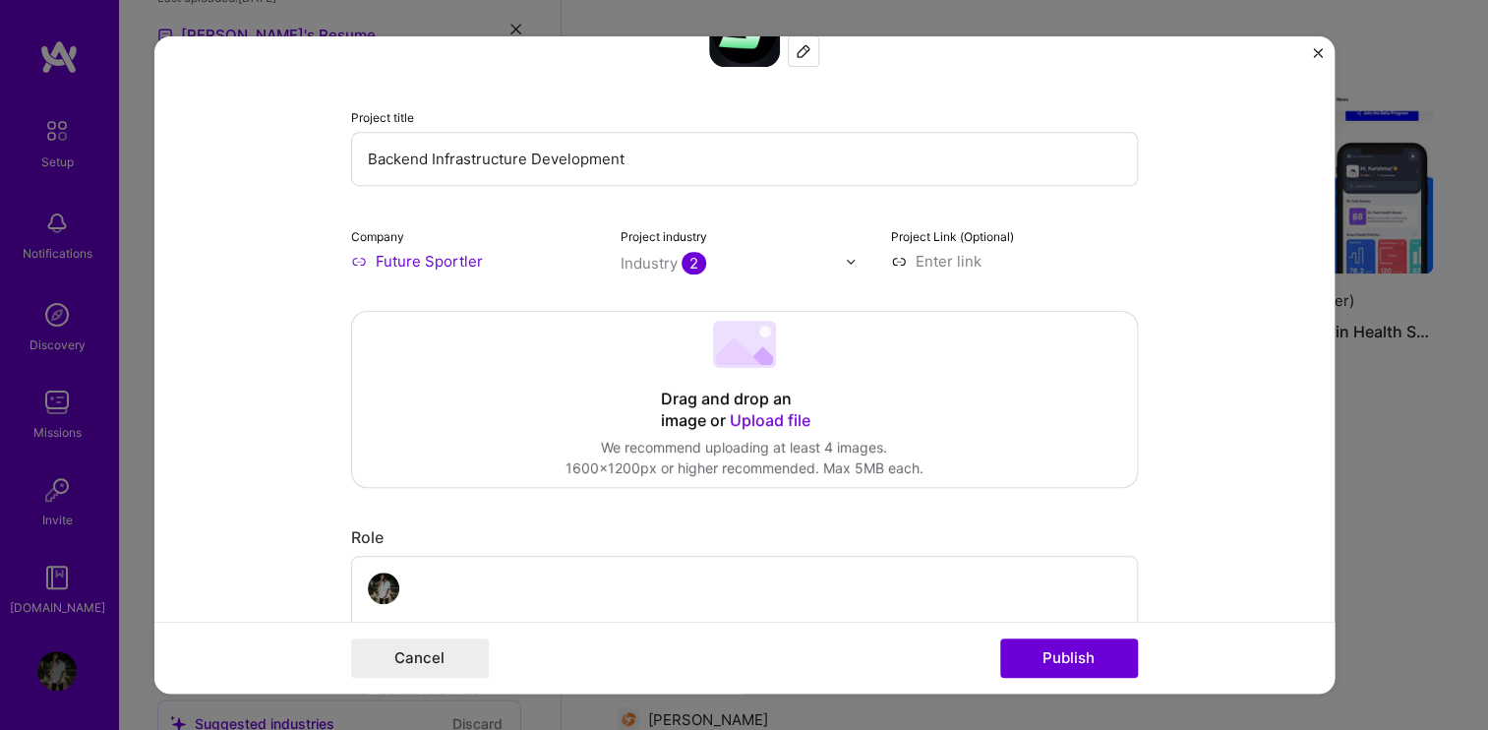
click at [943, 269] on input at bounding box center [1014, 261] width 247 height 21
click at [908, 251] on input at bounding box center [1014, 261] width 247 height 21
paste input "[URL][DOMAIN_NAME]"
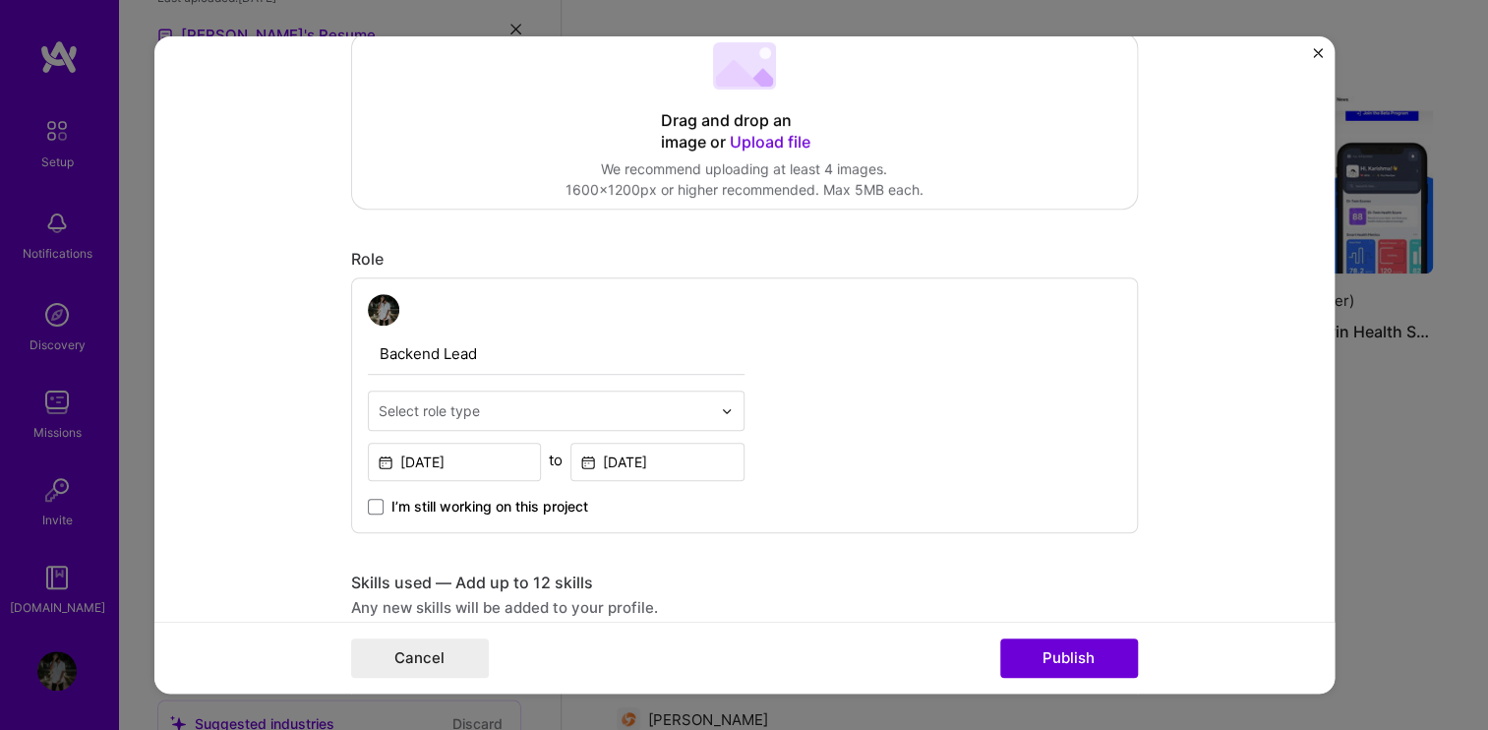
scroll to position [453, 0]
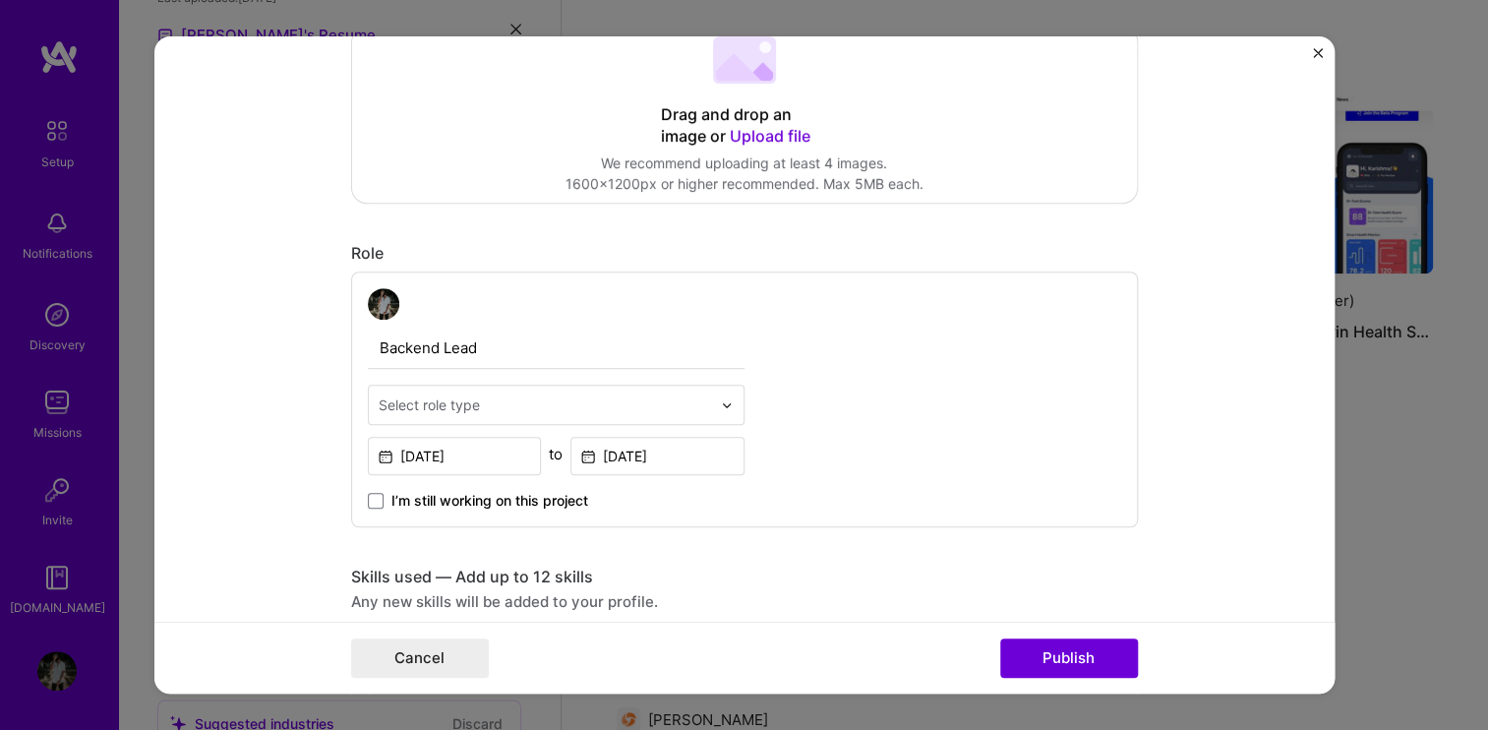
type input "[URL][DOMAIN_NAME]"
click at [767, 133] on span "Upload file" at bounding box center [770, 136] width 81 height 20
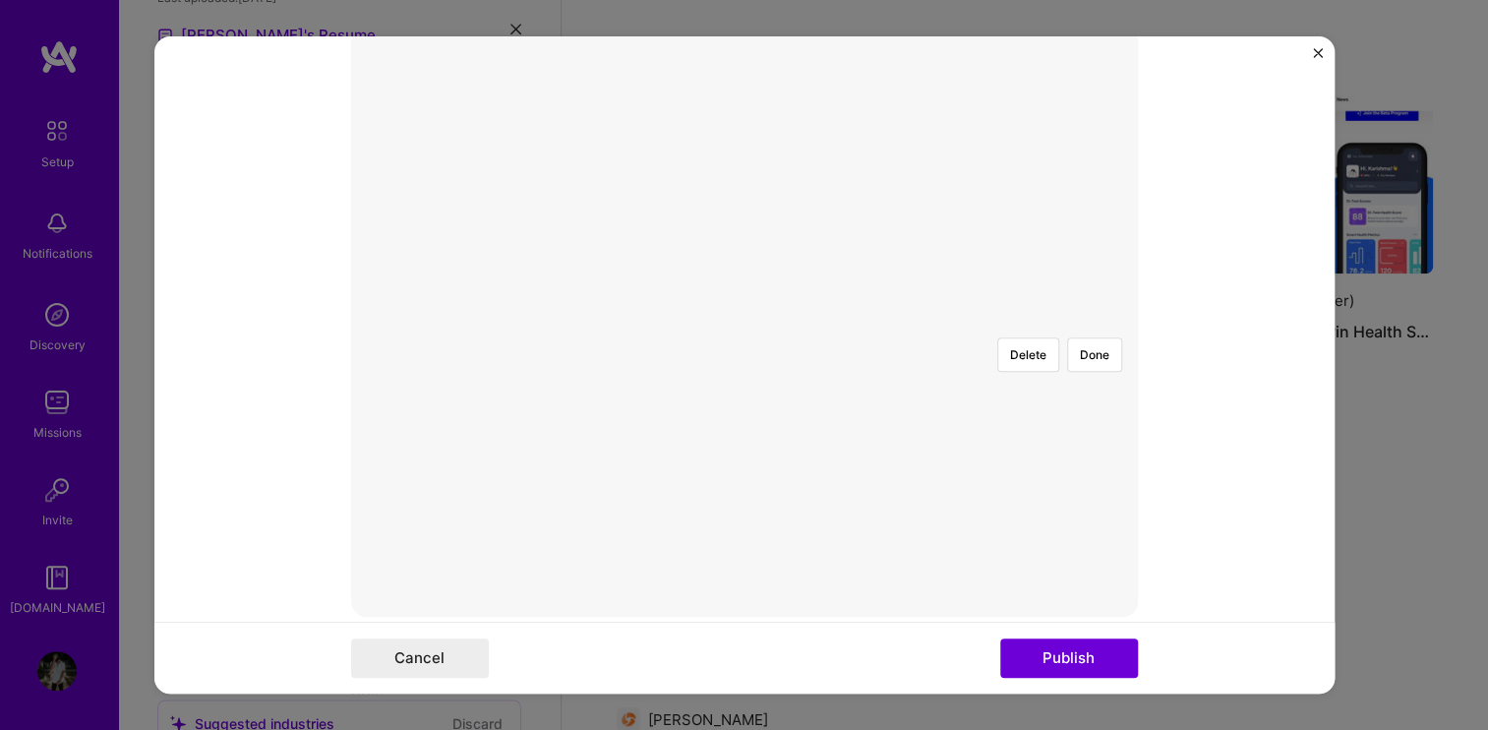
click at [810, 322] on div at bounding box center [1022, 516] width 518 height 389
click at [1085, 337] on button "Done" at bounding box center [1094, 354] width 55 height 34
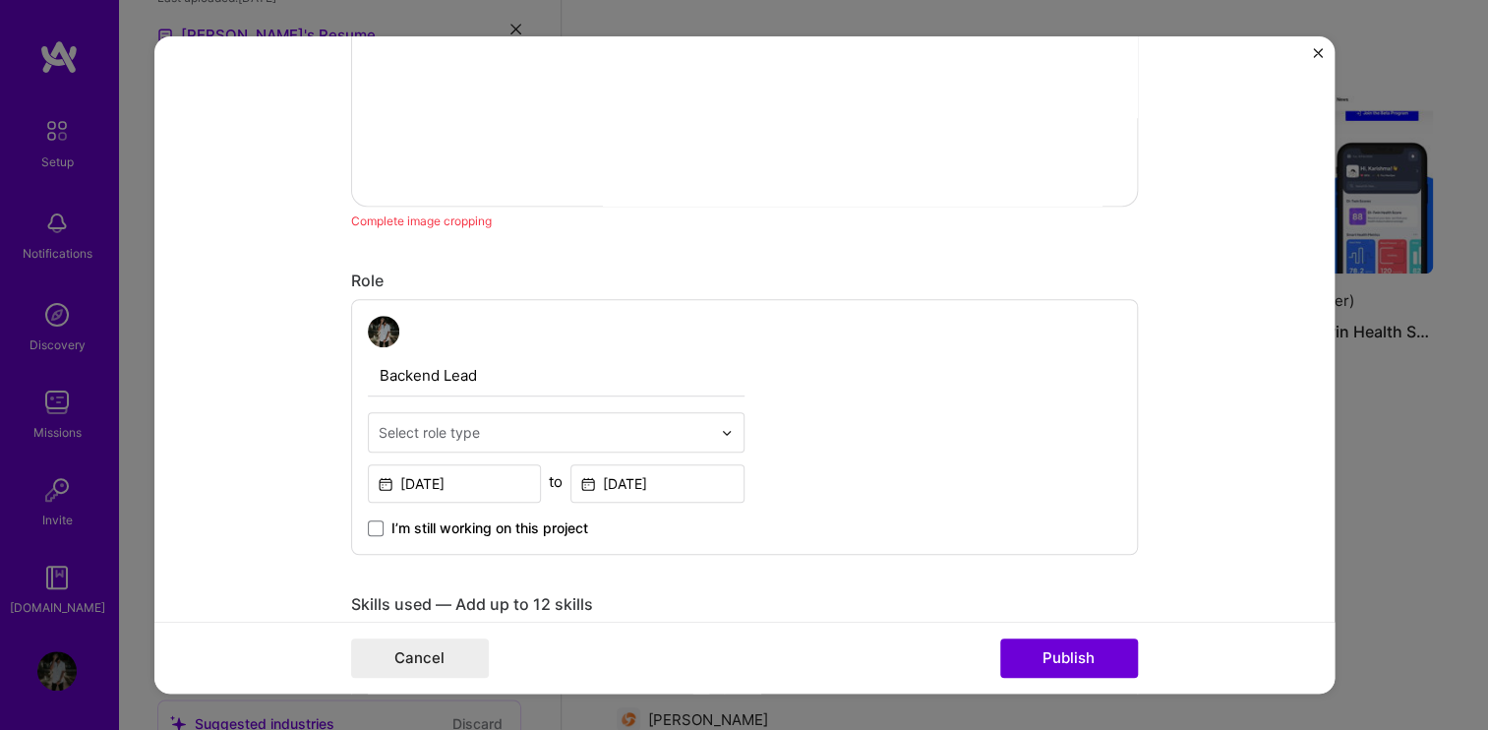
scroll to position [880, 0]
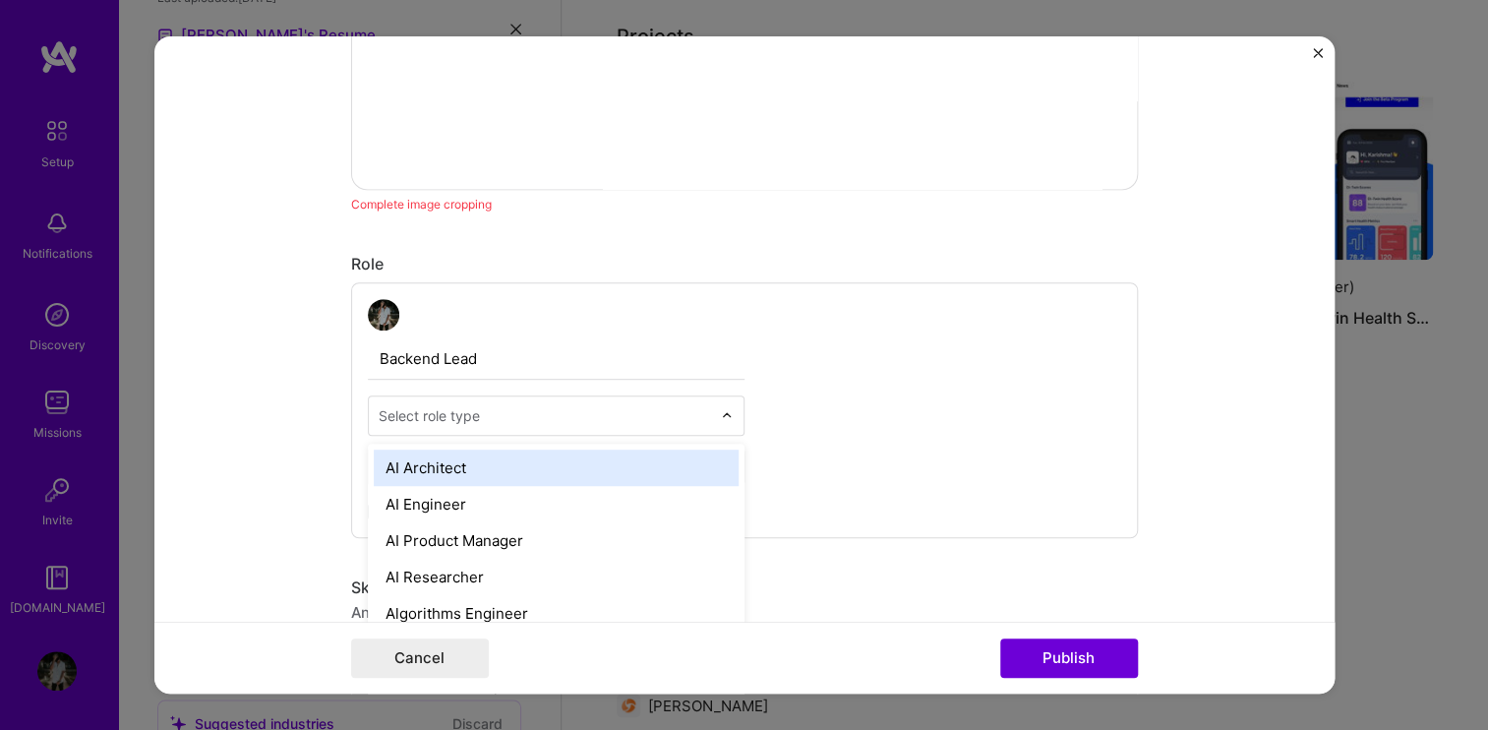
click at [458, 412] on div "Select role type" at bounding box center [429, 415] width 101 height 21
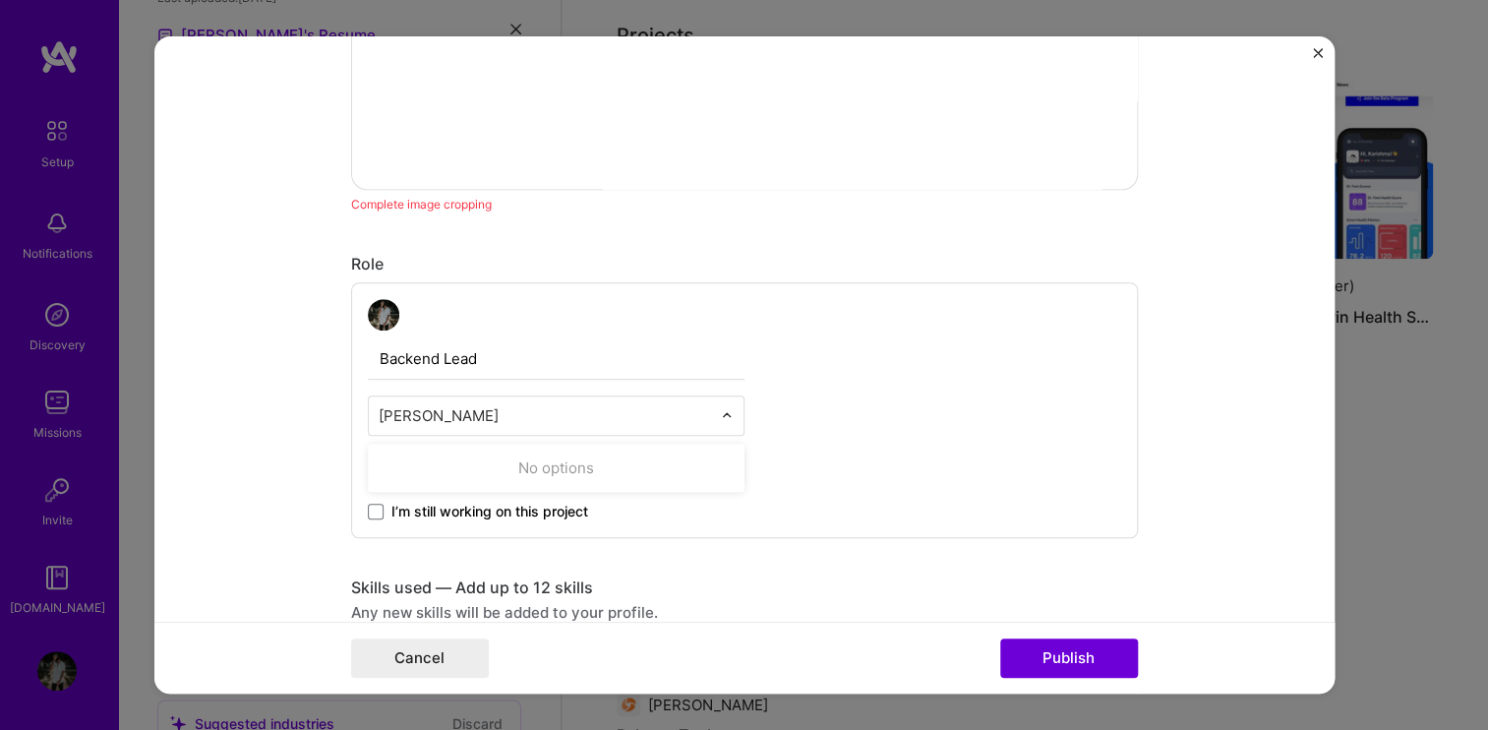
type input "back"
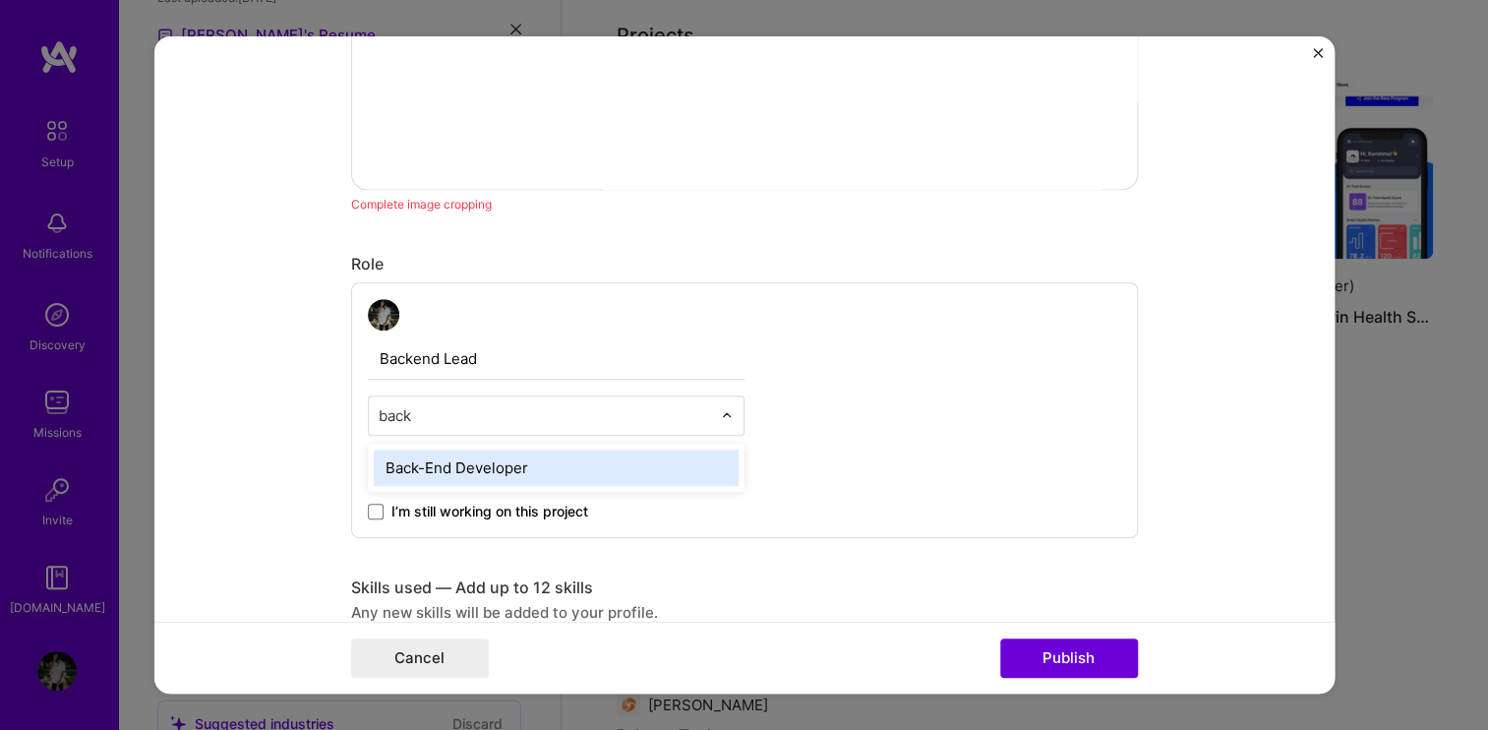
click at [455, 466] on div "Back-End Developer" at bounding box center [556, 467] width 365 height 36
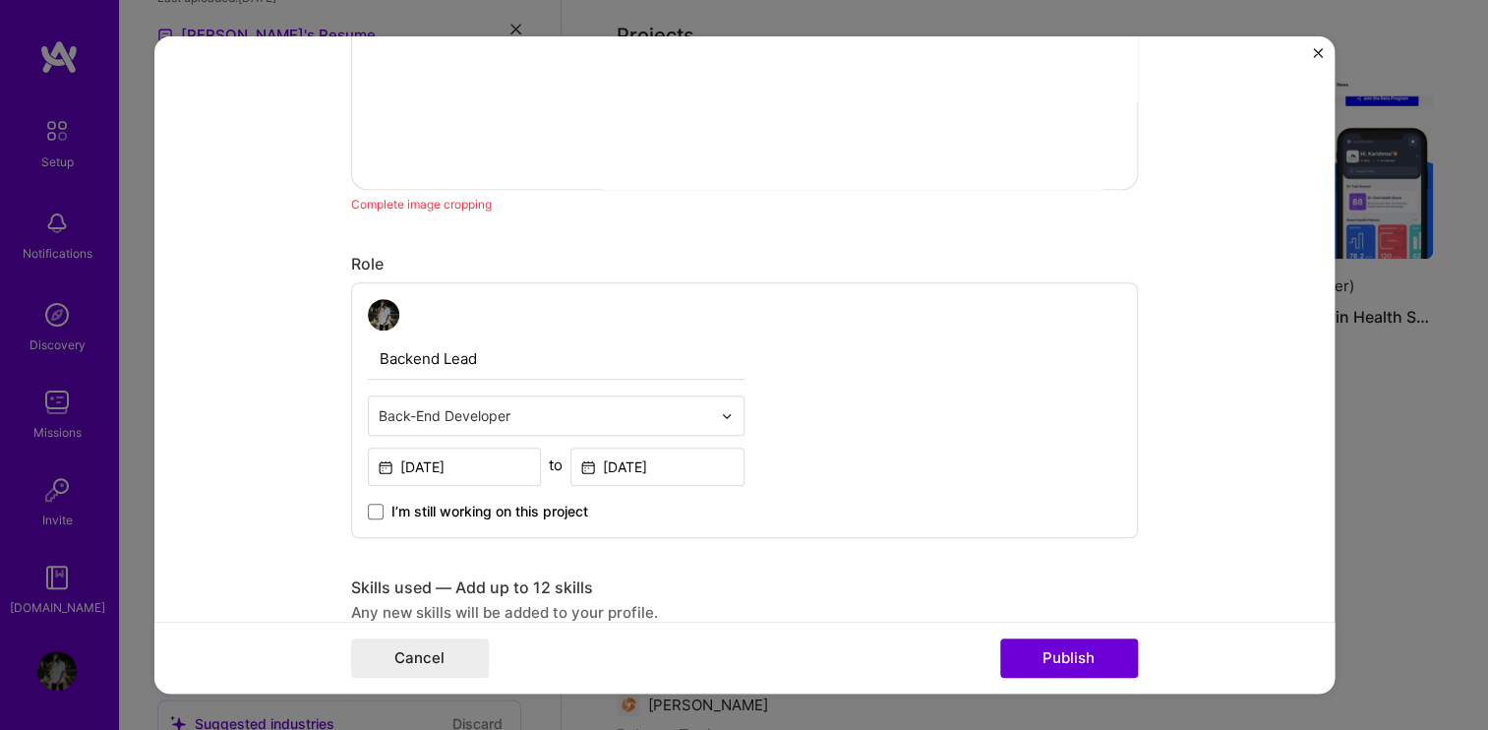
scroll to position [924, 0]
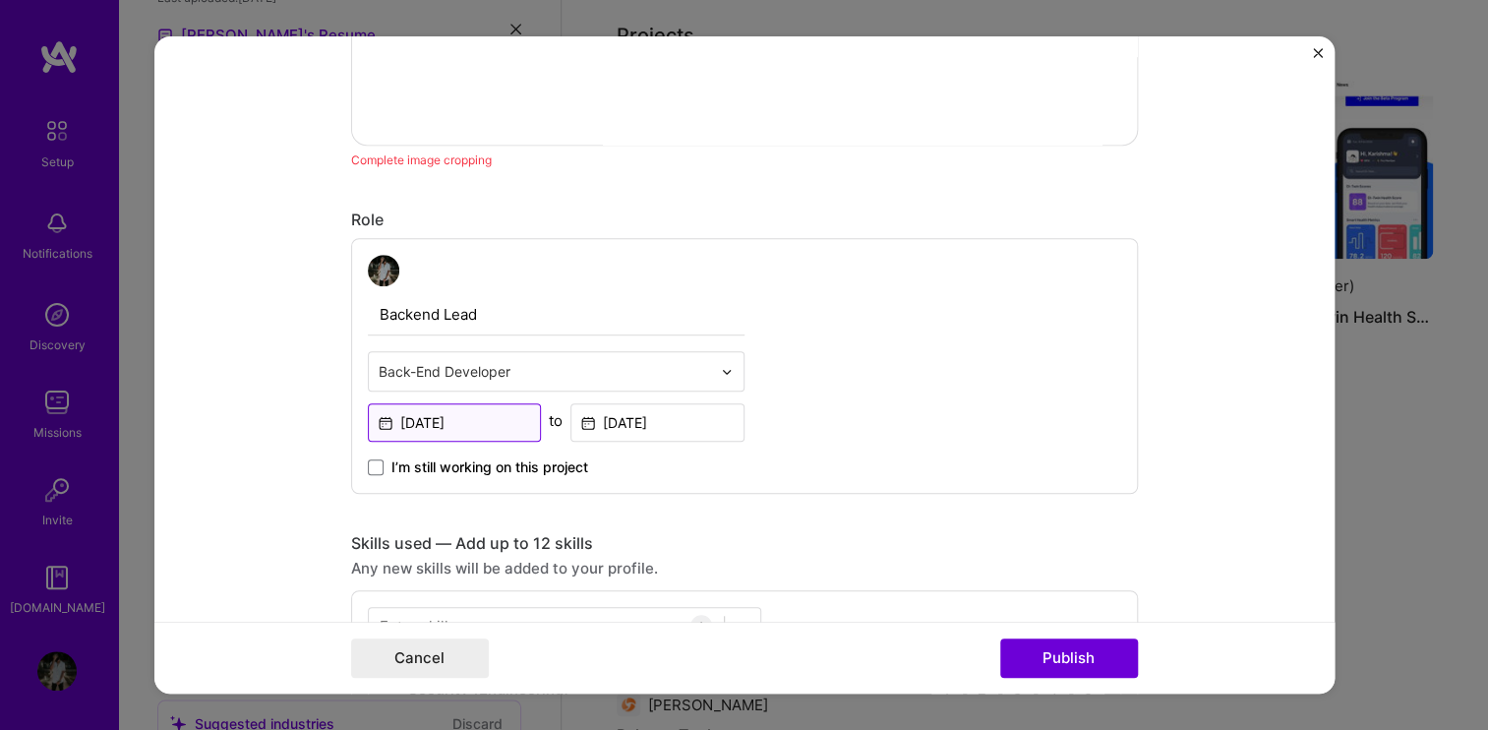
click at [458, 425] on input "[DATE]" at bounding box center [455, 422] width 174 height 38
click at [730, 443] on div "I’m still working on this project" at bounding box center [556, 458] width 377 height 35
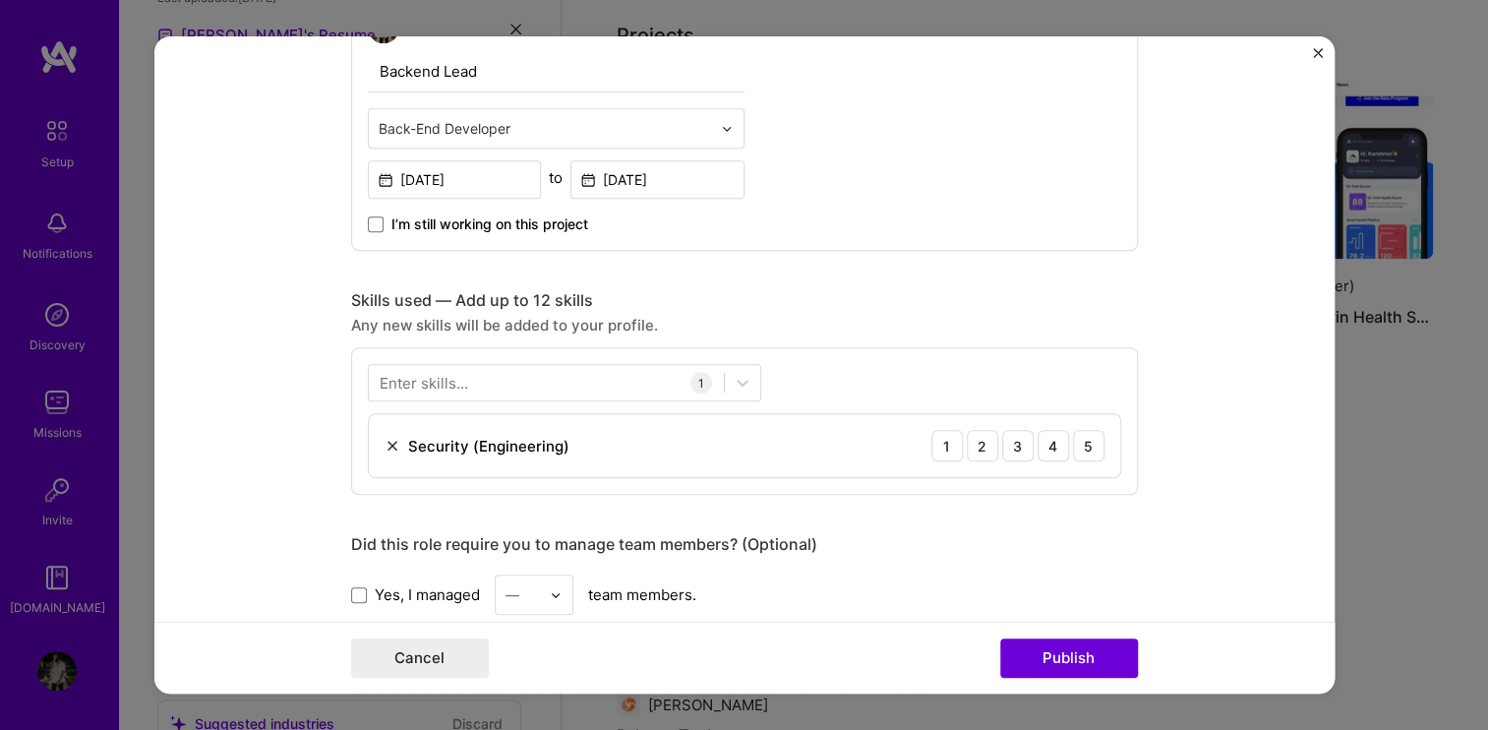
scroll to position [1202, 0]
click at [384, 443] on img at bounding box center [392, 446] width 16 height 16
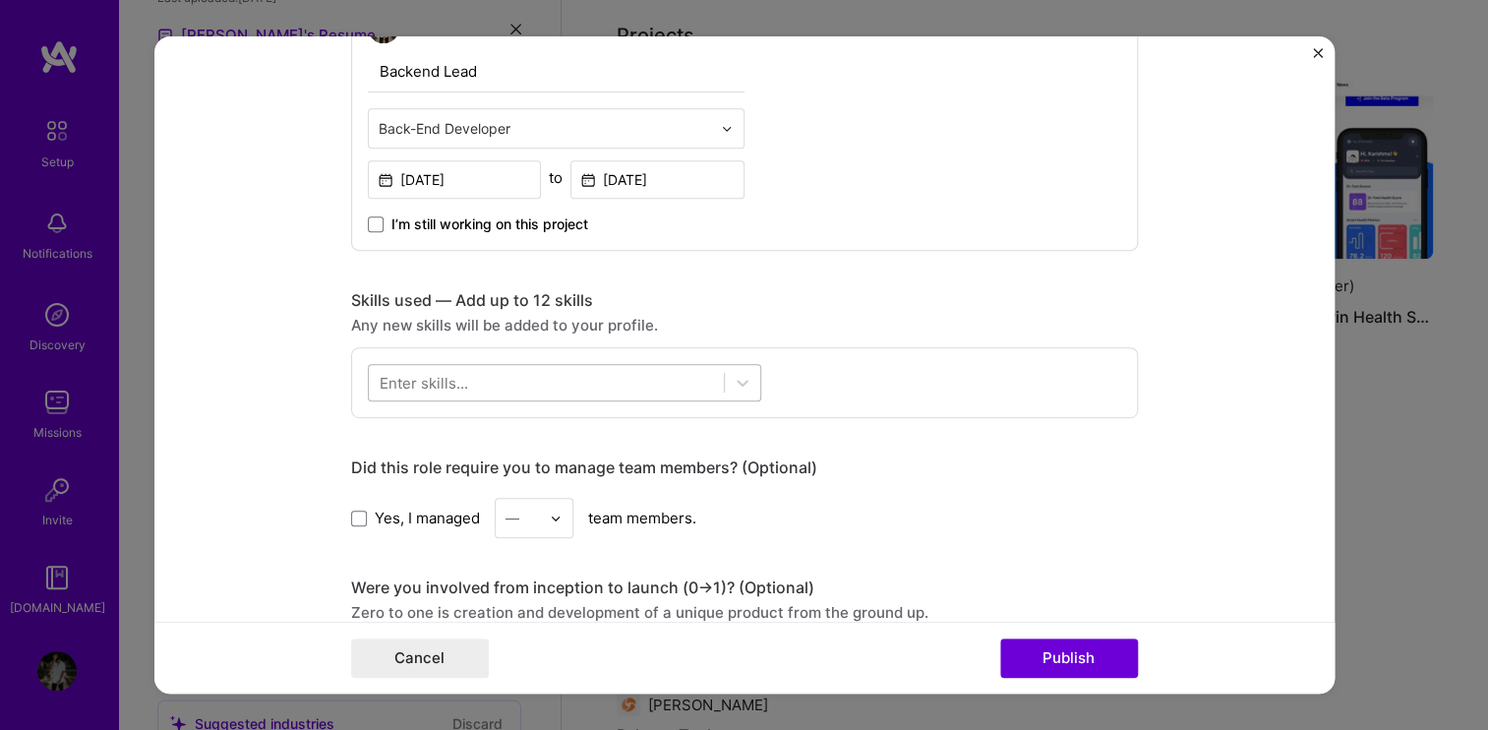
click at [458, 391] on div at bounding box center [546, 383] width 355 height 32
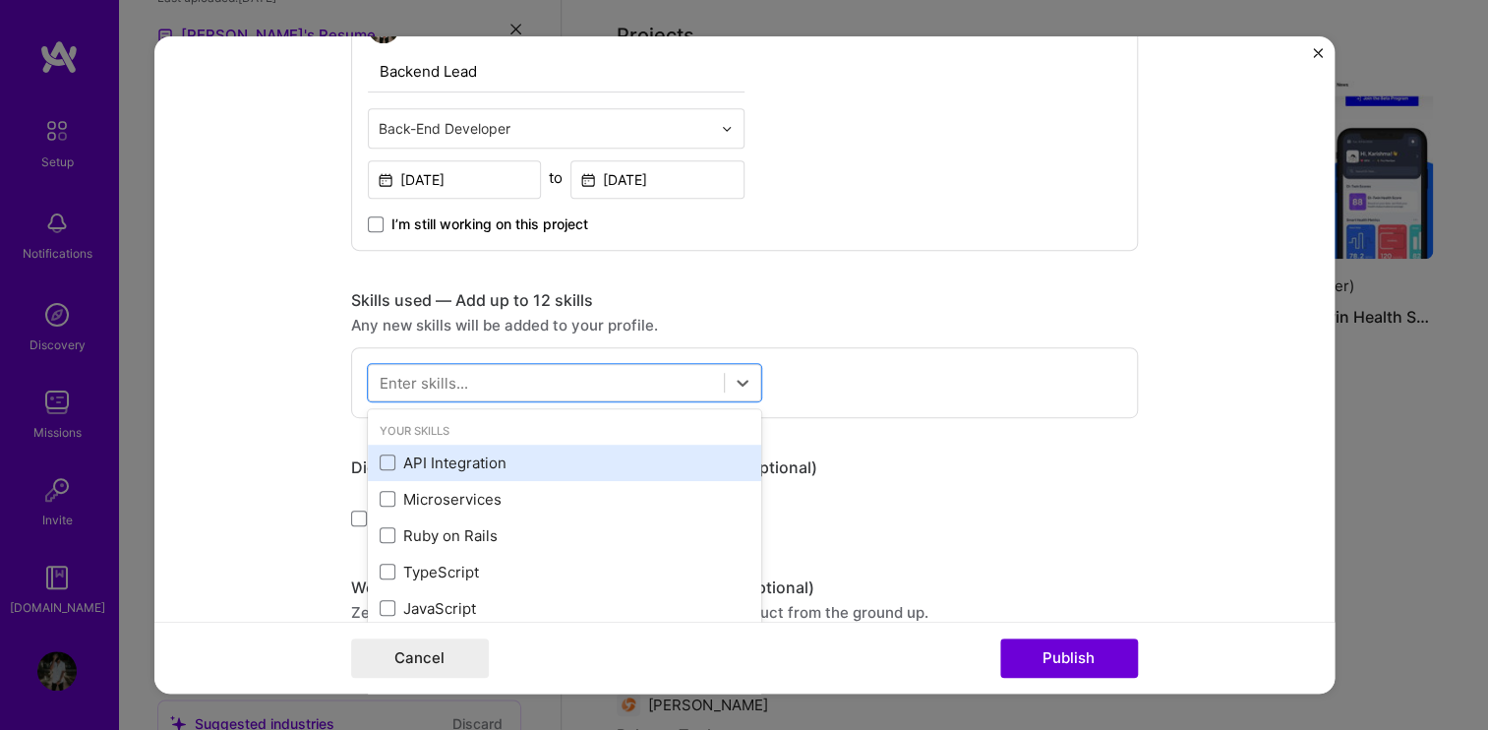
click at [432, 459] on div "API Integration" at bounding box center [565, 462] width 370 height 21
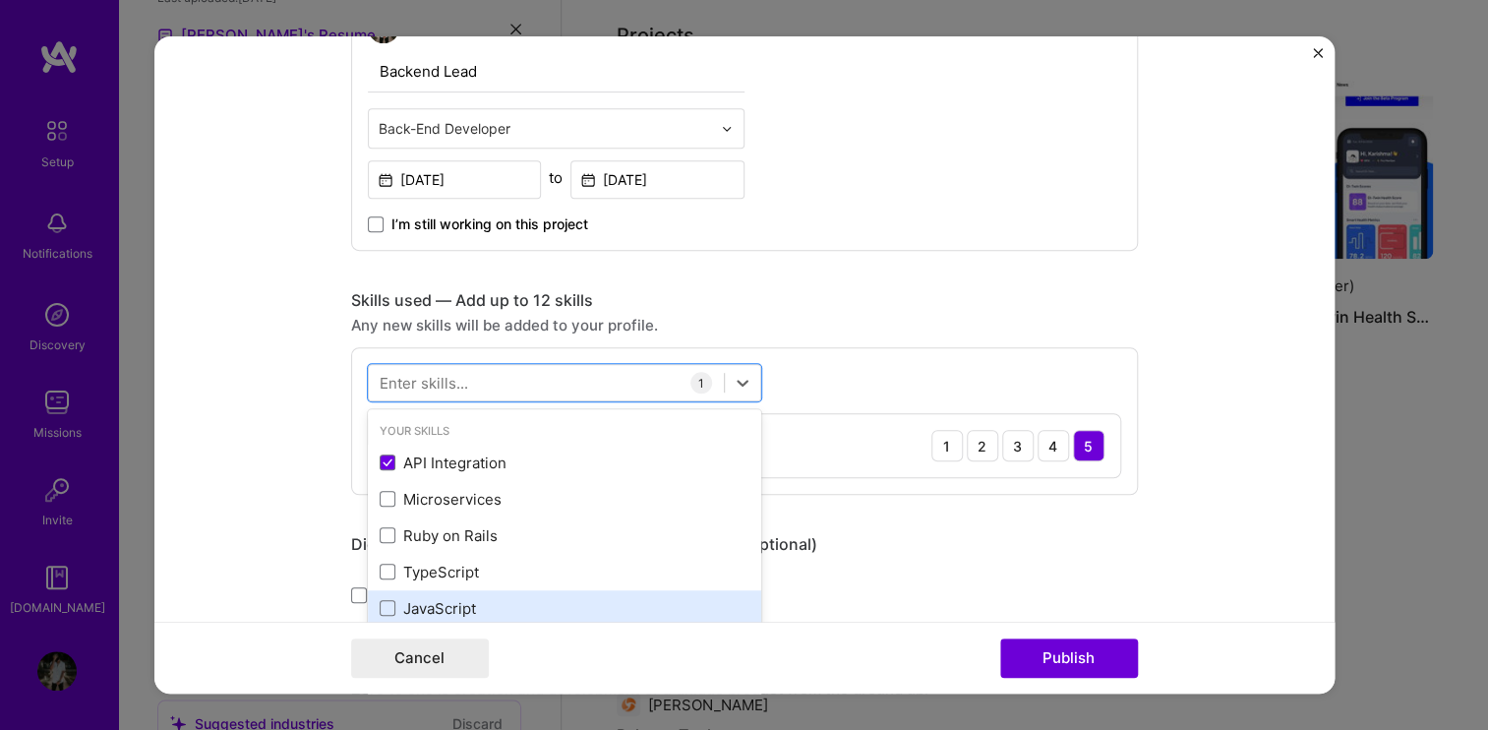
click at [478, 604] on div "JavaScript" at bounding box center [565, 608] width 370 height 21
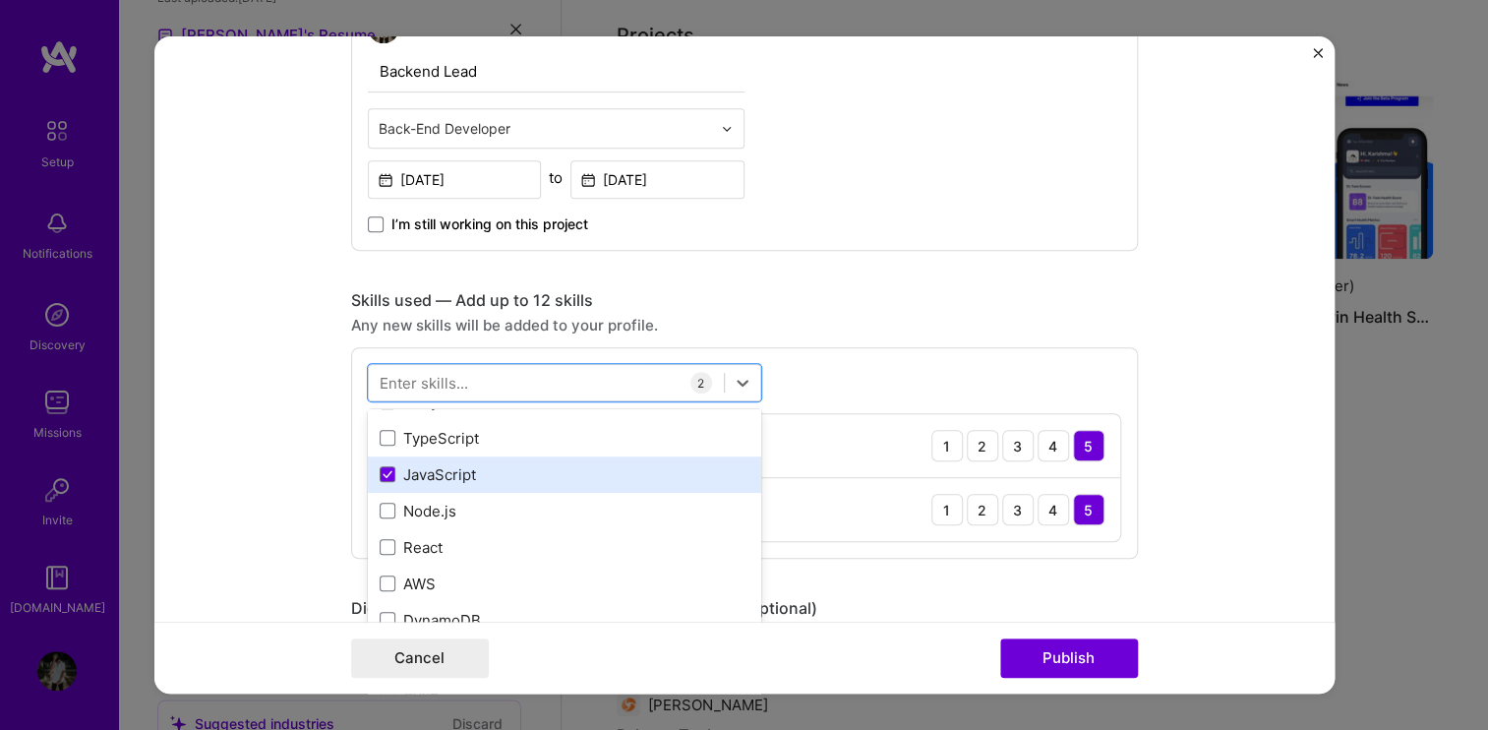
scroll to position [145, 0]
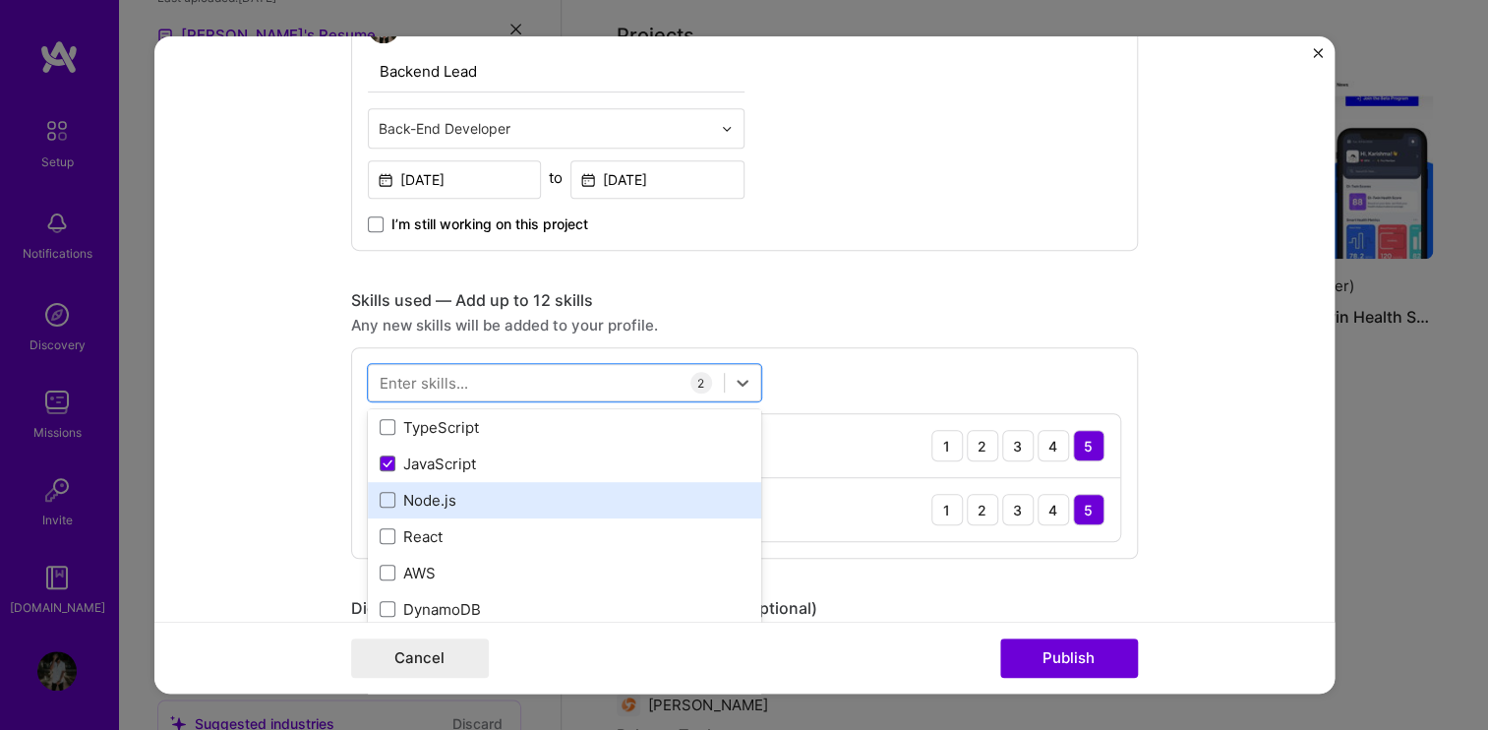
click at [428, 495] on div "Node.js" at bounding box center [565, 500] width 370 height 21
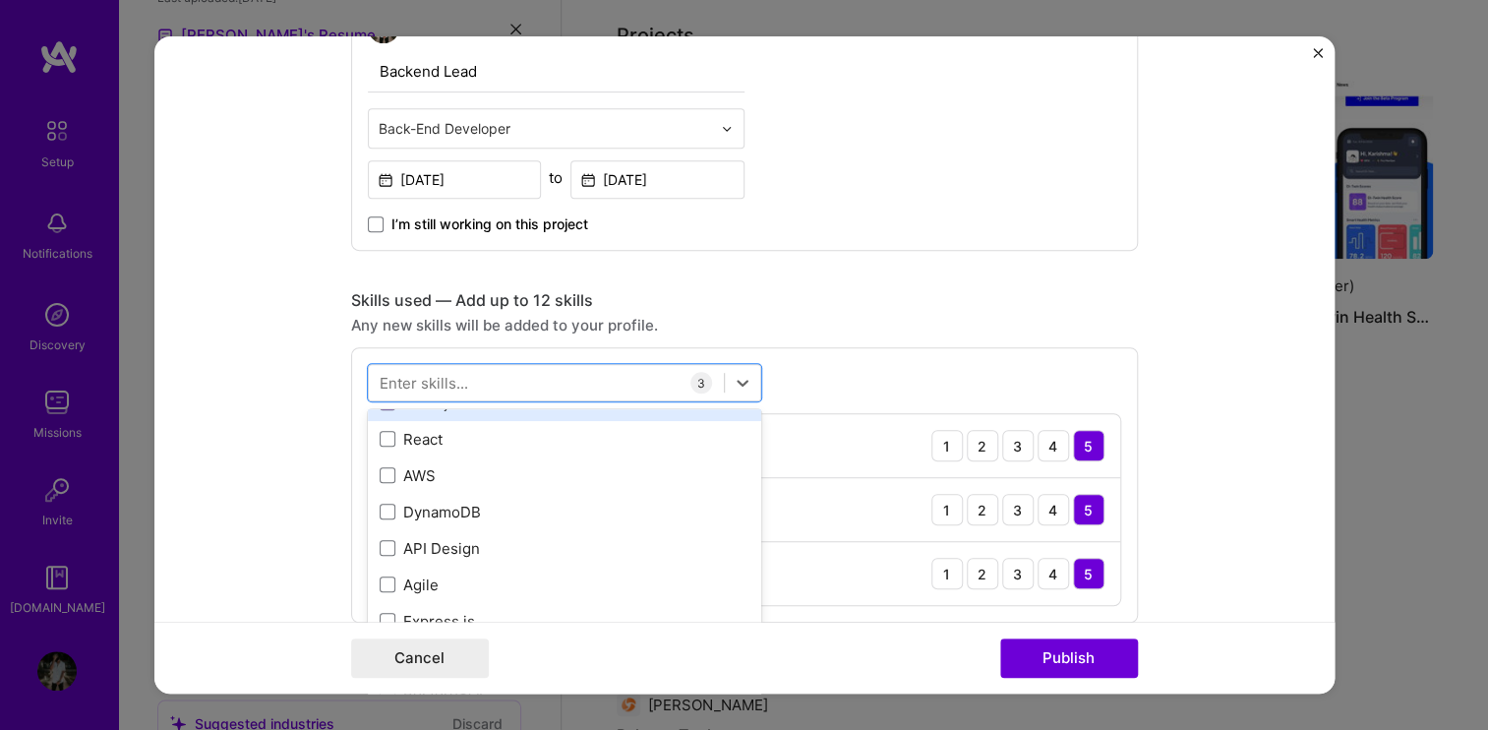
scroll to position [251, 0]
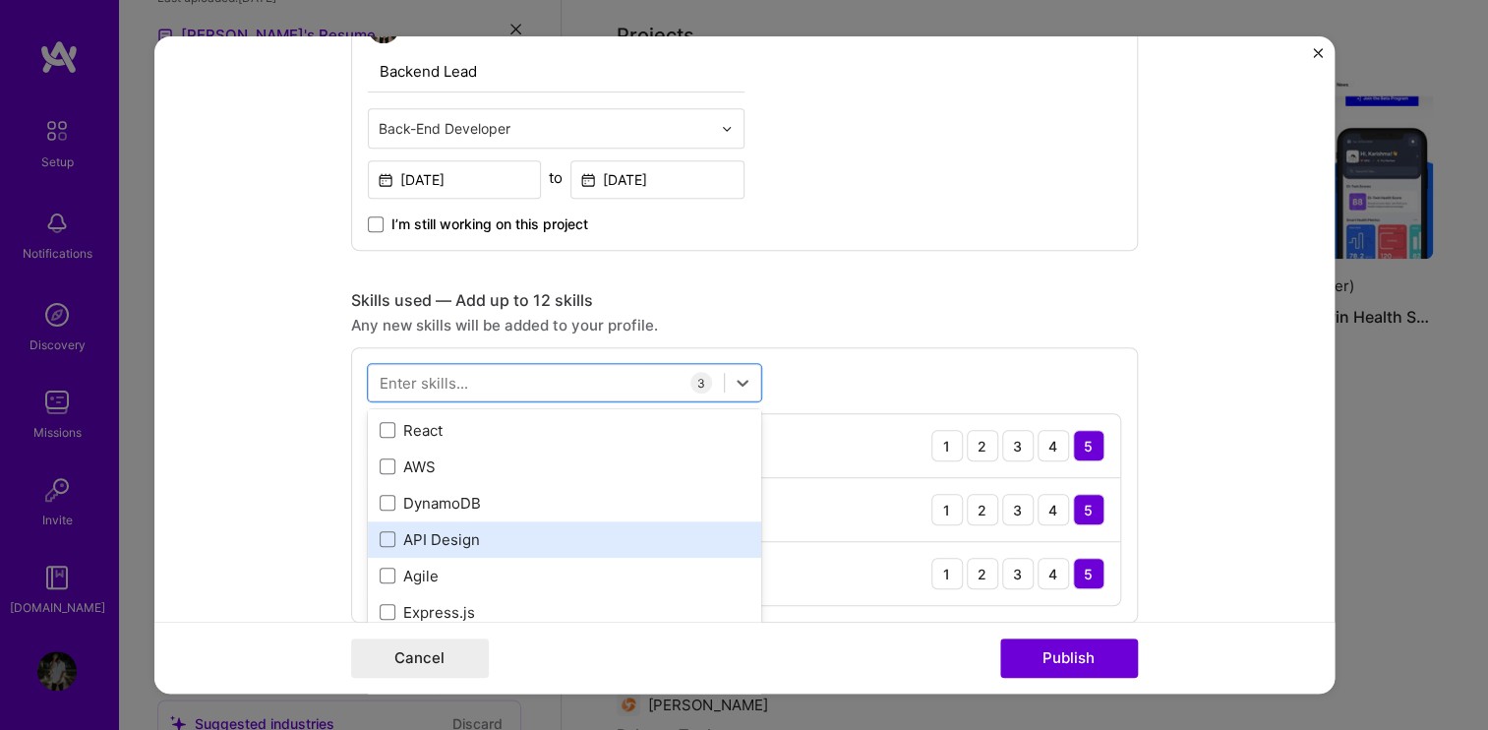
click at [433, 530] on div "API Design" at bounding box center [565, 539] width 370 height 21
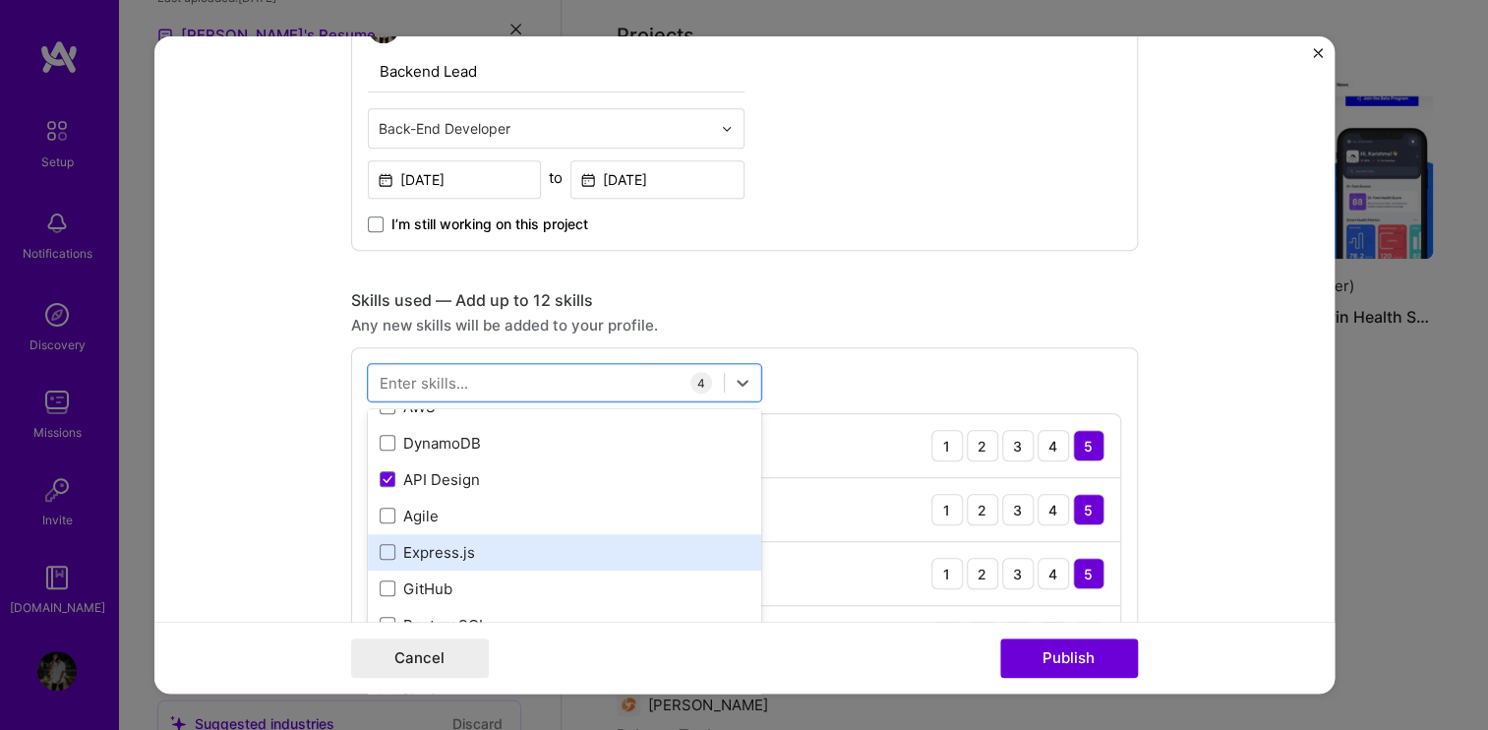
click at [444, 542] on div "Express.js" at bounding box center [565, 552] width 370 height 21
click at [436, 533] on div "PostgreSQL" at bounding box center [564, 551] width 393 height 36
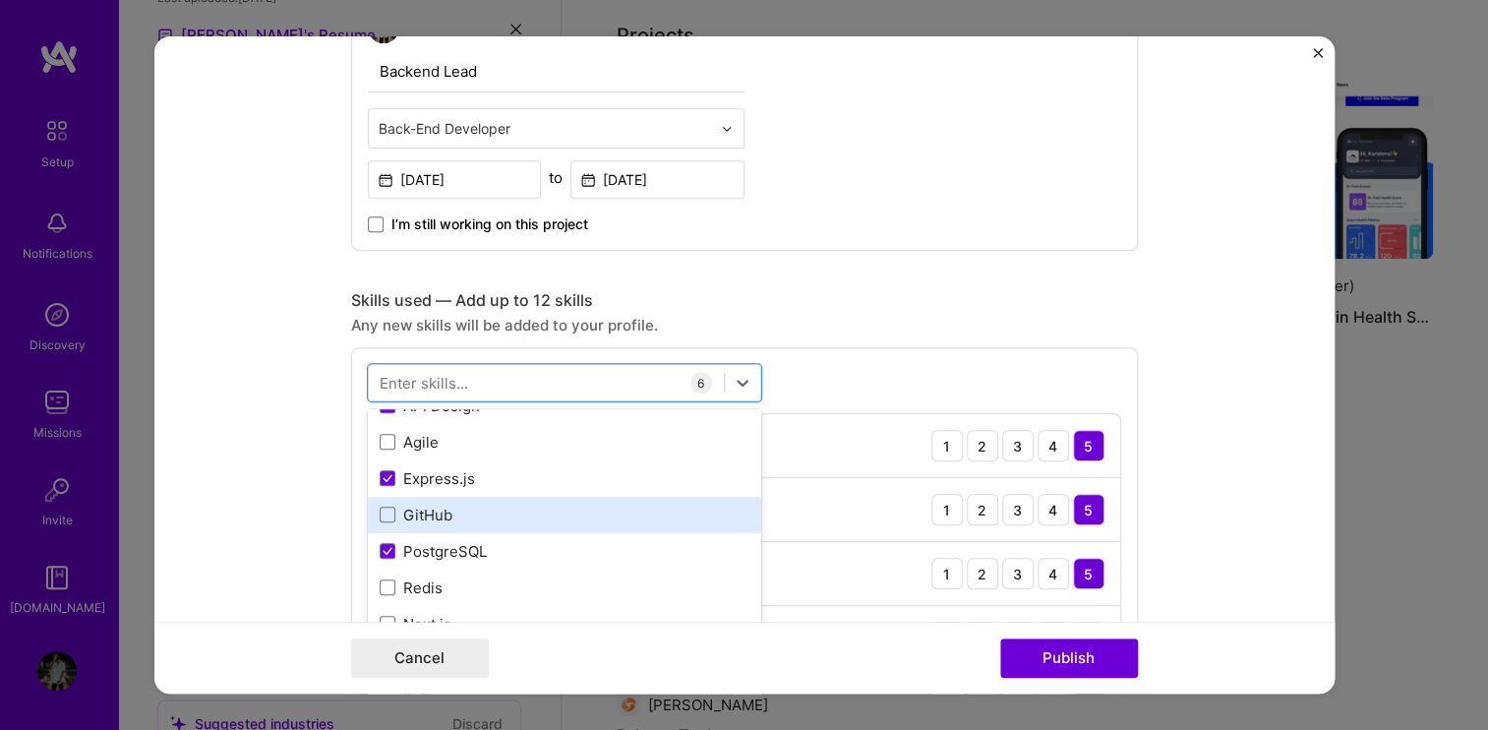
click at [431, 509] on div "GitHub" at bounding box center [565, 514] width 370 height 21
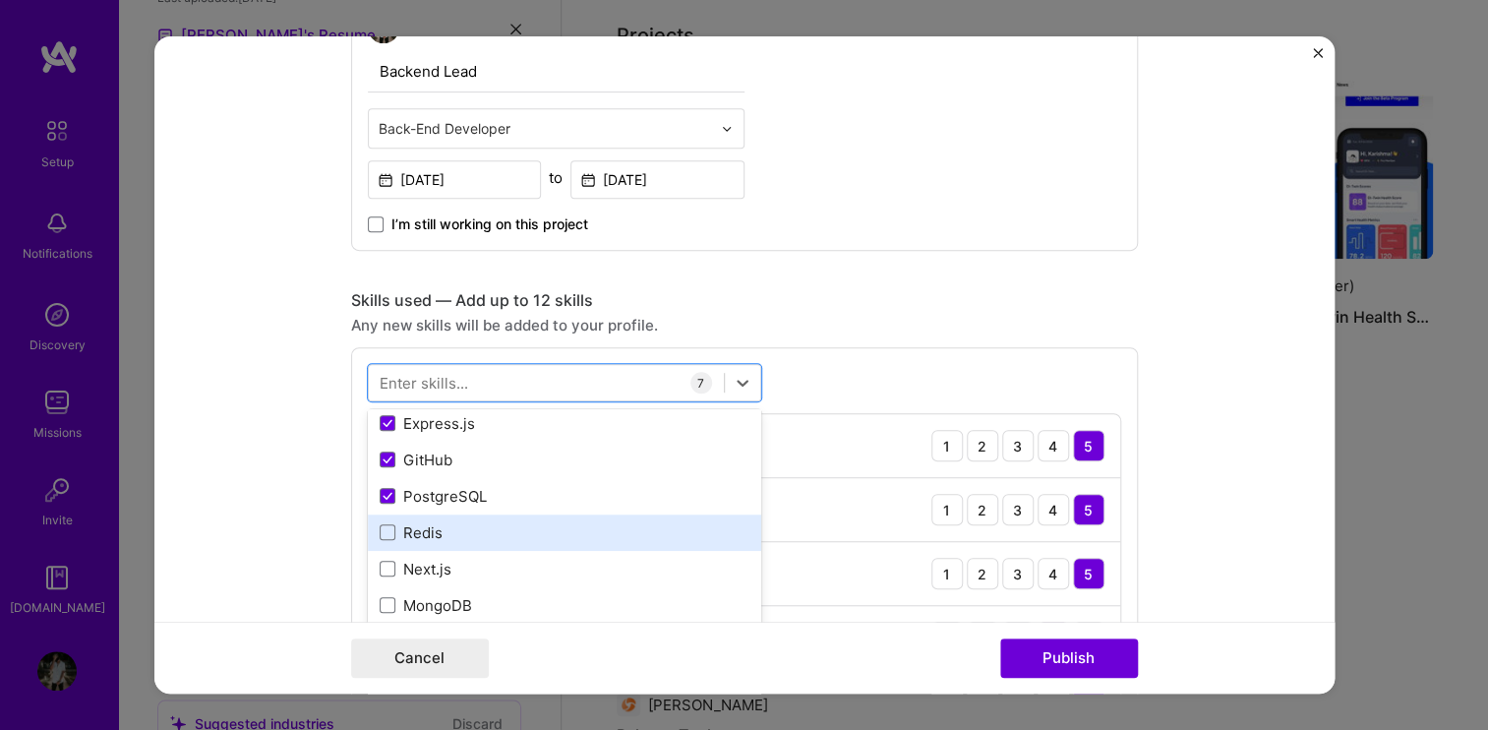
click at [439, 522] on div "Redis" at bounding box center [565, 532] width 370 height 21
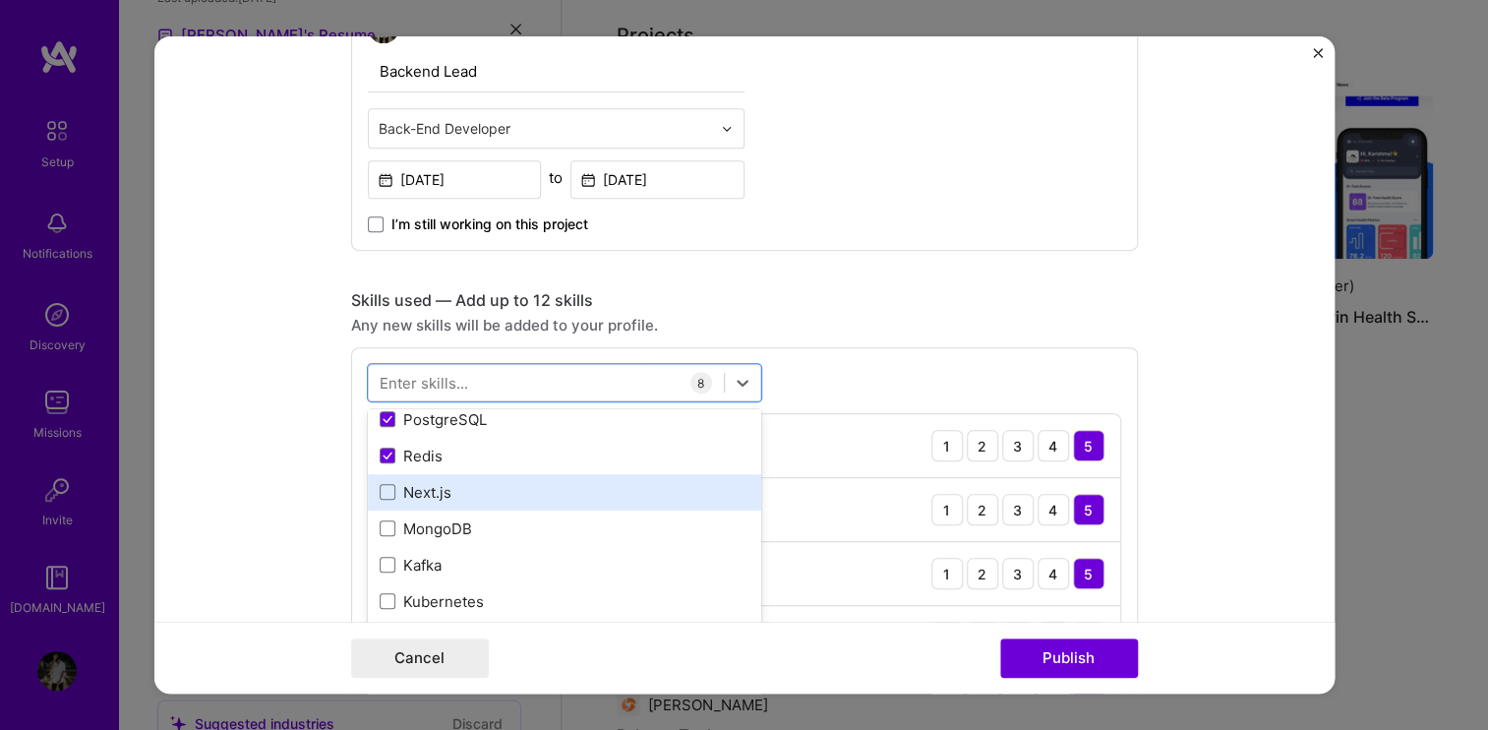
click at [451, 482] on div "Next.js" at bounding box center [565, 492] width 370 height 21
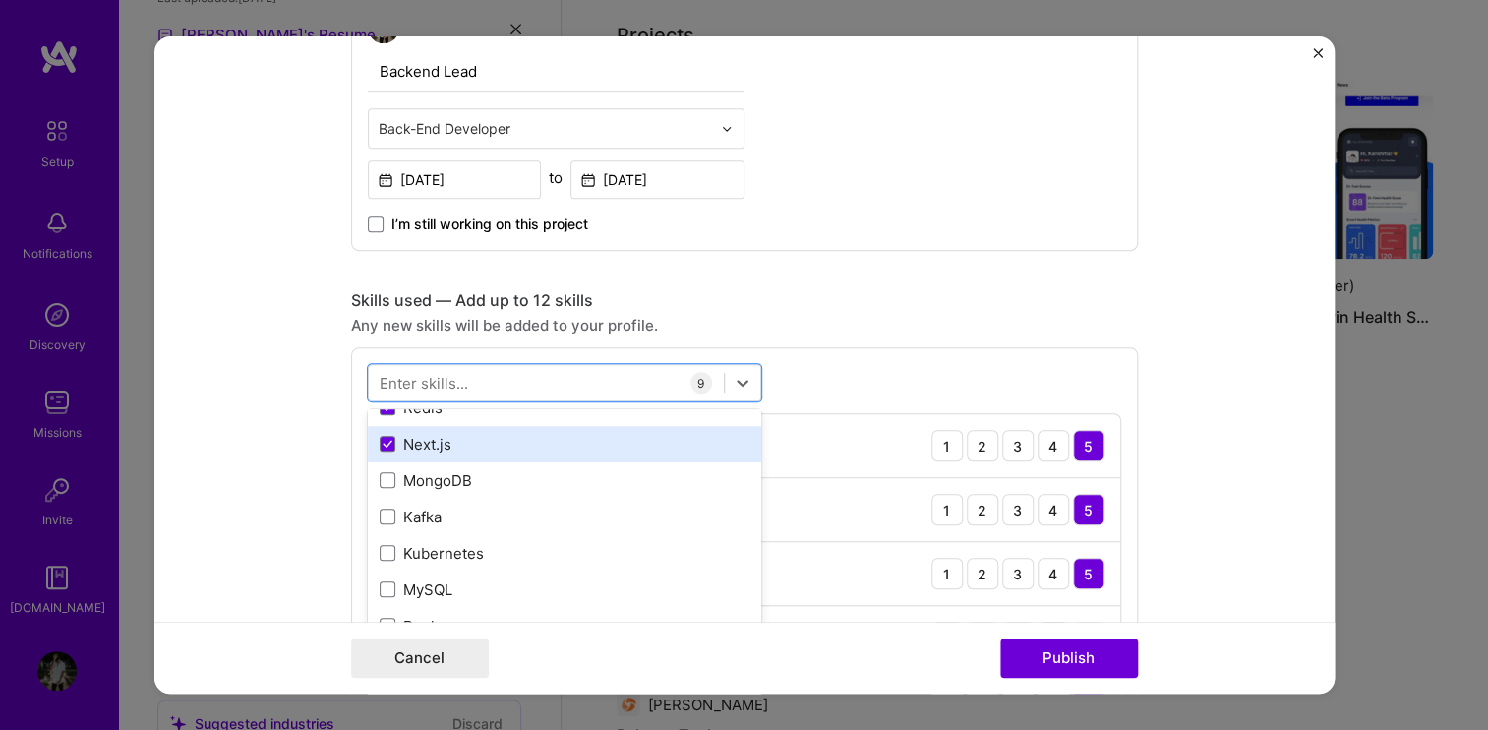
click at [451, 480] on div "MongoDB" at bounding box center [565, 480] width 370 height 21
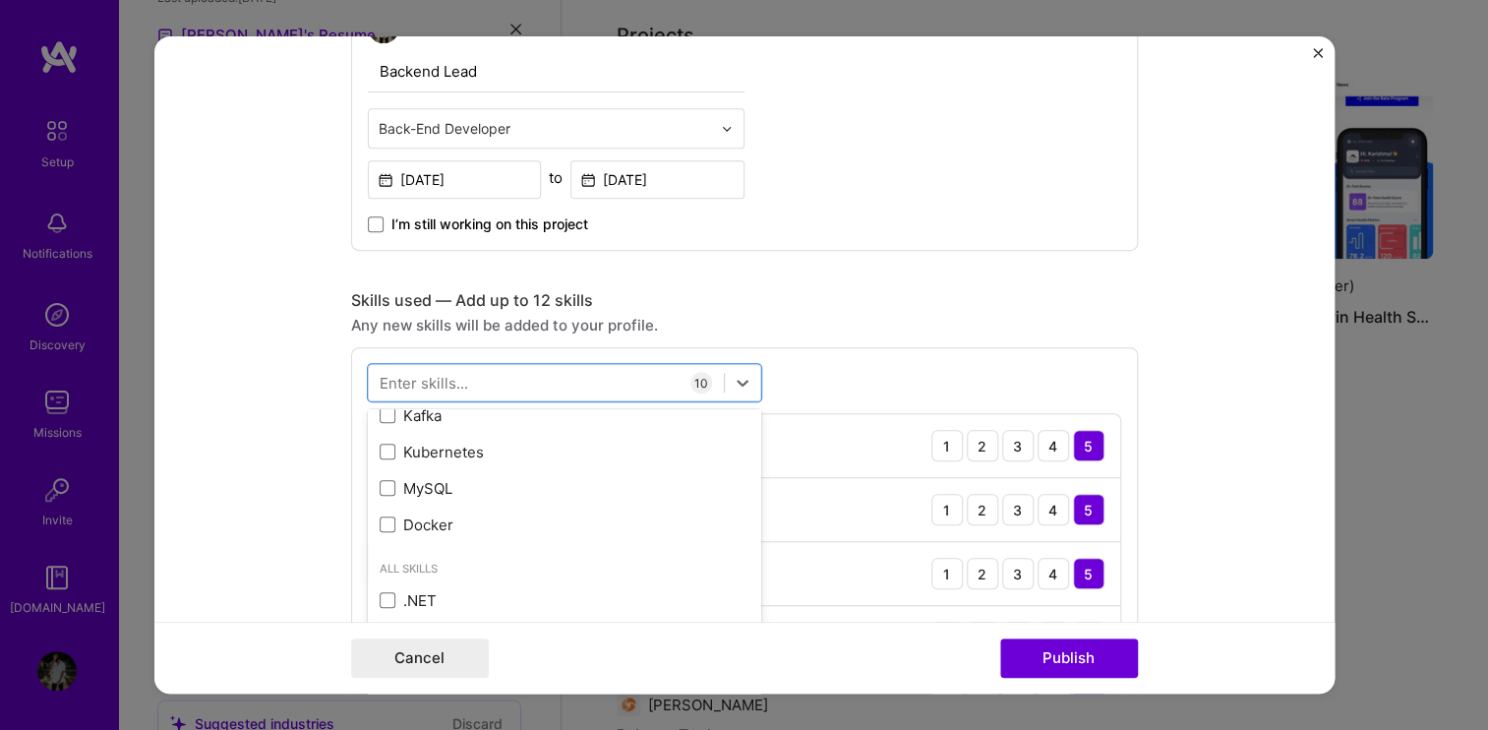
scroll to position [677, 0]
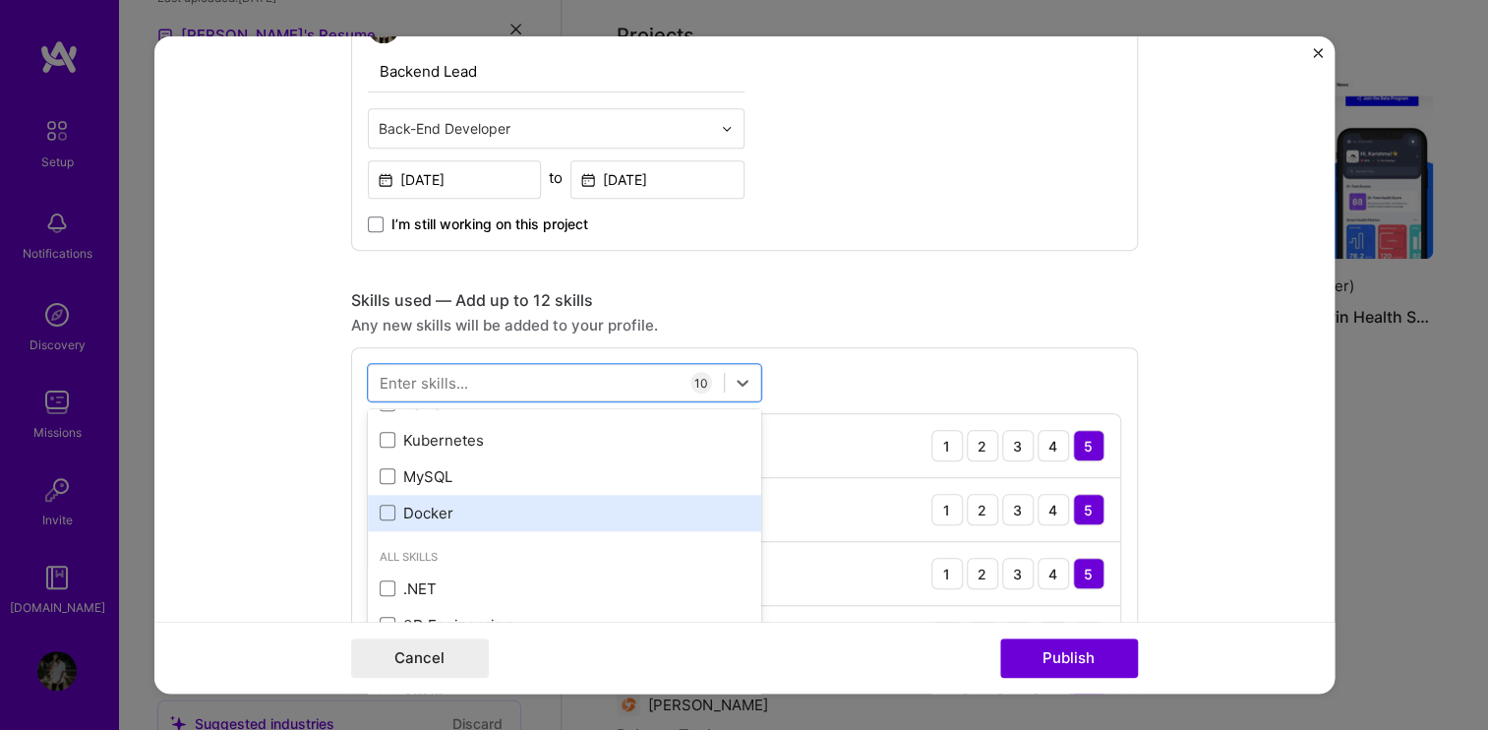
click at [457, 502] on div "Docker" at bounding box center [565, 512] width 370 height 21
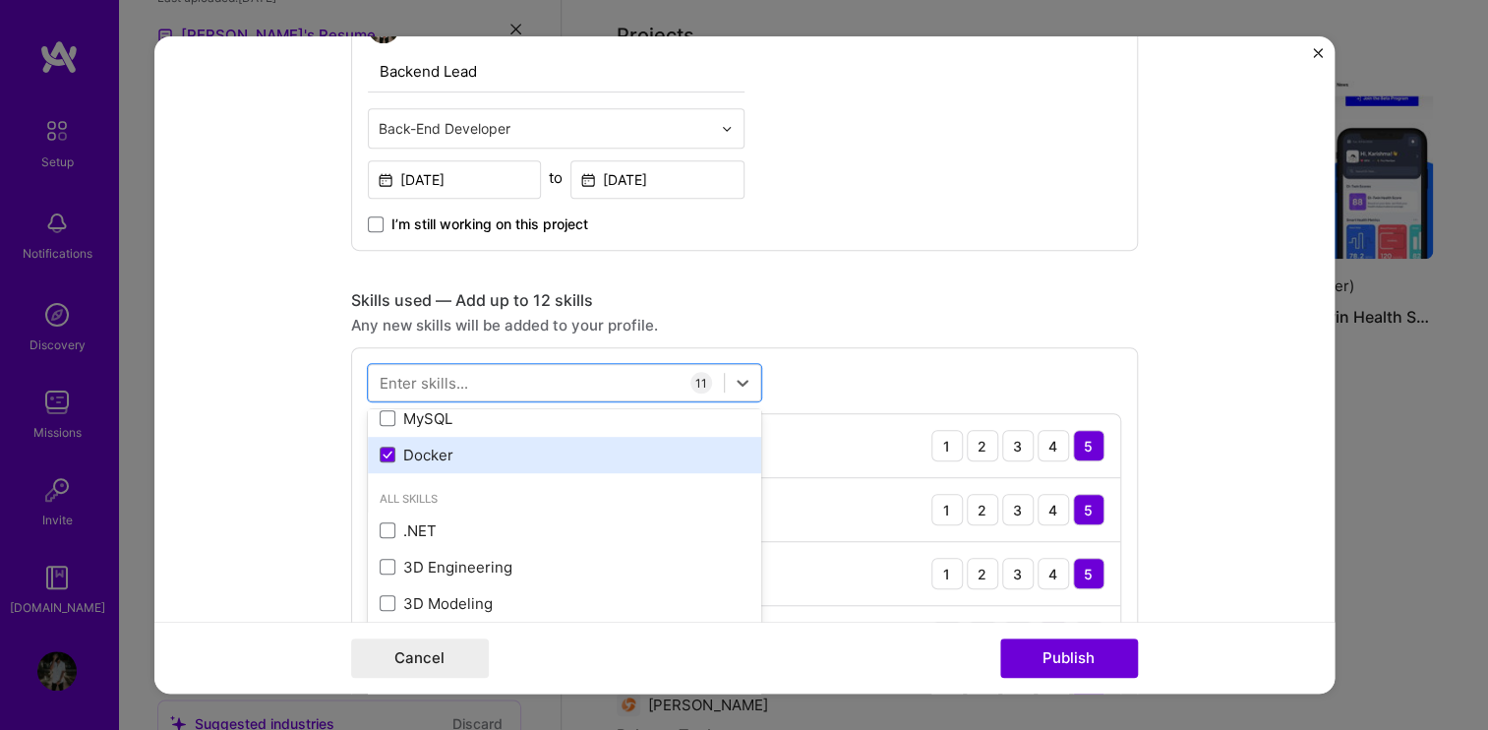
scroll to position [742, 0]
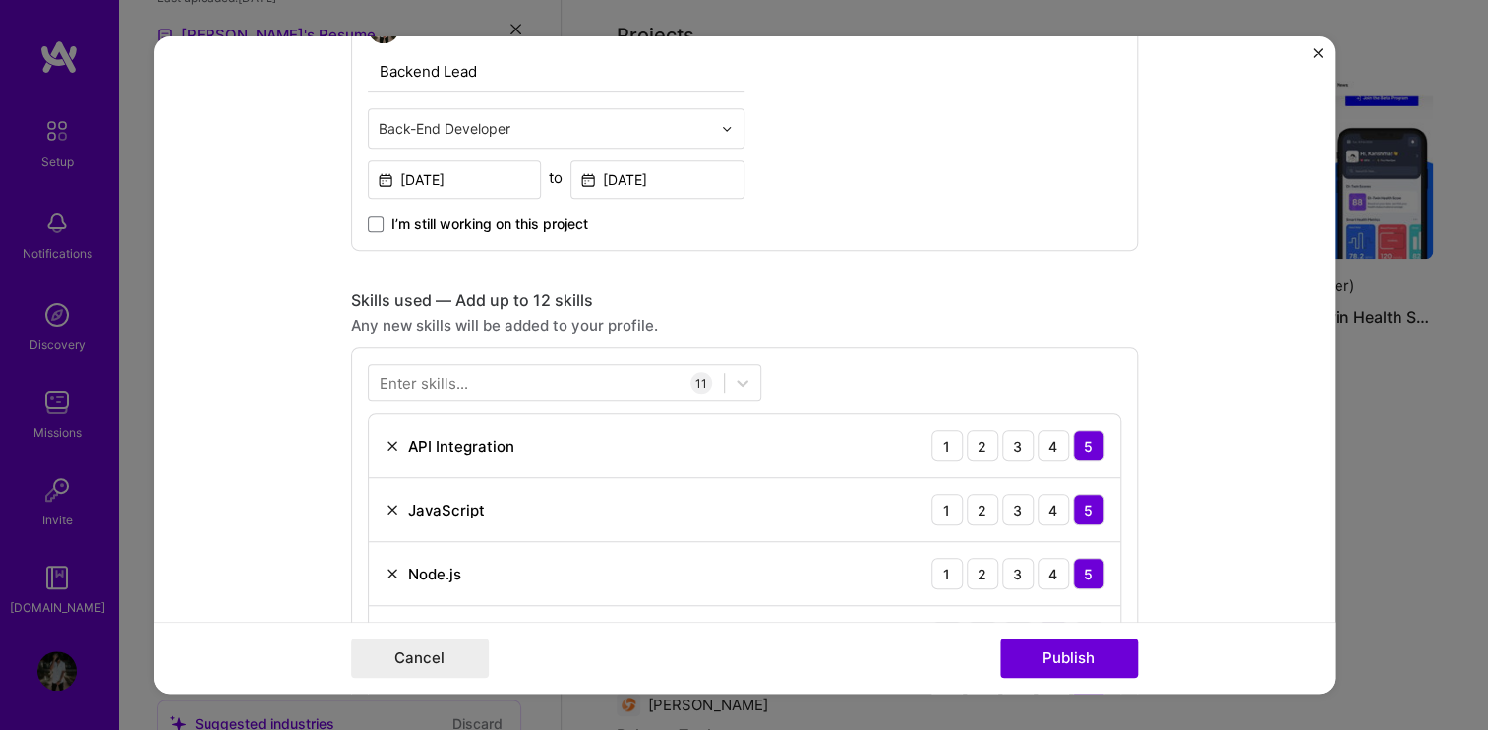
click at [936, 326] on div "Any new skills will be added to your profile." at bounding box center [744, 325] width 787 height 21
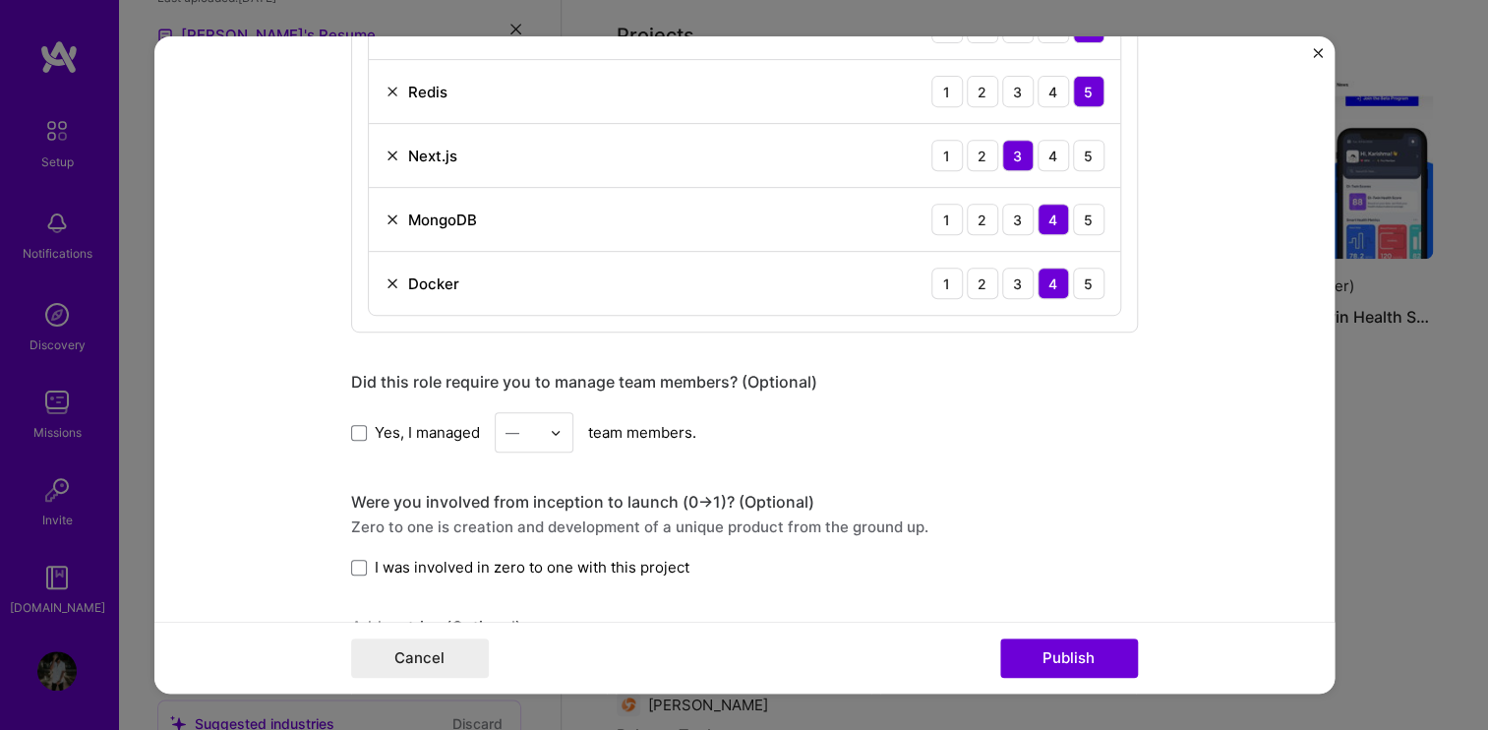
scroll to position [2003, 0]
click at [351, 425] on span at bounding box center [359, 433] width 16 height 16
click at [0, 0] on input "Yes, I managed" at bounding box center [0, 0] width 0 height 0
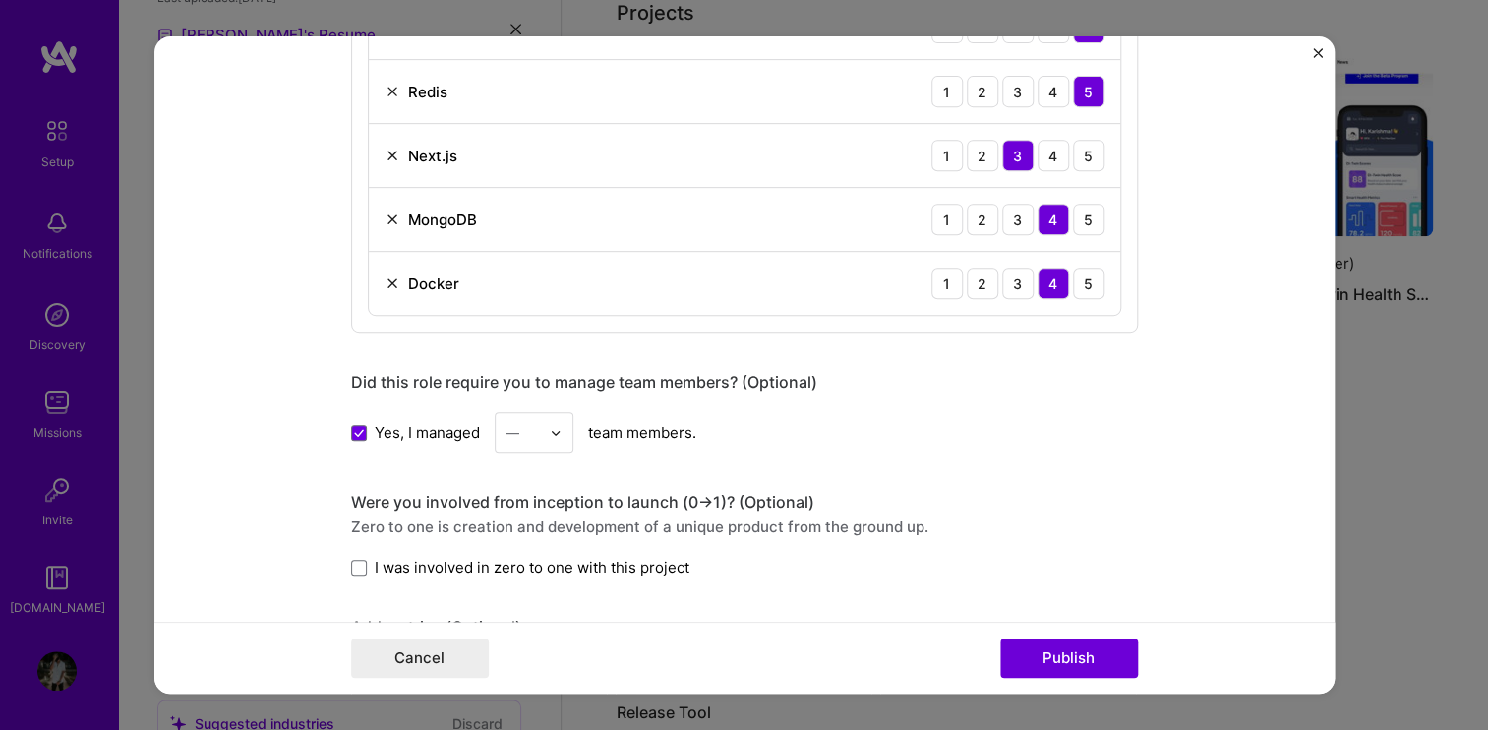
click at [507, 426] on div "—" at bounding box center [512, 432] width 14 height 21
click at [513, 502] on div "2" at bounding box center [533, 520] width 67 height 36
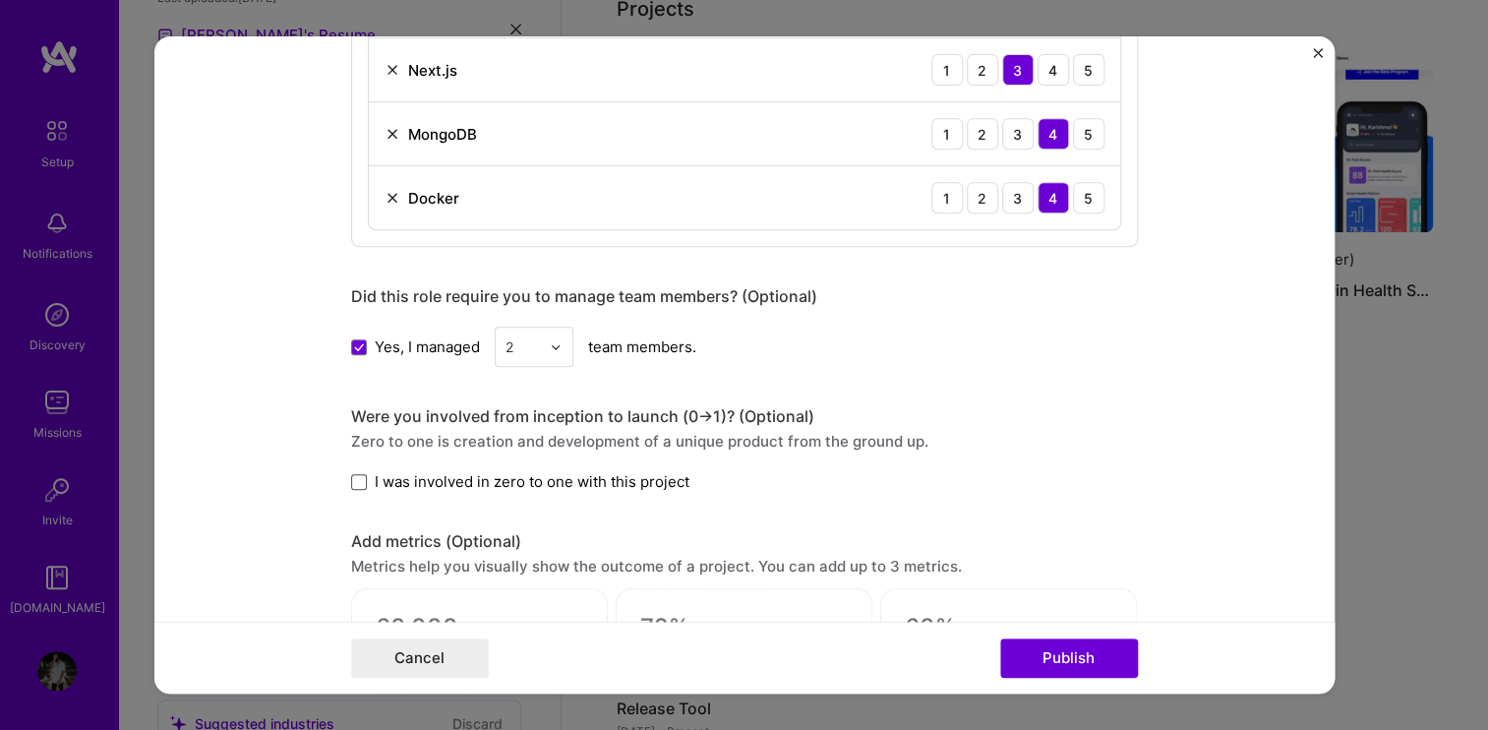
click at [351, 480] on span at bounding box center [359, 482] width 16 height 16
click at [0, 0] on input "I was involved in zero to one with this project" at bounding box center [0, 0] width 0 height 0
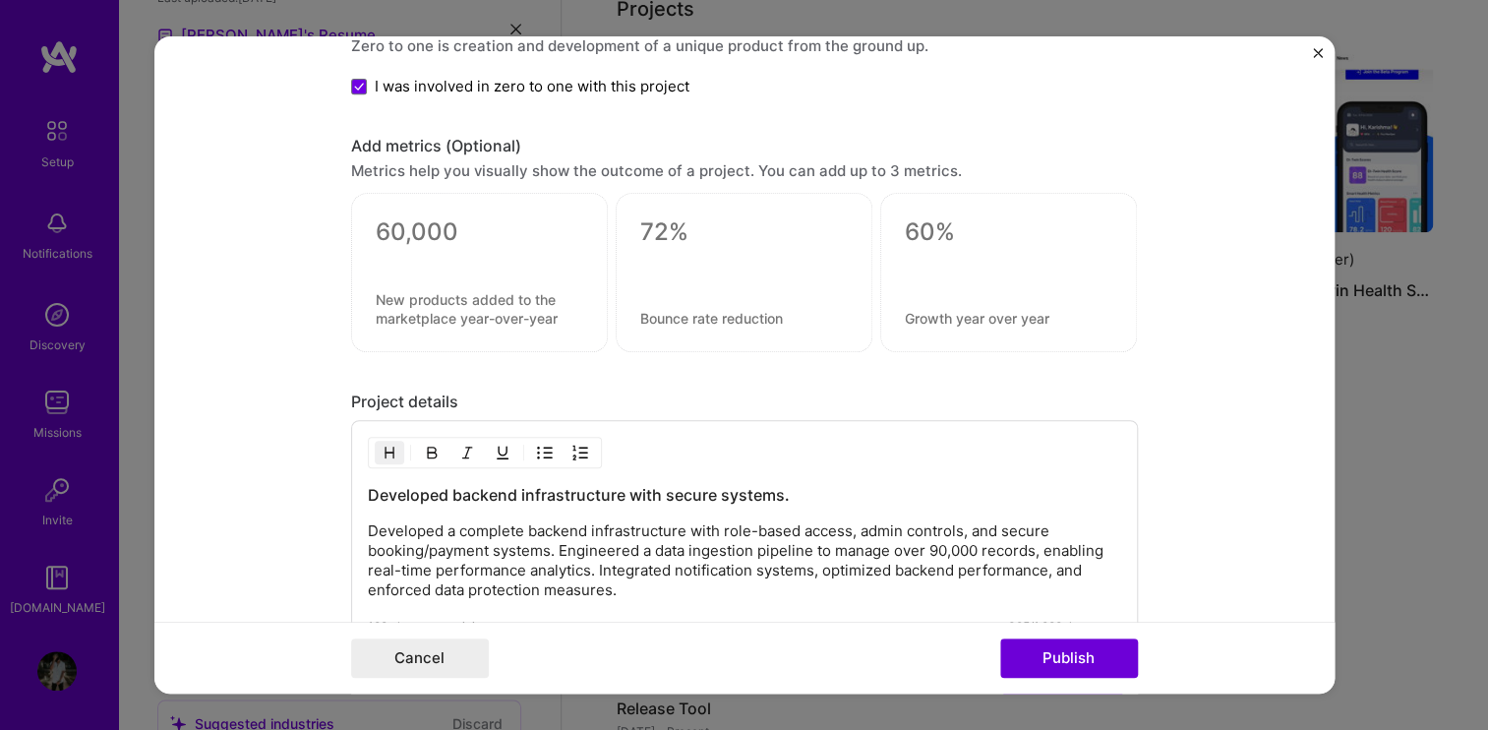
scroll to position [2749, 0]
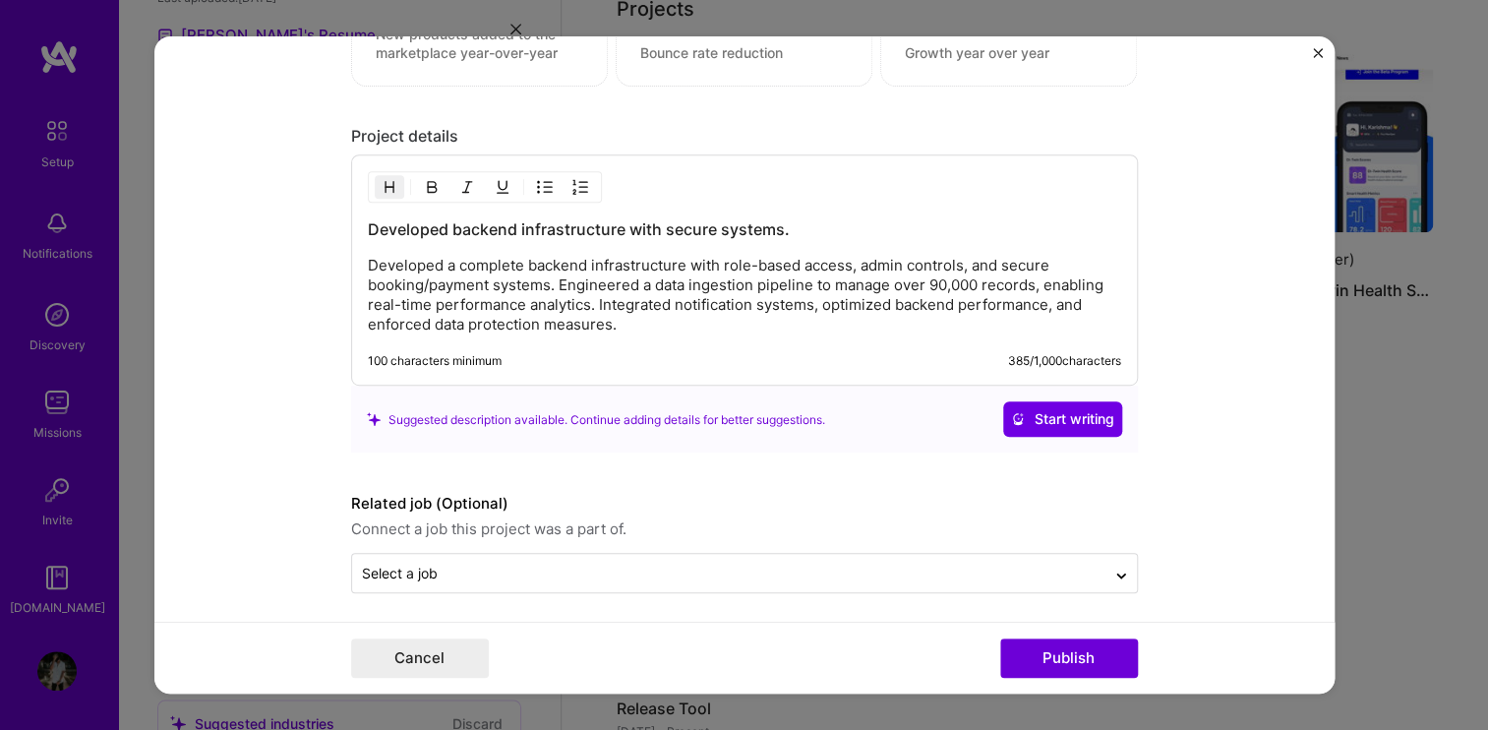
click at [627, 293] on p "Developed a complete backend infrastructure with role-based access, admin contr…" at bounding box center [744, 296] width 753 height 79
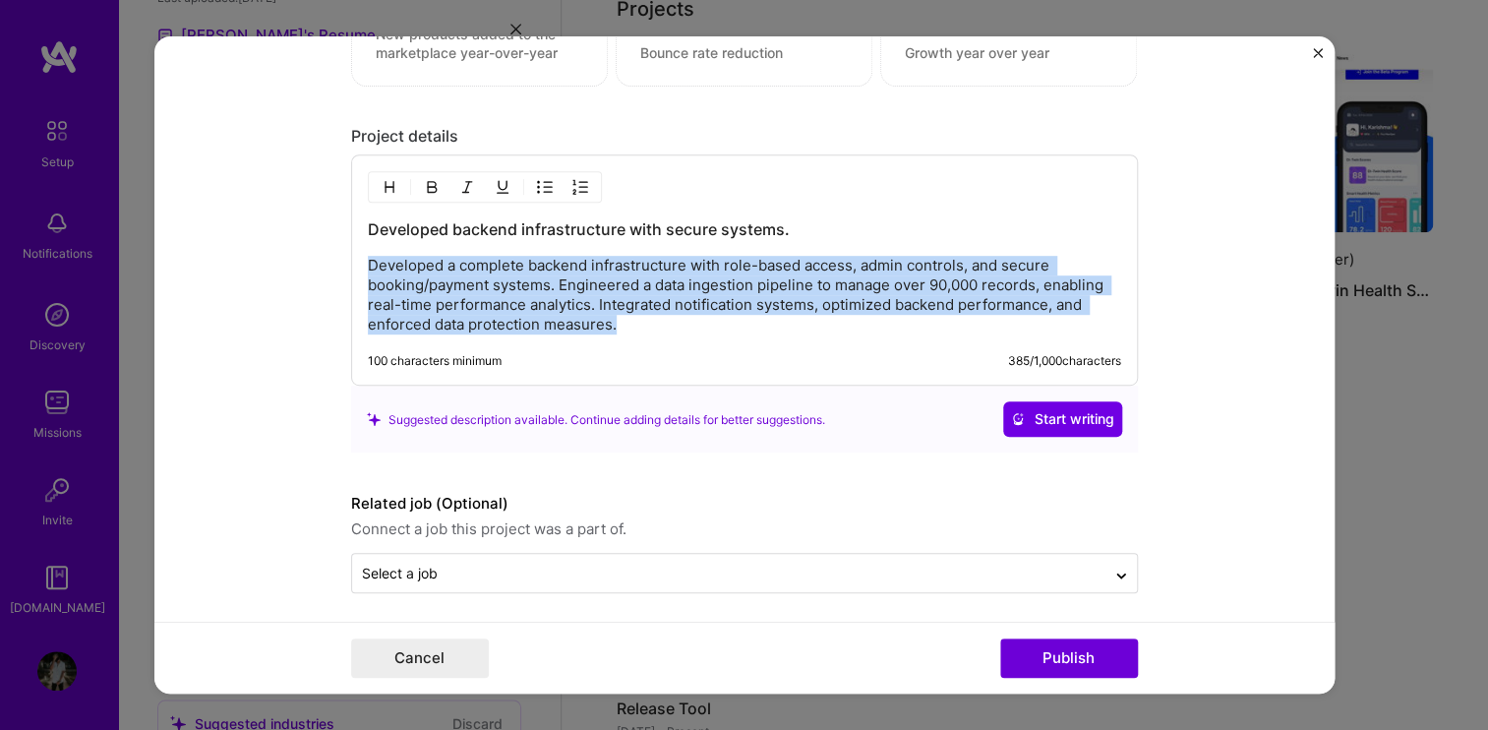
click at [627, 293] on p "Developed a complete backend infrastructure with role-based access, admin contr…" at bounding box center [744, 296] width 753 height 79
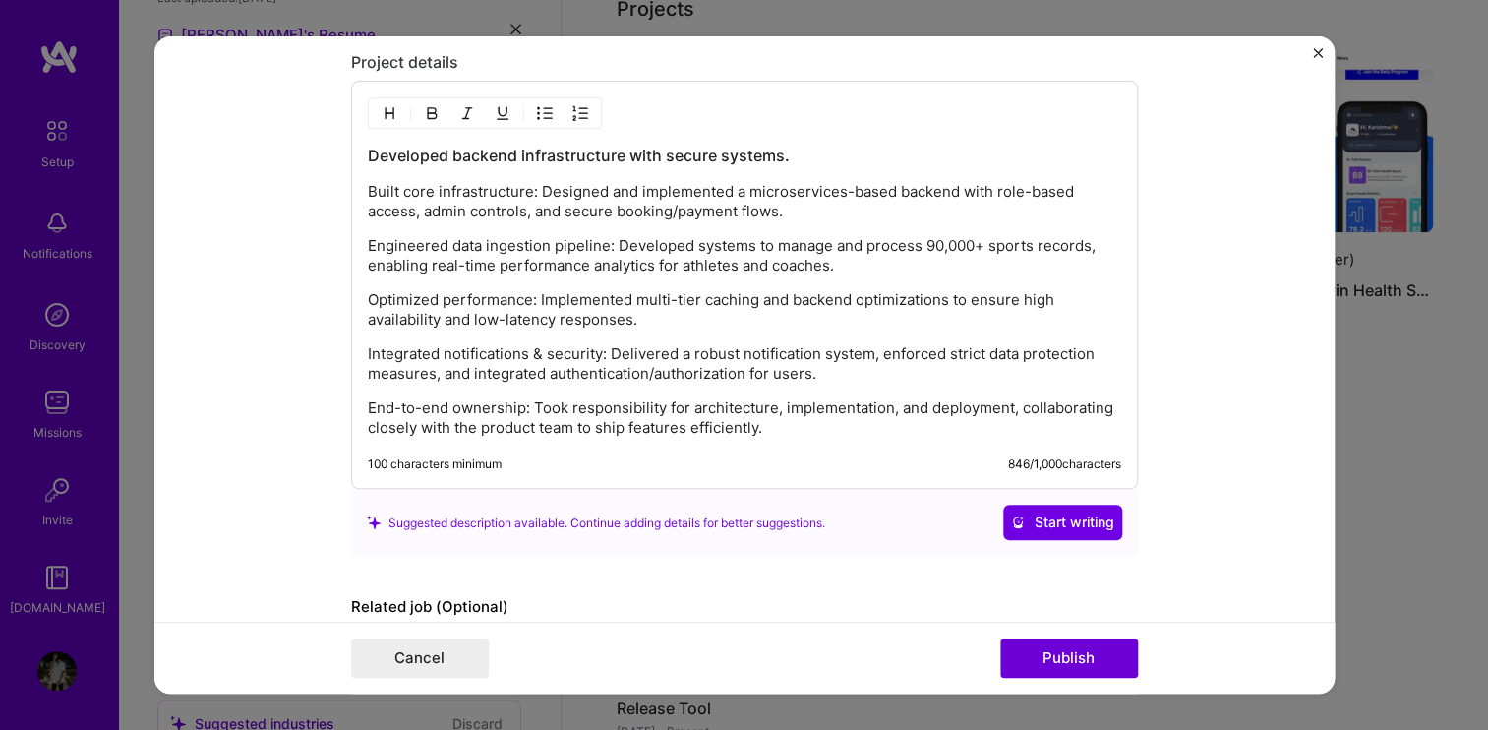
scroll to position [2926, 0]
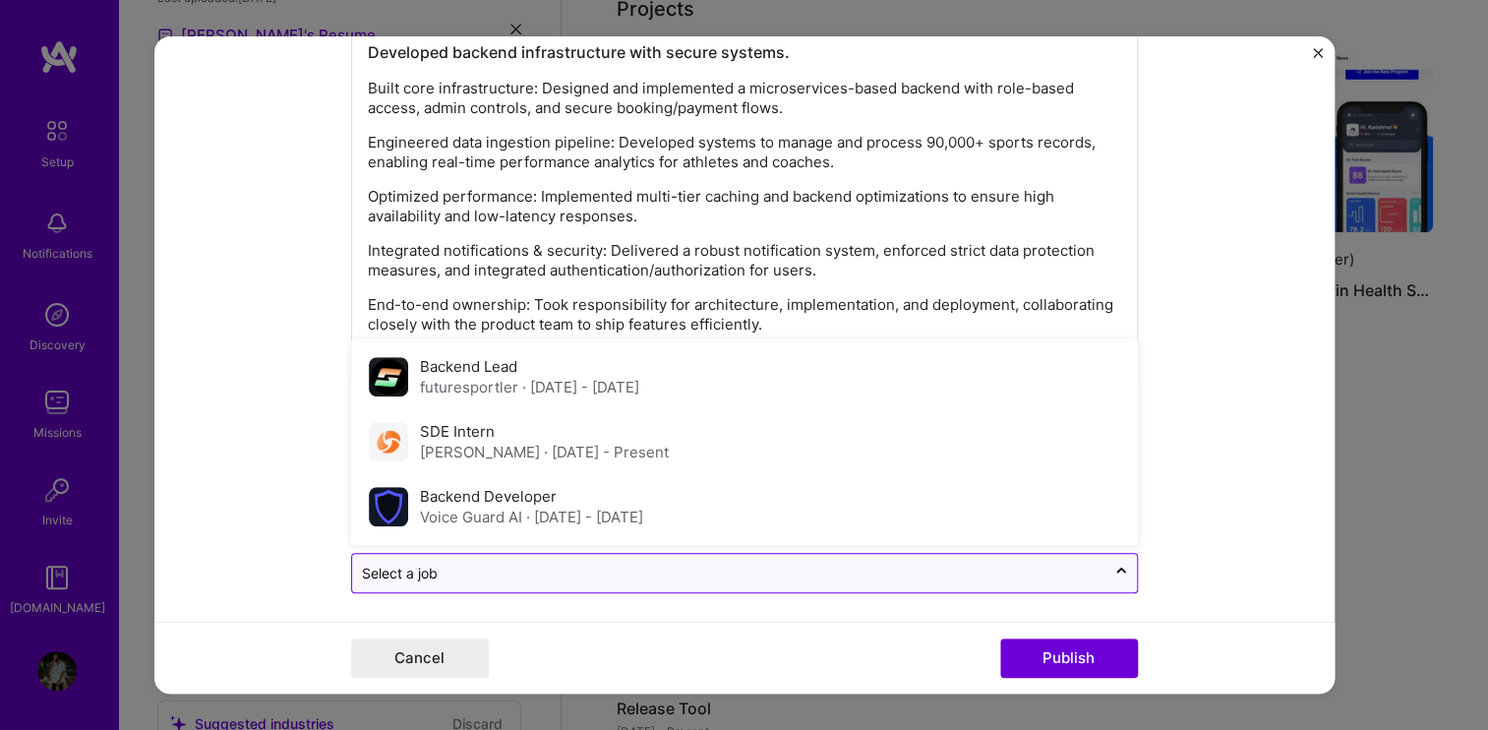
click at [546, 555] on div "Select a job" at bounding box center [728, 574] width 753 height 38
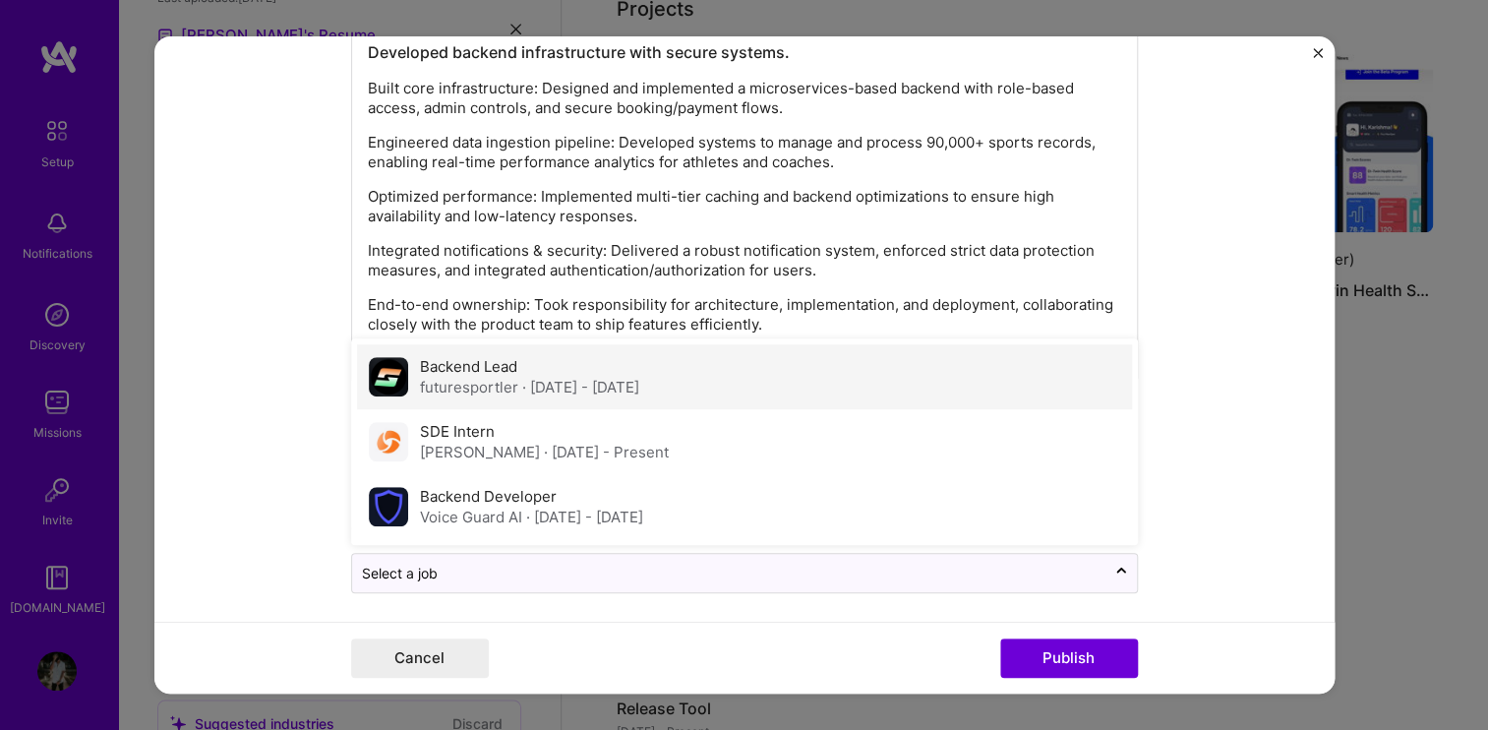
click at [481, 378] on div "futuresportler · [DATE] - [DATE]" at bounding box center [529, 388] width 219 height 21
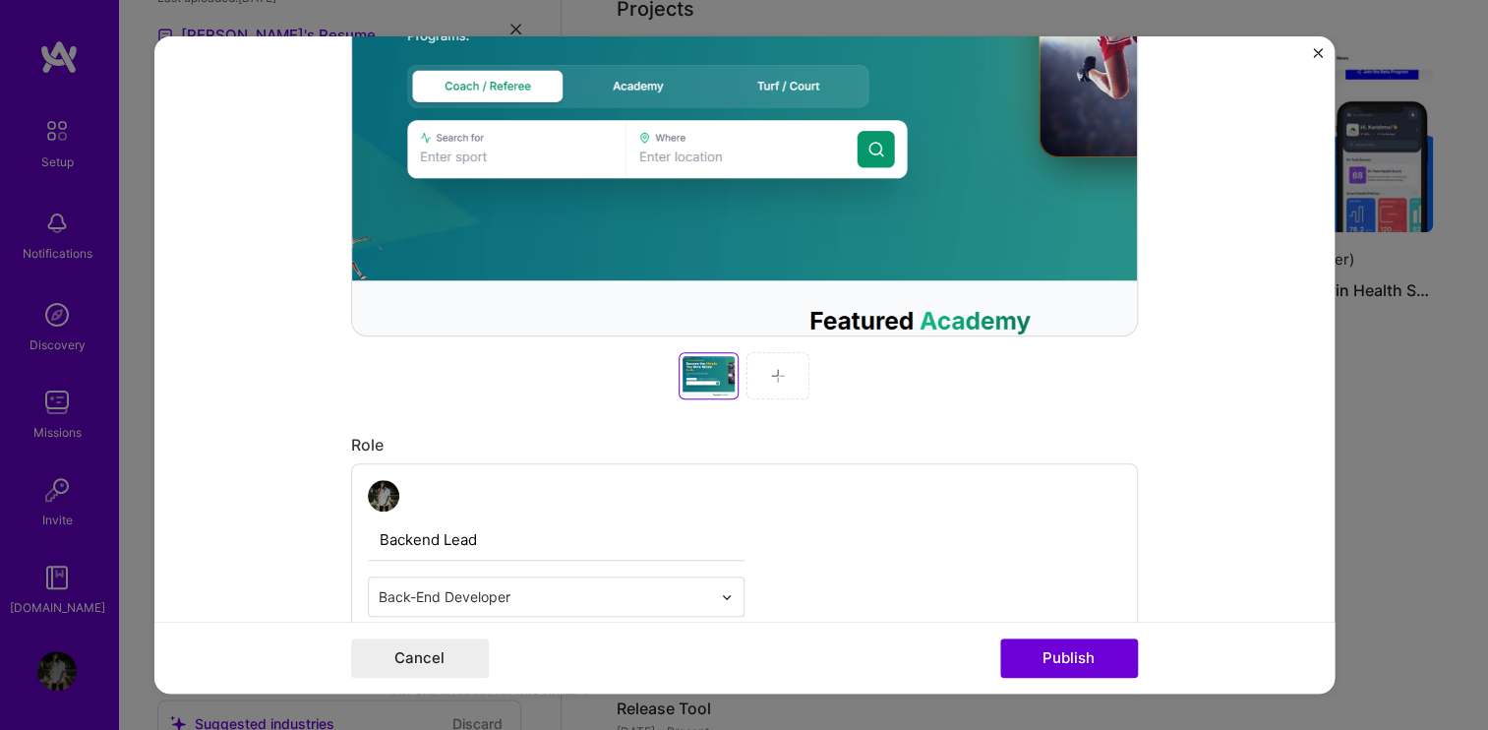
scroll to position [735, 0]
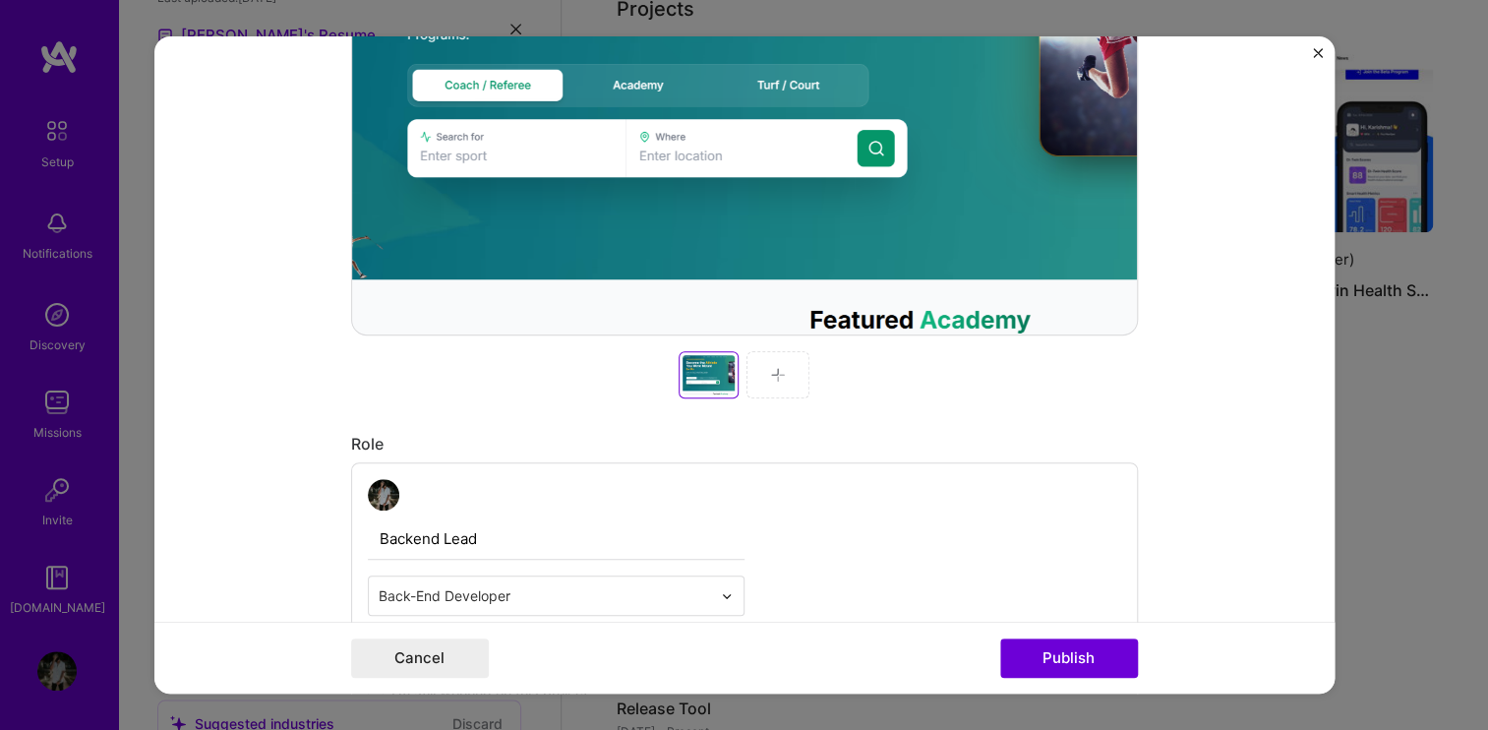
click at [779, 382] on div at bounding box center [777, 374] width 63 height 47
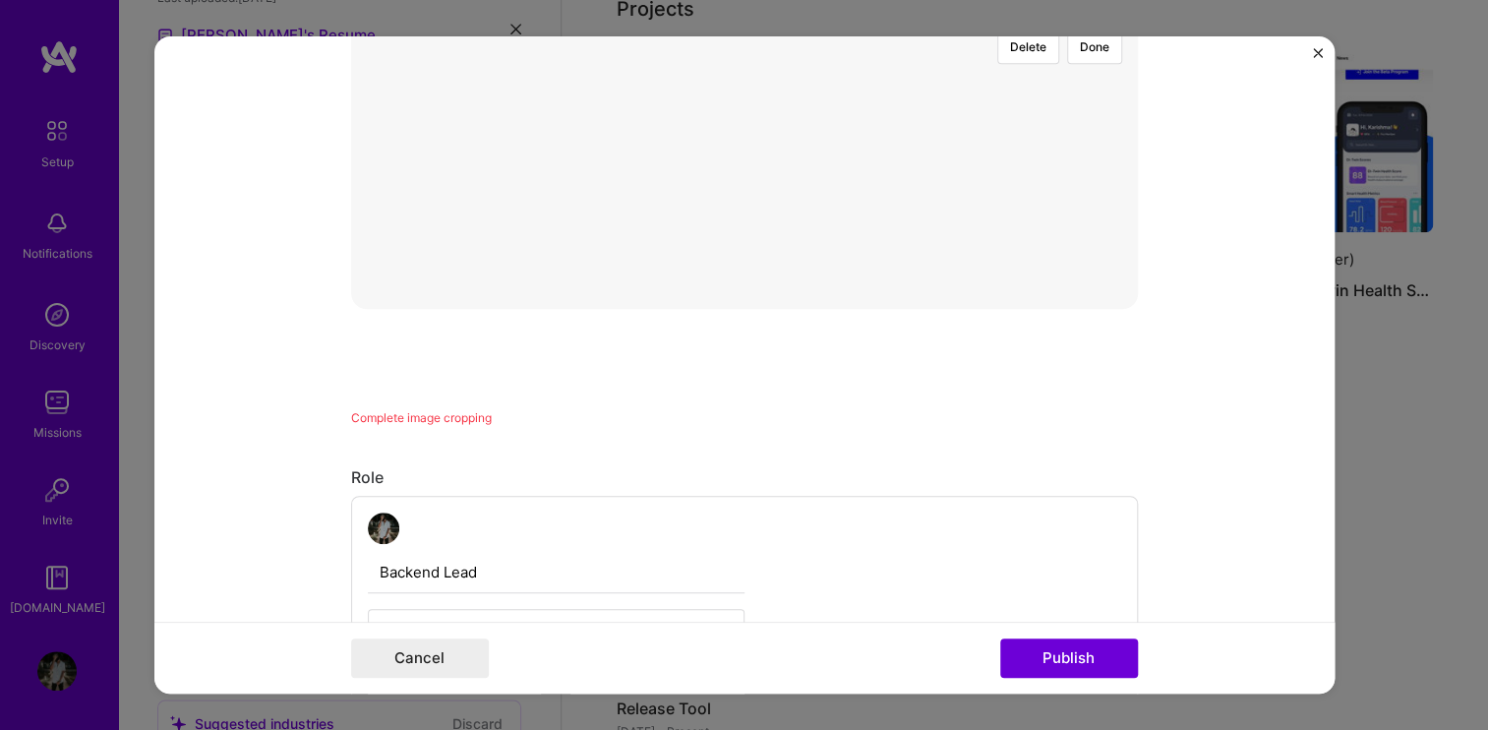
click at [856, 326] on div "Delete Done Complete image cropping" at bounding box center [744, 73] width 787 height 709
click at [836, 314] on div at bounding box center [1091, 467] width 510 height 383
click at [1071, 292] on button "Done" at bounding box center [1094, 309] width 55 height 34
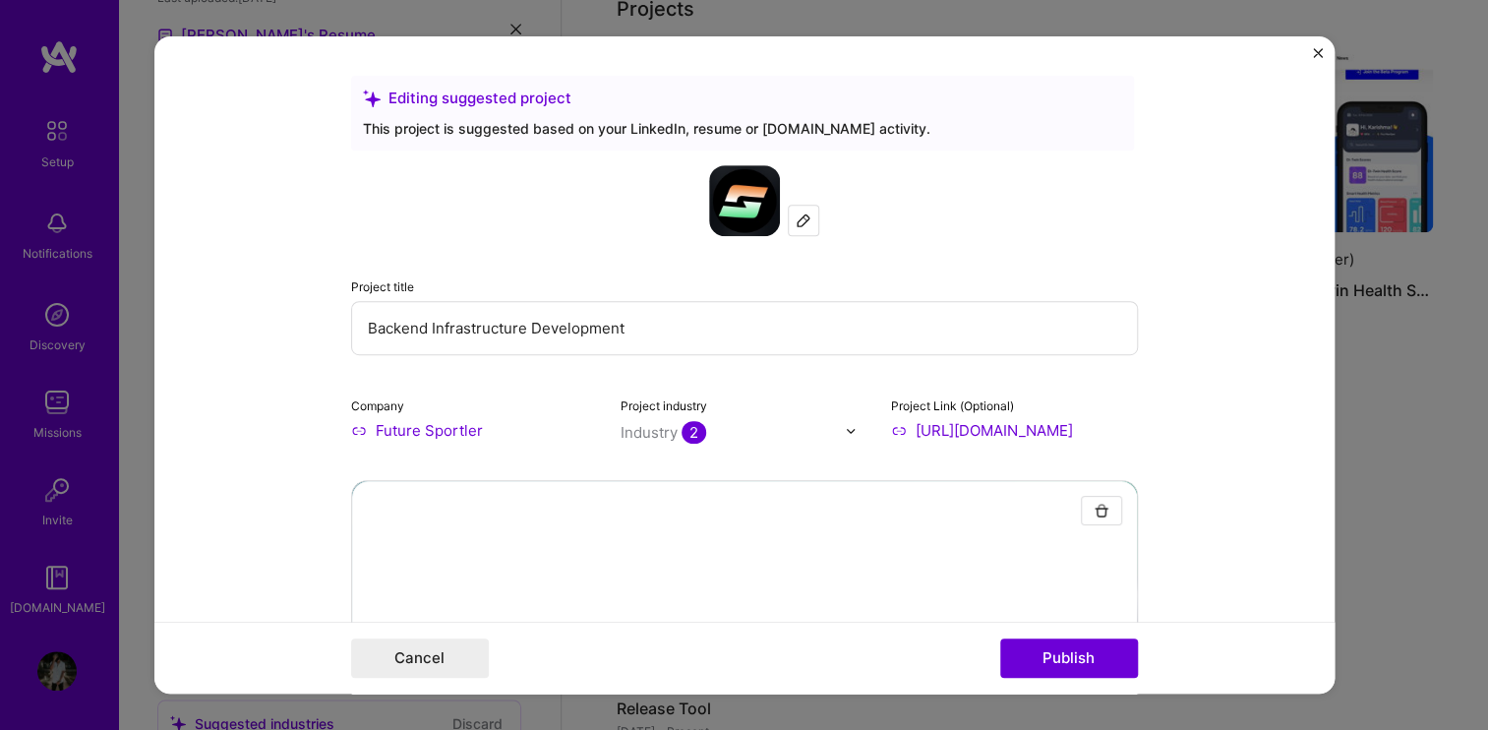
scroll to position [22, 0]
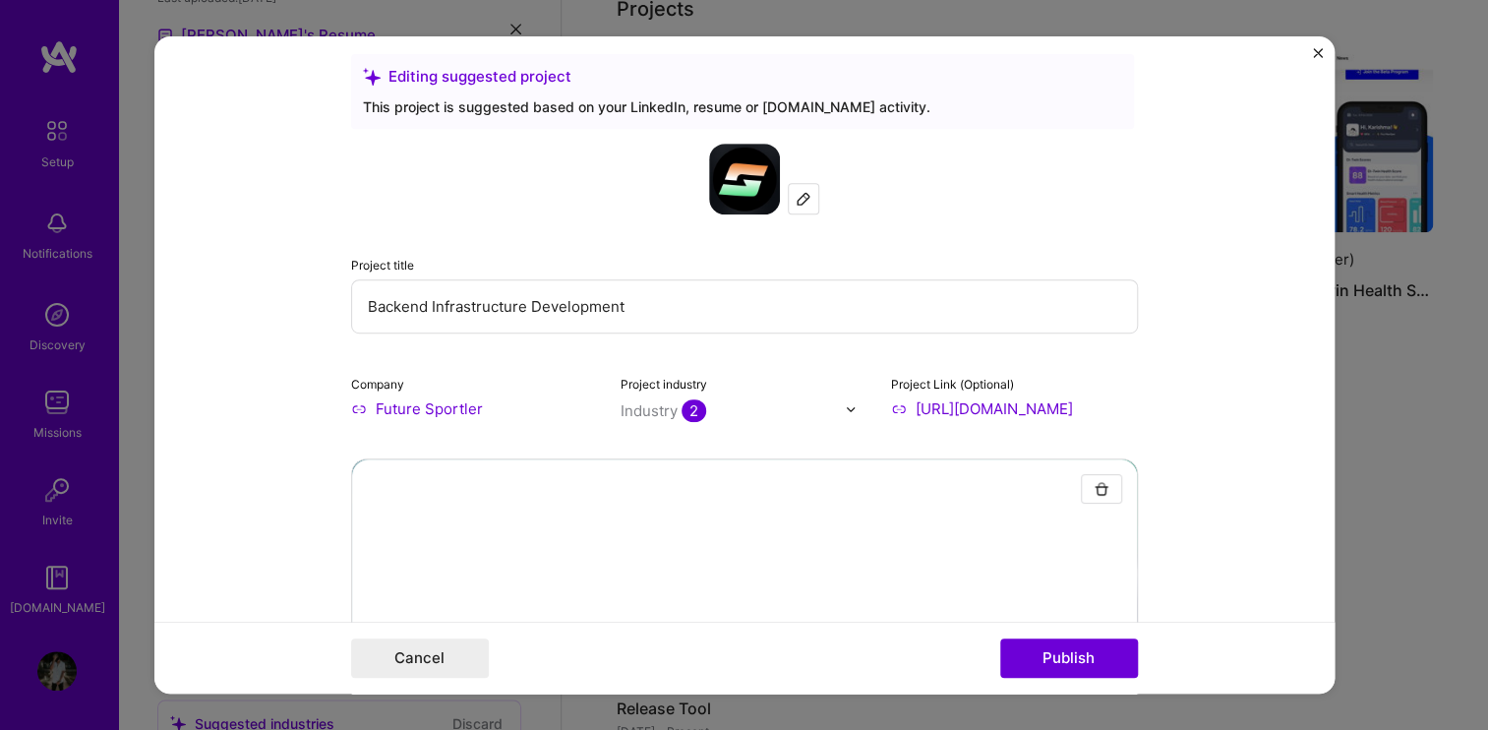
click at [699, 301] on input "Backend Infrastructure Development" at bounding box center [744, 306] width 787 height 54
click at [571, 268] on div "Project title Backend Infrastructure Development" at bounding box center [744, 294] width 787 height 80
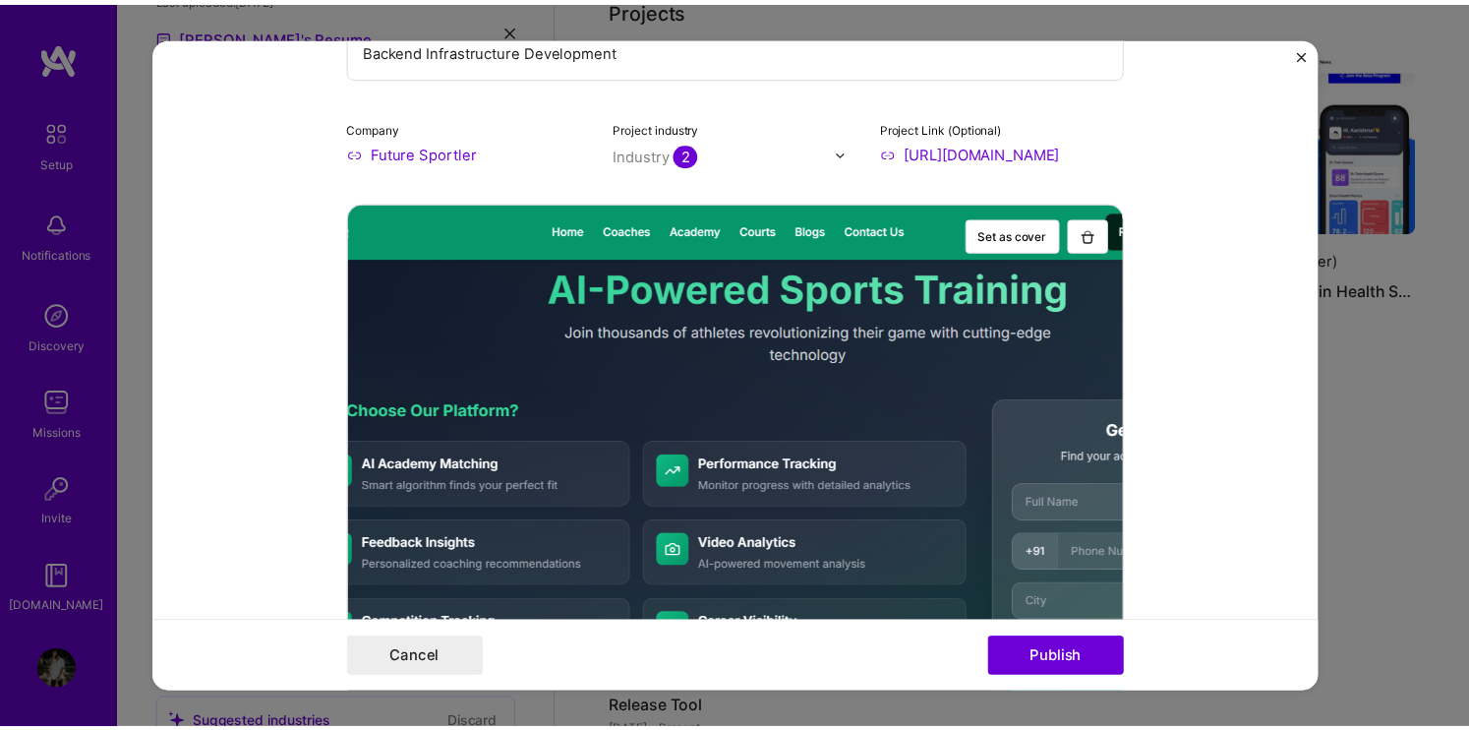
scroll to position [271, 0]
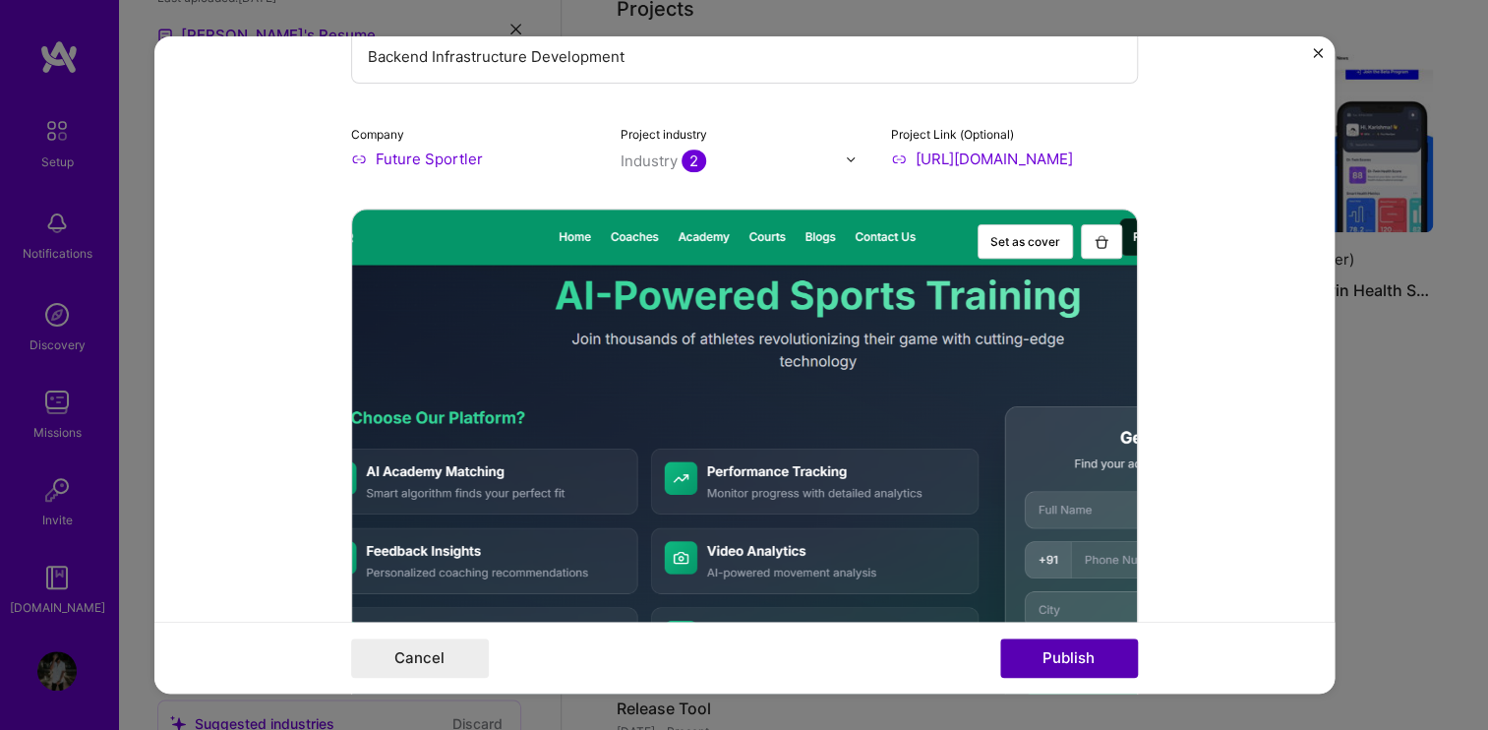
click at [1064, 666] on button "Publish" at bounding box center [1069, 657] width 138 height 39
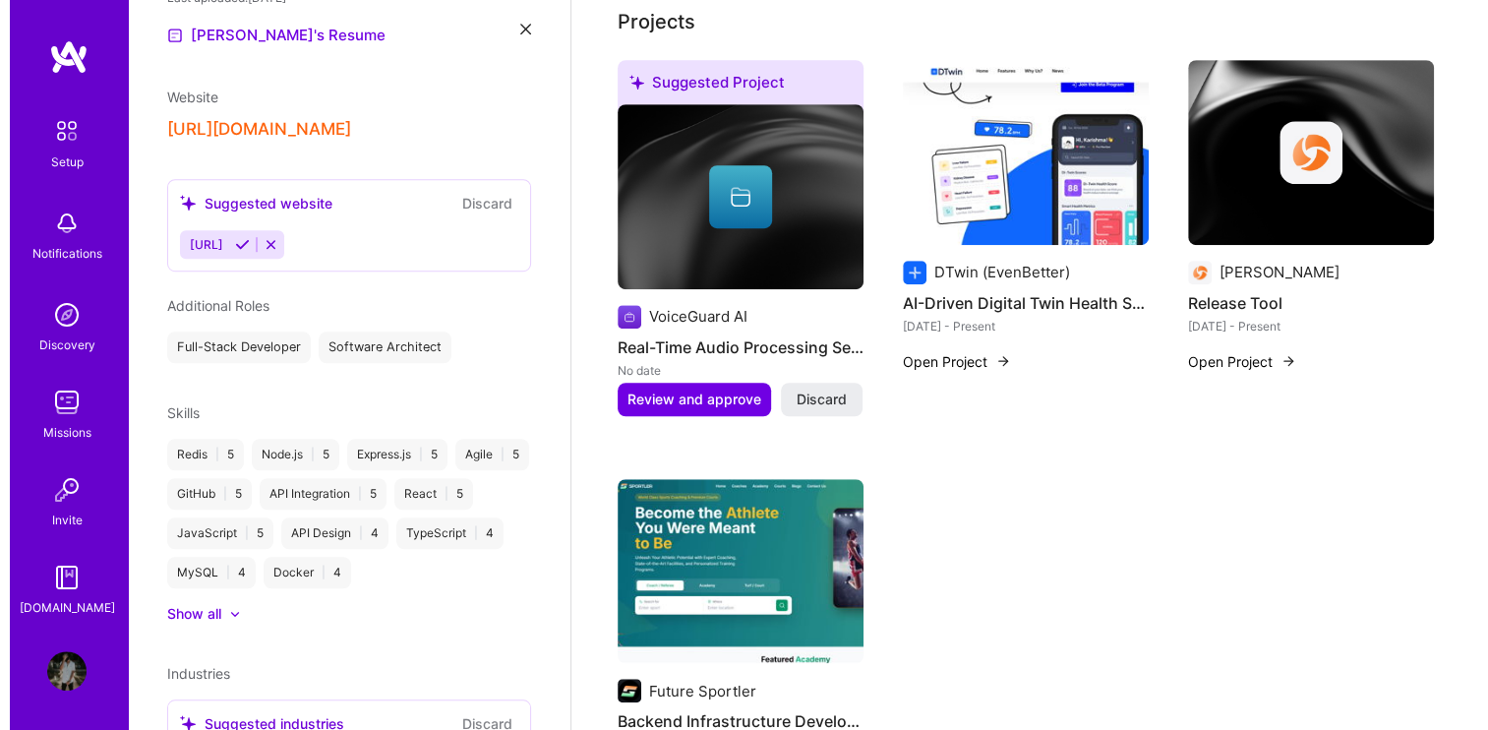
scroll to position [704, 0]
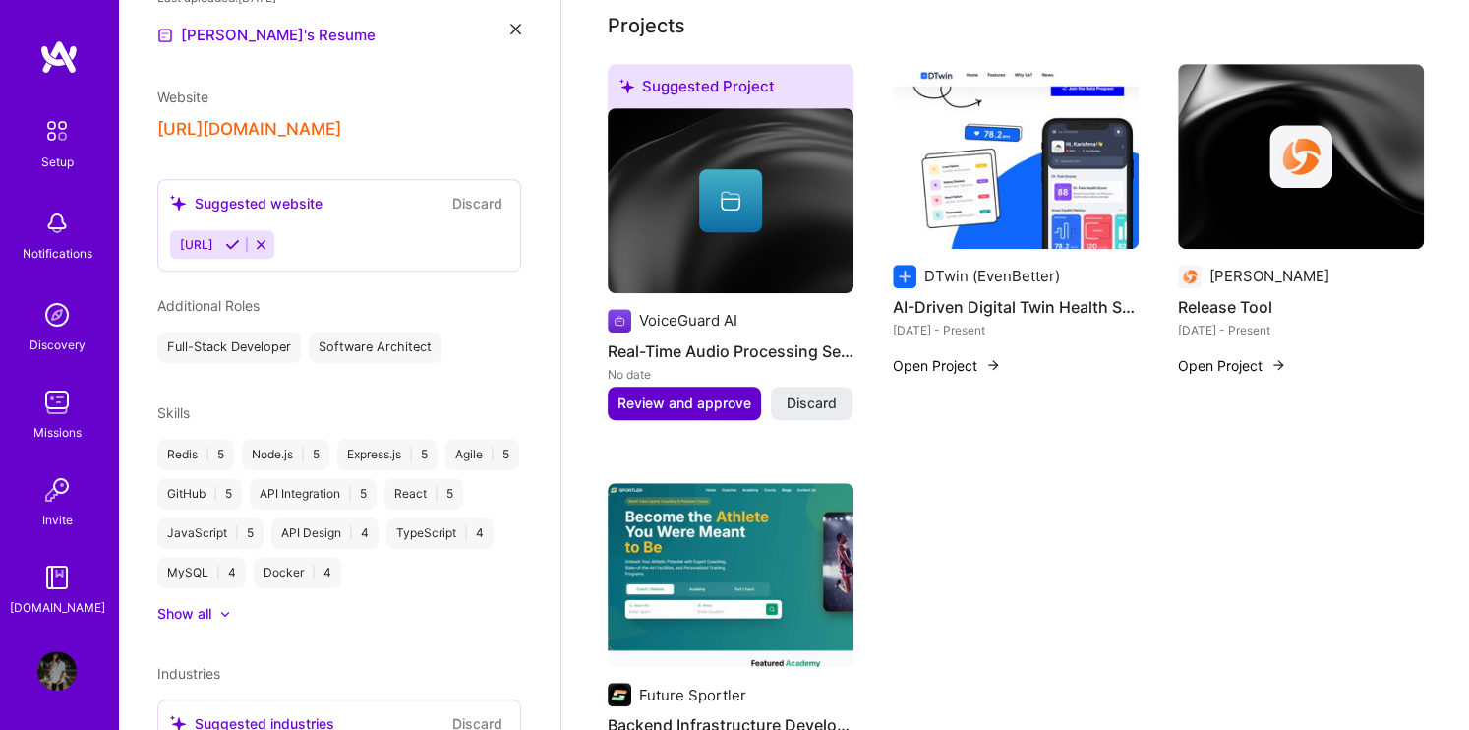
click at [647, 393] on span "Review and approve" at bounding box center [685, 403] width 134 height 20
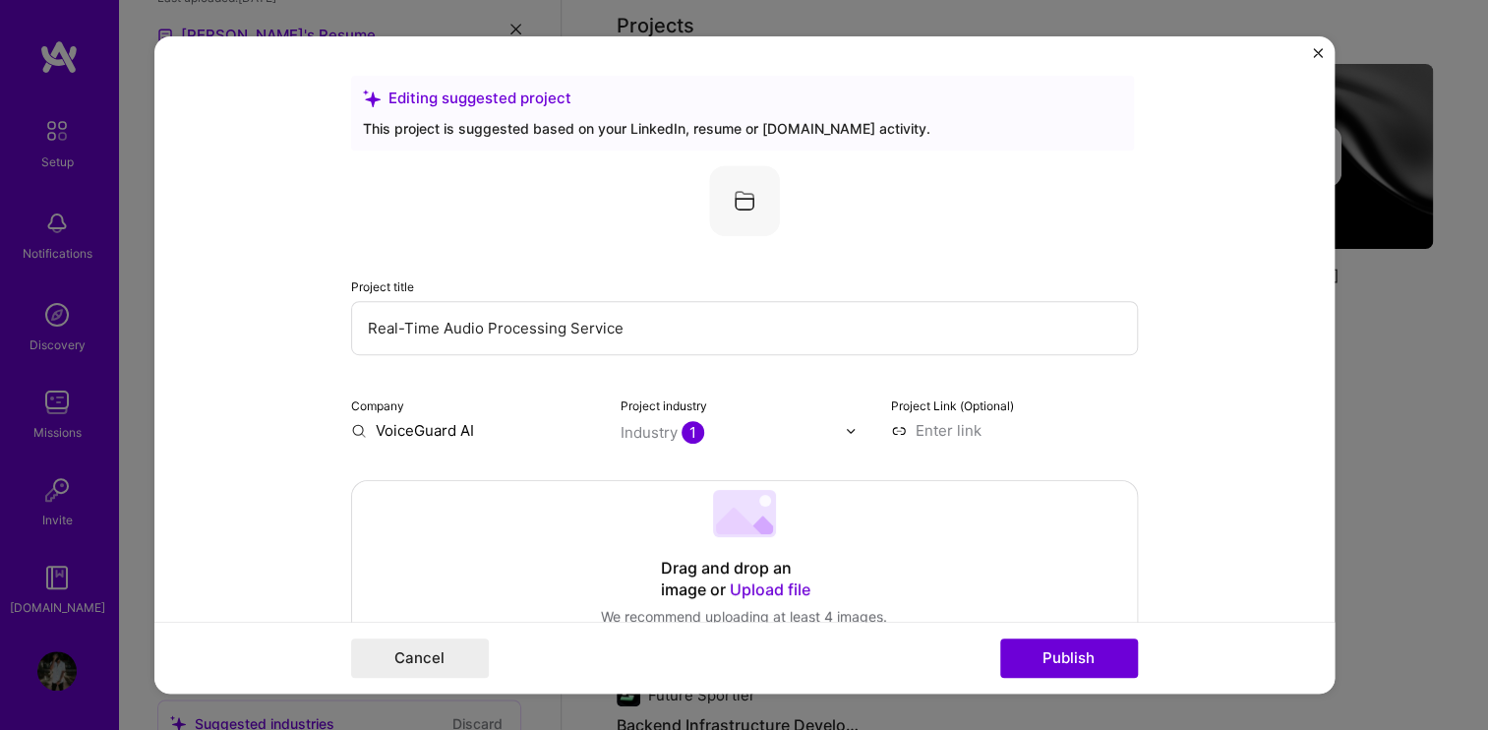
click at [488, 417] on div "Company VoiceGuard AI" at bounding box center [474, 417] width 247 height 46
click at [486, 426] on input "VoiceGuard AI" at bounding box center [474, 430] width 247 height 21
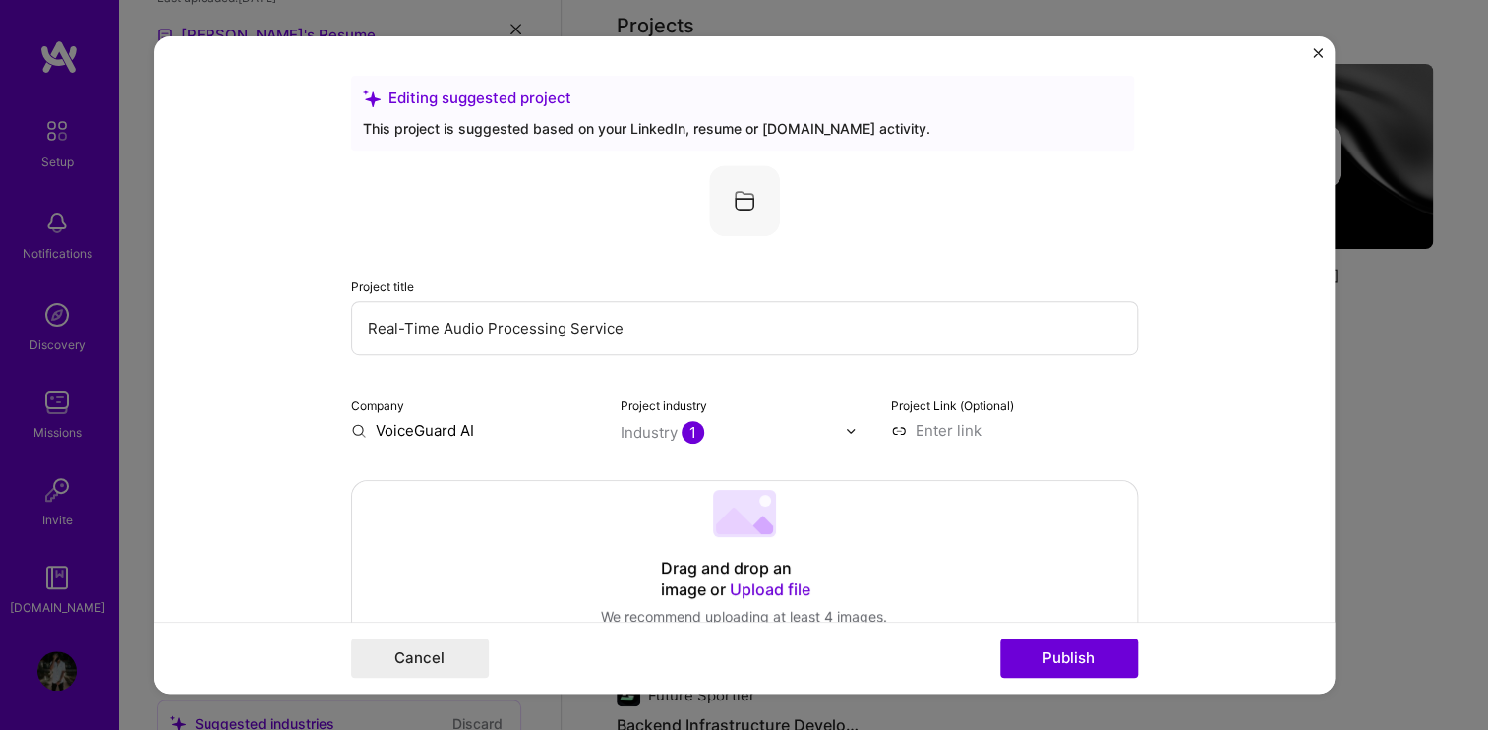
click at [486, 426] on input "VoiceGuard AI" at bounding box center [474, 430] width 247 height 21
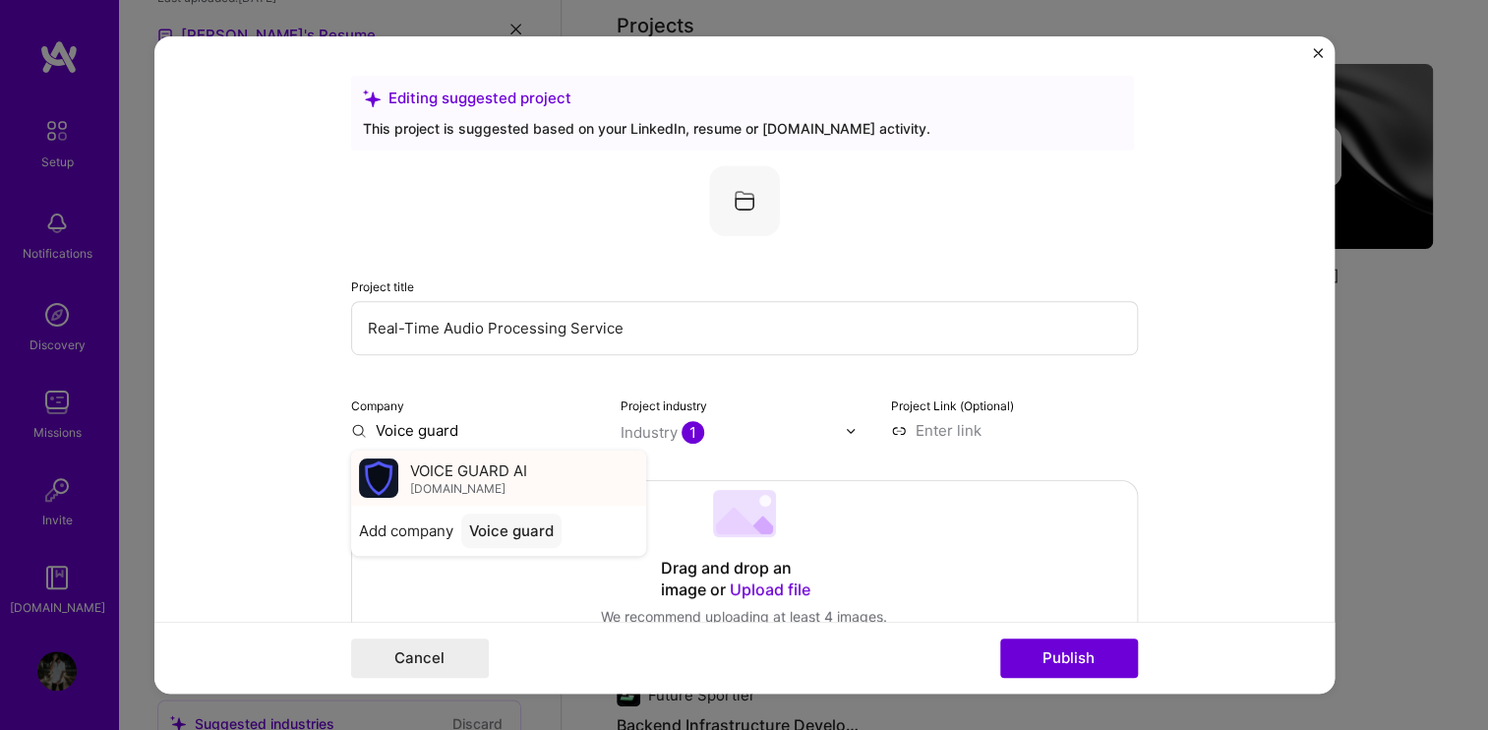
click at [375, 474] on img at bounding box center [378, 477] width 39 height 39
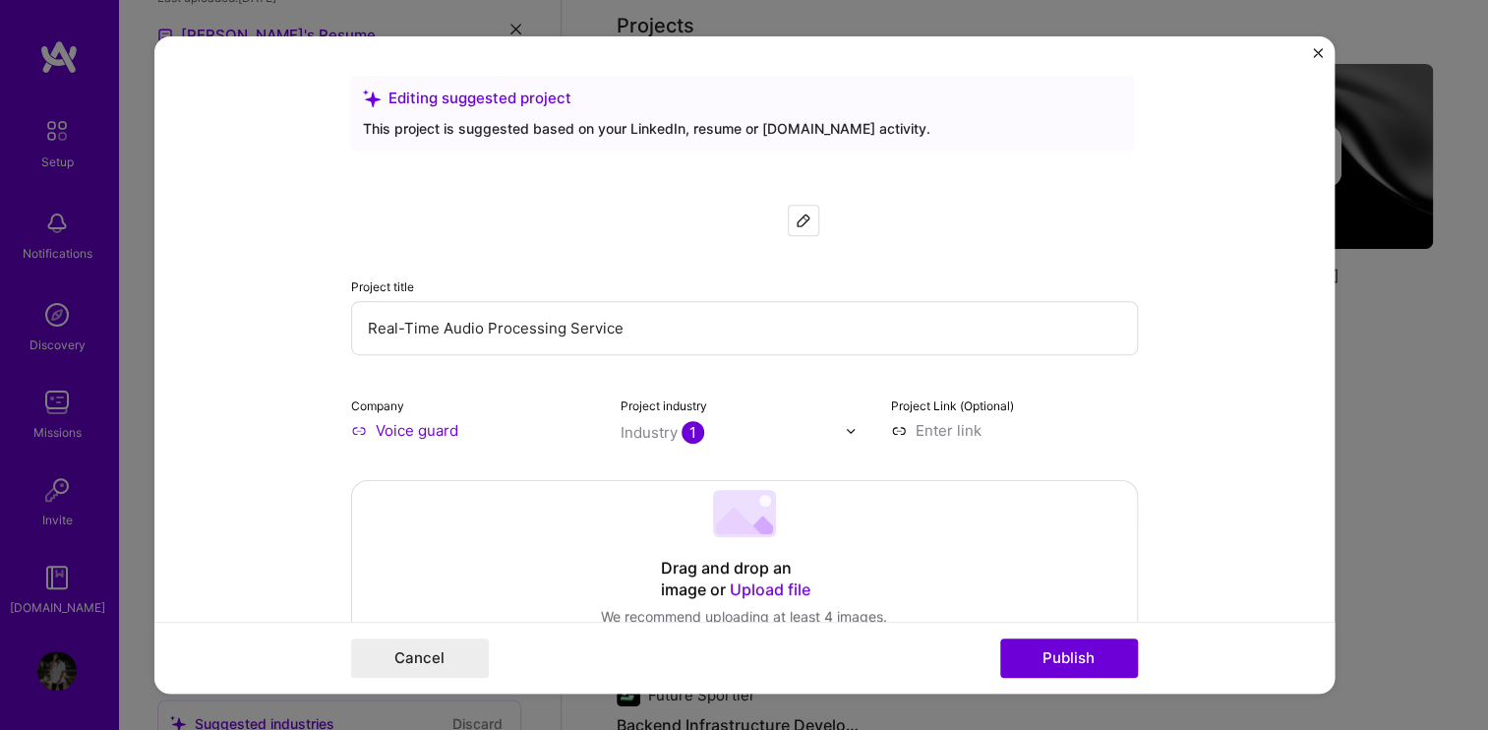
type input "VOICE GUARD AI"
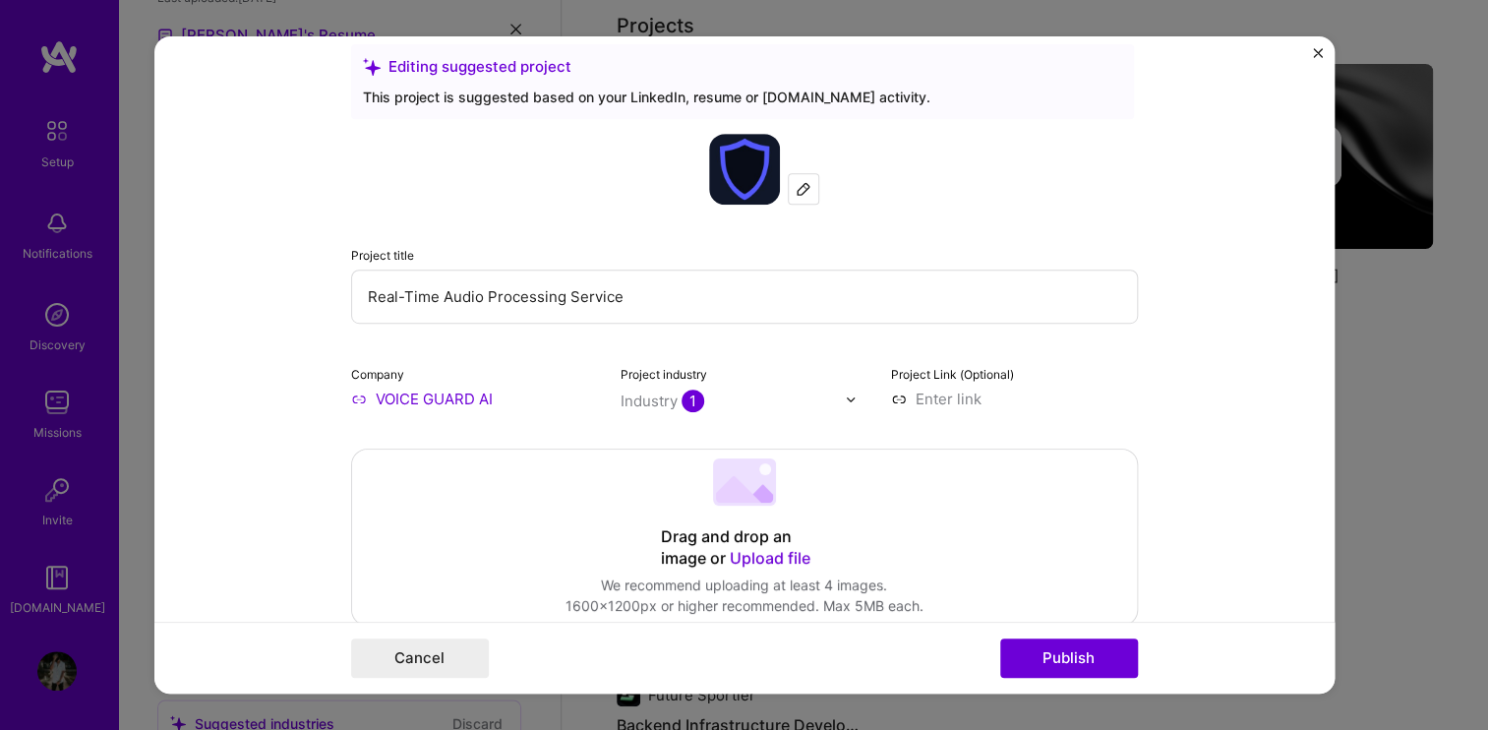
scroll to position [32, 0]
click at [946, 403] on input at bounding box center [1014, 397] width 247 height 21
paste input "[URL][DOMAIN_NAME]"
type input "[URL][DOMAIN_NAME]"
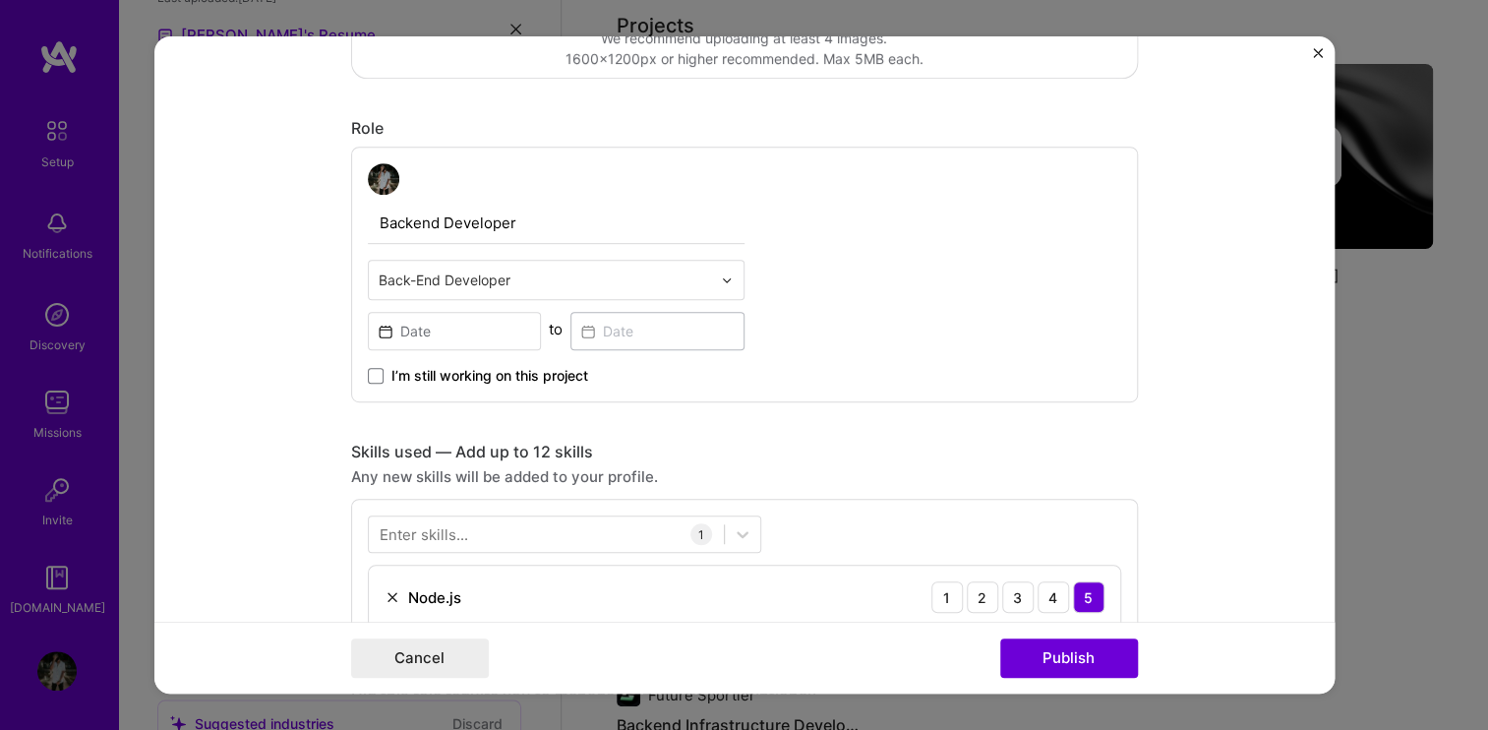
scroll to position [633, 0]
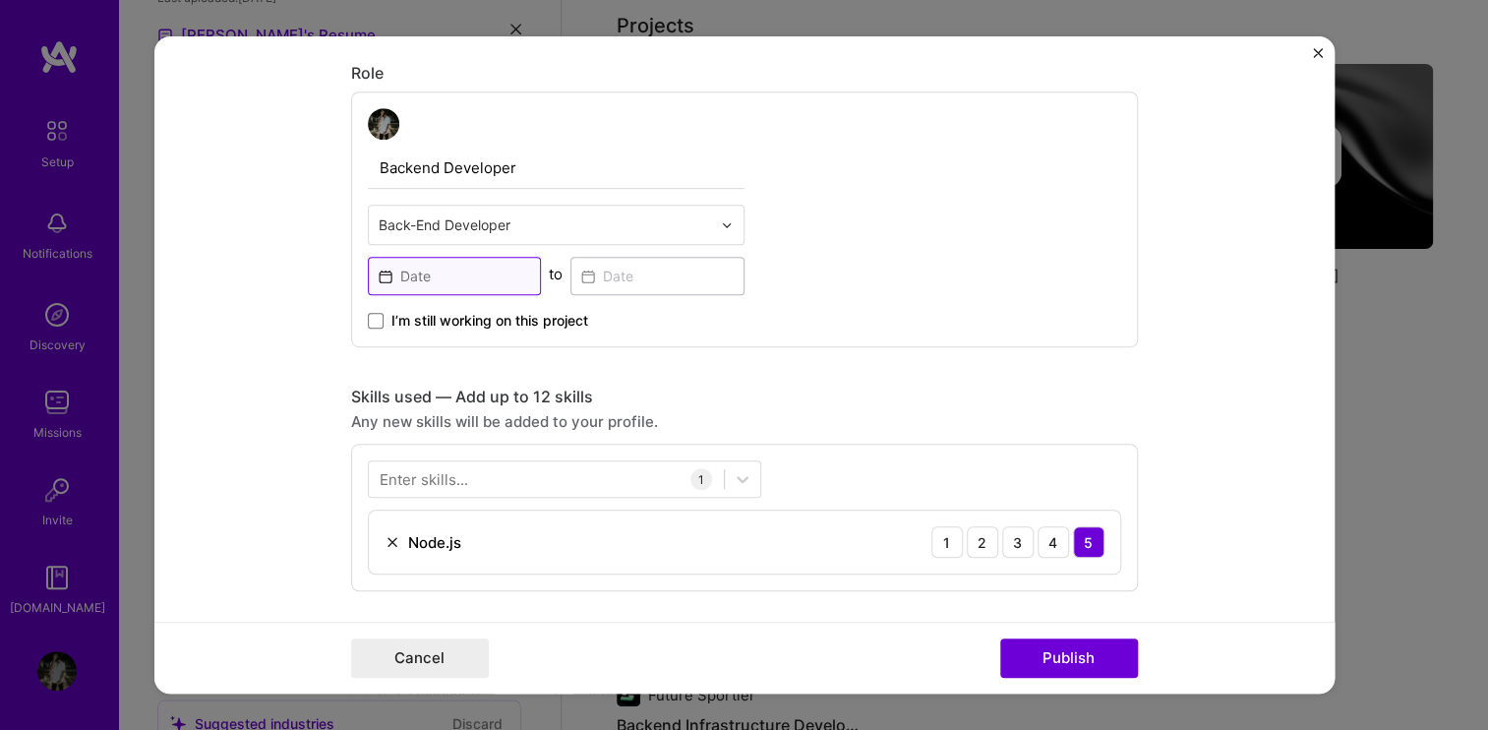
click at [454, 283] on input at bounding box center [455, 276] width 174 height 38
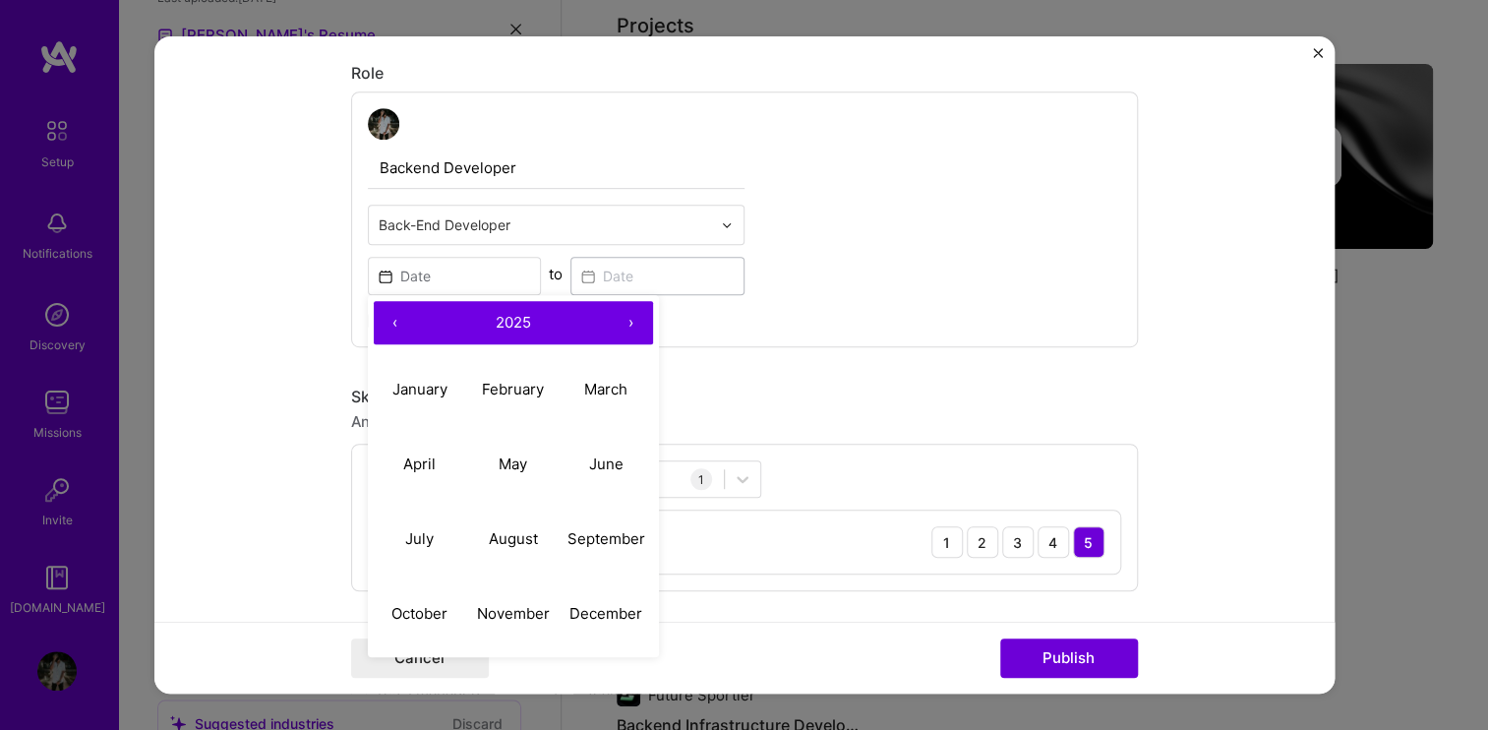
click at [377, 316] on button "‹" at bounding box center [395, 322] width 43 height 43
click at [407, 380] on abbr "January" at bounding box center [419, 389] width 55 height 19
type input "[DATE]"
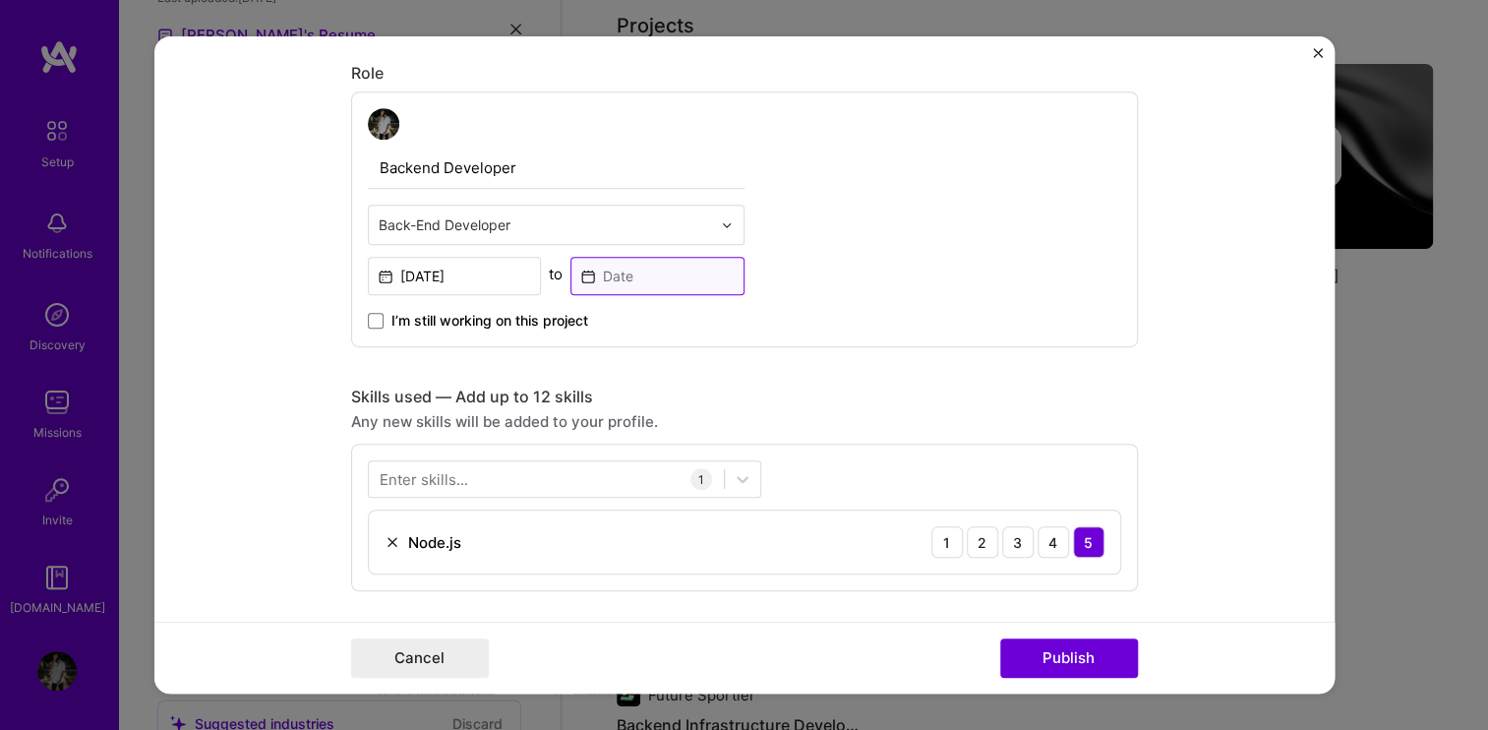
click at [648, 259] on input at bounding box center [657, 276] width 174 height 38
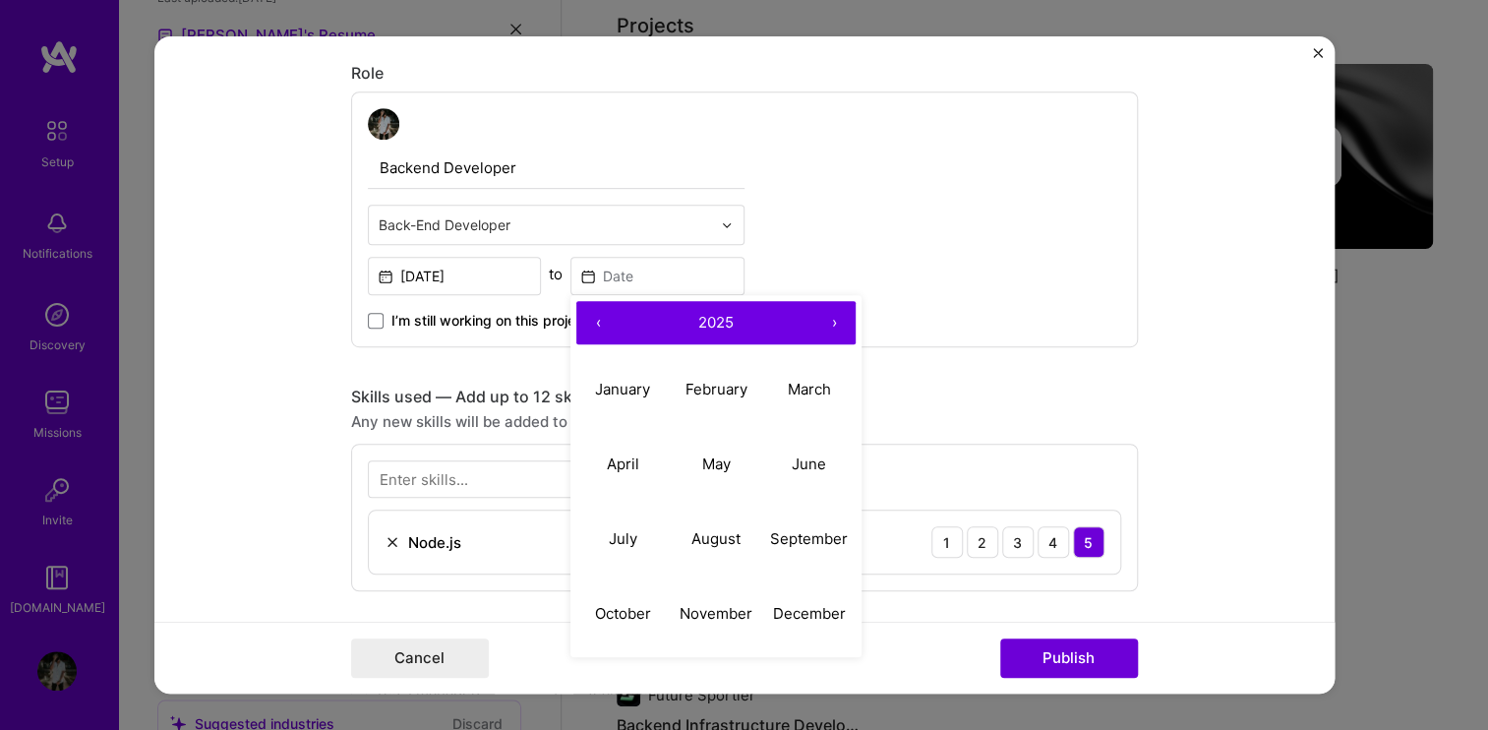
click at [590, 320] on button "‹" at bounding box center [597, 322] width 43 height 43
click at [795, 387] on abbr "March" at bounding box center [809, 389] width 43 height 19
type input "[DATE]"
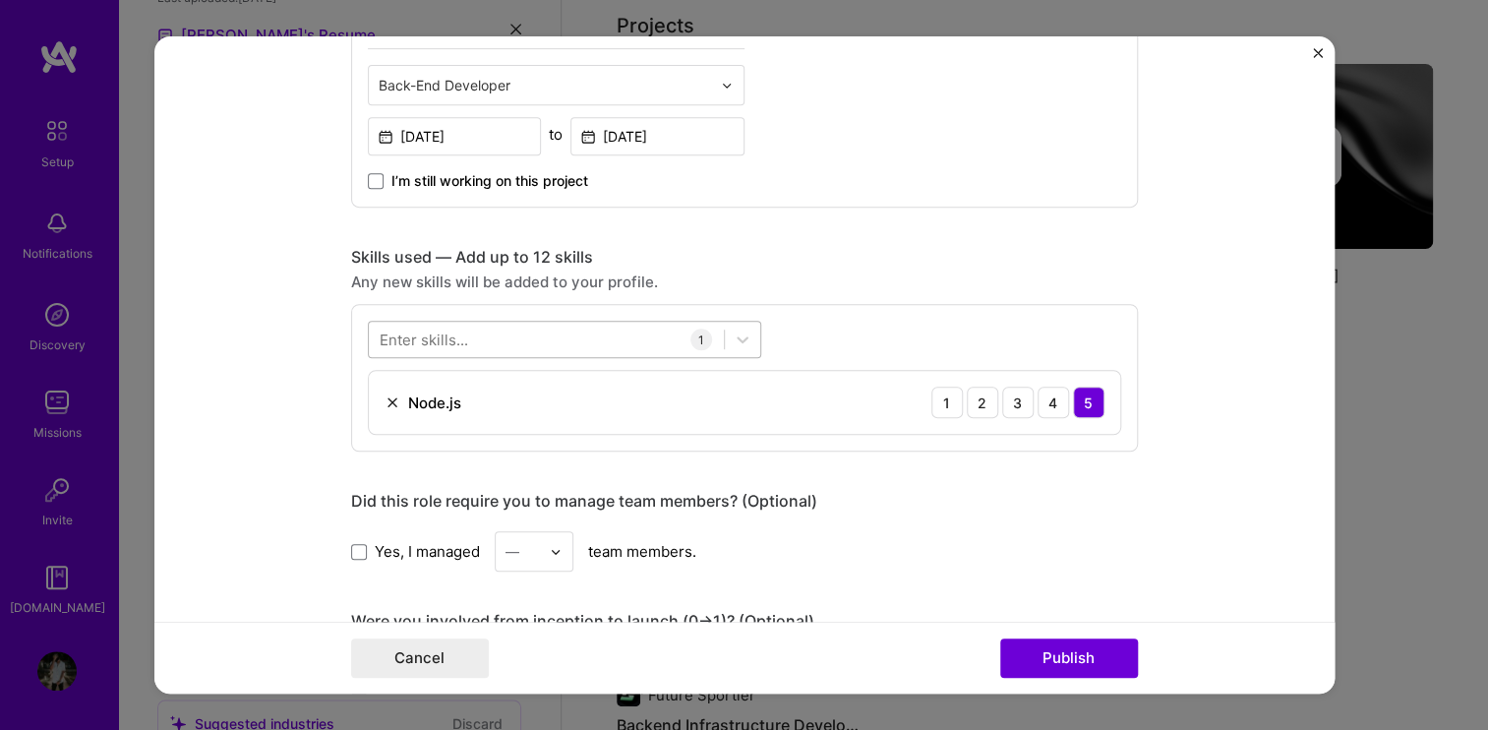
scroll to position [811, 0]
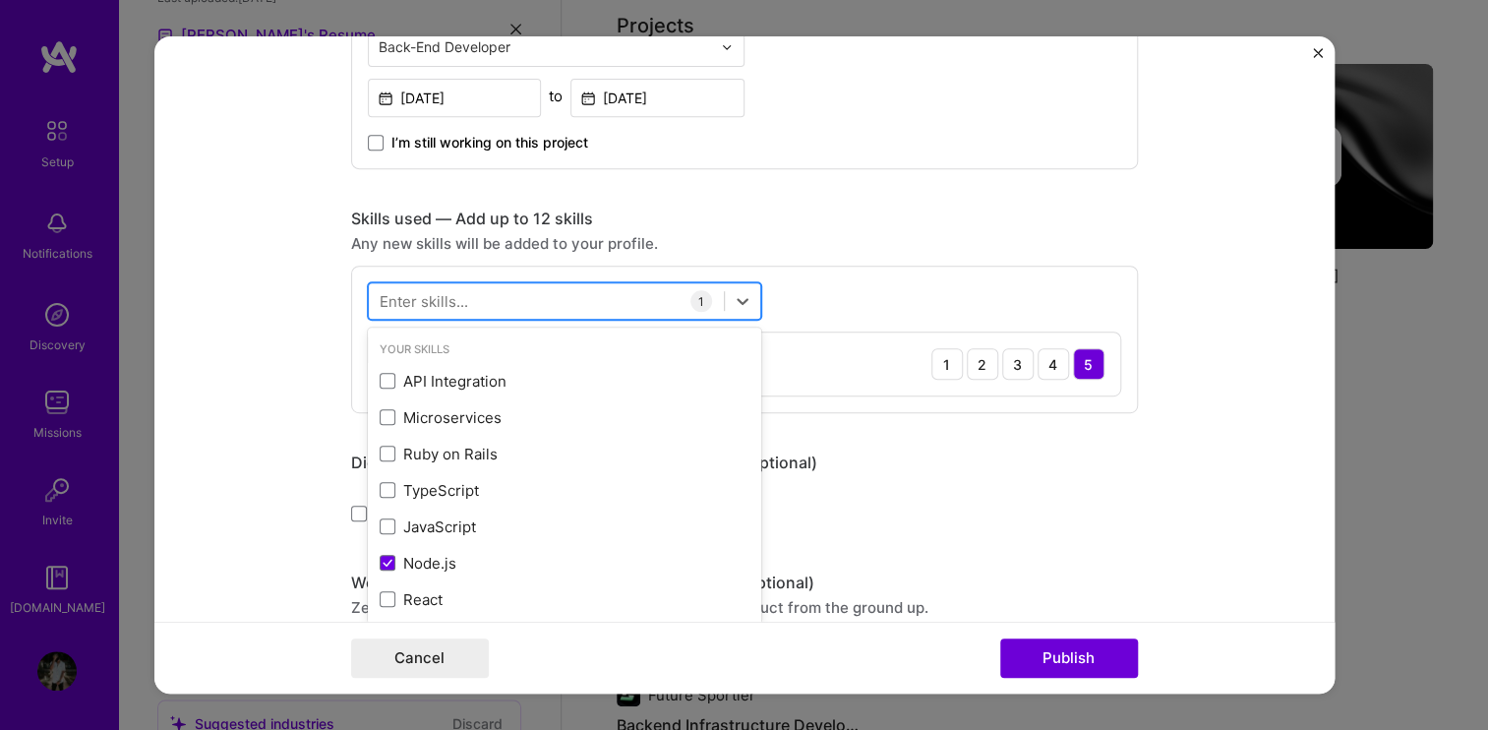
click at [447, 315] on div at bounding box center [564, 300] width 393 height 37
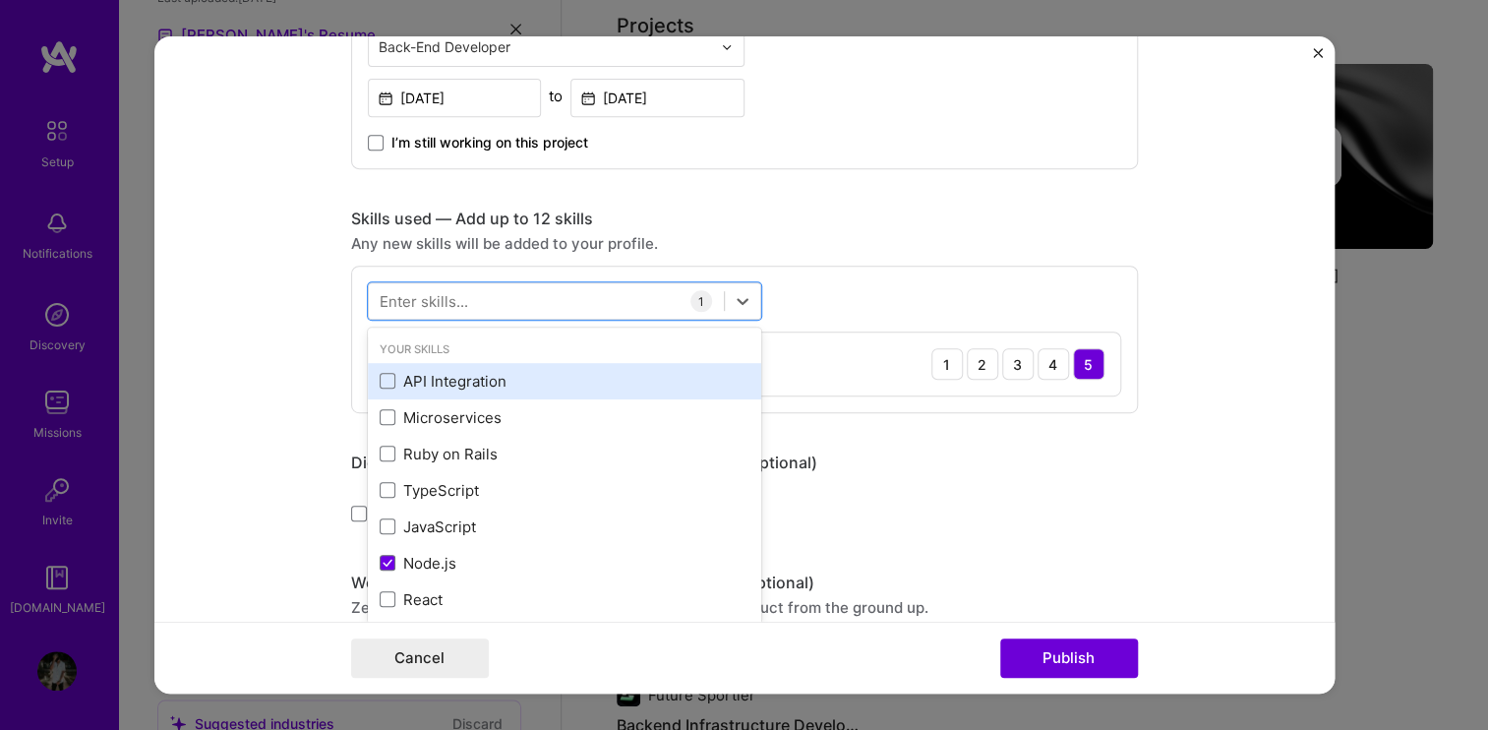
click at [455, 378] on div "API Integration" at bounding box center [565, 381] width 370 height 21
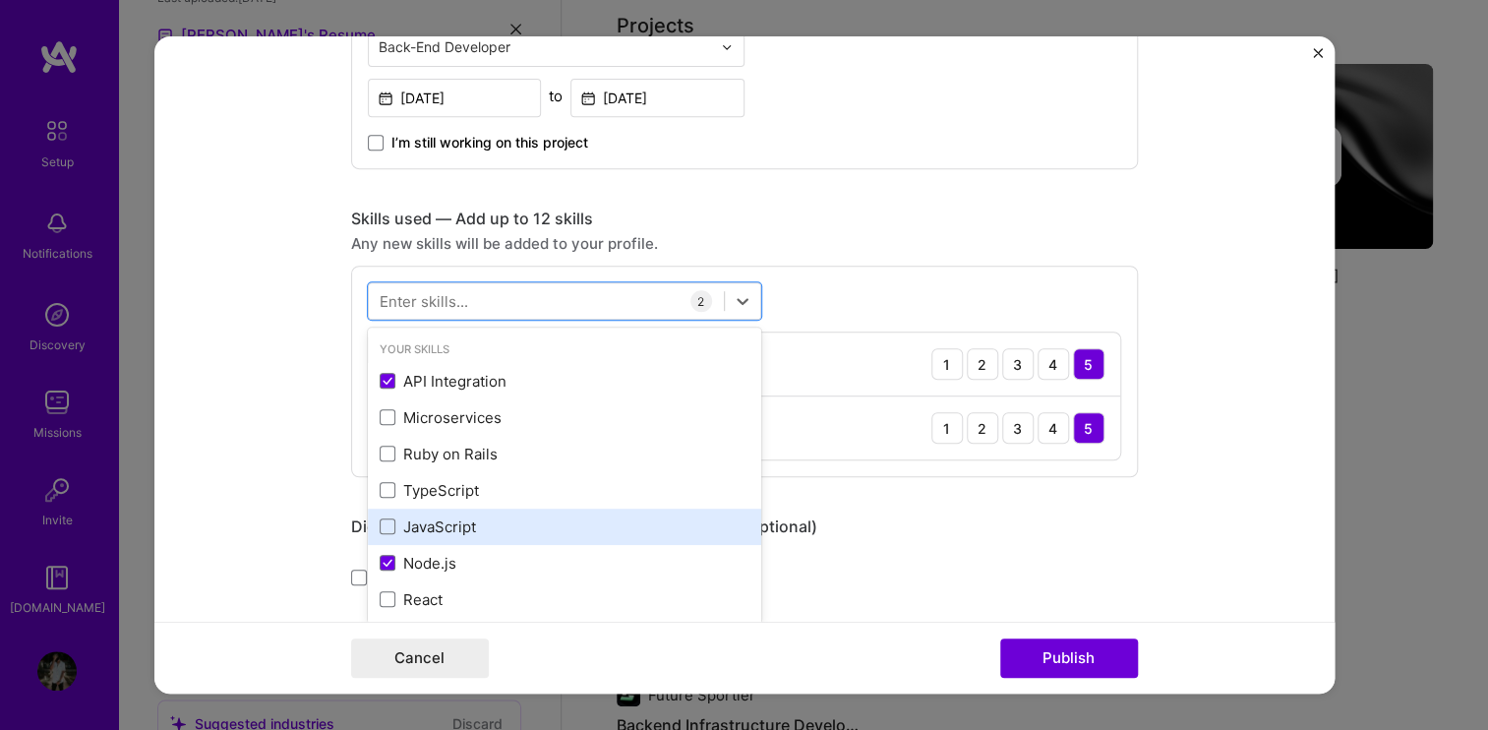
click at [452, 517] on div "JavaScript" at bounding box center [565, 526] width 370 height 21
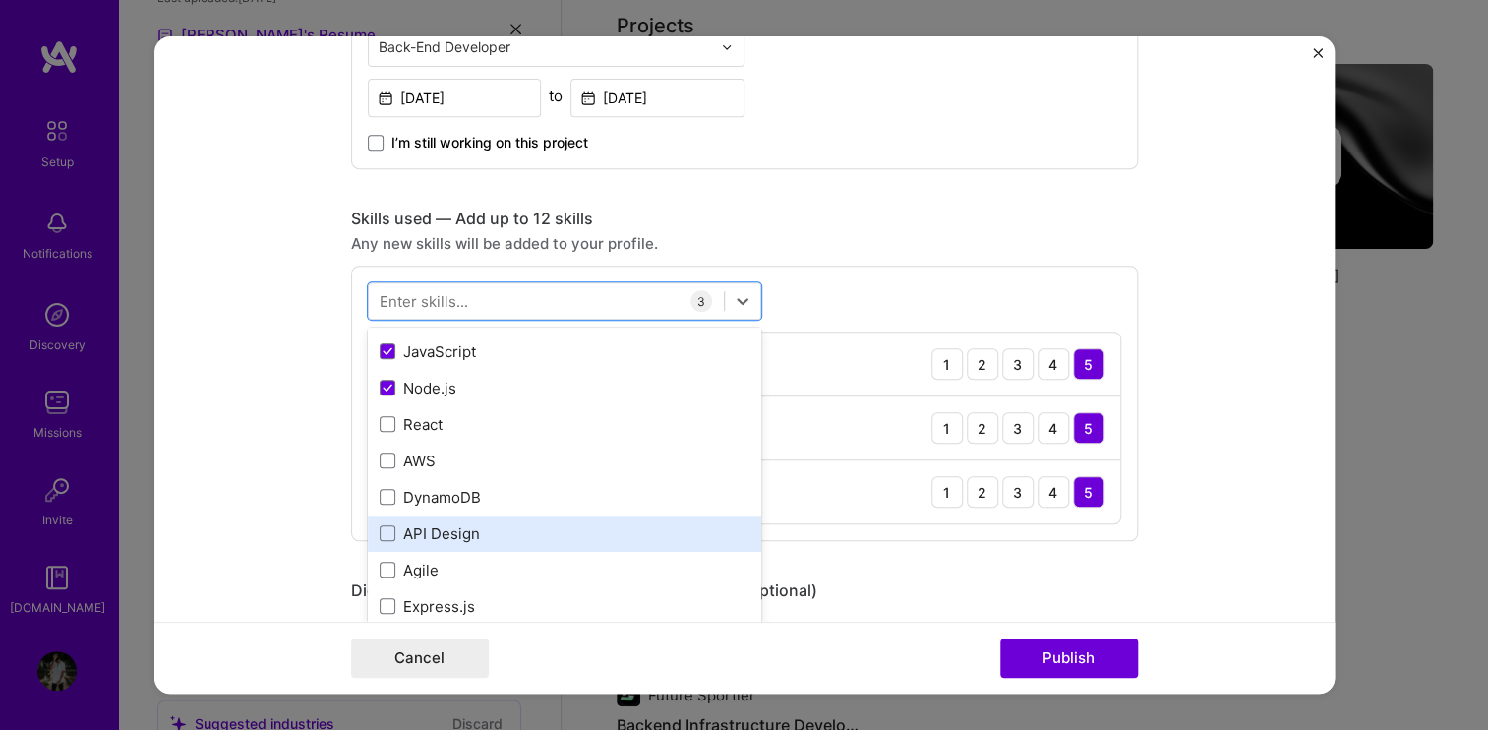
click at [429, 528] on div "API Design" at bounding box center [565, 533] width 370 height 21
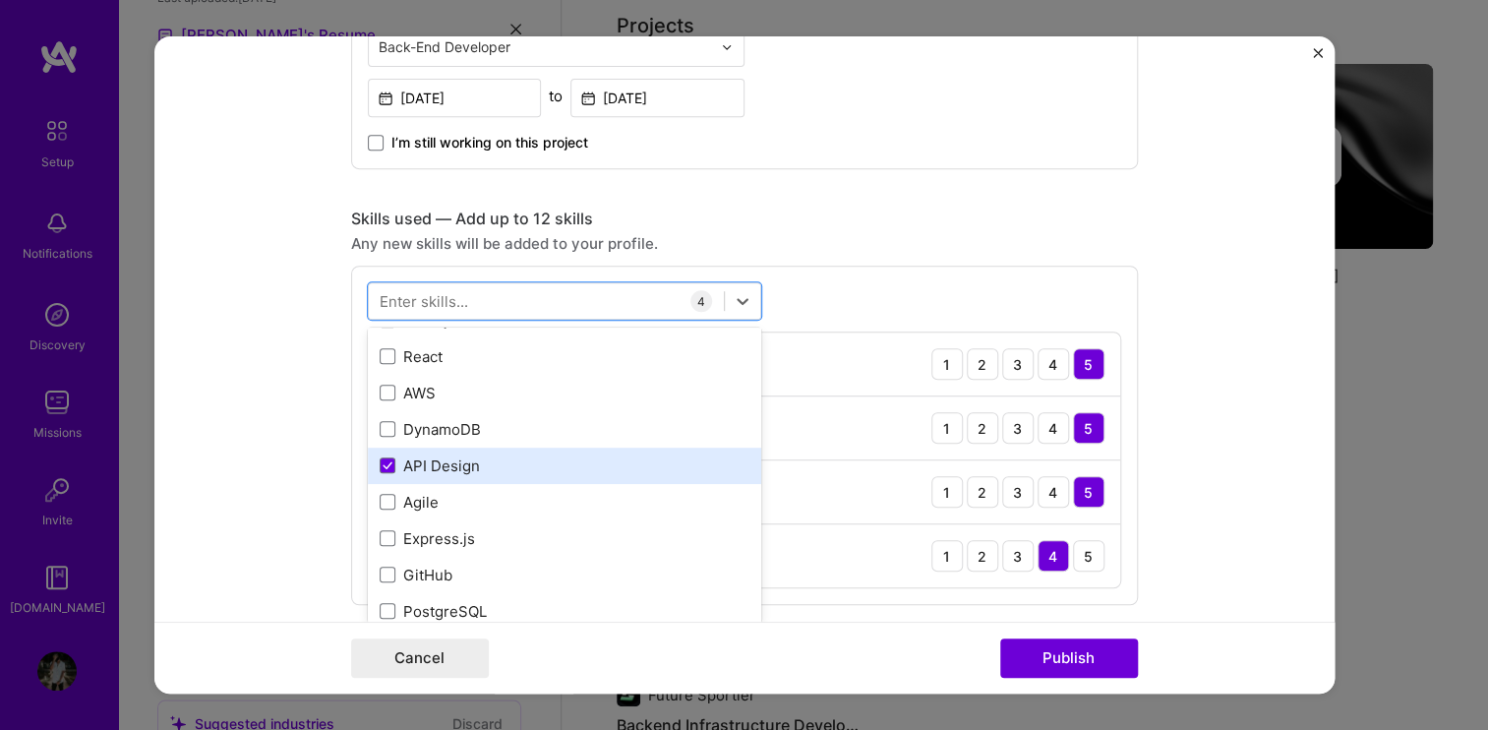
scroll to position [251, 0]
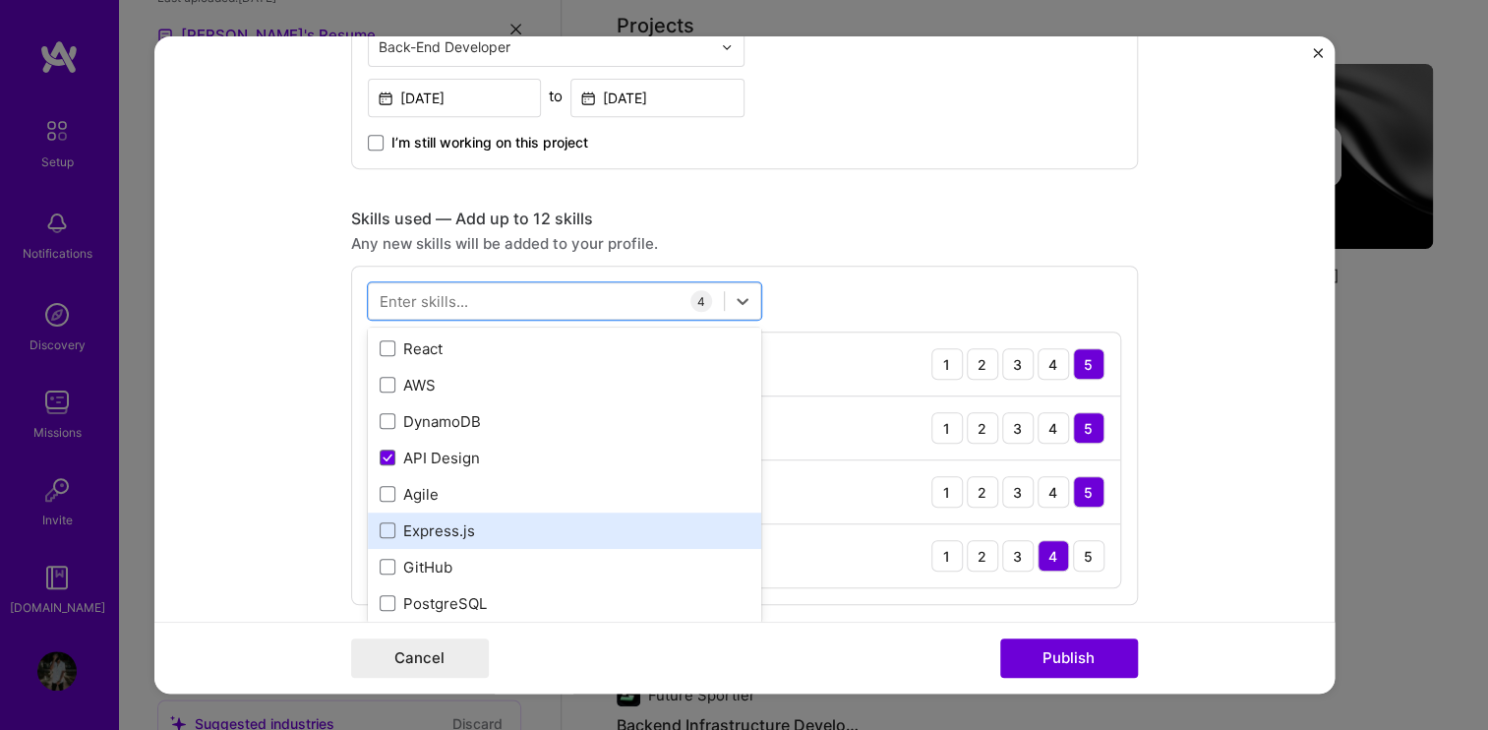
click at [442, 535] on div "Express.js" at bounding box center [565, 530] width 370 height 21
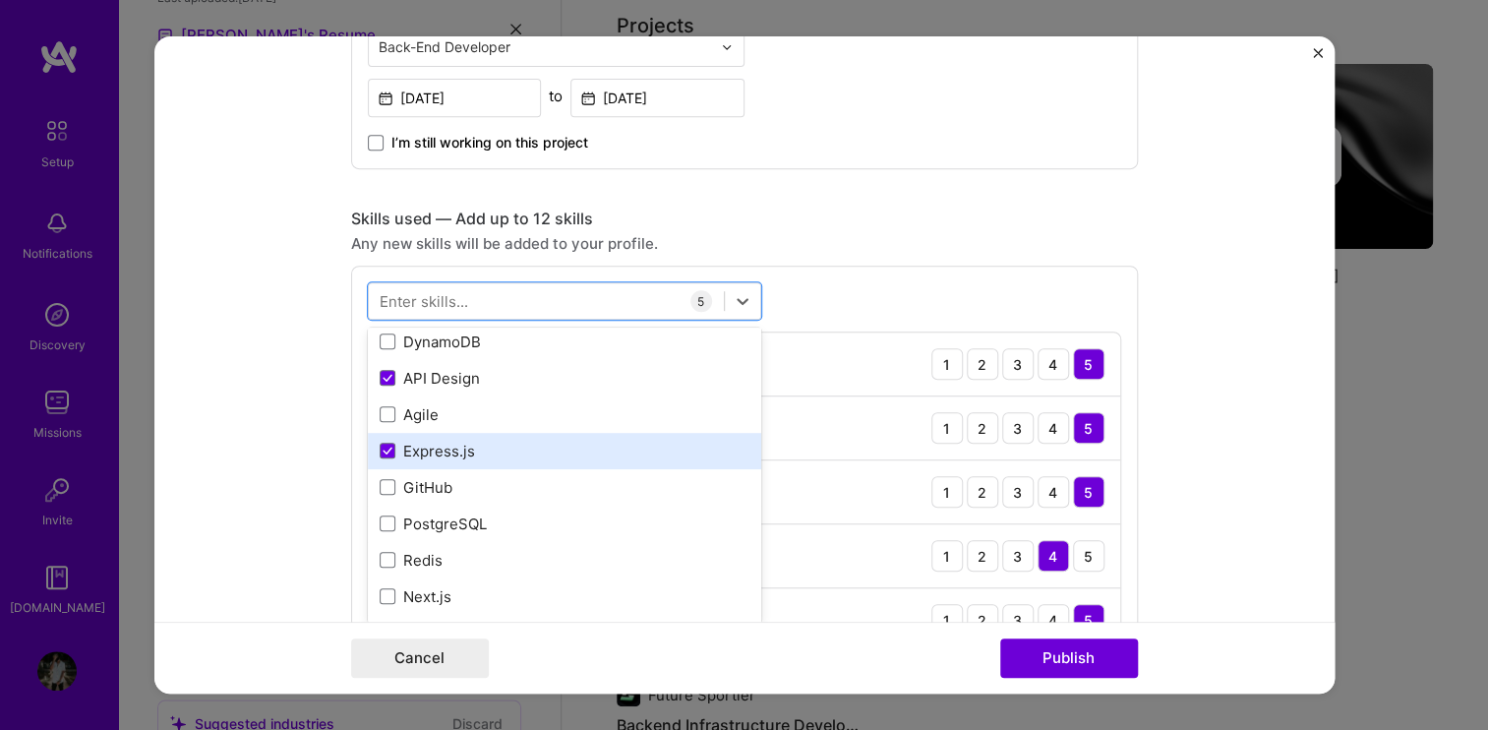
scroll to position [331, 0]
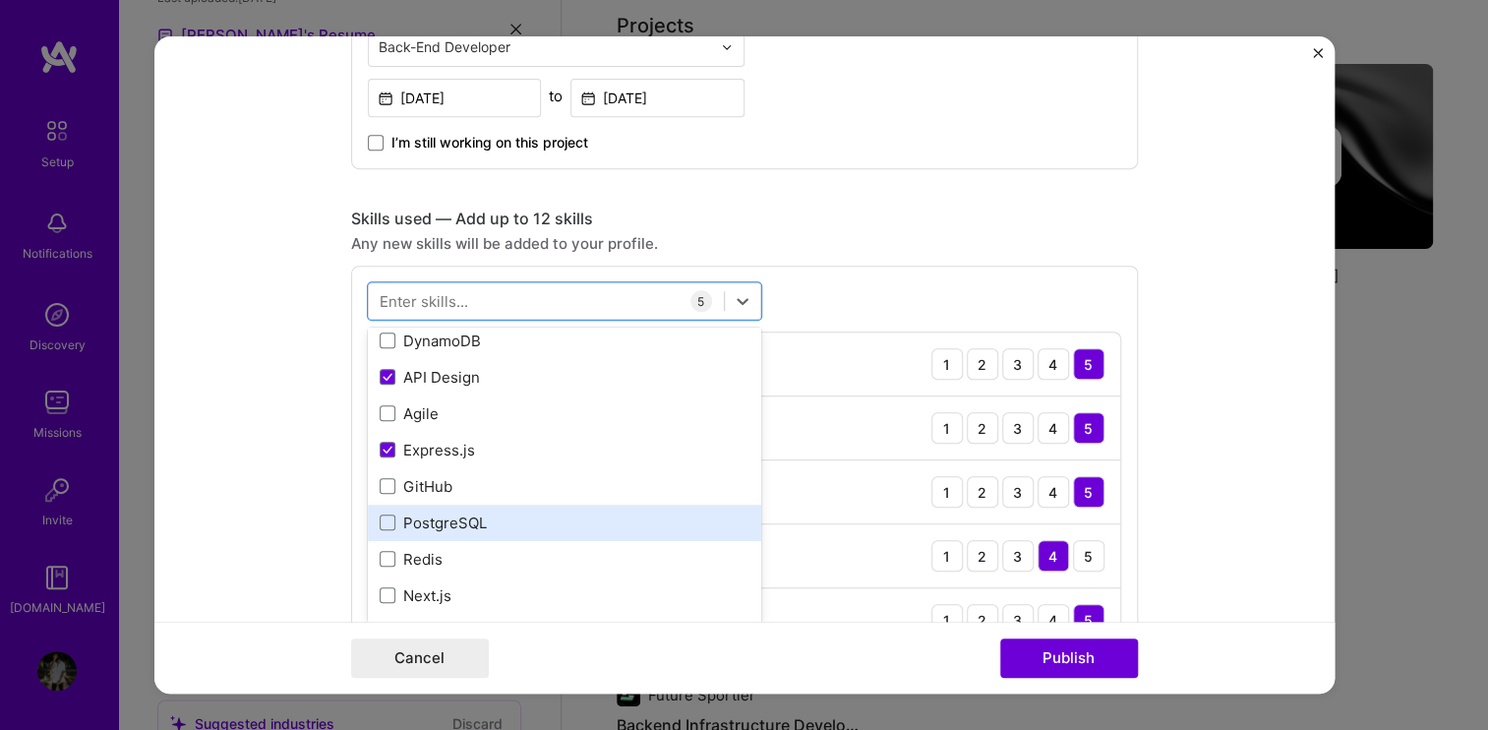
click at [420, 517] on div "PostgreSQL" at bounding box center [565, 522] width 370 height 21
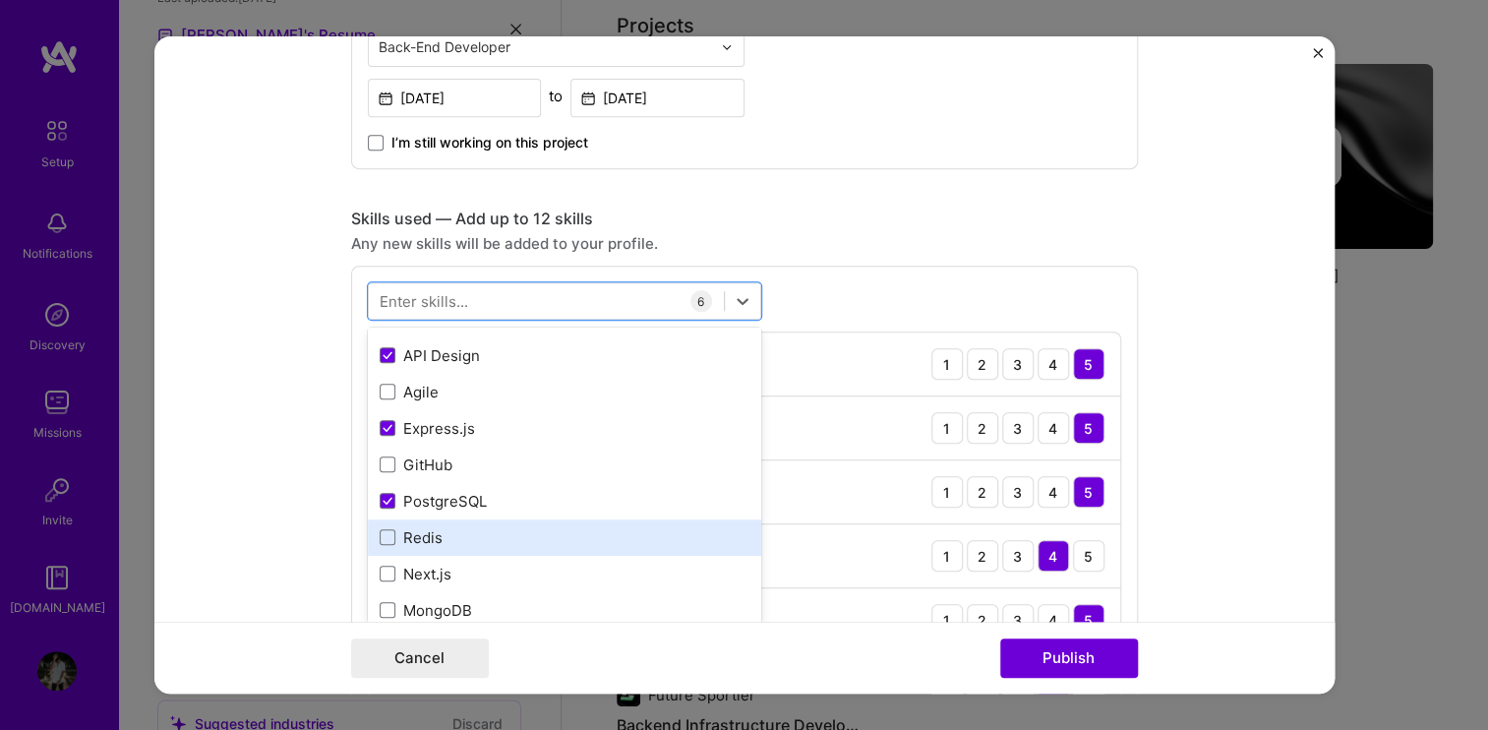
click at [427, 532] on div "Redis" at bounding box center [565, 537] width 370 height 21
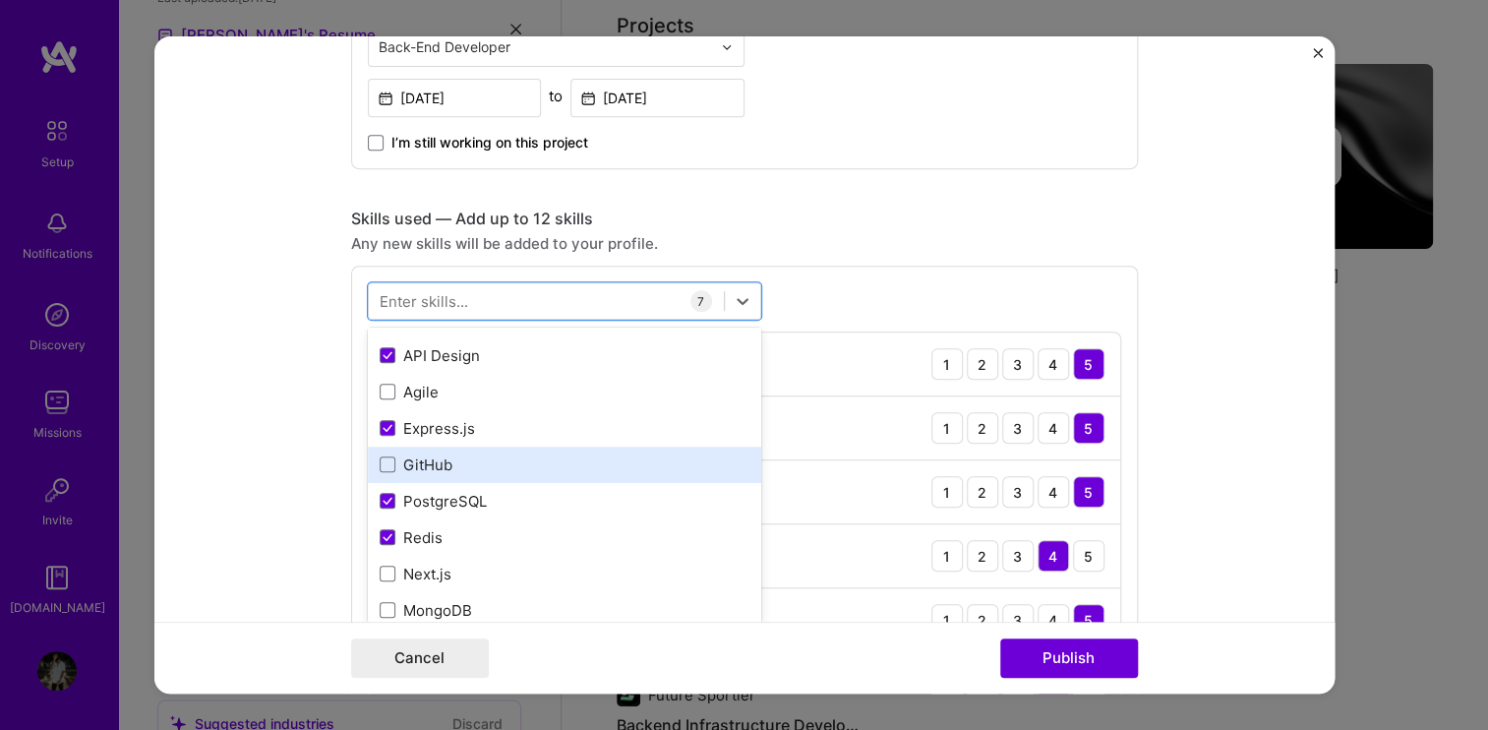
click at [430, 461] on div "GitHub" at bounding box center [565, 464] width 370 height 21
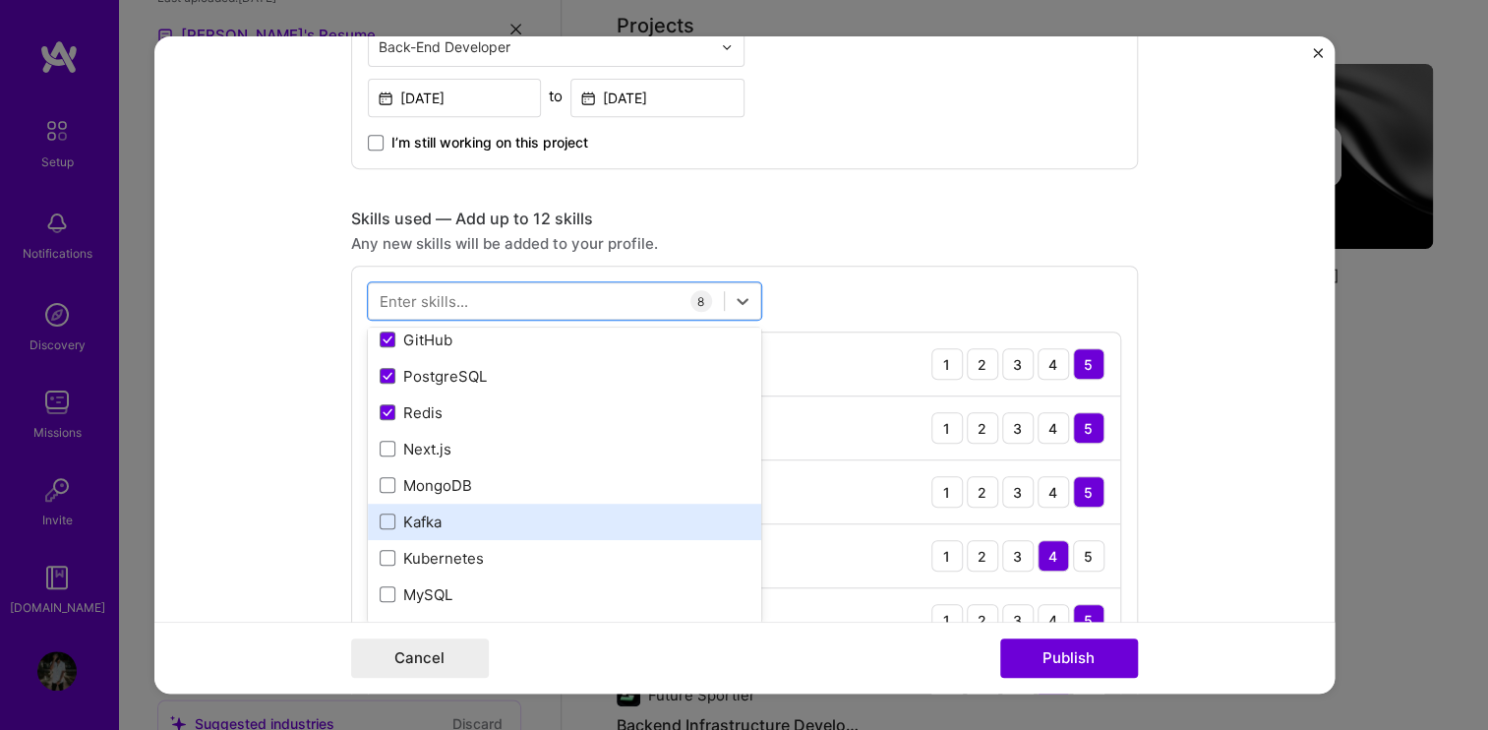
scroll to position [488, 0]
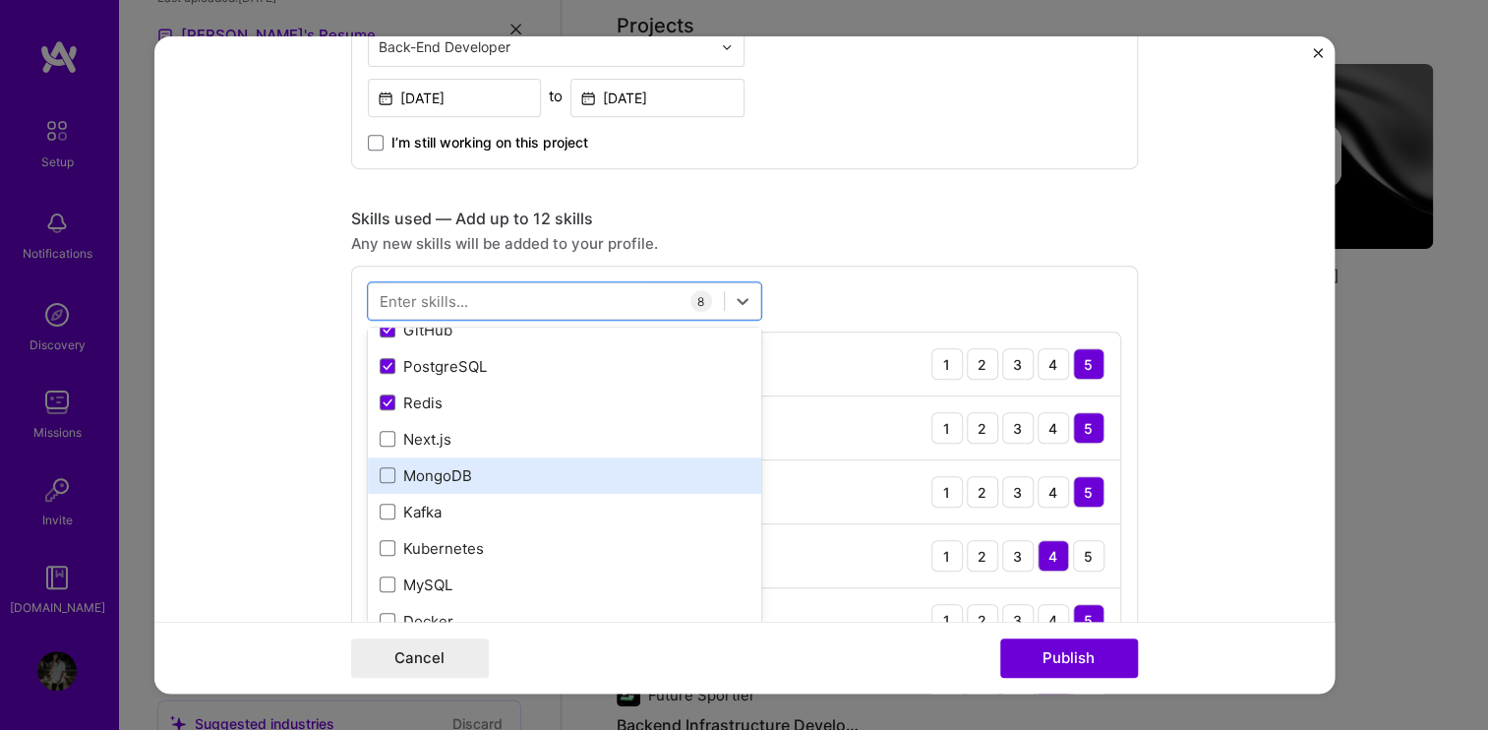
click at [432, 474] on div "MongoDB" at bounding box center [565, 475] width 370 height 21
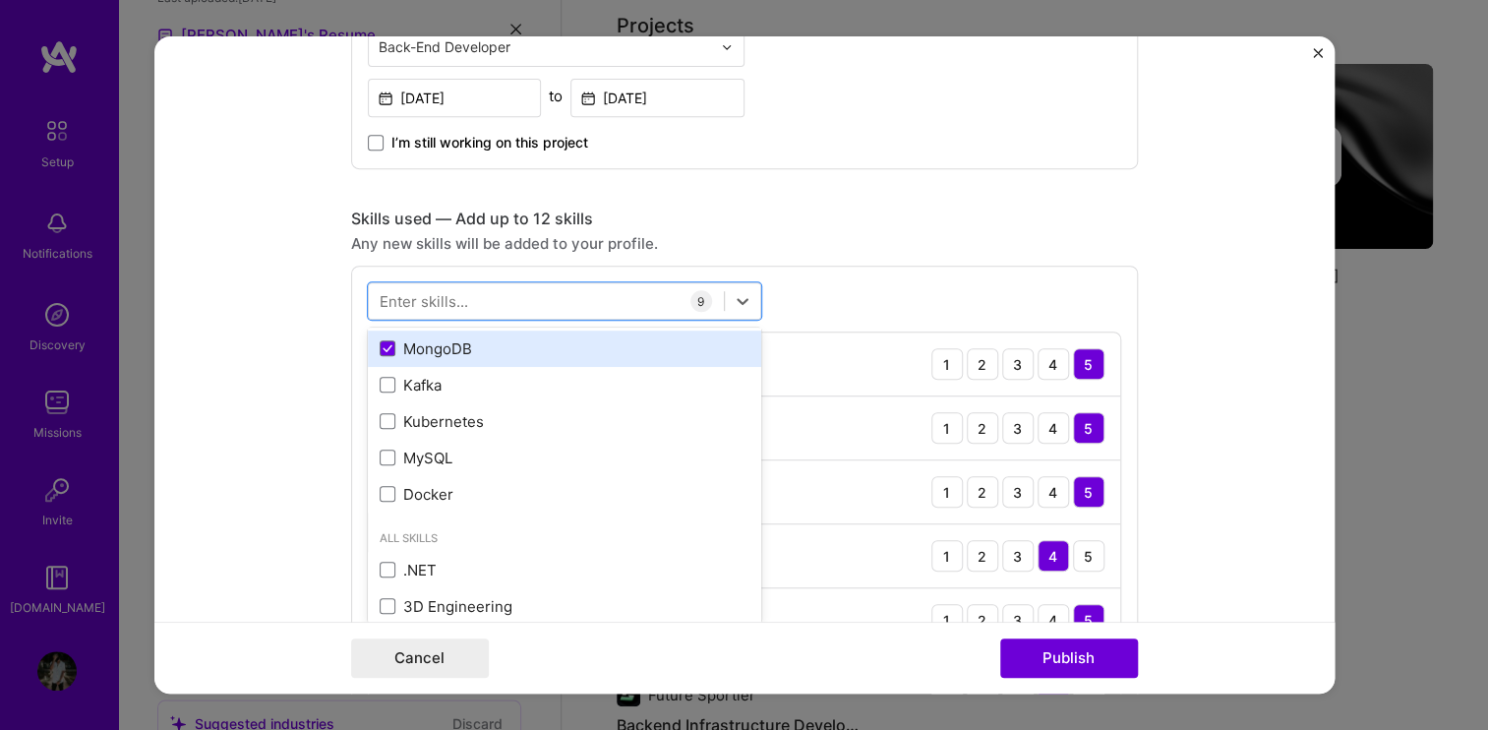
scroll to position [617, 0]
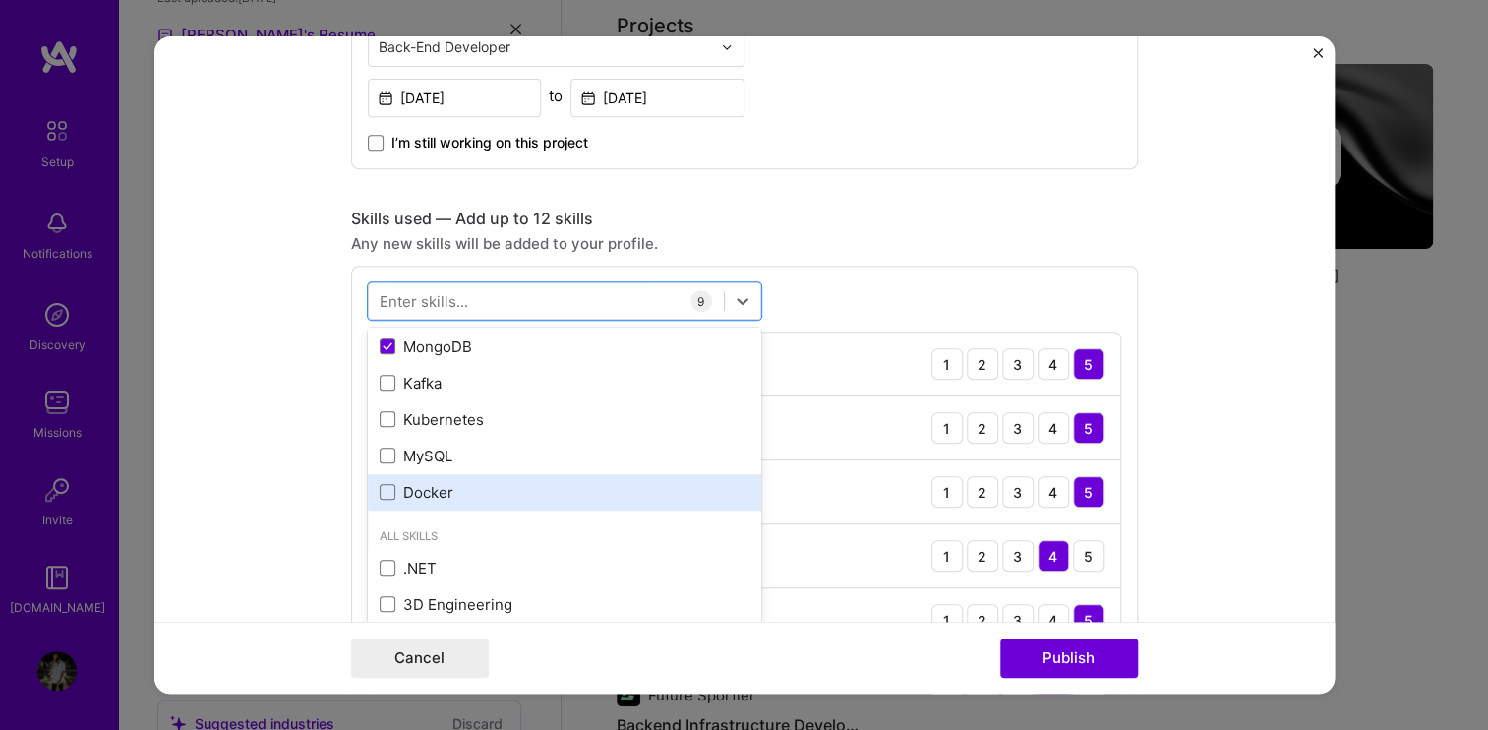
click at [429, 482] on div "Docker" at bounding box center [565, 492] width 370 height 21
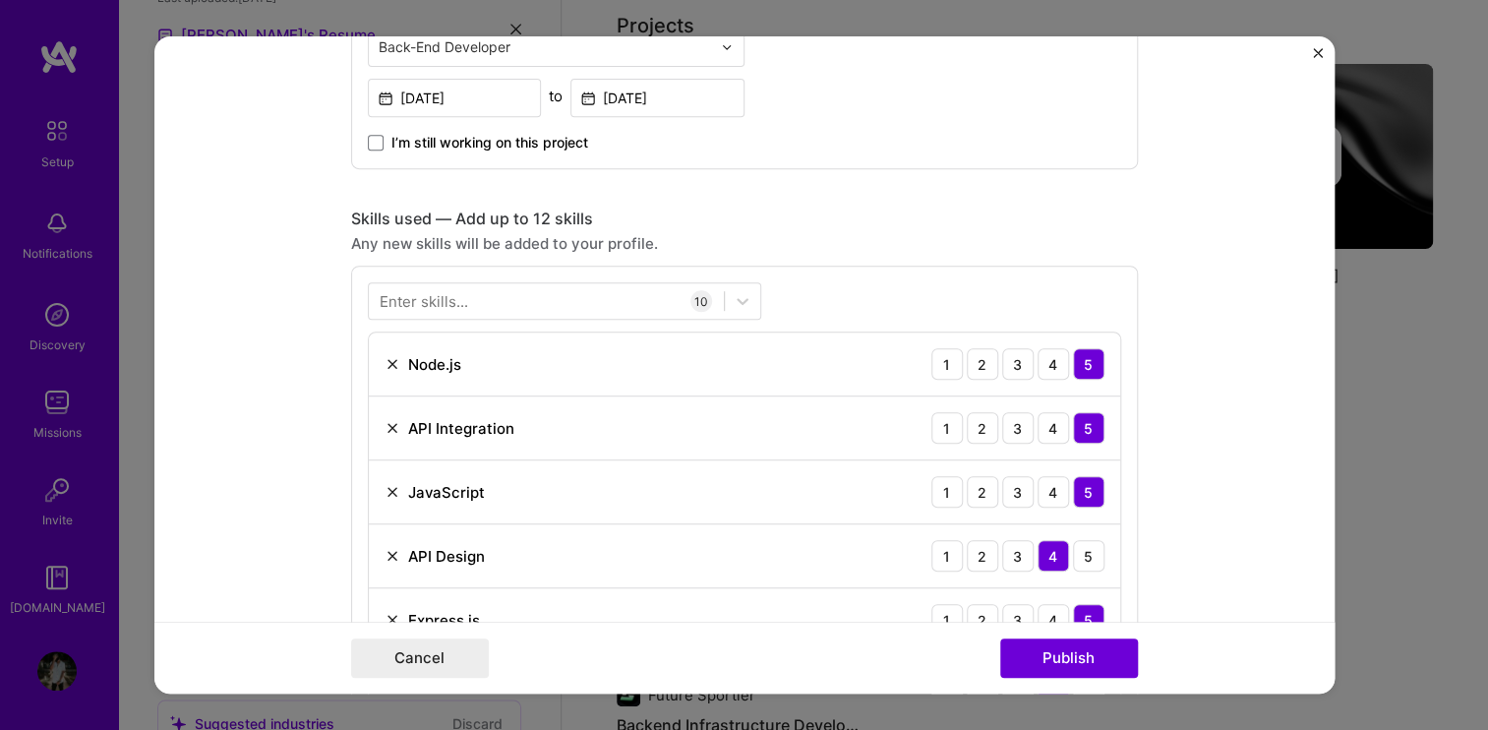
click at [847, 248] on div "Any new skills will be added to your profile." at bounding box center [744, 243] width 787 height 21
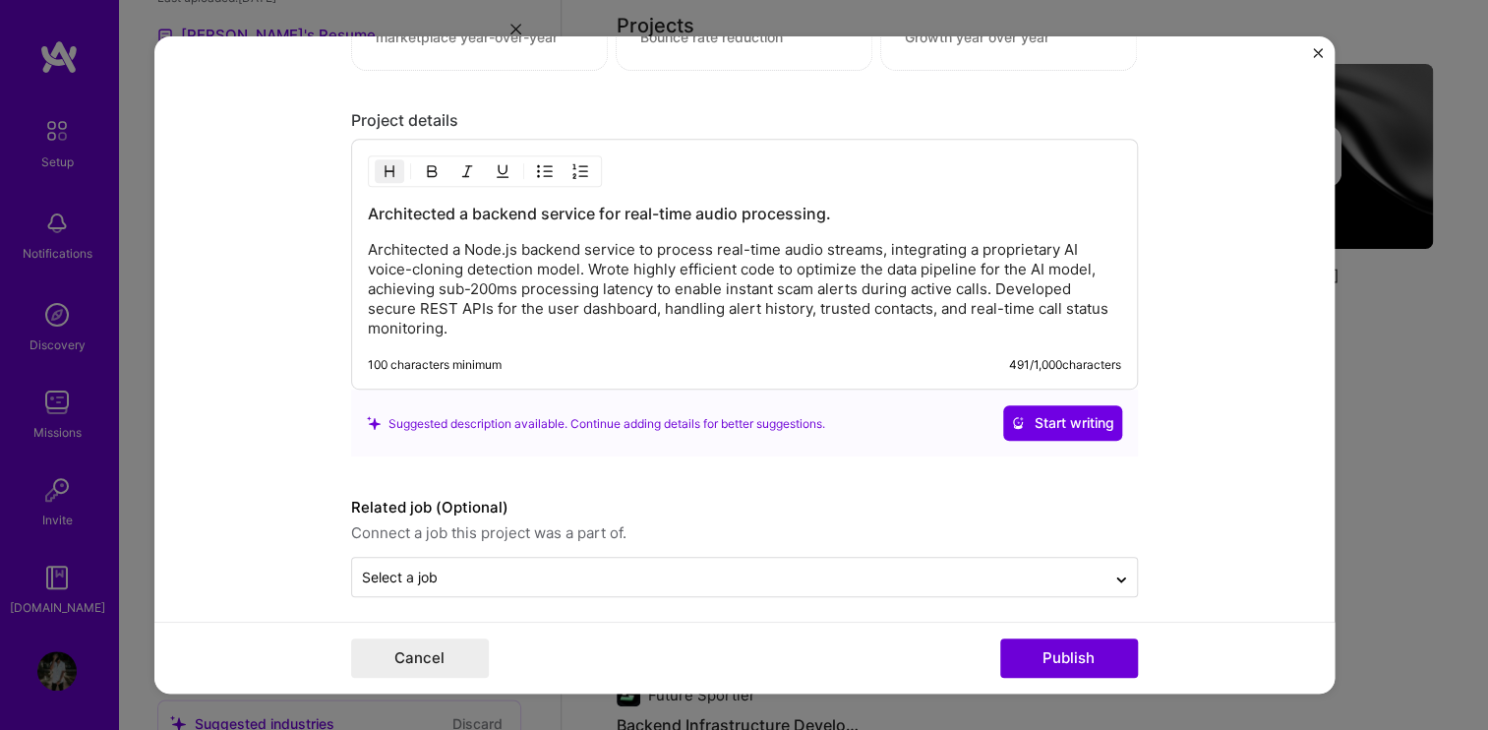
scroll to position [2232, 0]
click at [541, 304] on p "Architected a Node.js backend service to process real-time audio streams, integ…" at bounding box center [744, 287] width 753 height 98
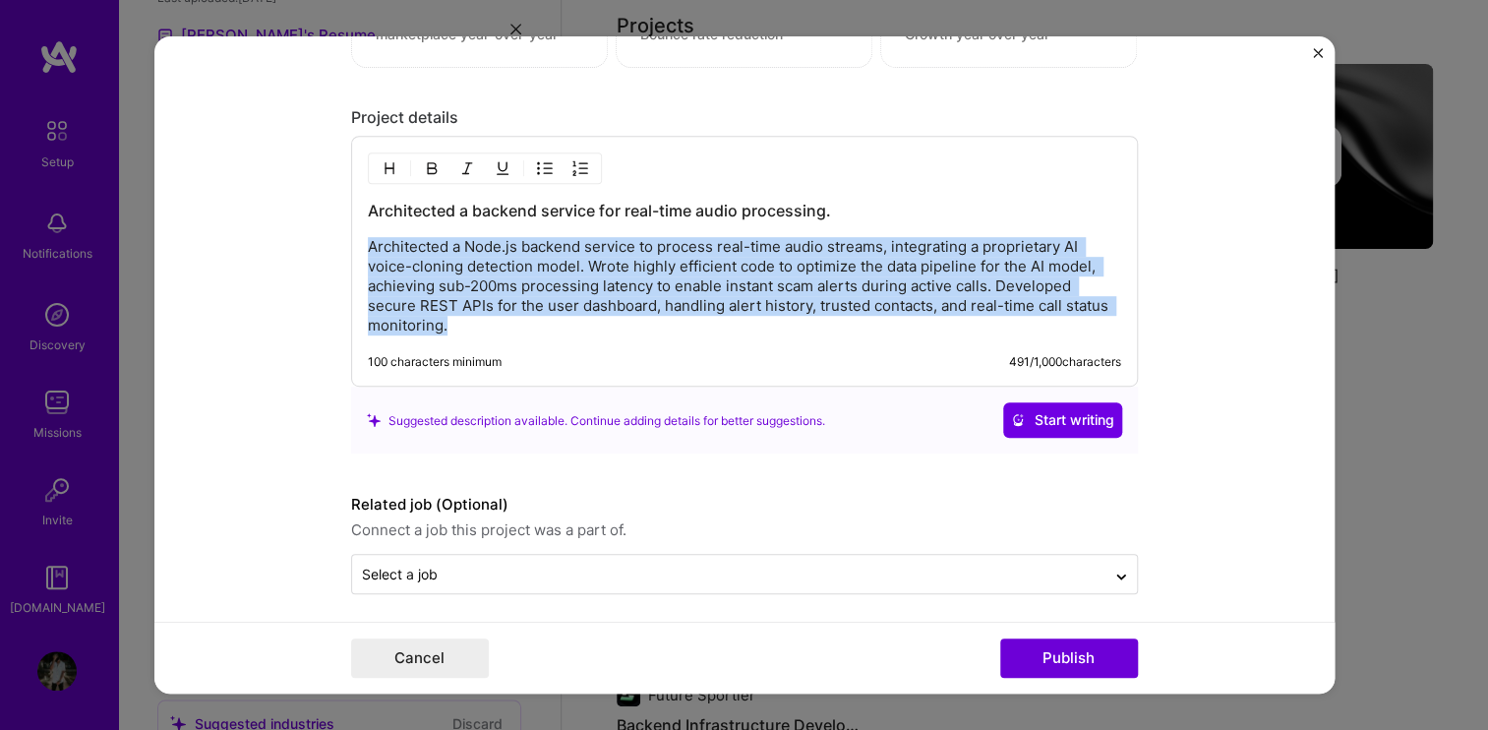
click at [541, 304] on p "Architected a Node.js backend service to process real-time audio streams, integ…" at bounding box center [744, 287] width 753 height 98
click at [582, 276] on p "Architected a Node.js backend service to process real-time audio streams, integ…" at bounding box center [744, 287] width 753 height 98
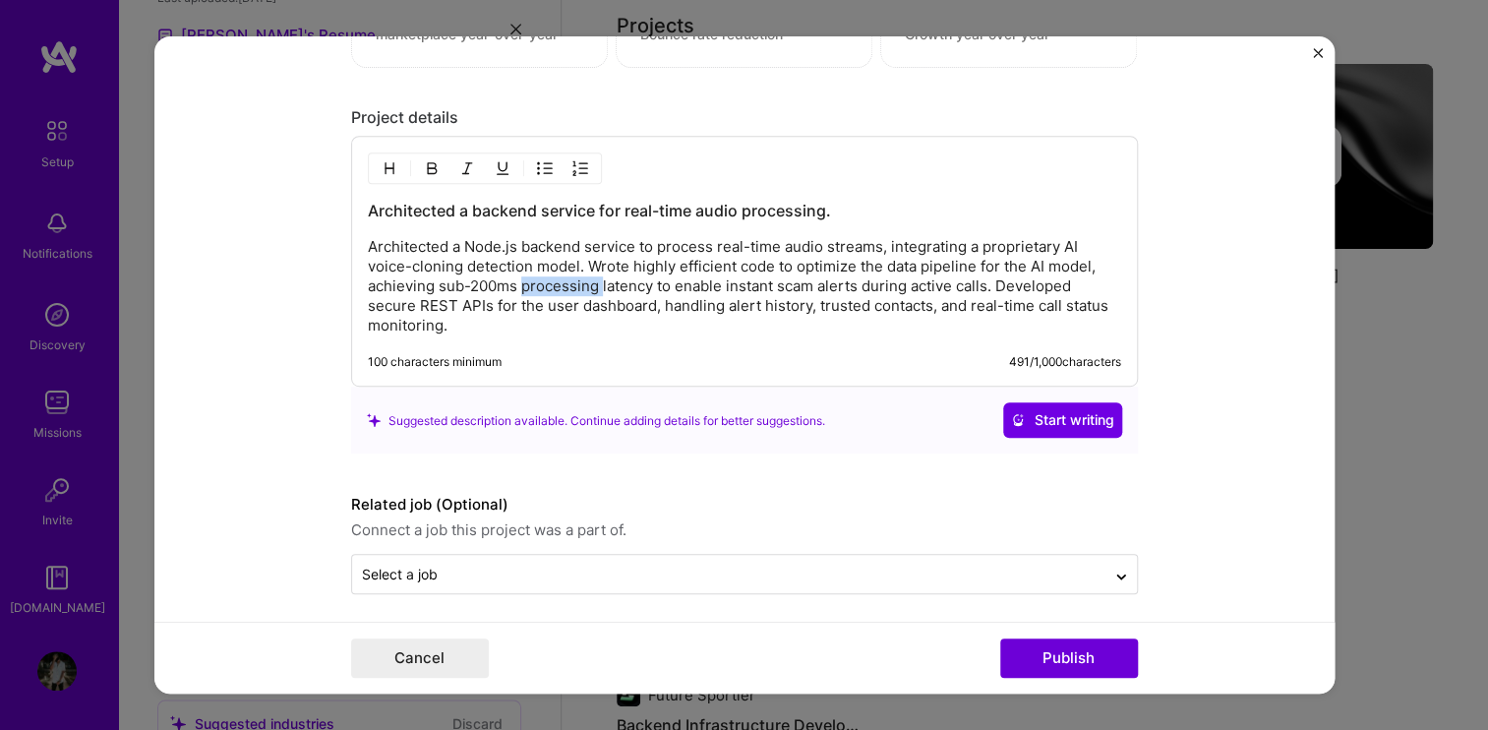
click at [582, 276] on p "Architected a Node.js backend service to process real-time audio streams, integ…" at bounding box center [744, 287] width 753 height 98
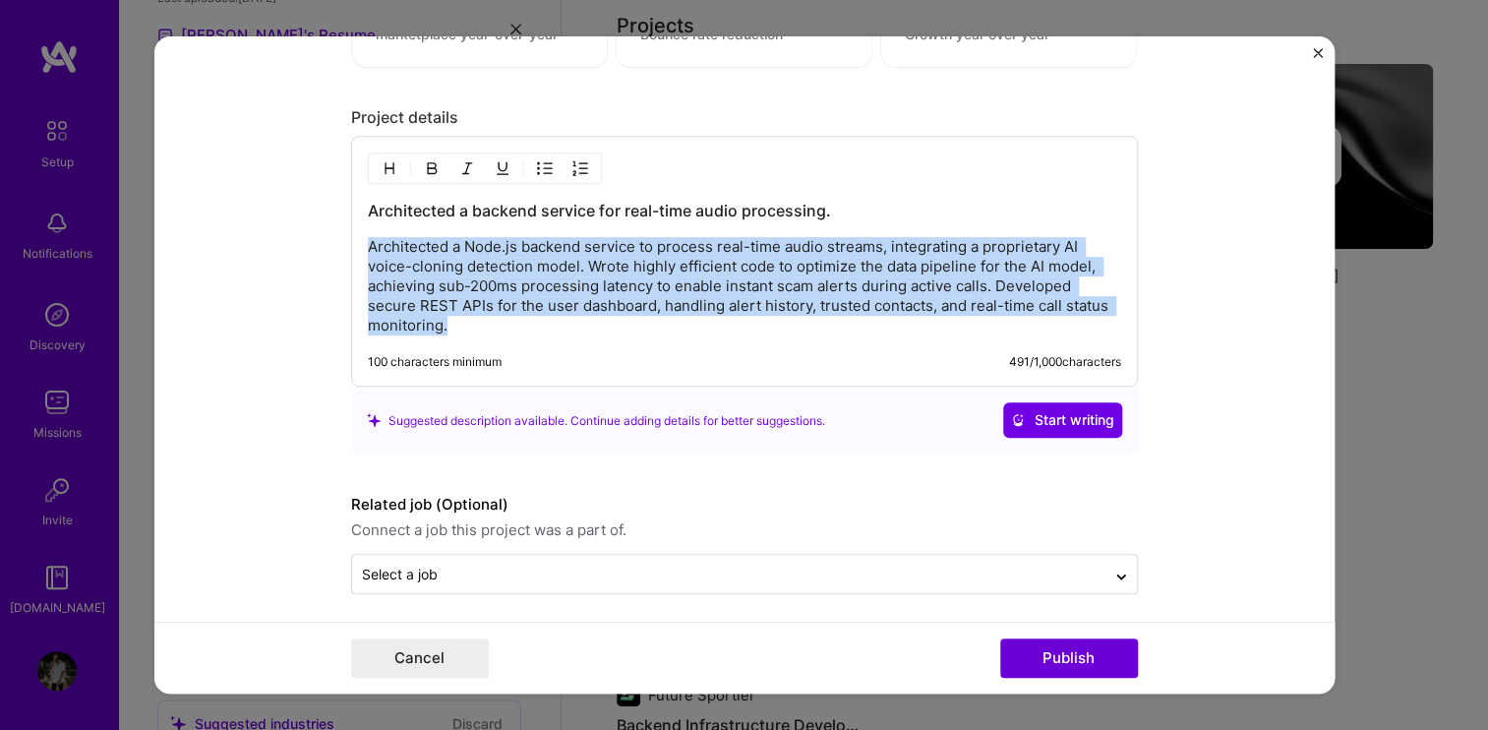
click at [582, 276] on p "Architected a Node.js backend service to process real-time audio streams, integ…" at bounding box center [744, 287] width 753 height 98
click at [637, 317] on p "Architected a Node.js backend service to process real-time audio streams, integ…" at bounding box center [744, 287] width 753 height 98
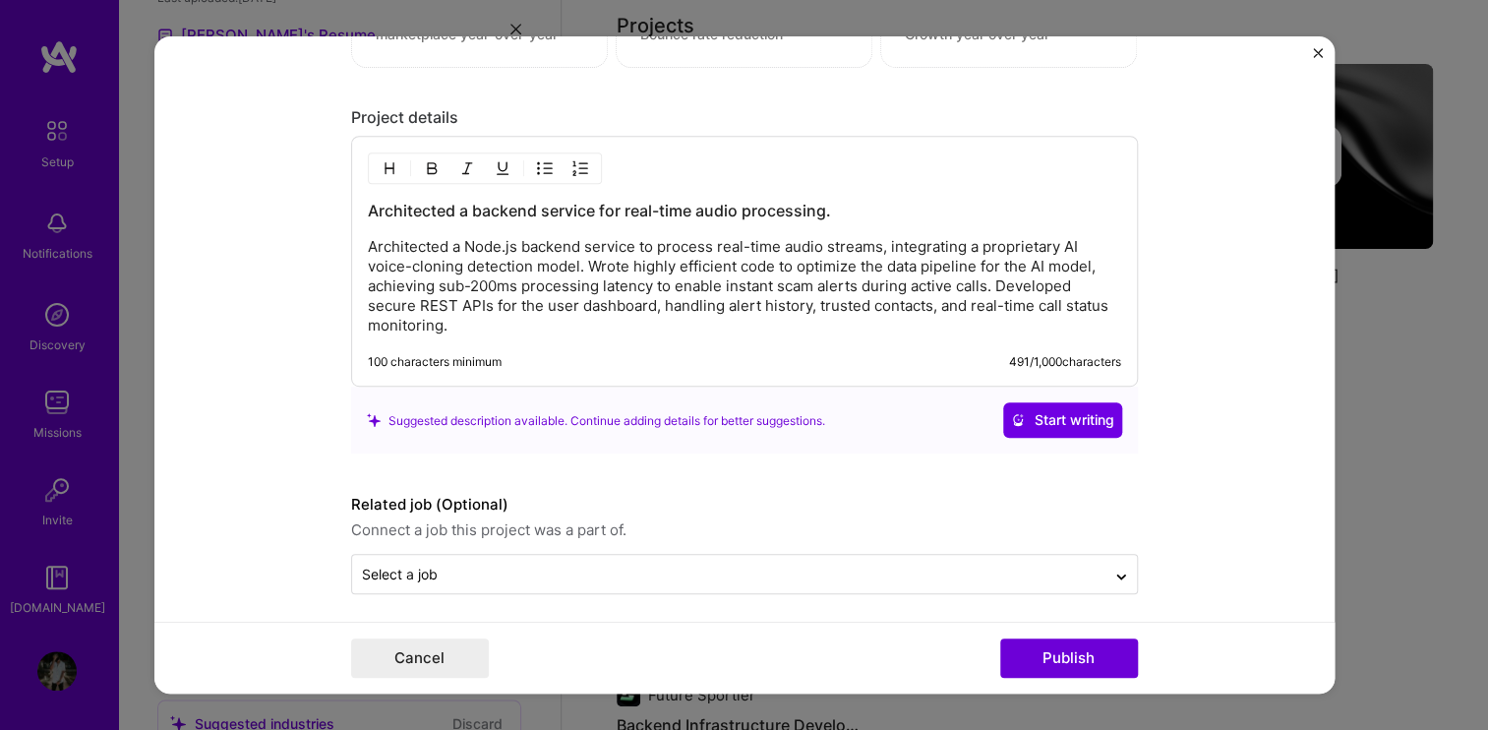
scroll to position [2233, 0]
click at [597, 315] on p "Architected a Node.js backend service to process real-time audio streams, integ…" at bounding box center [744, 286] width 753 height 98
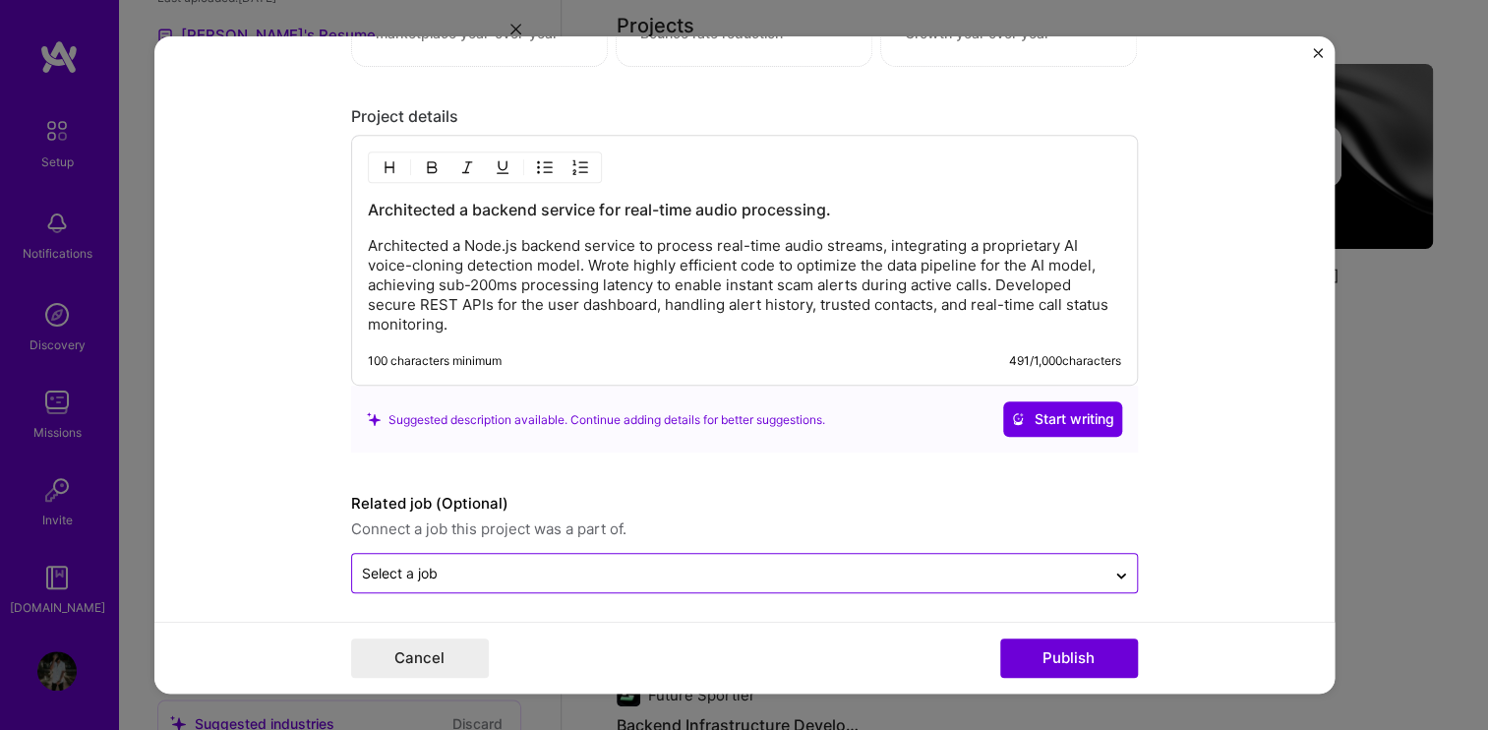
click at [608, 570] on input "text" at bounding box center [729, 573] width 734 height 21
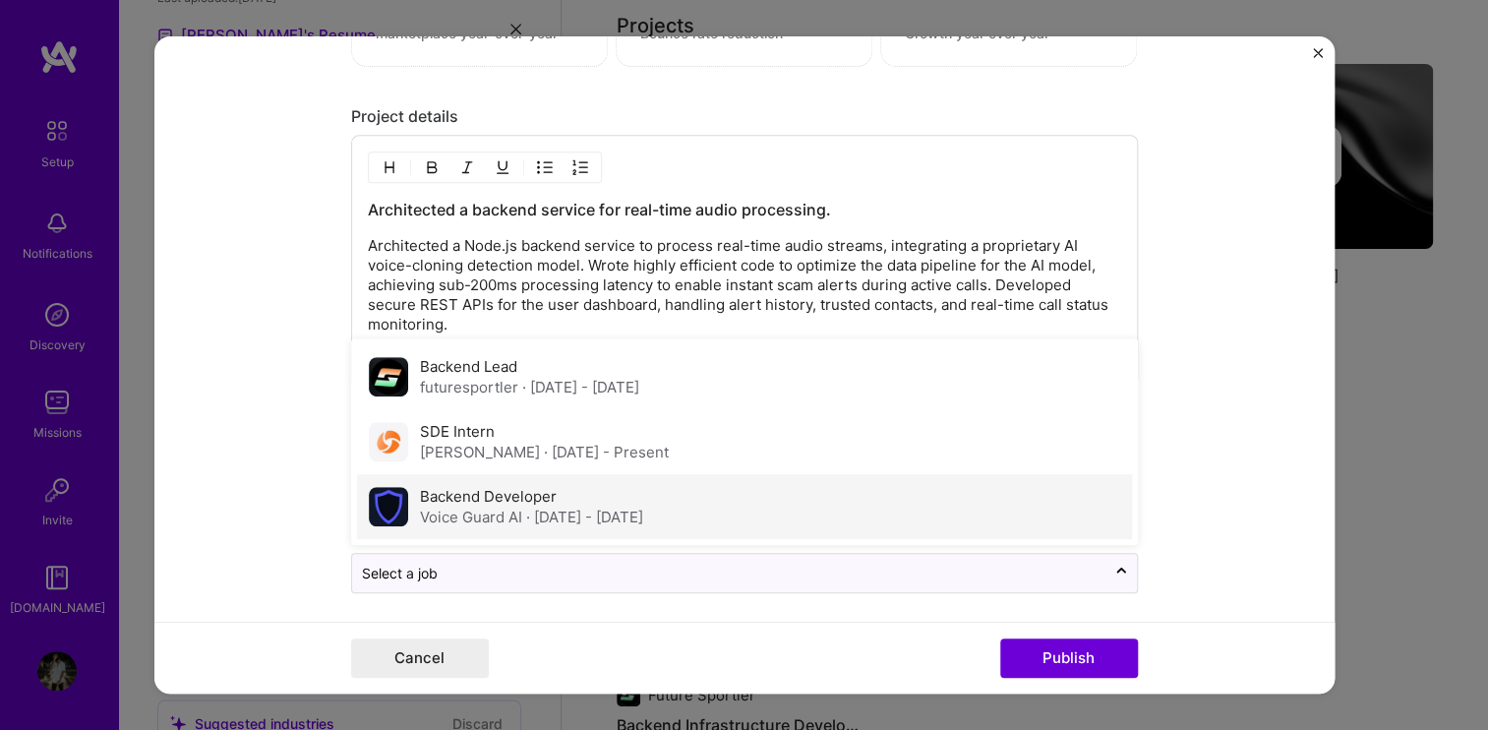
click at [528, 489] on label "Backend Developer" at bounding box center [488, 497] width 137 height 19
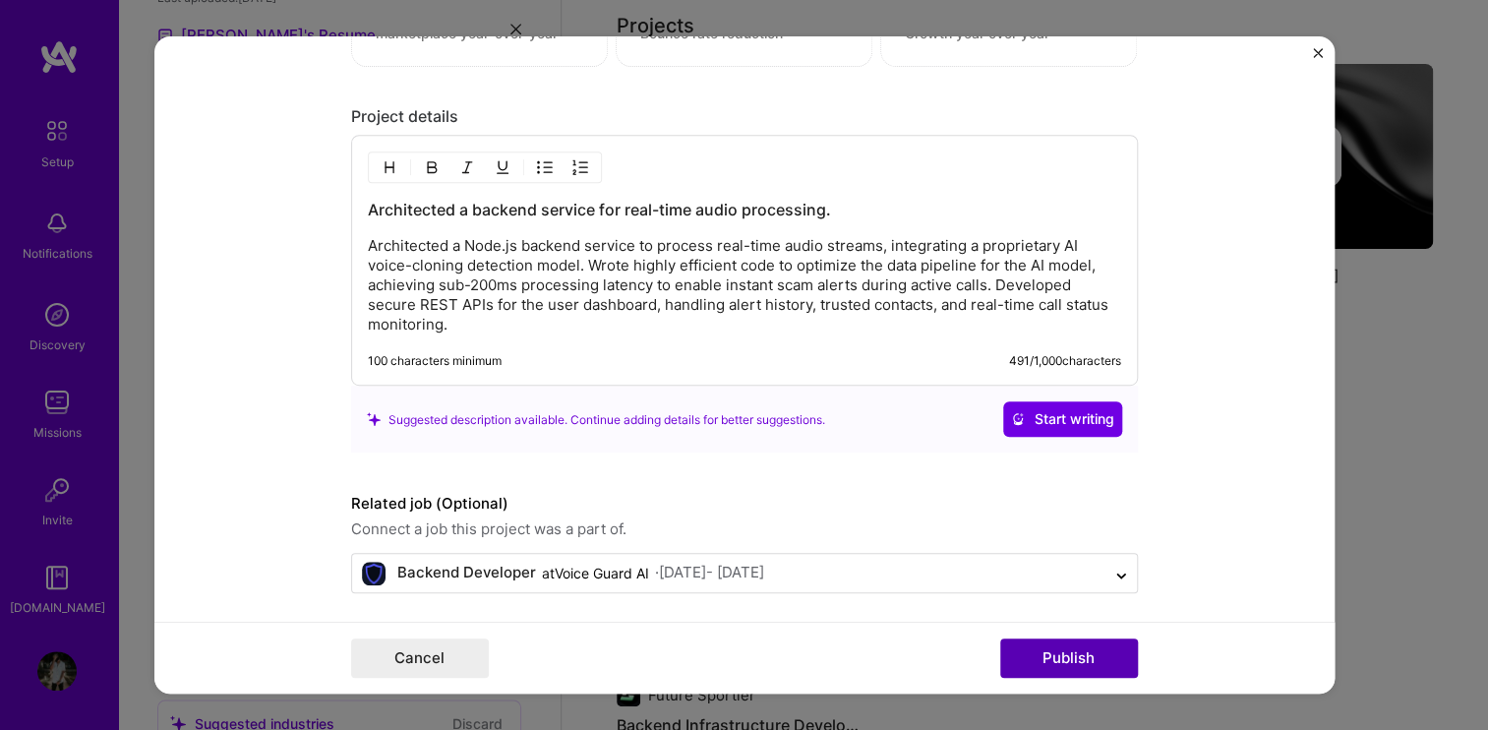
click at [1033, 655] on button "Publish" at bounding box center [1069, 657] width 138 height 39
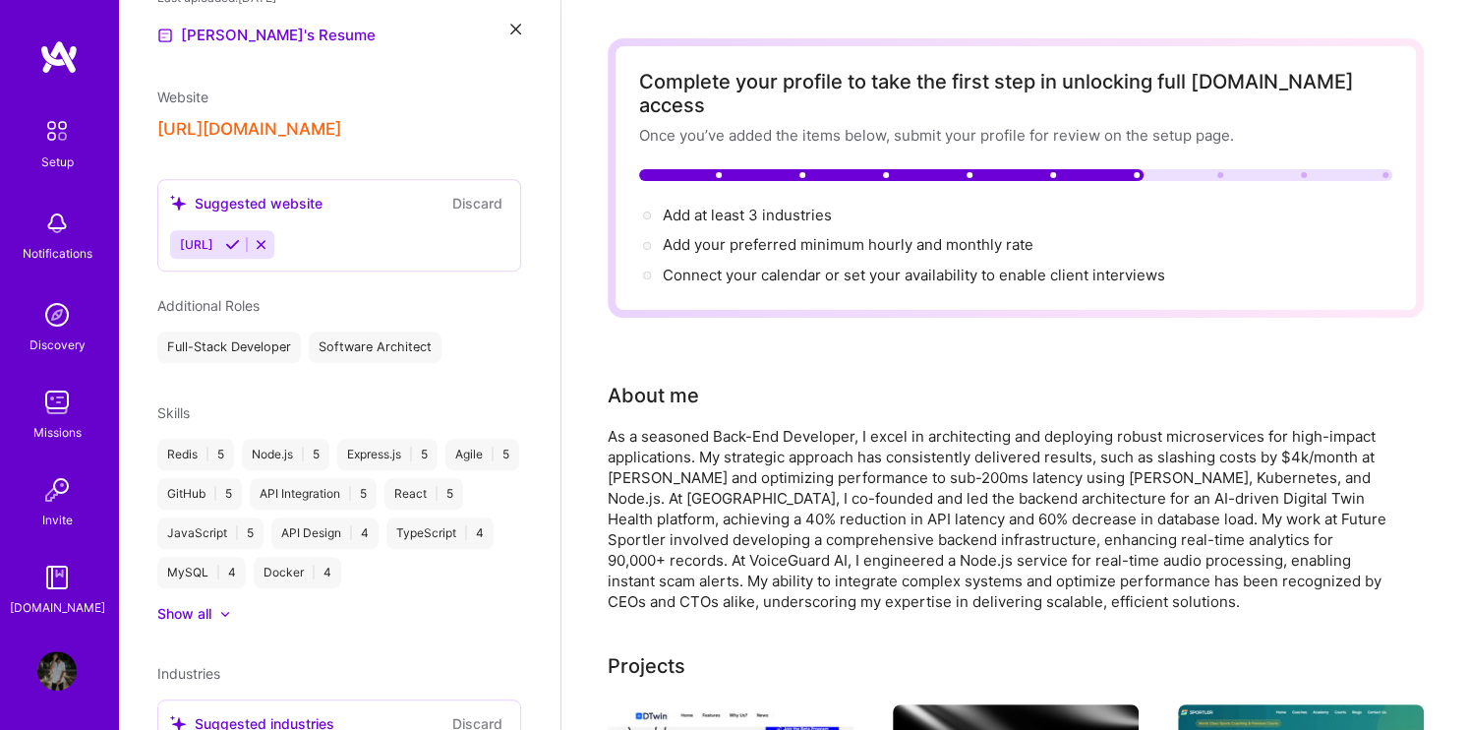
scroll to position [0, 0]
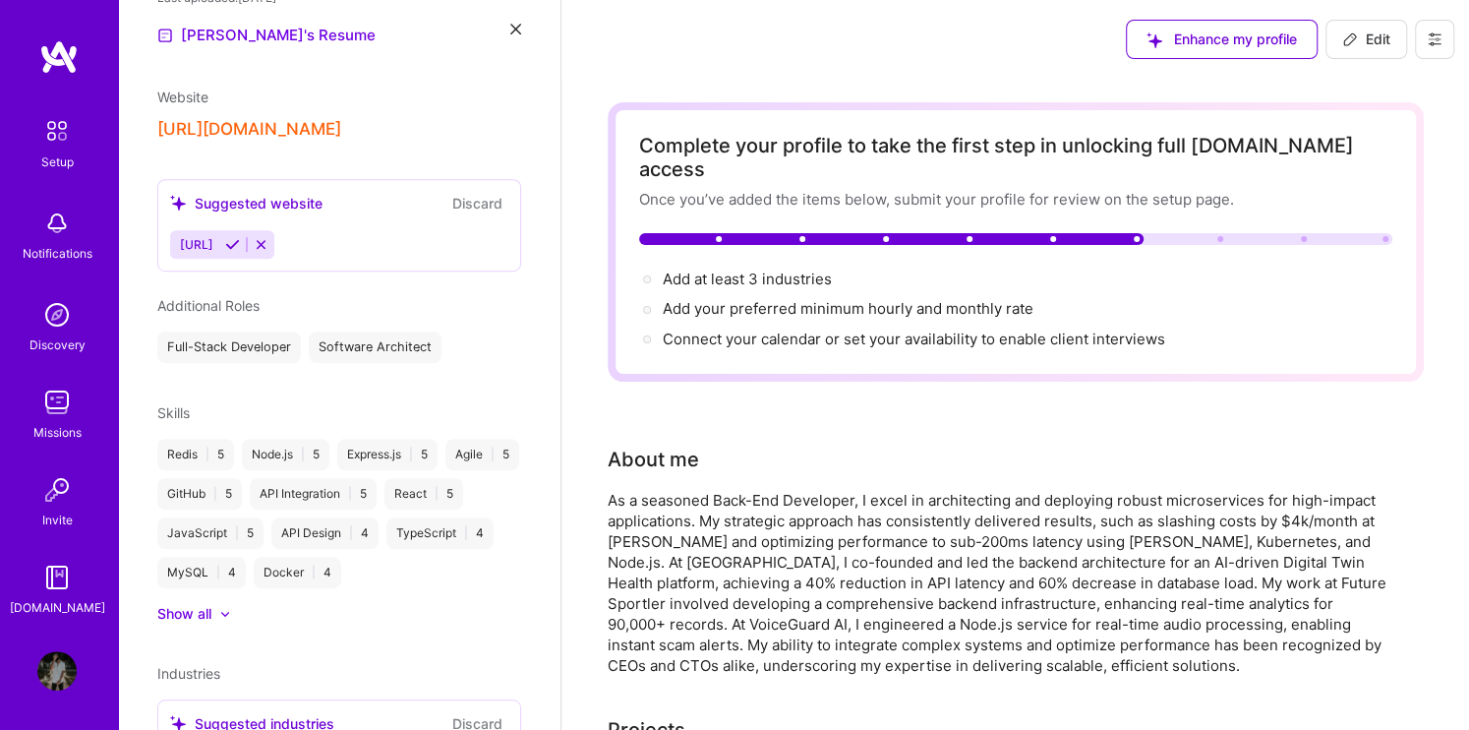
click at [775, 330] on div "Complete your profile to take the first step in unlocking full [DOMAIN_NAME] ac…" at bounding box center [1016, 241] width 816 height 279
click at [749, 269] on span "Add at least 3 industries →" at bounding box center [756, 278] width 187 height 19
select select "US"
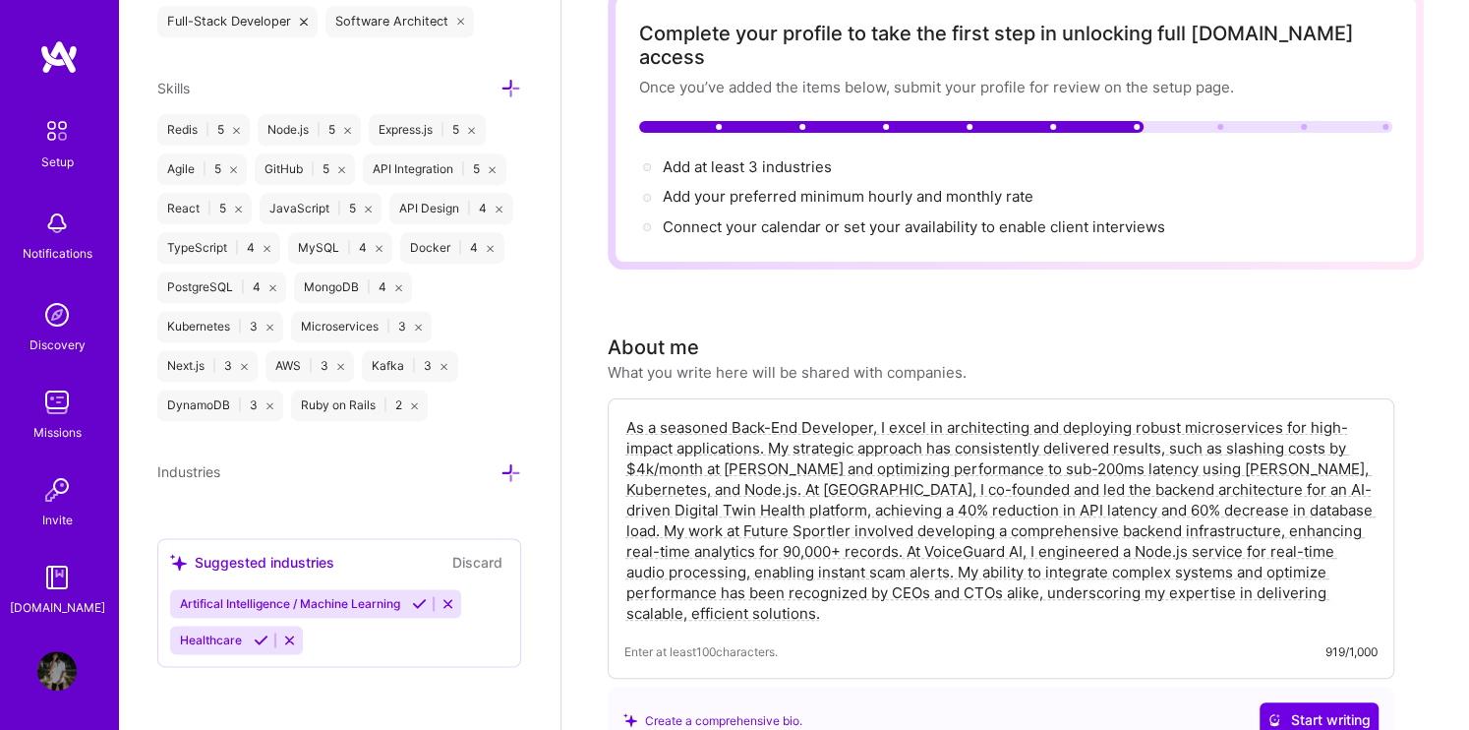
scroll to position [115, 0]
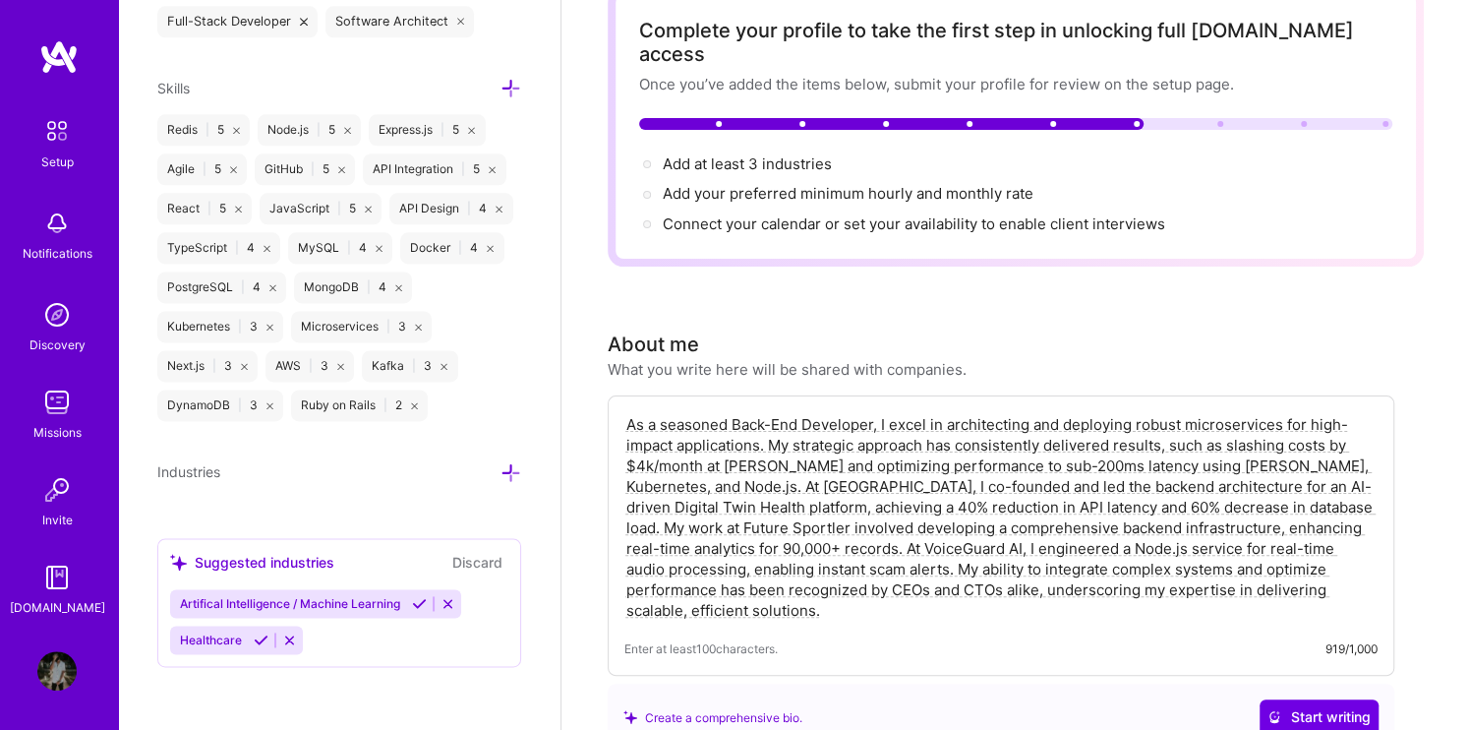
click at [500, 467] on icon at bounding box center [510, 472] width 21 height 21
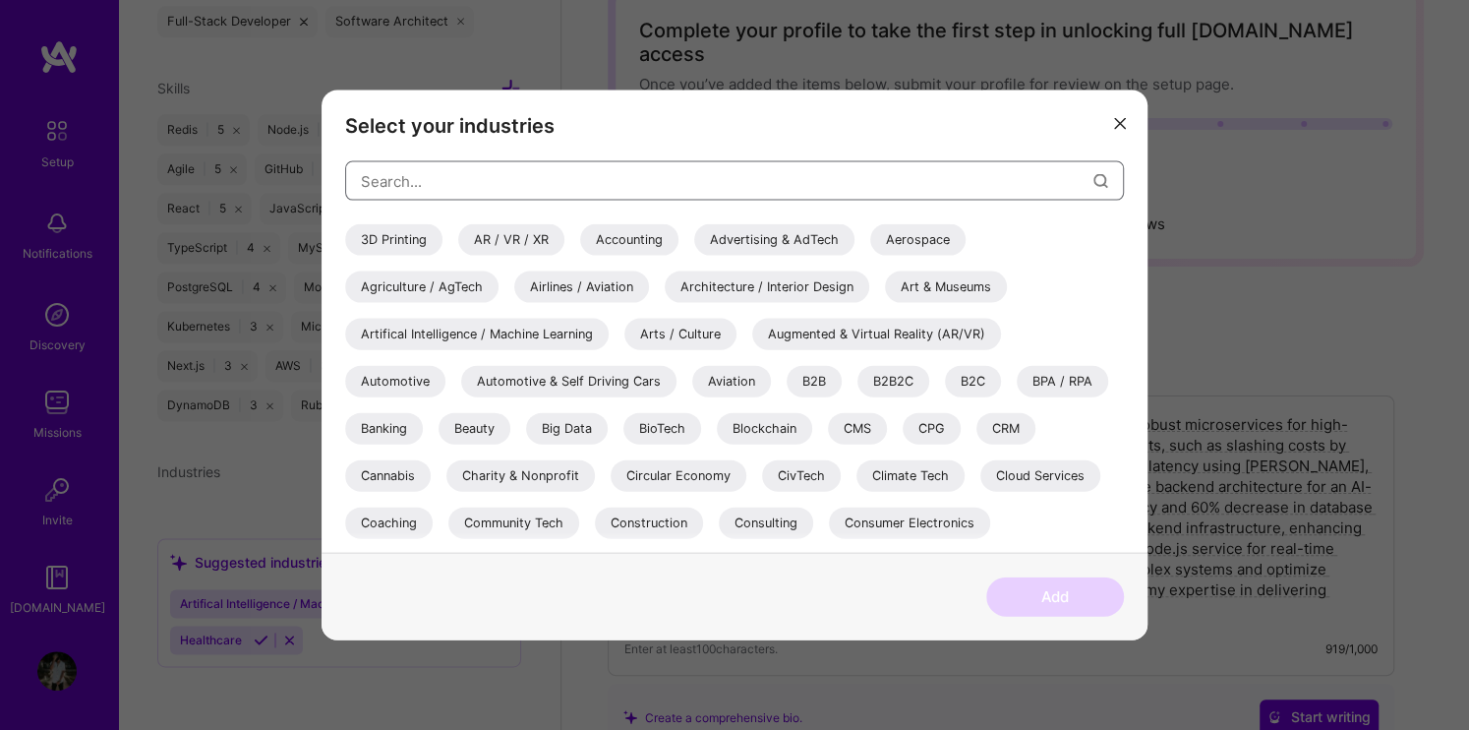
click at [538, 177] on input "modal" at bounding box center [727, 180] width 733 height 50
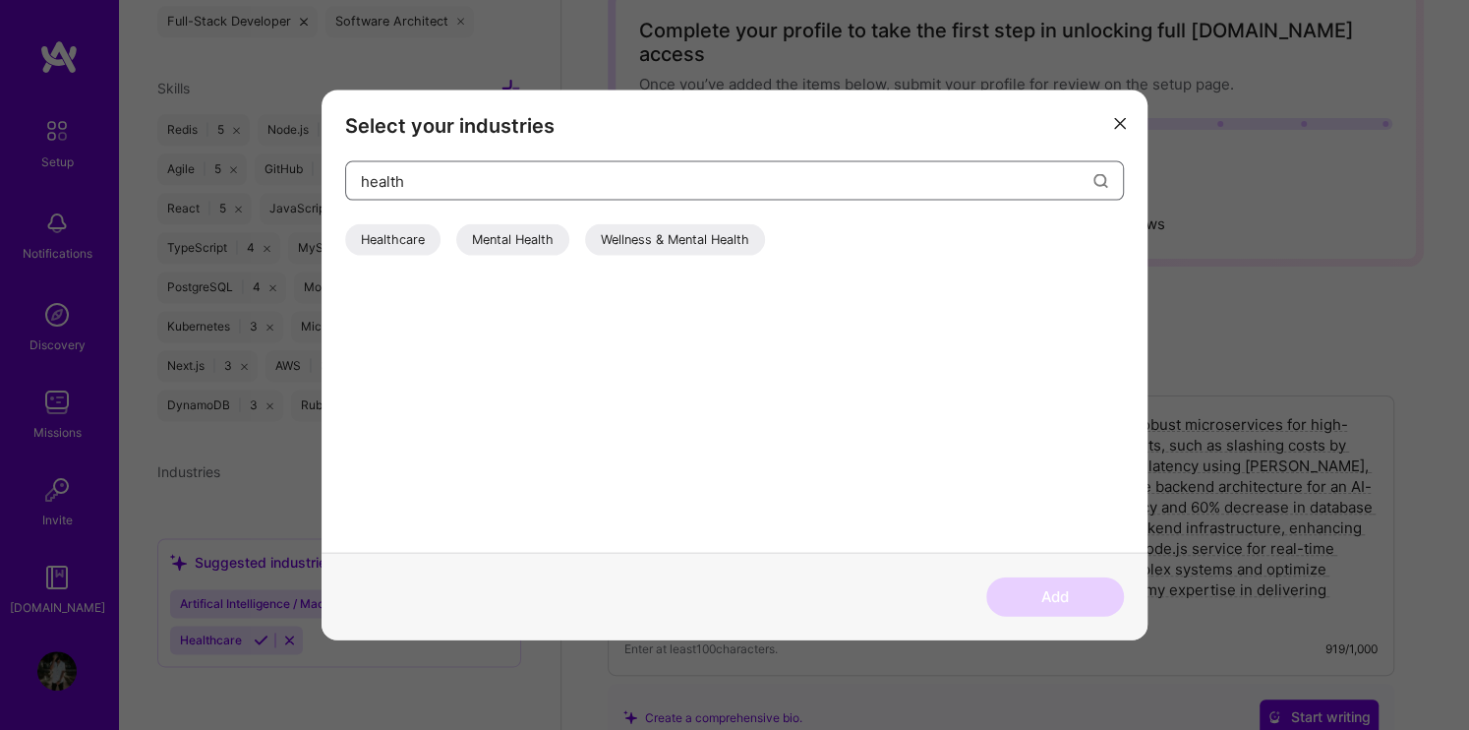
type input "health"
click at [413, 242] on div "Healthcare" at bounding box center [392, 239] width 95 height 31
click at [597, 185] on input "health" at bounding box center [727, 180] width 733 height 50
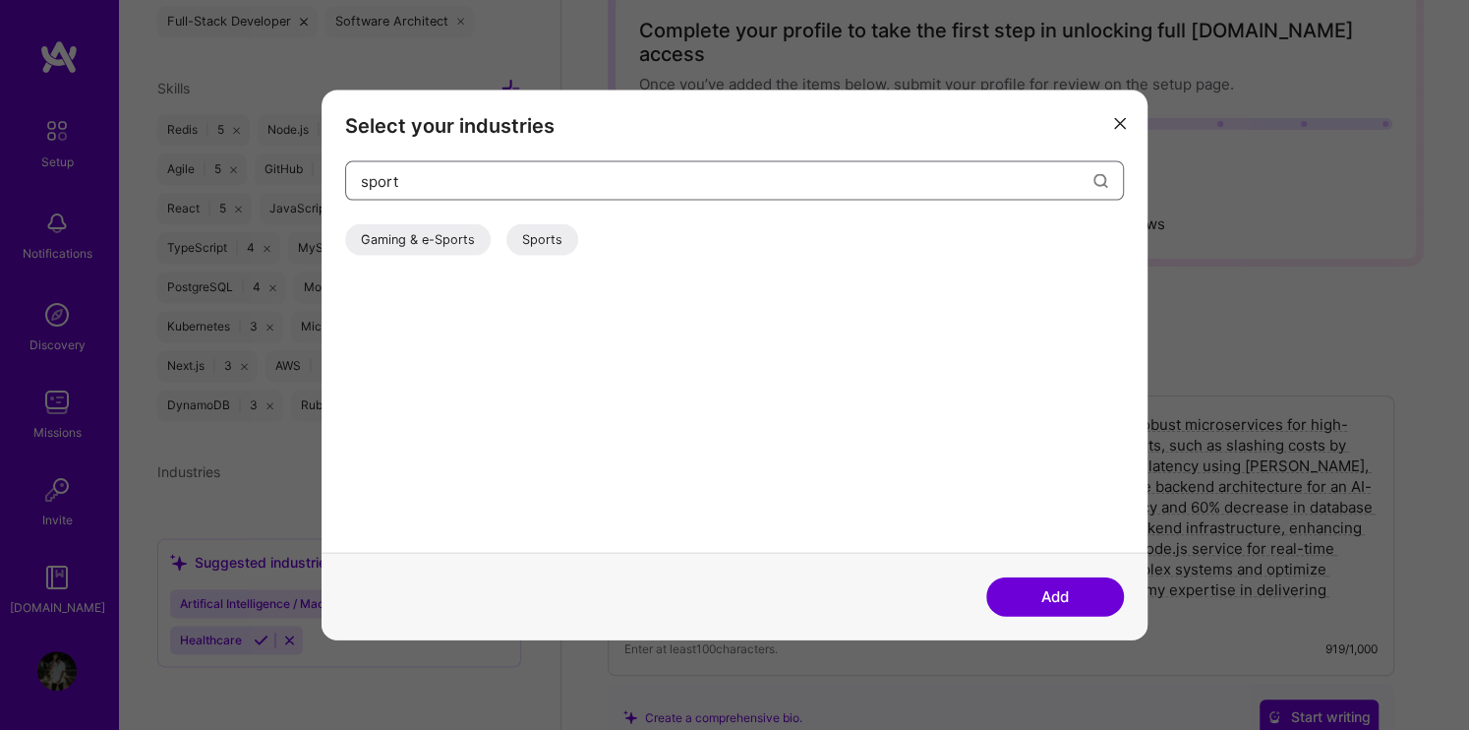
type input "sport"
click at [534, 234] on div "Sports" at bounding box center [542, 239] width 72 height 31
click at [659, 178] on input "sport" at bounding box center [727, 180] width 733 height 50
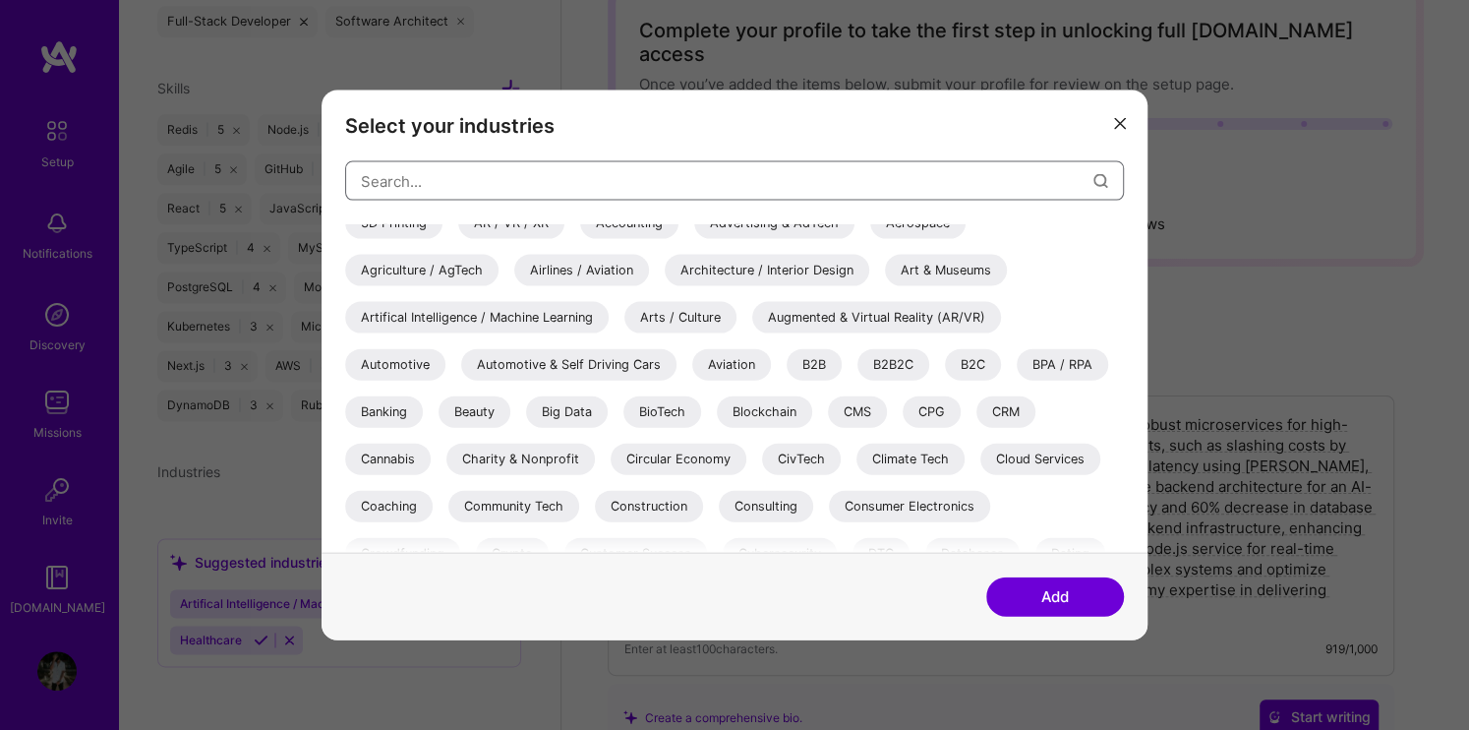
scroll to position [0, 0]
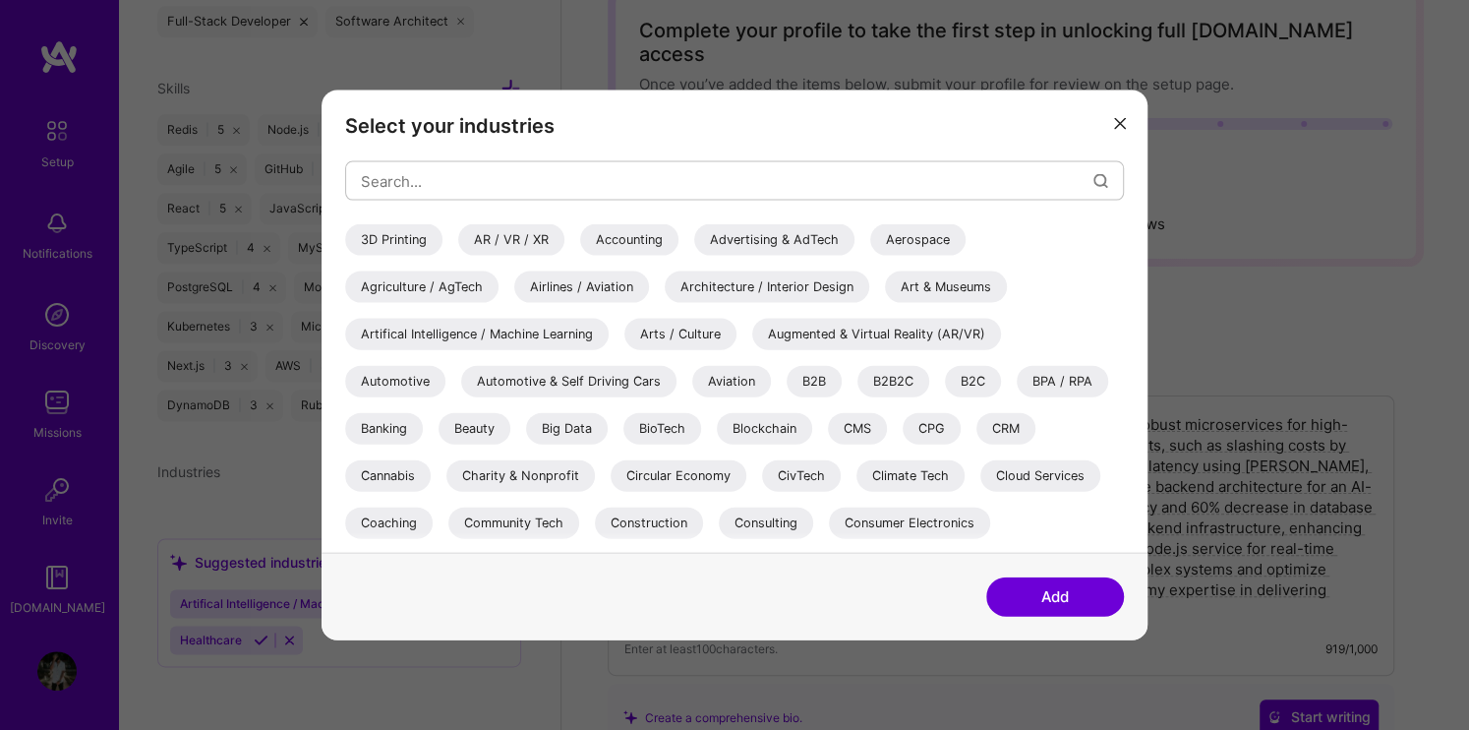
click at [797, 383] on div "B2B" at bounding box center [814, 381] width 55 height 31
click at [973, 378] on div "B2C" at bounding box center [973, 381] width 56 height 31
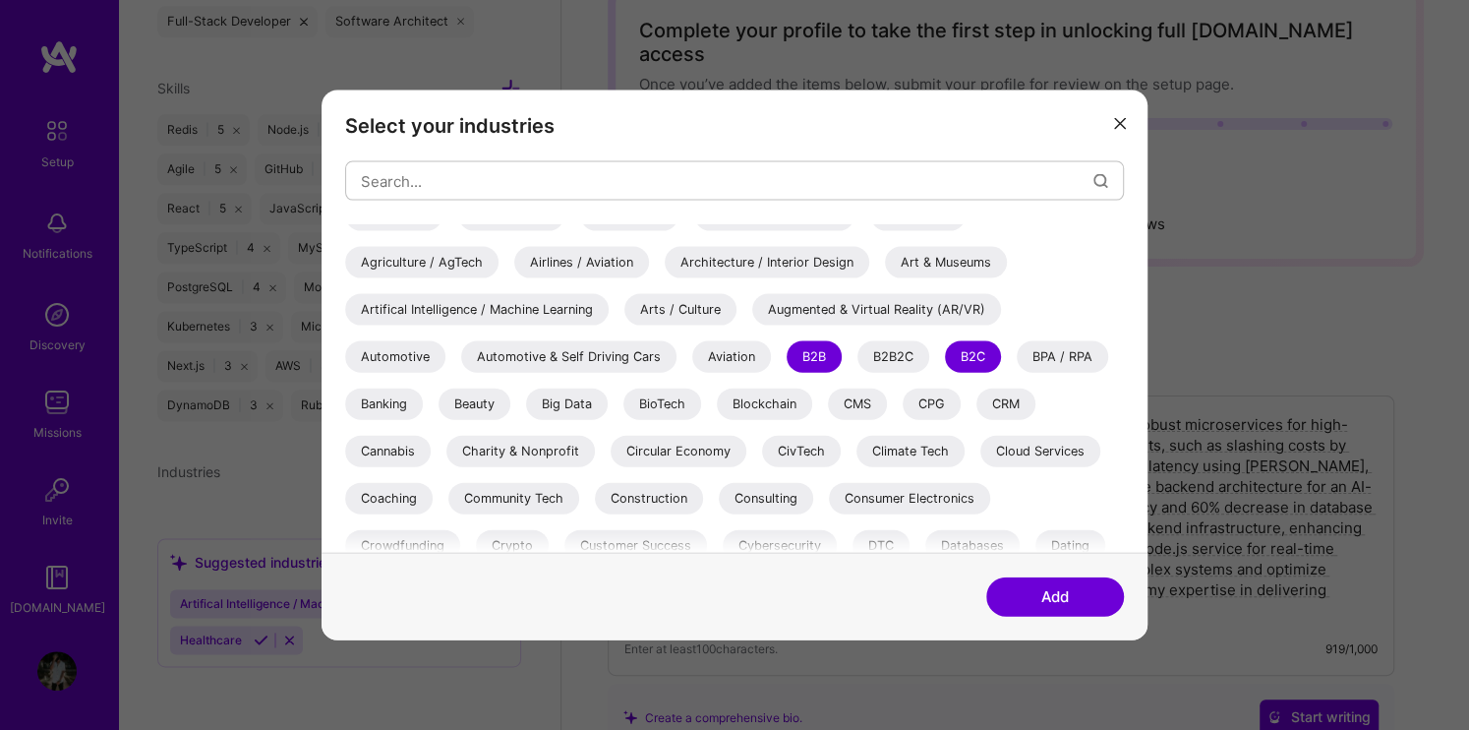
scroll to position [32, 0]
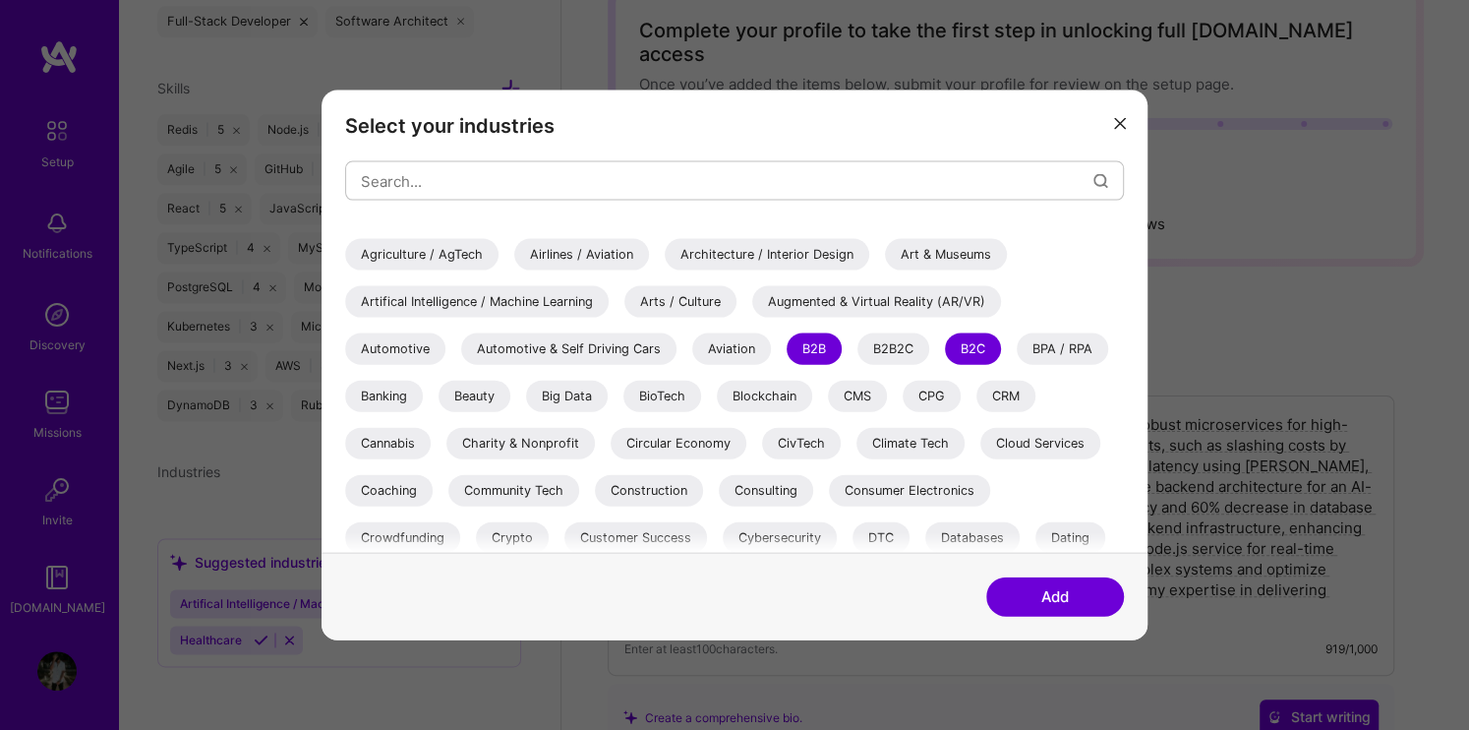
click at [885, 344] on div "B2B2C" at bounding box center [893, 348] width 72 height 31
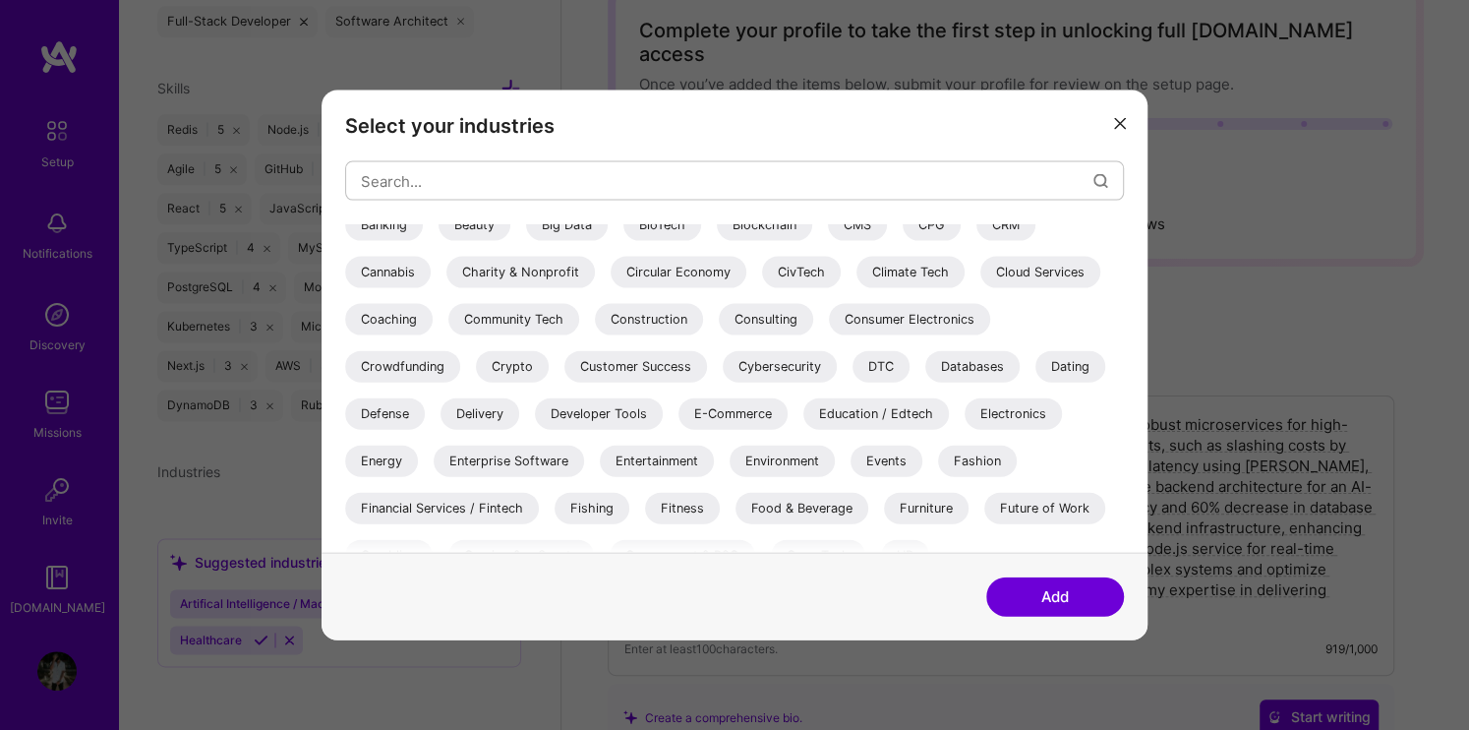
scroll to position [205, 0]
click at [721, 411] on div "E-Commerce" at bounding box center [732, 412] width 109 height 31
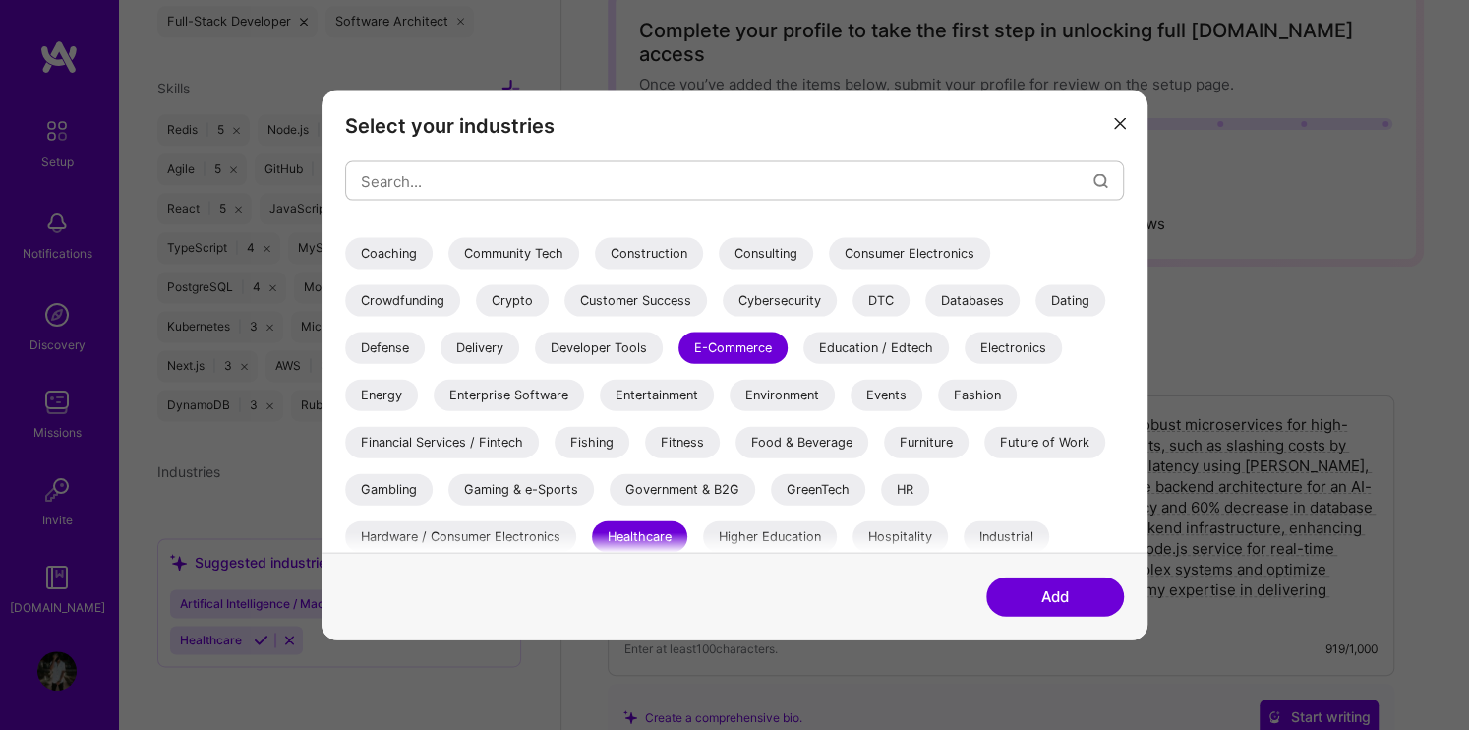
scroll to position [269, 0]
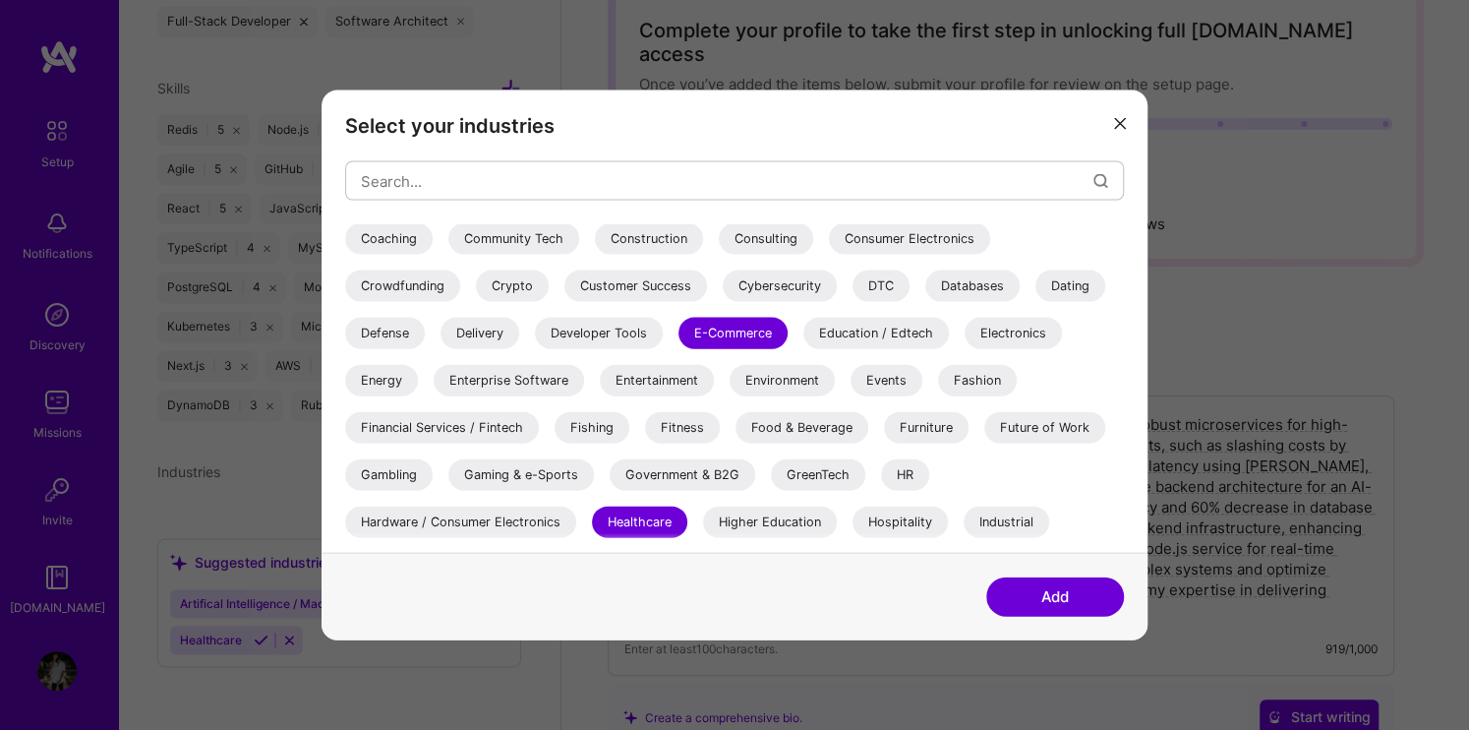
click at [531, 390] on div "Enterprise Software" at bounding box center [509, 380] width 150 height 31
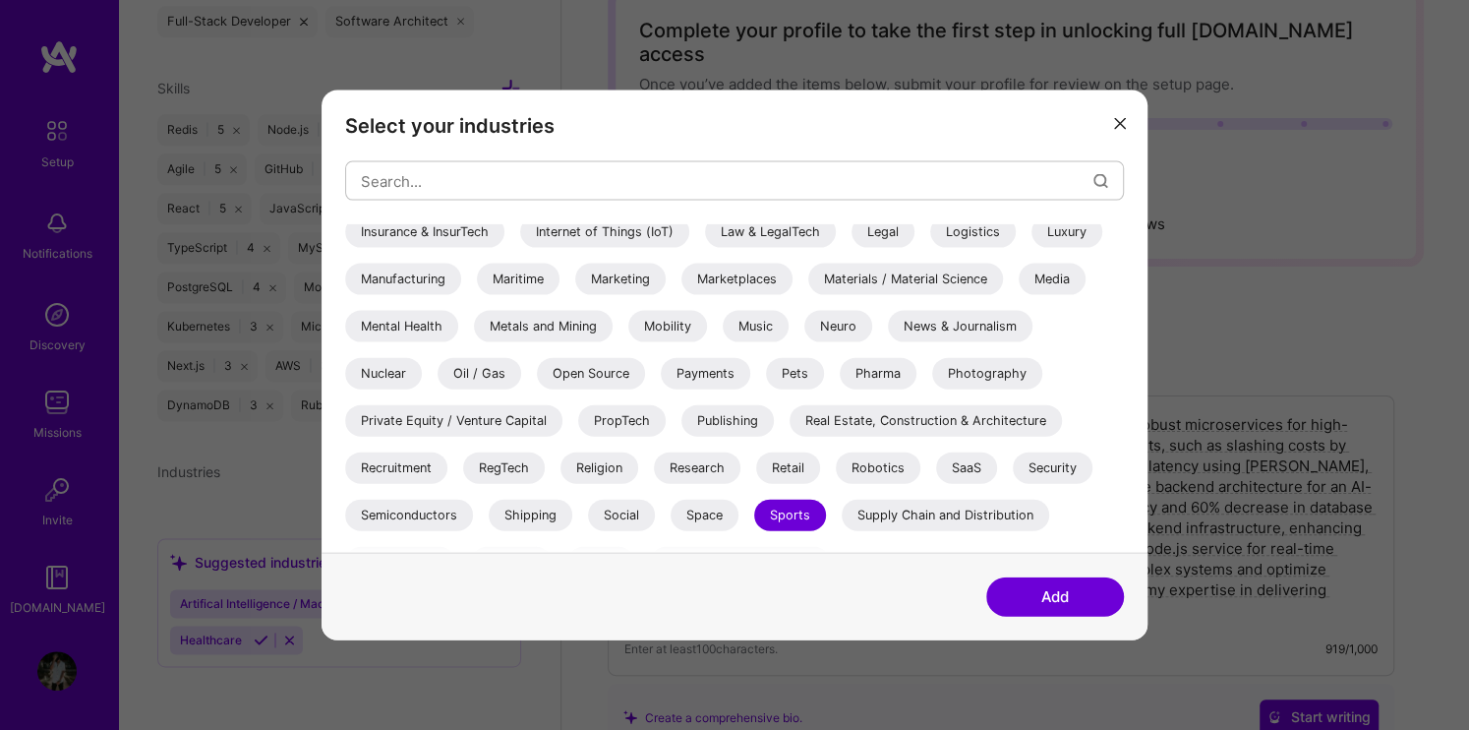
scroll to position [654, 0]
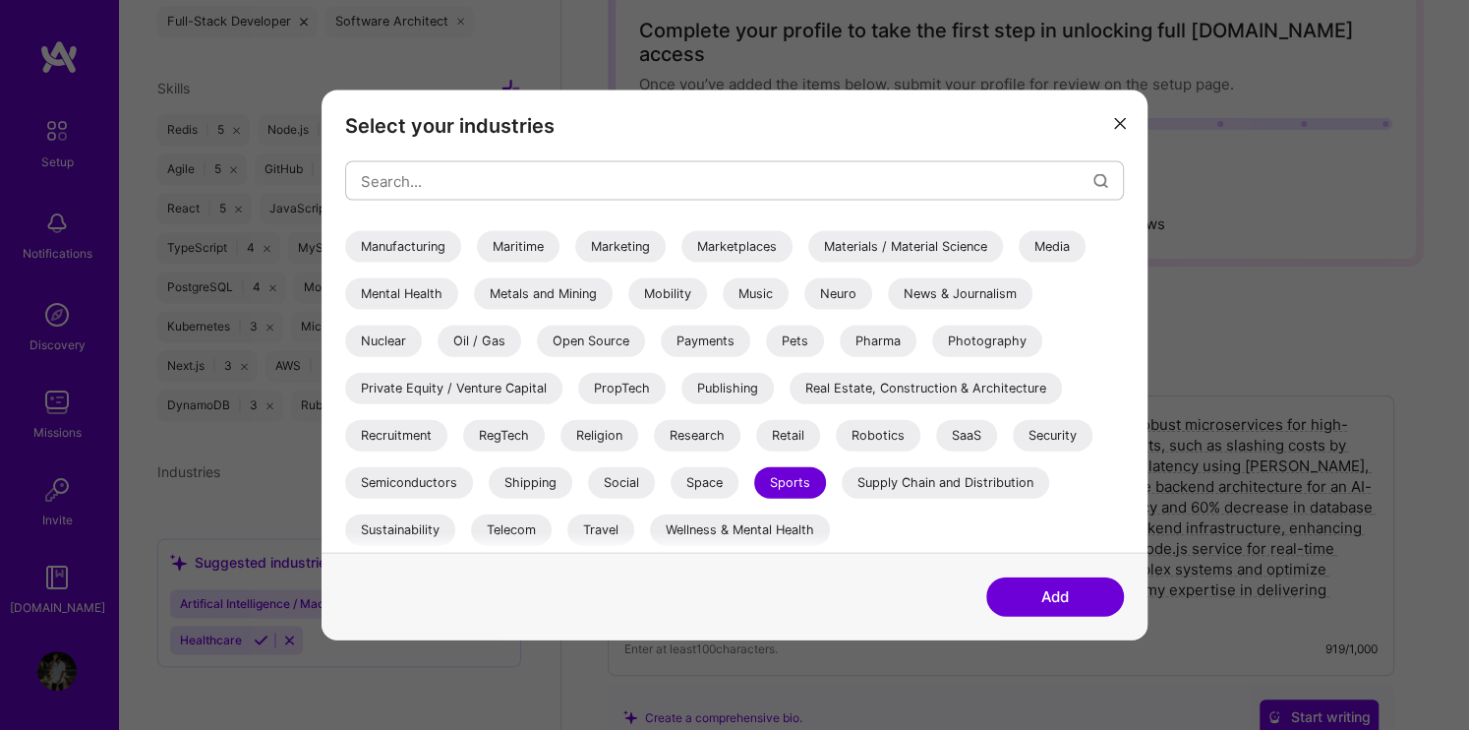
click at [973, 440] on div "SaaS" at bounding box center [966, 435] width 61 height 31
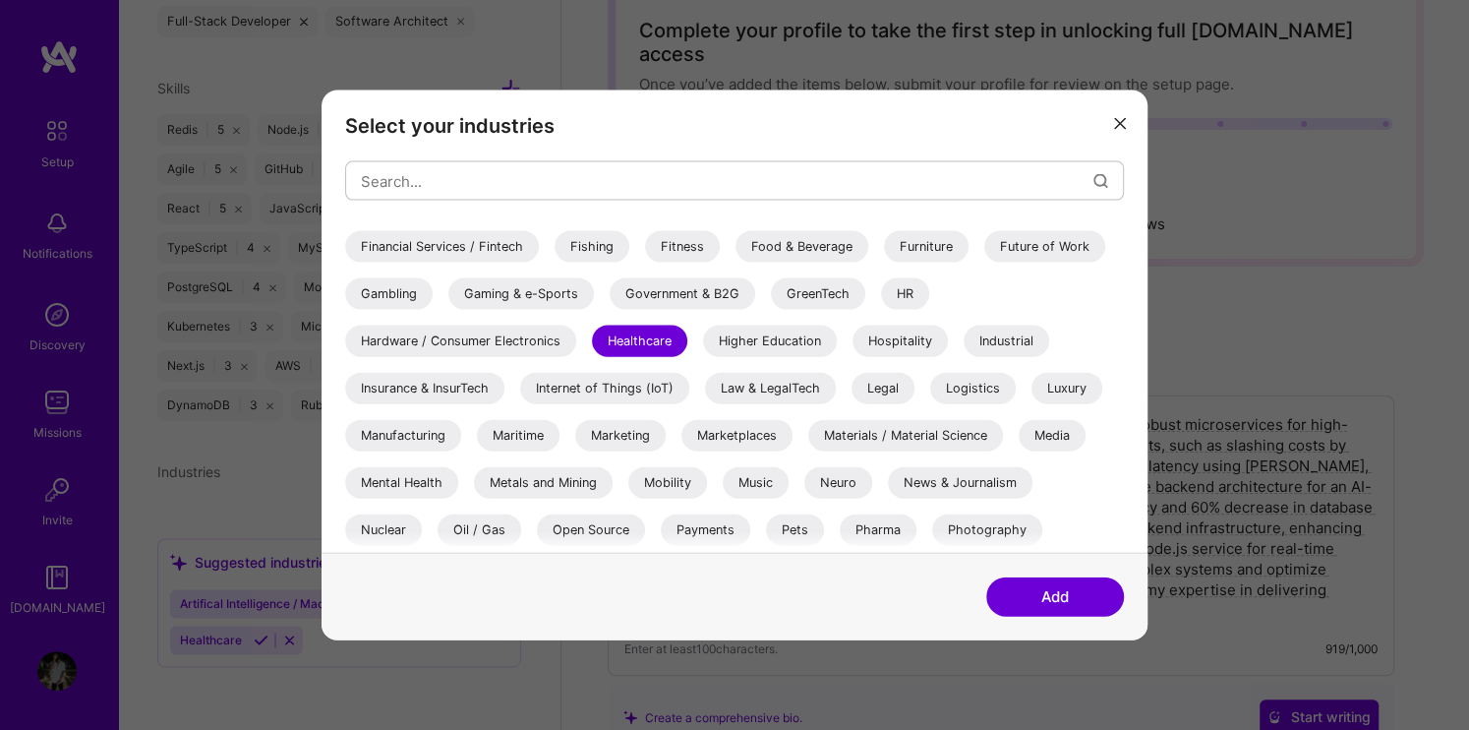
scroll to position [463, 0]
click at [1056, 589] on button "Add" at bounding box center [1055, 595] width 138 height 39
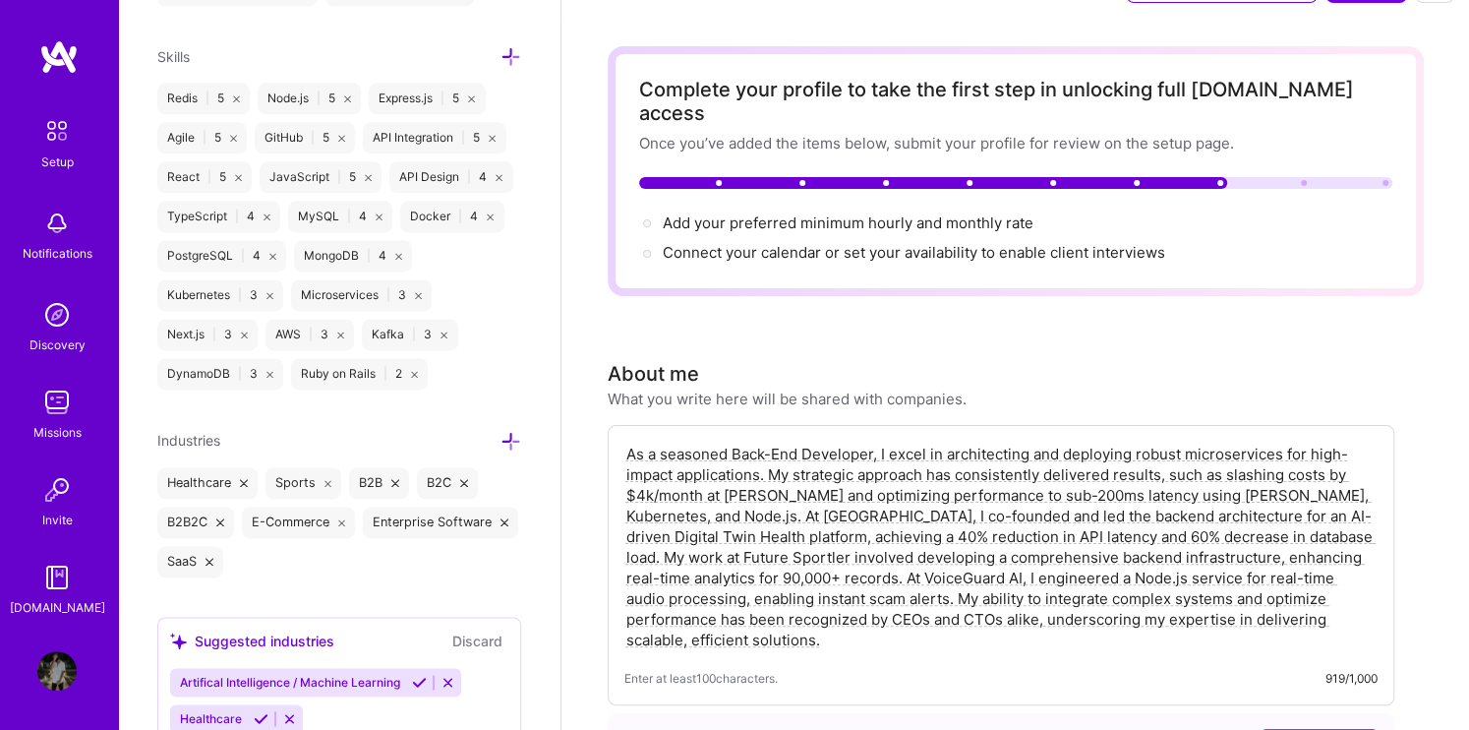
scroll to position [50, 0]
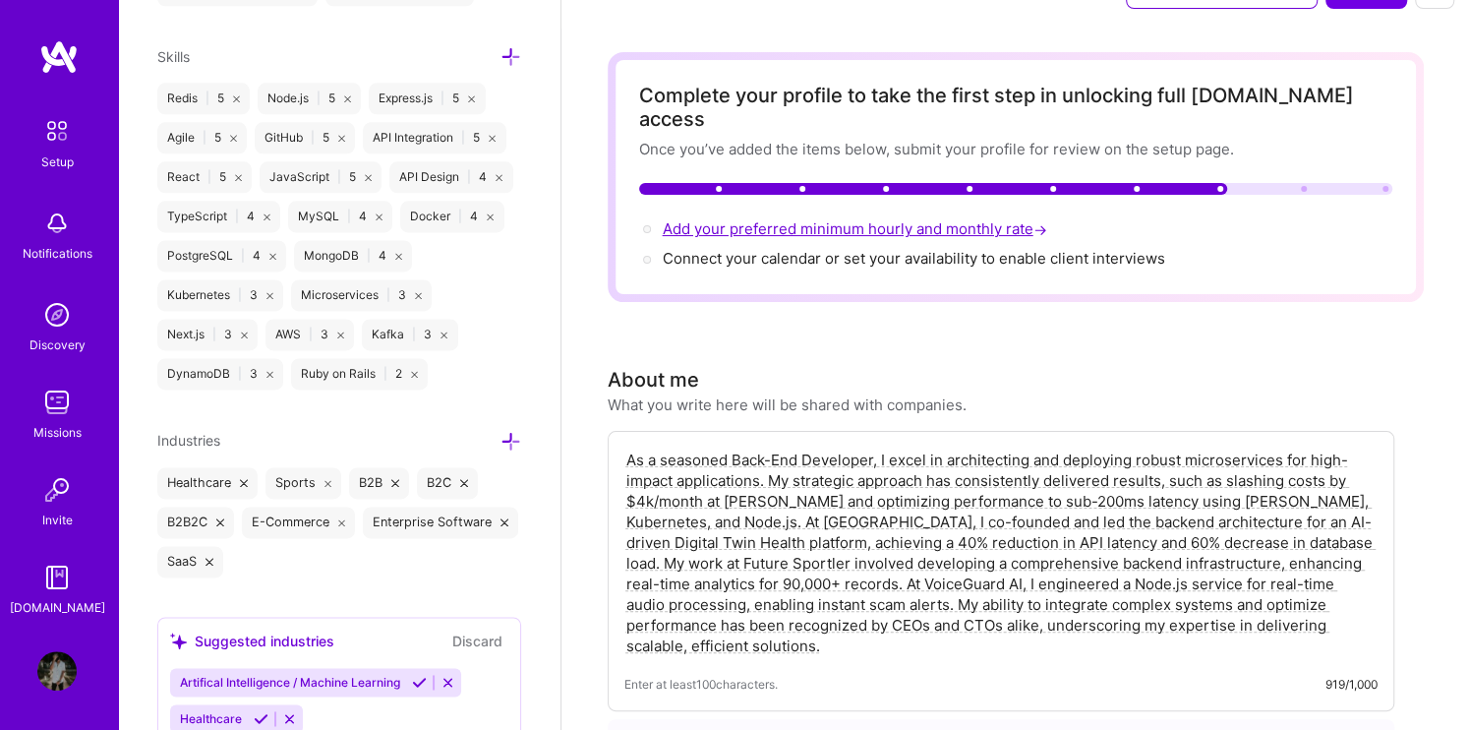
click at [828, 219] on span "Add your preferred minimum hourly and monthly rate →" at bounding box center [857, 228] width 388 height 19
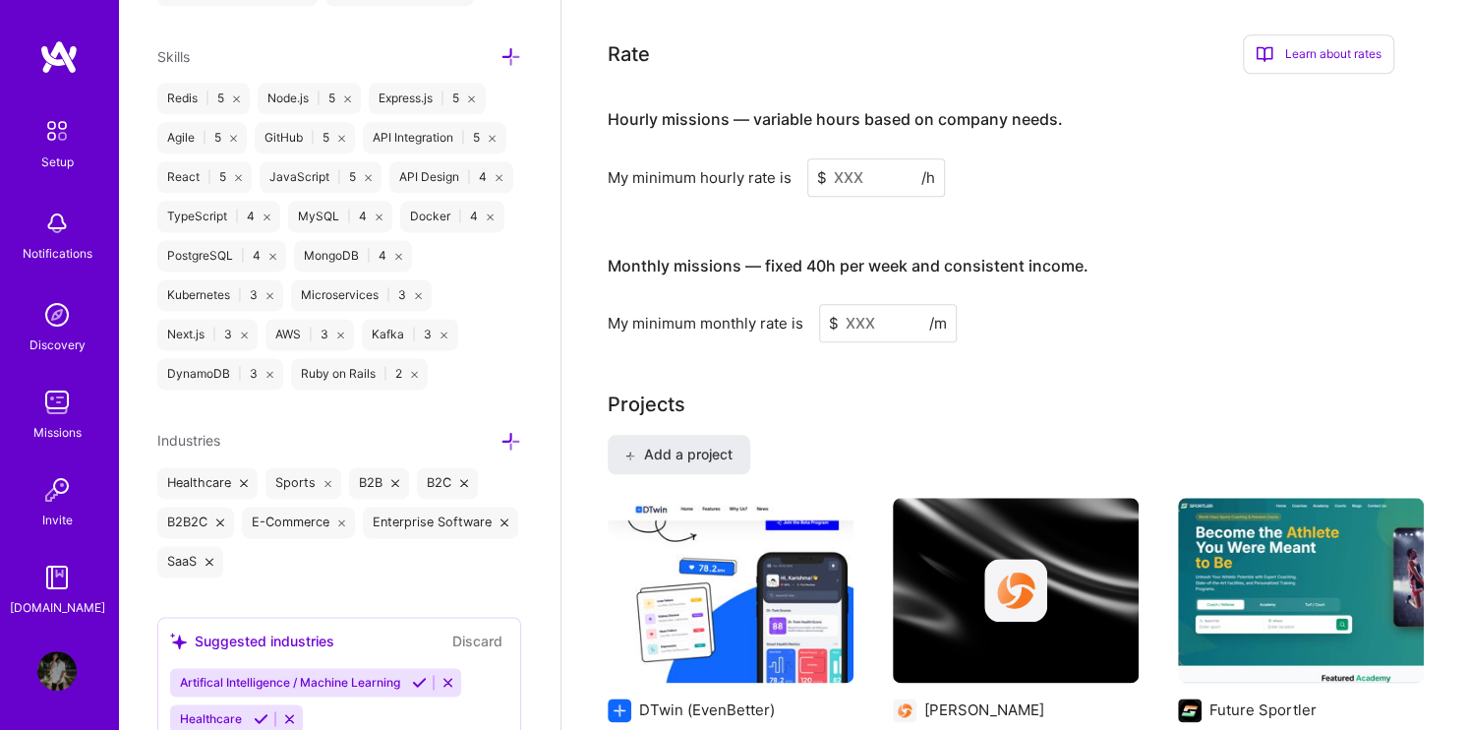
scroll to position [1216, 0]
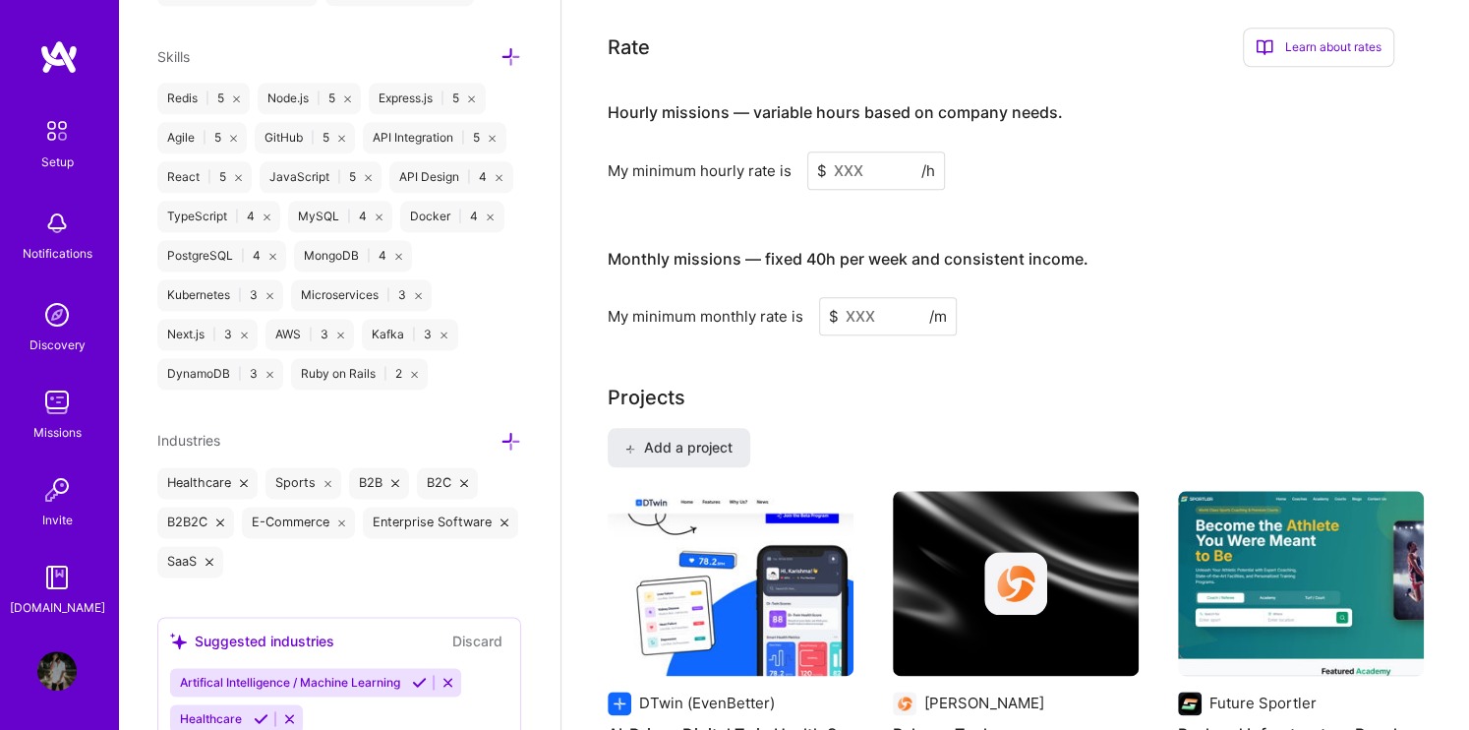
click at [853, 151] on input at bounding box center [876, 170] width 138 height 38
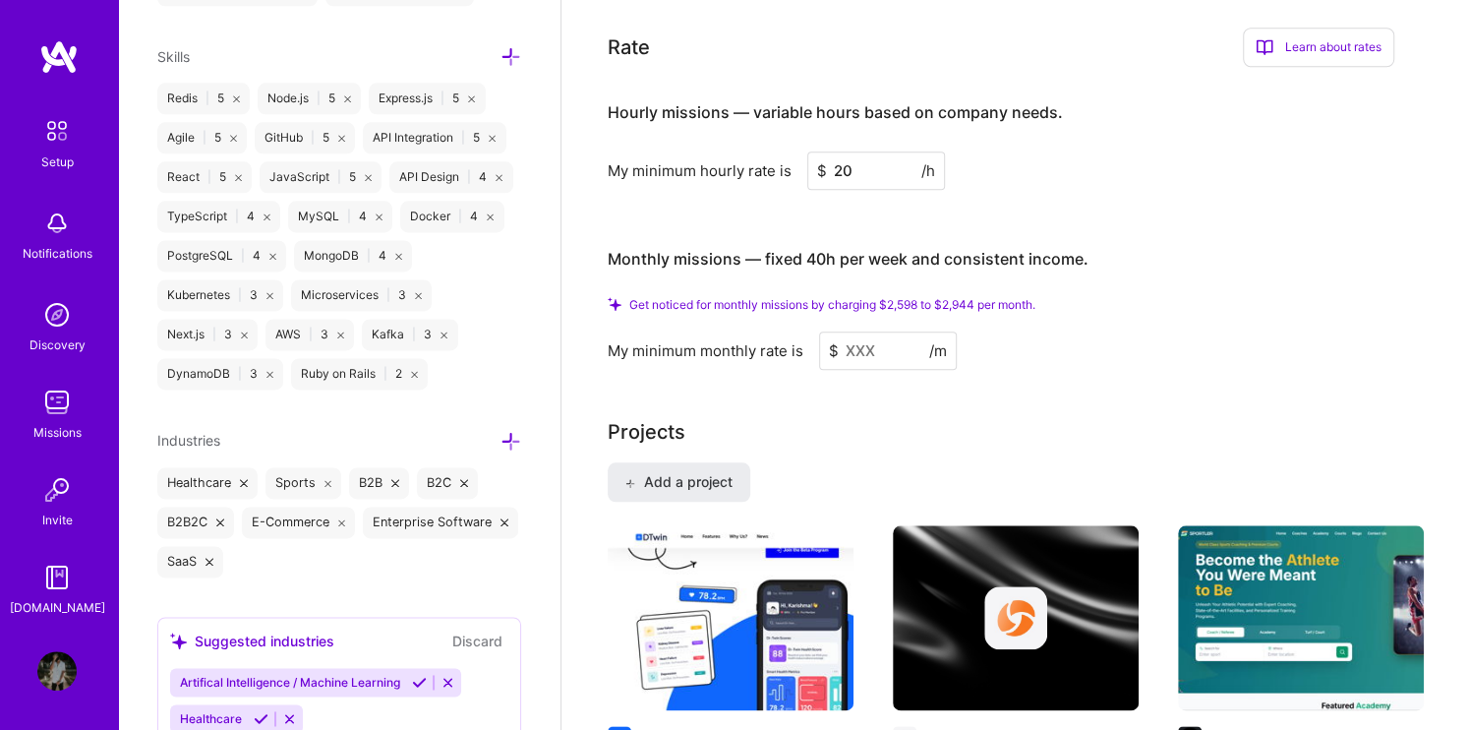
type input "20"
click at [929, 198] on div "Hourly missions — variable hours based on company needs. My minimum hourly rate…" at bounding box center [1001, 226] width 787 height 287
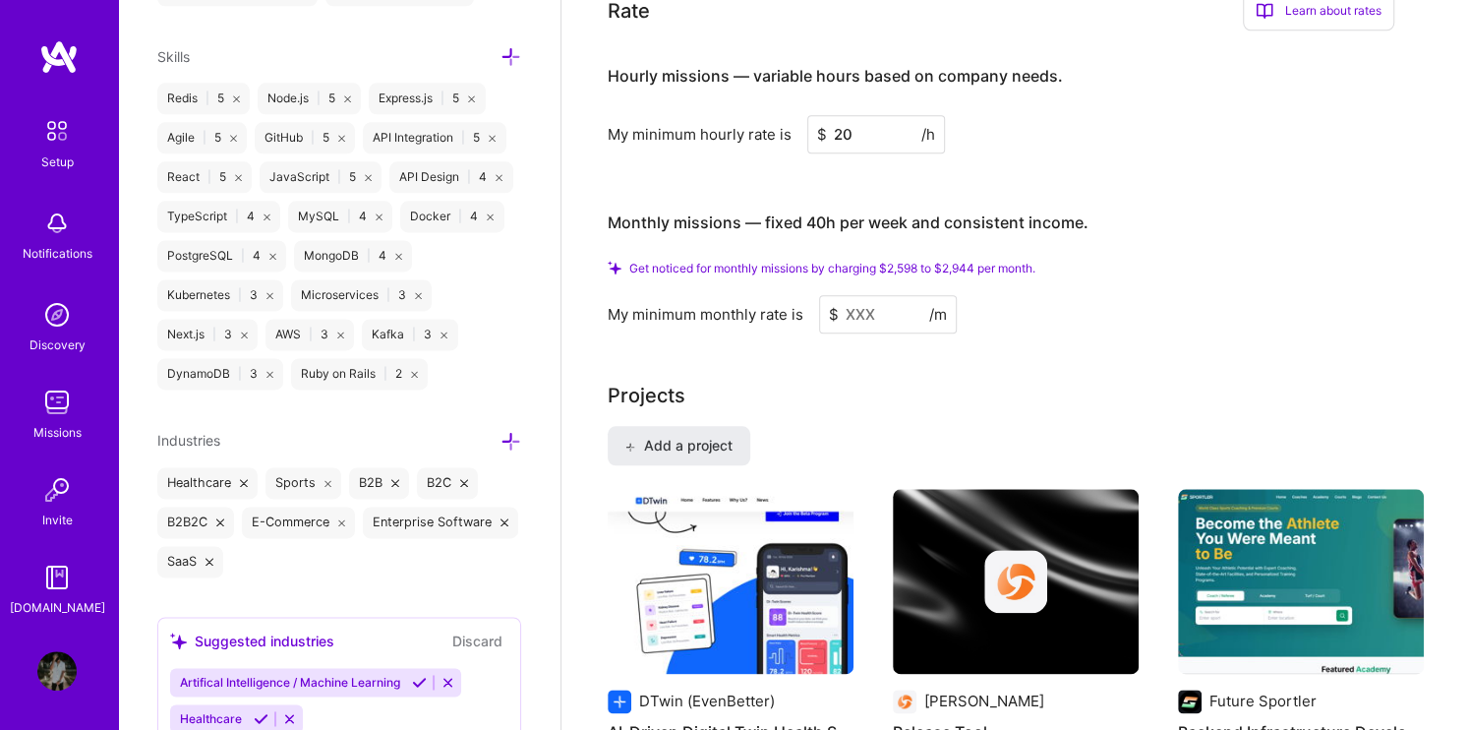
click at [903, 295] on input at bounding box center [888, 314] width 138 height 38
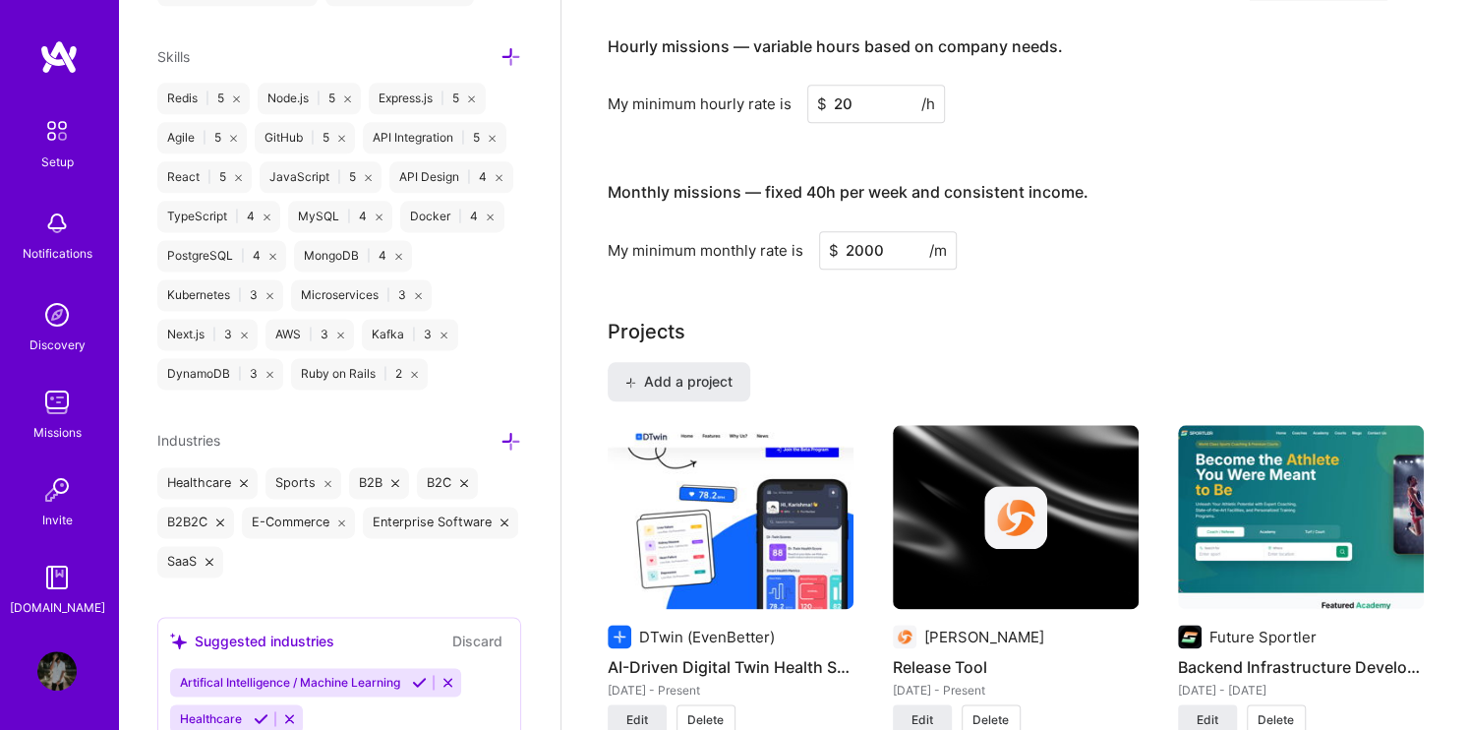
click at [987, 317] on div "Projects" at bounding box center [1016, 331] width 816 height 29
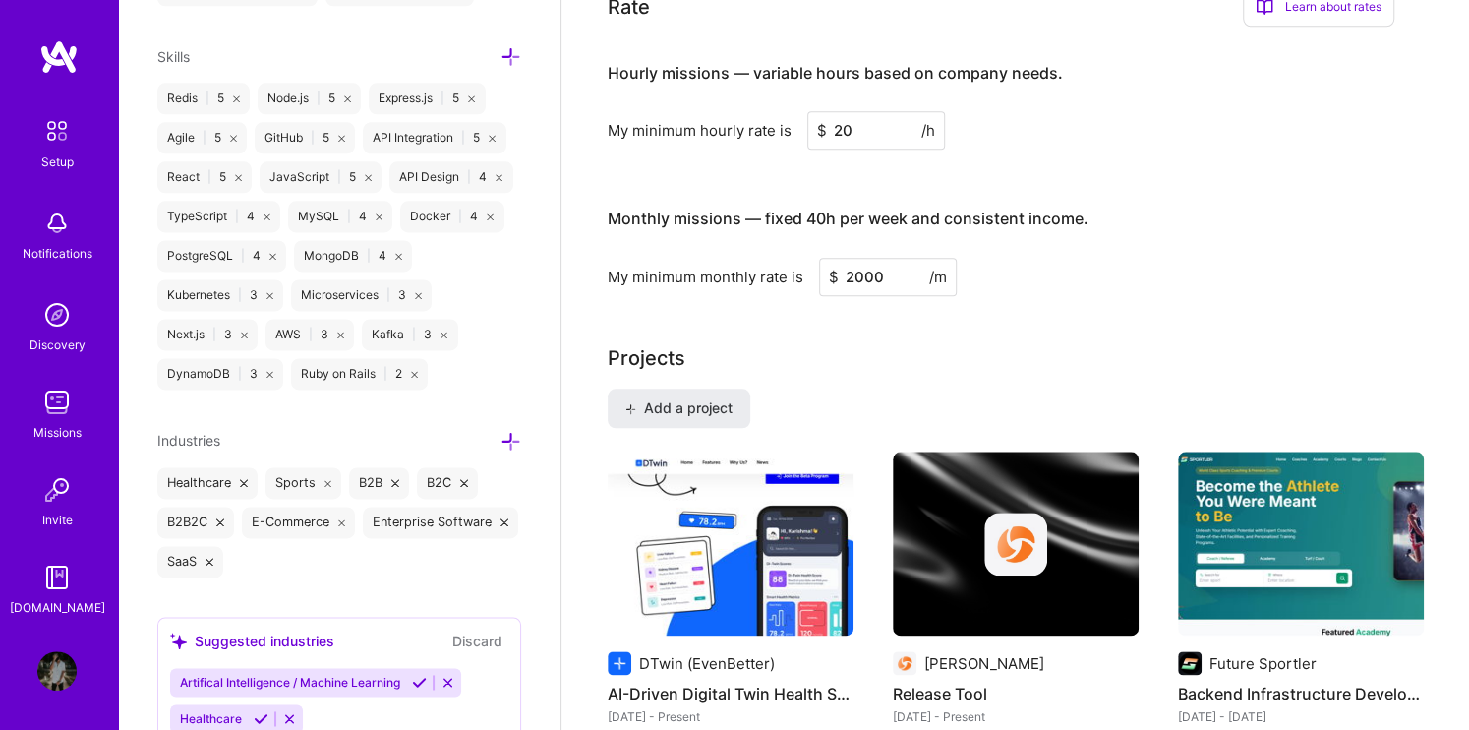
scroll to position [1241, 0]
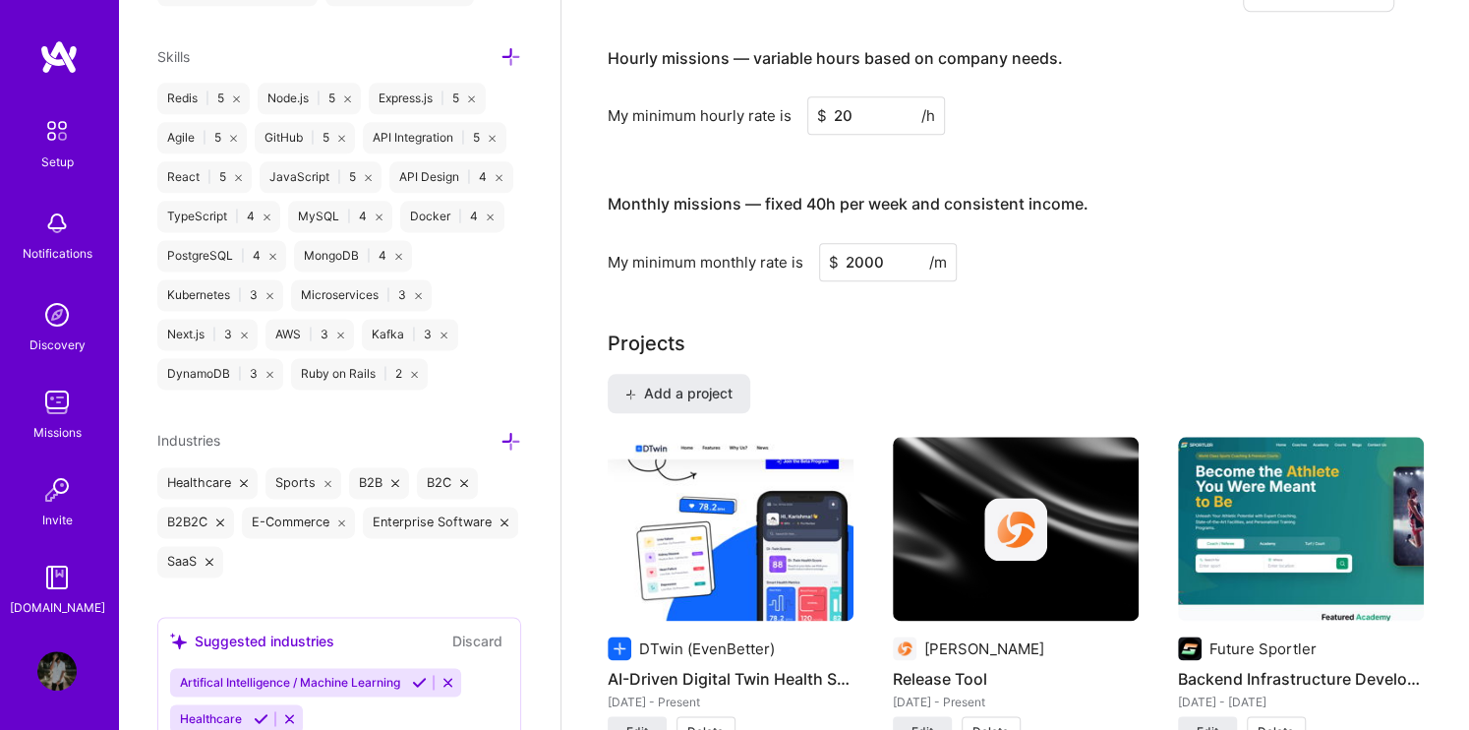
click at [864, 243] on input "2000" at bounding box center [888, 262] width 138 height 38
type input "2500"
click at [1044, 207] on div "Monthly missions — fixed 40h per week and consistent income. My minimum monthly…" at bounding box center [1001, 227] width 787 height 107
click at [890, 243] on input "2500" at bounding box center [888, 262] width 138 height 38
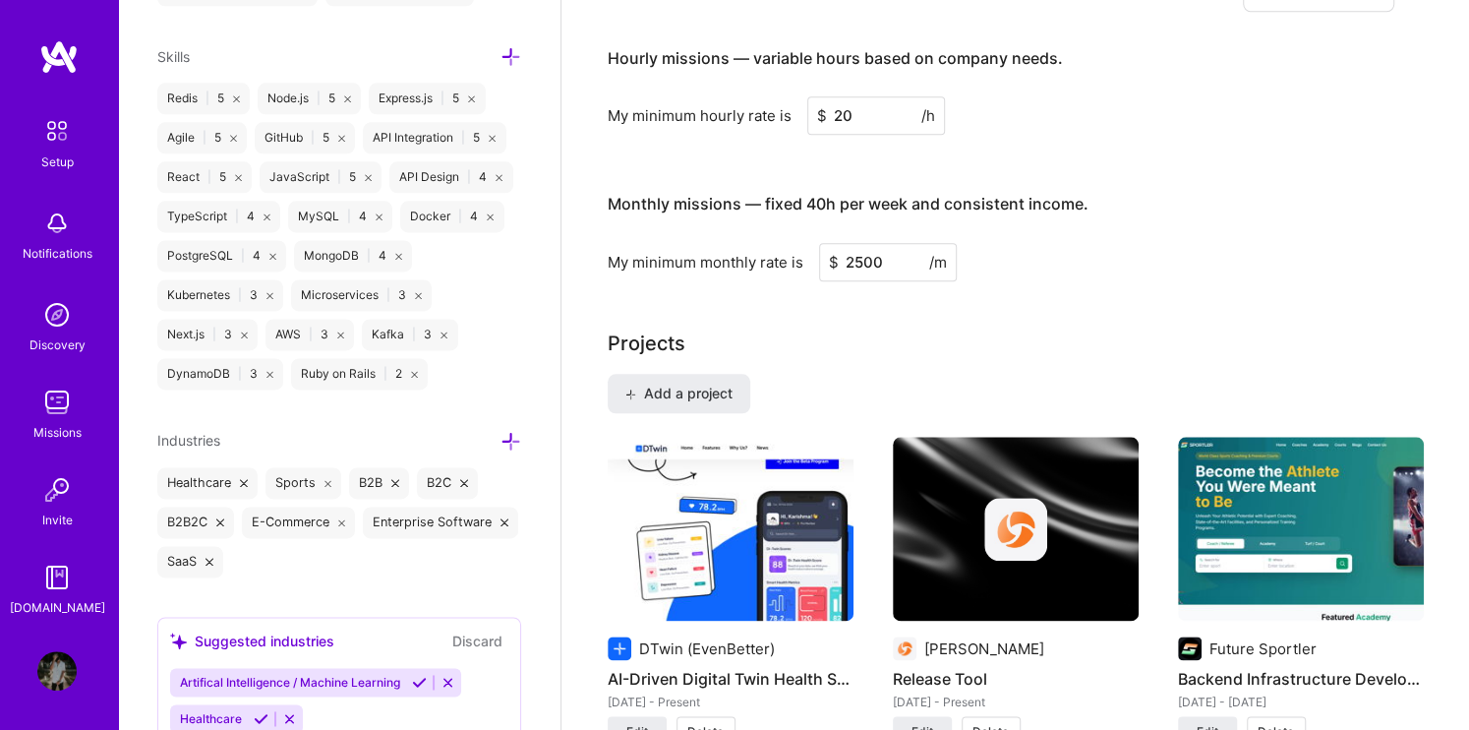
click at [890, 243] on input "2500" at bounding box center [888, 262] width 138 height 38
click at [905, 275] on div "Complete your profile to take the first step in unlocking full [DOMAIN_NAME] ac…" at bounding box center [1016, 557] width 816 height 3393
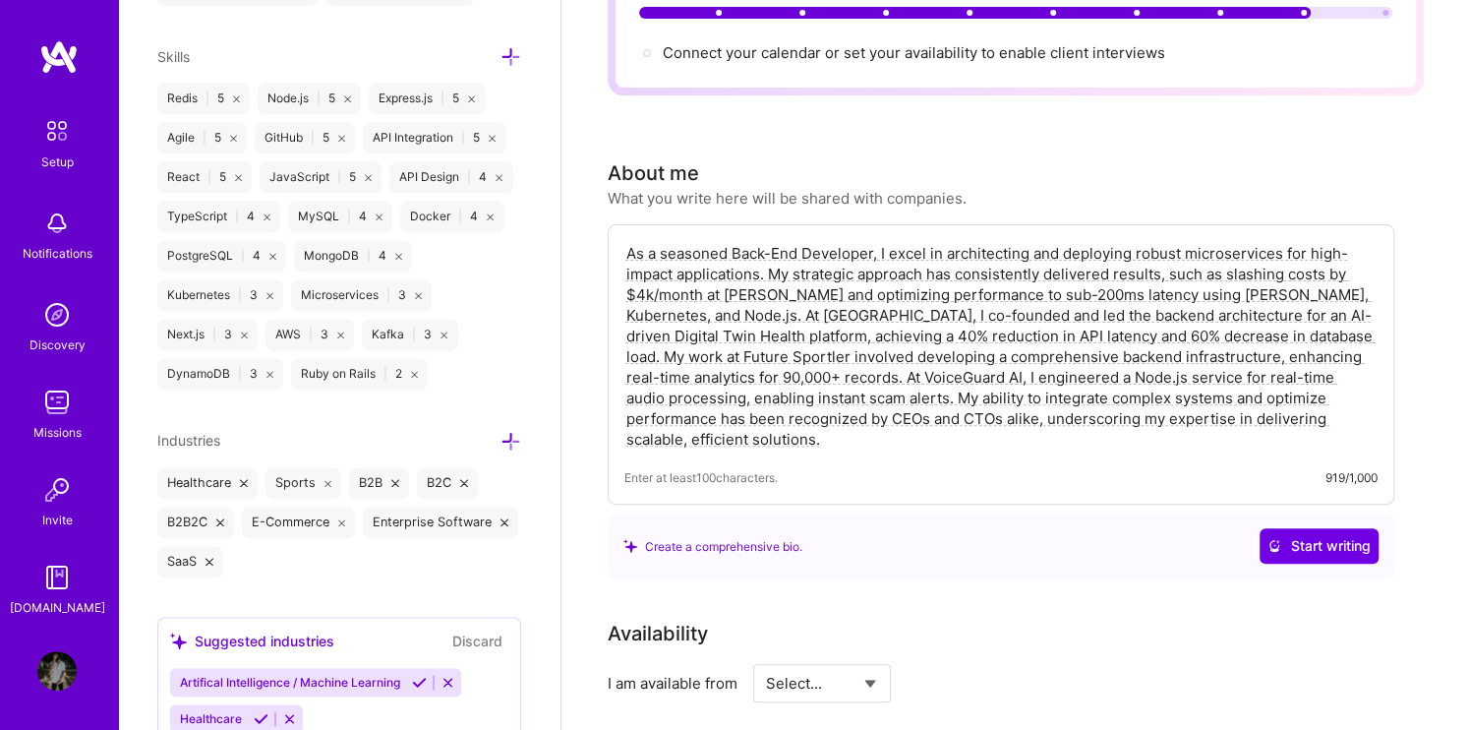
scroll to position [0, 0]
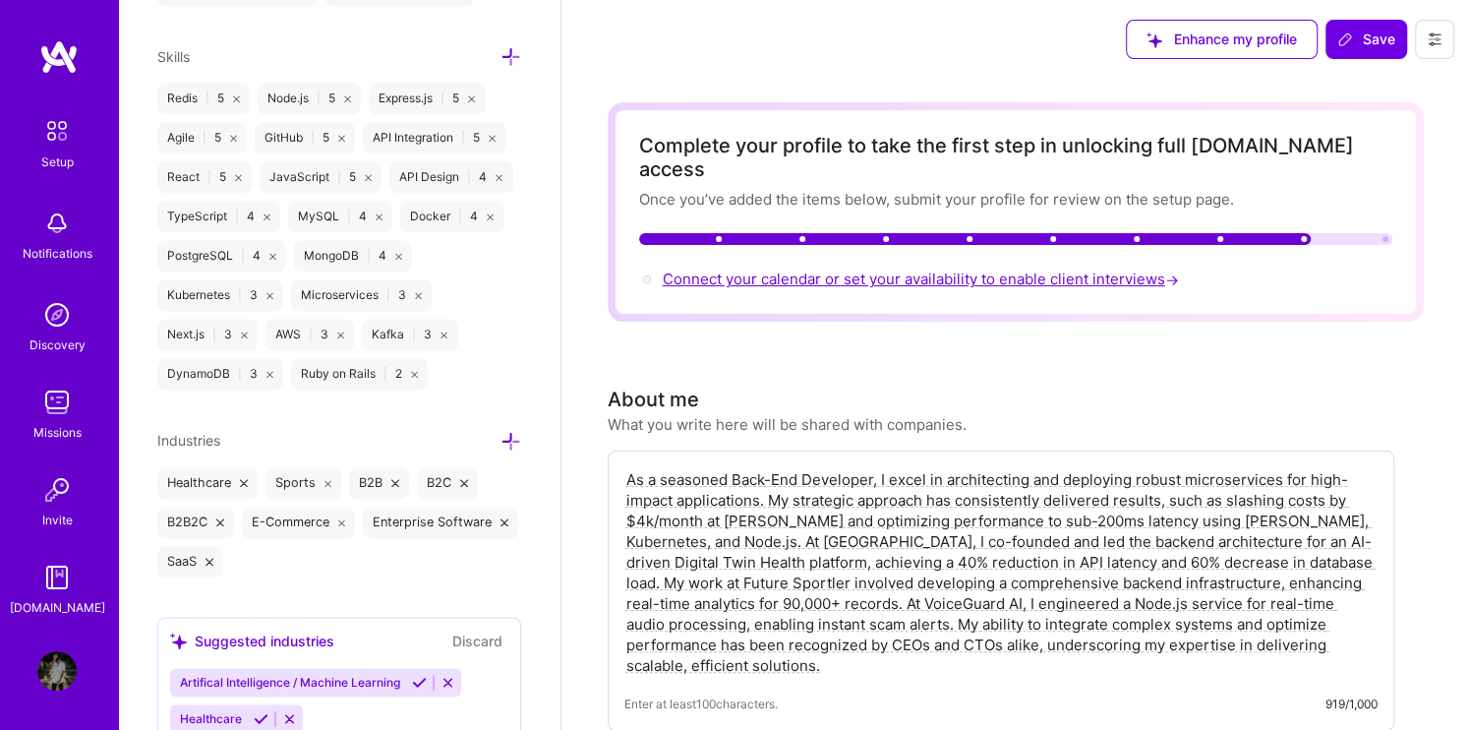
click at [818, 269] on span "Connect your calendar or set your availability to enable client interviews →" at bounding box center [923, 278] width 520 height 19
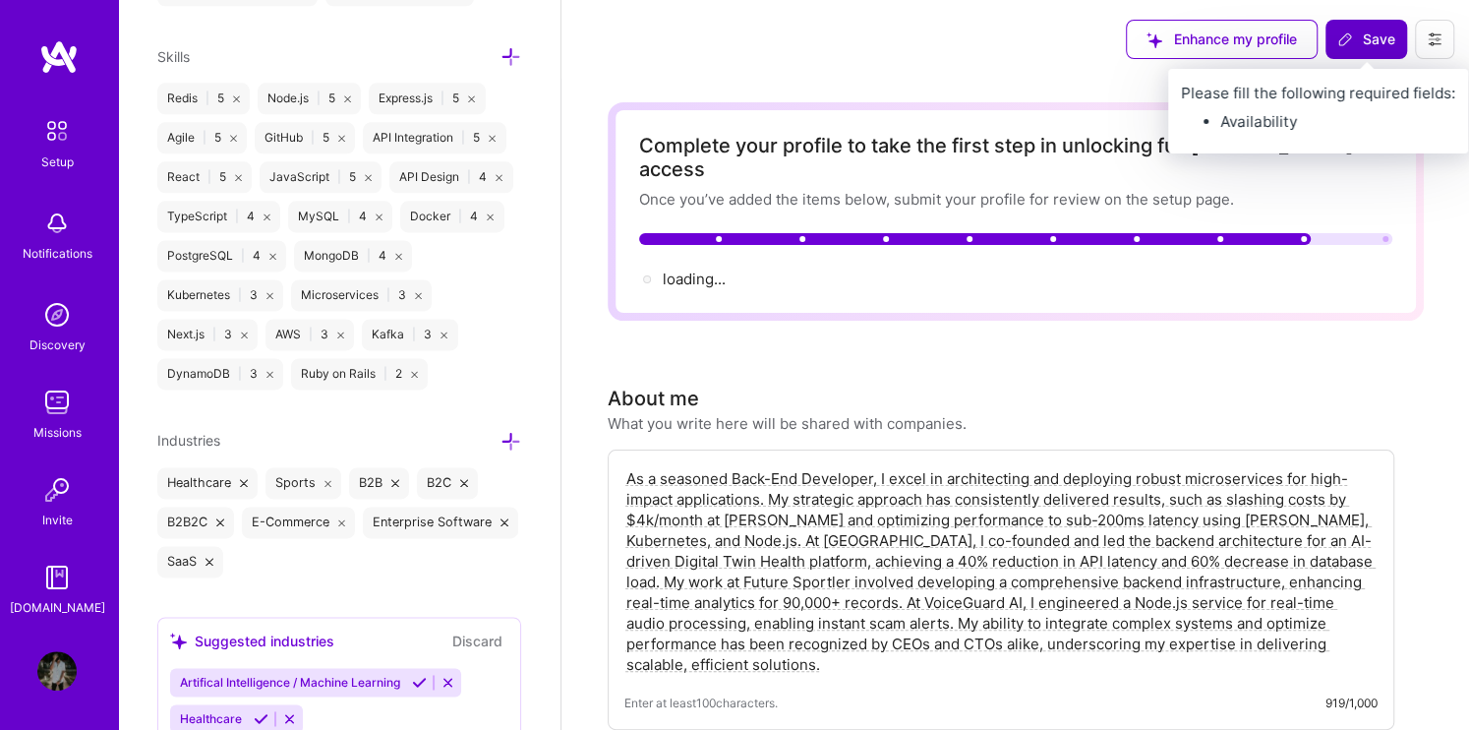
click at [1339, 43] on icon at bounding box center [1345, 39] width 16 height 16
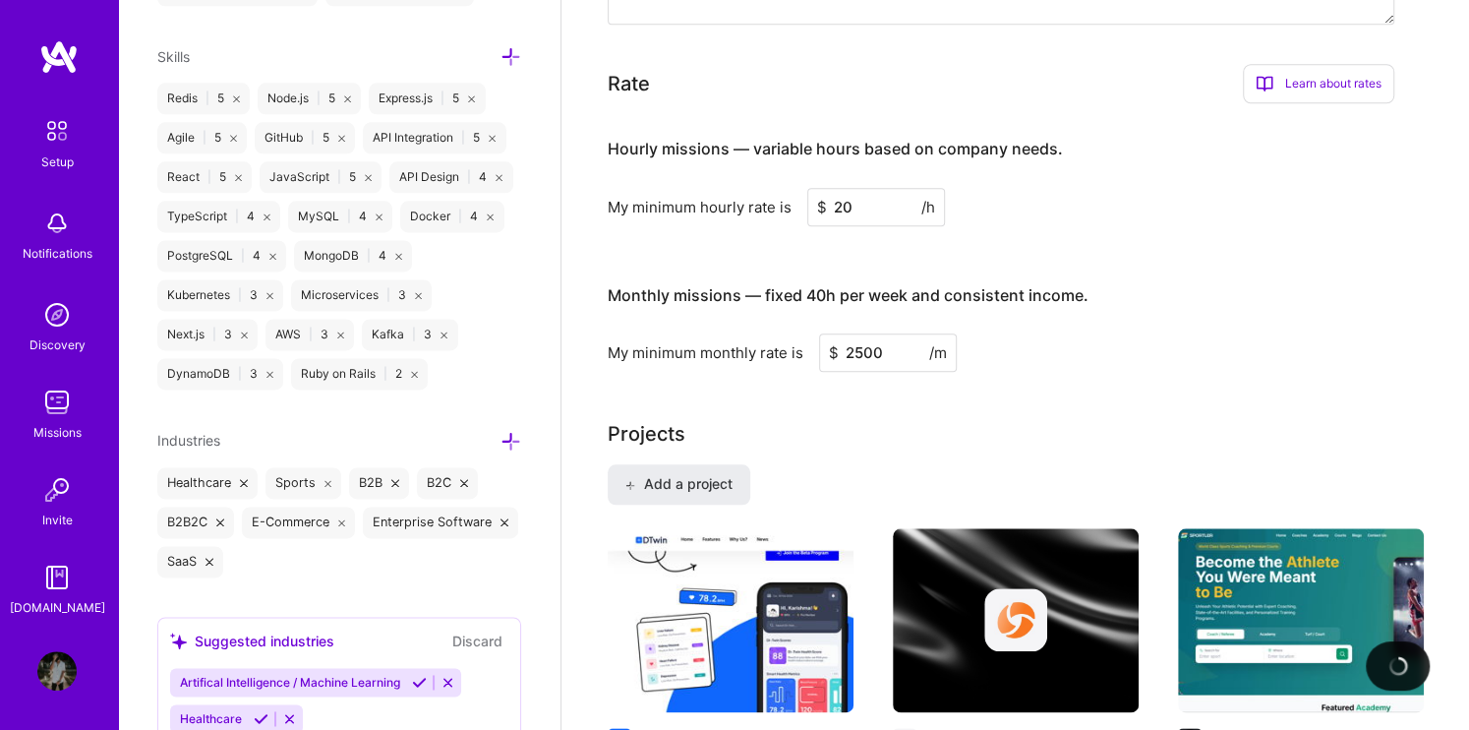
scroll to position [1604, 0]
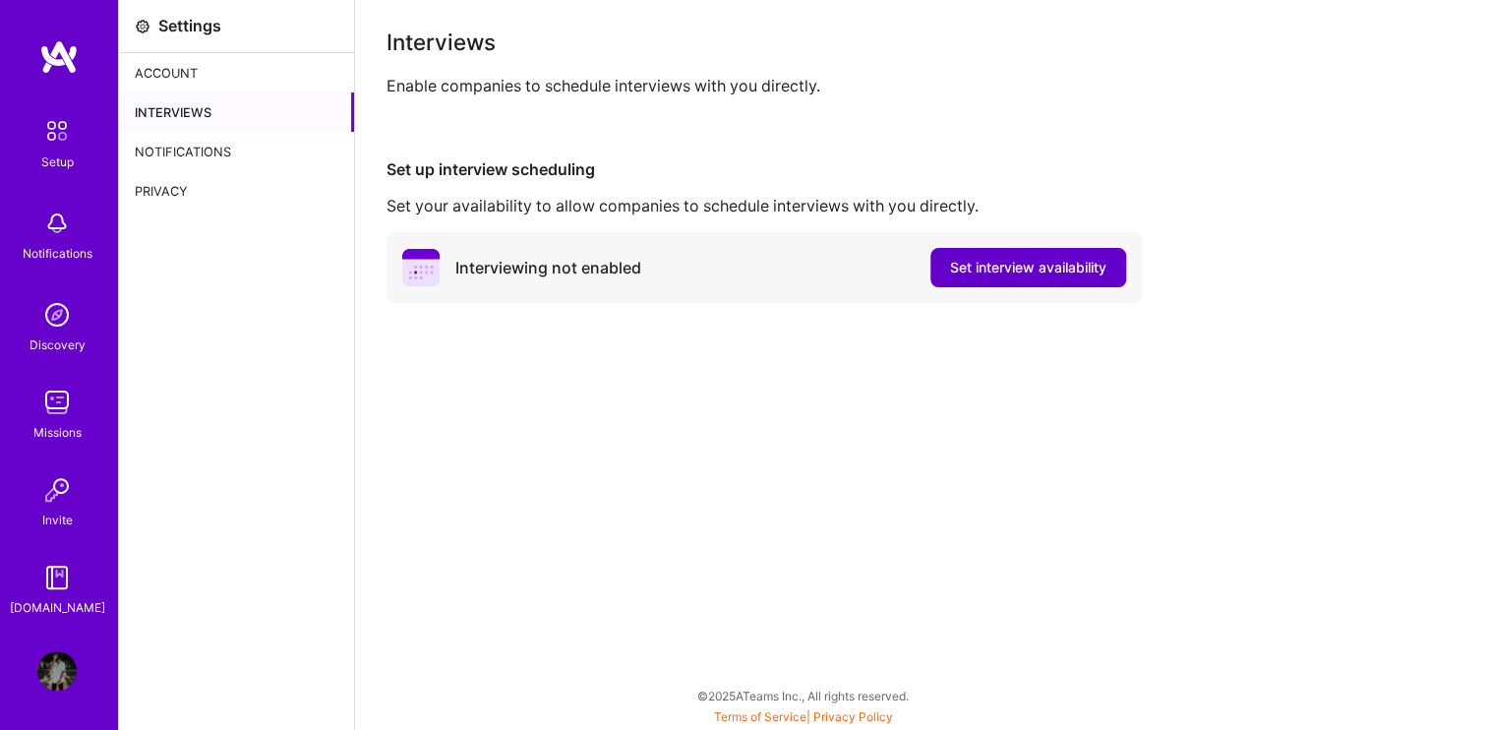
click at [961, 267] on span "Set interview availability" at bounding box center [1028, 268] width 156 height 20
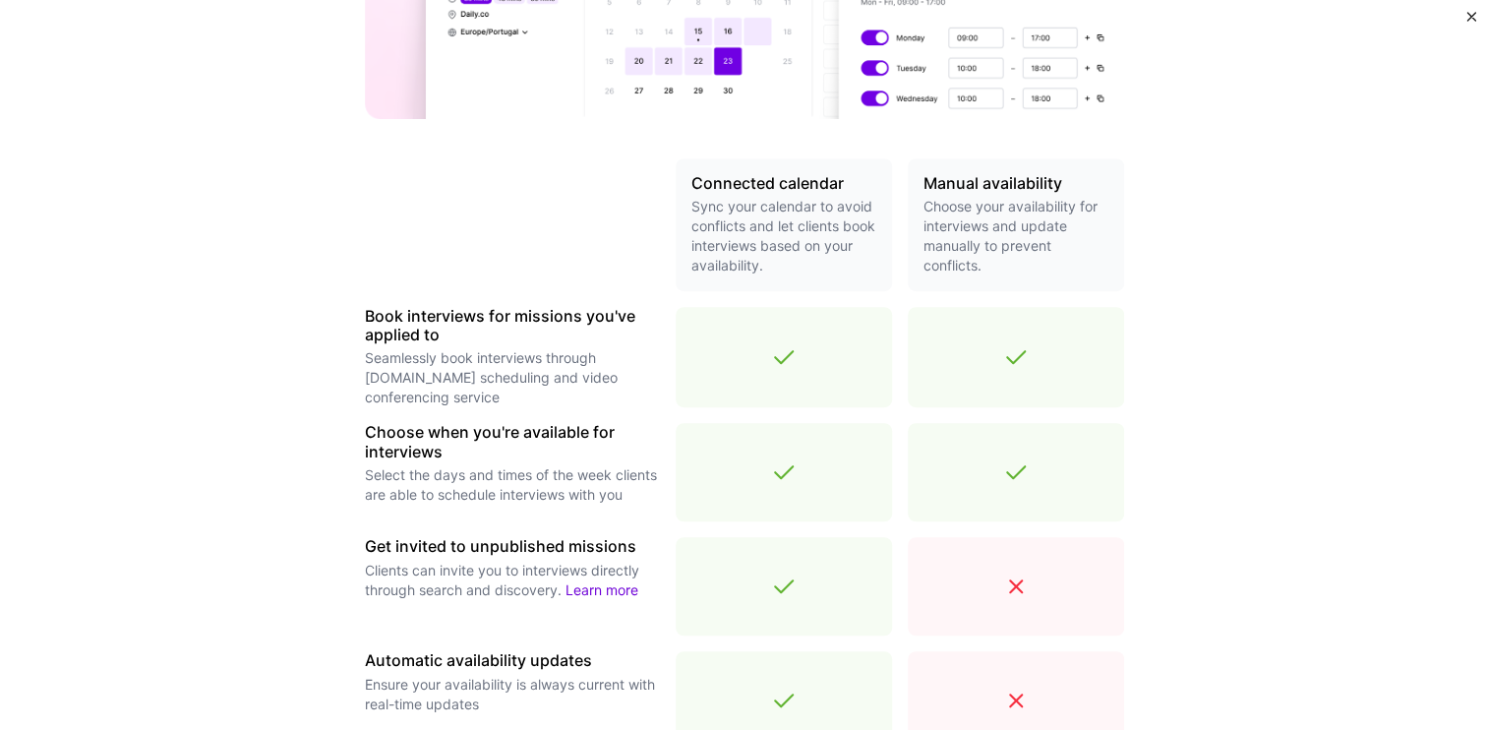
scroll to position [646, 0]
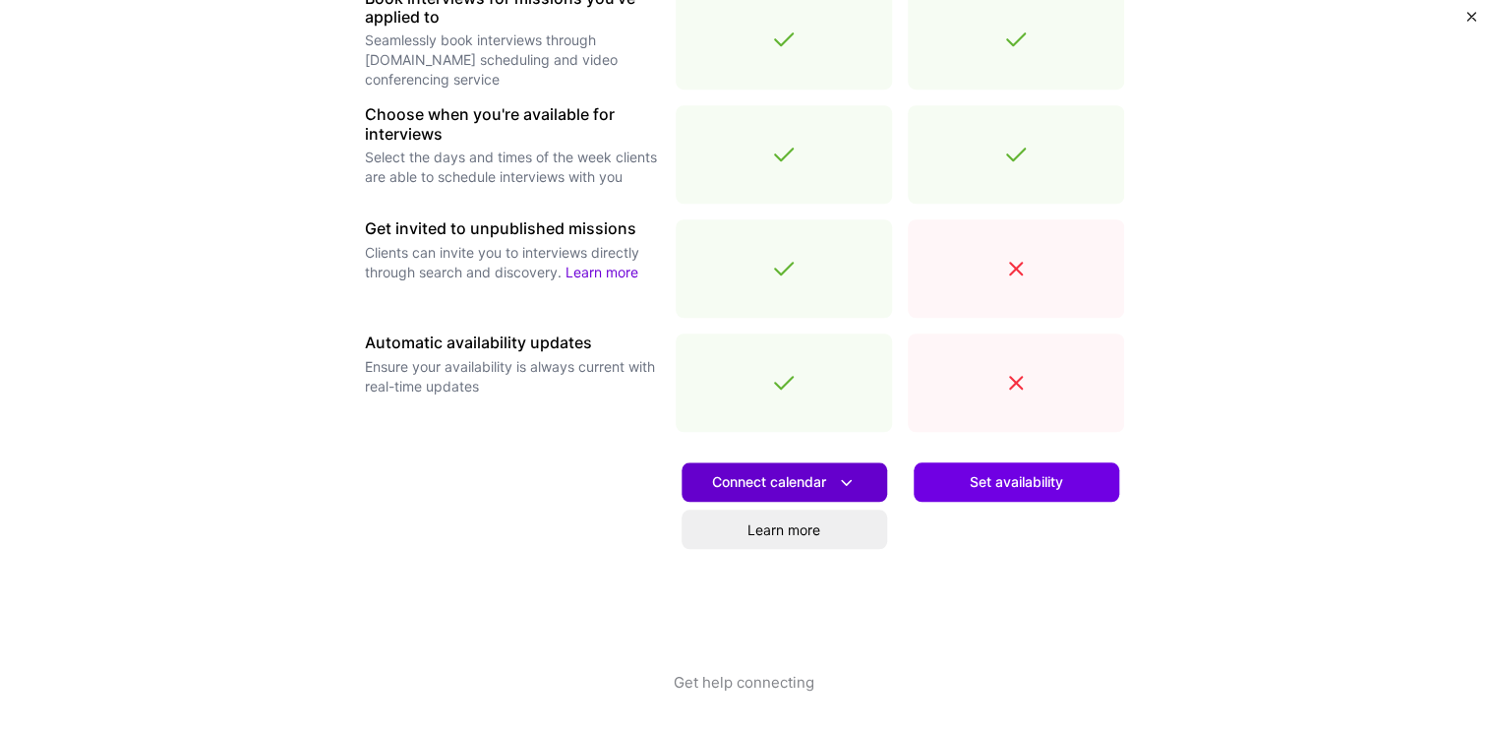
click at [787, 484] on span "Connect calendar" at bounding box center [784, 482] width 145 height 21
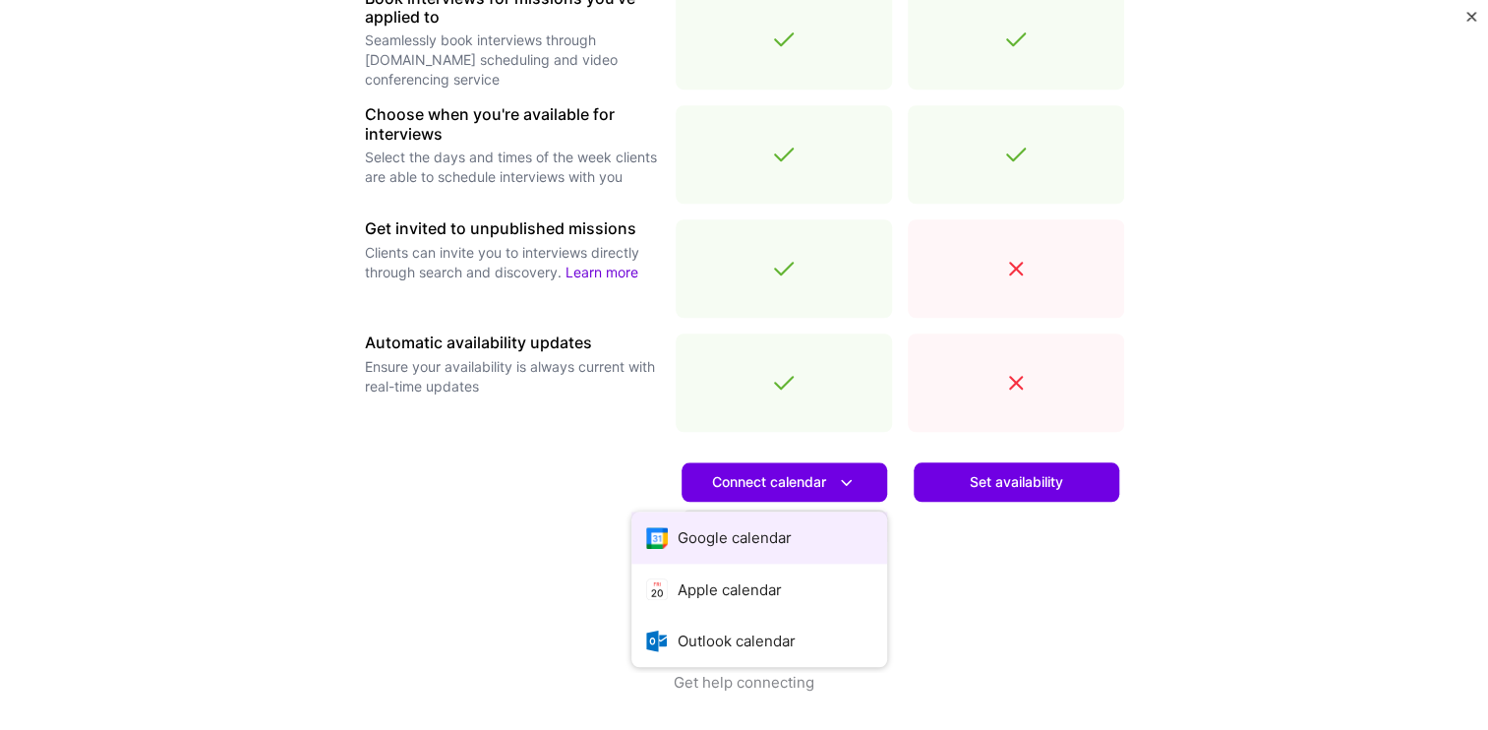
click at [775, 537] on button "Google calendar" at bounding box center [759, 537] width 256 height 52
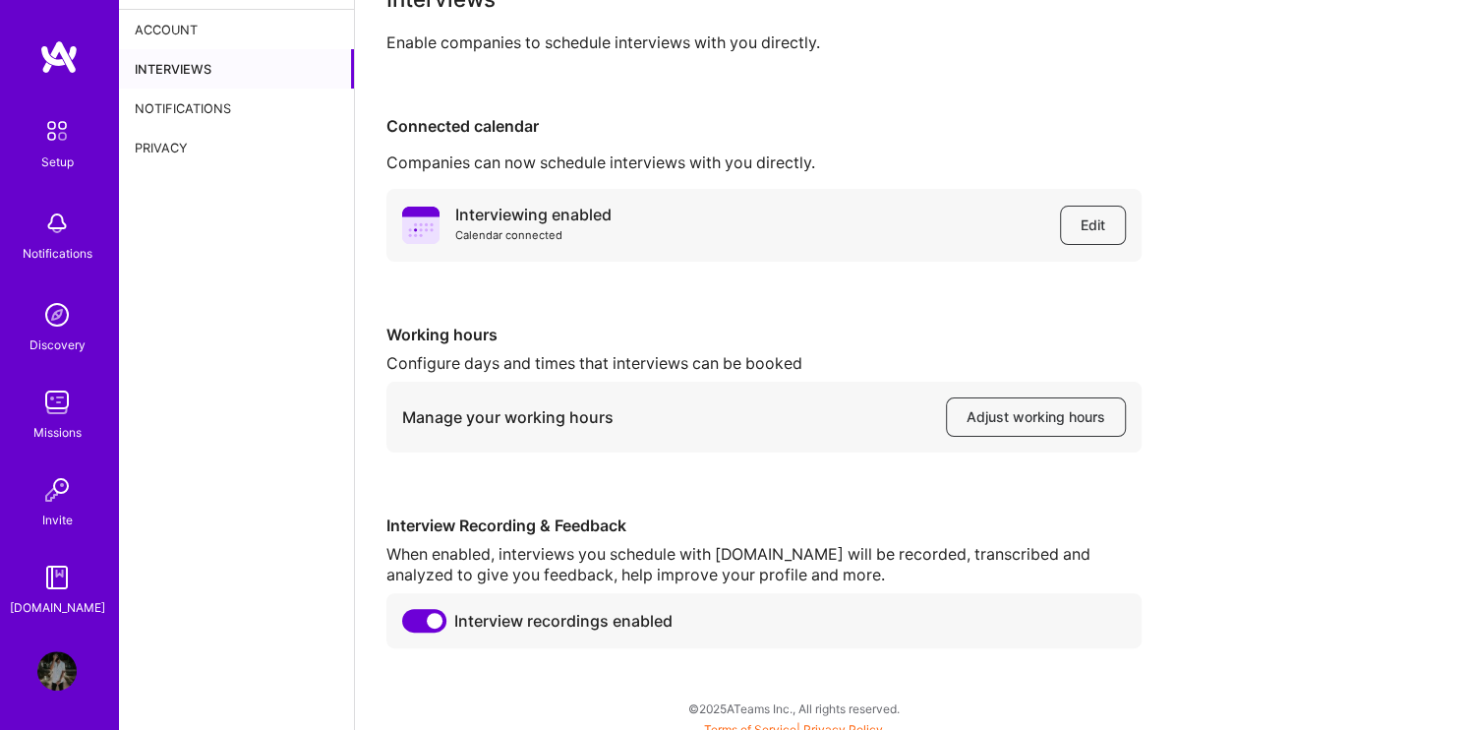
scroll to position [56, 0]
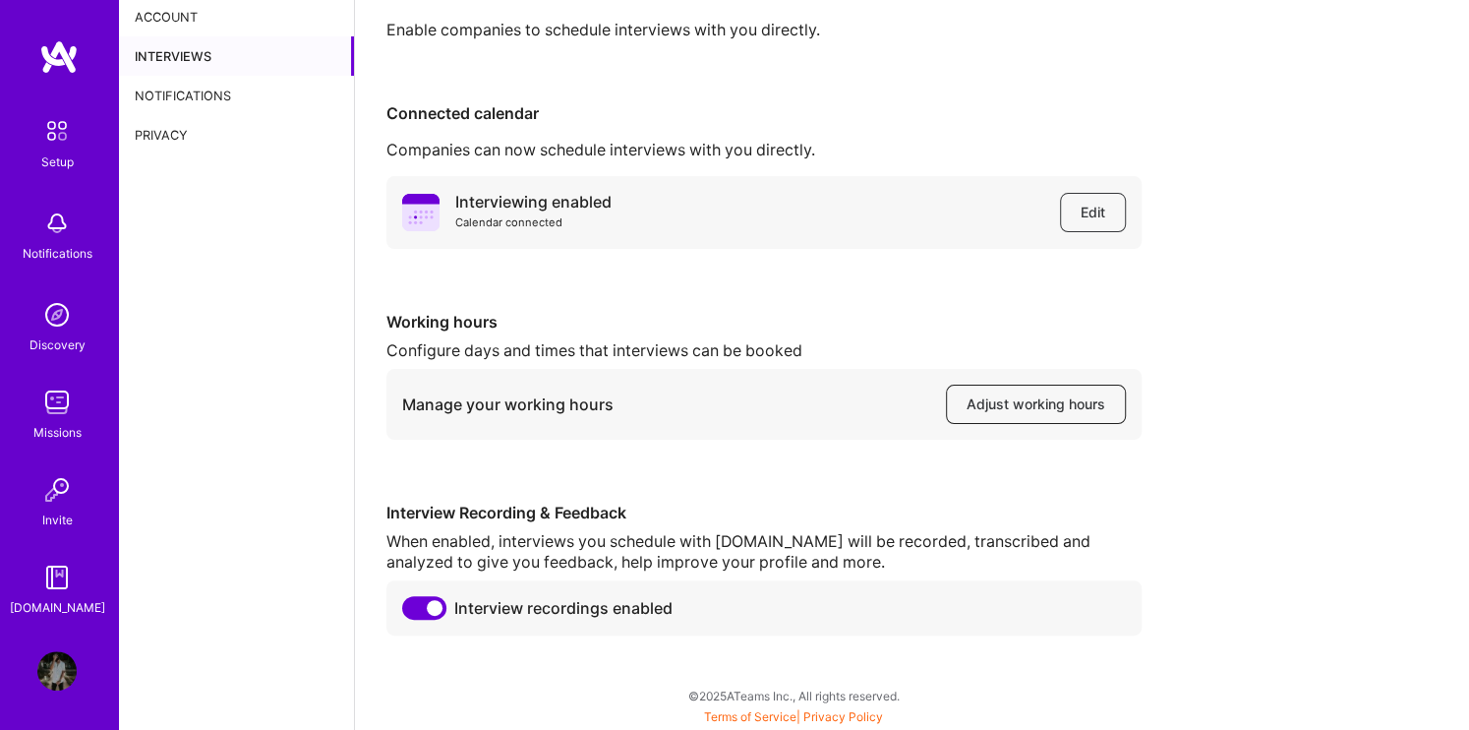
click at [995, 404] on span "Adjust working hours" at bounding box center [1036, 404] width 139 height 20
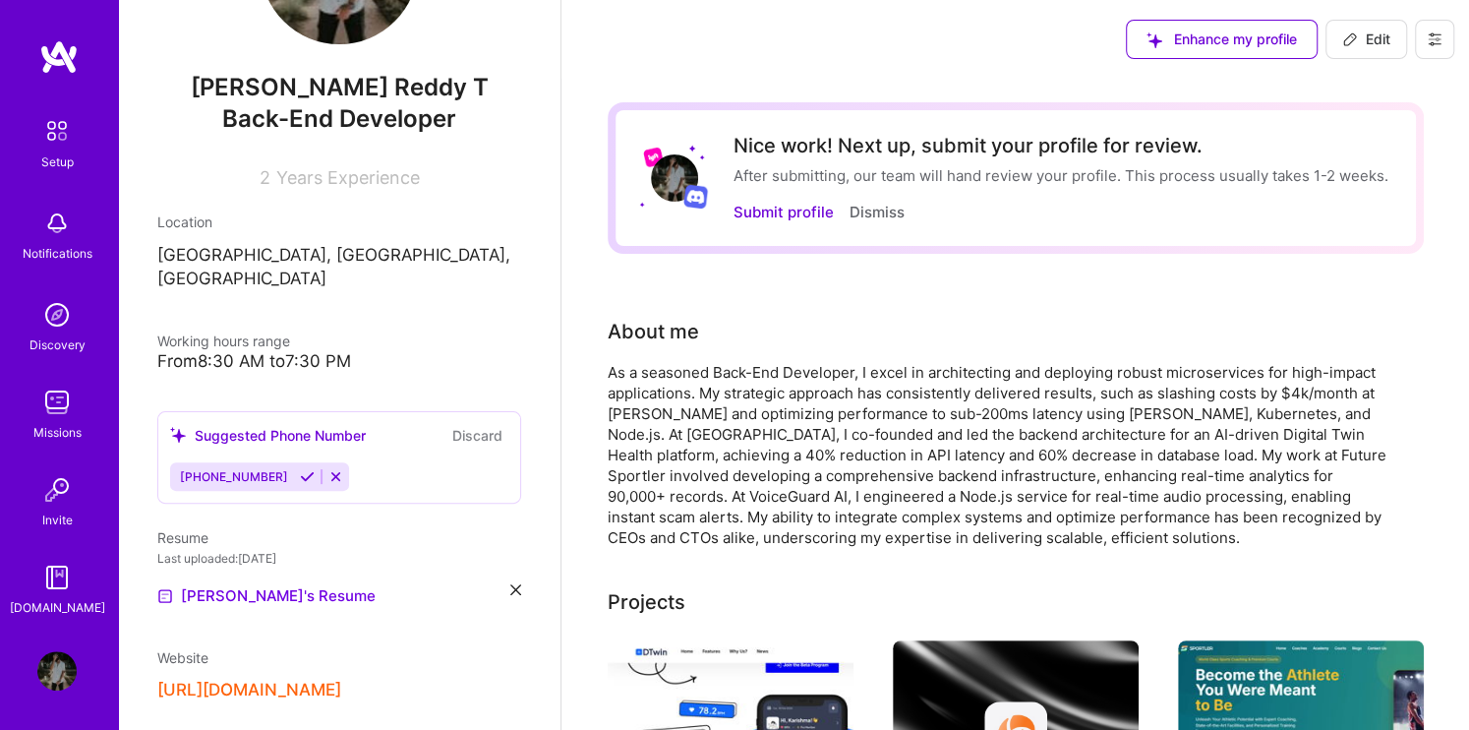
click at [300, 469] on icon at bounding box center [307, 476] width 15 height 15
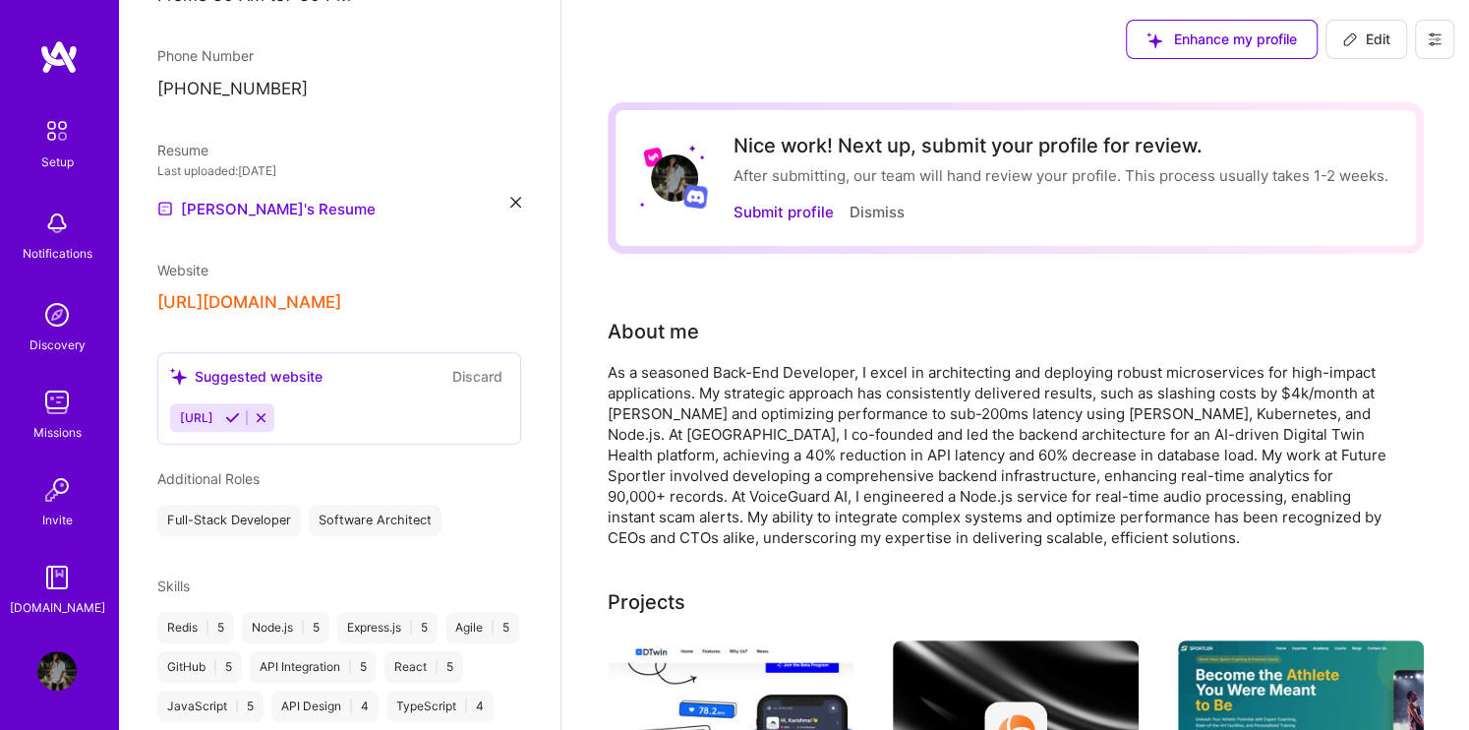
scroll to position [614, 0]
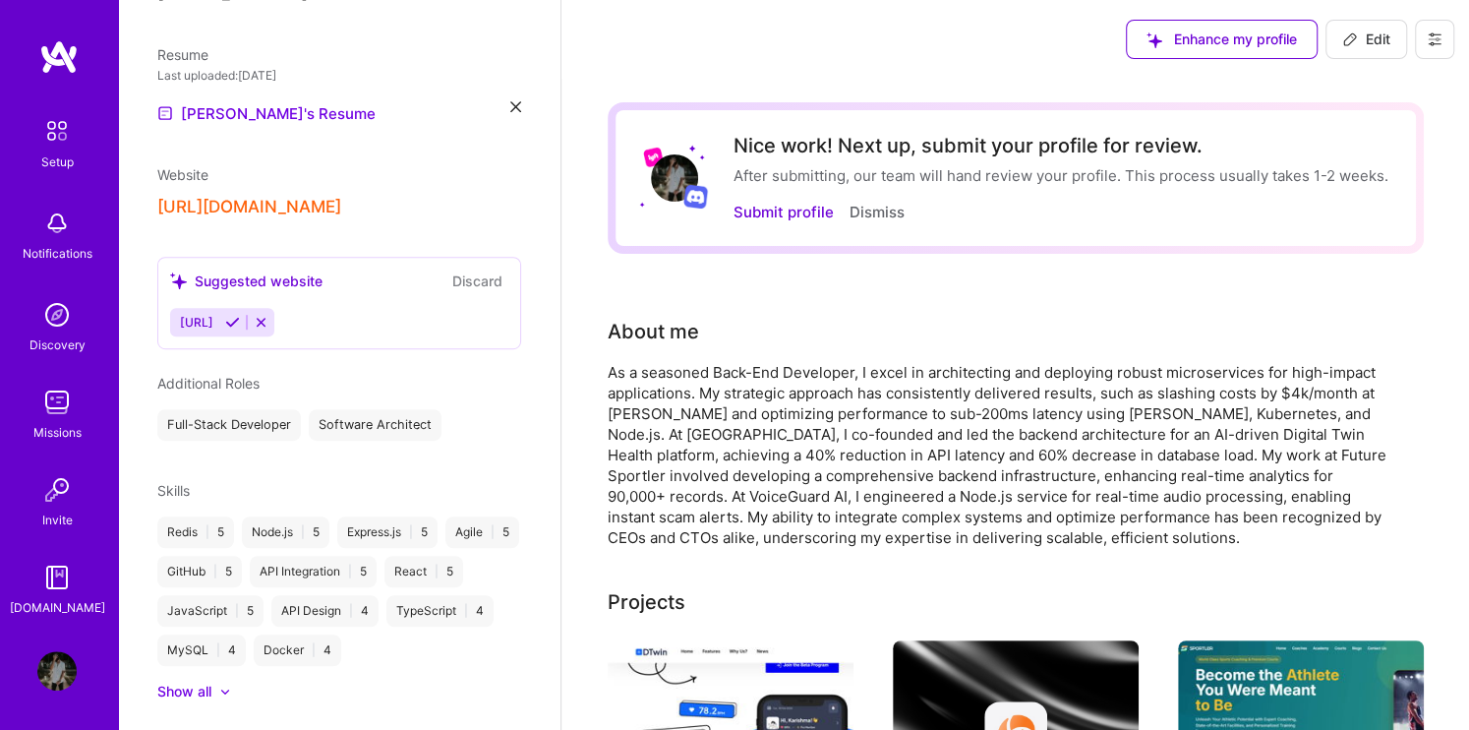
click at [268, 315] on icon at bounding box center [261, 322] width 15 height 15
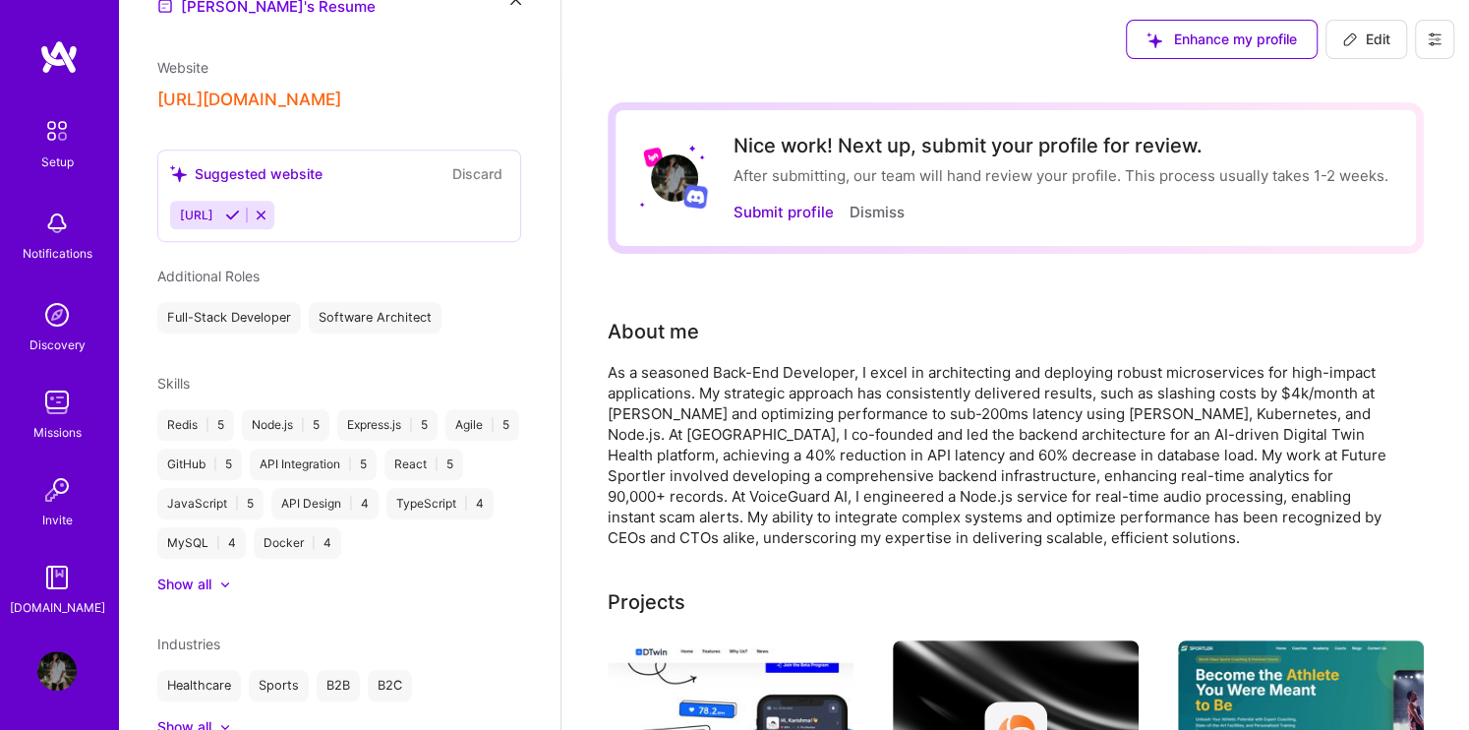
scroll to position [722, 0]
click at [468, 161] on button "Discard" at bounding box center [477, 172] width 62 height 23
click at [449, 161] on button "Discard" at bounding box center [477, 172] width 62 height 23
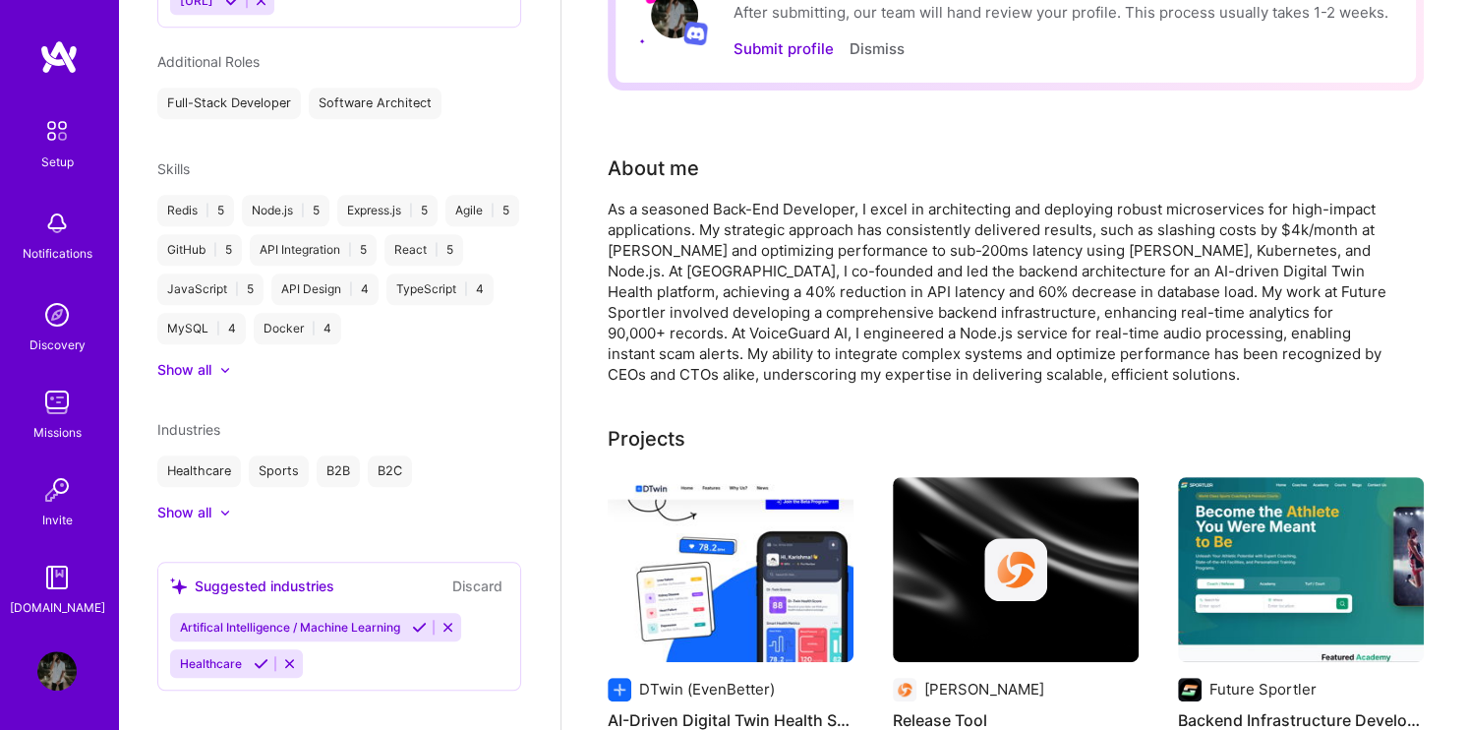
scroll to position [171, 0]
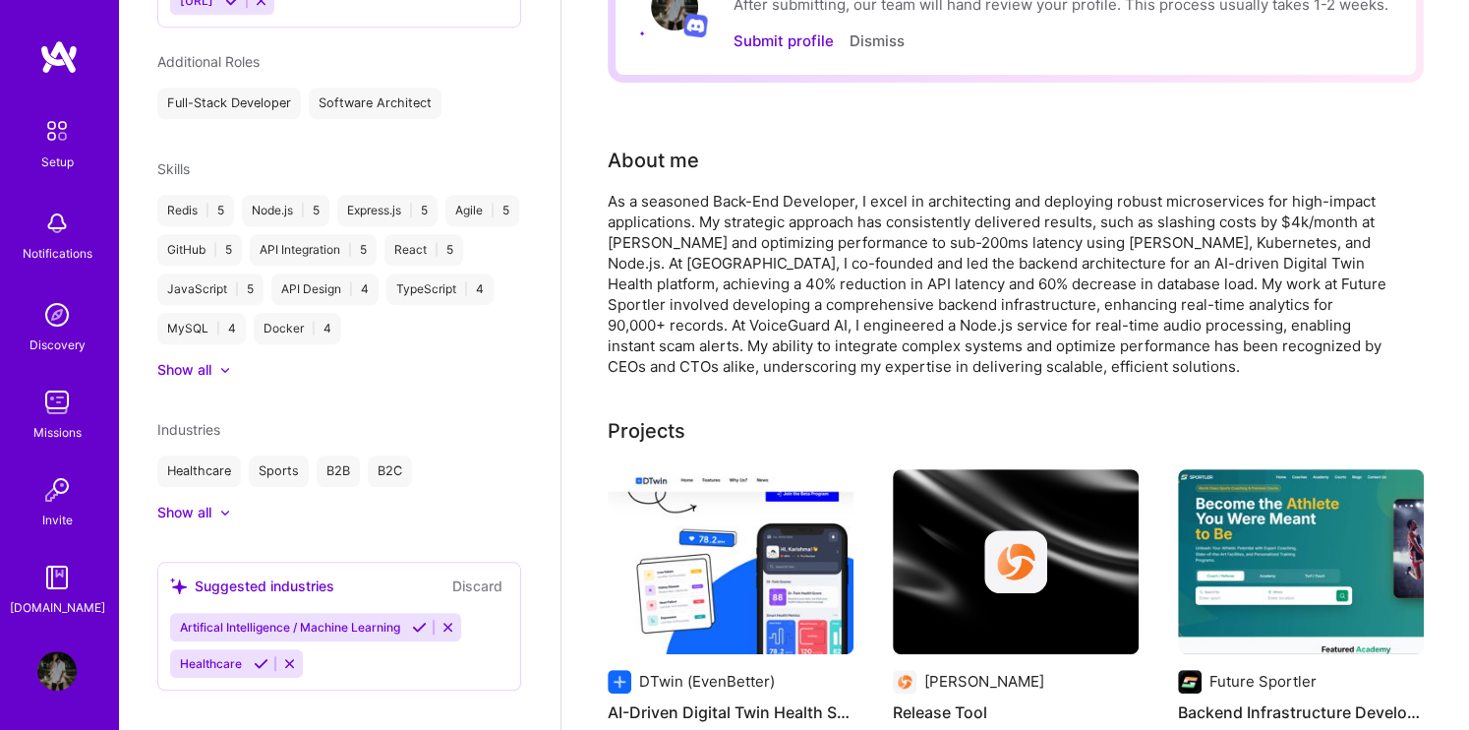
click at [215, 502] on div at bounding box center [215, 512] width 8 height 20
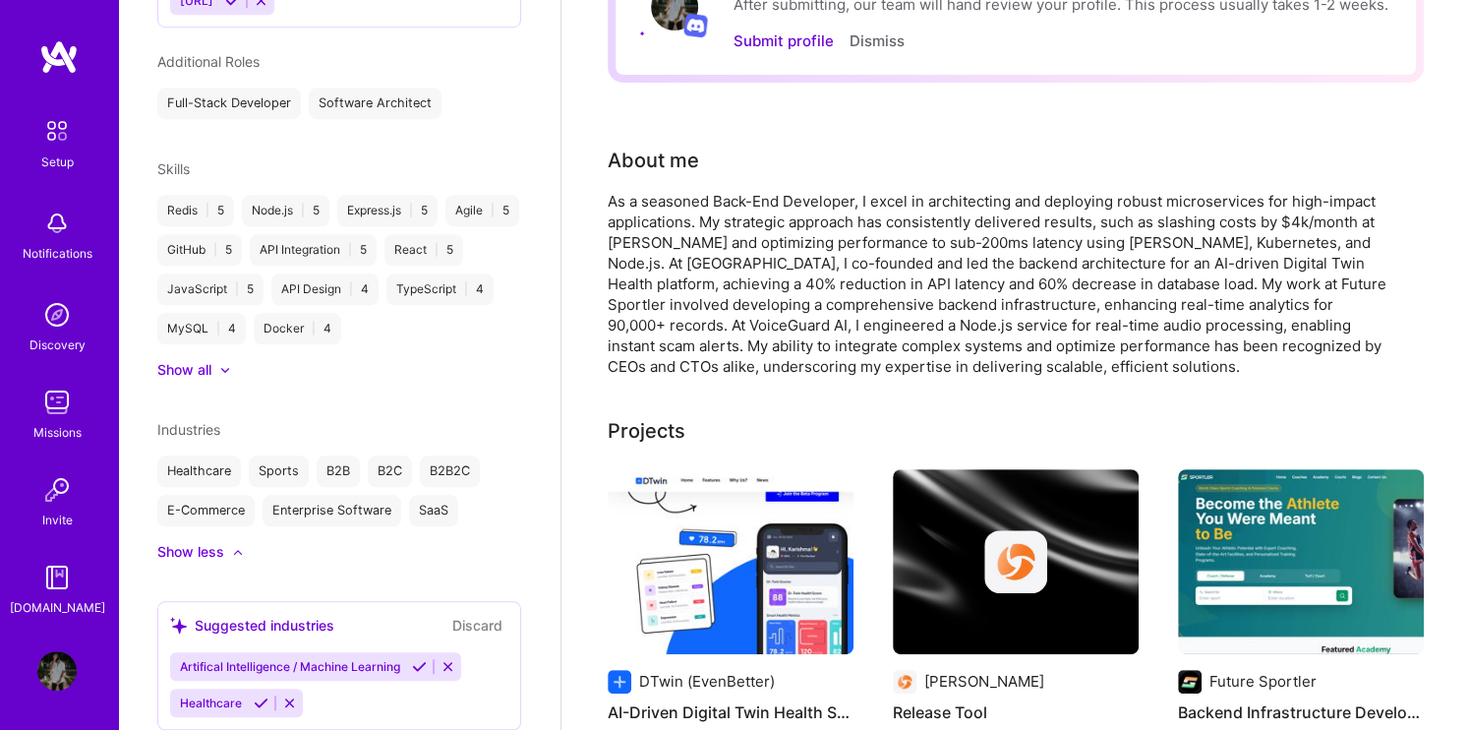
scroll to position [975, 0]
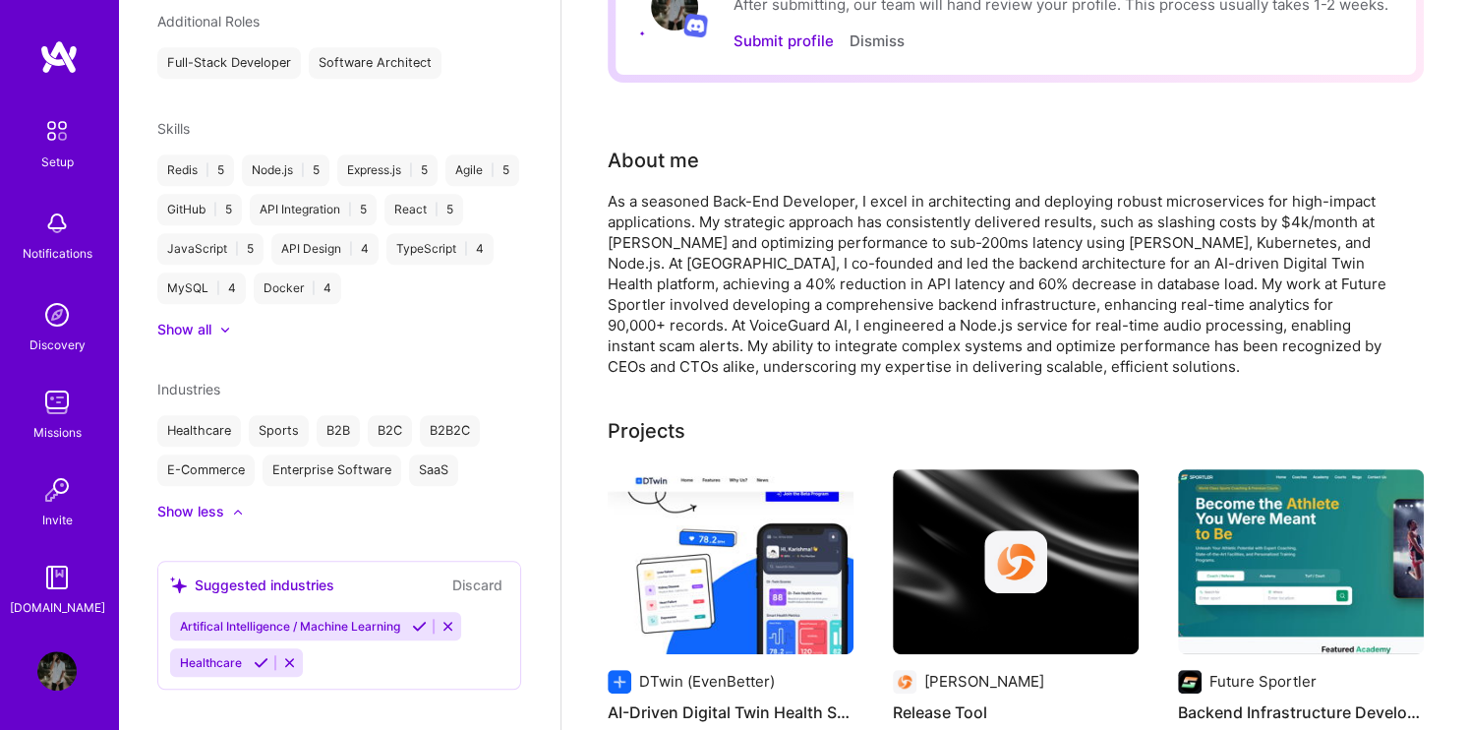
click at [454, 573] on button "Discard" at bounding box center [477, 584] width 62 height 23
click at [451, 573] on button "Discard" at bounding box center [477, 584] width 62 height 23
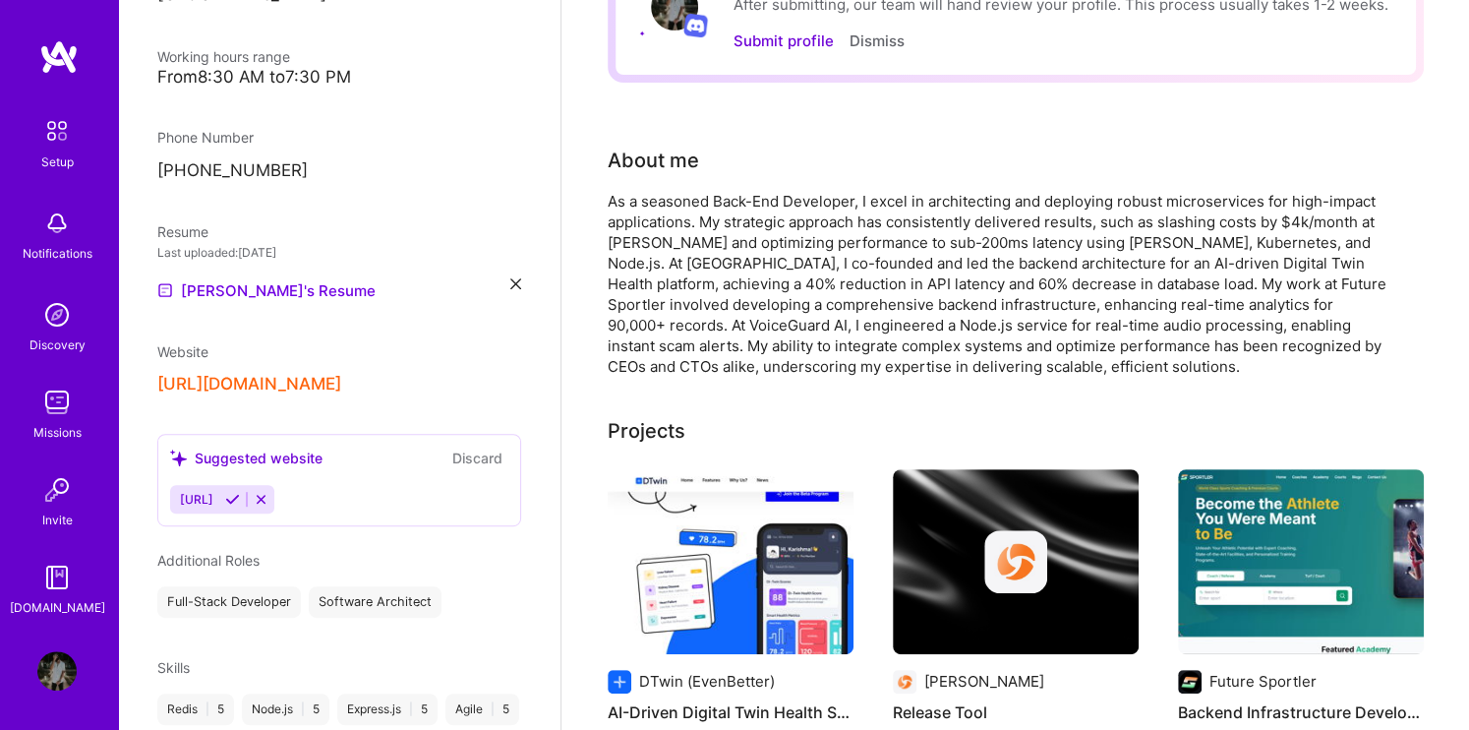
scroll to position [436, 0]
click at [469, 447] on button "Discard" at bounding box center [477, 458] width 62 height 23
click at [268, 493] on icon at bounding box center [261, 500] width 15 height 15
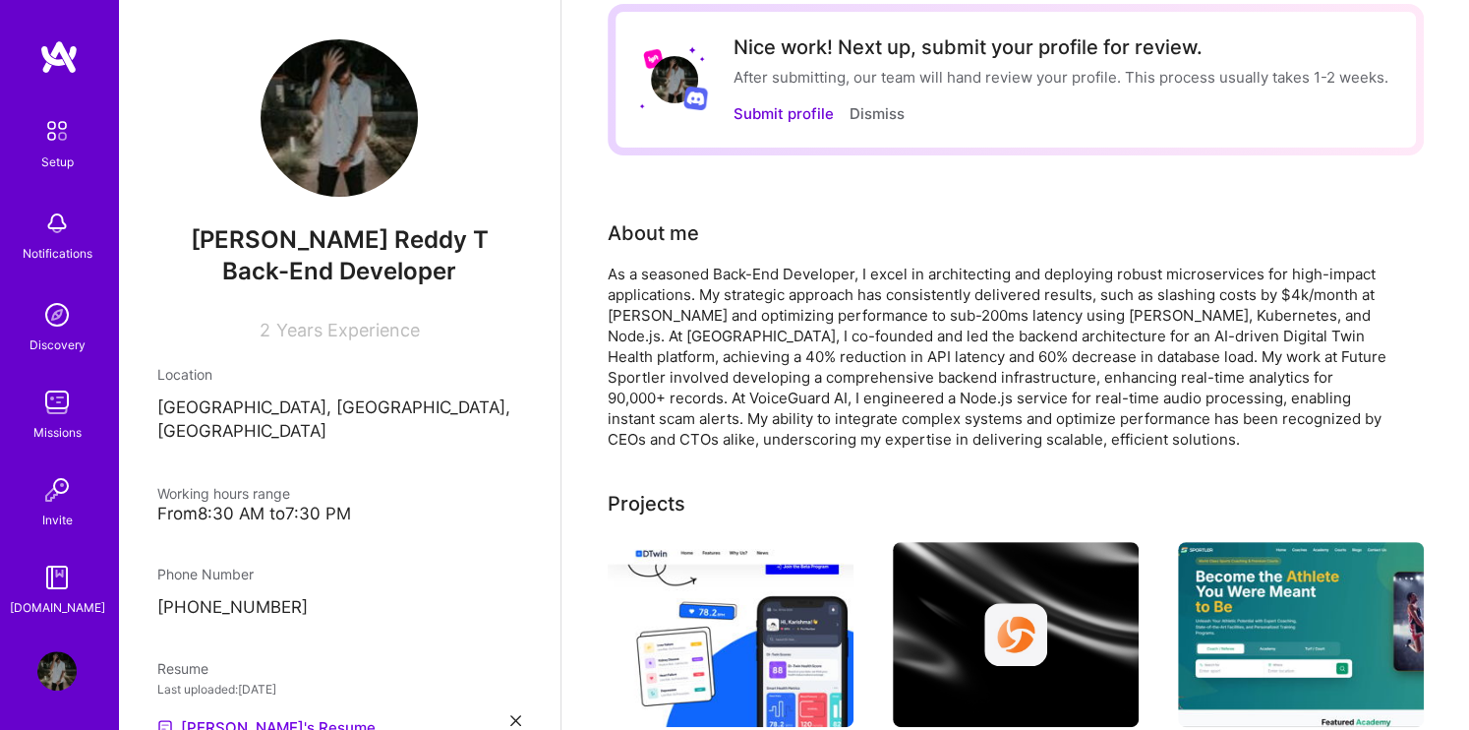
scroll to position [0, 0]
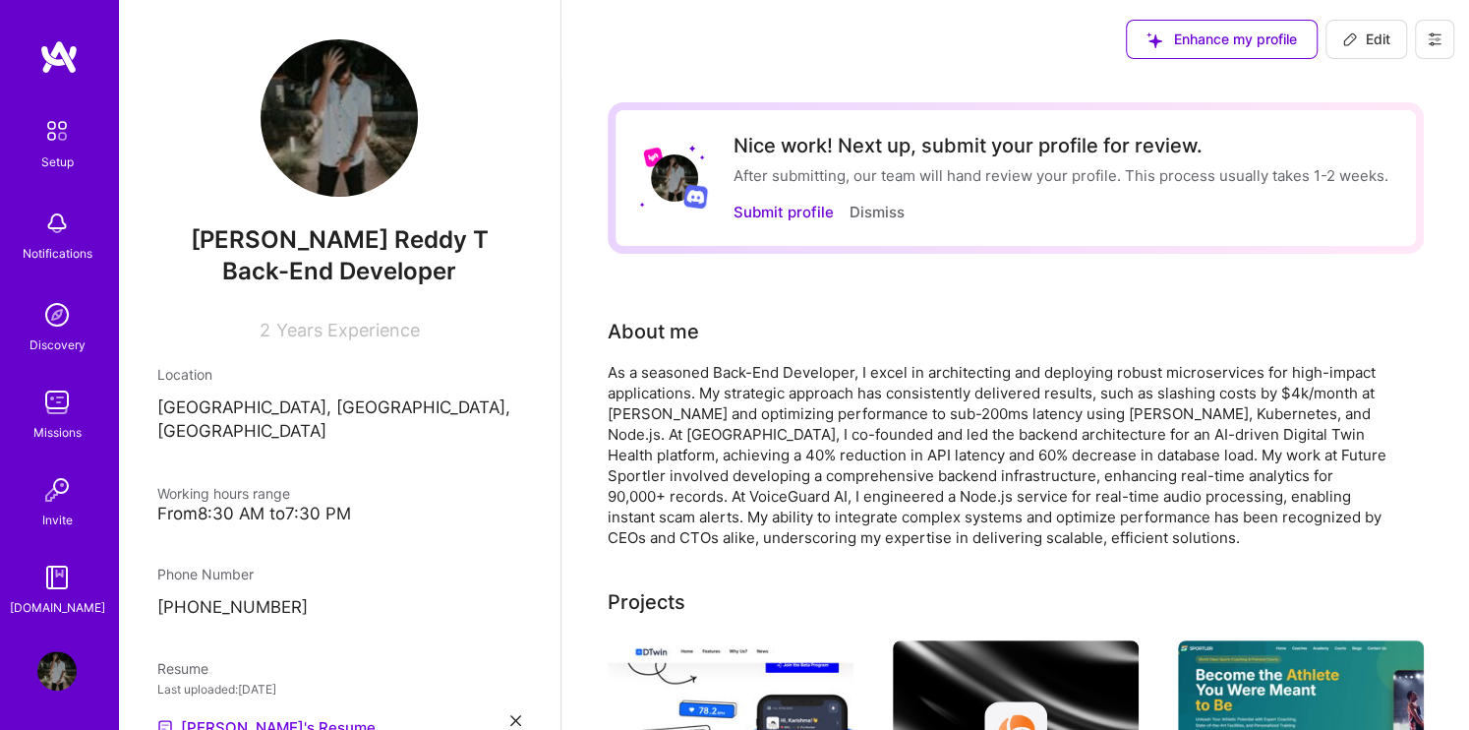
click at [1354, 24] on button "Edit" at bounding box center [1366, 39] width 82 height 39
select select "IN"
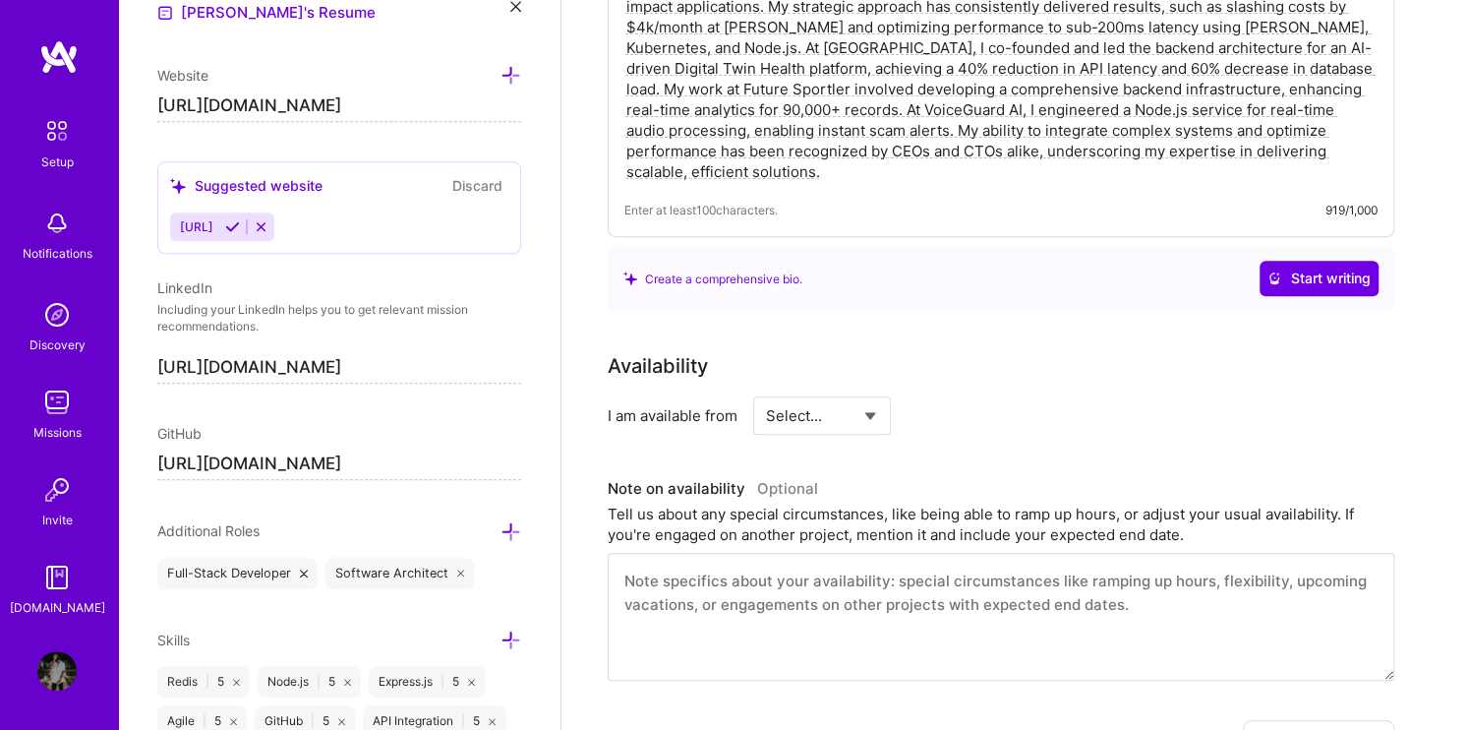
scroll to position [430, 0]
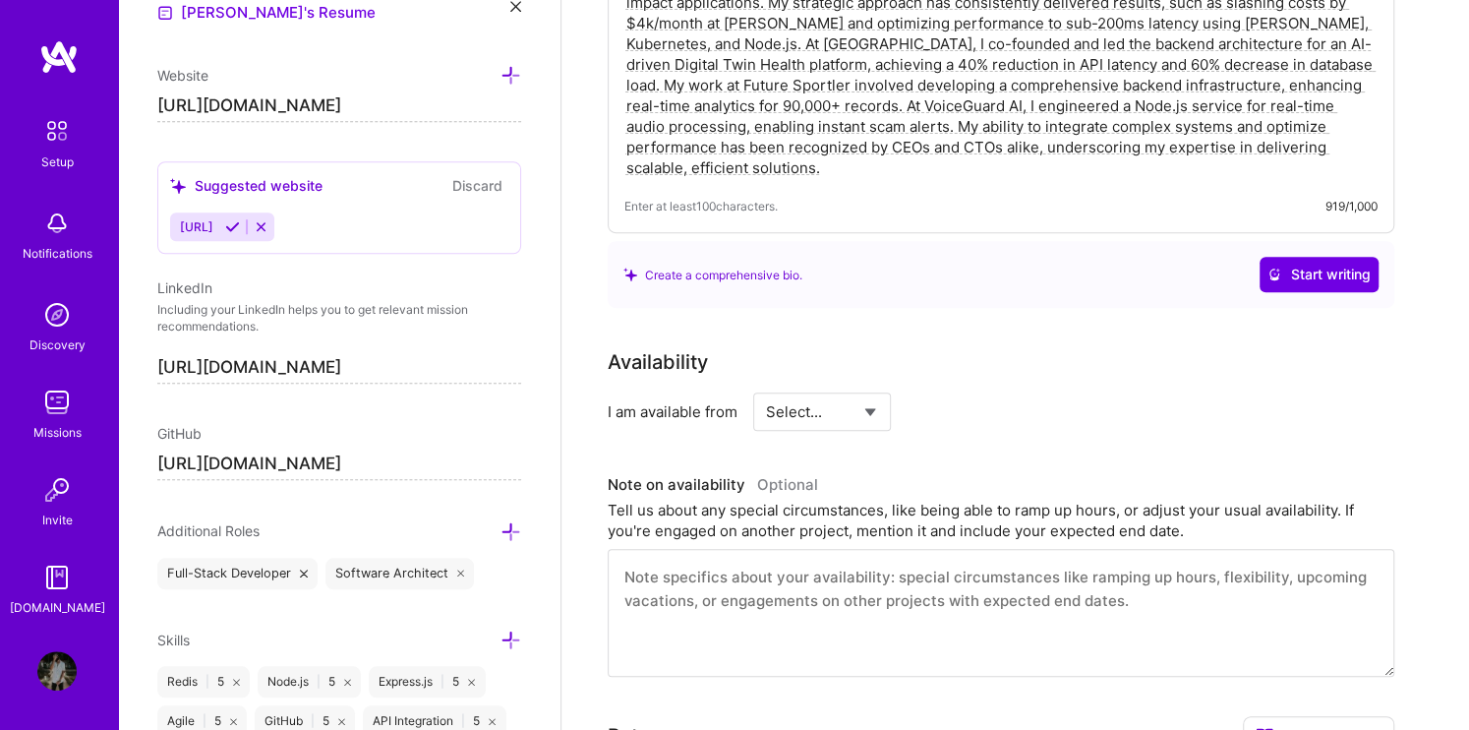
click at [446, 179] on button "Discard" at bounding box center [477, 185] width 62 height 23
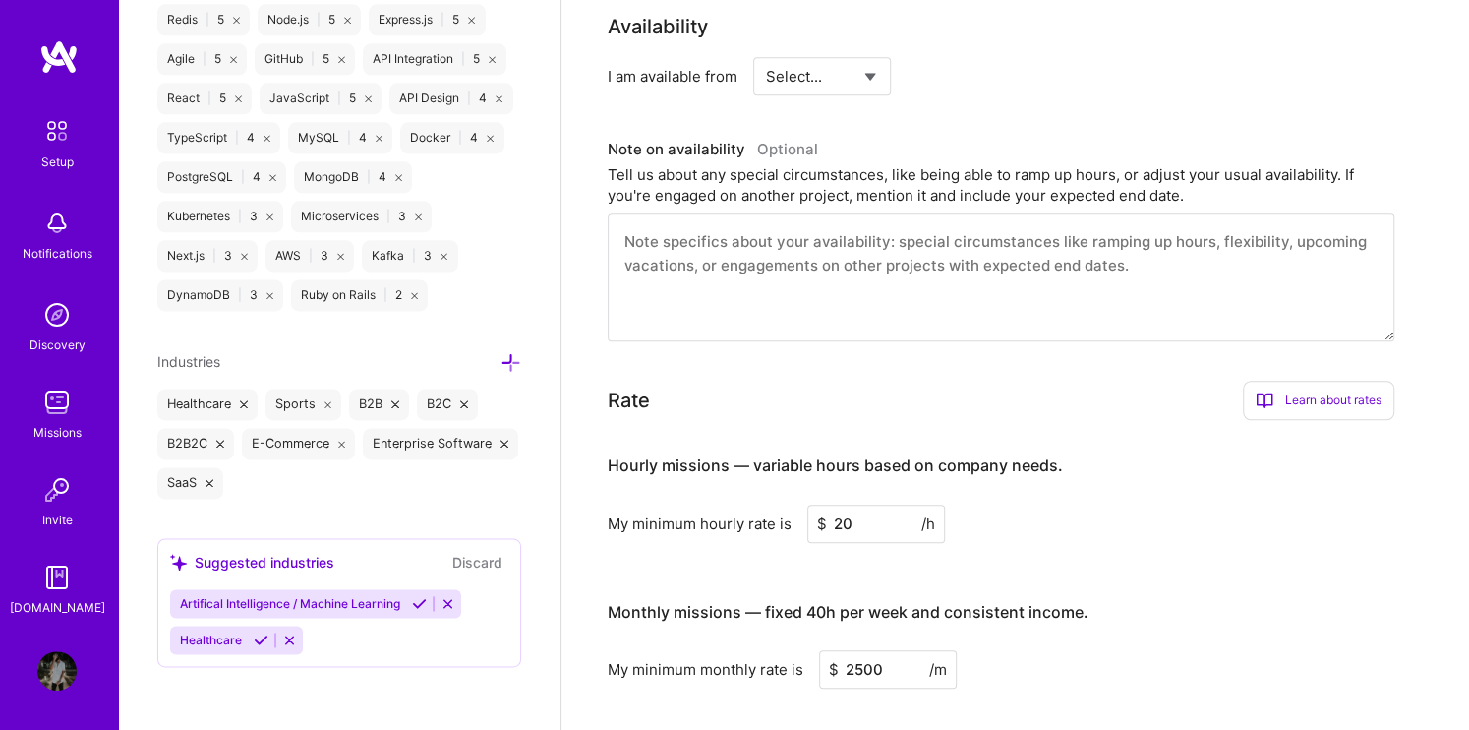
scroll to position [770, 0]
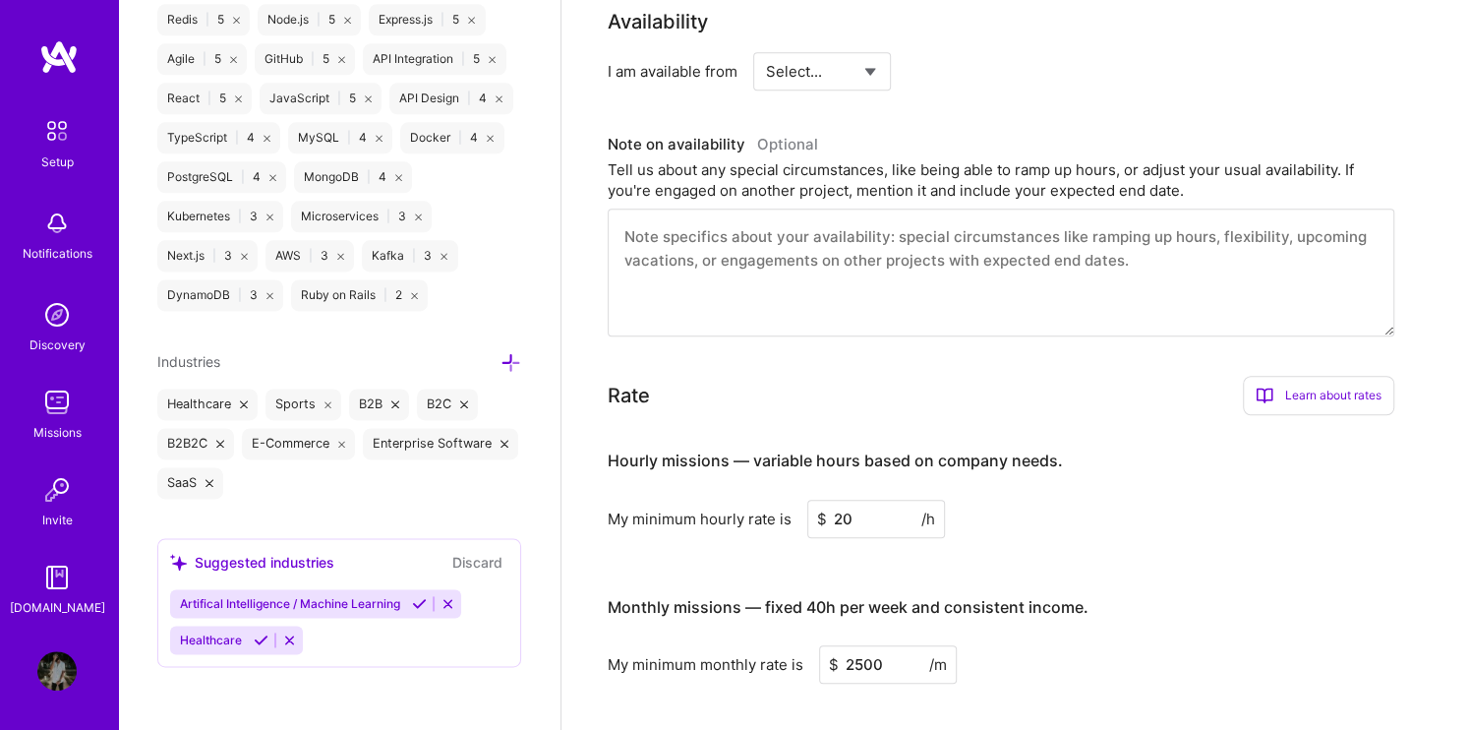
click at [735, 249] on textarea at bounding box center [1001, 272] width 787 height 128
click at [790, 80] on select "Select... Right Now Future Date Not Available" at bounding box center [822, 71] width 113 height 50
select select "Right Now"
click at [766, 46] on select "Select... Right Now Future Date Not Available" at bounding box center [822, 71] width 113 height 50
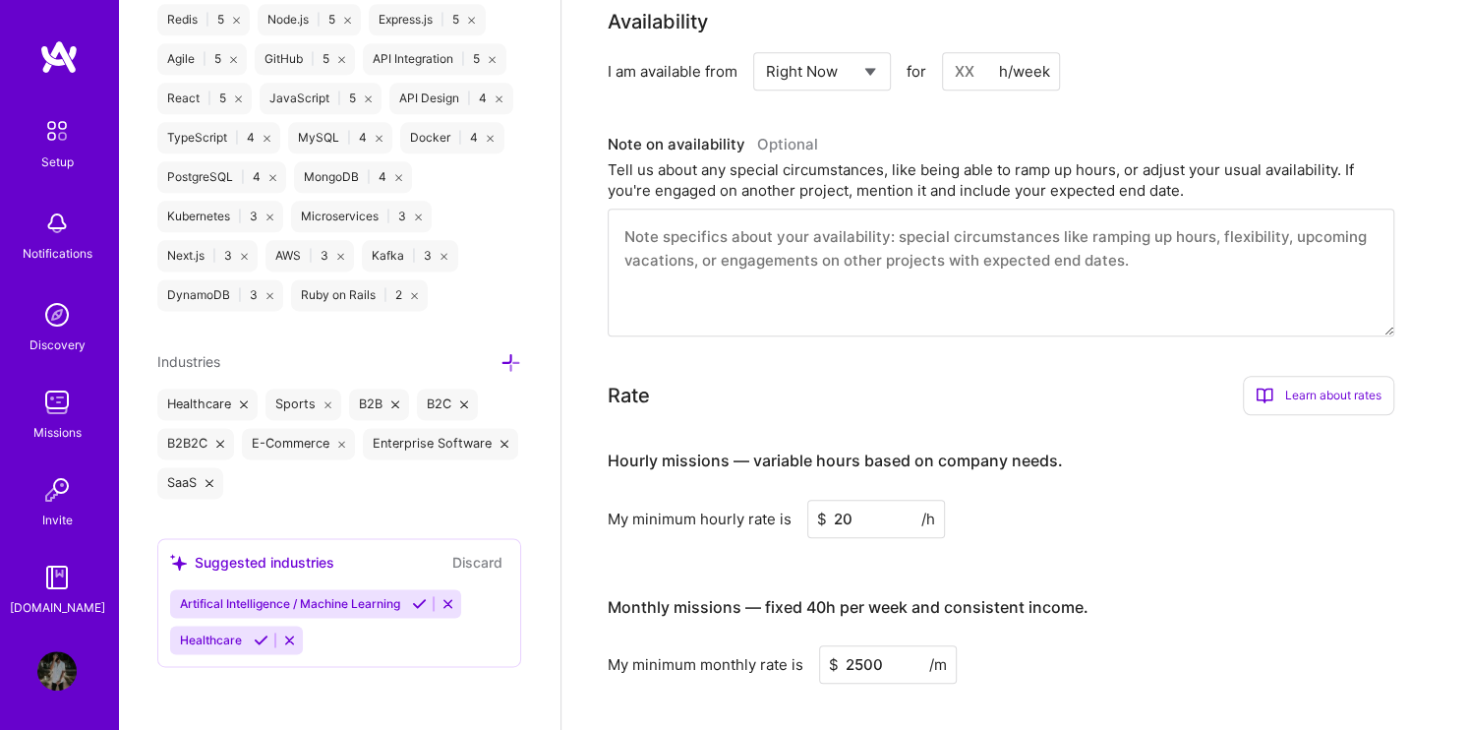
scroll to position [797, 0]
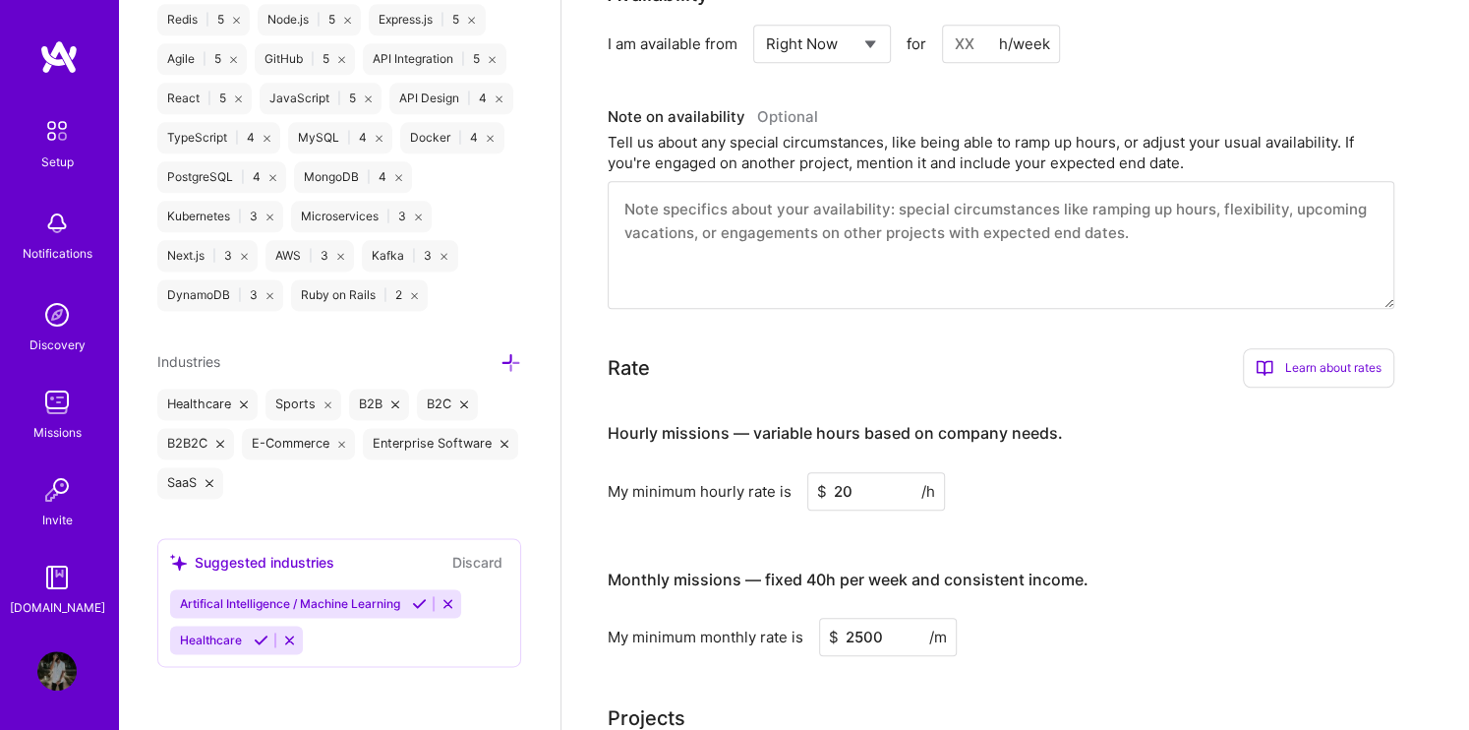
click at [984, 50] on input at bounding box center [1001, 44] width 118 height 38
type input "20"
click at [965, 198] on textarea at bounding box center [1001, 245] width 787 height 128
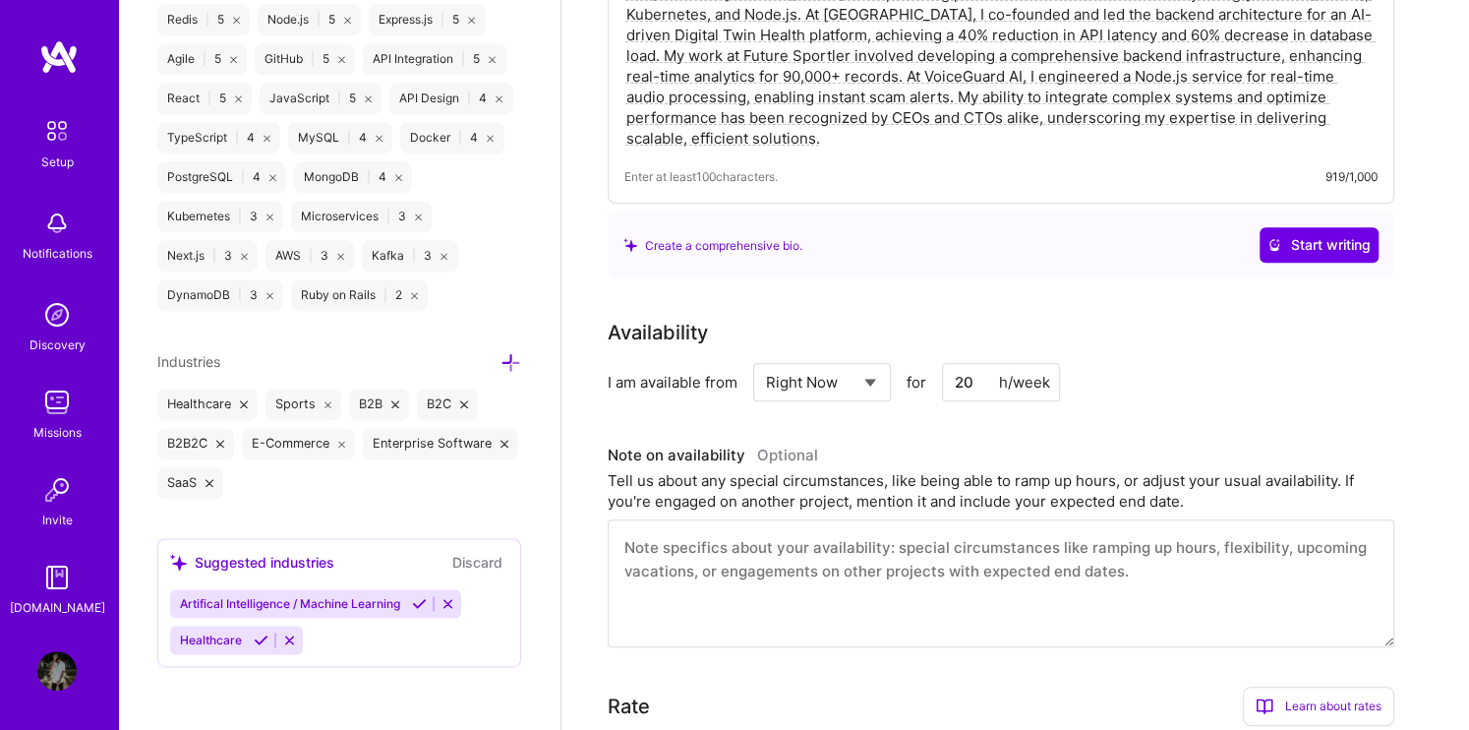
scroll to position [0, 0]
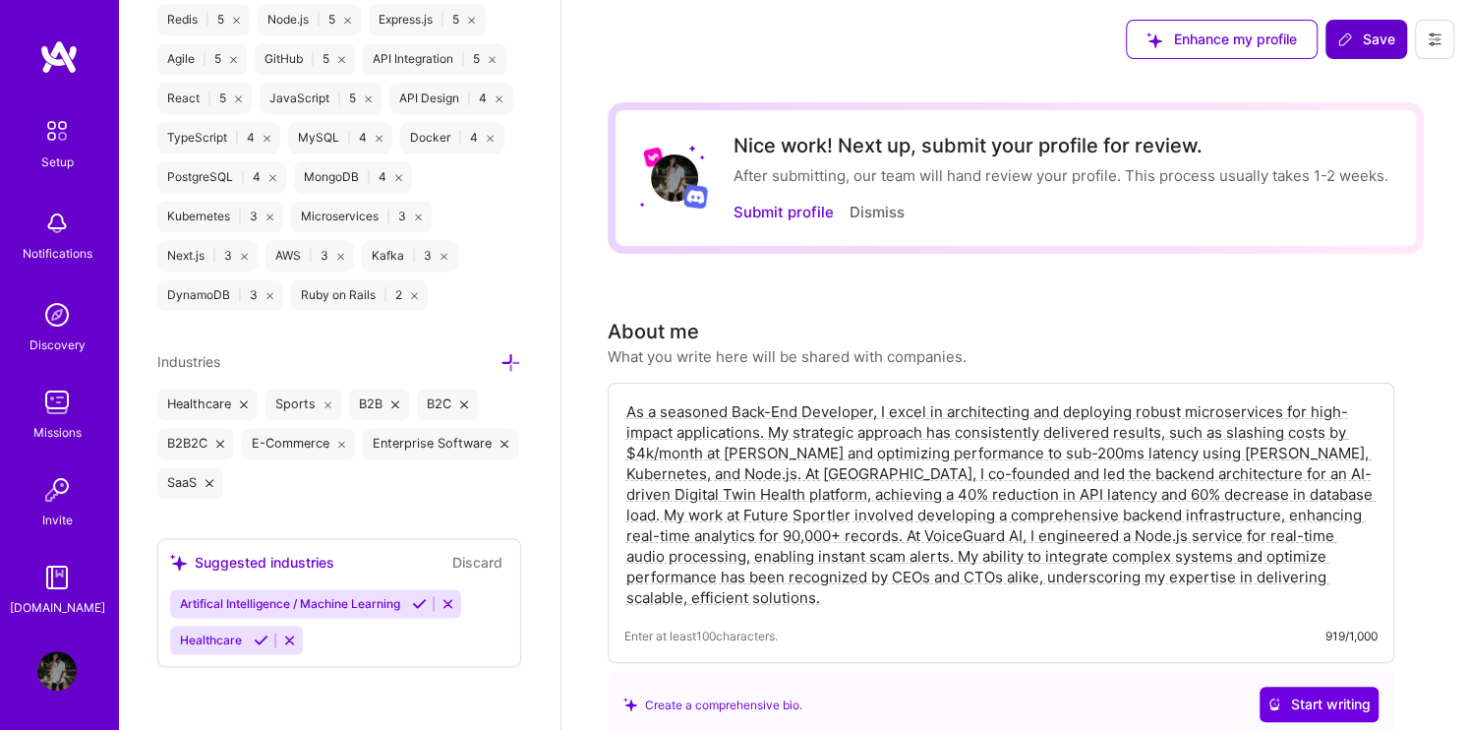
click at [1353, 50] on button "Save" at bounding box center [1366, 39] width 82 height 39
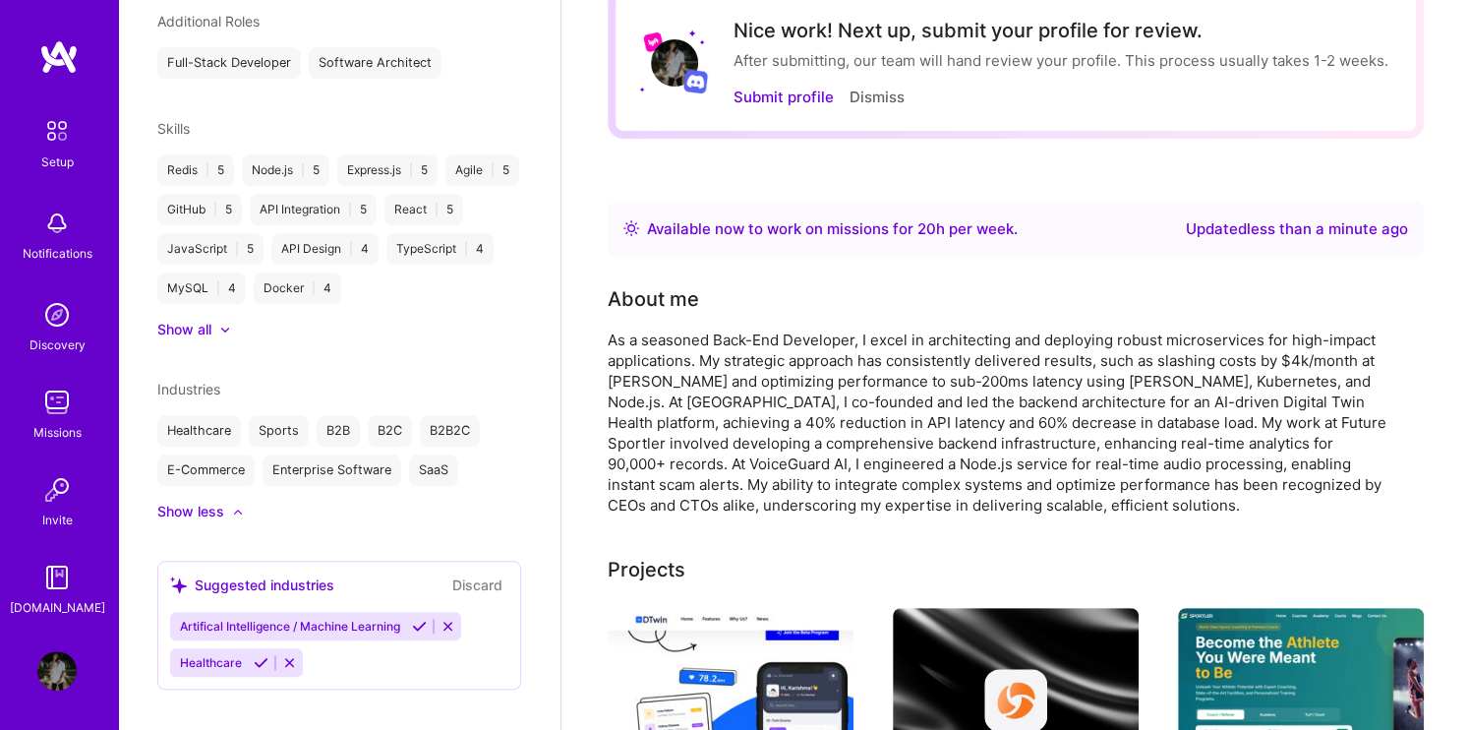
scroll to position [120, 0]
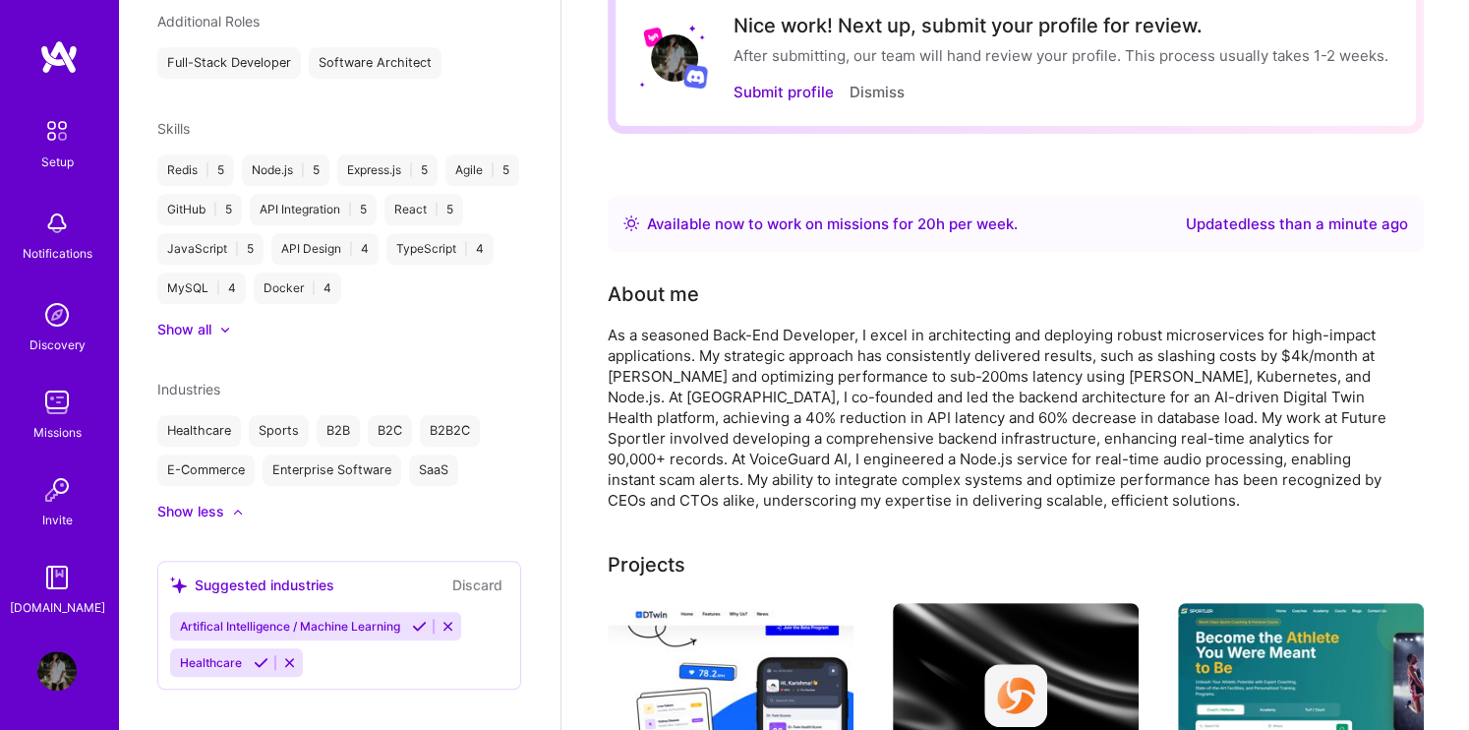
click at [989, 502] on div "As a seasoned Back-End Developer, I excel in architecting and deploying robust …" at bounding box center [1001, 417] width 787 height 186
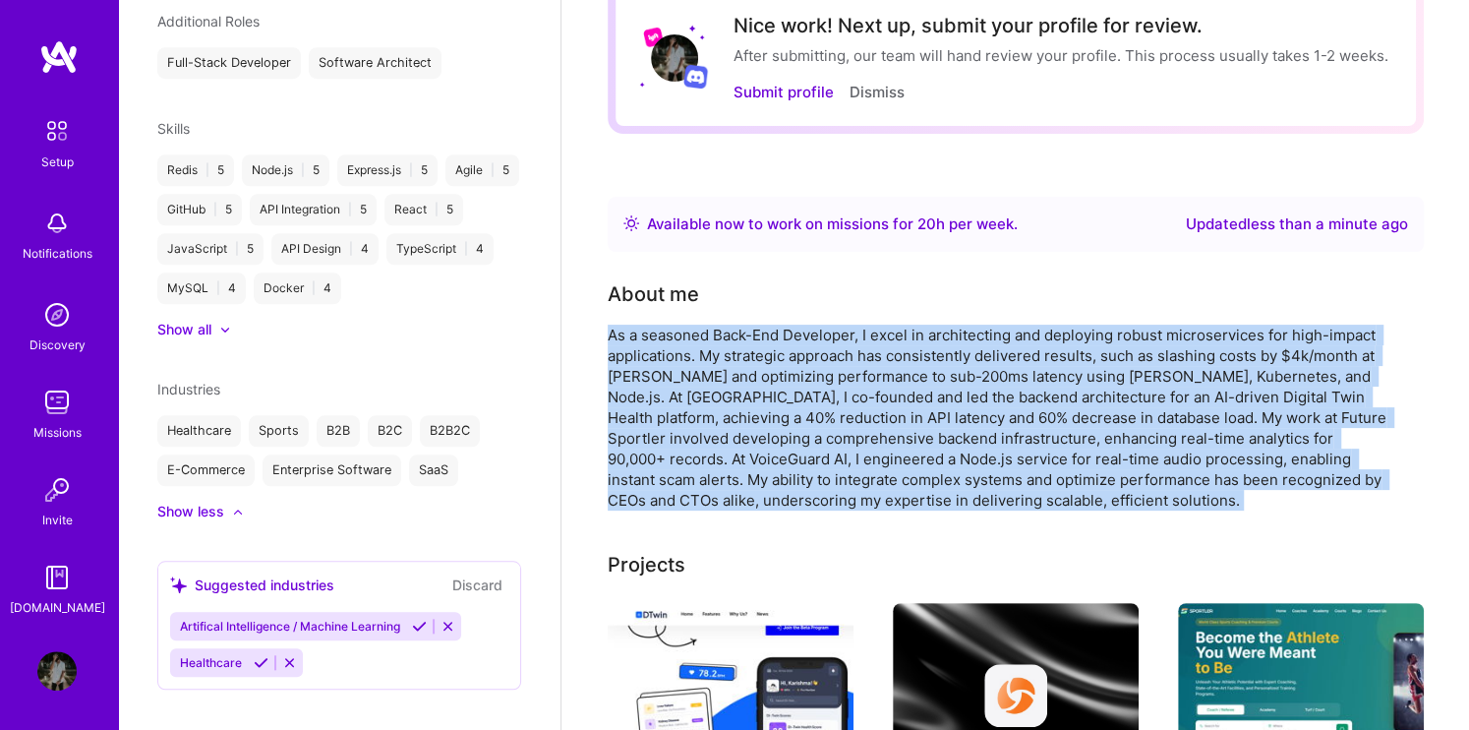
click at [989, 502] on div "As a seasoned Back-End Developer, I excel in architecting and deploying robust …" at bounding box center [1001, 417] width 787 height 186
click at [819, 385] on div "As a seasoned Back-End Developer, I excel in architecting and deploying robust …" at bounding box center [1001, 417] width 787 height 186
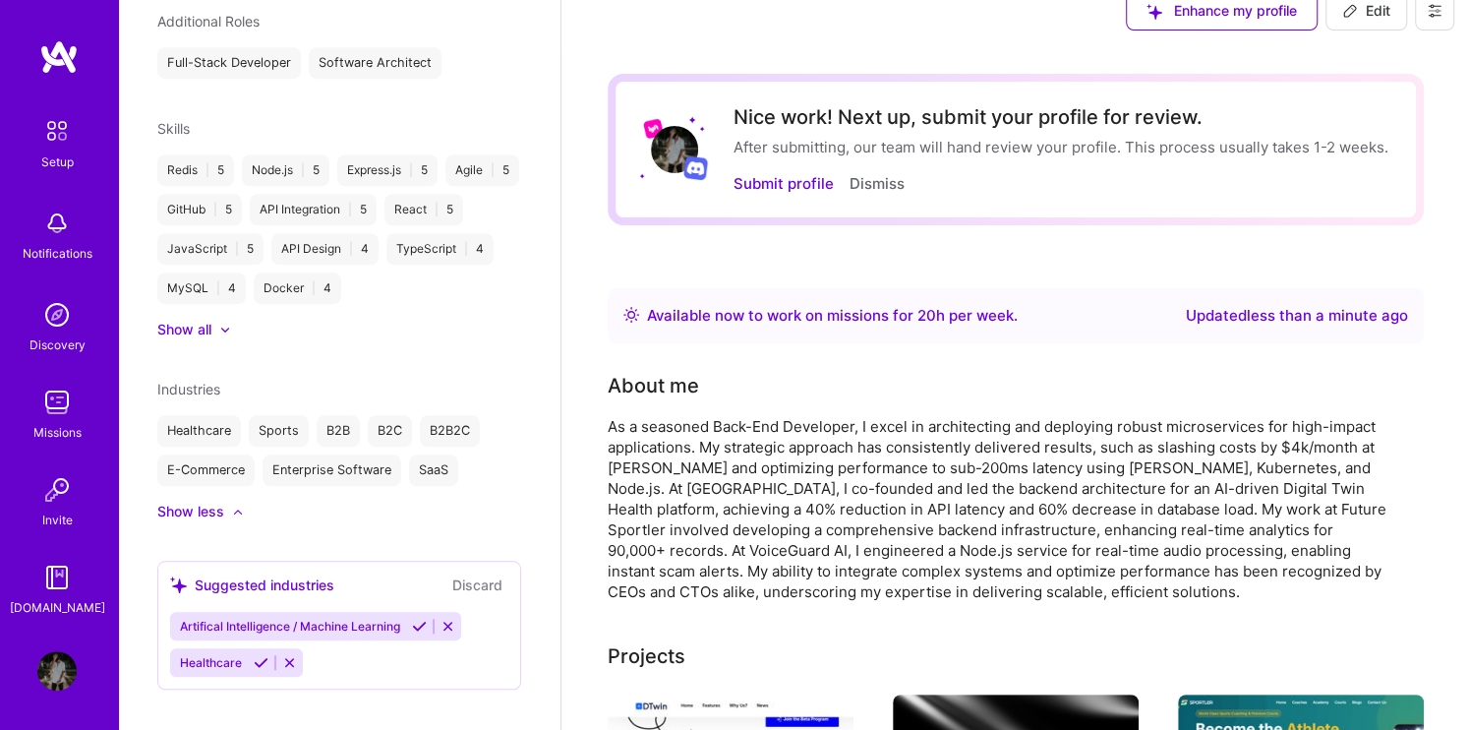
scroll to position [0, 0]
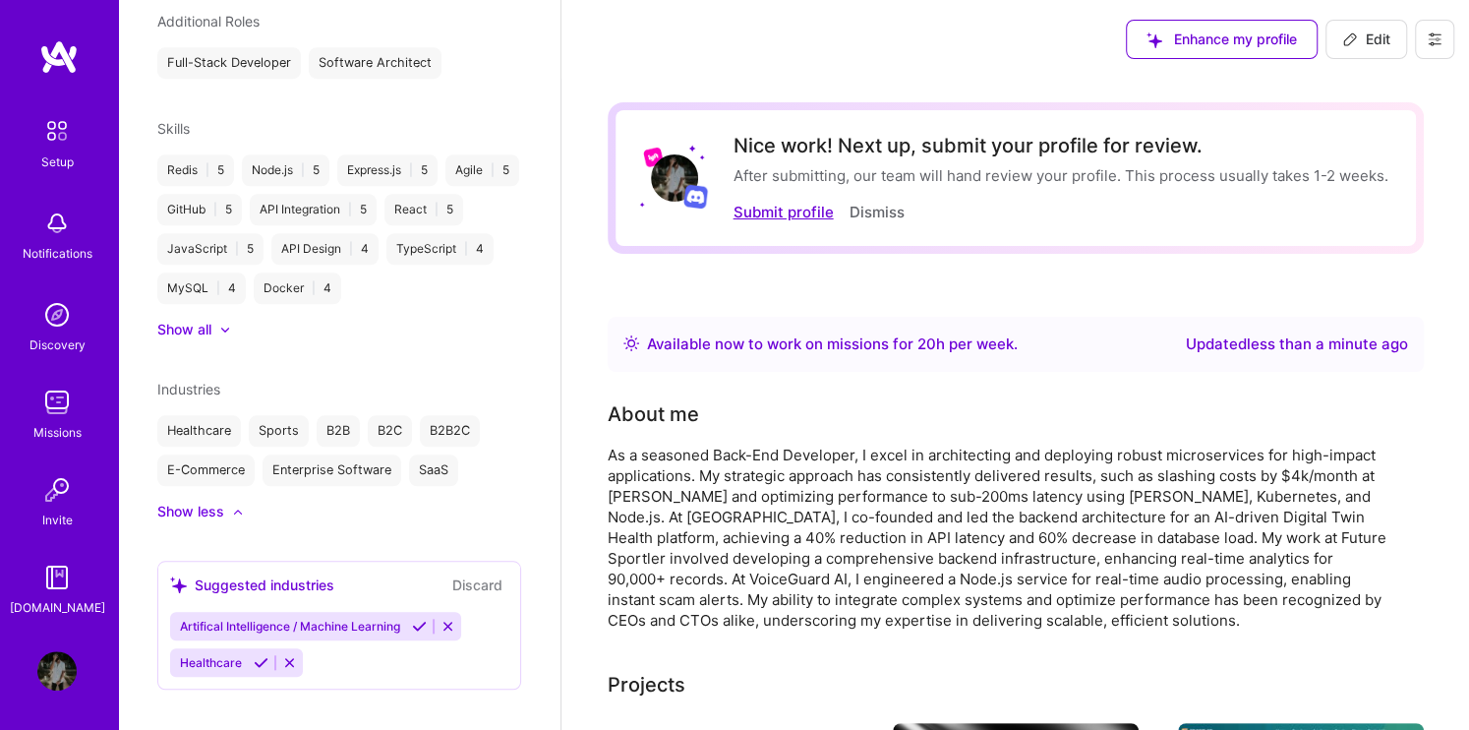
click at [800, 206] on button "Submit profile" at bounding box center [784, 212] width 100 height 21
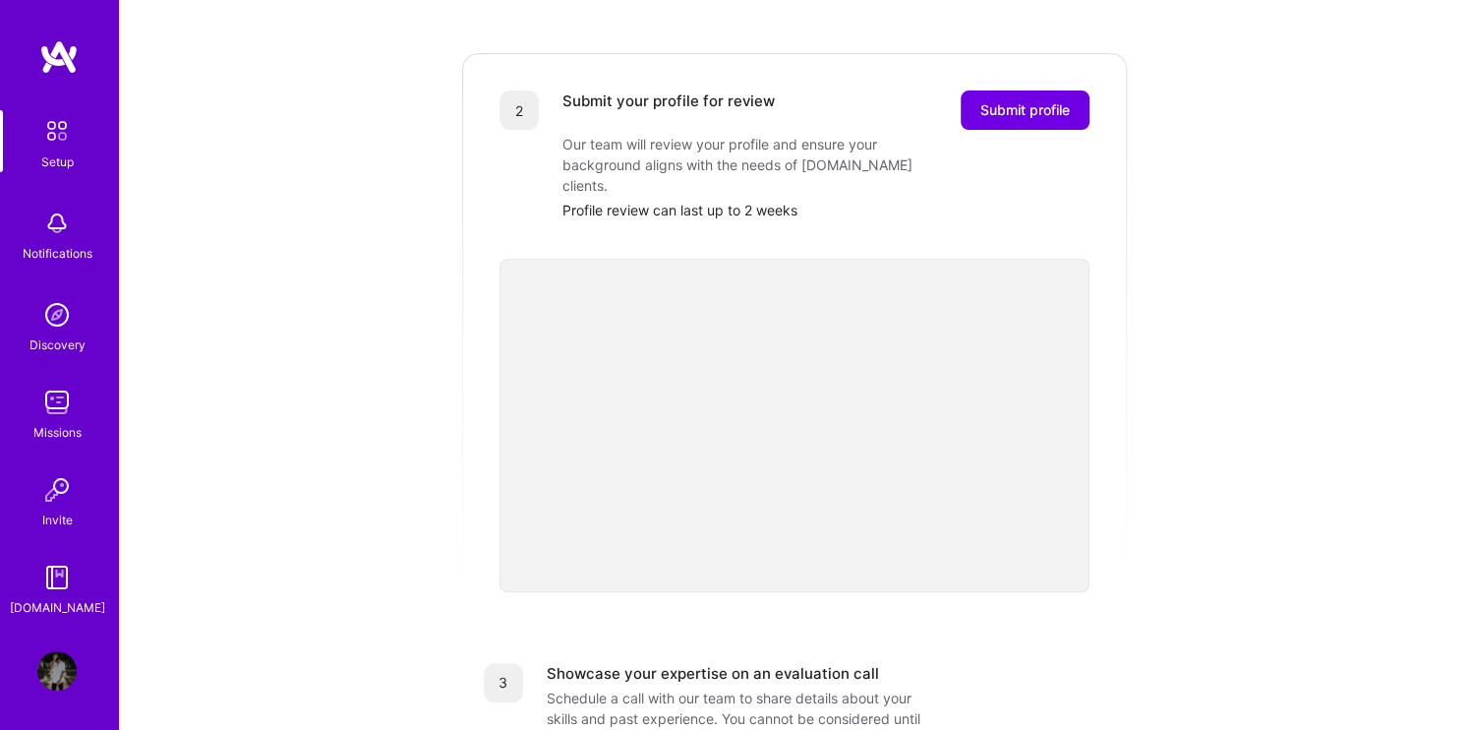
scroll to position [320, 0]
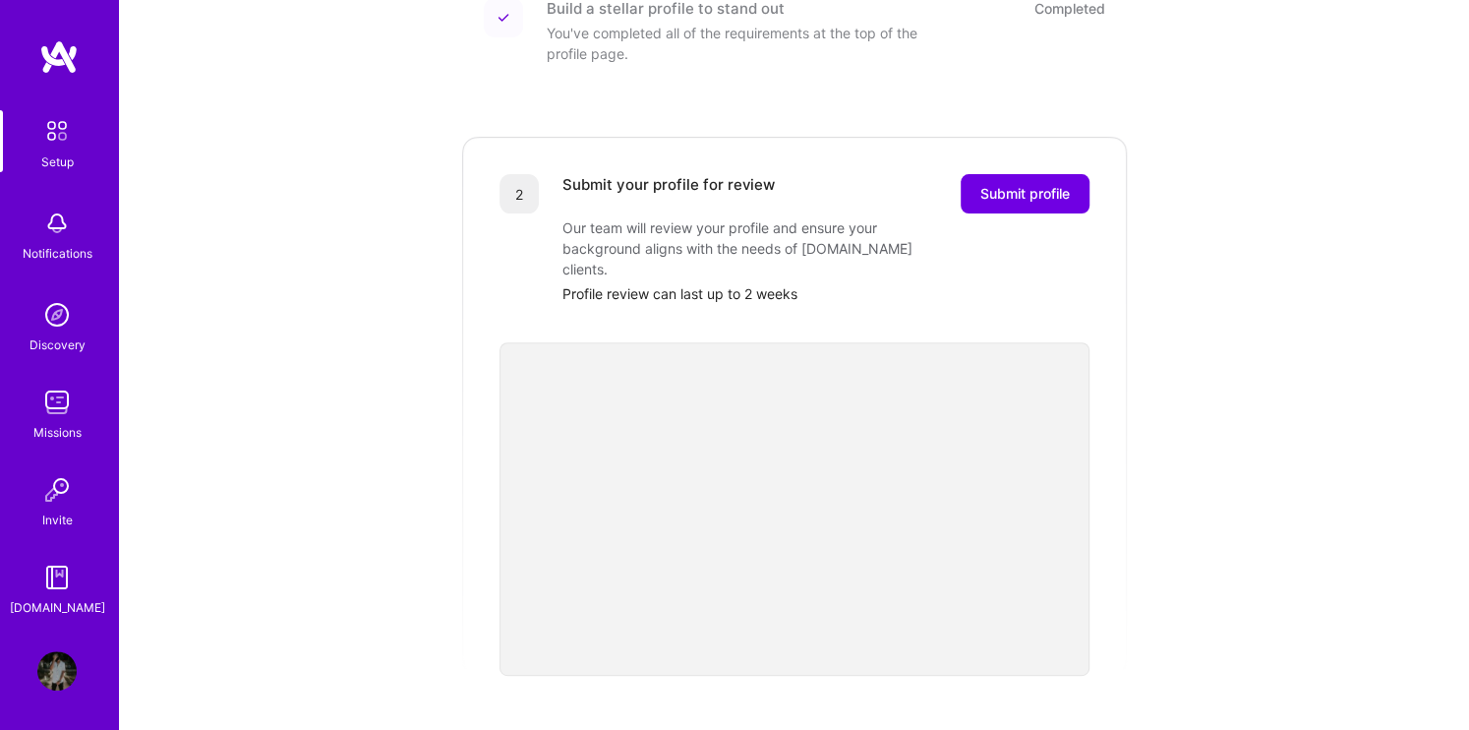
click at [1198, 338] on div "Getting started as an A.Team Builder Complete the steps below to request to joi…" at bounding box center [794, 425] width 1219 height 1461
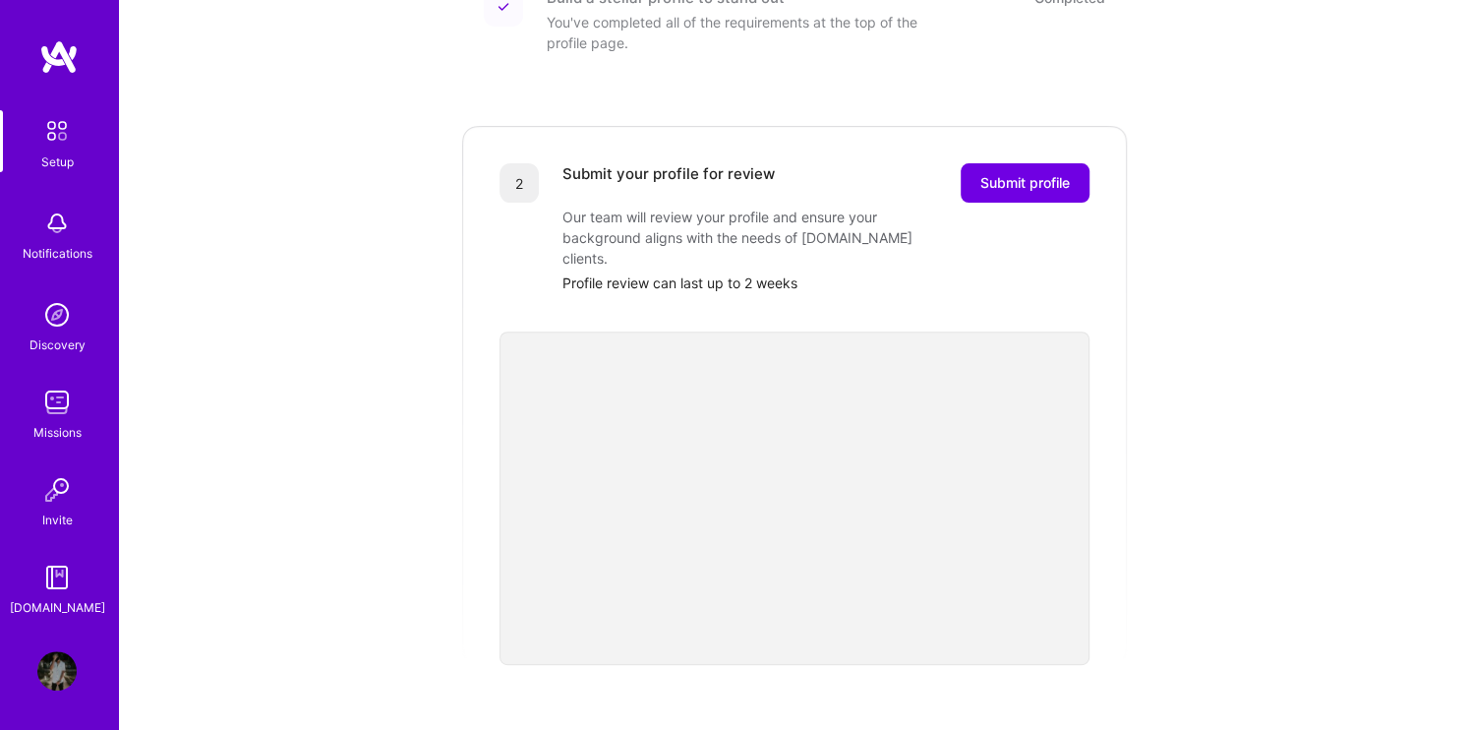
scroll to position [331, 0]
click at [1020, 172] on span "Submit profile" at bounding box center [1024, 182] width 89 height 20
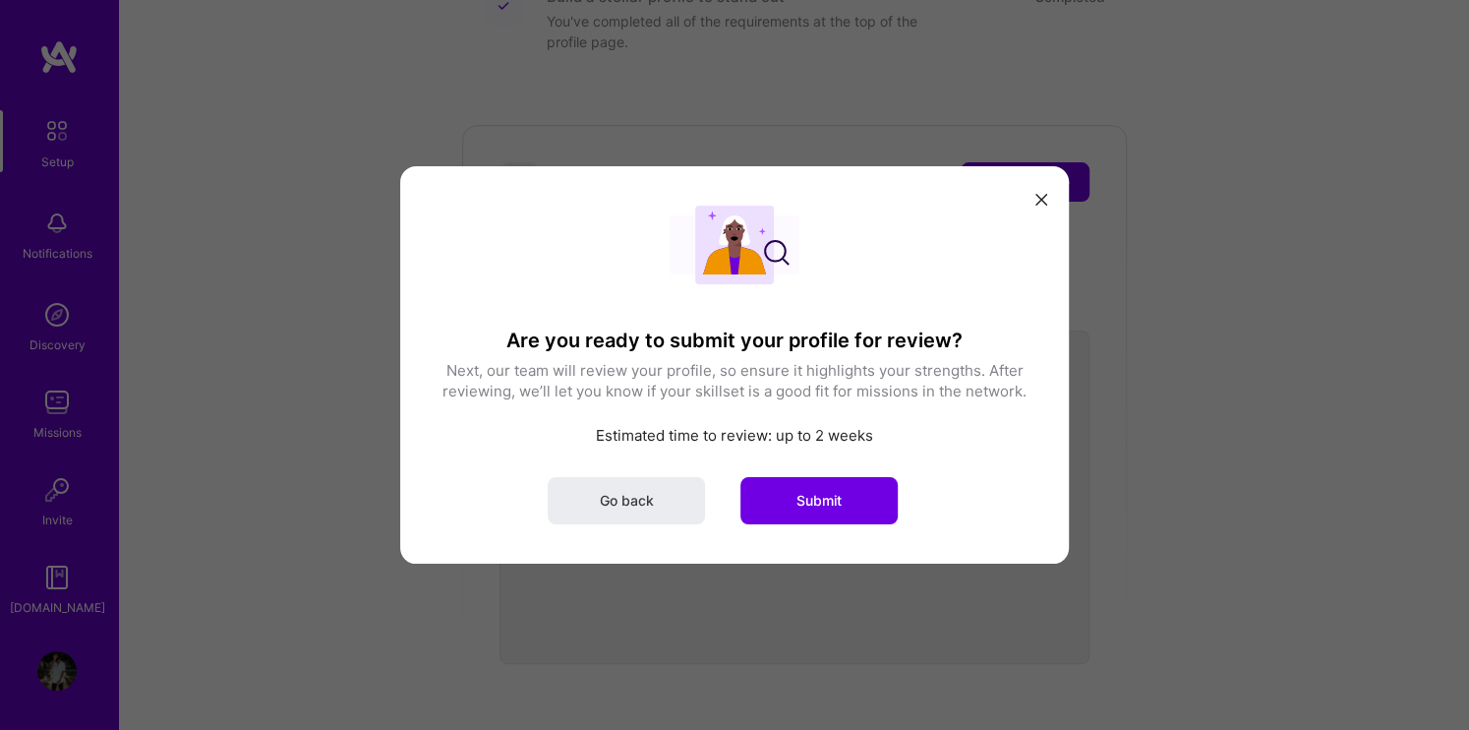
click at [1038, 206] on button "modal" at bounding box center [1041, 198] width 24 height 32
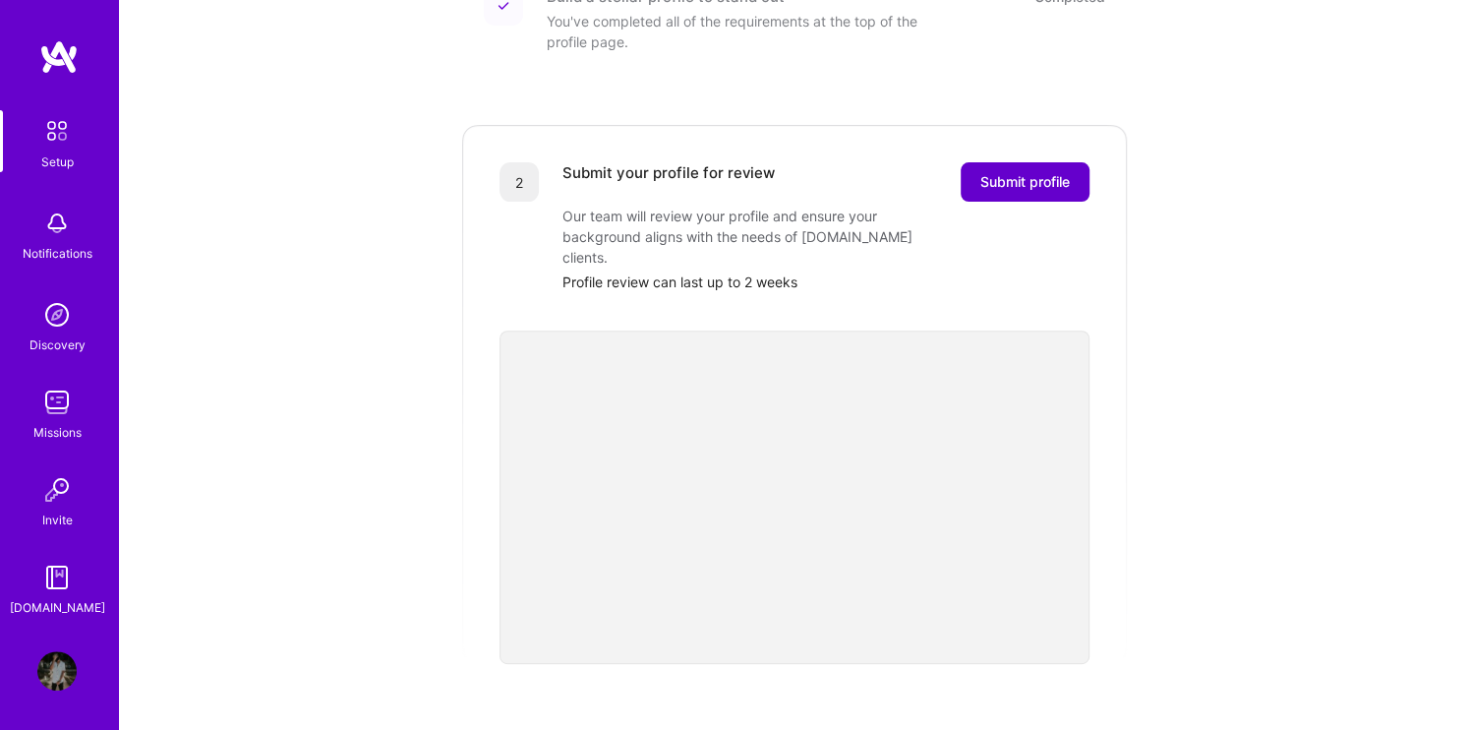
click at [1046, 162] on button "Submit profile" at bounding box center [1025, 181] width 129 height 39
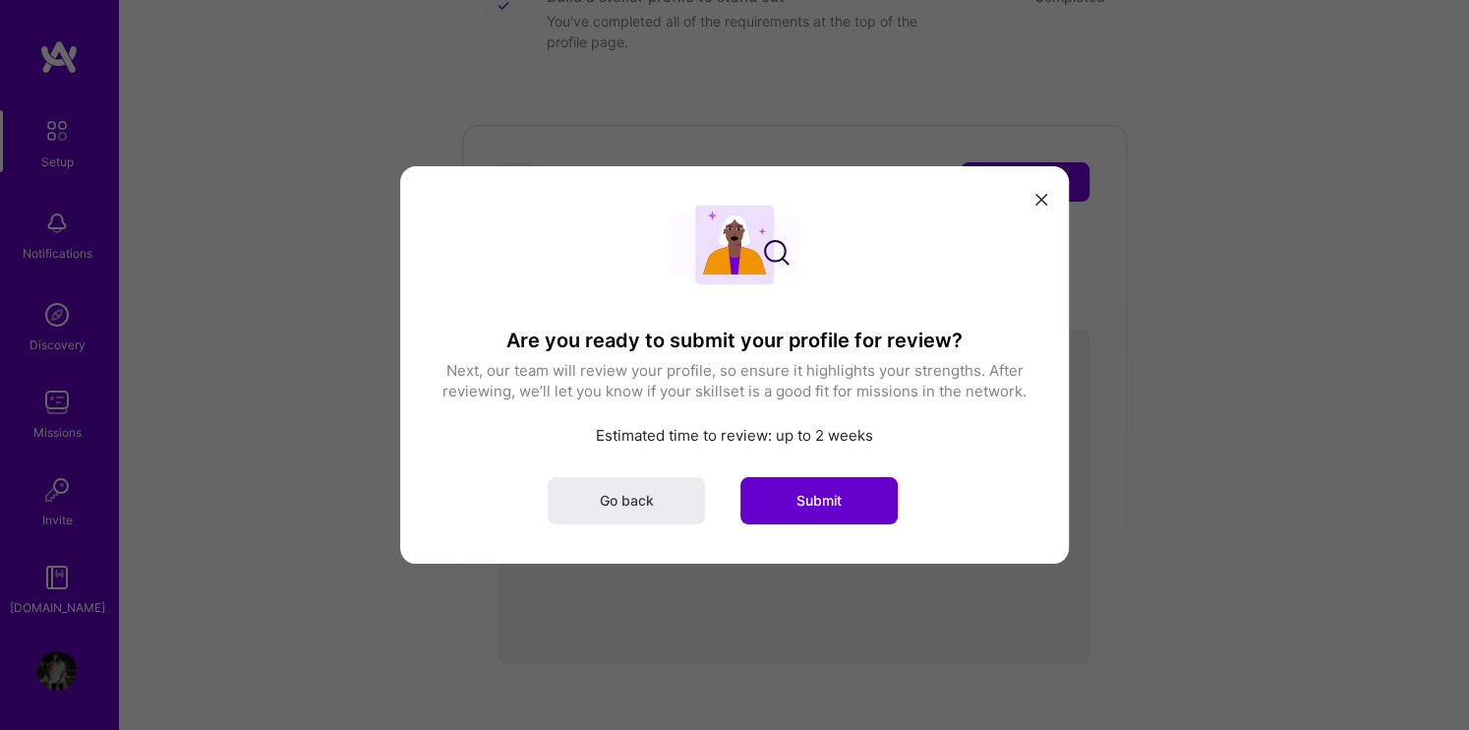
click at [787, 493] on button "Submit" at bounding box center [818, 500] width 157 height 47
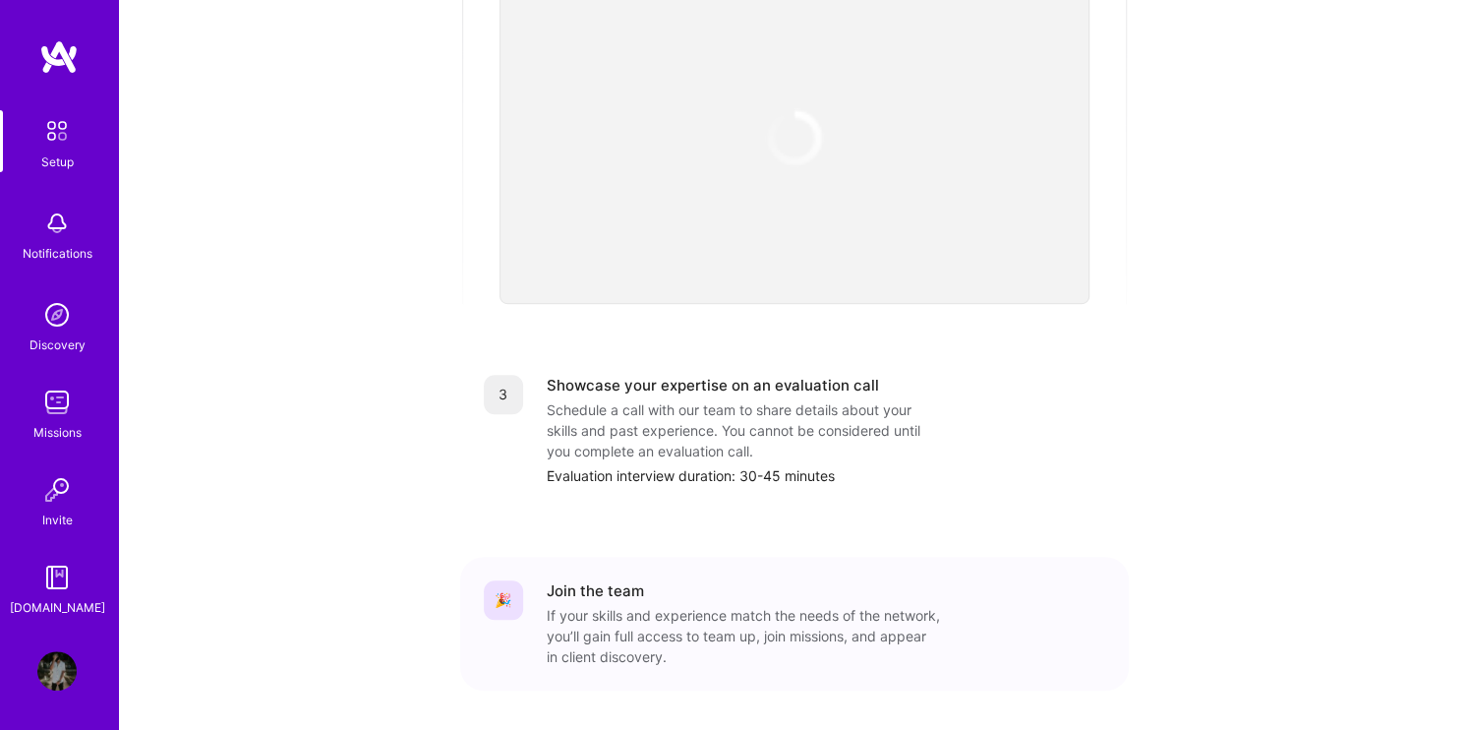
scroll to position [700, 0]
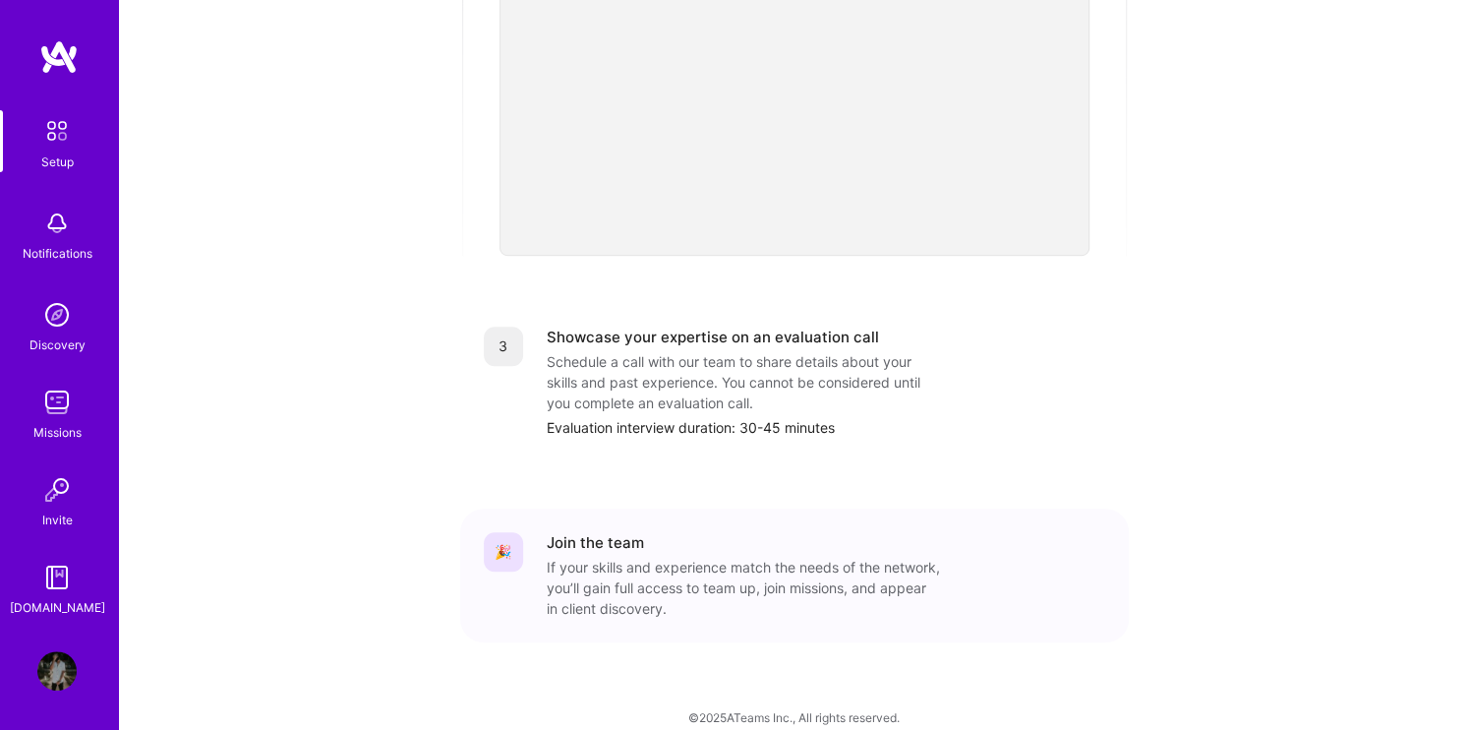
click at [704, 417] on div "Evaluation interview duration: 30-45 minutes" at bounding box center [826, 427] width 559 height 21
click at [764, 417] on div "Evaluation interview duration: 30-45 minutes" at bounding box center [826, 427] width 559 height 21
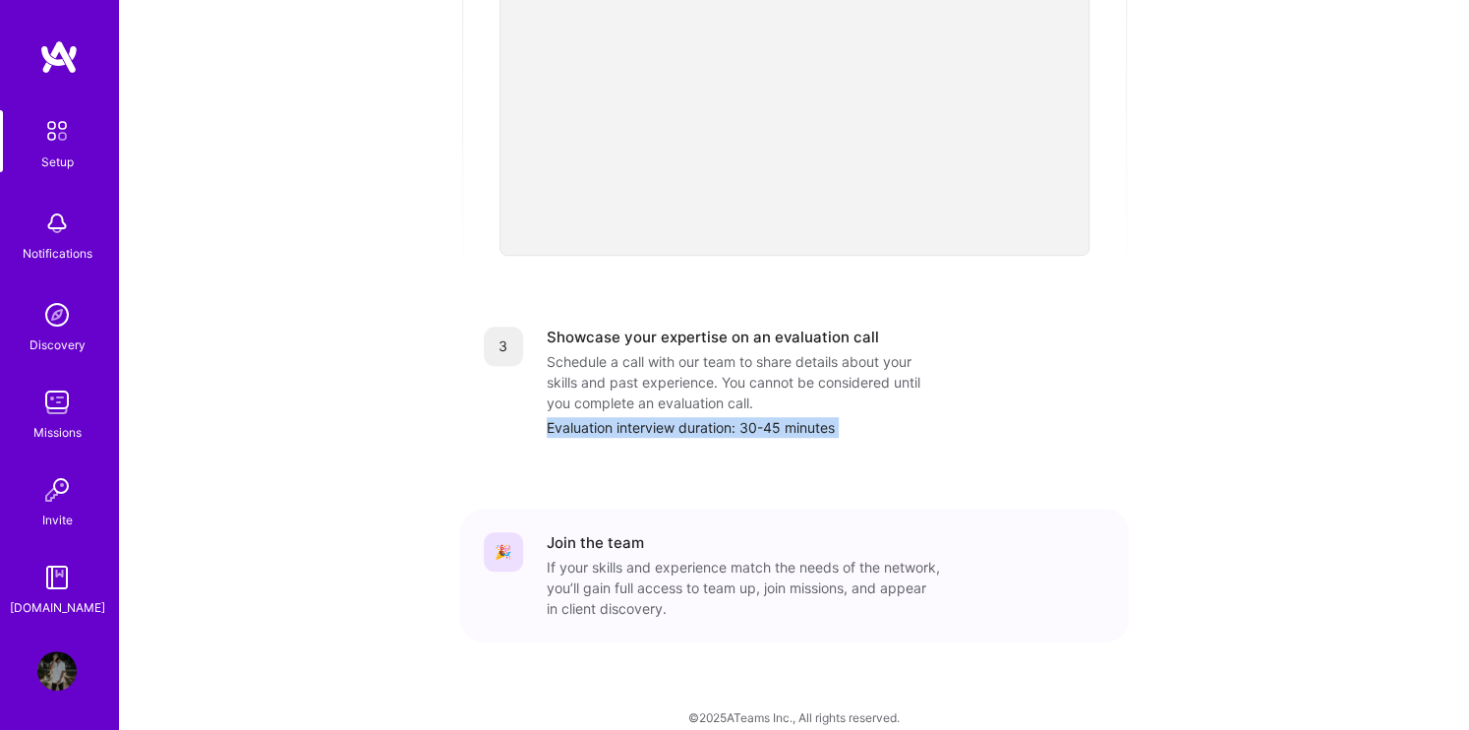
click at [764, 417] on div "Evaluation interview duration: 30-45 minutes" at bounding box center [826, 427] width 559 height 21
click at [761, 375] on div "Schedule a call with our team to share details about your skills and past exper…" at bounding box center [743, 382] width 393 height 62
click at [843, 352] on div "Schedule a call with our team to share details about your skills and past exper…" at bounding box center [743, 383] width 393 height 62
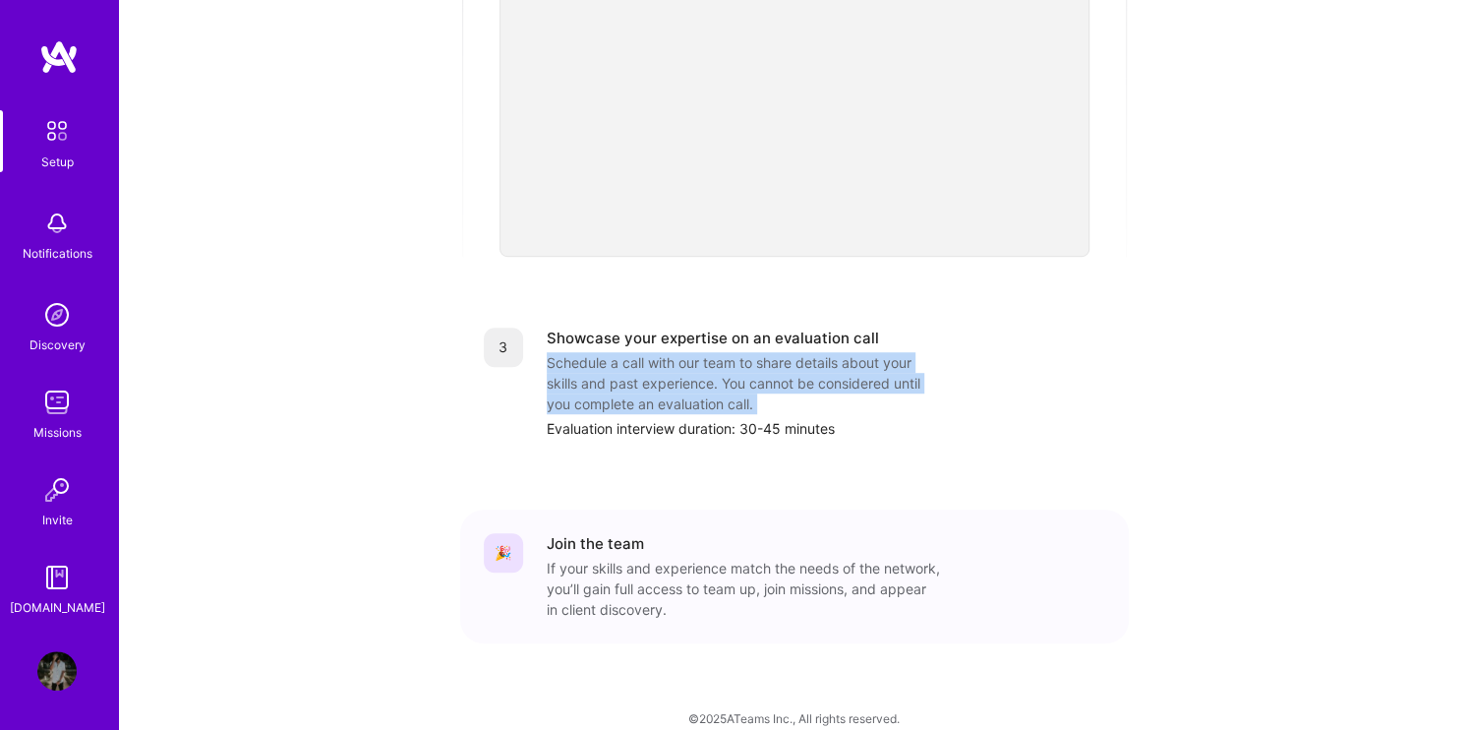
click at [843, 352] on div "Schedule a call with our team to share details about your skills and past exper…" at bounding box center [743, 383] width 393 height 62
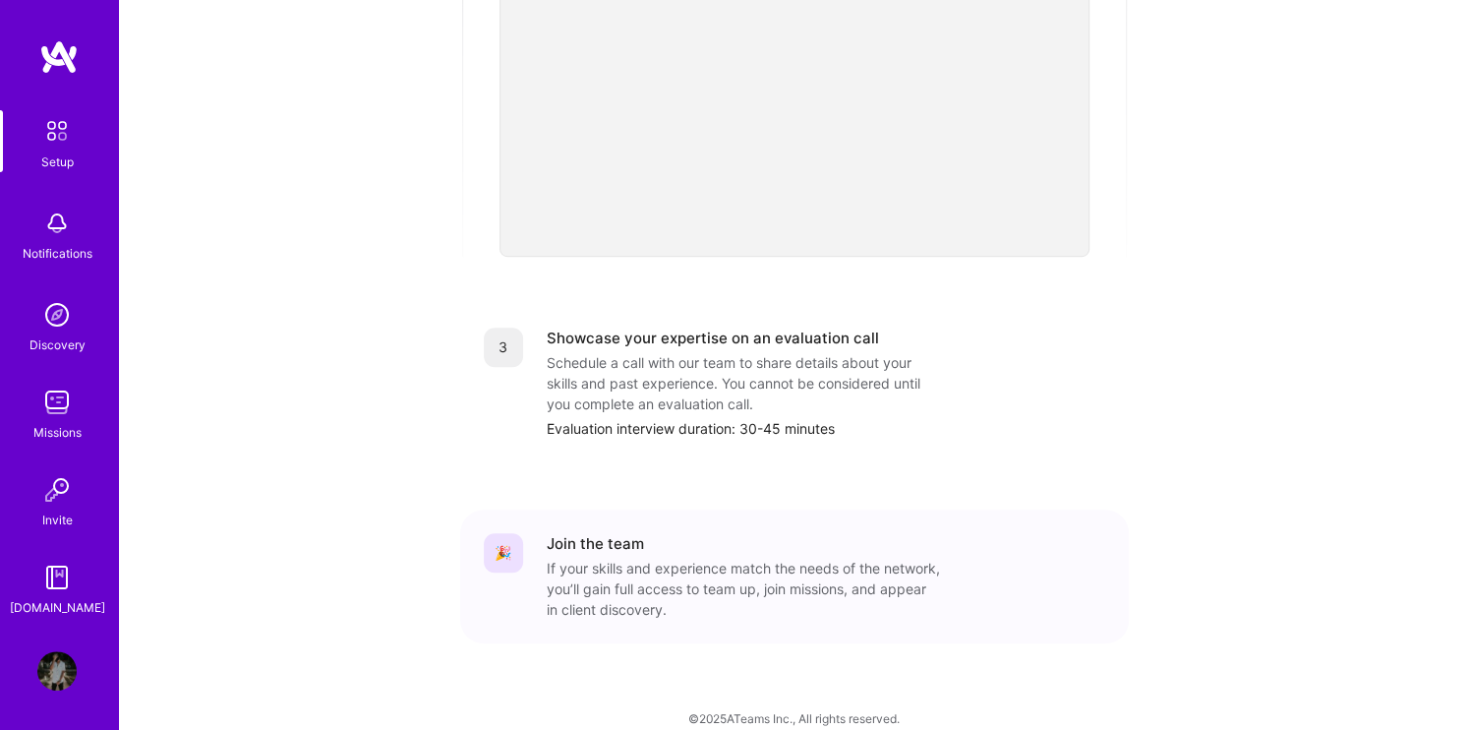
click at [683, 418] on div "Evaluation interview duration: 30-45 minutes" at bounding box center [826, 428] width 559 height 21
click at [798, 383] on div "Schedule a call with our team to share details about your skills and past exper…" at bounding box center [743, 383] width 393 height 62
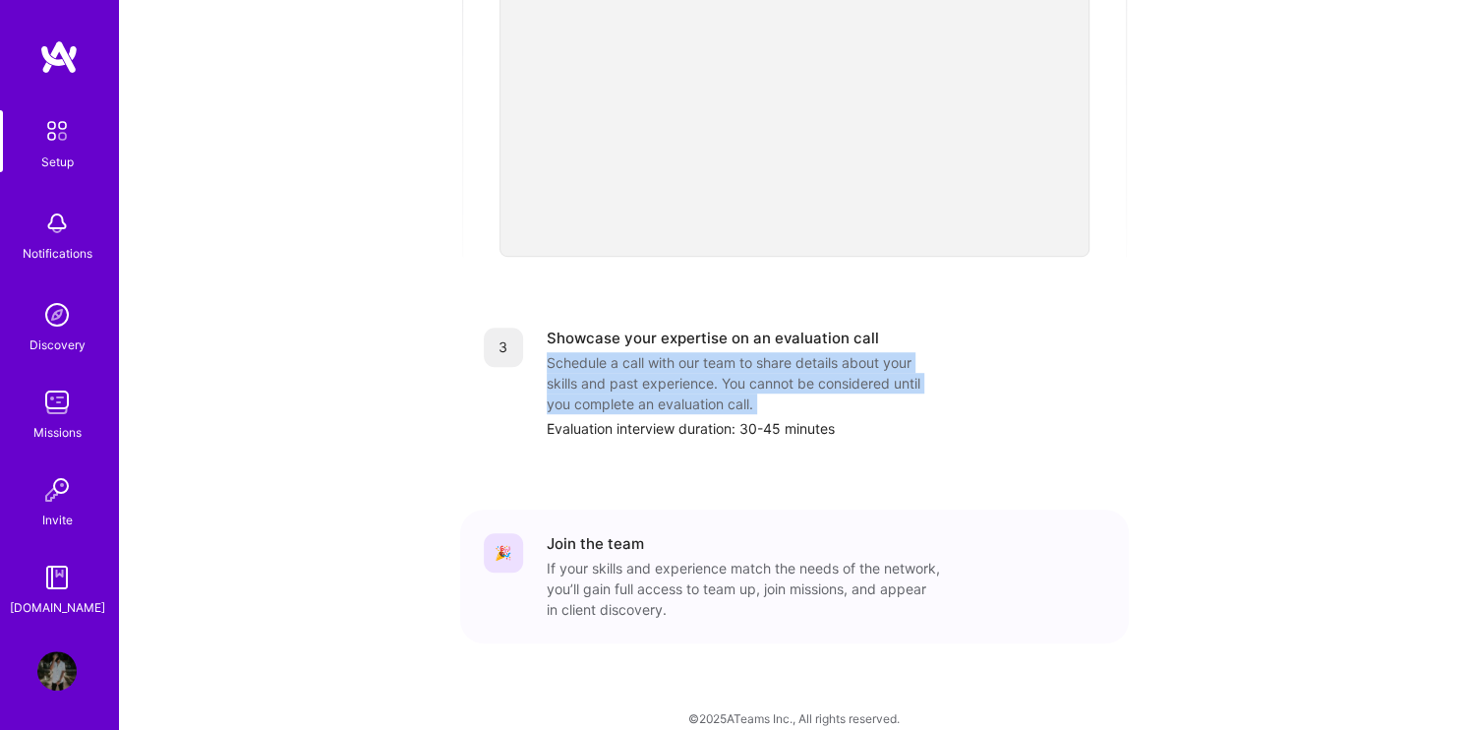
click at [798, 383] on div "Schedule a call with our team to share details about your skills and past exper…" at bounding box center [743, 383] width 393 height 62
click at [749, 366] on div "Schedule a call with our team to share details about your skills and past exper…" at bounding box center [743, 383] width 393 height 62
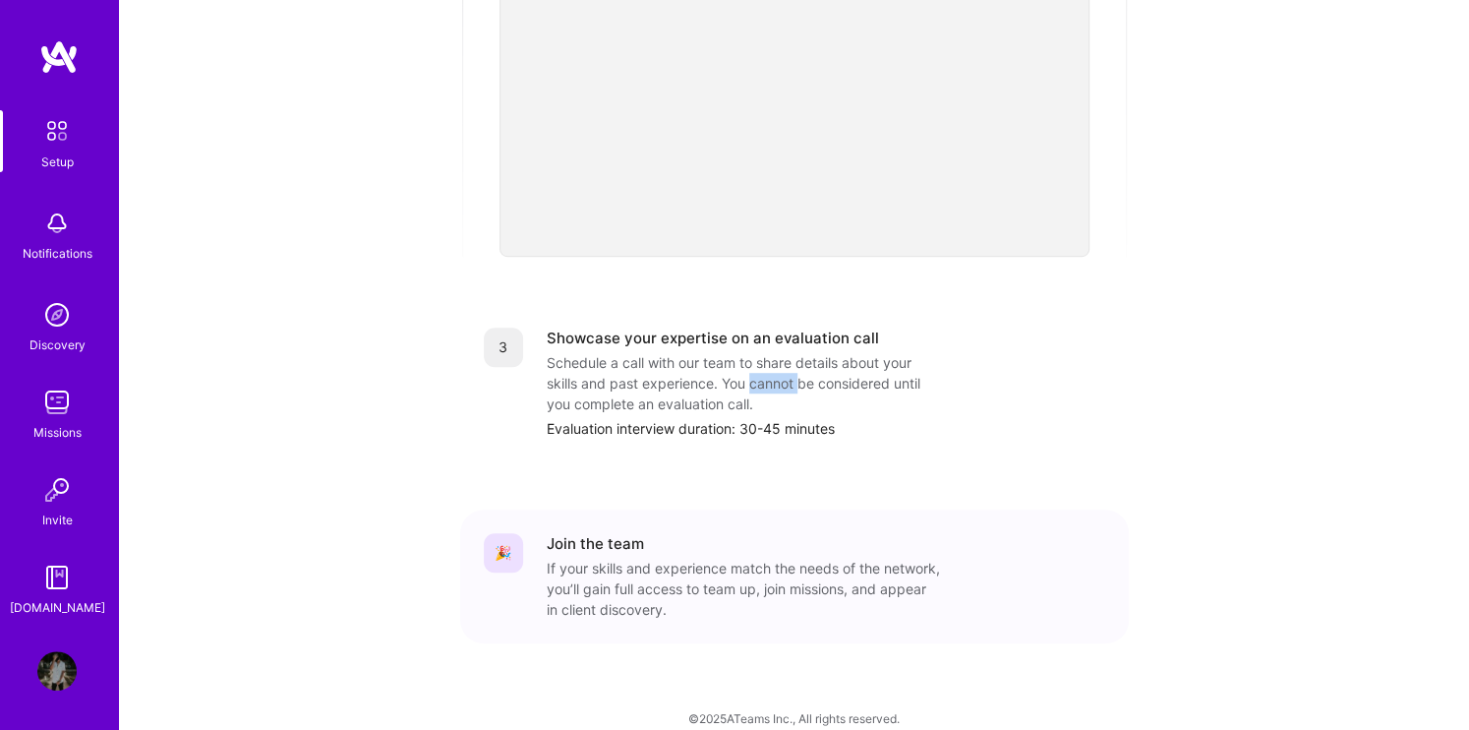
click at [749, 366] on div "Schedule a call with our team to share details about your skills and past exper…" at bounding box center [743, 383] width 393 height 62
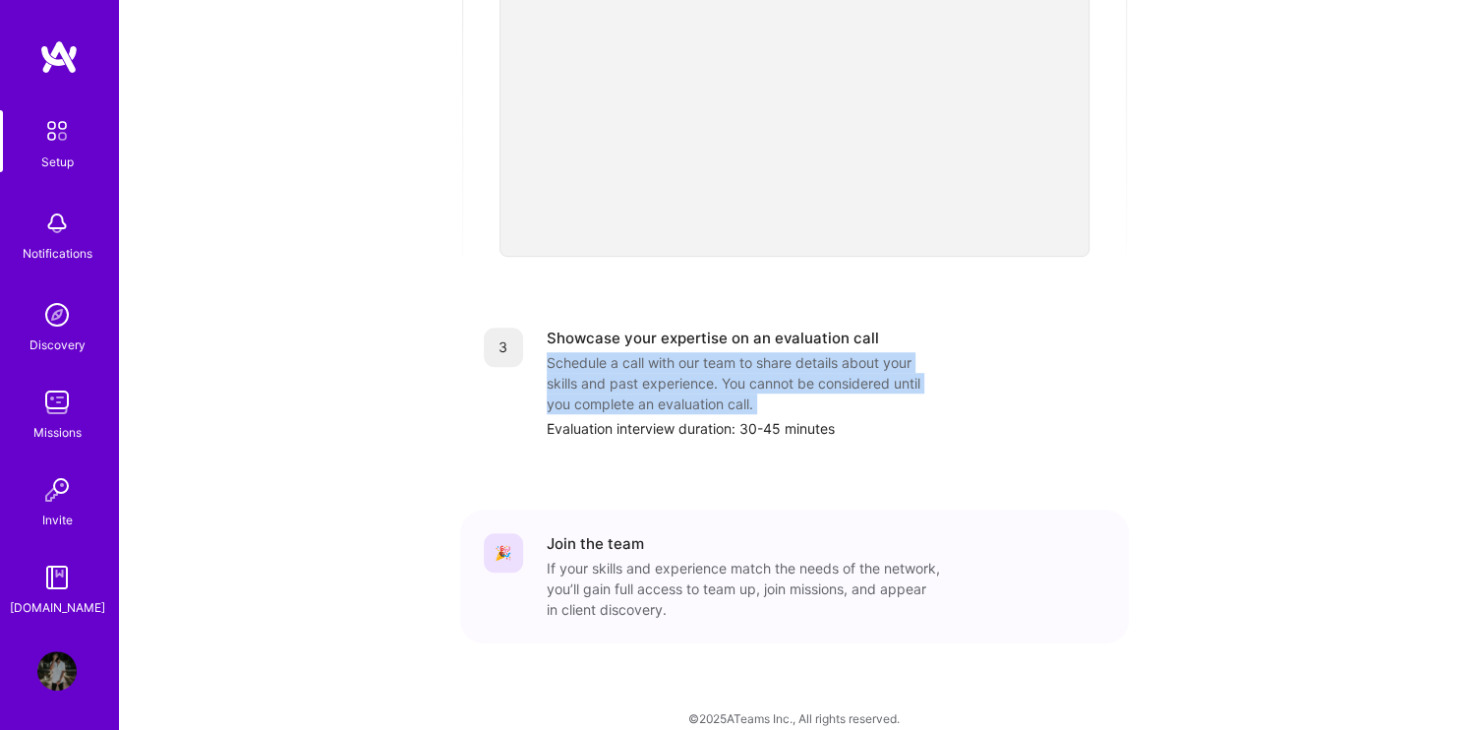
click at [749, 366] on div "Schedule a call with our team to share details about your skills and past exper…" at bounding box center [743, 383] width 393 height 62
click at [549, 352] on div "Schedule a call with our team to share details about your skills and past exper…" at bounding box center [743, 383] width 393 height 62
drag, startPoint x: 549, startPoint y: 332, endPoint x: 689, endPoint y: 358, distance: 142.9
click at [689, 358] on div "Schedule a call with our team to share details about your skills and past exper…" at bounding box center [743, 383] width 393 height 62
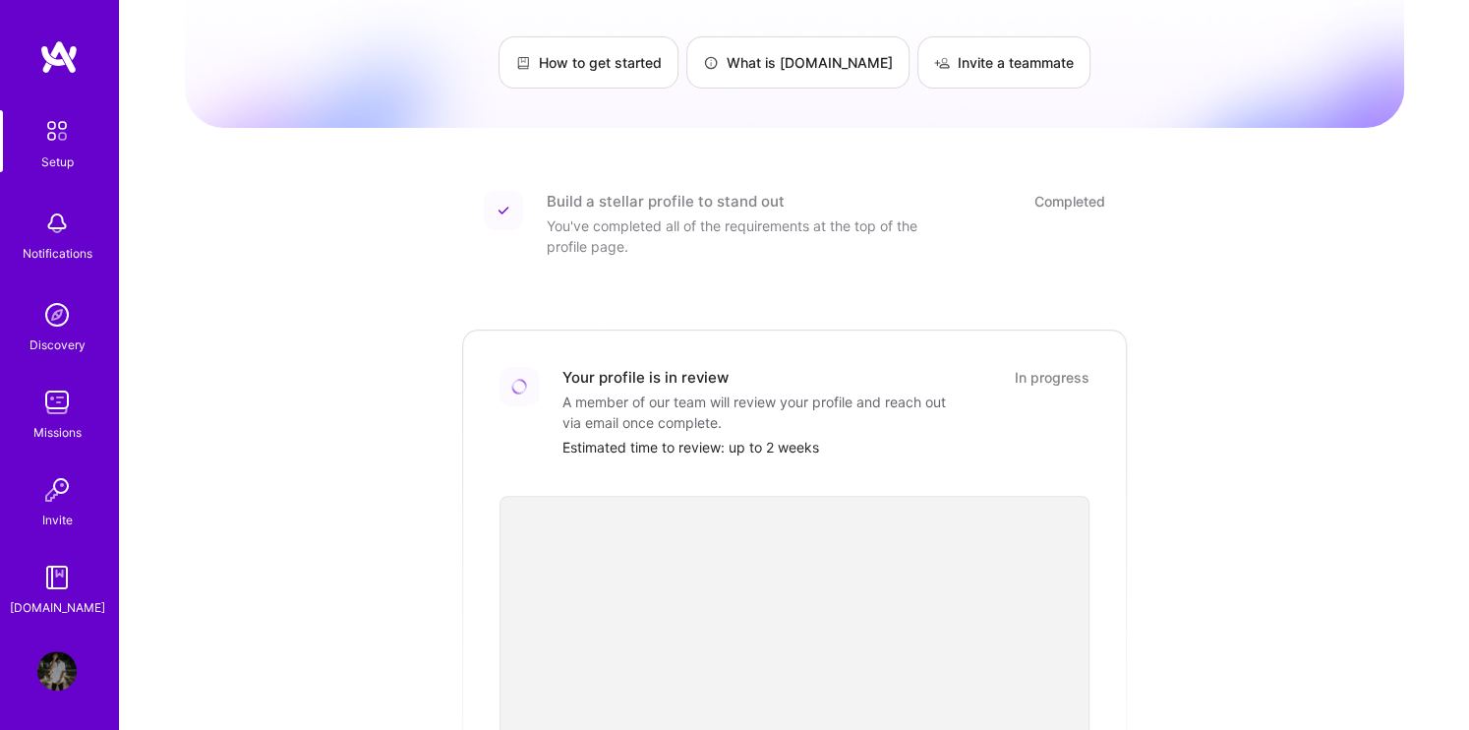
scroll to position [0, 0]
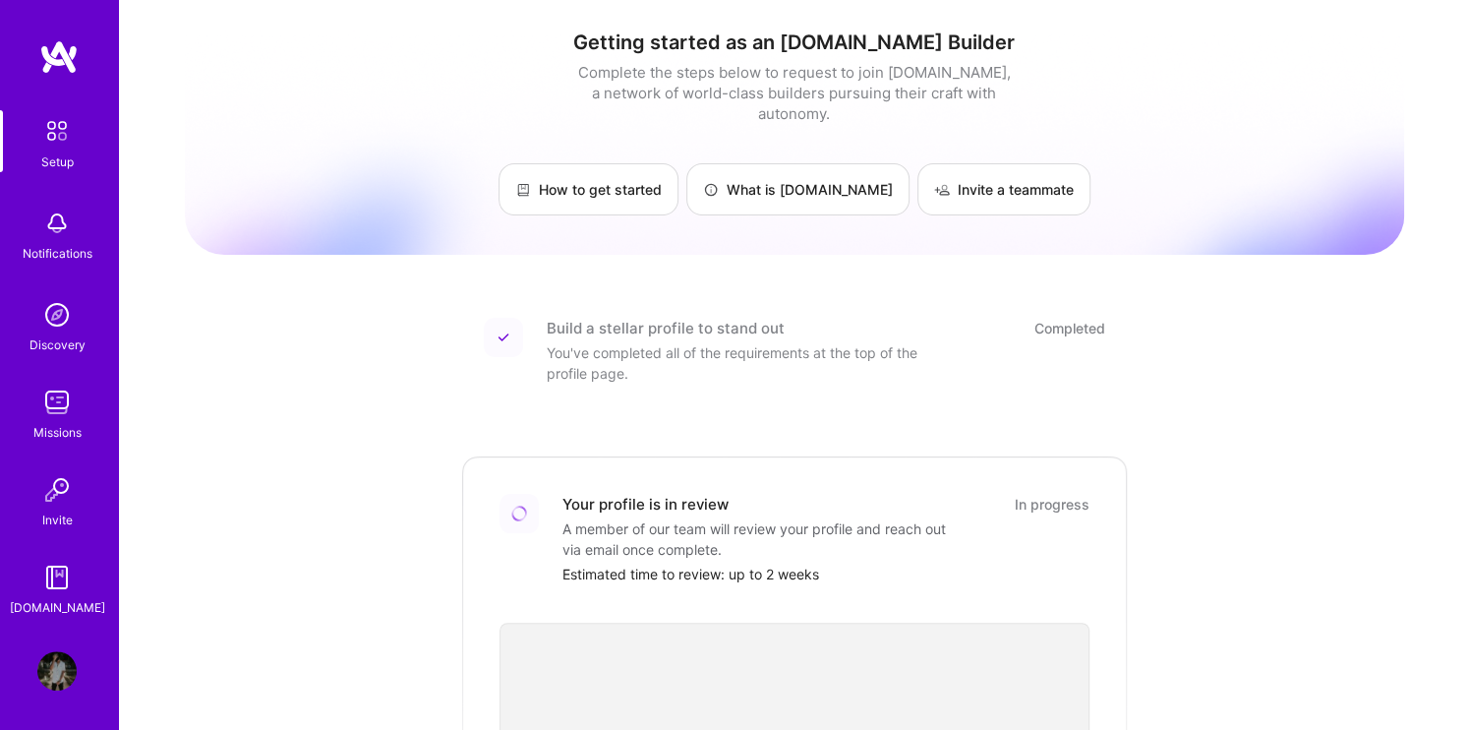
click at [65, 406] on img at bounding box center [56, 401] width 39 height 39
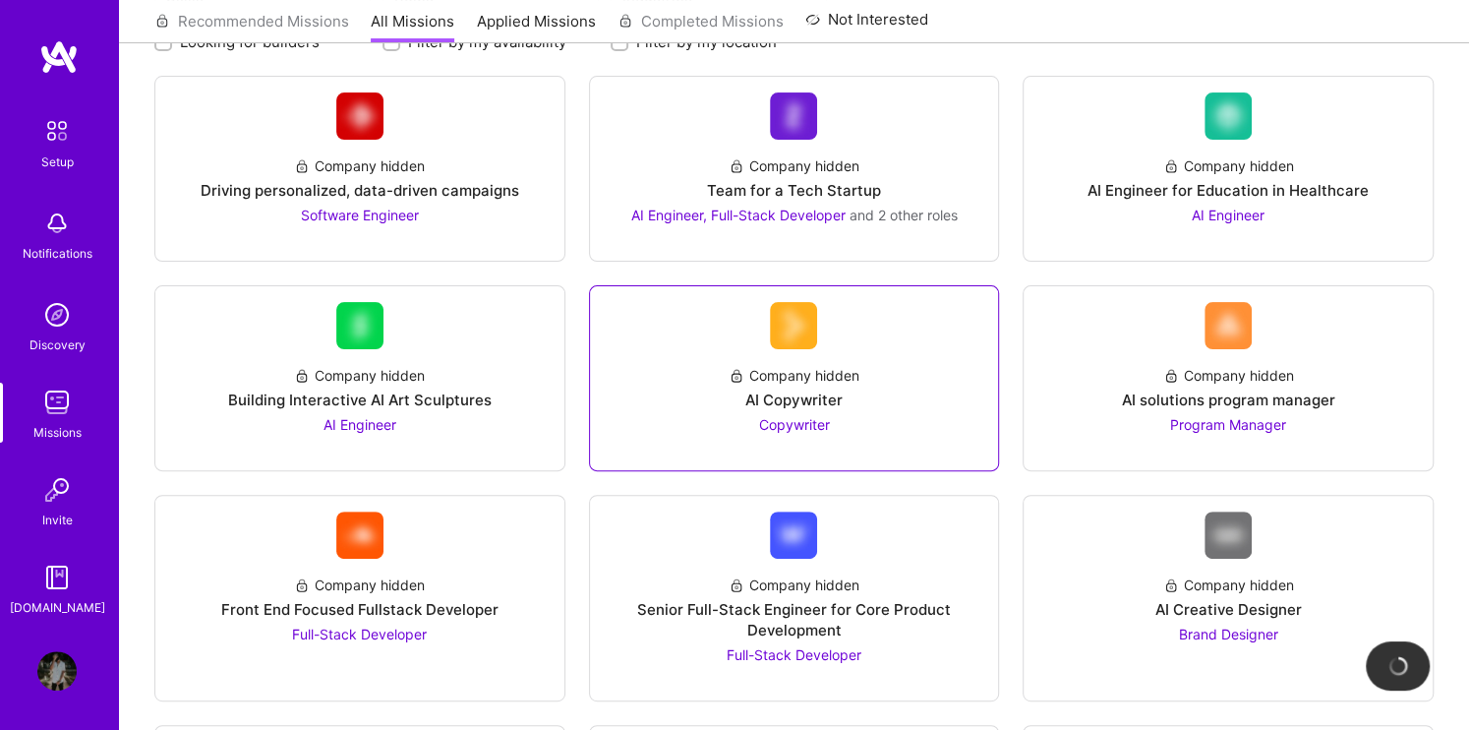
scroll to position [236, 0]
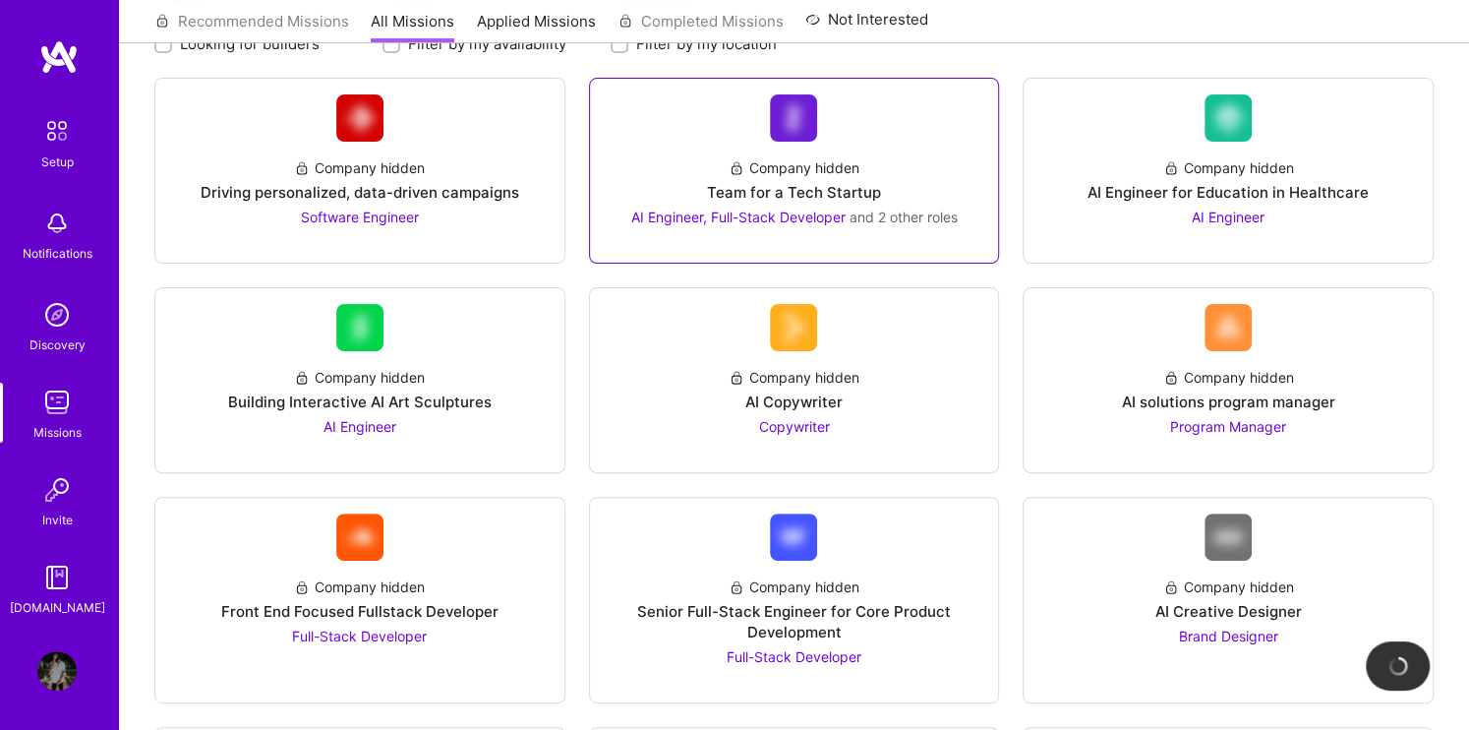
click at [768, 182] on div "Team for a Tech Startup" at bounding box center [794, 192] width 174 height 21
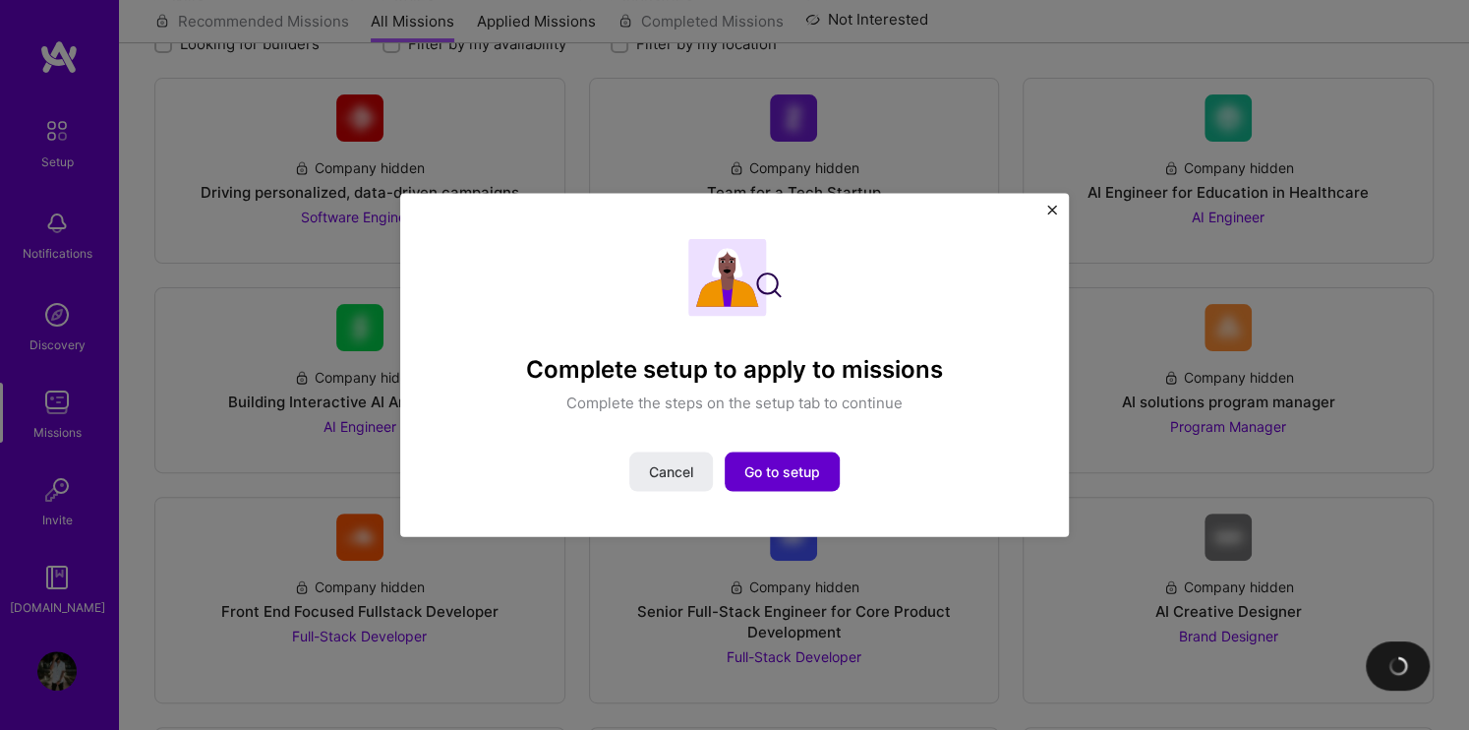
click at [761, 460] on button "Go to setup" at bounding box center [782, 470] width 115 height 39
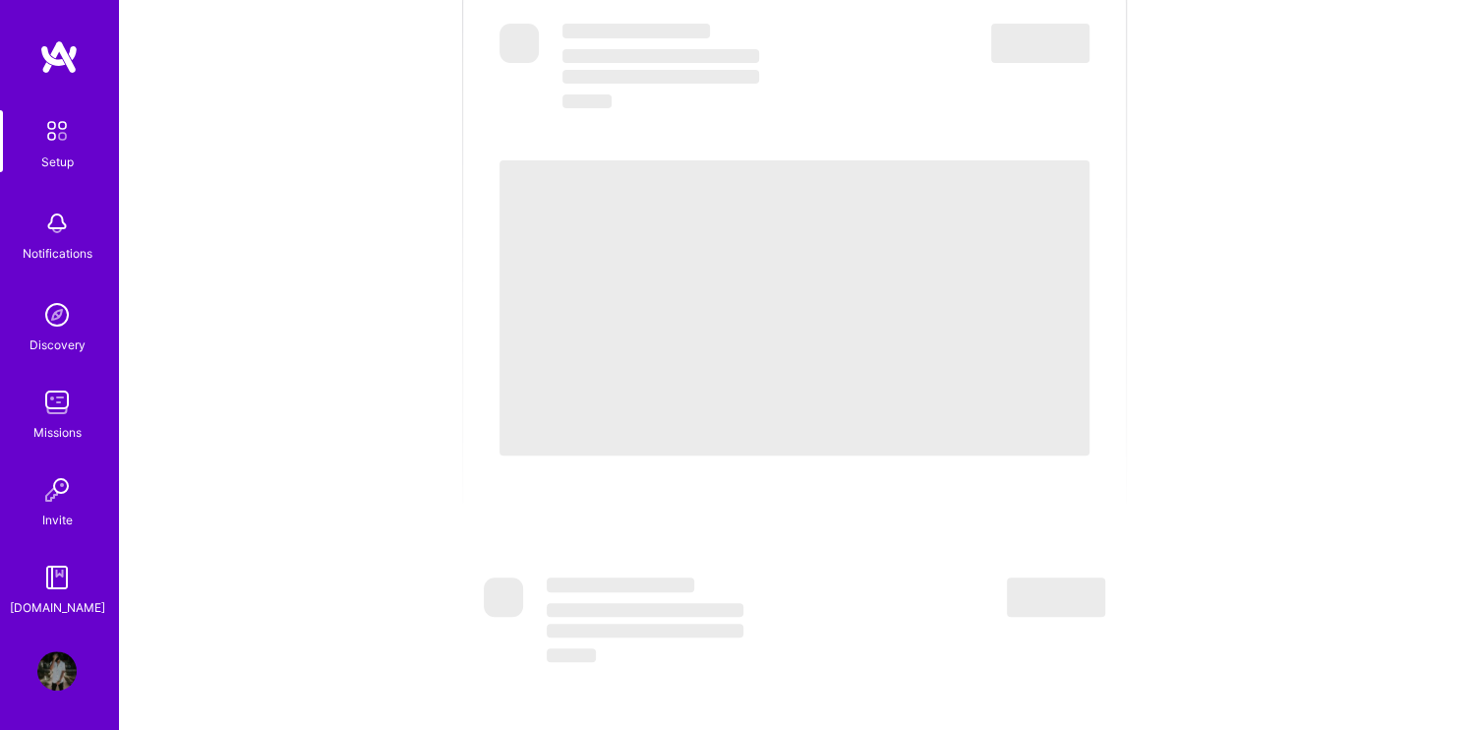
scroll to position [311, 0]
click at [70, 313] on img at bounding box center [56, 314] width 39 height 39
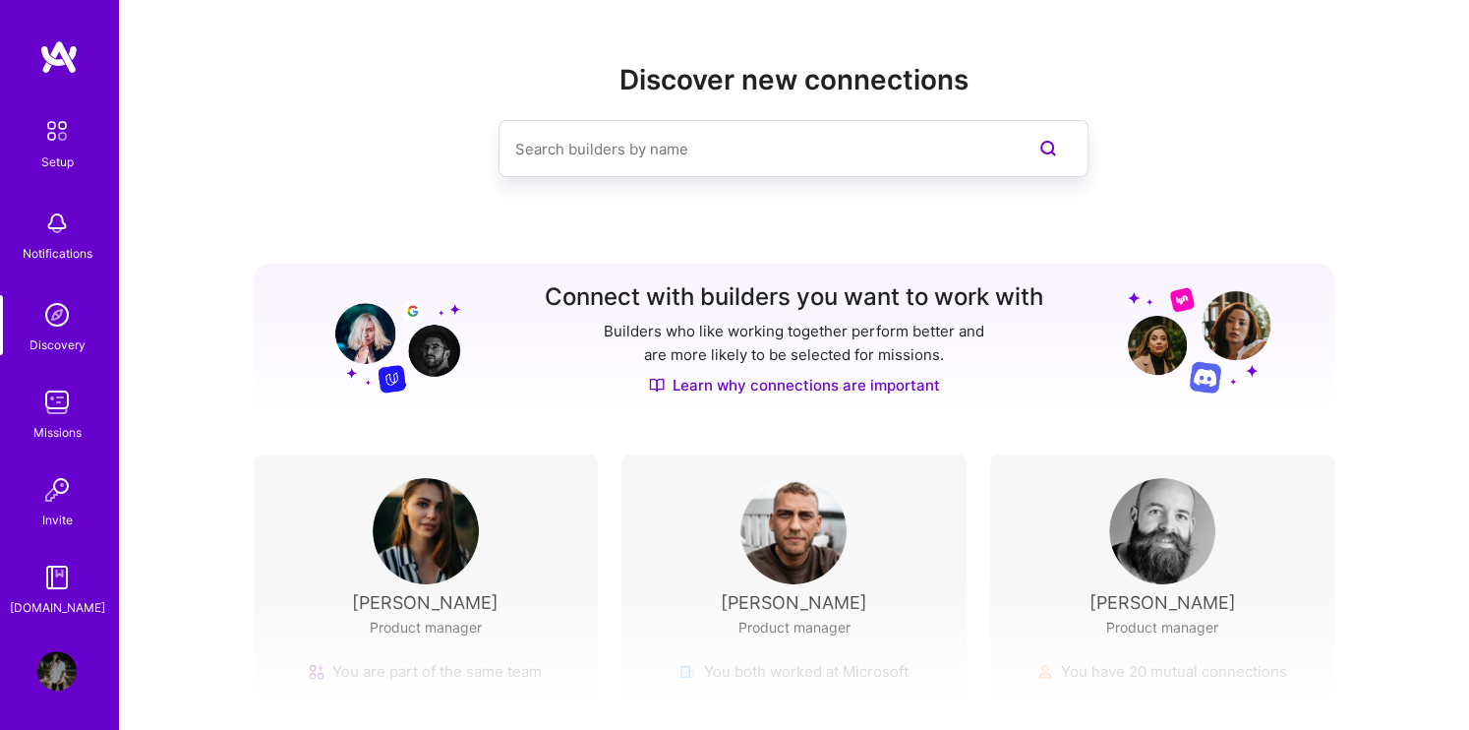
click at [67, 148] on img at bounding box center [56, 130] width 41 height 41
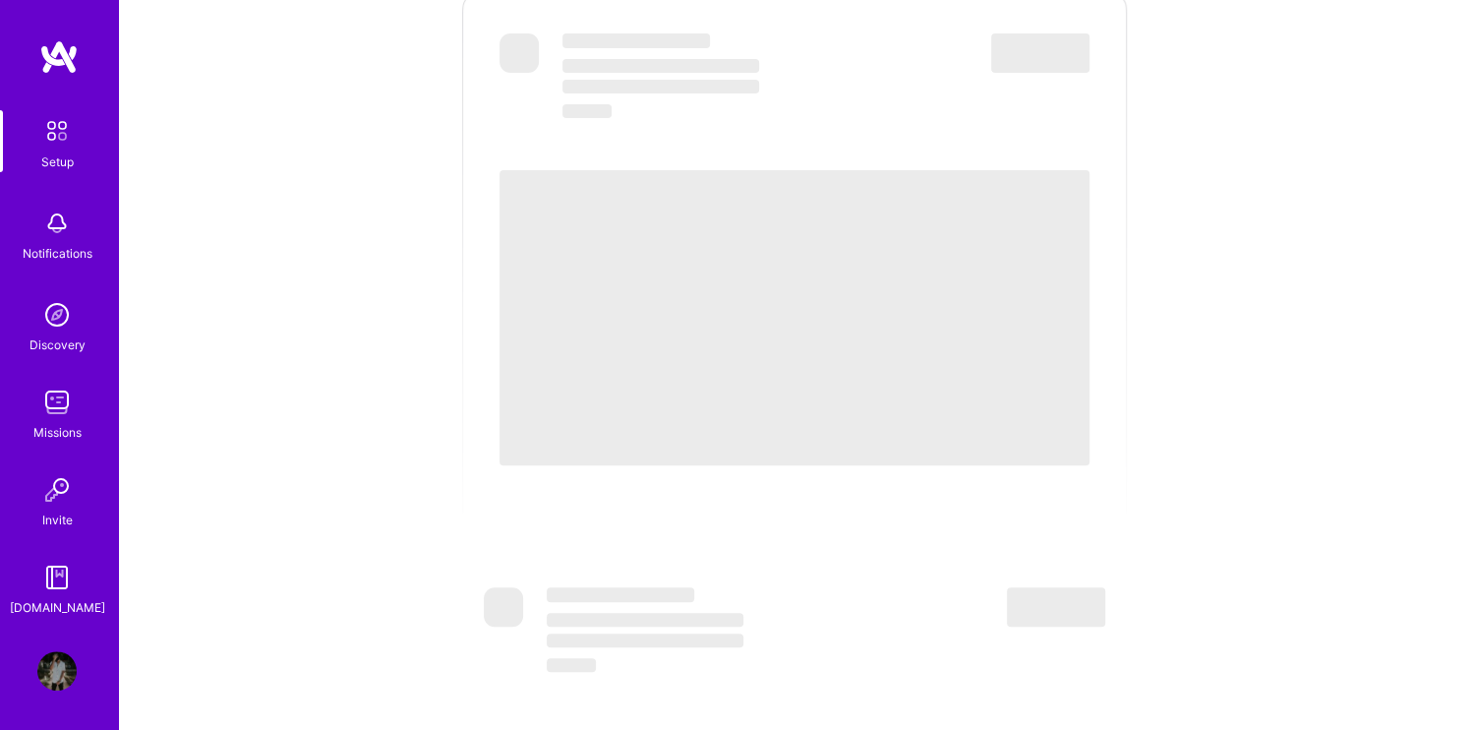
scroll to position [313, 0]
click at [51, 668] on img at bounding box center [56, 670] width 39 height 39
